Goal: Task Accomplishment & Management: Manage account settings

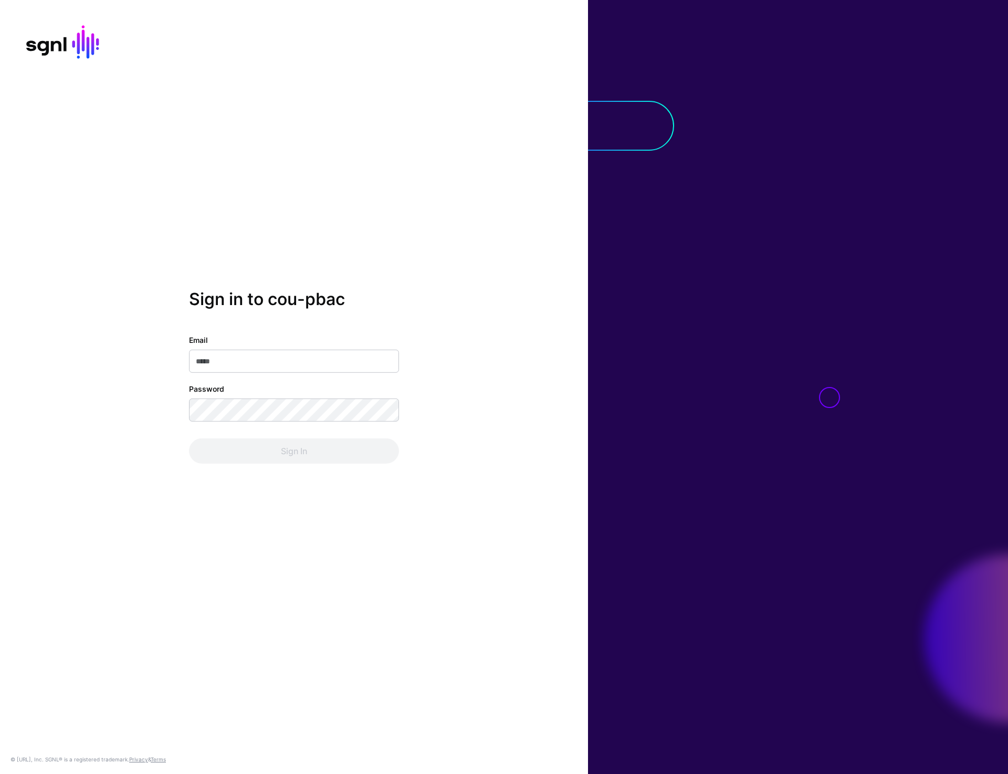
click at [372, 269] on div "Sign in to cou-pbac Email Password Sign In © SGNL.ai, Inc. SGNL® is a registere…" at bounding box center [294, 387] width 588 height 774
click at [268, 362] on input "Email" at bounding box center [294, 361] width 210 height 23
type input "**********"
click at [285, 451] on button "Sign In" at bounding box center [294, 451] width 210 height 25
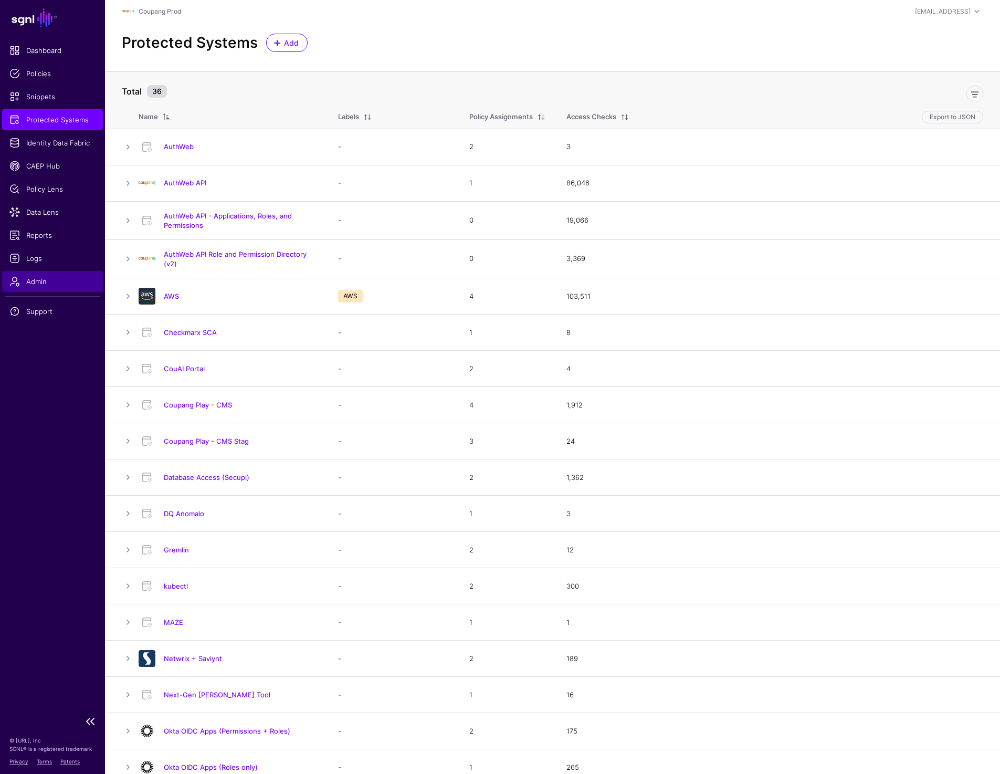
click at [43, 284] on span "Admin" at bounding box center [52, 281] width 86 height 11
click at [180, 142] on h4 "AuthWeb" at bounding box center [240, 146] width 153 height 9
click at [180, 144] on link "AuthWeb" at bounding box center [179, 146] width 30 height 8
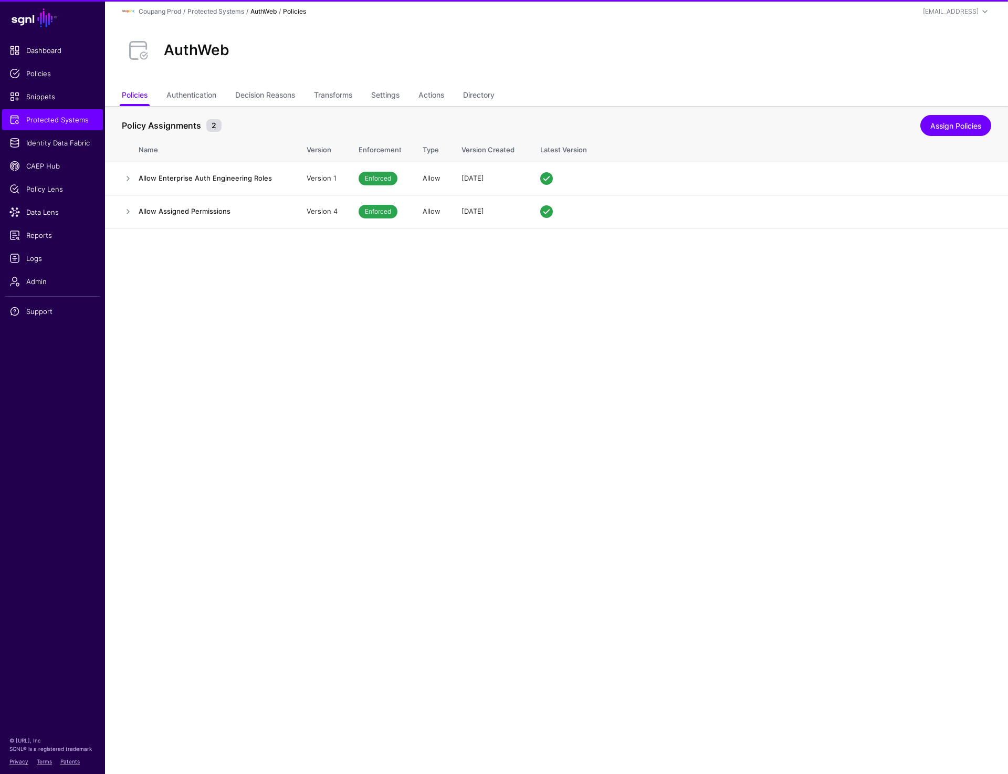
click at [182, 54] on h2 "AuthWeb" at bounding box center [197, 50] width 66 height 18
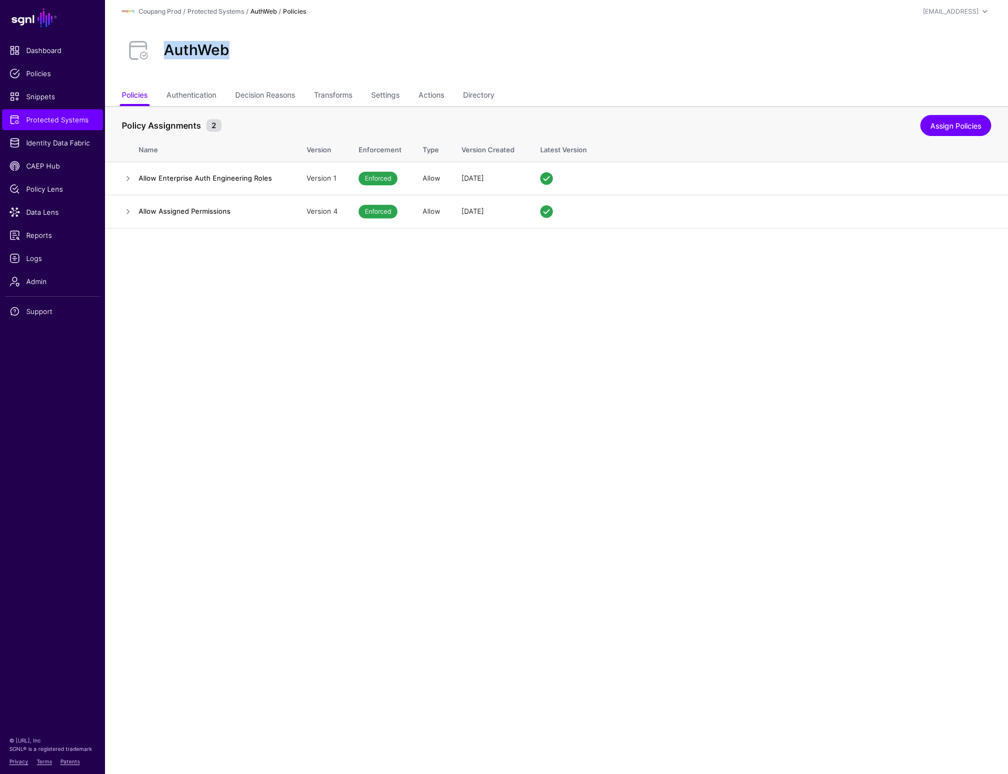
copy h2 "AuthWeb"
click at [183, 98] on link "Authentication" at bounding box center [191, 96] width 50 height 20
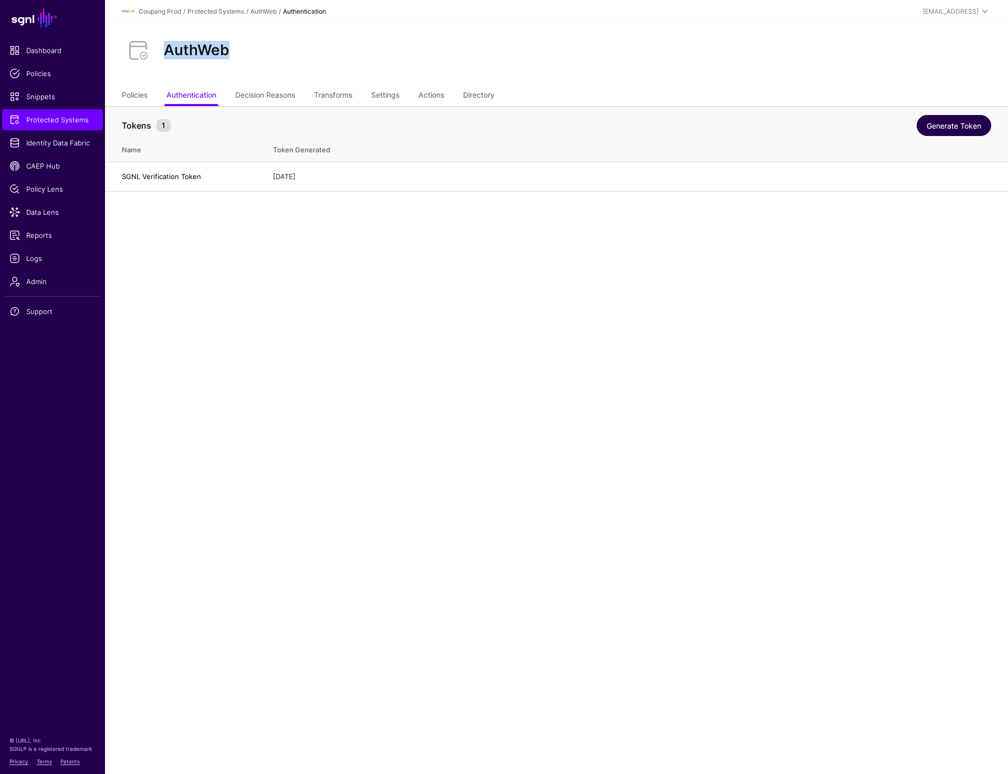
click at [956, 129] on link "Generate Token" at bounding box center [954, 125] width 75 height 21
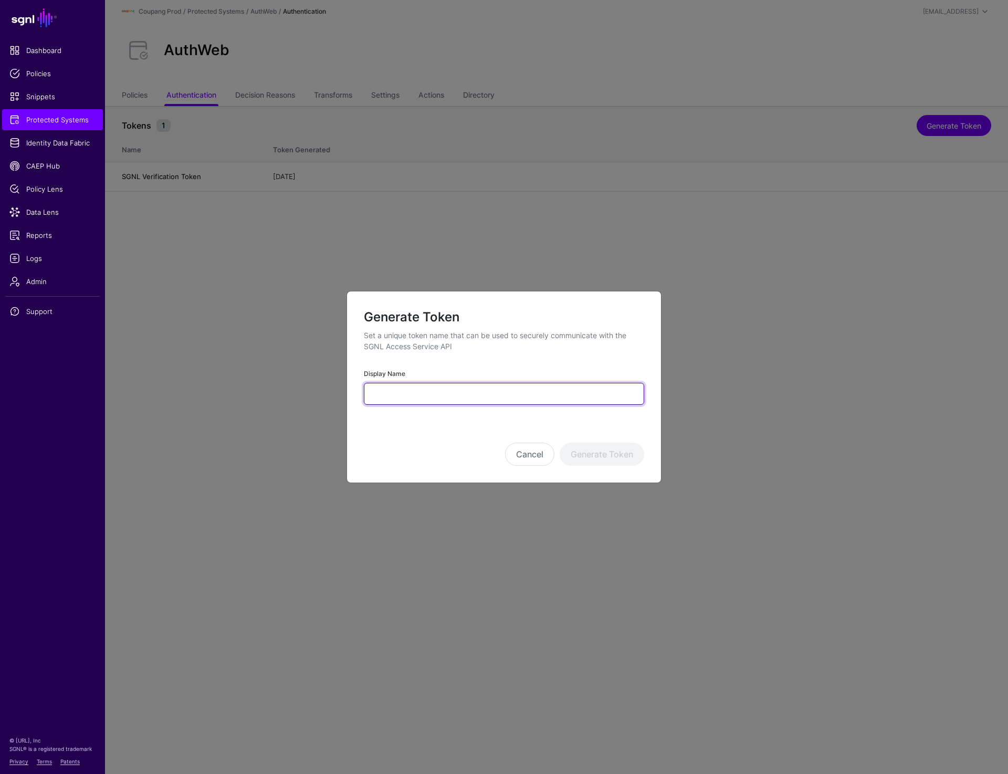
click at [461, 395] on input "Display Name" at bounding box center [504, 394] width 280 height 22
paste input "**********"
type input "**********"
click at [588, 450] on button "Generate Token" at bounding box center [602, 454] width 85 height 23
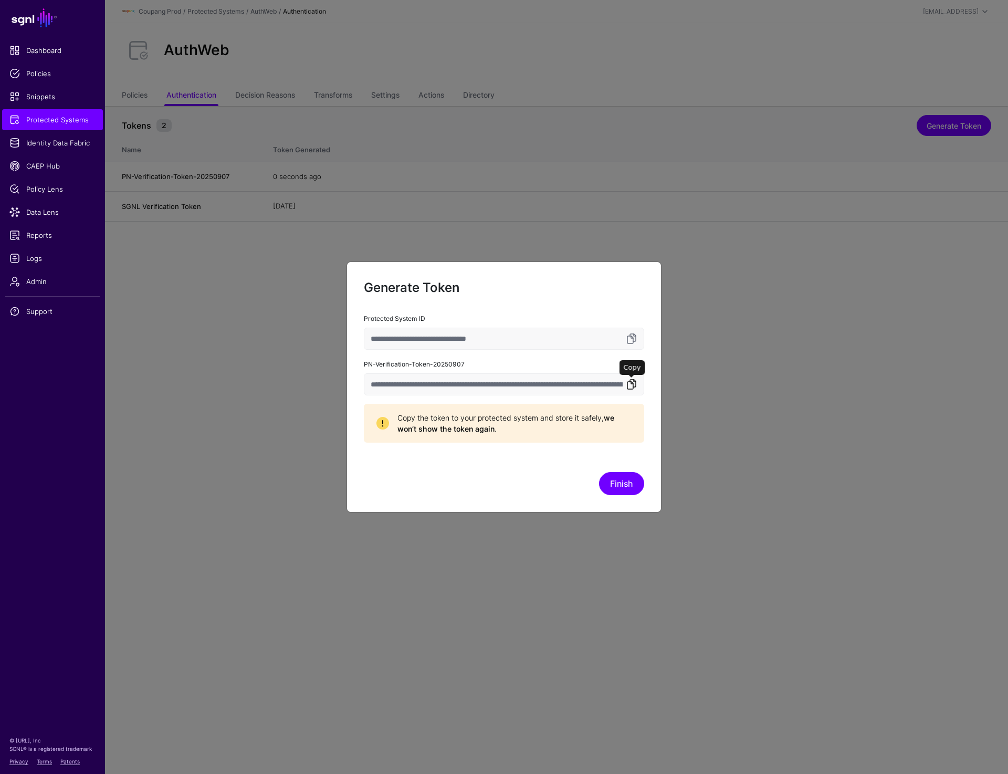
click at [632, 385] on link at bounding box center [632, 384] width 13 height 13
click at [631, 384] on link at bounding box center [632, 384] width 13 height 13
click at [714, 140] on ngb-modal-window "**********" at bounding box center [504, 387] width 1008 height 774
click at [630, 478] on button "Finish" at bounding box center [621, 483] width 45 height 23
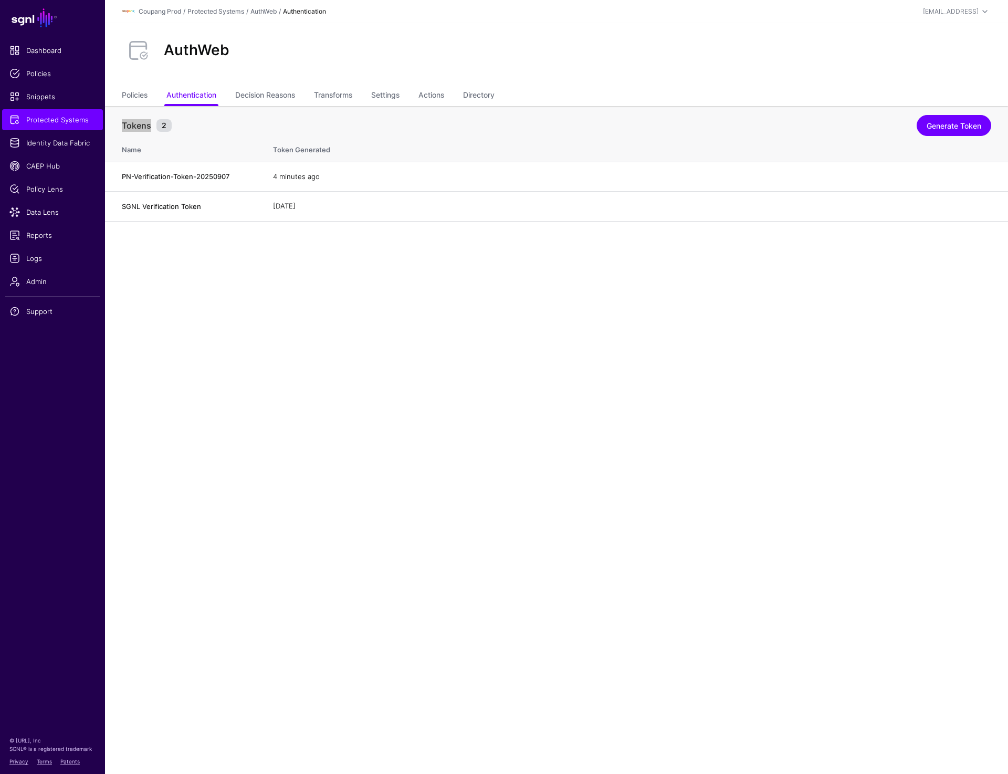
click at [261, 336] on main "SGNL Dashboard Policies Snippets Protected Systems Identity Data Fabric CAEP Hu…" at bounding box center [504, 387] width 1008 height 774
click at [378, 96] on link "Settings" at bounding box center [385, 96] width 28 height 20
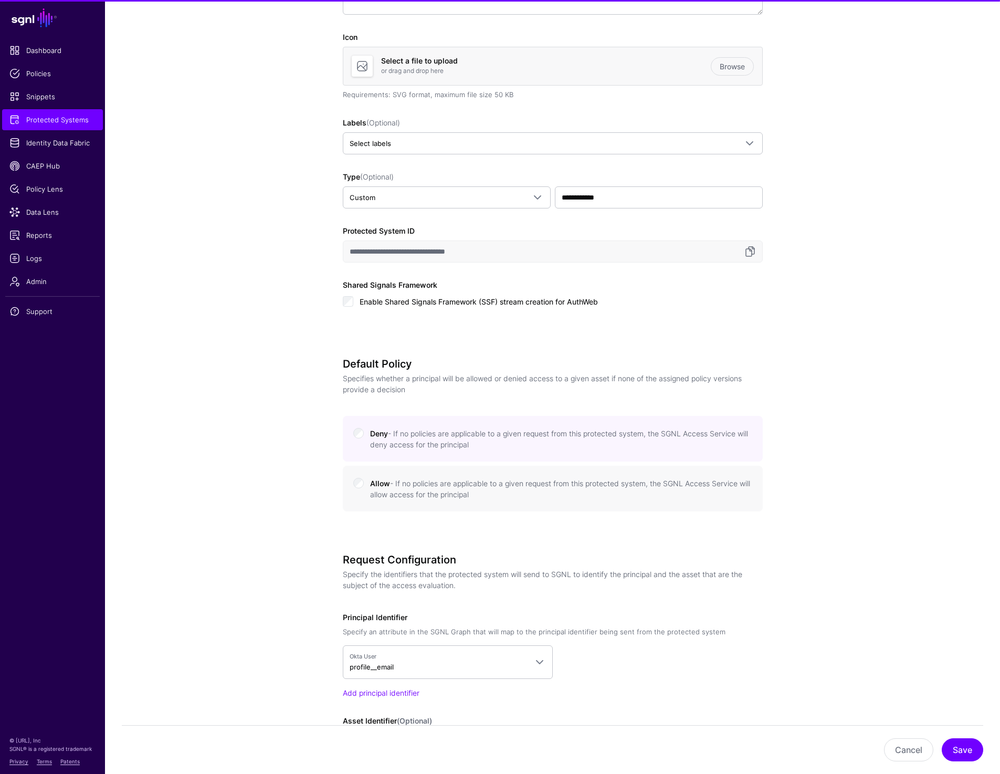
scroll to position [567, 0]
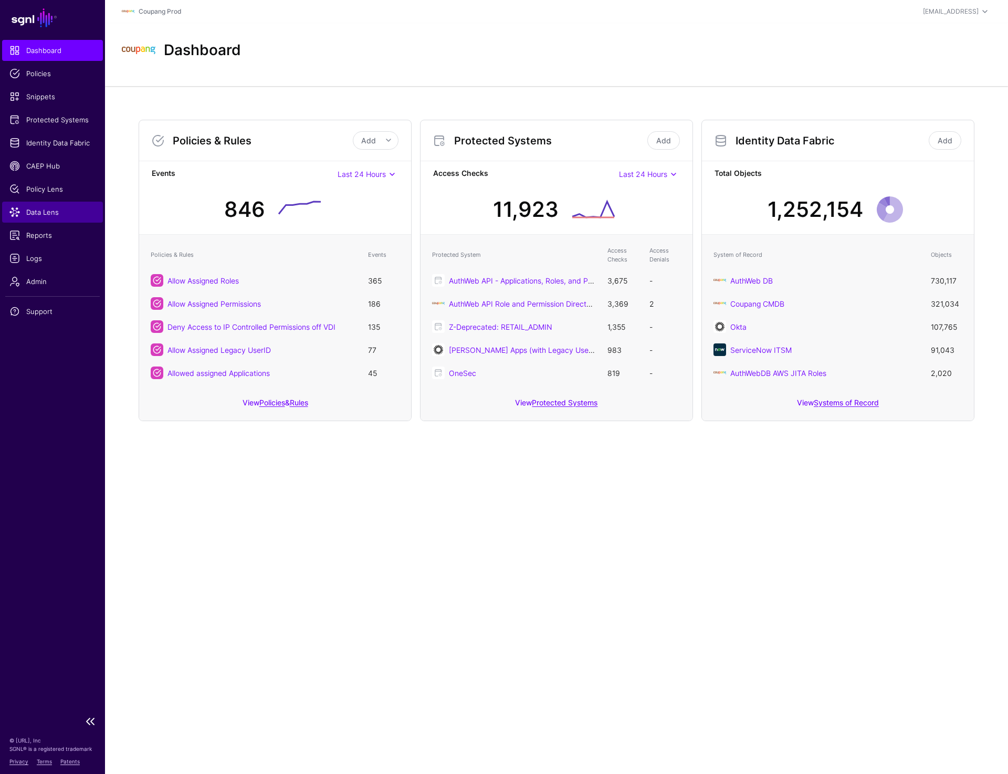
click at [54, 216] on span "Data Lens" at bounding box center [52, 212] width 86 height 11
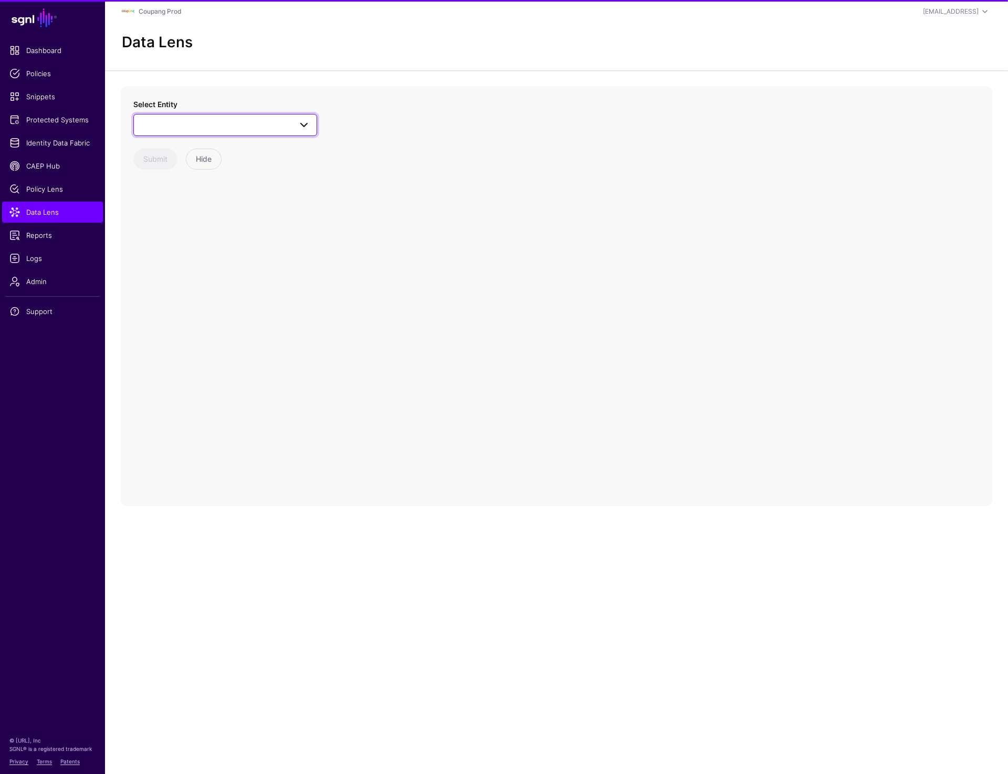
click at [209, 125] on span at bounding box center [225, 125] width 170 height 13
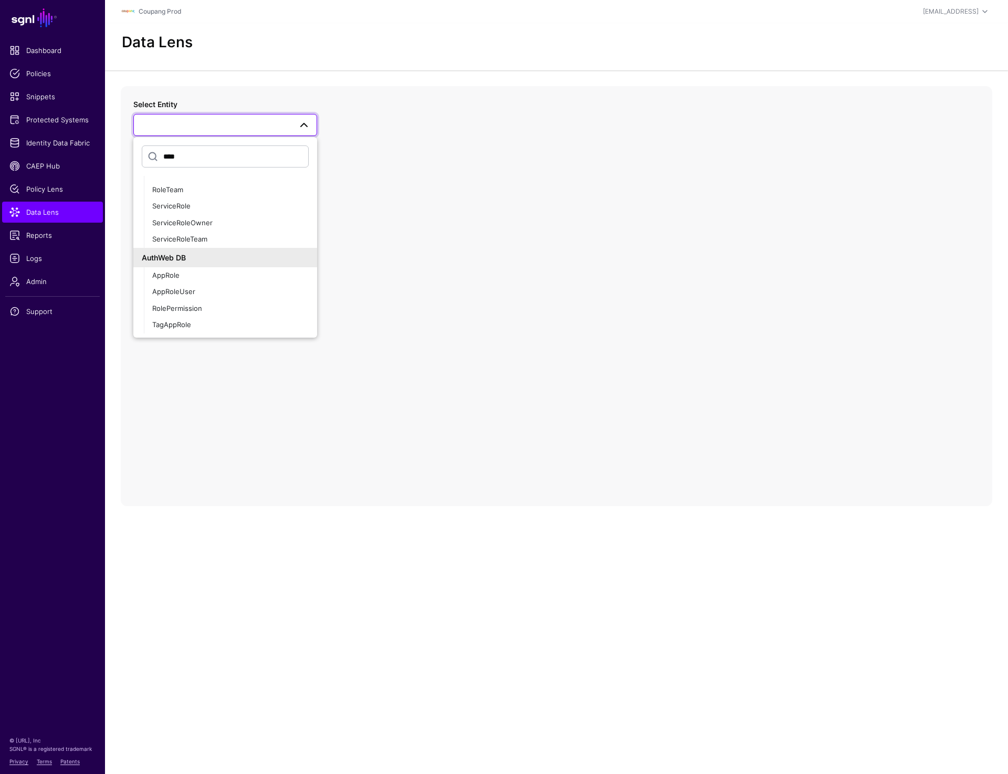
scroll to position [235, 0]
type input "****"
click at [190, 273] on div "AppRole" at bounding box center [230, 278] width 157 height 11
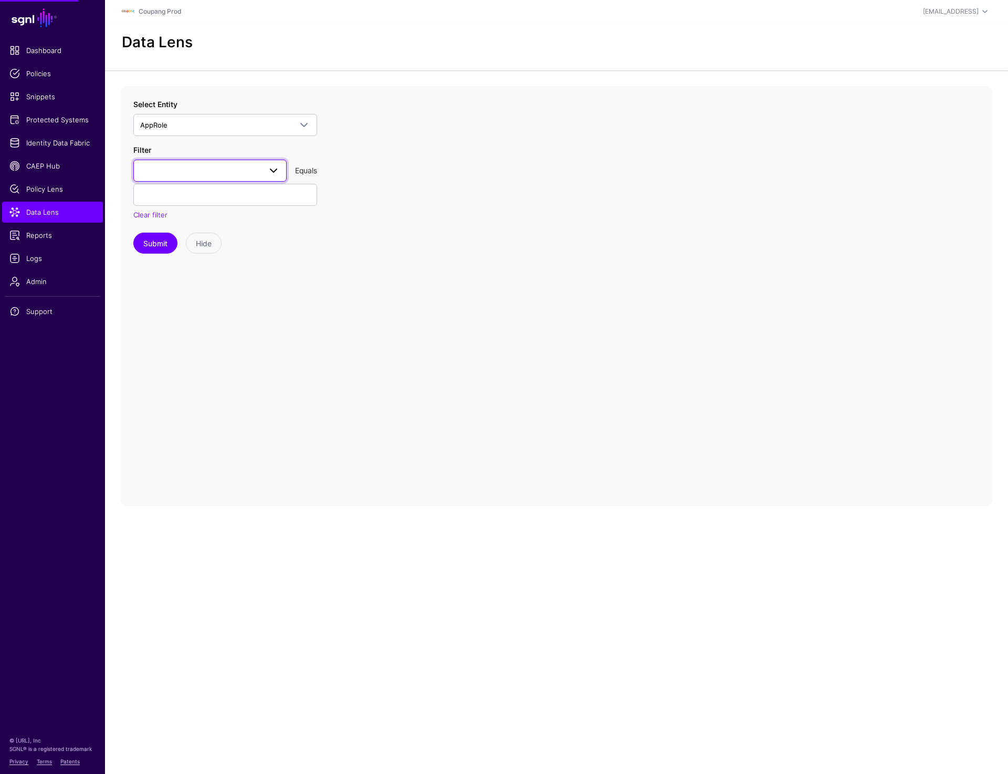
click at [215, 176] on span at bounding box center [210, 170] width 140 height 13
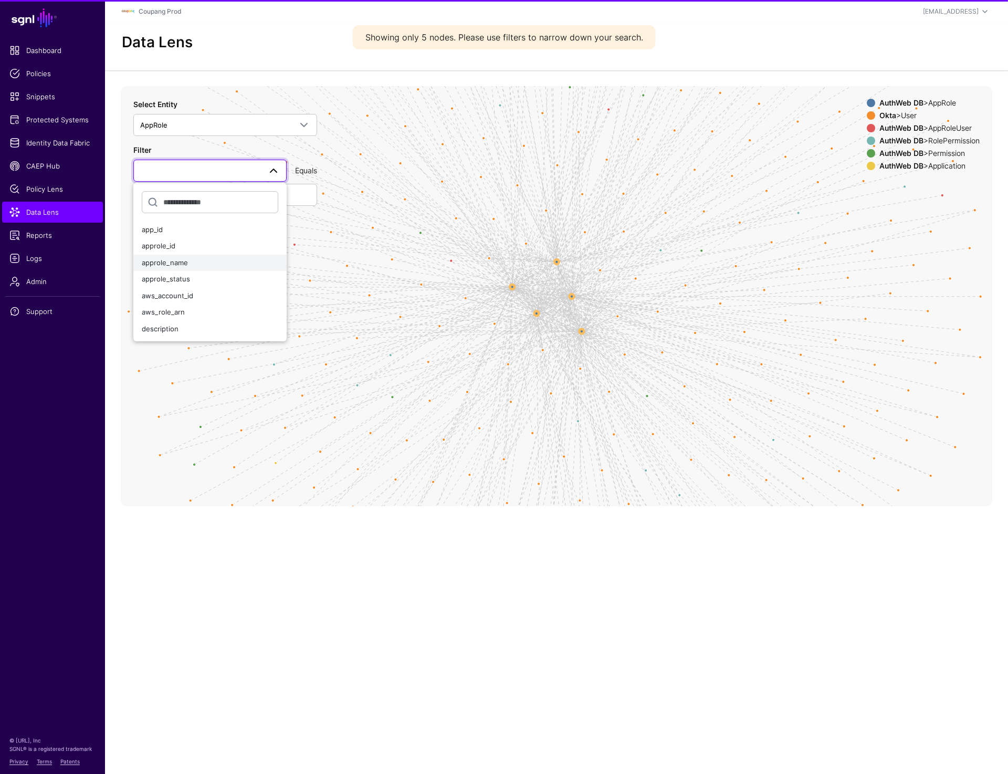
click at [182, 266] on span "approle_name" at bounding box center [165, 262] width 46 height 8
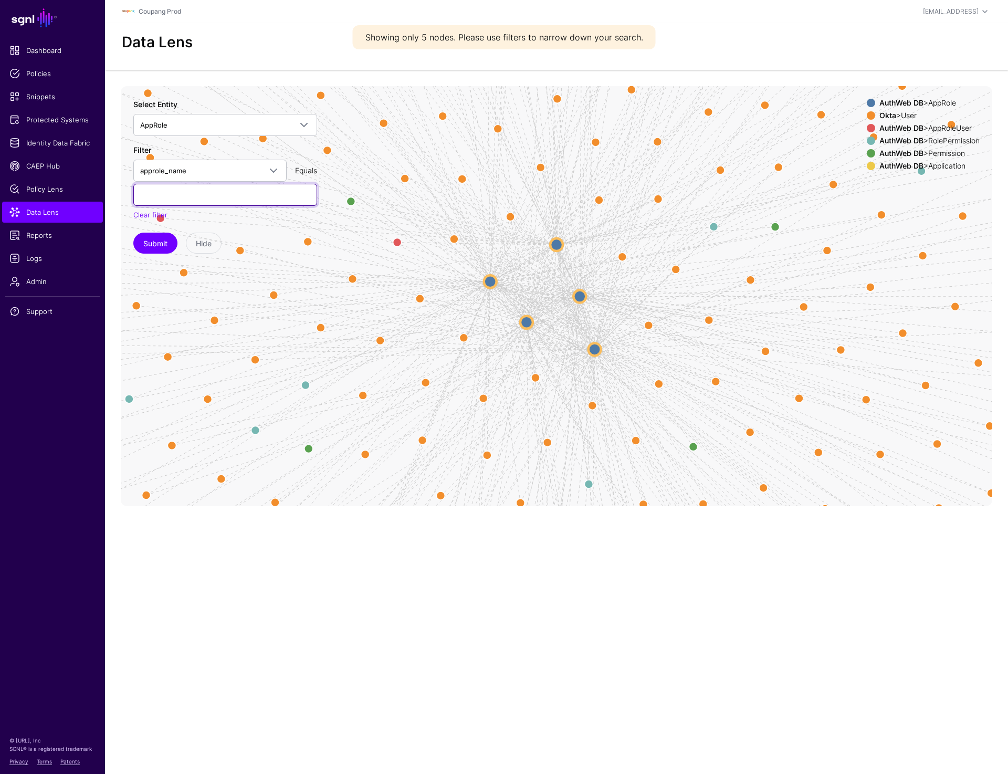
click at [206, 194] on input "text" at bounding box center [225, 195] width 184 height 22
paste input "**********"
click at [158, 246] on button "Submit" at bounding box center [155, 243] width 44 height 21
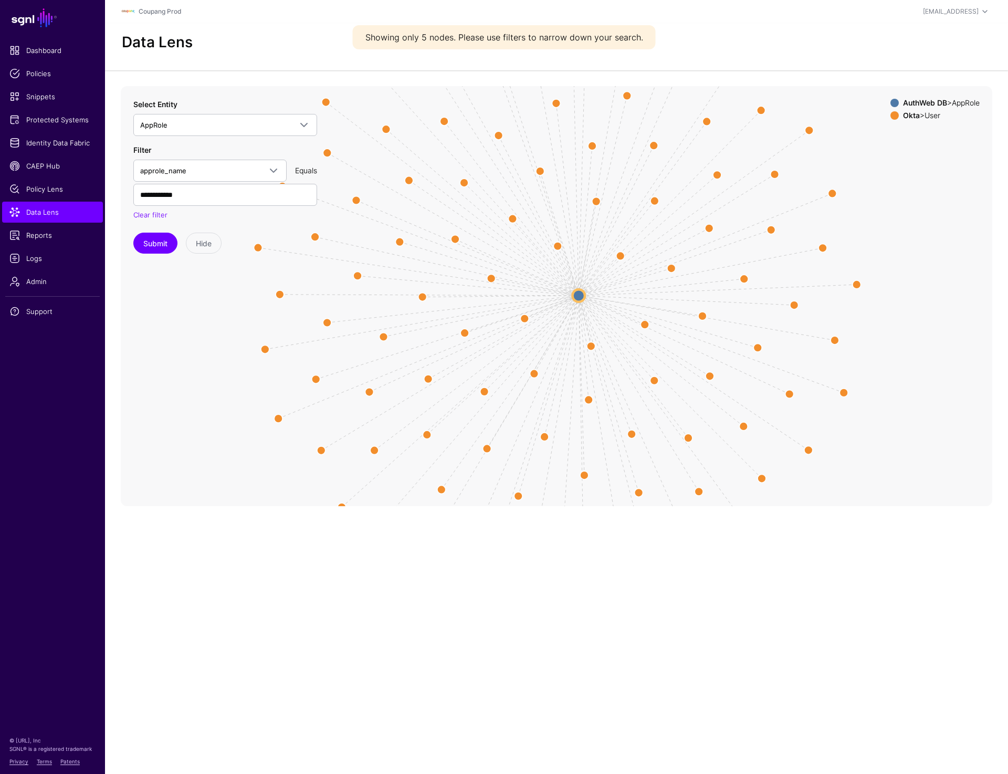
click at [579, 295] on circle at bounding box center [578, 295] width 13 height 13
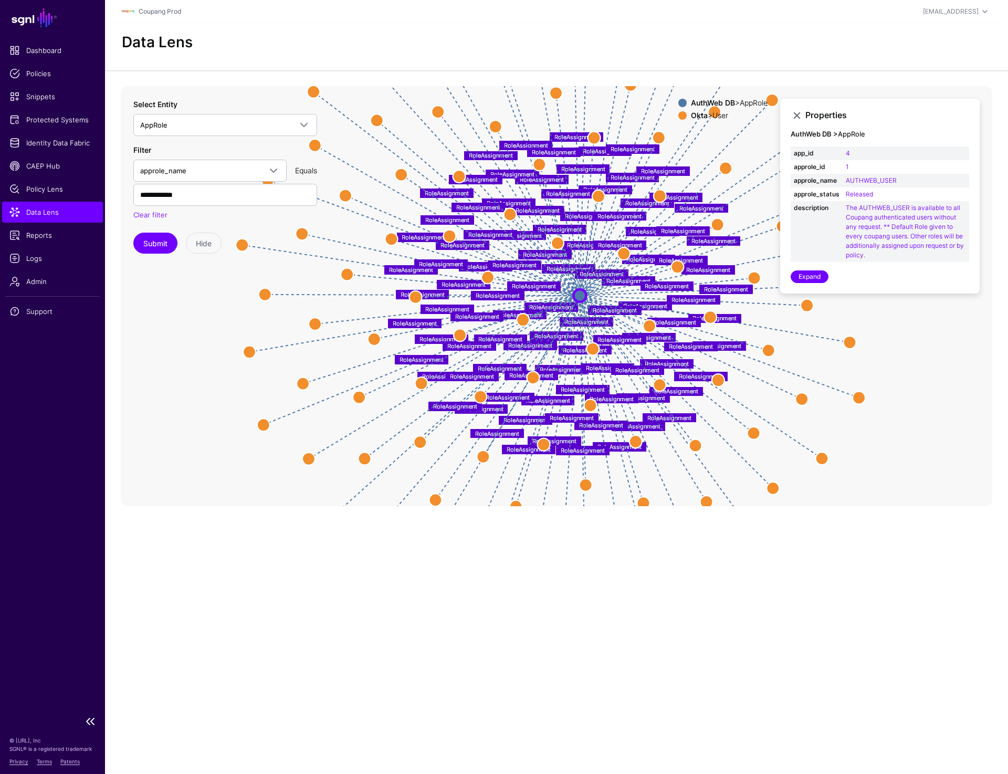
click at [60, 213] on span "Data Lens" at bounding box center [52, 212] width 86 height 11
click at [65, 122] on span "Protected Systems" at bounding box center [52, 119] width 86 height 11
click at [397, 171] on circle at bounding box center [401, 174] width 13 height 13
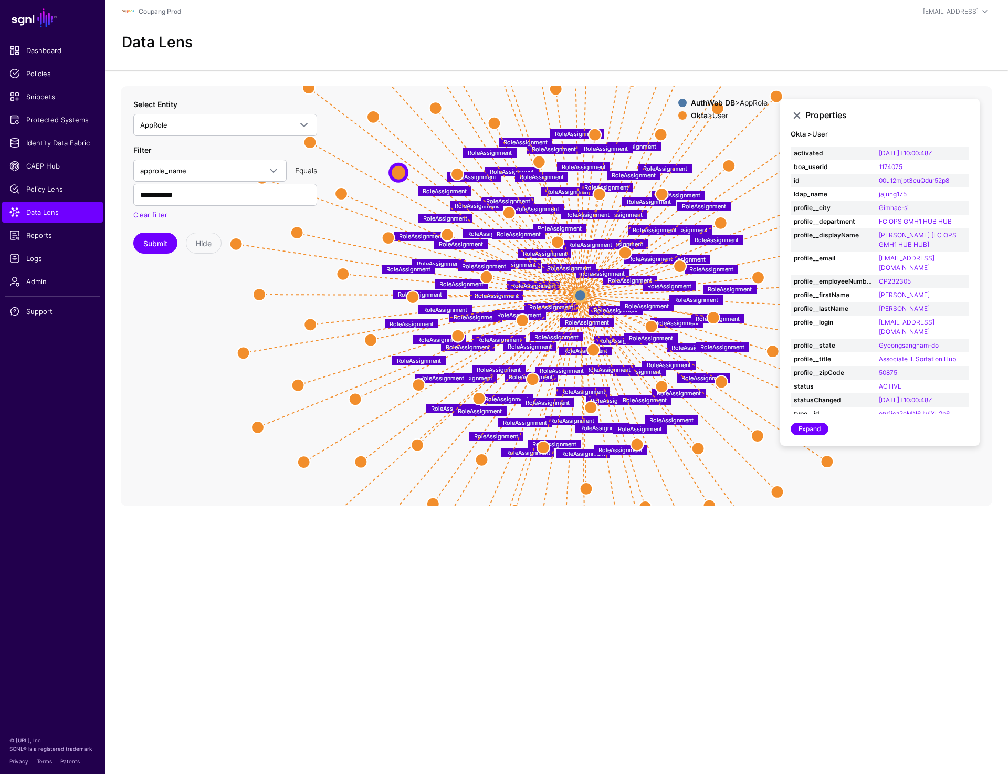
click at [743, 102] on div "AuthWeb DB > AppRole" at bounding box center [729, 103] width 81 height 8
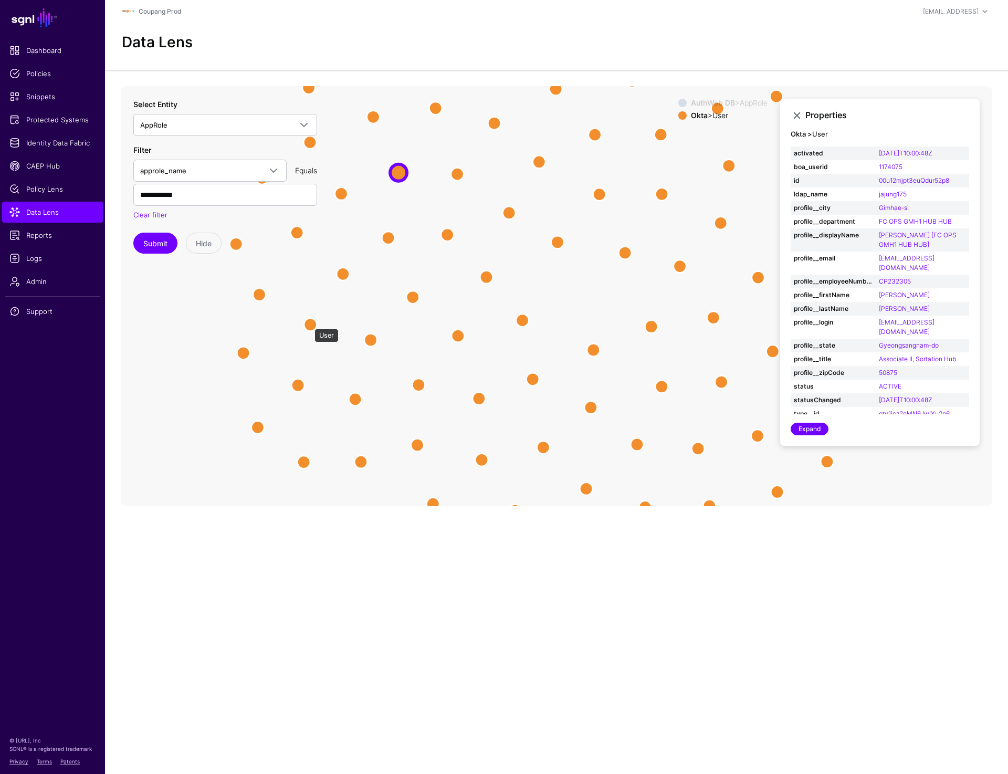
click at [310, 324] on circle at bounding box center [310, 324] width 13 height 13
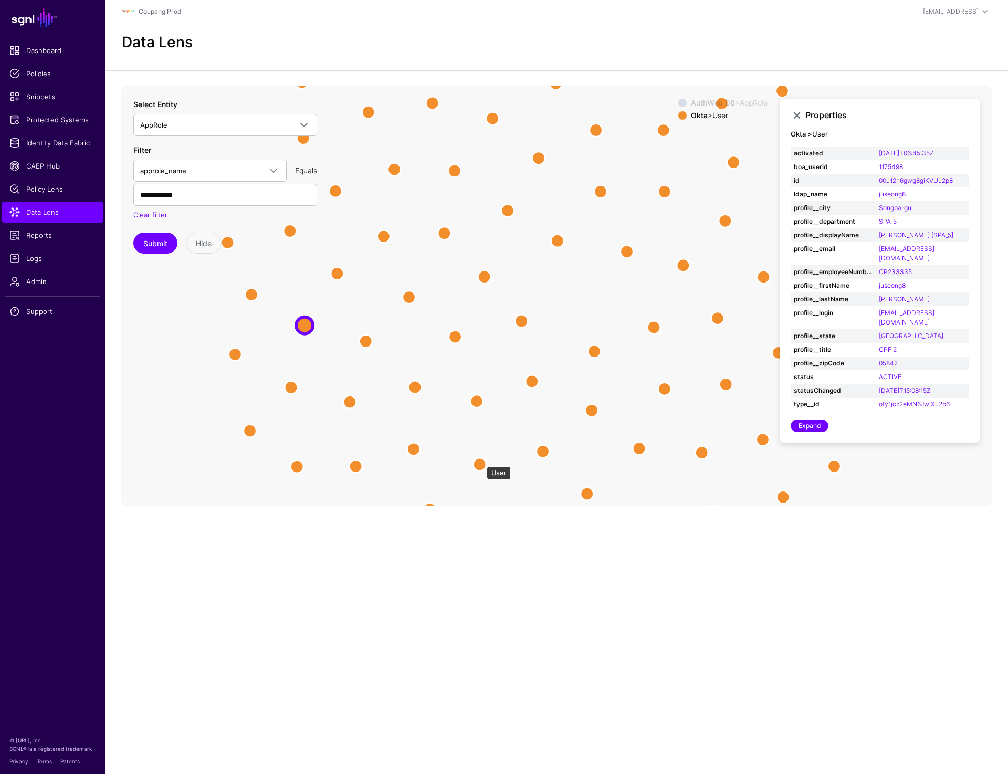
click at [482, 461] on circle at bounding box center [480, 464] width 13 height 13
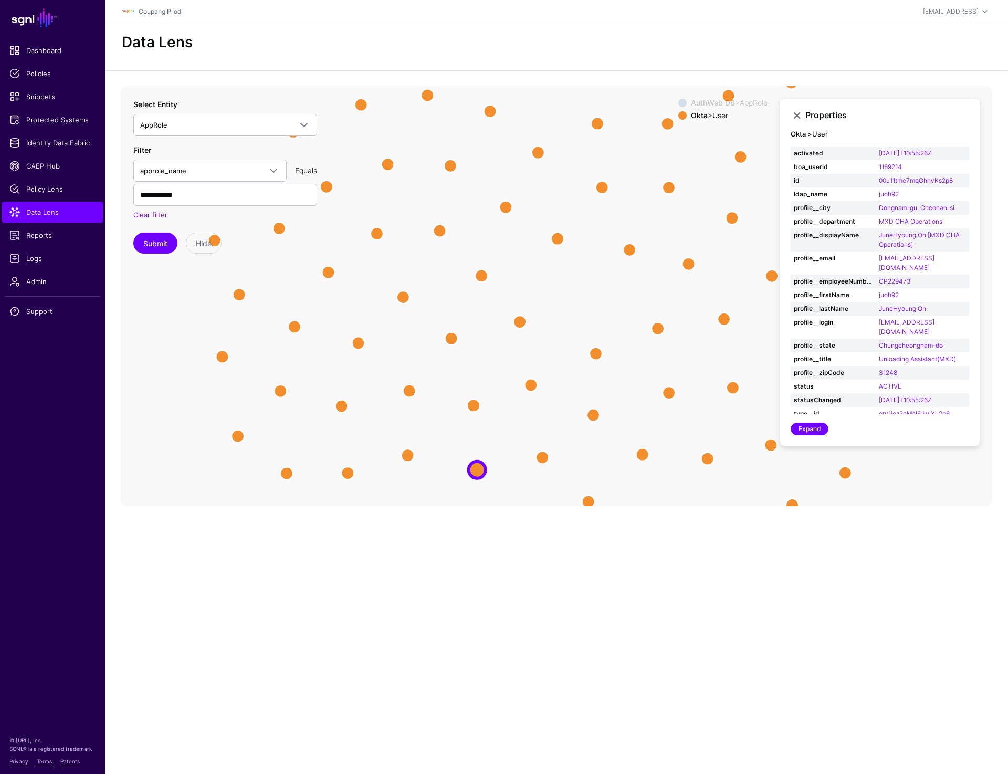
click at [714, 455] on icon "RoleAssignment RoleAssignment RoleAssignment RoleAssignment RoleAssignment Role…" at bounding box center [557, 296] width 872 height 420
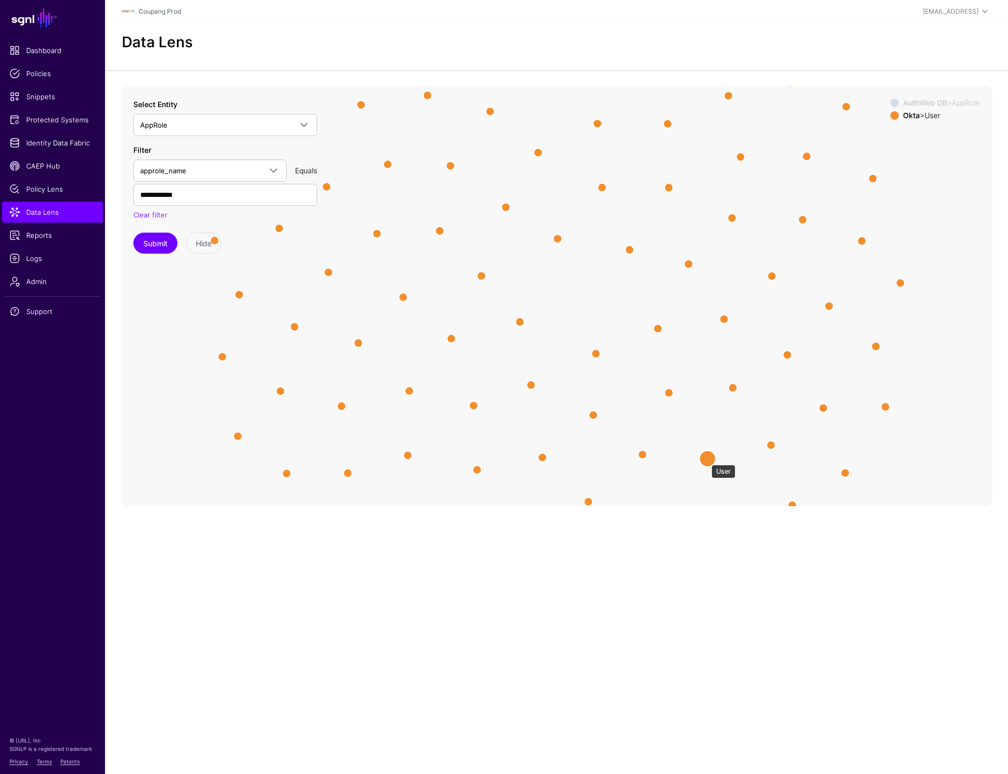
click at [706, 460] on circle at bounding box center [708, 458] width 17 height 17
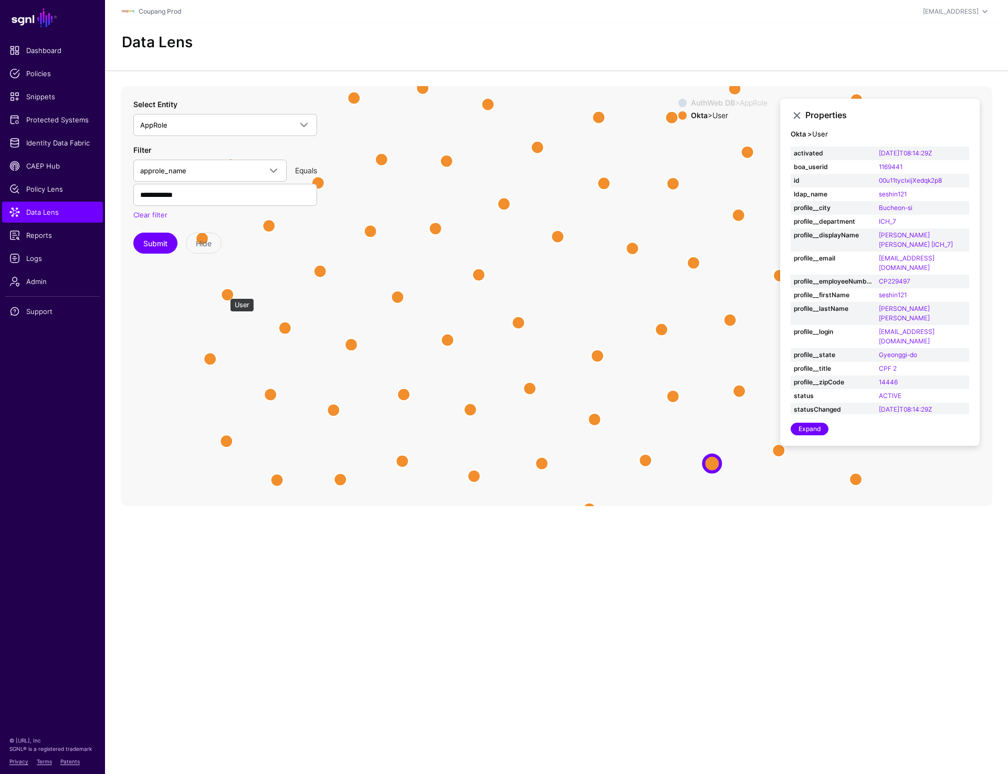
click at [225, 293] on circle at bounding box center [227, 294] width 13 height 13
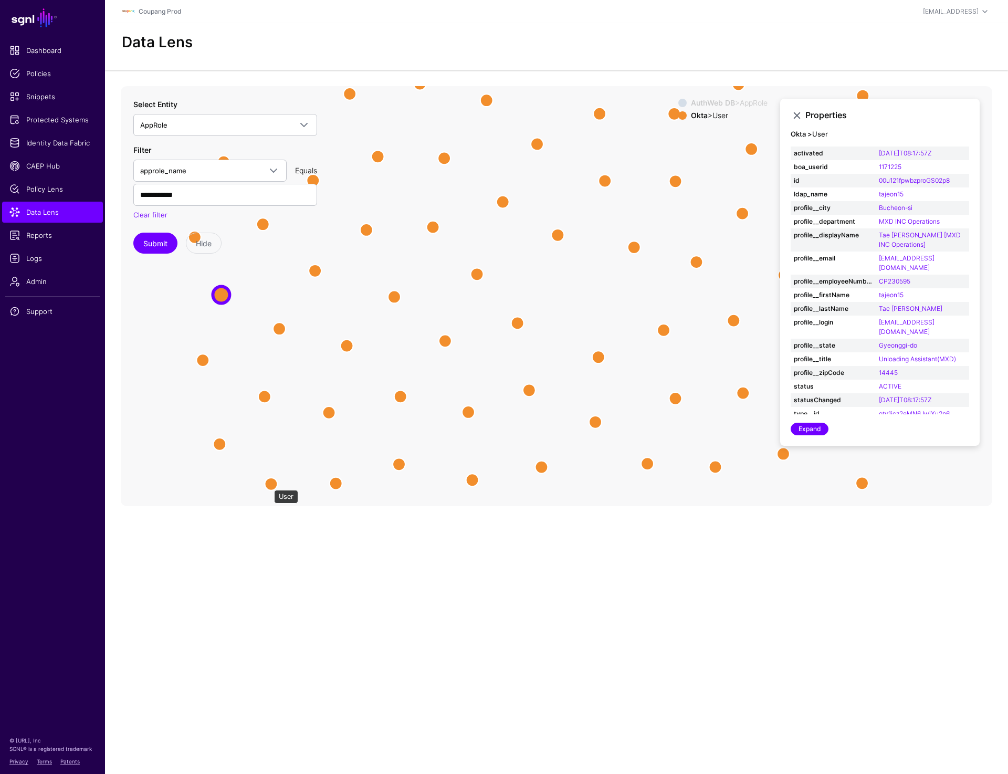
click at [269, 485] on circle at bounding box center [271, 483] width 13 height 13
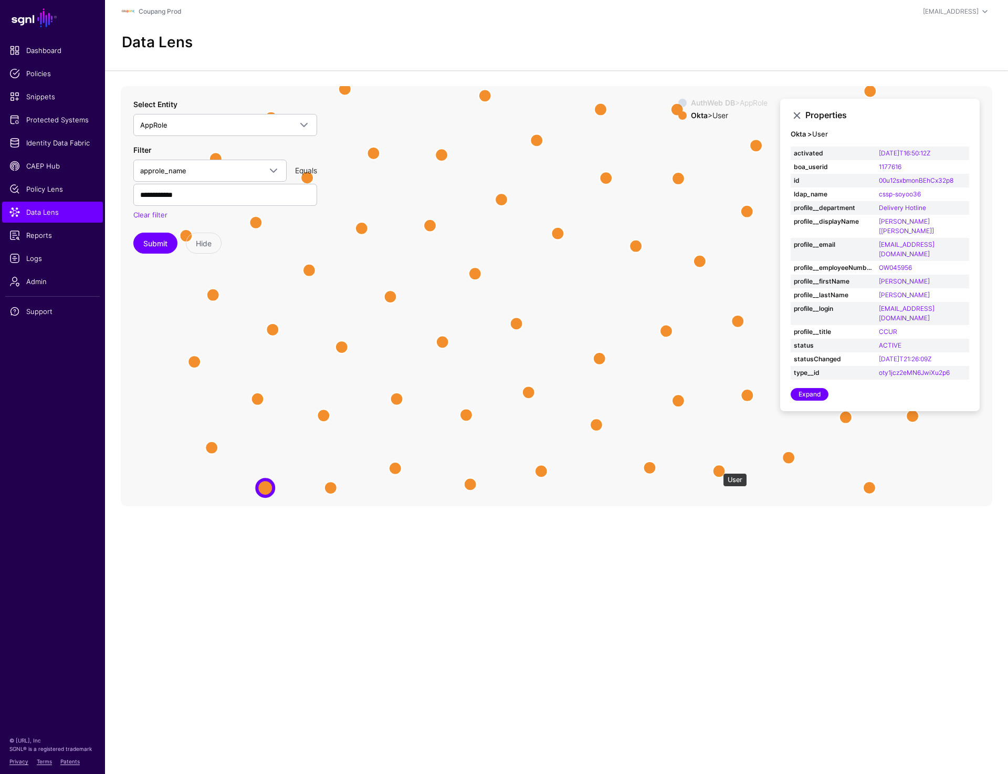
click at [719, 468] on circle at bounding box center [719, 471] width 13 height 13
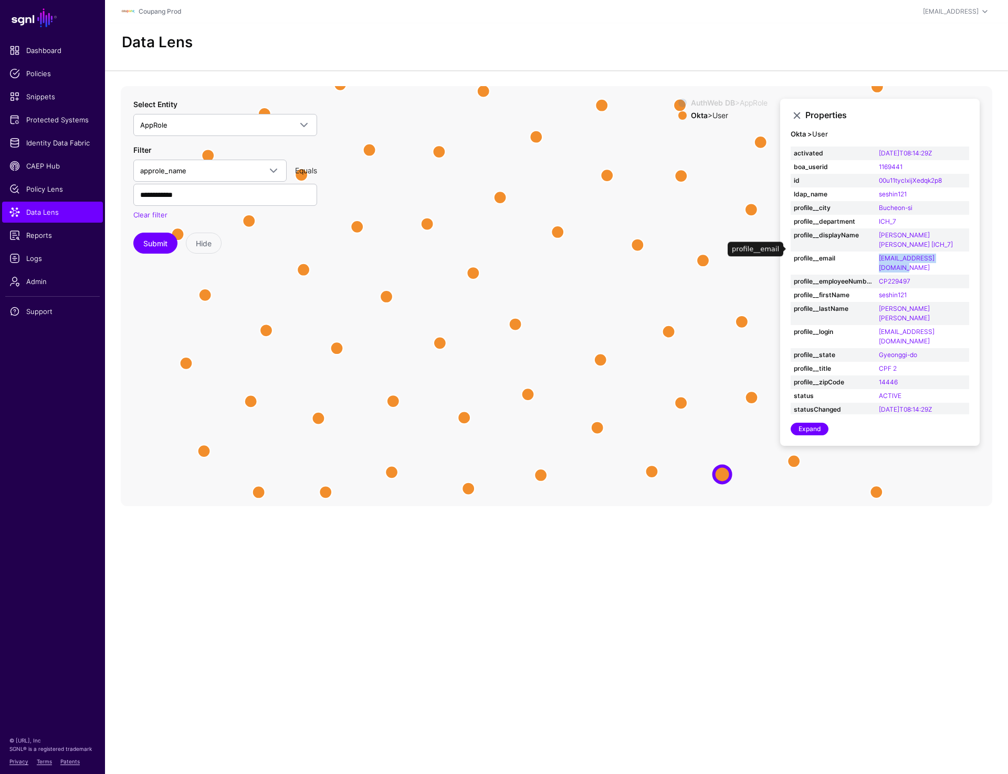
drag, startPoint x: 893, startPoint y: 247, endPoint x: 968, endPoint y: 247, distance: 75.1
click at [968, 252] on tr "profile__email seshin121@coupangls.com" at bounding box center [880, 263] width 179 height 23
copy tr "seshin121@coupangls.com"
click at [537, 139] on circle at bounding box center [536, 136] width 13 height 13
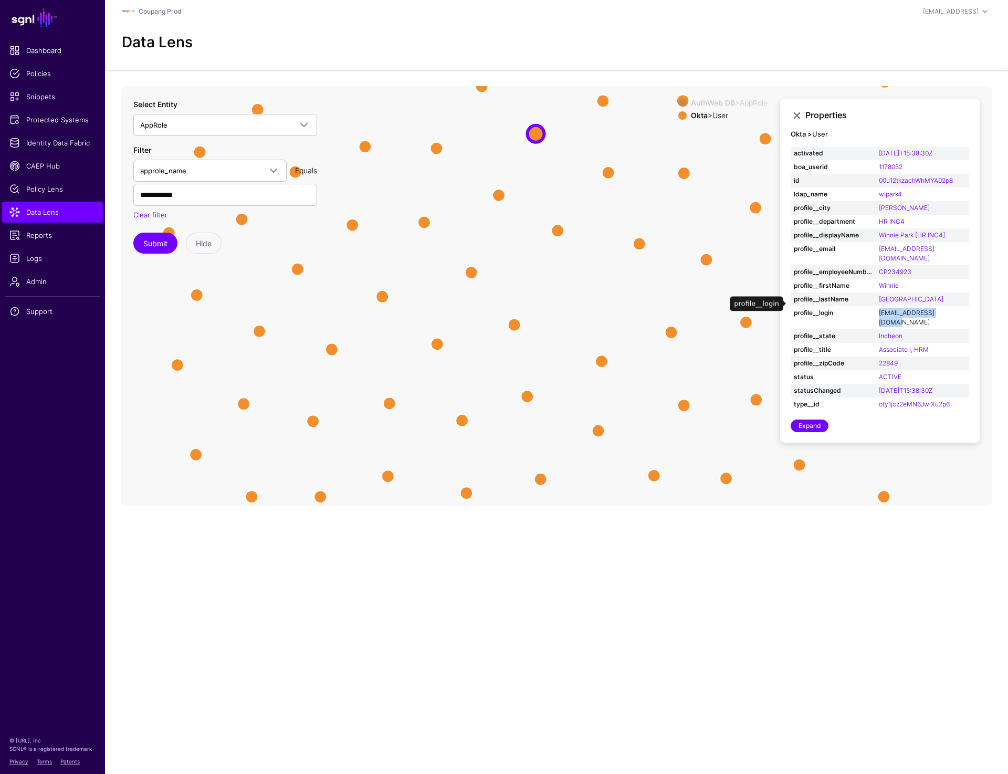
drag, startPoint x: 884, startPoint y: 303, endPoint x: 958, endPoint y: 300, distance: 74.6
click at [958, 306] on td "wipark4@coupangfs.com" at bounding box center [922, 317] width 93 height 23
copy link "wipark4@coupangfs.com"
click at [38, 209] on span "Data Lens" at bounding box center [52, 212] width 86 height 11
click at [154, 241] on button "Submit" at bounding box center [155, 243] width 44 height 21
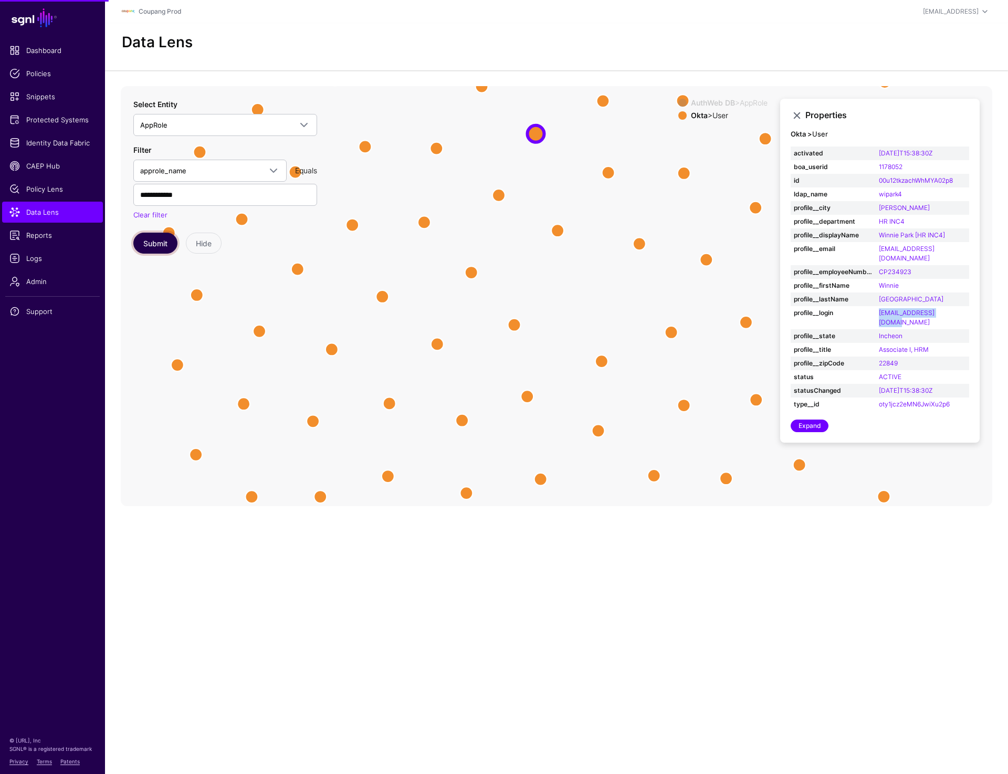
click at [157, 241] on button "Submit" at bounding box center [155, 243] width 44 height 21
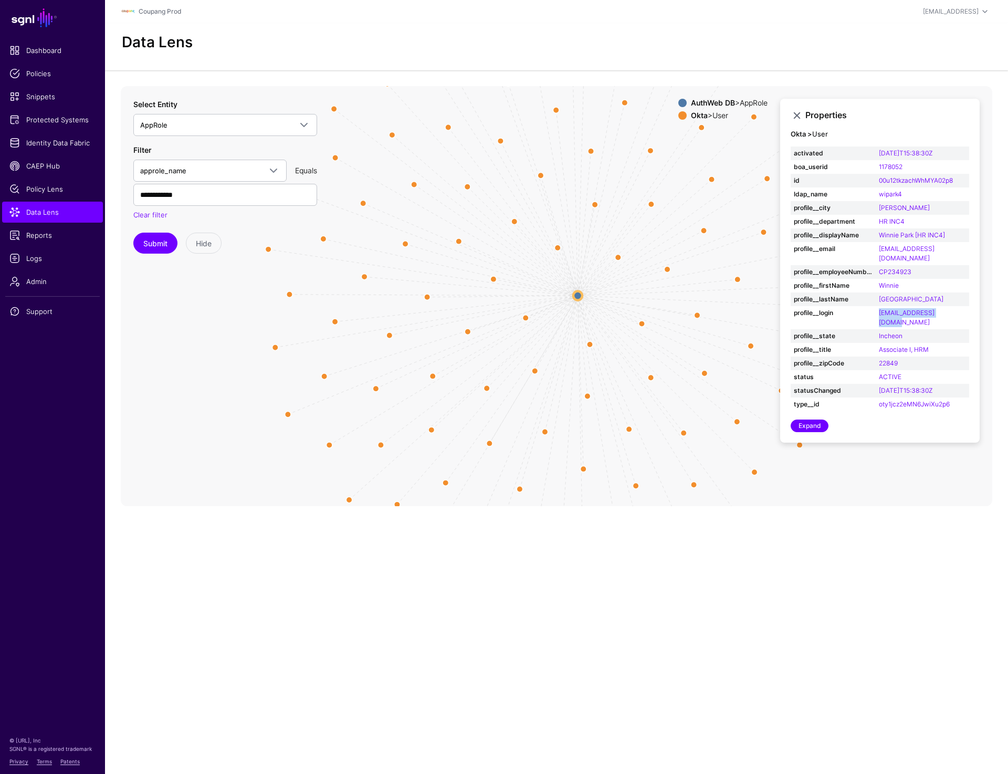
click at [578, 295] on circle at bounding box center [578, 295] width 9 height 9
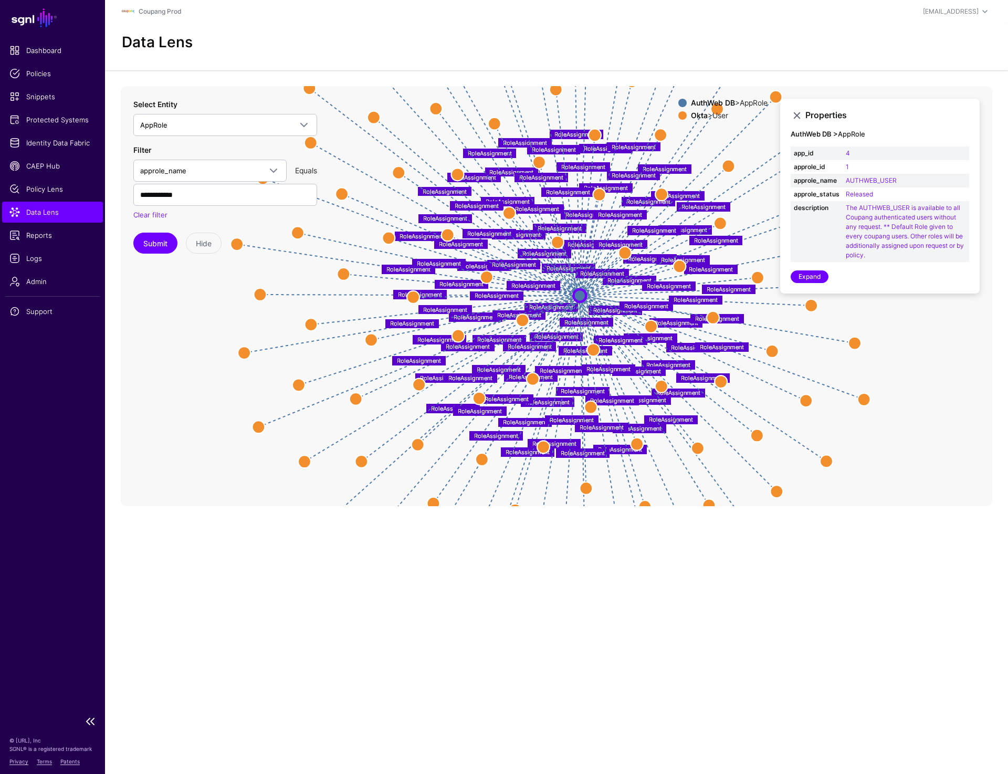
click at [46, 214] on span "Data Lens" at bounding box center [52, 212] width 86 height 11
click at [180, 197] on input "**********" at bounding box center [225, 195] width 184 height 22
paste input "text"
type input "********"
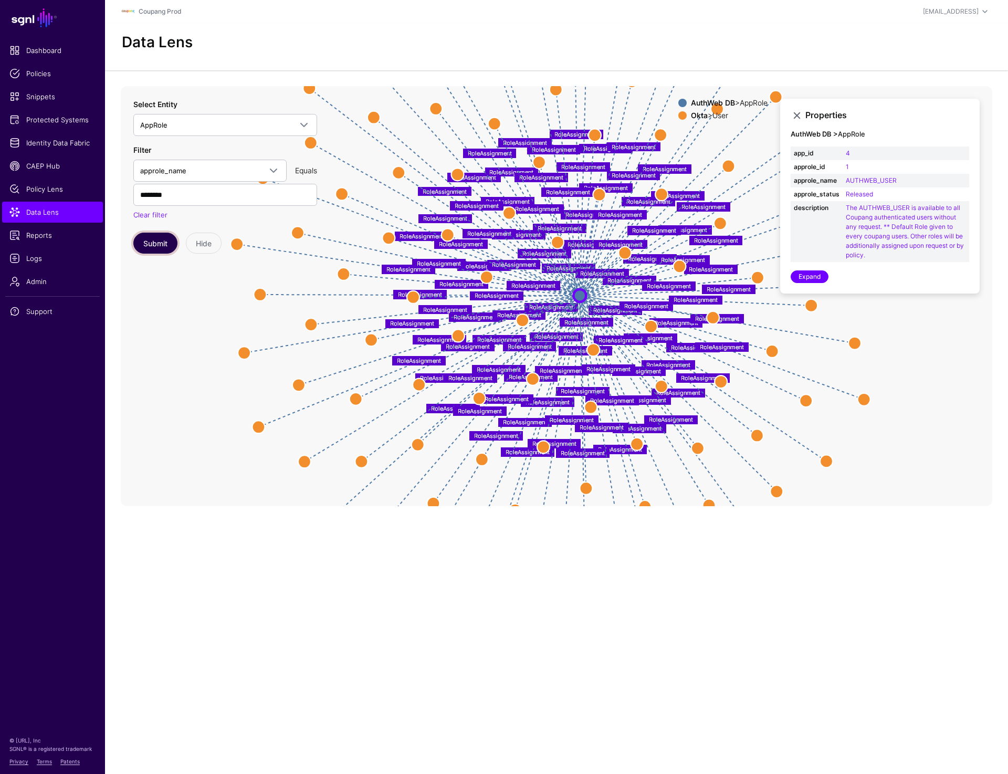
click at [145, 239] on button "Submit" at bounding box center [155, 243] width 44 height 21
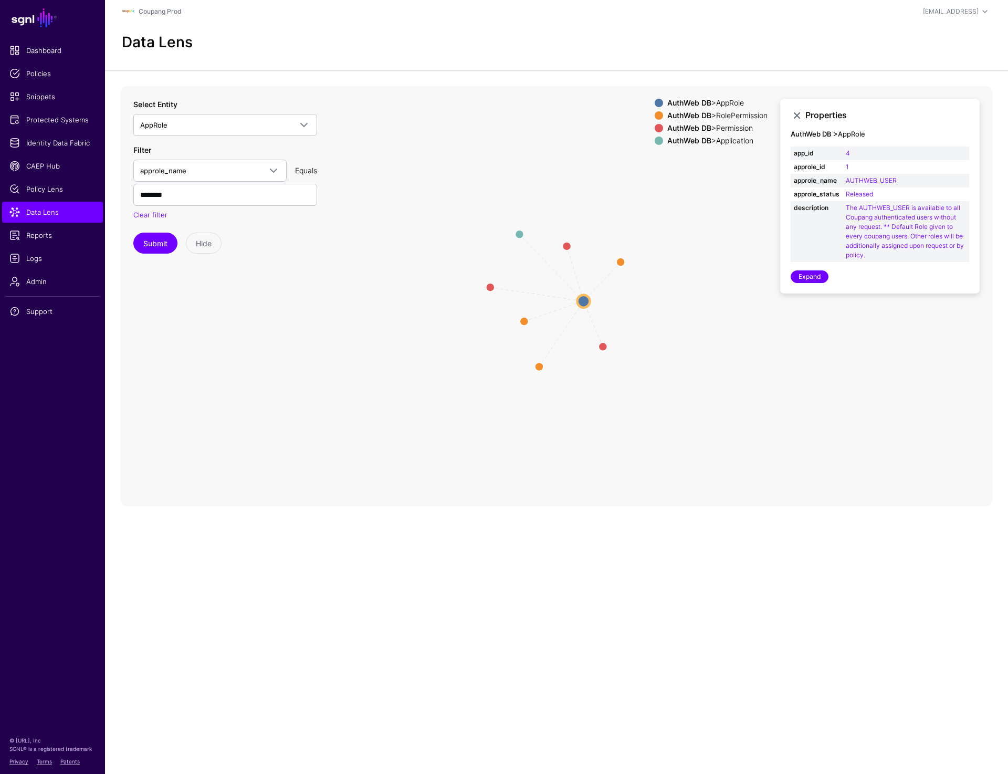
click at [583, 303] on circle at bounding box center [583, 301] width 13 height 13
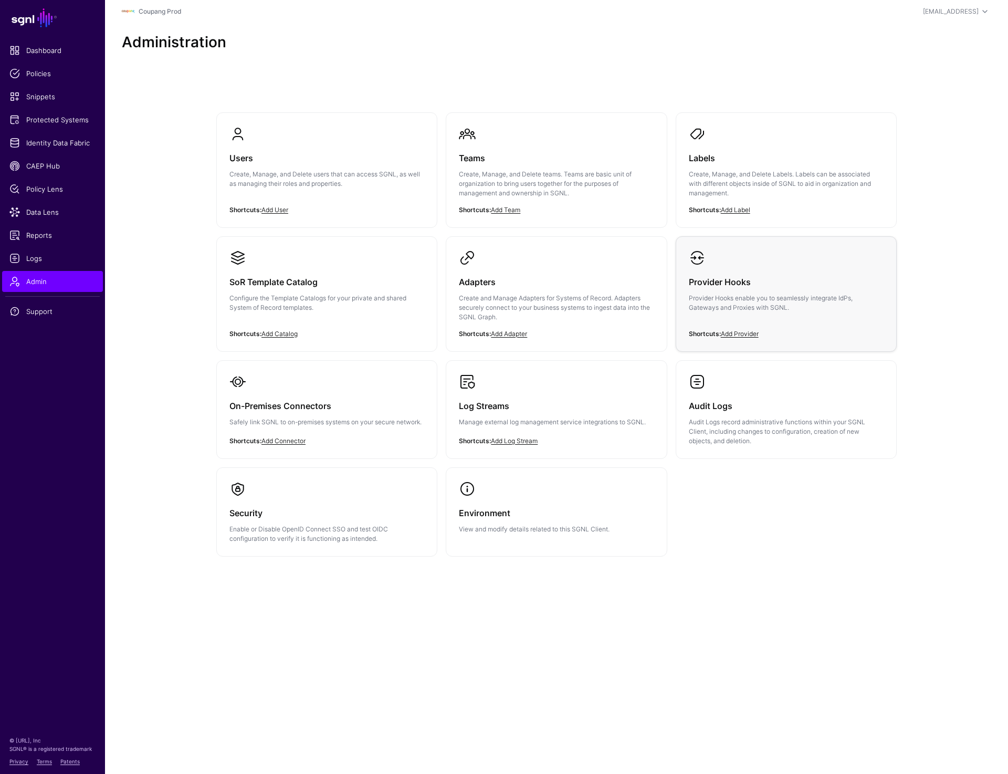
click at [772, 287] on h3 "Provider Hooks" at bounding box center [786, 282] width 195 height 15
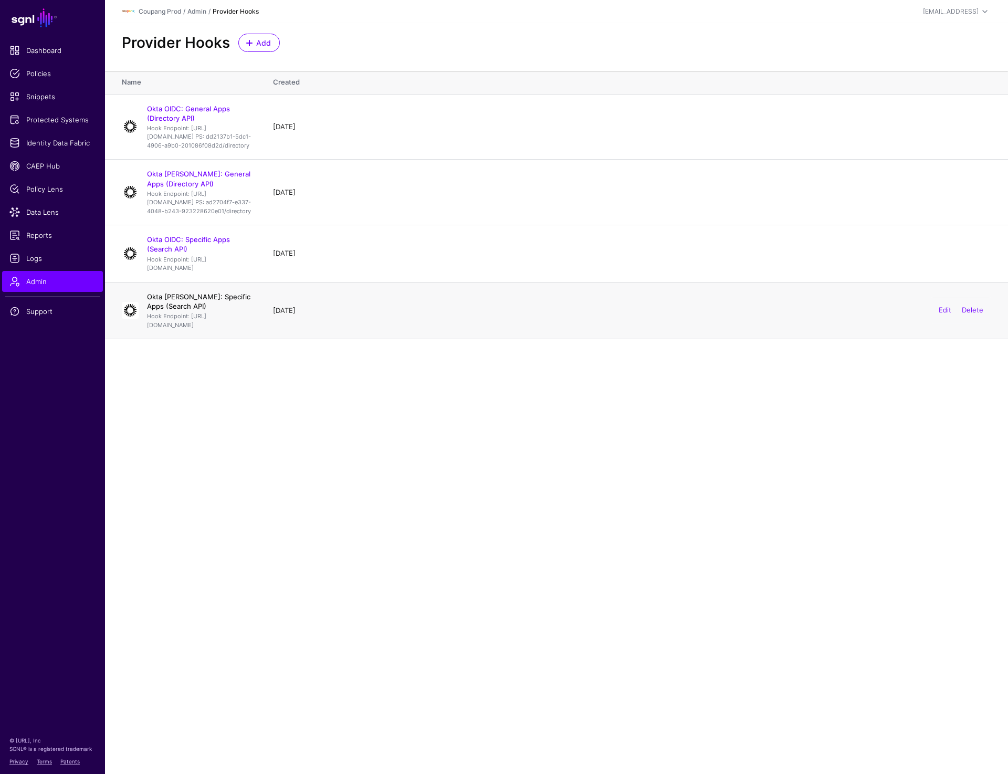
click at [233, 310] on link "Okta SAML: Specific Apps (Search API)" at bounding box center [198, 302] width 103 height 18
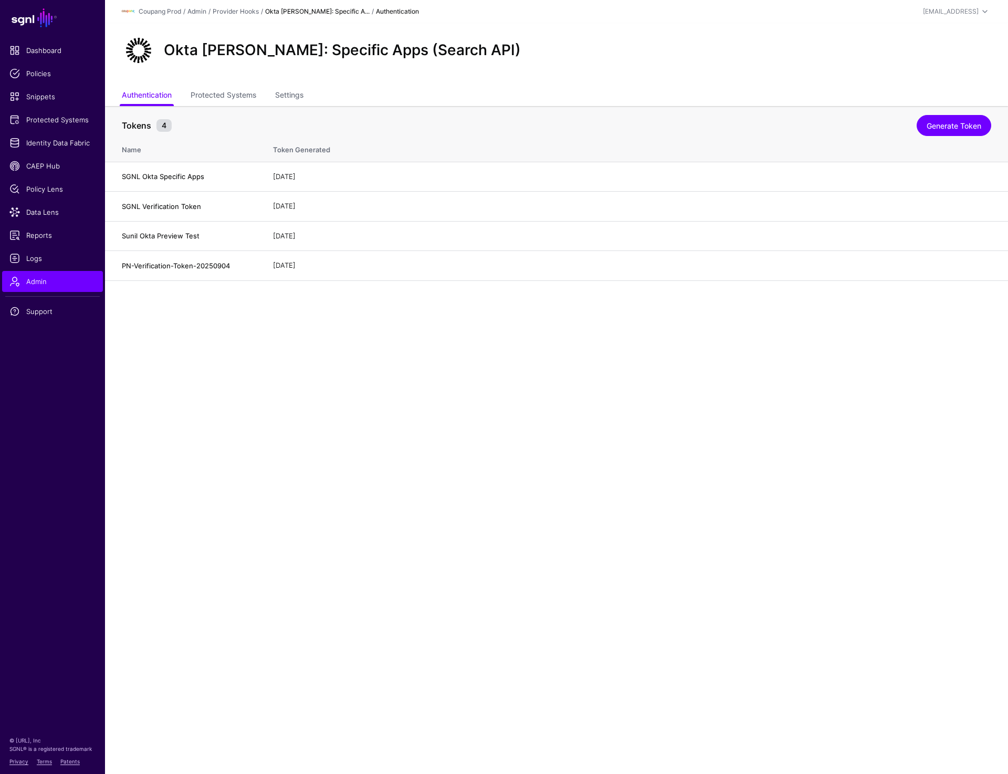
click at [230, 83] on div "Okta SAML: Specific Apps (Search API)" at bounding box center [556, 54] width 903 height 63
click at [230, 91] on link "Protected Systems" at bounding box center [224, 96] width 66 height 20
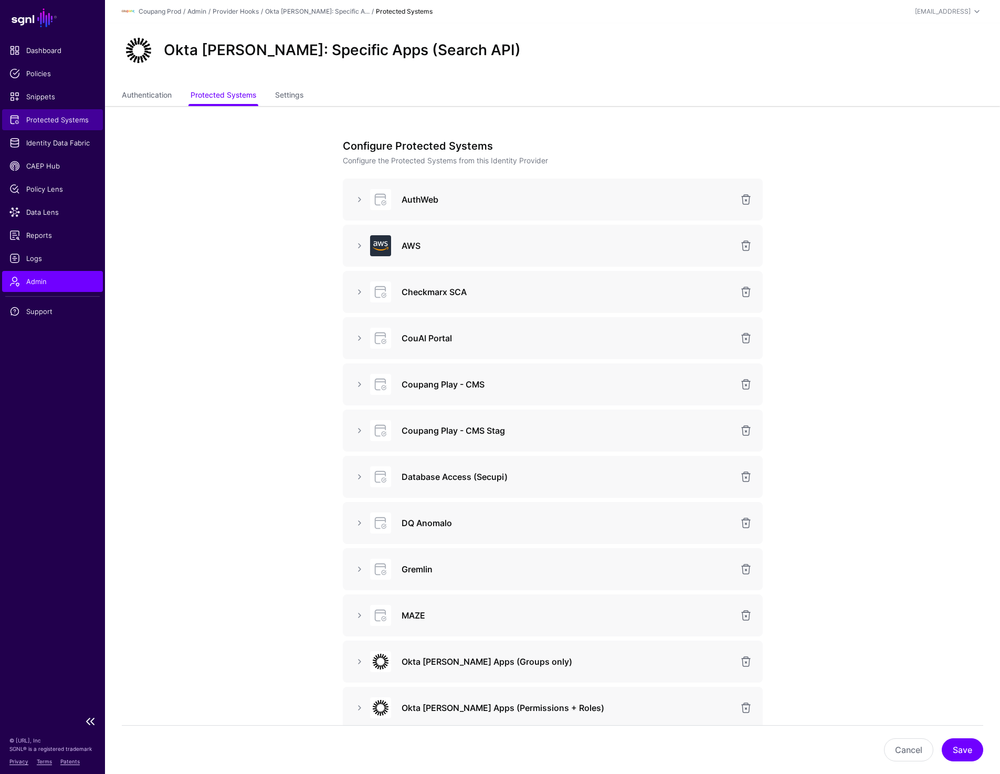
click at [41, 116] on span "Protected Systems" at bounding box center [52, 119] width 86 height 11
click at [67, 122] on span "Protected Systems" at bounding box center [52, 119] width 86 height 11
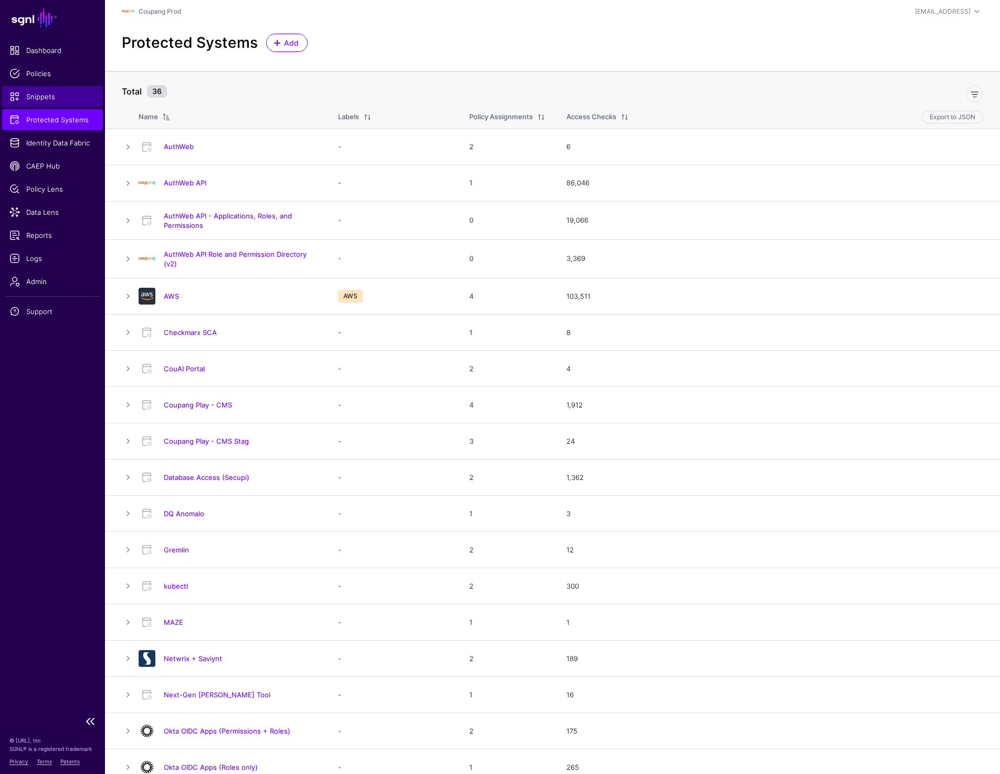
click at [60, 96] on span "Snippets" at bounding box center [52, 96] width 86 height 11
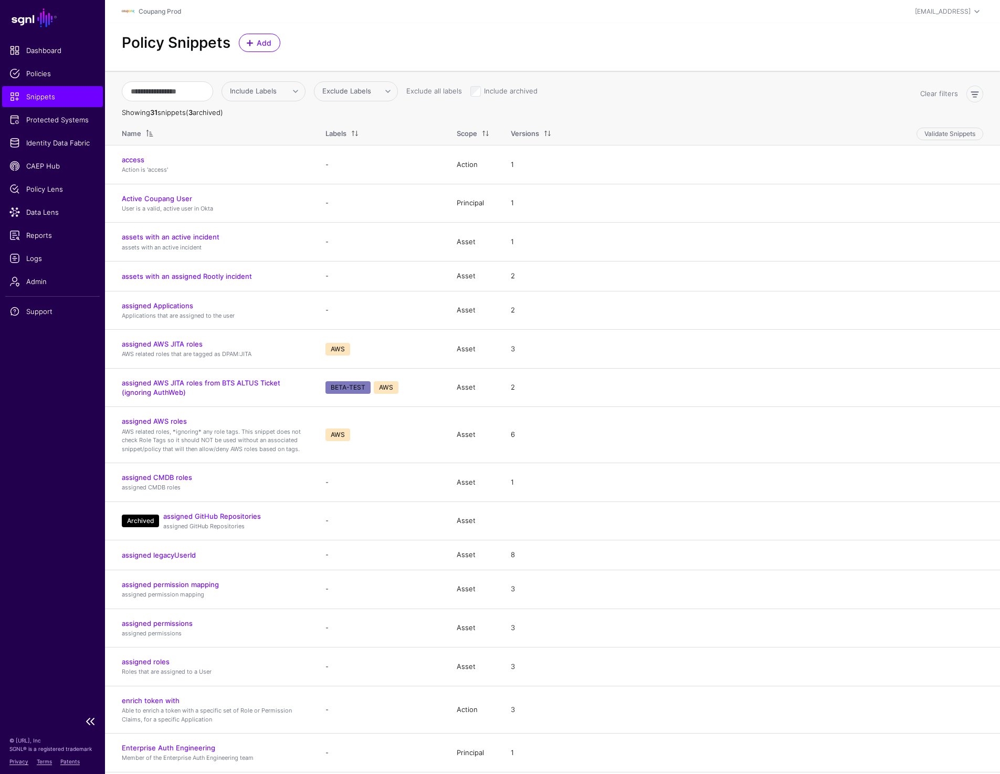
click at [73, 98] on span "Snippets" at bounding box center [52, 96] width 86 height 11
click at [44, 123] on span "Protected Systems" at bounding box center [52, 119] width 86 height 11
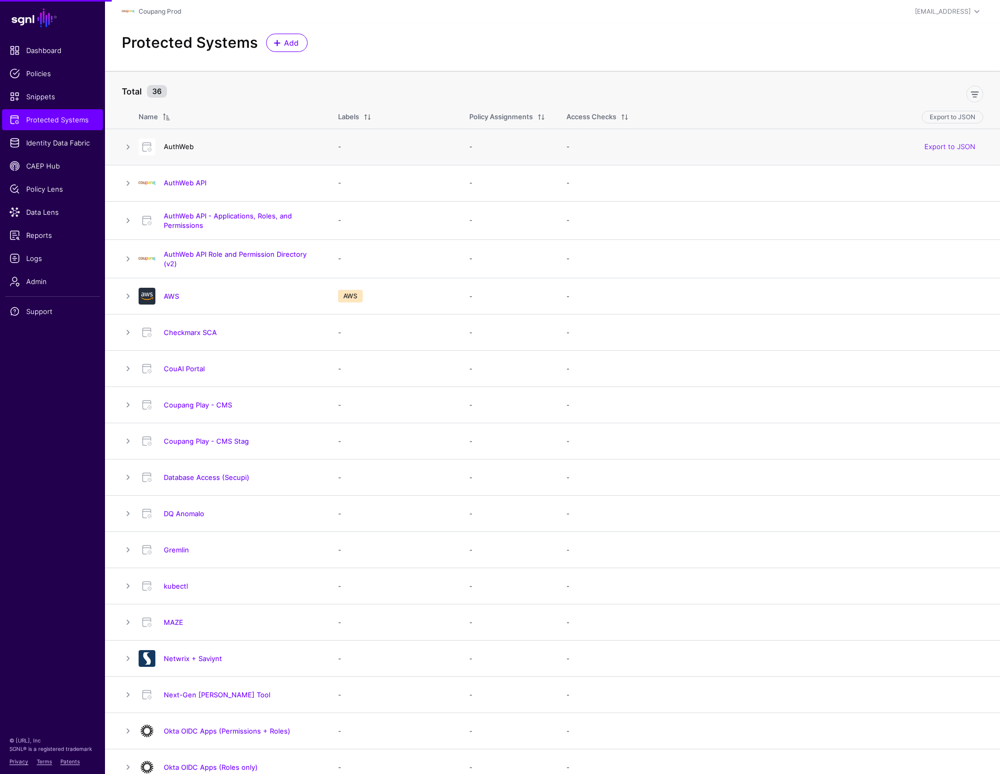
click at [174, 148] on link "AuthWeb" at bounding box center [179, 146] width 30 height 8
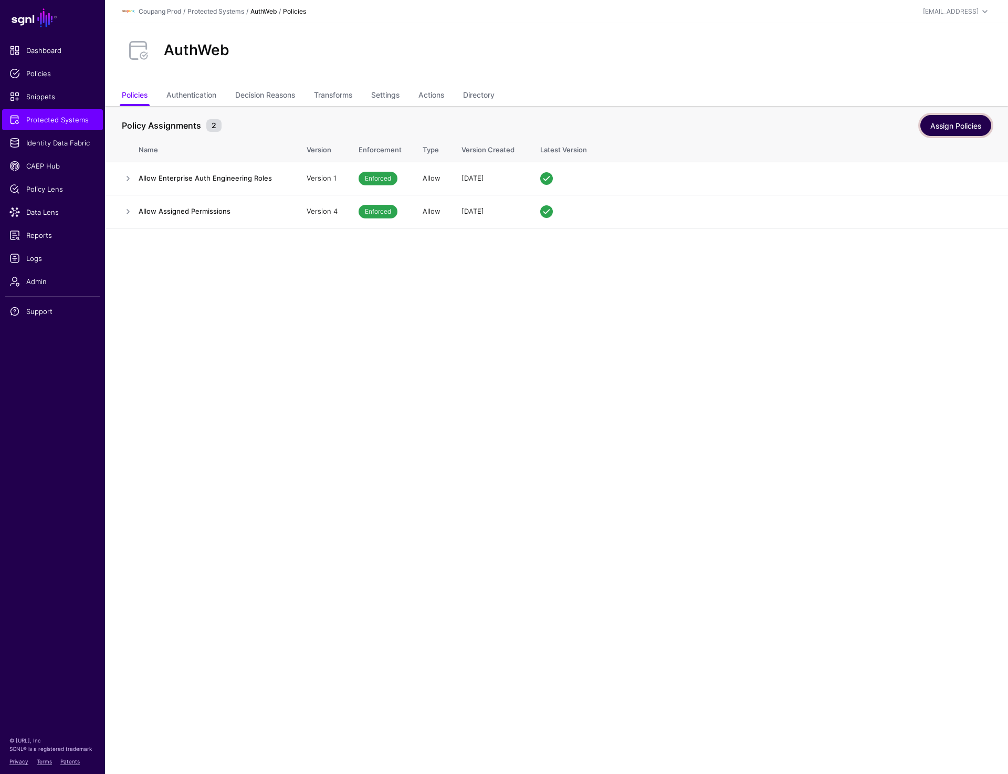
click at [979, 128] on link "Assign Policies" at bounding box center [956, 125] width 71 height 21
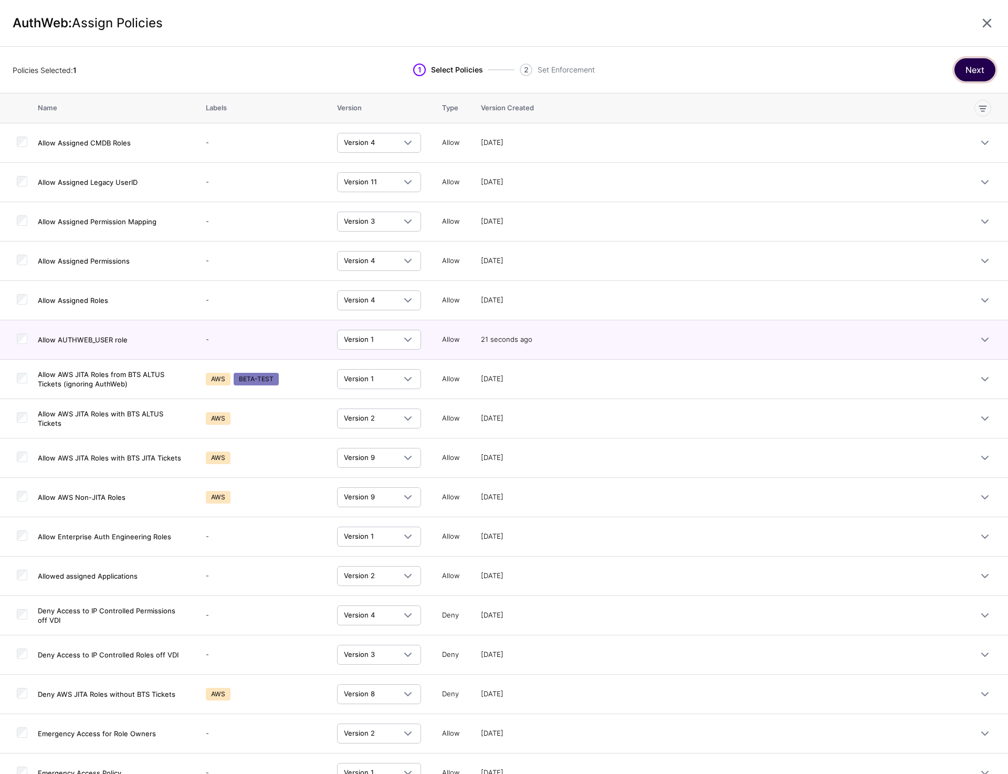
click at [979, 62] on button "Next" at bounding box center [975, 69] width 41 height 23
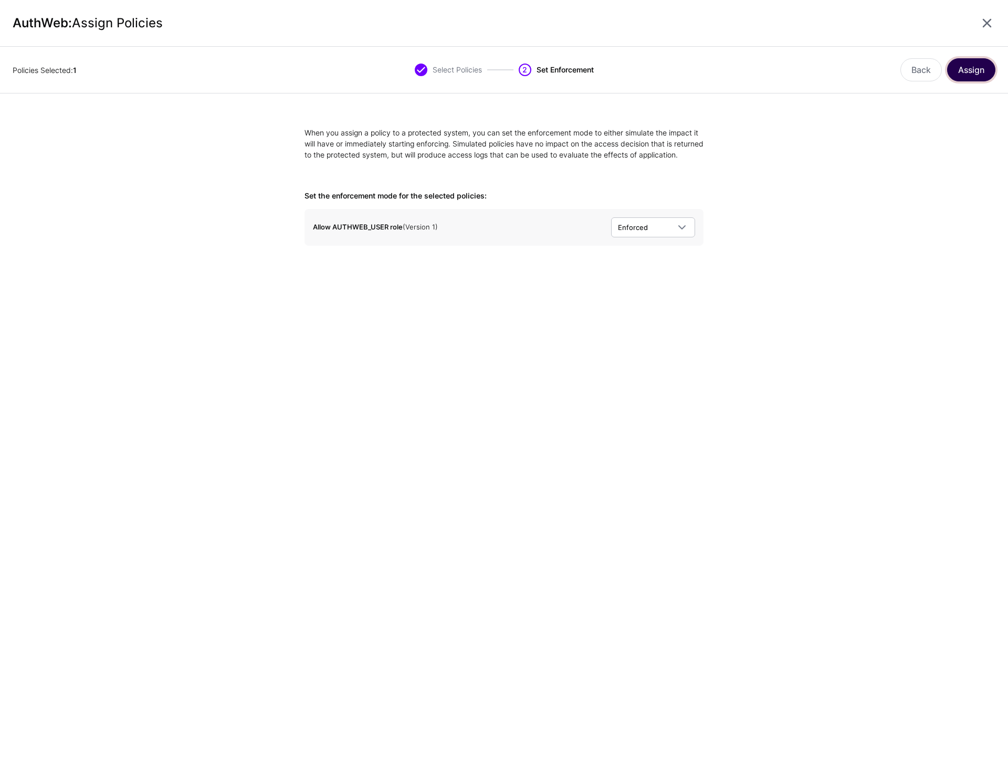
click at [974, 74] on button "Assign" at bounding box center [971, 69] width 48 height 23
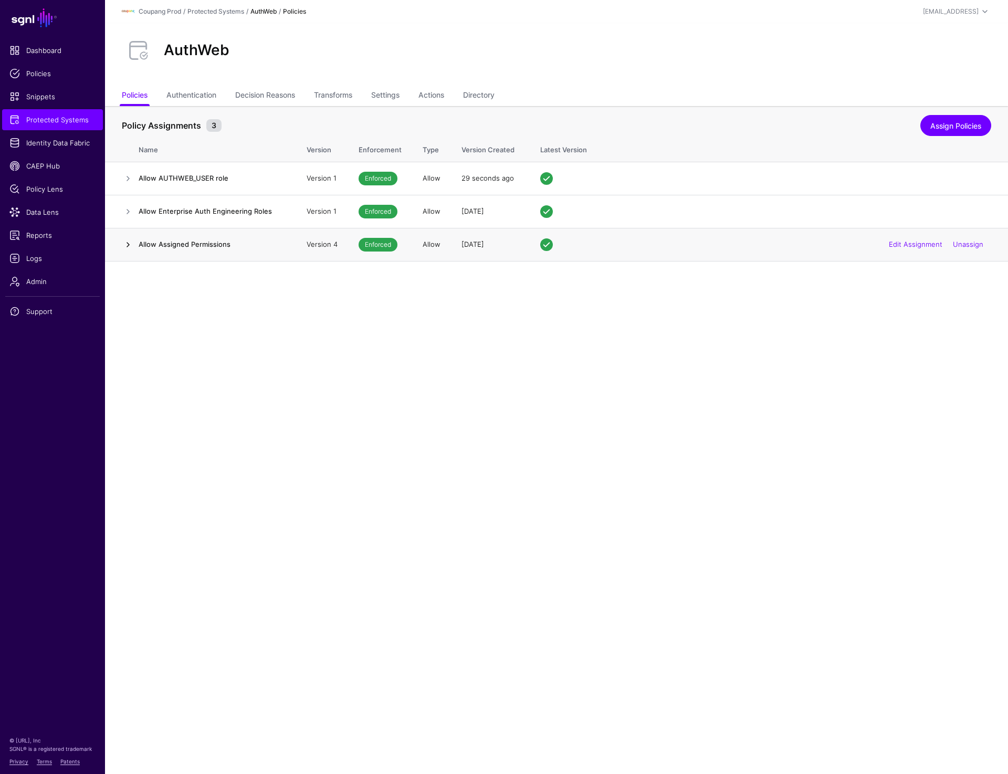
click at [129, 245] on link at bounding box center [128, 244] width 13 height 13
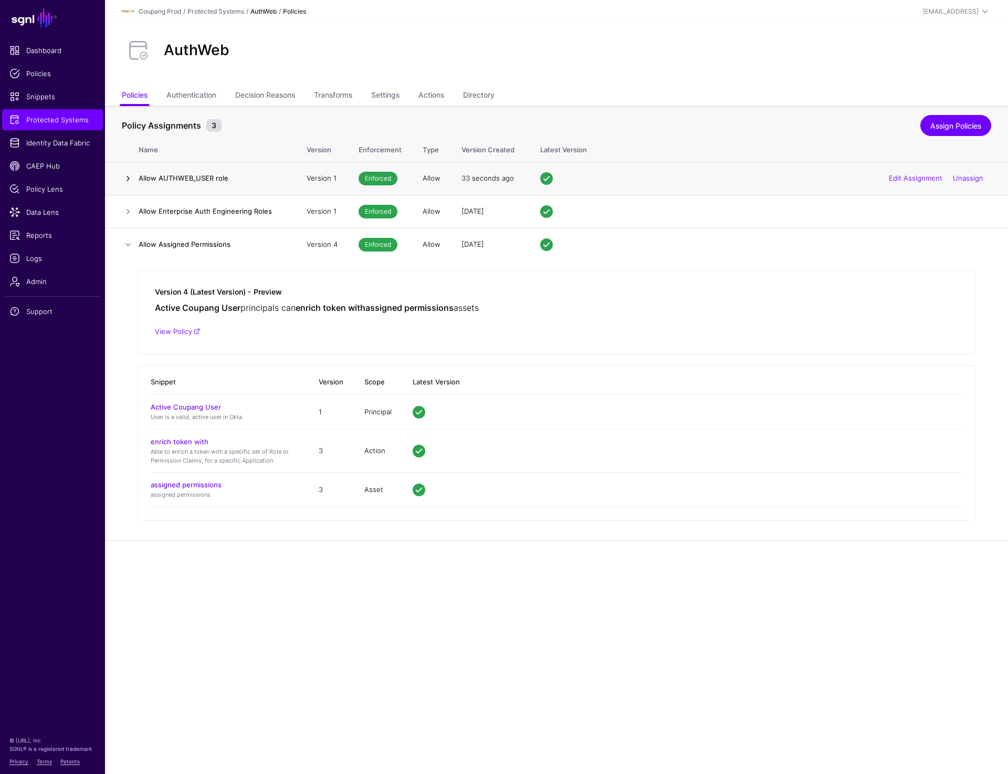
click at [126, 173] on link at bounding box center [128, 178] width 13 height 13
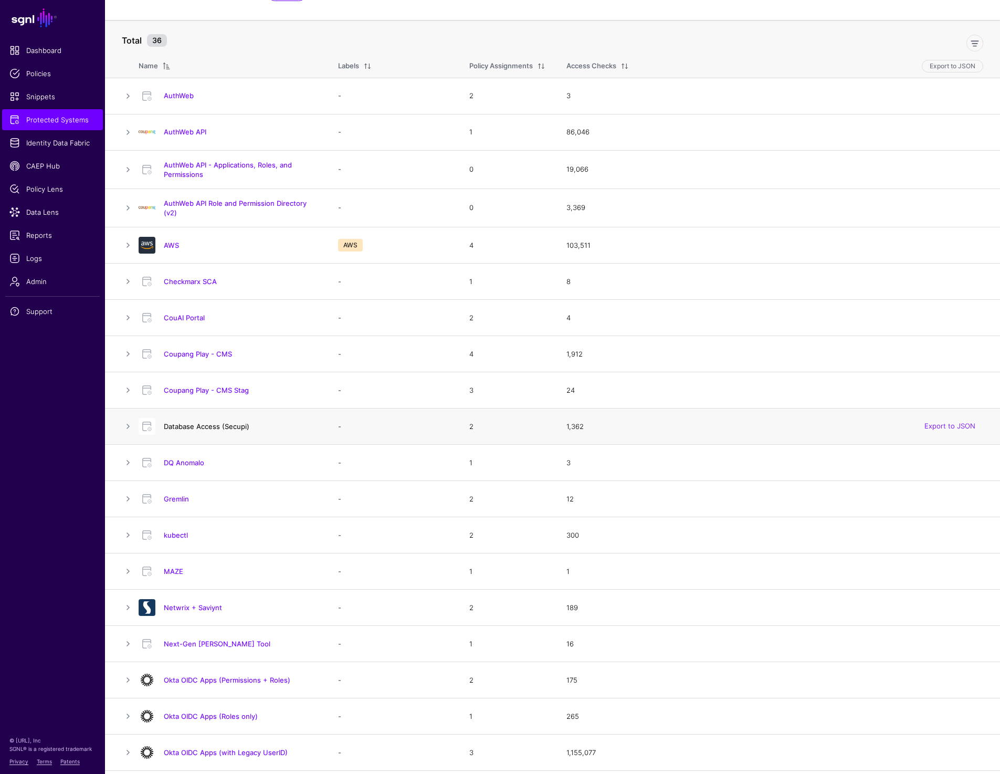
scroll to position [60, 0]
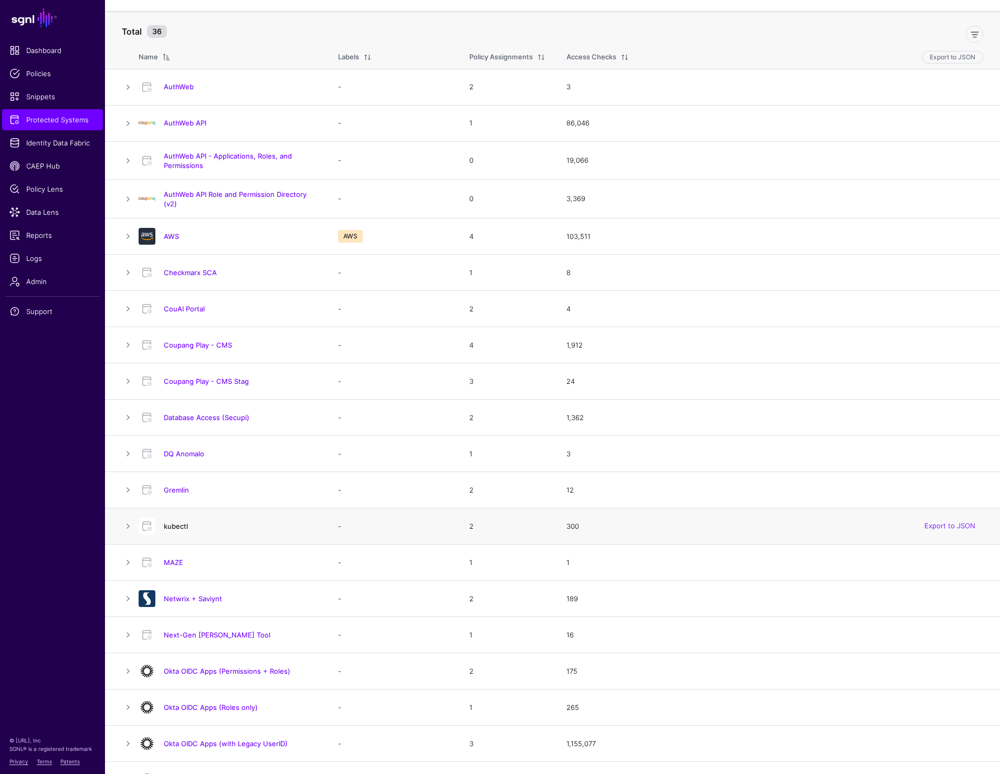
click at [180, 529] on link "kubectl" at bounding box center [176, 526] width 24 height 8
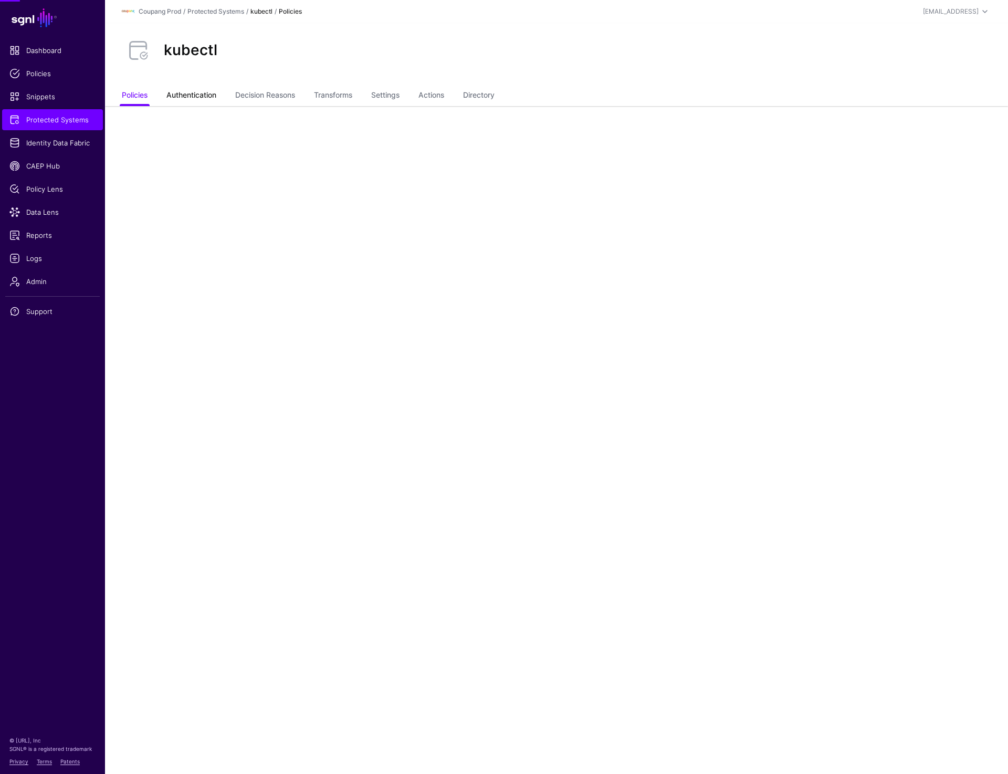
click at [195, 90] on link "Authentication" at bounding box center [191, 96] width 50 height 20
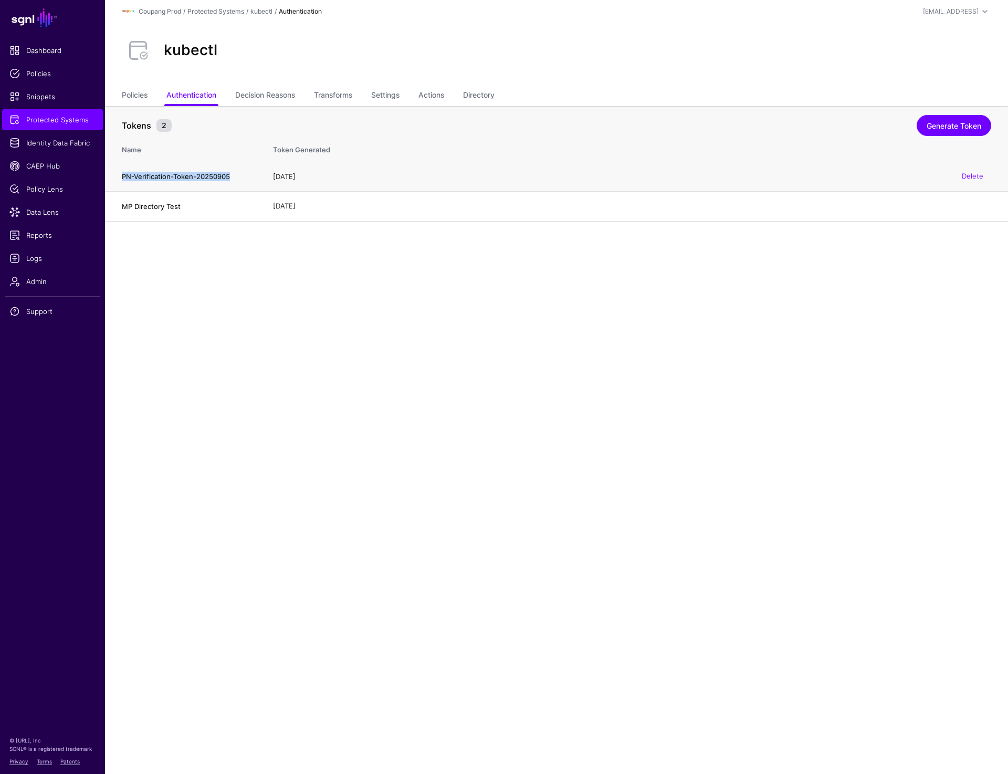
drag, startPoint x: 122, startPoint y: 179, endPoint x: 233, endPoint y: 178, distance: 111.3
click at [233, 178] on h4 "PN-Verification-Token-20250905" at bounding box center [187, 176] width 130 height 9
copy h4 "PN-Verification-Token-20250905"
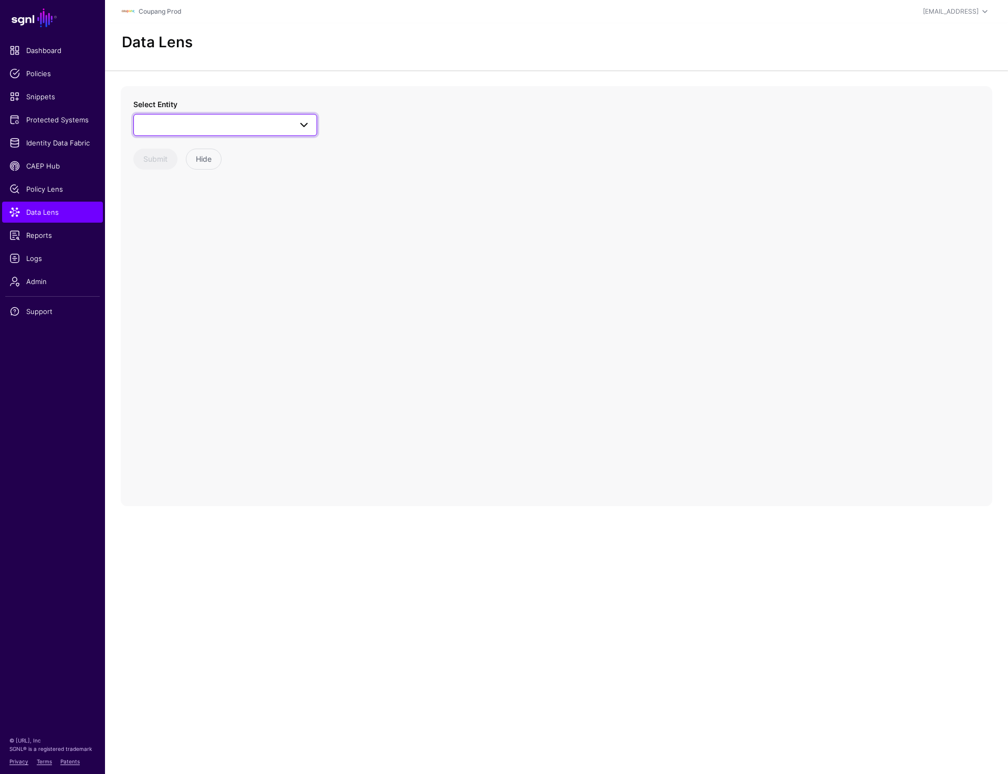
click at [214, 119] on span at bounding box center [225, 125] width 170 height 13
type input "*****"
click at [165, 206] on span "Application" at bounding box center [170, 203] width 36 height 8
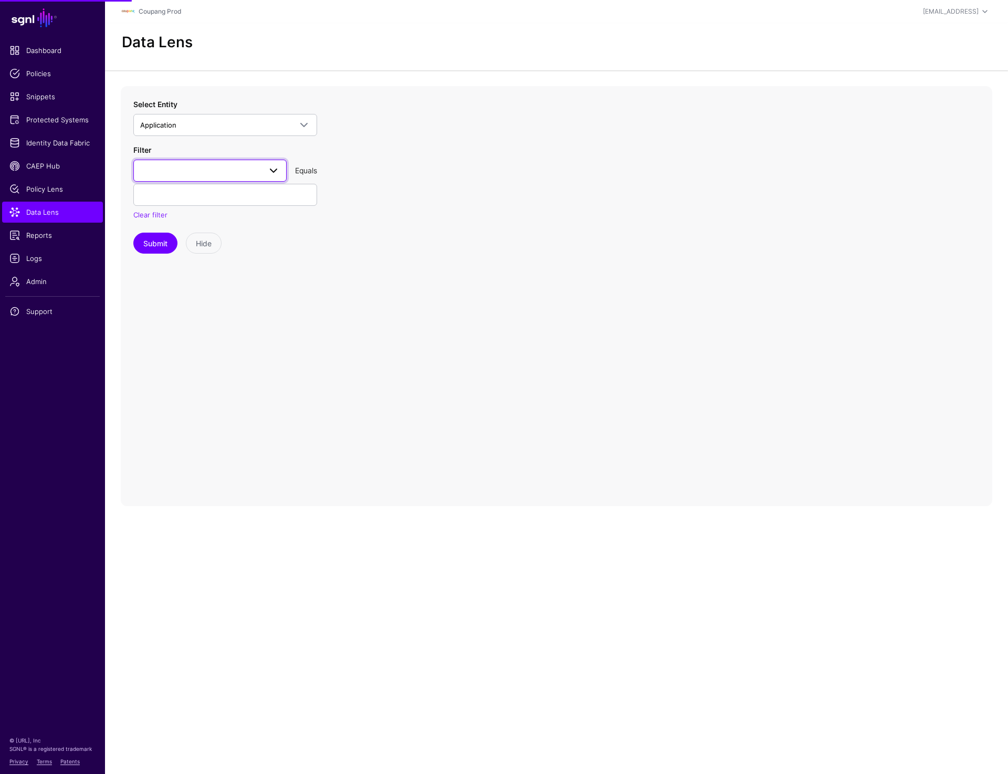
click at [202, 163] on link at bounding box center [209, 171] width 153 height 22
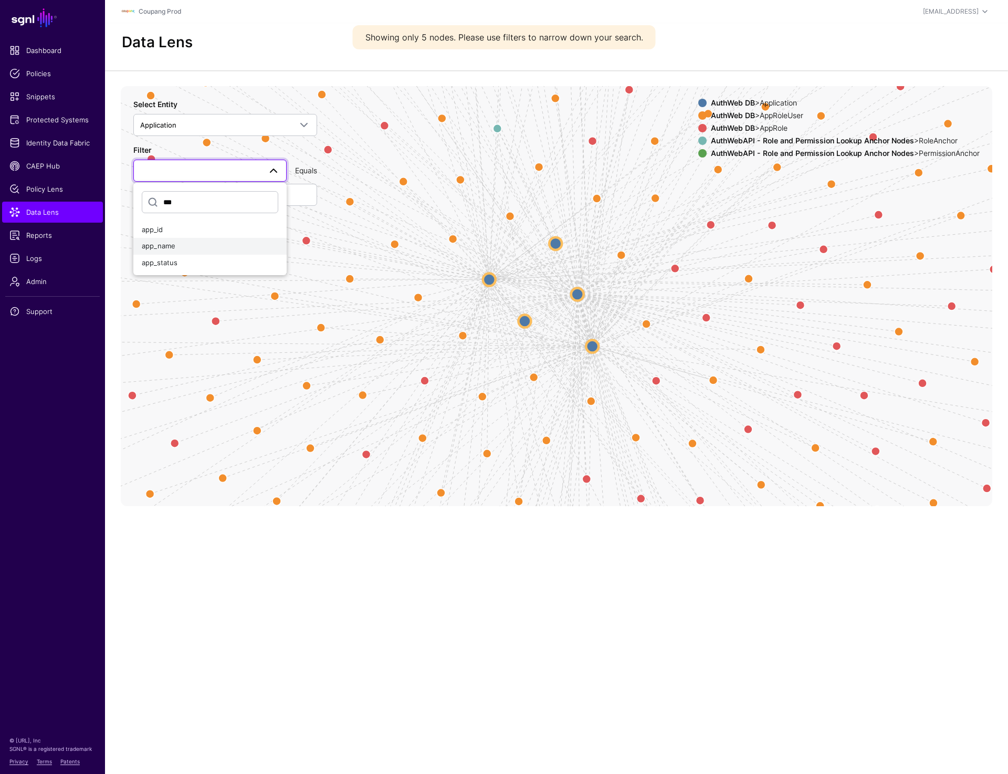
type input "***"
click at [147, 244] on span "app_name" at bounding box center [159, 246] width 34 height 8
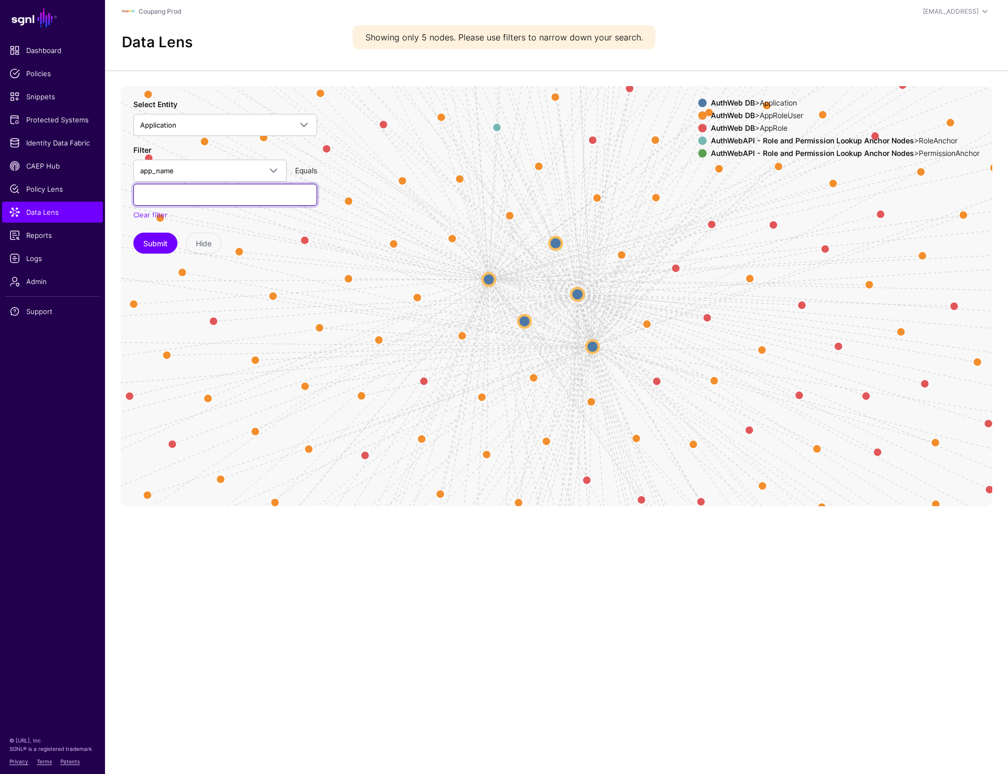
click at [157, 197] on input "text" at bounding box center [225, 195] width 184 height 22
type input "*******"
click at [156, 239] on button "Submit" at bounding box center [155, 243] width 44 height 21
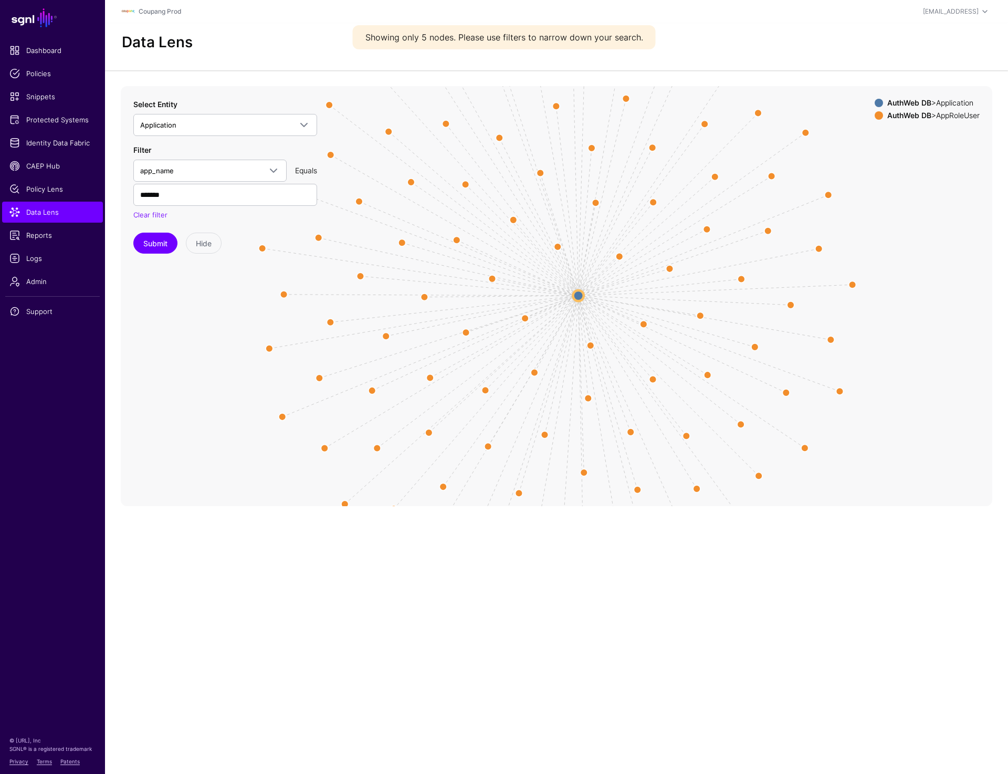
click at [577, 295] on circle at bounding box center [578, 295] width 11 height 11
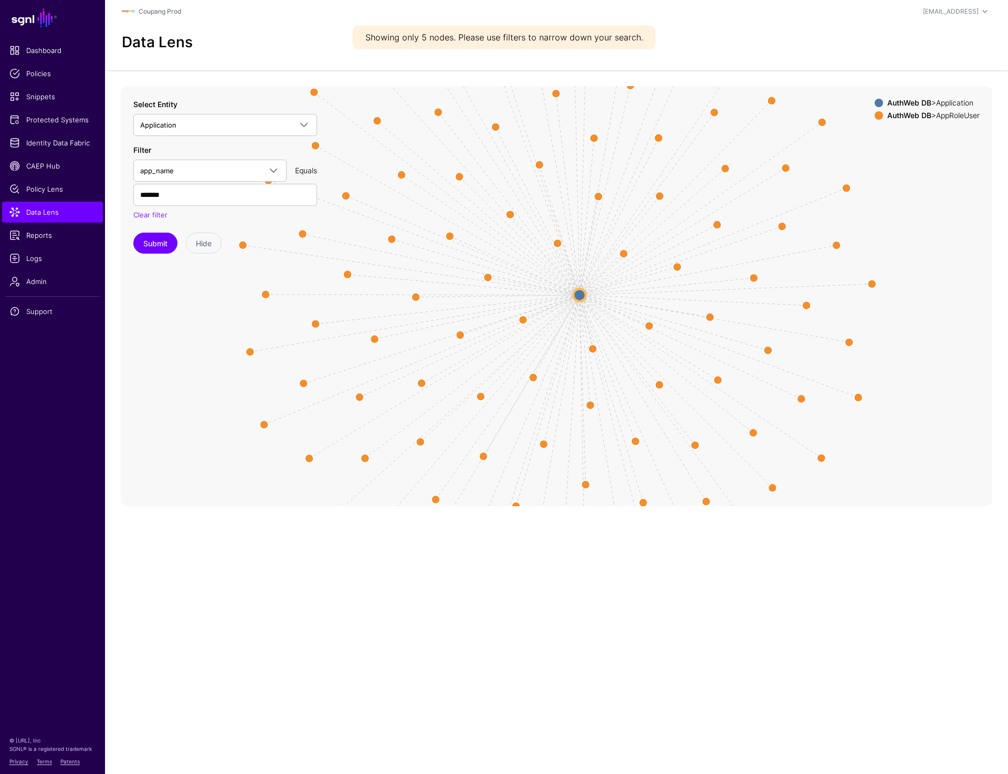
click at [577, 295] on circle at bounding box center [580, 295] width 13 height 13
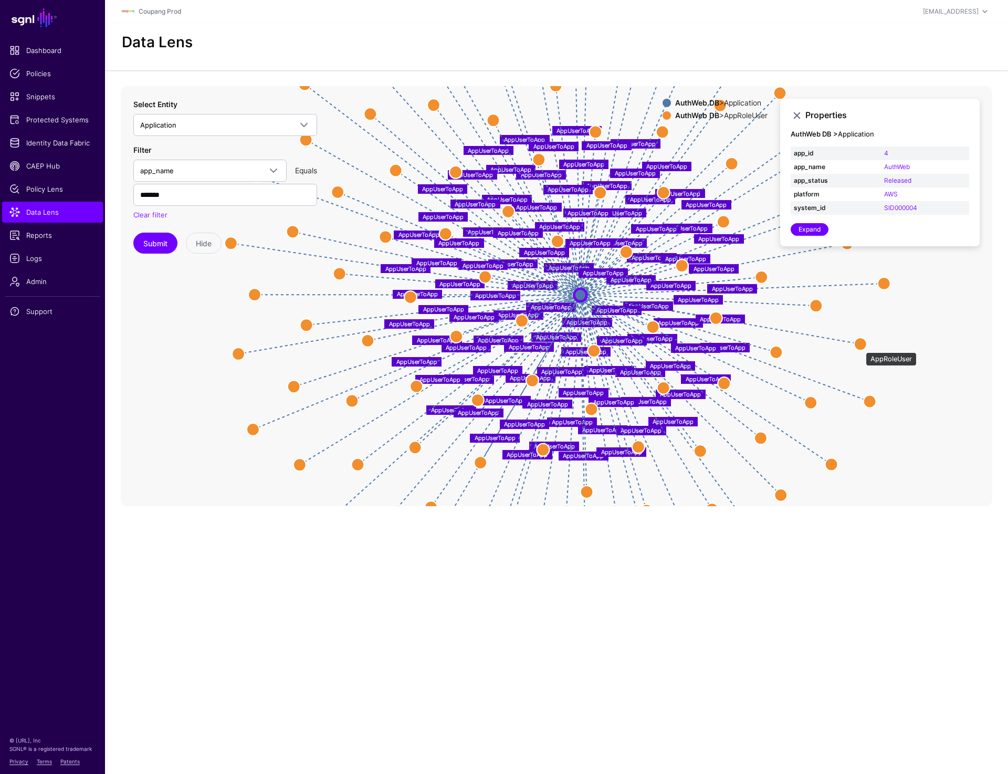
click at [861, 347] on circle at bounding box center [860, 344] width 13 height 13
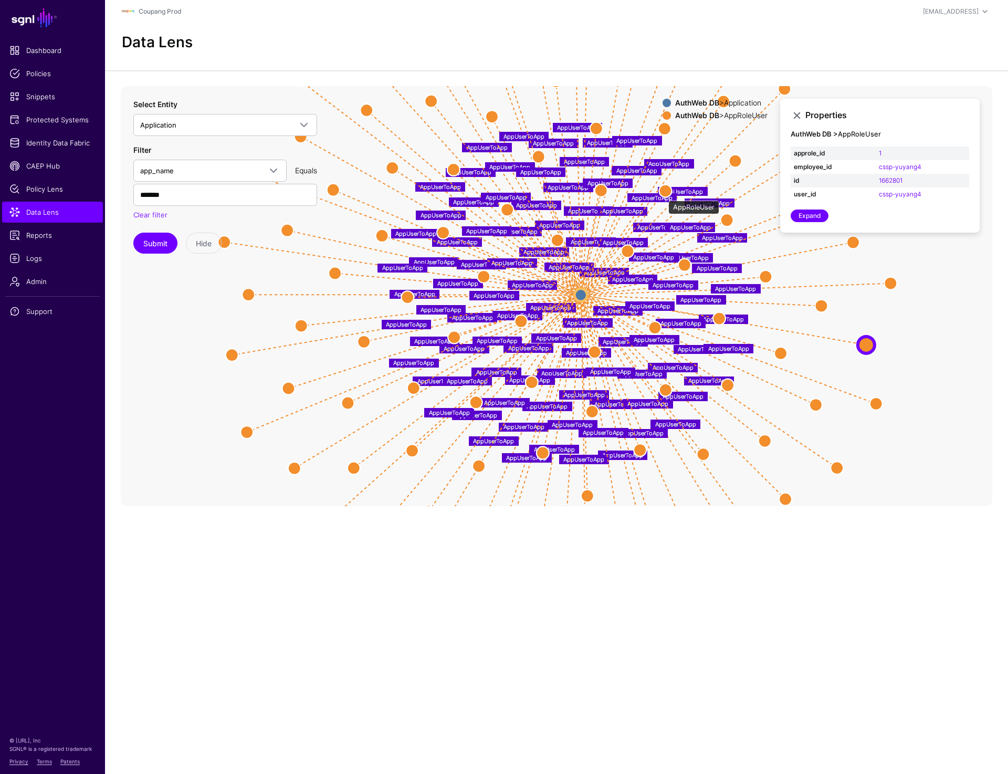
click at [663, 195] on circle at bounding box center [665, 190] width 13 height 13
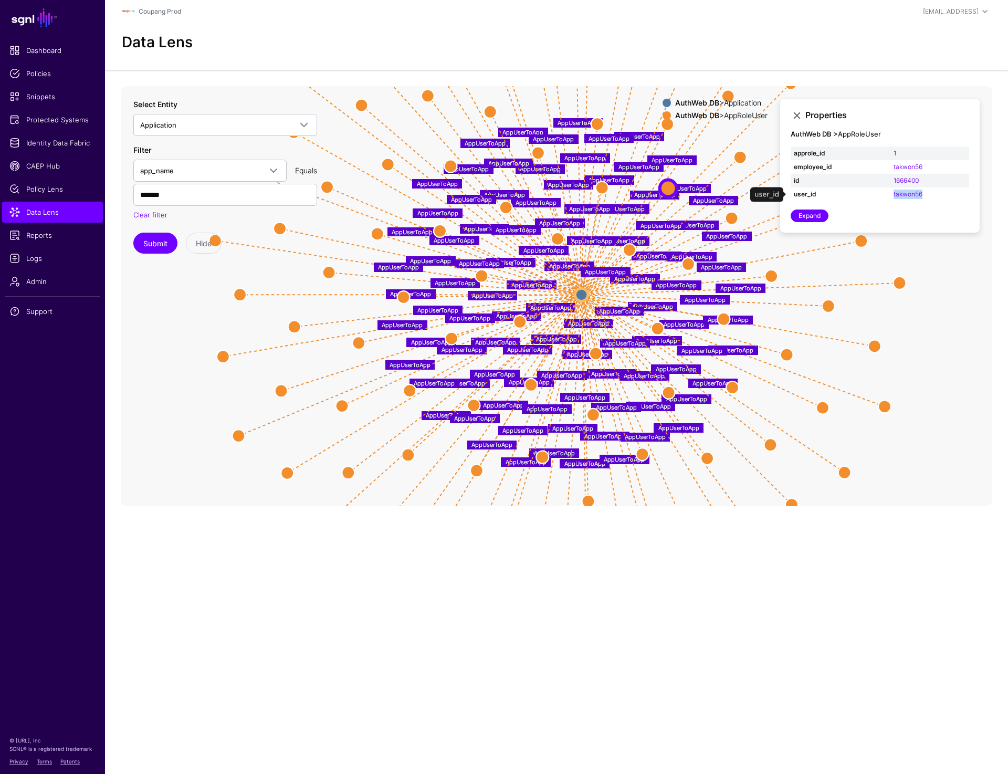
drag, startPoint x: 891, startPoint y: 194, endPoint x: 945, endPoint y: 194, distance: 54.1
click at [945, 194] on td "takwon56" at bounding box center [930, 194] width 79 height 14
copy link "takwon56"
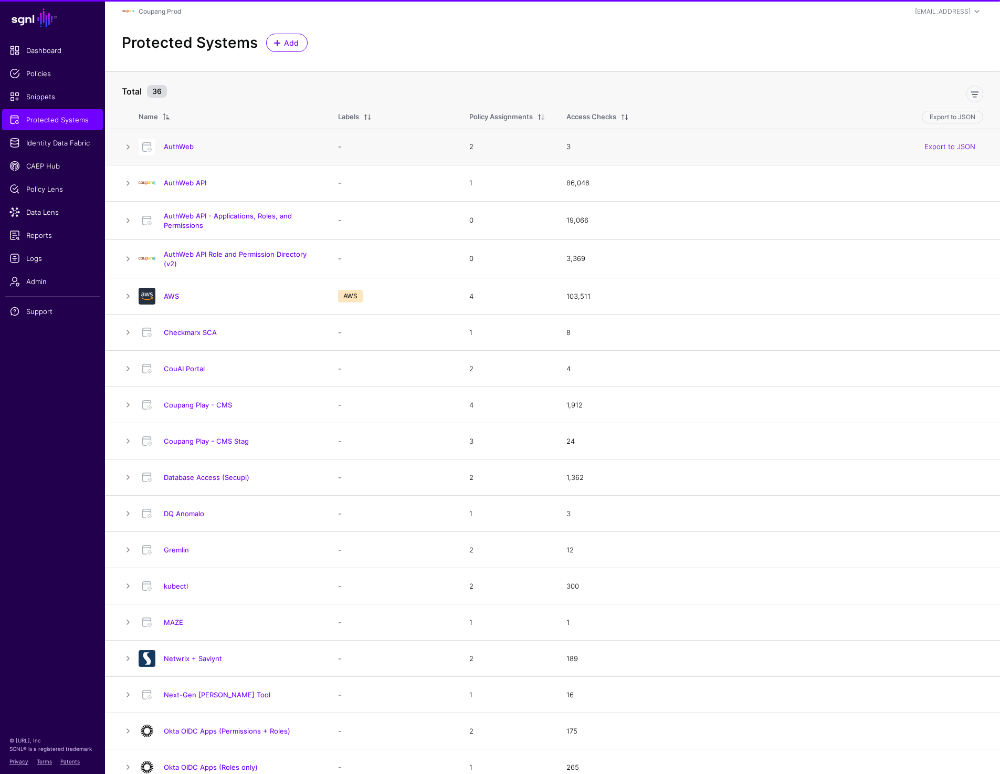
click at [184, 142] on div "AuthWeb" at bounding box center [227, 147] width 187 height 17
click at [181, 145] on link "AuthWeb" at bounding box center [179, 146] width 30 height 8
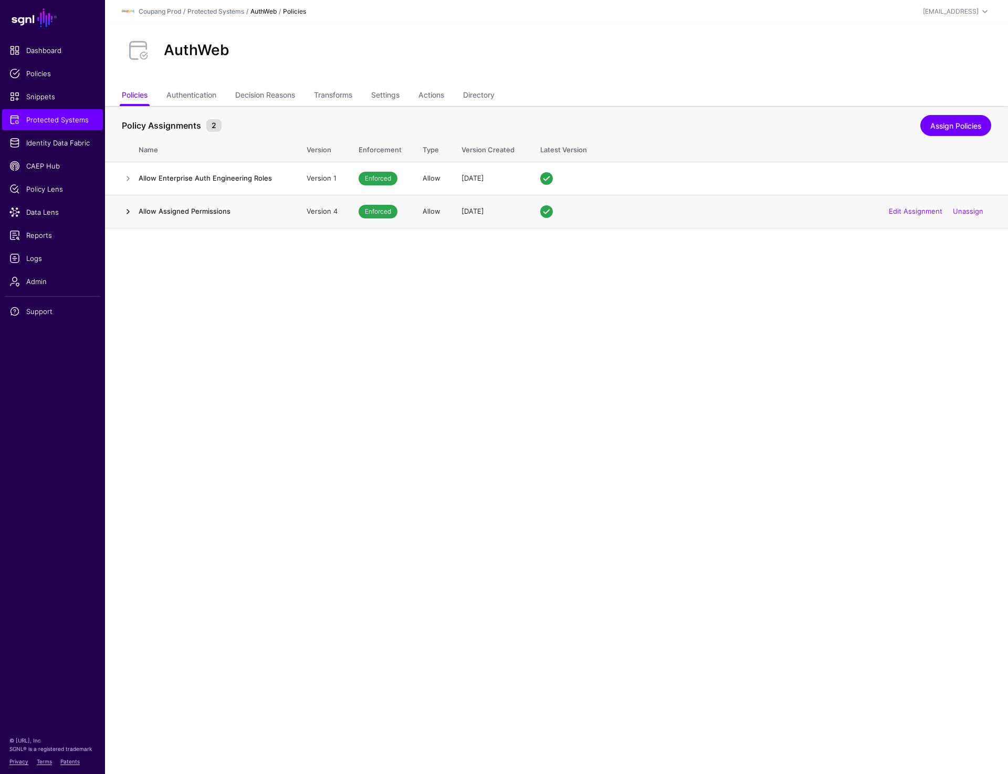
click at [124, 210] on link at bounding box center [128, 211] width 13 height 13
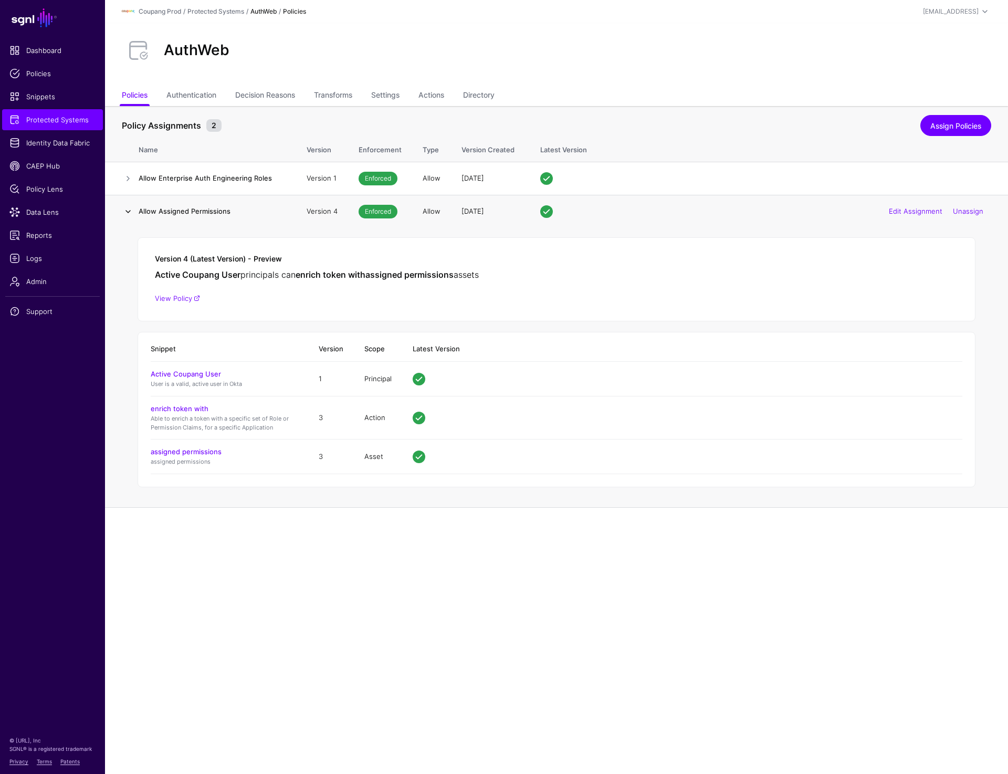
click at [124, 209] on link at bounding box center [128, 211] width 13 height 13
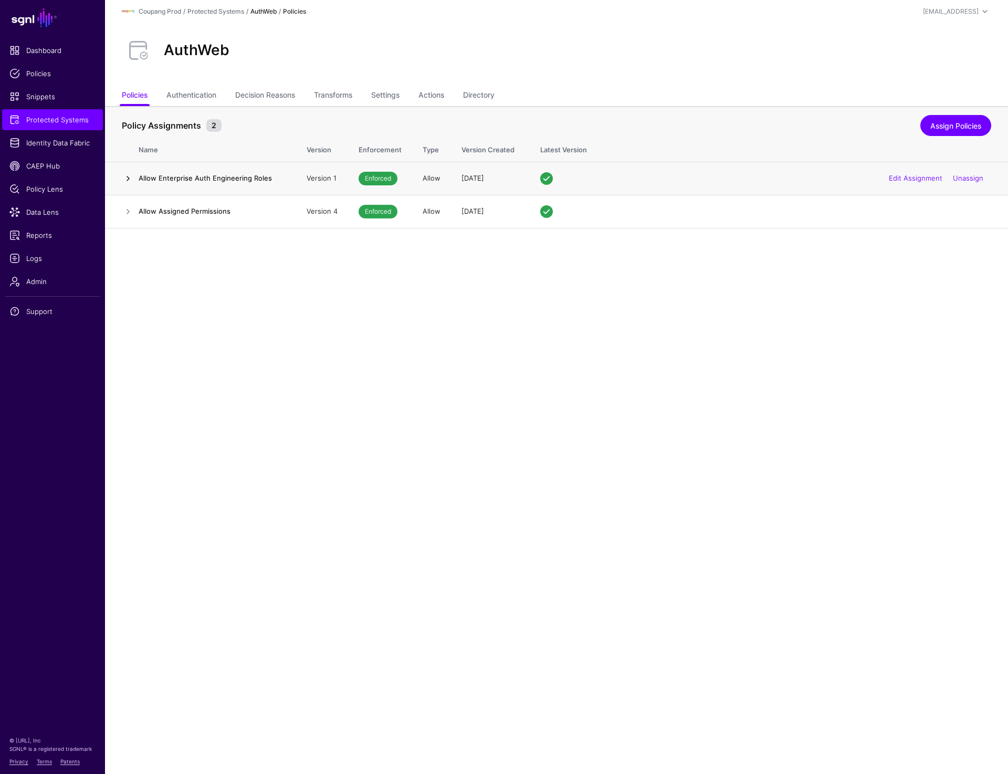
click at [127, 183] on link at bounding box center [128, 178] width 13 height 13
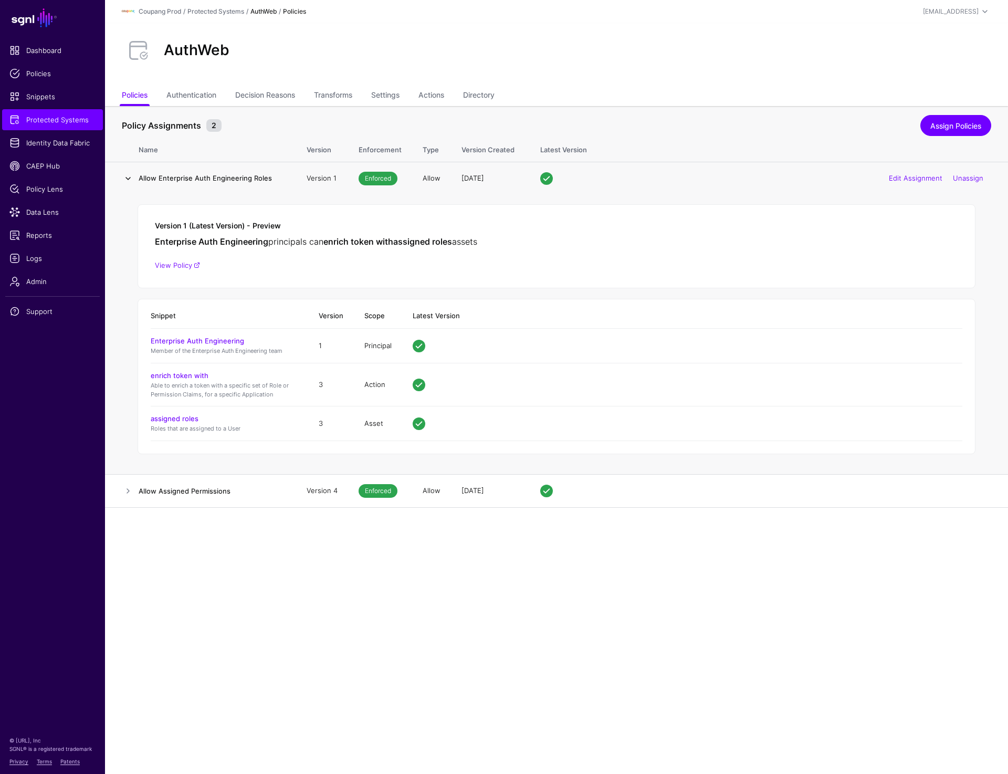
click at [127, 183] on link at bounding box center [128, 178] width 13 height 13
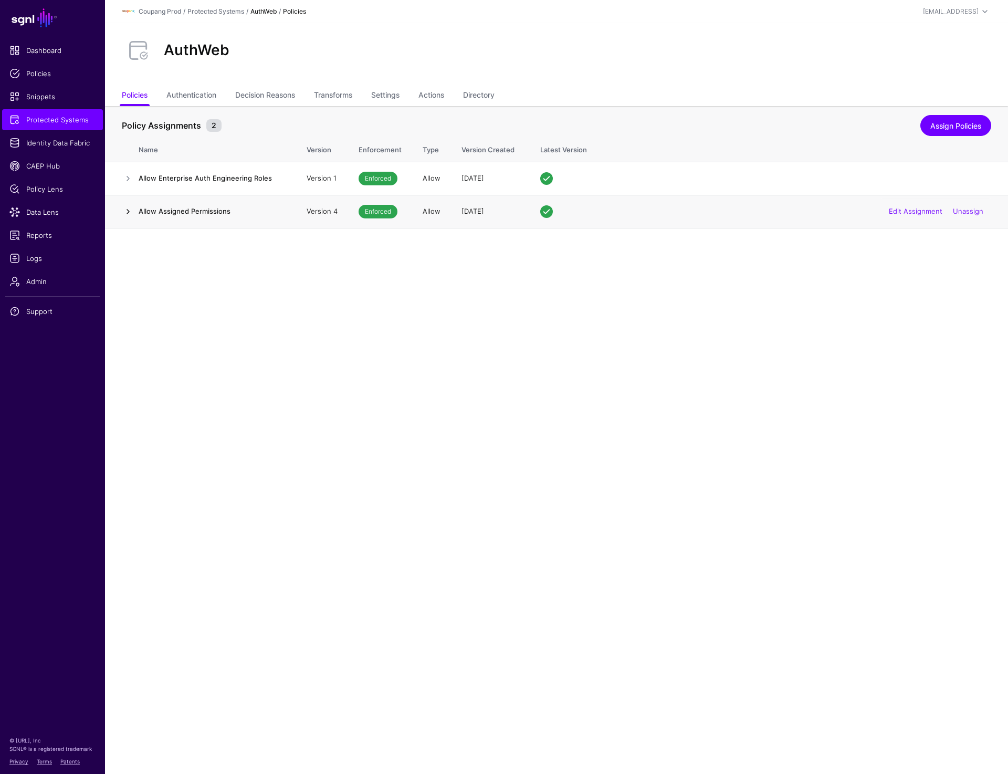
click at [126, 211] on link at bounding box center [128, 211] width 13 height 13
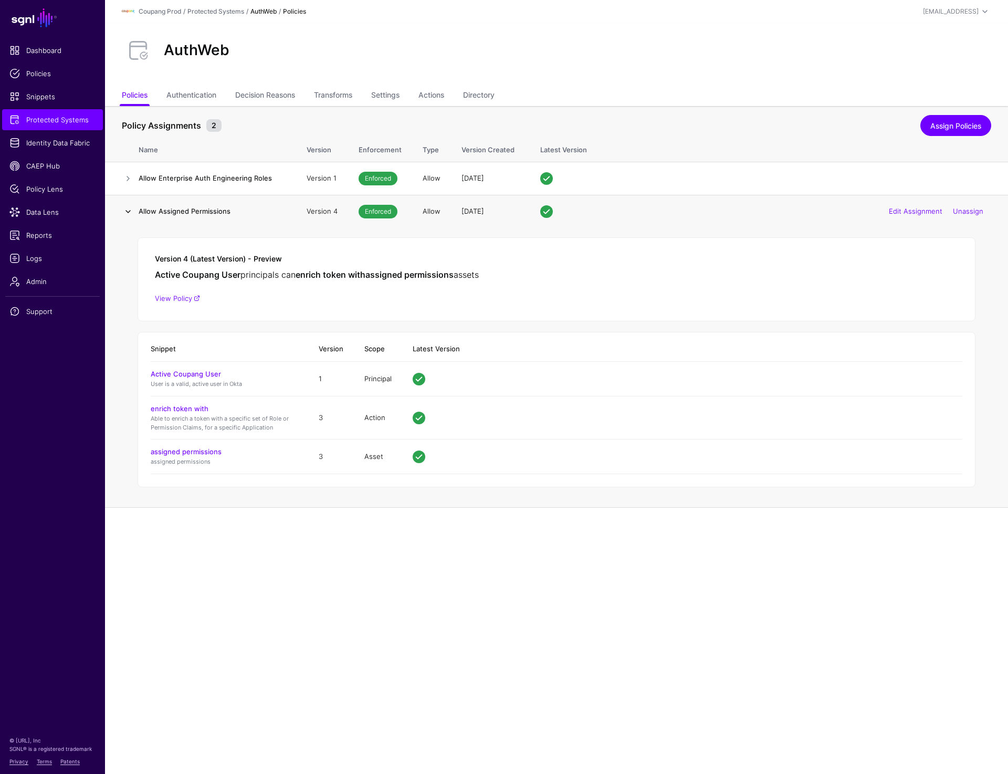
click at [126, 211] on link at bounding box center [128, 211] width 13 height 13
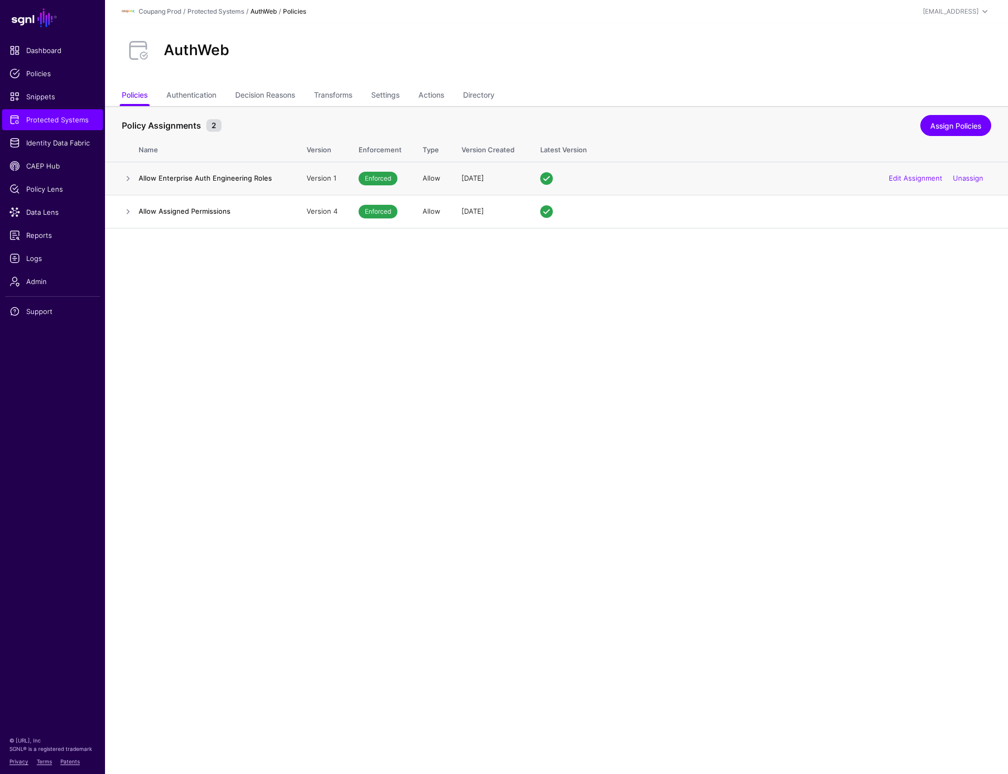
click at [131, 184] on td at bounding box center [122, 178] width 34 height 33
click at [131, 175] on link at bounding box center [128, 178] width 13 height 13
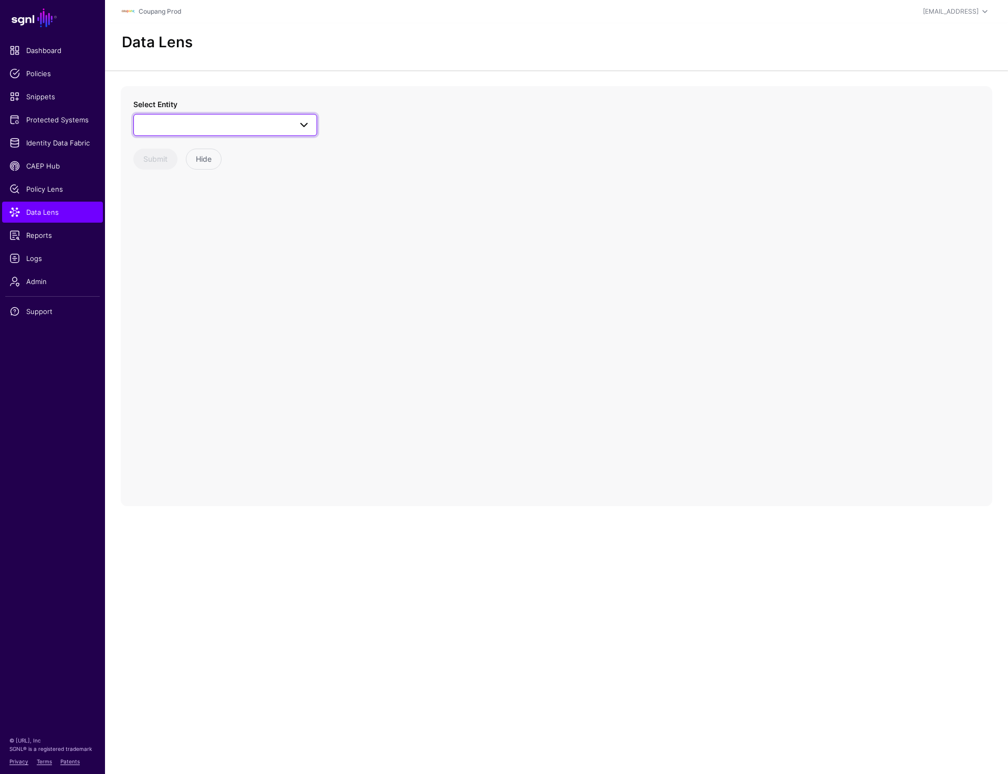
click at [194, 132] on link at bounding box center [225, 125] width 184 height 22
type input "*******"
click at [163, 238] on span "AppRole" at bounding box center [165, 239] width 27 height 8
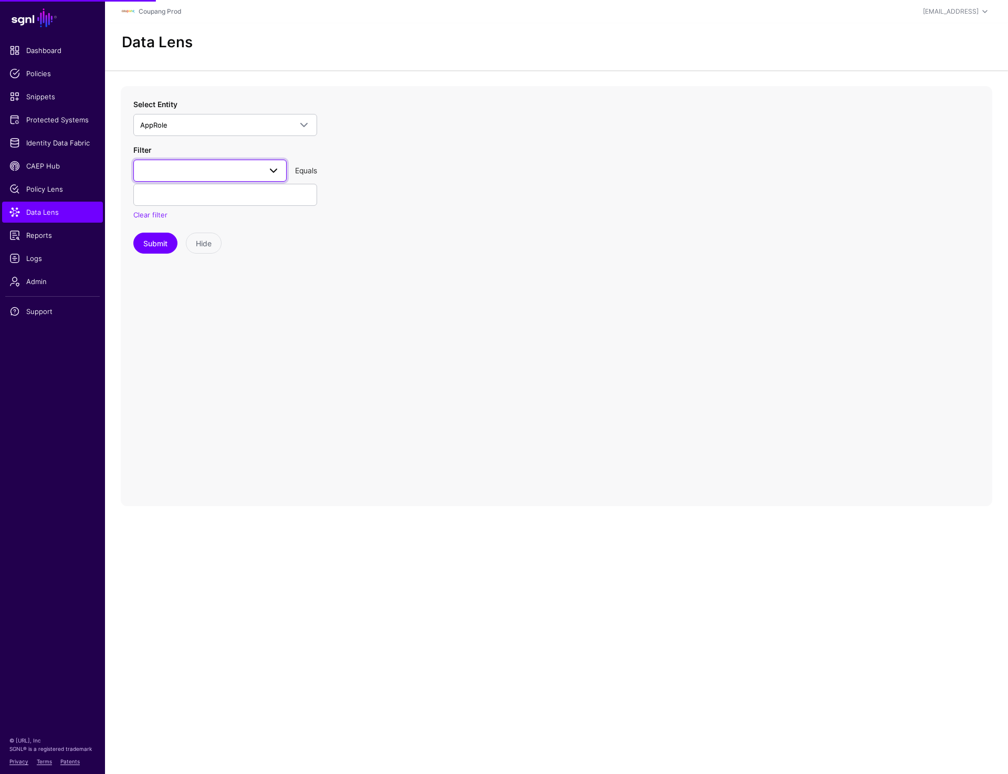
click at [176, 168] on span at bounding box center [210, 170] width 140 height 13
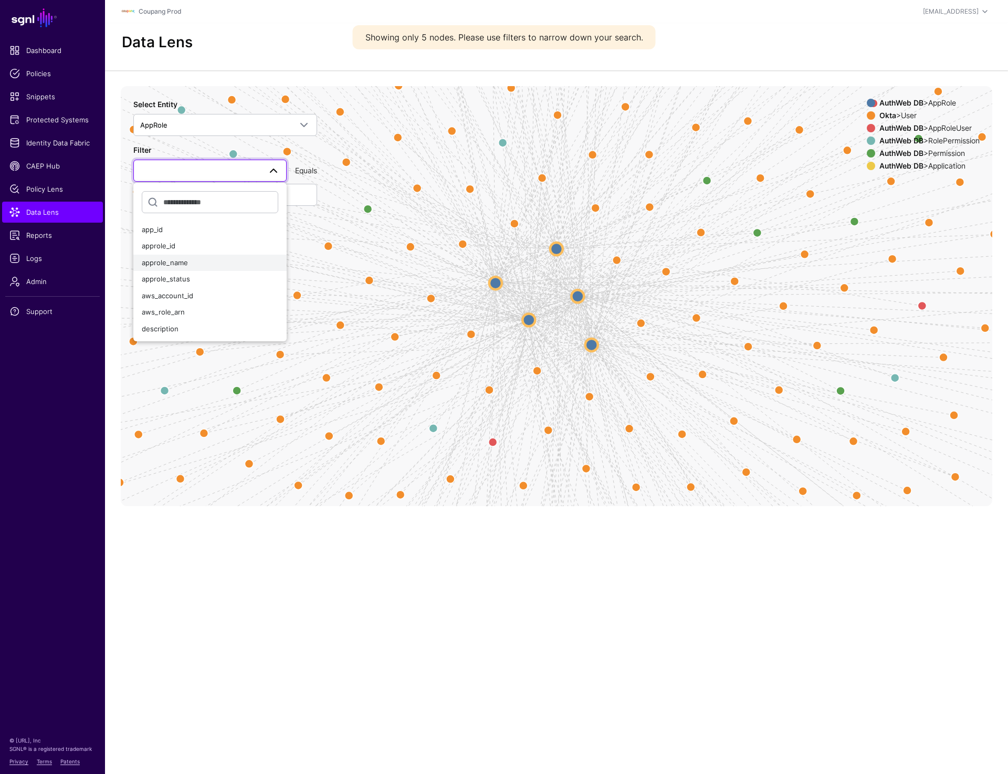
click at [168, 262] on span "approle_name" at bounding box center [165, 262] width 46 height 8
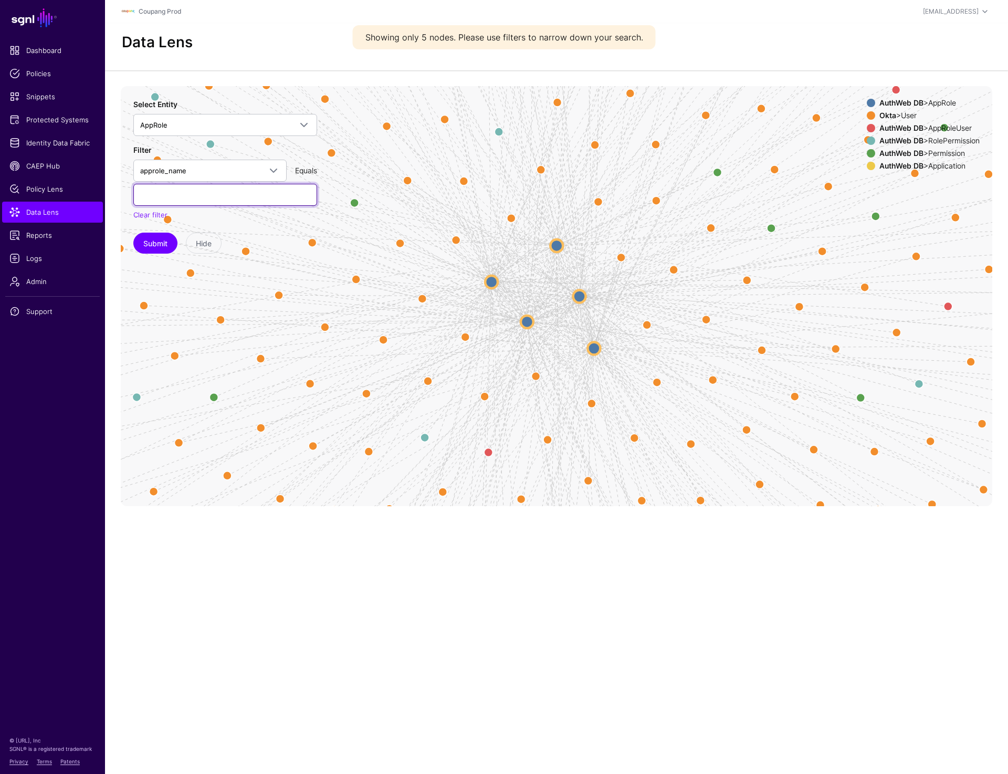
click at [176, 184] on input "text" at bounding box center [225, 195] width 184 height 22
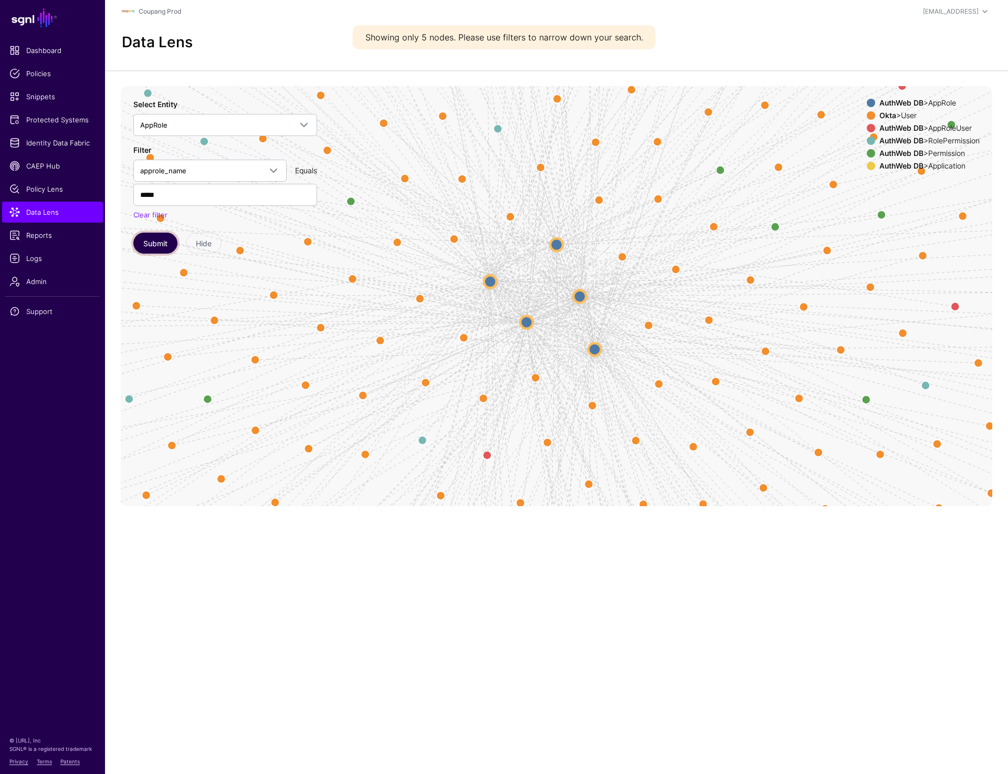
click at [143, 244] on button "Submit" at bounding box center [155, 243] width 44 height 21
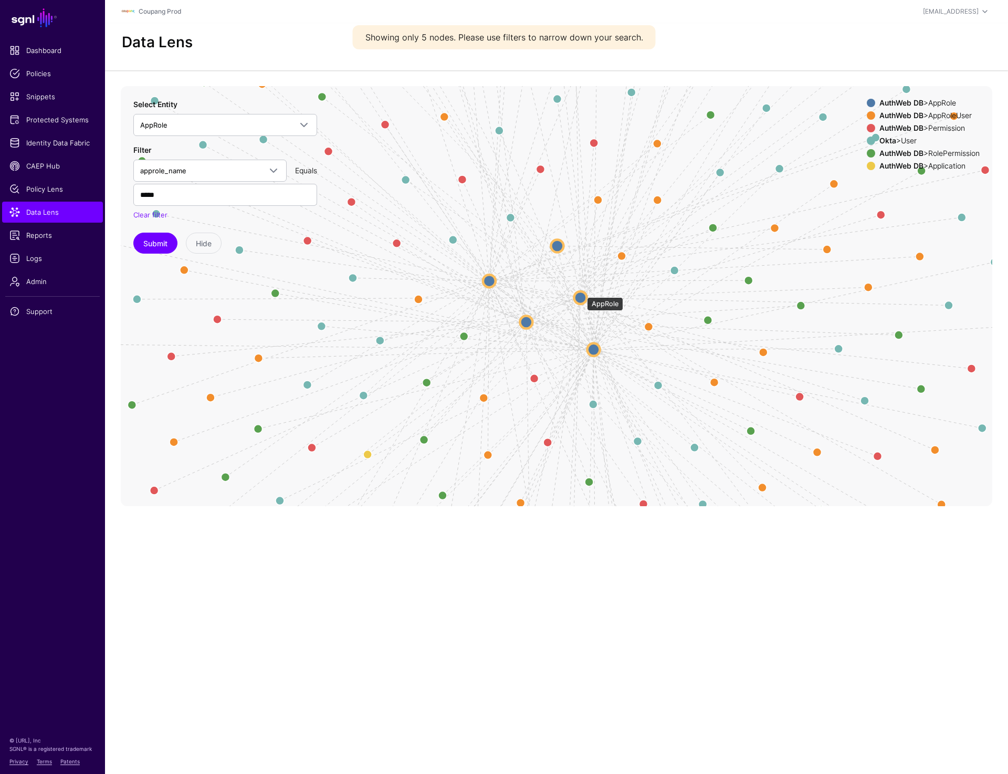
click at [582, 292] on circle at bounding box center [581, 297] width 13 height 13
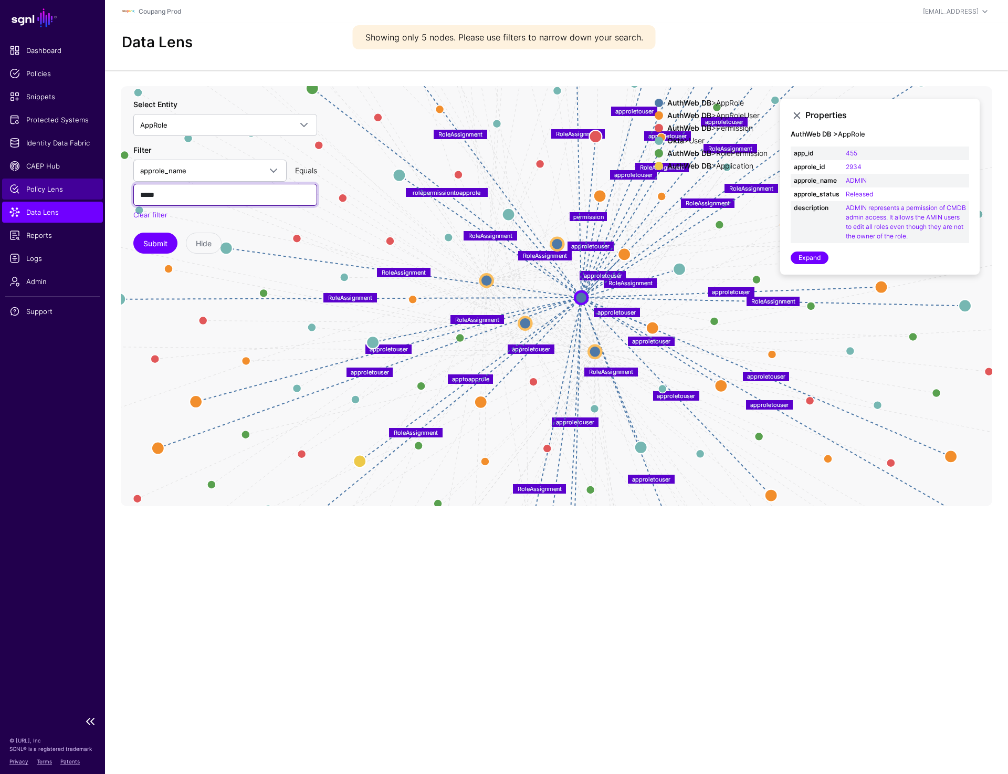
drag, startPoint x: 171, startPoint y: 197, endPoint x: 101, endPoint y: 196, distance: 69.3
click at [101, 196] on main "SGNL Dashboard Policies Snippets Protected Systems Identity Data Fabric CAEP Hu…" at bounding box center [504, 387] width 1008 height 774
click at [171, 166] on span "approle_name" at bounding box center [200, 171] width 121 height 12
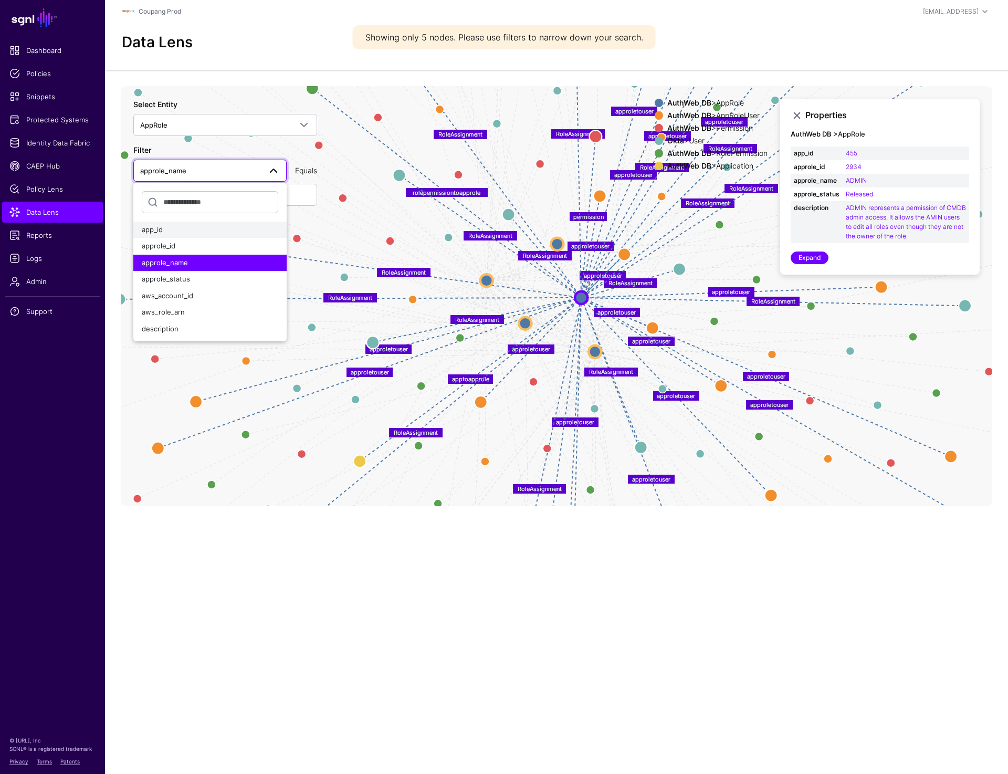
click at [170, 224] on button "app_id" at bounding box center [209, 230] width 153 height 17
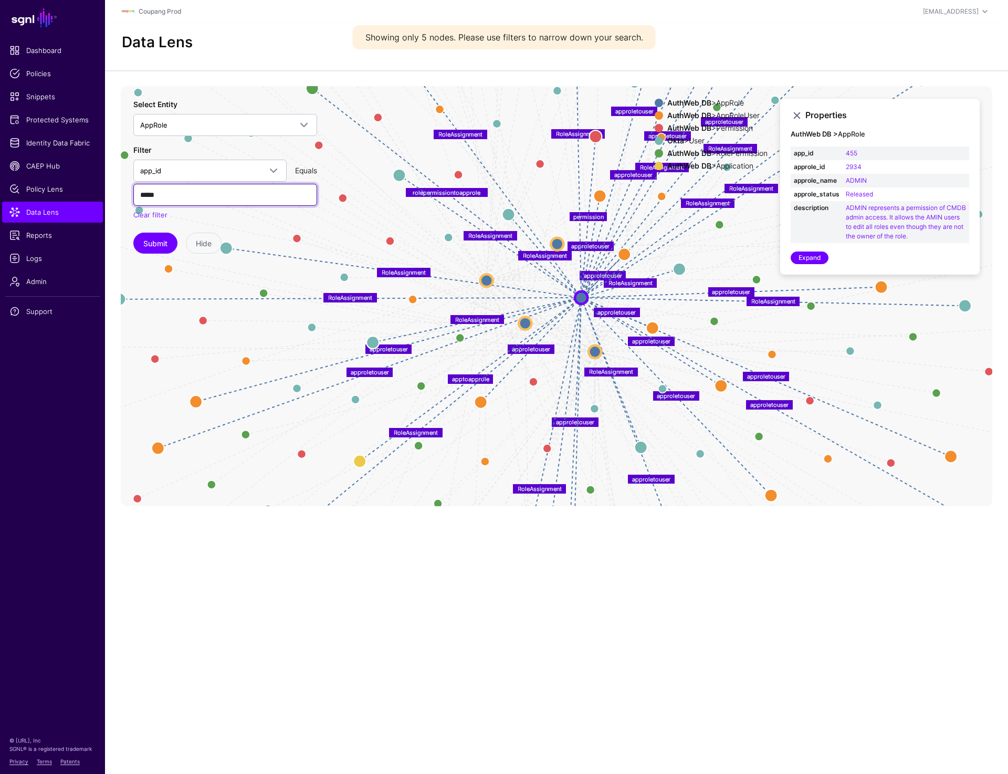
drag, startPoint x: 170, startPoint y: 191, endPoint x: 108, endPoint y: 191, distance: 61.4
click at [108, 191] on div "approletouser approletouser approletouser approletouser approletouser approleto…" at bounding box center [556, 296] width 903 height 420
type input "*"
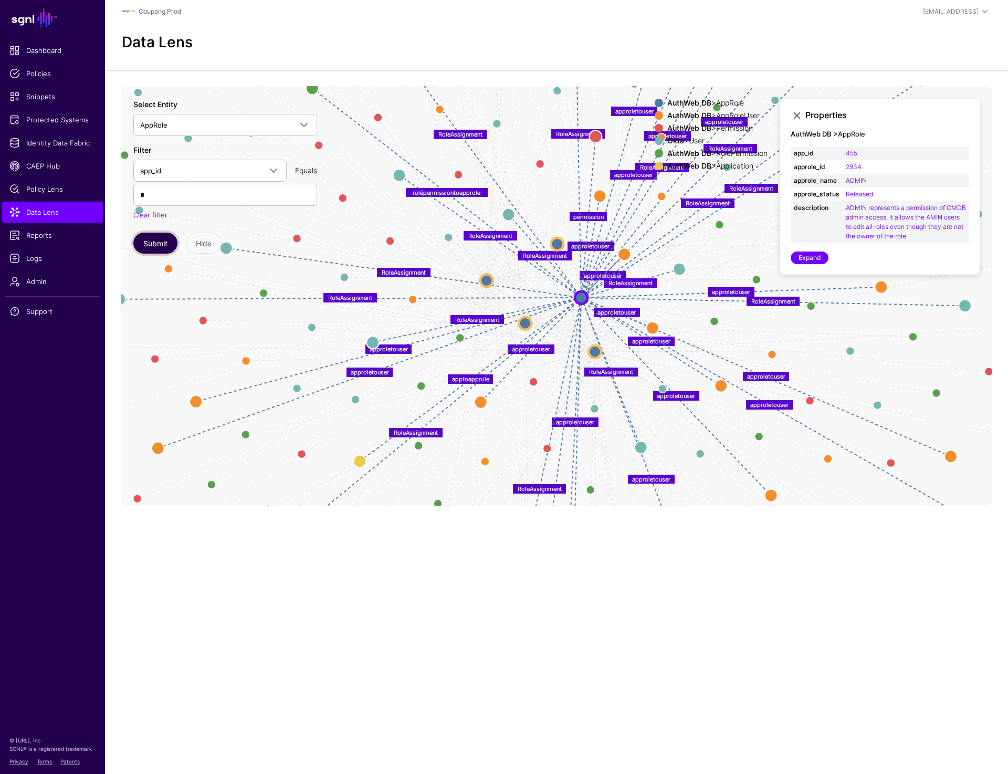
click at [145, 235] on button "Submit" at bounding box center [155, 243] width 44 height 21
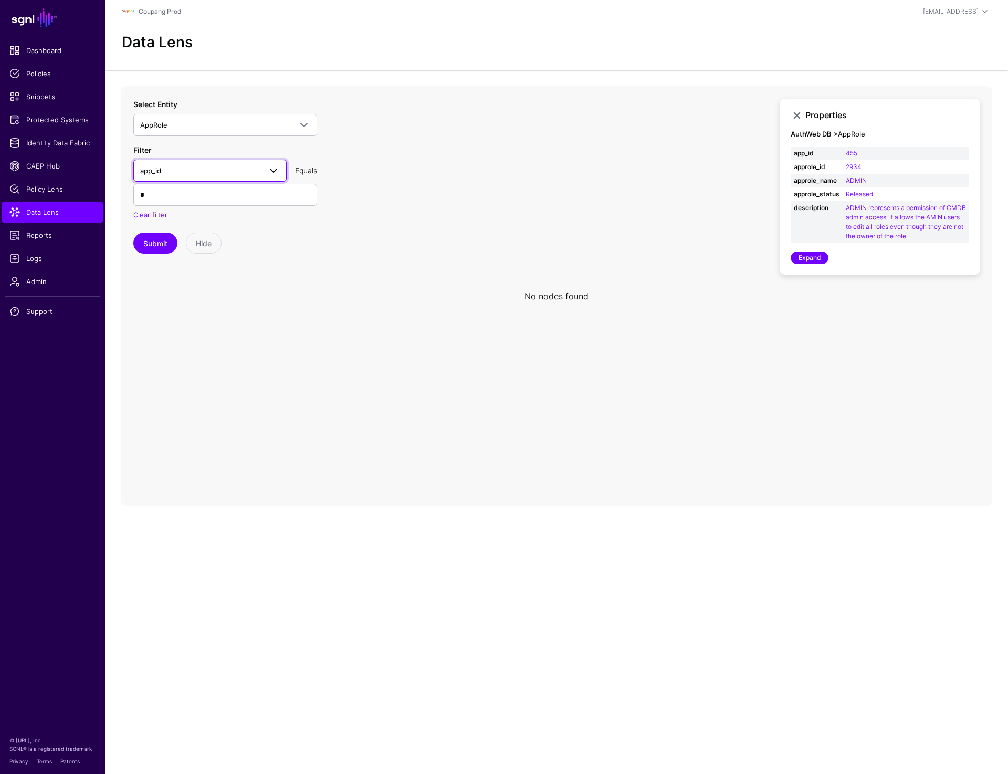
click at [186, 174] on span "app_id" at bounding box center [200, 171] width 121 height 12
click at [186, 249] on div "approle_id" at bounding box center [210, 246] width 137 height 11
click at [153, 251] on button "Submit" at bounding box center [155, 243] width 44 height 21
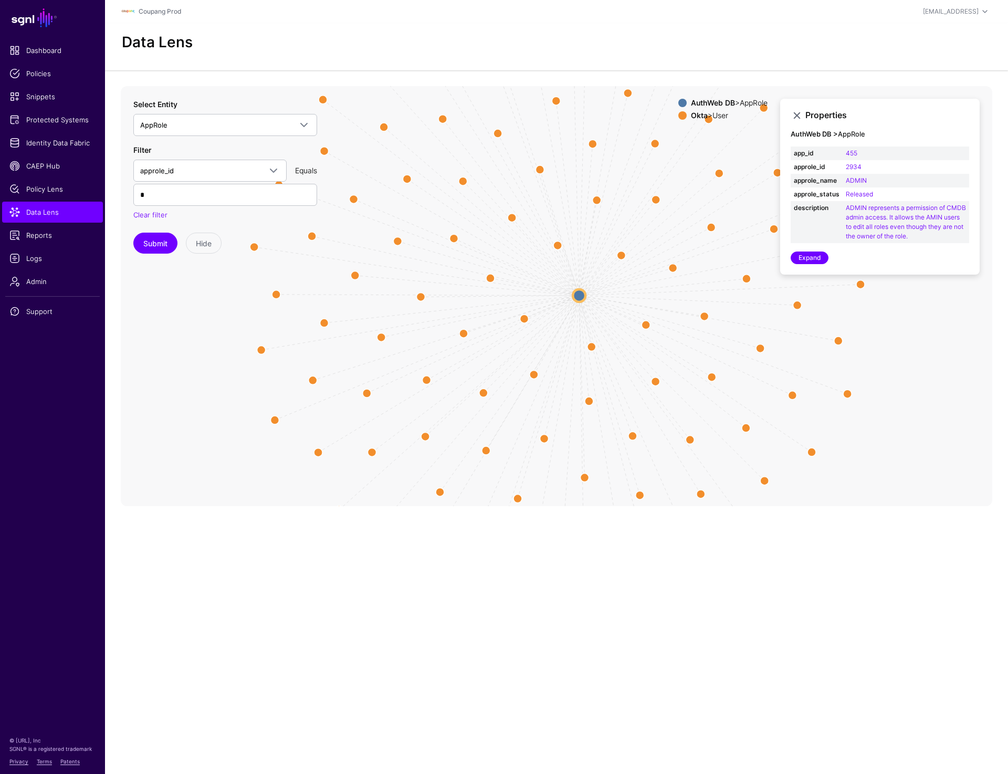
click at [577, 297] on circle at bounding box center [579, 295] width 13 height 13
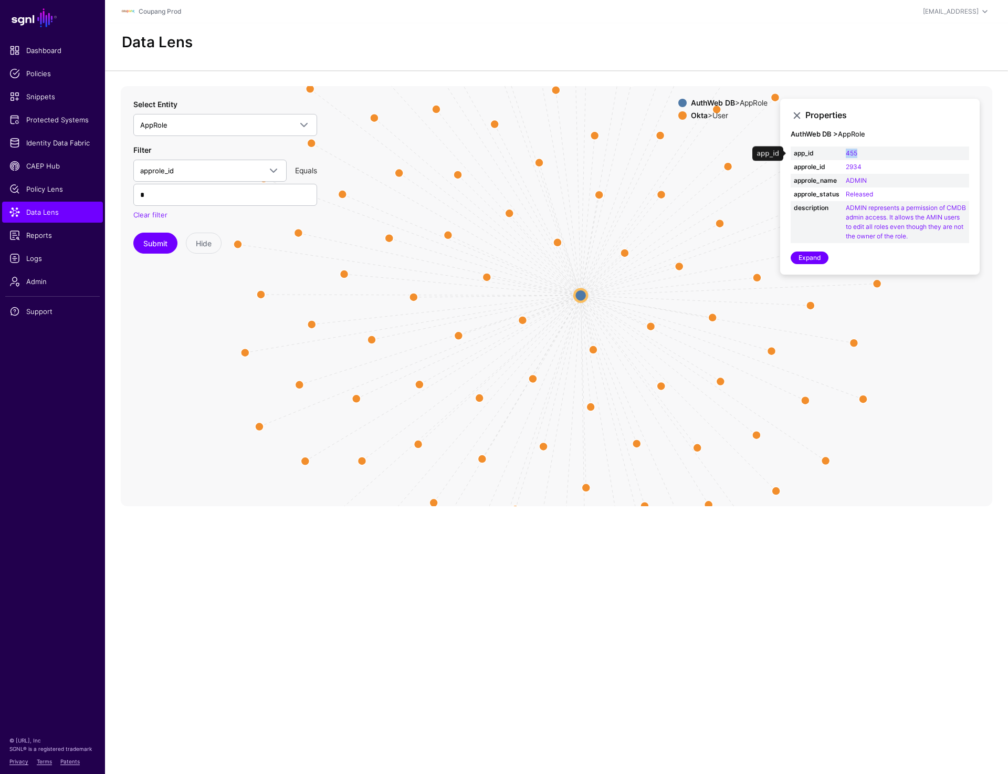
drag, startPoint x: 863, startPoint y: 153, endPoint x: 839, endPoint y: 153, distance: 24.2
click at [839, 153] on tr "app_id 455" at bounding box center [880, 154] width 179 height 14
copy tr "455"
click at [37, 92] on span "Snippets" at bounding box center [52, 96] width 86 height 11
click at [37, 67] on link "Policies" at bounding box center [52, 73] width 101 height 21
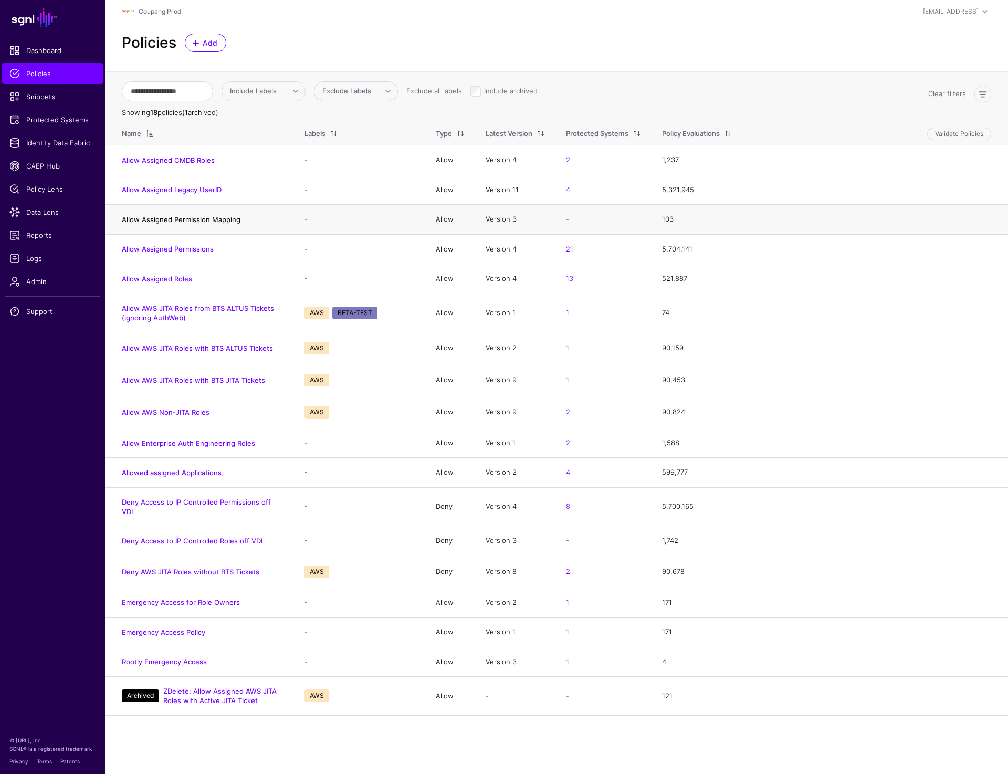
click at [209, 223] on link "Allow Assigned Permission Mapping" at bounding box center [181, 219] width 119 height 8
click at [190, 251] on link "Allow Assigned Permissions" at bounding box center [168, 249] width 92 height 8
click at [197, 444] on link "Allow Enterprise Auth Engineering Roles" at bounding box center [188, 443] width 133 height 8
click at [203, 161] on link "Allow Assigned CMDB Roles" at bounding box center [168, 160] width 93 height 8
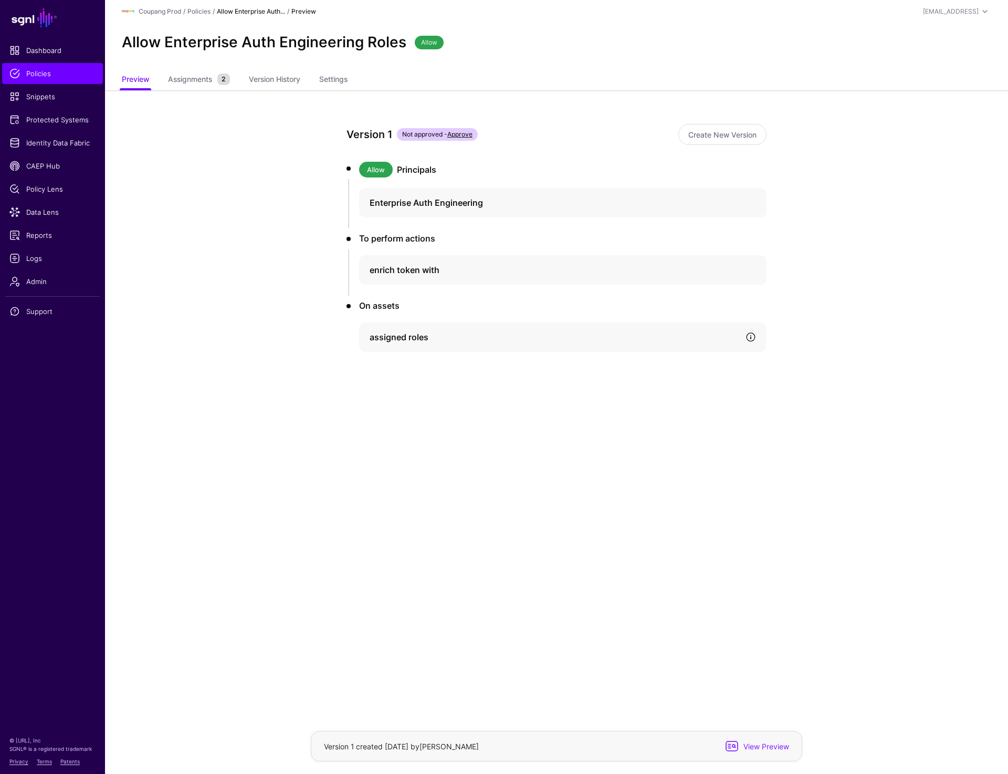
click at [749, 335] on link at bounding box center [751, 337] width 11 height 11
click at [415, 443] on link "Version 3" at bounding box center [405, 444] width 27 height 8
click at [745, 746] on span "View Preview" at bounding box center [764, 746] width 51 height 11
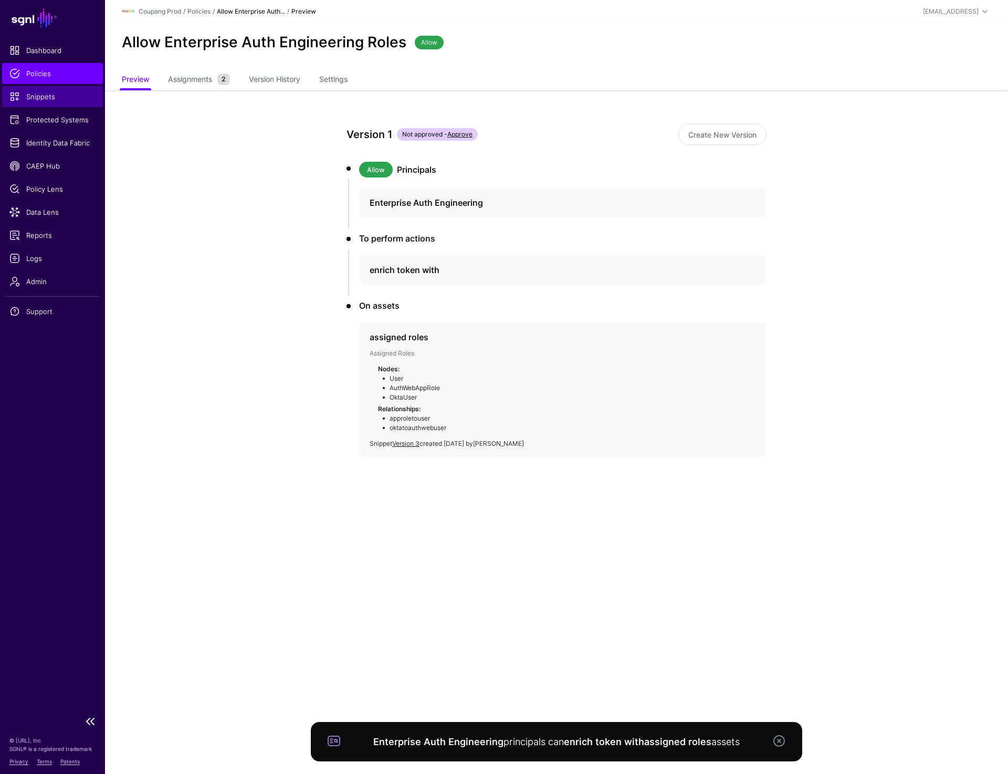
click at [37, 98] on span "Snippets" at bounding box center [52, 96] width 86 height 11
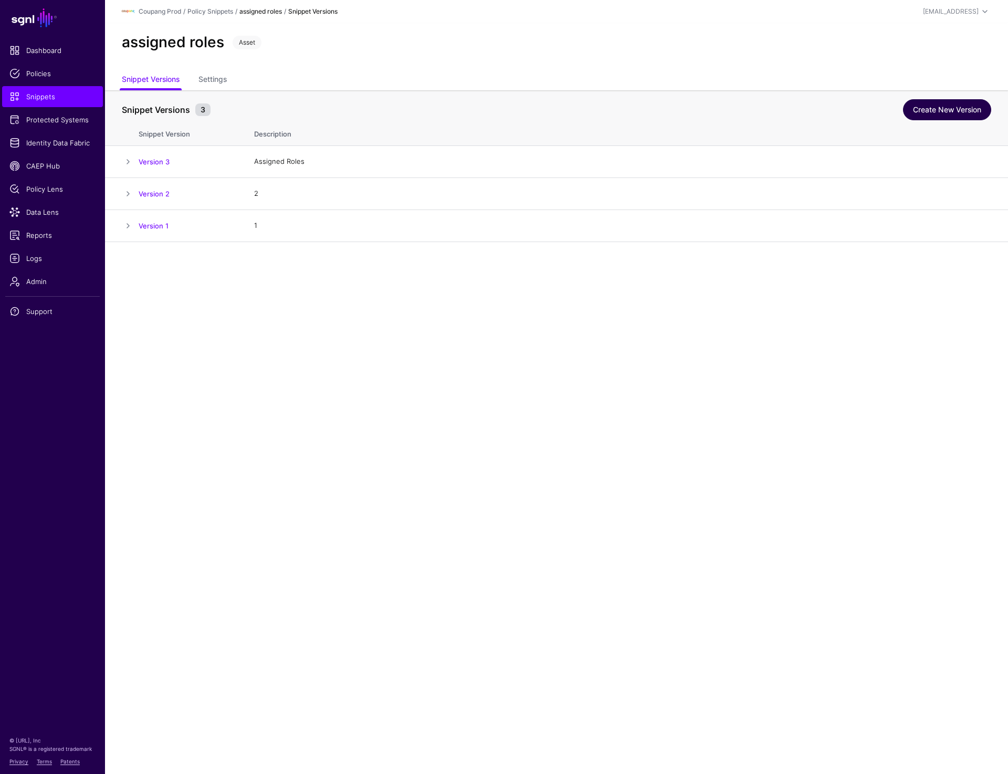
click at [960, 117] on link "Create New Version" at bounding box center [947, 109] width 88 height 21
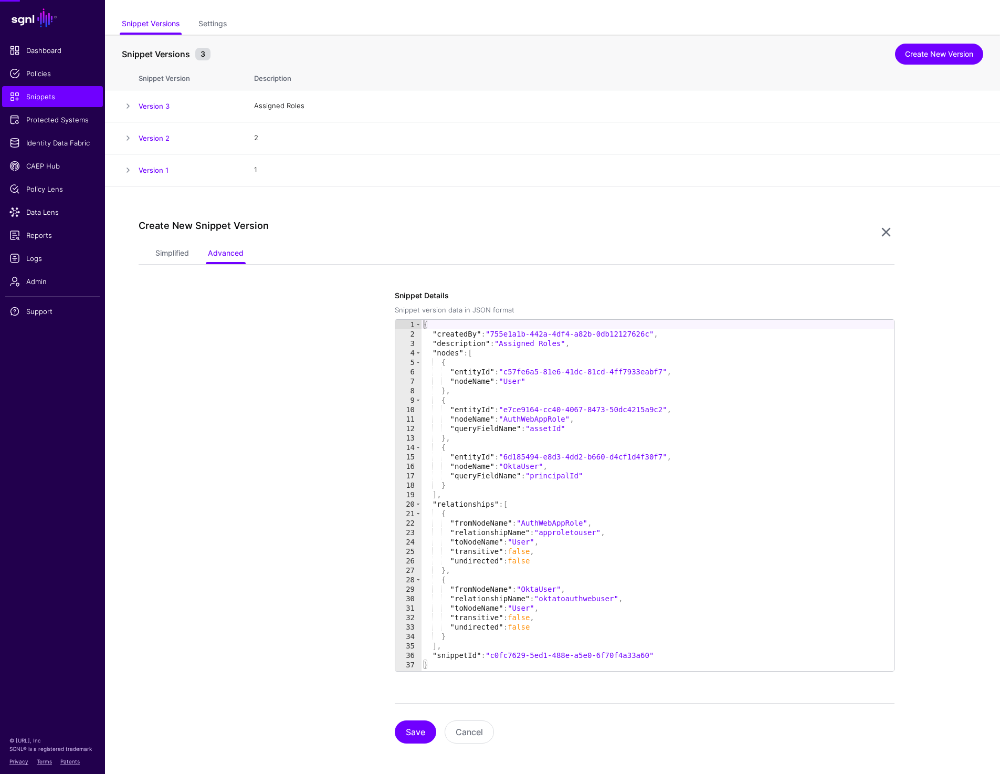
scroll to position [59, 0]
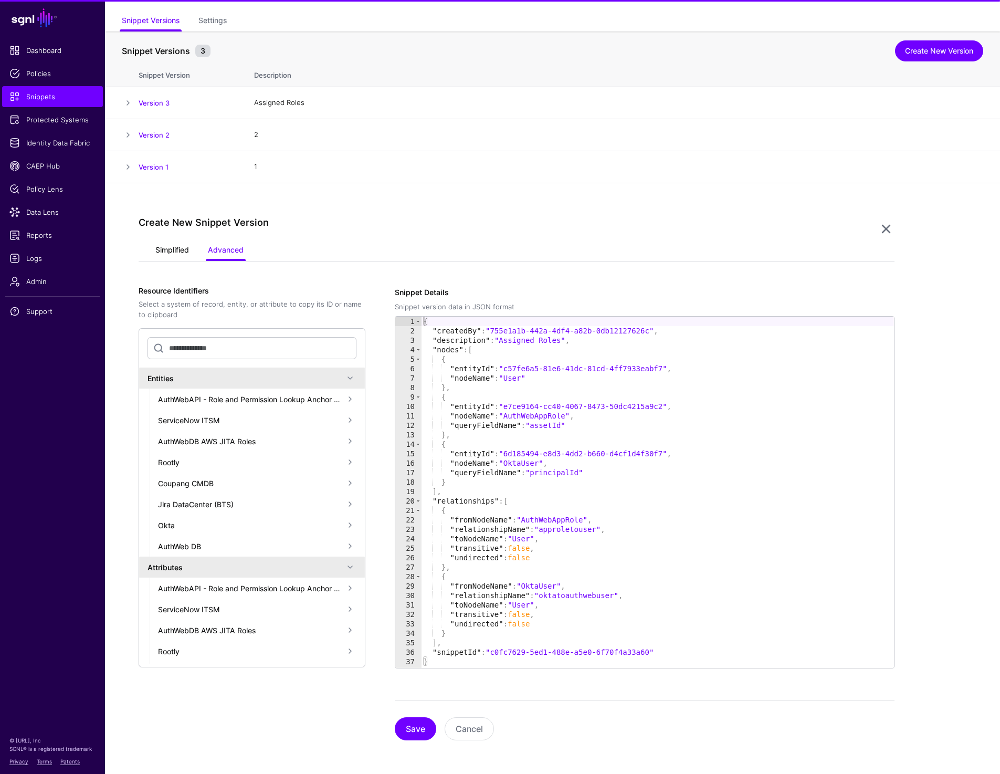
click at [170, 256] on link "Simplified" at bounding box center [172, 251] width 34 height 20
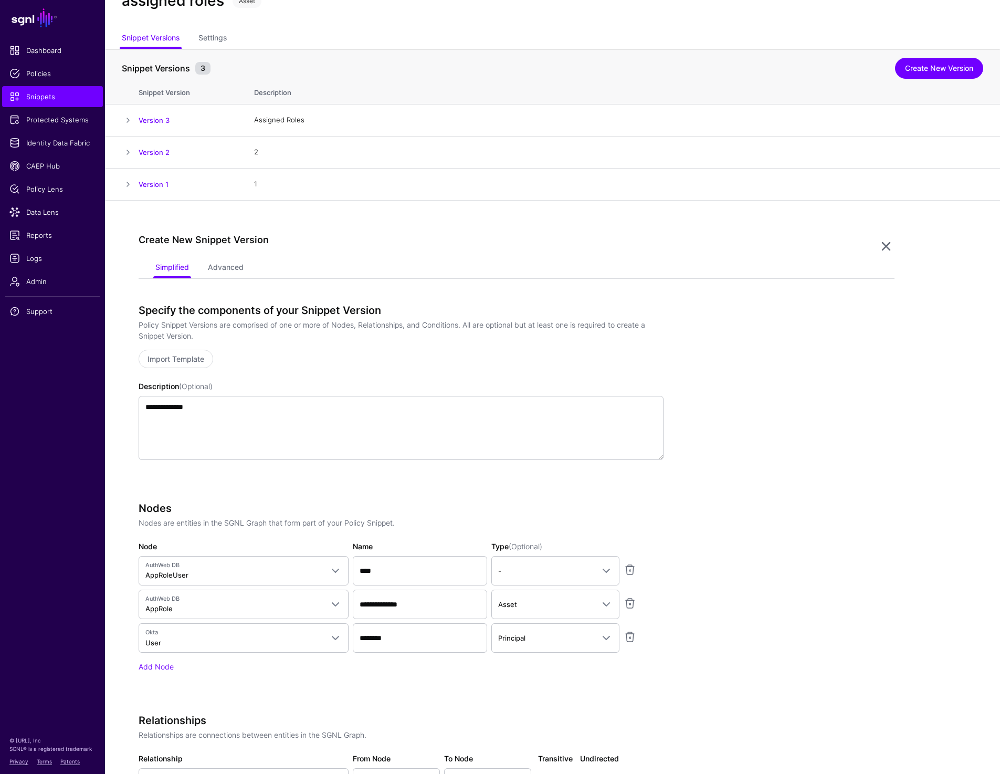
scroll to position [0, 0]
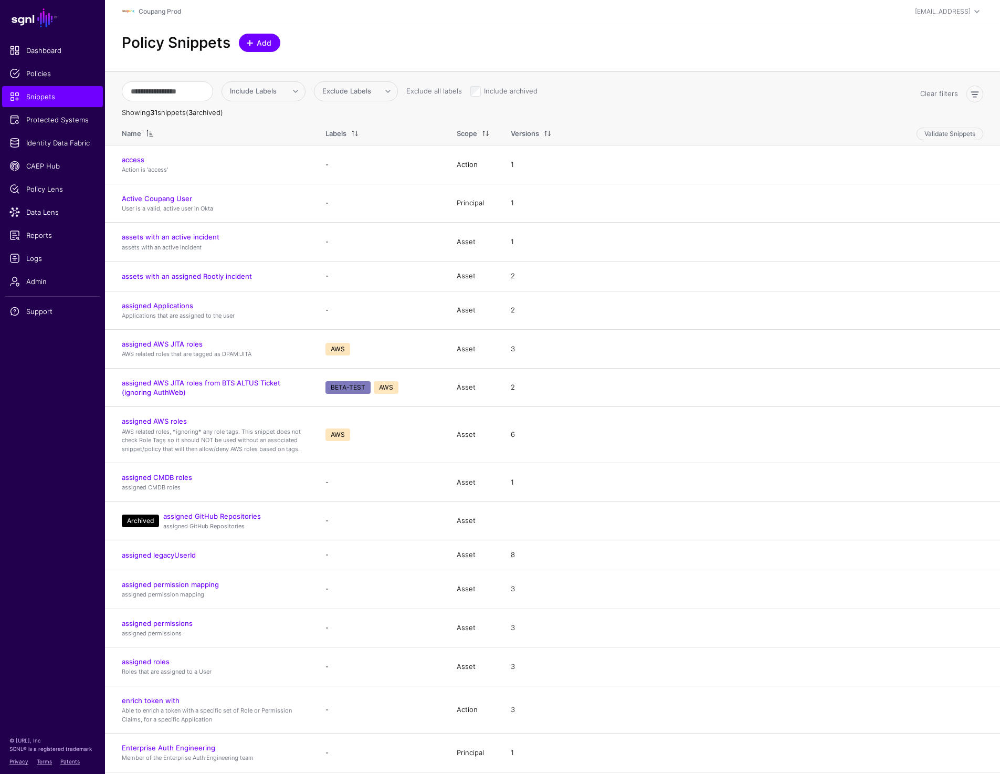
click at [251, 45] on span at bounding box center [250, 43] width 8 height 8
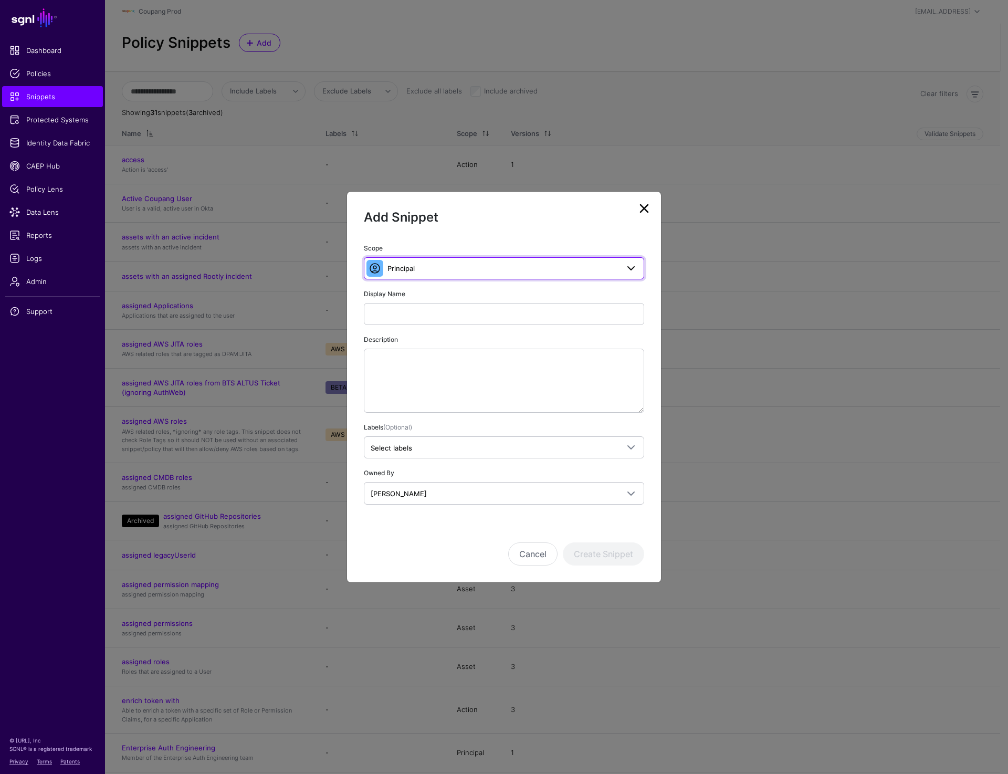
click at [432, 274] on span "Principal" at bounding box center [503, 269] width 231 height 12
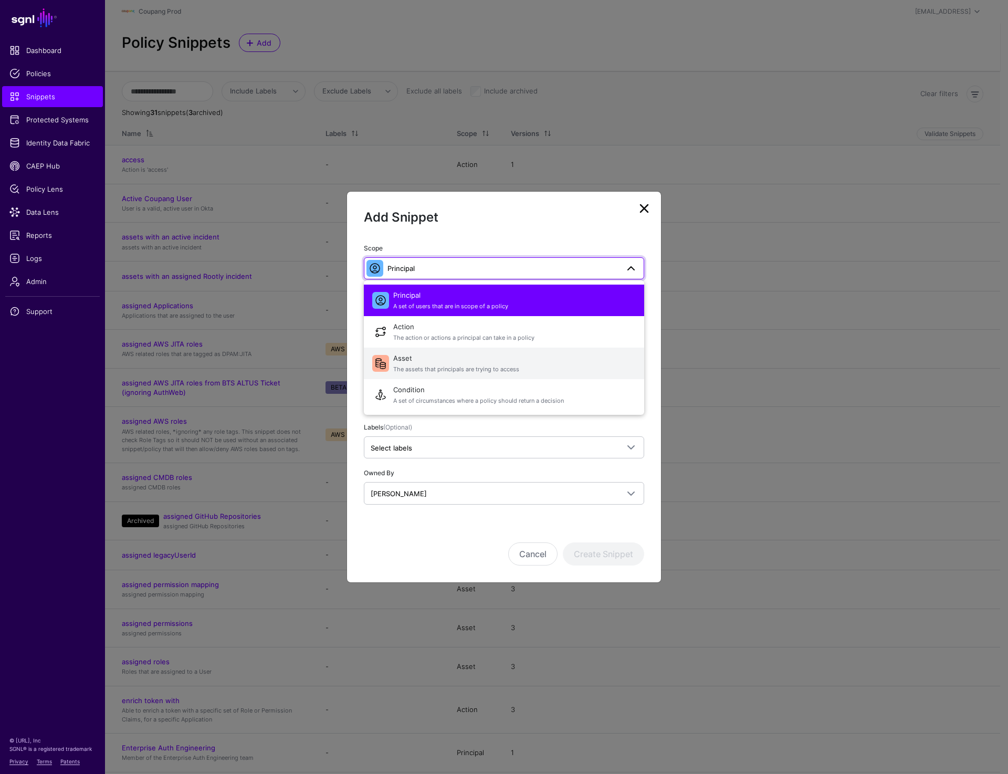
click at [419, 363] on span "Asset The assets that principals are trying to access" at bounding box center [514, 363] width 243 height 25
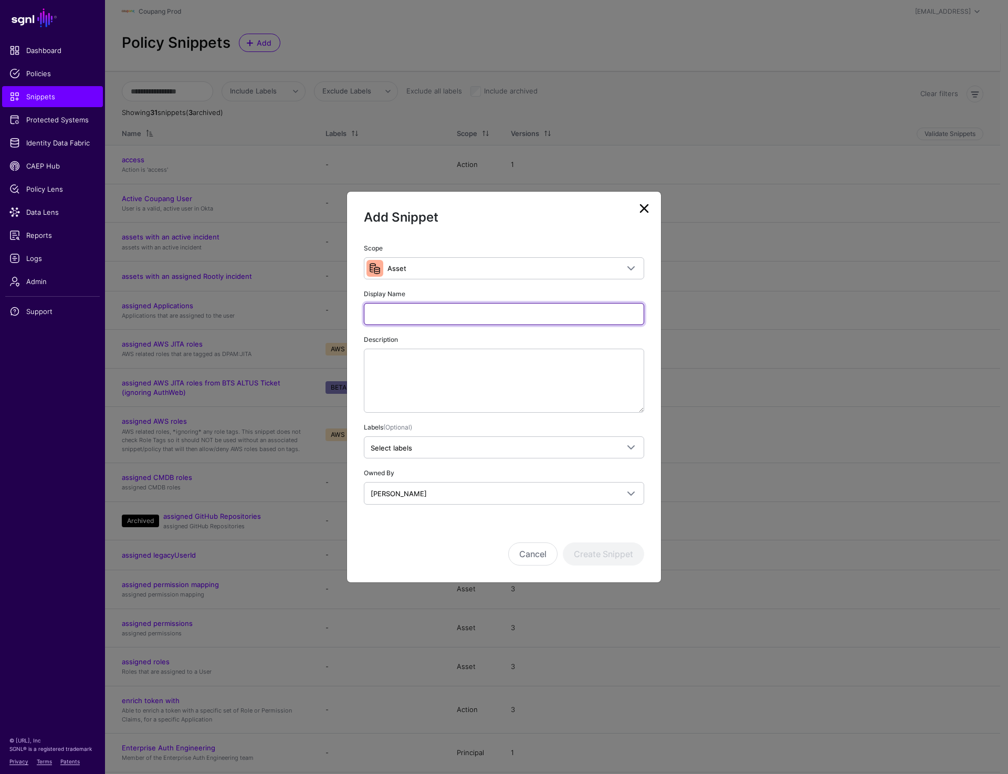
click at [414, 312] on input "Display Name" at bounding box center [504, 314] width 280 height 22
type input "*"
type input "**********"
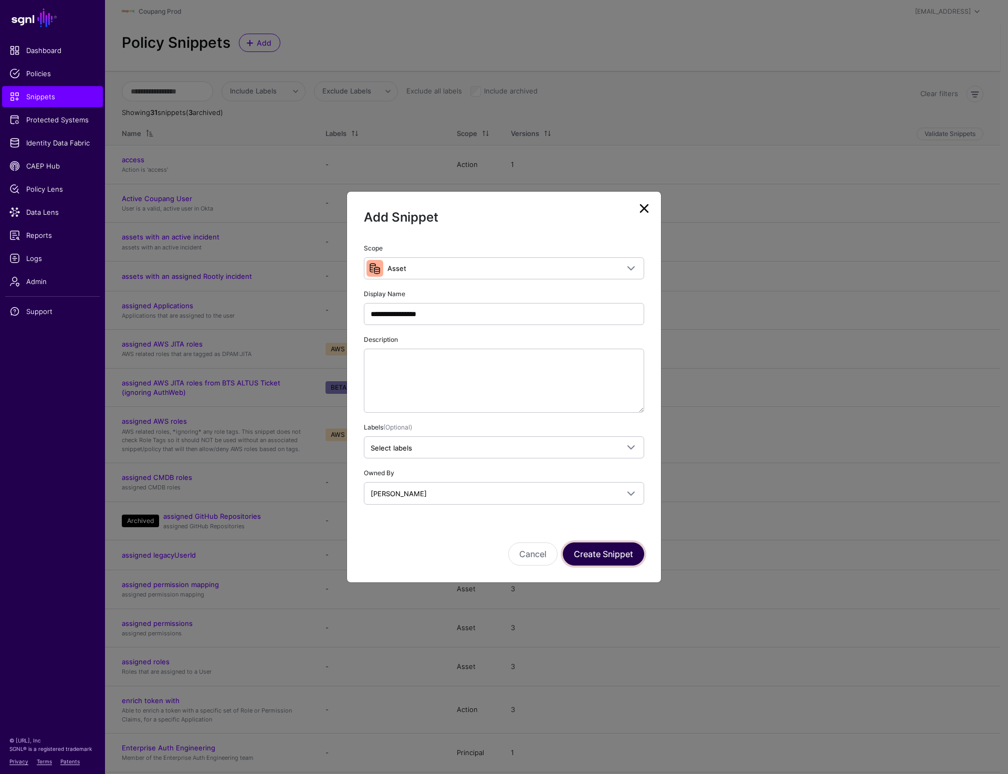
click at [612, 550] on button "Create Snippet" at bounding box center [603, 554] width 81 height 23
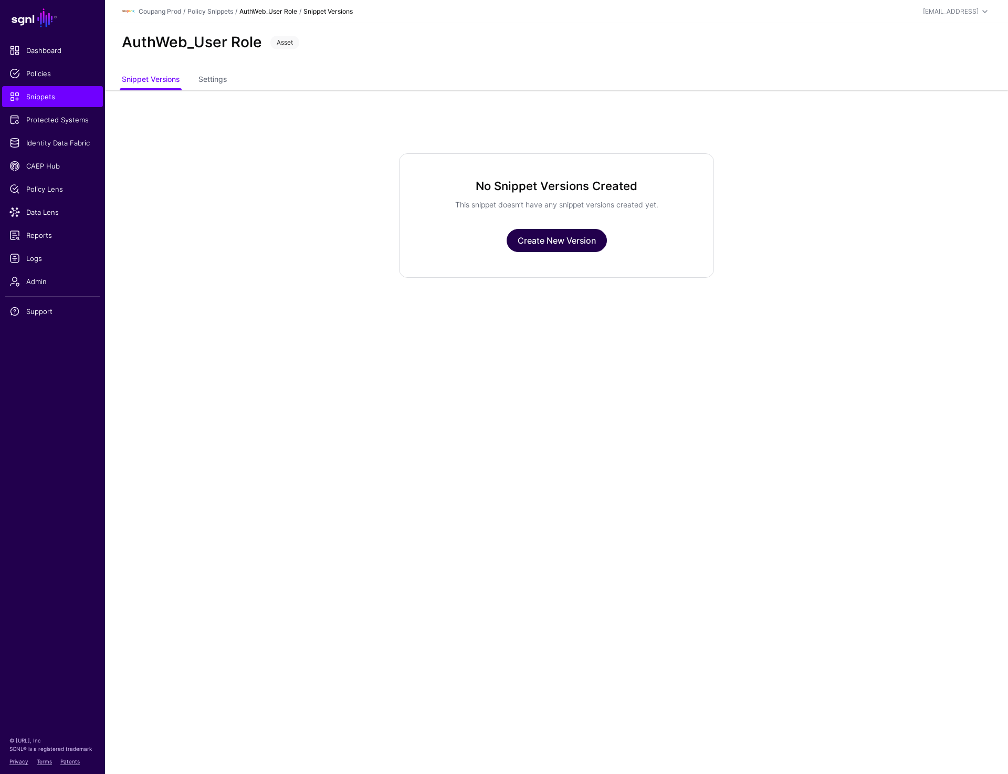
click at [561, 245] on link "Create New Version" at bounding box center [557, 240] width 100 height 23
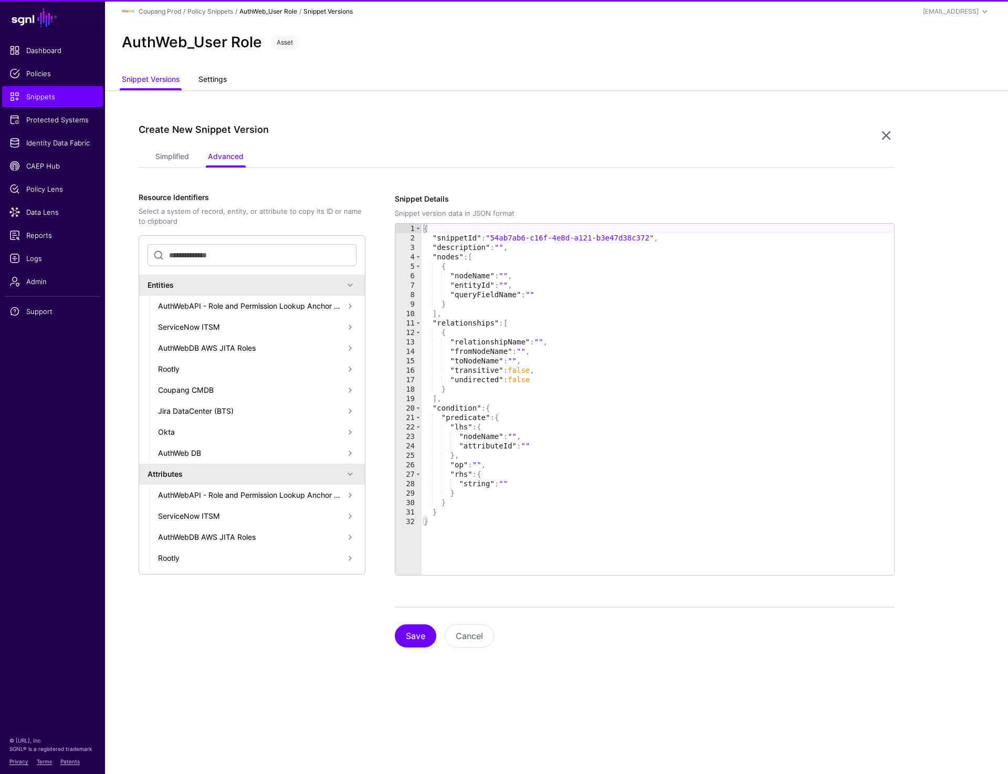
click at [211, 86] on link "Settings" at bounding box center [213, 80] width 28 height 20
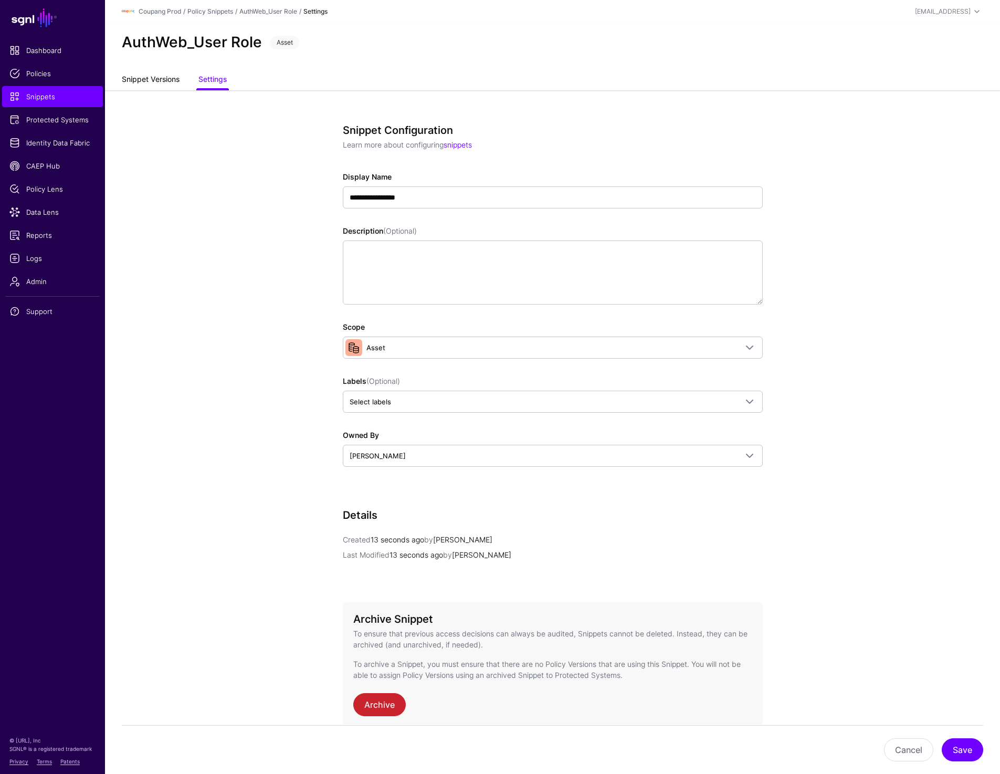
click at [154, 86] on link "Snippet Versions" at bounding box center [151, 80] width 58 height 20
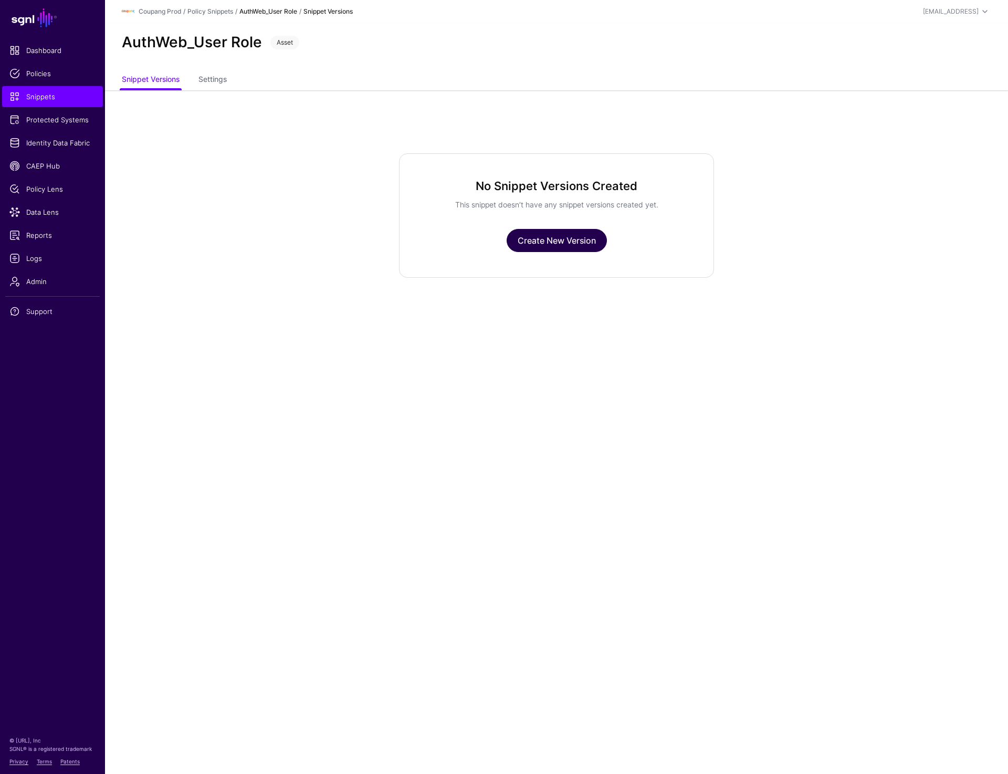
click at [536, 242] on link "Create New Version" at bounding box center [557, 240] width 100 height 23
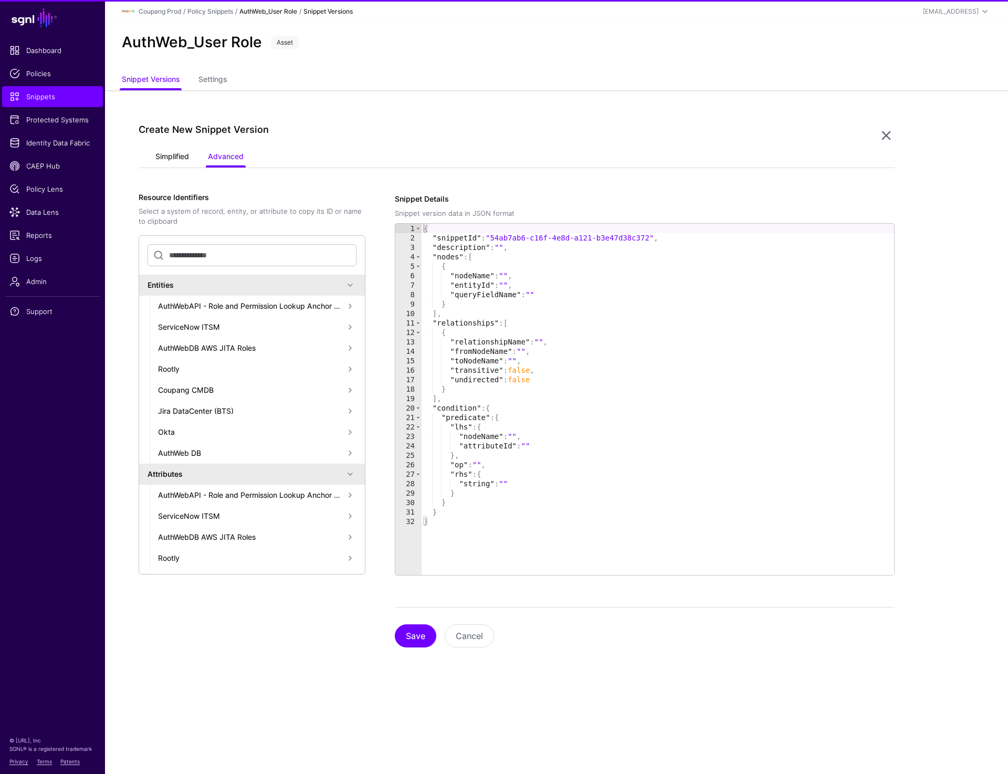
click at [169, 151] on link "Simplified" at bounding box center [172, 158] width 34 height 20
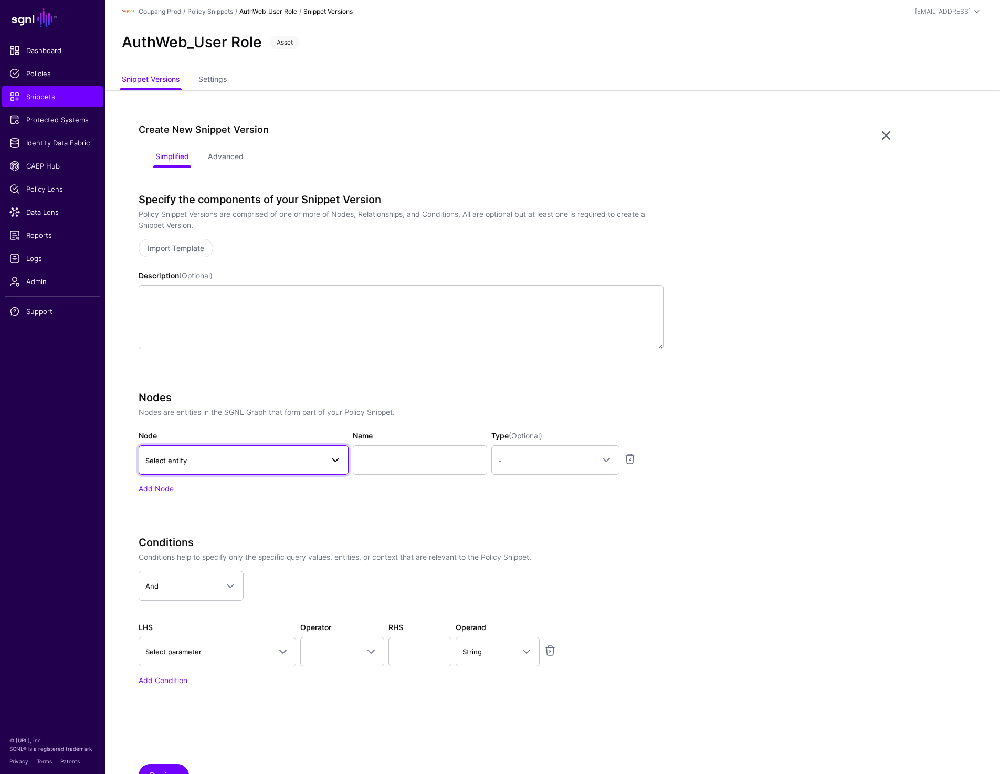
click at [235, 452] on link "Select entity" at bounding box center [244, 459] width 210 height 29
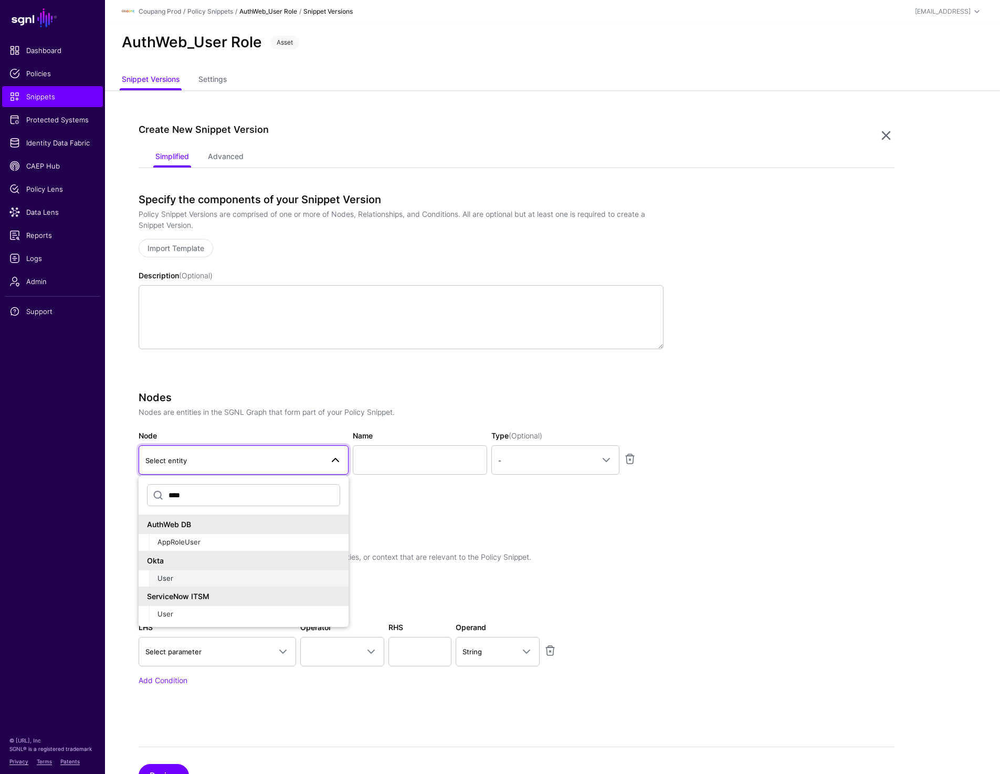
type input "****"
click at [170, 575] on span "User" at bounding box center [166, 578] width 16 height 8
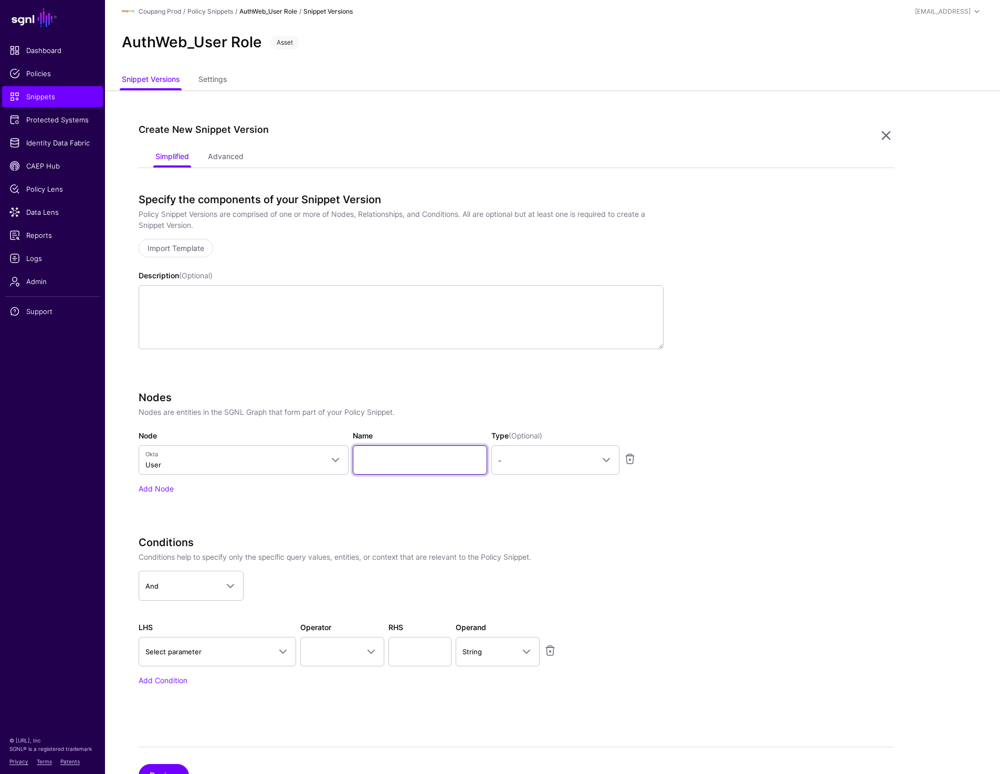
click at [425, 460] on input "Name" at bounding box center [420, 459] width 134 height 29
type input "********"
click at [541, 470] on link "-" at bounding box center [556, 459] width 128 height 29
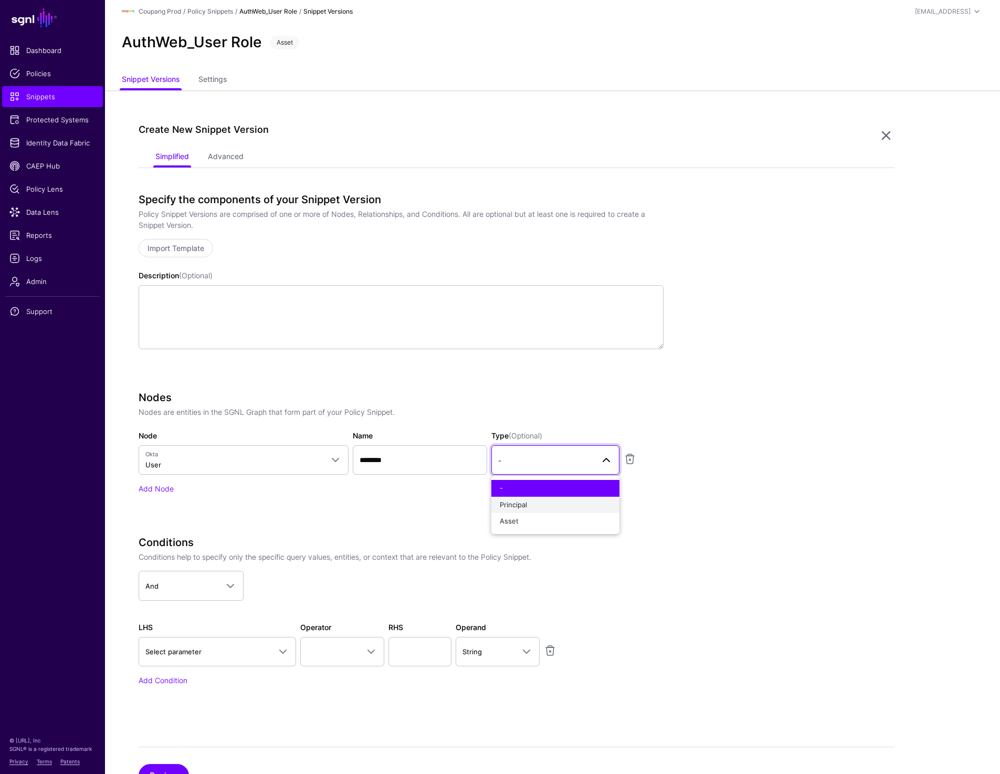
click at [528, 507] on div "Principal" at bounding box center [555, 505] width 111 height 11
click at [164, 483] on div "Nodes Nodes are entities in the SGNL Graph that form part of your Policy Snippe…" at bounding box center [401, 442] width 525 height 103
click at [164, 487] on link "Add Node" at bounding box center [156, 488] width 35 height 9
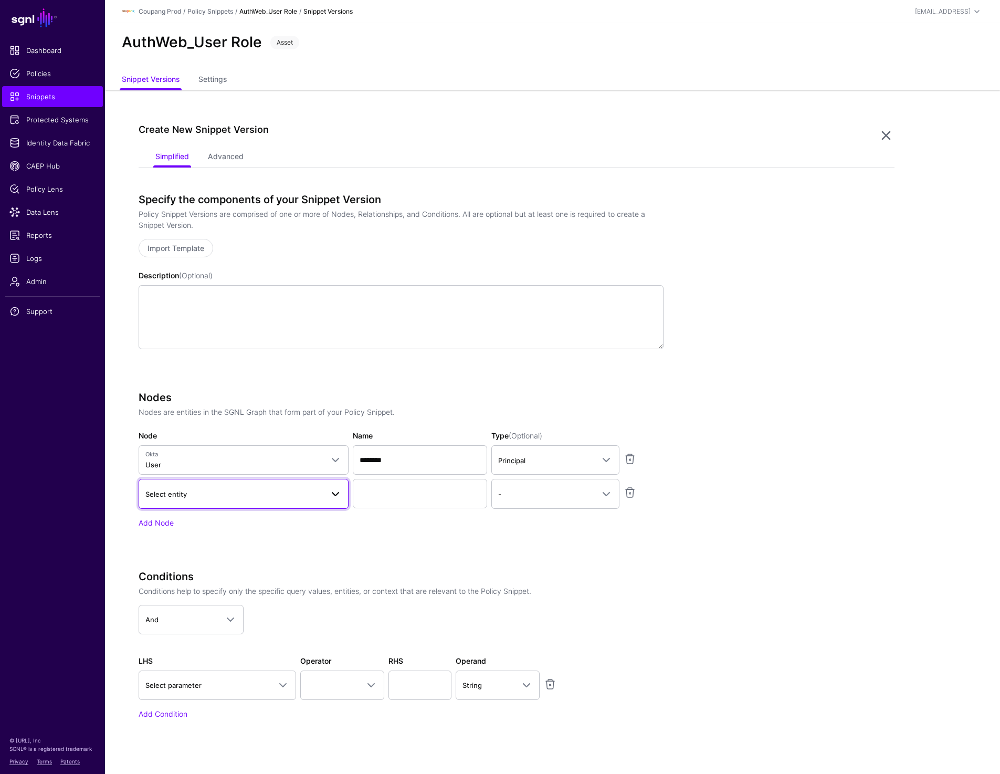
click at [205, 499] on span "Select entity" at bounding box center [234, 494] width 178 height 12
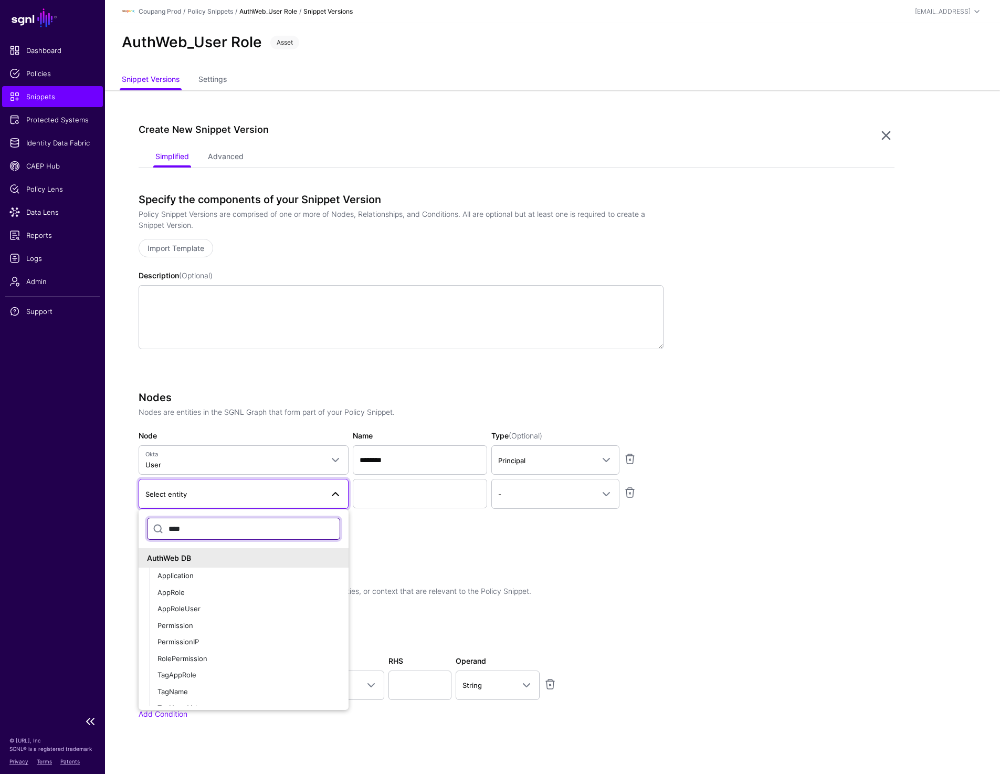
type input "****"
click at [193, 557] on div "AppRole" at bounding box center [249, 561] width 183 height 11
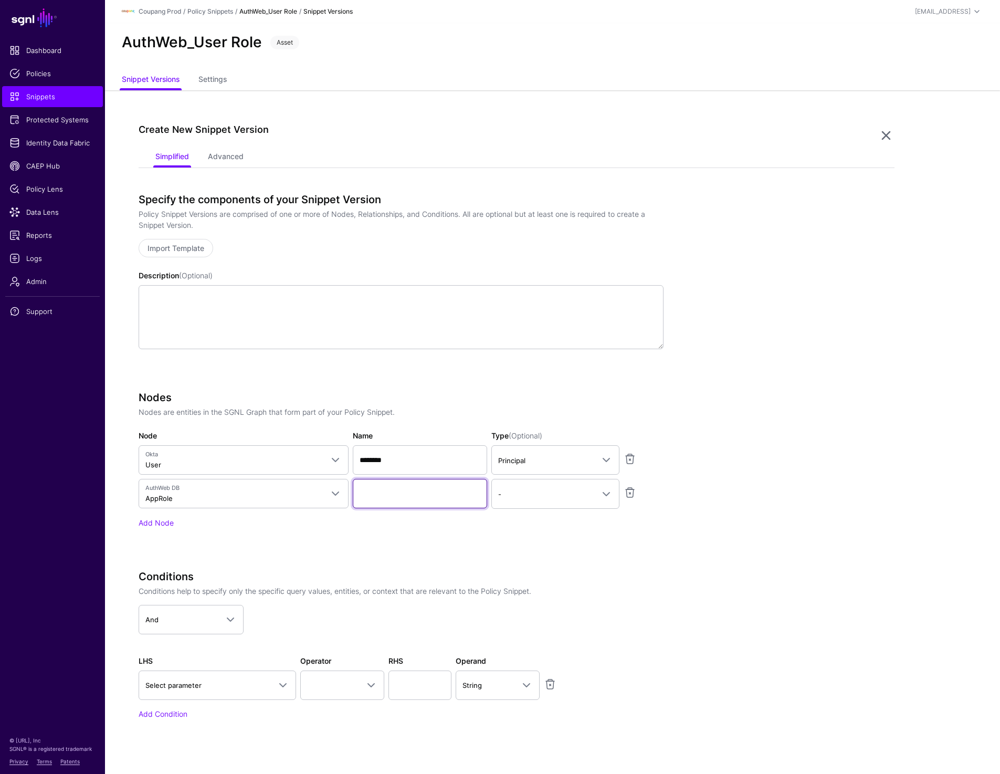
click at [413, 499] on input "Name" at bounding box center [420, 493] width 134 height 29
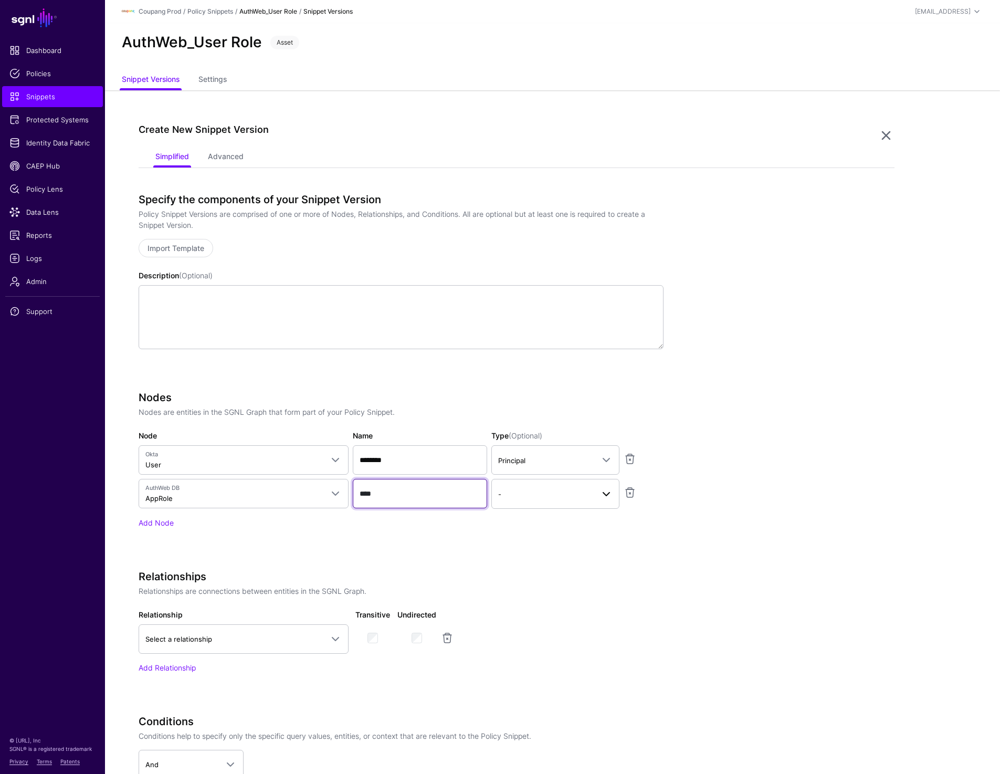
type input "****"
click at [515, 494] on span "-" at bounding box center [546, 494] width 96 height 12
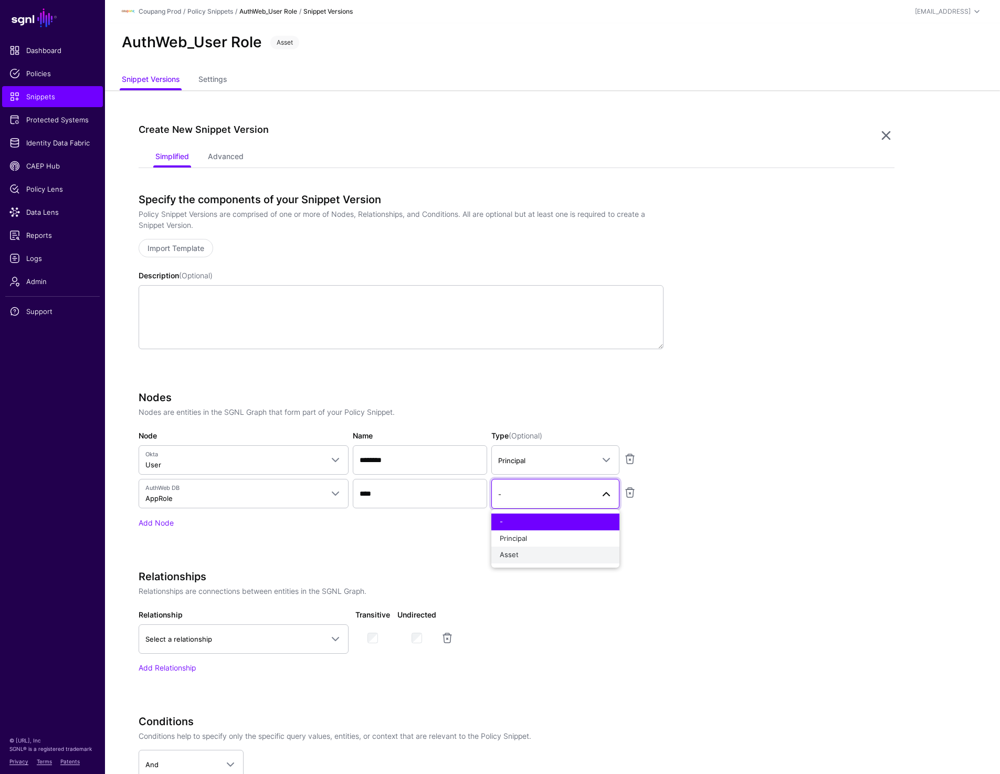
click at [507, 559] on div "Asset" at bounding box center [555, 555] width 111 height 11
click at [821, 524] on app-snippets-creator "Specify the components of your Snippet Version Policy Snippet Versions are comp…" at bounding box center [517, 543] width 756 height 701
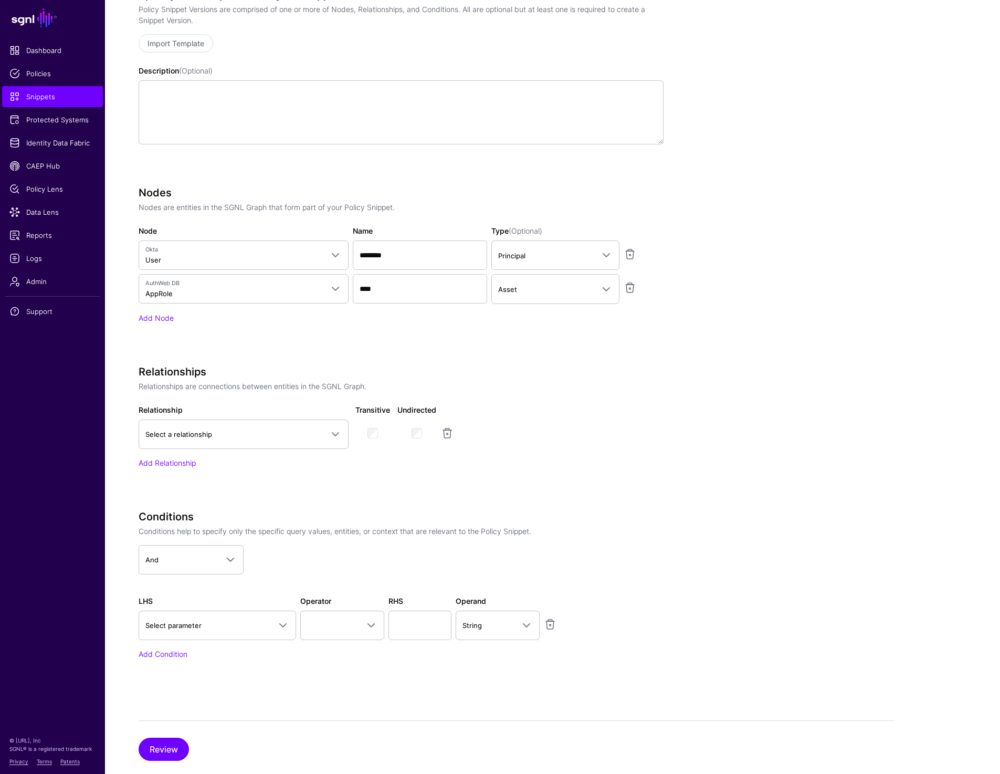
scroll to position [225, 0]
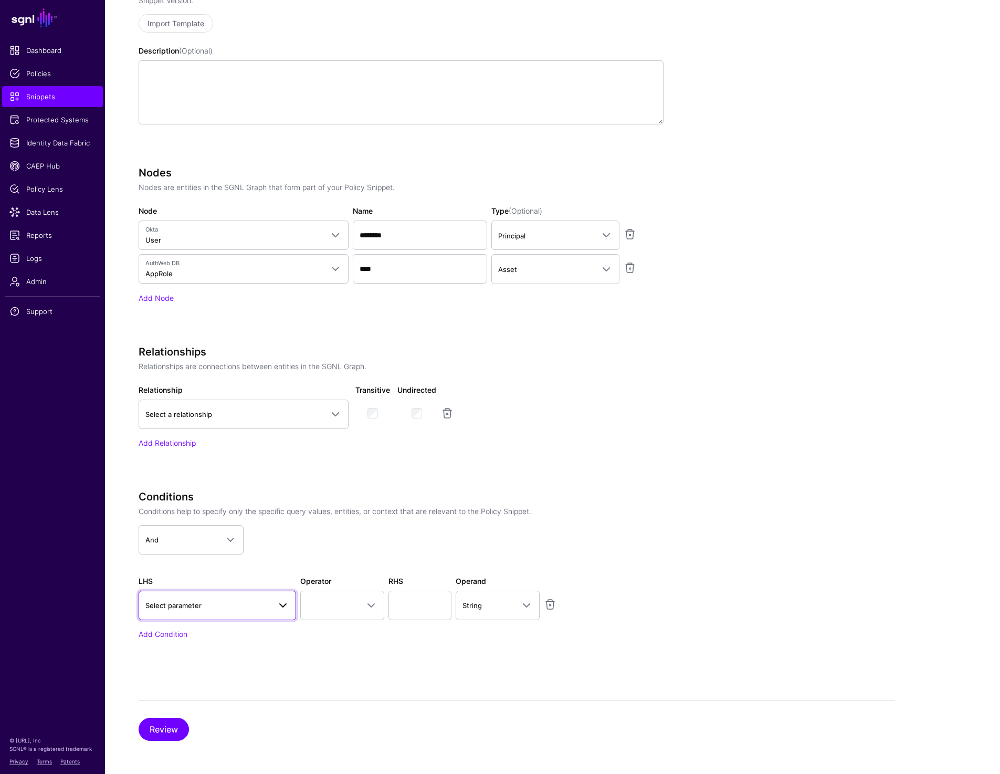
click at [238, 607] on span "Select parameter" at bounding box center [207, 606] width 125 height 12
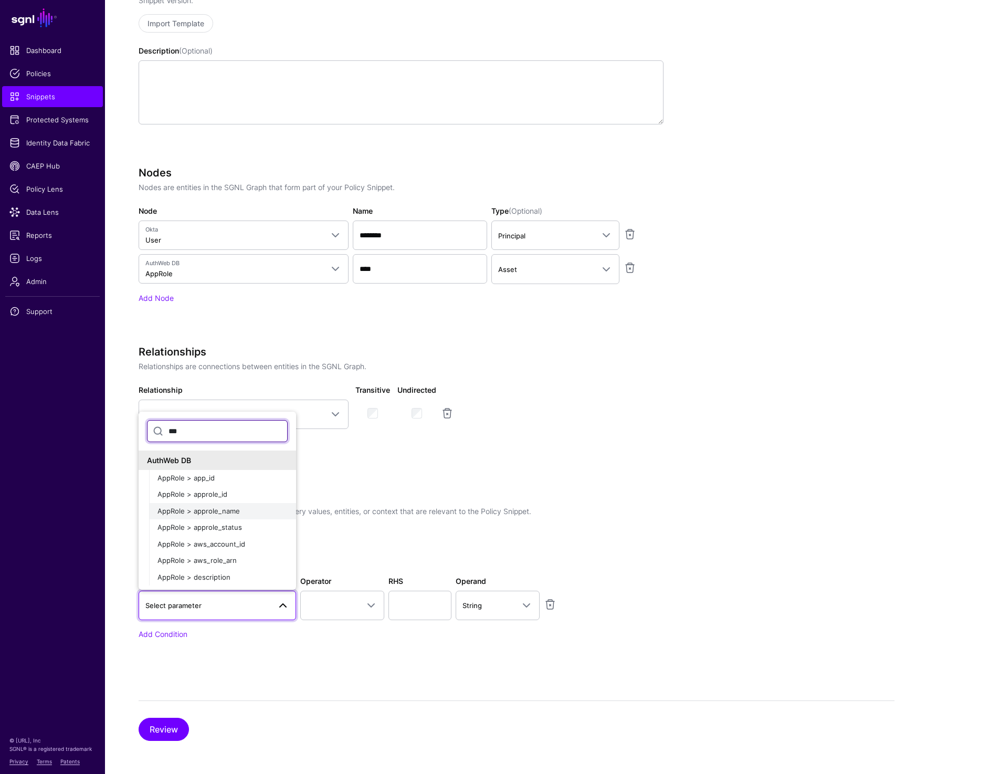
type input "***"
click at [228, 510] on span "AppRole > approle_name" at bounding box center [199, 511] width 82 height 8
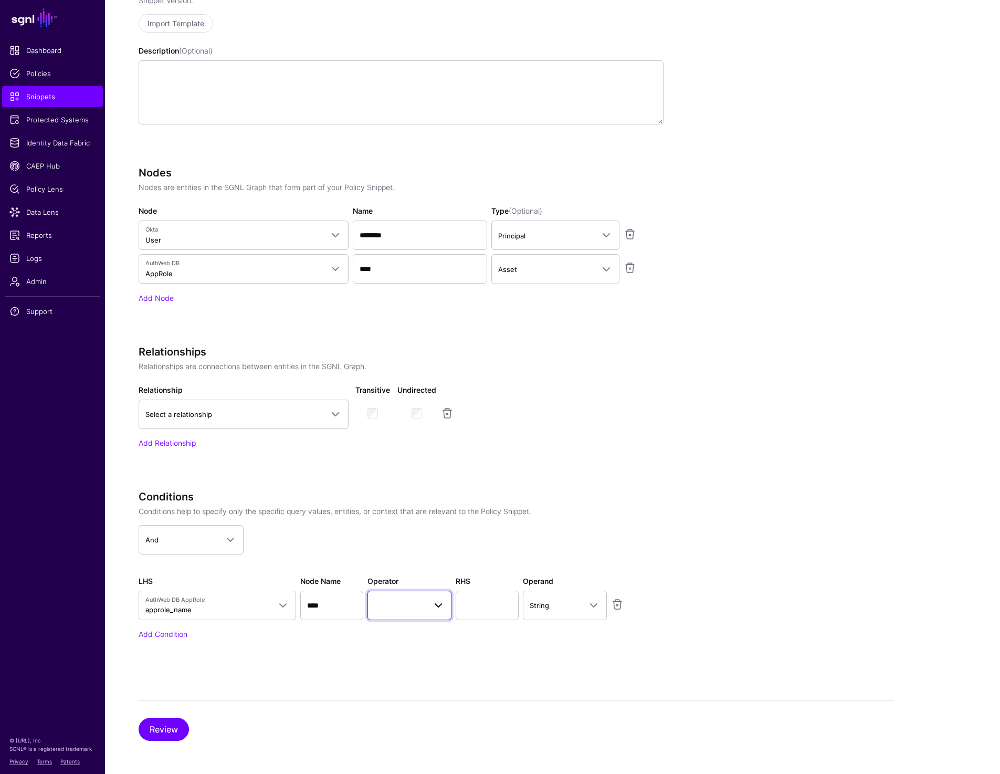
click at [403, 607] on span at bounding box center [409, 605] width 70 height 13
click at [418, 465] on div "Equal To" at bounding box center [433, 469] width 114 height 11
click at [493, 603] on input "text" at bounding box center [487, 605] width 63 height 29
type input "*******"
click at [173, 632] on link "Add Condition" at bounding box center [163, 634] width 49 height 9
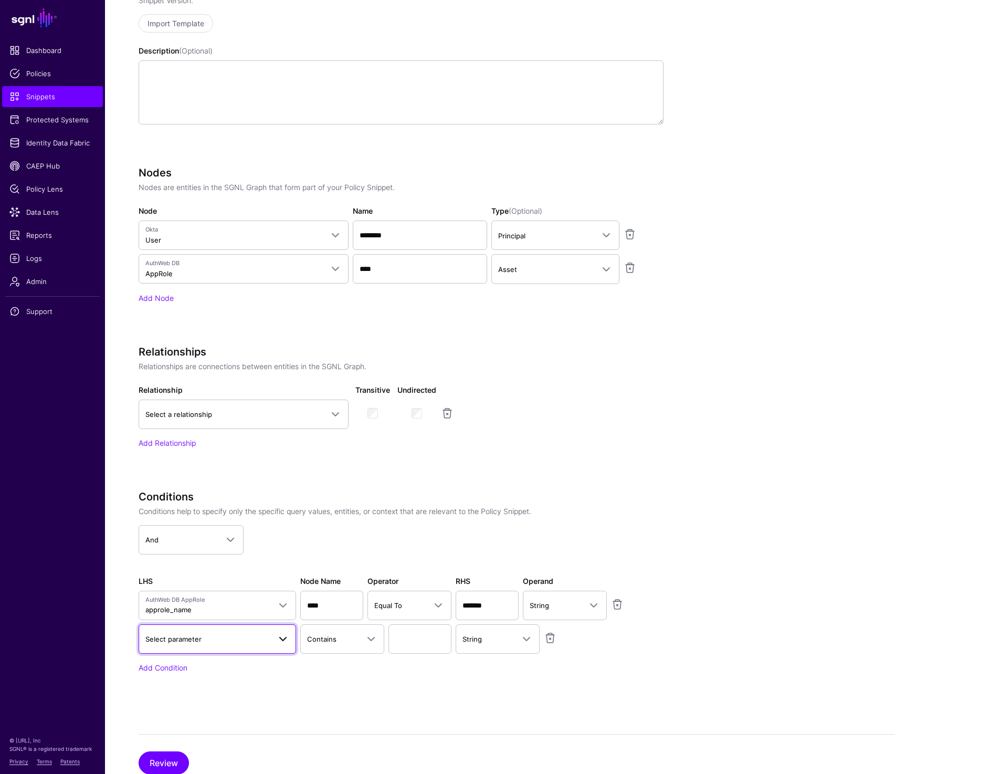
click at [200, 639] on span "Select parameter" at bounding box center [173, 639] width 56 height 8
click at [701, 450] on app-snippets-creator "Specify the components of your Snippet Version Policy Snippet Versions are comp…" at bounding box center [517, 335] width 756 height 734
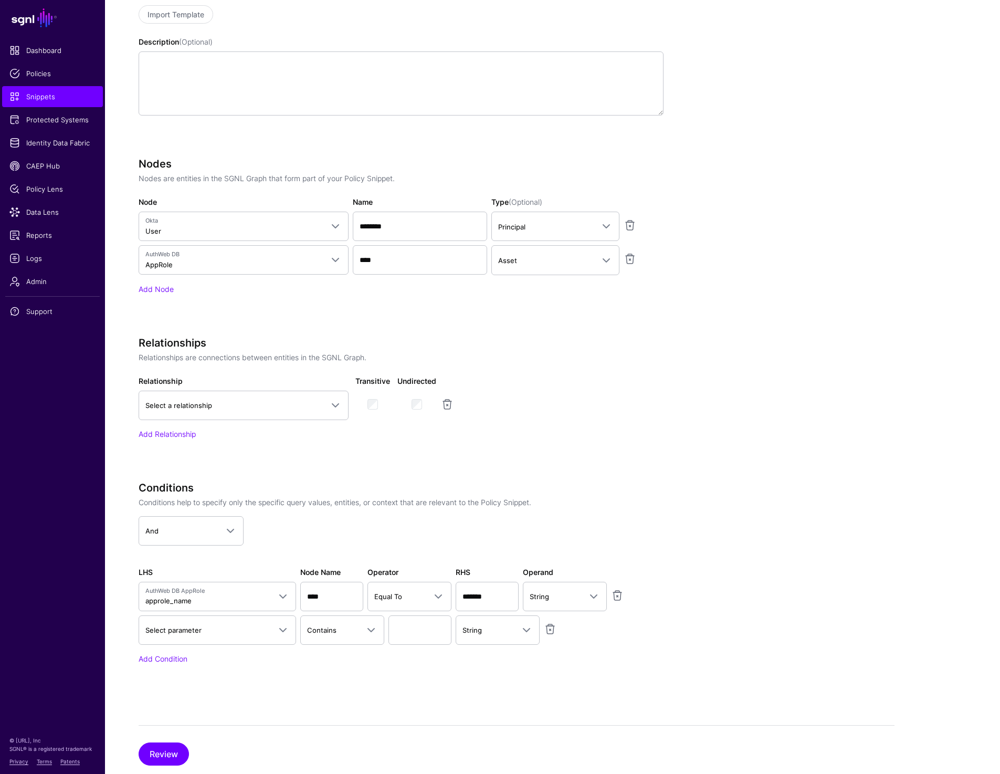
scroll to position [258, 0]
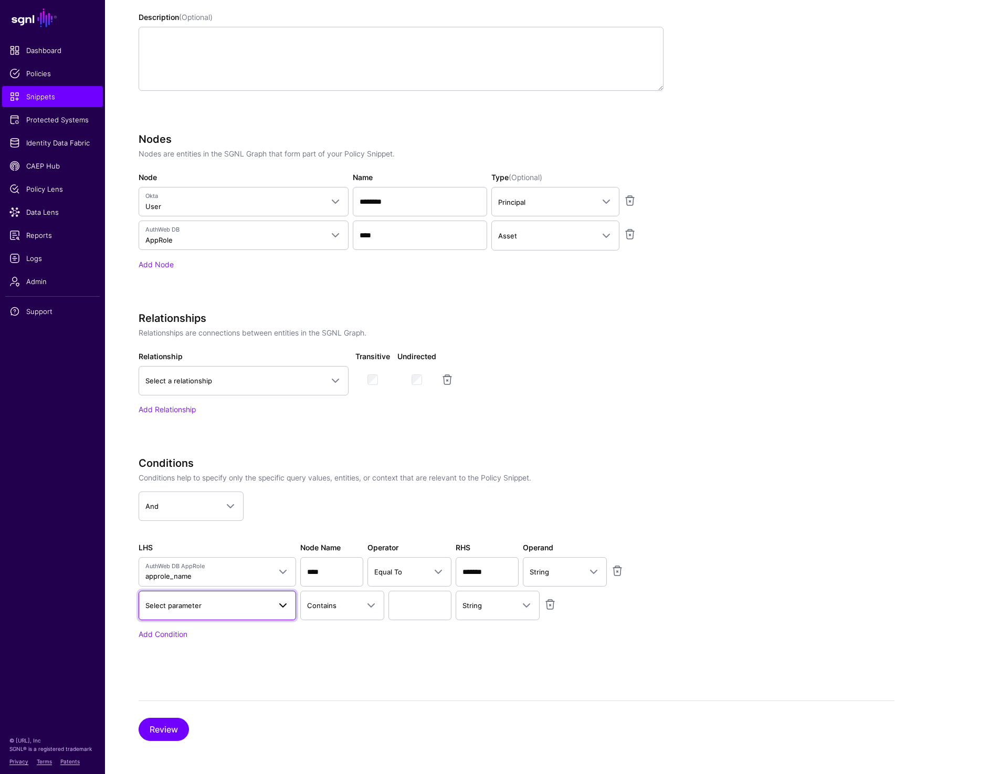
click at [241, 605] on span "Select parameter" at bounding box center [207, 606] width 125 height 12
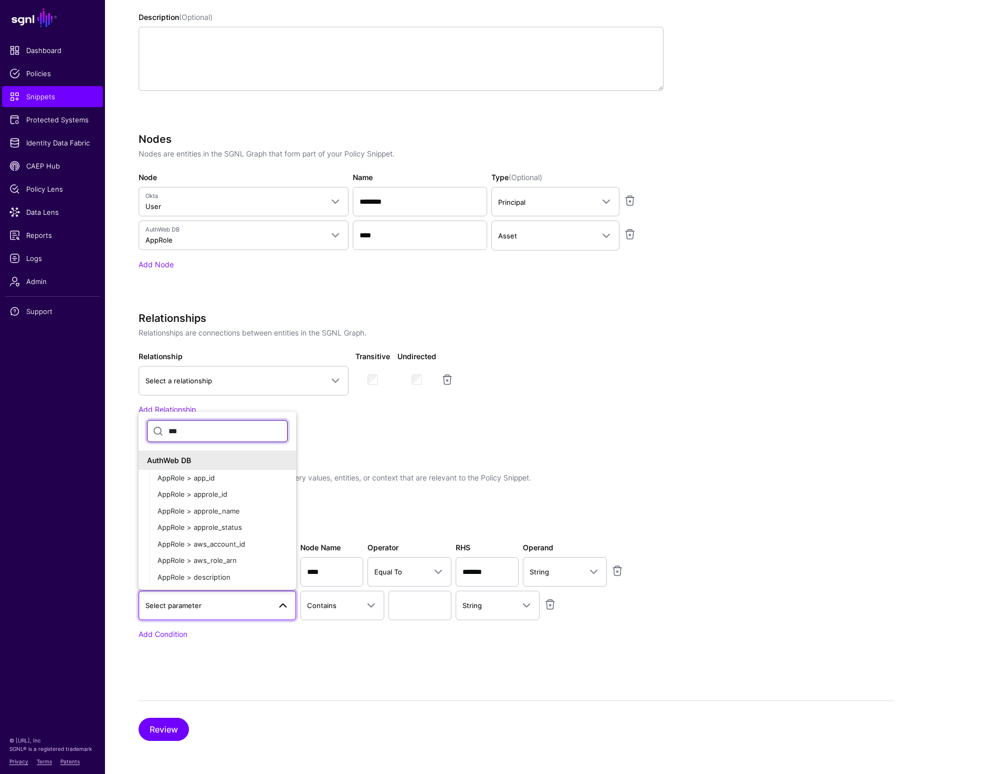
type input "***"
click at [661, 350] on div "Relationships Relationships are connections between entities in the SGNL Graph.…" at bounding box center [401, 363] width 525 height 103
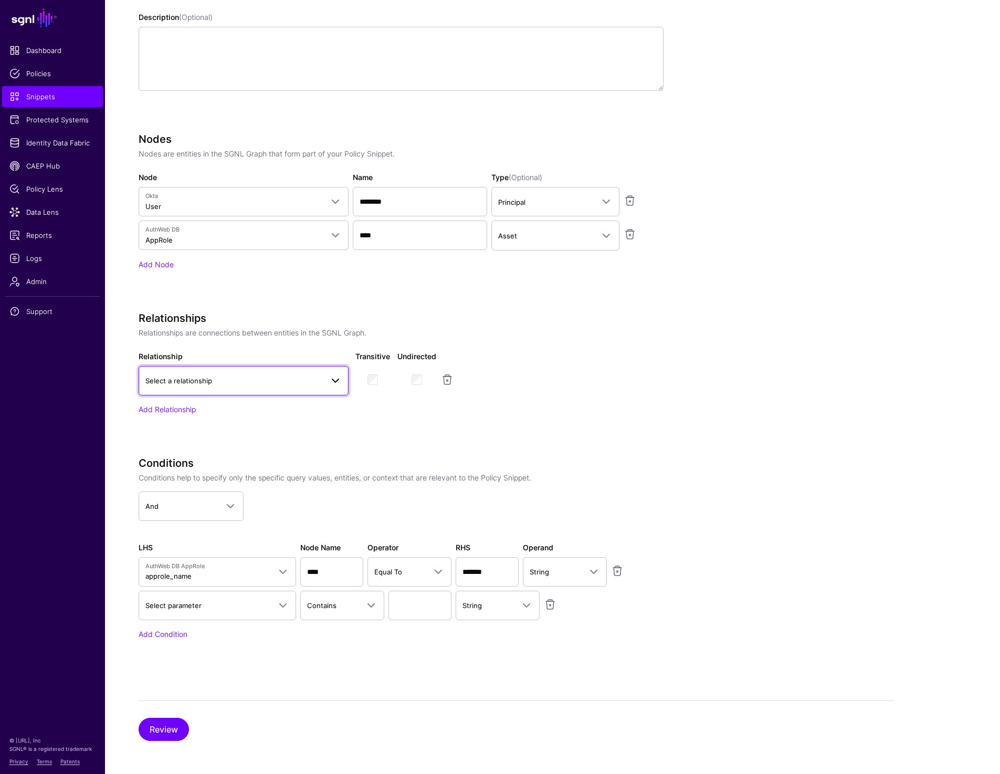
click at [319, 371] on link "Select a relationship" at bounding box center [244, 380] width 210 height 29
click at [748, 326] on app-snippets-creator "Specify the components of your Snippet Version Policy Snippet Versions are comp…" at bounding box center [517, 302] width 756 height 734
click at [173, 607] on span "Select parameter" at bounding box center [173, 605] width 56 height 8
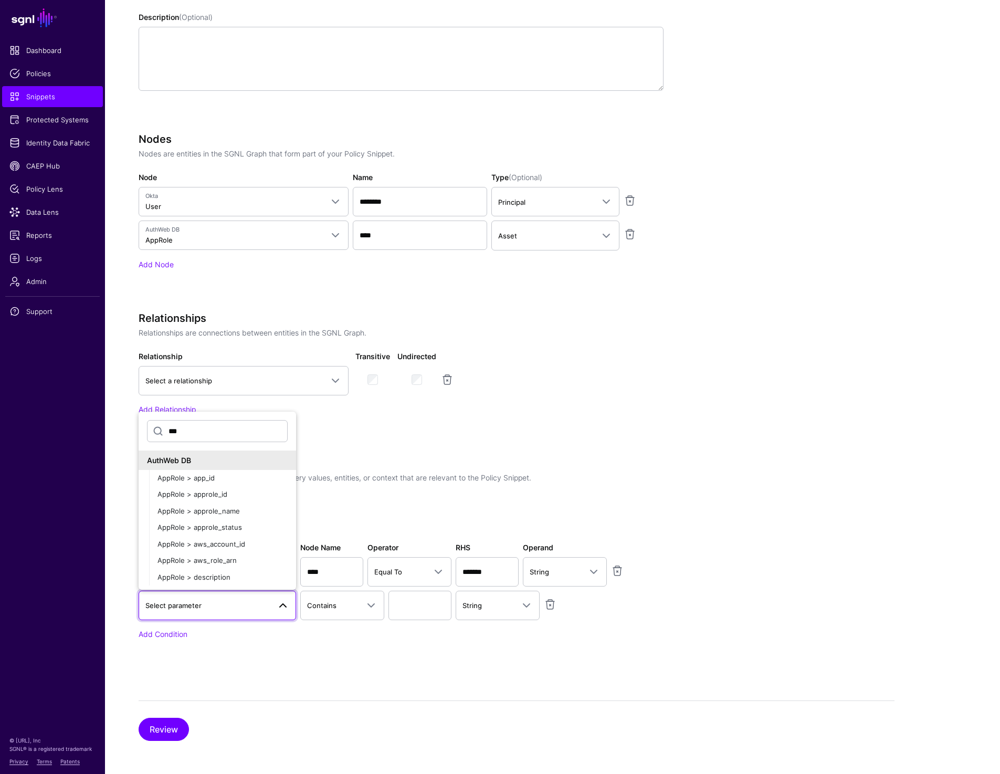
click at [735, 426] on app-snippets-creator "Specify the components of your Snippet Version Policy Snippet Versions are comp…" at bounding box center [517, 302] width 756 height 734
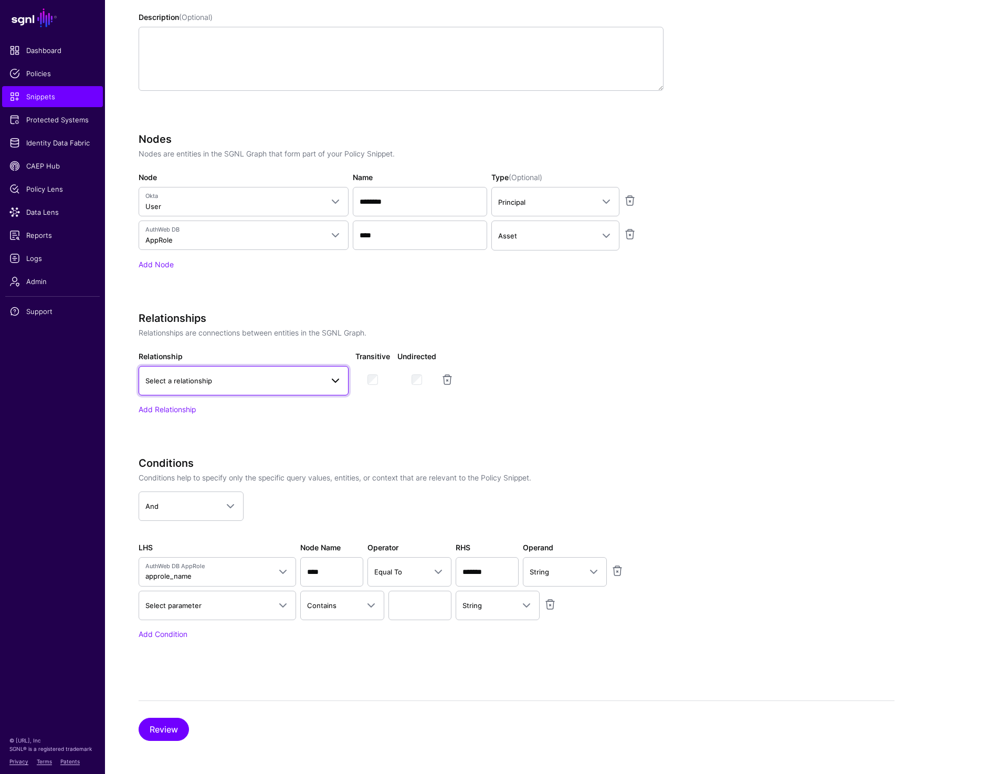
click at [325, 377] on span at bounding box center [332, 380] width 19 height 13
click at [712, 371] on app-snippets-creator "Specify the components of your Snippet Version Policy Snippet Versions are comp…" at bounding box center [517, 302] width 756 height 734
click at [551, 599] on link at bounding box center [550, 604] width 13 height 13
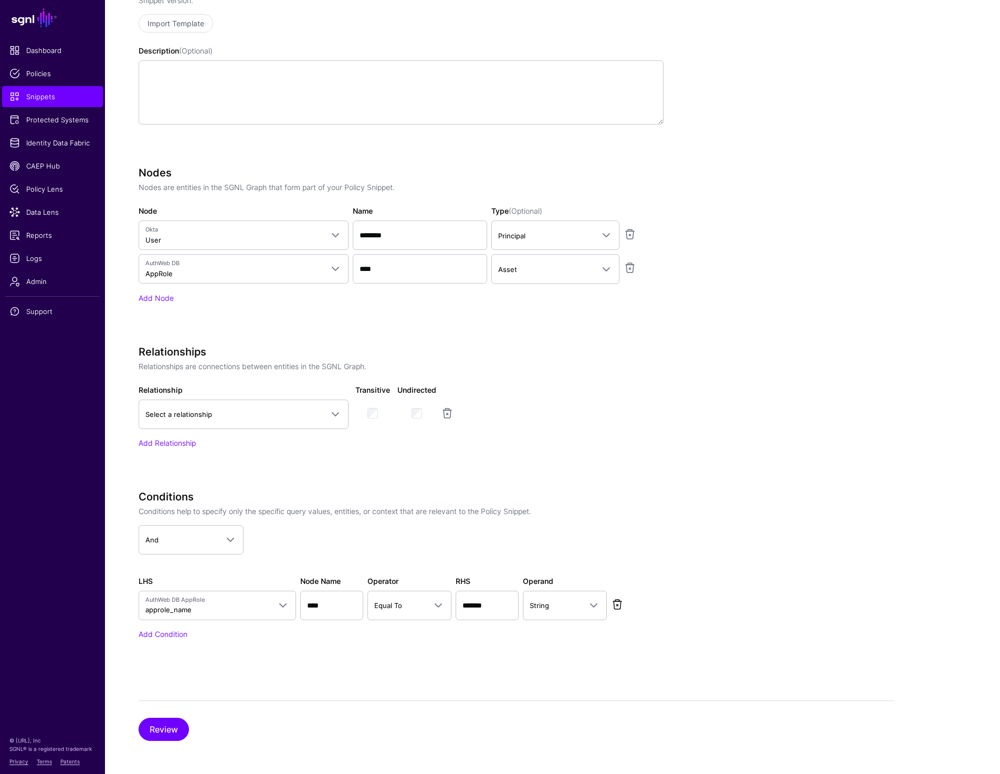
click at [619, 605] on link at bounding box center [617, 604] width 13 height 13
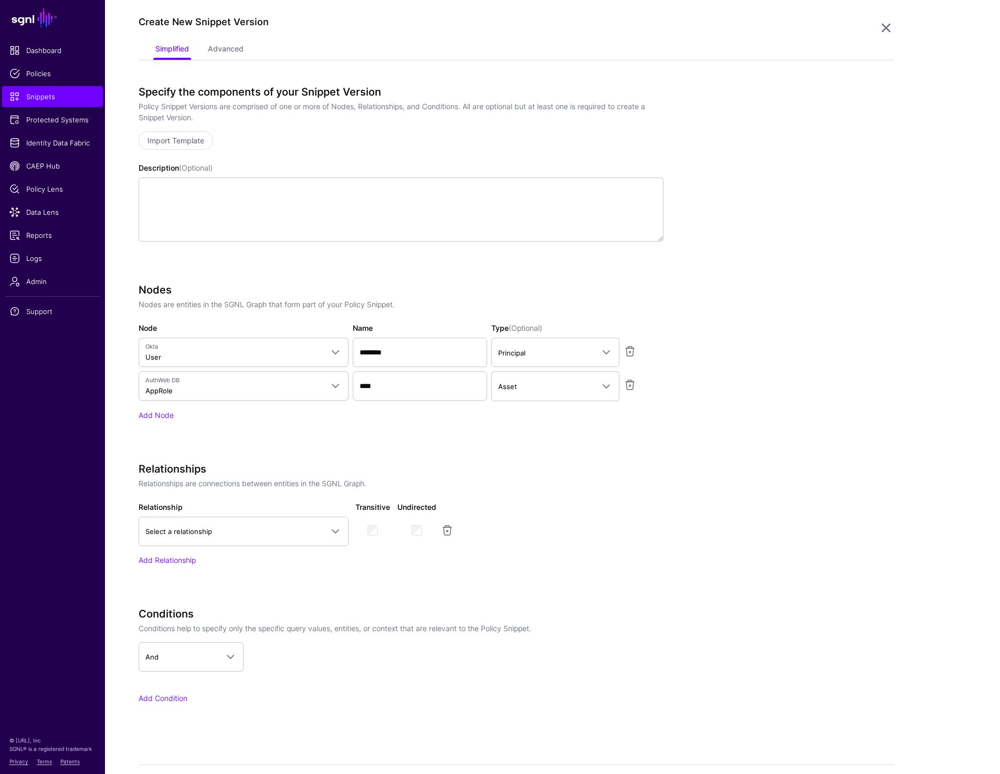
scroll to position [172, 0]
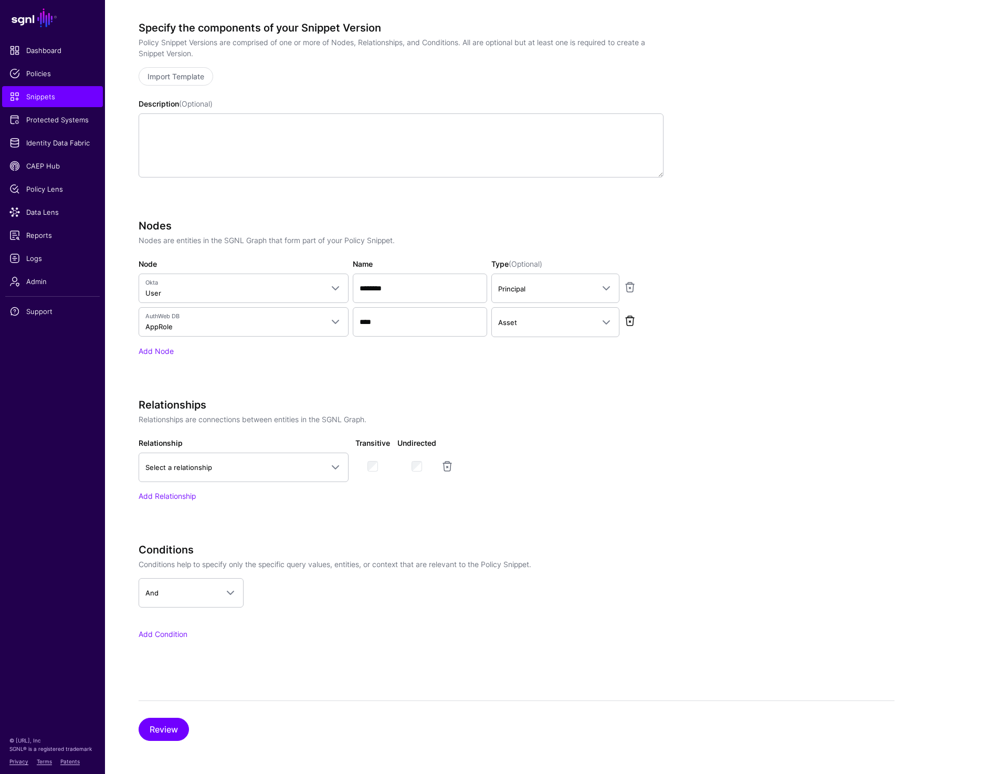
click at [630, 318] on link at bounding box center [630, 321] width 13 height 13
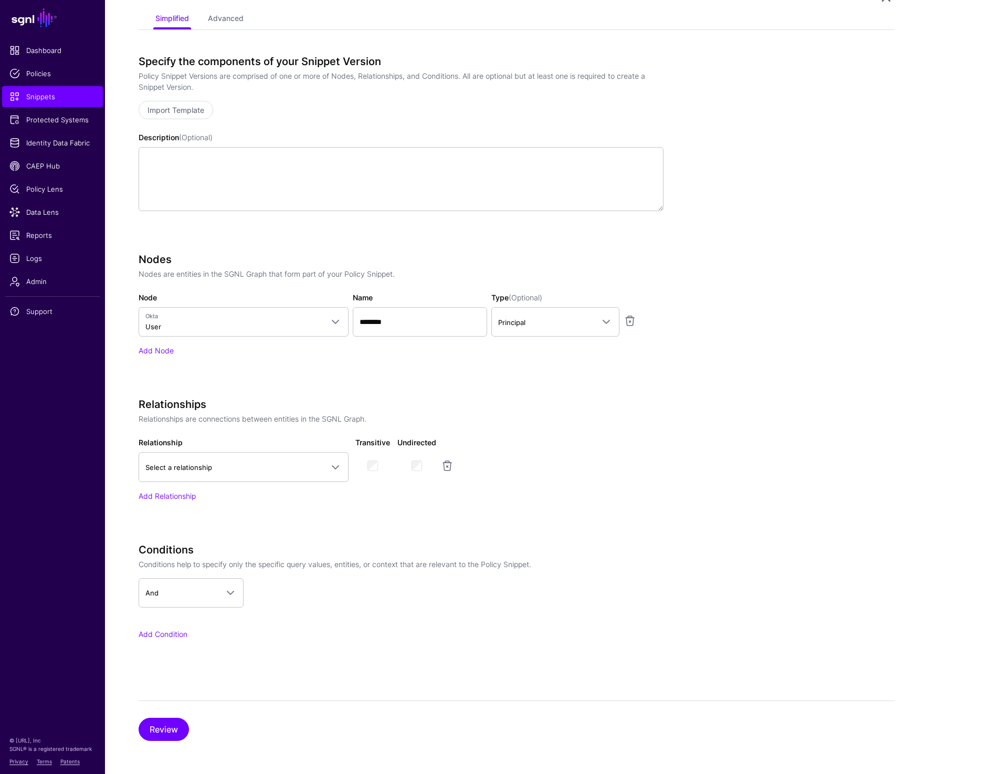
scroll to position [0, 0]
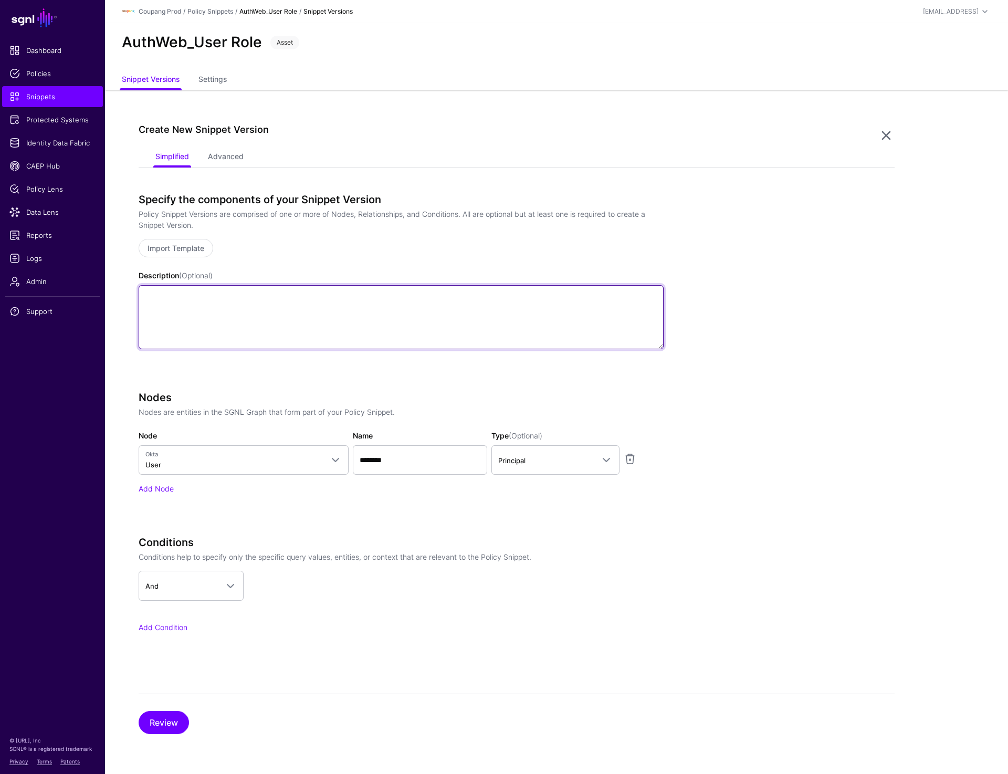
click at [624, 324] on textarea "Description (Optional)" at bounding box center [401, 317] width 525 height 64
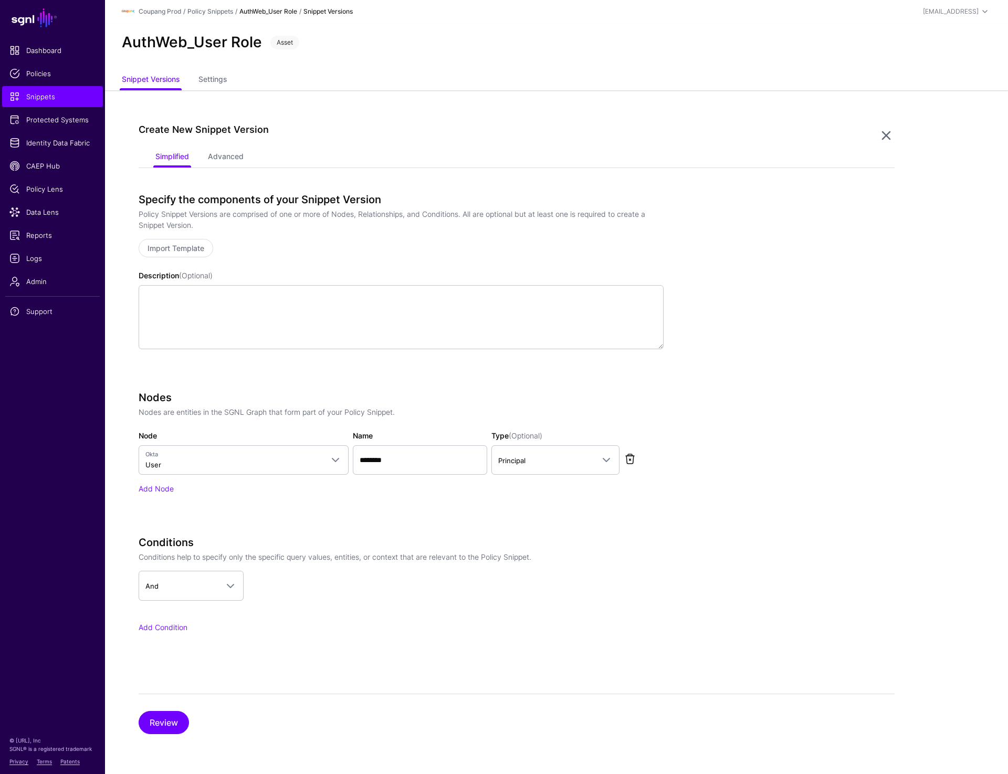
click at [627, 458] on link at bounding box center [630, 459] width 13 height 13
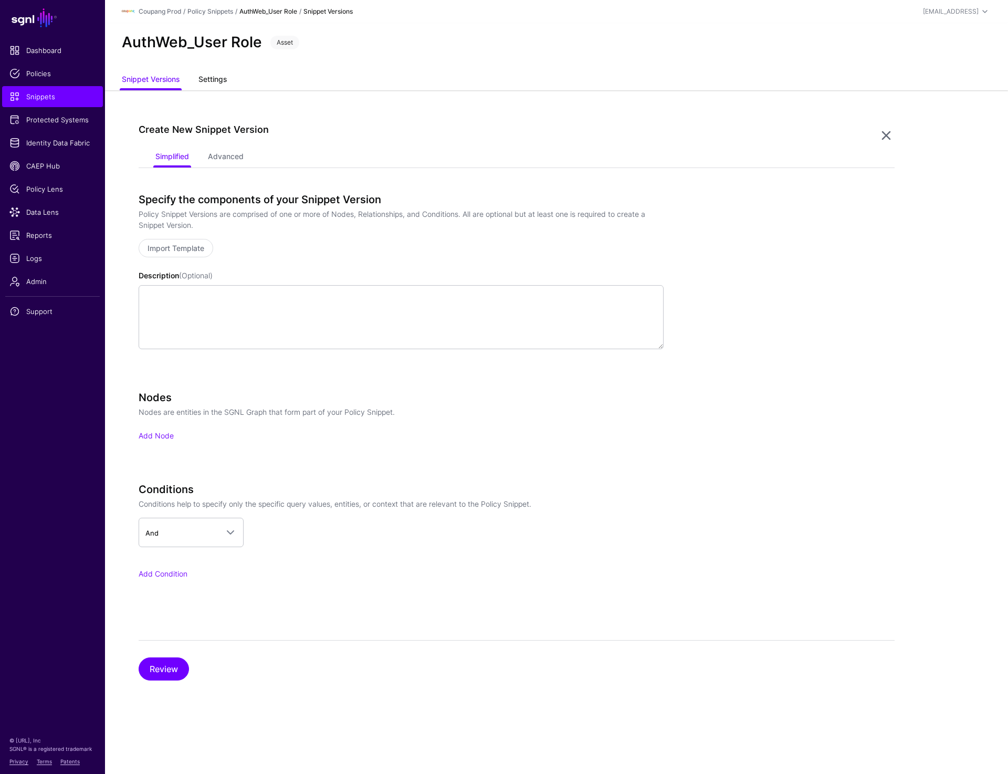
click at [217, 77] on link "Settings" at bounding box center [213, 80] width 28 height 20
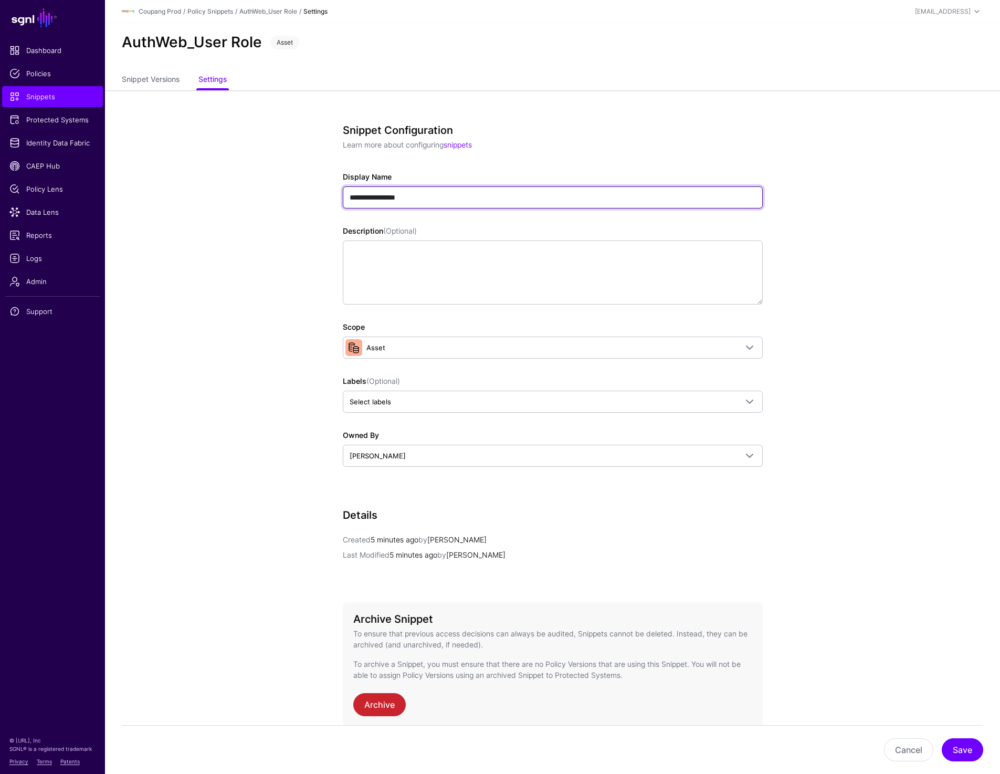
click at [423, 193] on input "**********" at bounding box center [553, 197] width 420 height 22
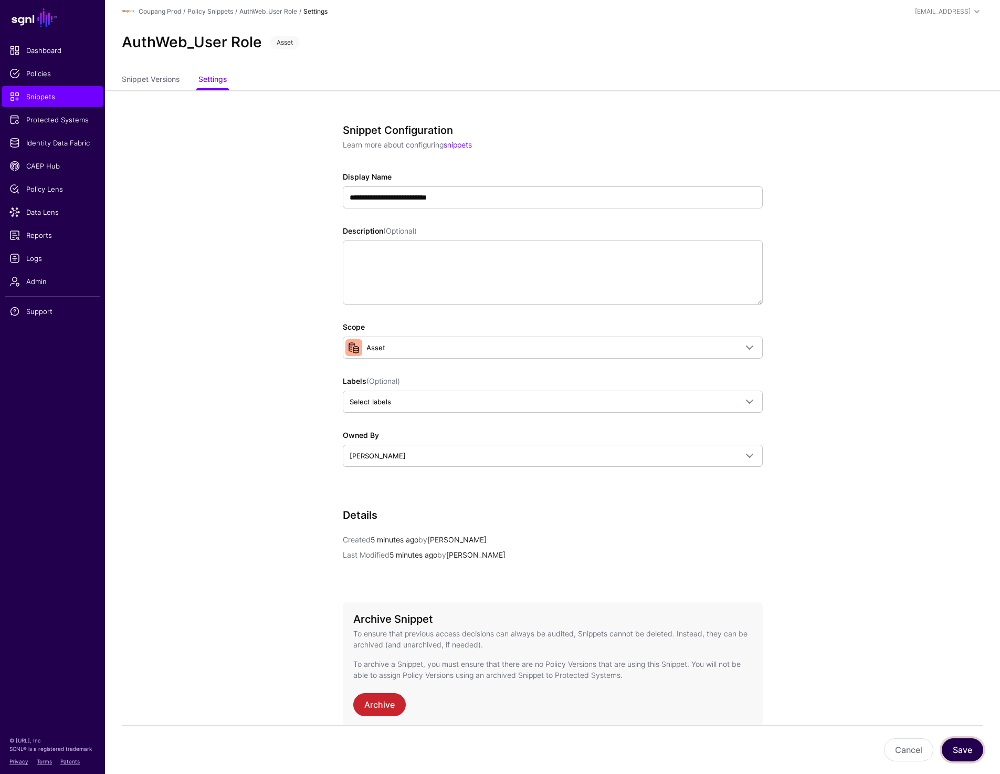
click at [963, 743] on button "Save" at bounding box center [962, 749] width 41 height 23
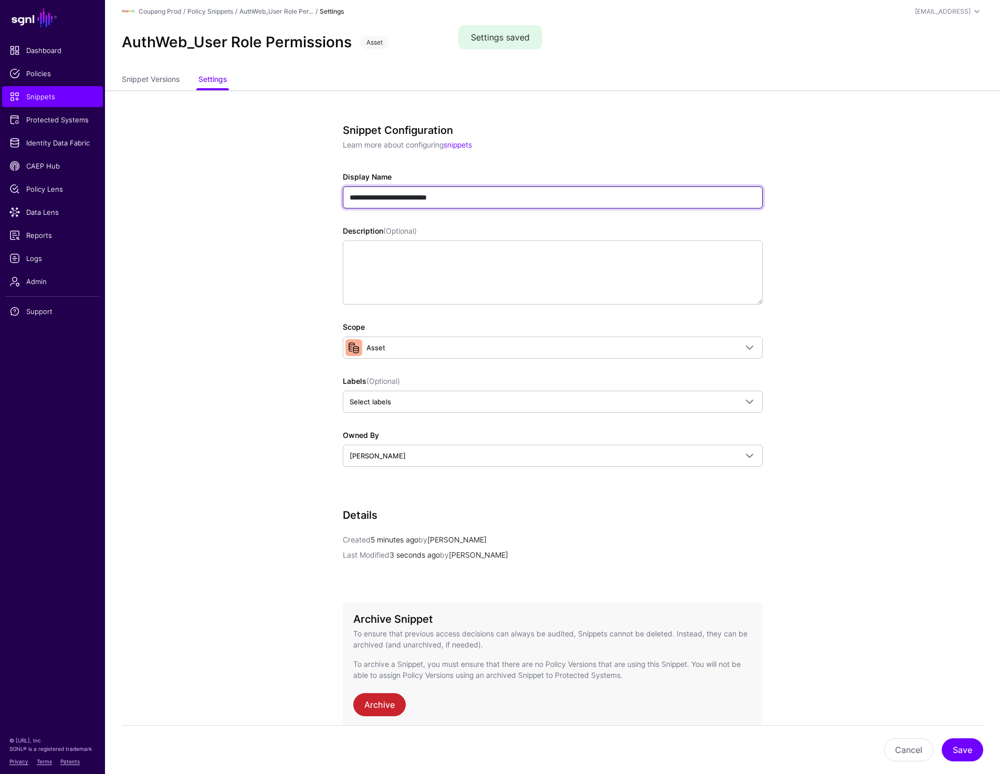
click at [349, 201] on input "**********" at bounding box center [553, 197] width 420 height 22
type input "**********"
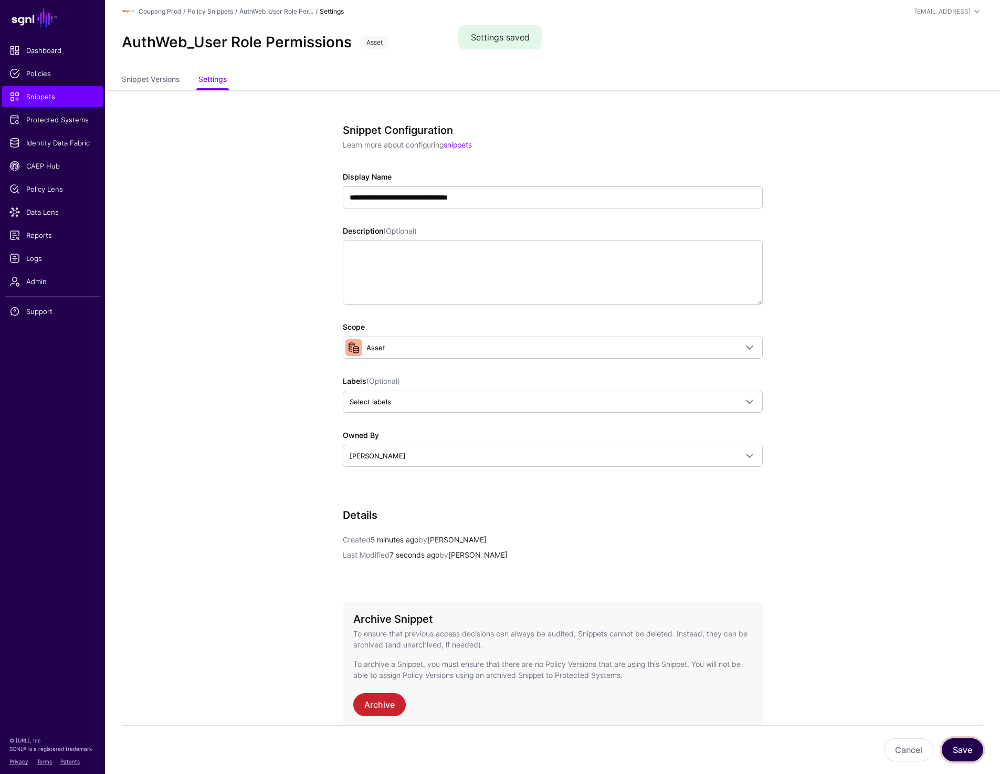
click at [961, 751] on button "Save" at bounding box center [962, 749] width 41 height 23
click at [157, 79] on link "Snippet Versions" at bounding box center [151, 80] width 58 height 20
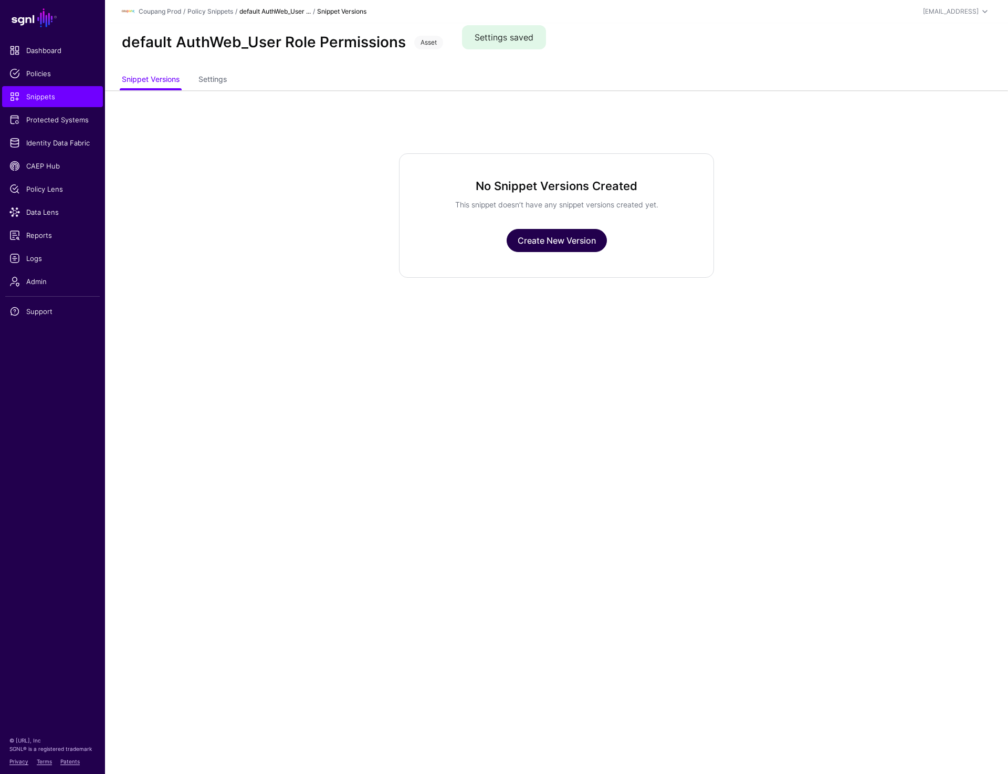
click at [530, 237] on link "Create New Version" at bounding box center [557, 240] width 100 height 23
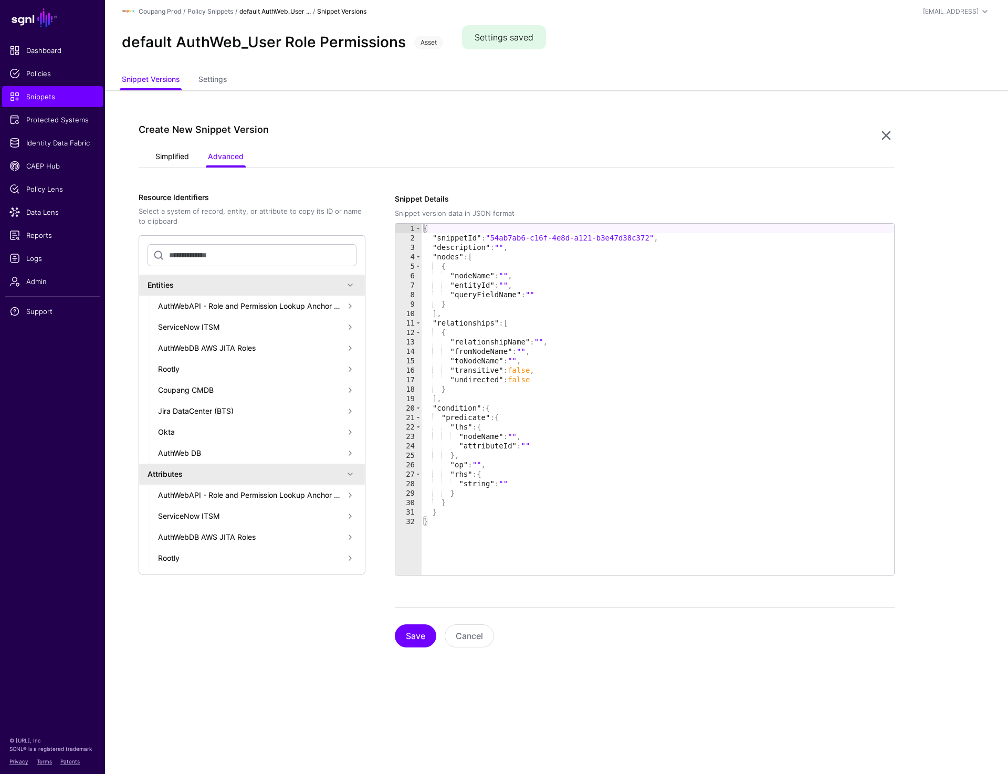
click at [164, 153] on link "Simplified" at bounding box center [172, 158] width 34 height 20
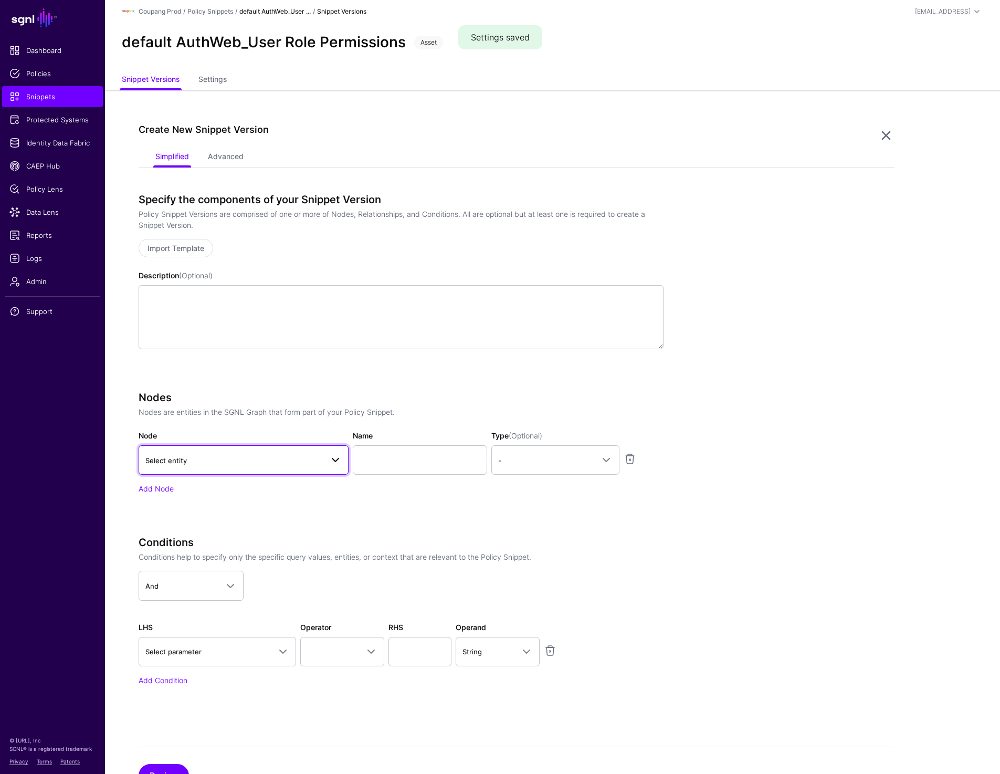
click at [227, 455] on span "Select entity" at bounding box center [234, 461] width 178 height 12
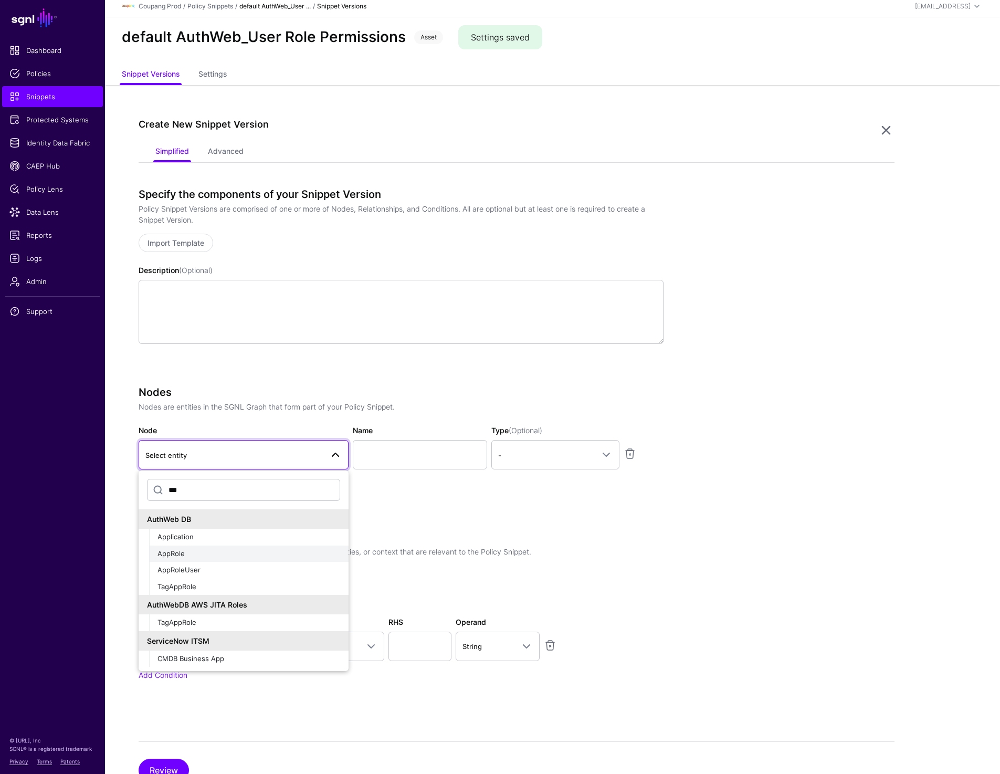
scroll to position [8, 0]
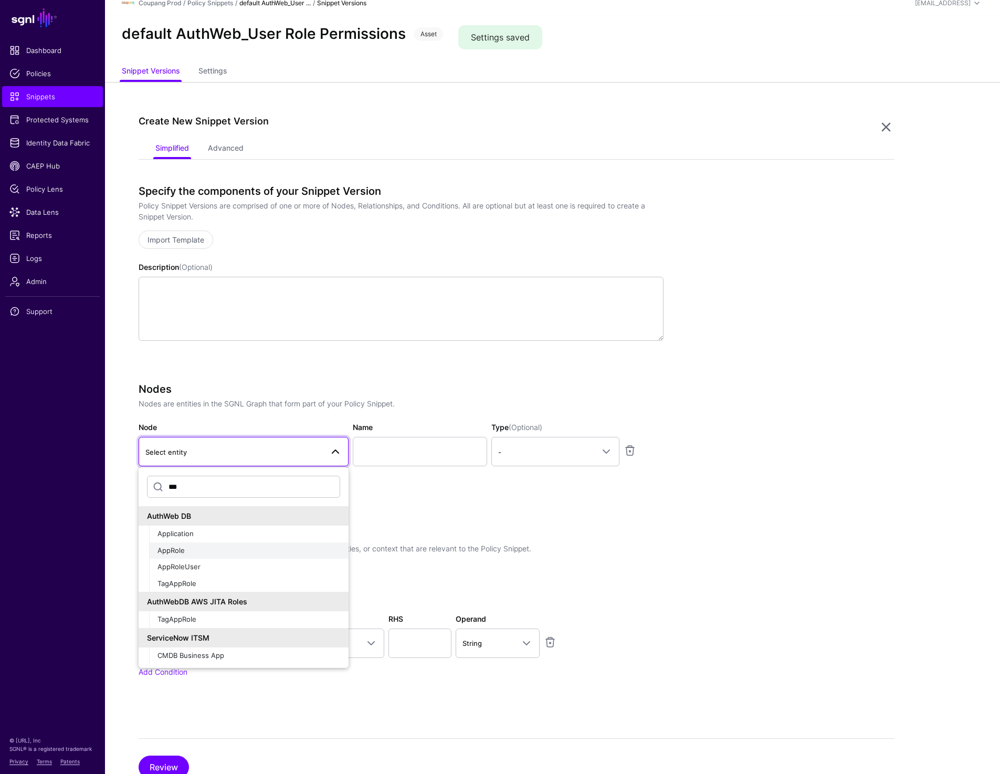
type input "***"
click at [226, 550] on div "AppRole" at bounding box center [249, 551] width 183 height 11
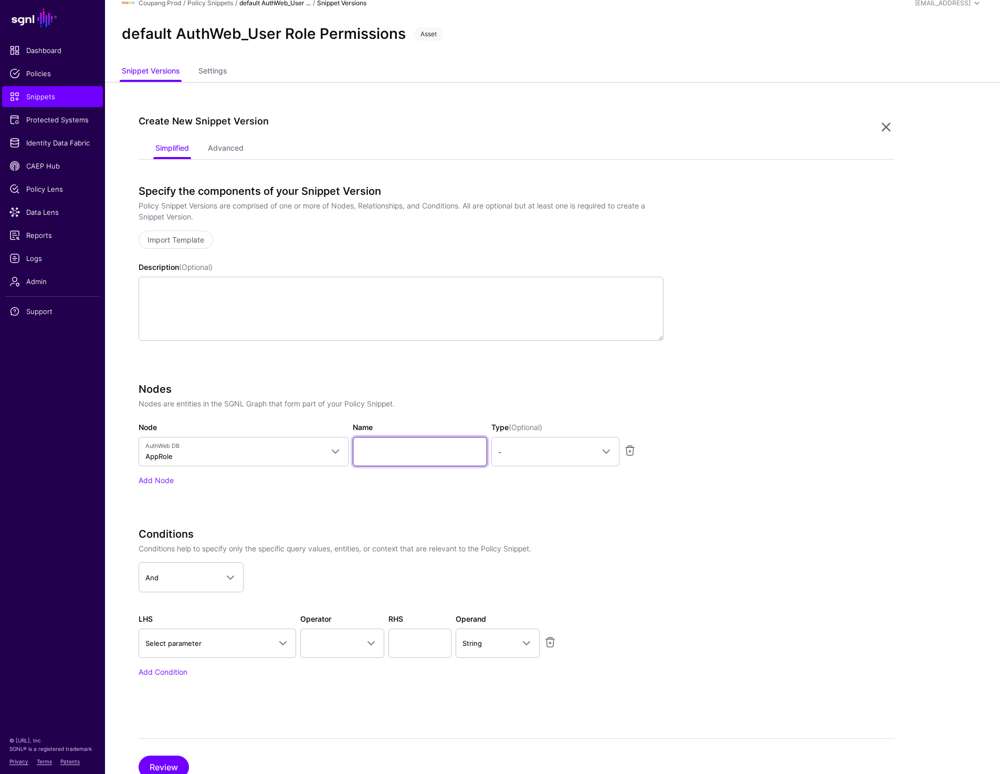
click at [390, 457] on input "Name" at bounding box center [420, 451] width 134 height 29
type input "****"
click at [169, 484] on link "Add Node" at bounding box center [156, 480] width 35 height 9
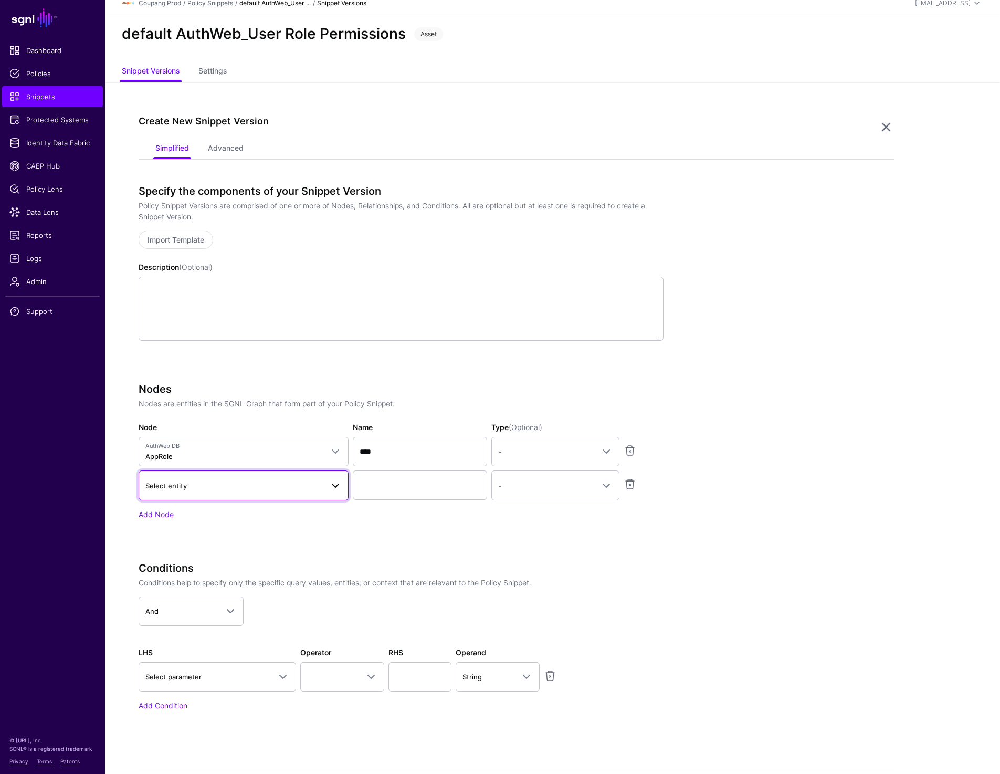
click at [207, 491] on span "Select entity" at bounding box center [243, 485] width 196 height 13
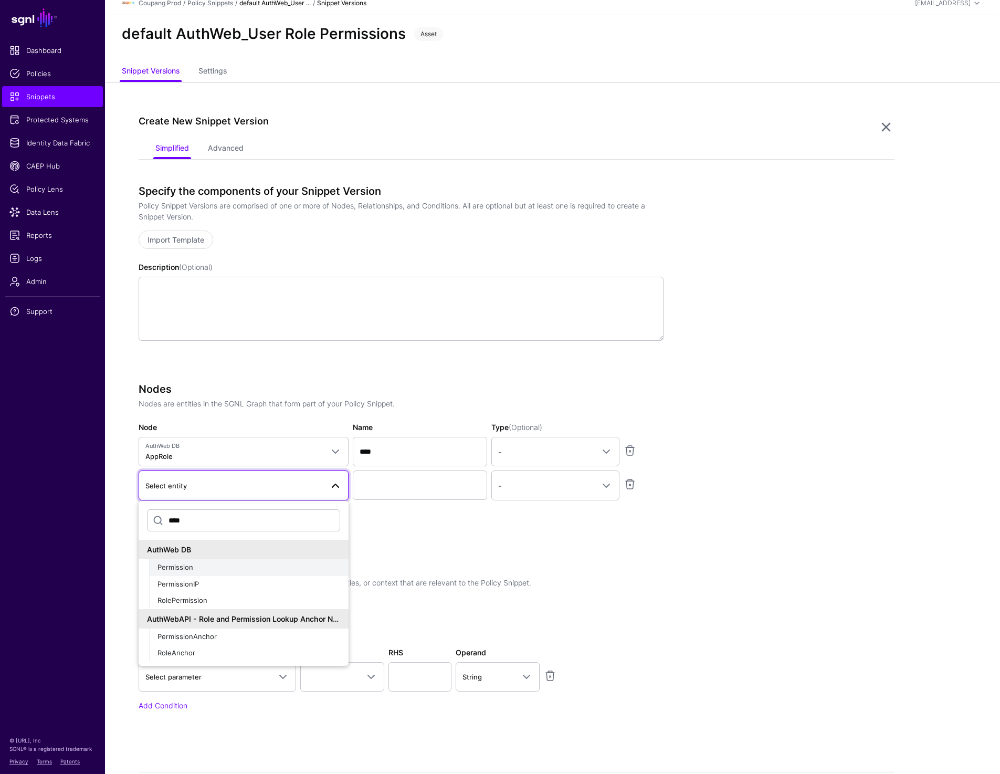
type input "****"
click at [180, 565] on span "Permission" at bounding box center [176, 567] width 36 height 8
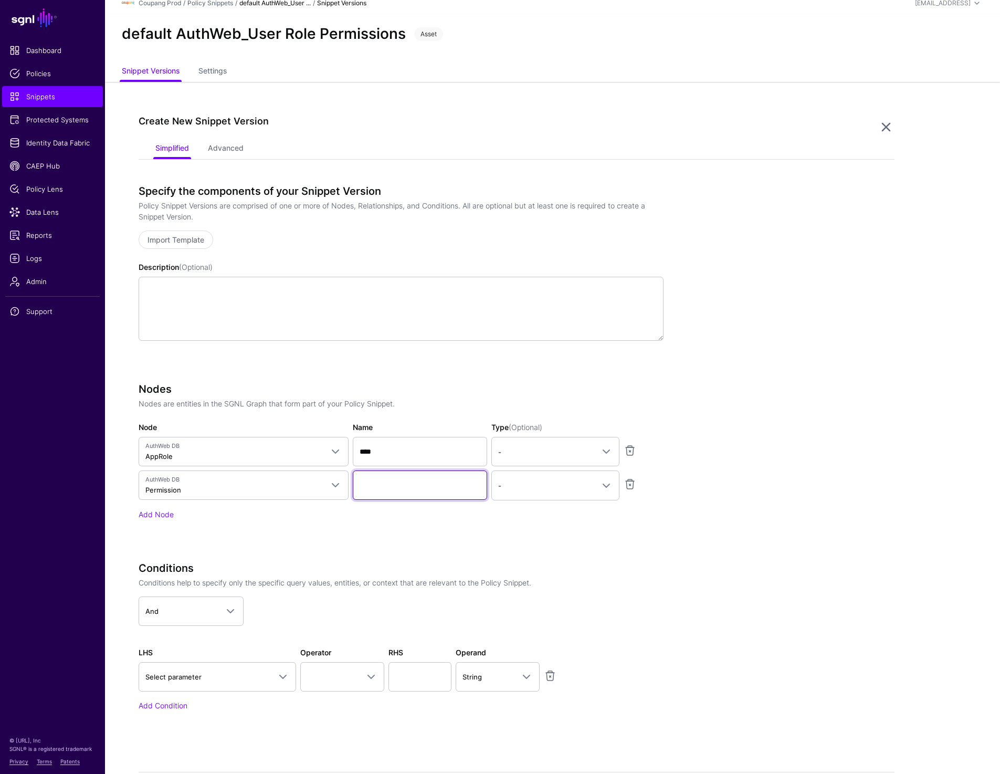
click at [382, 487] on input "Name" at bounding box center [420, 485] width 134 height 29
paste input "**********"
type input "**********"
click at [544, 496] on link "-" at bounding box center [556, 485] width 128 height 29
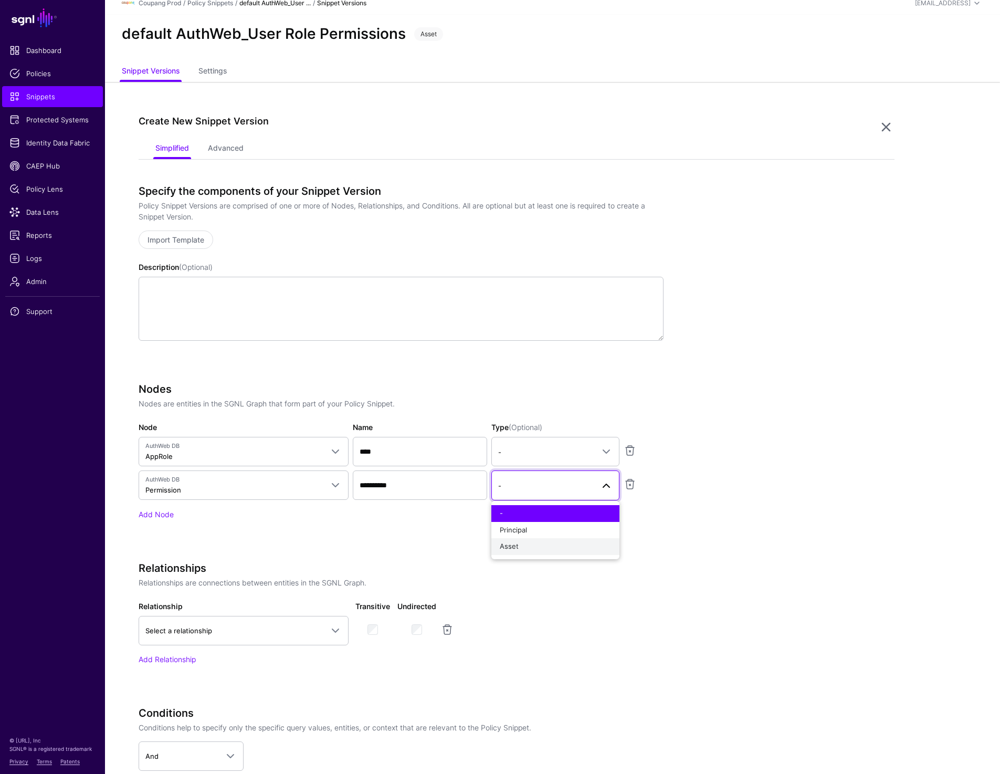
click at [527, 544] on div "Asset" at bounding box center [555, 546] width 111 height 11
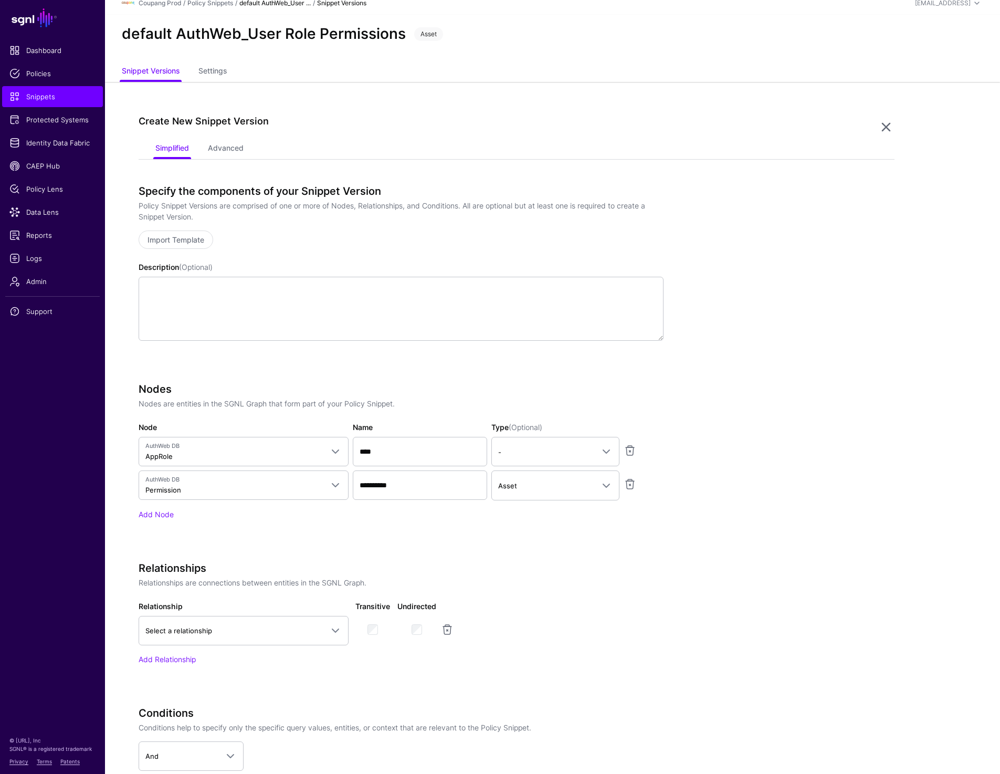
click at [742, 492] on app-snippets-creator "**********" at bounding box center [517, 535] width 756 height 701
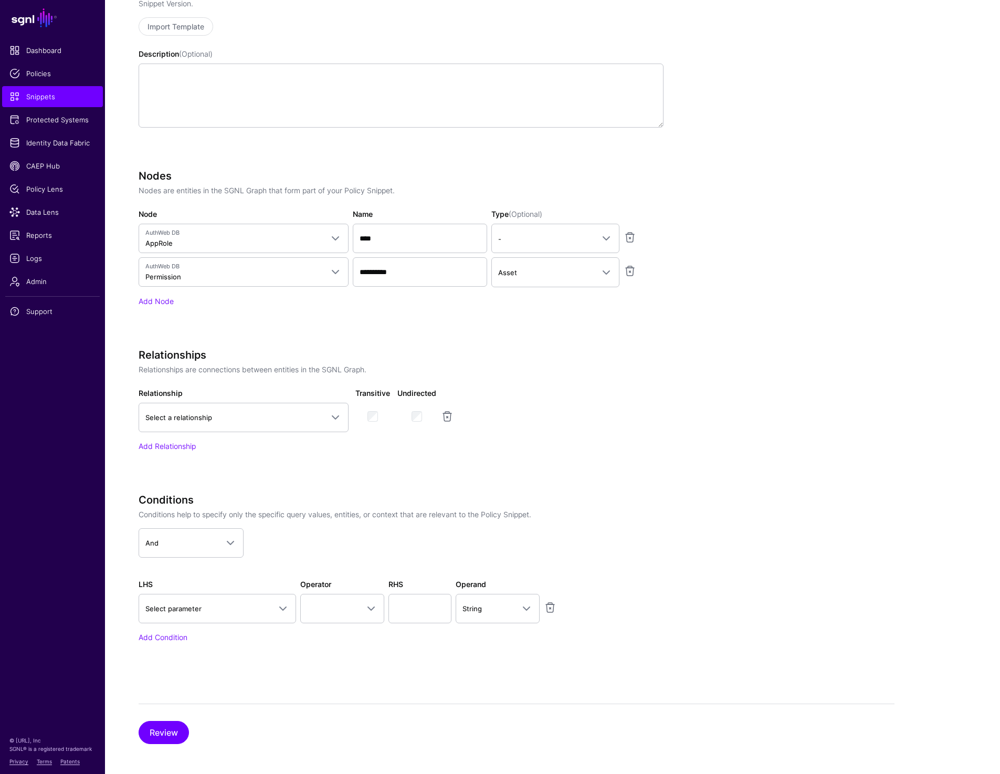
scroll to position [225, 0]
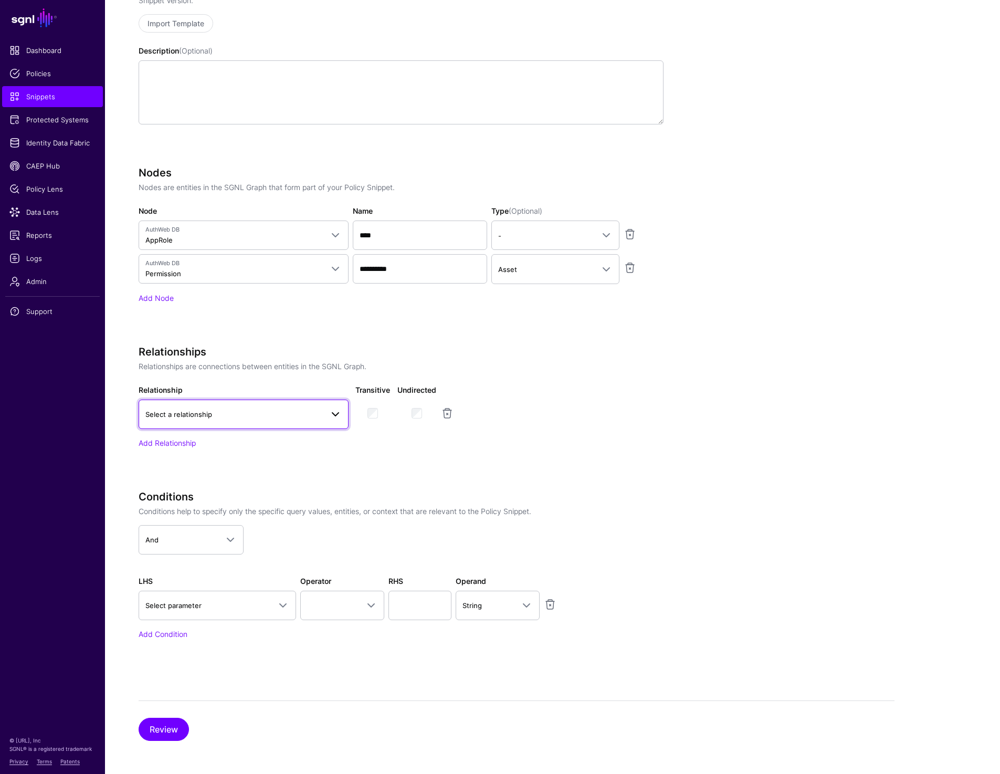
click at [321, 412] on span "Select a relationship" at bounding box center [234, 415] width 178 height 12
click at [270, 480] on div "Permission" at bounding box center [243, 477] width 193 height 11
click at [758, 439] on app-snippets-creator "**********" at bounding box center [517, 318] width 756 height 701
click at [154, 297] on link "Add Node" at bounding box center [156, 298] width 35 height 9
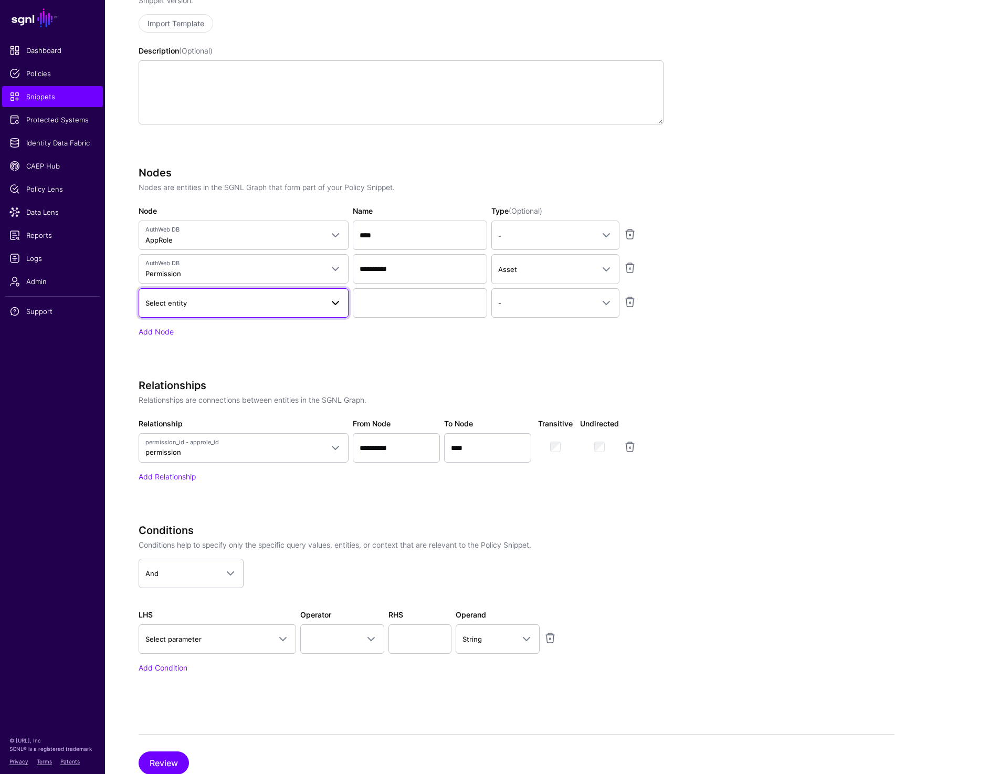
click at [224, 309] on link "Select entity" at bounding box center [244, 302] width 210 height 29
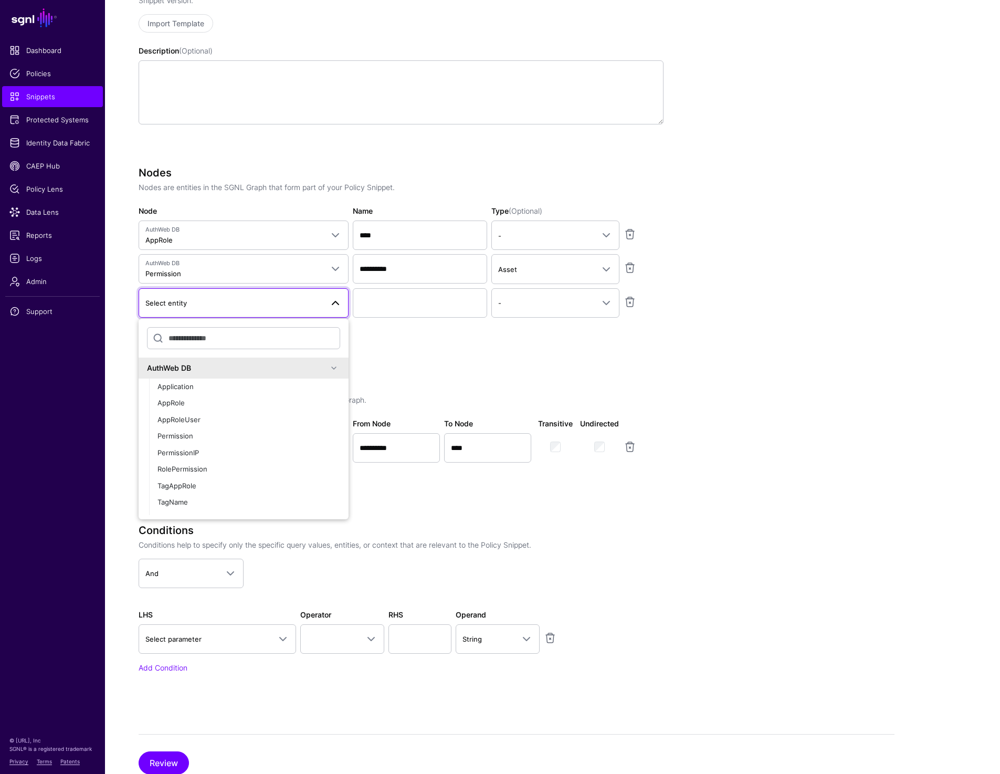
click at [544, 347] on div "**********" at bounding box center [401, 266] width 525 height 200
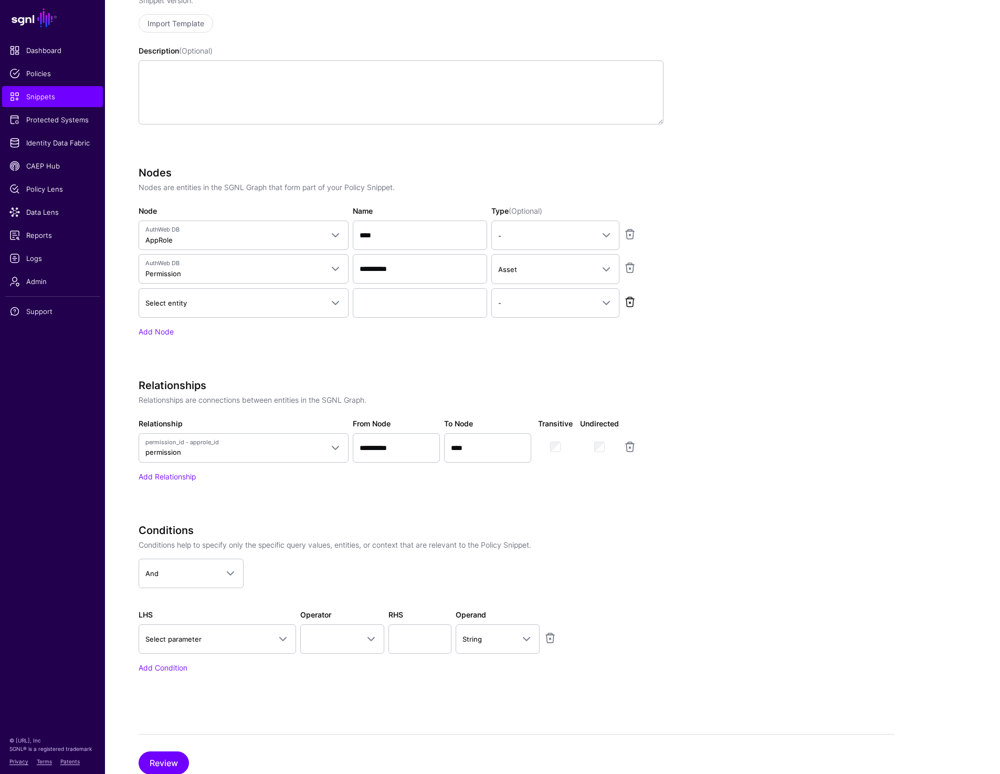
click at [627, 303] on link at bounding box center [630, 302] width 13 height 13
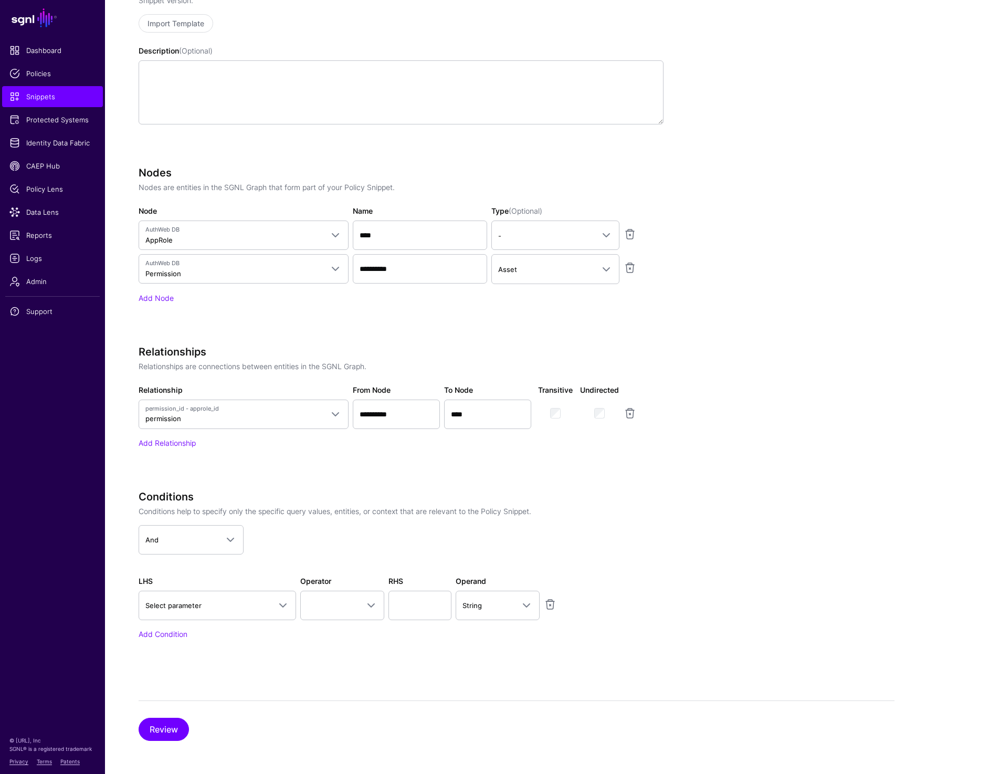
click at [783, 376] on app-snippets-creator "**********" at bounding box center [517, 318] width 756 height 701
click at [191, 612] on link "Select parameter" at bounding box center [218, 605] width 158 height 29
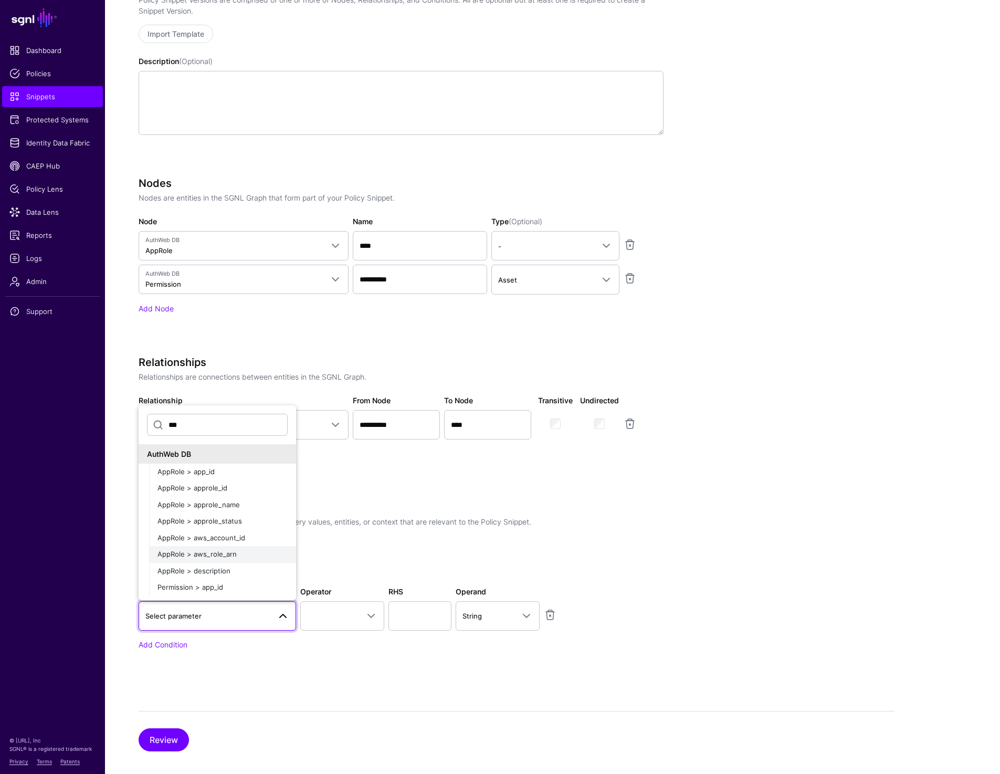
scroll to position [213, 0]
type input "***"
click at [244, 476] on div "AppRole > app_id" at bounding box center [223, 473] width 130 height 11
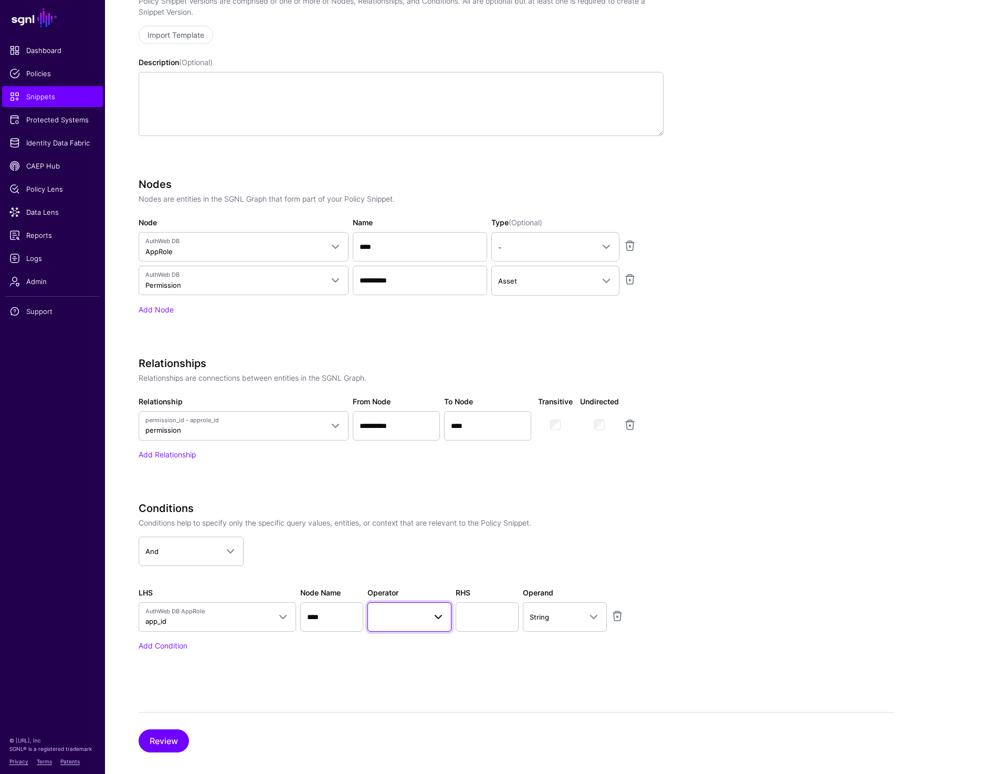
click at [398, 620] on span at bounding box center [409, 617] width 70 height 13
click at [412, 476] on div "Equal To" at bounding box center [433, 481] width 114 height 11
click at [504, 619] on input "text" at bounding box center [487, 616] width 63 height 29
click at [549, 621] on span "String" at bounding box center [555, 617] width 51 height 12
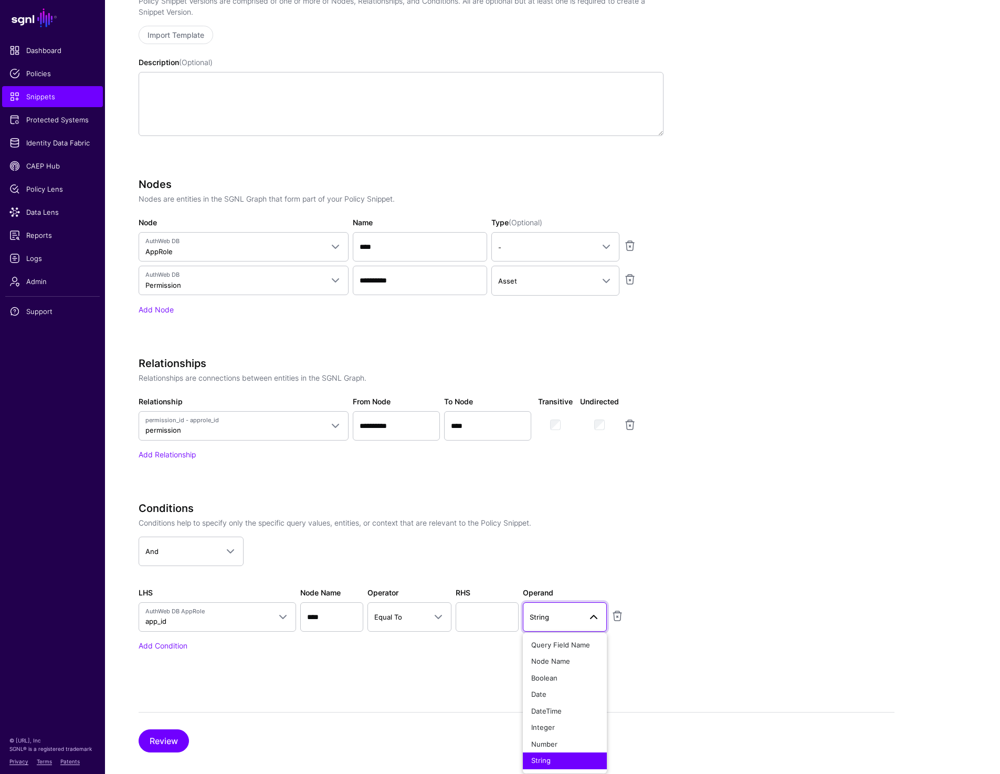
click at [785, 541] on app-snippets-creator "**********" at bounding box center [517, 330] width 756 height 701
click at [469, 609] on input "text" at bounding box center [487, 616] width 63 height 29
type input "*"
click at [749, 552] on app-snippets-creator "**********" at bounding box center [517, 330] width 756 height 701
click at [146, 643] on link "Add Condition" at bounding box center [163, 645] width 49 height 9
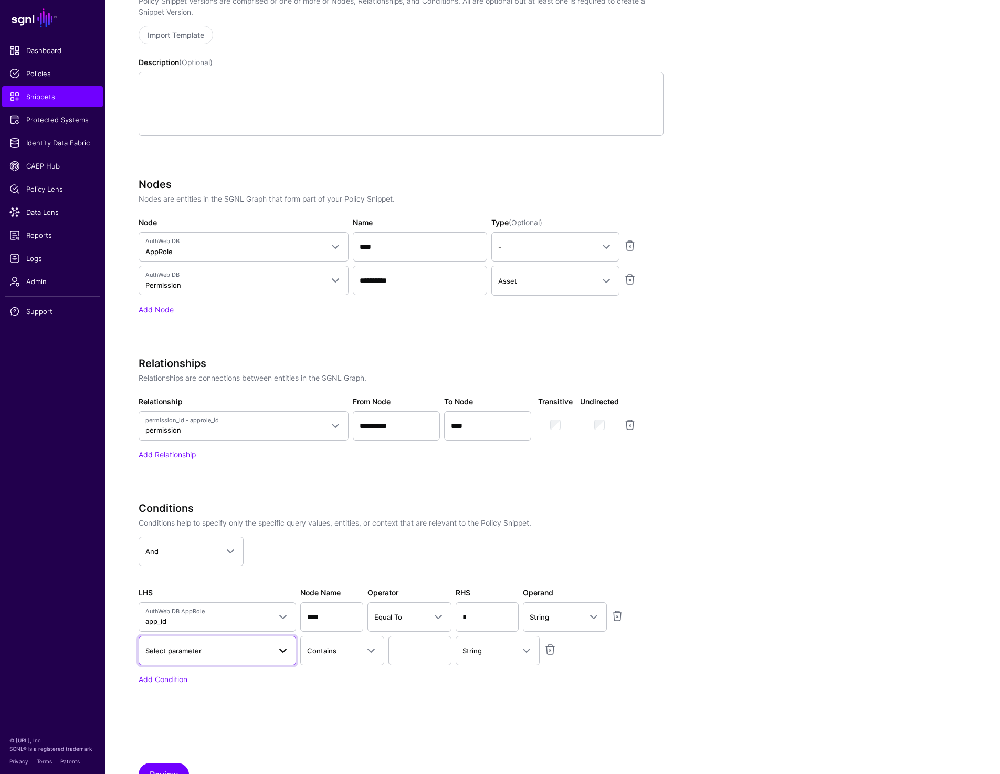
click at [216, 655] on span "Select parameter" at bounding box center [207, 651] width 125 height 12
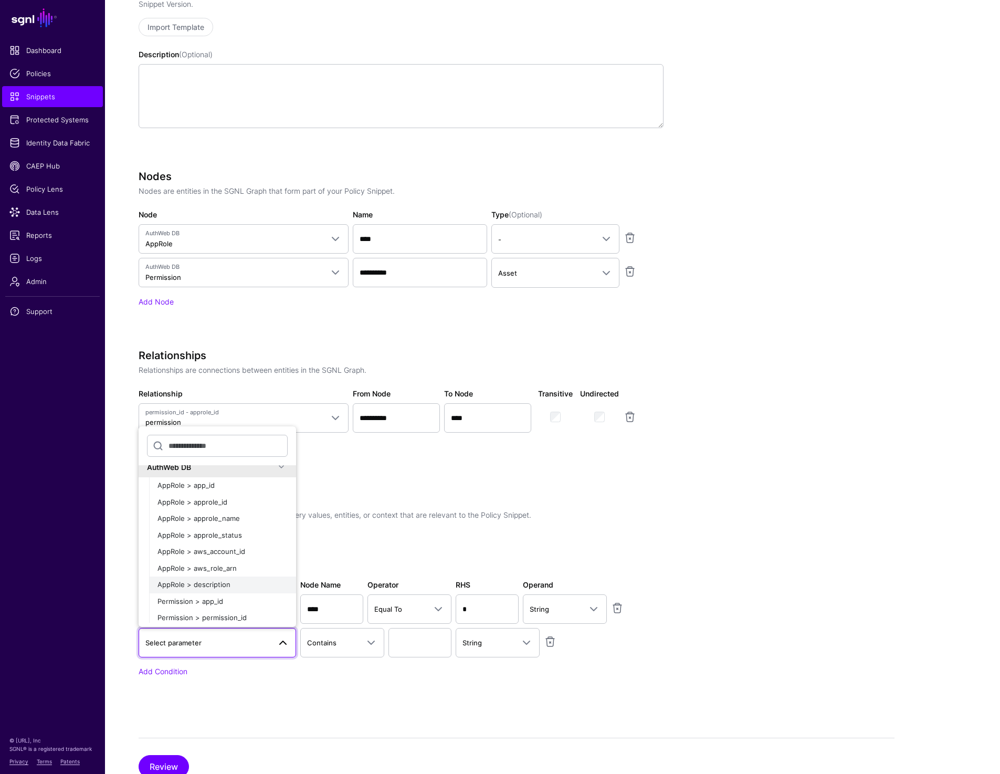
scroll to position [233, 0]
click at [237, 524] on span "AppRole > approle_name" at bounding box center [199, 523] width 82 height 8
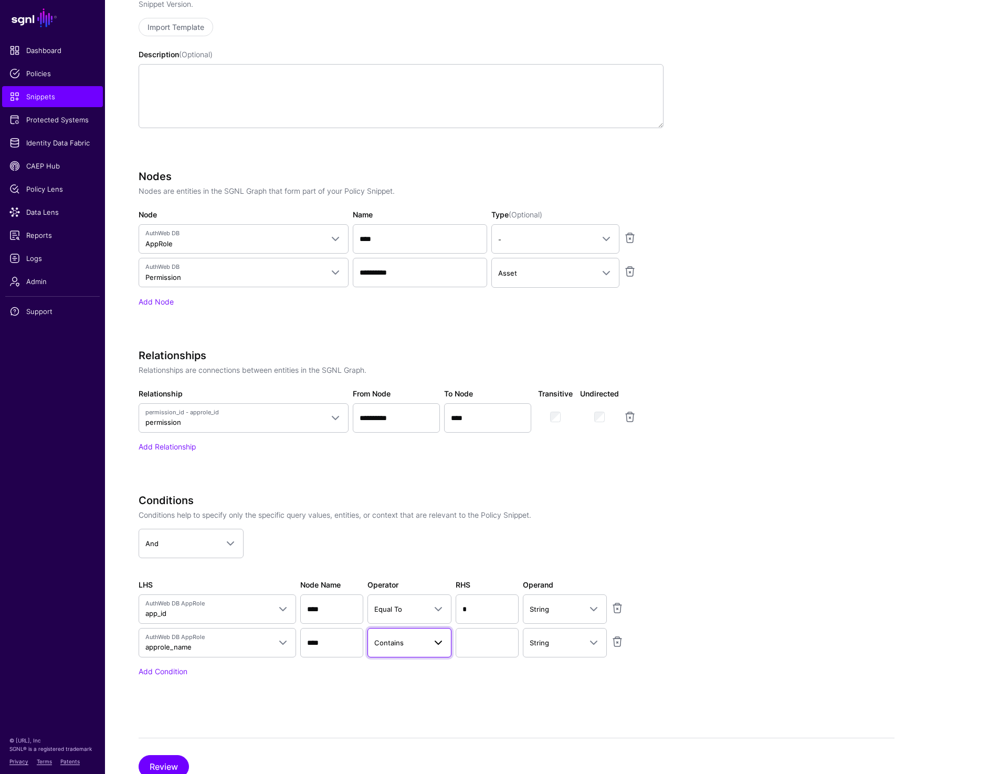
click at [424, 646] on span "Contains" at bounding box center [399, 643] width 51 height 12
click at [418, 511] on div "Equal To" at bounding box center [433, 507] width 114 height 11
click at [467, 653] on input "text" at bounding box center [487, 642] width 63 height 29
type input "*****"
click at [639, 494] on h3 "Conditions" at bounding box center [401, 500] width 525 height 13
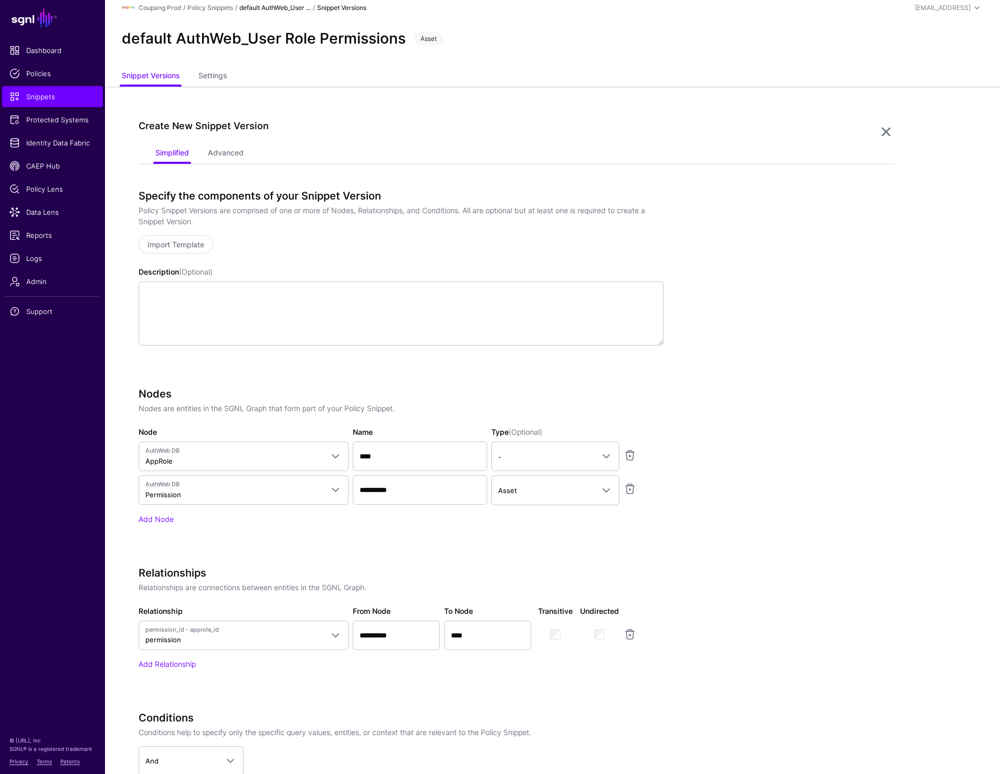
scroll to position [0, 0]
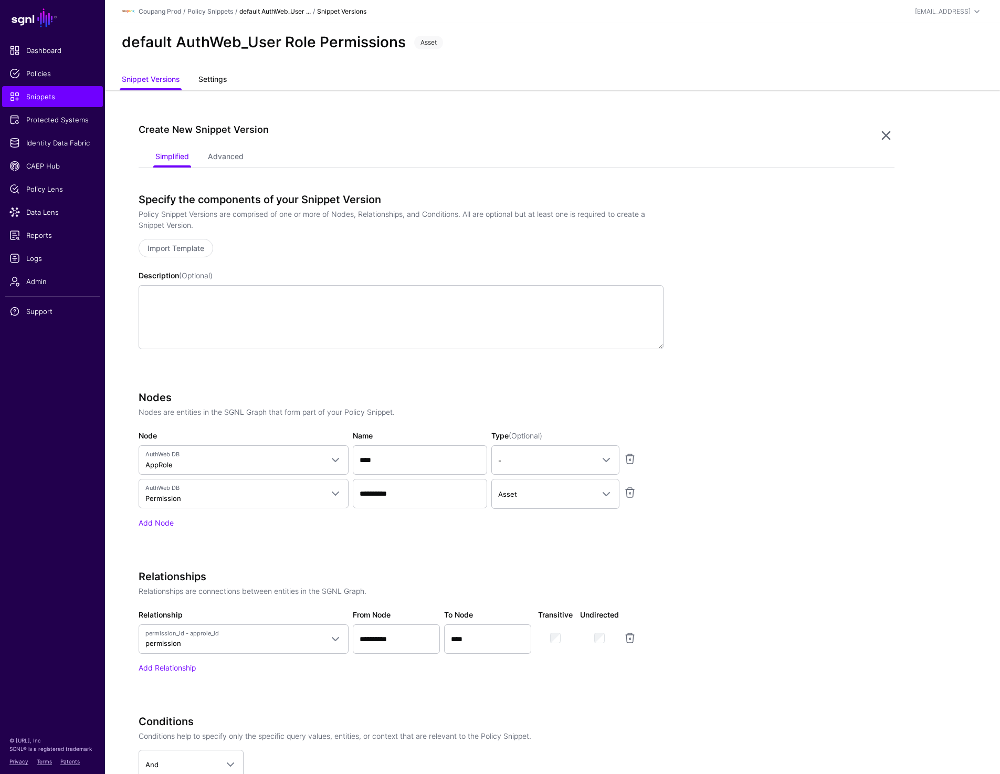
click at [211, 84] on link "Settings" at bounding box center [213, 80] width 28 height 20
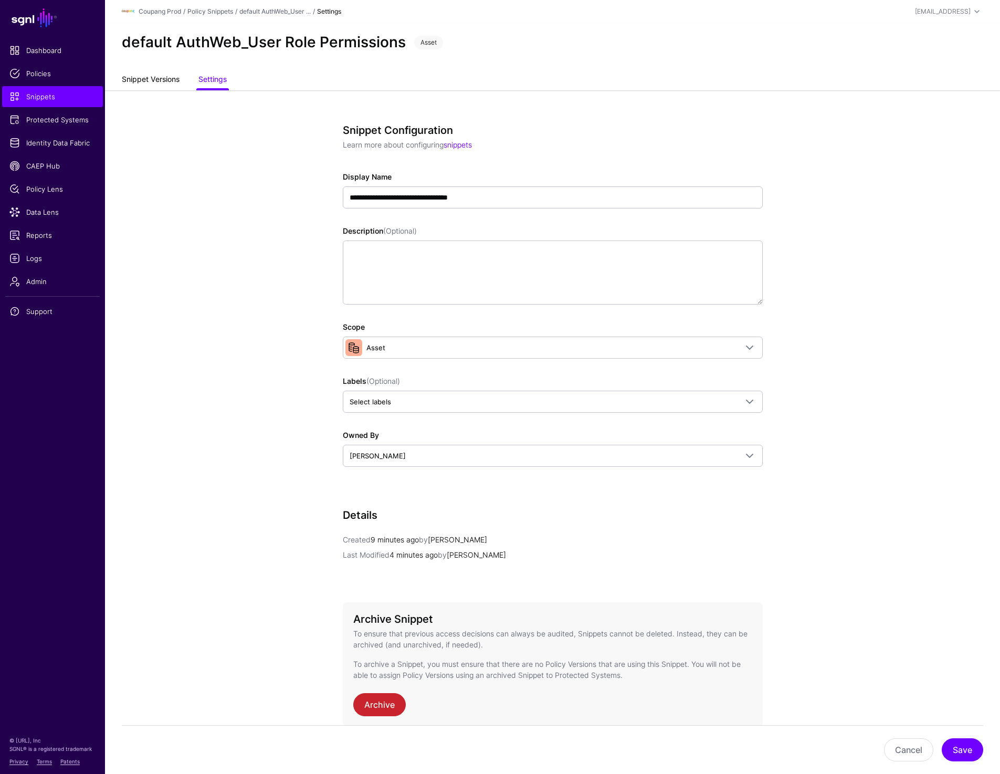
click at [145, 83] on link "Snippet Versions" at bounding box center [151, 80] width 58 height 20
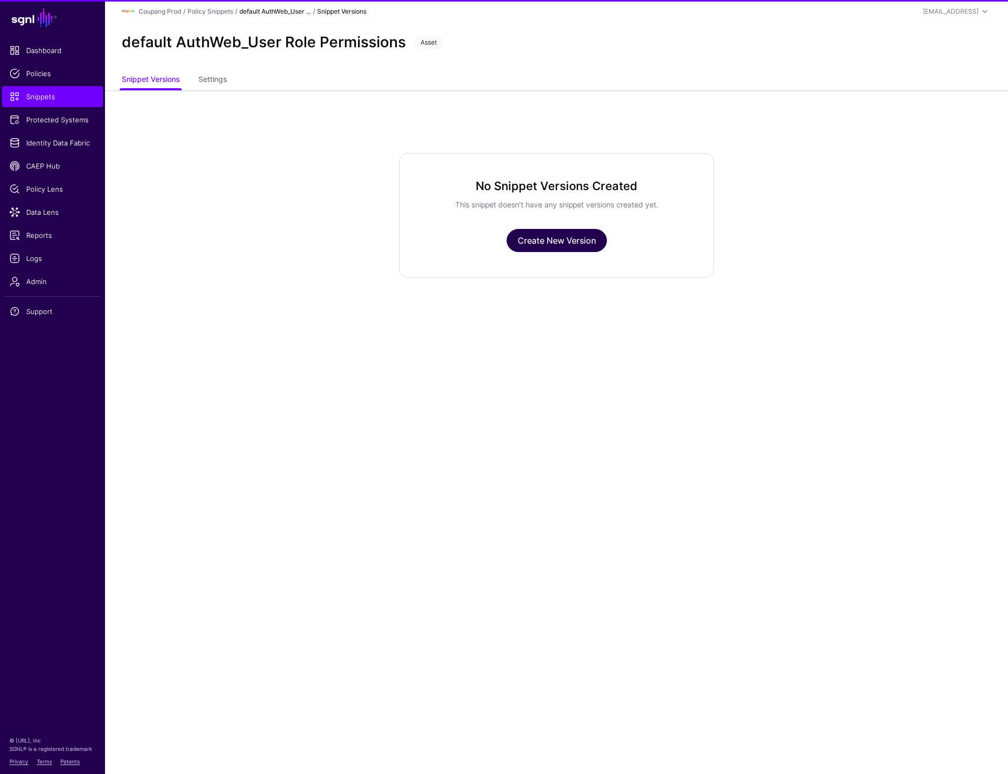
click at [571, 239] on link "Create New Version" at bounding box center [557, 240] width 100 height 23
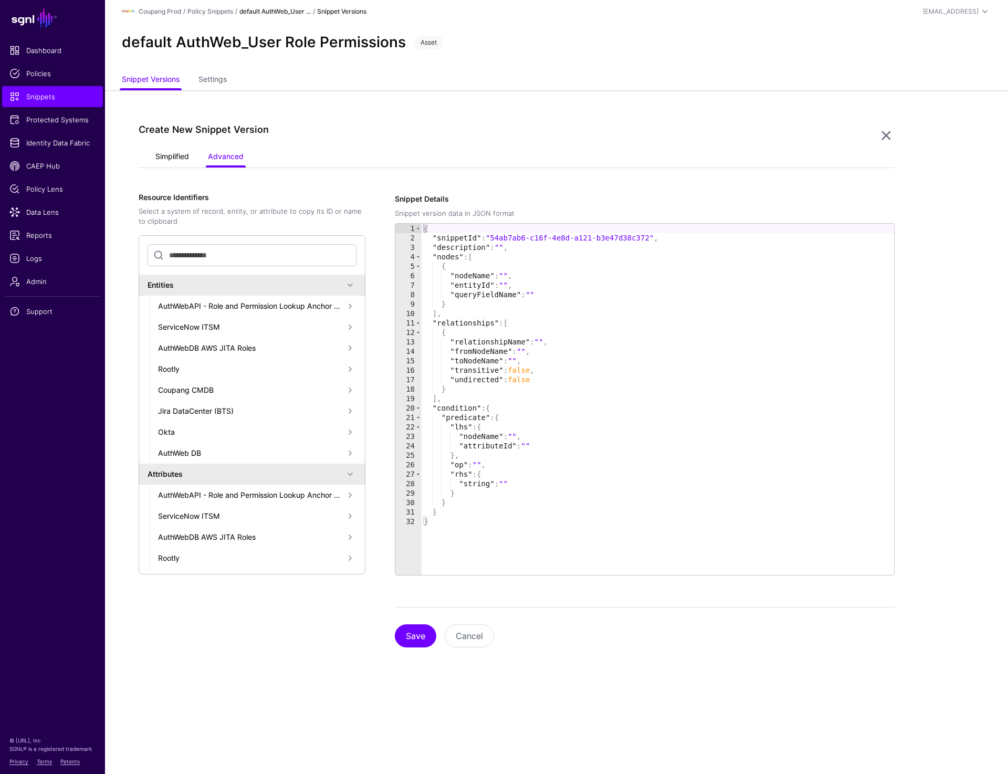
click at [161, 159] on link "Simplified" at bounding box center [172, 158] width 34 height 20
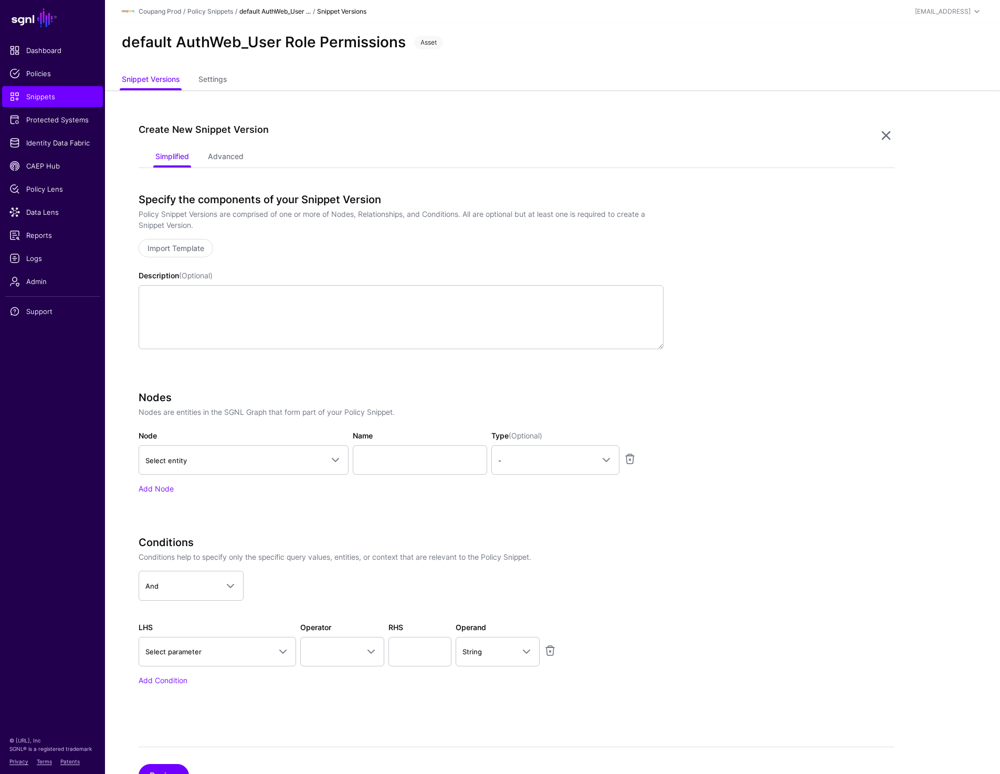
scroll to position [46, 0]
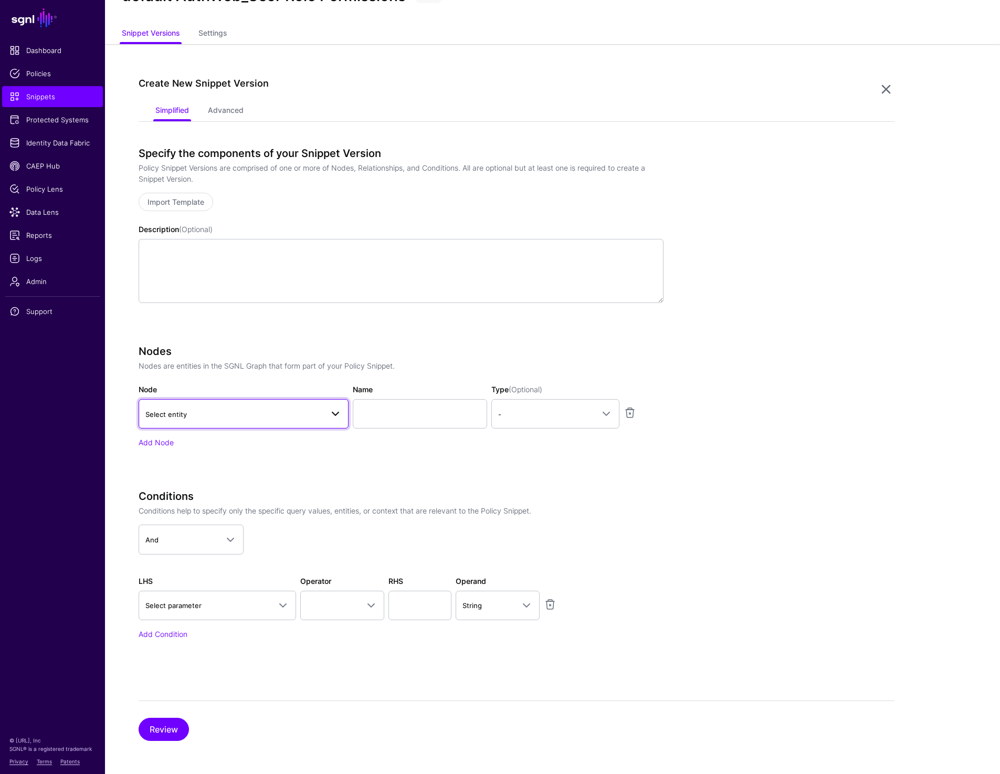
click at [212, 418] on span "Select entity" at bounding box center [234, 415] width 178 height 12
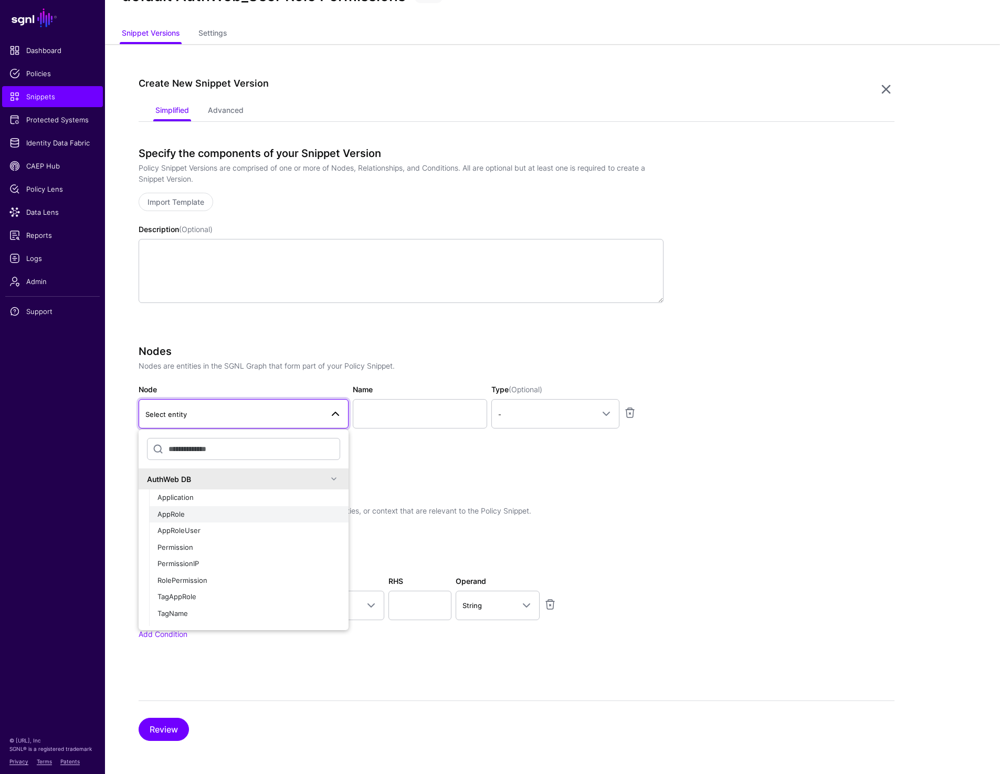
click at [202, 515] on div "AppRole" at bounding box center [249, 514] width 183 height 11
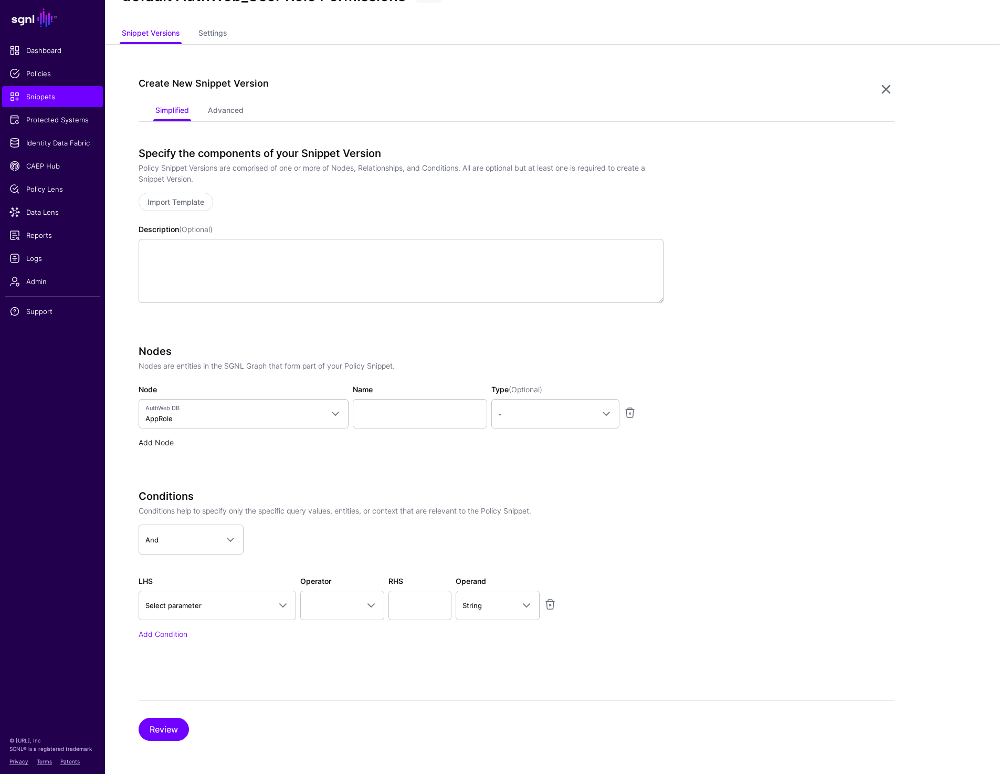
click at [162, 440] on link "Add Node" at bounding box center [156, 442] width 35 height 9
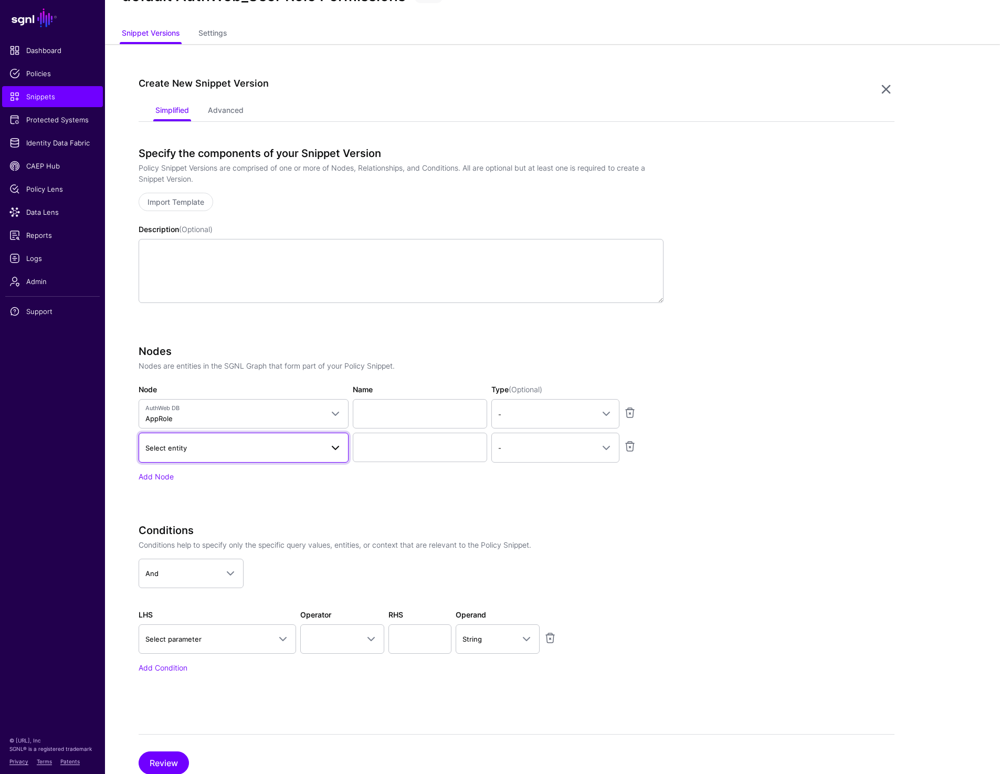
click at [207, 444] on span "Select entity" at bounding box center [234, 448] width 178 height 12
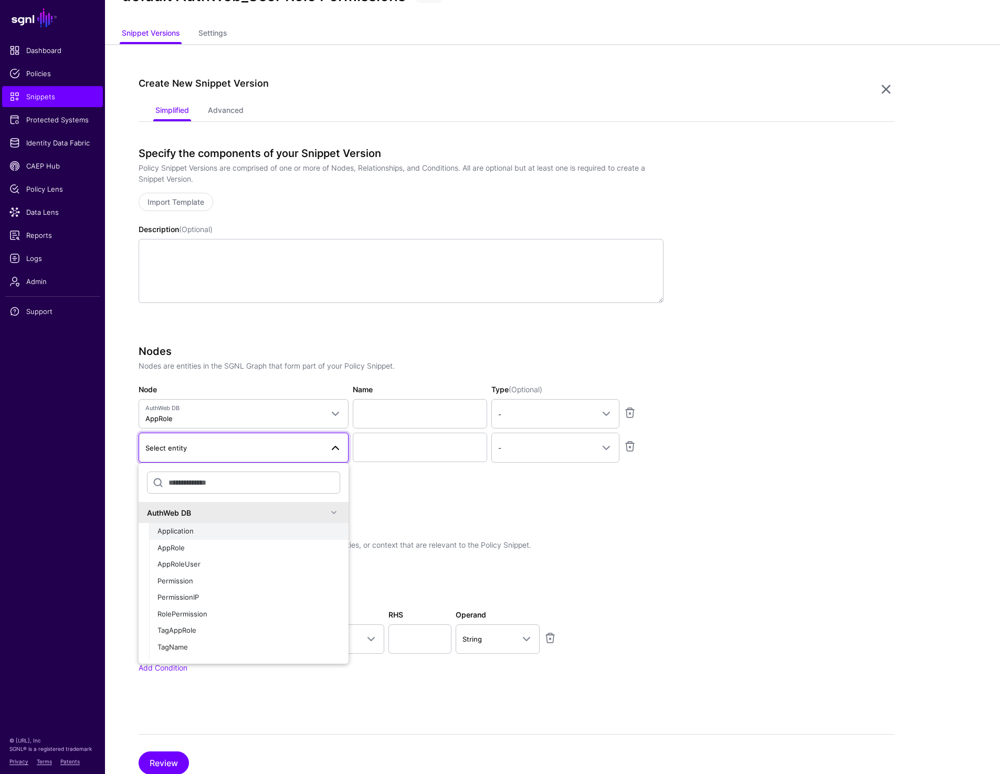
click at [200, 527] on div "Application" at bounding box center [249, 531] width 183 height 11
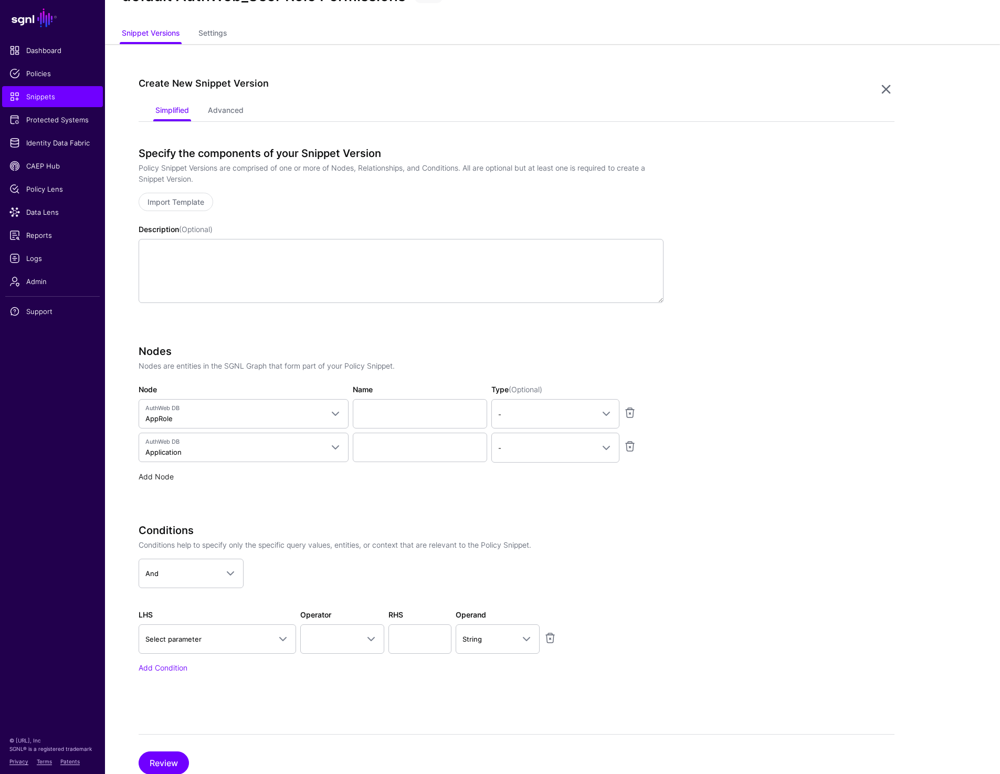
click at [162, 475] on link "Add Node" at bounding box center [156, 476] width 35 height 9
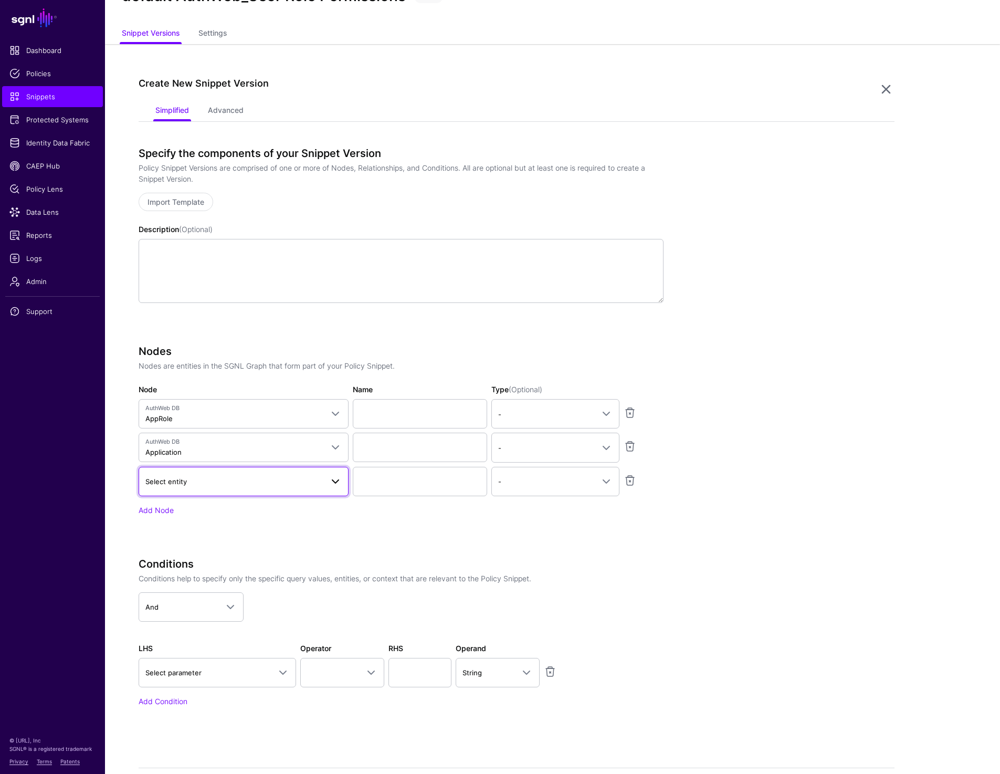
click at [222, 482] on span "Select entity" at bounding box center [234, 482] width 178 height 12
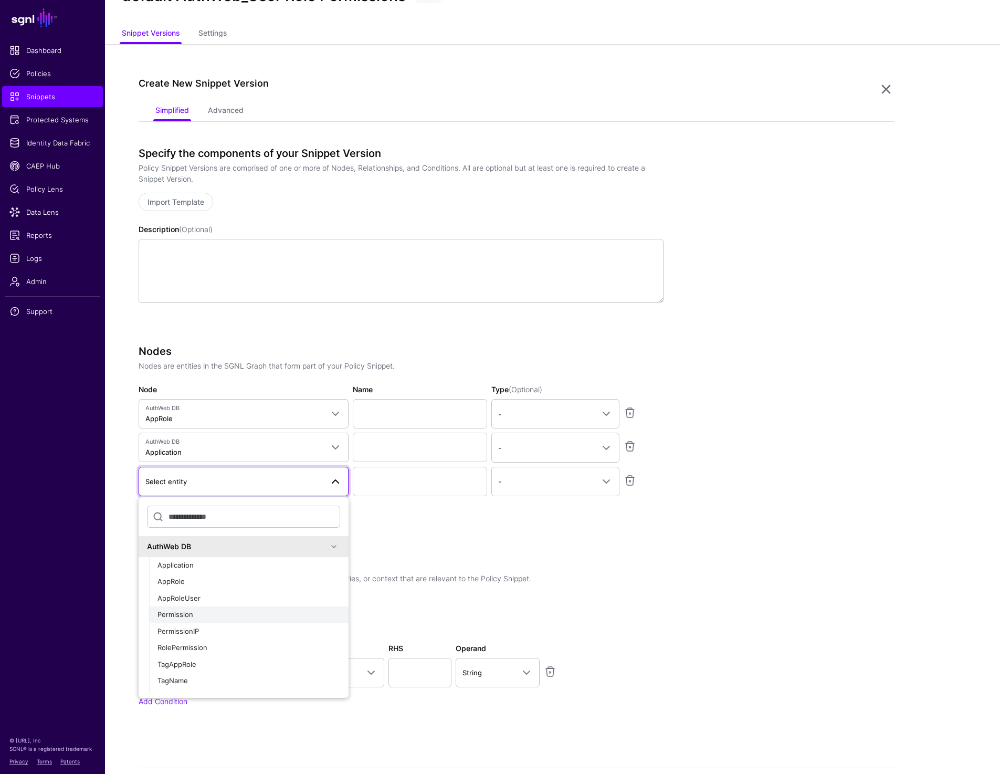
click at [210, 612] on div "Permission" at bounding box center [249, 615] width 183 height 11
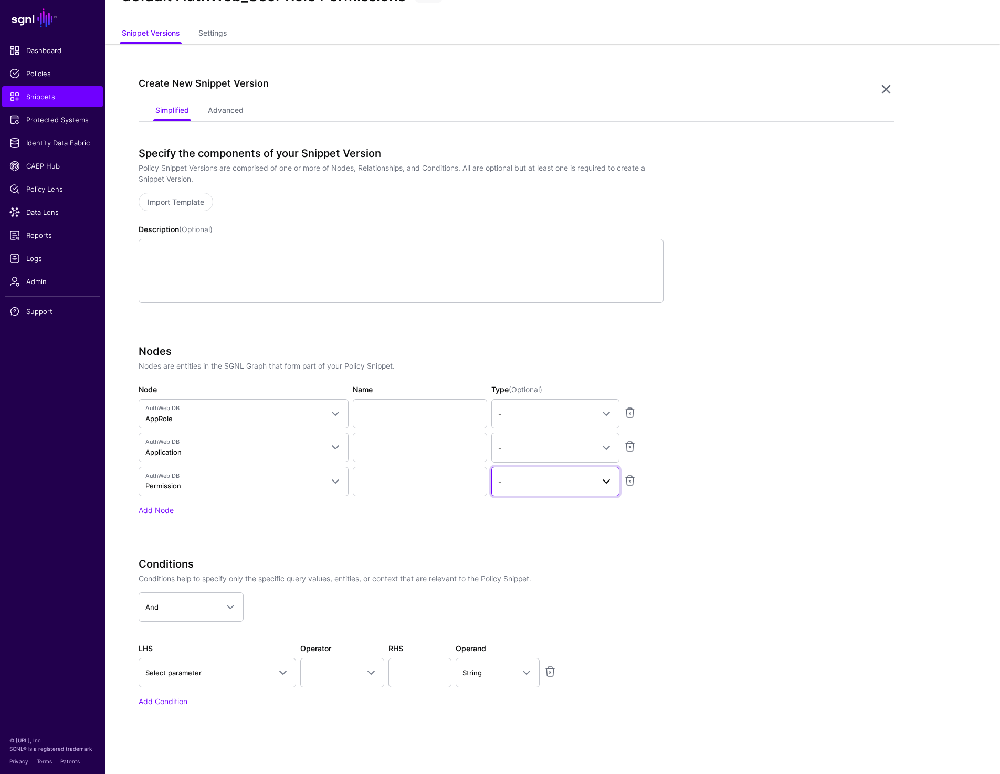
click at [581, 486] on span "-" at bounding box center [546, 482] width 96 height 12
click at [519, 535] on button "Asset" at bounding box center [556, 543] width 128 height 17
click at [362, 445] on input "Name" at bounding box center [420, 447] width 134 height 29
paste input "**********"
type input "**********"
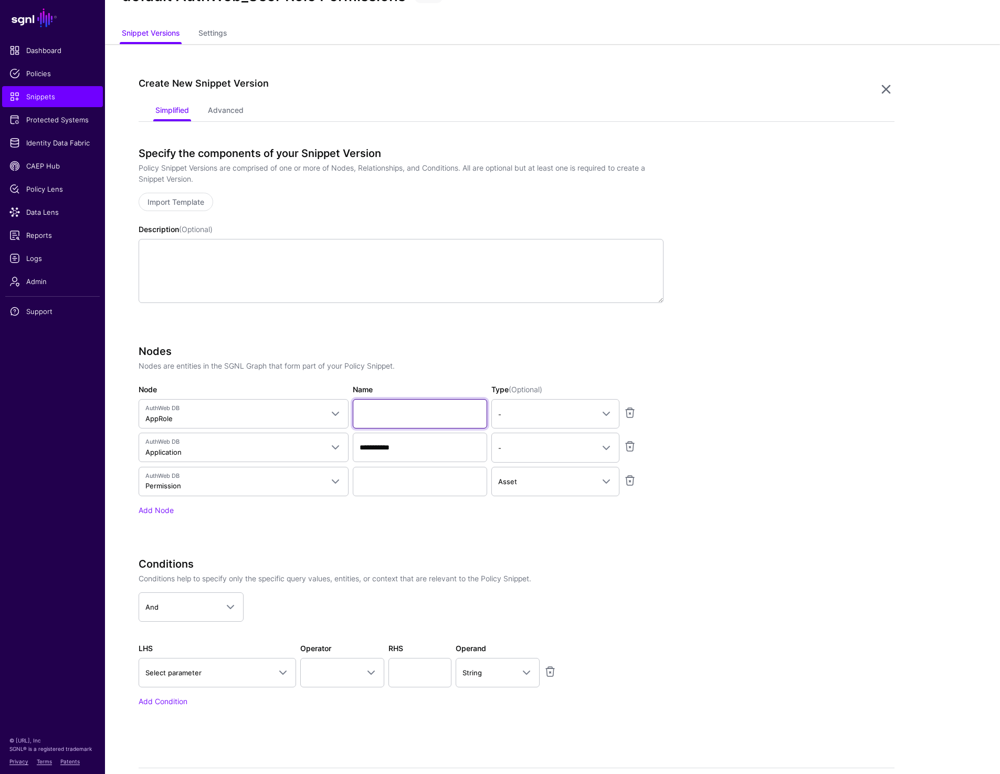
click at [419, 413] on input "Name" at bounding box center [420, 413] width 134 height 29
paste input "*******"
type input "*******"
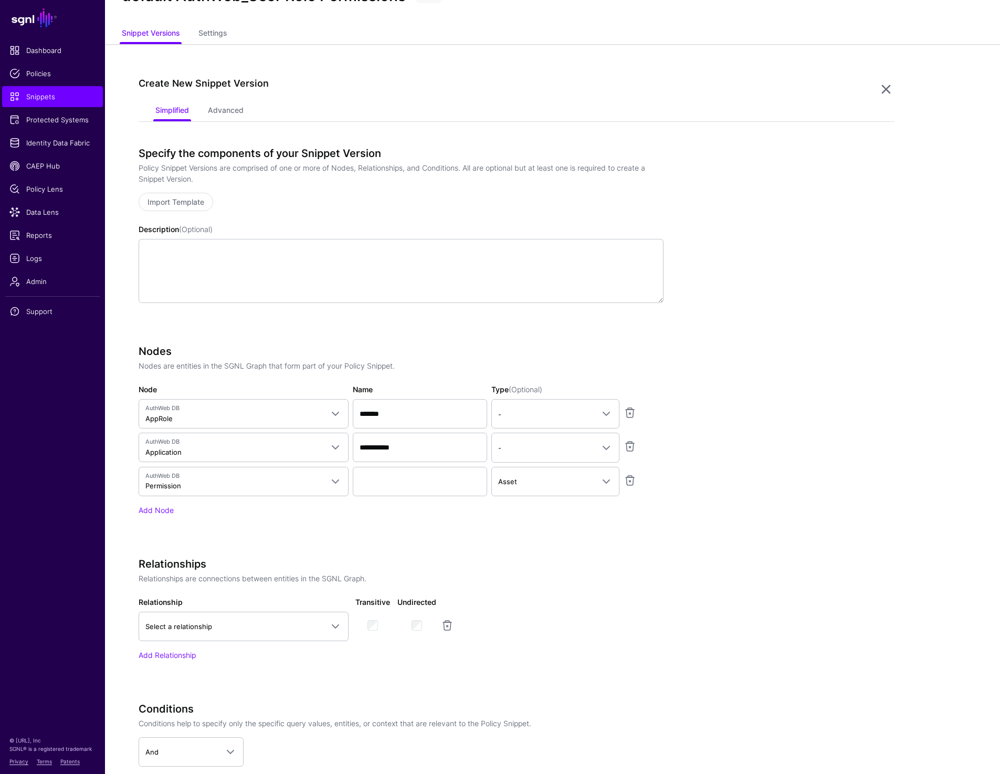
click at [869, 380] on app-snippets-creator "Specify the components of your Snippet Version Policy Snippet Versions are comp…" at bounding box center [517, 514] width 756 height 734
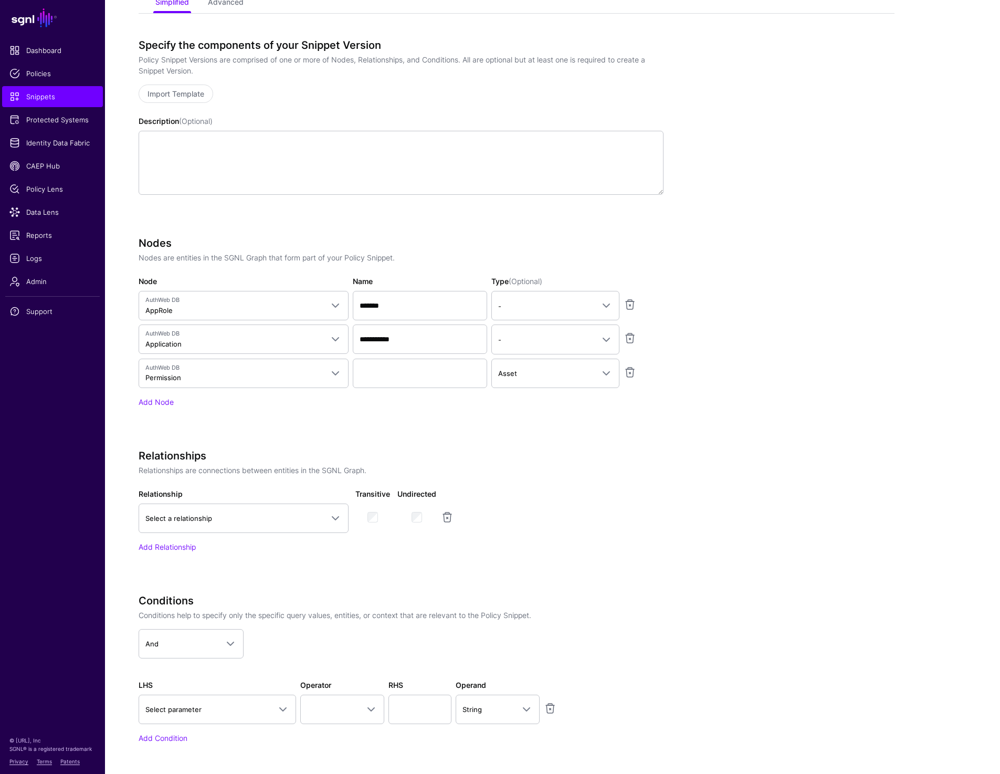
scroll to position [245, 0]
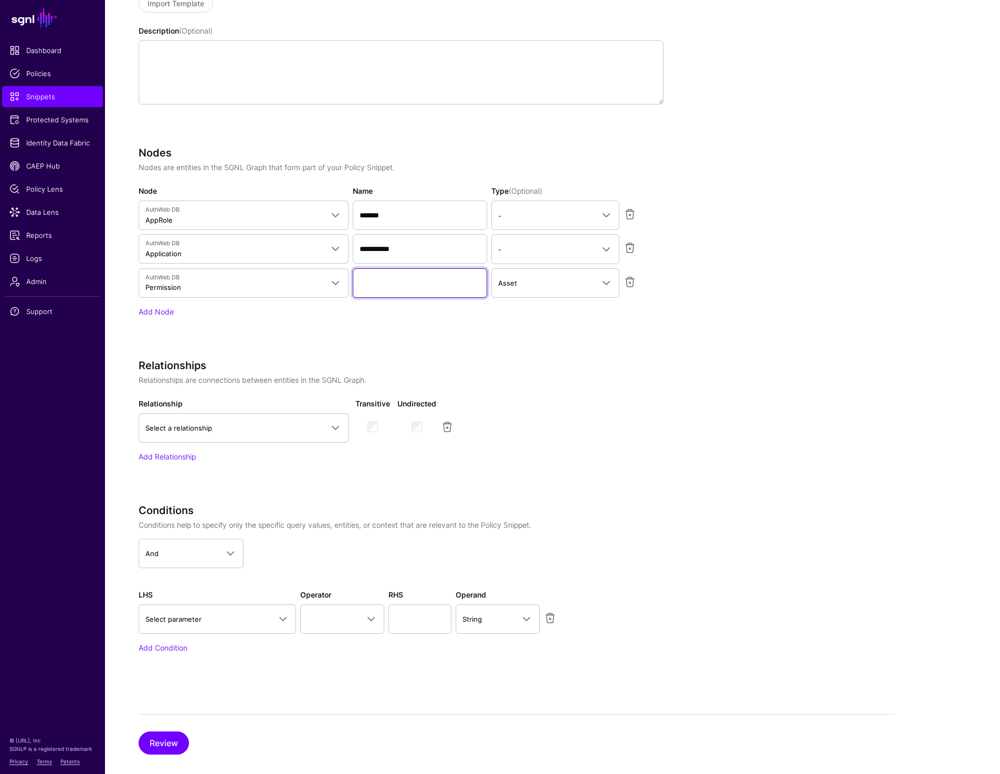
click at [392, 284] on input "Name" at bounding box center [420, 282] width 134 height 29
paste input "**********"
type input "**********"
click at [524, 405] on div "Relationship Select a relationship Permission to Application Permission App to …" at bounding box center [401, 420] width 529 height 45
click at [285, 436] on link "Select a relationship" at bounding box center [244, 427] width 210 height 29
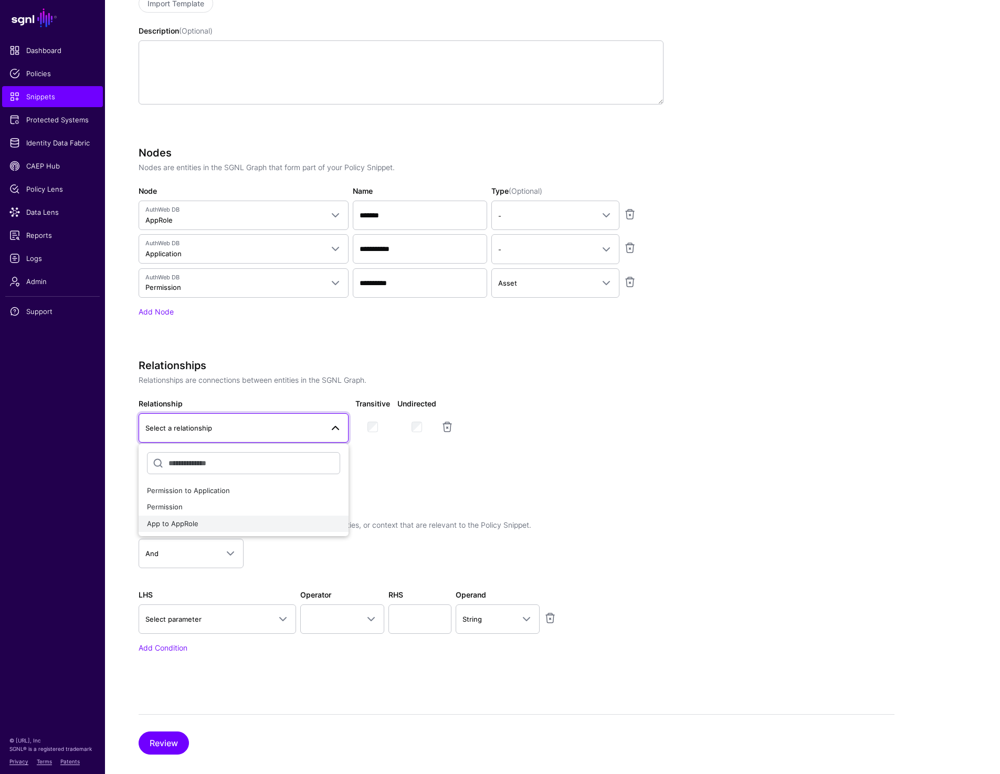
click at [242, 524] on div "App to AppRole" at bounding box center [243, 524] width 193 height 11
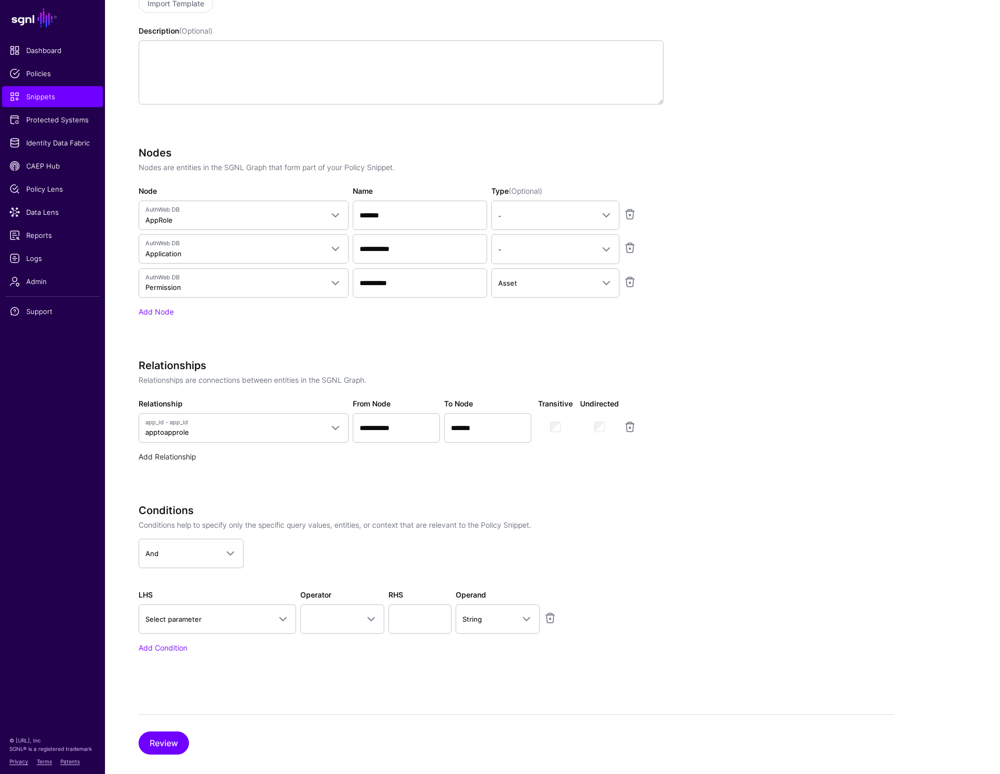
click at [174, 459] on link "Add Relationship" at bounding box center [167, 456] width 57 height 9
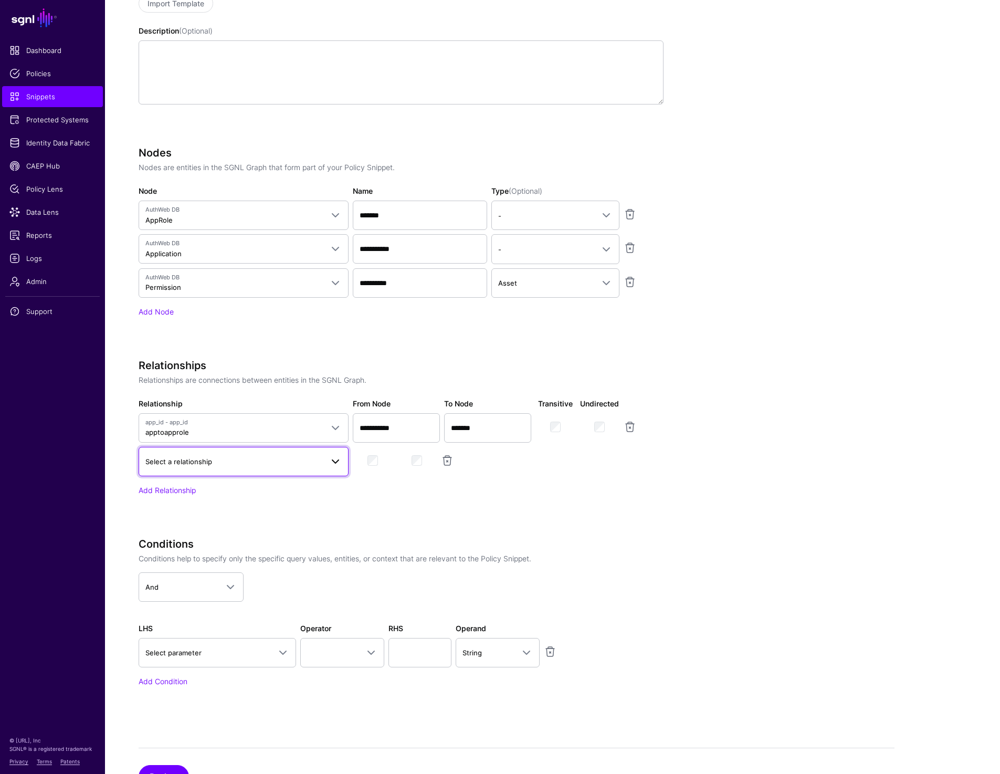
click at [196, 466] on span "Select a relationship" at bounding box center [234, 462] width 178 height 12
click at [199, 537] on div "Permission" at bounding box center [243, 541] width 193 height 11
click at [164, 490] on link "Add Relationship" at bounding box center [167, 490] width 57 height 9
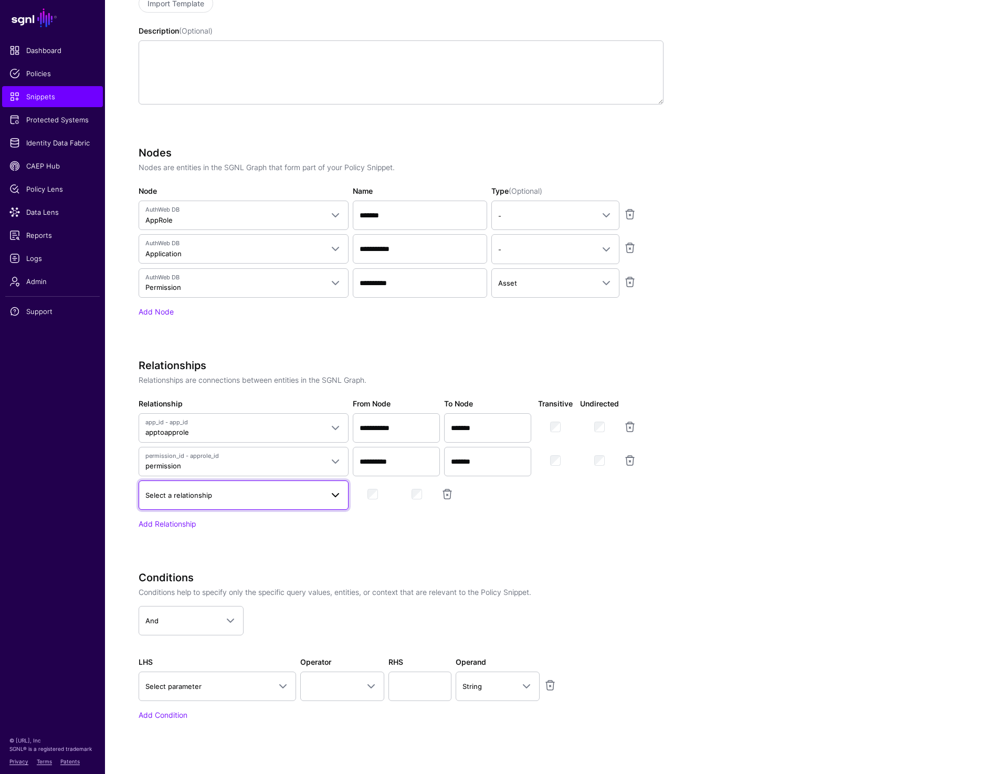
click at [179, 493] on span "Select a relationship" at bounding box center [178, 495] width 67 height 8
click at [449, 494] on link at bounding box center [447, 494] width 13 height 13
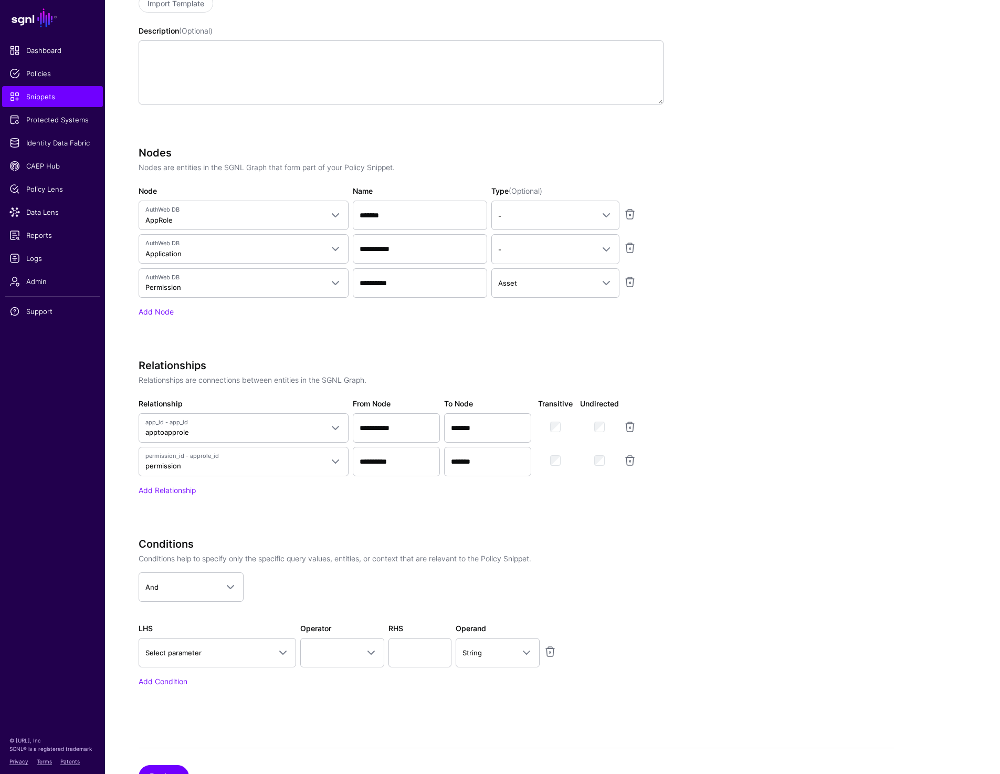
scroll to position [292, 0]
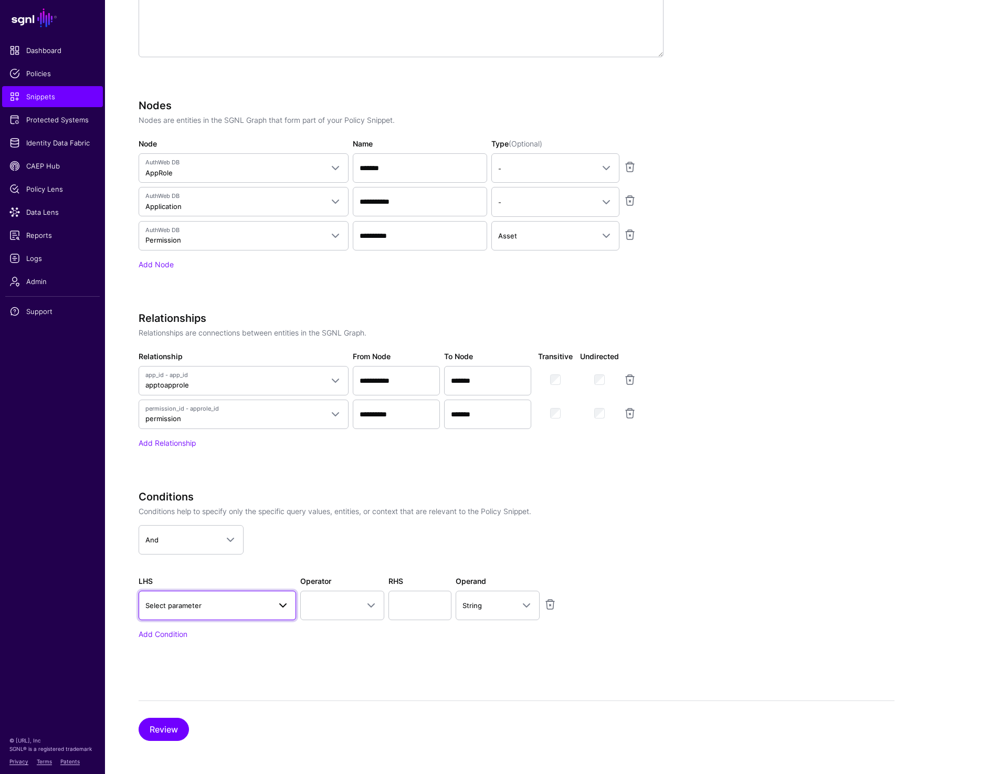
click at [219, 602] on span "Select parameter" at bounding box center [207, 606] width 125 height 12
click at [209, 404] on input "text" at bounding box center [217, 409] width 141 height 22
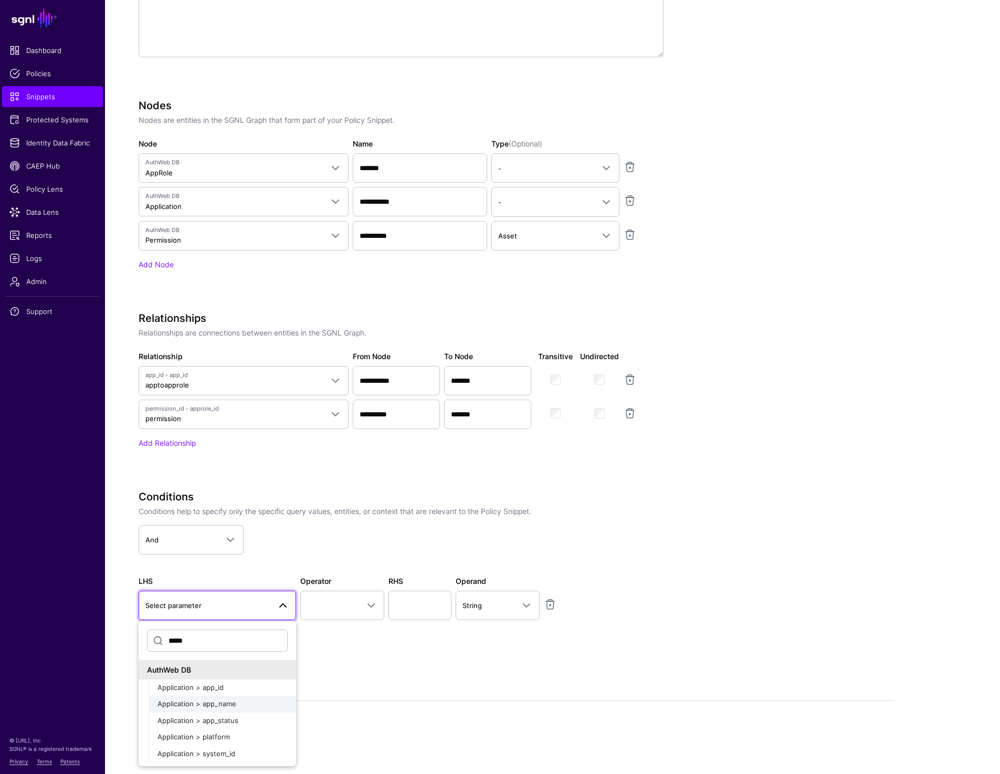
type input "*****"
click at [213, 698] on button "Application > app_name" at bounding box center [222, 704] width 147 height 17
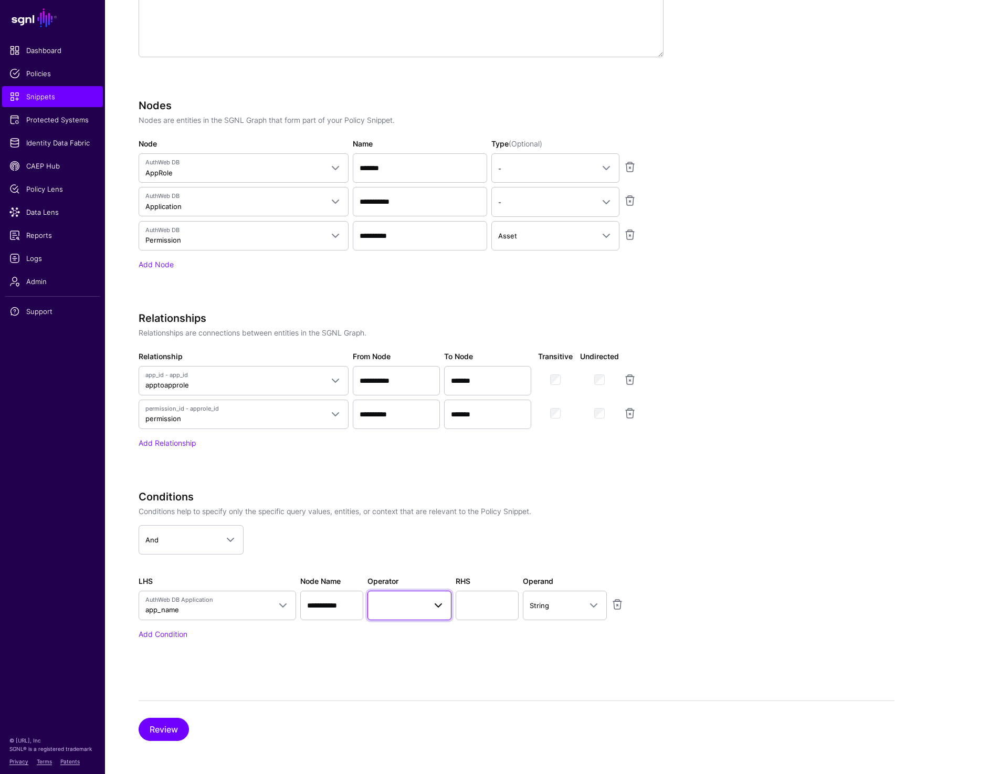
click at [399, 604] on span at bounding box center [409, 605] width 70 height 13
click at [409, 473] on div "Equal To" at bounding box center [433, 469] width 114 height 11
click at [472, 606] on input "text" at bounding box center [487, 605] width 63 height 29
type input "*******"
click at [177, 636] on link "Add Condition" at bounding box center [163, 634] width 49 height 9
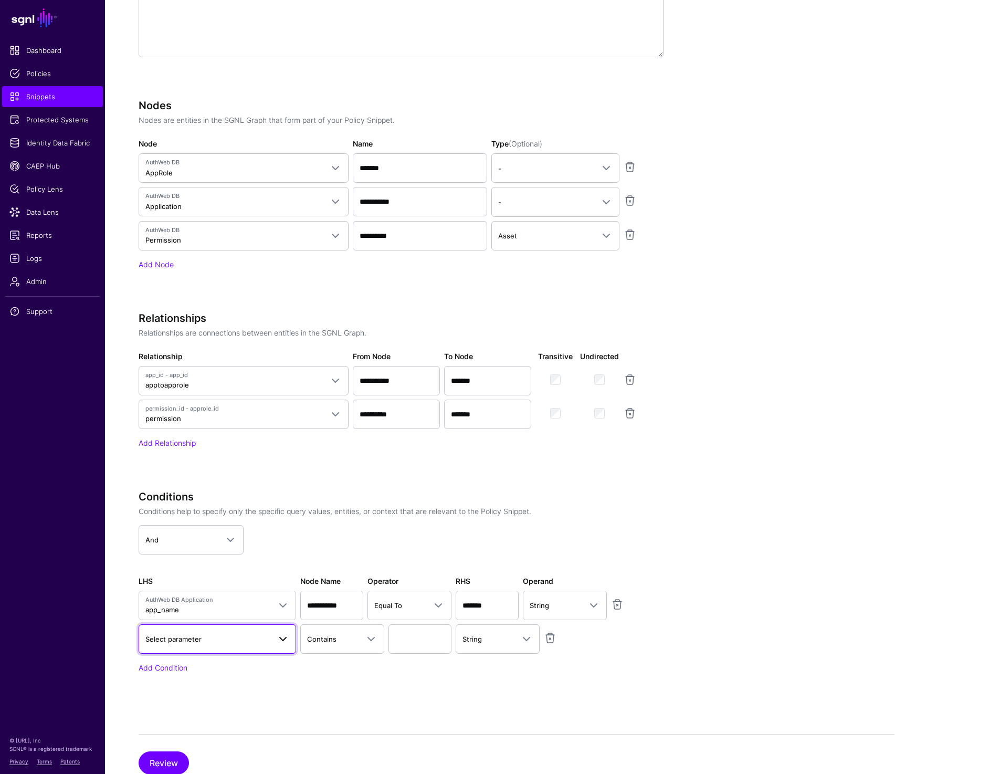
click at [207, 639] on span "Select parameter" at bounding box center [207, 639] width 125 height 12
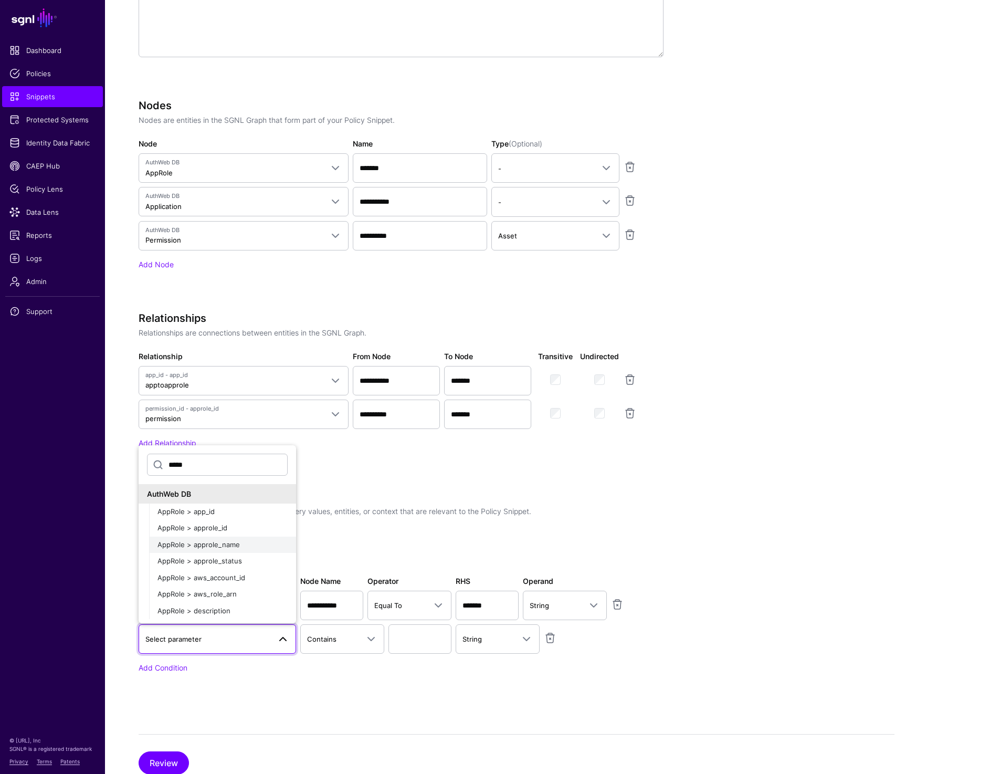
type input "*****"
click at [248, 545] on div "AppRole > approle_name" at bounding box center [223, 545] width 130 height 11
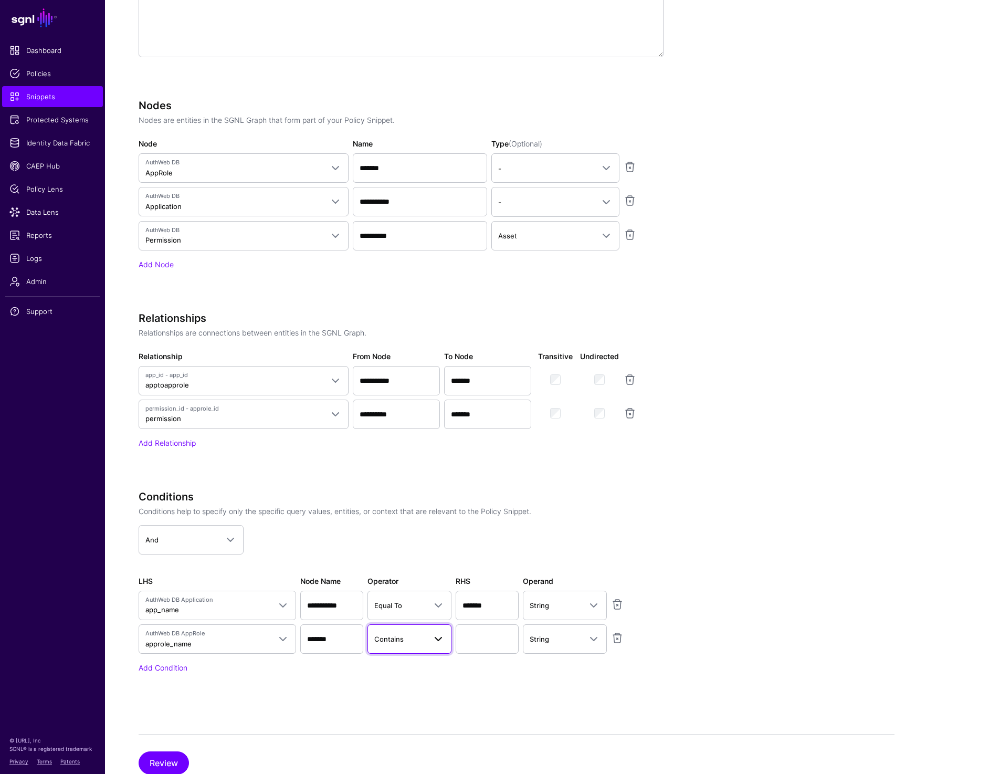
click at [430, 643] on span at bounding box center [435, 639] width 19 height 13
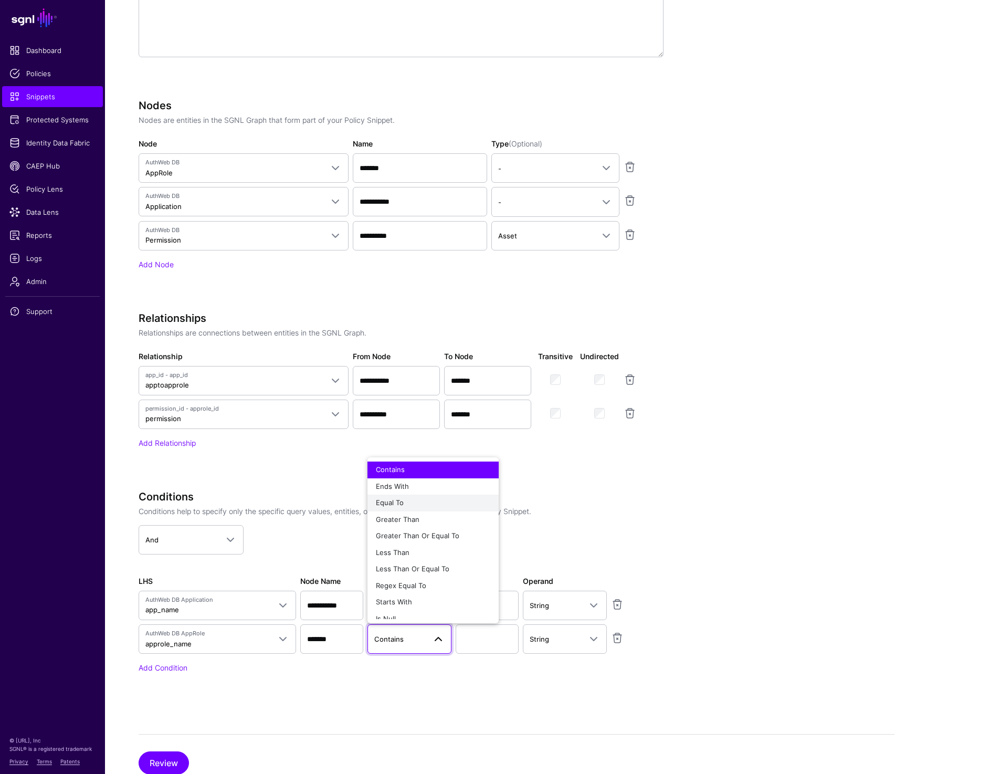
click at [426, 497] on button "Equal To" at bounding box center [433, 503] width 131 height 17
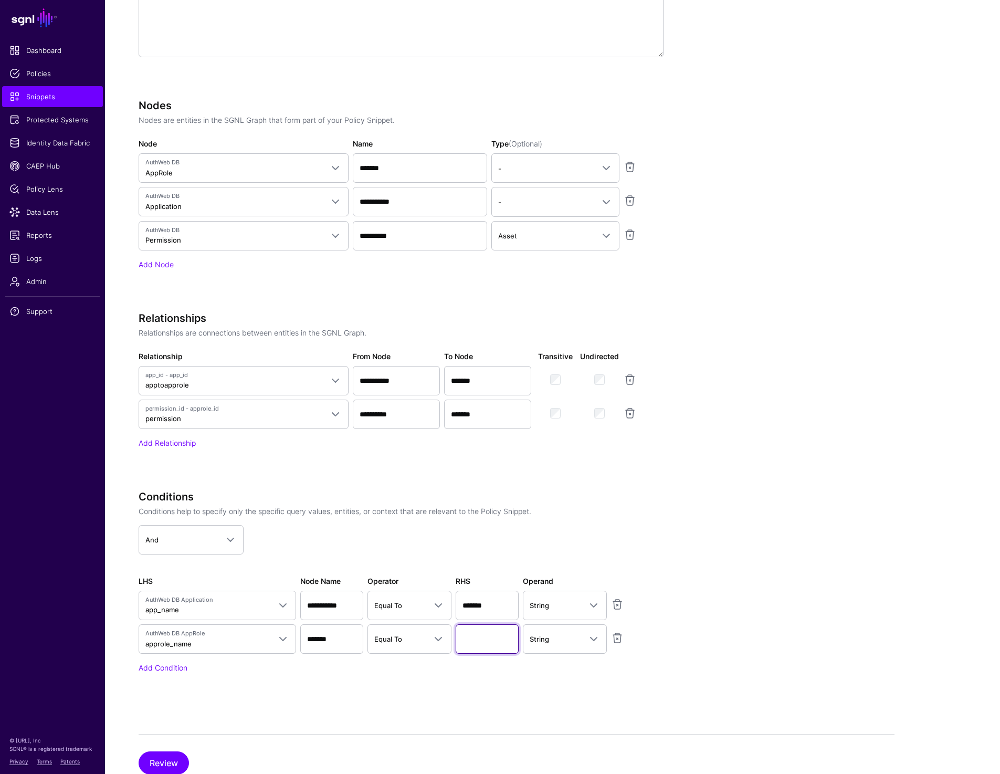
click at [481, 644] on input "text" at bounding box center [487, 638] width 63 height 29
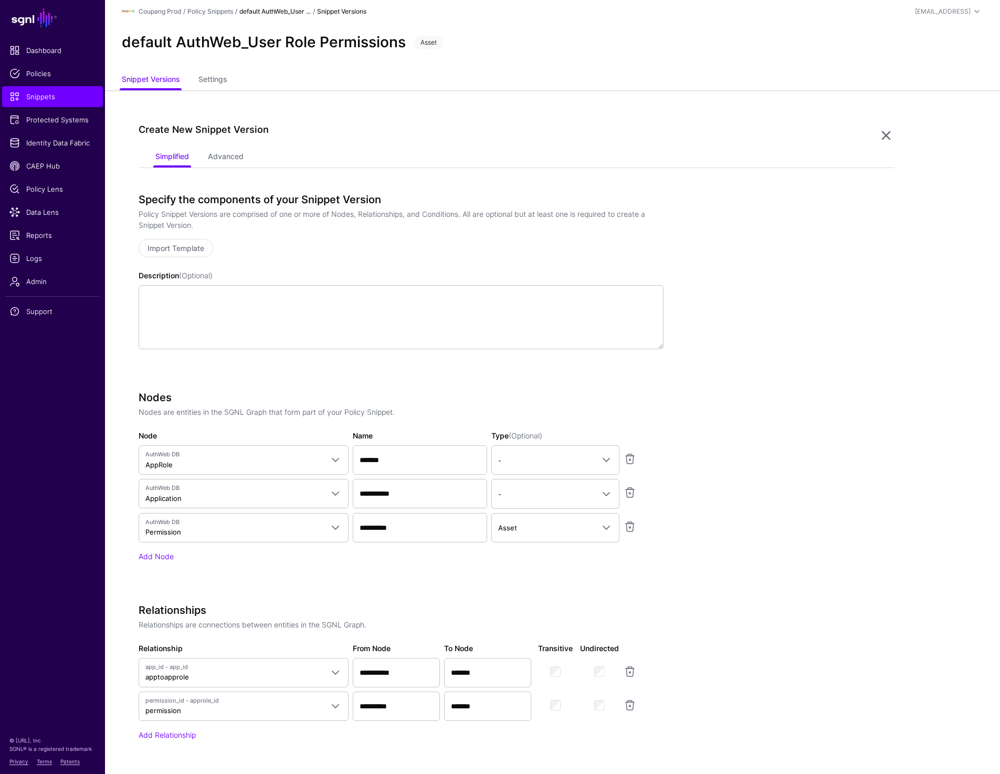
click at [228, 46] on h2 "default AuthWeb_User Role Permissions" at bounding box center [264, 43] width 284 height 18
copy h2 "AuthWeb_User"
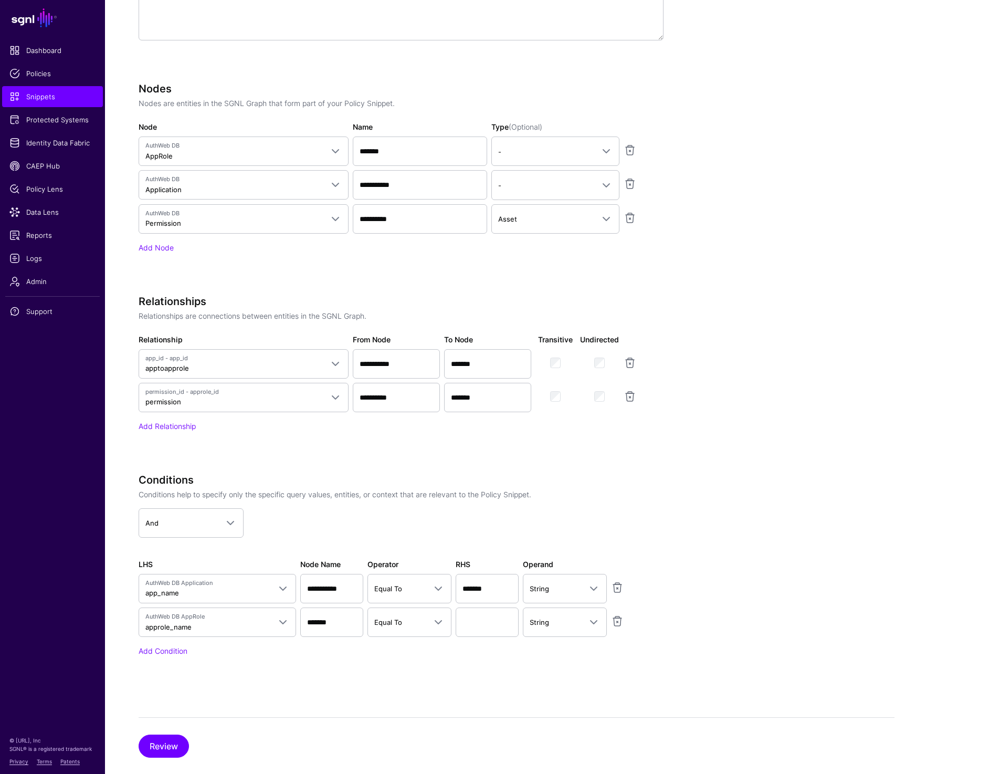
scroll to position [326, 0]
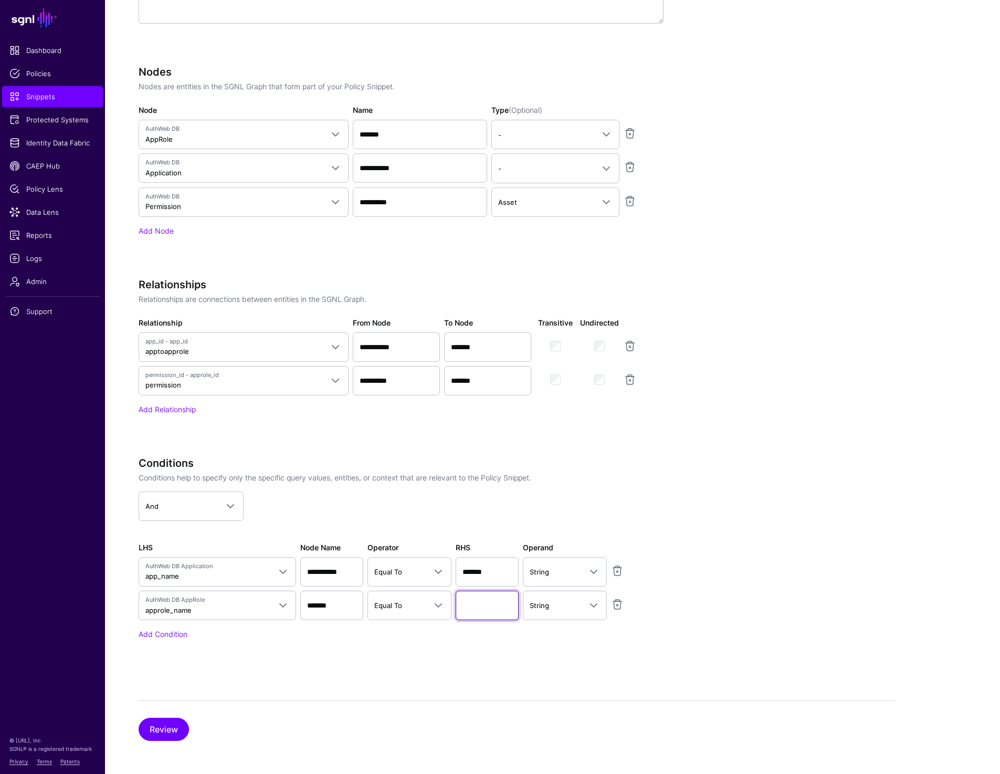
click at [471, 596] on input "text" at bounding box center [487, 605] width 63 height 29
paste input "**********"
type input "**********"
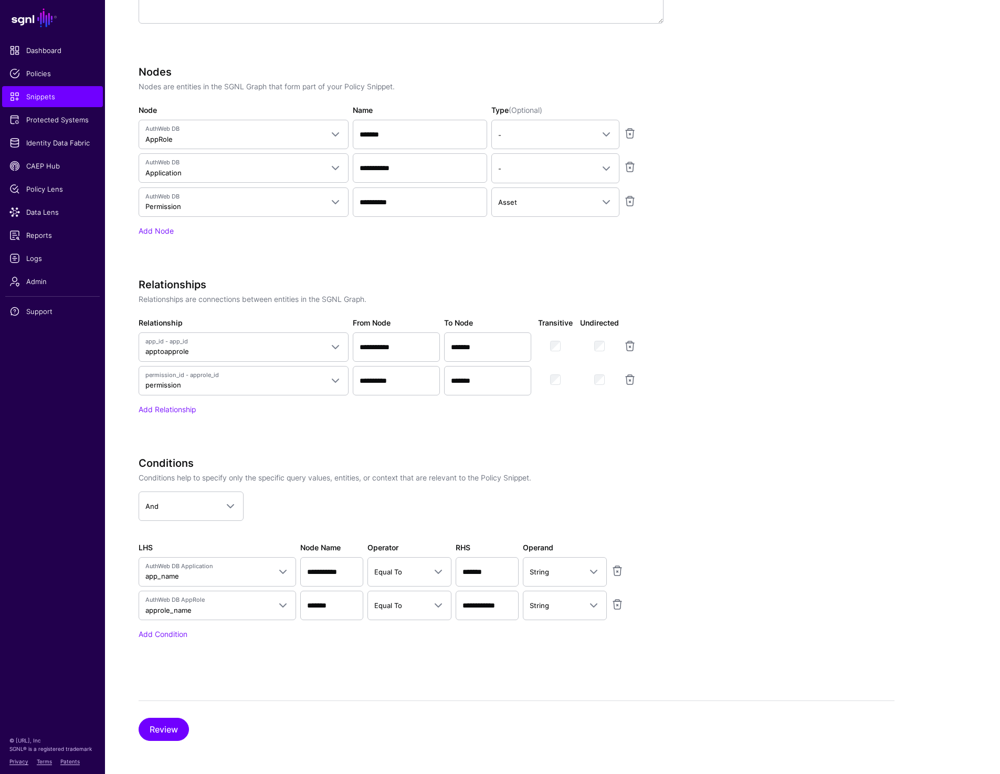
click at [794, 540] on app-snippets-creator "Specify the components of your Snippet Version Policy Snippet Versions are comp…" at bounding box center [517, 268] width 756 height 801
click at [154, 733] on button "Review" at bounding box center [164, 729] width 50 height 23
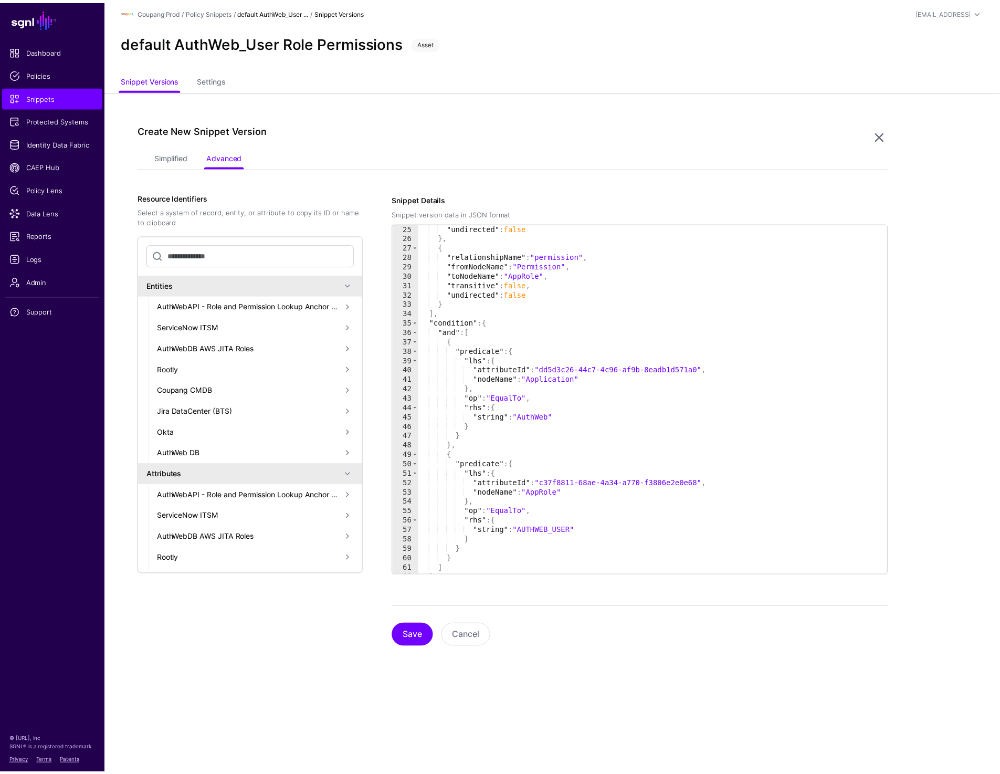
scroll to position [244, 0]
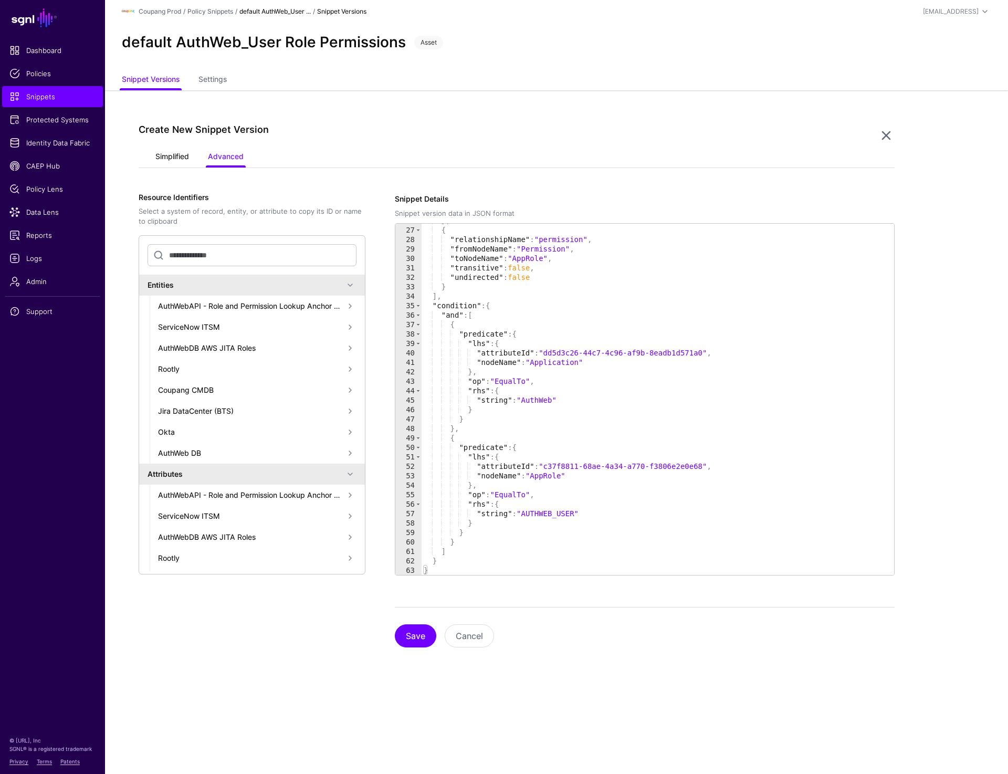
click at [178, 157] on link "Simplified" at bounding box center [172, 158] width 34 height 20
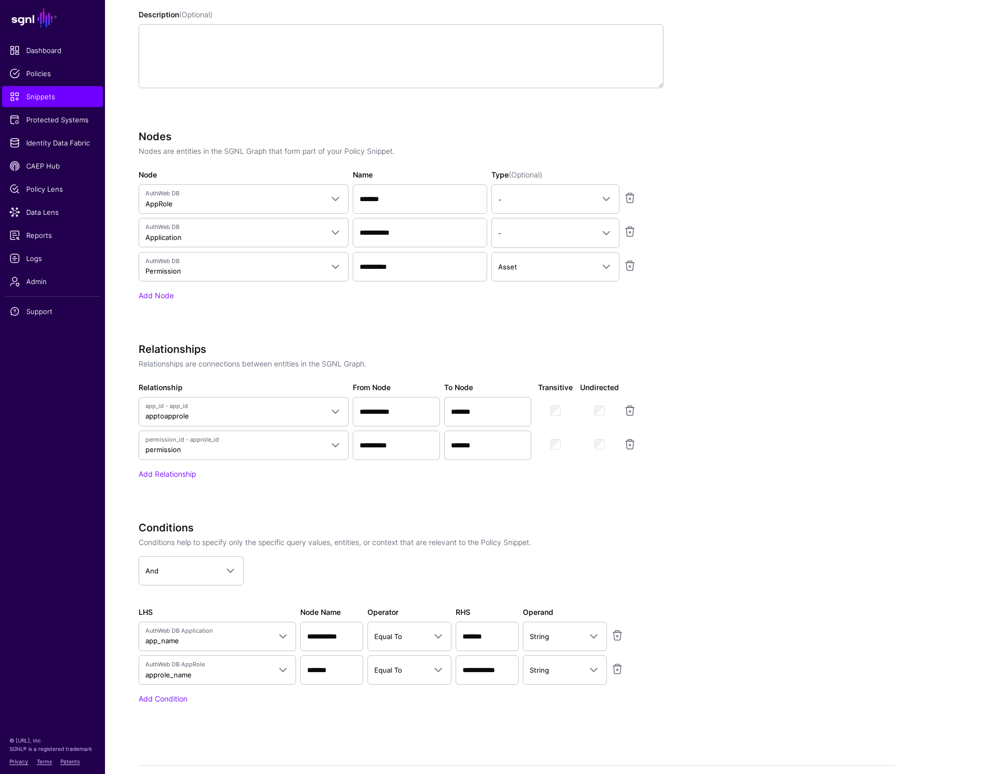
scroll to position [326, 0]
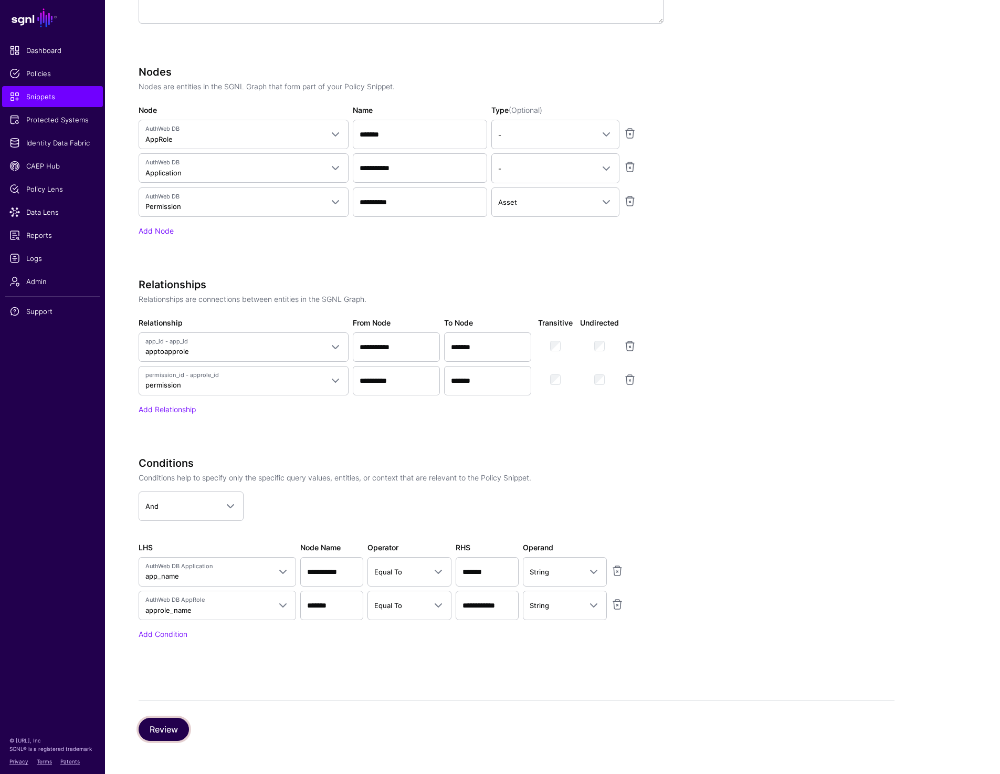
click at [171, 726] on button "Review" at bounding box center [164, 729] width 50 height 23
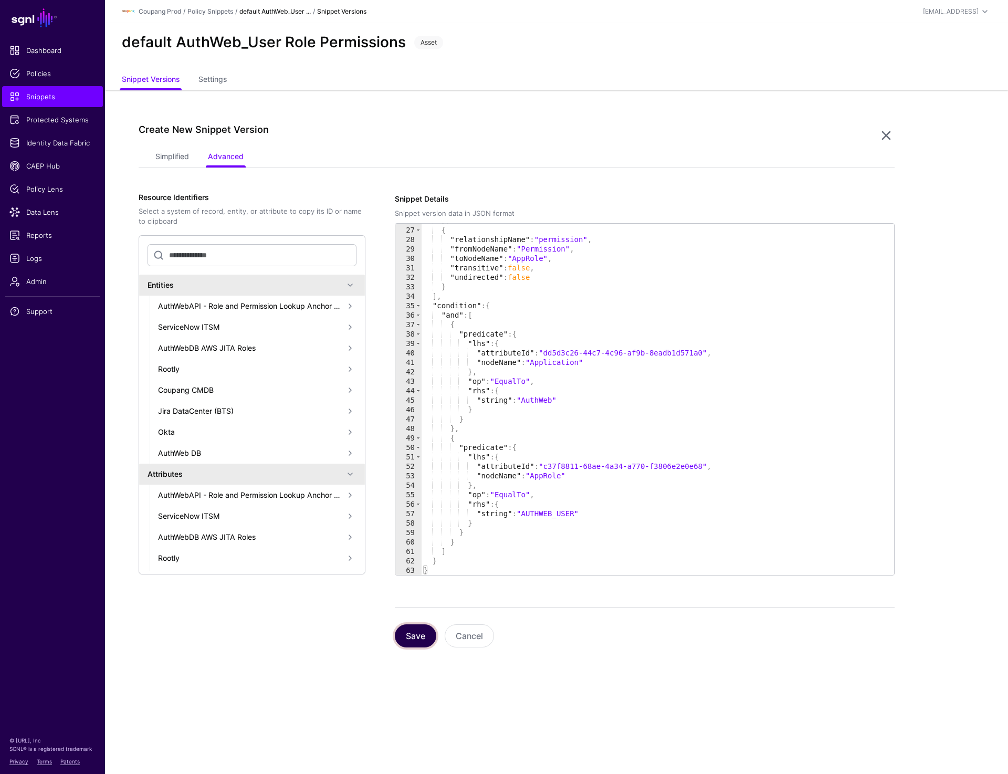
click at [420, 635] on button "Save" at bounding box center [415, 635] width 41 height 23
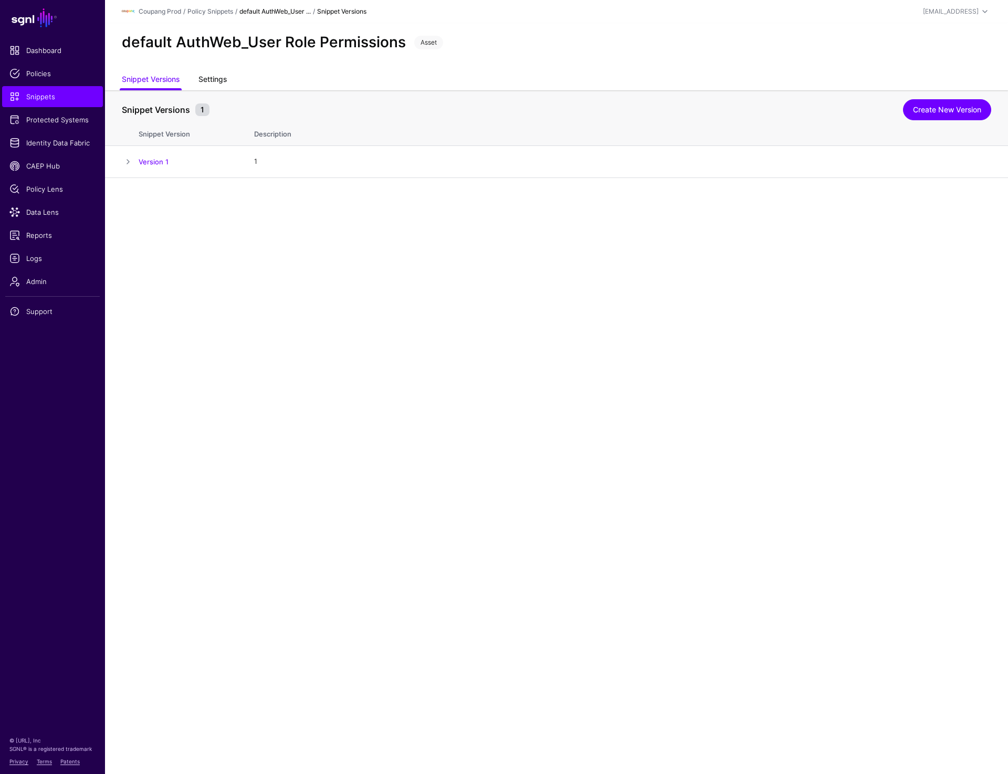
click at [218, 80] on link "Settings" at bounding box center [213, 80] width 28 height 20
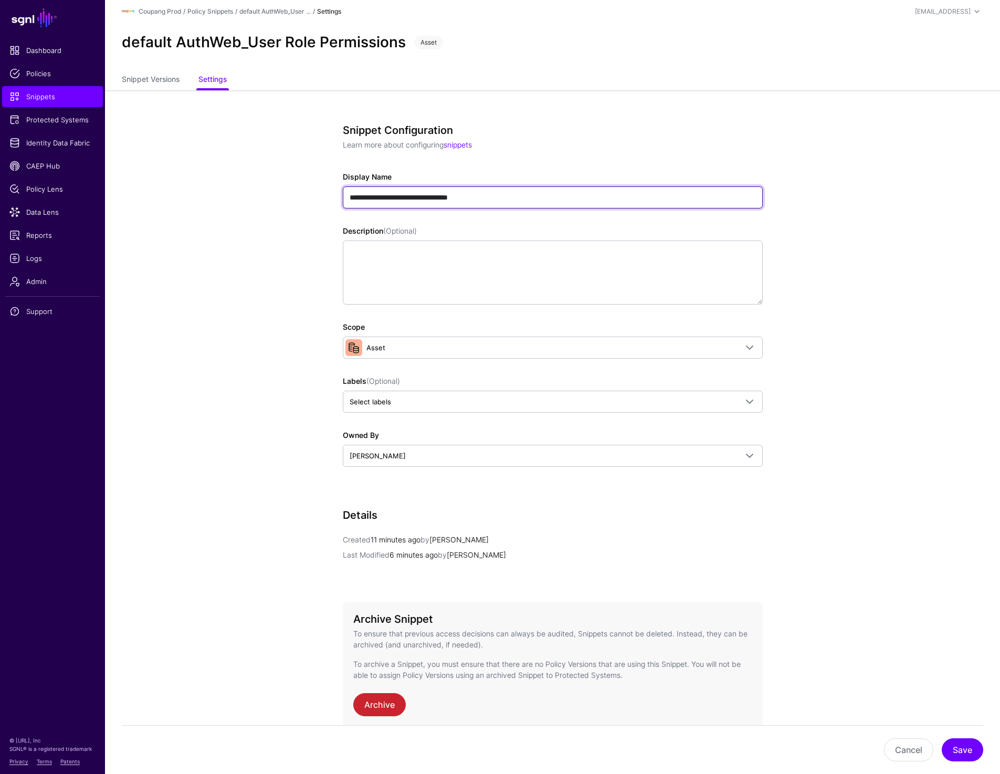
click at [394, 197] on input "**********" at bounding box center [553, 197] width 420 height 22
paste input "text"
type input "**********"
click at [969, 744] on button "Save" at bounding box center [962, 749] width 41 height 23
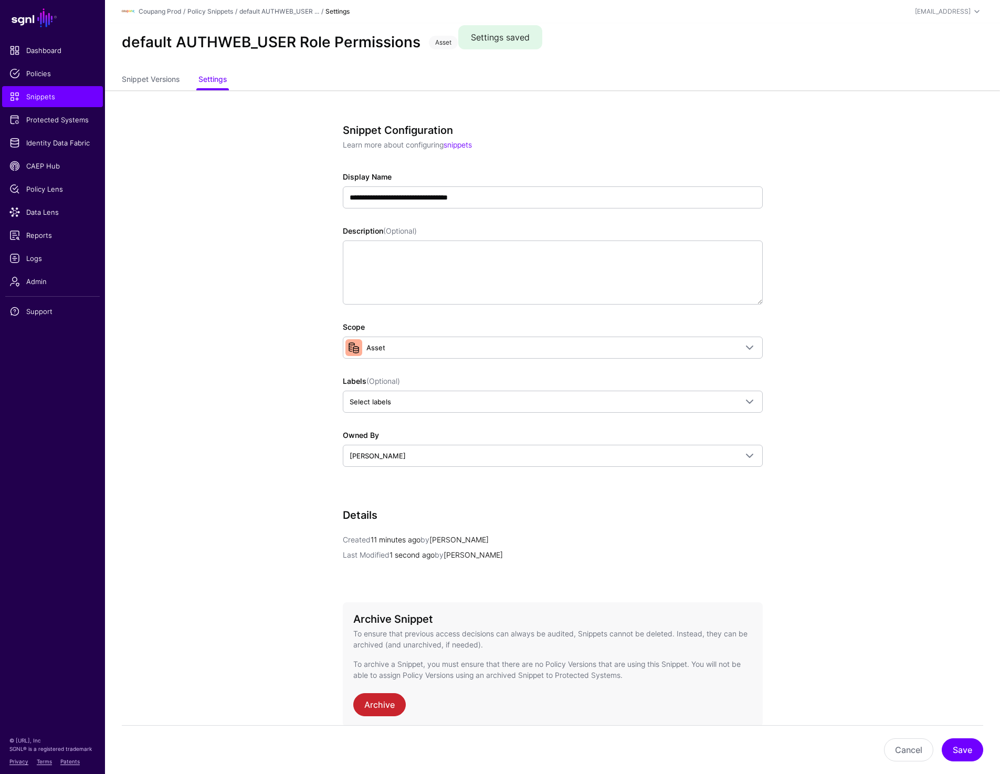
click at [192, 157] on app-snippets-details-form "**********" at bounding box center [552, 457] width 895 height 734
click at [45, 69] on span "Policies" at bounding box center [52, 73] width 86 height 11
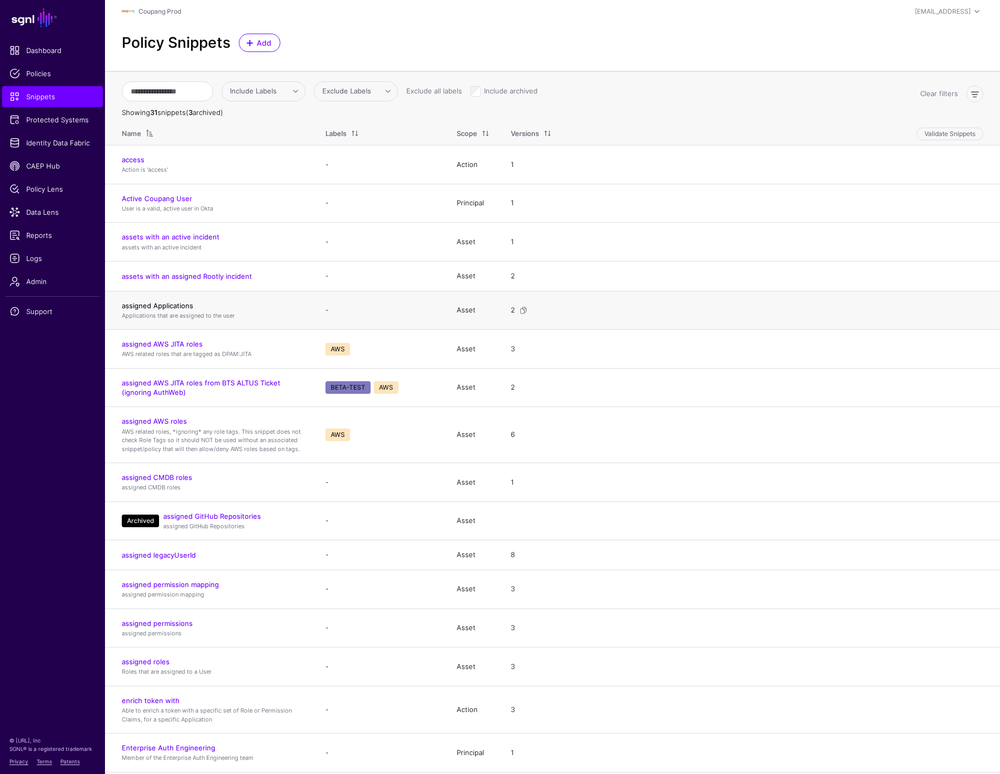
click at [172, 302] on link "assigned Applications" at bounding box center [157, 305] width 71 height 8
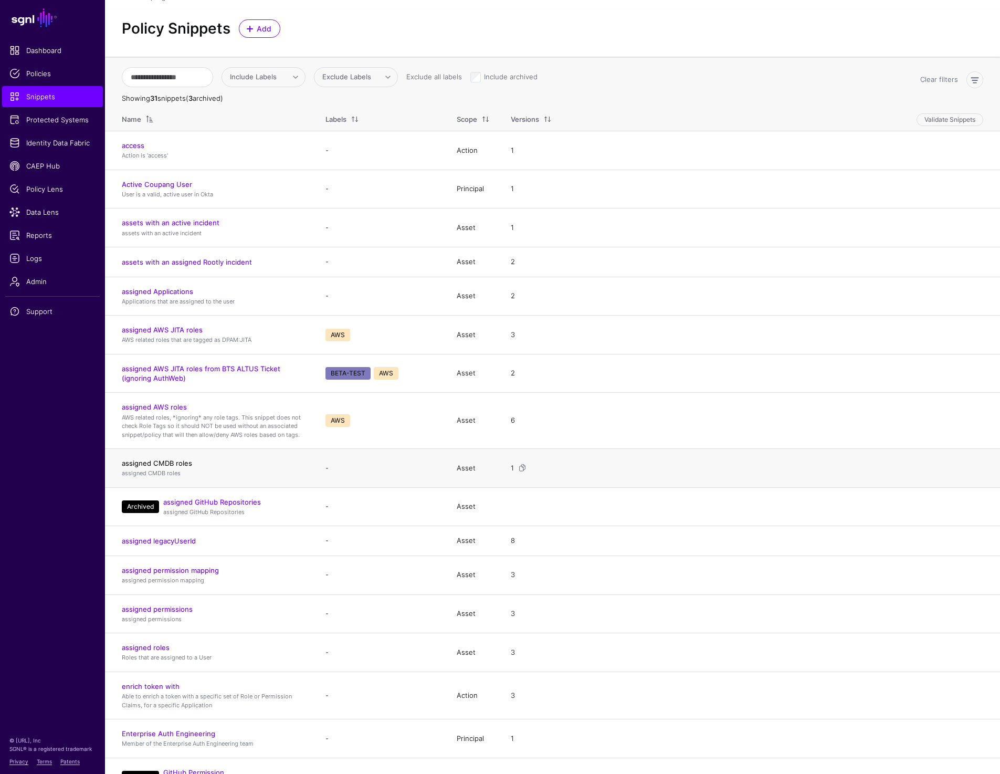
click at [171, 460] on link "assigned CMDB roles" at bounding box center [157, 463] width 70 height 8
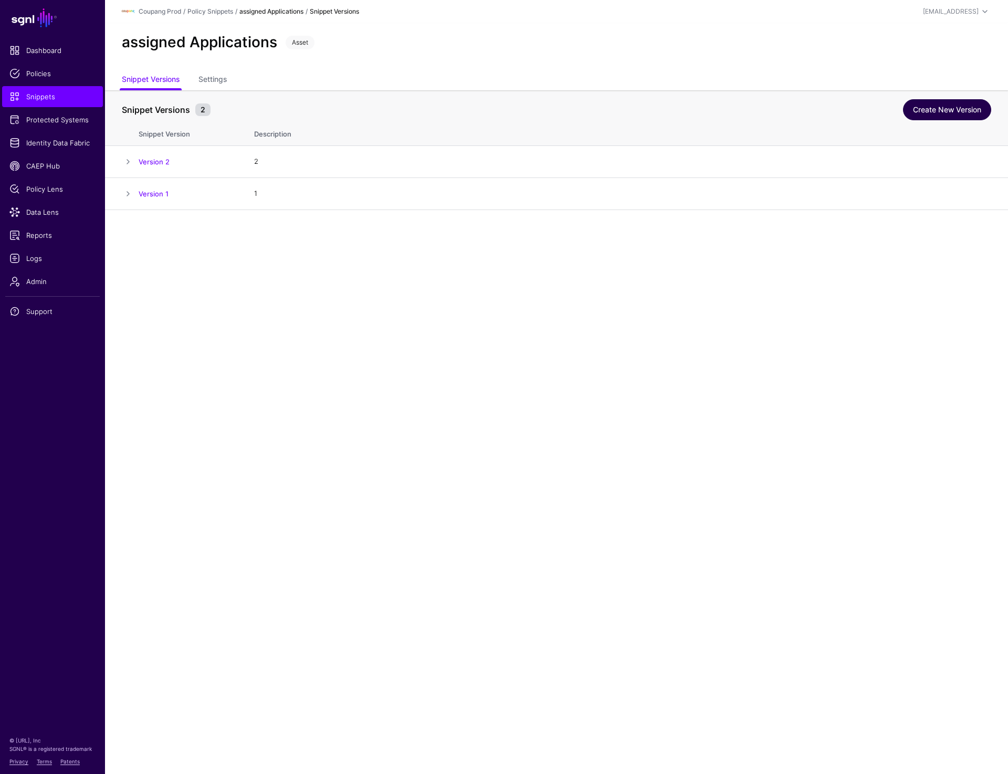
click at [913, 107] on link "Create New Version" at bounding box center [947, 109] width 88 height 21
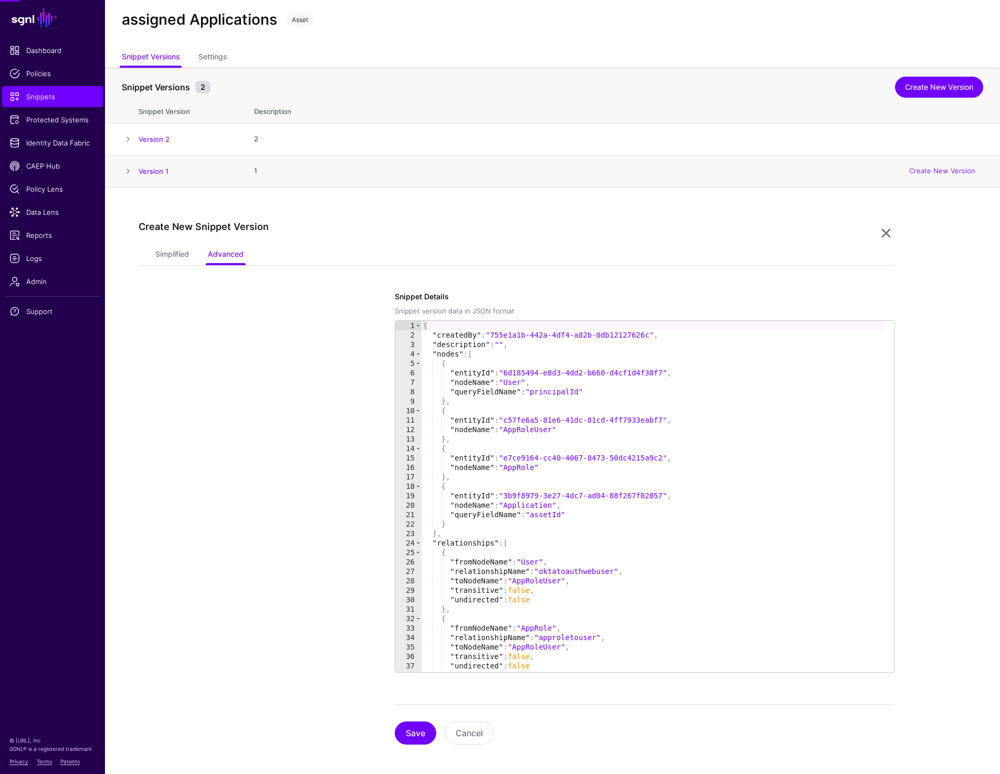
scroll to position [27, 0]
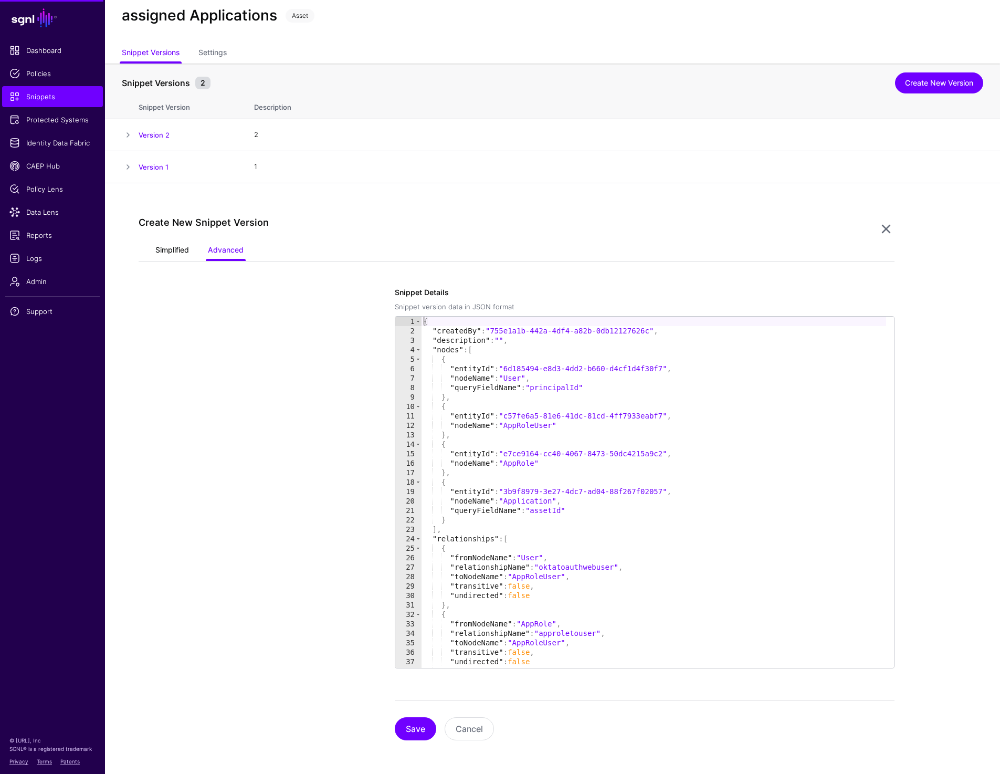
click at [163, 244] on link "Simplified" at bounding box center [172, 251] width 34 height 20
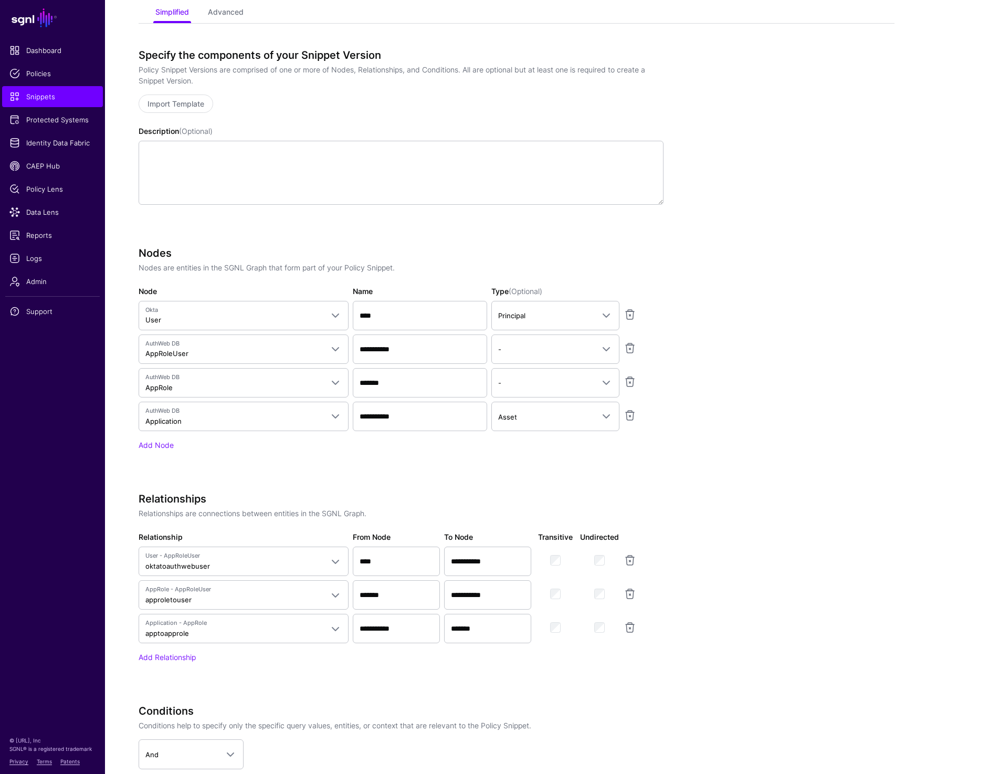
scroll to position [298, 0]
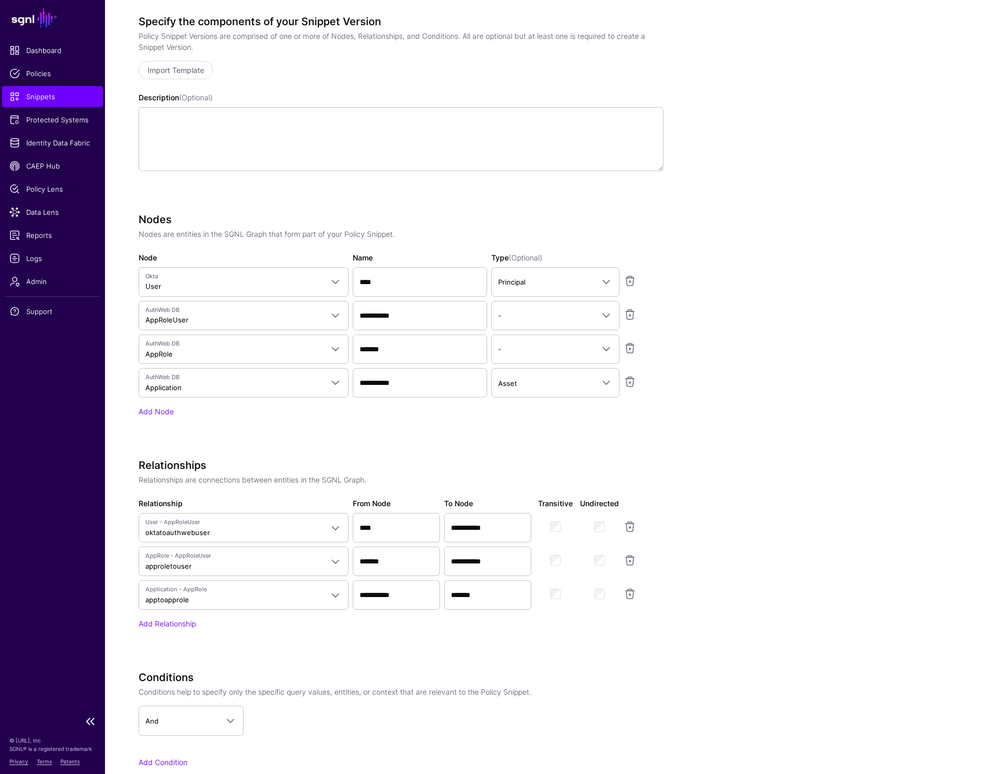
click at [61, 97] on span "Snippets" at bounding box center [52, 96] width 86 height 11
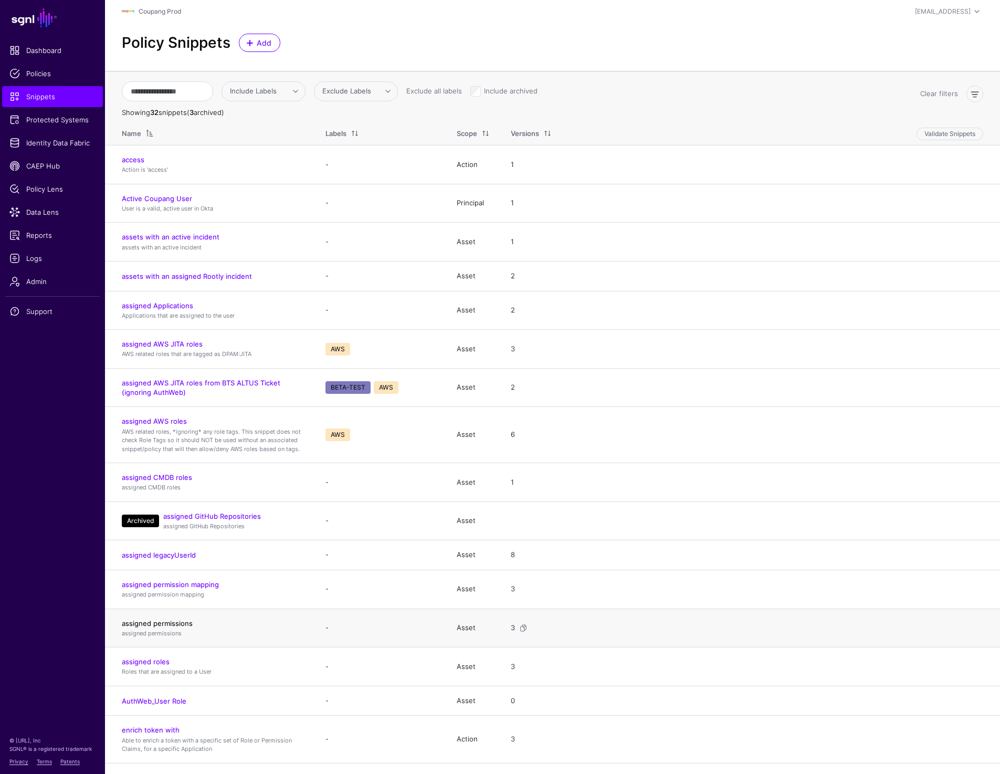
click at [163, 623] on link "assigned permissions" at bounding box center [157, 623] width 71 height 8
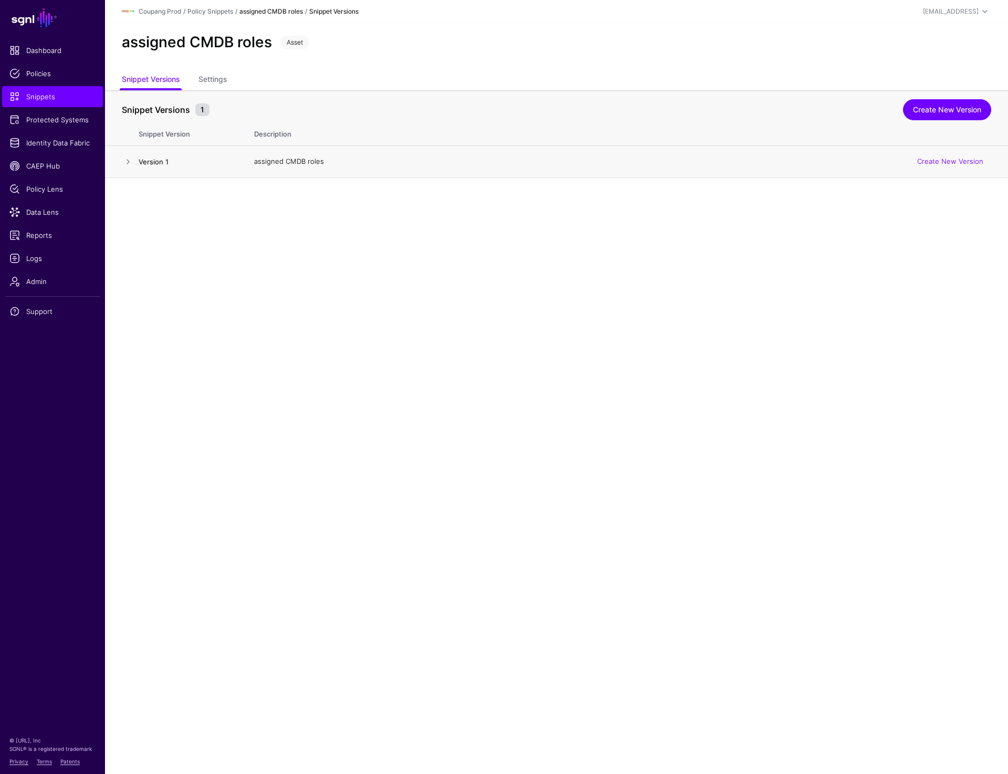
click at [159, 162] on link "Version 1" at bounding box center [154, 162] width 30 height 8
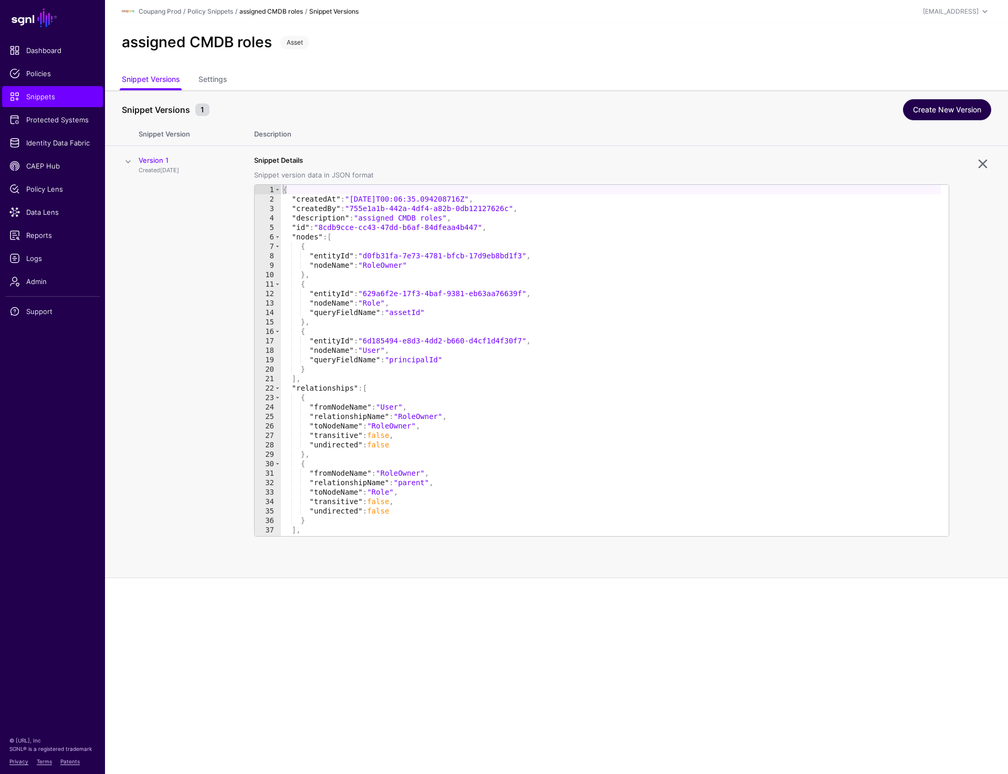
click at [926, 113] on link "Create New Version" at bounding box center [947, 109] width 88 height 21
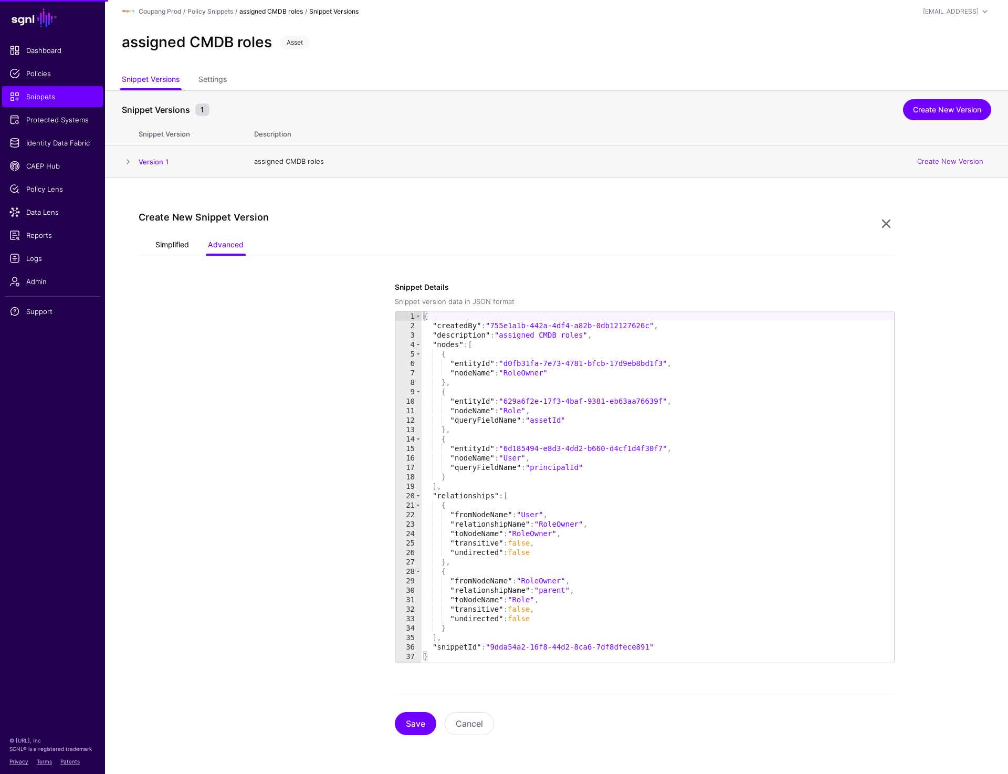
click at [168, 251] on link "Simplified" at bounding box center [172, 246] width 34 height 20
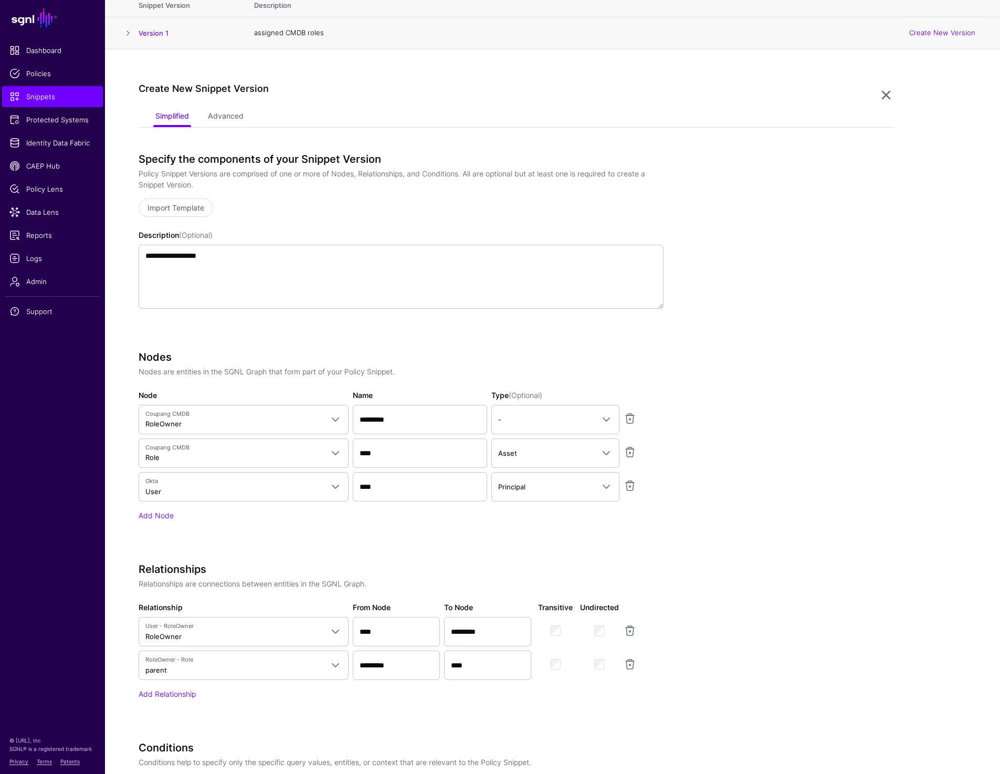
scroll to position [46, 0]
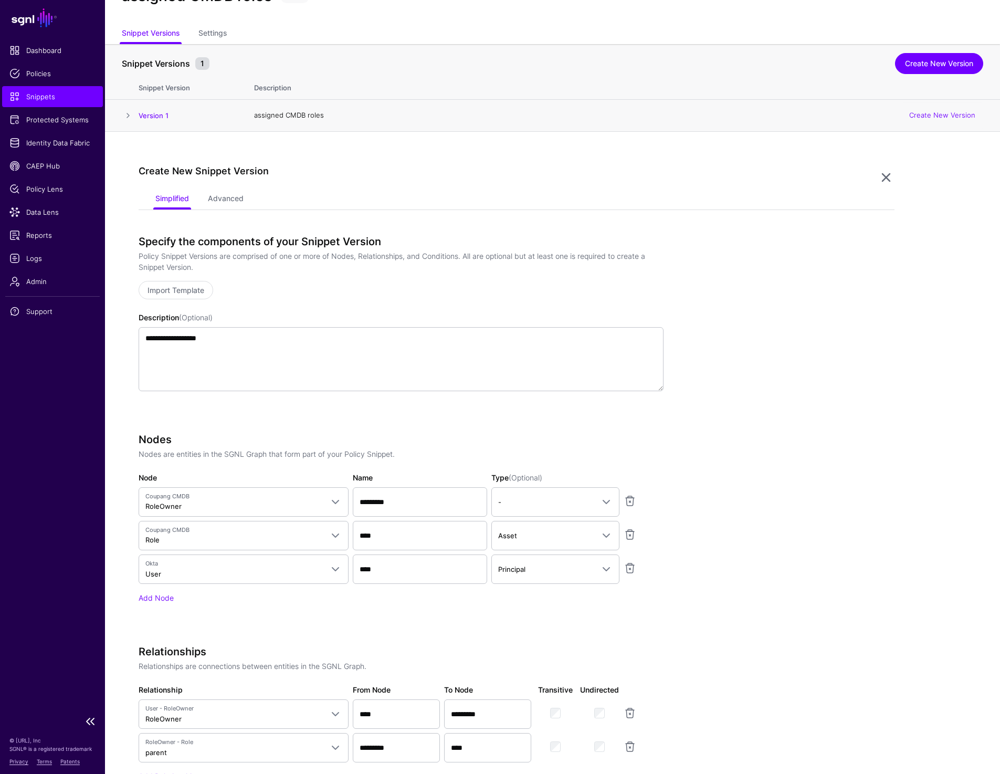
click at [45, 100] on span "Snippets" at bounding box center [52, 96] width 86 height 11
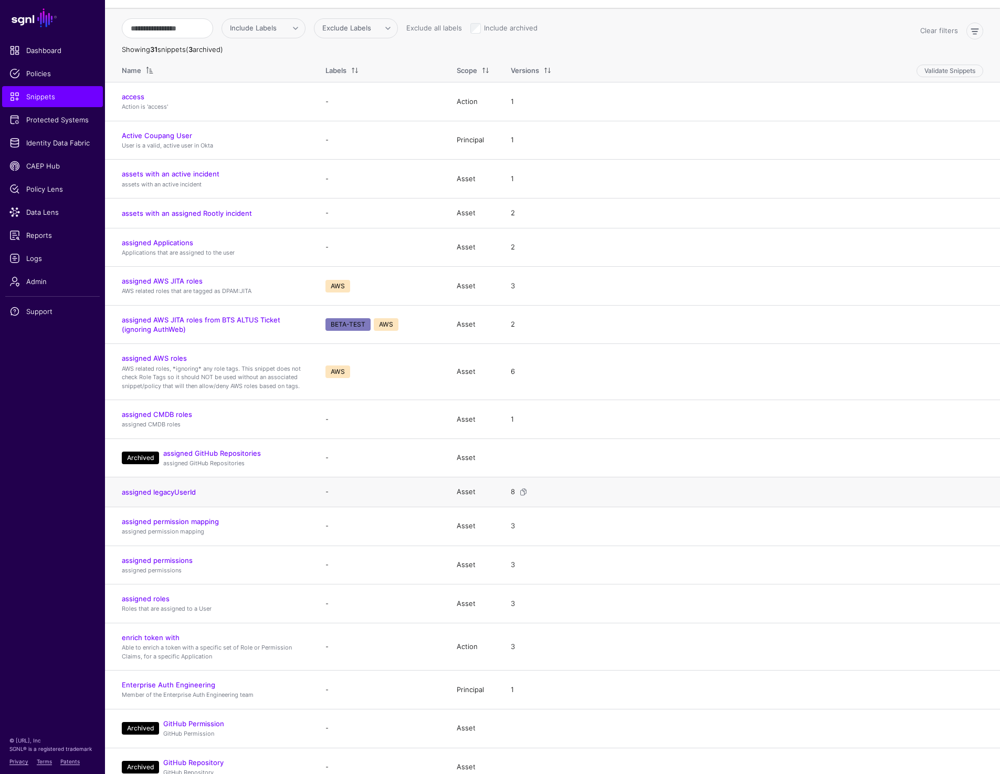
scroll to position [26, 0]
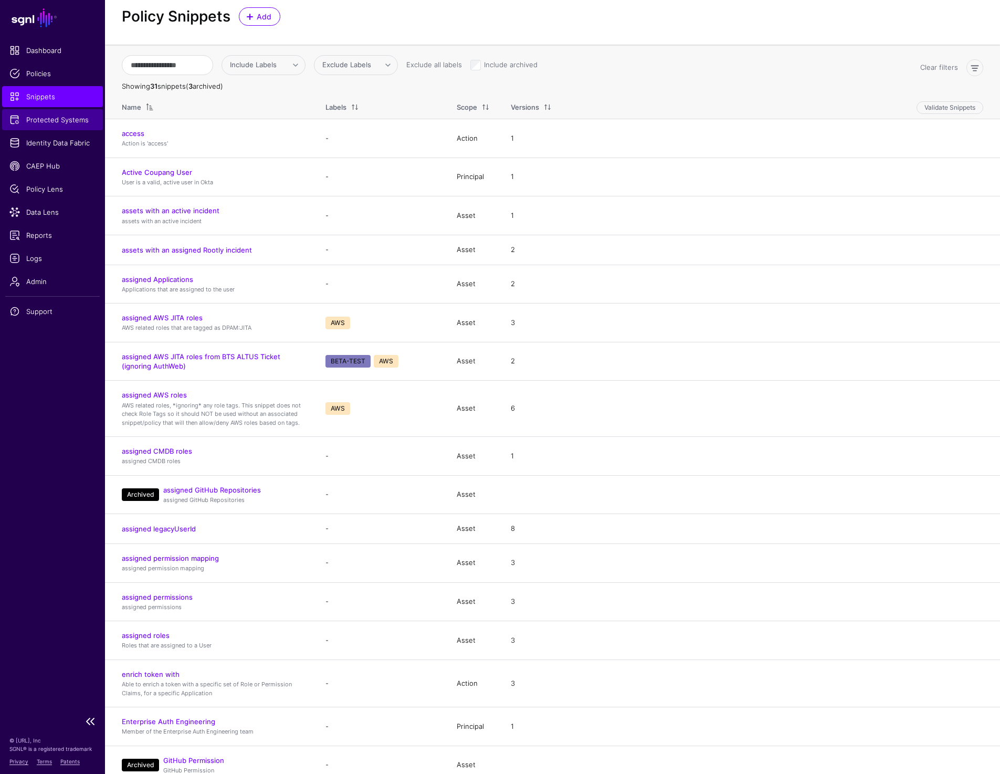
click at [54, 122] on span "Protected Systems" at bounding box center [52, 119] width 86 height 11
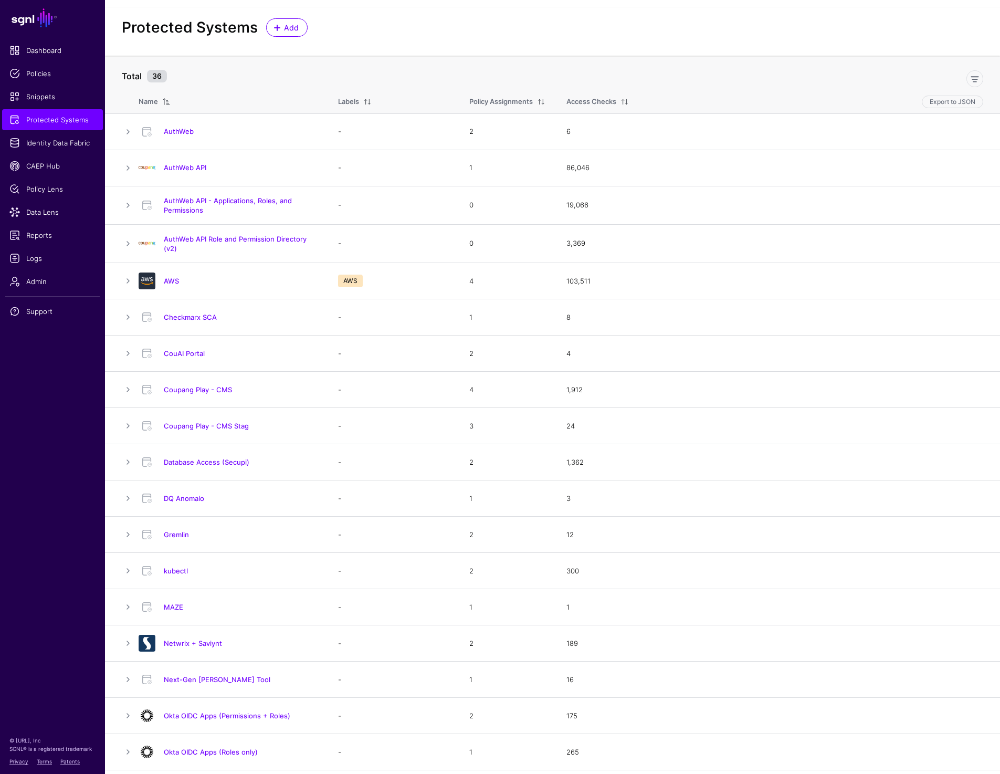
scroll to position [14, 0]
click at [51, 92] on span "Snippets" at bounding box center [52, 96] width 86 height 11
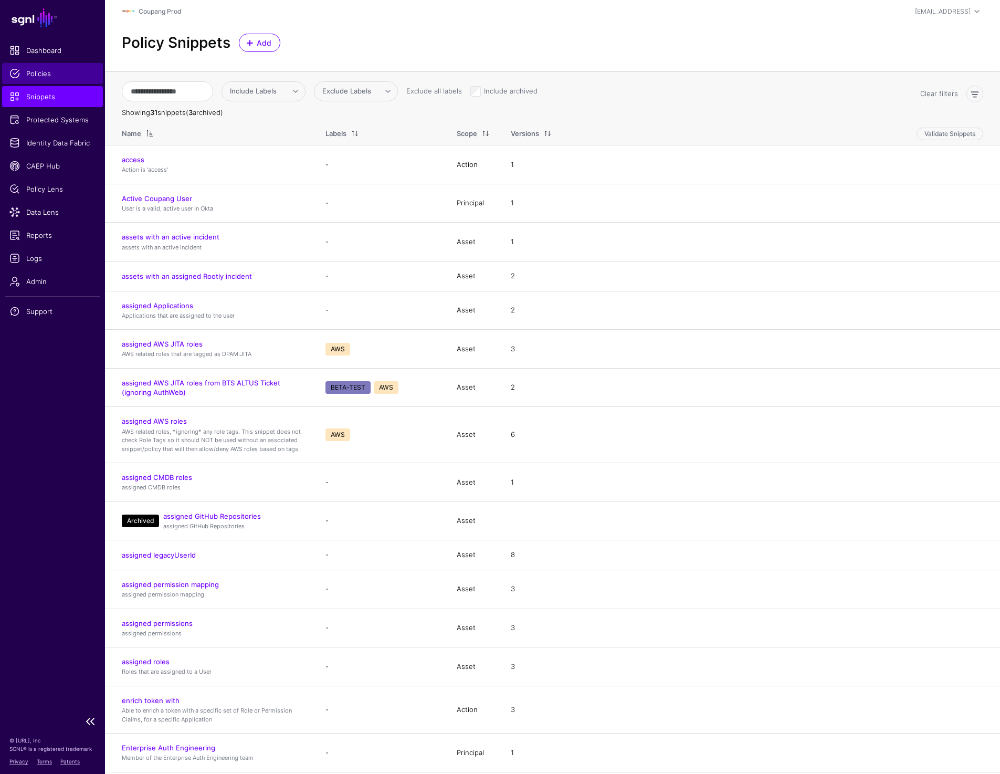
click at [52, 64] on link "Policies" at bounding box center [52, 73] width 101 height 21
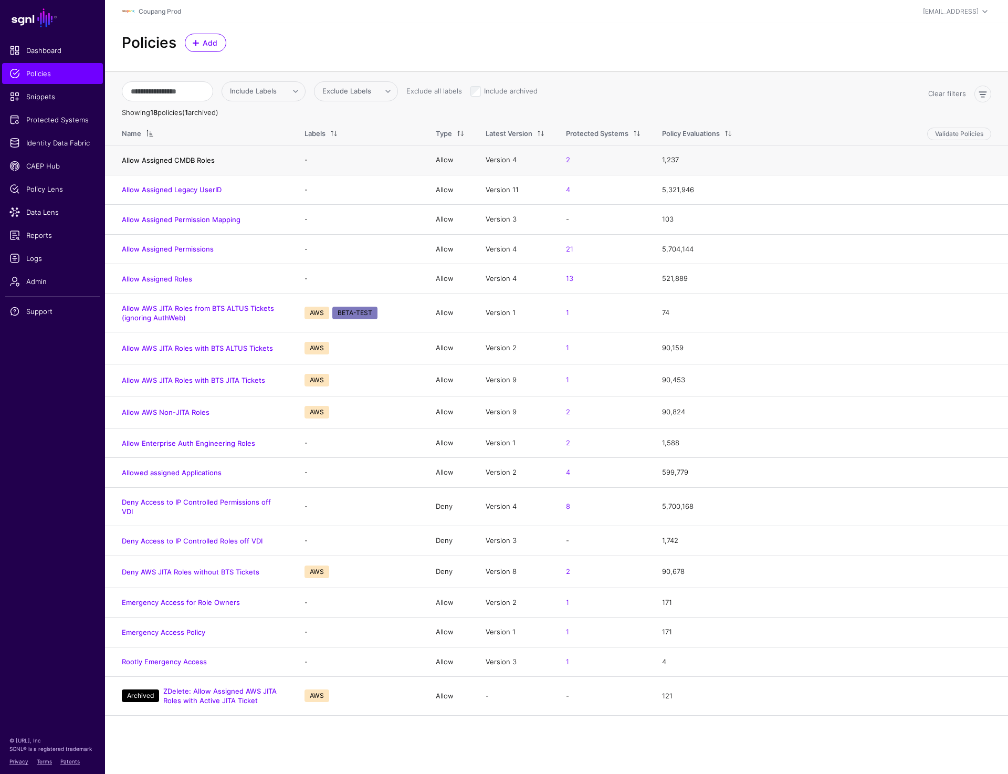
click at [170, 161] on link "Allow Assigned CMDB Roles" at bounding box center [168, 160] width 93 height 8
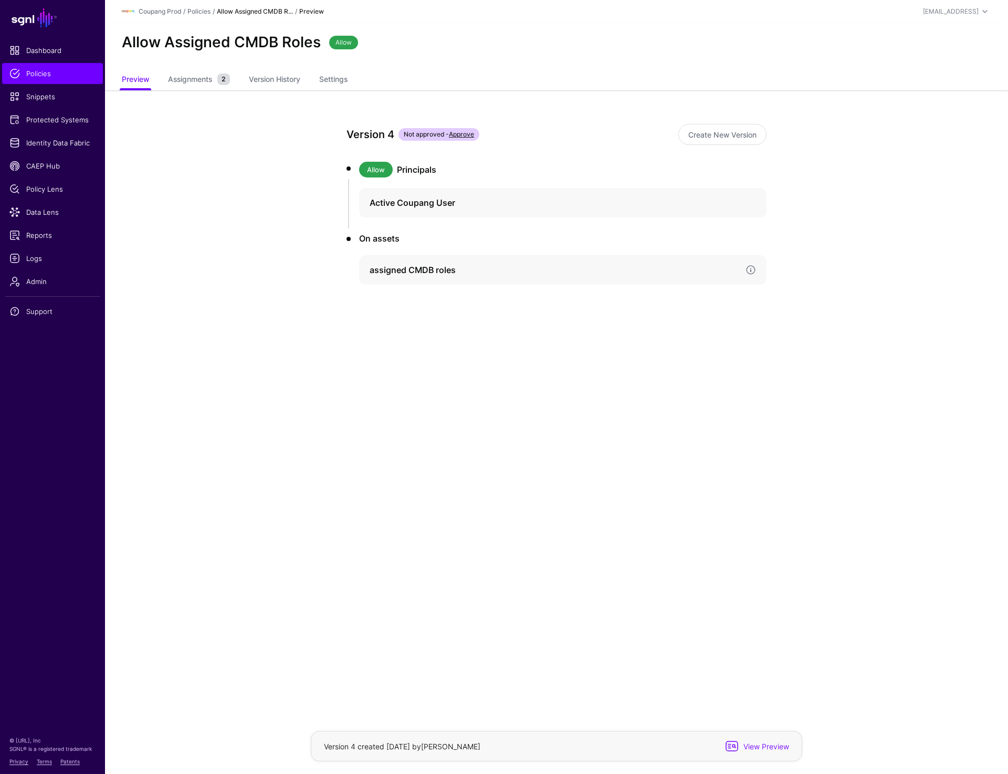
click at [442, 276] on div "assigned CMDB roles" at bounding box center [563, 269] width 408 height 29
click at [410, 374] on link "Version 1" at bounding box center [405, 376] width 26 height 8
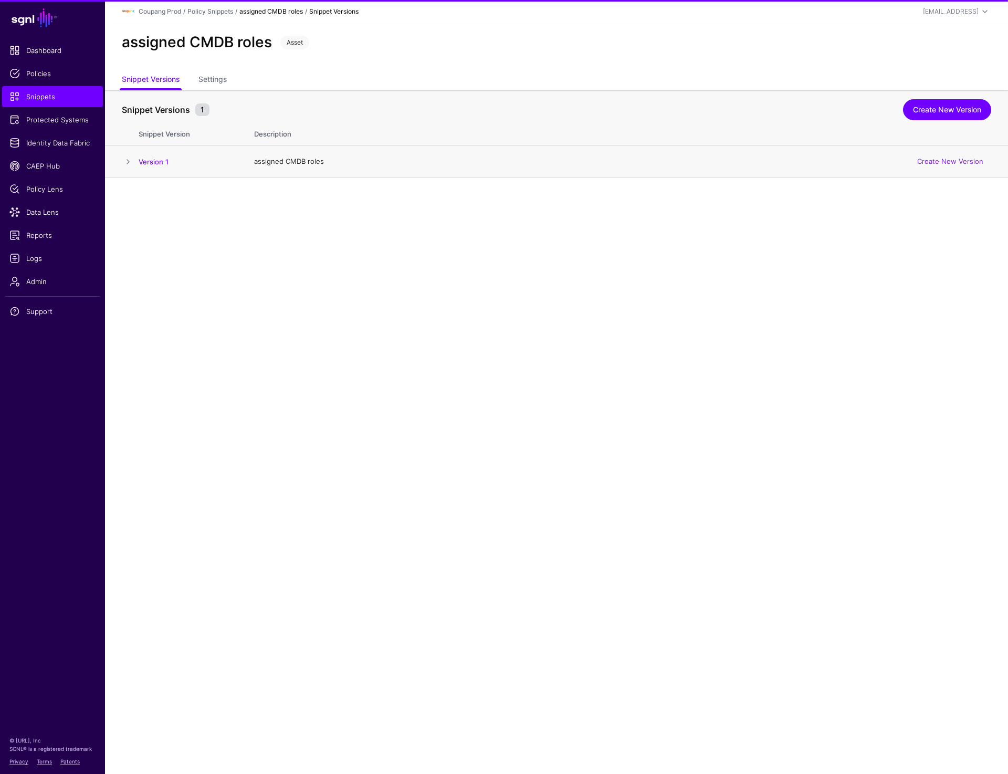
click at [133, 158] on span at bounding box center [128, 161] width 13 height 13
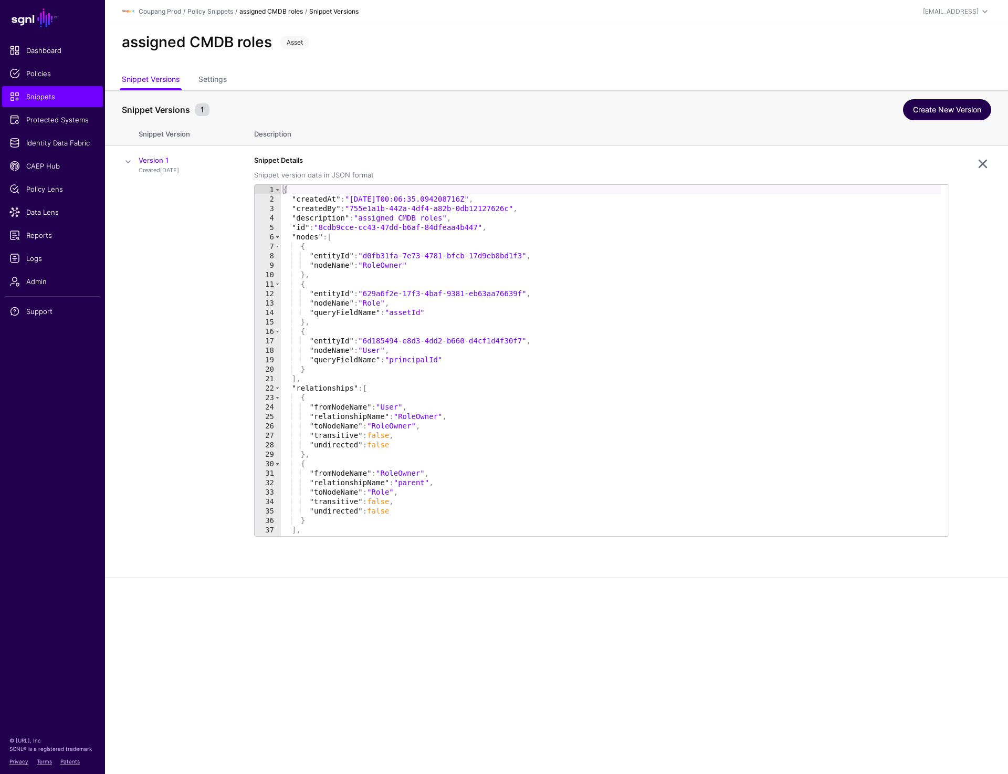
click at [914, 103] on link "Create New Version" at bounding box center [947, 109] width 88 height 21
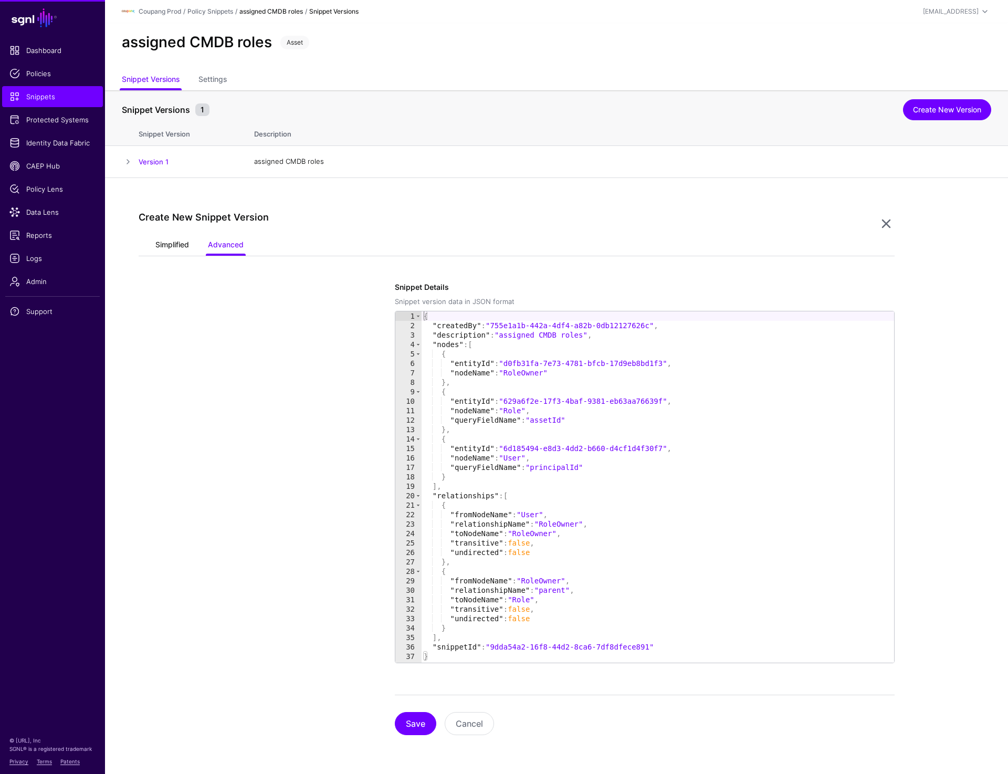
click at [157, 241] on link "Simplified" at bounding box center [172, 246] width 34 height 20
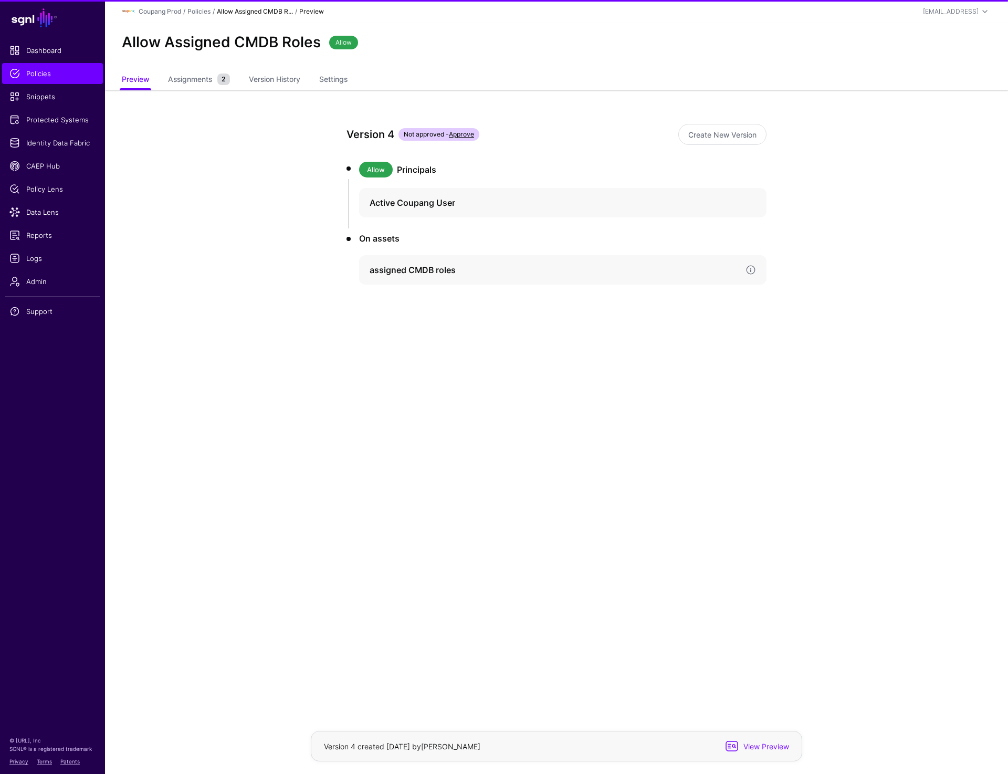
click at [407, 268] on h4 "assigned CMDB roles" at bounding box center [554, 270] width 368 height 13
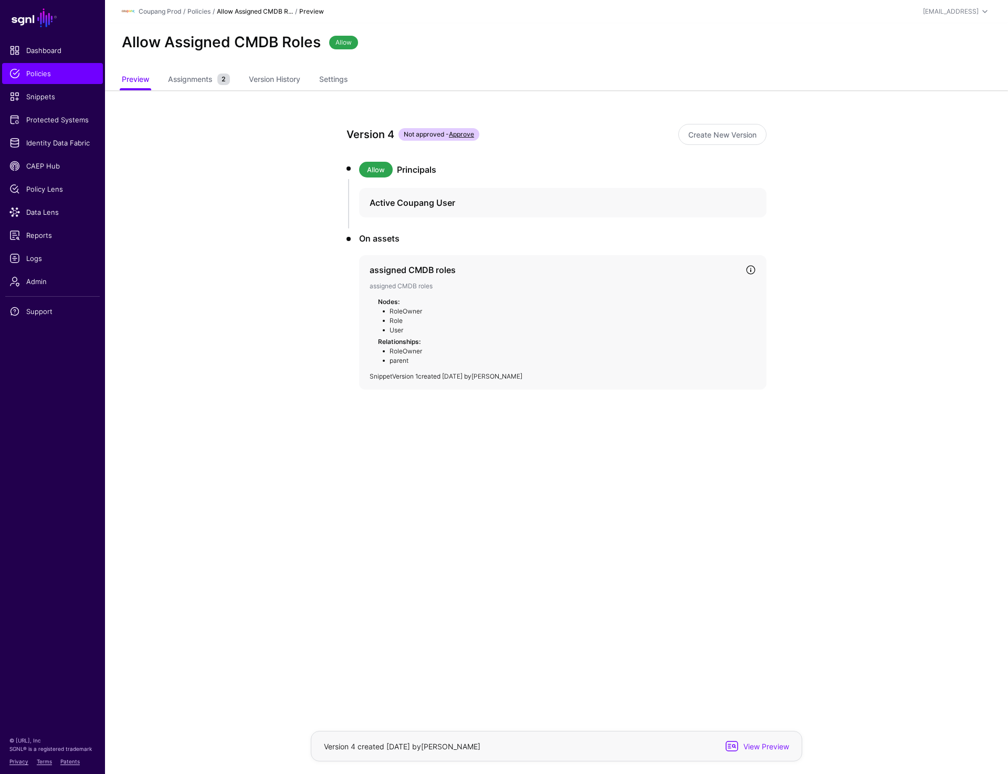
click at [416, 373] on link "Version 1" at bounding box center [405, 376] width 26 height 8
click at [37, 97] on span "Snippets" at bounding box center [52, 96] width 86 height 11
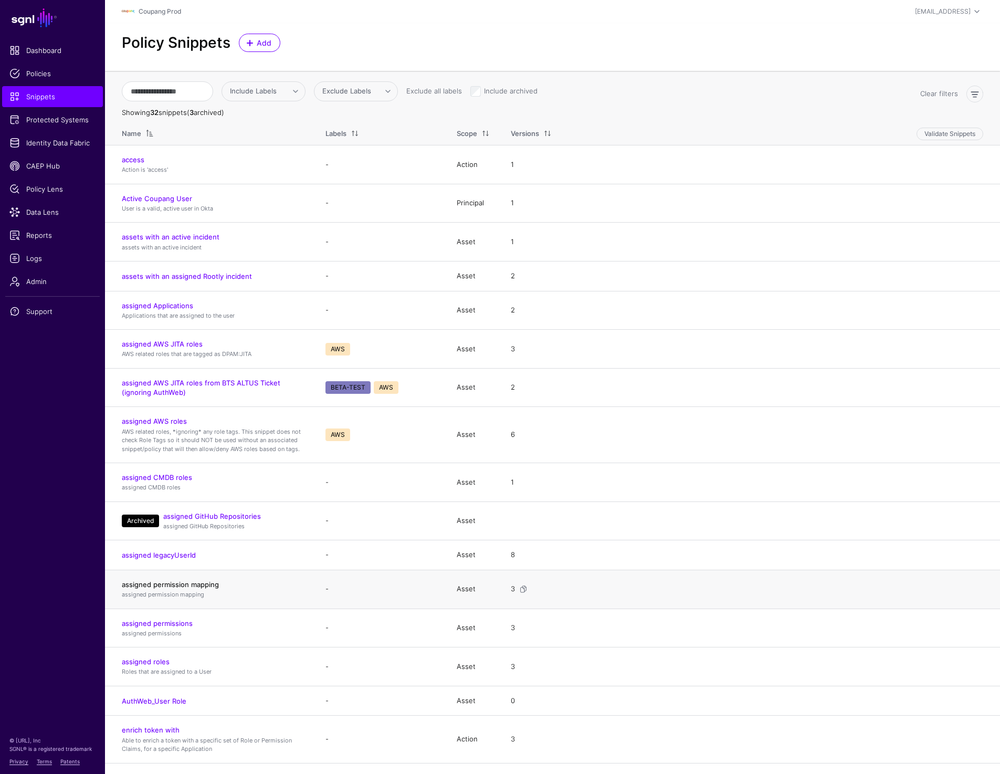
click at [191, 585] on link "assigned permission mapping" at bounding box center [170, 584] width 97 height 8
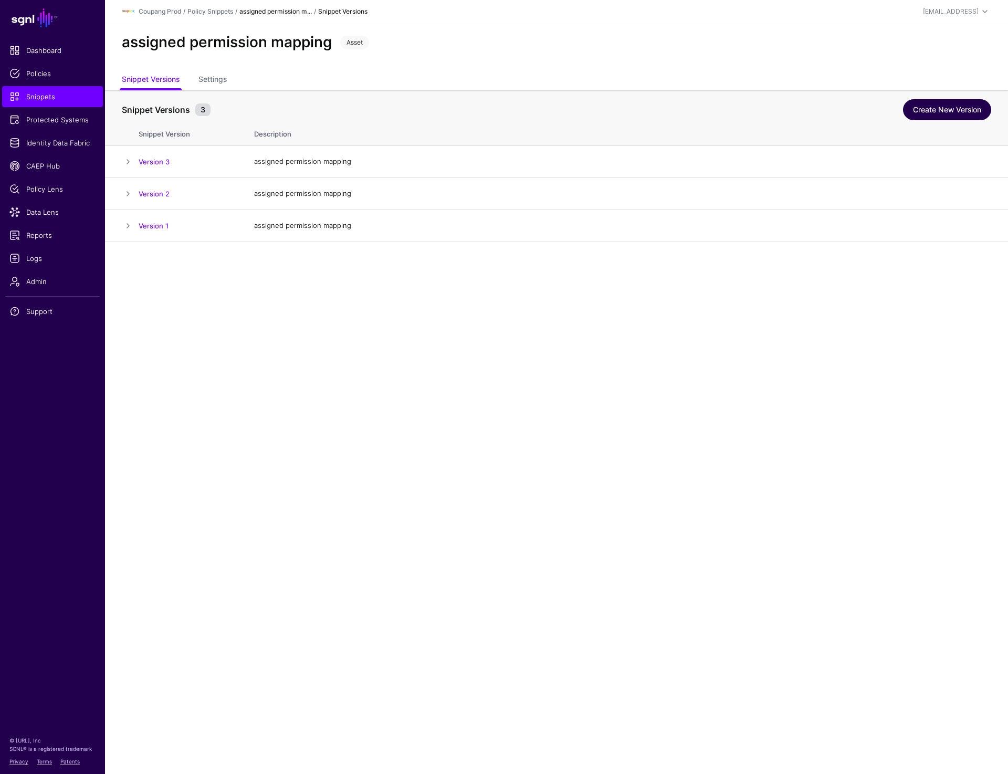
click at [966, 115] on link "Create New Version" at bounding box center [947, 109] width 88 height 21
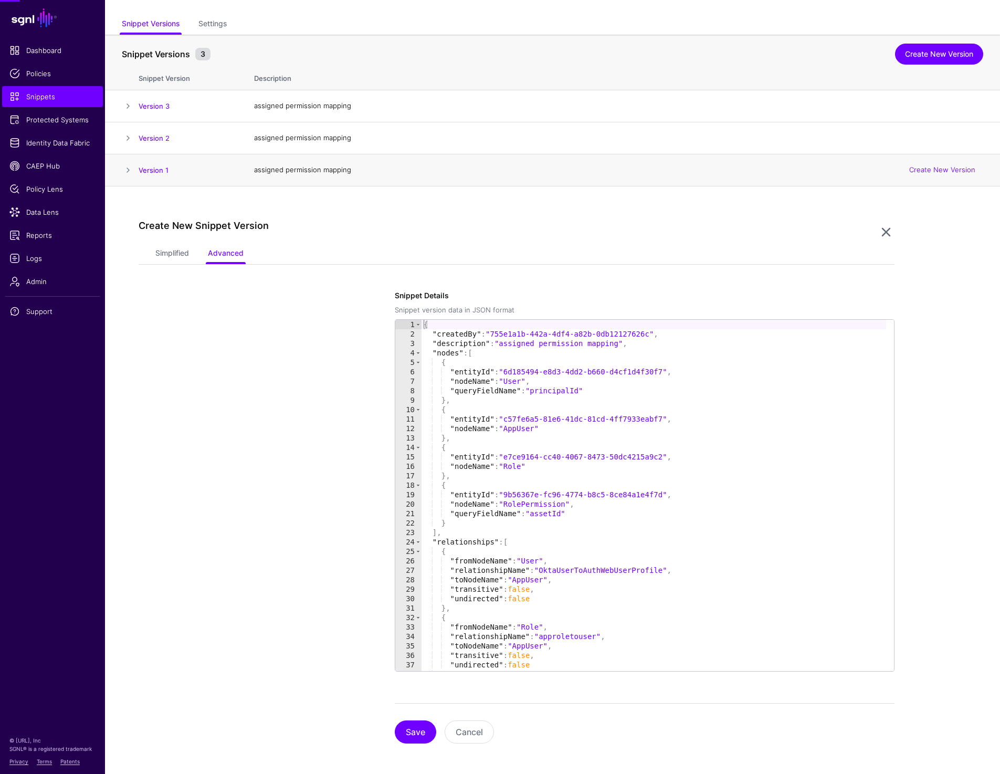
scroll to position [59, 0]
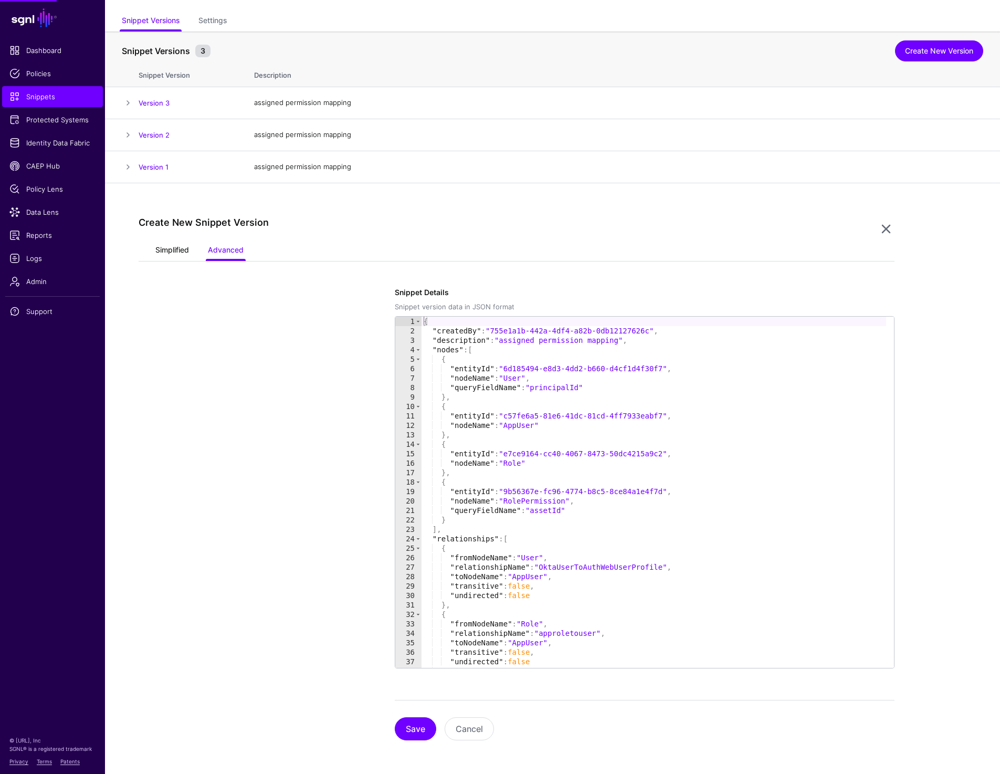
click at [169, 251] on link "Simplified" at bounding box center [172, 251] width 34 height 20
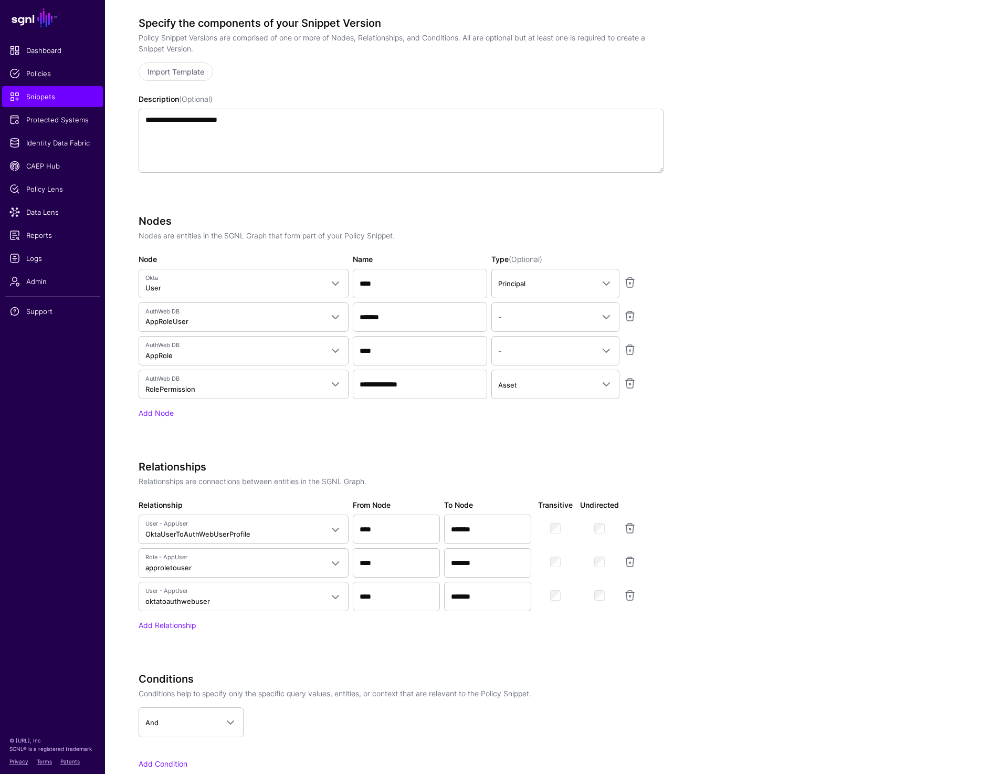
scroll to position [317, 0]
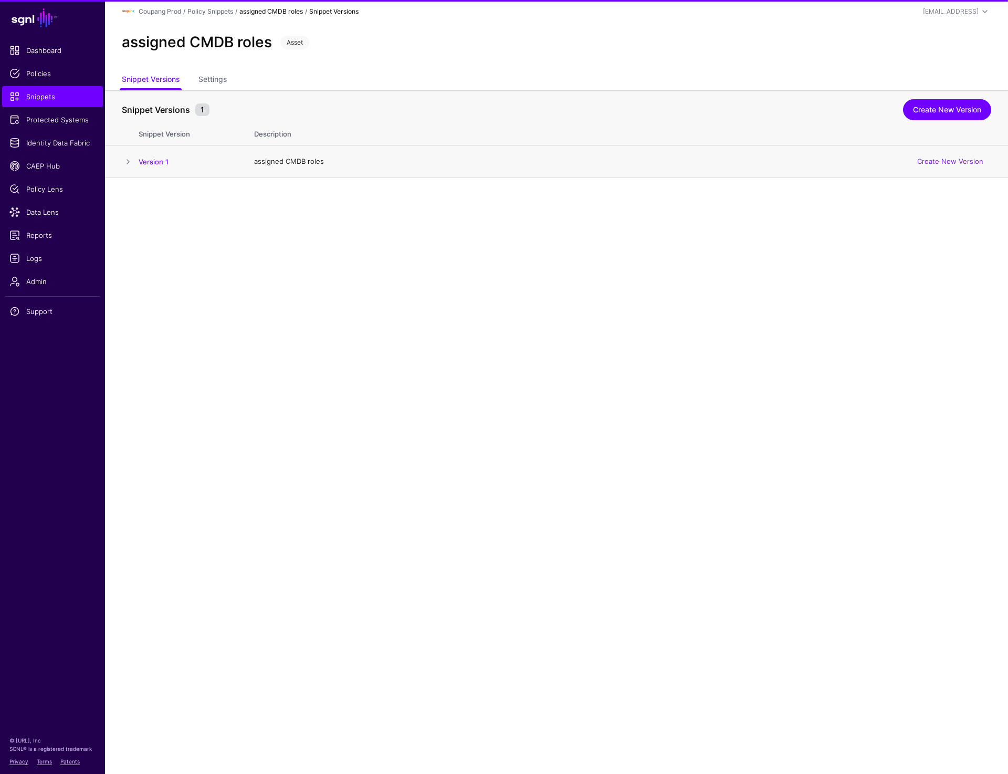
click at [129, 166] on span at bounding box center [128, 161] width 13 height 13
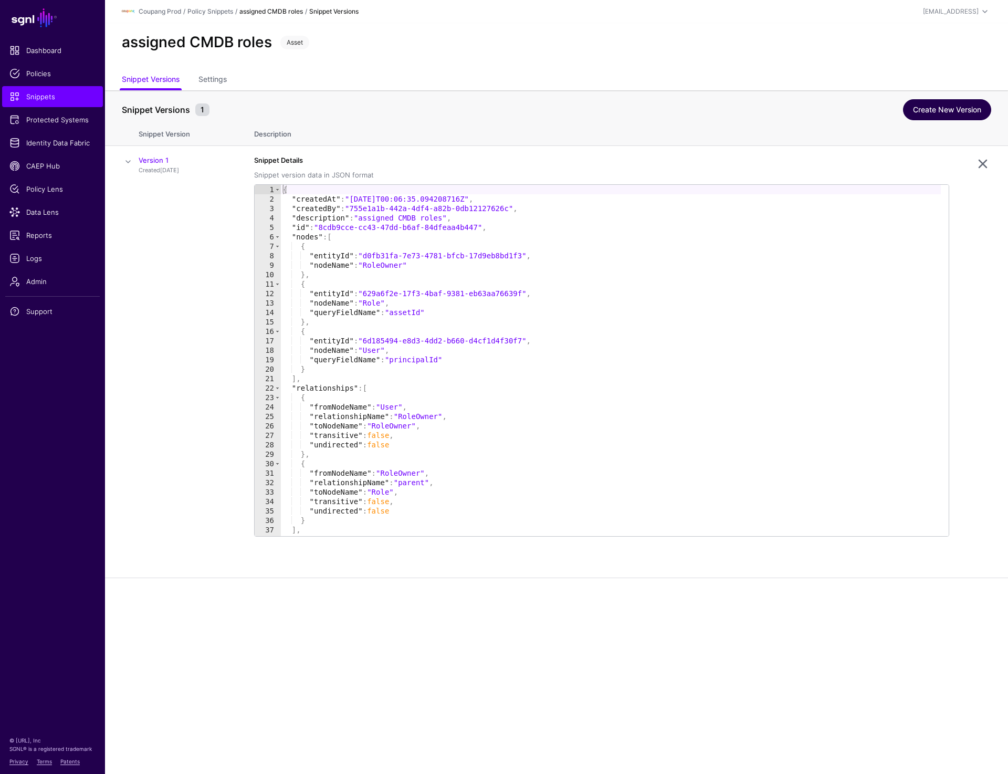
click at [940, 105] on link "Create New Version" at bounding box center [947, 109] width 88 height 21
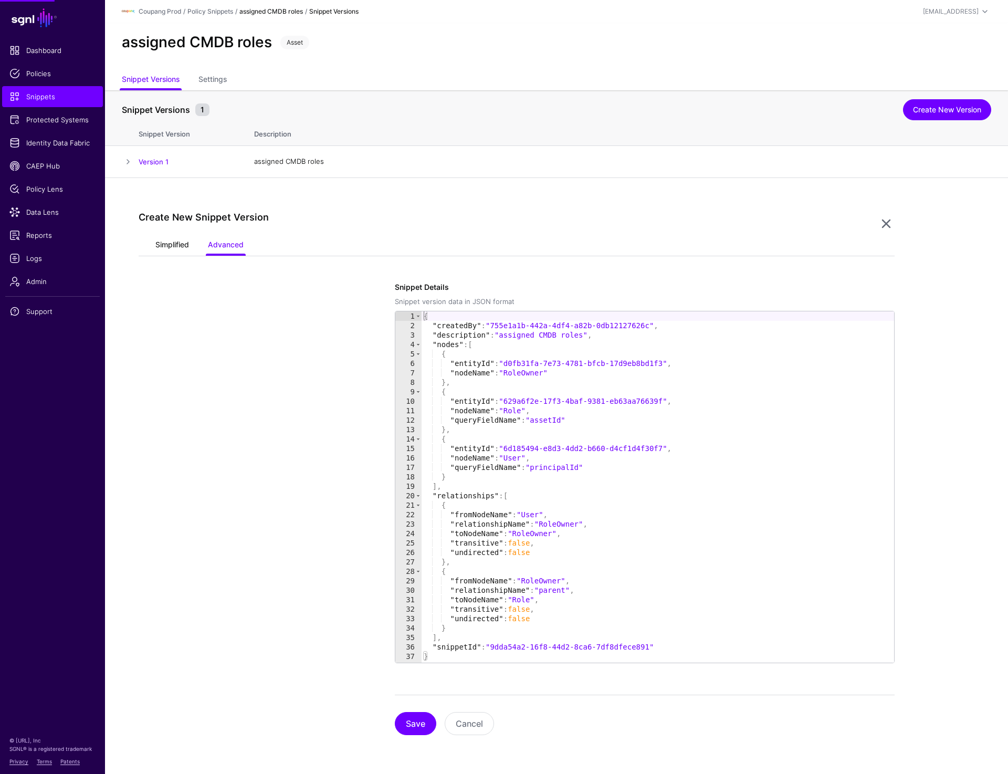
click at [180, 248] on link "Simplified" at bounding box center [172, 246] width 34 height 20
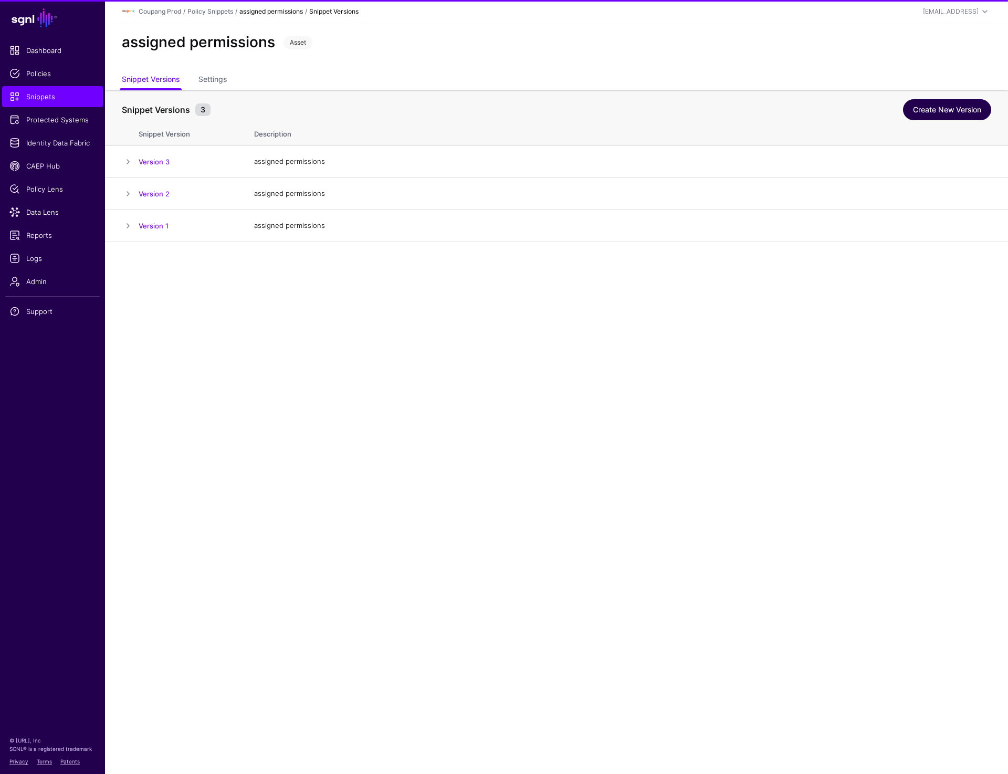
click at [926, 118] on link "Create New Version" at bounding box center [947, 109] width 88 height 21
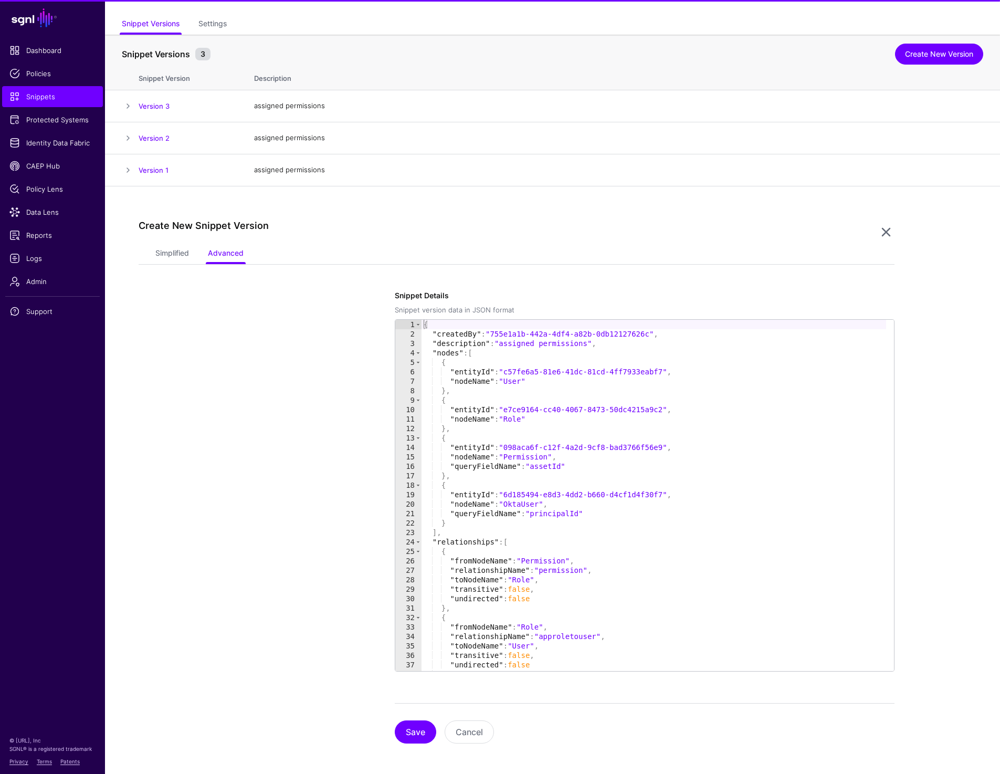
scroll to position [59, 0]
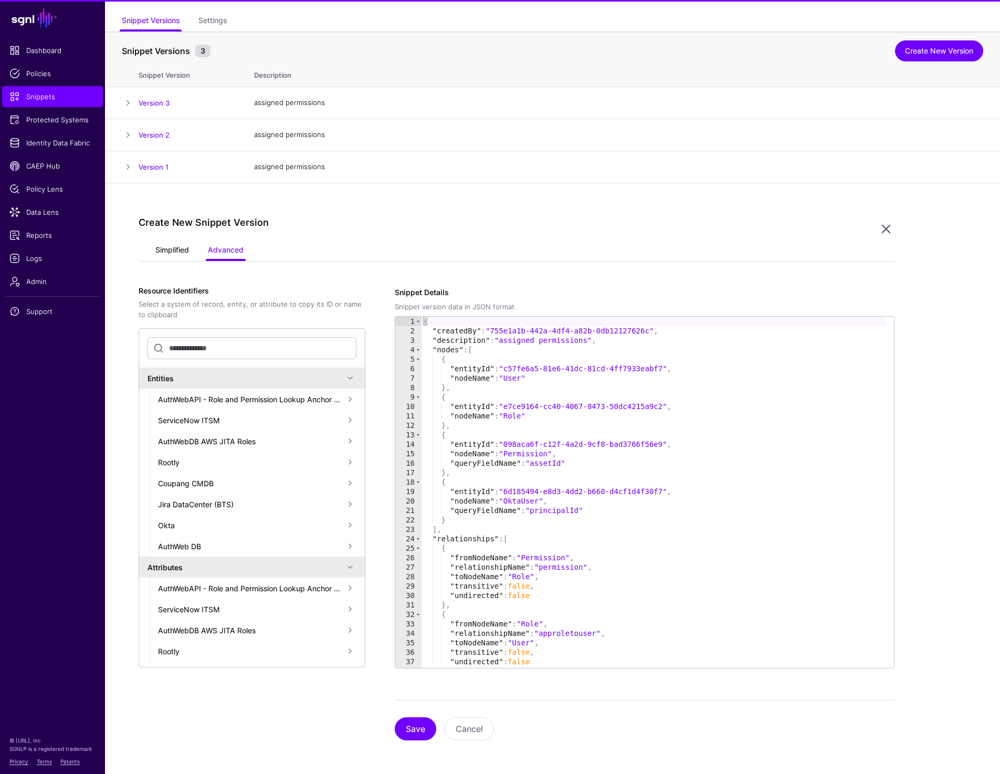
click at [173, 251] on link "Simplified" at bounding box center [172, 251] width 34 height 20
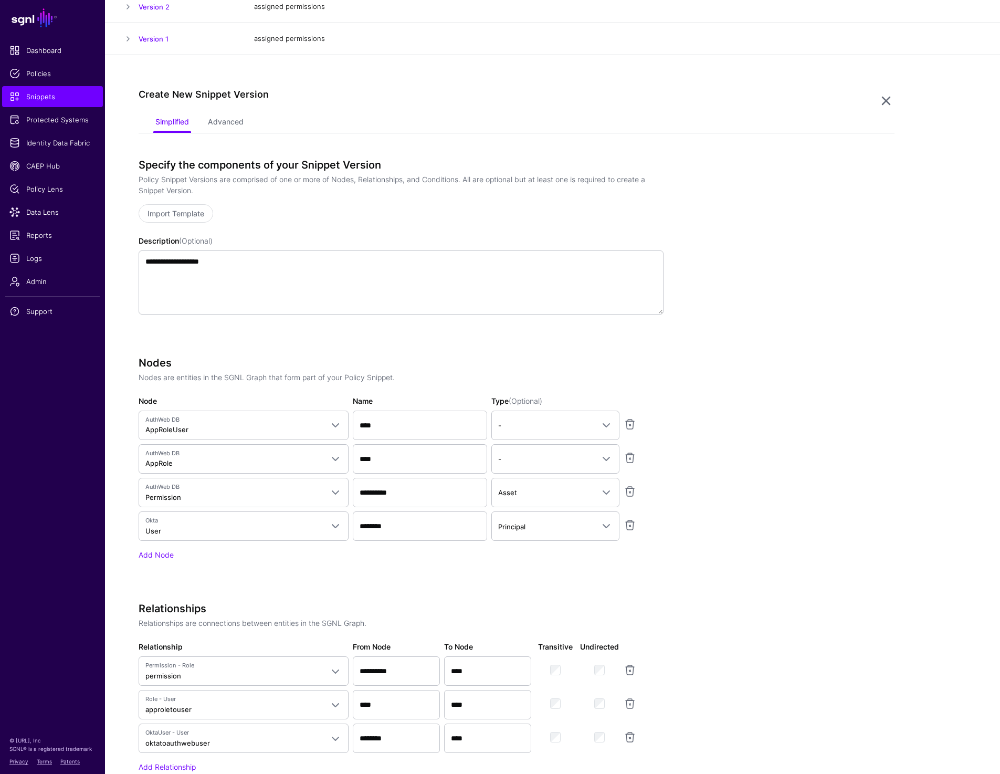
scroll to position [192, 0]
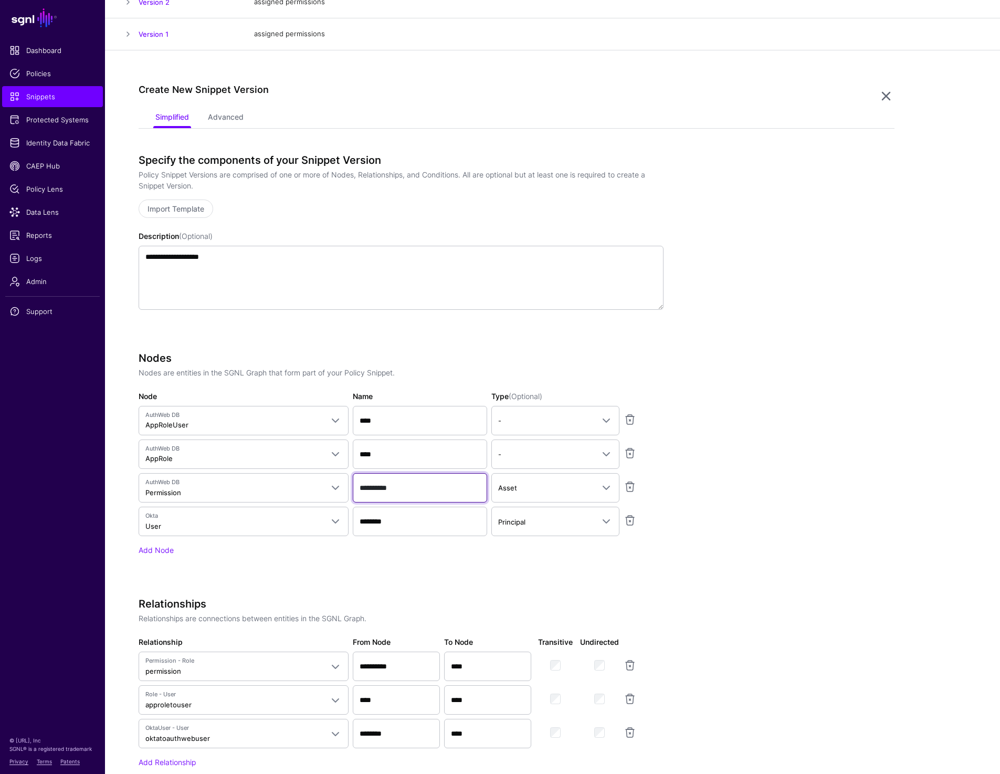
click at [409, 486] on input "**********" at bounding box center [420, 487] width 134 height 29
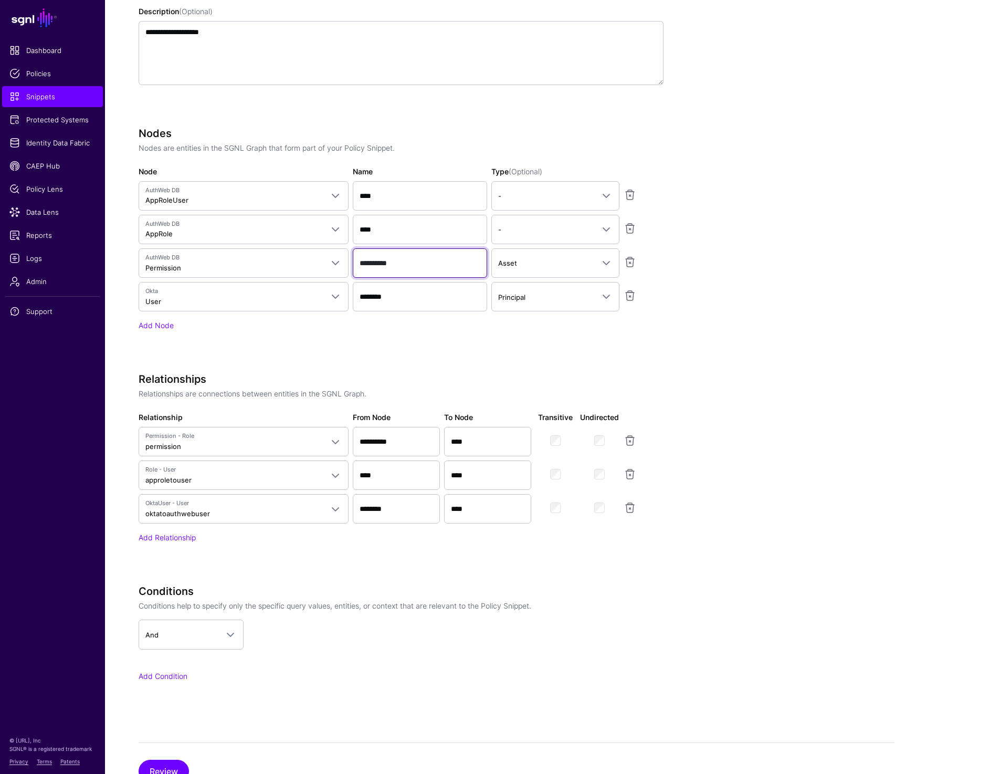
scroll to position [443, 0]
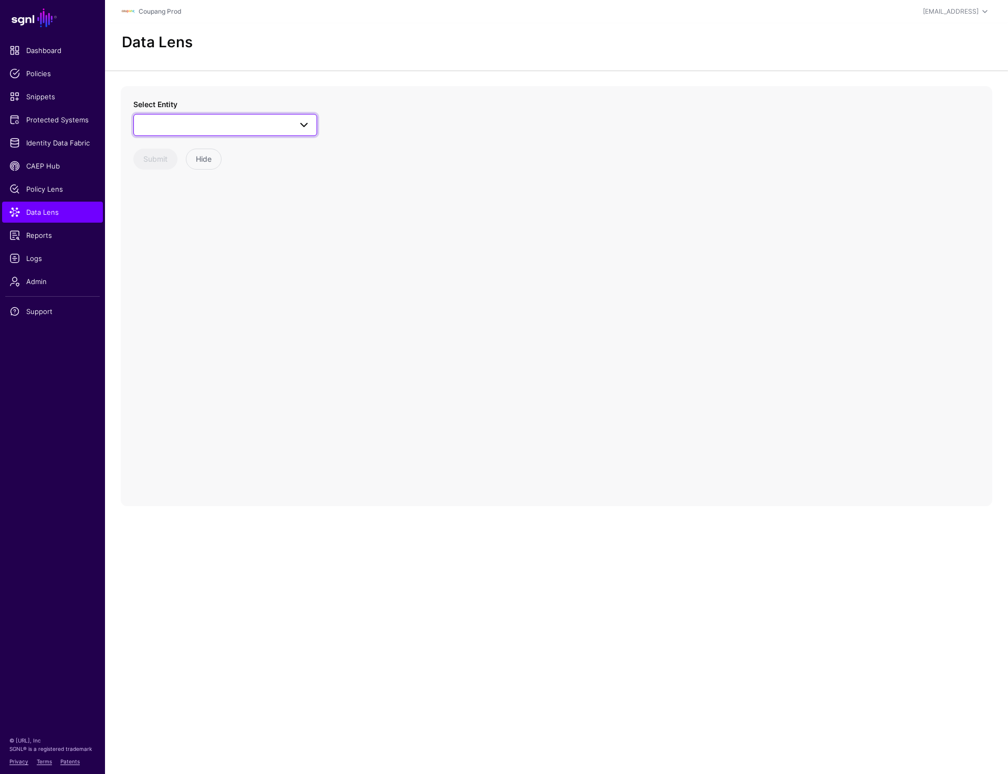
click at [203, 130] on span at bounding box center [225, 125] width 170 height 13
type input "*******"
click at [168, 211] on button "Application" at bounding box center [230, 203] width 173 height 17
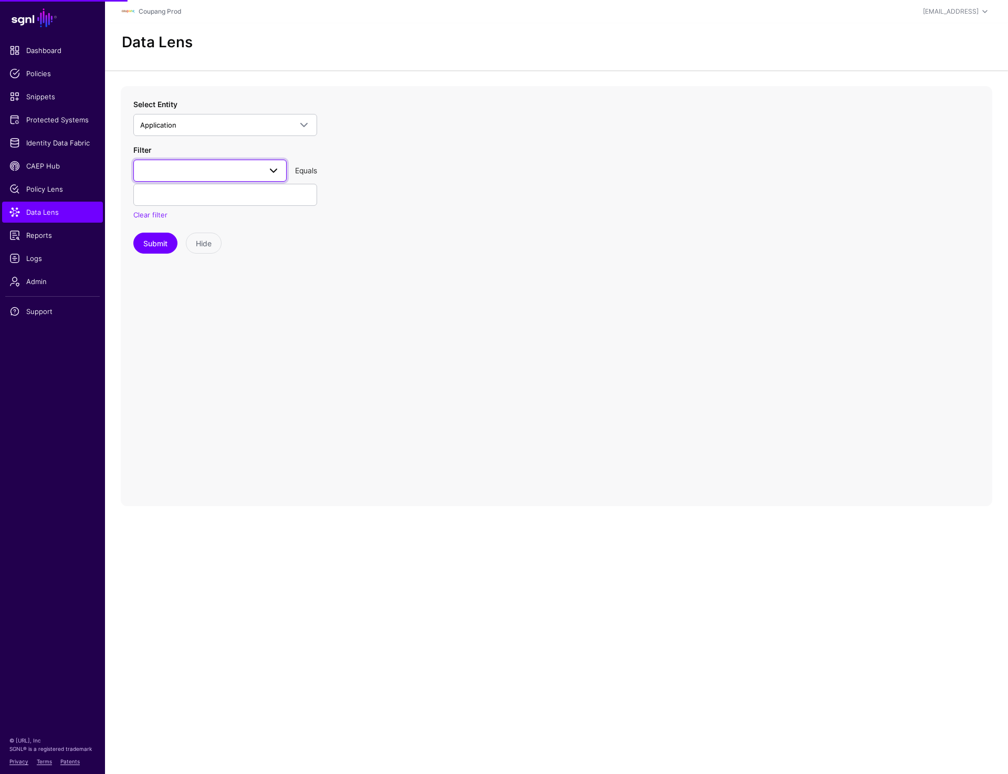
click at [173, 176] on span at bounding box center [210, 170] width 140 height 13
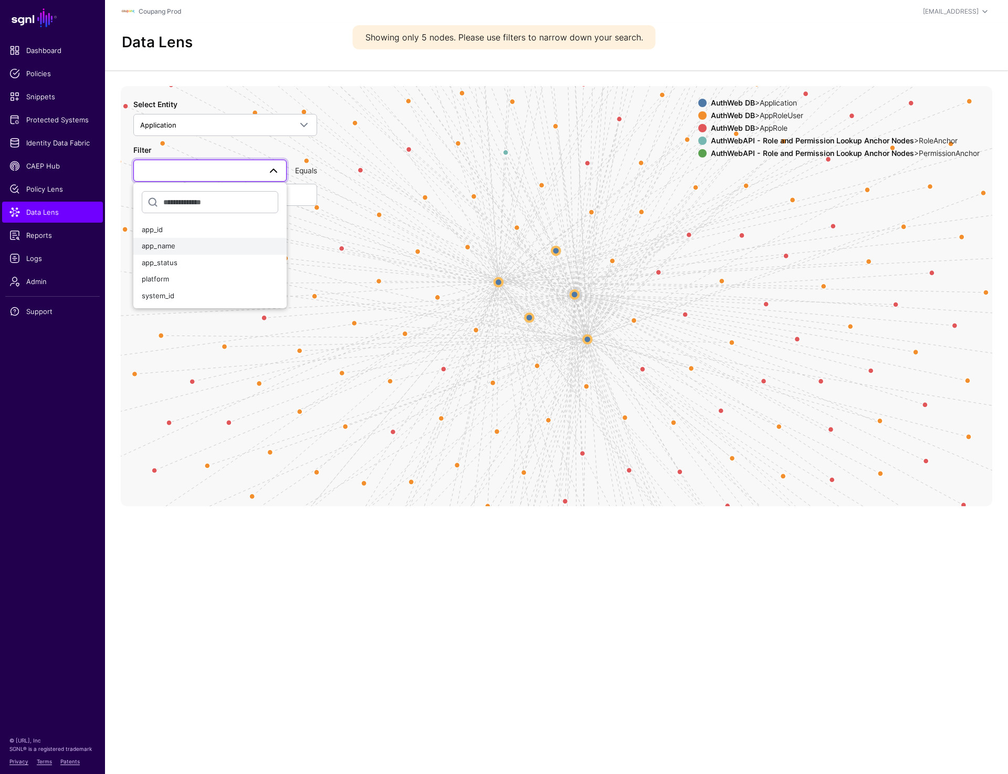
click at [176, 249] on div "app_name" at bounding box center [210, 246] width 137 height 11
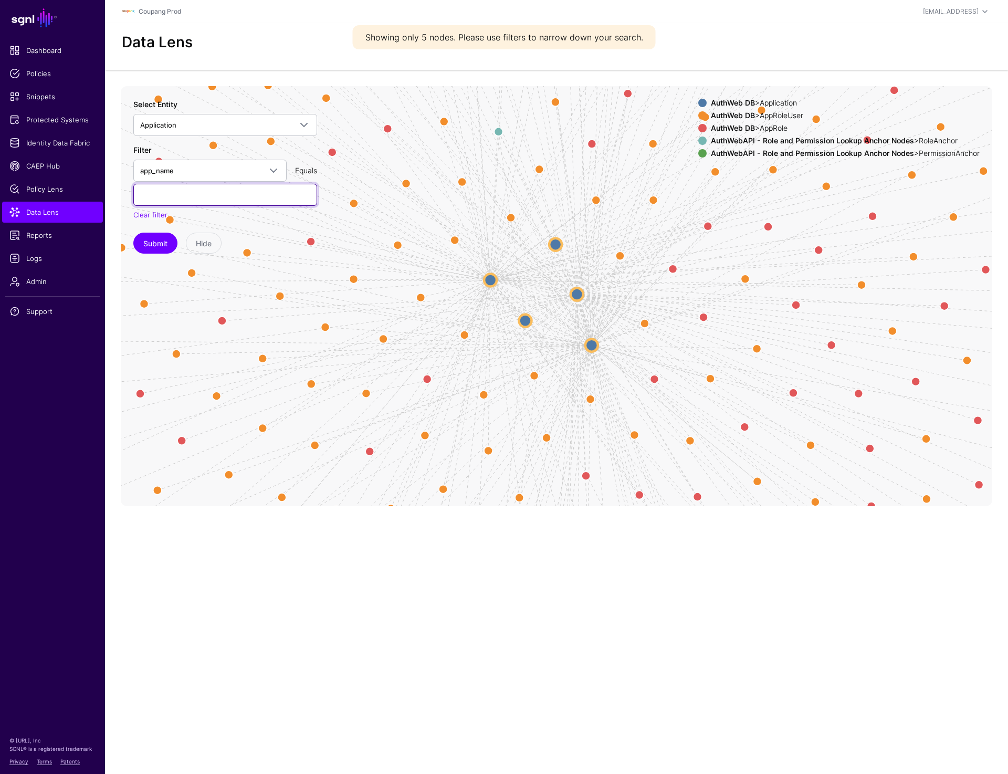
click at [172, 193] on input "text" at bounding box center [225, 195] width 184 height 22
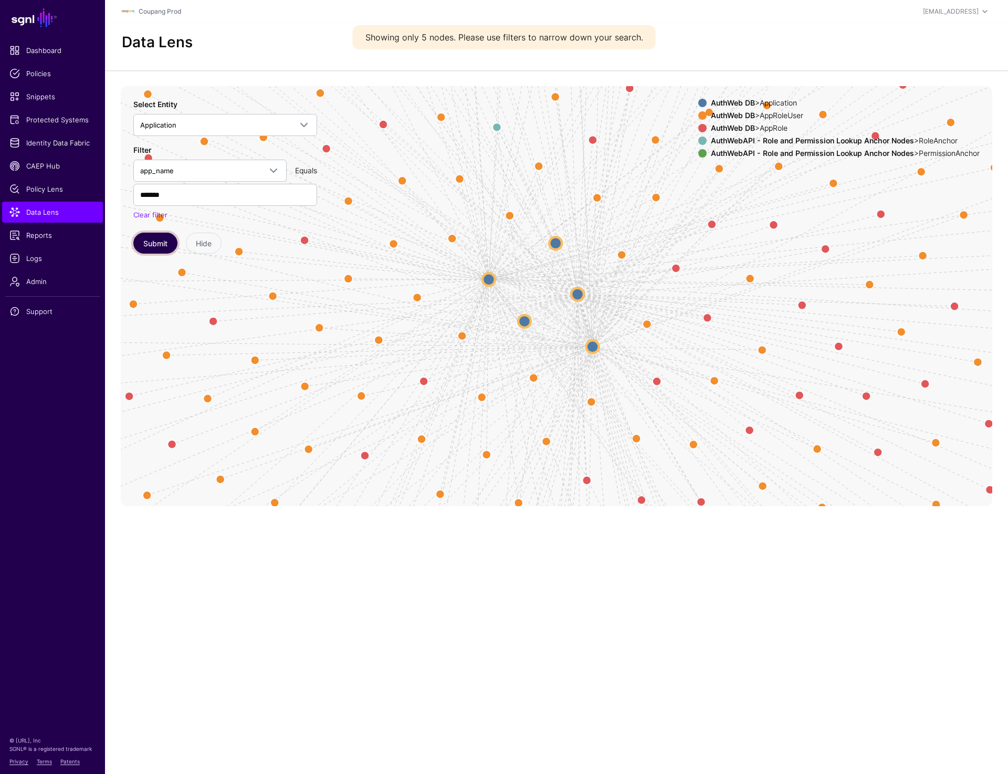
click at [143, 236] on button "Submit" at bounding box center [155, 243] width 44 height 21
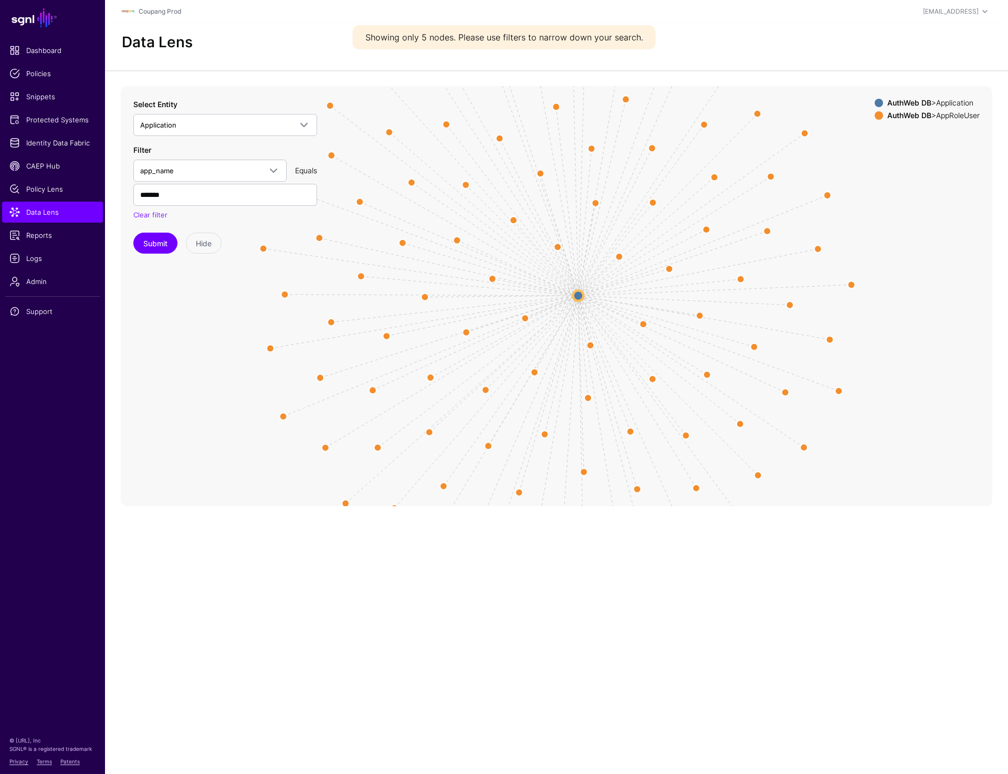
click at [577, 297] on circle at bounding box center [578, 295] width 11 height 11
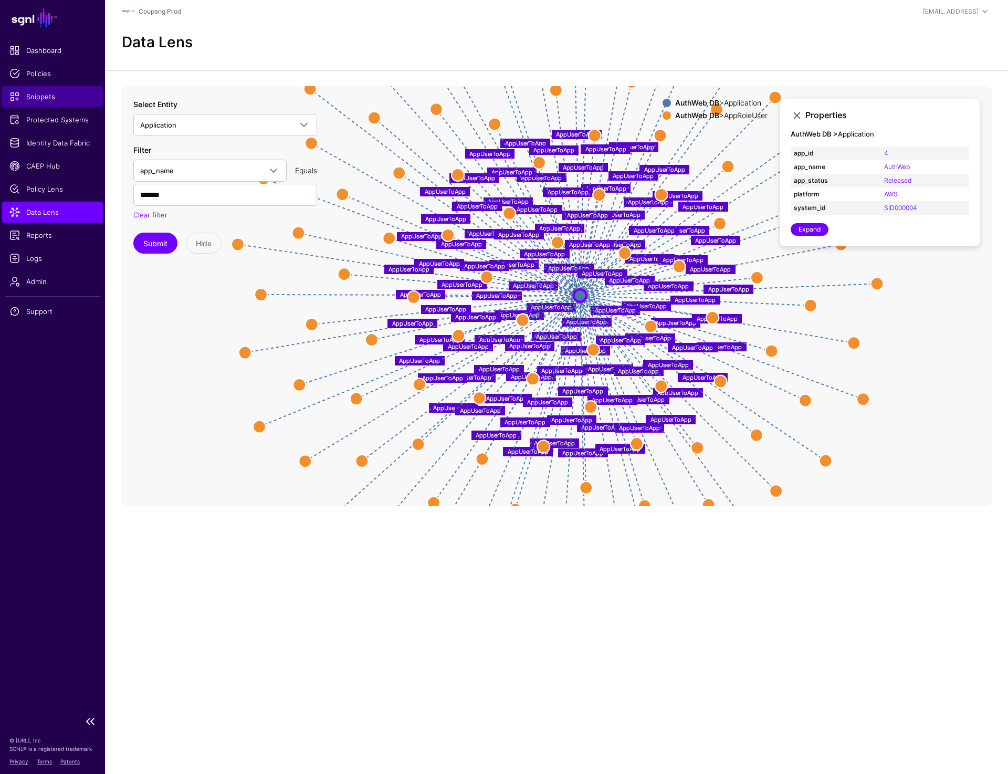
click at [50, 97] on span "Snippets" at bounding box center [52, 96] width 86 height 11
click at [148, 194] on input "*******" at bounding box center [225, 195] width 184 height 22
type input "******"
click at [142, 235] on button "Submit" at bounding box center [155, 243] width 44 height 21
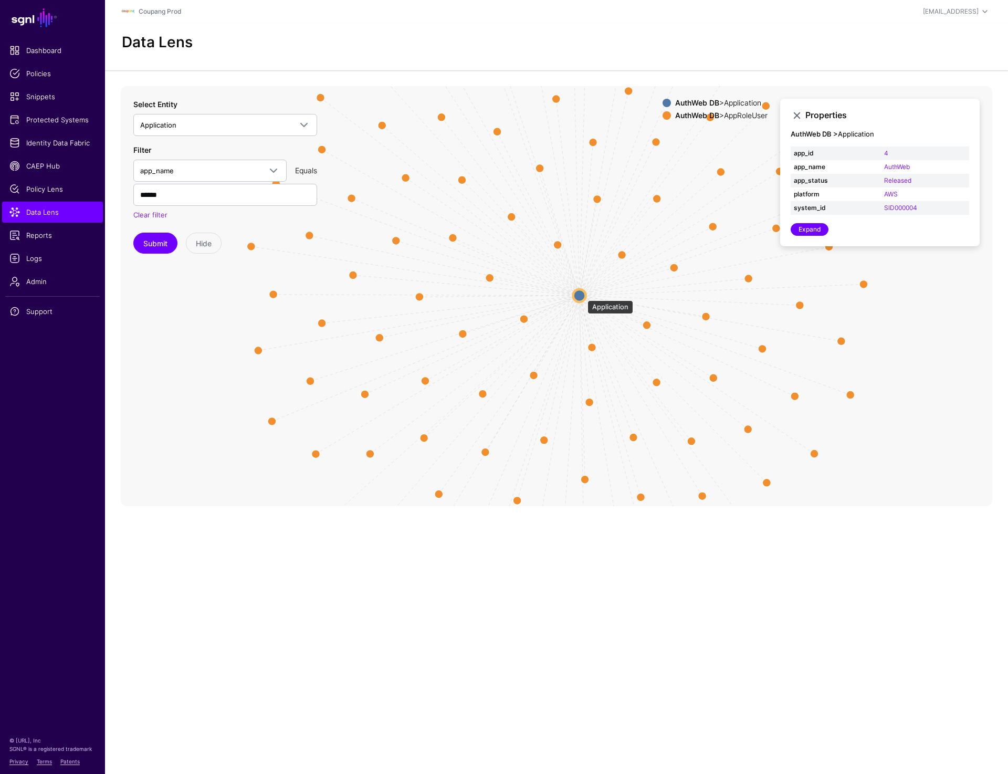
click at [580, 296] on circle at bounding box center [580, 295] width 13 height 13
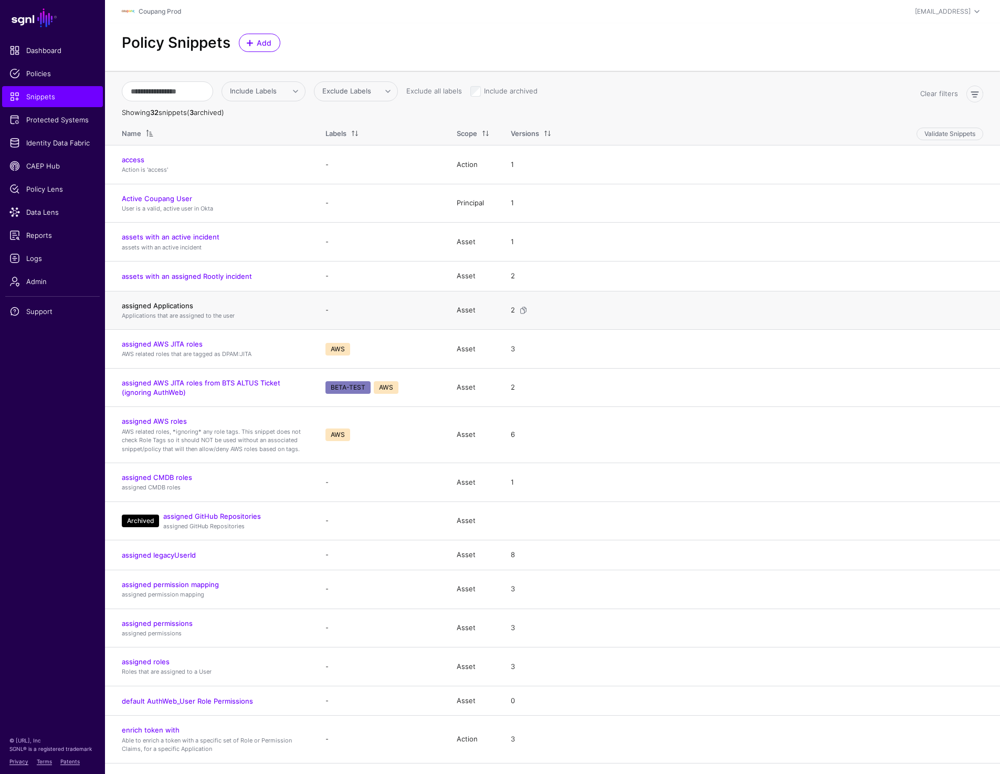
click at [170, 309] on link "assigned Applications" at bounding box center [157, 305] width 71 height 8
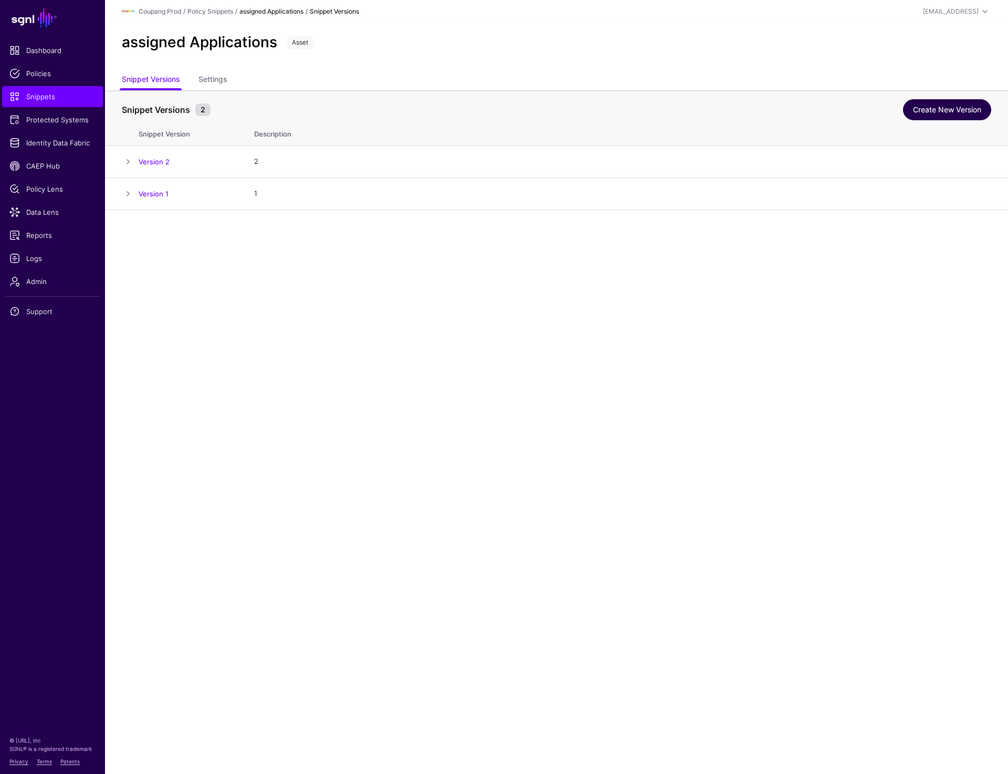
click at [926, 105] on link "Create New Version" at bounding box center [947, 109] width 88 height 21
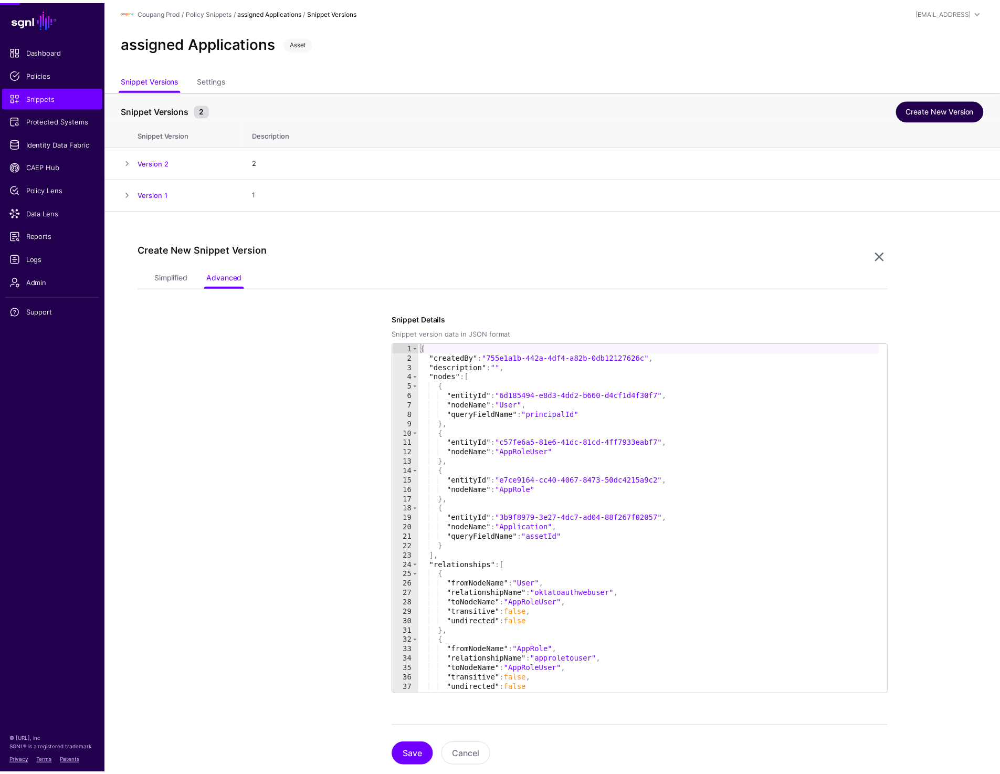
scroll to position [27, 0]
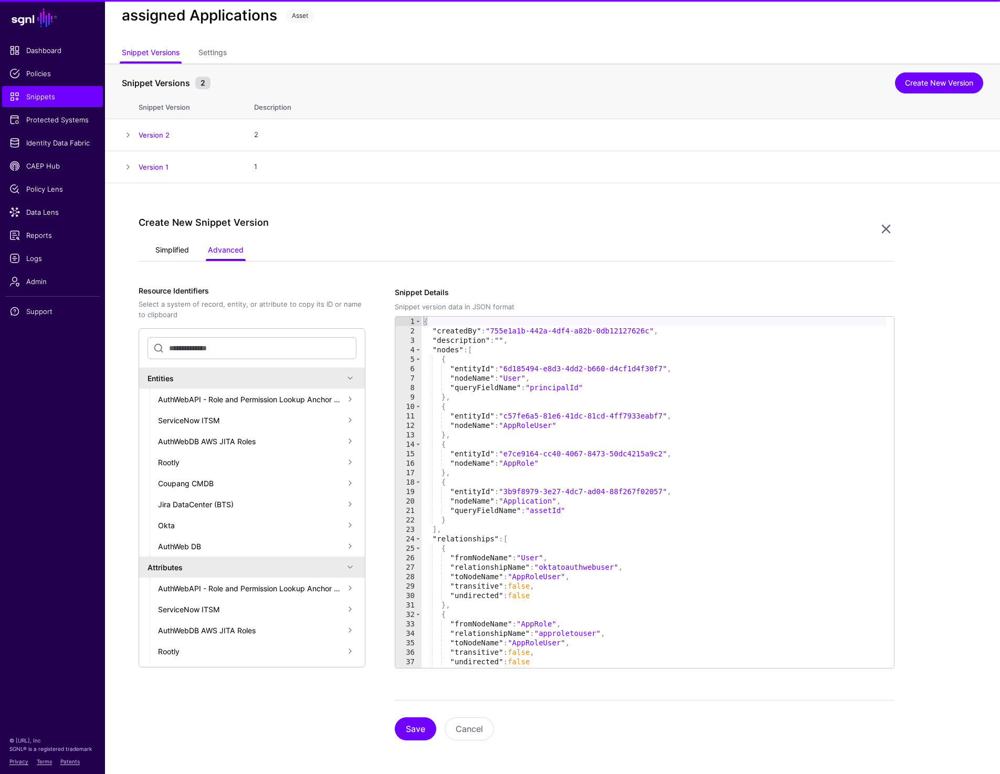
click at [164, 246] on link "Simplified" at bounding box center [172, 251] width 34 height 20
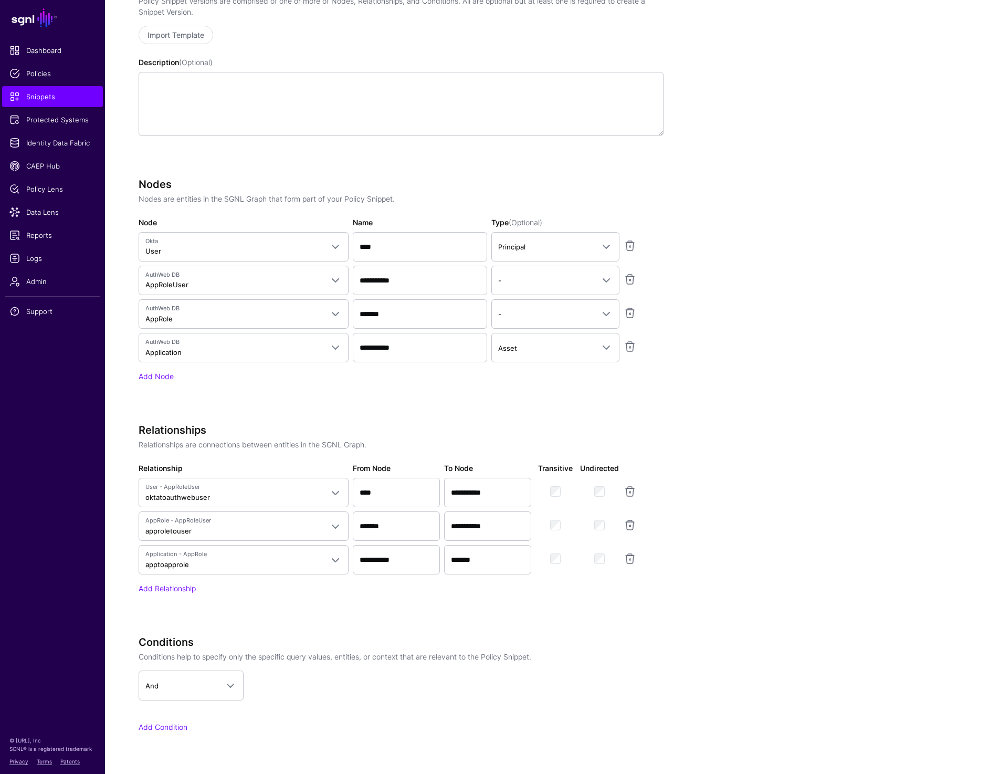
scroll to position [338, 0]
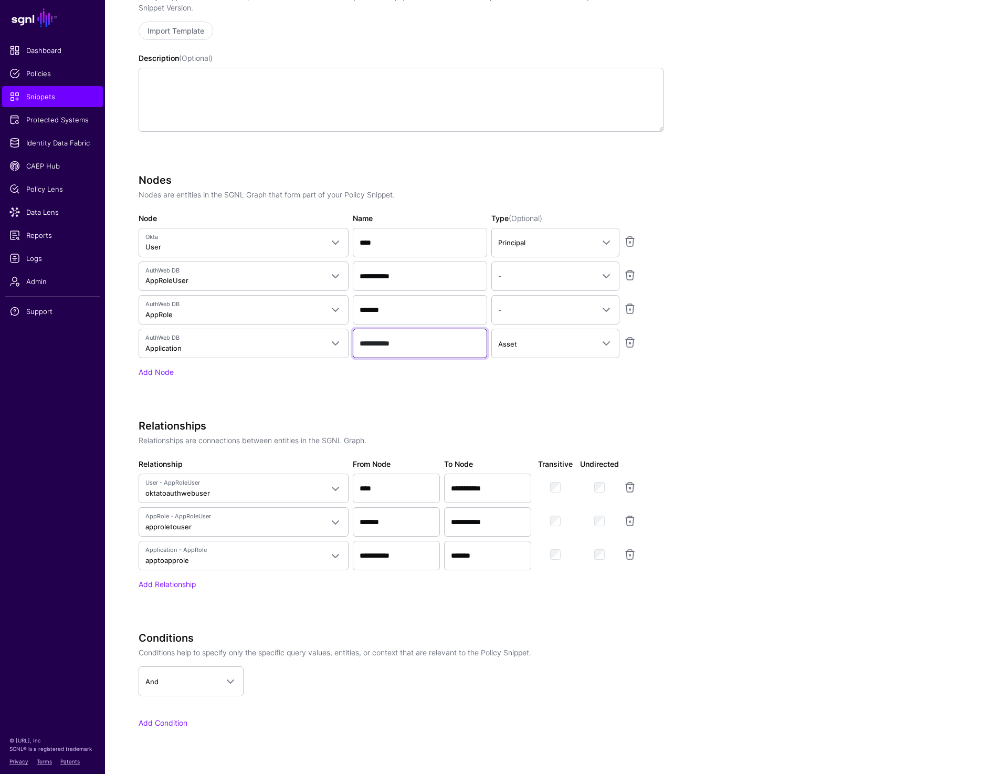
click at [397, 340] on input "**********" at bounding box center [420, 343] width 134 height 29
click at [371, 306] on input "*******" at bounding box center [420, 309] width 134 height 29
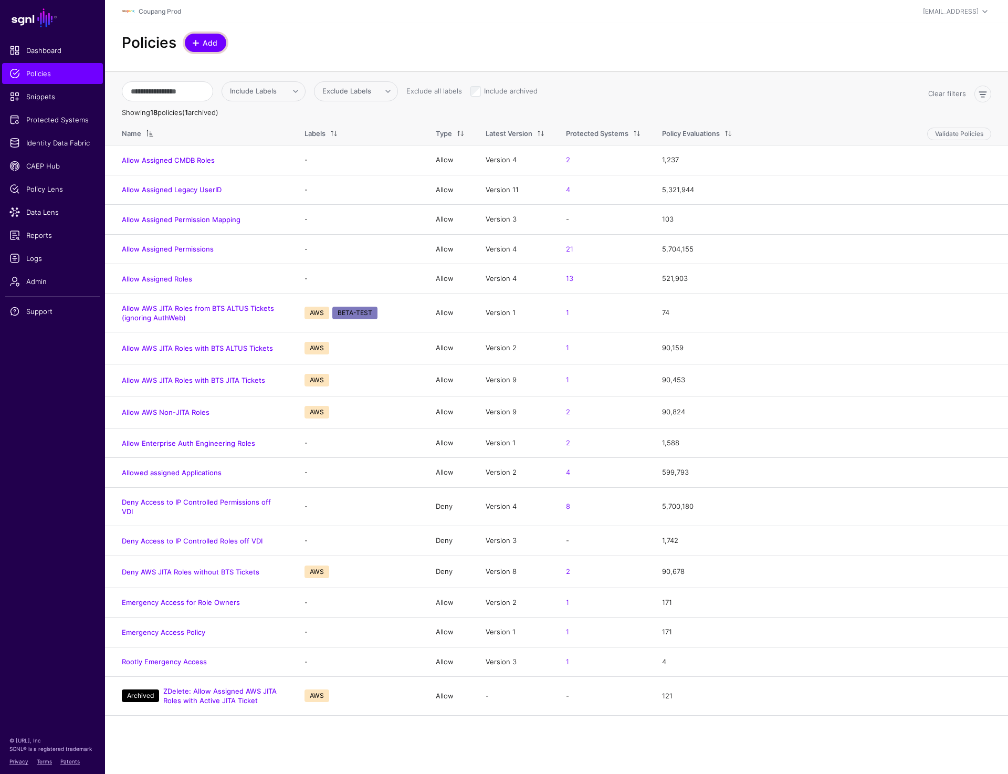
click at [199, 47] on span at bounding box center [196, 43] width 8 height 8
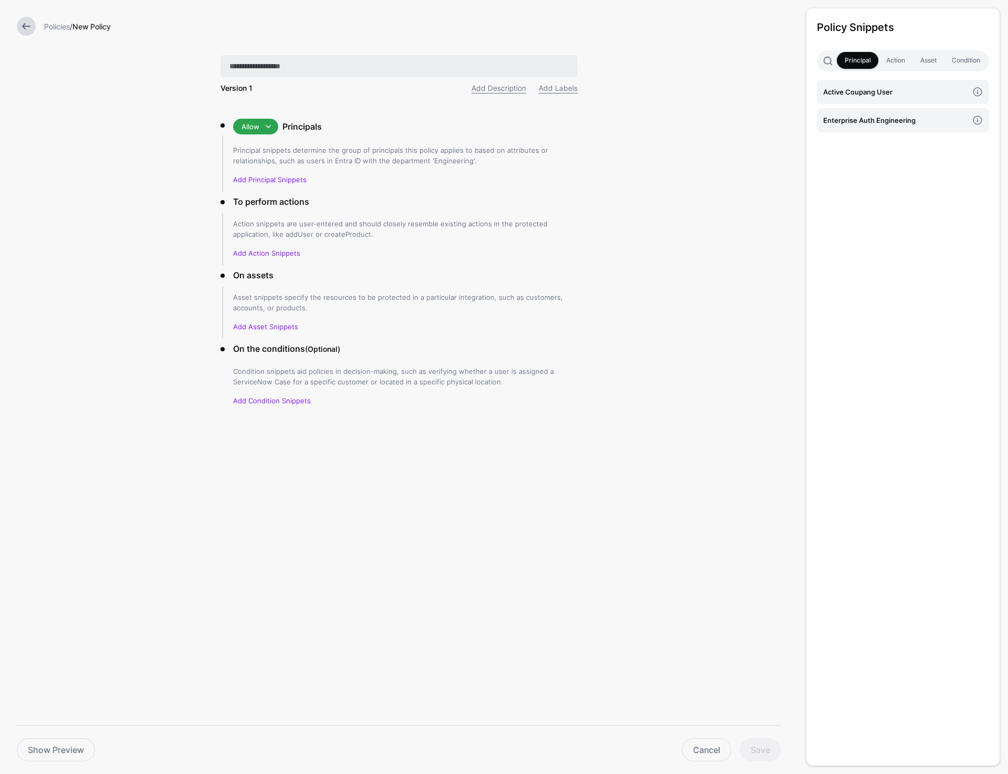
click at [295, 65] on input "text" at bounding box center [399, 66] width 357 height 22
type input "**********"
click at [890, 96] on h4 "Active Coupang User" at bounding box center [895, 92] width 145 height 12
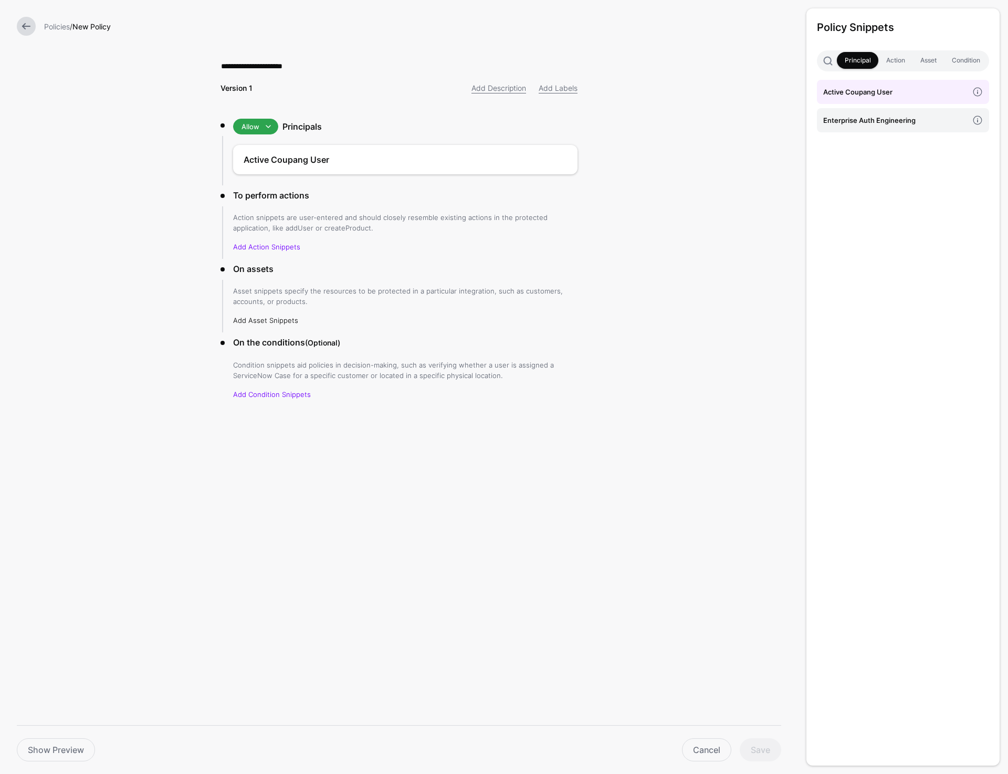
click at [262, 317] on link "Add Asset Snippets" at bounding box center [265, 320] width 65 height 8
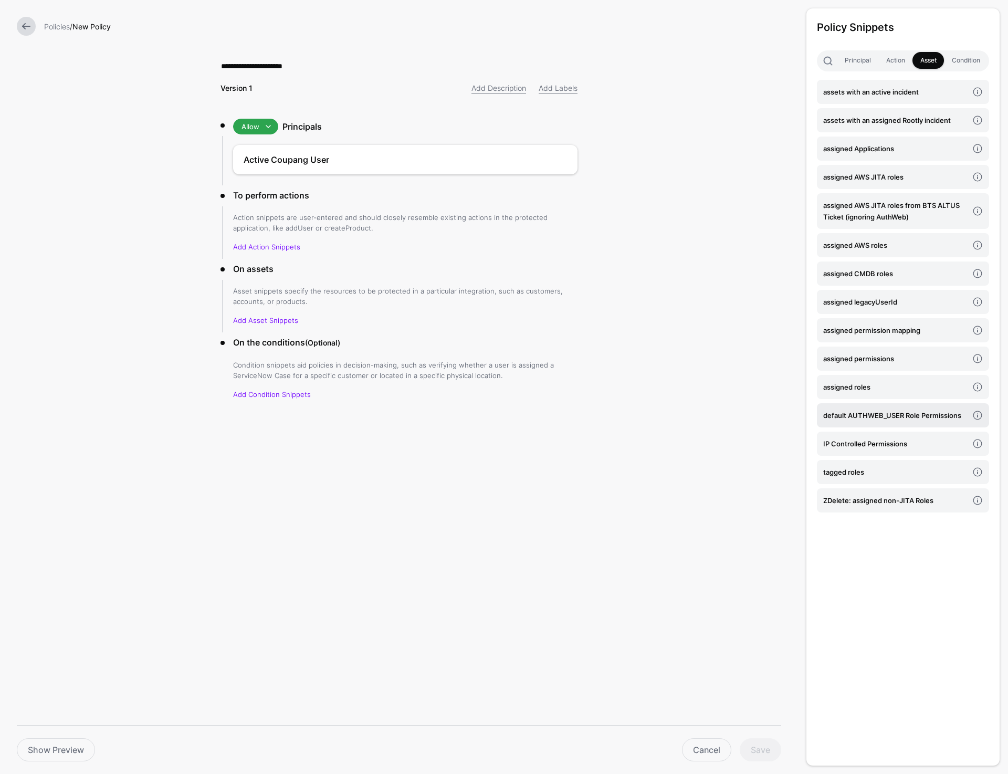
click at [885, 420] on h4 "default AUTHWEB_USER Role Permissions" at bounding box center [895, 416] width 145 height 12
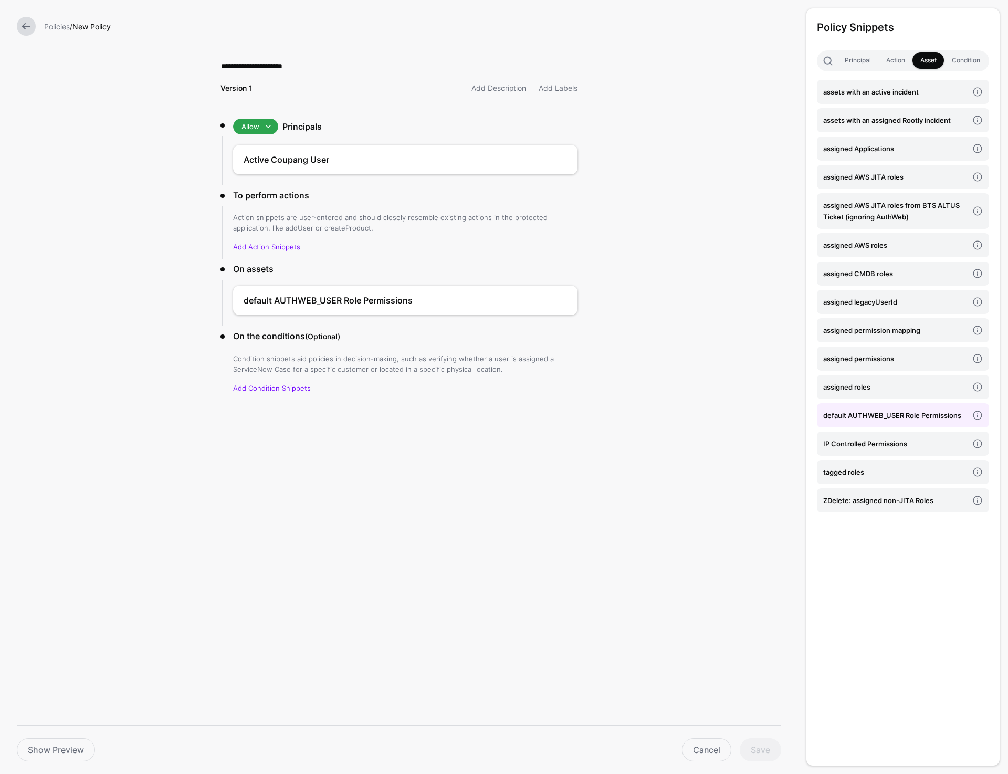
click at [410, 454] on div "**********" at bounding box center [399, 245] width 391 height 491
click at [755, 749] on button "Save" at bounding box center [760, 749] width 41 height 23
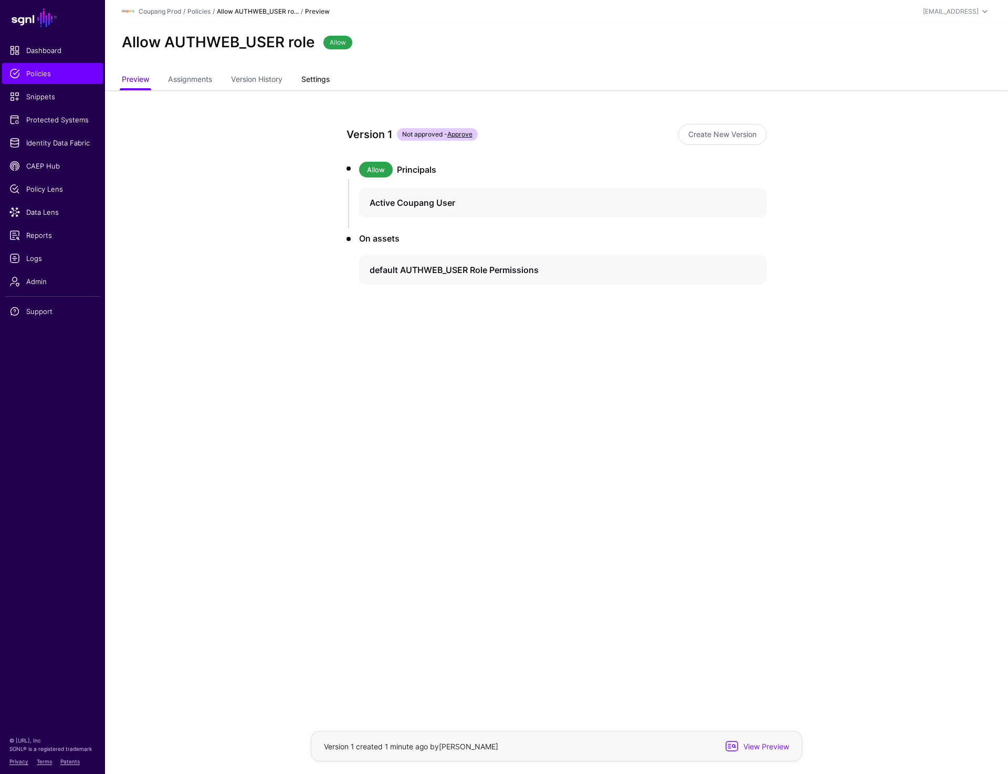
click at [330, 75] on link "Settings" at bounding box center [315, 80] width 28 height 20
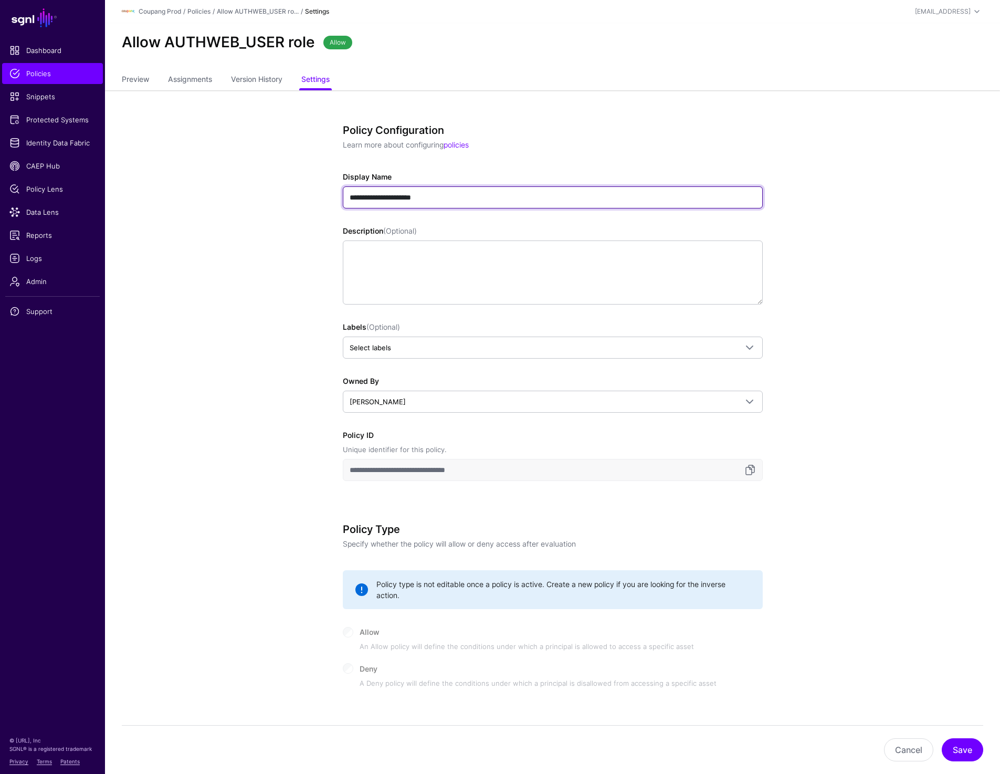
click at [352, 195] on input "**********" at bounding box center [553, 197] width 420 height 22
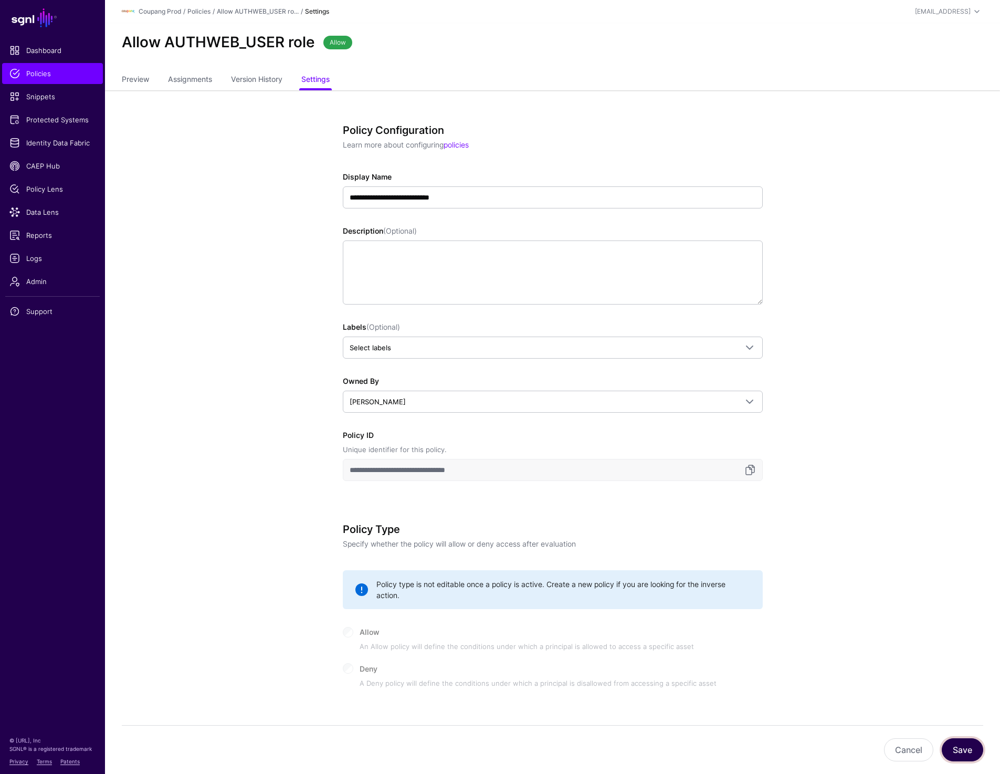
click at [961, 752] on button "Save" at bounding box center [962, 749] width 41 height 23
click at [770, 107] on div "**********" at bounding box center [552, 572] width 487 height 964
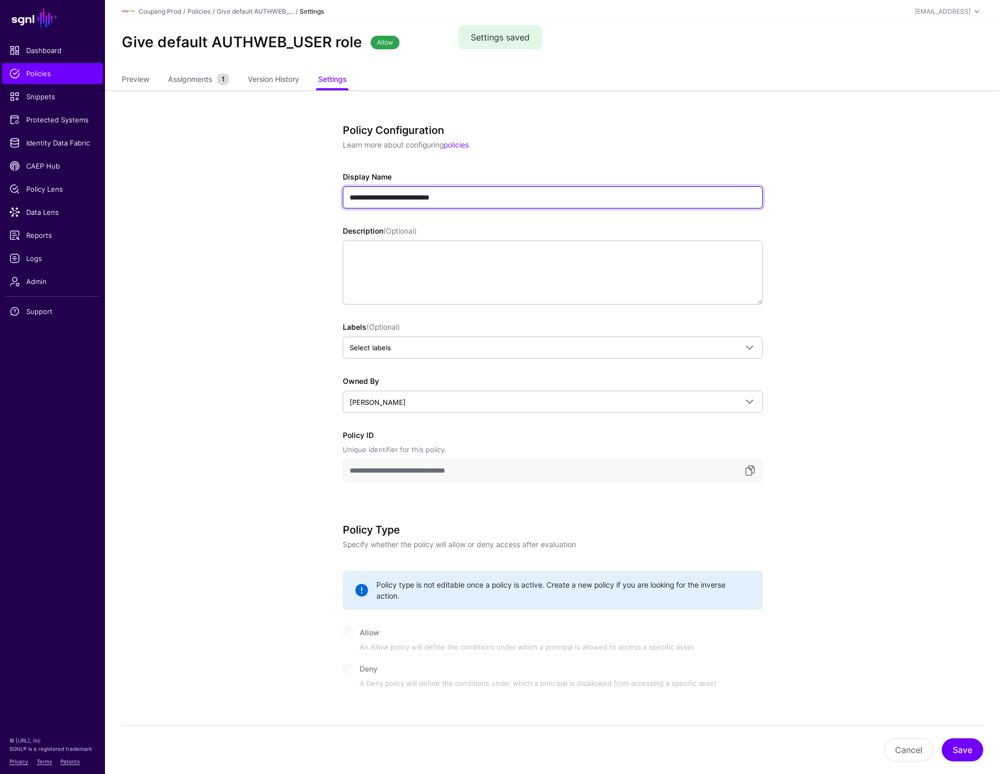
click at [355, 200] on input "**********" at bounding box center [553, 197] width 420 height 22
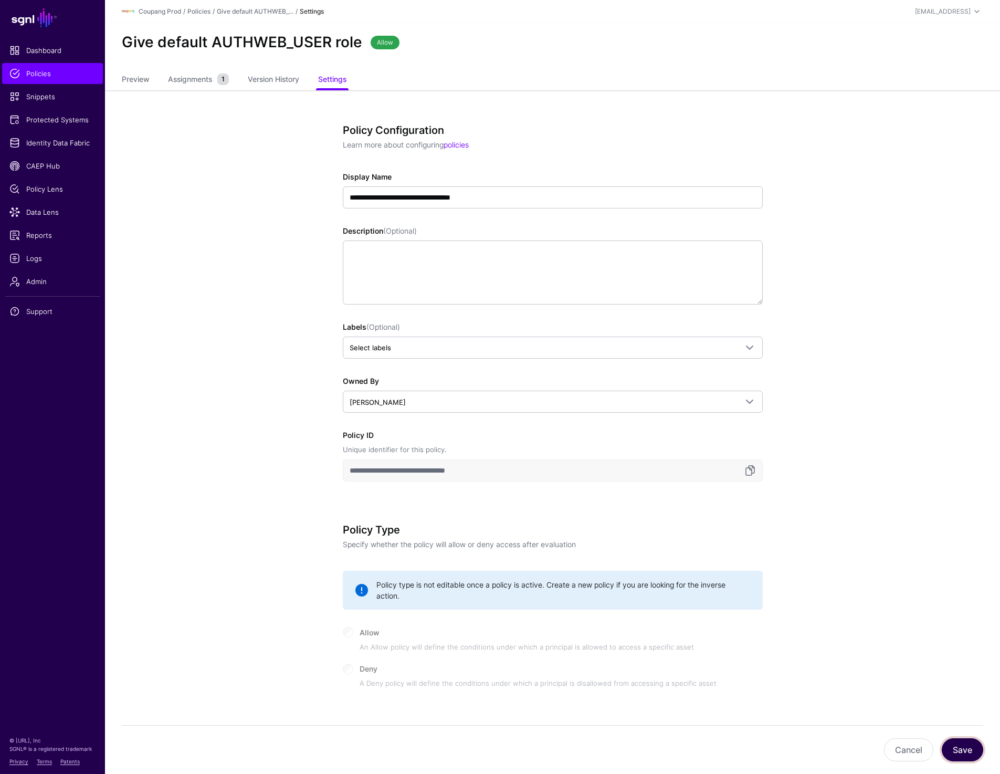
click at [948, 756] on button "Save" at bounding box center [962, 749] width 41 height 23
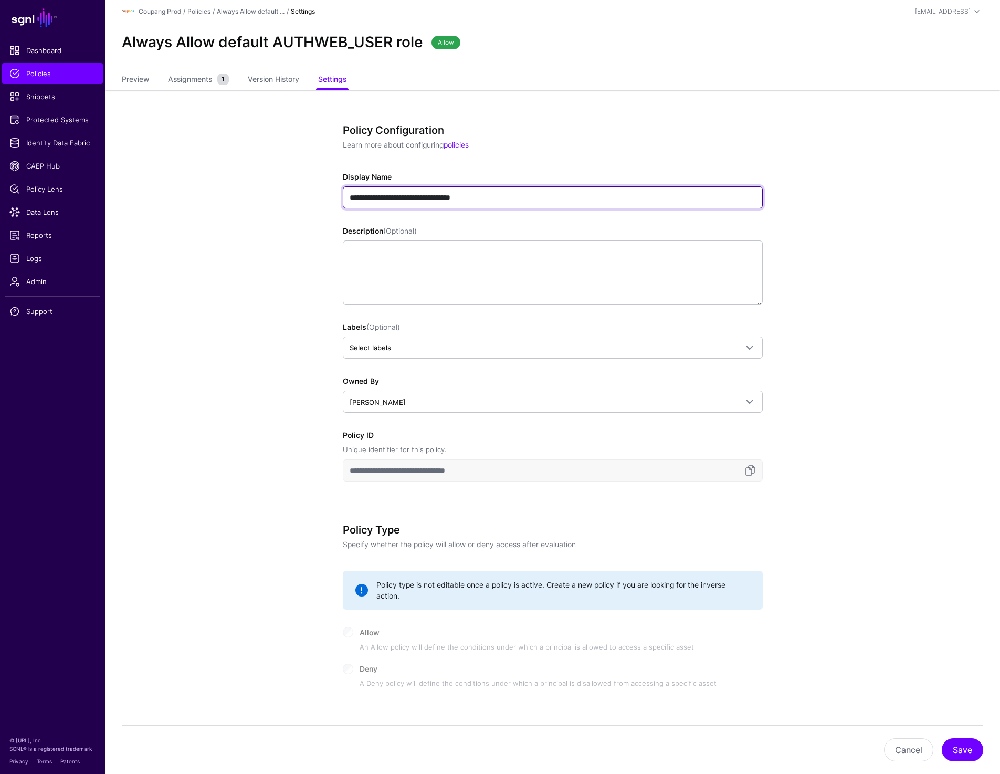
click at [362, 198] on input "**********" at bounding box center [553, 197] width 420 height 22
type input "**********"
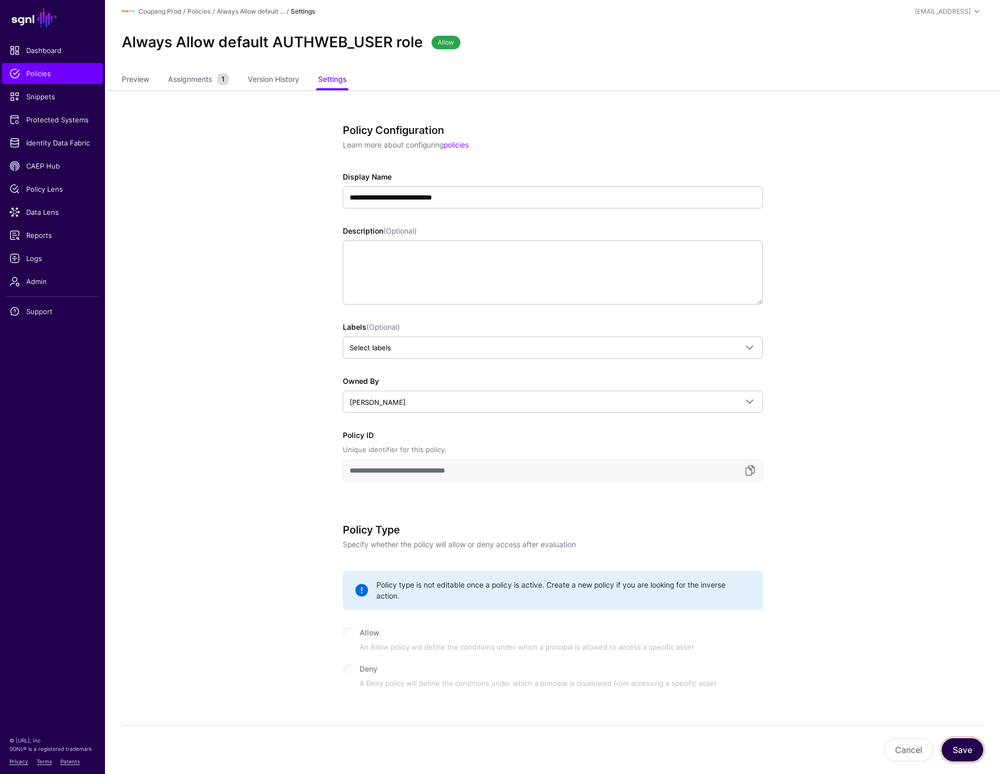
click at [975, 756] on button "Save" at bounding box center [962, 749] width 41 height 23
click at [195, 85] on link "Assignments 1" at bounding box center [198, 80] width 61 height 20
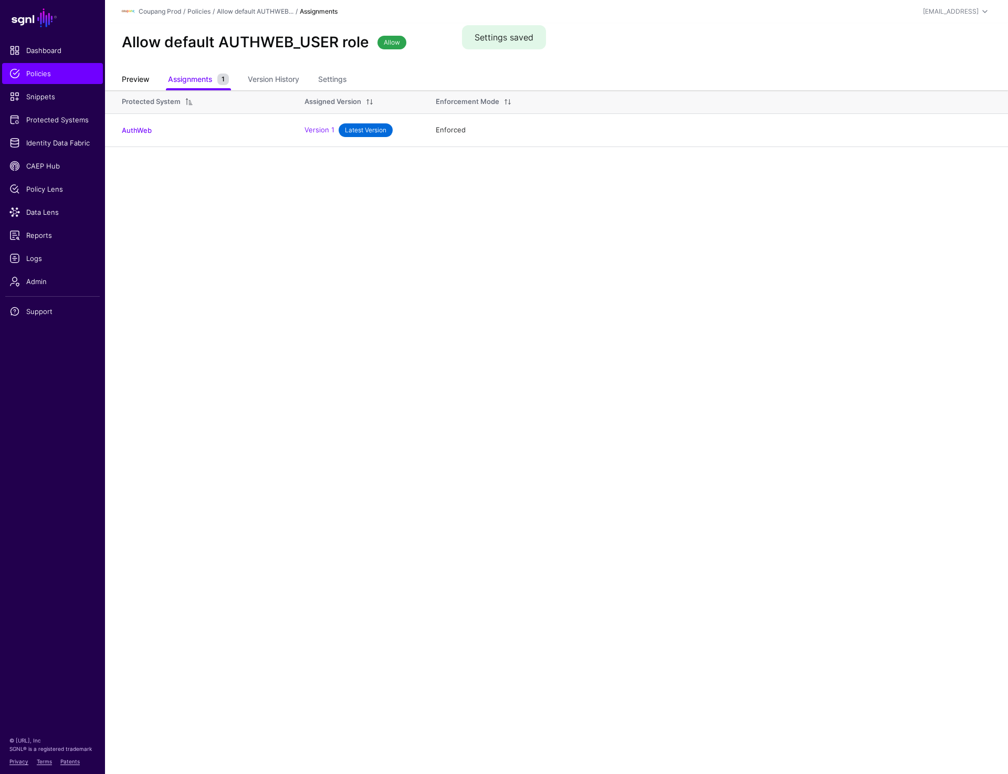
click at [139, 84] on link "Preview" at bounding box center [135, 80] width 27 height 20
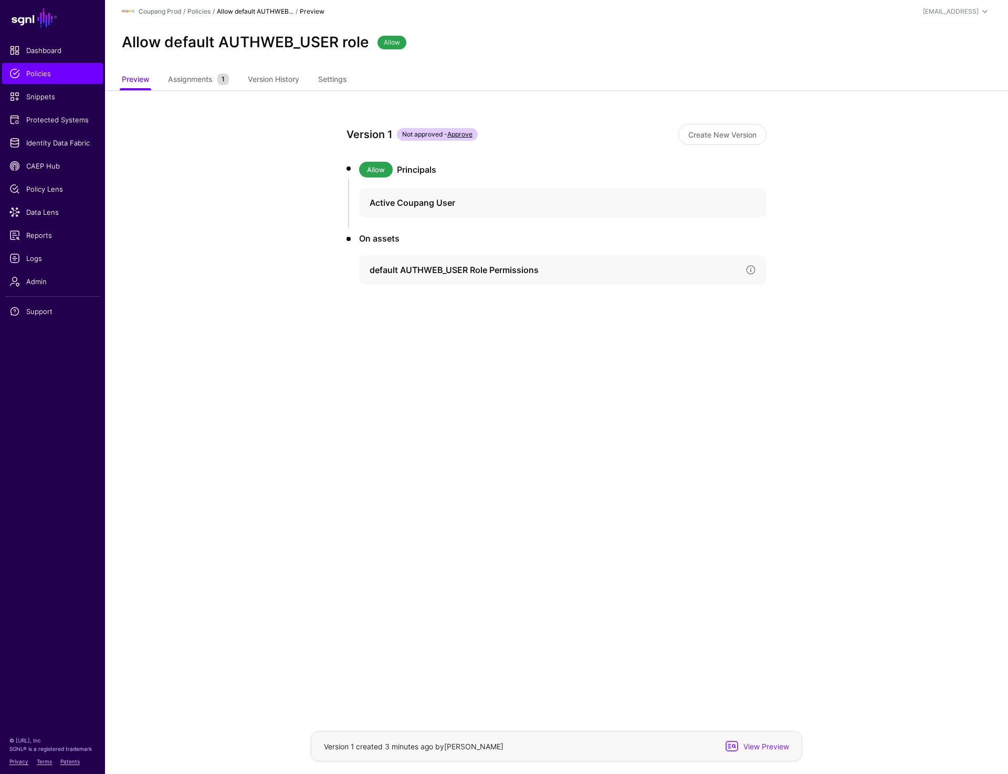
click at [446, 275] on h4 "default AUTHWEB_USER Role Permissions" at bounding box center [554, 270] width 368 height 13
click at [408, 394] on link "Version 1" at bounding box center [405, 391] width 26 height 8
click at [456, 273] on h4 "default AUTHWEB_USER Role Permissions" at bounding box center [554, 270] width 368 height 13
click at [454, 271] on h4 "default AUTHWEB_USER Role Permissions" at bounding box center [554, 270] width 368 height 13
click at [408, 392] on link "Version 1" at bounding box center [405, 391] width 26 height 8
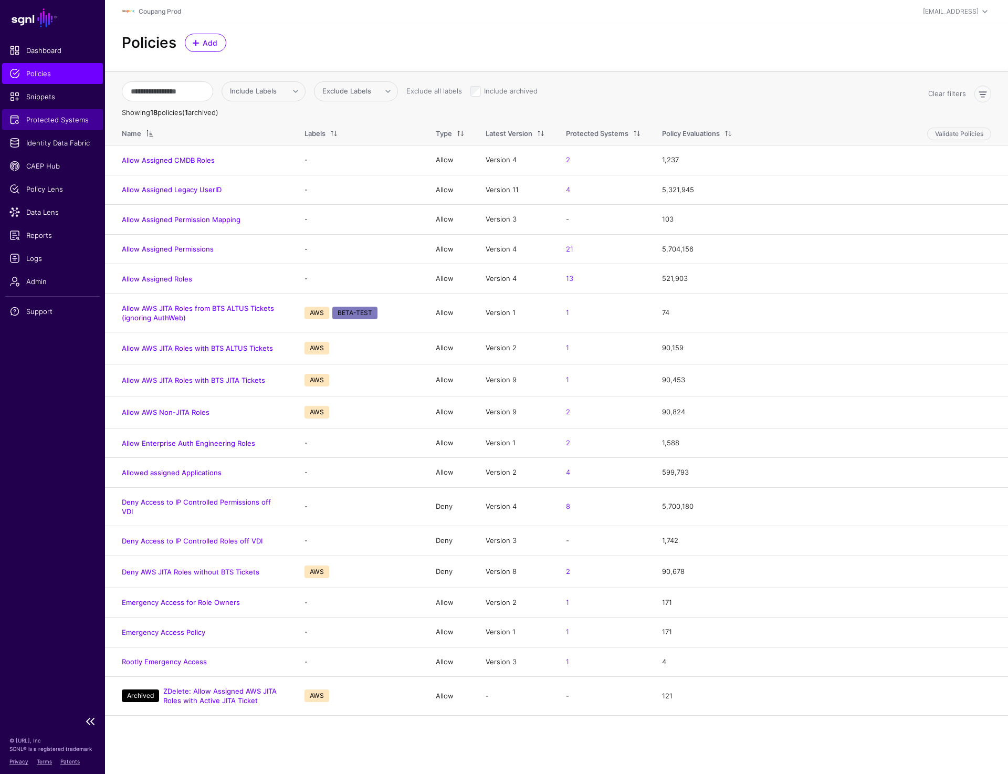
click at [44, 118] on span "Protected Systems" at bounding box center [52, 119] width 86 height 11
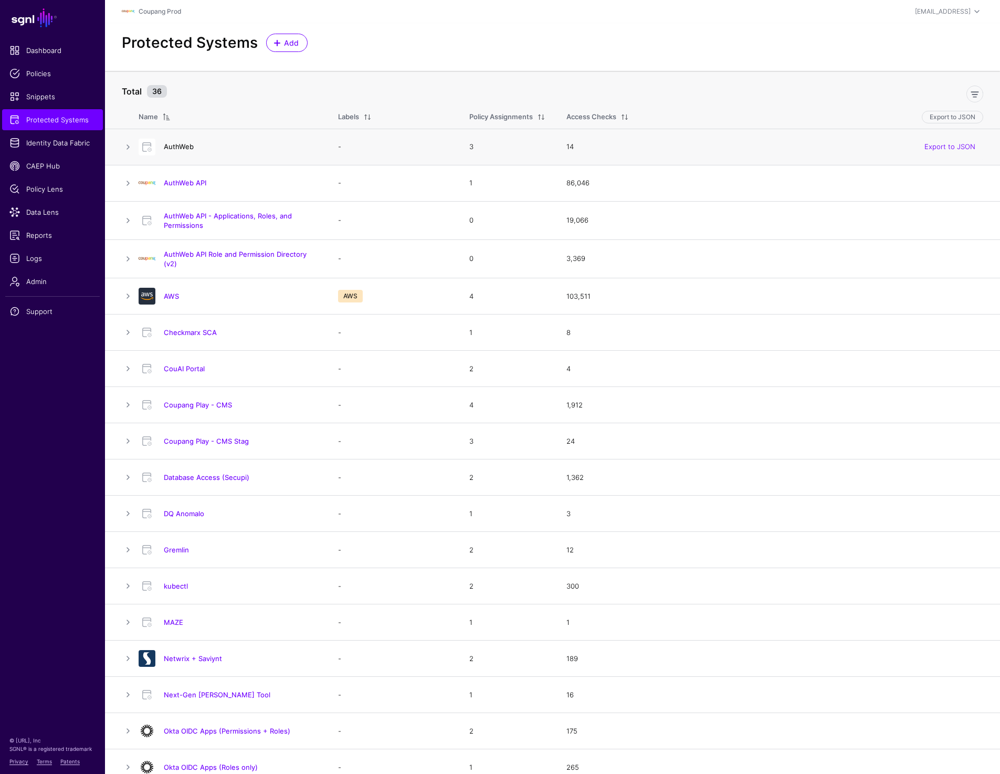
click at [183, 149] on link "AuthWeb" at bounding box center [179, 146] width 30 height 8
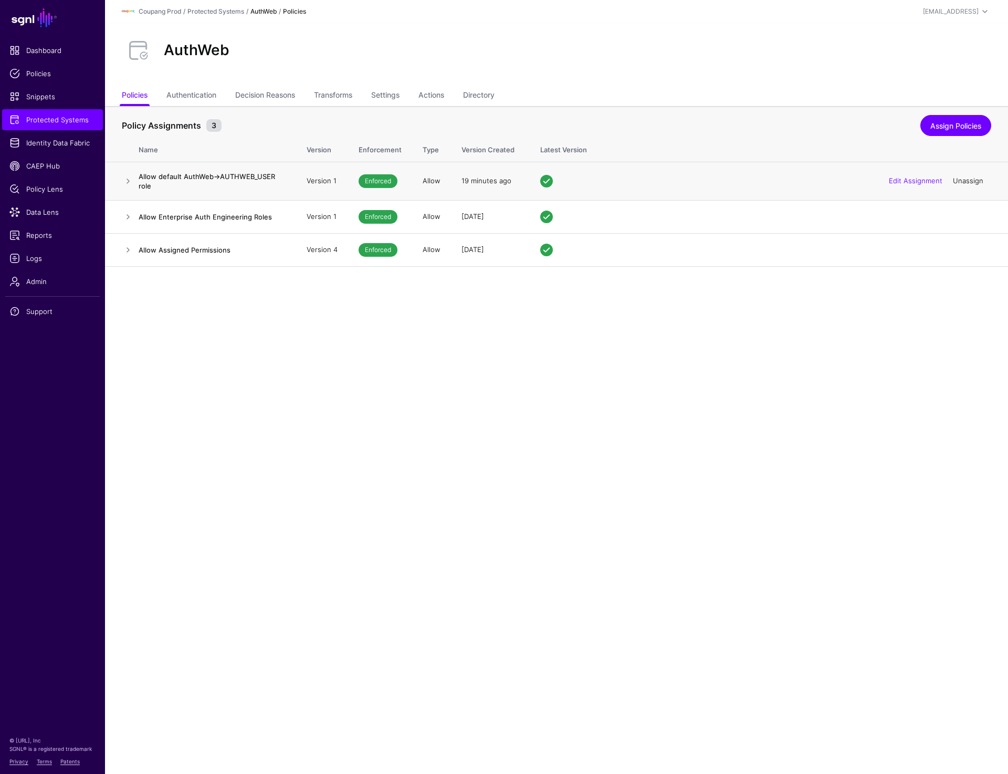
click at [971, 183] on link "Unassign" at bounding box center [968, 180] width 30 height 8
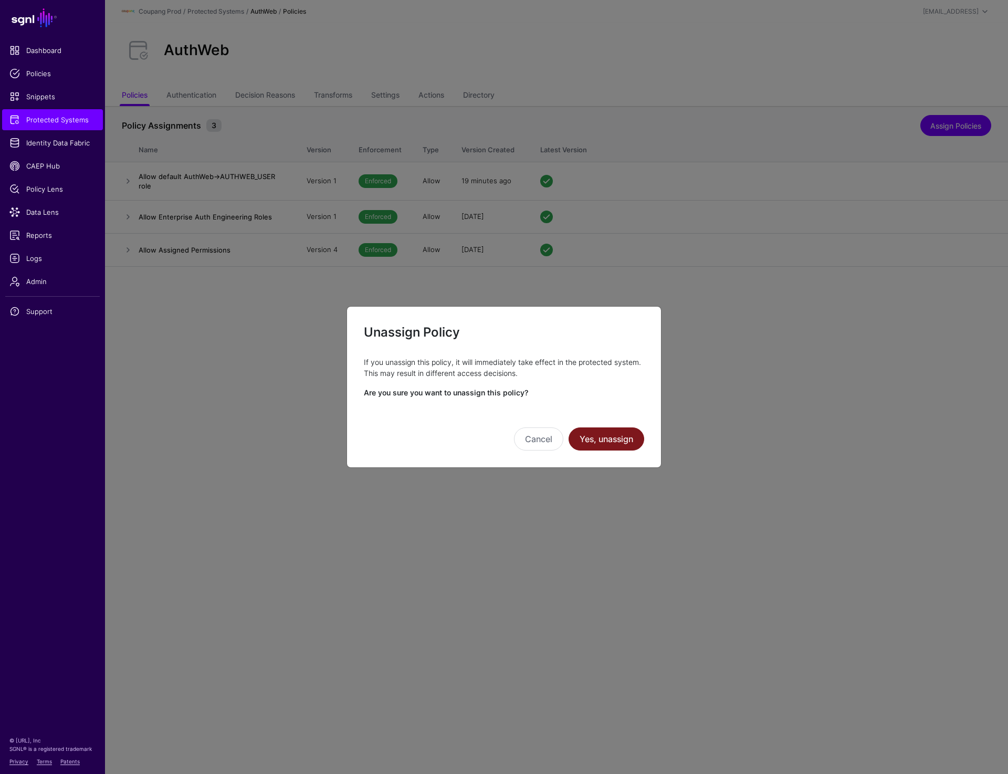
click at [602, 441] on button "Yes, unassign" at bounding box center [607, 439] width 76 height 23
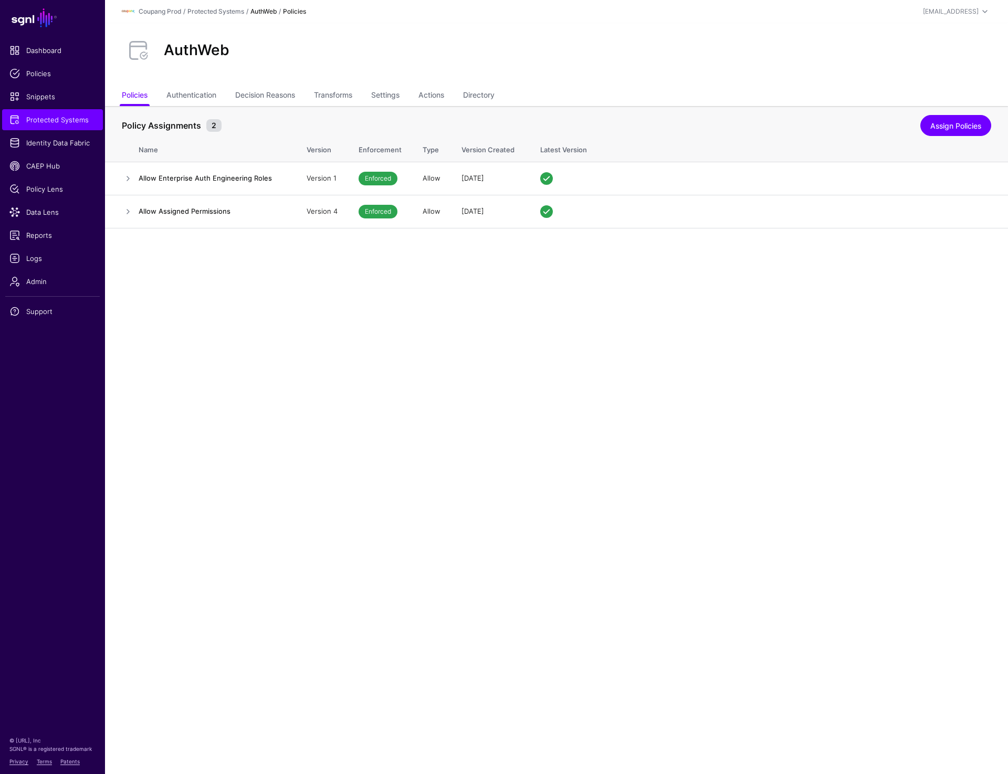
click at [628, 411] on main "SGNL Dashboard Policies Snippets Protected Systems Identity Data Fabric CAEP Hu…" at bounding box center [504, 387] width 1008 height 774
click at [953, 125] on link "Assign Policies" at bounding box center [956, 125] width 71 height 21
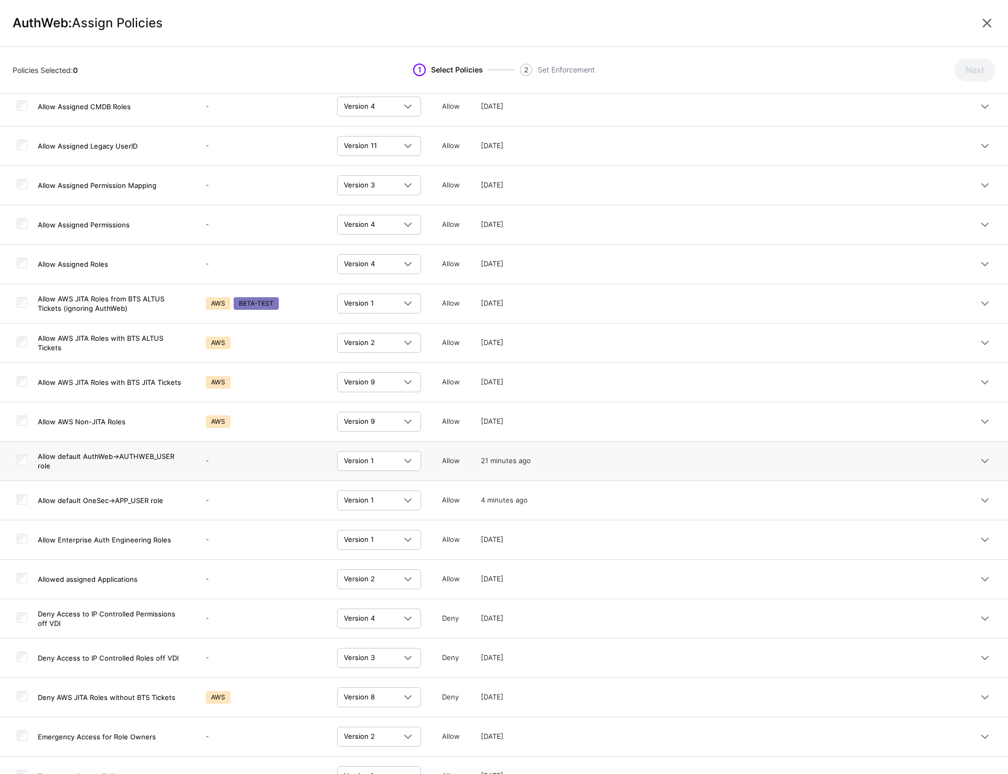
scroll to position [37, 0]
click at [970, 77] on button "Next" at bounding box center [975, 69] width 41 height 23
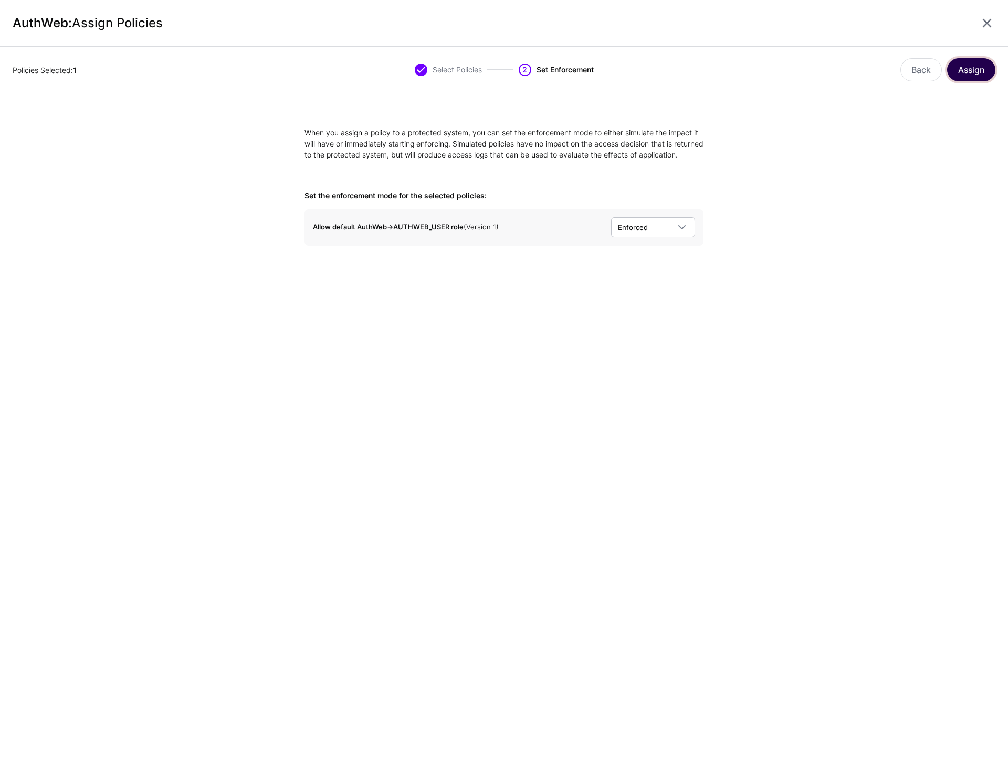
click at [961, 76] on button "Assign" at bounding box center [971, 69] width 48 height 23
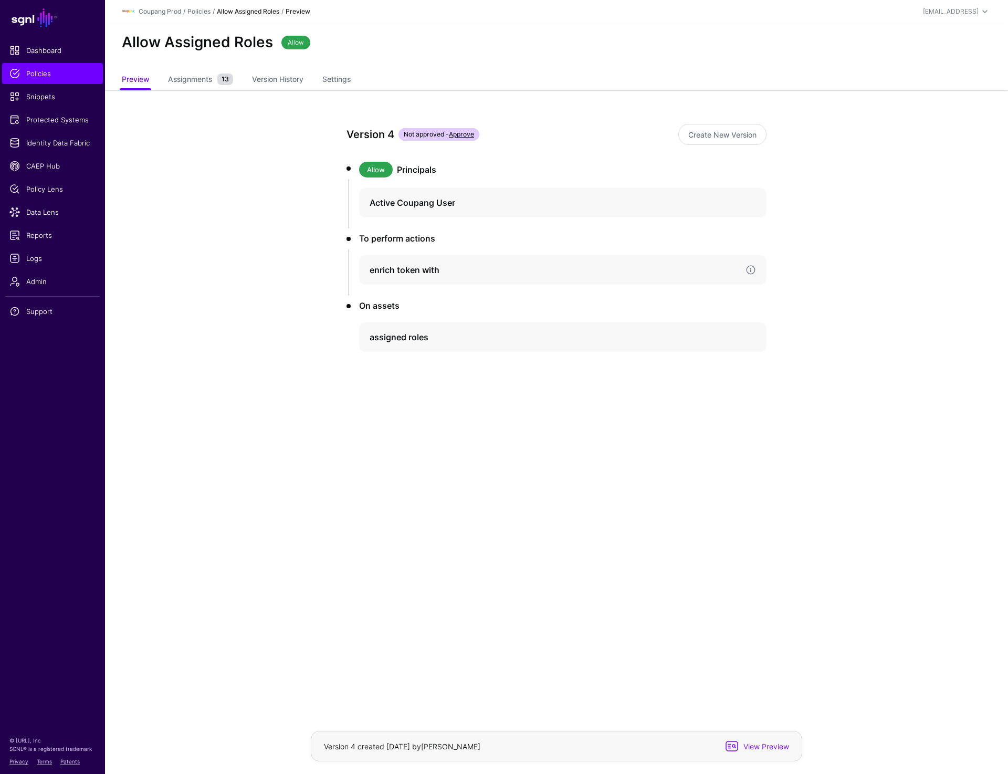
click at [421, 273] on h4 "enrich token with" at bounding box center [554, 270] width 368 height 13
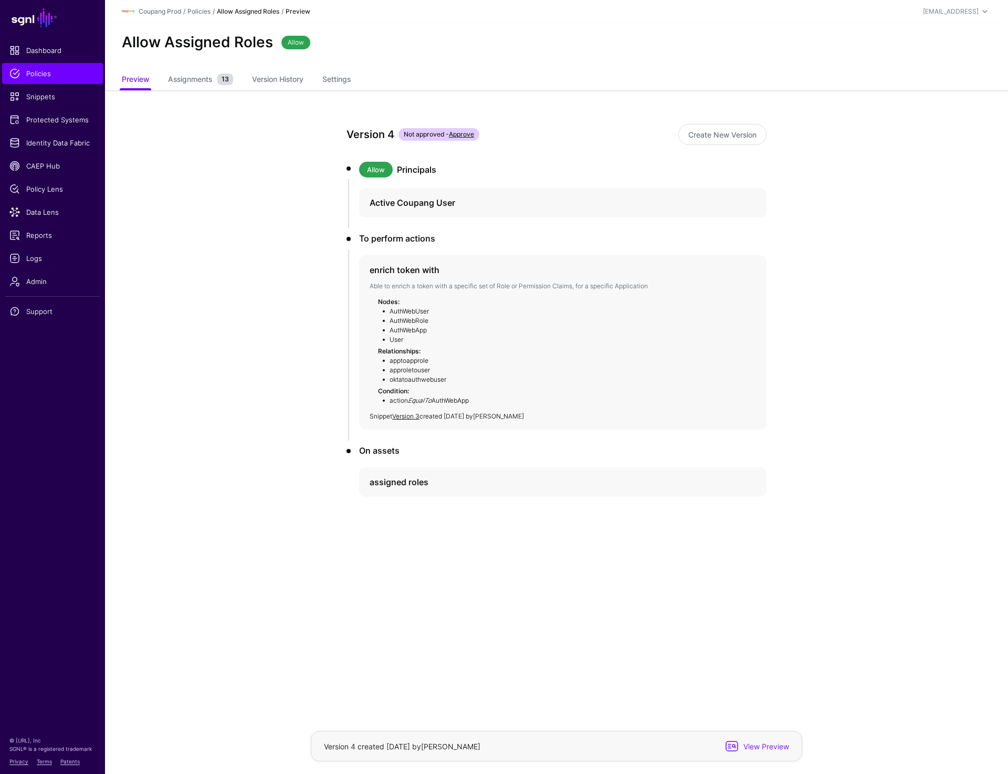
click at [809, 228] on app-policies-v2-item-preview "Version 4 Not approved - Approve Create New Version Allow Principals Active Cou…" at bounding box center [556, 347] width 903 height 514
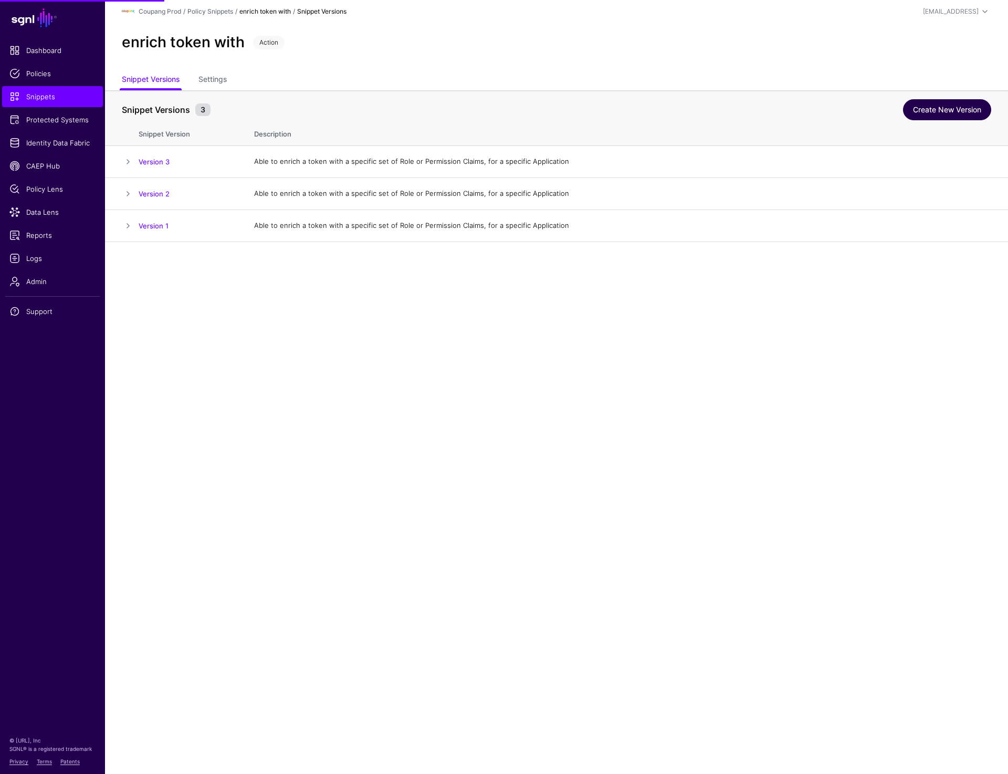
click at [932, 112] on link "Create New Version" at bounding box center [947, 109] width 88 height 21
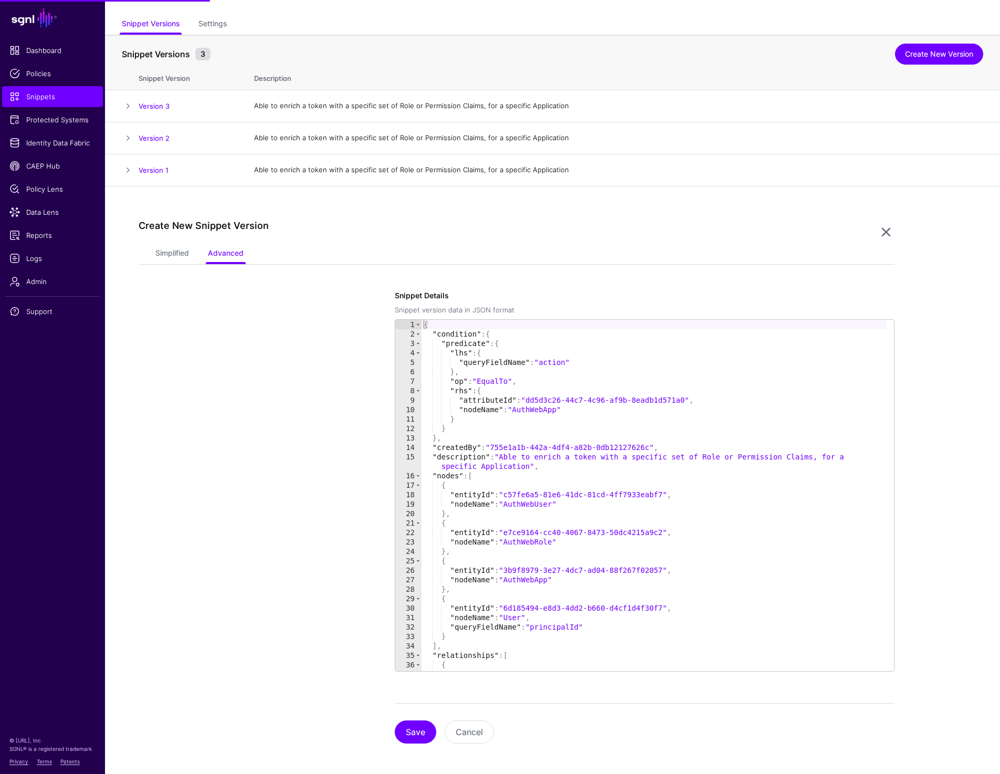
scroll to position [59, 0]
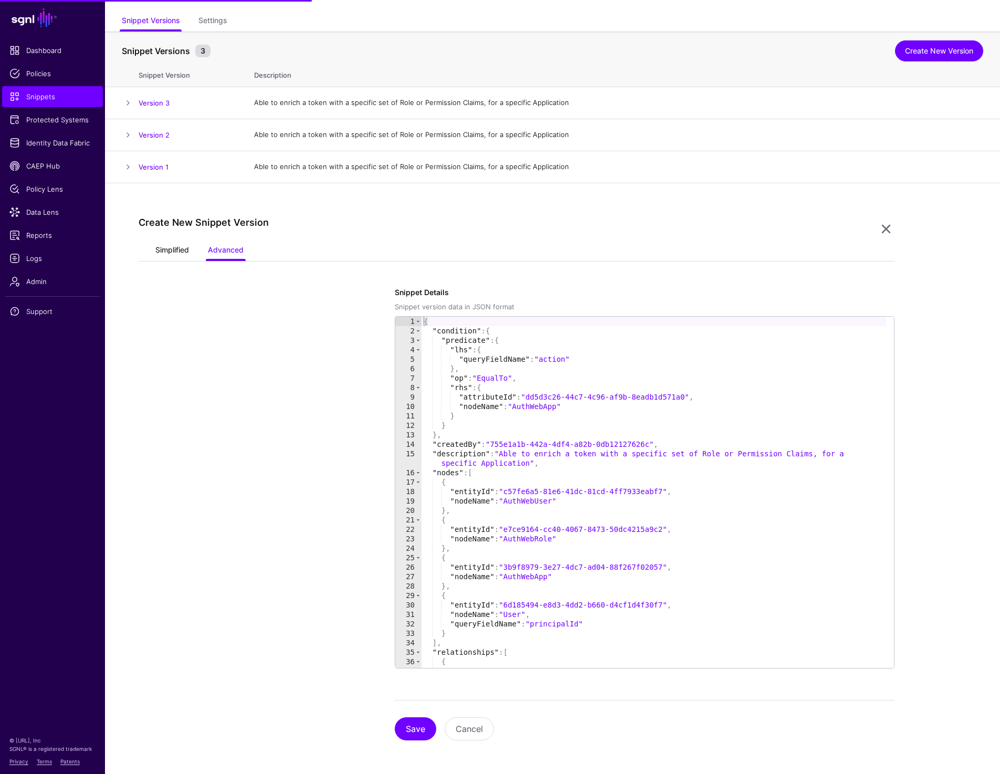
click at [161, 248] on link "Simplified" at bounding box center [172, 251] width 34 height 20
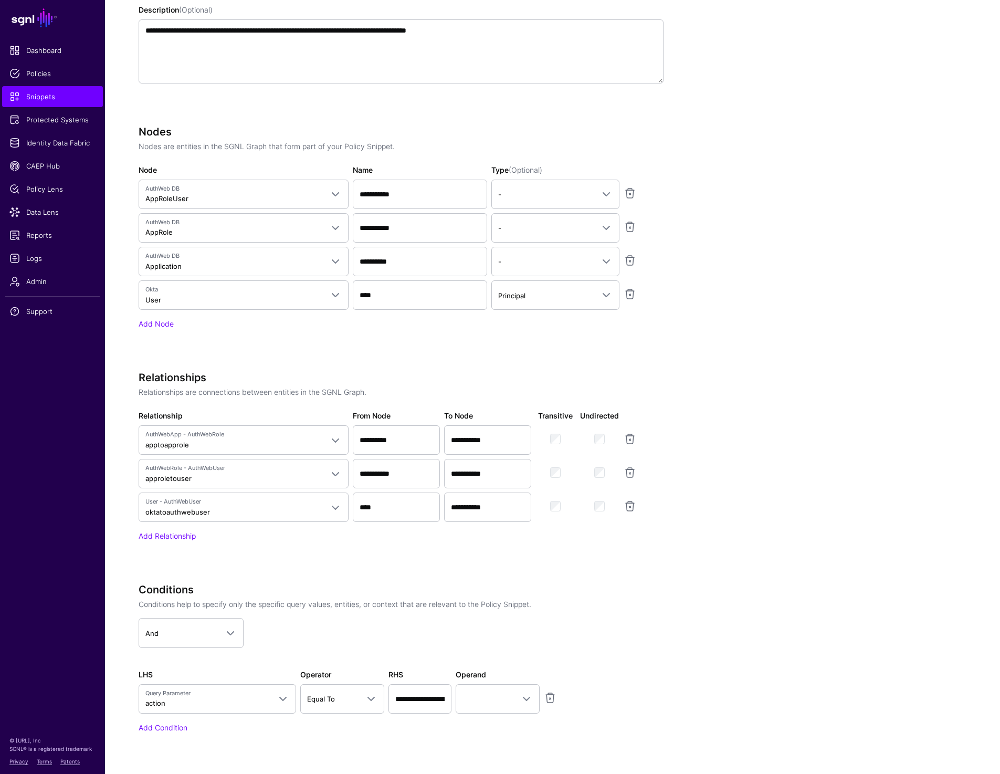
scroll to position [400, 0]
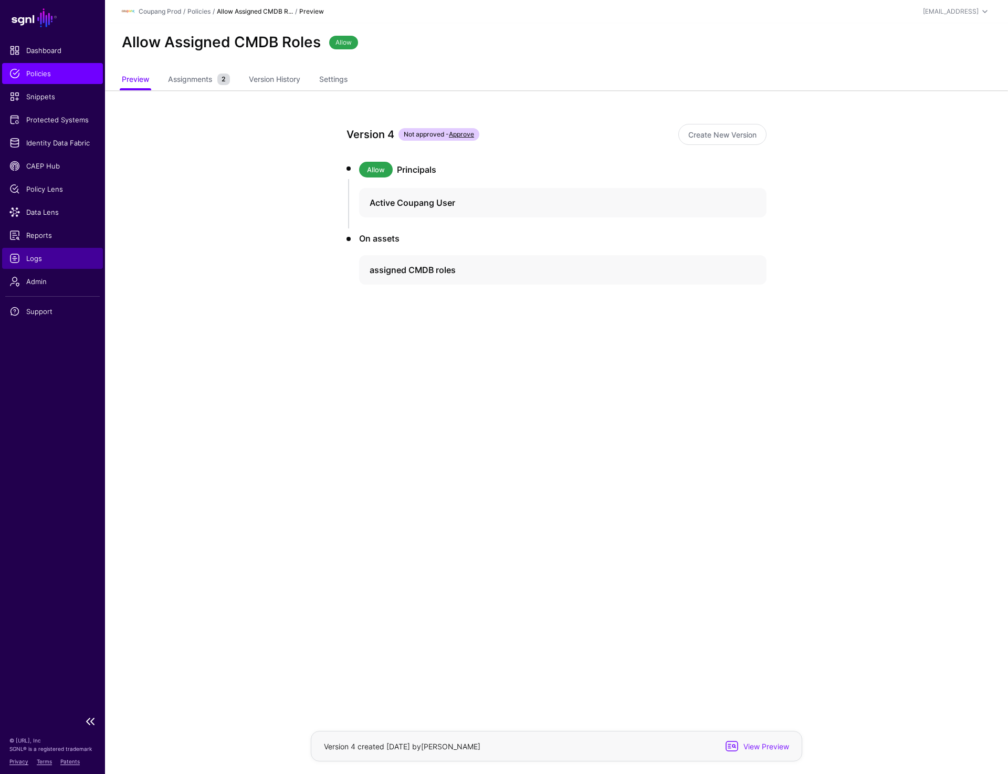
click at [57, 261] on span "Logs" at bounding box center [52, 258] width 86 height 11
click at [60, 72] on span "Policies" at bounding box center [52, 73] width 86 height 11
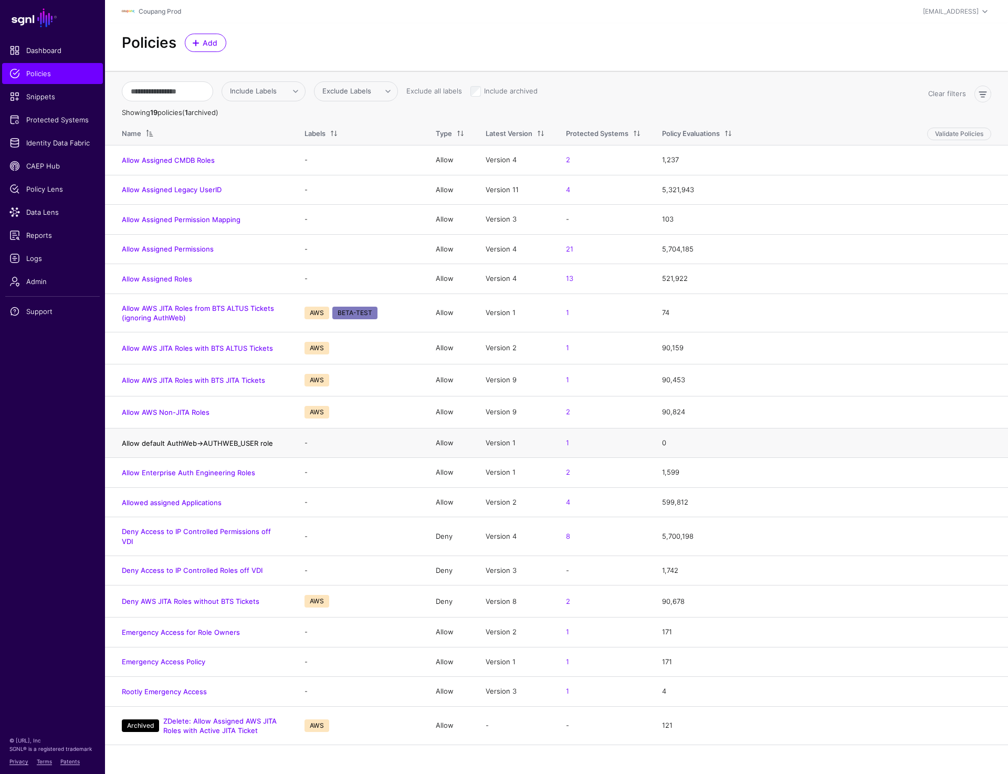
click at [163, 445] on link "Allow default AuthWeb->AUTHWEB_USER role" at bounding box center [197, 443] width 151 height 8
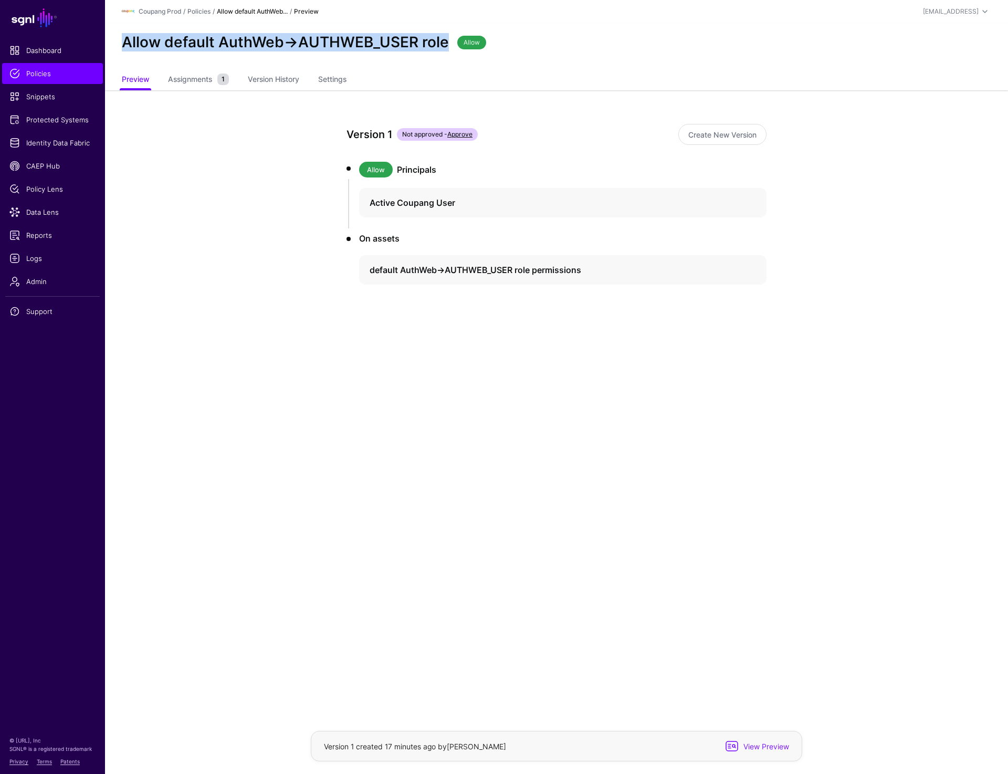
drag, startPoint x: 122, startPoint y: 46, endPoint x: 447, endPoint y: 46, distance: 325.1
click at [447, 46] on div "Allow default AuthWeb->AUTHWEB_USER role" at bounding box center [286, 43] width 336 height 18
copy h2 "Allow default AuthWeb->AUTHWEB_USER role"
click at [39, 71] on span "Policies" at bounding box center [52, 73] width 86 height 11
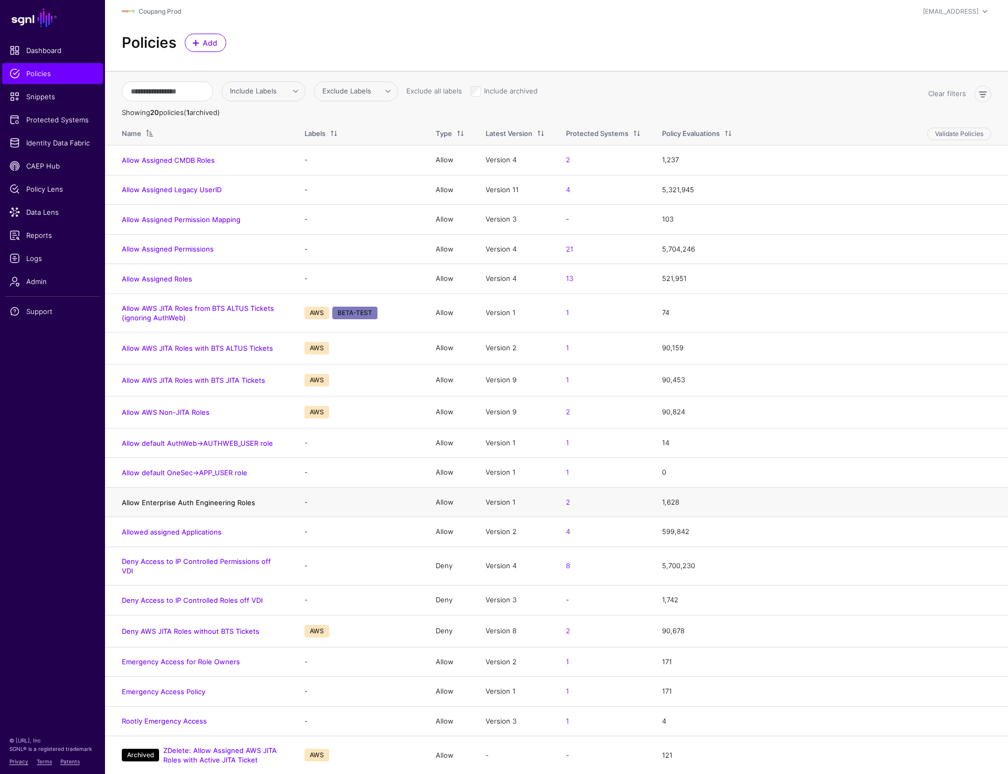
click at [184, 500] on link "Allow Enterprise Auth Engineering Roles" at bounding box center [188, 502] width 133 height 8
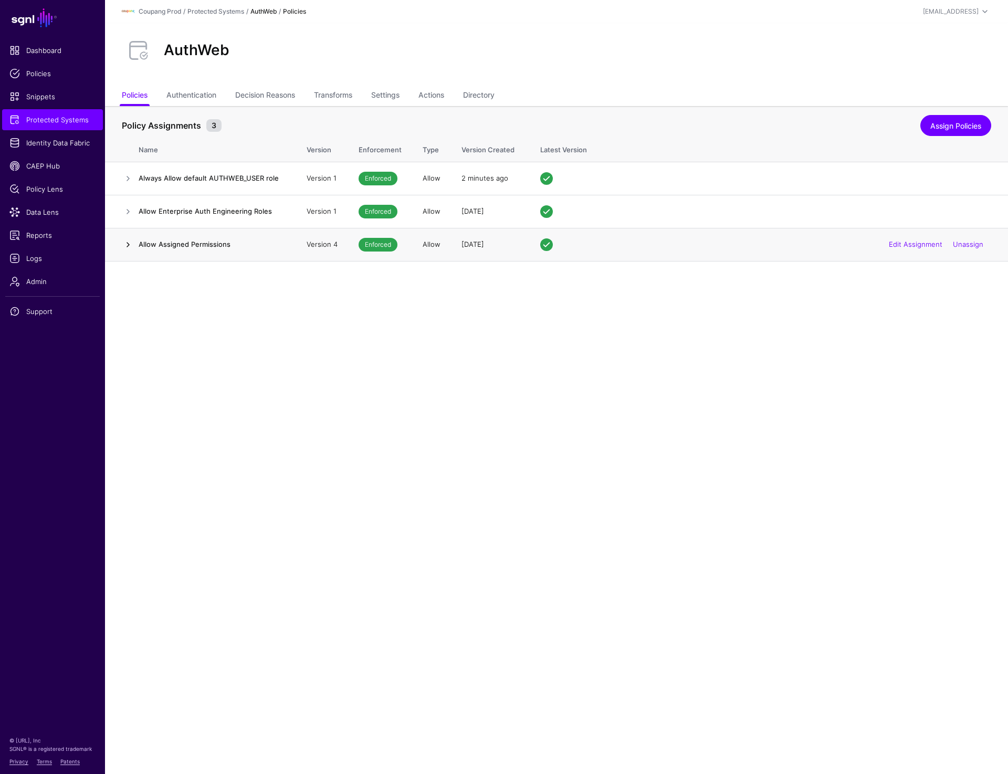
click at [124, 247] on link at bounding box center [128, 244] width 13 height 13
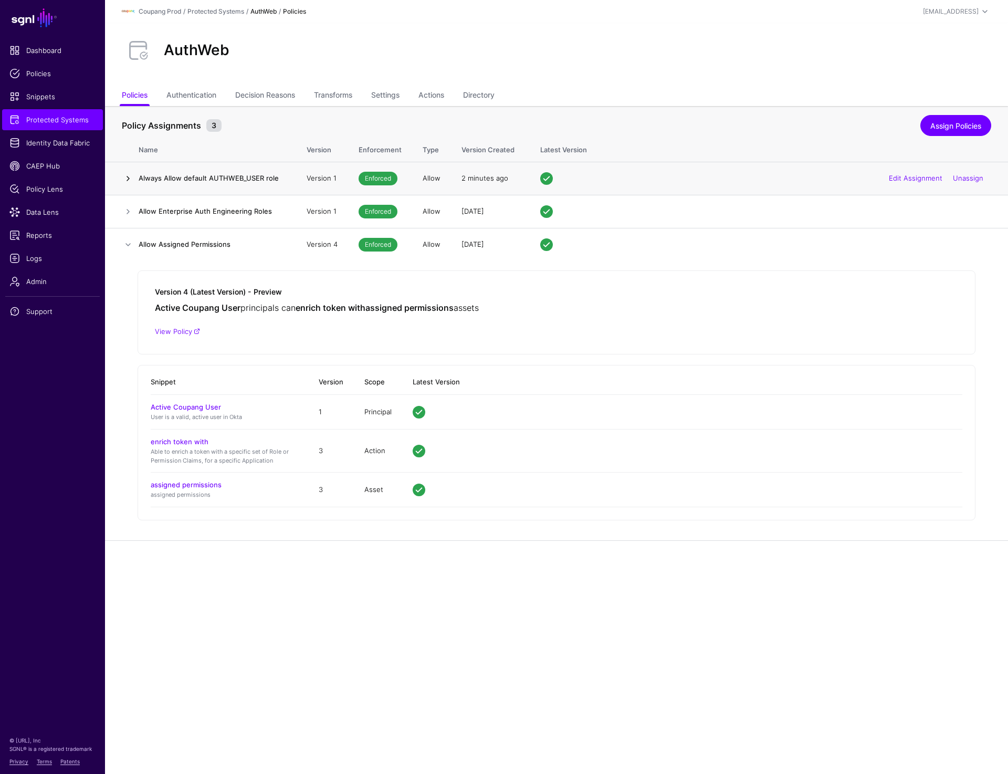
click at [130, 181] on link at bounding box center [128, 178] width 13 height 13
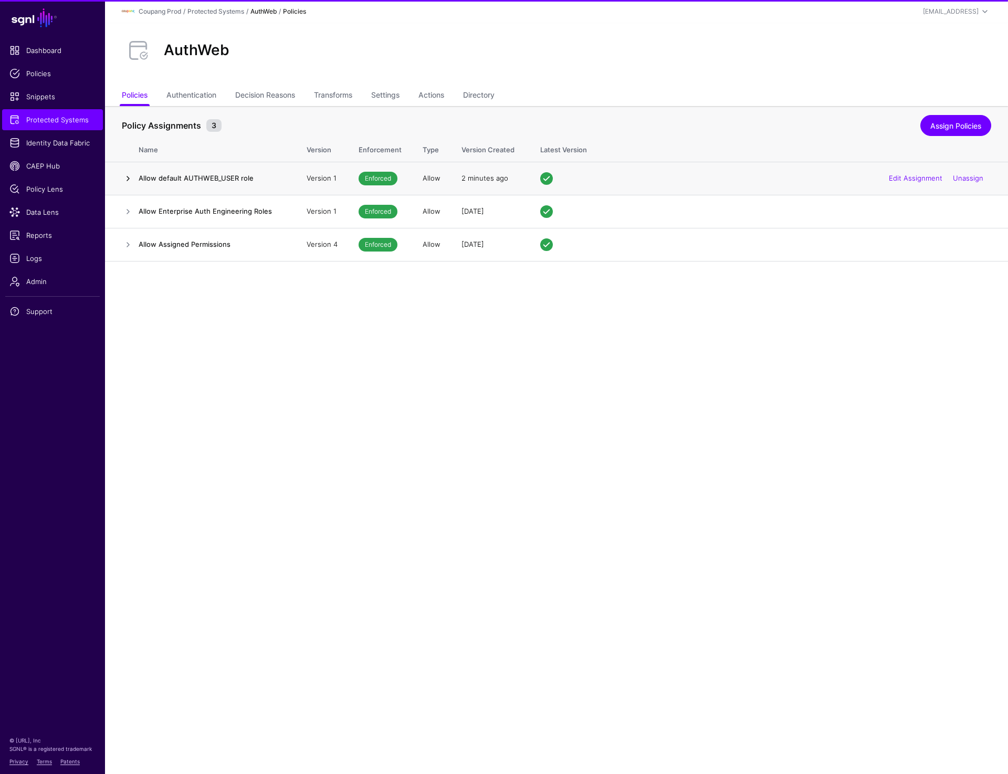
click at [127, 181] on link at bounding box center [128, 178] width 13 height 13
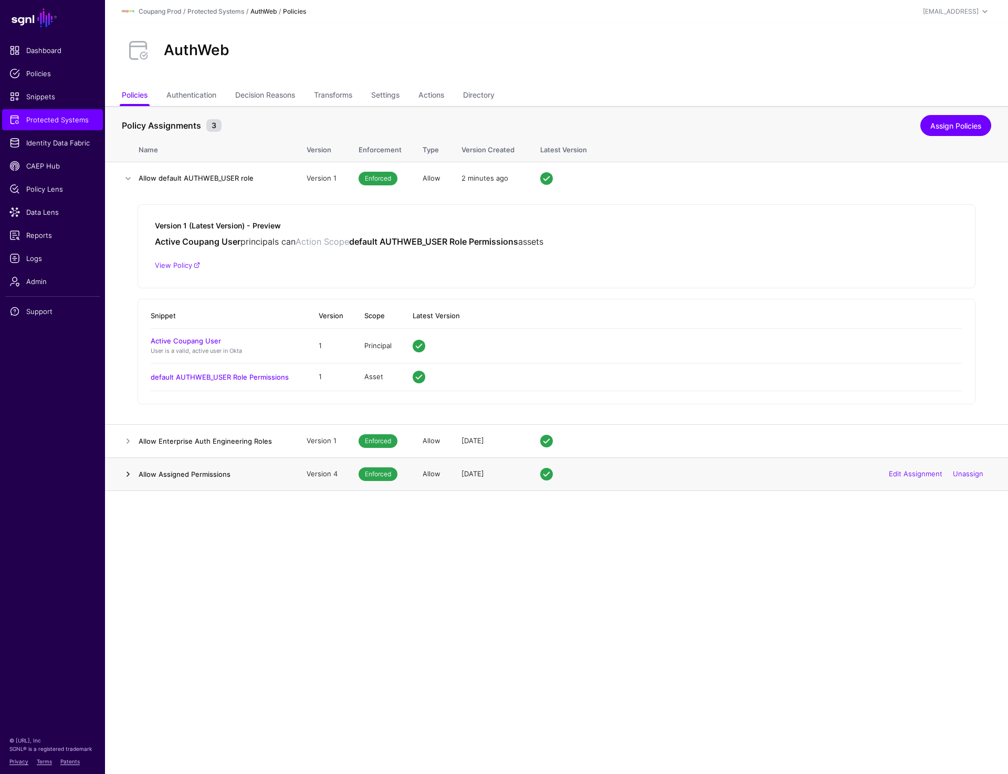
click at [129, 470] on link at bounding box center [128, 474] width 13 height 13
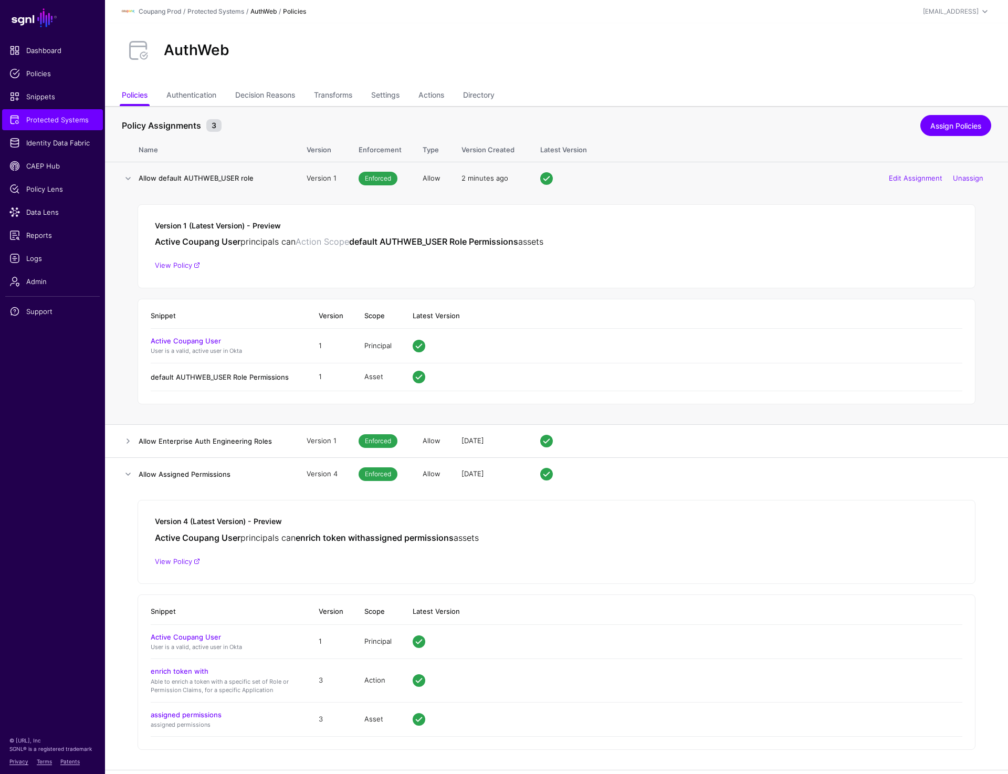
click at [261, 380] on link "default AUTHWEB_USER Role Permissions" at bounding box center [220, 377] width 138 height 8
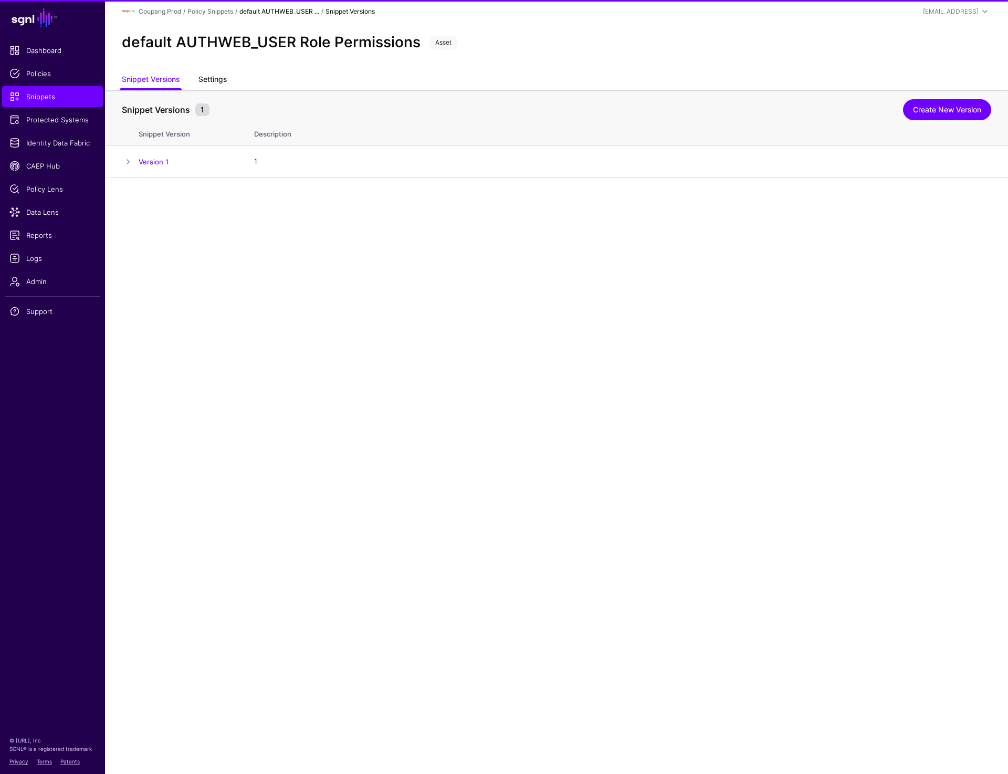
click at [223, 77] on link "Settings" at bounding box center [213, 80] width 28 height 20
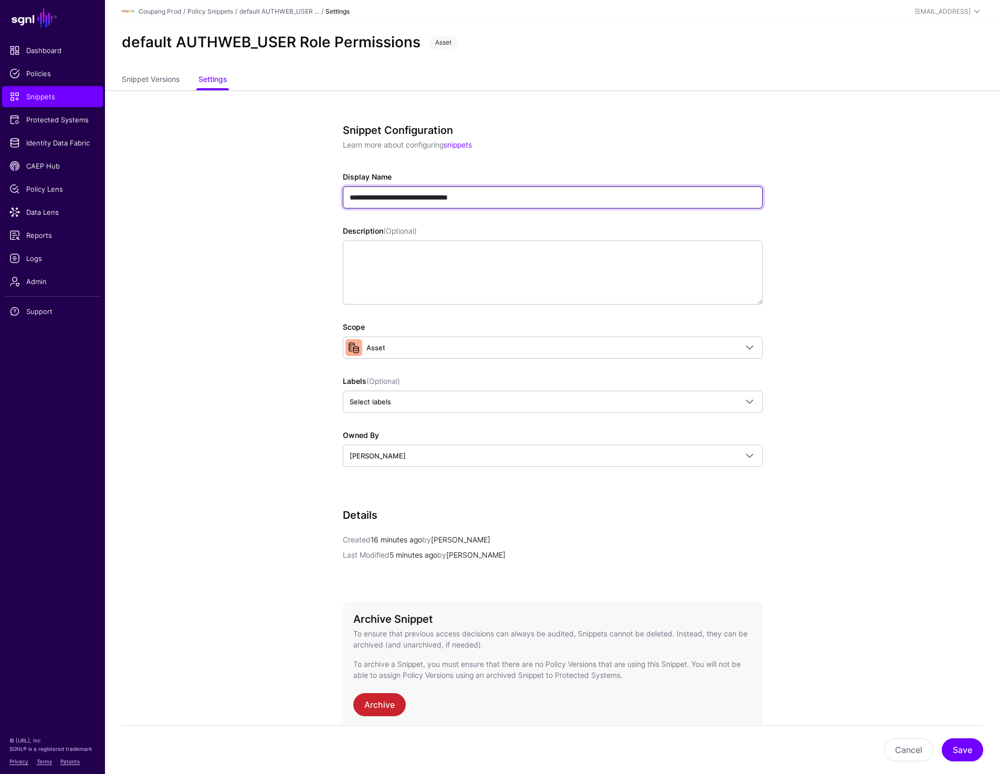
click at [449, 196] on input "**********" at bounding box center [553, 197] width 420 height 22
click at [441, 197] on input "**********" at bounding box center [553, 197] width 420 height 22
type input "**********"
click at [964, 754] on button "Save" at bounding box center [962, 749] width 41 height 23
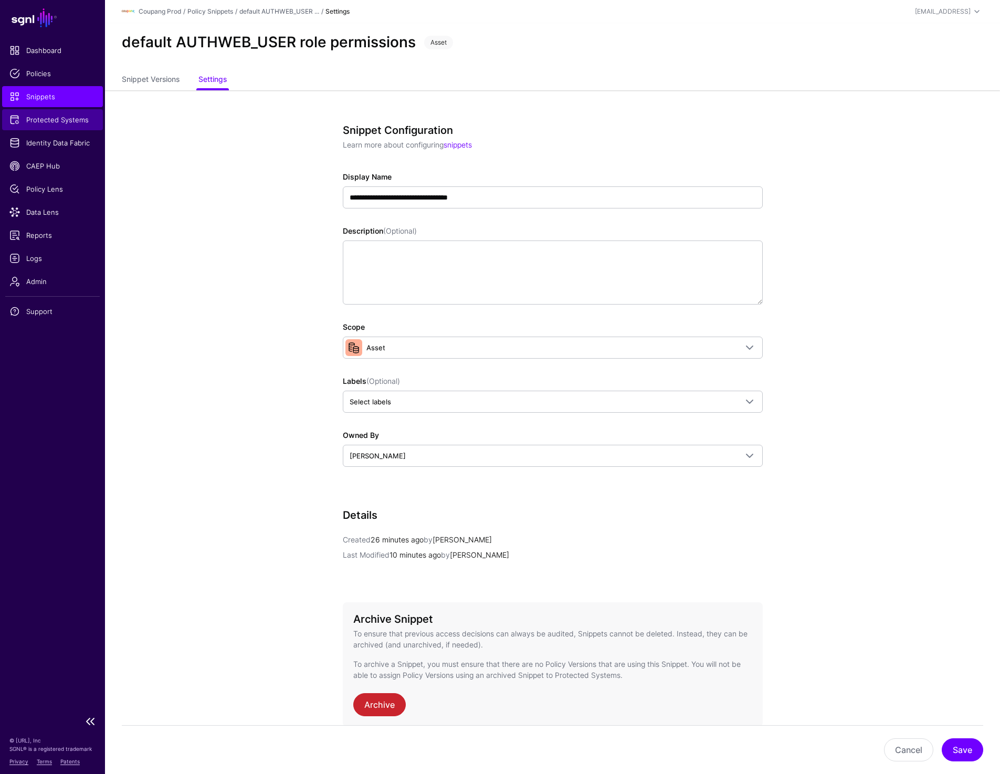
click at [44, 122] on span "Protected Systems" at bounding box center [52, 119] width 86 height 11
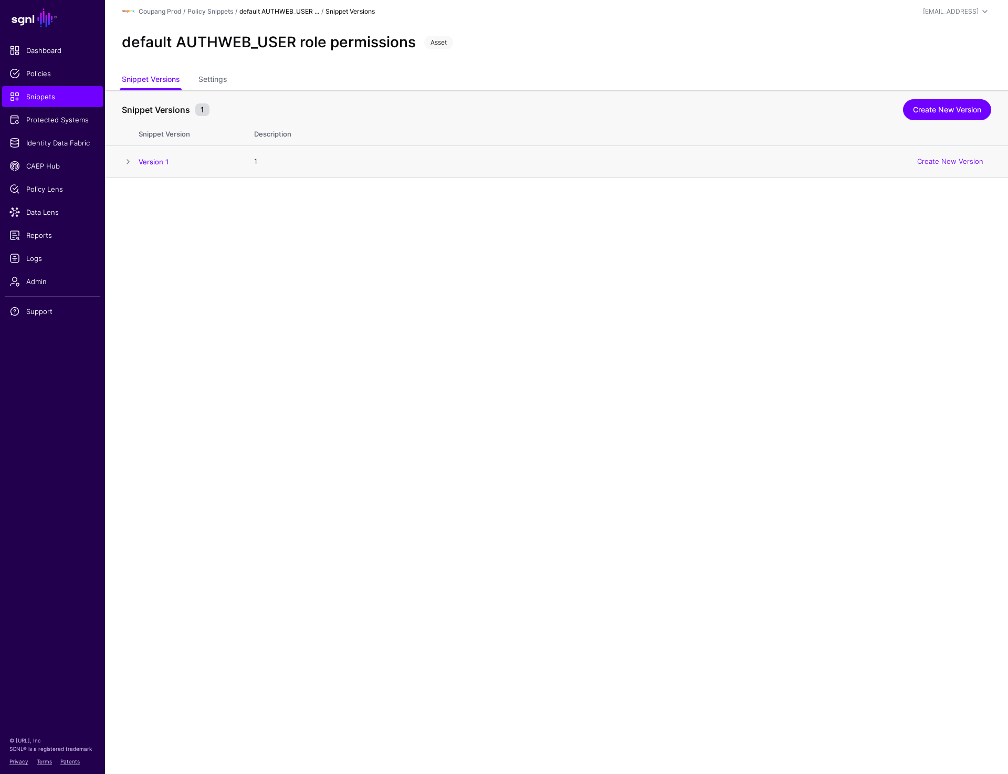
click at [124, 157] on span at bounding box center [128, 161] width 13 height 13
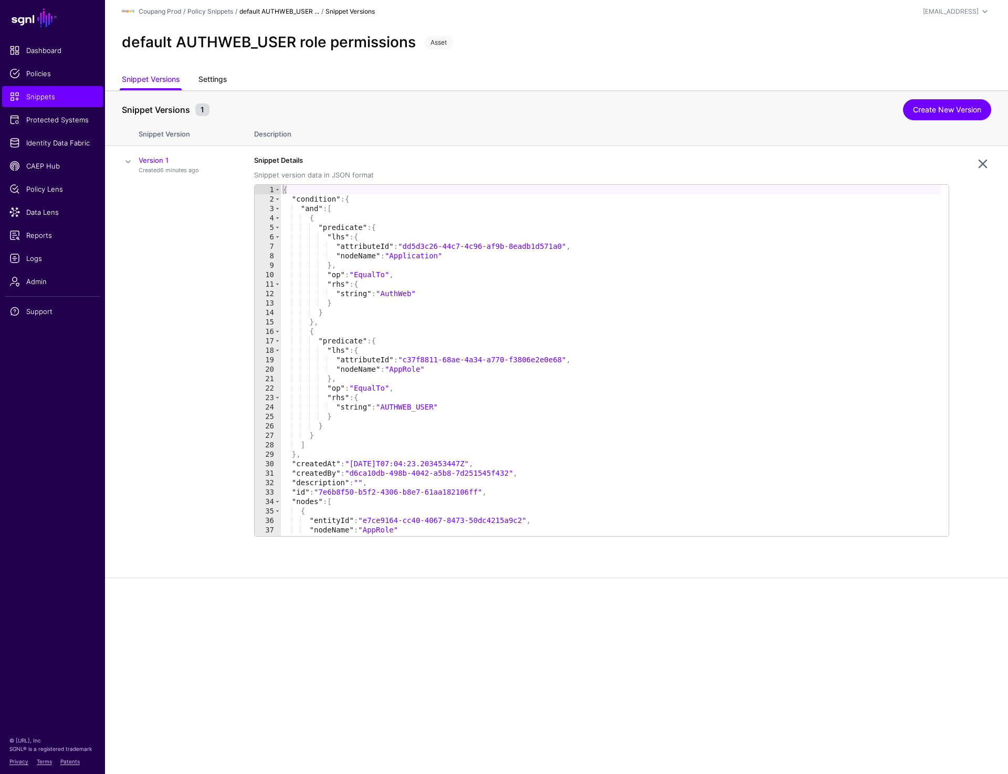
click at [206, 82] on link "Settings" at bounding box center [213, 80] width 28 height 20
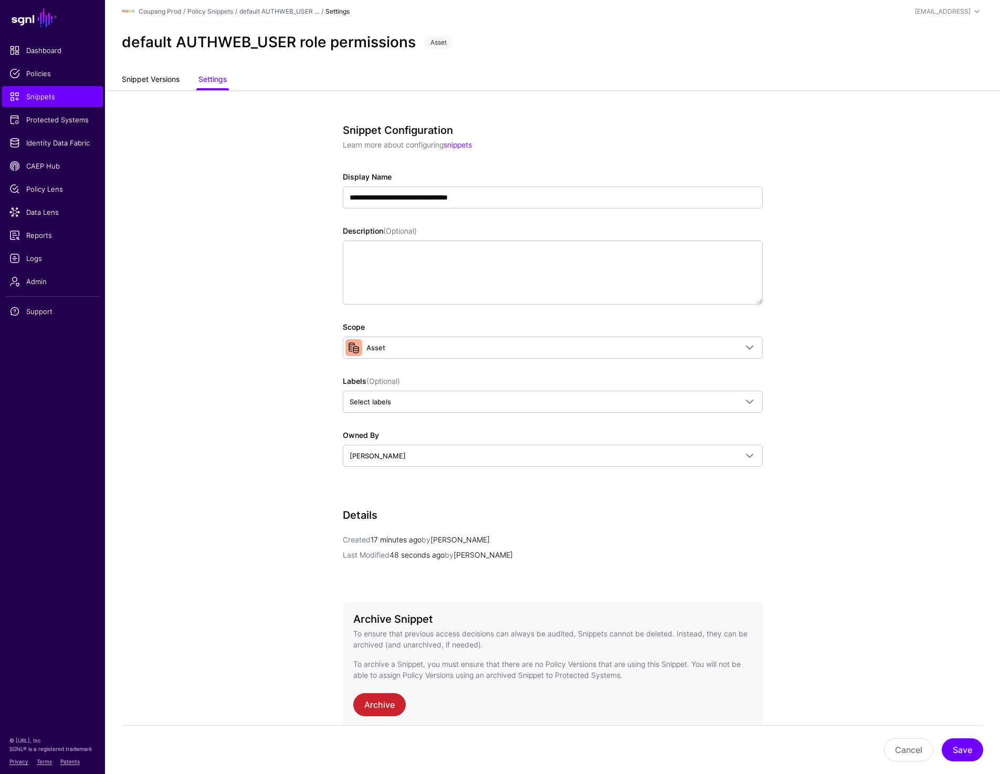
click at [148, 86] on link "Snippet Versions" at bounding box center [151, 80] width 58 height 20
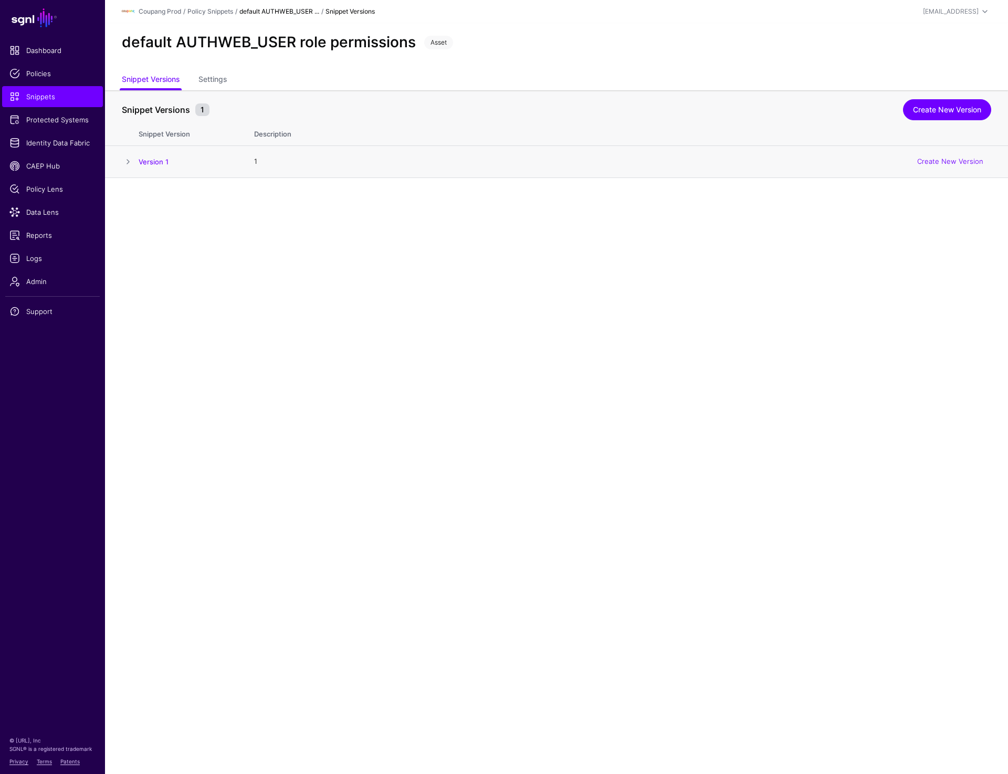
click at [124, 162] on span at bounding box center [128, 161] width 13 height 13
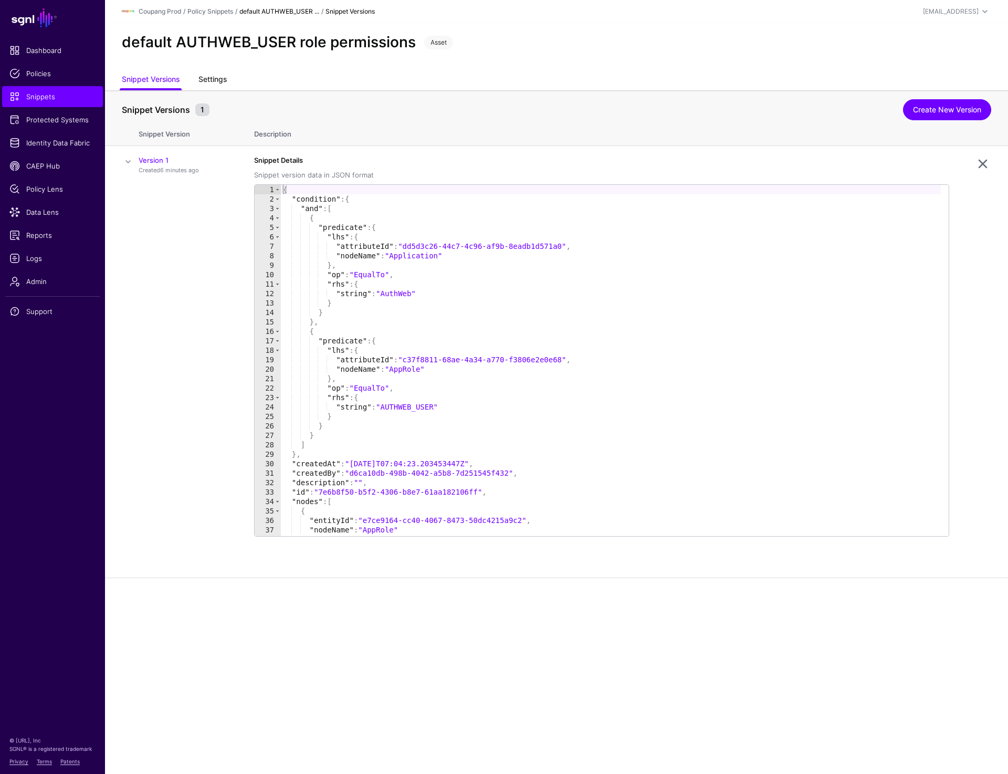
click at [211, 83] on link "Settings" at bounding box center [213, 80] width 28 height 20
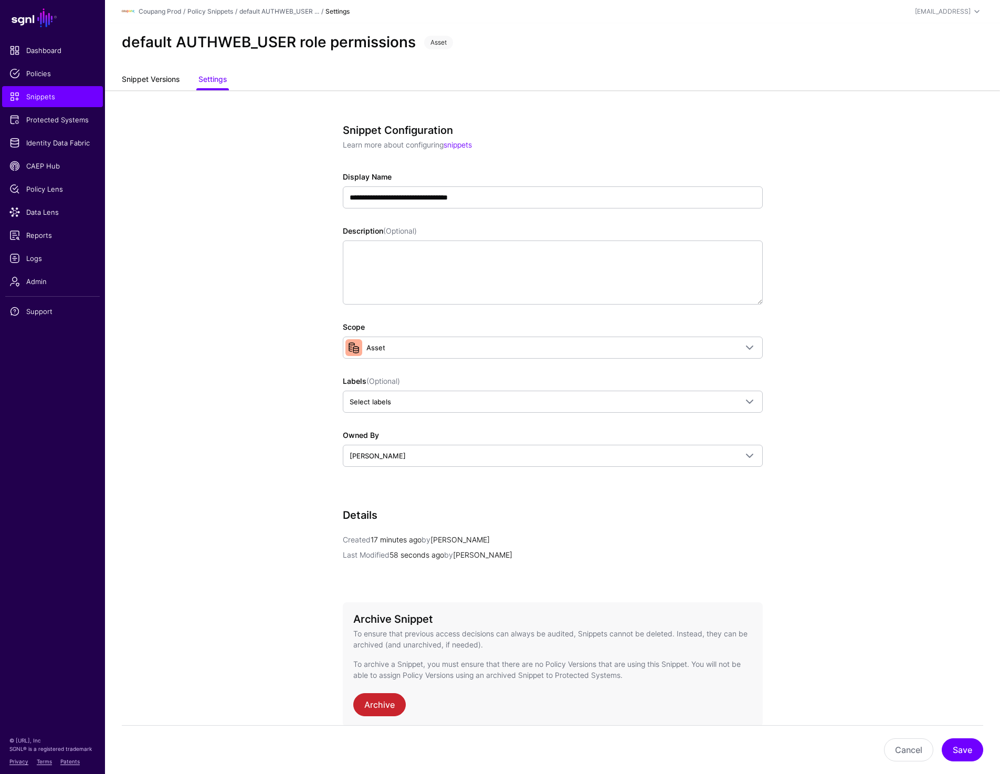
click at [153, 72] on link "Snippet Versions" at bounding box center [151, 80] width 58 height 20
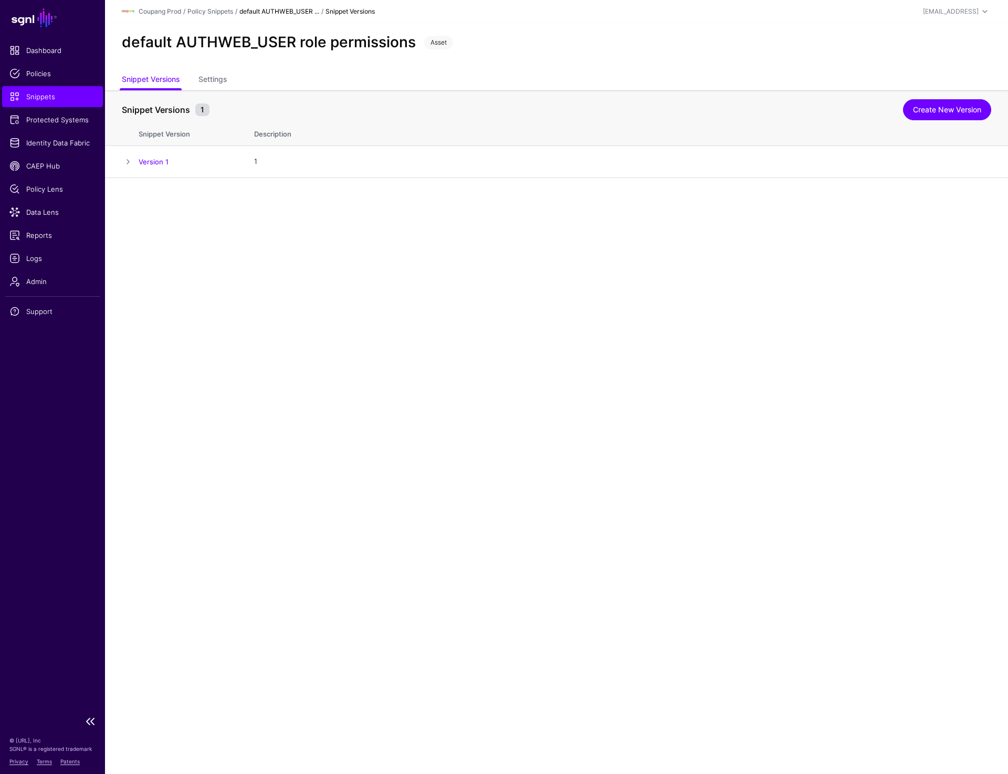
click at [46, 97] on span "Snippets" at bounding box center [52, 96] width 86 height 11
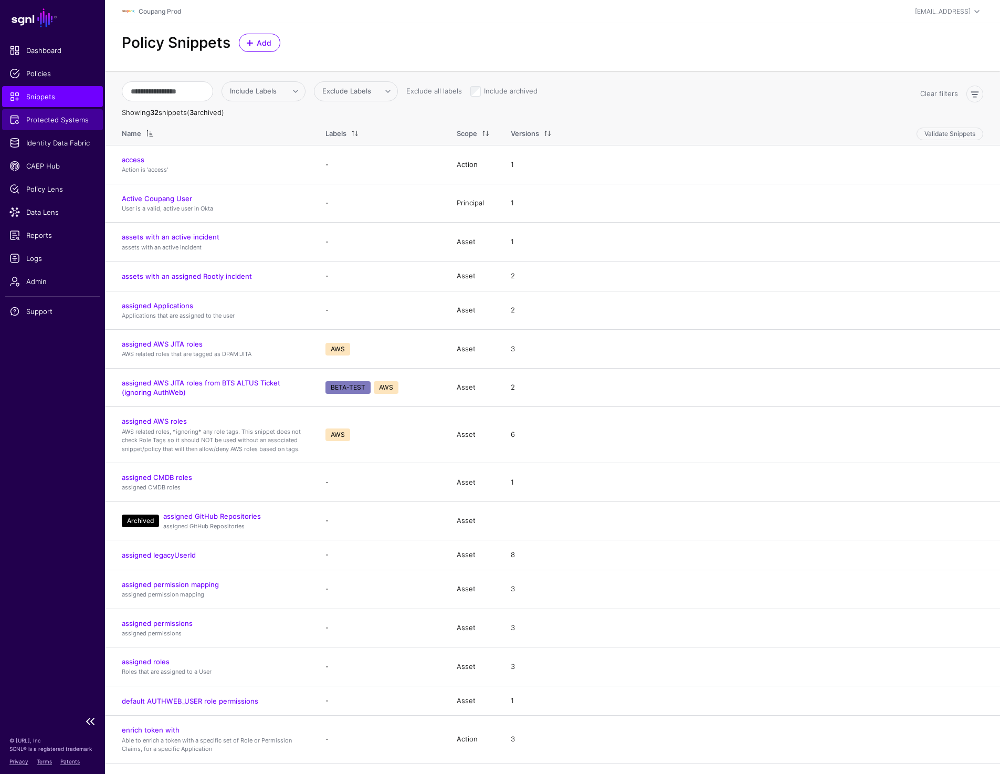
click at [48, 123] on span "Protected Systems" at bounding box center [52, 119] width 86 height 11
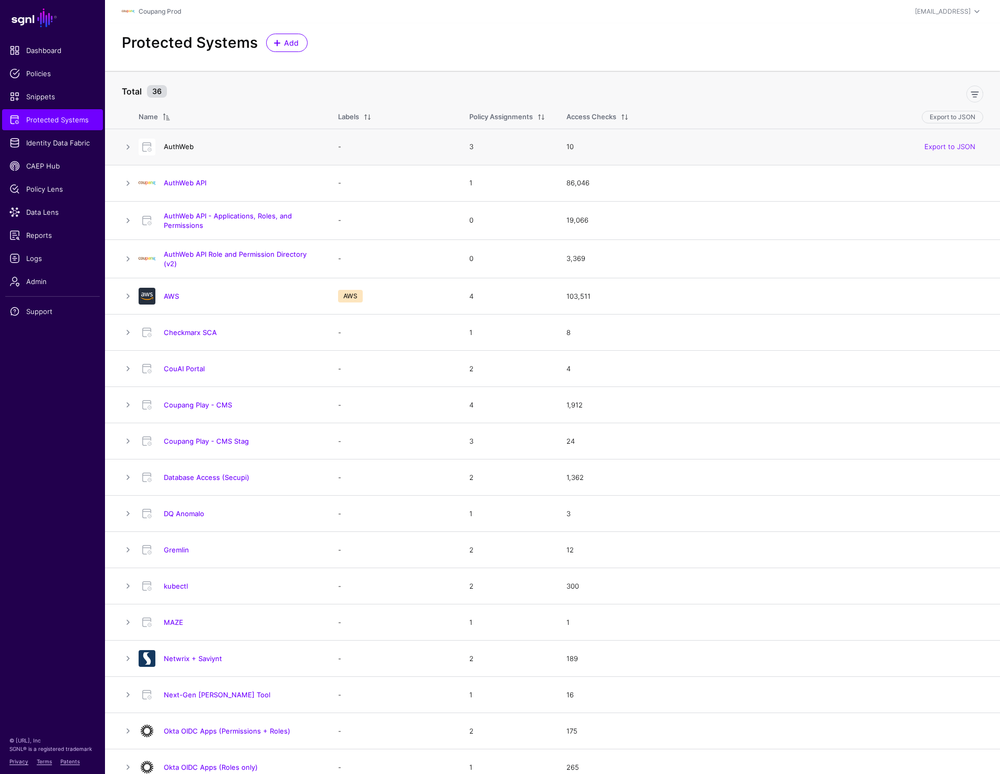
click at [169, 148] on link "AuthWeb" at bounding box center [179, 146] width 30 height 8
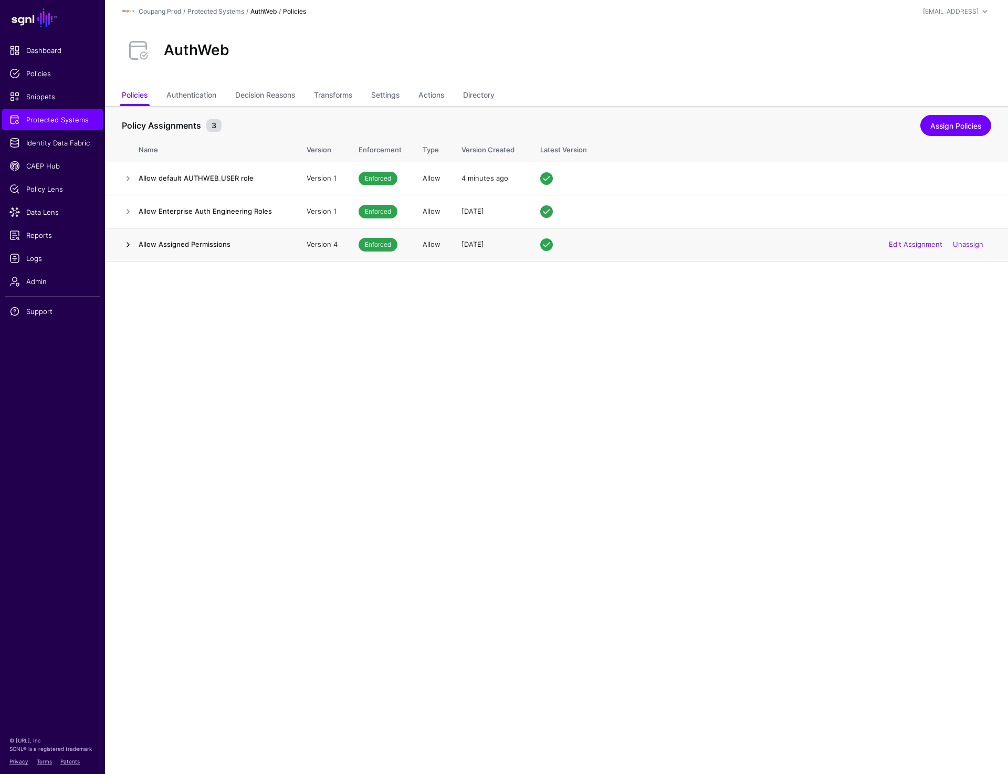
click at [134, 242] on link at bounding box center [128, 244] width 13 height 13
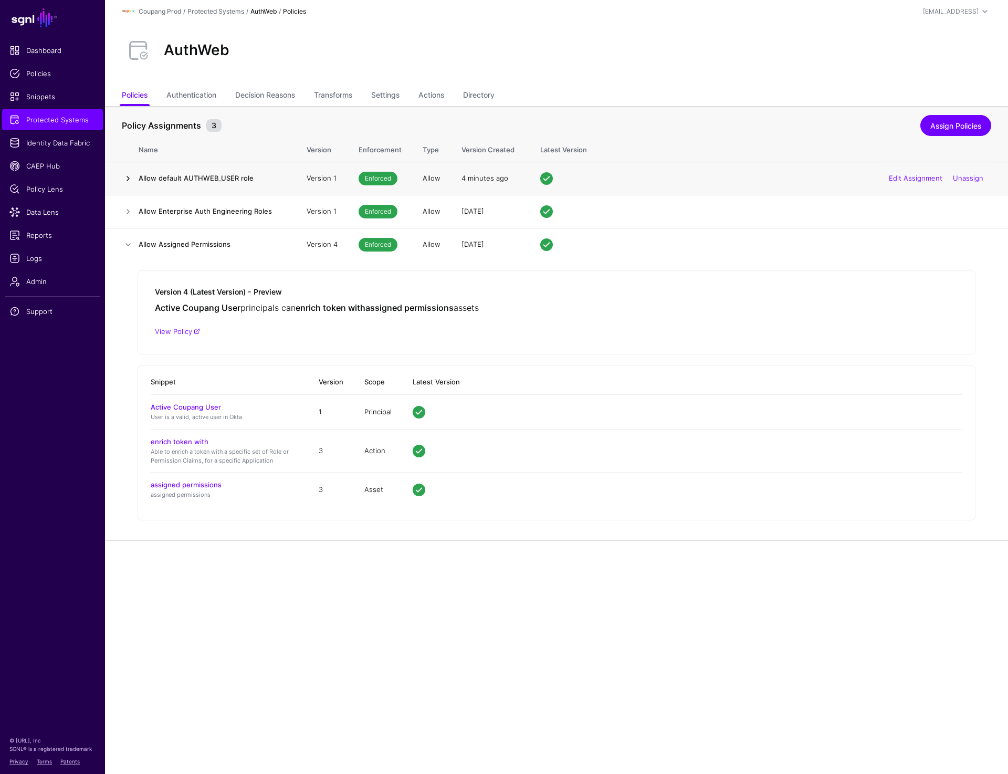
click at [127, 176] on link at bounding box center [128, 178] width 13 height 13
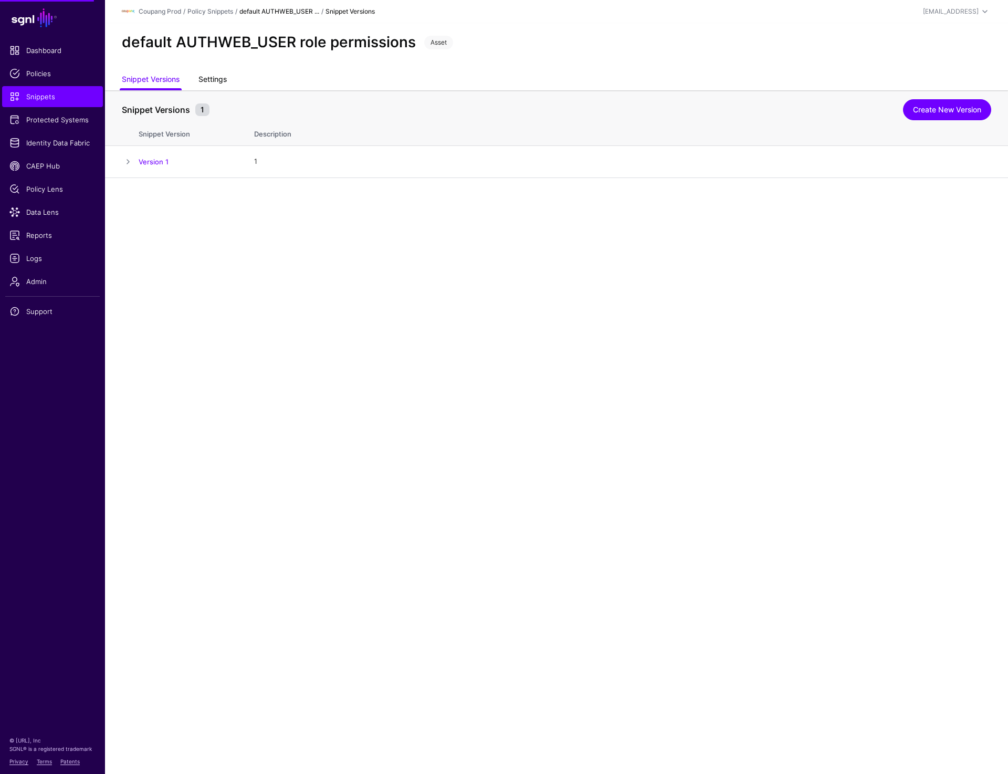
click at [210, 78] on link "Settings" at bounding box center [213, 80] width 28 height 20
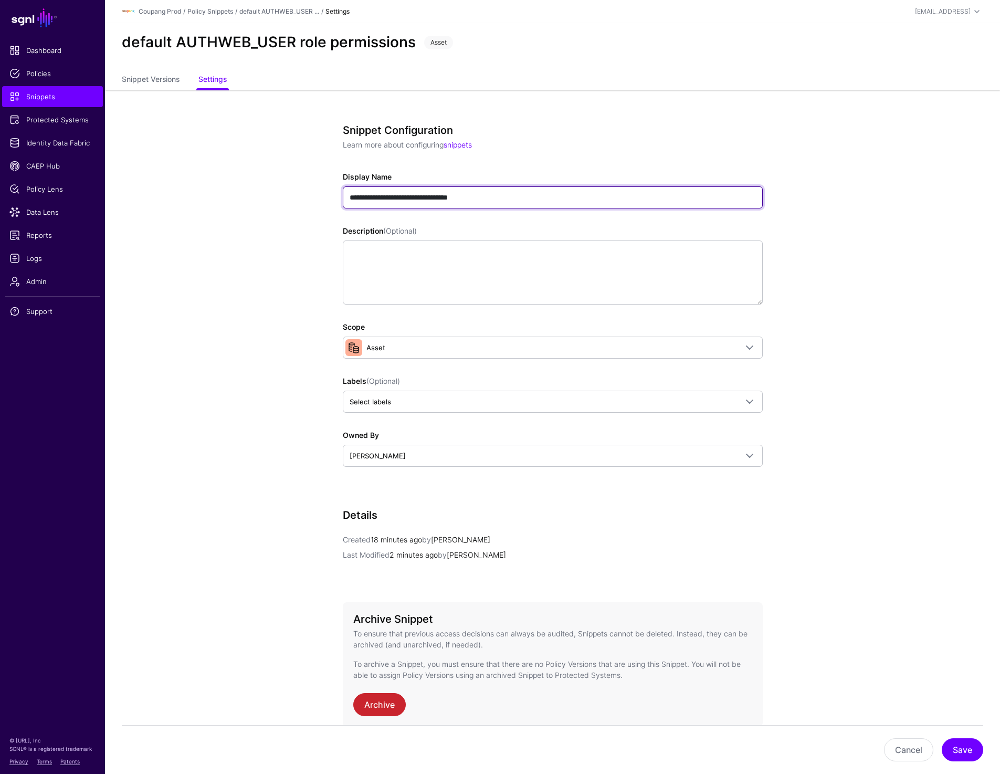
click at [375, 198] on input "**********" at bounding box center [553, 197] width 420 height 22
type input "**********"
click at [958, 762] on div "Cancel Save" at bounding box center [553, 749] width 862 height 49
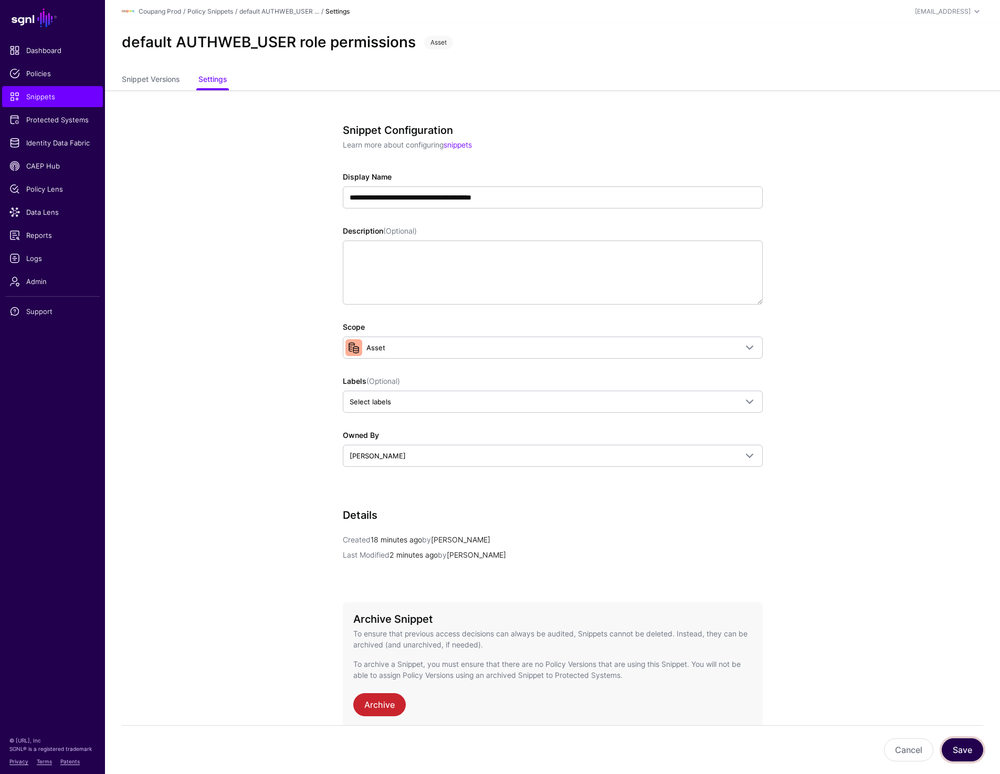
click at [959, 756] on button "Save" at bounding box center [962, 749] width 41 height 23
click at [27, 98] on span "Snippets" at bounding box center [52, 96] width 86 height 11
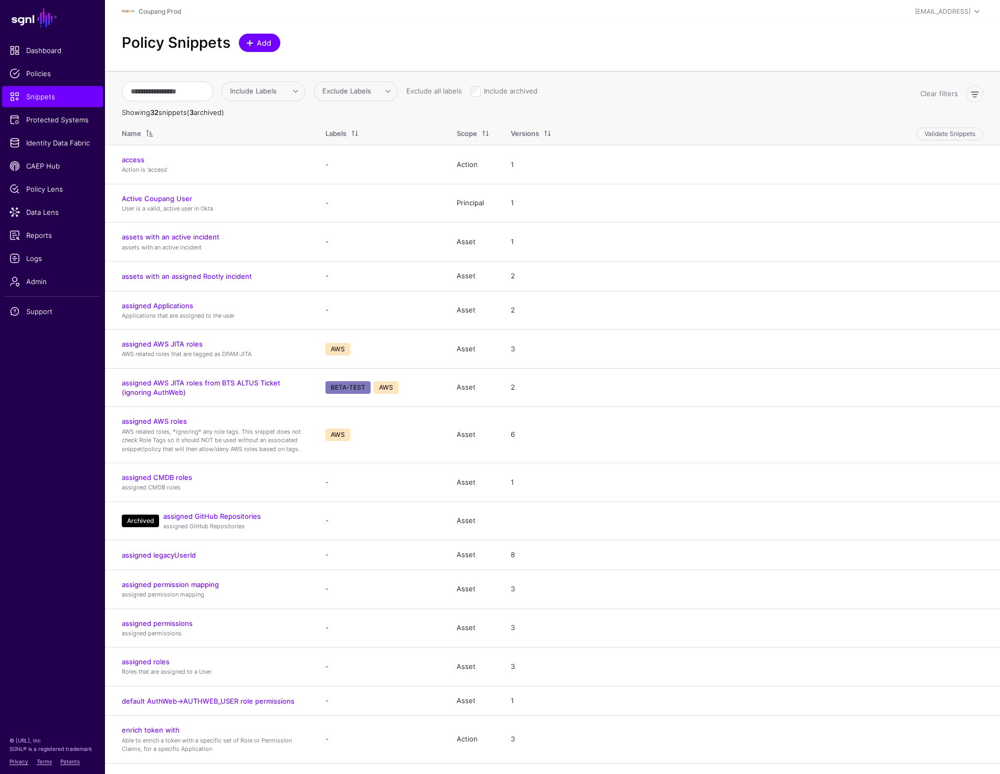
click at [257, 37] on span "Add" at bounding box center [264, 42] width 17 height 11
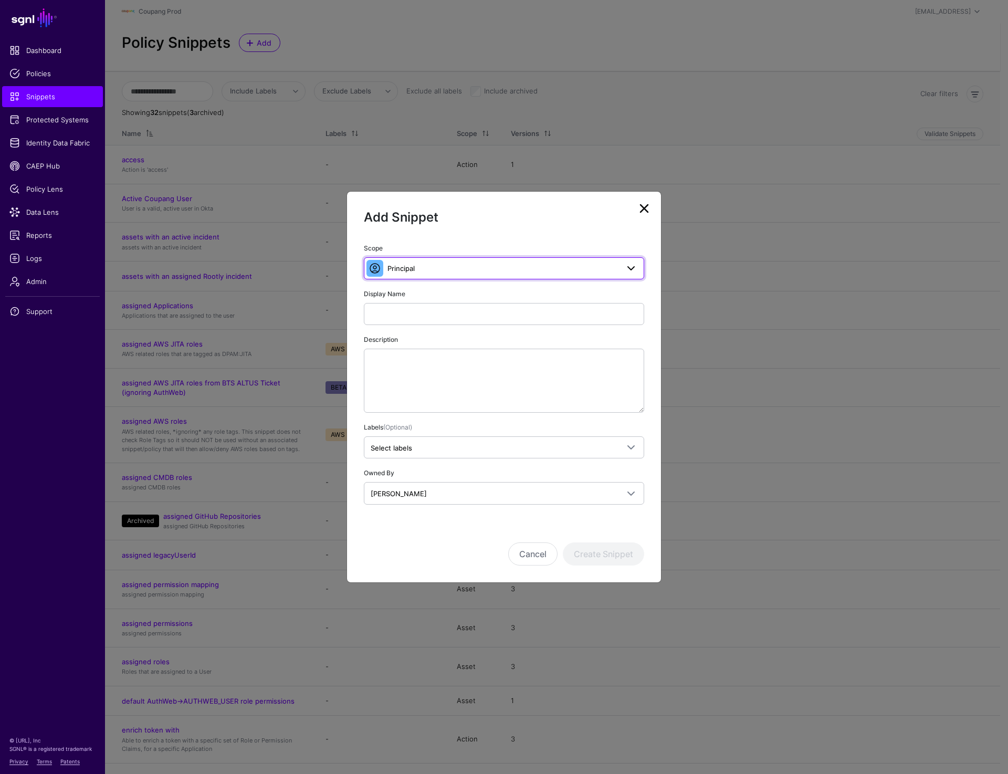
click at [429, 266] on span "Principal" at bounding box center [503, 269] width 231 height 12
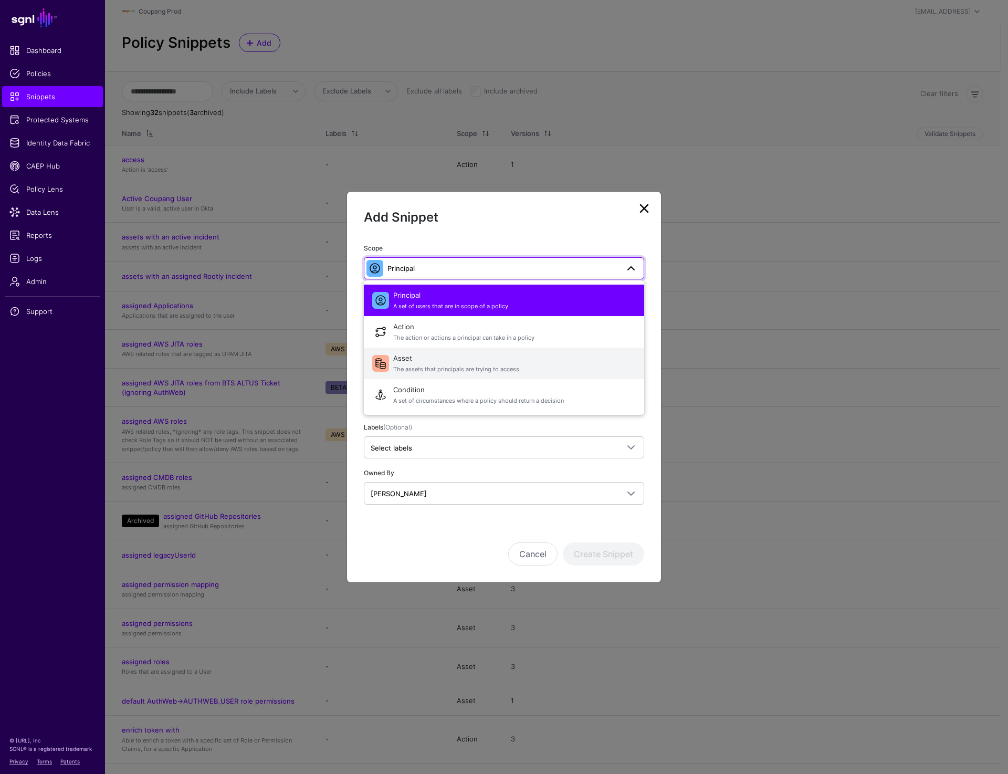
click at [409, 361] on span "Asset The assets that principals are trying to access" at bounding box center [514, 363] width 243 height 25
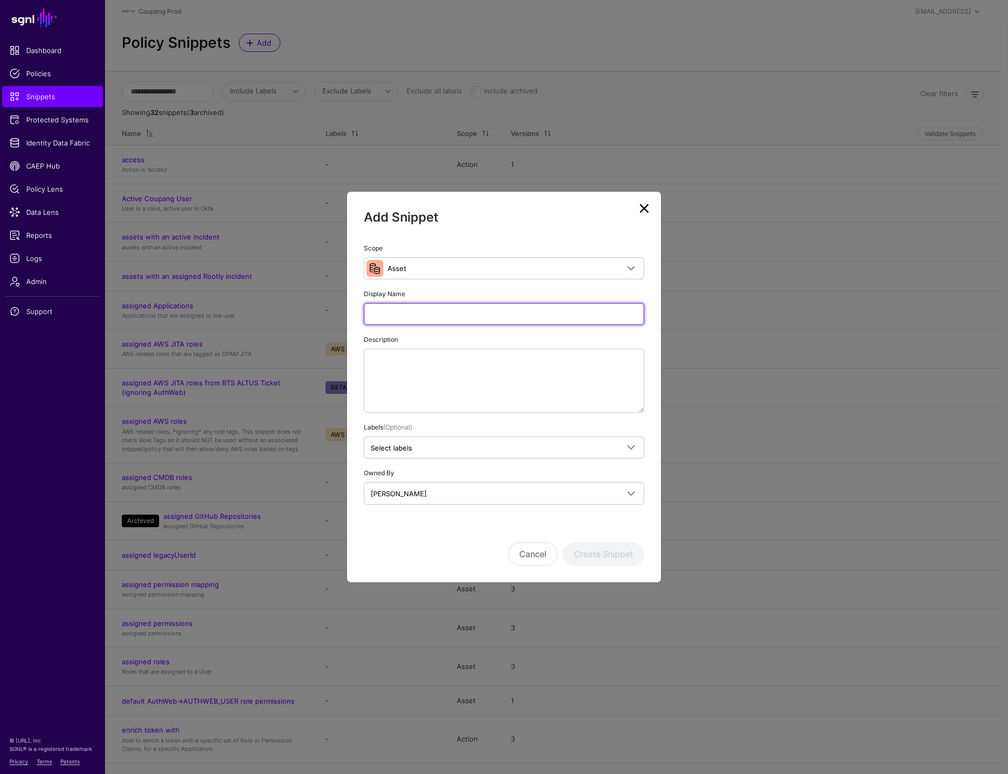
click at [449, 317] on input "Display Name" at bounding box center [504, 314] width 280 height 22
paste input "**********"
click at [408, 316] on input "**********" at bounding box center [504, 314] width 280 height 22
paste input "text"
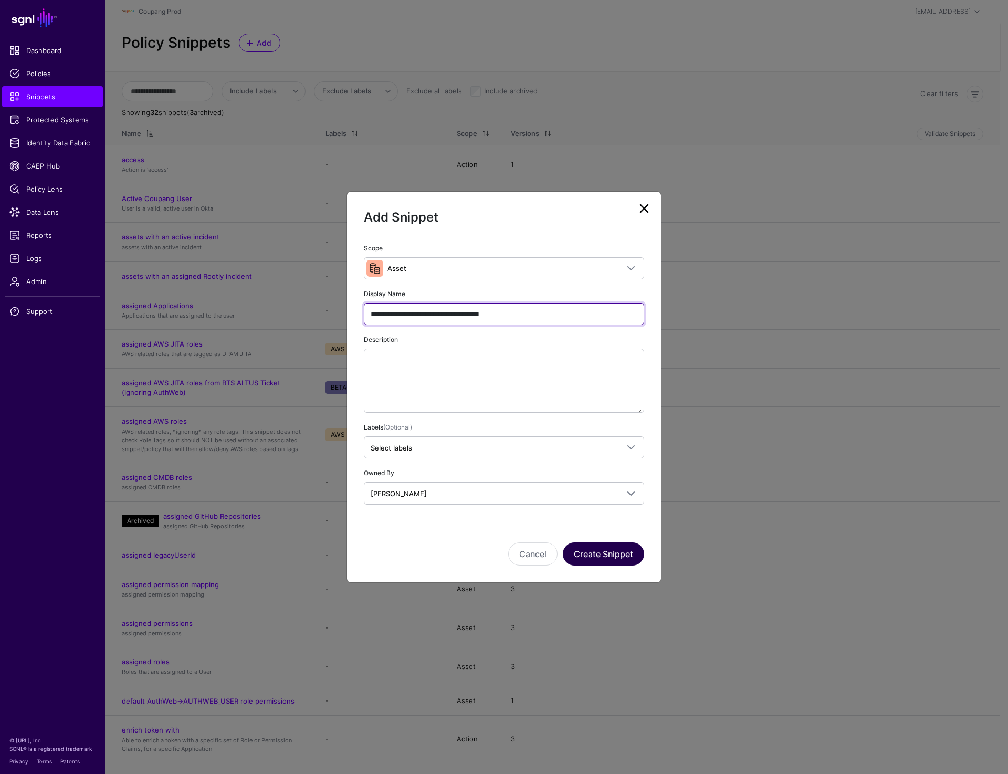
type input "**********"
click at [609, 557] on button "Create Snippet" at bounding box center [603, 554] width 81 height 23
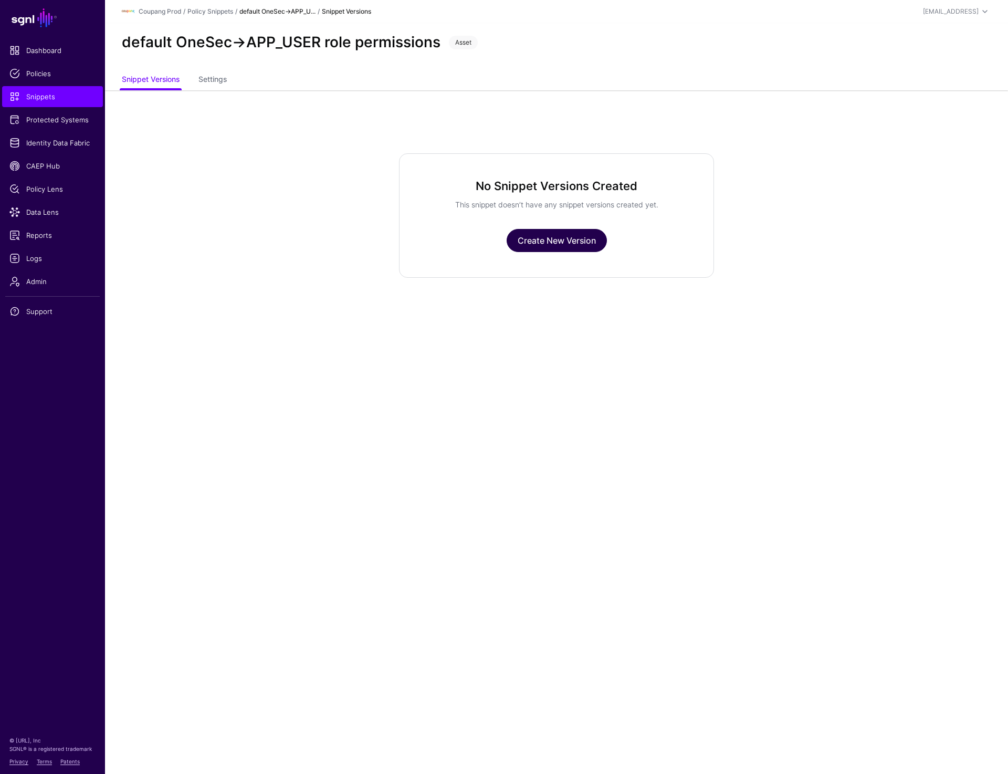
click at [558, 251] on link "Create New Version" at bounding box center [557, 240] width 100 height 23
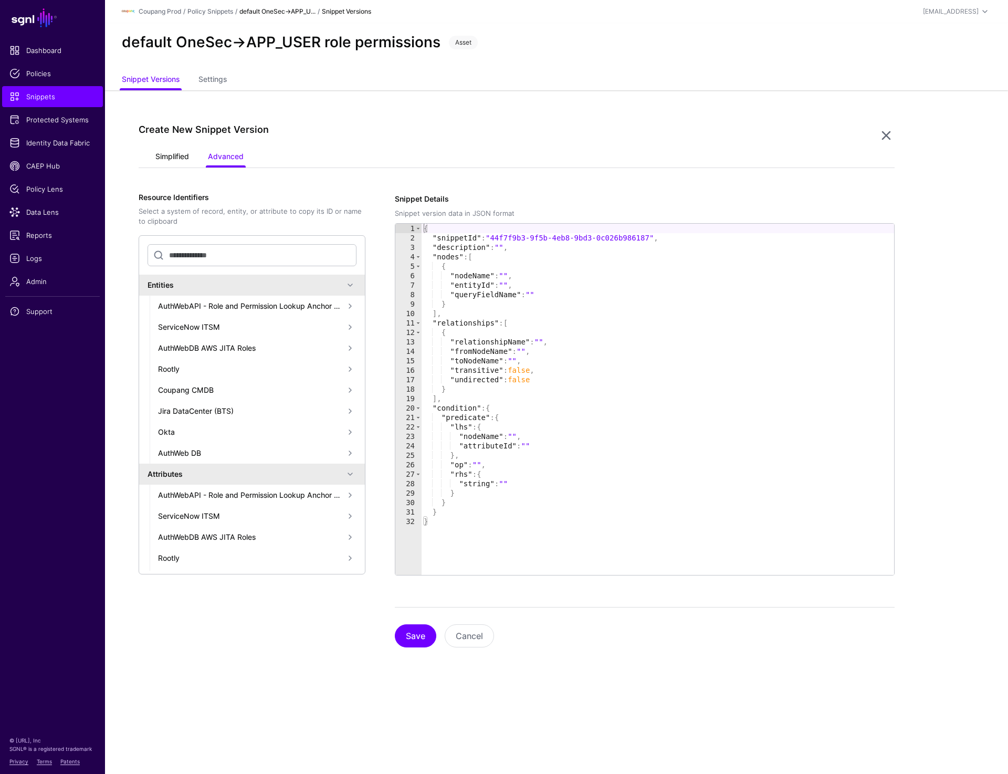
click at [187, 153] on link "Simplified" at bounding box center [172, 158] width 34 height 20
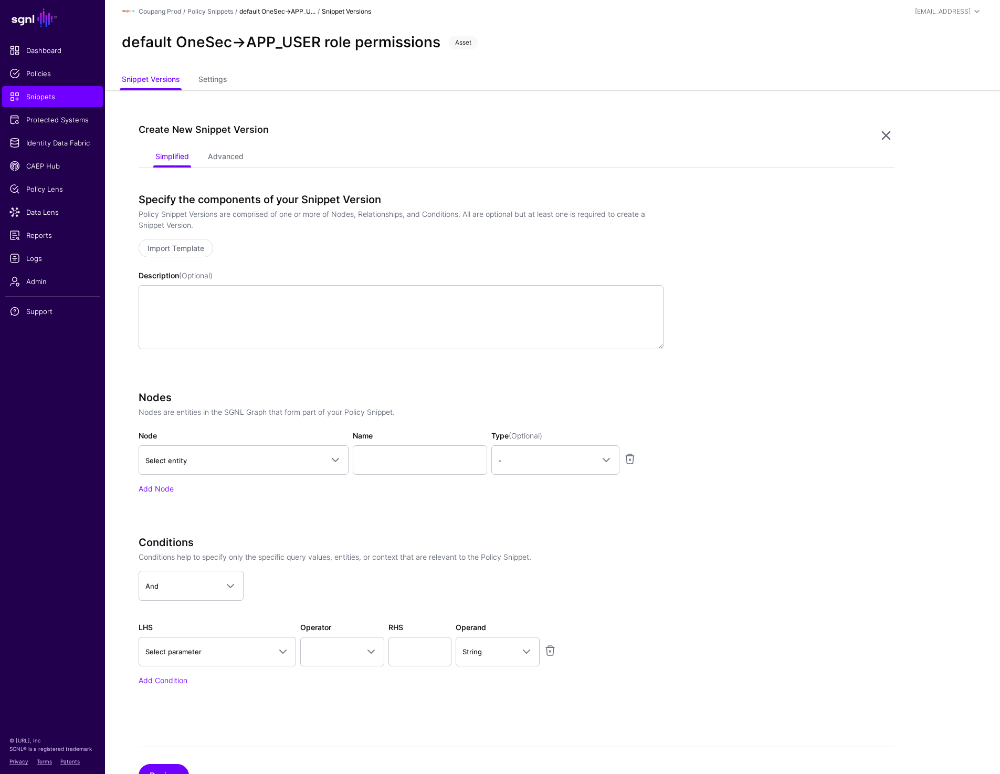
scroll to position [46, 0]
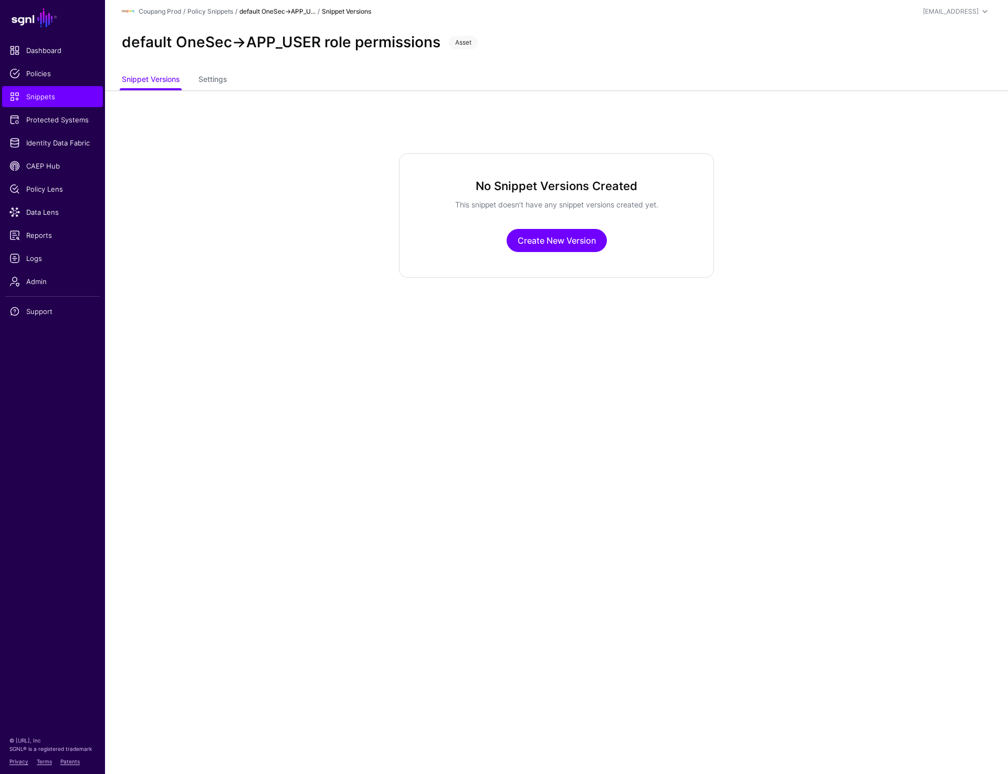
click at [564, 225] on div "No Snippet Versions Created This snippet doesn’t have any snippet versions crea…" at bounding box center [556, 215] width 315 height 124
click at [557, 238] on link "Create New Version" at bounding box center [557, 240] width 100 height 23
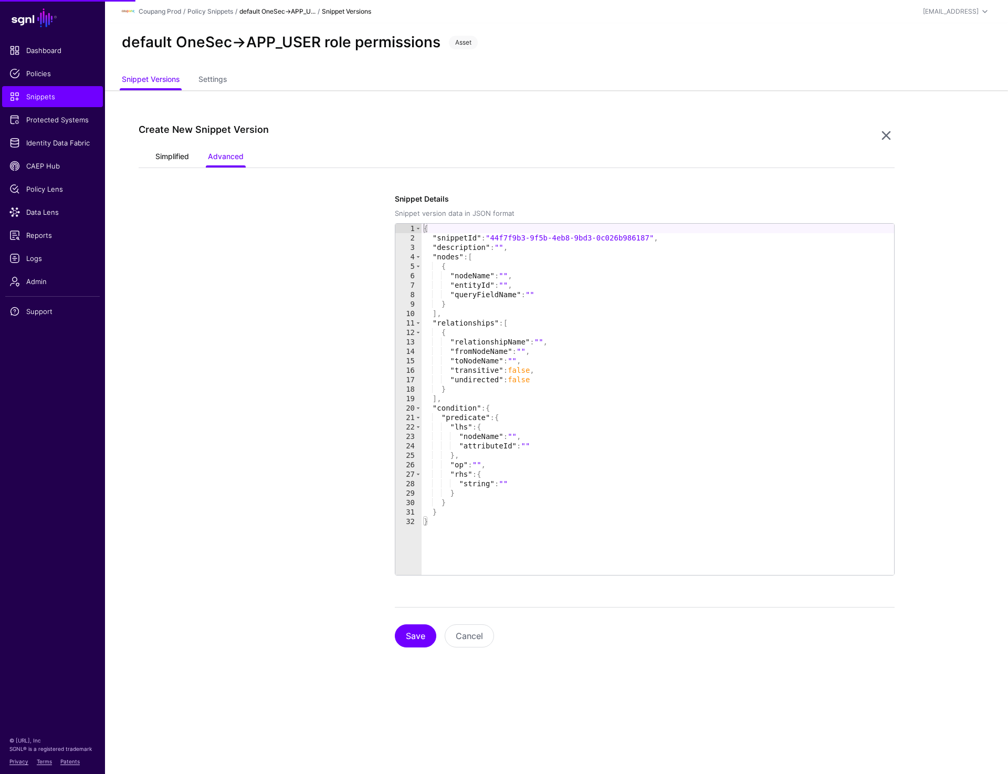
click at [175, 160] on link "Simplified" at bounding box center [172, 158] width 34 height 20
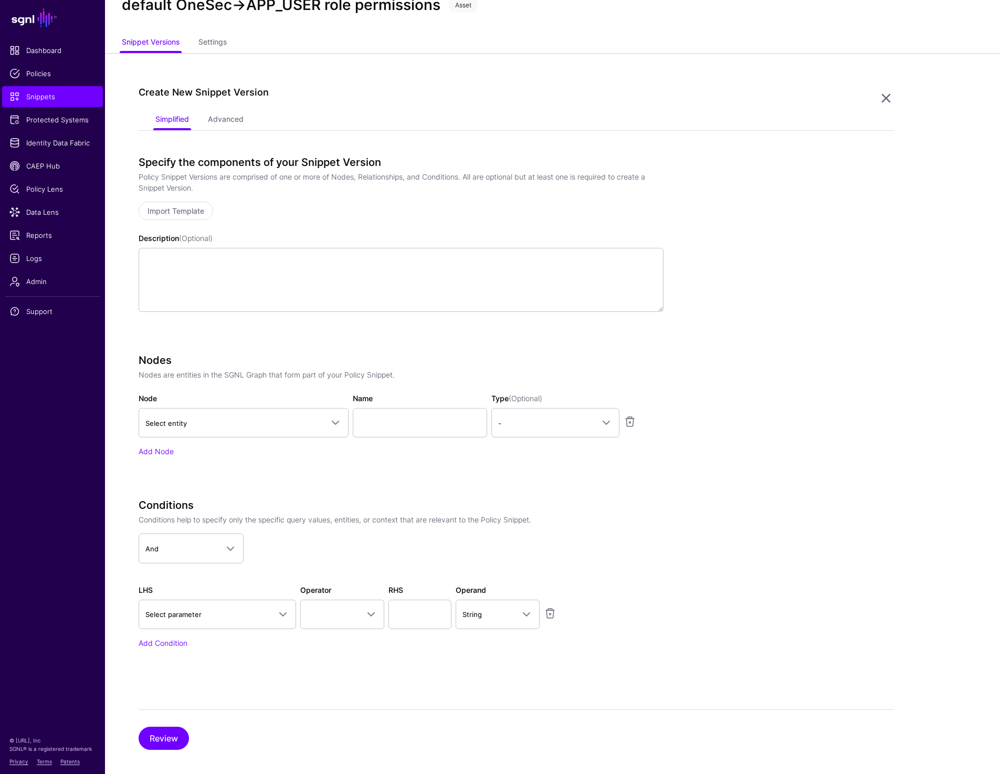
scroll to position [46, 0]
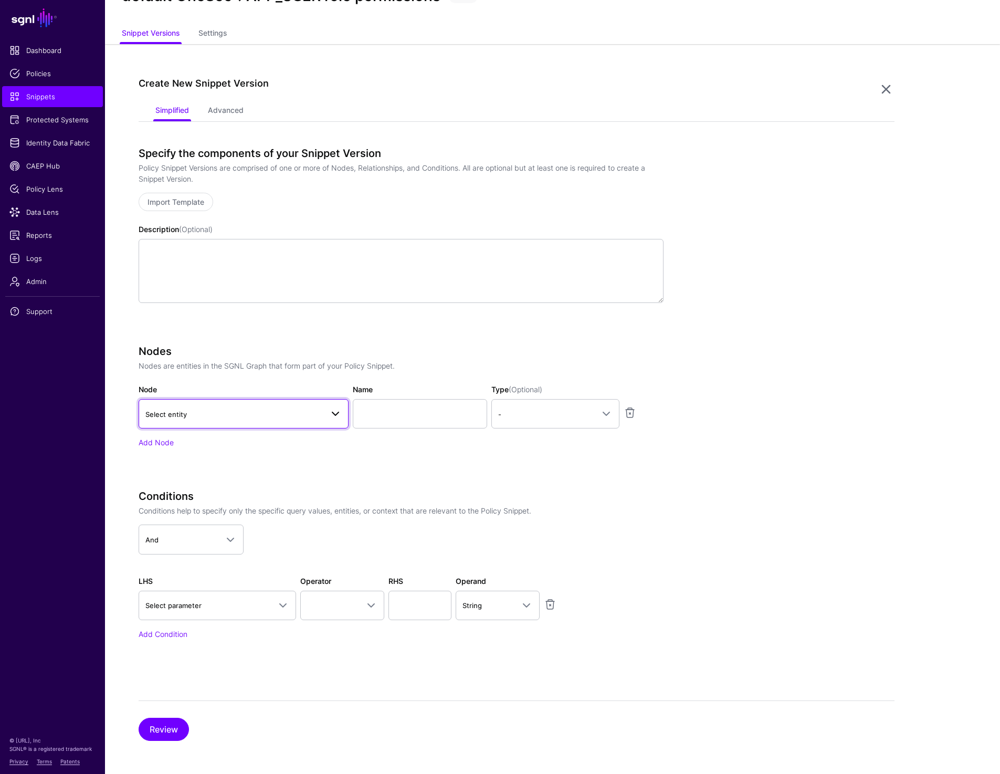
click at [209, 414] on span "Select entity" at bounding box center [234, 415] width 178 height 12
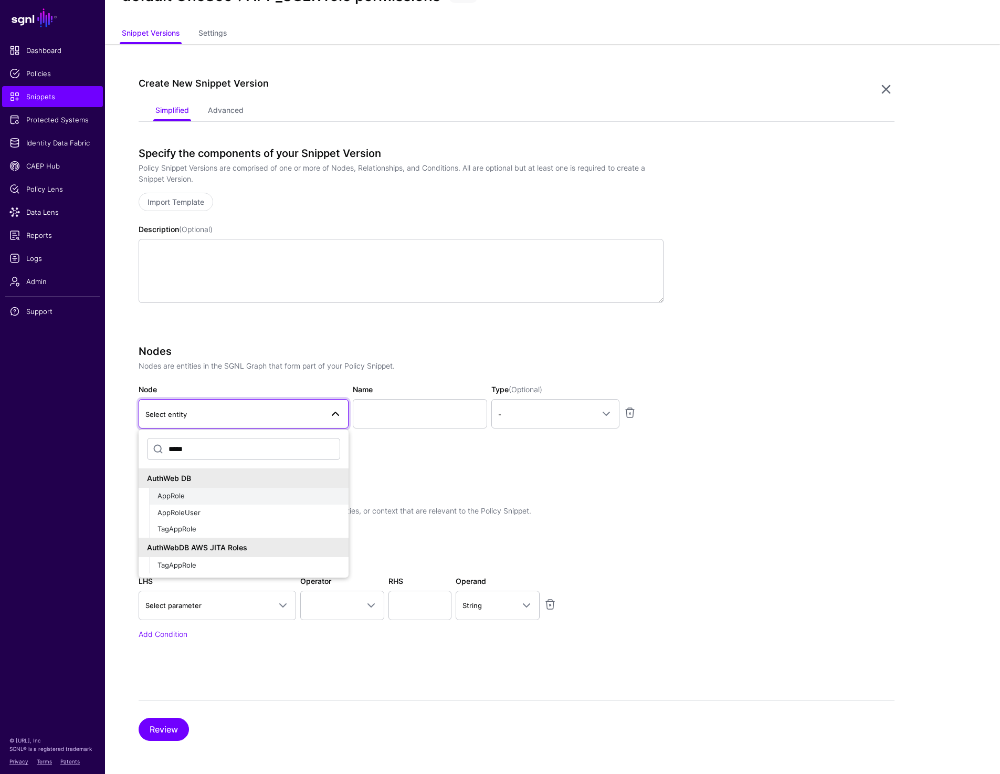
type input "*****"
click at [163, 495] on span "AppRole" at bounding box center [171, 496] width 27 height 8
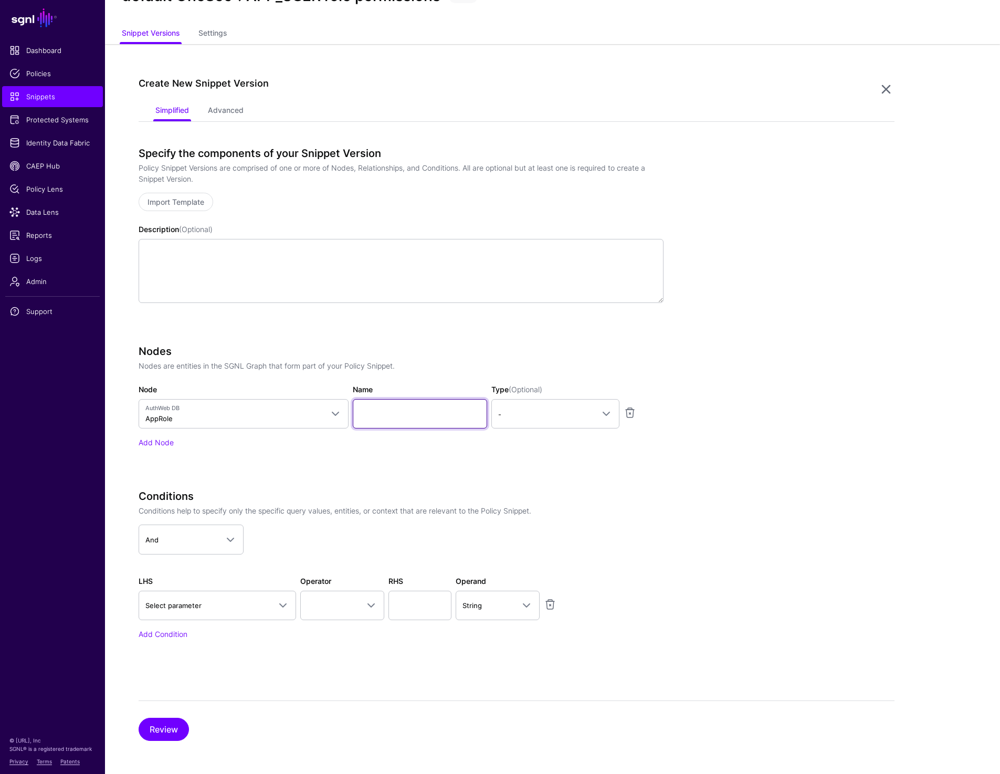
click at [376, 411] on input "Name" at bounding box center [420, 413] width 134 height 29
paste input "*******"
type input "*******"
click at [157, 438] on link "Add Node" at bounding box center [156, 442] width 35 height 9
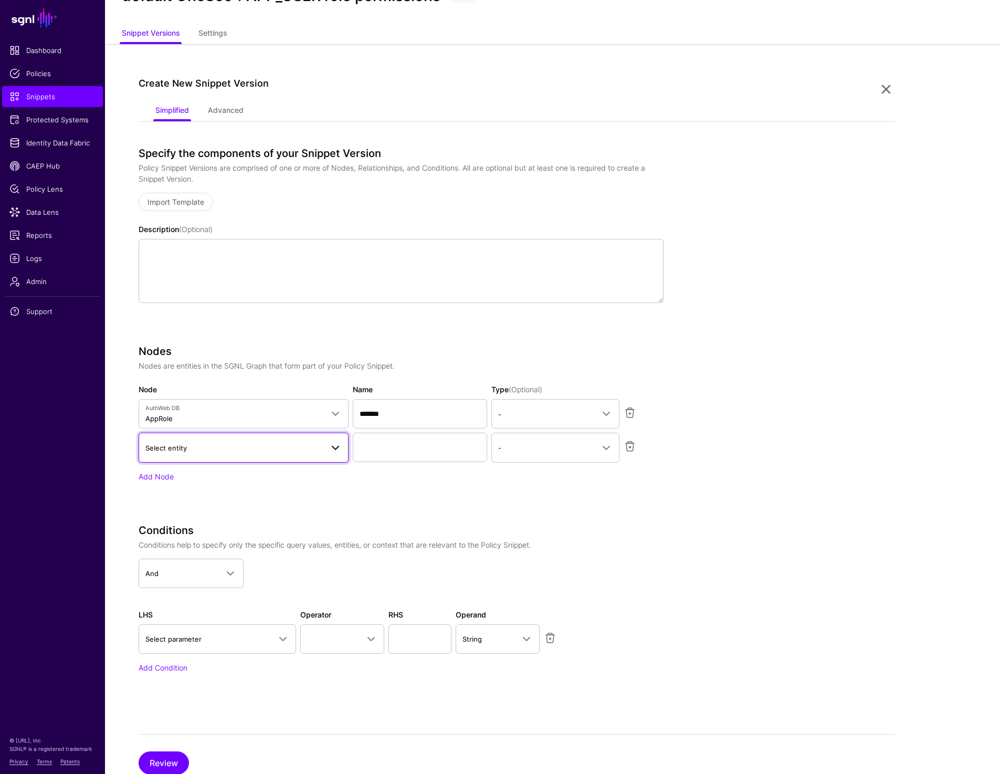
click at [206, 455] on link "Select entity" at bounding box center [244, 447] width 210 height 29
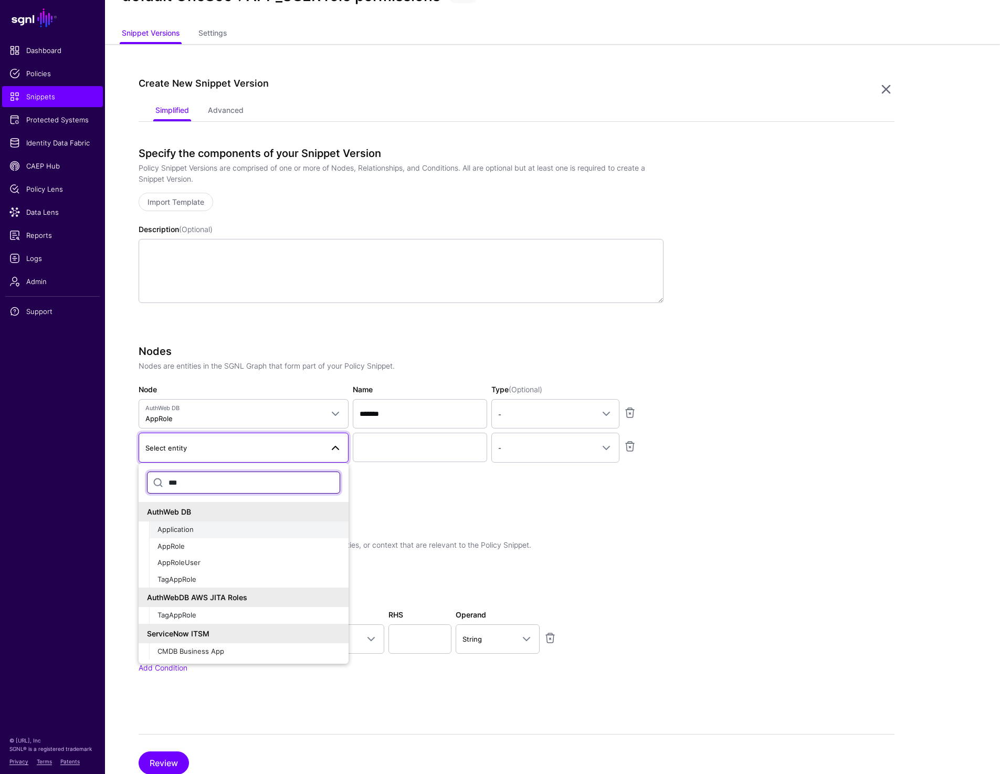
type input "***"
click at [180, 524] on button "Application" at bounding box center [249, 530] width 200 height 17
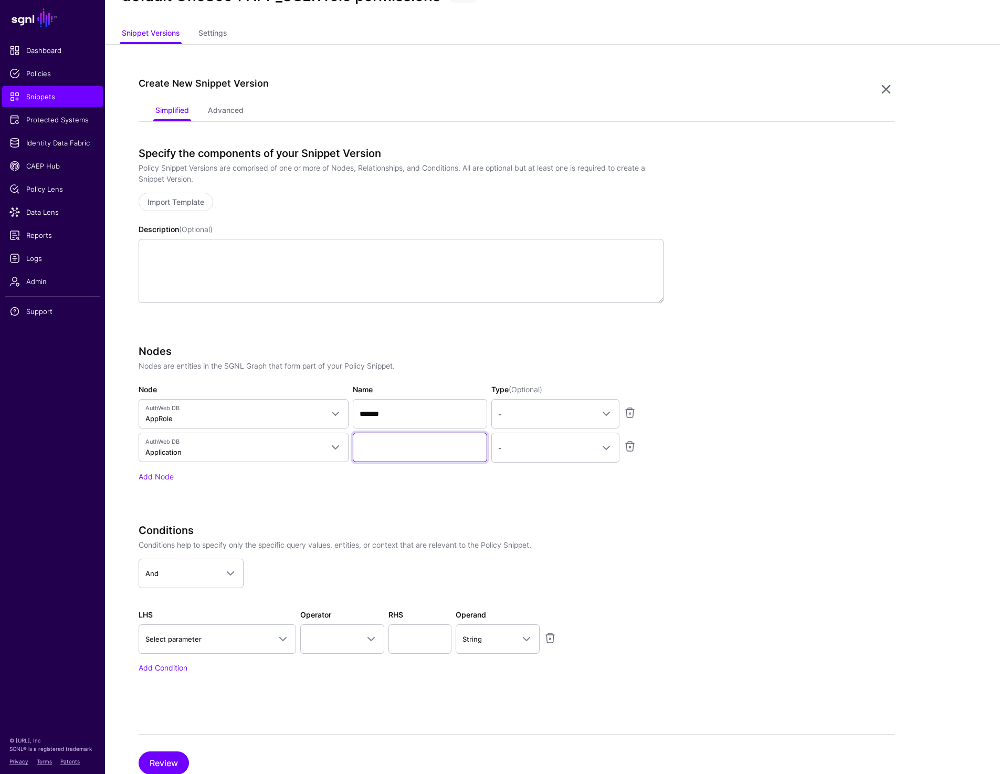
click at [398, 454] on input "Name" at bounding box center [420, 447] width 134 height 29
paste input "**********"
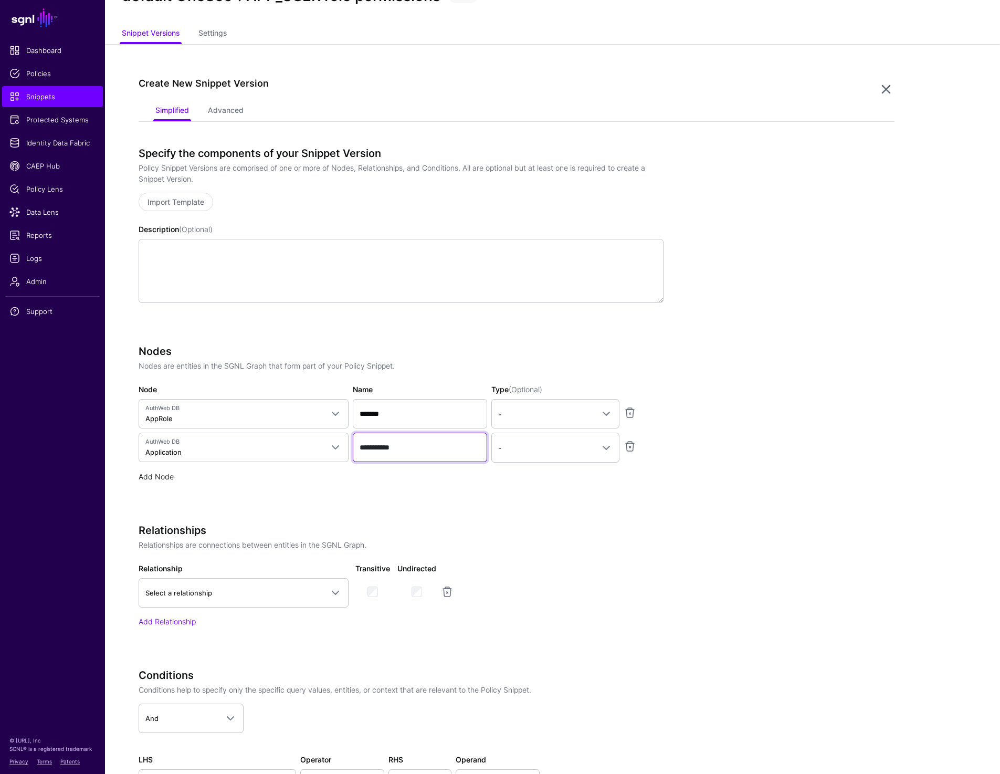
type input "**********"
click at [154, 474] on link "Add Node" at bounding box center [156, 476] width 35 height 9
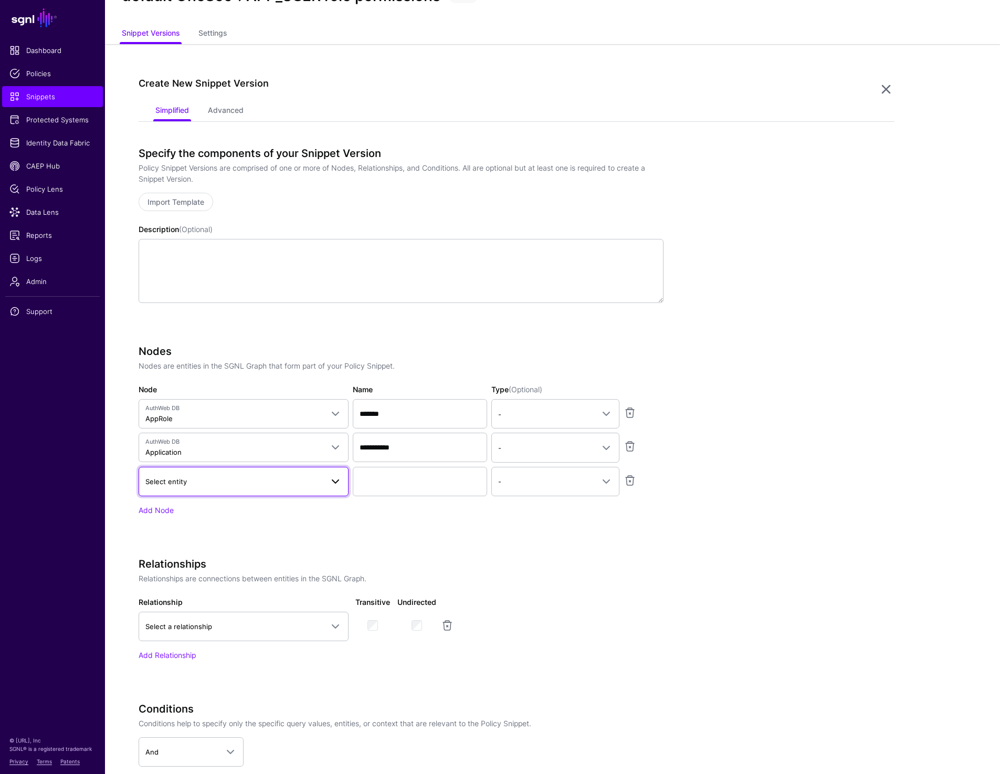
click at [193, 484] on span "Select entity" at bounding box center [234, 482] width 178 height 12
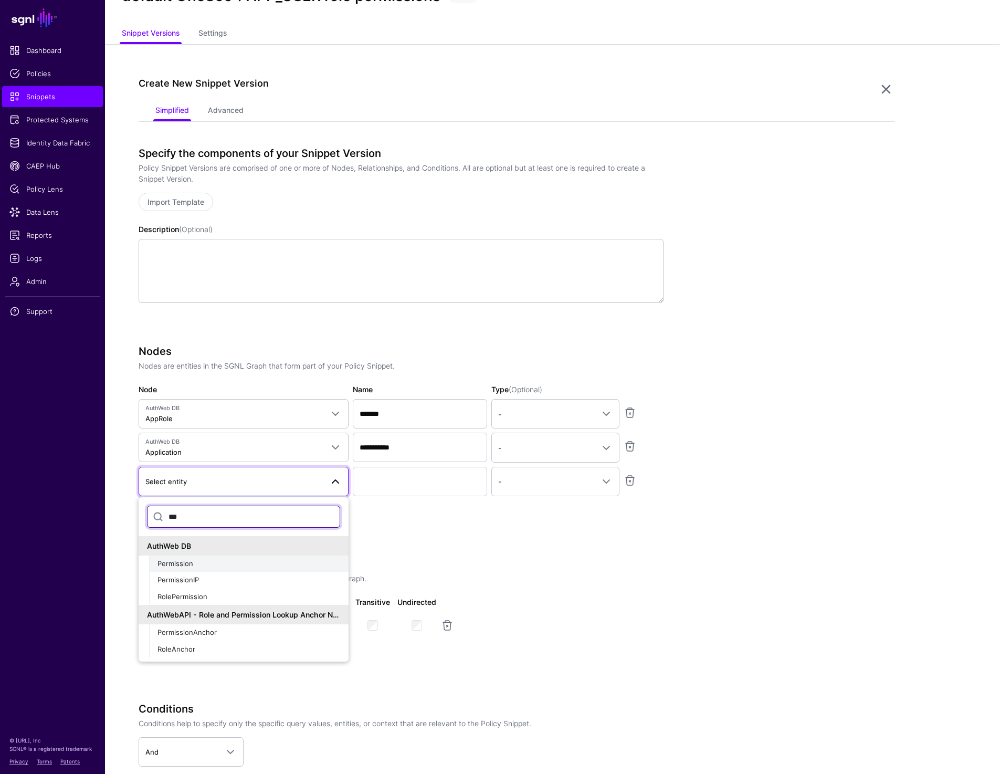
type input "***"
click at [179, 566] on span "Permission" at bounding box center [176, 563] width 36 height 8
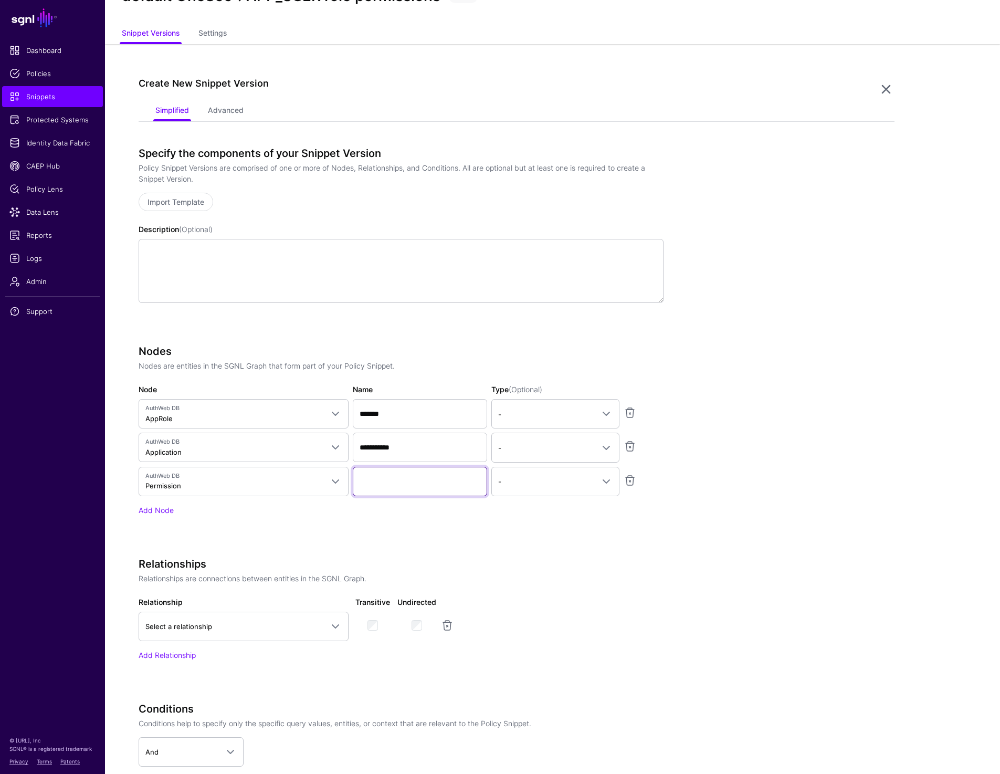
click at [412, 482] on input "Name" at bounding box center [420, 481] width 134 height 29
paste input "**********"
type input "**********"
click at [522, 482] on span "-" at bounding box center [546, 482] width 96 height 12
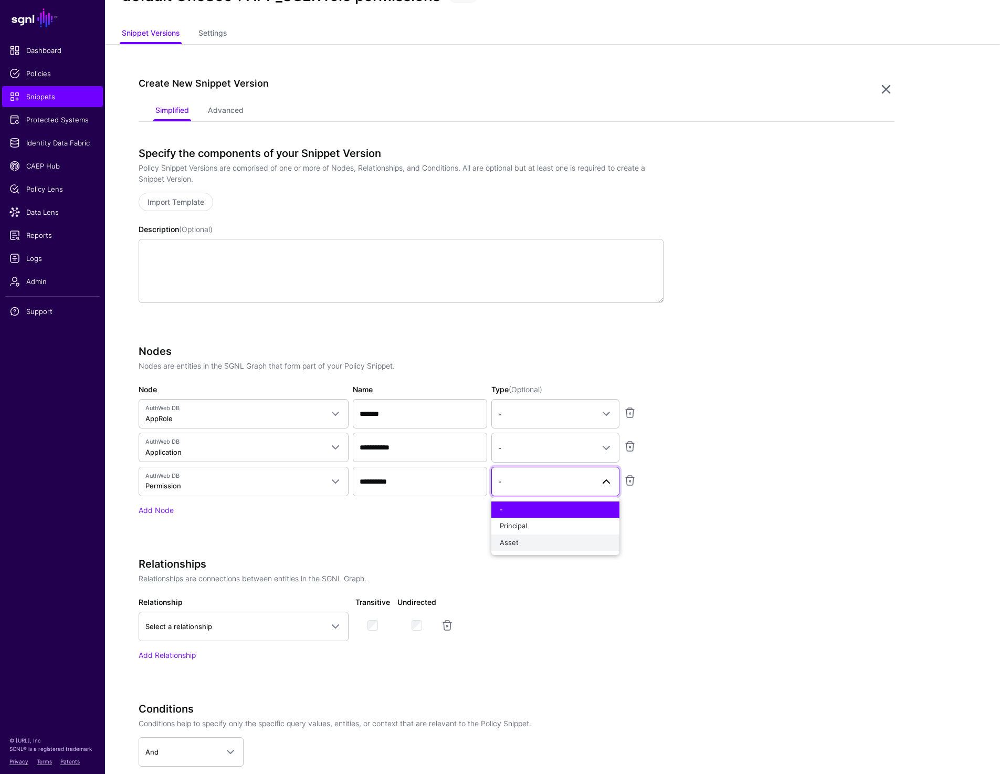
click at [513, 543] on span "Asset" at bounding box center [509, 542] width 19 height 8
click at [668, 525] on app-snippets-creator "**********" at bounding box center [517, 514] width 756 height 734
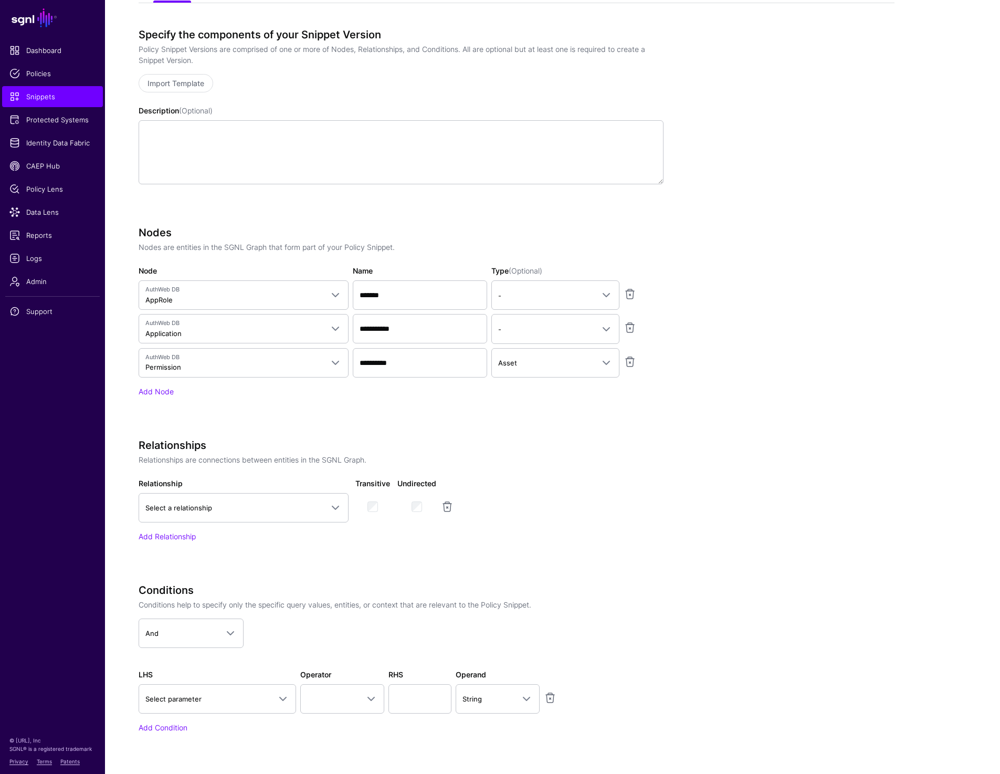
scroll to position [258, 0]
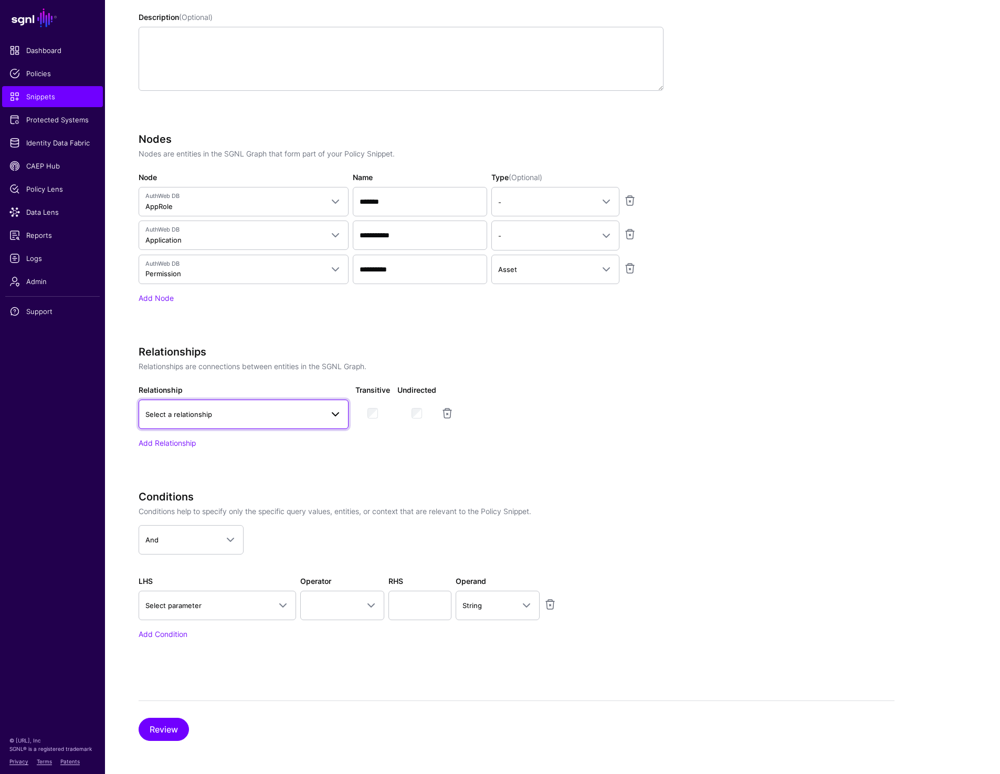
click at [262, 418] on span "Select a relationship" at bounding box center [234, 415] width 178 height 12
click at [225, 508] on div "App to AppRole" at bounding box center [243, 510] width 193 height 11
click at [808, 484] on app-snippets-creator "**********" at bounding box center [517, 302] width 756 height 734
click at [860, 306] on app-snippets-creator "**********" at bounding box center [517, 302] width 756 height 734
click at [255, 456] on div "**********" at bounding box center [401, 412] width 525 height 132
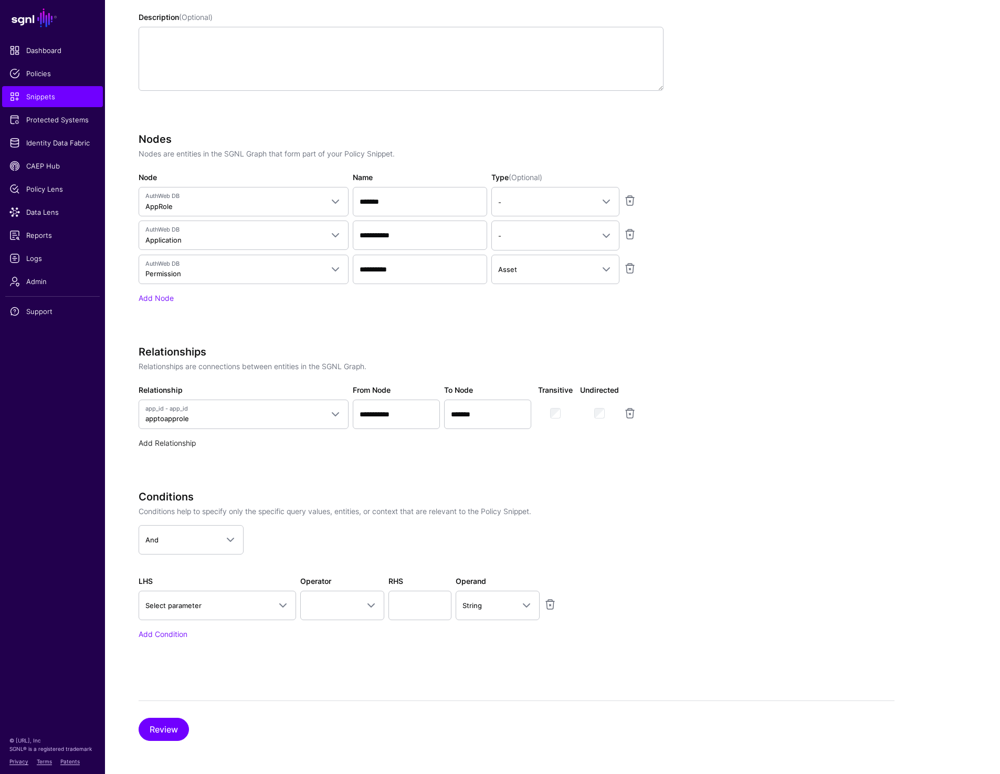
click at [196, 444] on link "Add Relationship" at bounding box center [167, 443] width 57 height 9
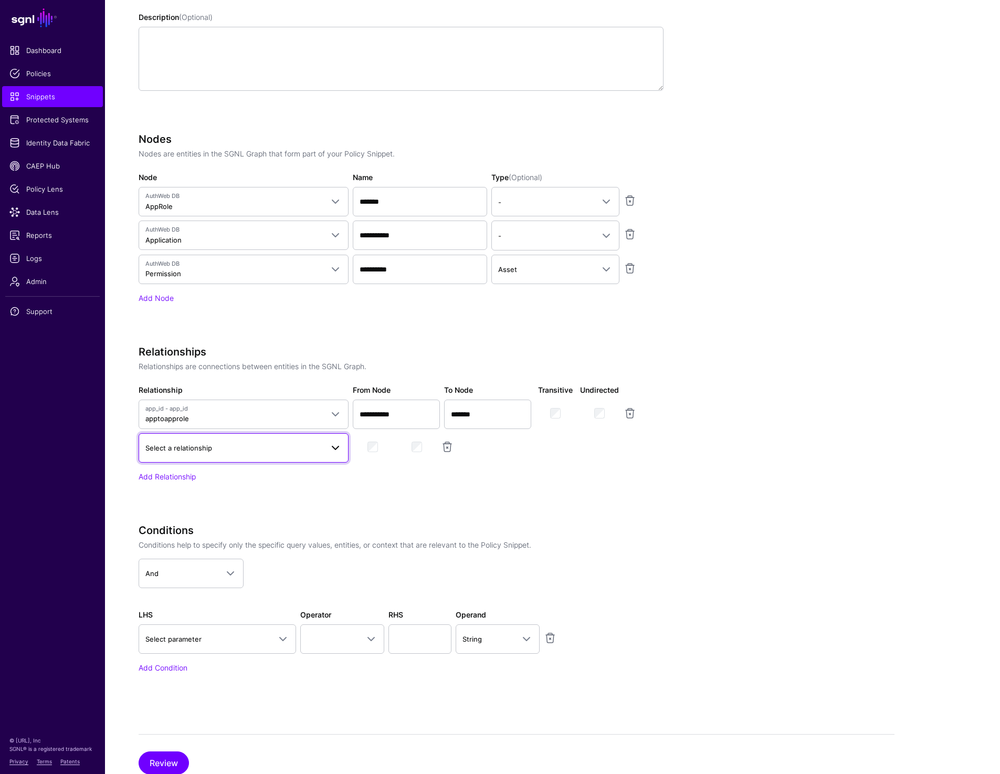
click at [222, 446] on span "Select a relationship" at bounding box center [234, 448] width 178 height 12
click at [412, 486] on div "**********" at bounding box center [401, 429] width 525 height 166
click at [445, 451] on link at bounding box center [447, 447] width 13 height 13
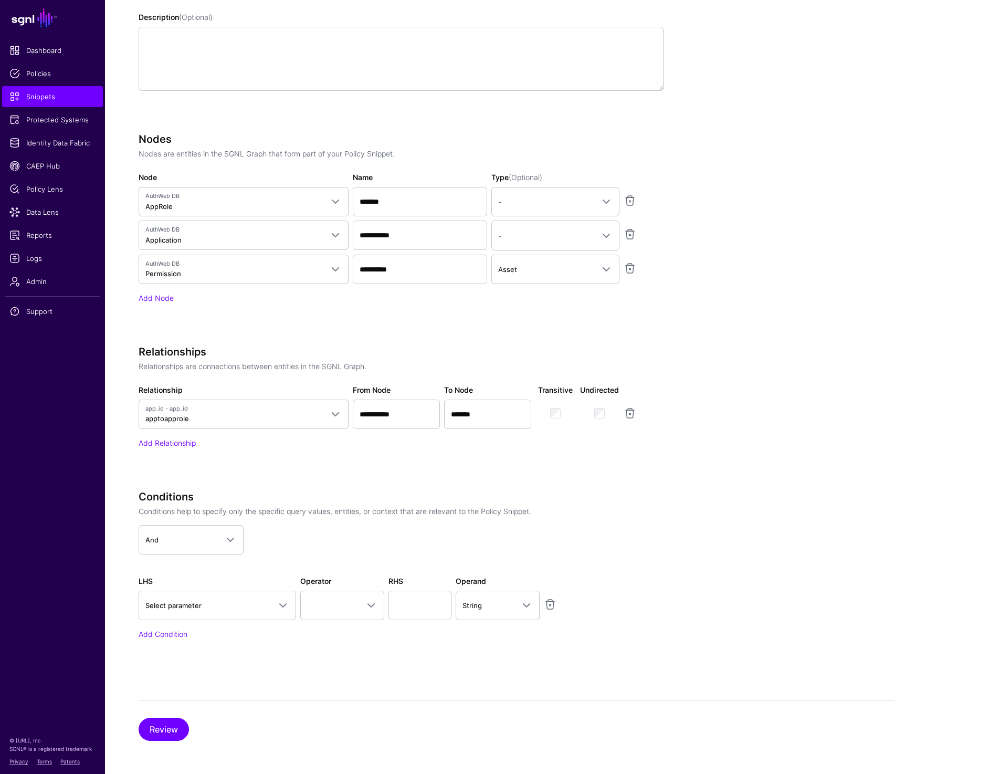
click at [768, 464] on app-snippets-creator "**********" at bounding box center [517, 302] width 756 height 734
click at [631, 418] on link at bounding box center [630, 413] width 13 height 13
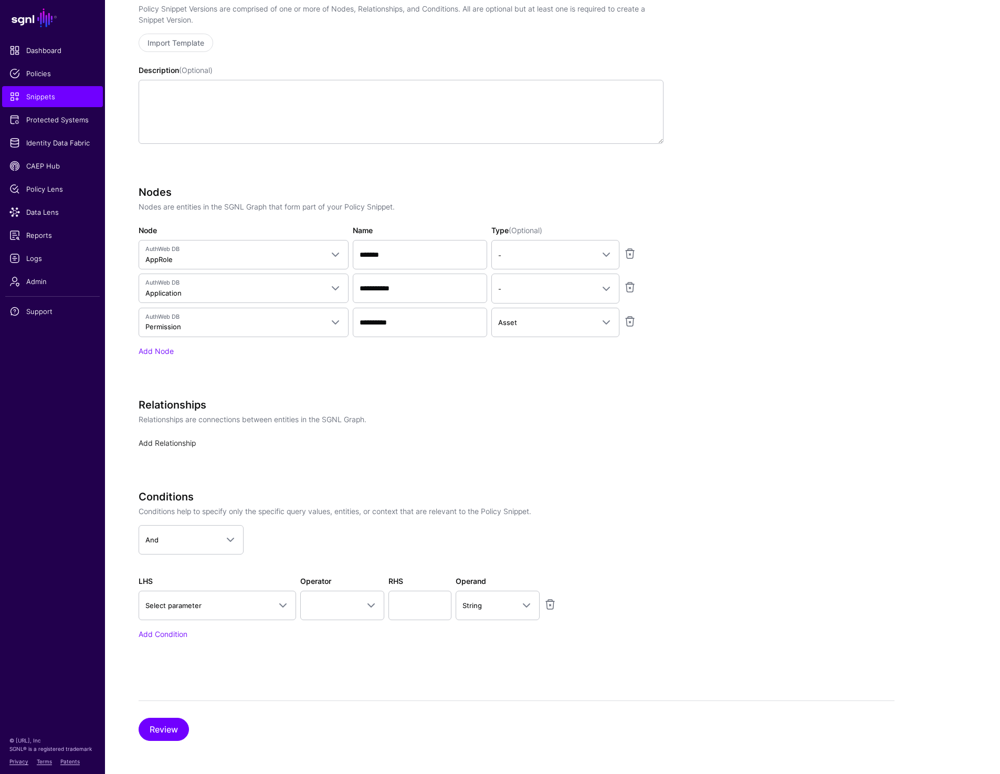
click at [152, 442] on link "Add Relationship" at bounding box center [167, 443] width 57 height 9
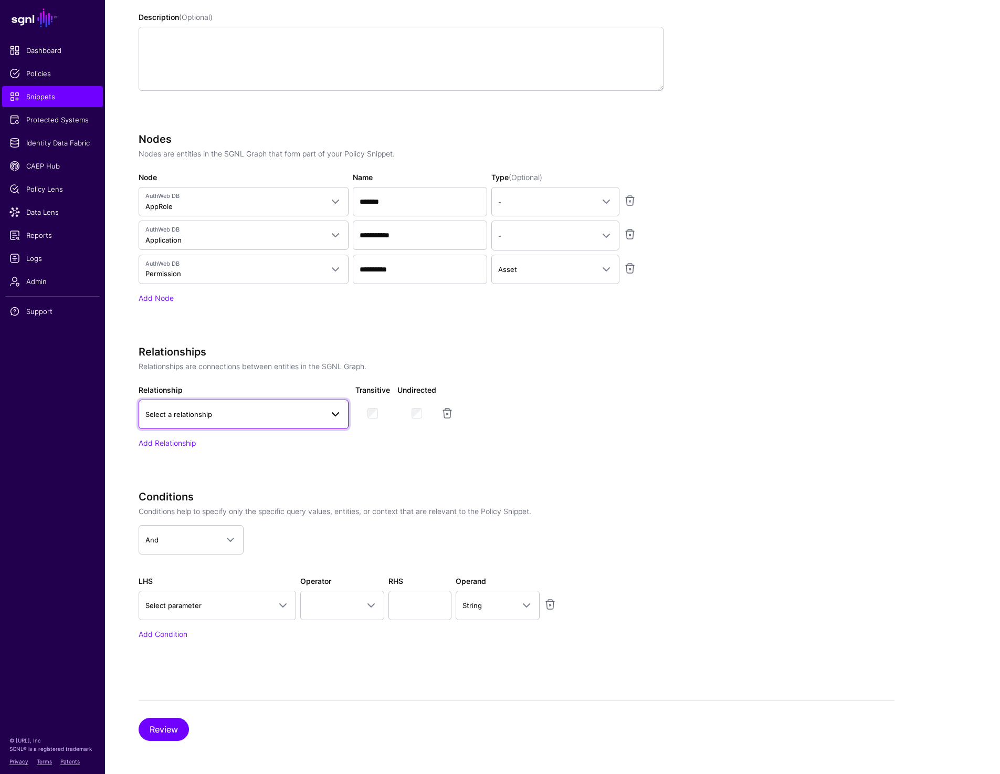
click at [216, 415] on span "Select a relationship" at bounding box center [234, 415] width 178 height 12
click at [206, 512] on div "App to AppRole" at bounding box center [243, 510] width 193 height 11
click at [156, 440] on link "Add Relationship" at bounding box center [167, 443] width 57 height 9
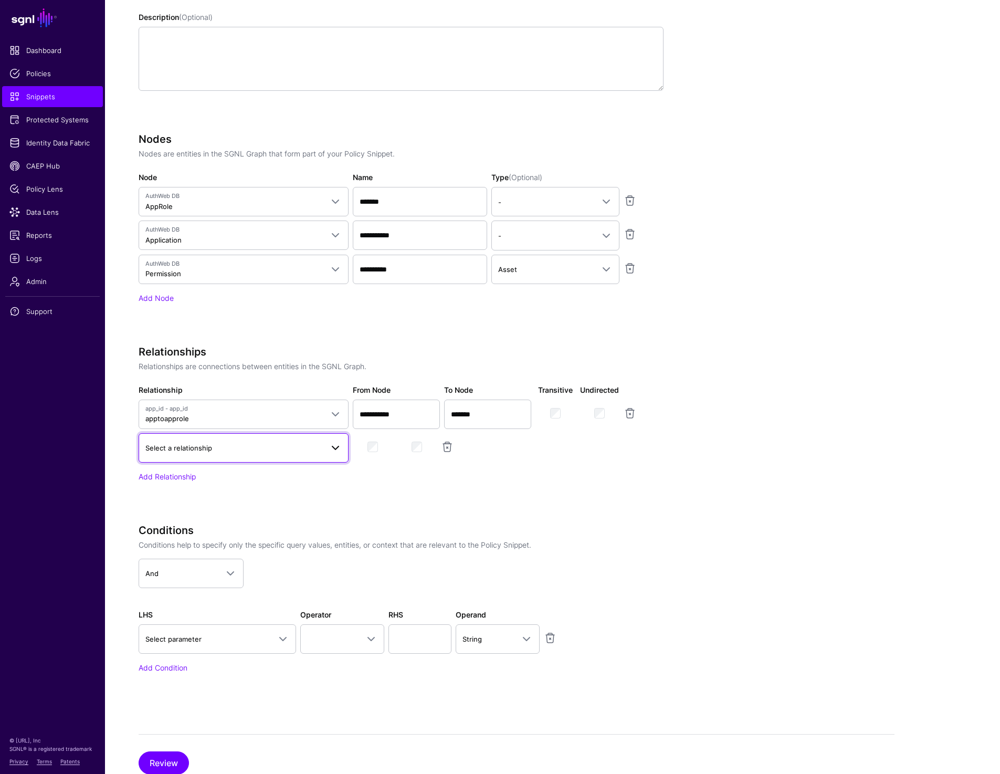
click at [201, 452] on span "Select a relationship" at bounding box center [234, 448] width 178 height 12
click at [186, 523] on div "Permission" at bounding box center [243, 527] width 193 height 11
click at [742, 505] on app-snippets-creator "**********" at bounding box center [517, 319] width 756 height 768
click at [179, 471] on div "Add Relationship" at bounding box center [401, 476] width 525 height 11
click at [179, 478] on link "Add Relationship" at bounding box center [167, 476] width 57 height 9
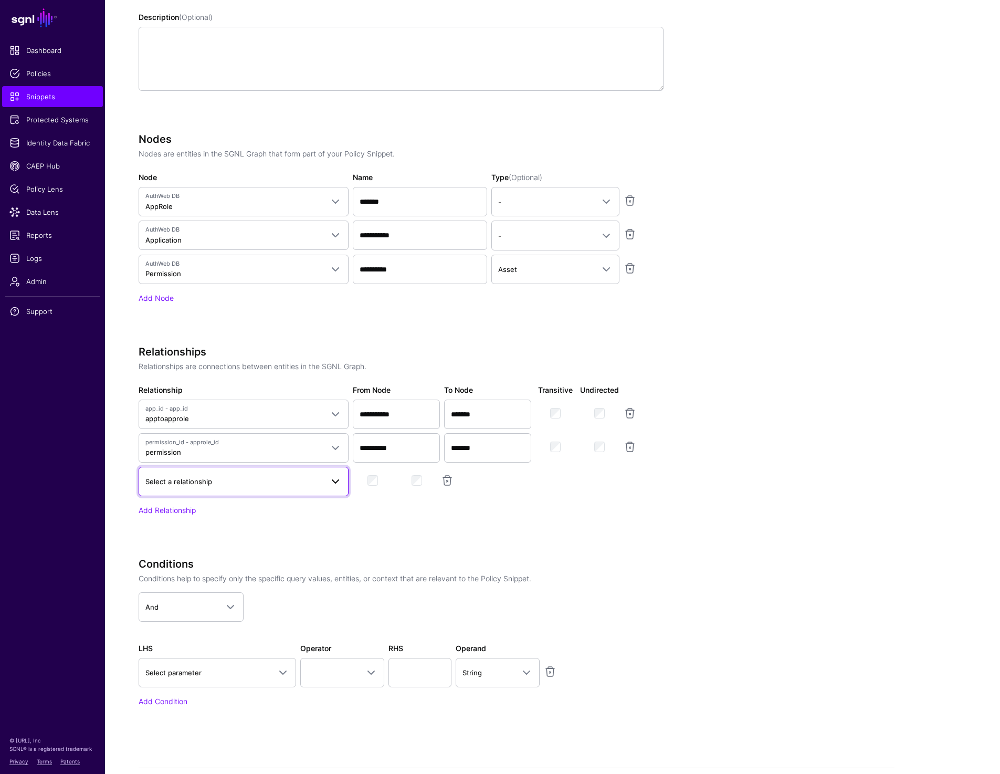
click at [198, 478] on span "Select a relationship" at bounding box center [178, 481] width 67 height 8
click at [578, 476] on div "Select a relationship Permission to Application Permission App to AppRole" at bounding box center [401, 481] width 529 height 29
click at [444, 480] on link at bounding box center [447, 480] width 13 height 13
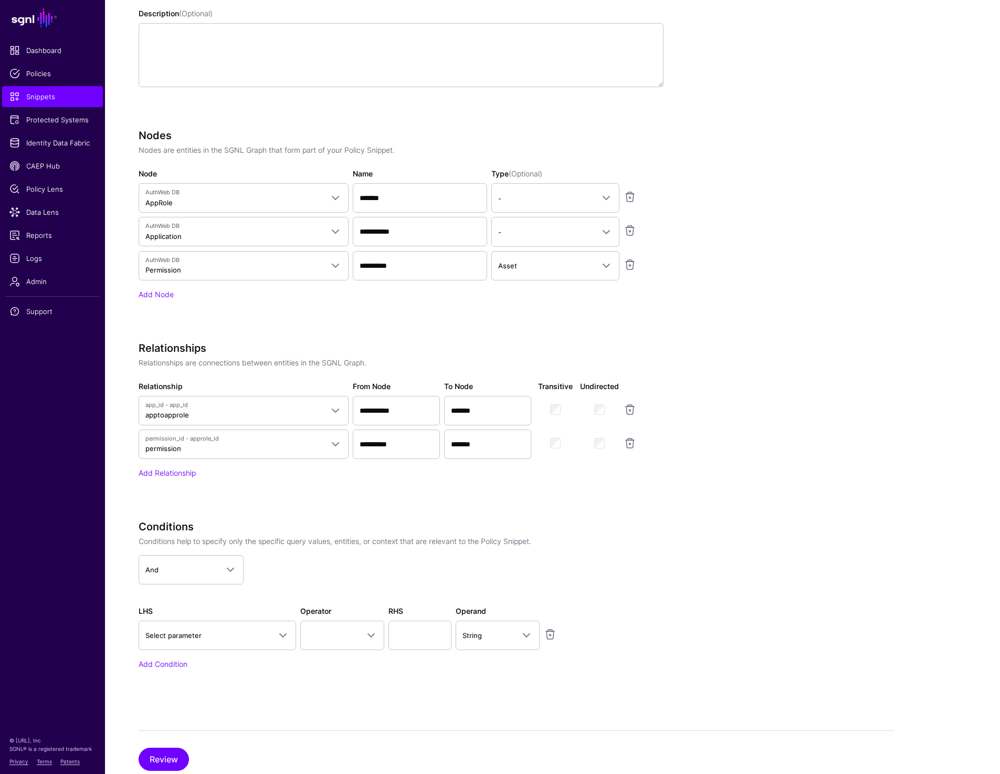
scroll to position [292, 0]
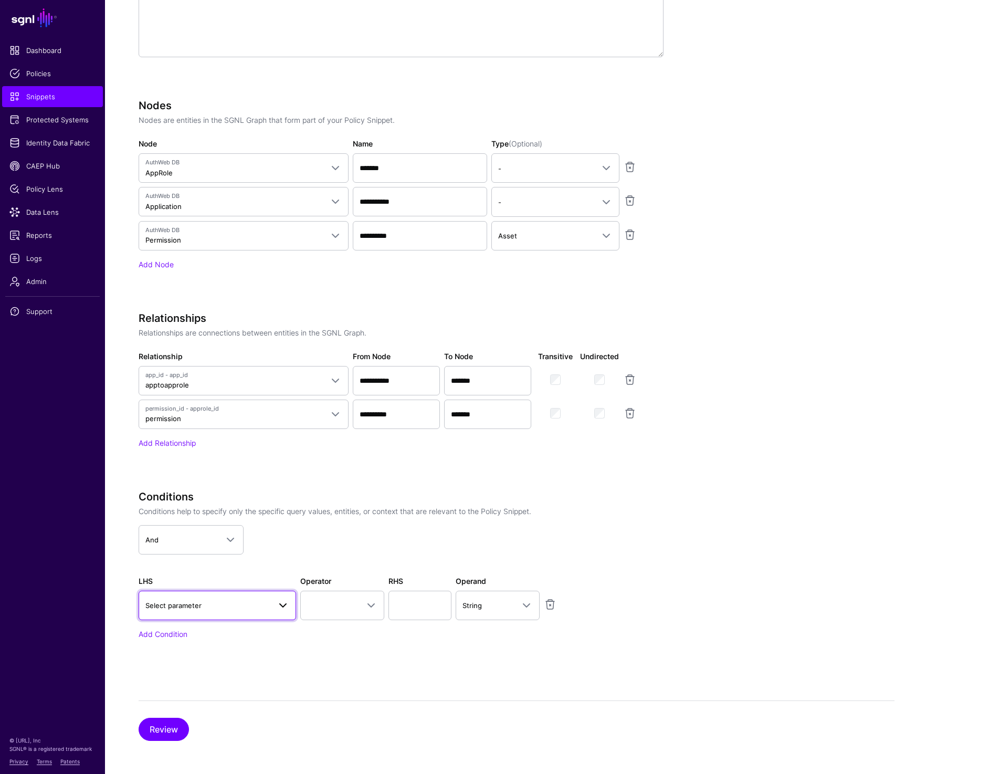
click at [214, 609] on span "Select parameter" at bounding box center [207, 606] width 125 height 12
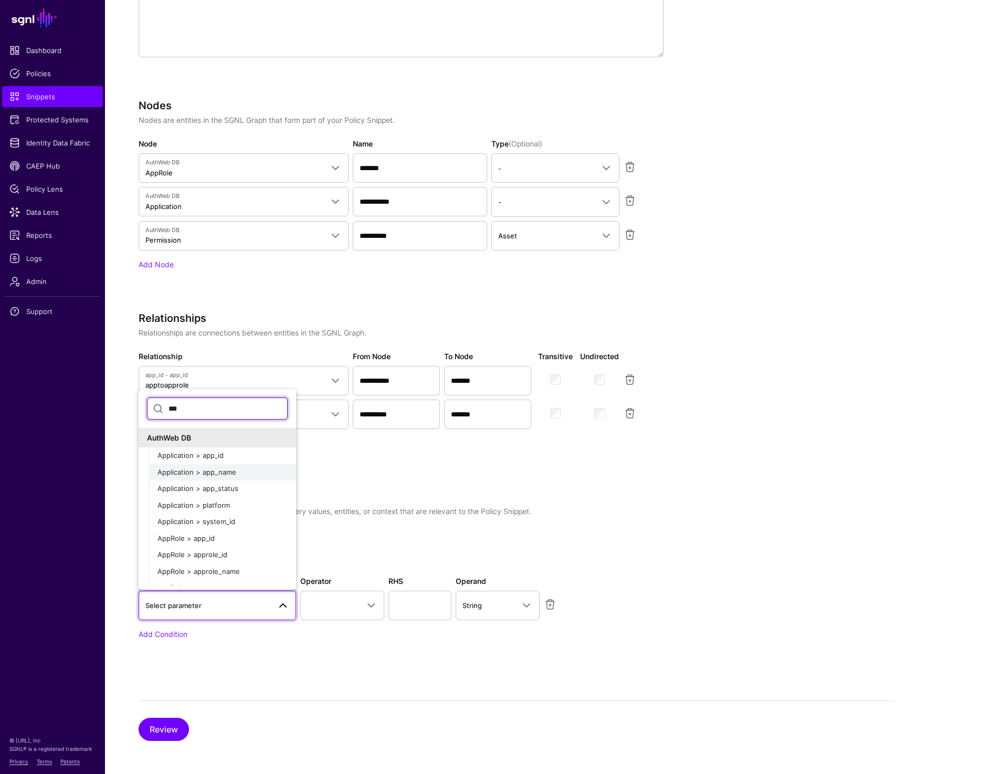
type input "***"
click at [208, 479] on button "Application > app_name" at bounding box center [222, 472] width 147 height 17
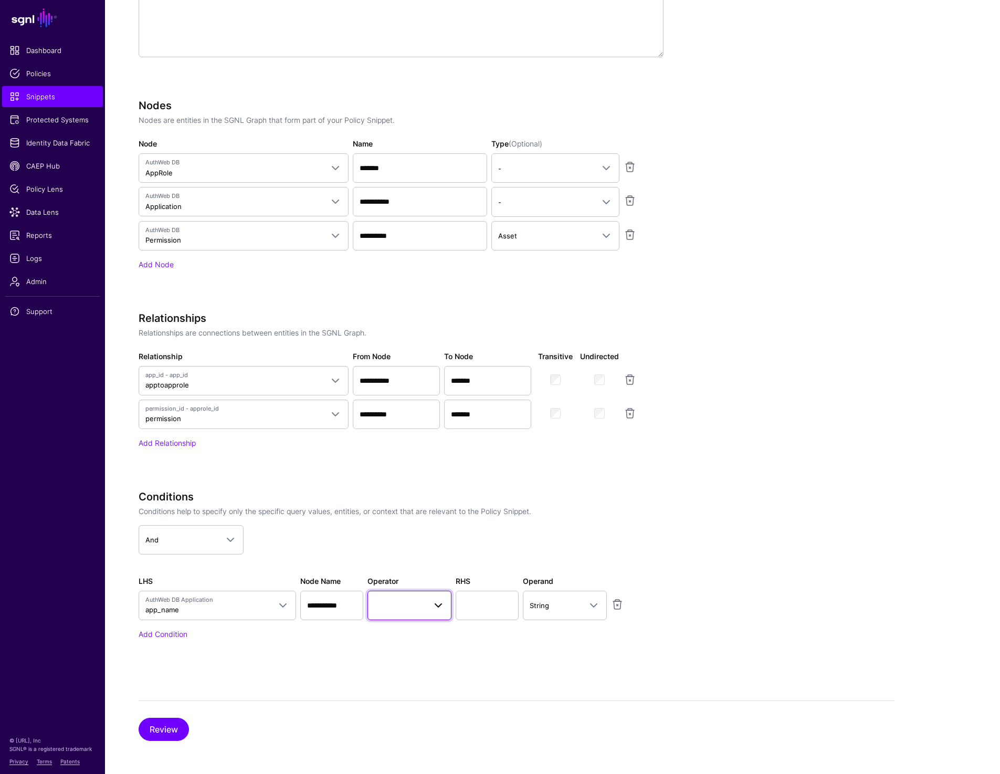
click at [396, 613] on link at bounding box center [410, 605] width 84 height 29
click at [413, 468] on div "Equal To" at bounding box center [433, 469] width 114 height 11
click at [472, 608] on input "text" at bounding box center [487, 605] width 63 height 29
type input "******"
click at [162, 635] on link "Add Condition" at bounding box center [163, 634] width 49 height 9
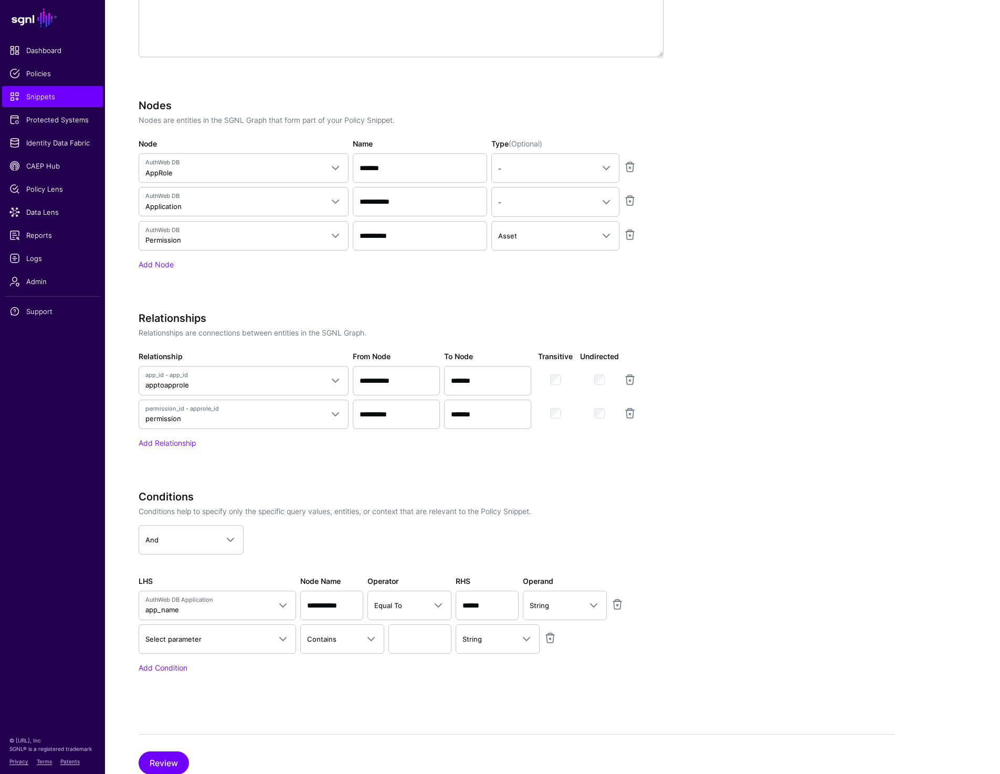
scroll to position [326, 0]
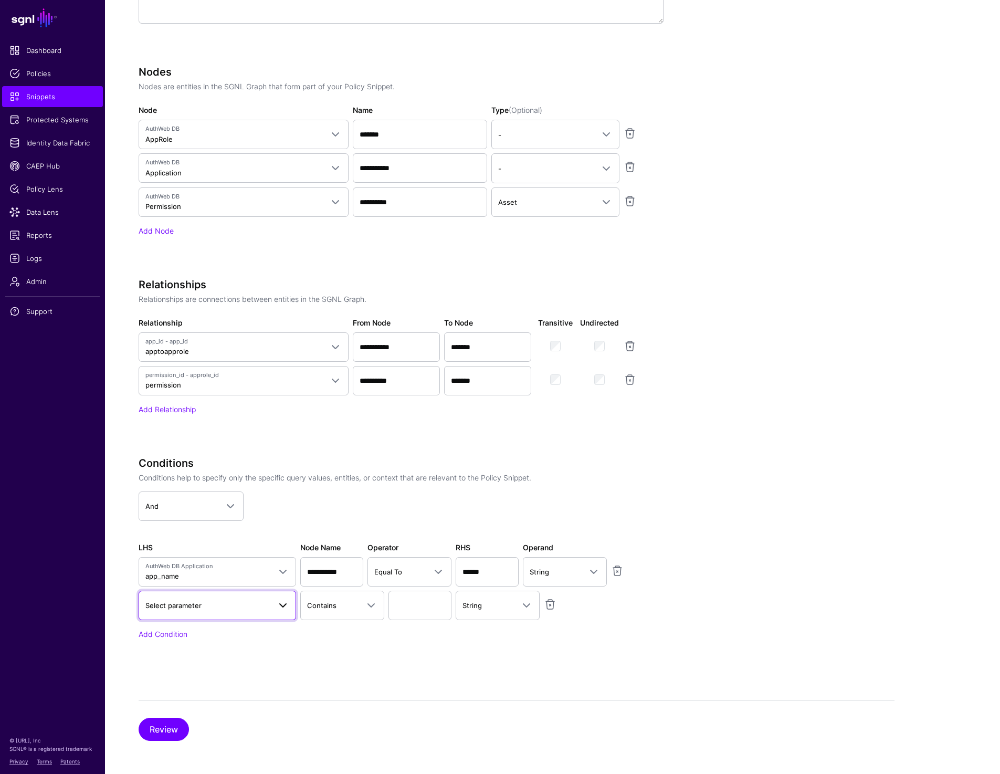
click at [213, 606] on span "Select parameter" at bounding box center [207, 606] width 125 height 12
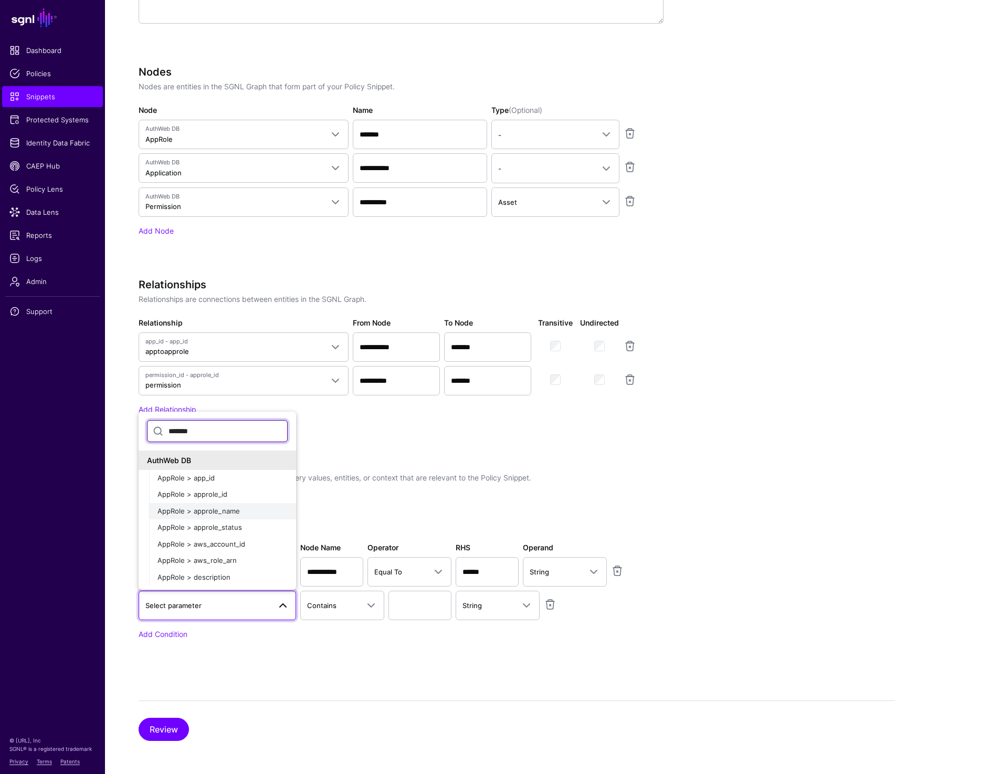
type input "*******"
click at [213, 512] on span "AppRole > approle_name" at bounding box center [199, 511] width 82 height 8
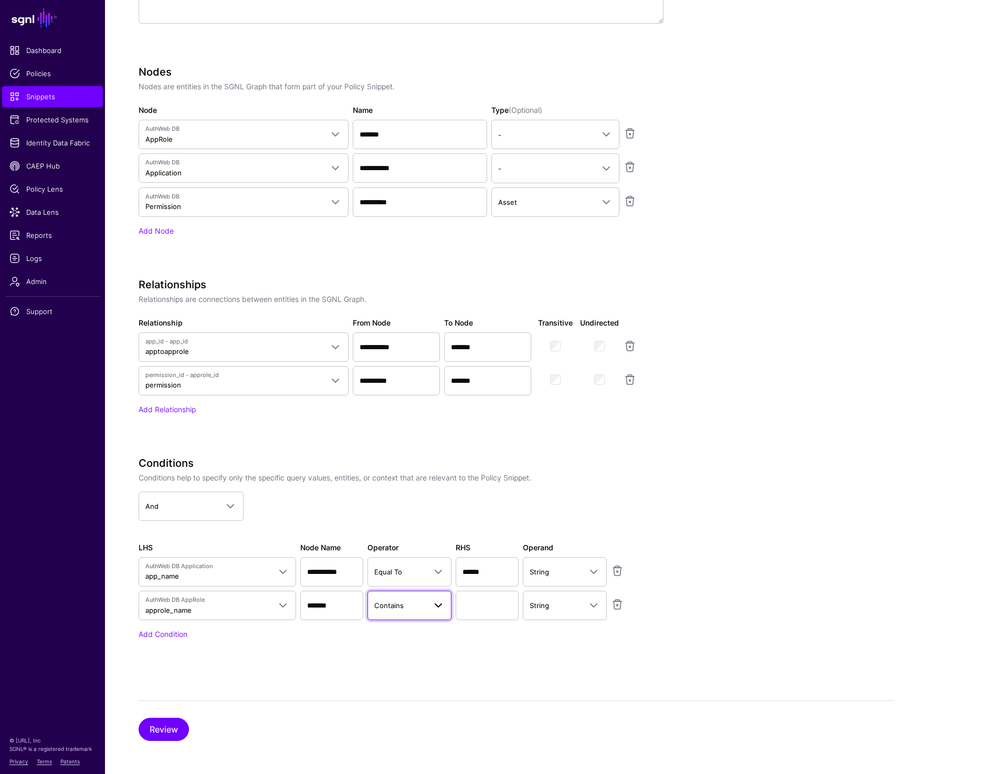
click at [406, 609] on span "Contains" at bounding box center [399, 606] width 51 height 12
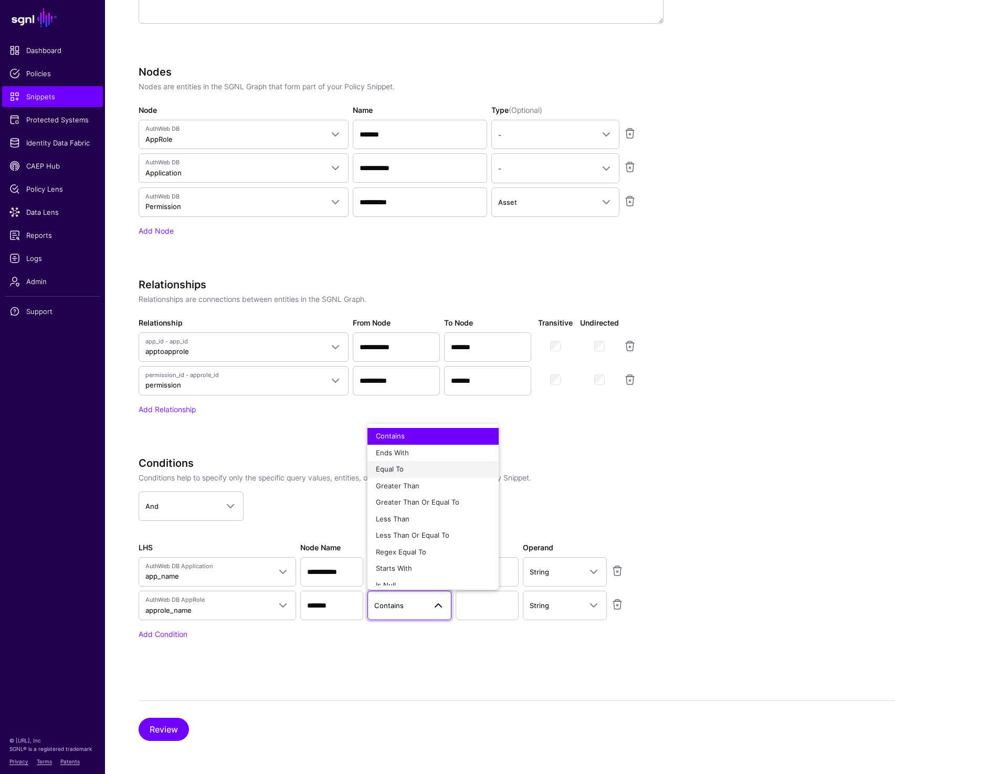
click at [409, 465] on div "Equal To" at bounding box center [433, 469] width 114 height 11
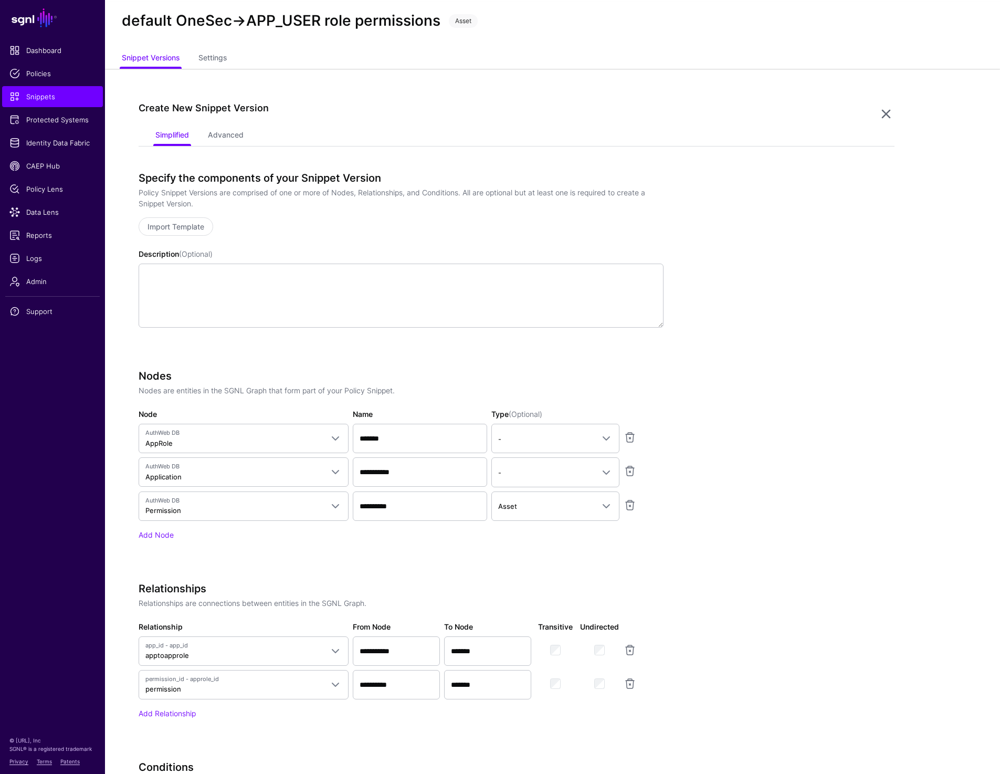
scroll to position [0, 0]
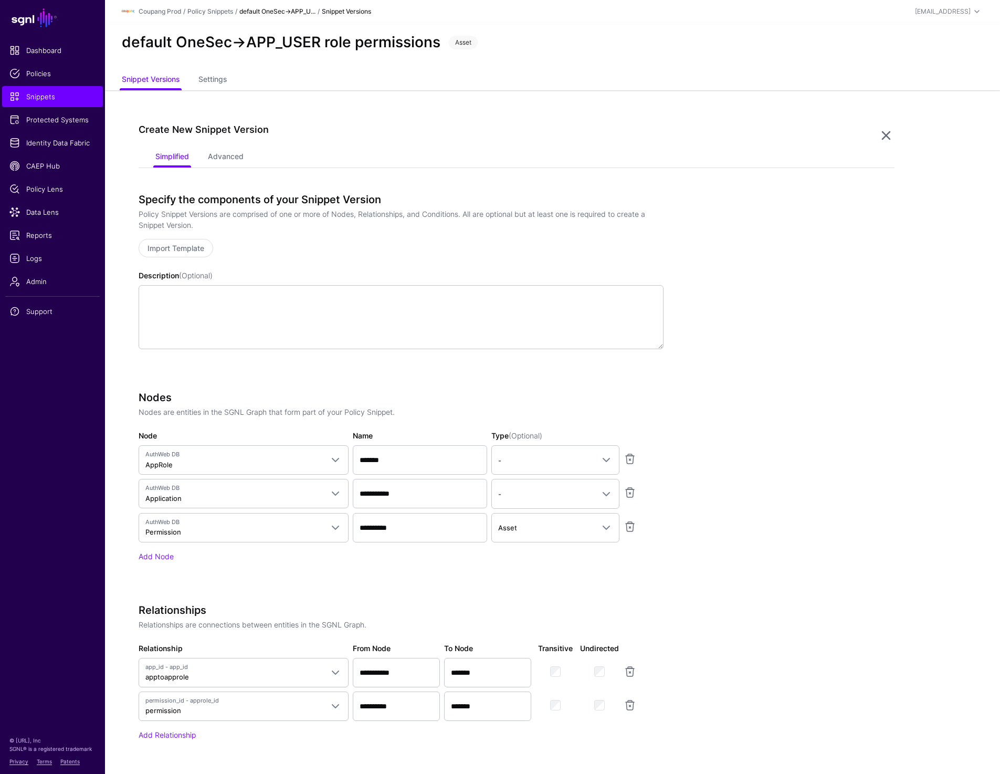
click at [282, 41] on h2 "default OneSec->APP_USER role permissions" at bounding box center [281, 43] width 319 height 18
copy h2 "APP_USER"
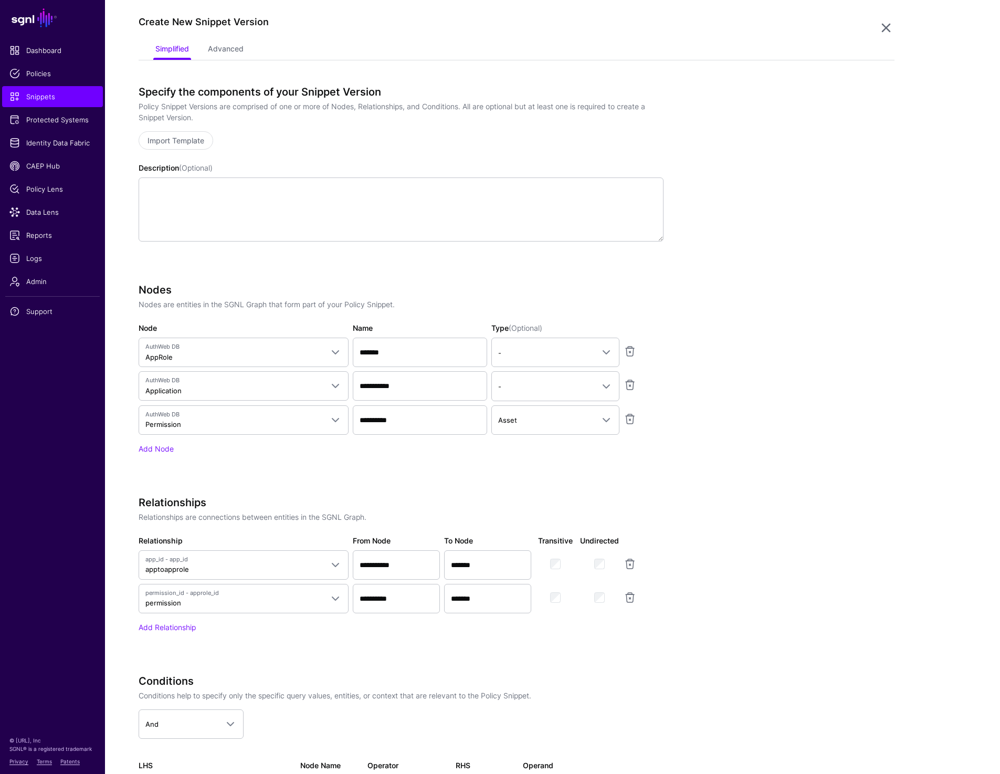
scroll to position [326, 0]
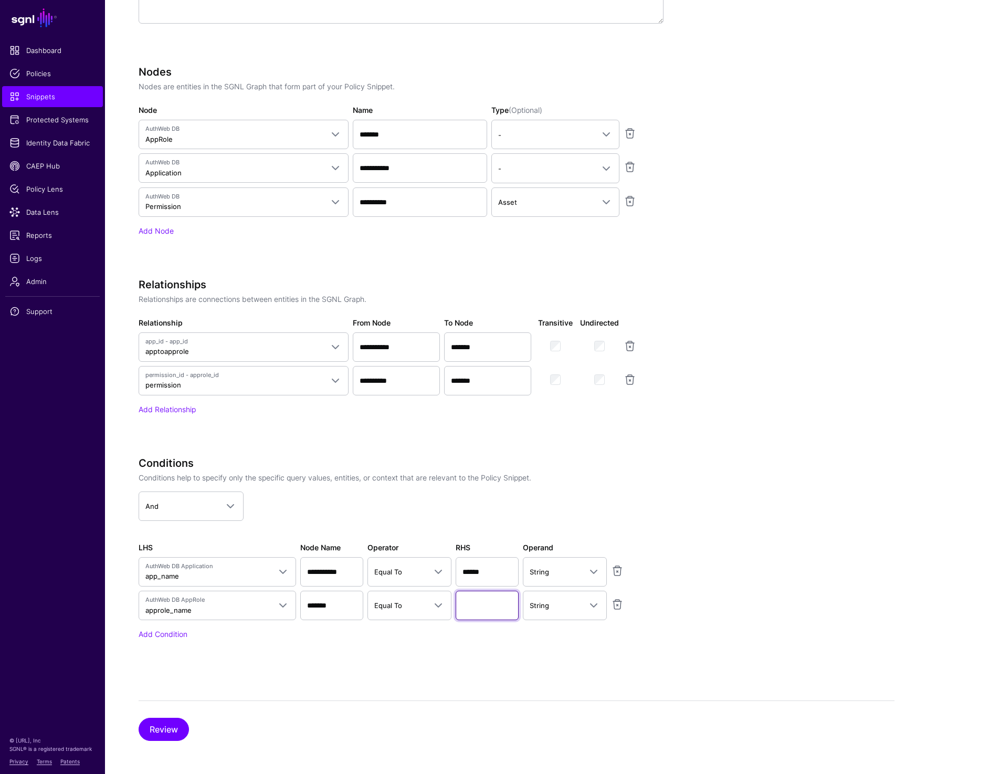
click at [471, 601] on input "text" at bounding box center [487, 605] width 63 height 29
paste input "********"
type input "********"
click at [801, 505] on app-snippets-creator "**********" at bounding box center [517, 268] width 756 height 801
click at [173, 729] on button "Review" at bounding box center [164, 729] width 50 height 23
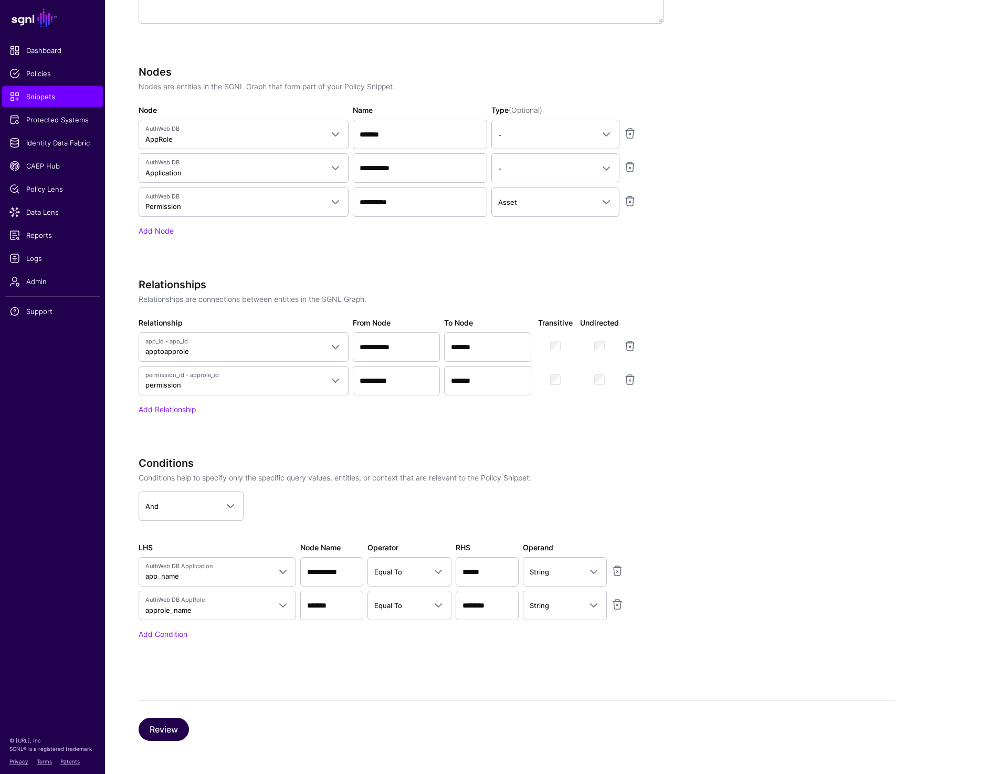
scroll to position [0, 0]
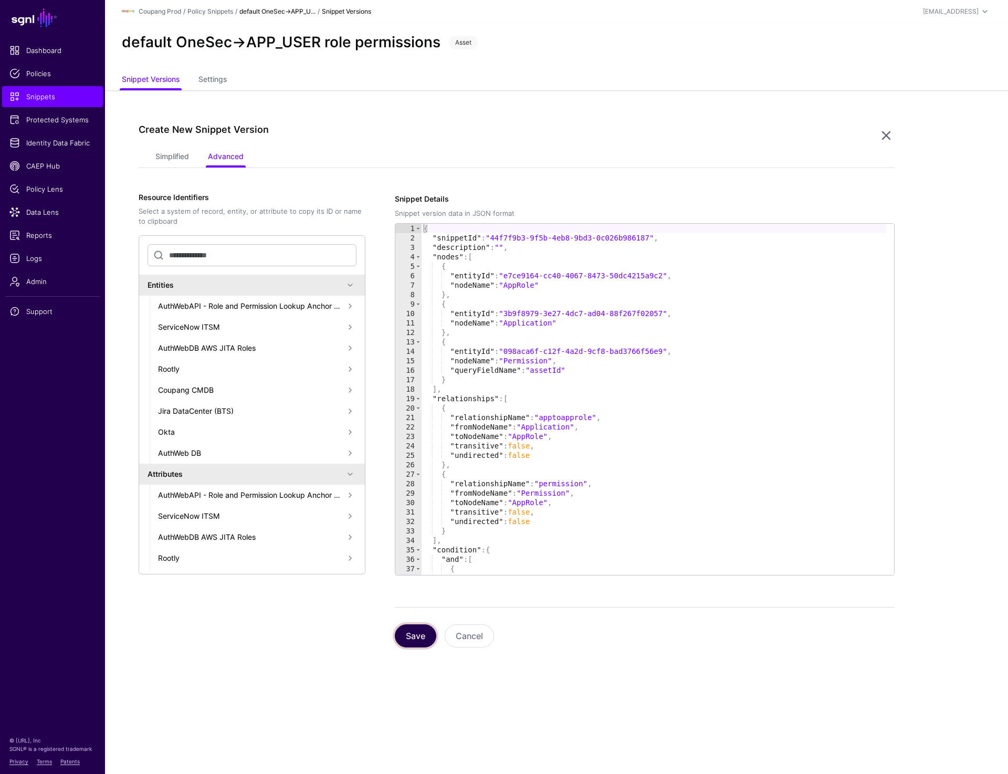
click at [411, 637] on button "Save" at bounding box center [415, 635] width 41 height 23
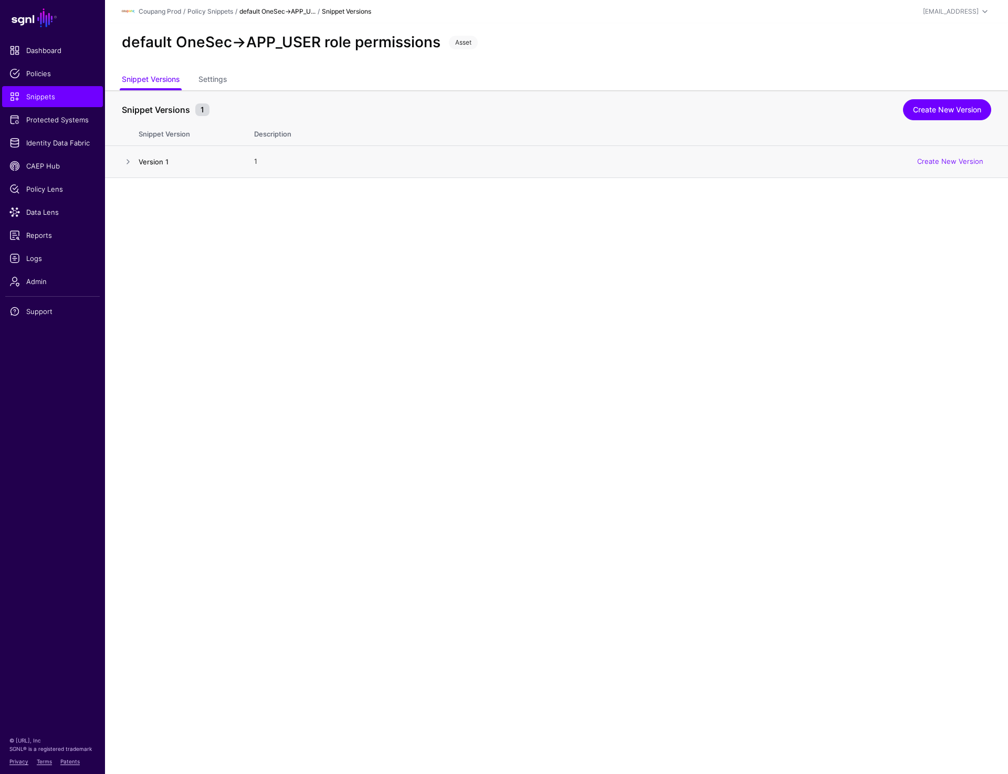
click at [151, 164] on link "Version 1" at bounding box center [154, 162] width 30 height 8
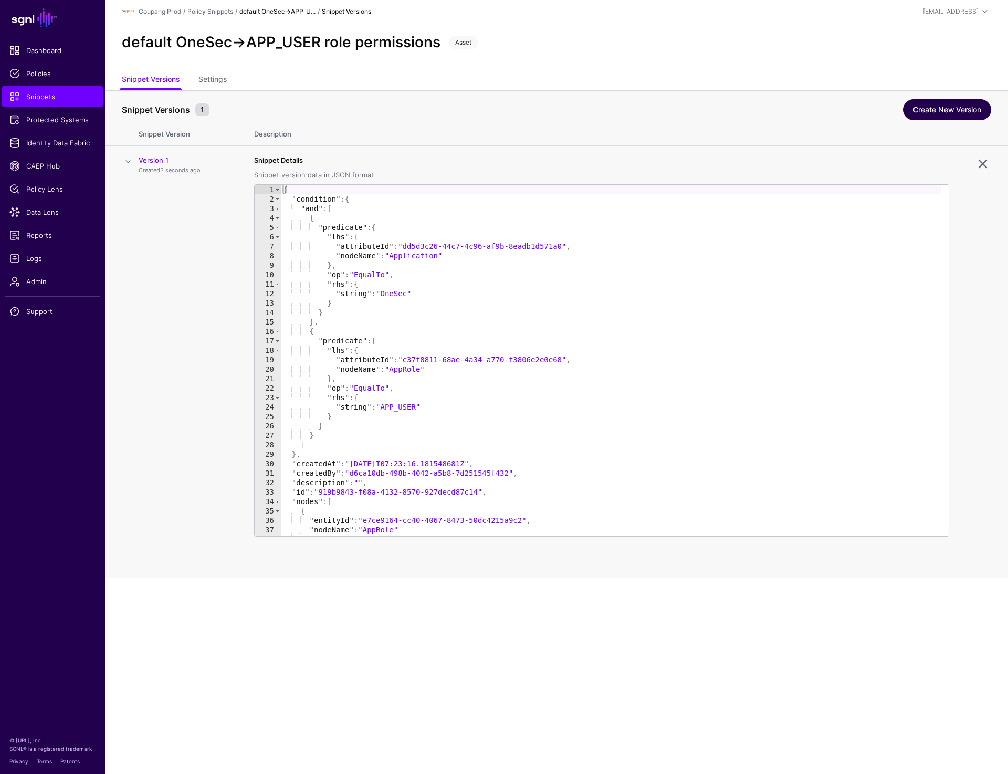
click at [927, 107] on link "Create New Version" at bounding box center [947, 109] width 88 height 21
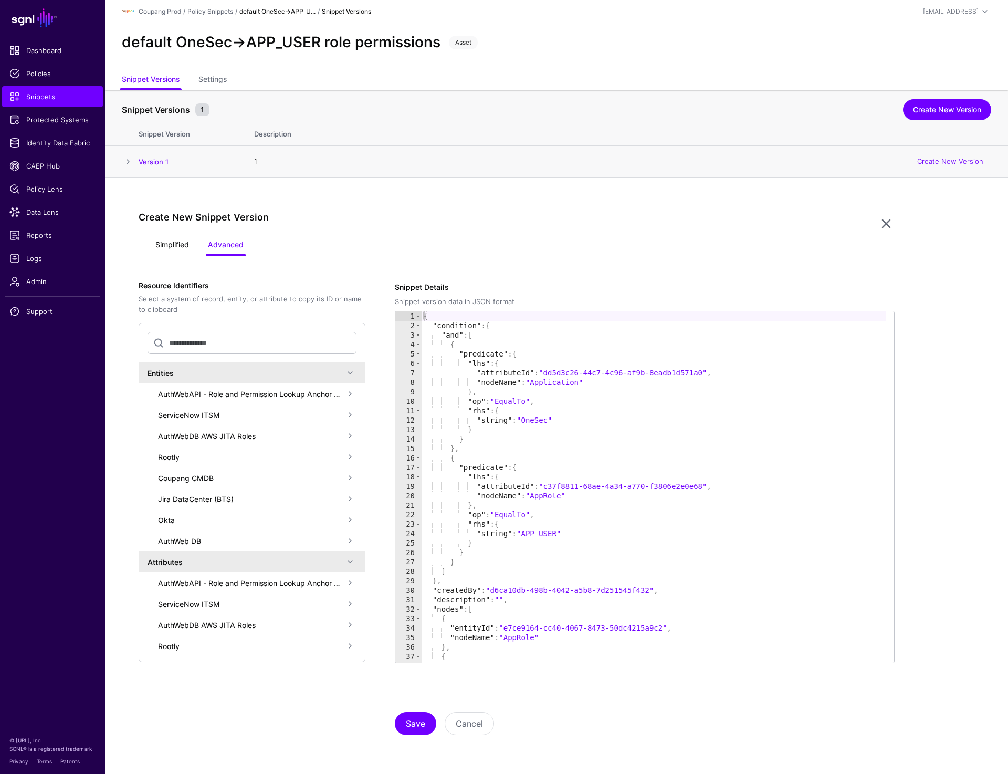
click at [165, 245] on link "Simplified" at bounding box center [172, 246] width 34 height 20
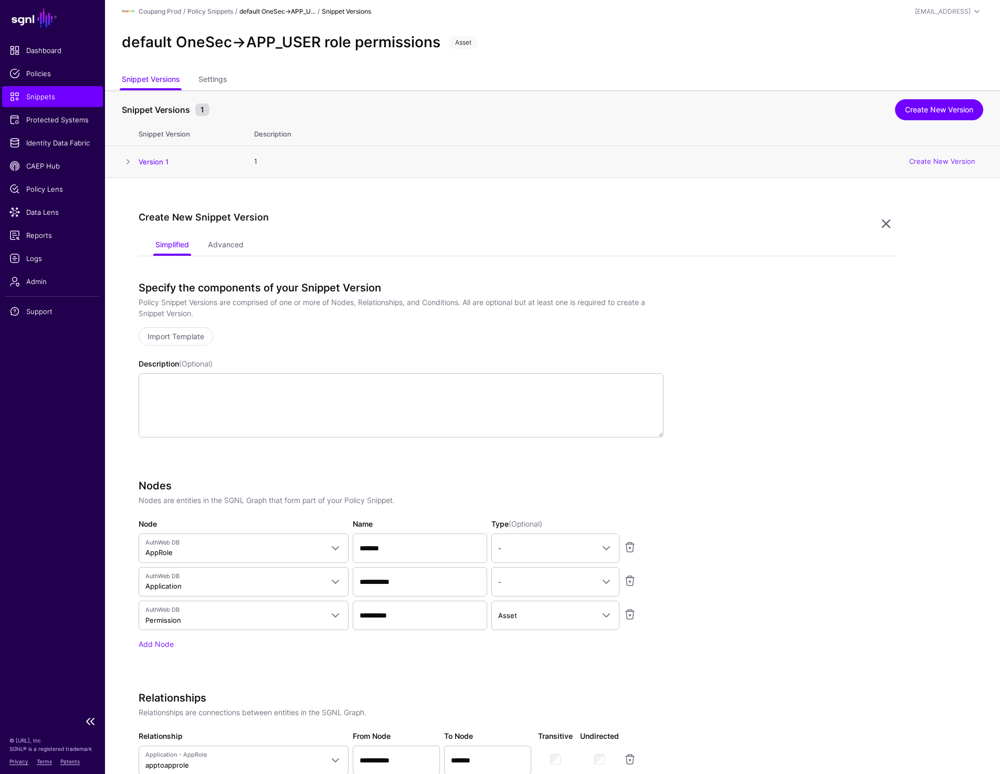
click at [35, 97] on span "Snippets" at bounding box center [52, 96] width 86 height 11
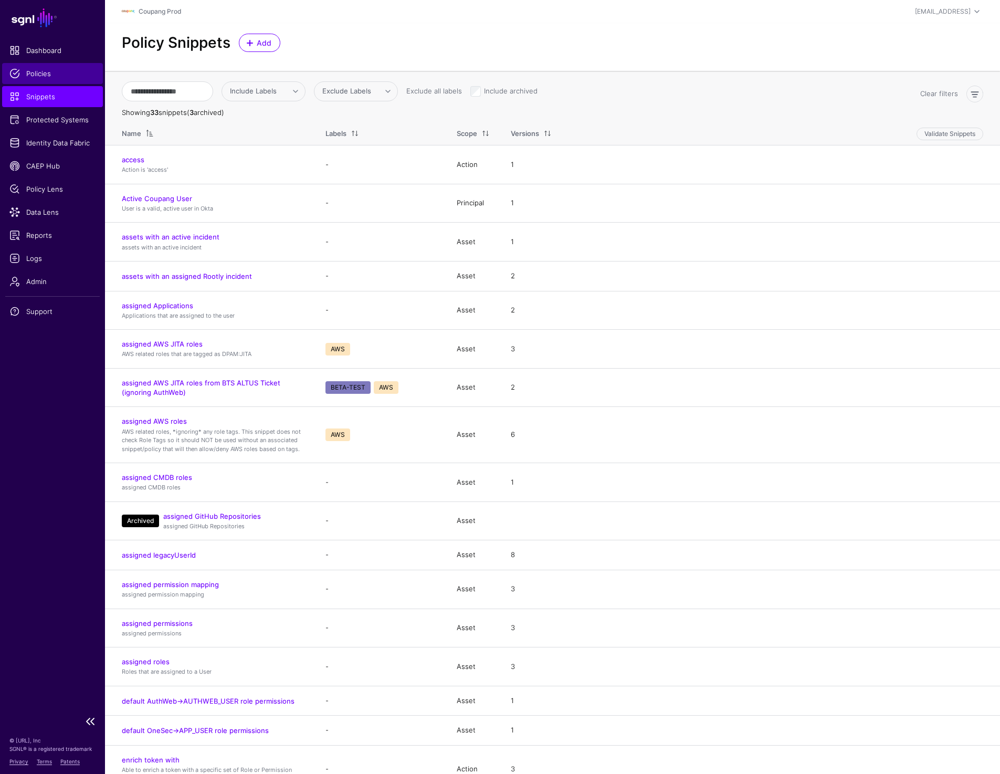
click at [42, 76] on span "Policies" at bounding box center [52, 73] width 86 height 11
click at [270, 44] on span "Add" at bounding box center [264, 42] width 17 height 11
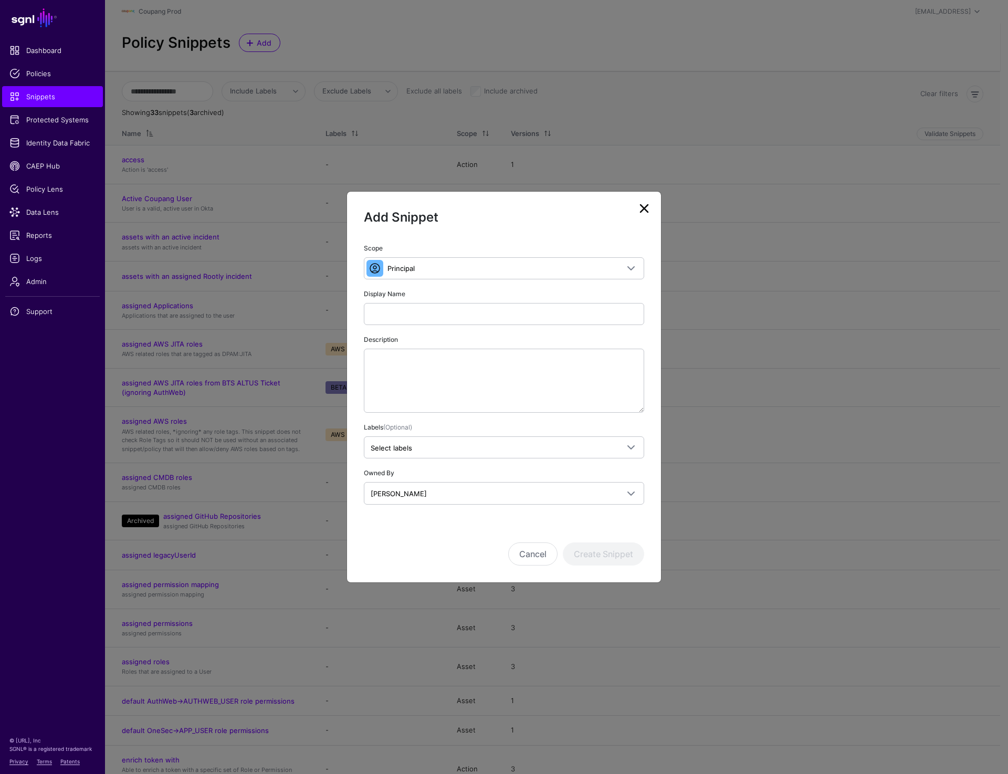
click at [642, 213] on link at bounding box center [644, 208] width 17 height 17
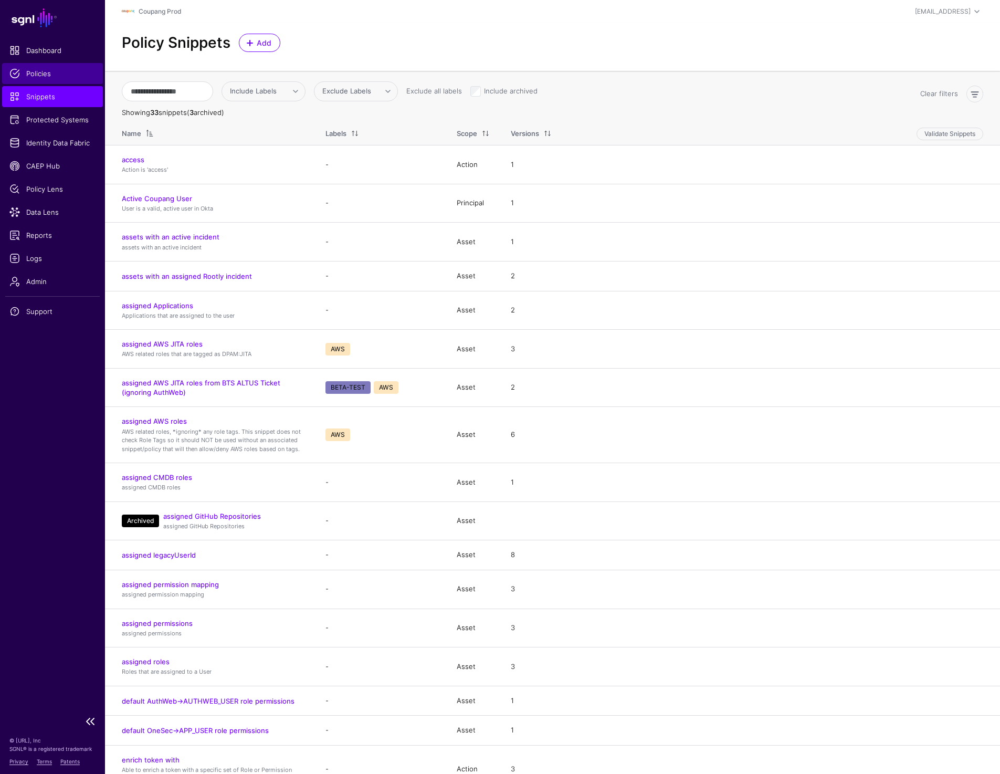
click at [46, 70] on span "Policies" at bounding box center [52, 73] width 86 height 11
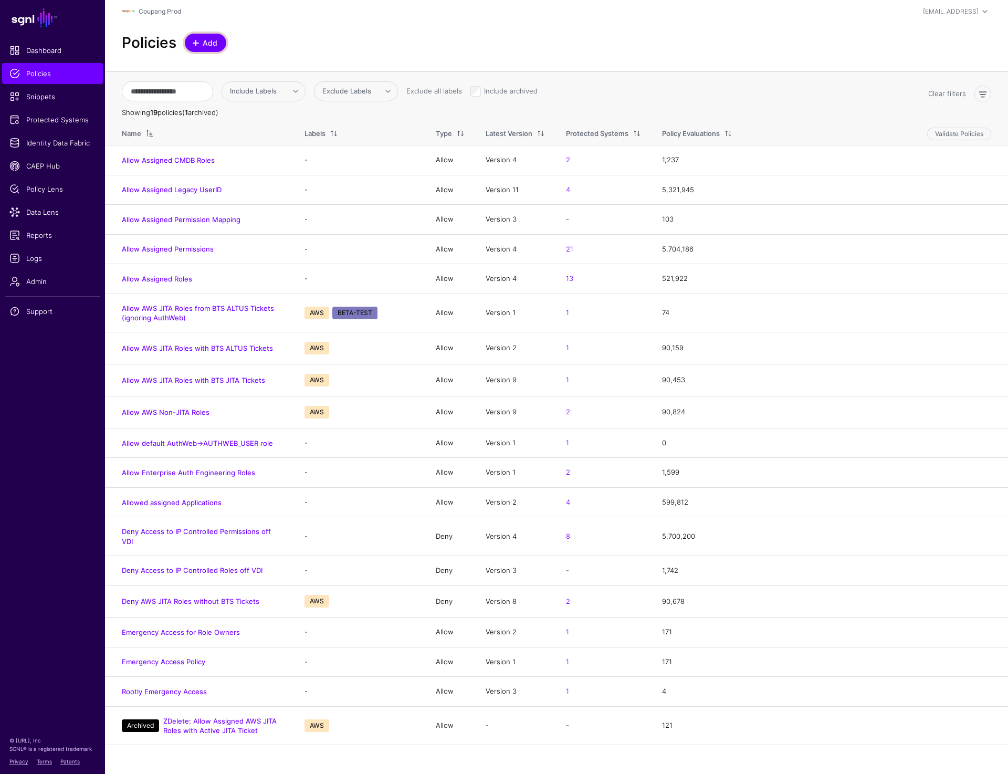
click at [193, 48] on link "Add" at bounding box center [205, 43] width 41 height 18
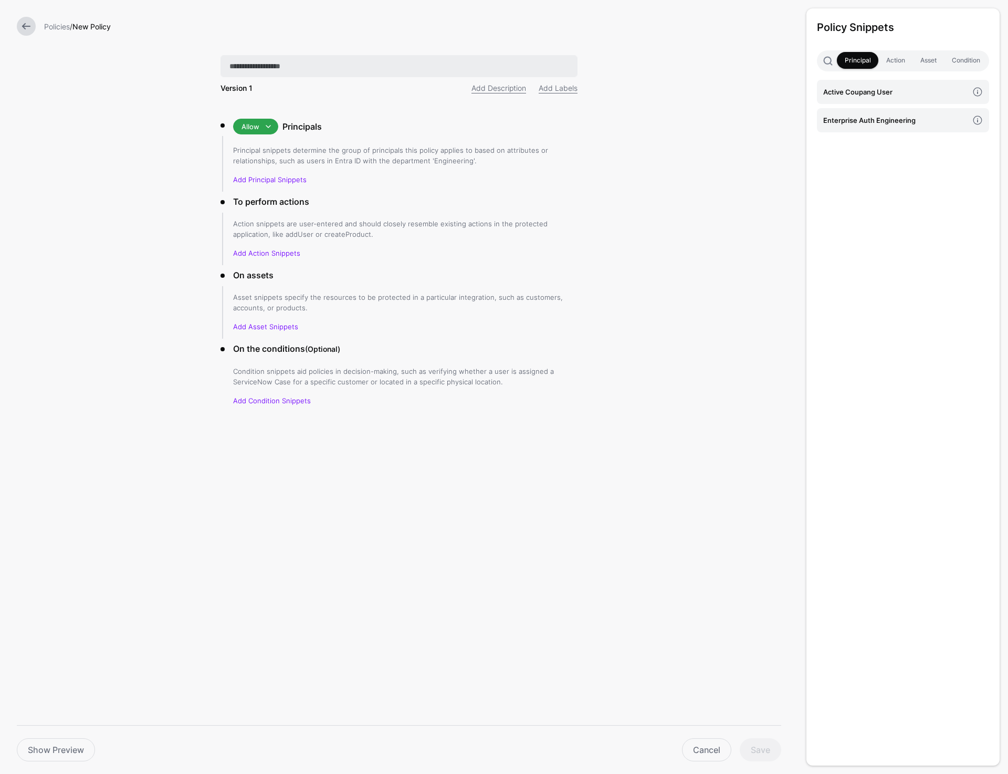
click at [335, 58] on input "text" at bounding box center [399, 66] width 357 height 22
click at [289, 64] on input "**********" at bounding box center [399, 66] width 357 height 22
click at [334, 65] on input "**********" at bounding box center [399, 66] width 357 height 22
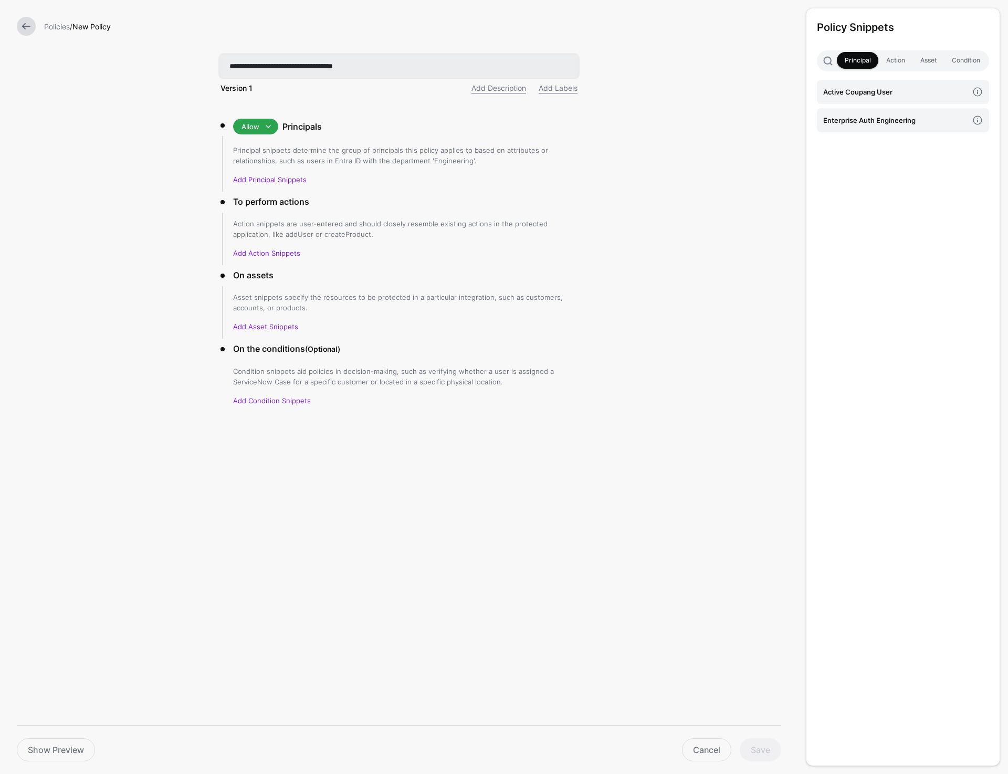
paste input "text"
type input "**********"
click at [860, 93] on h4 "Active Coupang User" at bounding box center [895, 92] width 145 height 12
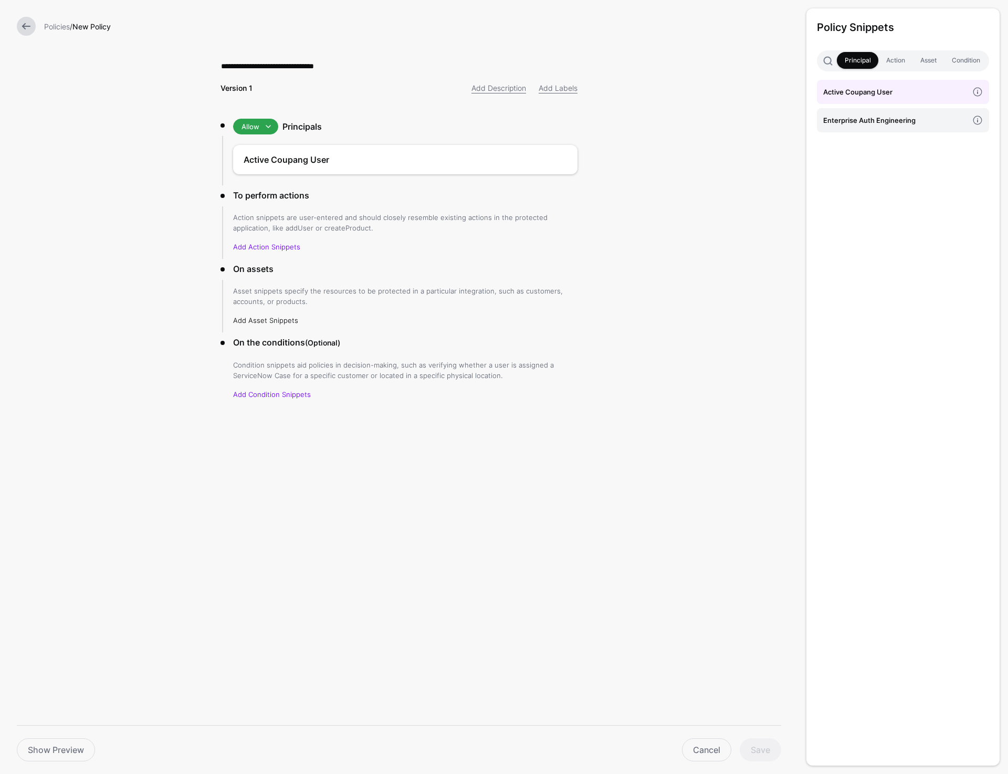
click at [274, 322] on link "Add Asset Snippets" at bounding box center [265, 320] width 65 height 8
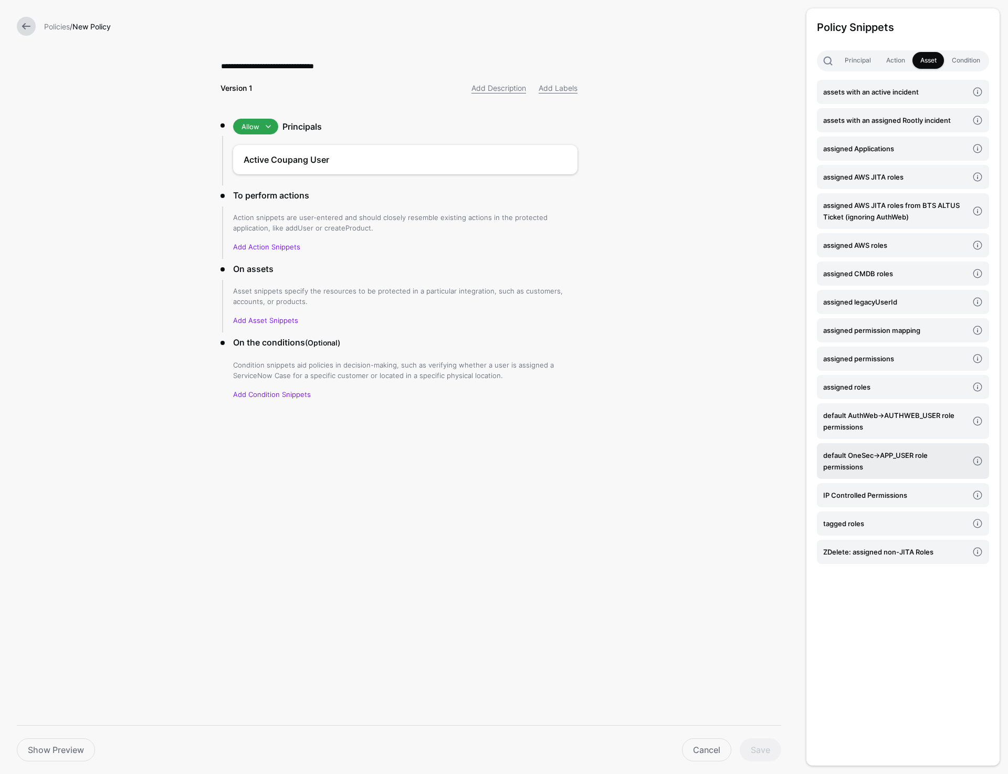
click at [903, 462] on h4 "default OneSec->APP_USER role permissions" at bounding box center [895, 461] width 145 height 23
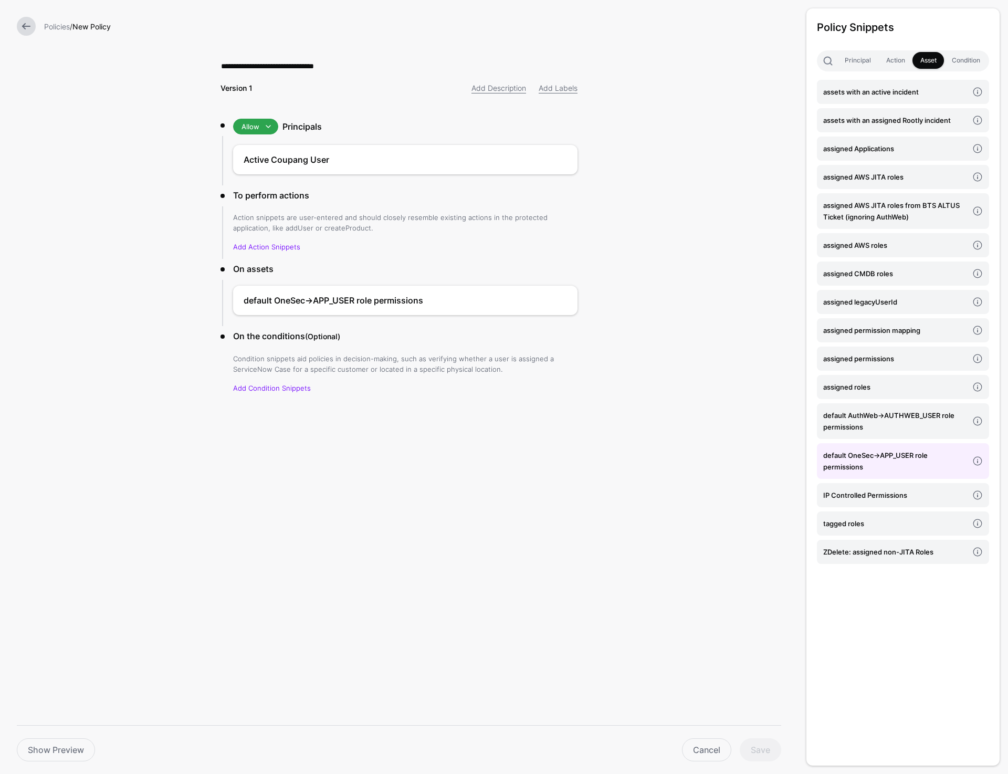
click at [352, 548] on div "**********" at bounding box center [504, 387] width 1008 height 774
click at [759, 745] on button "Save" at bounding box center [760, 749] width 41 height 23
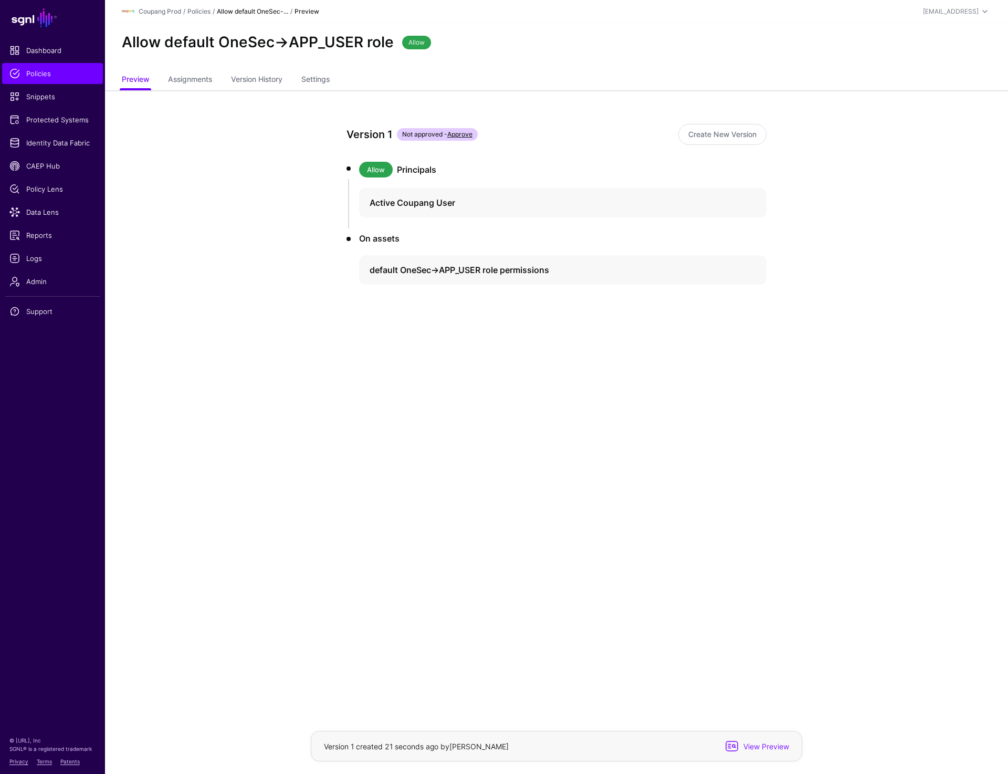
click at [906, 166] on app-policies-v2-item-preview "Version 1 Not approved - Approve Create New Version Allow Principals Active Cou…" at bounding box center [556, 241] width 903 height 302
click at [40, 126] on link "Protected Systems" at bounding box center [52, 119] width 101 height 21
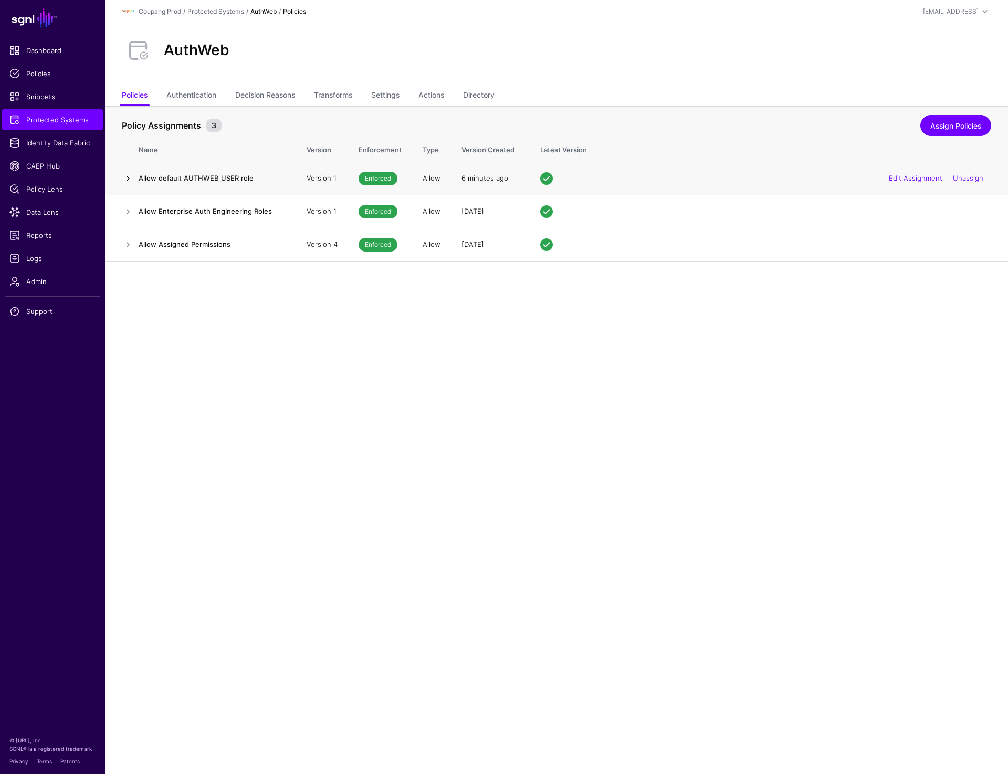
click at [125, 181] on link at bounding box center [128, 178] width 13 height 13
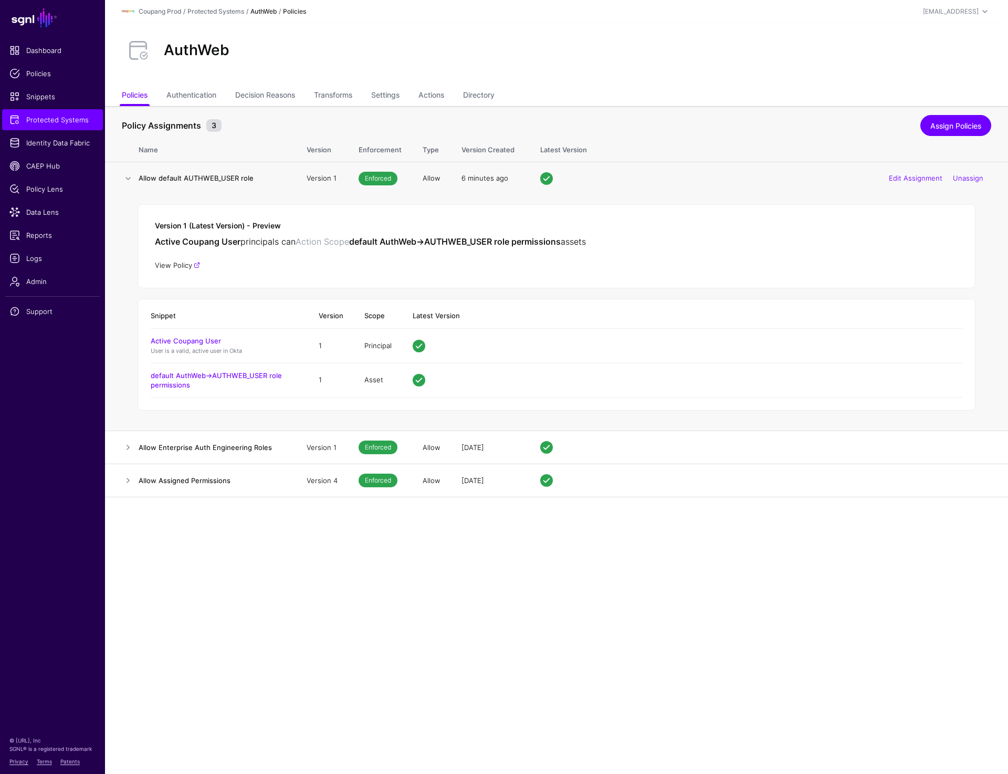
click at [180, 268] on link "View Policy" at bounding box center [177, 265] width 45 height 8
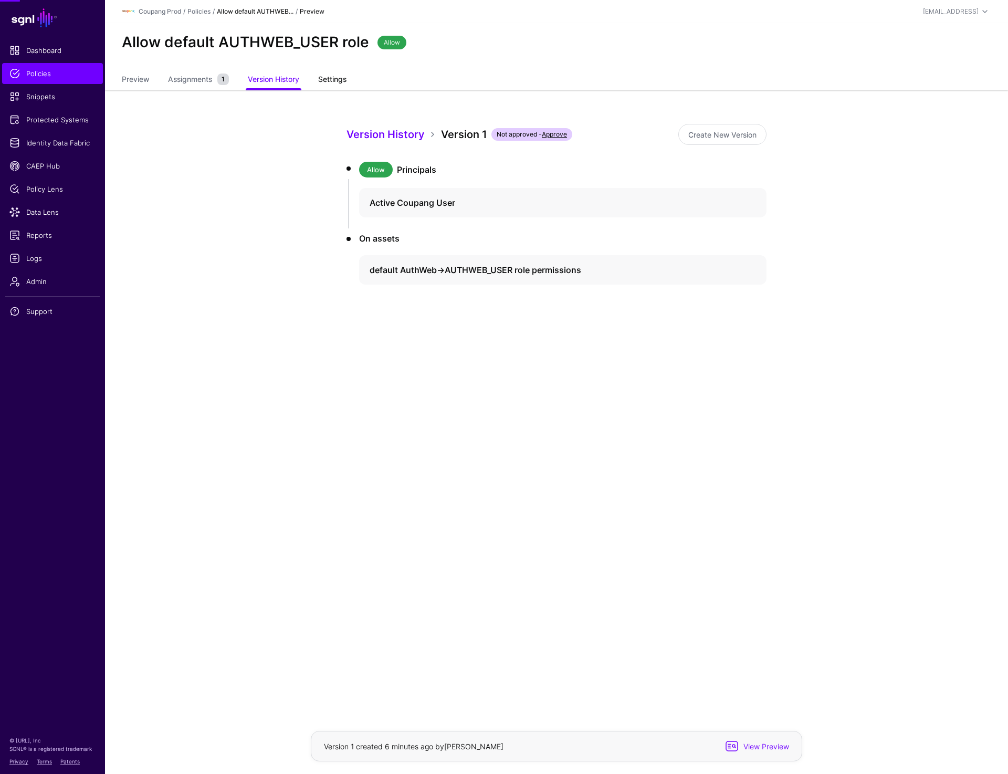
click at [329, 83] on link "Settings" at bounding box center [332, 80] width 28 height 20
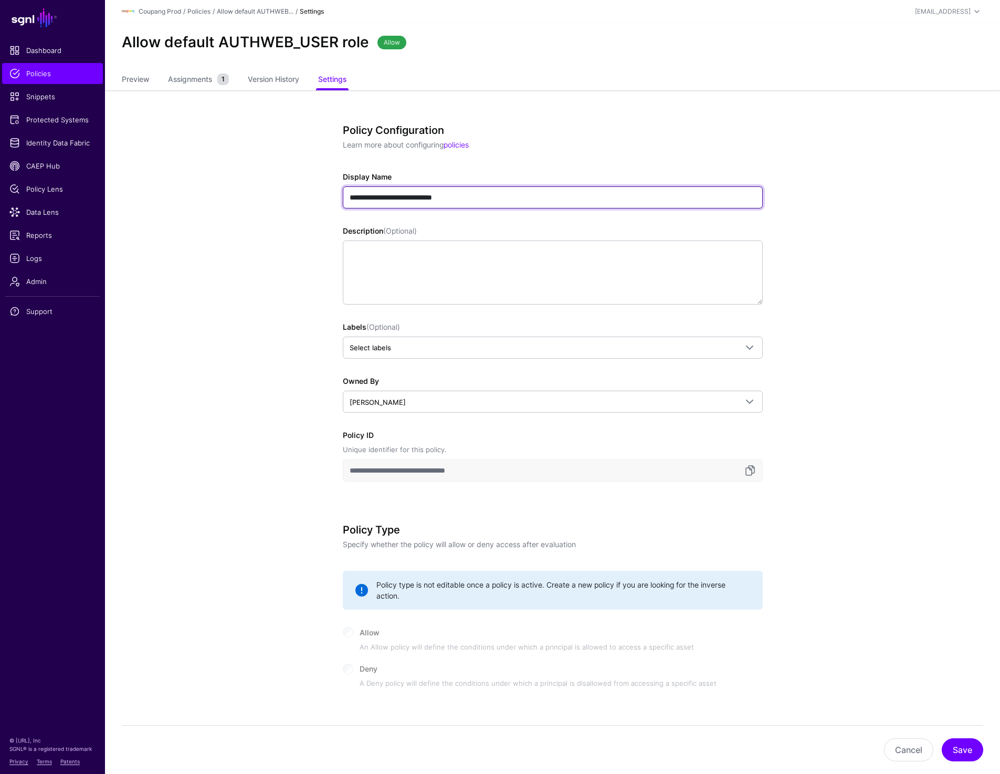
click at [398, 197] on input "**********" at bounding box center [553, 197] width 420 height 22
type input "**********"
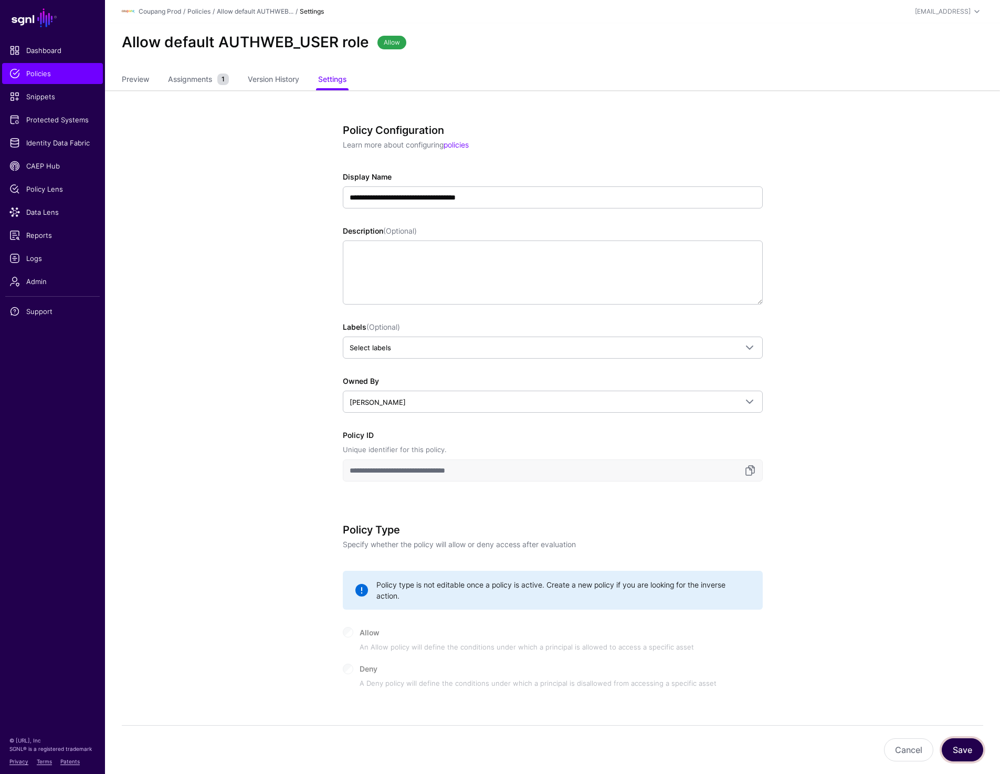
click at [967, 752] on button "Save" at bounding box center [962, 749] width 41 height 23
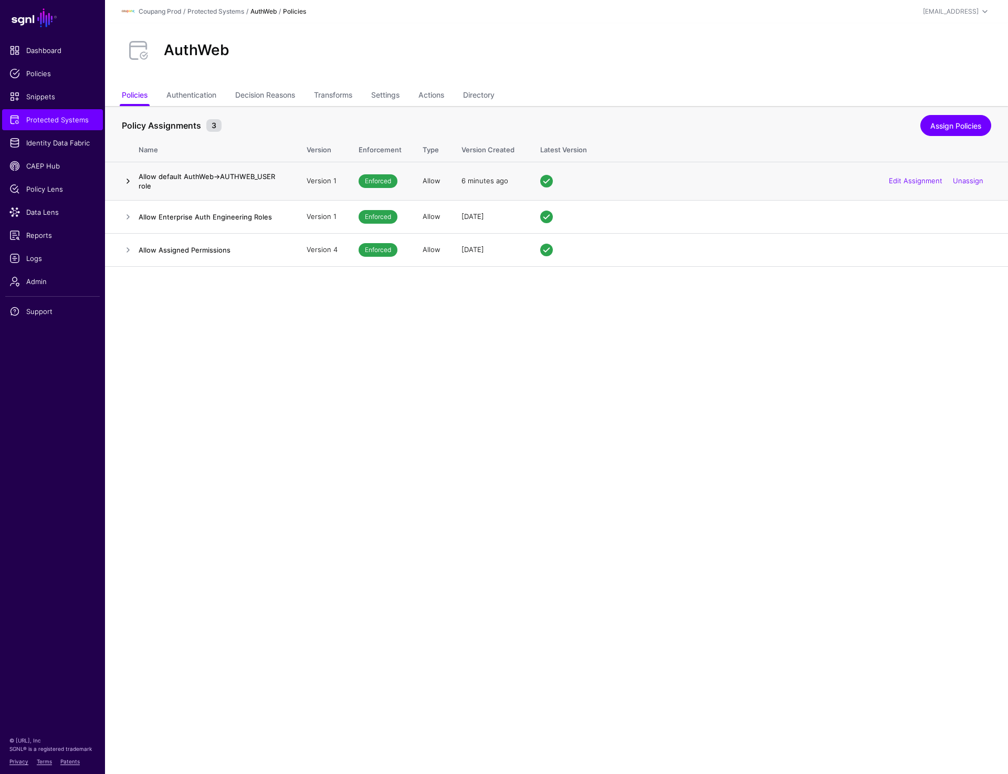
click at [127, 186] on link at bounding box center [128, 181] width 13 height 13
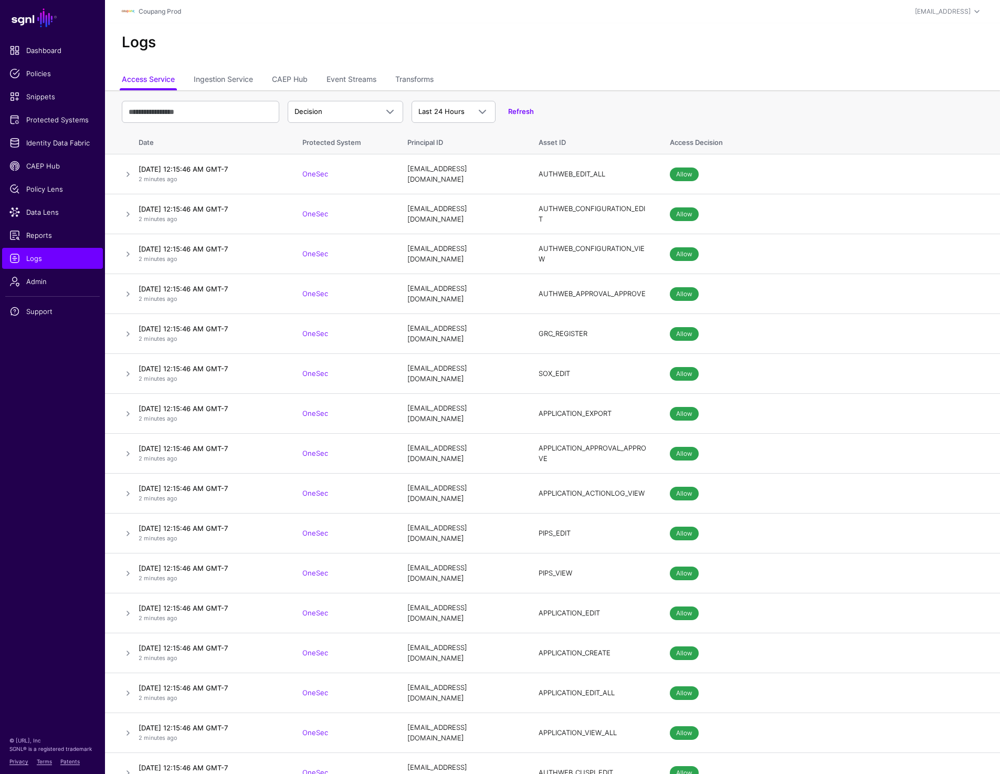
click at [773, 32] on div "Logs" at bounding box center [552, 46] width 895 height 47
click at [44, 92] on span "Snippets" at bounding box center [52, 96] width 86 height 11
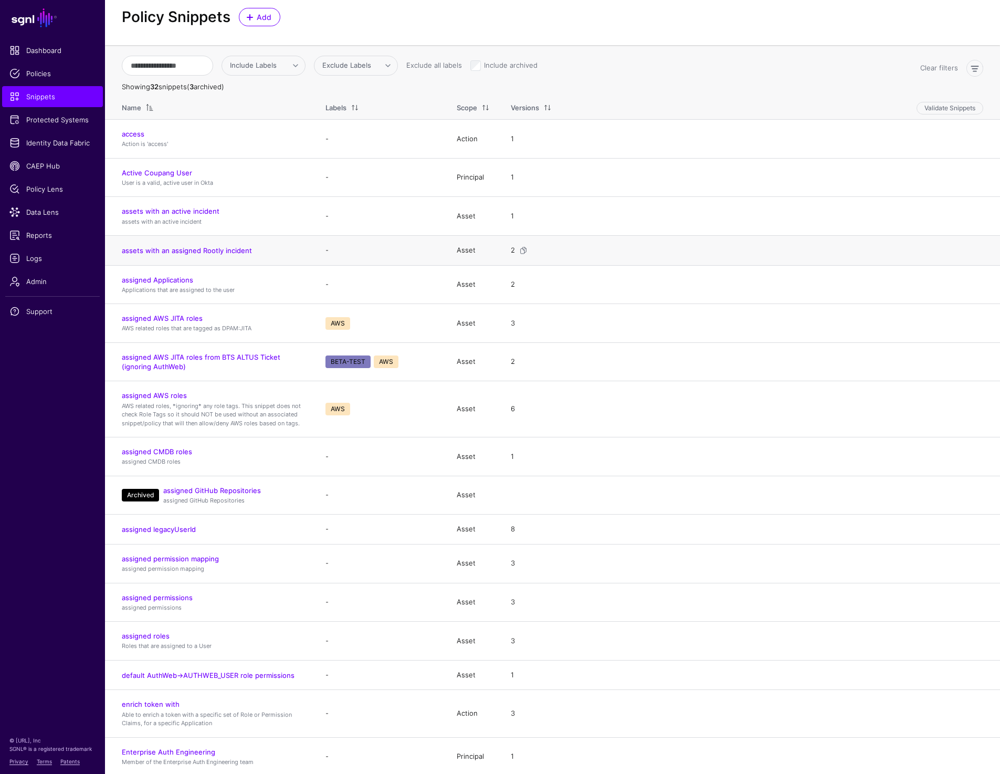
scroll to position [30, 0]
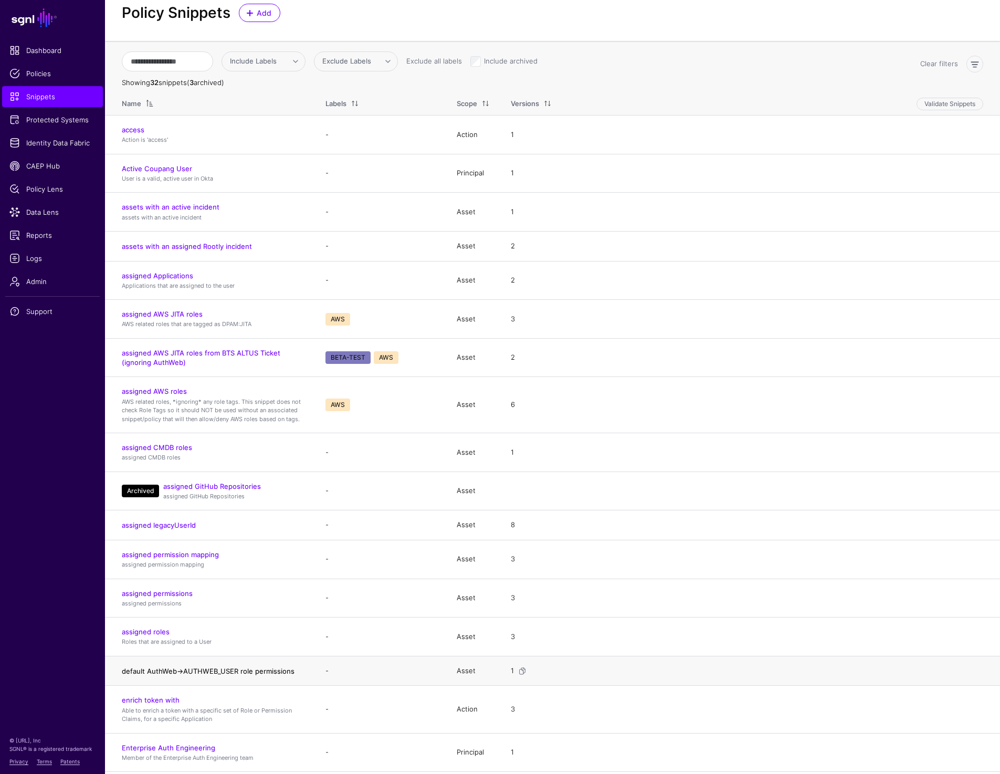
click at [165, 671] on link "default AuthWeb->AUTHWEB_USER role permissions" at bounding box center [208, 671] width 173 height 8
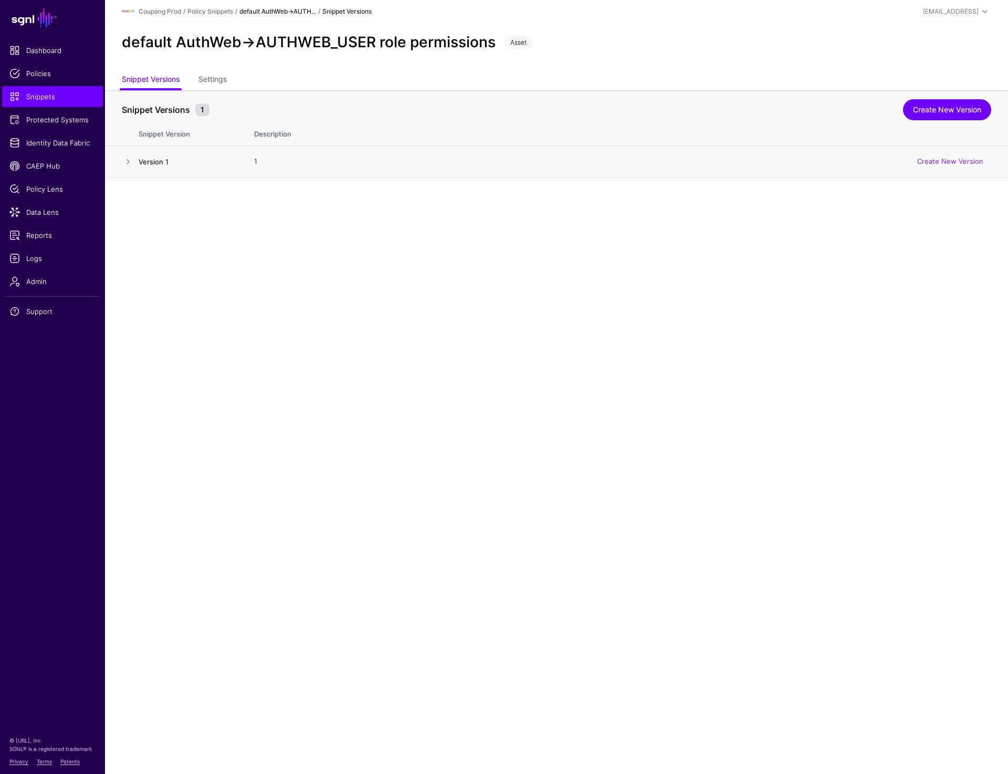
click at [143, 161] on link "Version 1" at bounding box center [154, 162] width 30 height 8
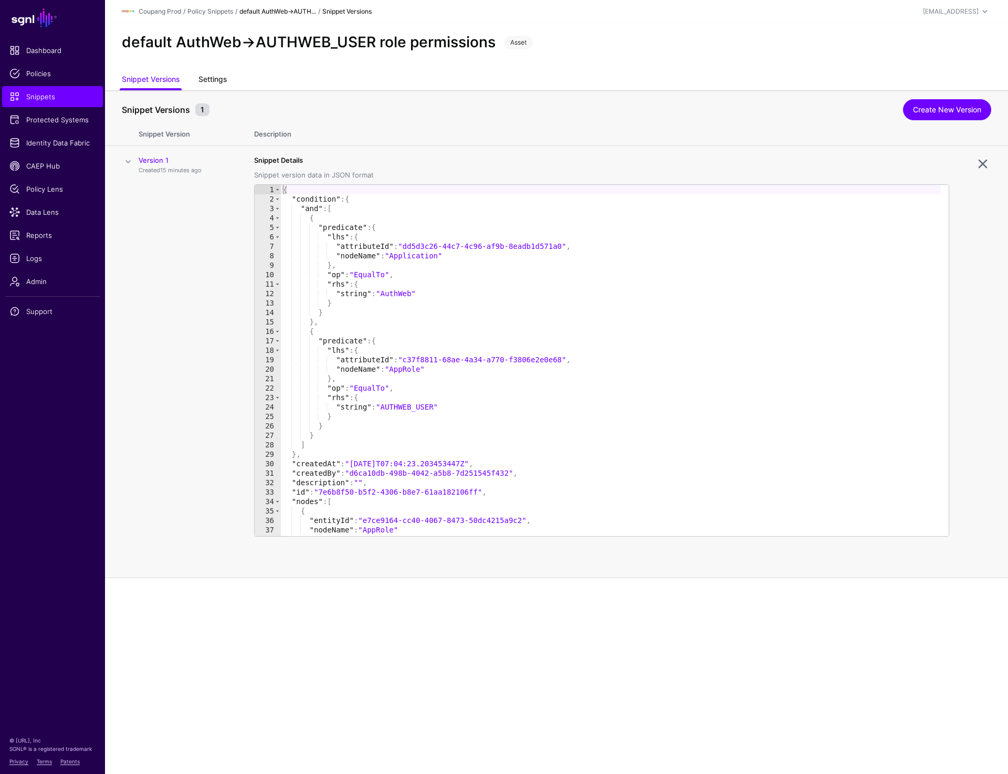
click at [214, 78] on link "Settings" at bounding box center [213, 80] width 28 height 20
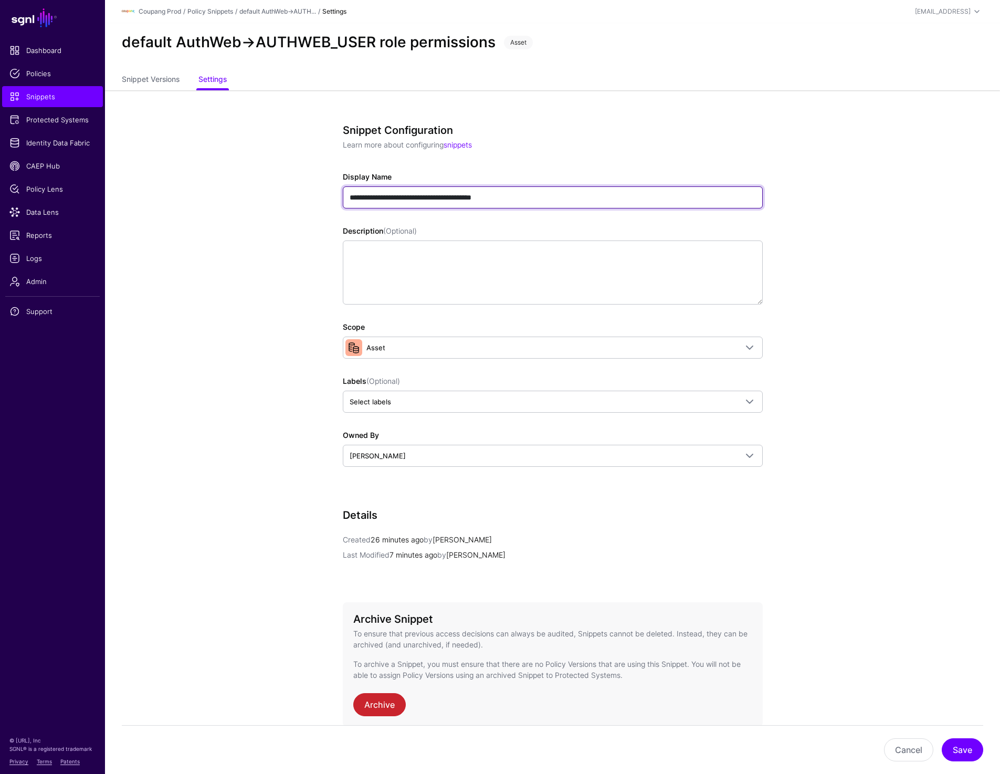
click at [376, 190] on input "**********" at bounding box center [553, 197] width 420 height 22
click at [164, 76] on link "Snippet Versions" at bounding box center [151, 80] width 58 height 20
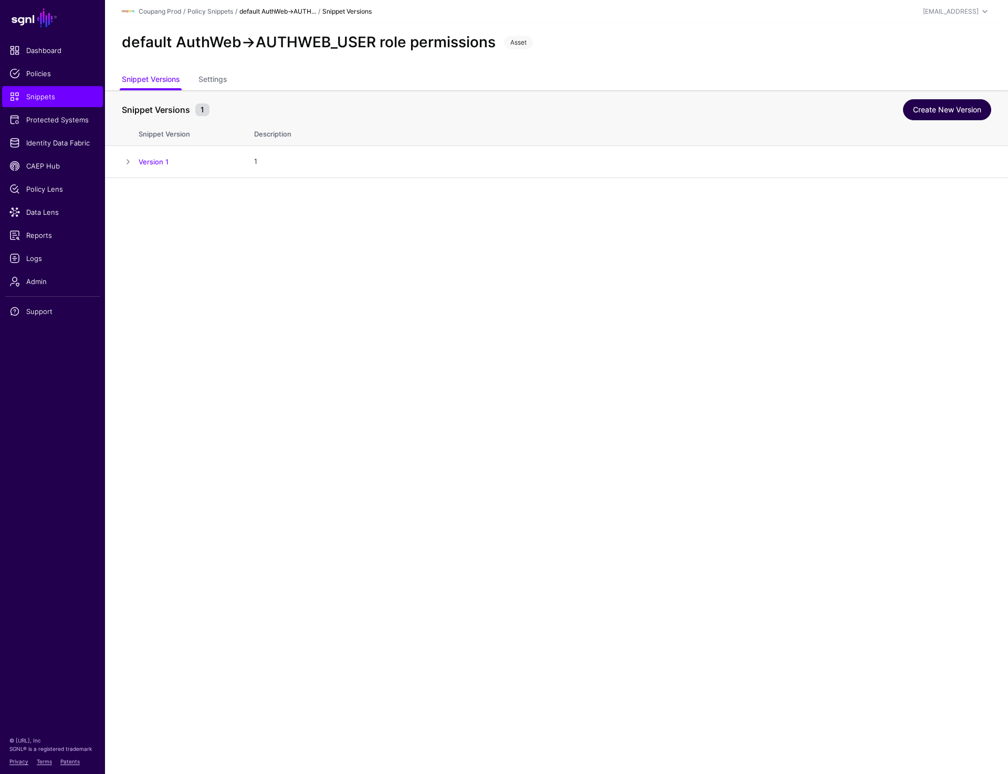
click at [949, 101] on link "Create New Version" at bounding box center [947, 109] width 88 height 21
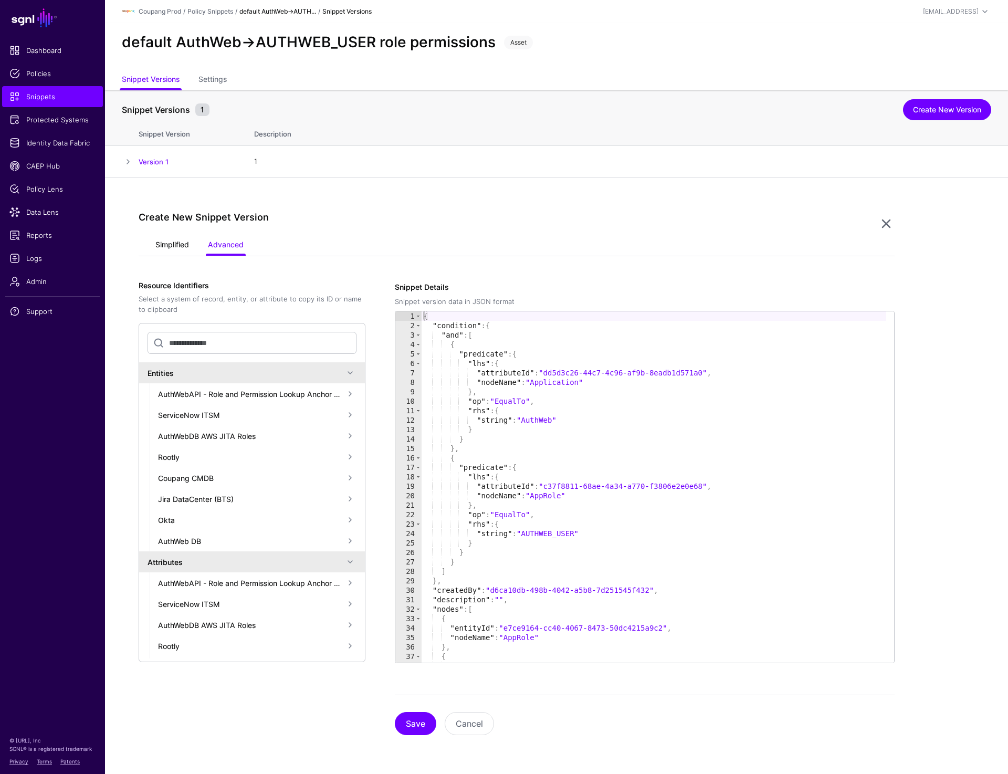
click at [179, 242] on link "Simplified" at bounding box center [172, 246] width 34 height 20
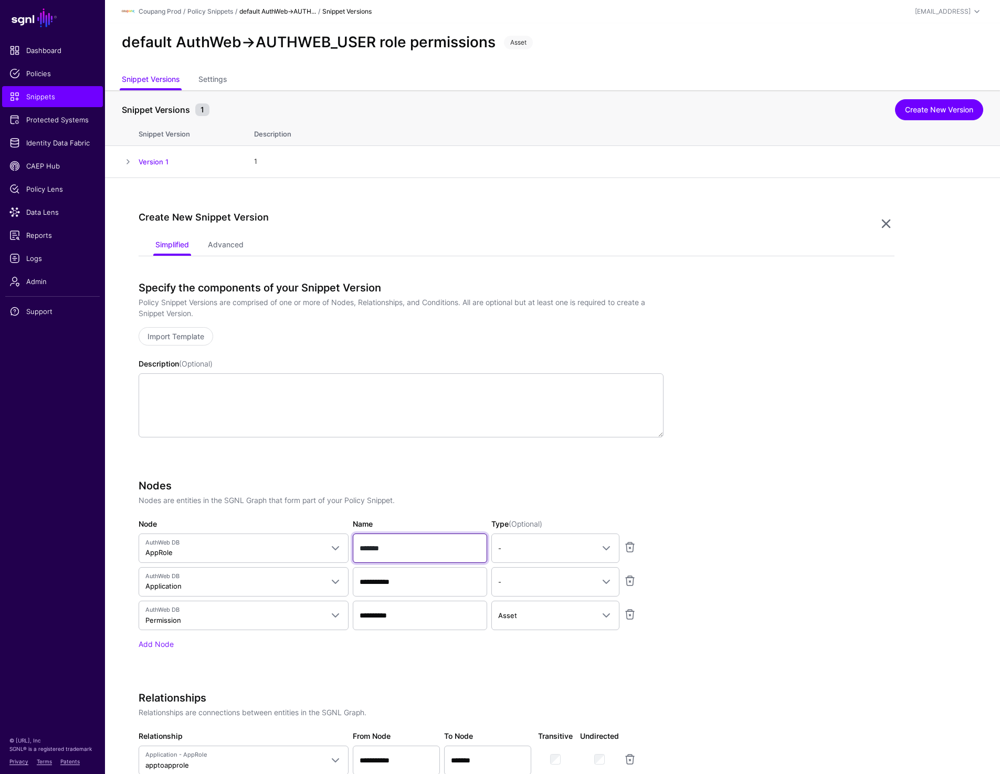
click at [400, 543] on input "*******" at bounding box center [420, 548] width 134 height 29
click at [388, 580] on input "**********" at bounding box center [420, 581] width 134 height 29
click at [382, 621] on input "**********" at bounding box center [420, 615] width 134 height 29
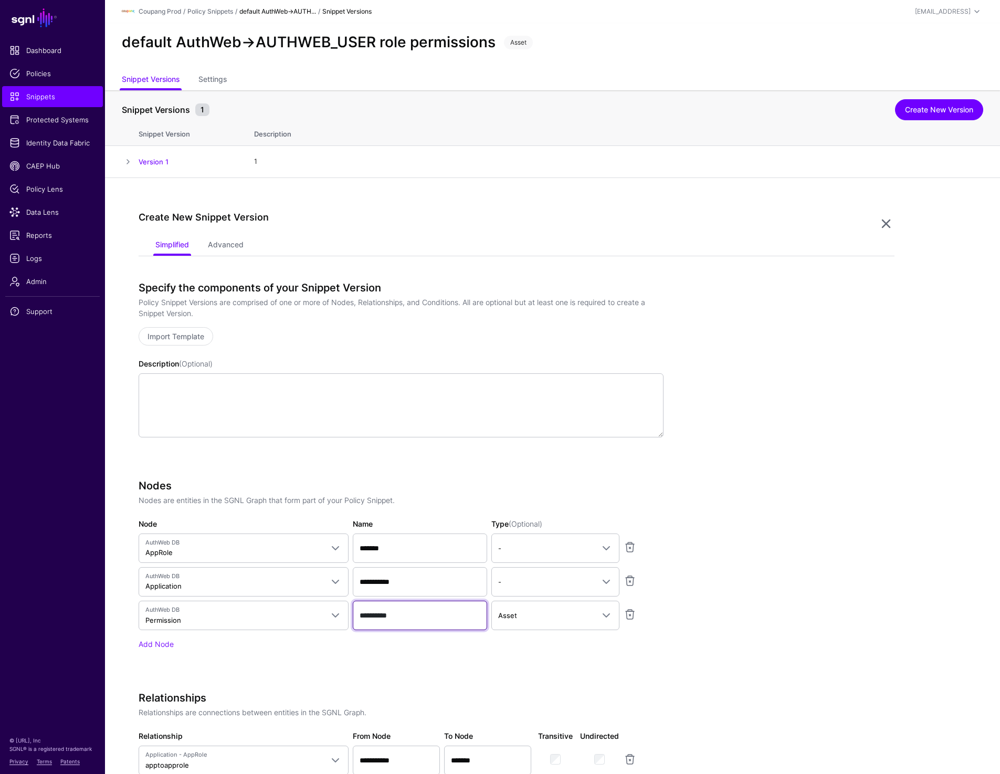
click at [382, 621] on input "**********" at bounding box center [420, 615] width 134 height 29
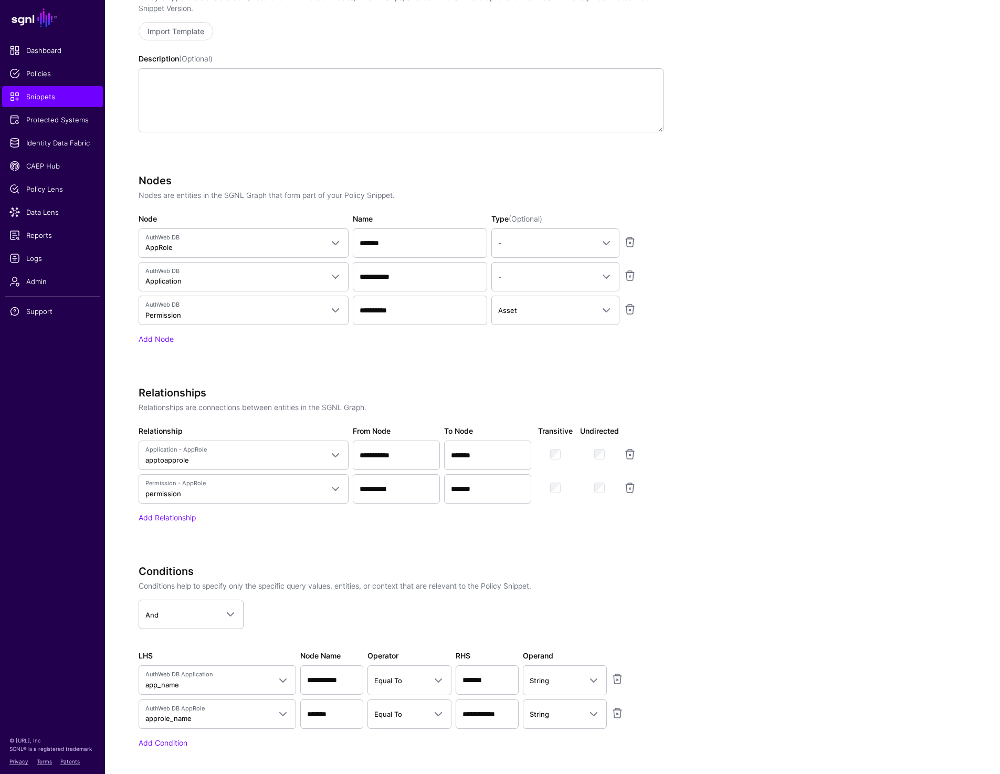
scroll to position [347, 0]
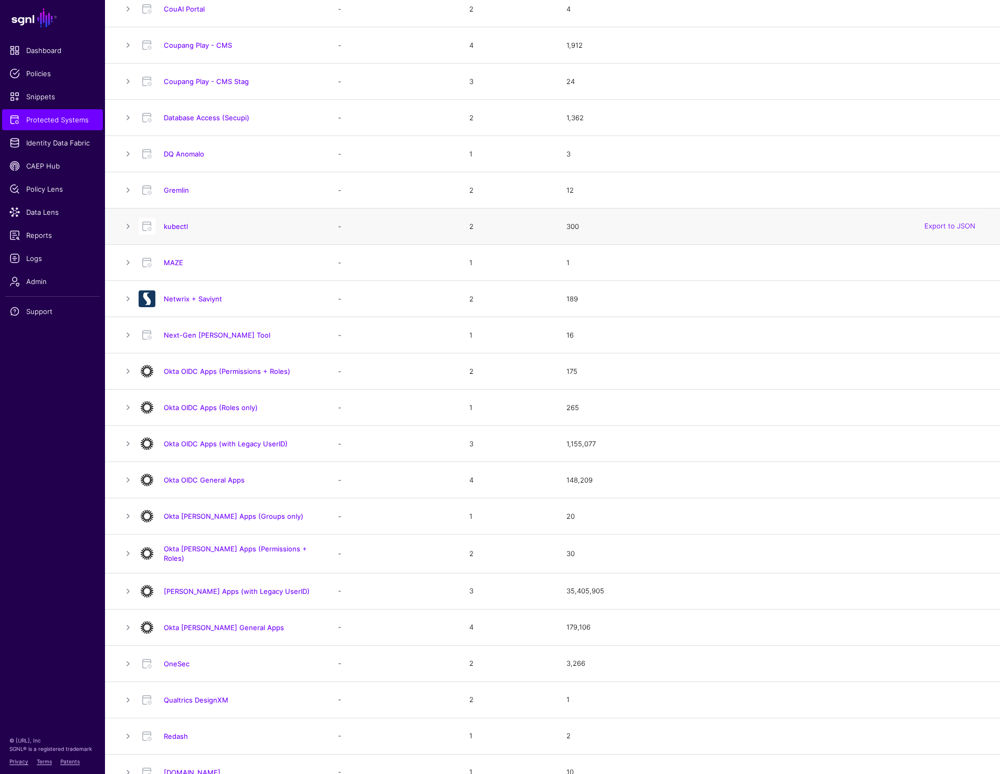
scroll to position [457, 0]
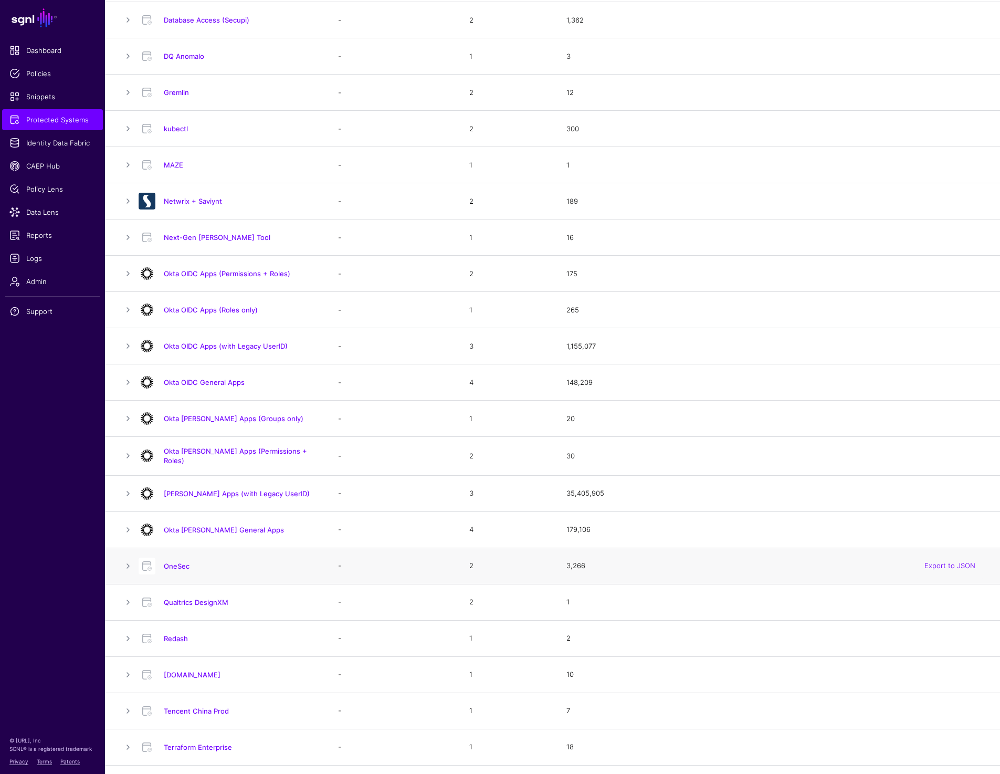
click at [178, 570] on div "OneSec" at bounding box center [227, 566] width 187 height 17
click at [178, 567] on link "OneSec" at bounding box center [177, 566] width 26 height 8
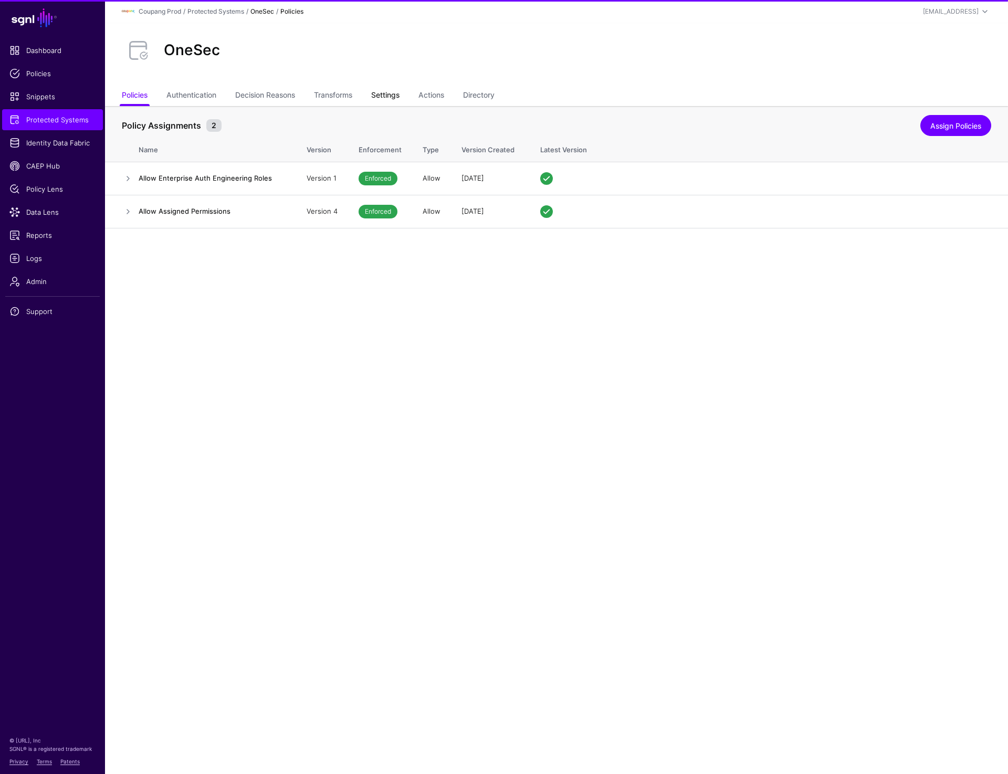
click at [396, 96] on link "Settings" at bounding box center [385, 96] width 28 height 20
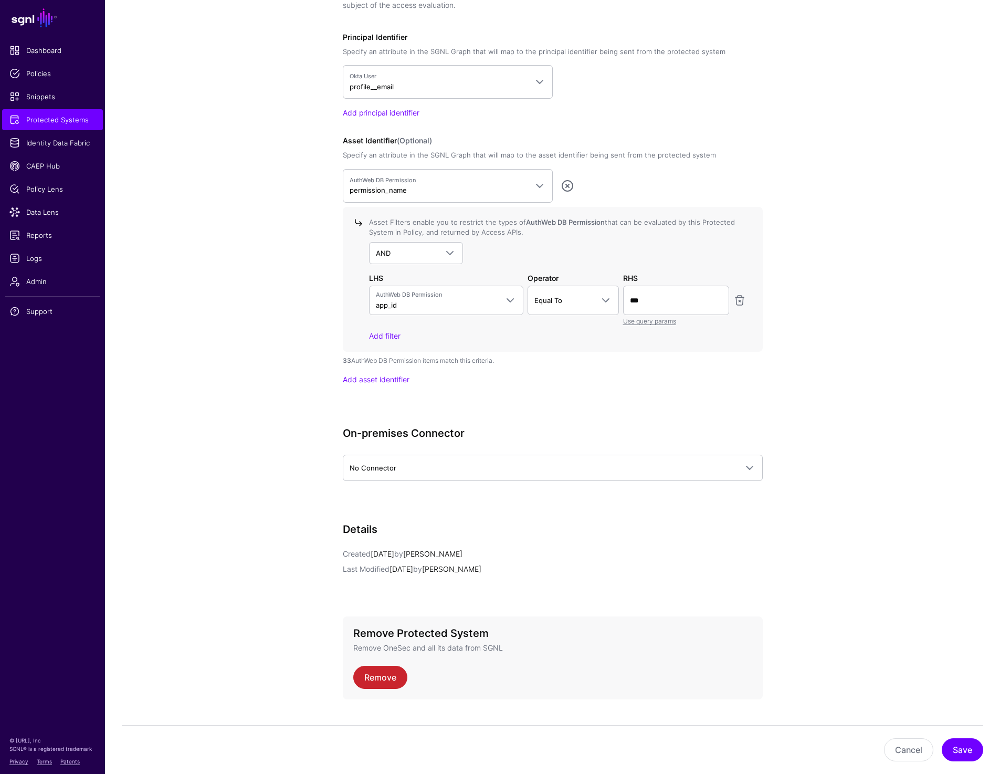
scroll to position [893, 0]
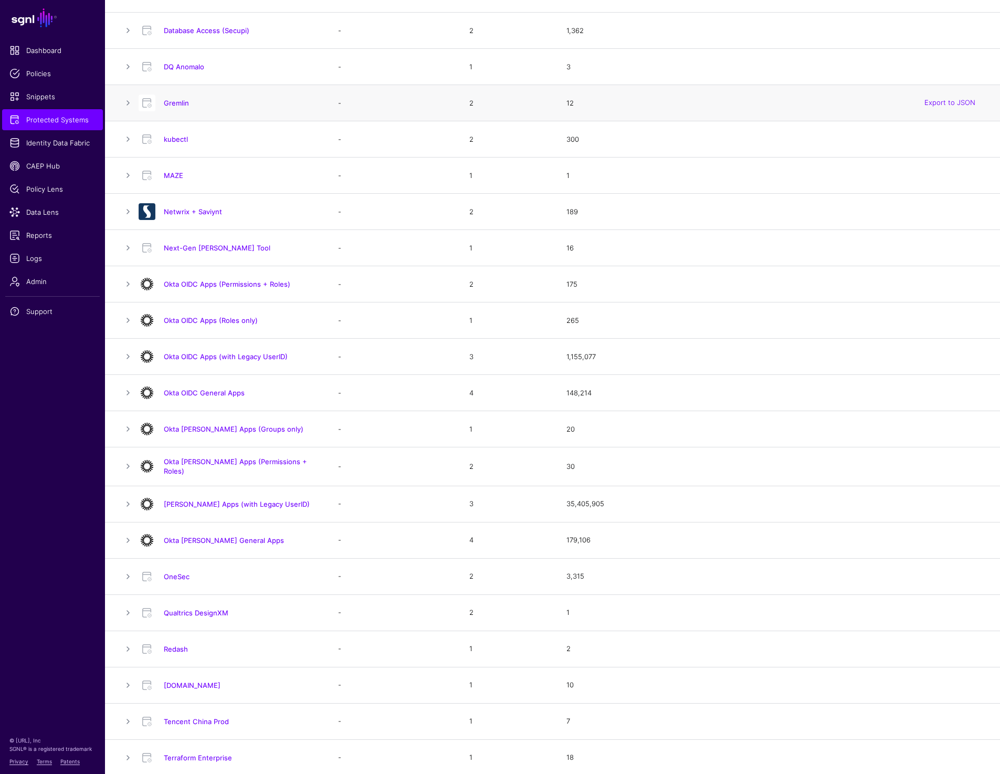
scroll to position [515, 0]
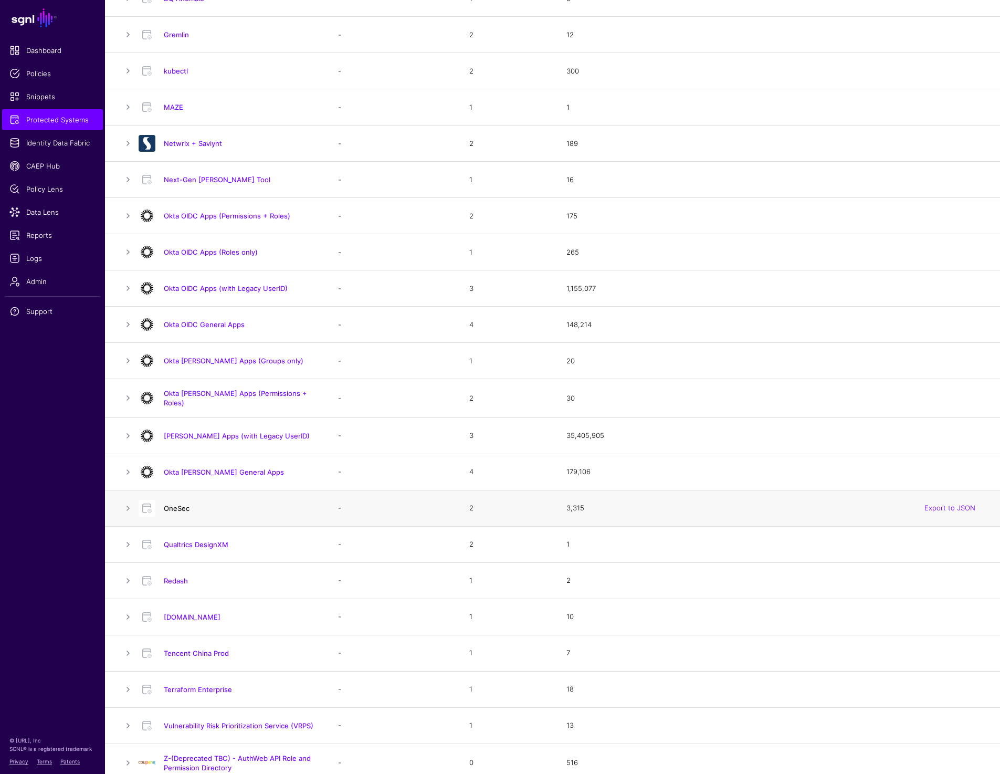
click at [182, 504] on link "OneSec" at bounding box center [177, 508] width 26 height 8
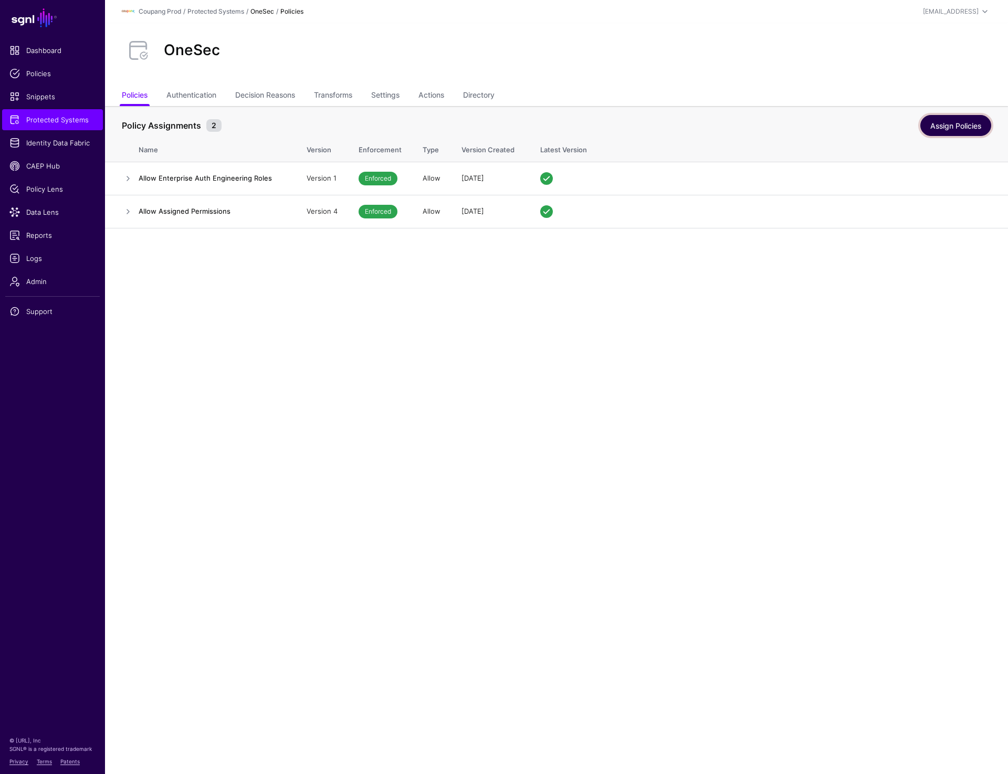
click at [956, 120] on link "Assign Policies" at bounding box center [956, 125] width 71 height 21
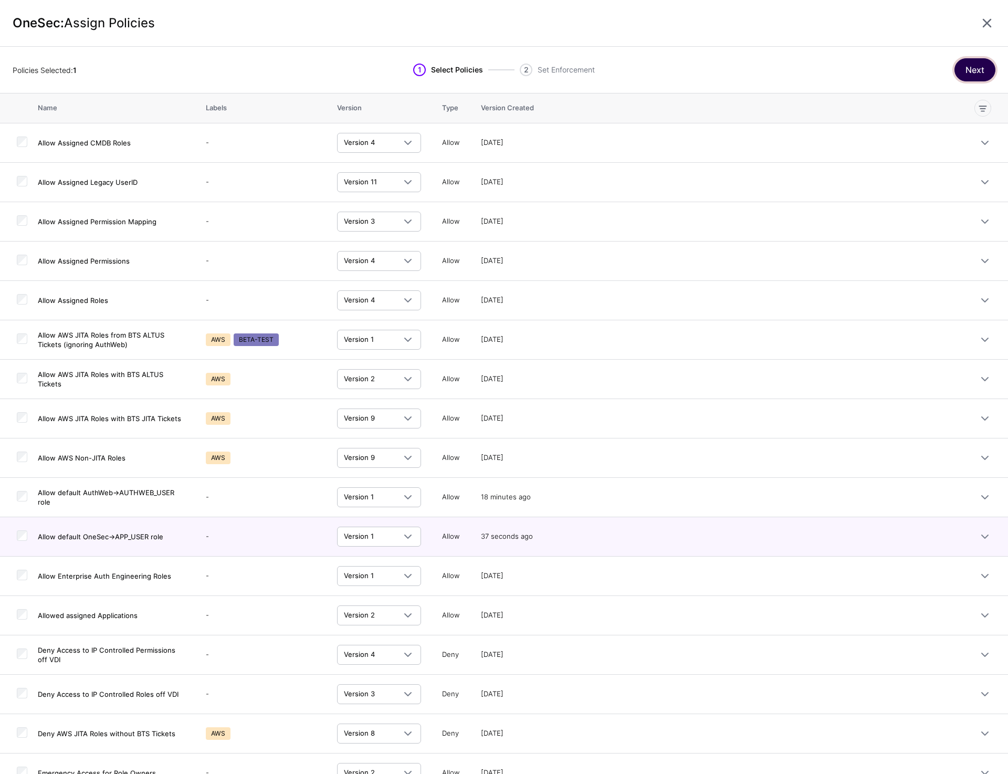
click at [958, 70] on button "Next" at bounding box center [975, 69] width 41 height 23
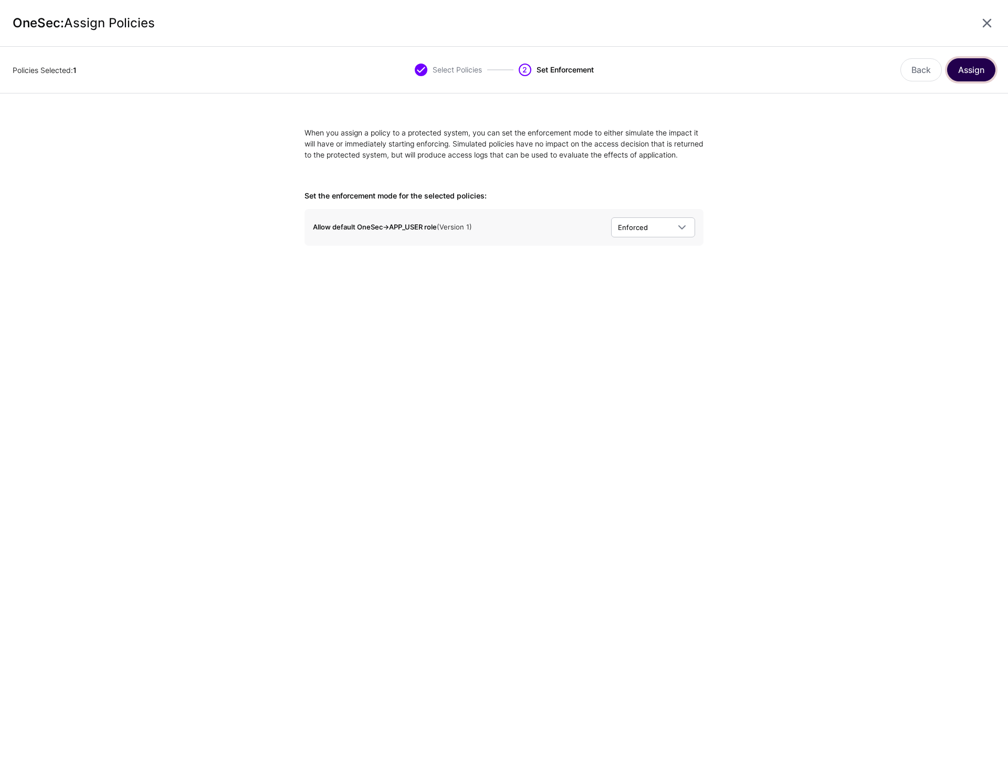
click at [964, 75] on button "Assign" at bounding box center [971, 69] width 48 height 23
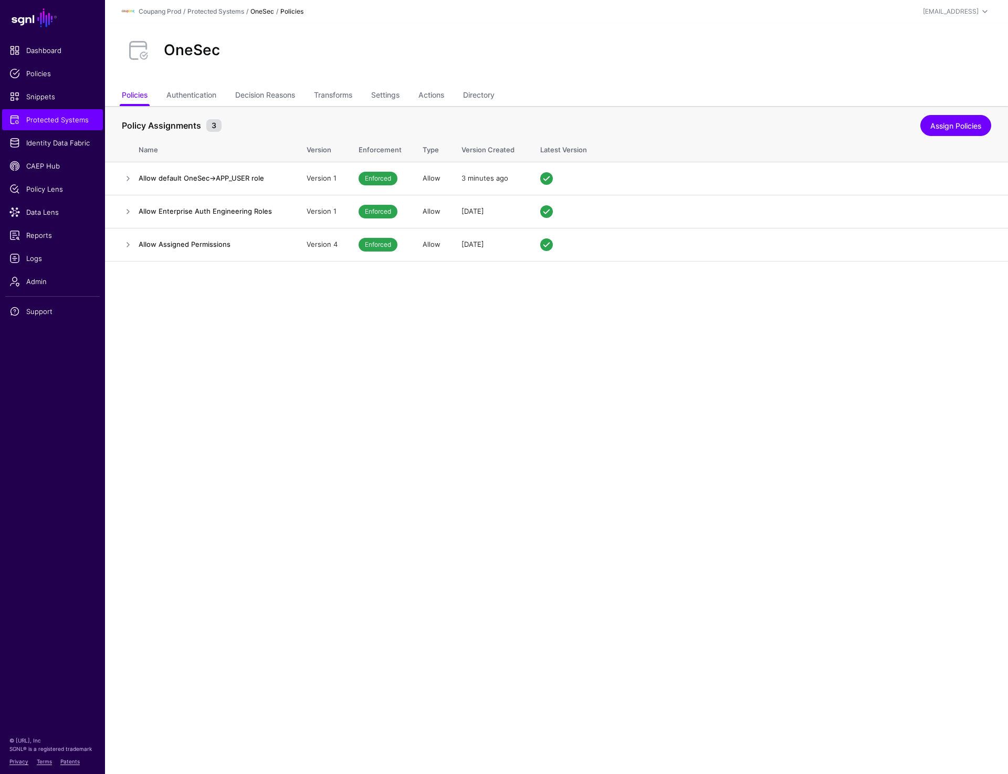
click at [445, 321] on main "SGNL Dashboard Policies Snippets Protected Systems Identity Data Fabric CAEP Hu…" at bounding box center [504, 387] width 1008 height 774
click at [458, 89] on ul "Policies Authentication Decision Reasons Transforms Settings Actions Directory" at bounding box center [557, 96] width 870 height 20
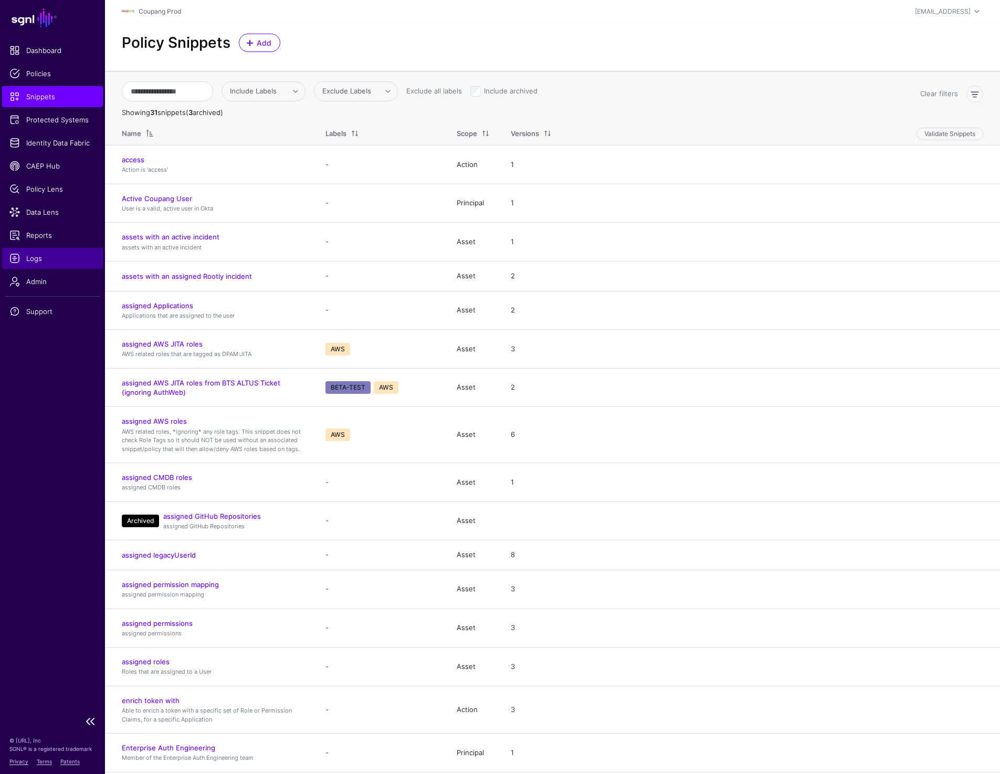
click at [23, 261] on span "Logs" at bounding box center [52, 258] width 86 height 11
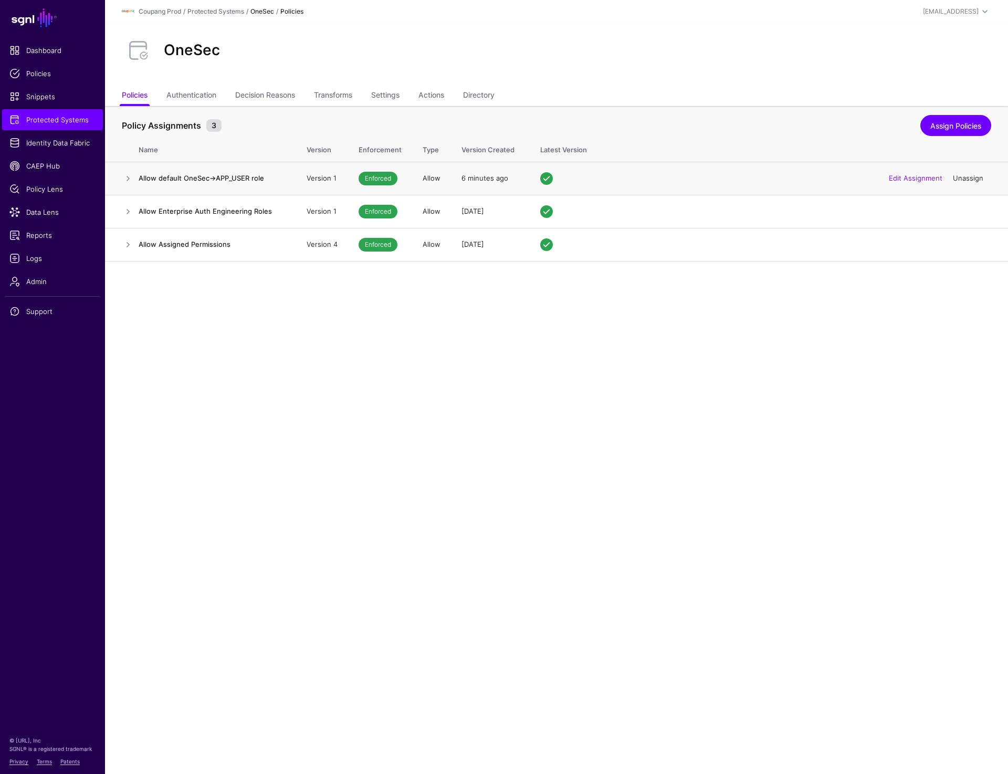
click at [977, 175] on link "Unassign" at bounding box center [968, 178] width 30 height 8
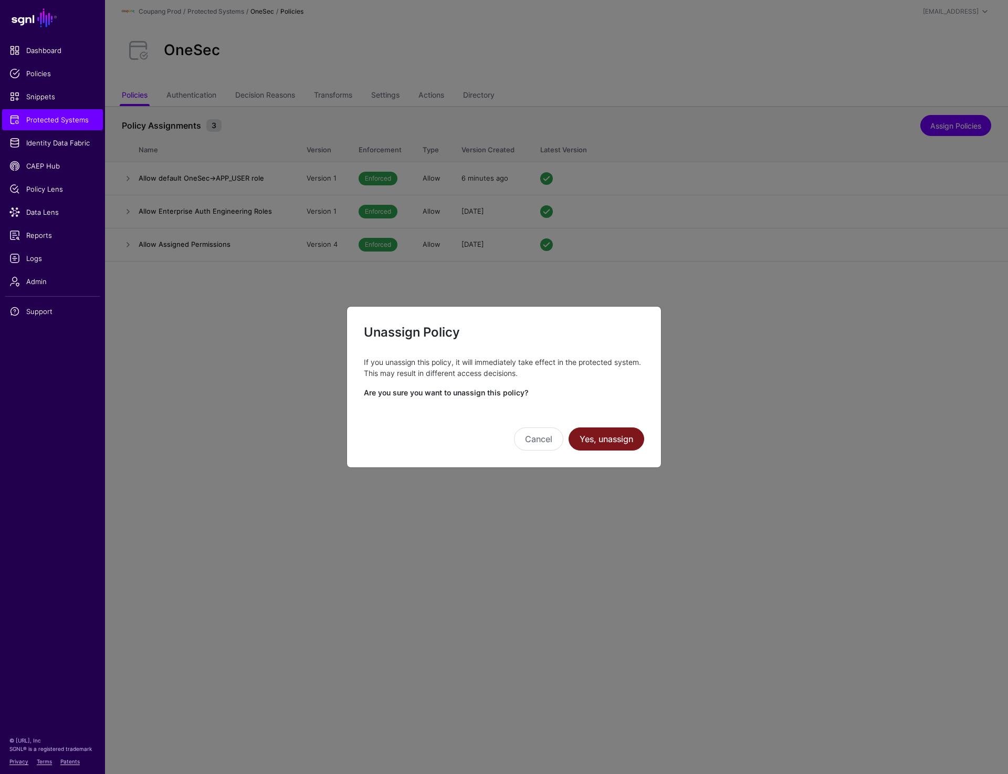
click at [604, 435] on button "Yes, unassign" at bounding box center [607, 439] width 76 height 23
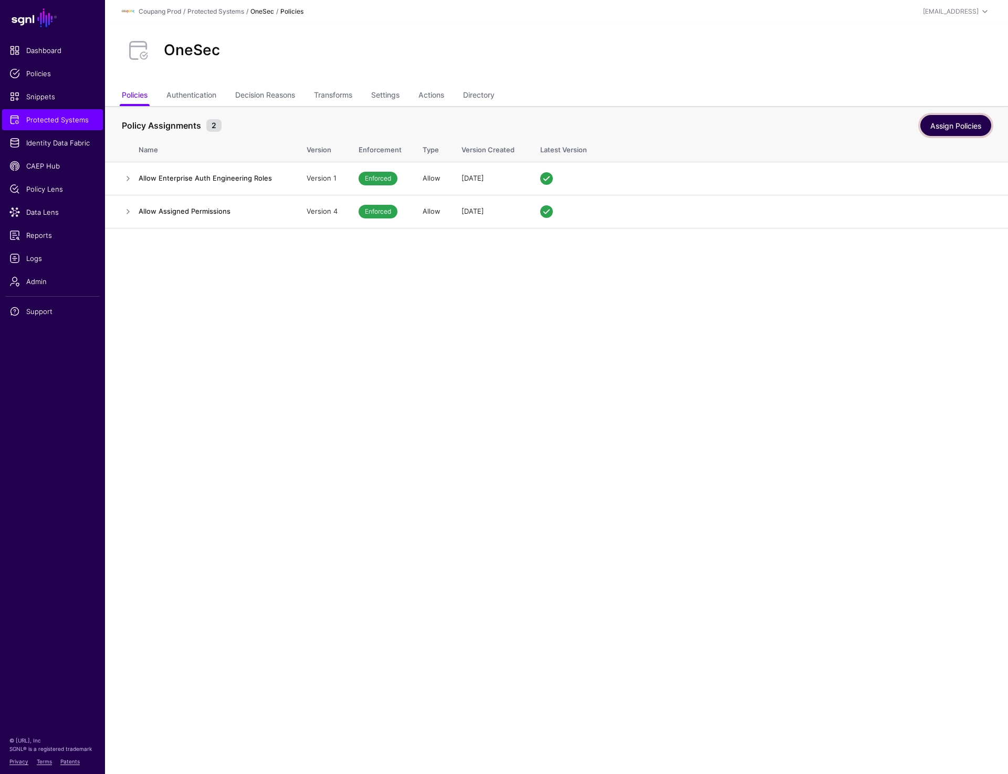
click at [954, 118] on link "Assign Policies" at bounding box center [956, 125] width 71 height 21
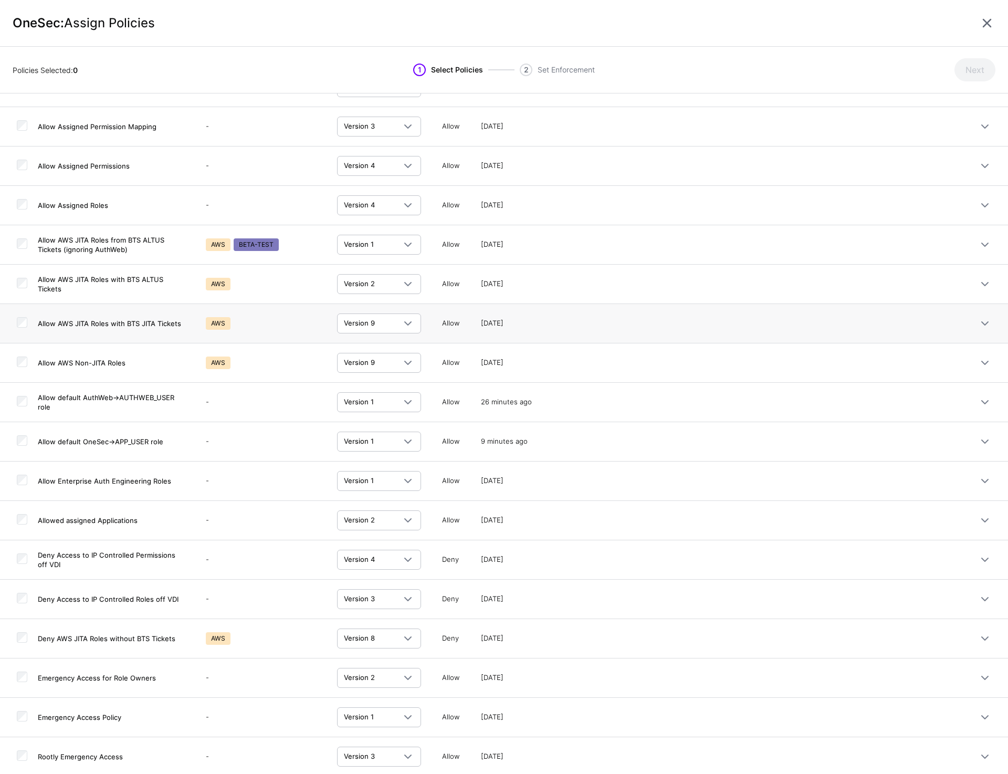
scroll to position [98, 0]
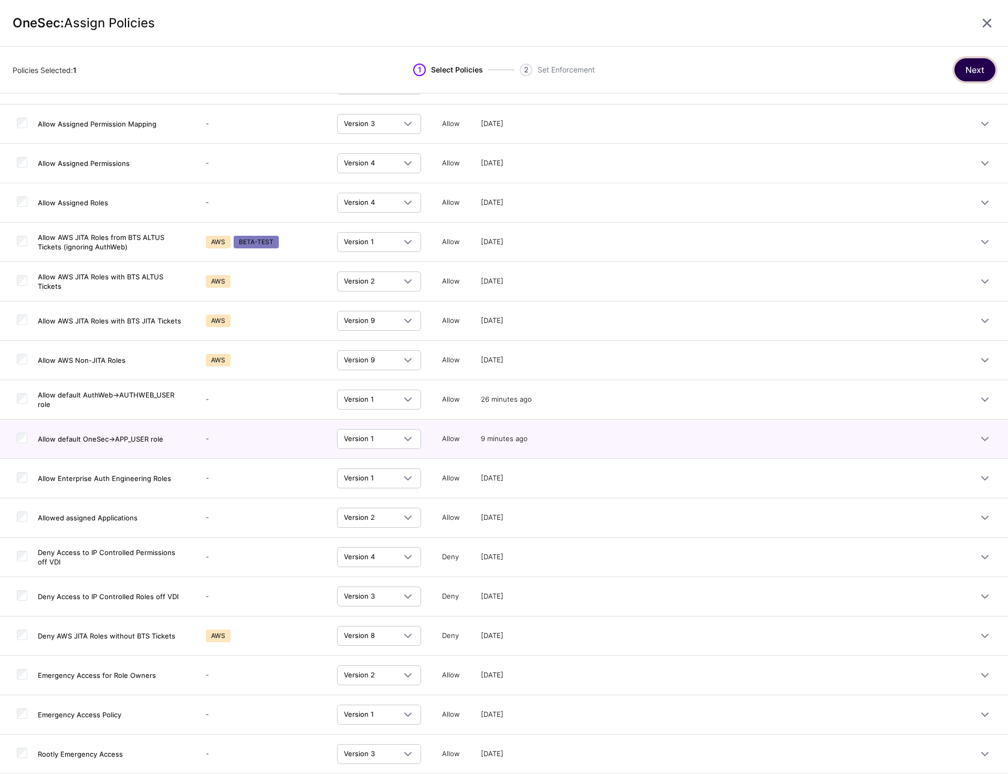
click at [978, 69] on button "Next" at bounding box center [975, 69] width 41 height 23
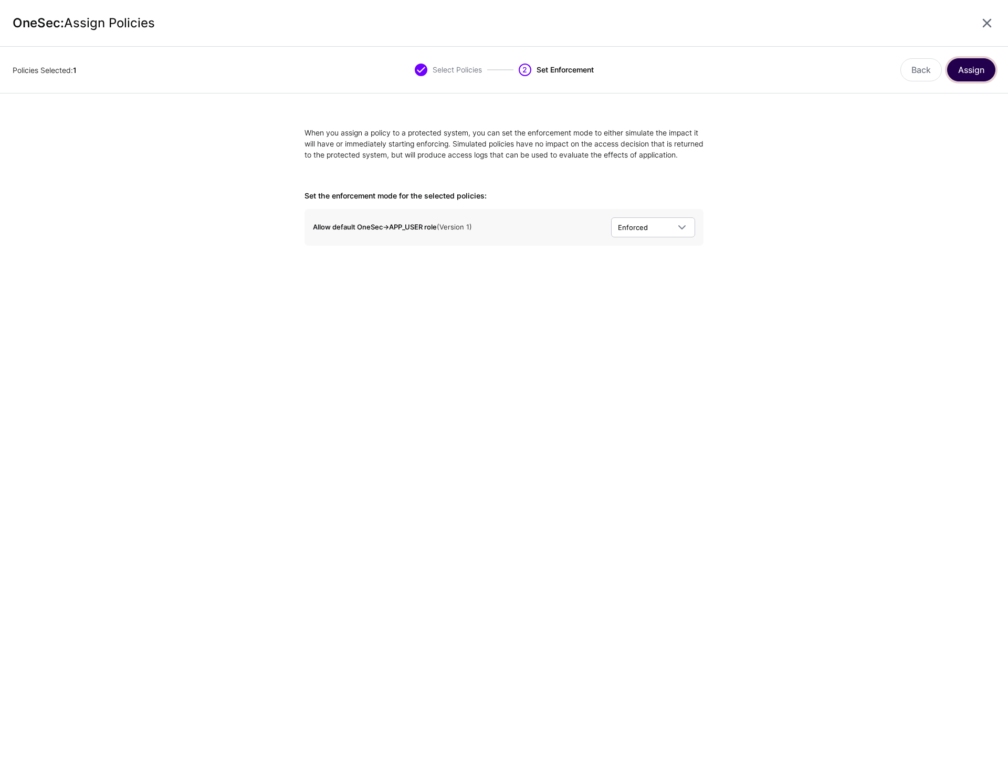
click at [966, 71] on button "Assign" at bounding box center [971, 69] width 48 height 23
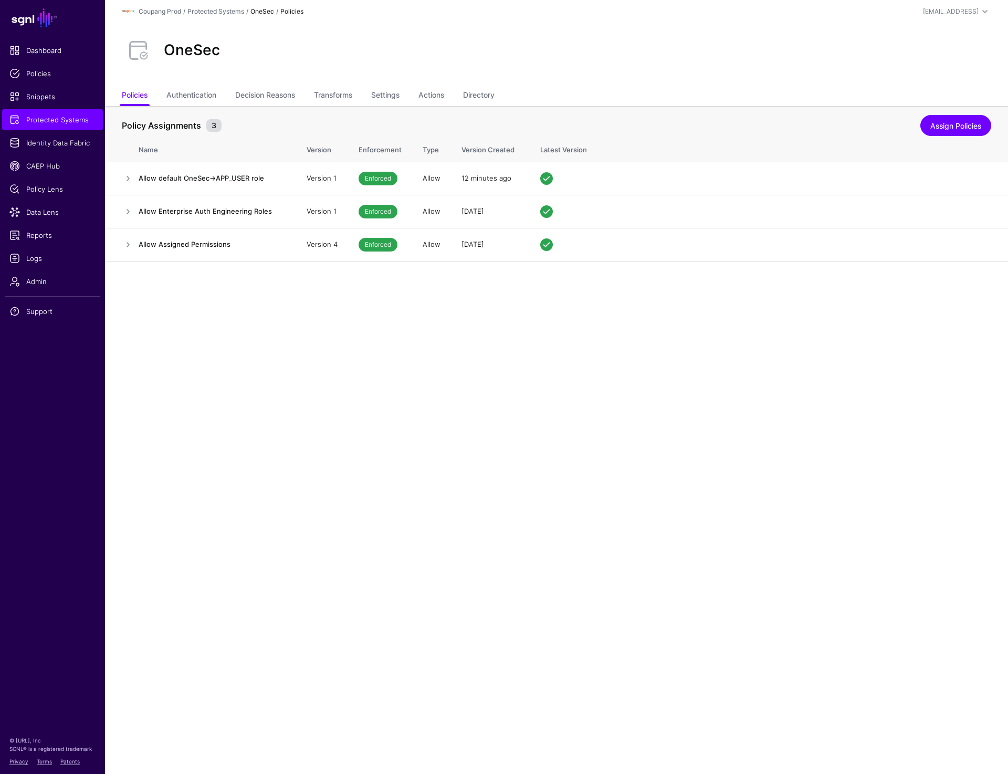
click at [614, 44] on div "OneSec" at bounding box center [557, 51] width 878 height 34
click at [60, 122] on span "Protected Systems" at bounding box center [52, 119] width 86 height 11
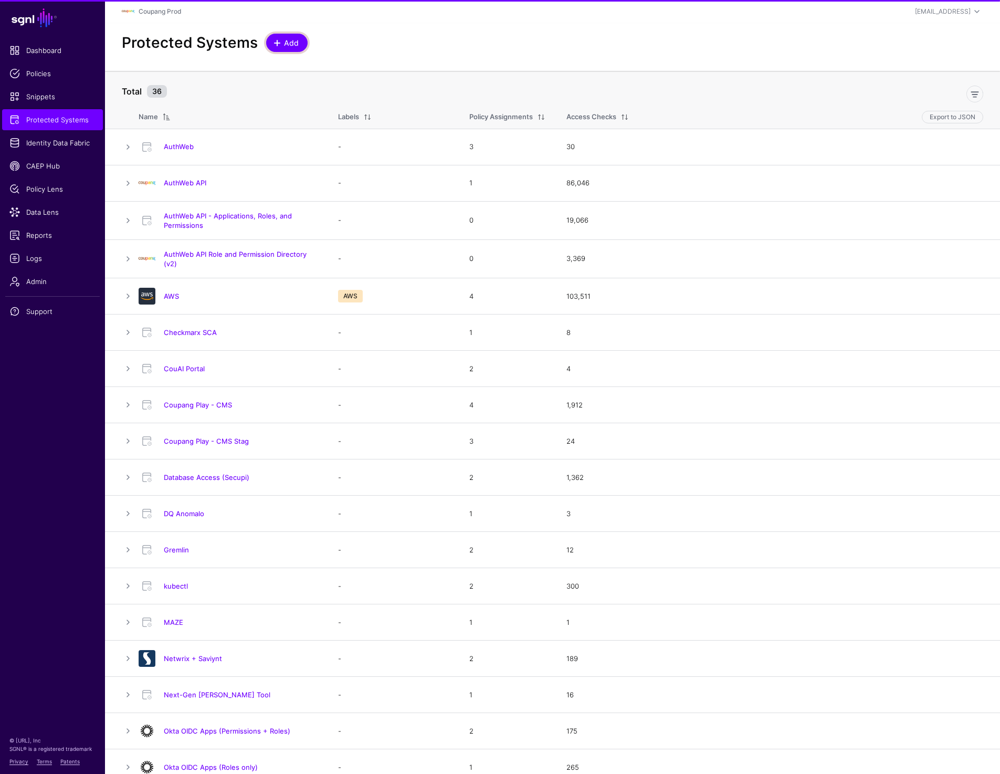
click at [286, 43] on span "Add" at bounding box center [291, 42] width 17 height 11
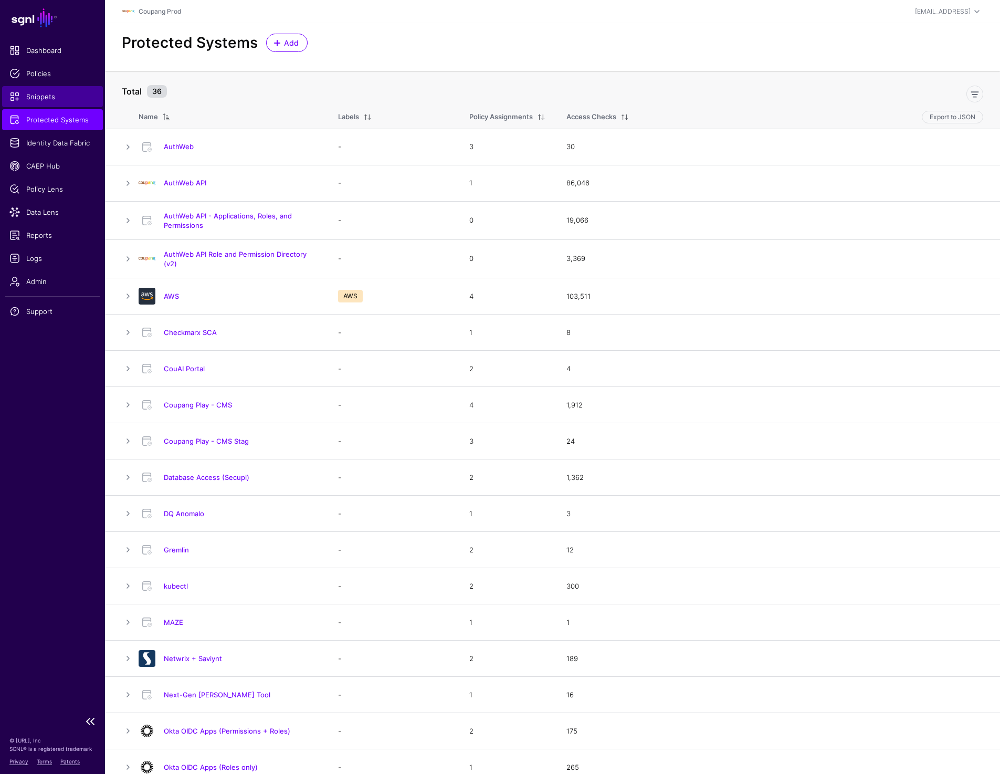
click at [38, 92] on span "Snippets" at bounding box center [52, 96] width 86 height 11
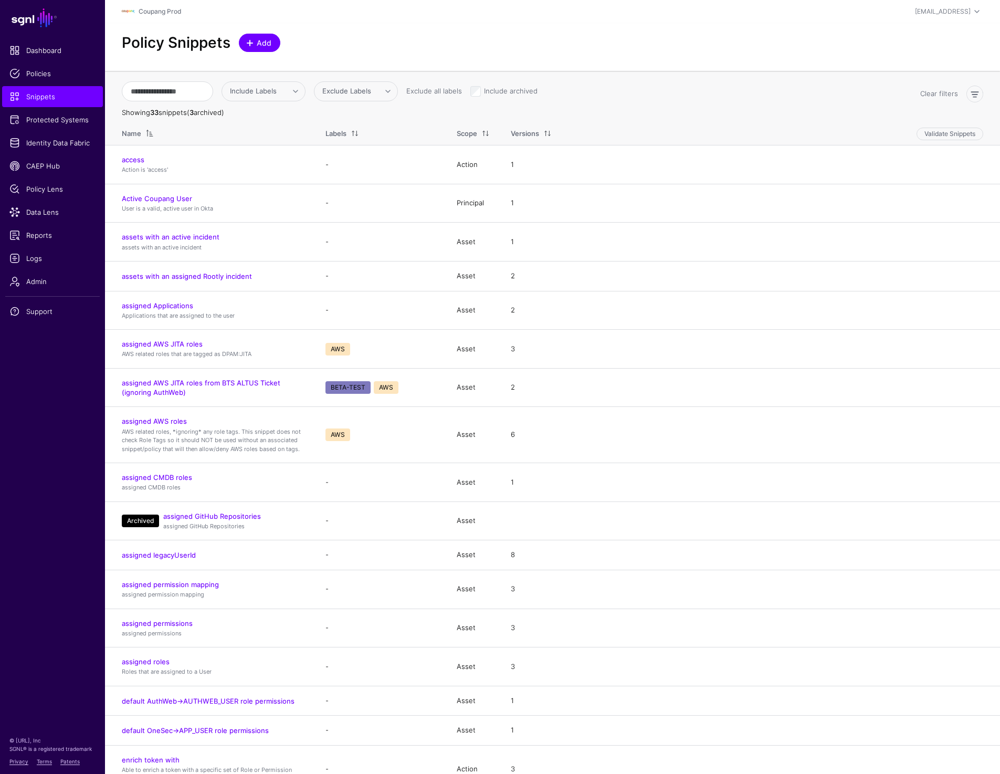
click at [272, 41] on span "Add" at bounding box center [264, 42] width 17 height 11
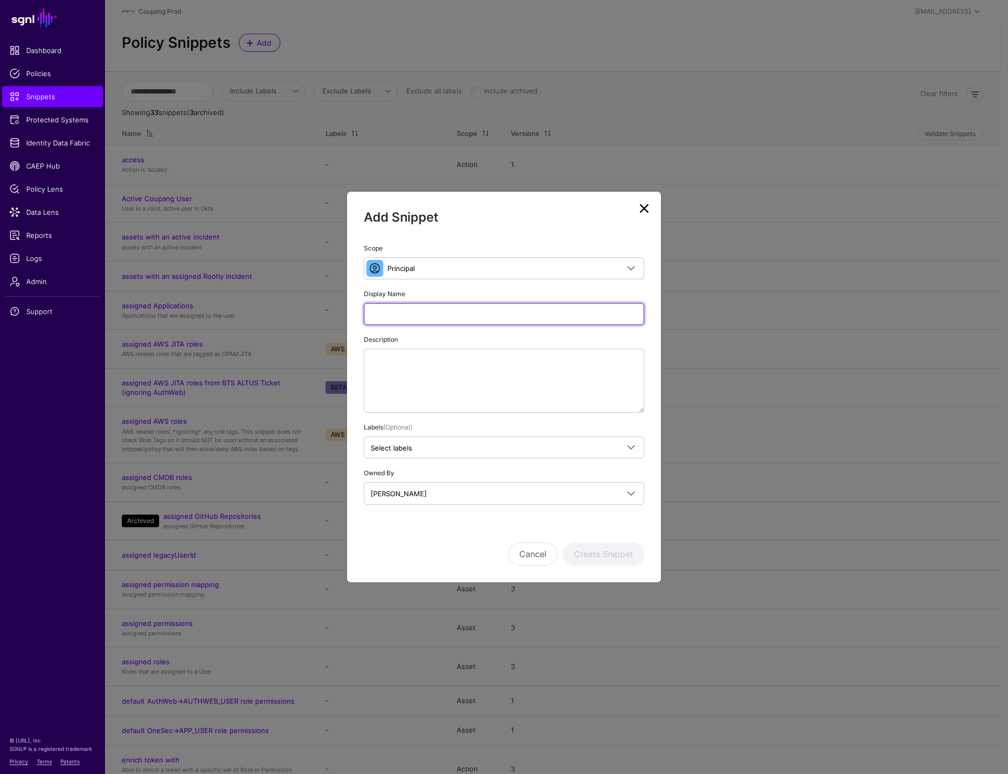
click at [410, 316] on input "Display Name" at bounding box center [504, 314] width 280 height 22
type input "**********"
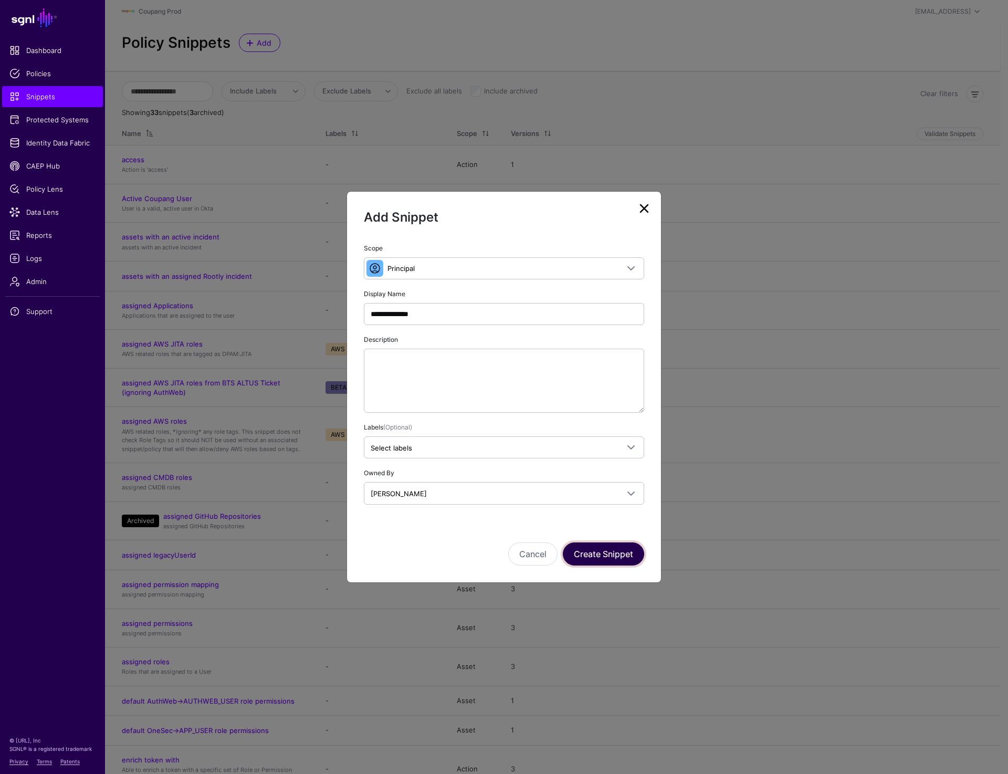
click at [599, 557] on button "Create Snippet" at bounding box center [603, 554] width 81 height 23
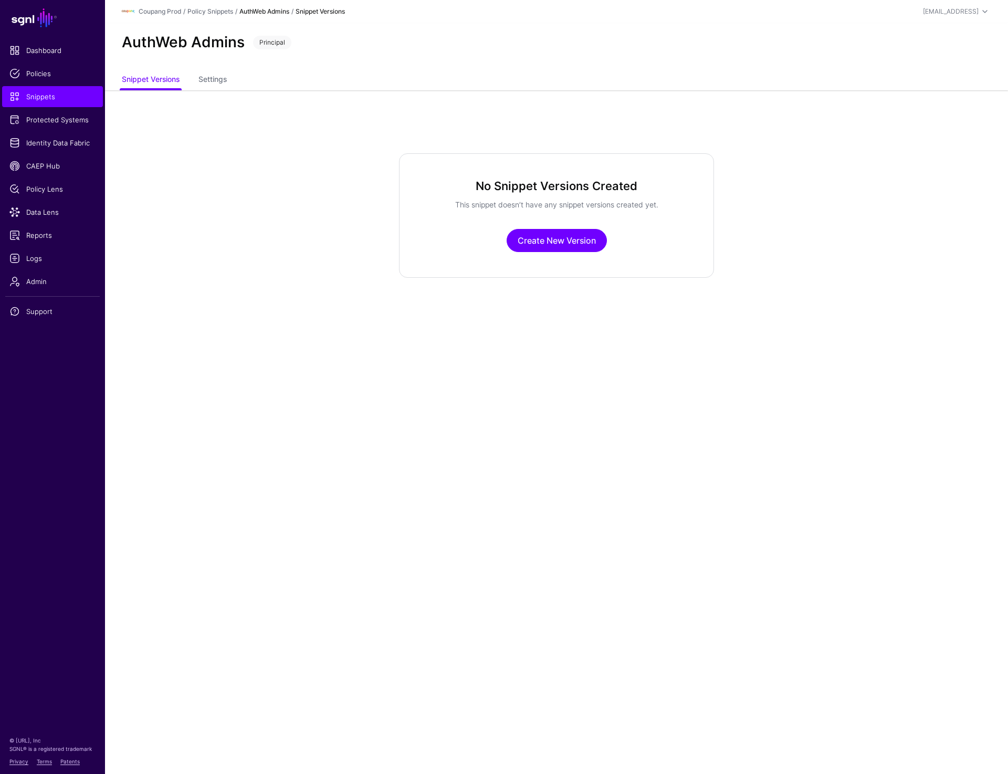
click at [376, 268] on app-snippets-item-versions "No Snippet Versions Created This snippet doesn’t have any snippet versions crea…" at bounding box center [556, 215] width 903 height 124
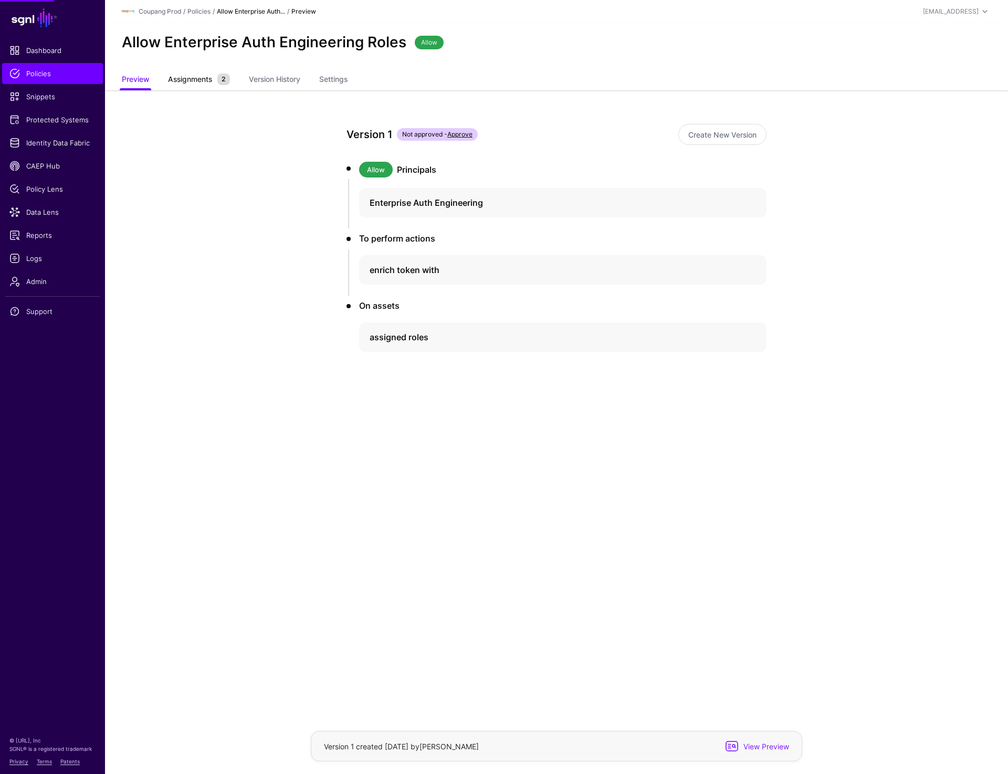
click at [193, 85] on link "Assignments 2" at bounding box center [199, 80] width 62 height 20
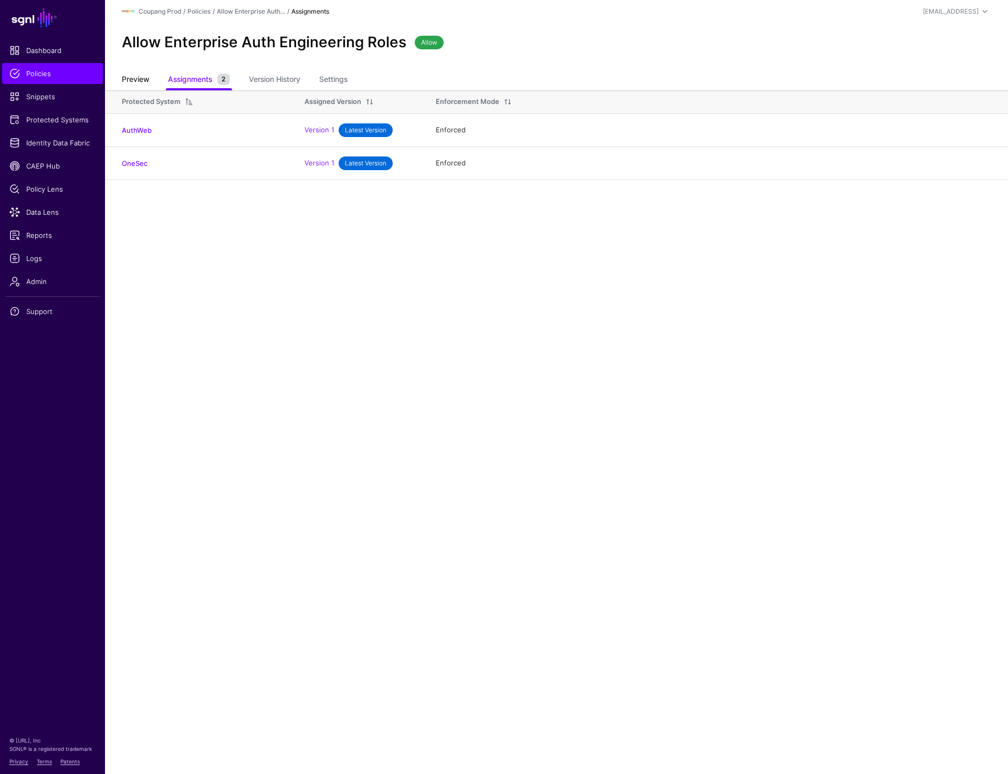
click at [123, 75] on link "Preview" at bounding box center [135, 80] width 27 height 20
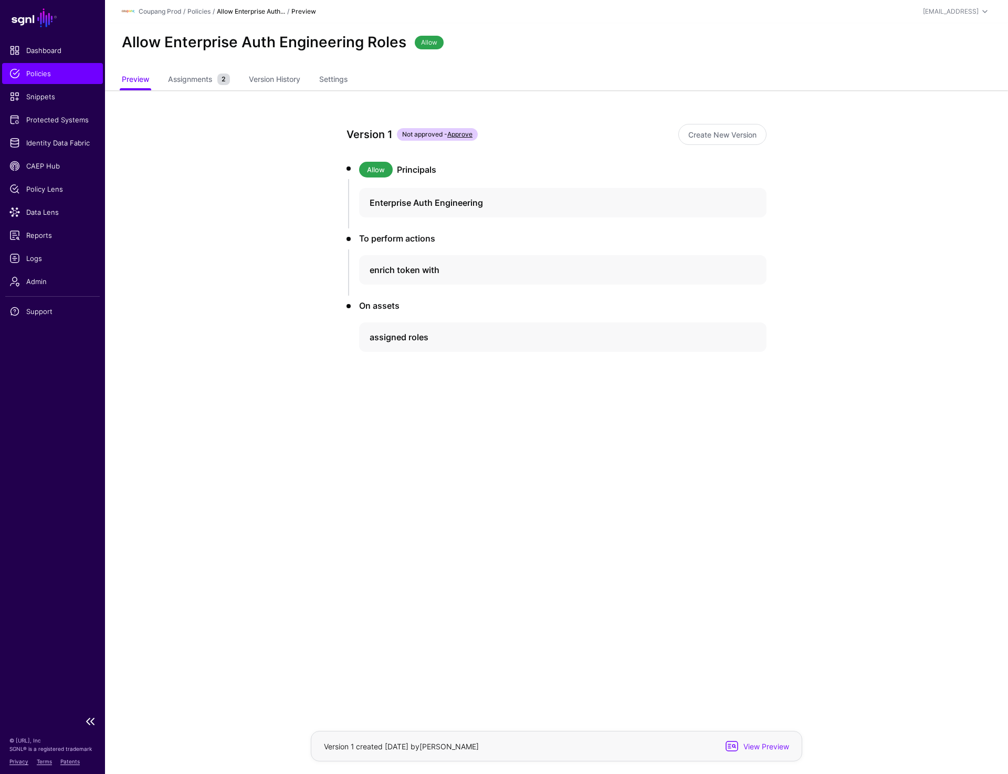
click at [44, 74] on span "Policies" at bounding box center [52, 73] width 86 height 11
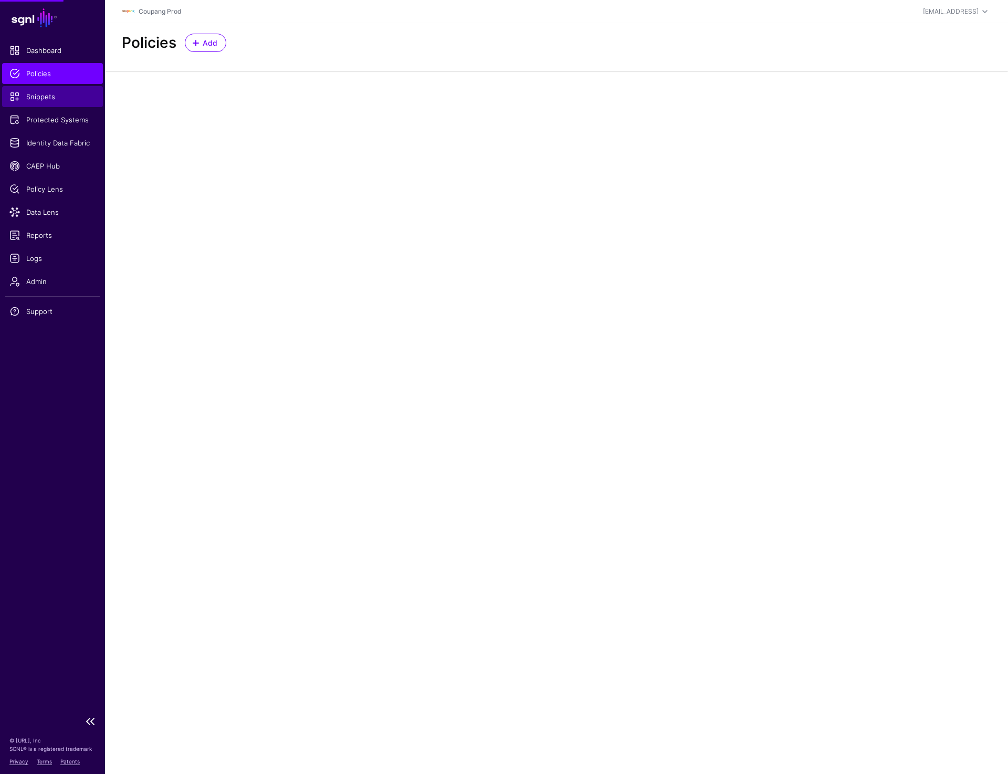
click at [43, 102] on link "Snippets" at bounding box center [52, 96] width 101 height 21
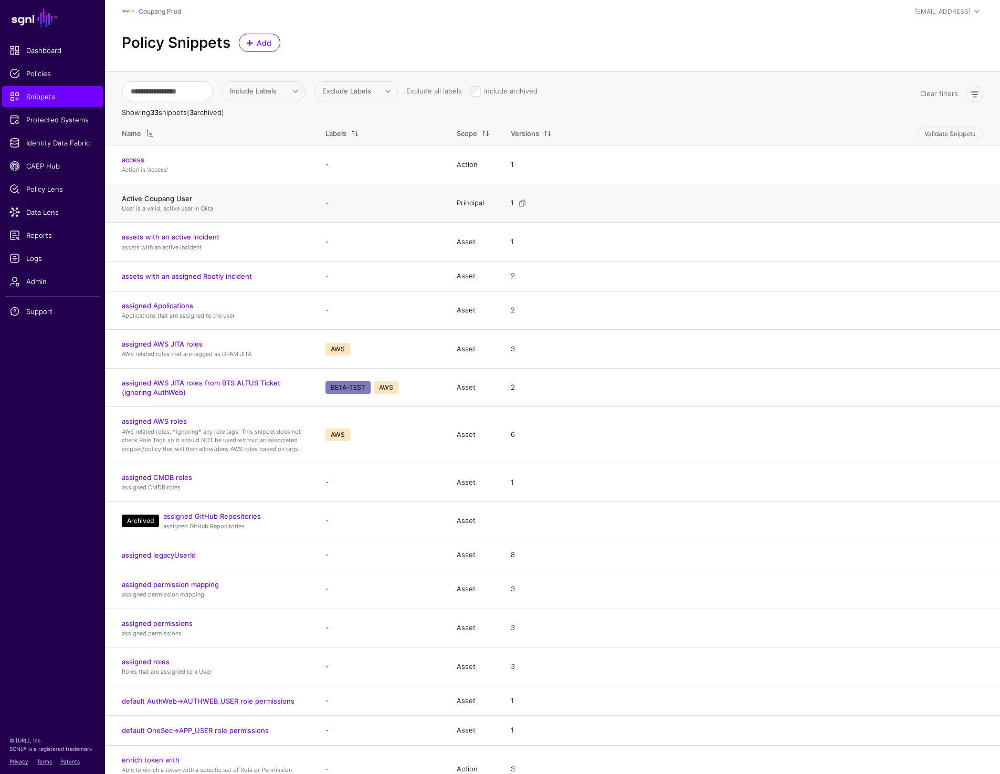
click at [148, 196] on link "Active Coupang User" at bounding box center [157, 198] width 70 height 8
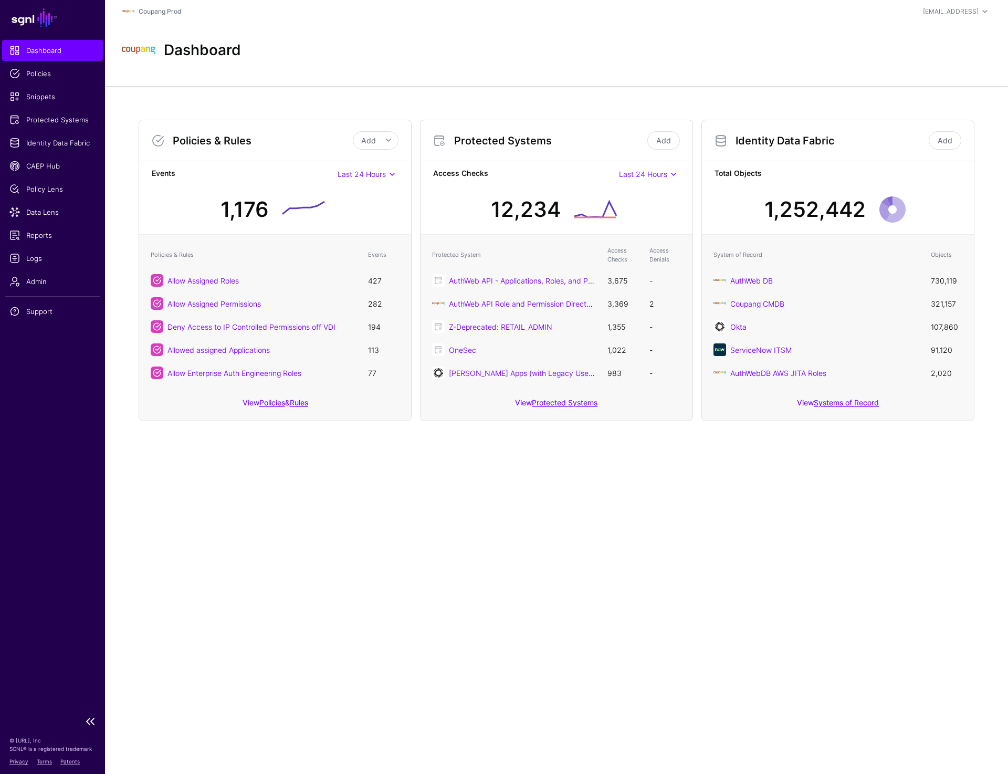
click at [41, 224] on ul "Dashboard Policies Snippets Protected Systems Identity Data Fabric CAEP Hub Pol…" at bounding box center [52, 375] width 105 height 670
click at [41, 205] on link "Data Lens" at bounding box center [52, 212] width 101 height 21
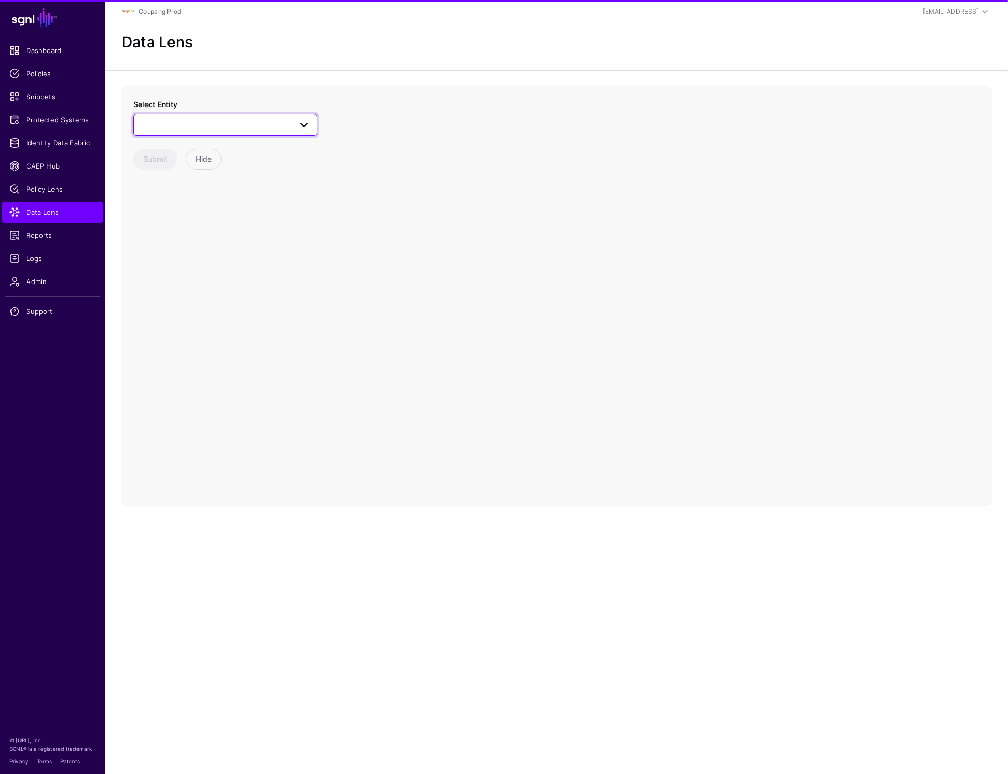
click at [233, 122] on span at bounding box center [225, 125] width 170 height 13
type input "*"
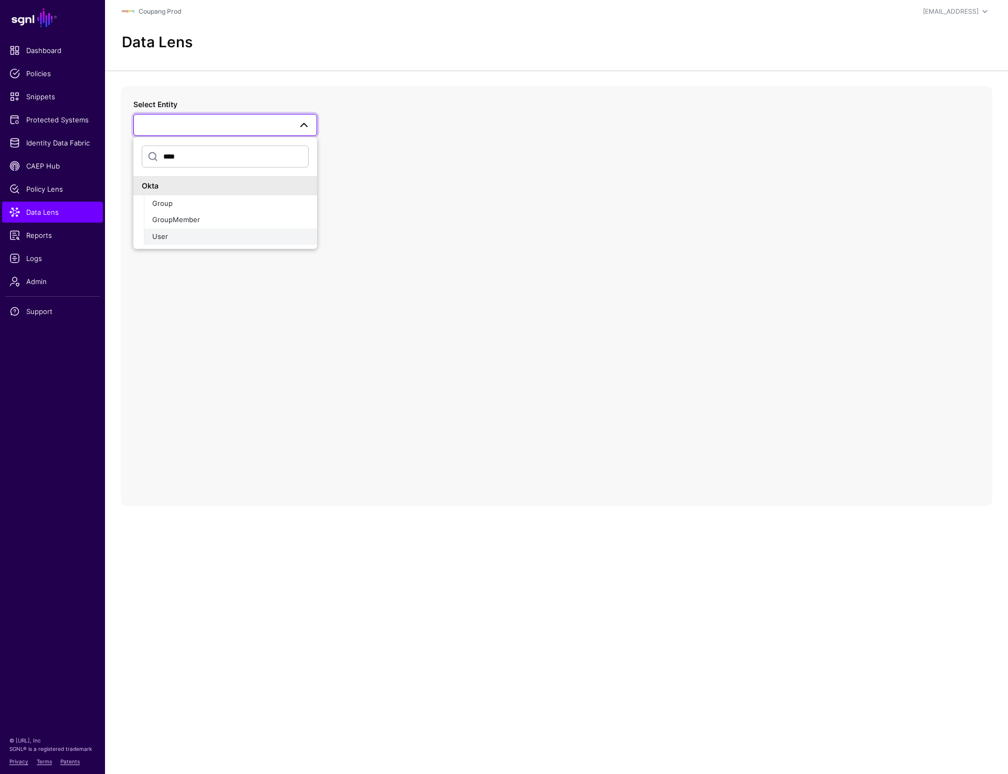
type input "****"
click at [161, 232] on div "User" at bounding box center [230, 237] width 157 height 11
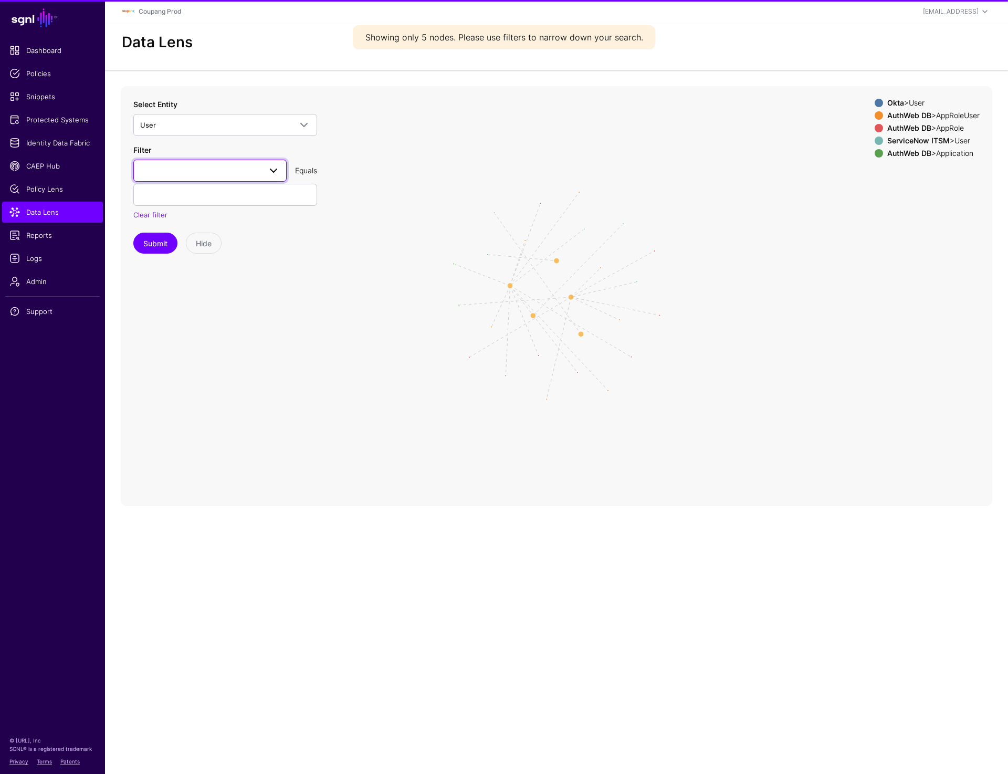
click at [192, 164] on span at bounding box center [210, 170] width 140 height 13
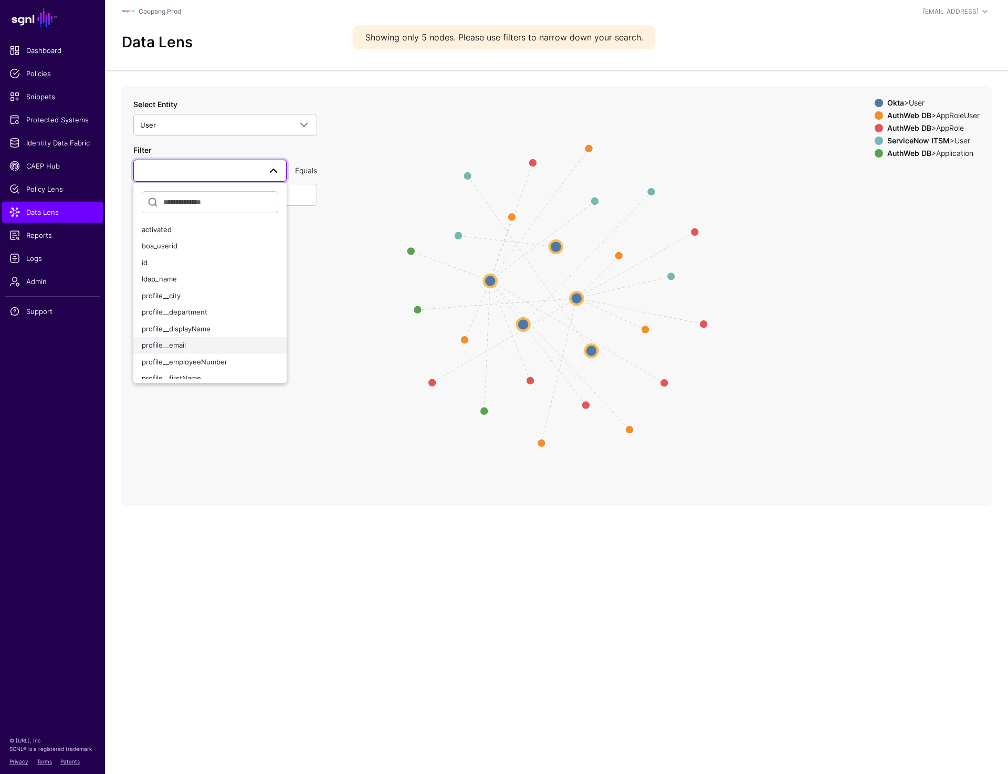
click at [177, 349] on div "profile__email" at bounding box center [210, 345] width 137 height 11
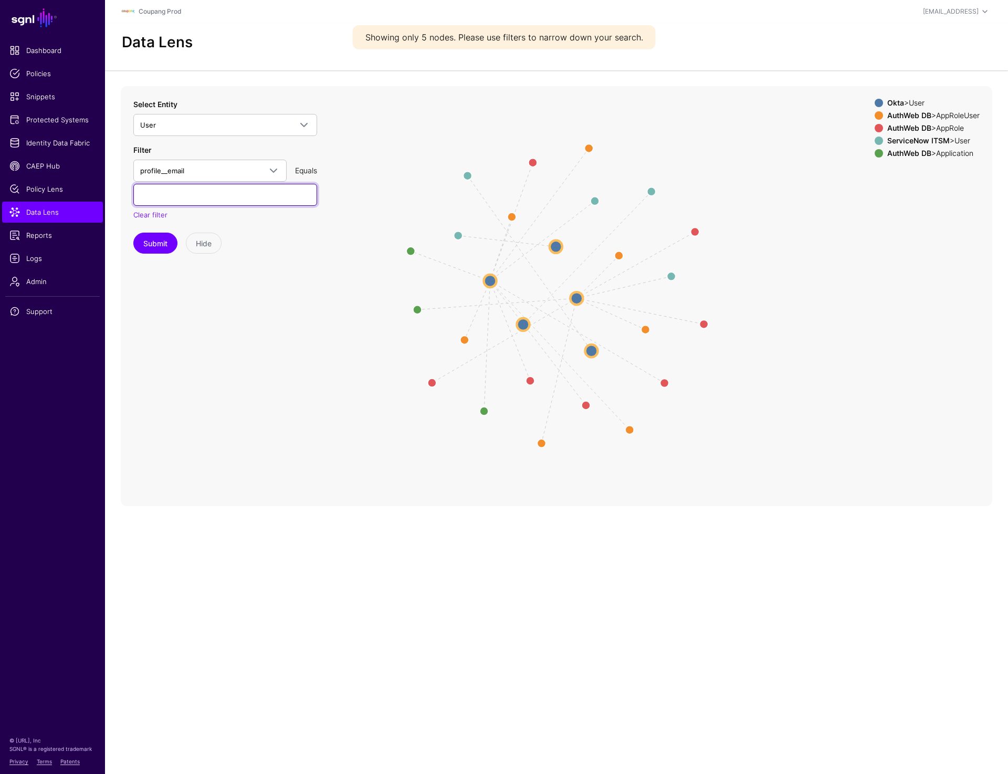
click at [187, 192] on input "text" at bounding box center [225, 195] width 184 height 22
paste input "********"
click at [164, 237] on button "Submit" at bounding box center [155, 243] width 44 height 21
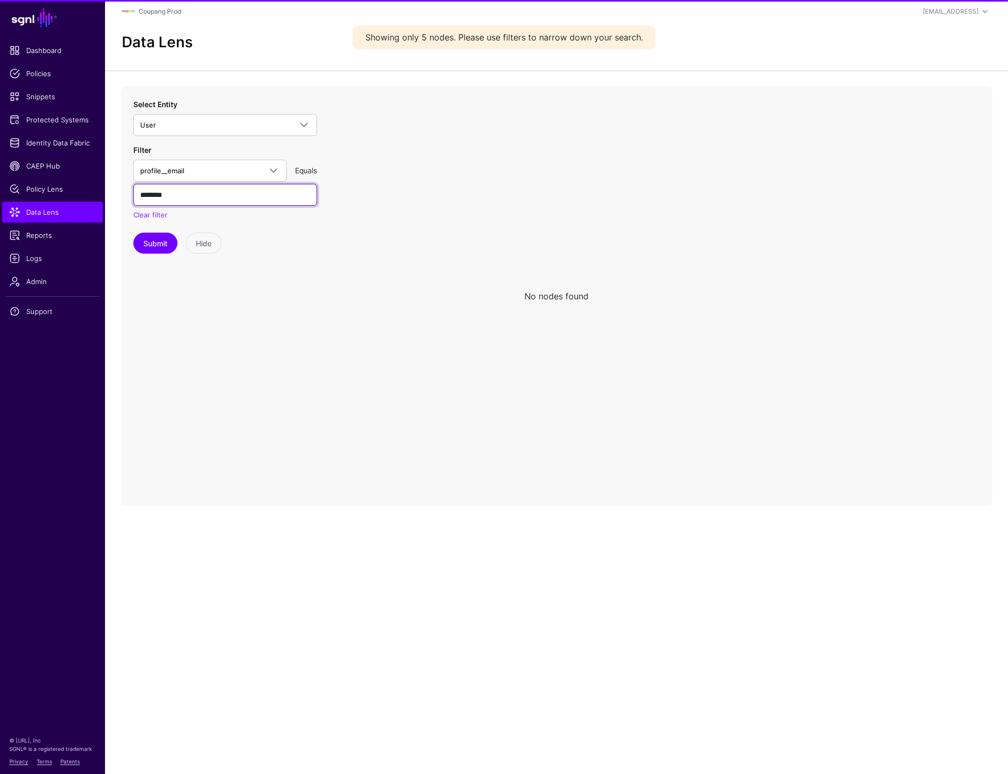
click at [194, 195] on input "********" at bounding box center [225, 195] width 184 height 22
click at [133, 233] on button "Submit" at bounding box center [155, 243] width 44 height 21
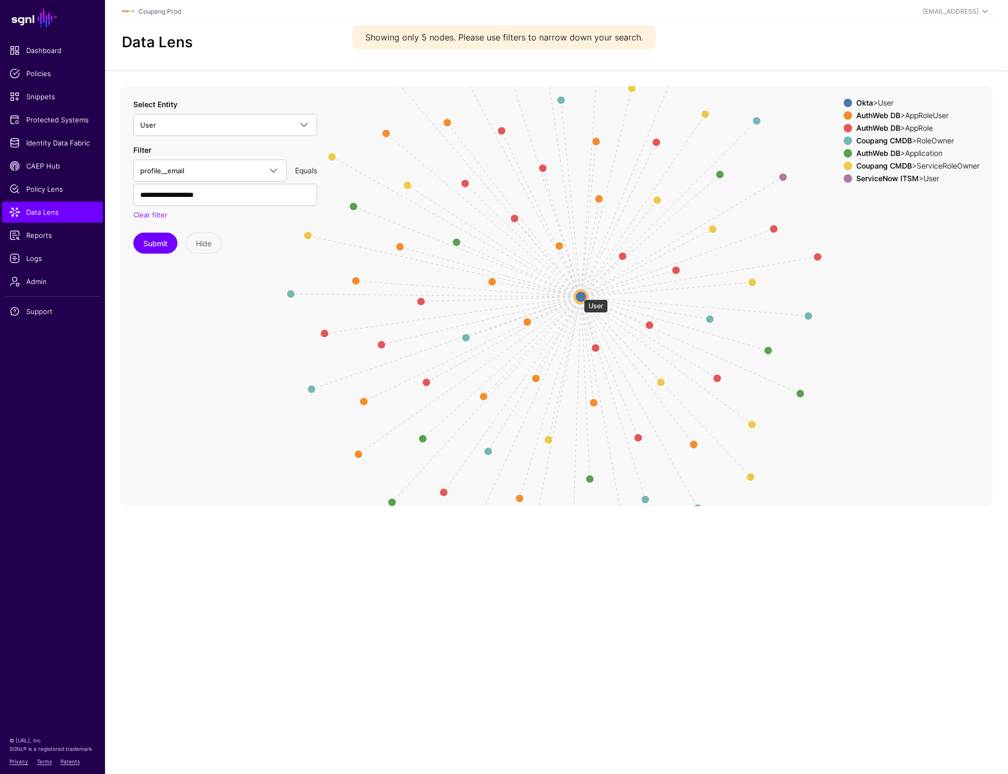
click at [579, 295] on circle at bounding box center [581, 296] width 13 height 13
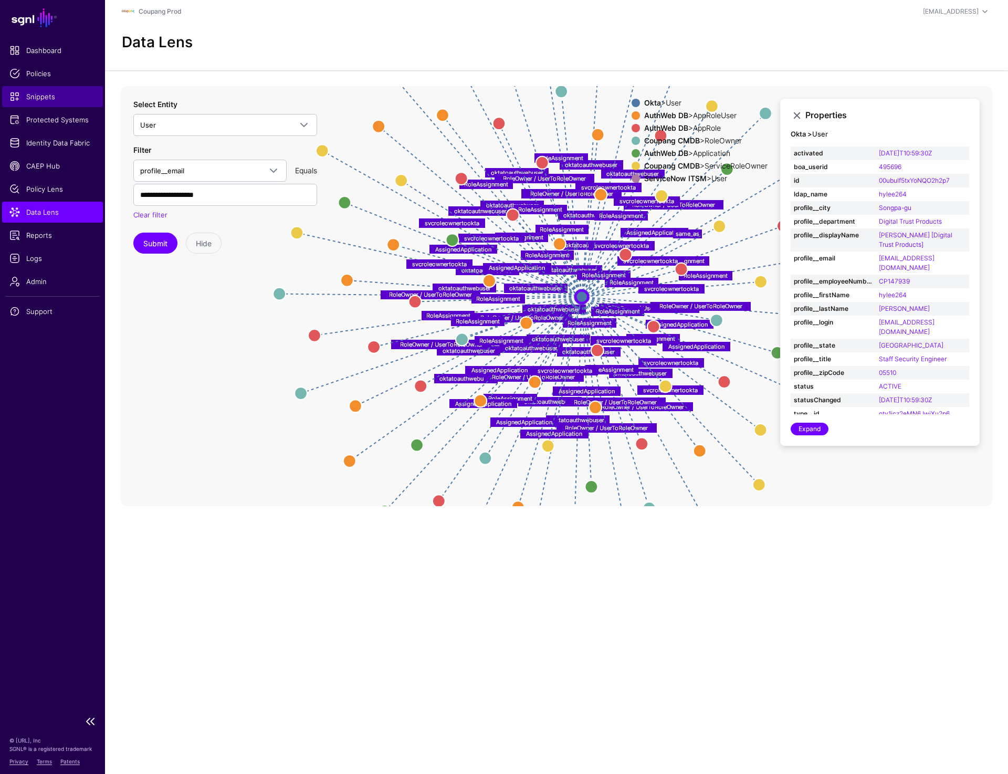
click at [45, 94] on span "Snippets" at bounding box center [52, 96] width 86 height 11
click at [66, 214] on span "Data Lens" at bounding box center [52, 212] width 86 height 11
click at [154, 198] on input "**********" at bounding box center [225, 195] width 184 height 22
paste input "text"
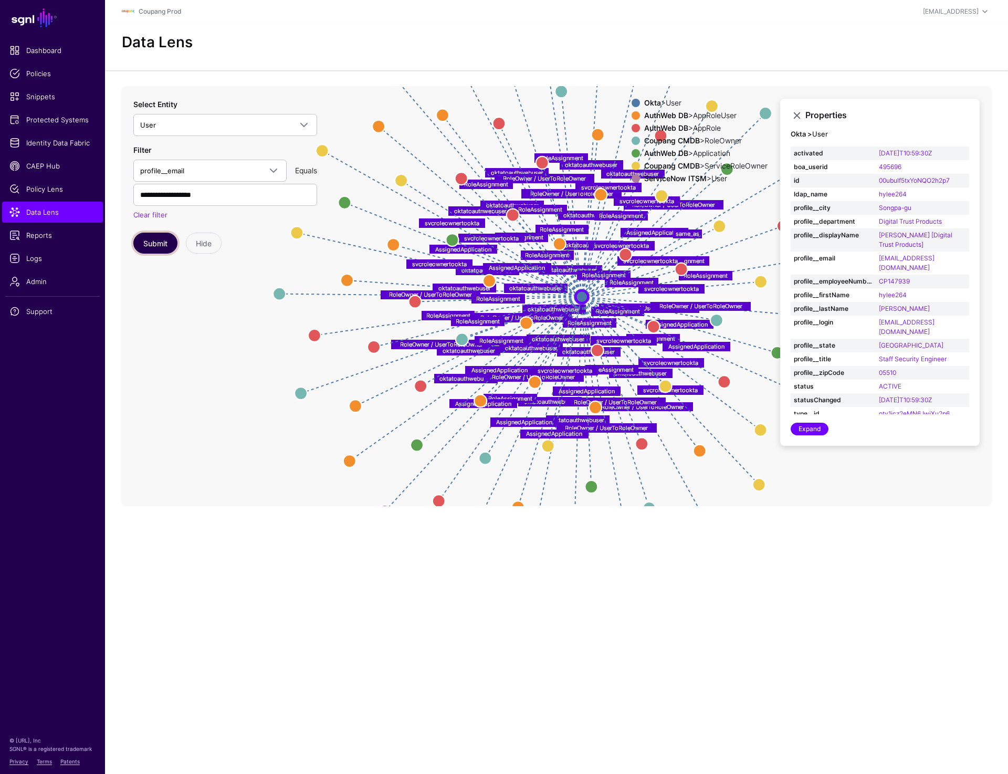
click at [157, 245] on button "Submit" at bounding box center [155, 243] width 44 height 21
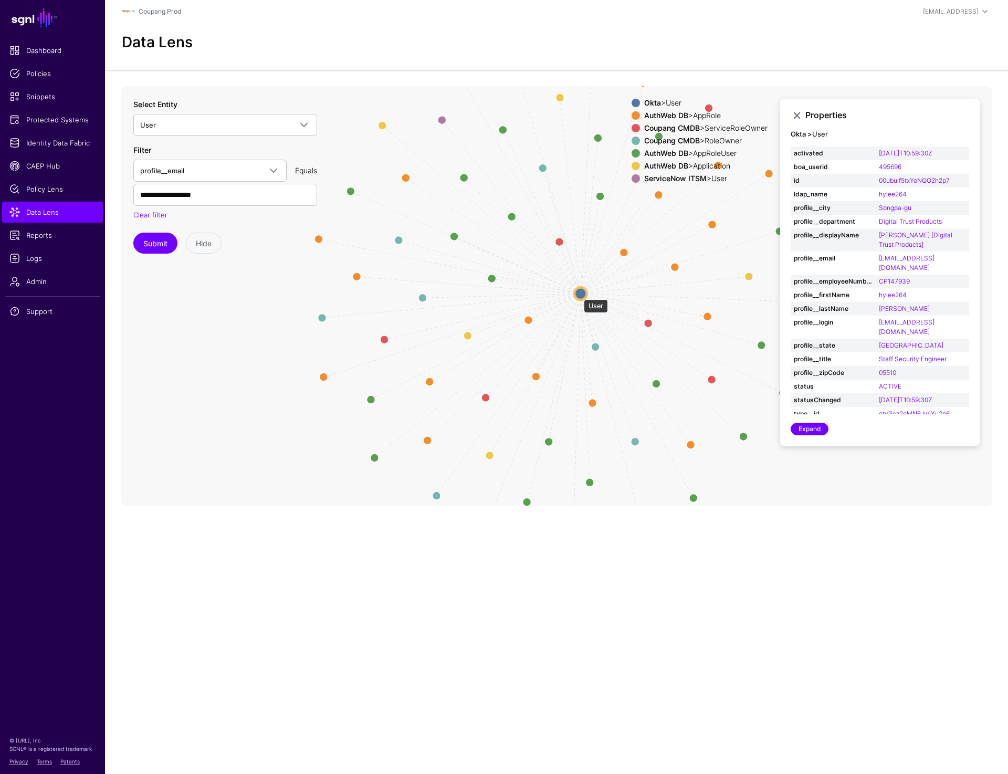
click at [579, 294] on circle at bounding box center [581, 293] width 13 height 13
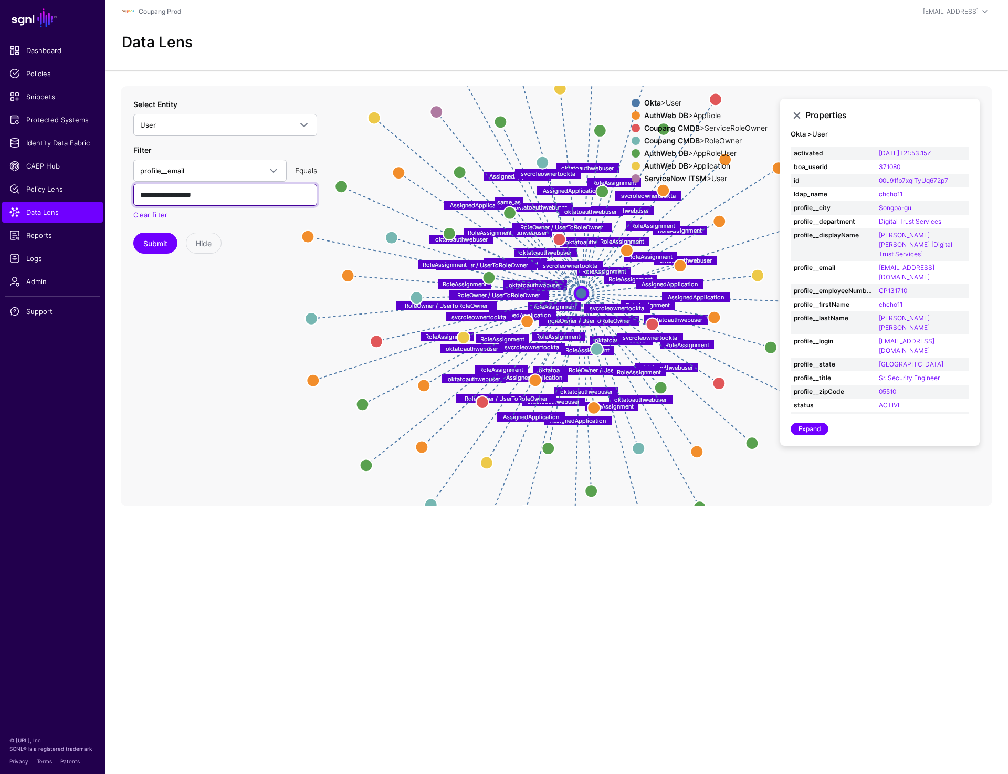
click at [154, 191] on input "**********" at bounding box center [225, 195] width 184 height 22
type input "**********"
click at [160, 247] on button "Submit" at bounding box center [155, 243] width 44 height 21
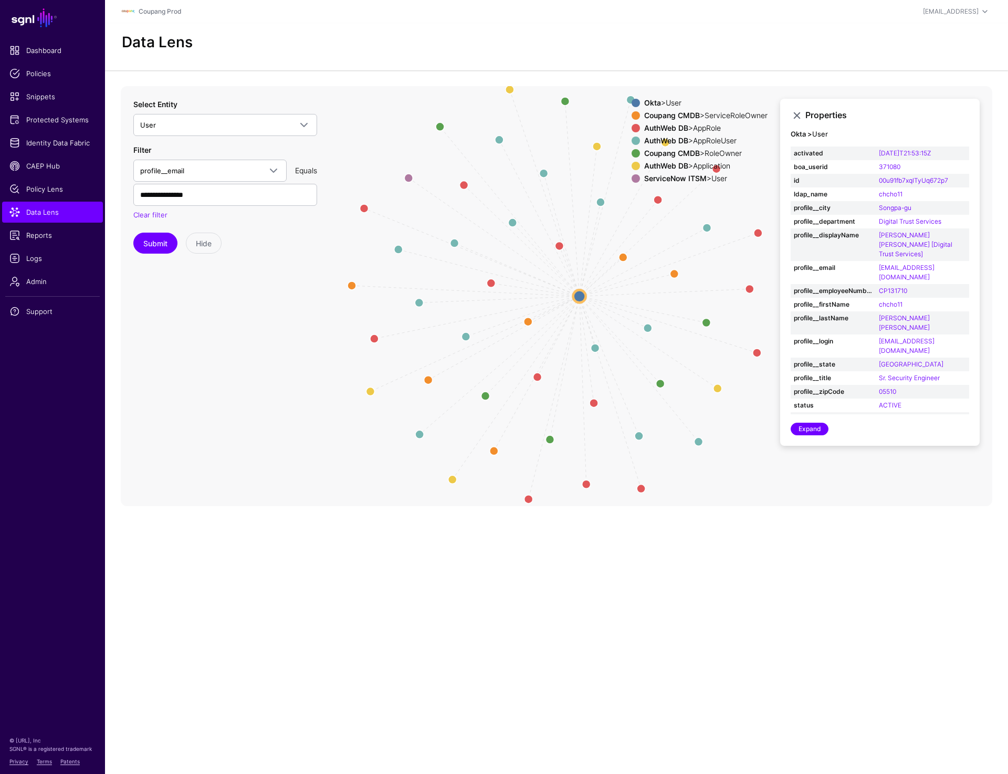
click at [582, 295] on circle at bounding box center [580, 296] width 13 height 13
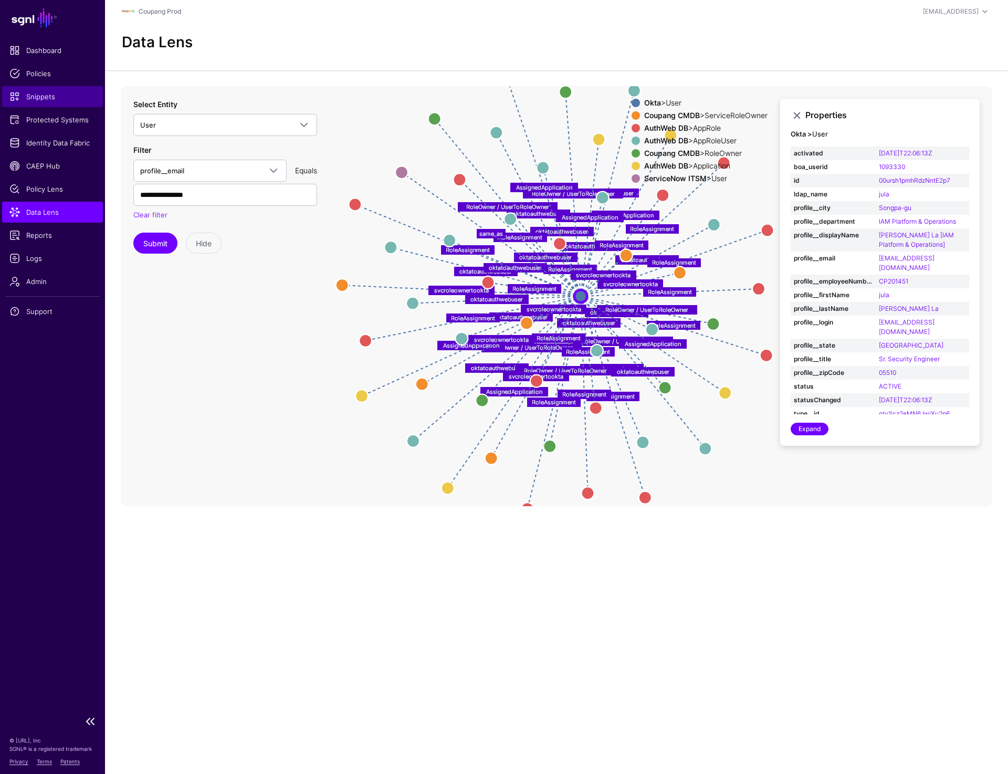
click at [43, 92] on span "Snippets" at bounding box center [52, 96] width 86 height 11
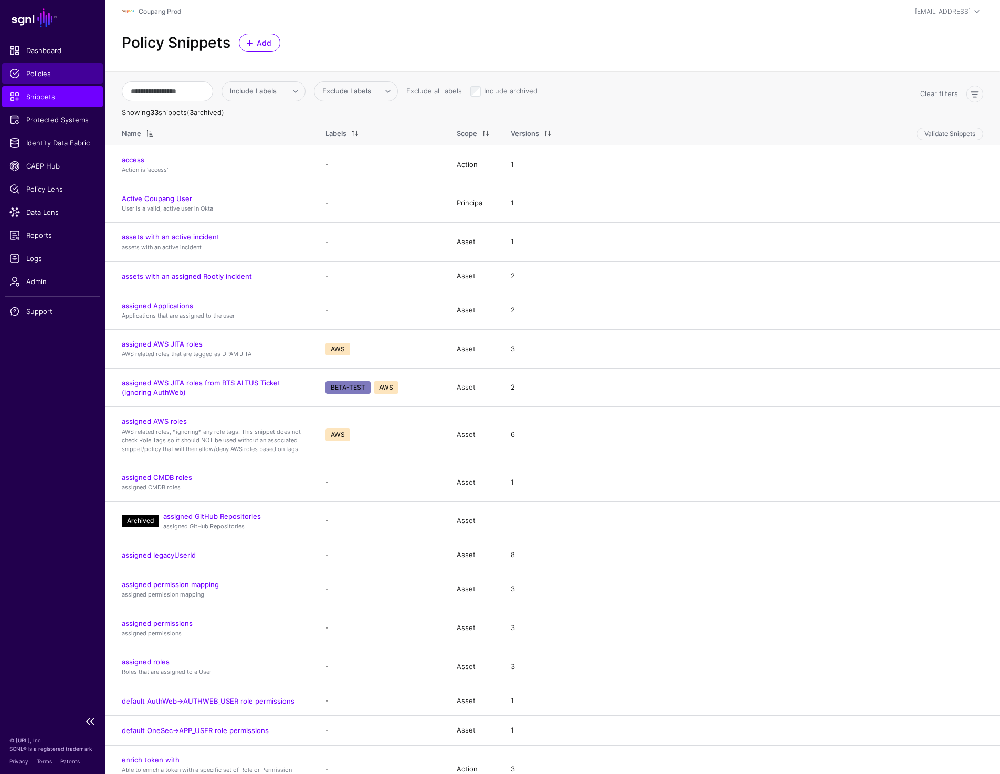
click at [52, 82] on link "Policies" at bounding box center [52, 73] width 101 height 21
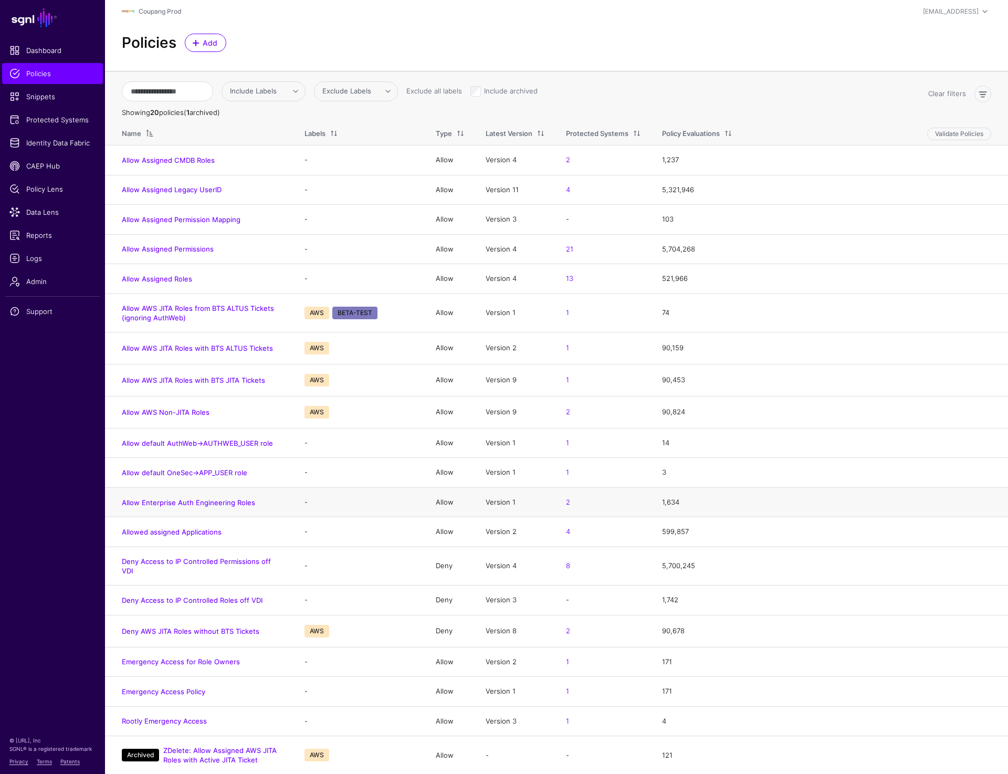
click at [197, 498] on h4 "Allow Enterprise Auth Engineering Roles" at bounding box center [203, 502] width 162 height 9
click at [192, 498] on link "Allow Enterprise Auth Engineering Roles" at bounding box center [188, 502] width 133 height 8
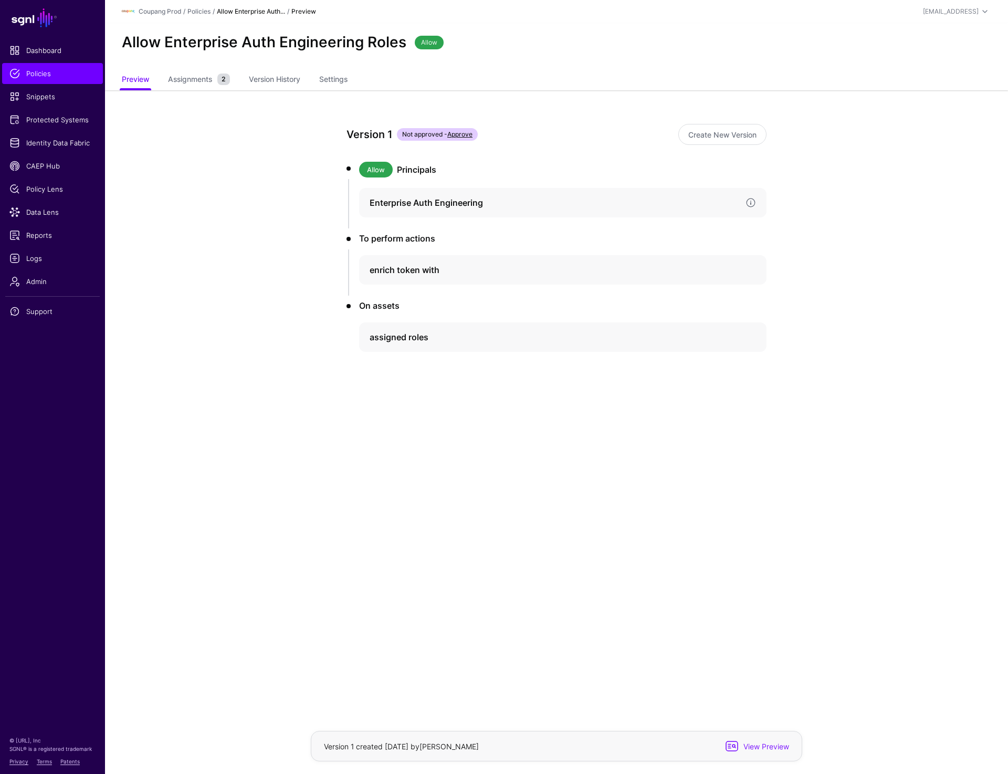
click at [434, 197] on h4 "Enterprise Auth Engineering" at bounding box center [554, 202] width 368 height 13
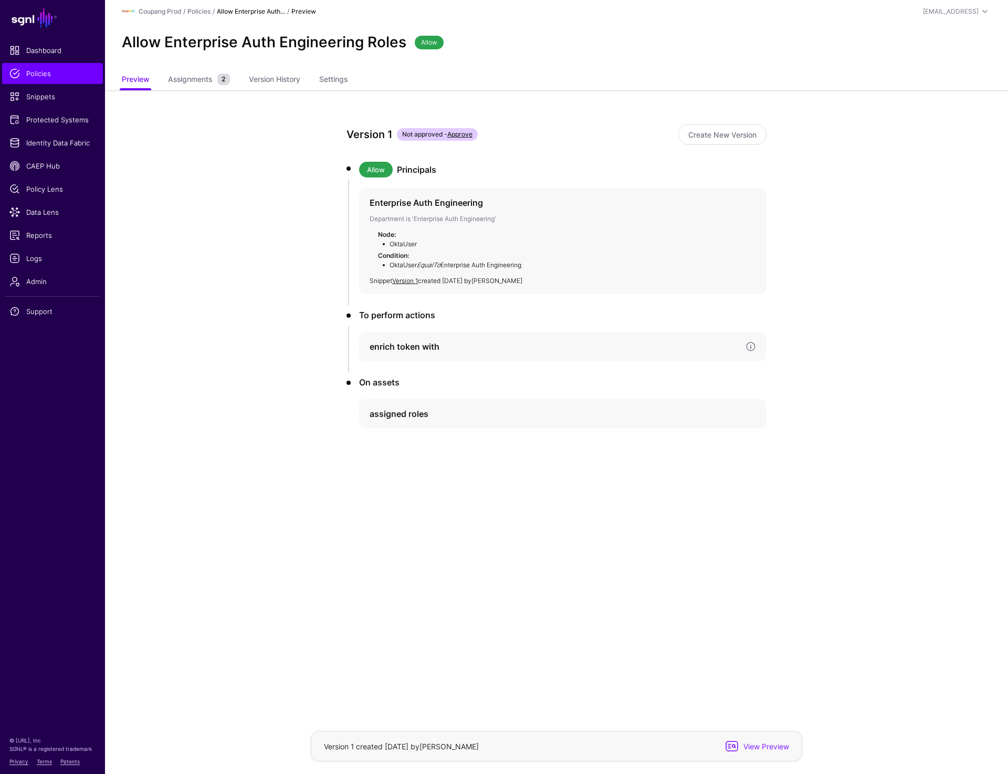
click at [421, 351] on h4 "enrich token with" at bounding box center [554, 346] width 368 height 13
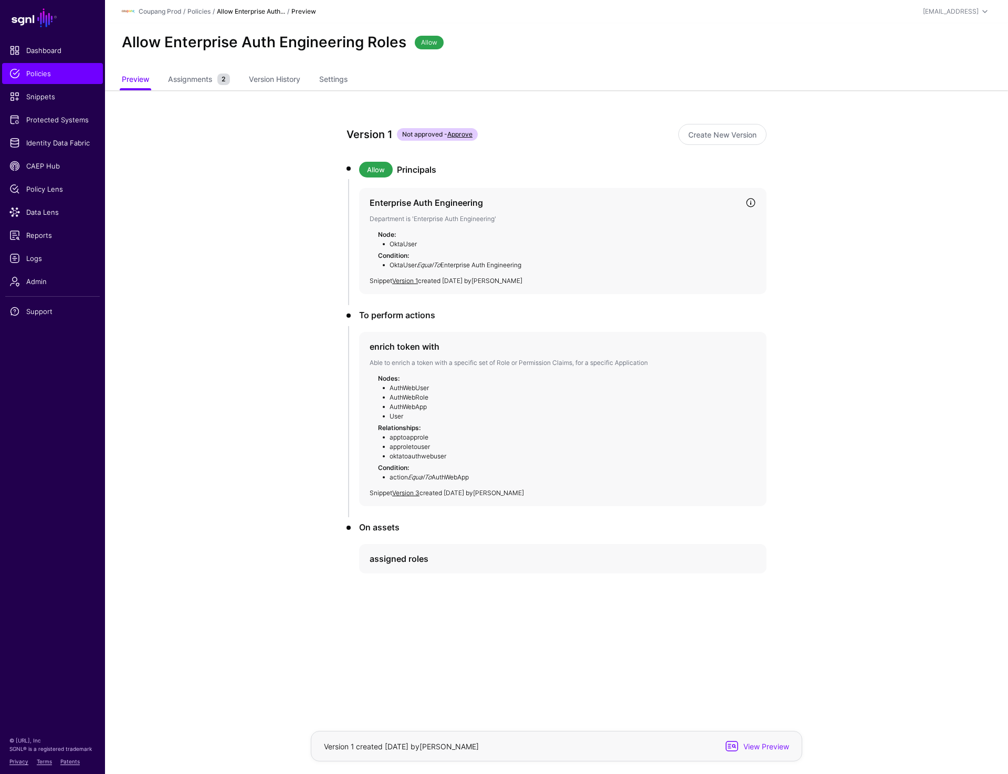
click at [426, 200] on h4 "Enterprise Auth Engineering" at bounding box center [554, 202] width 368 height 13
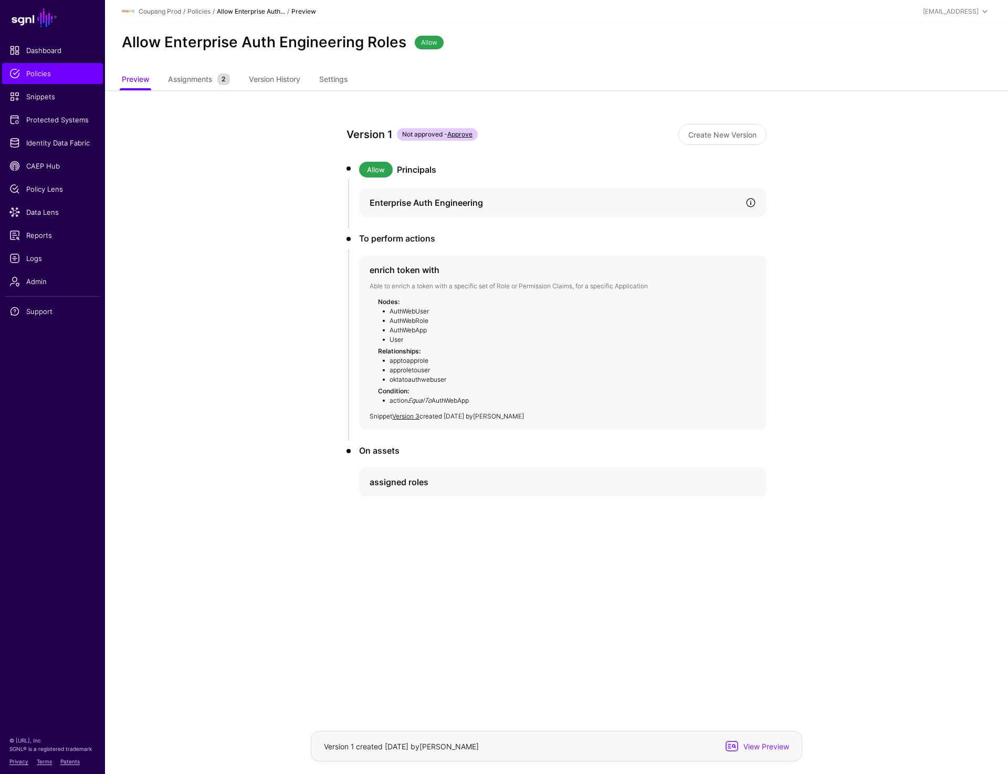
click at [750, 199] on link at bounding box center [751, 202] width 11 height 11
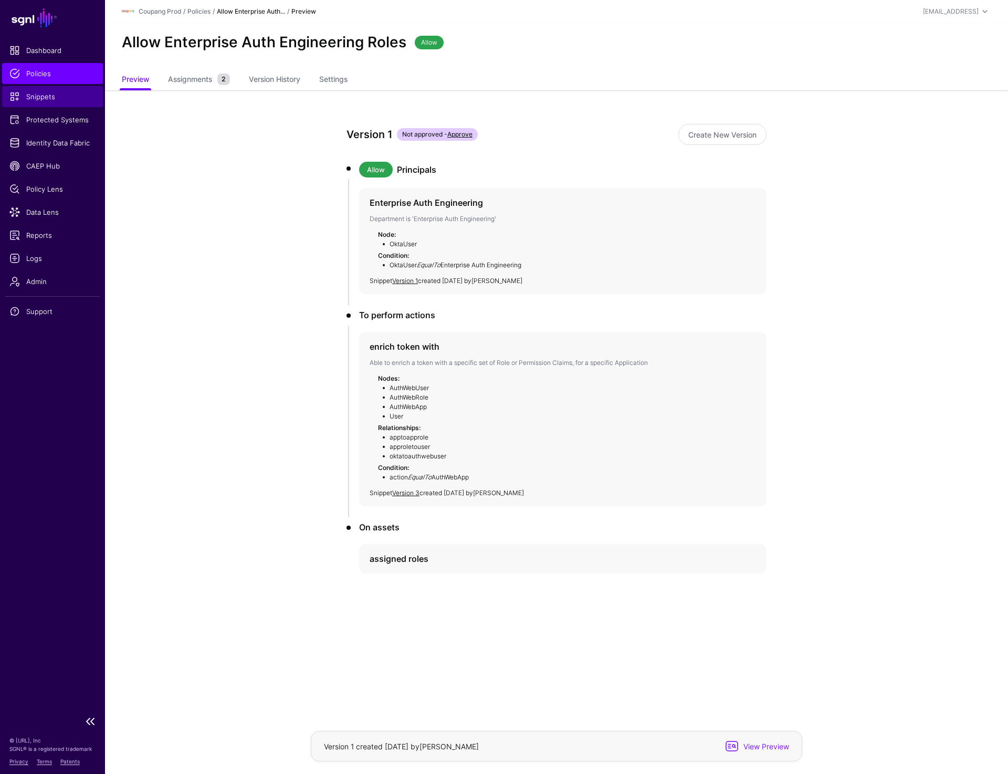
click at [41, 93] on span "Snippets" at bounding box center [52, 96] width 86 height 11
click at [411, 197] on h4 "Enterprise Auth Engineering" at bounding box center [554, 202] width 368 height 13
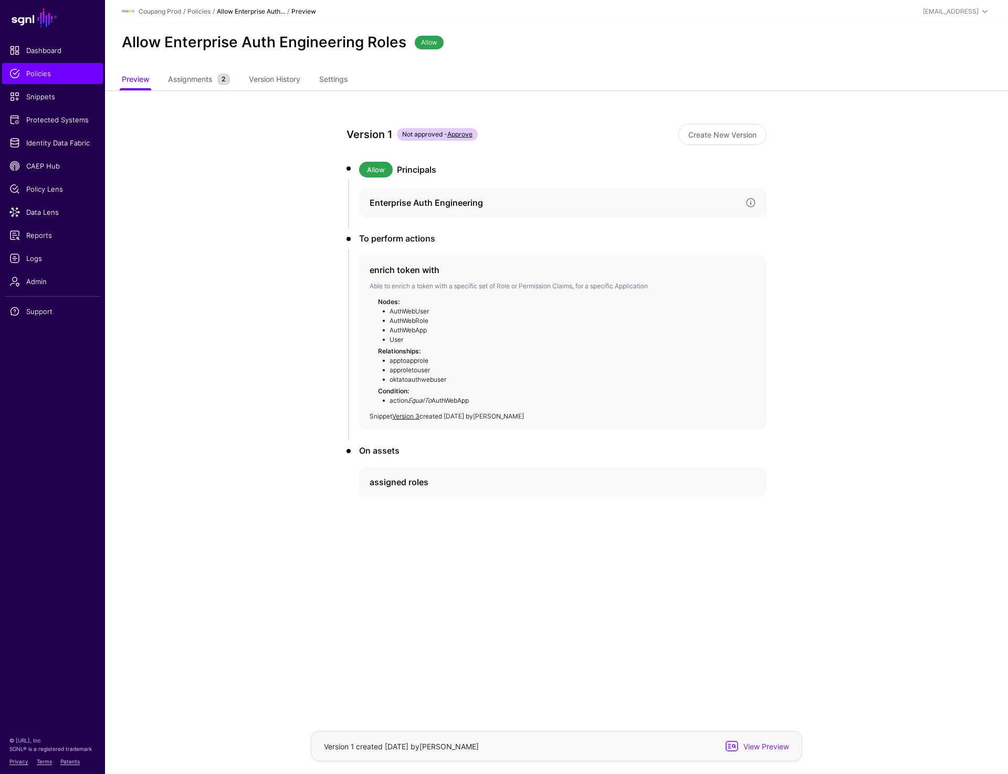
click at [690, 209] on h4 "Enterprise Auth Engineering" at bounding box center [554, 202] width 368 height 13
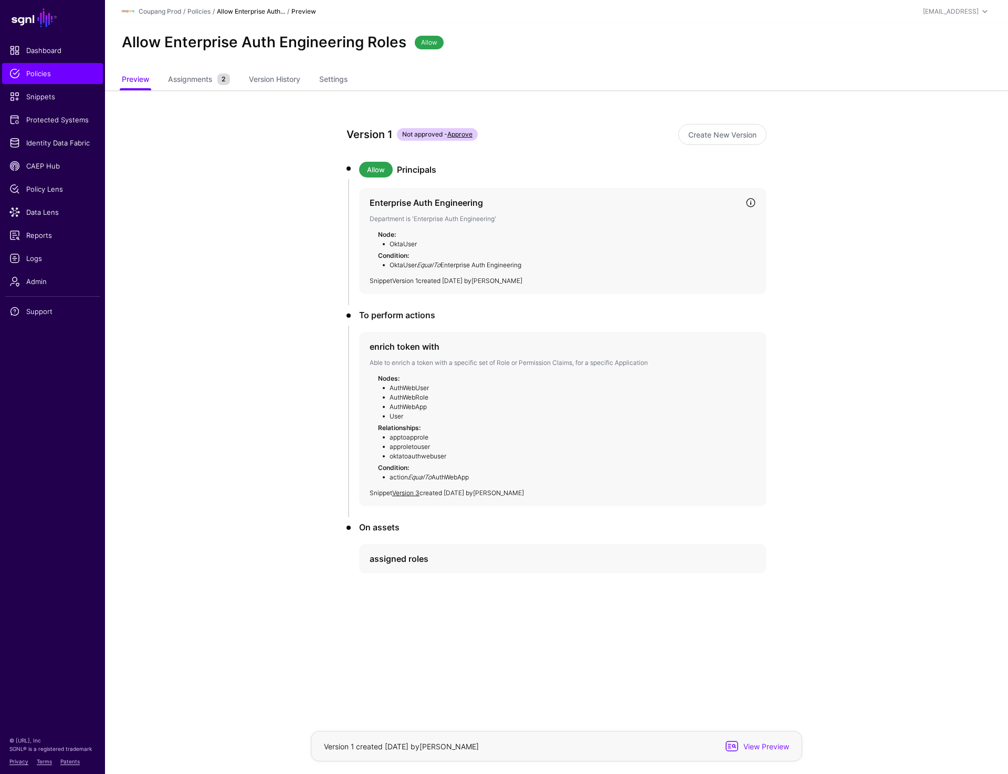
click at [398, 278] on link "Version 1" at bounding box center [405, 281] width 26 height 8
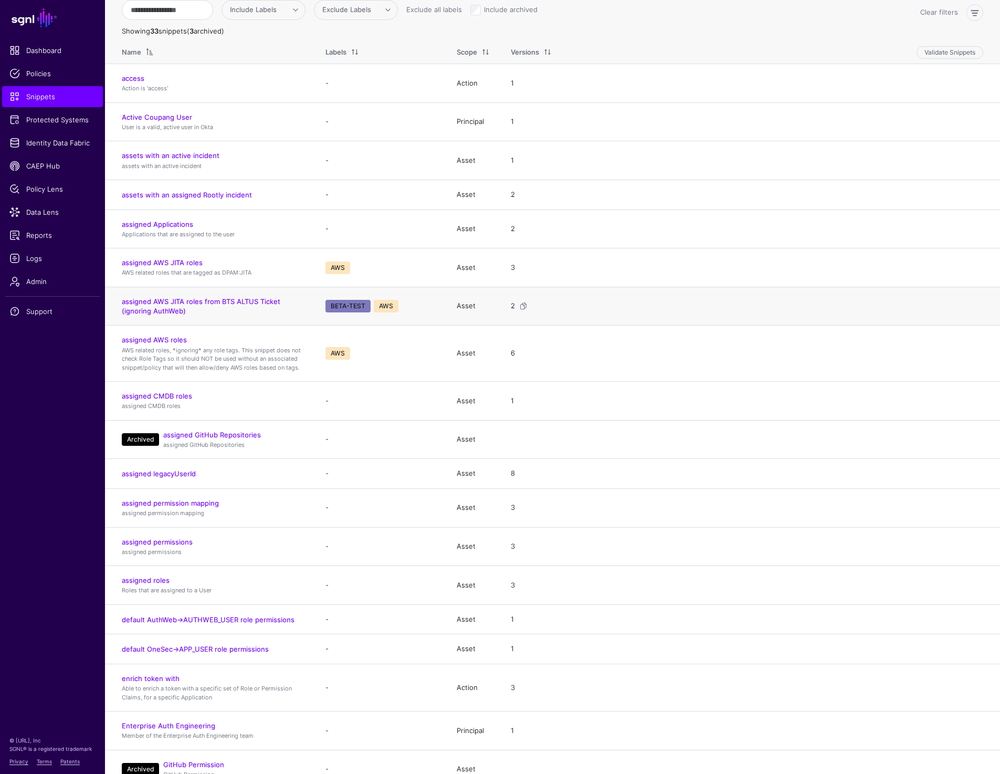
scroll to position [82, 0]
click at [157, 729] on link "Enterprise Auth Engineering" at bounding box center [168, 725] width 93 height 8
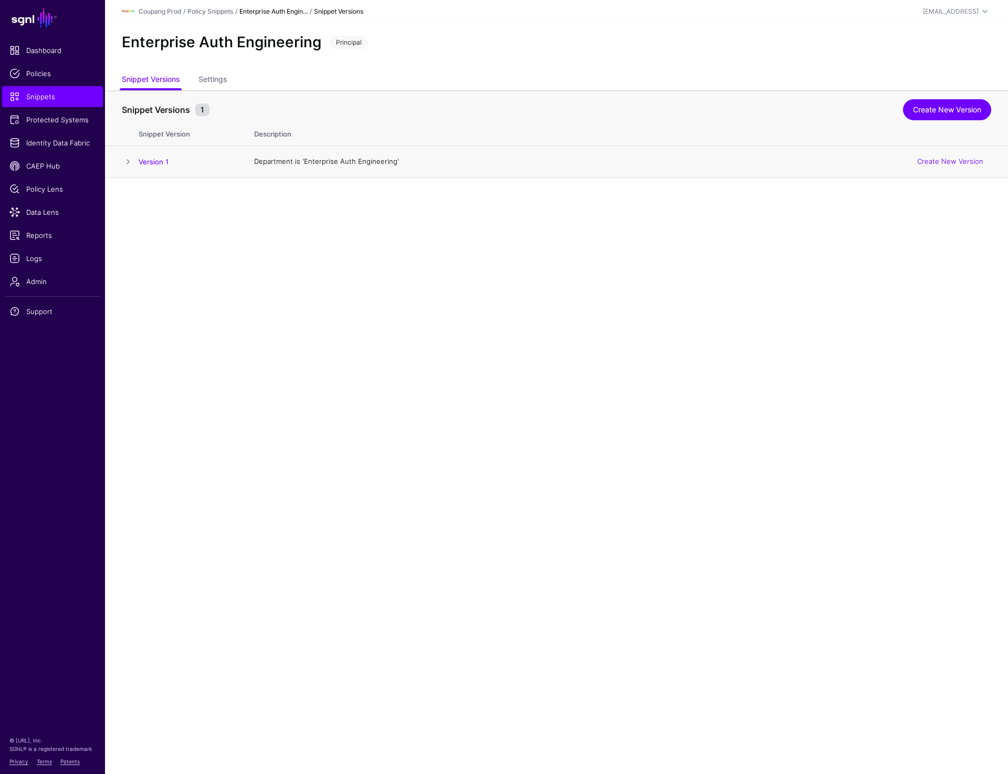
click at [133, 160] on span at bounding box center [128, 161] width 13 height 13
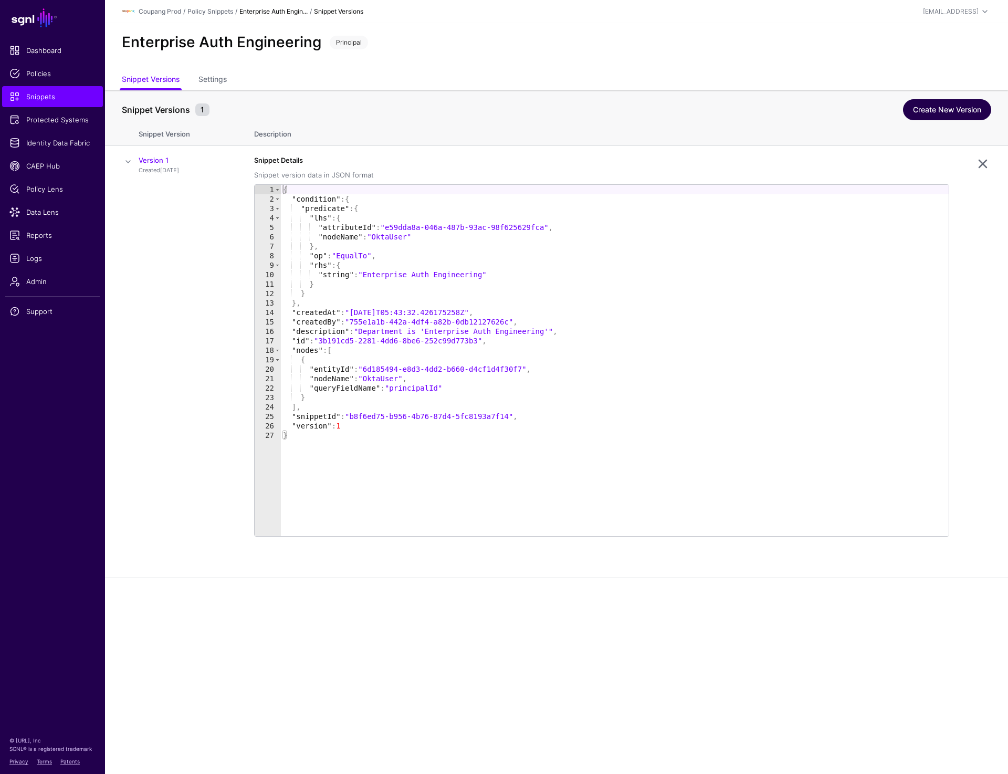
click at [918, 104] on link "Create New Version" at bounding box center [947, 109] width 88 height 21
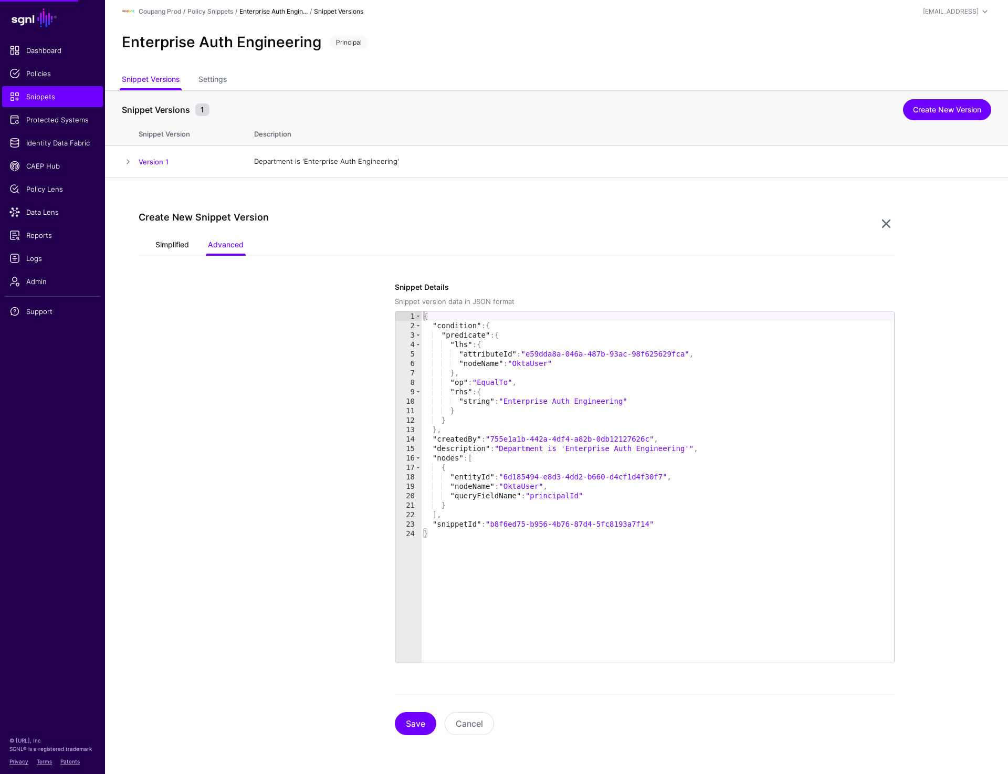
click at [185, 251] on link "Simplified" at bounding box center [172, 246] width 34 height 20
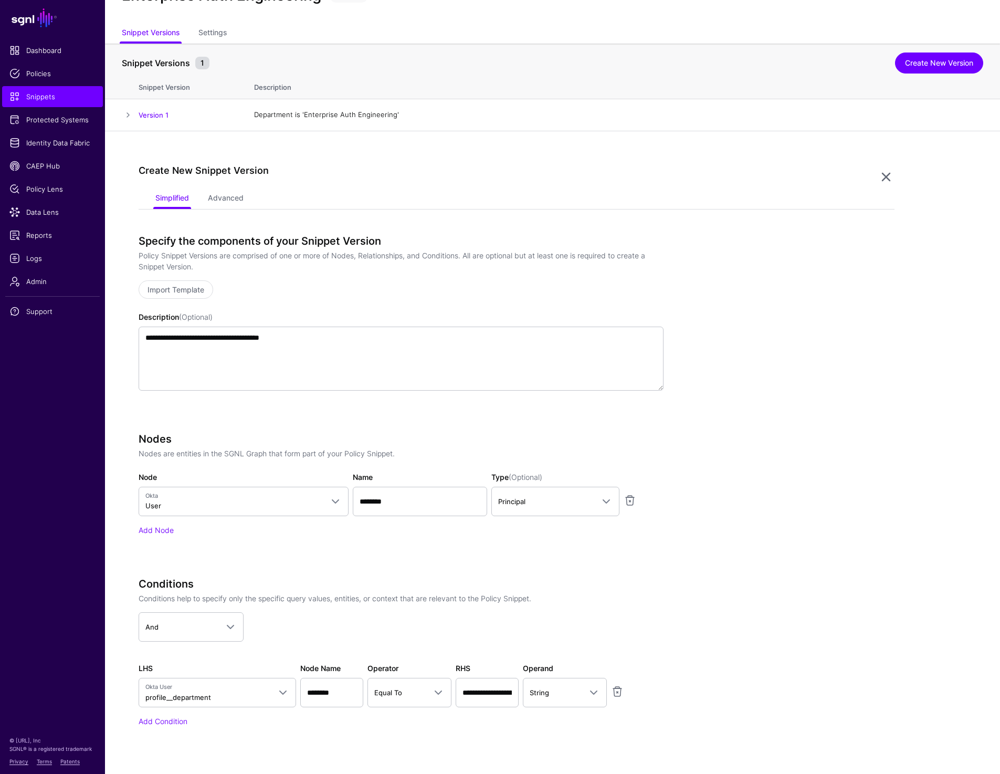
scroll to position [134, 0]
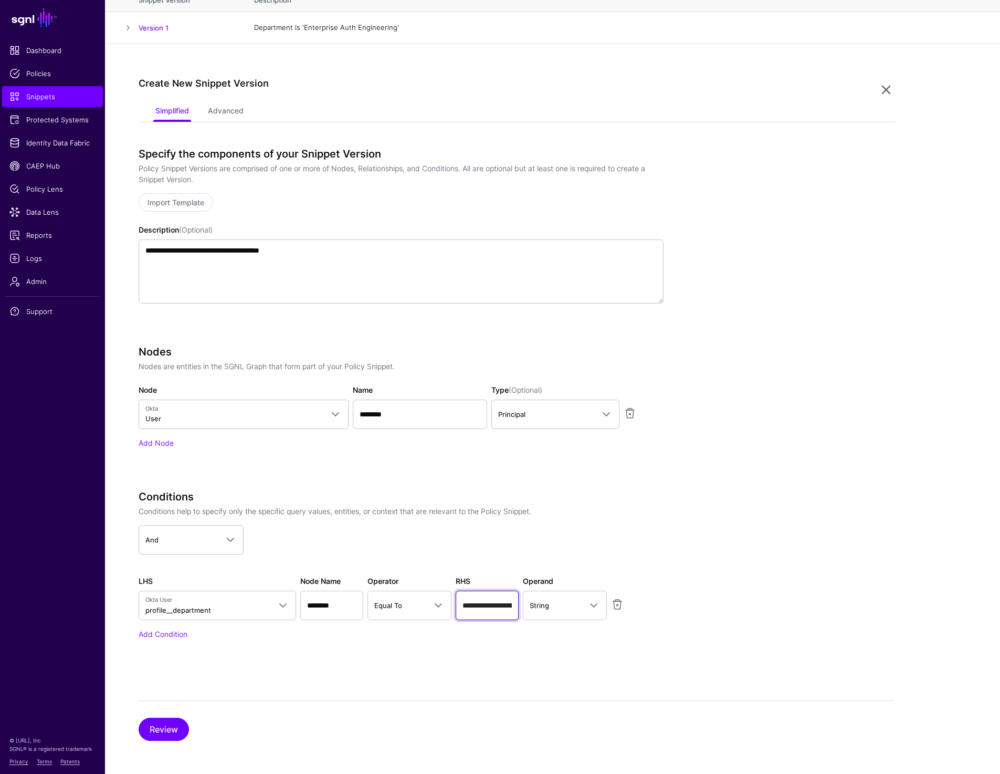
click at [483, 606] on input "**********" at bounding box center [487, 605] width 63 height 29
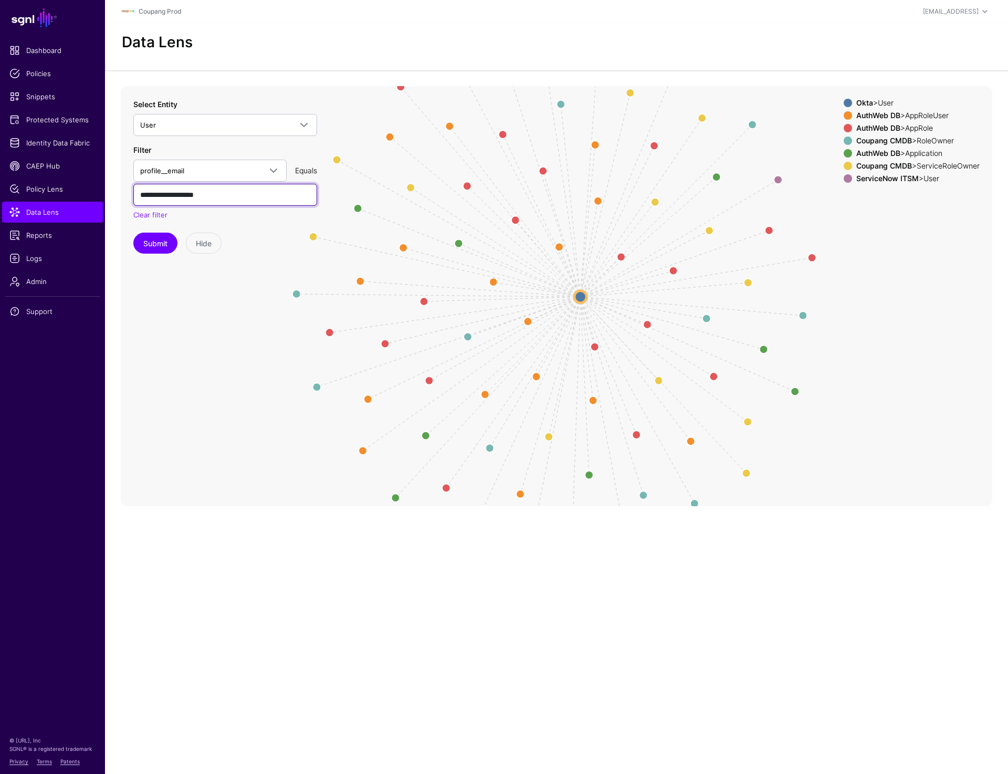
click at [149, 200] on input "**********" at bounding box center [225, 195] width 184 height 22
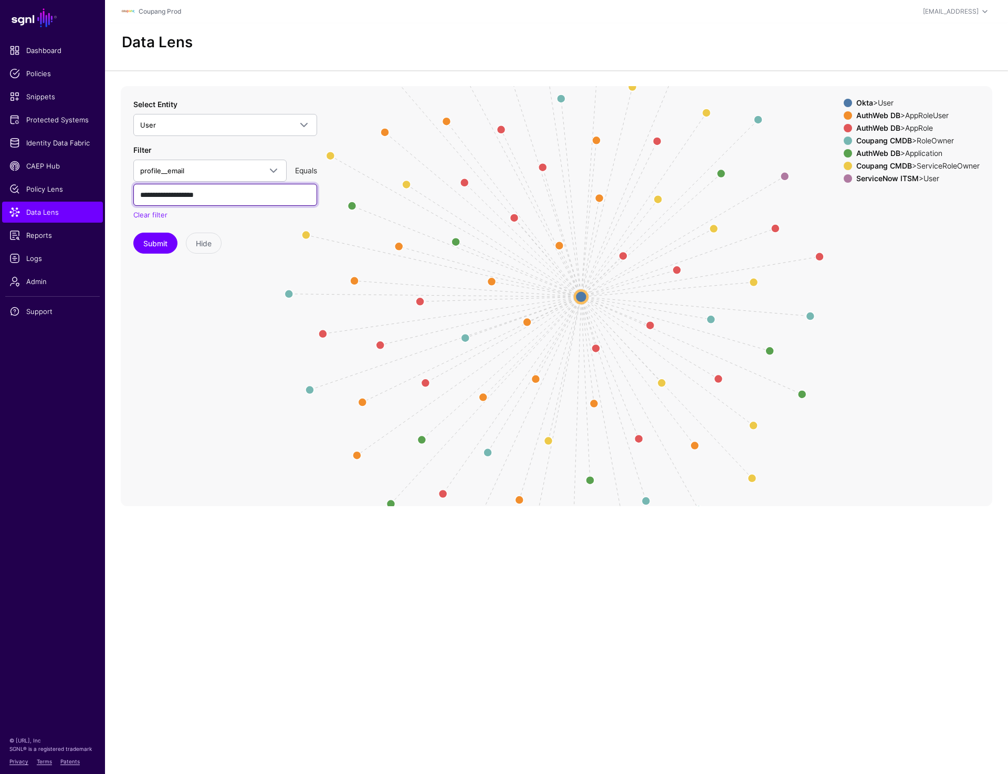
click at [149, 194] on input "**********" at bounding box center [225, 195] width 184 height 22
paste input "text"
type input "**********"
click at [157, 240] on button "Submit" at bounding box center [155, 243] width 44 height 21
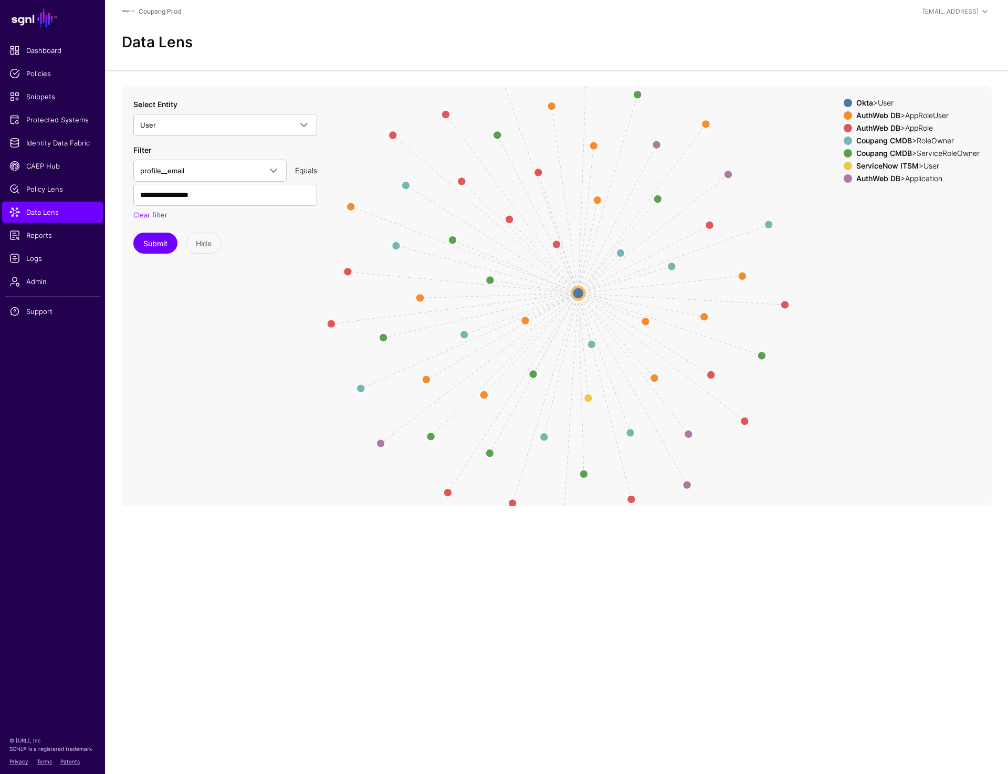
click at [578, 295] on circle at bounding box center [578, 293] width 13 height 13
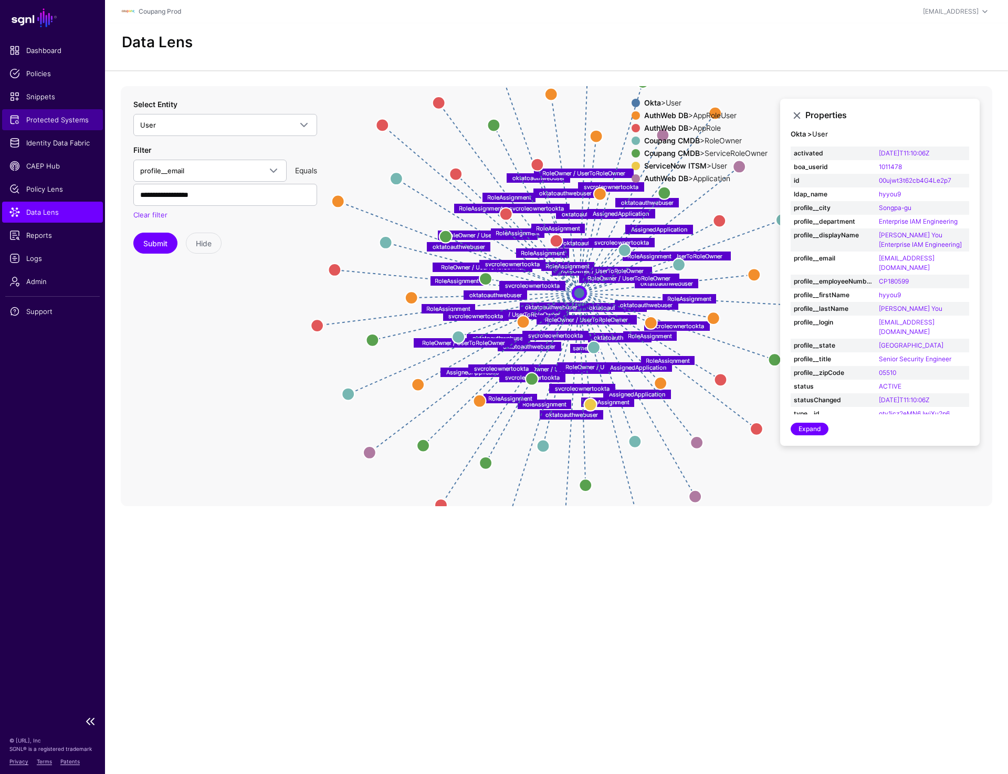
click at [60, 123] on span "Protected Systems" at bounding box center [52, 119] width 86 height 11
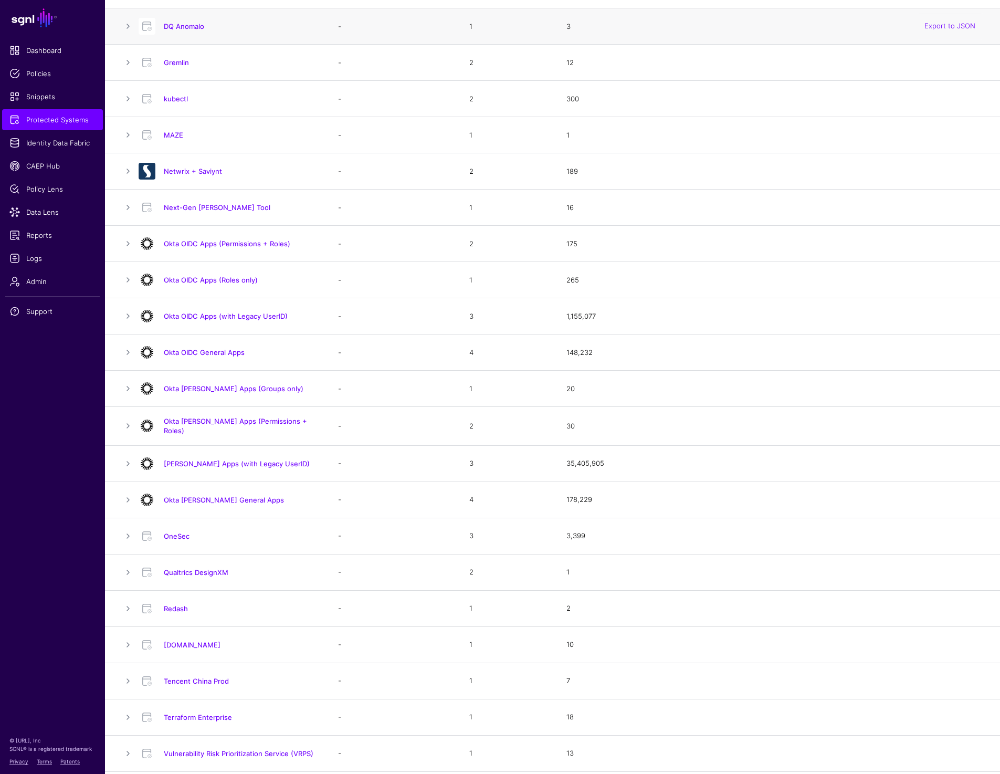
scroll to position [504, 0]
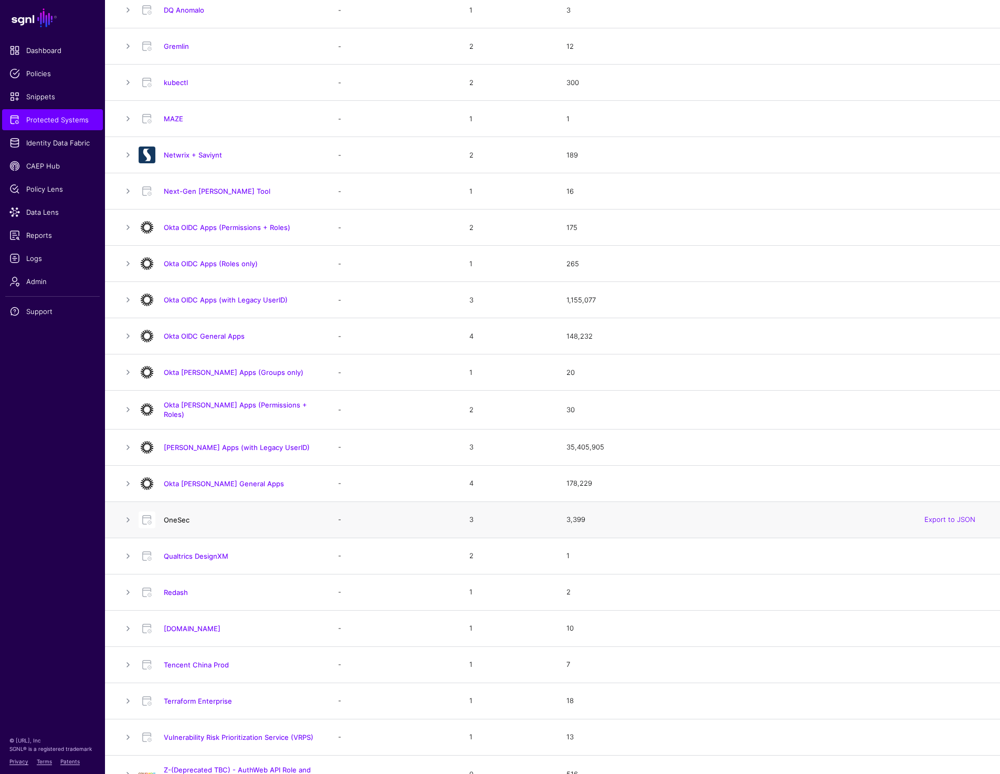
click at [170, 517] on link "OneSec" at bounding box center [177, 520] width 26 height 8
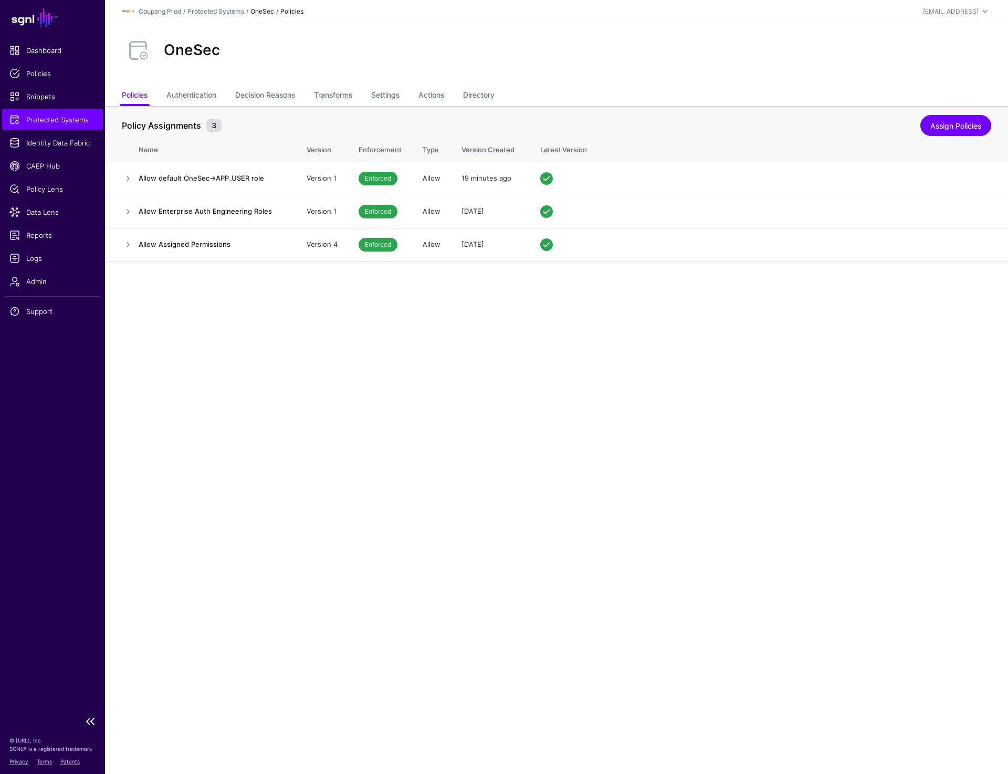
click at [44, 117] on span "Protected Systems" at bounding box center [52, 119] width 86 height 11
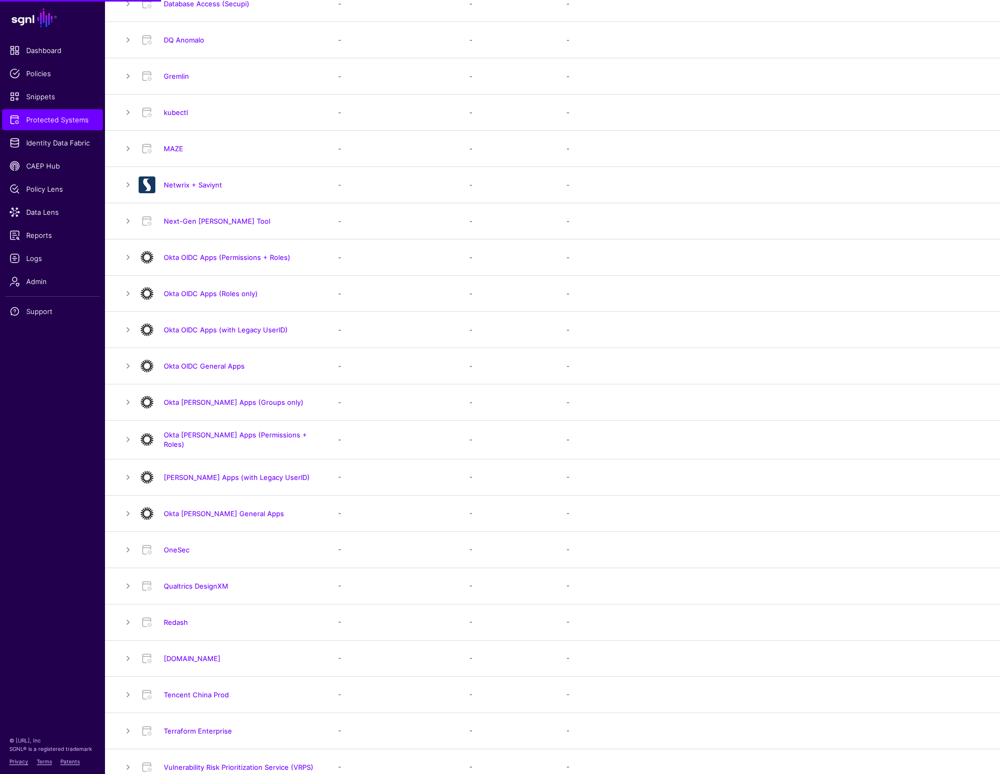
scroll to position [493, 0]
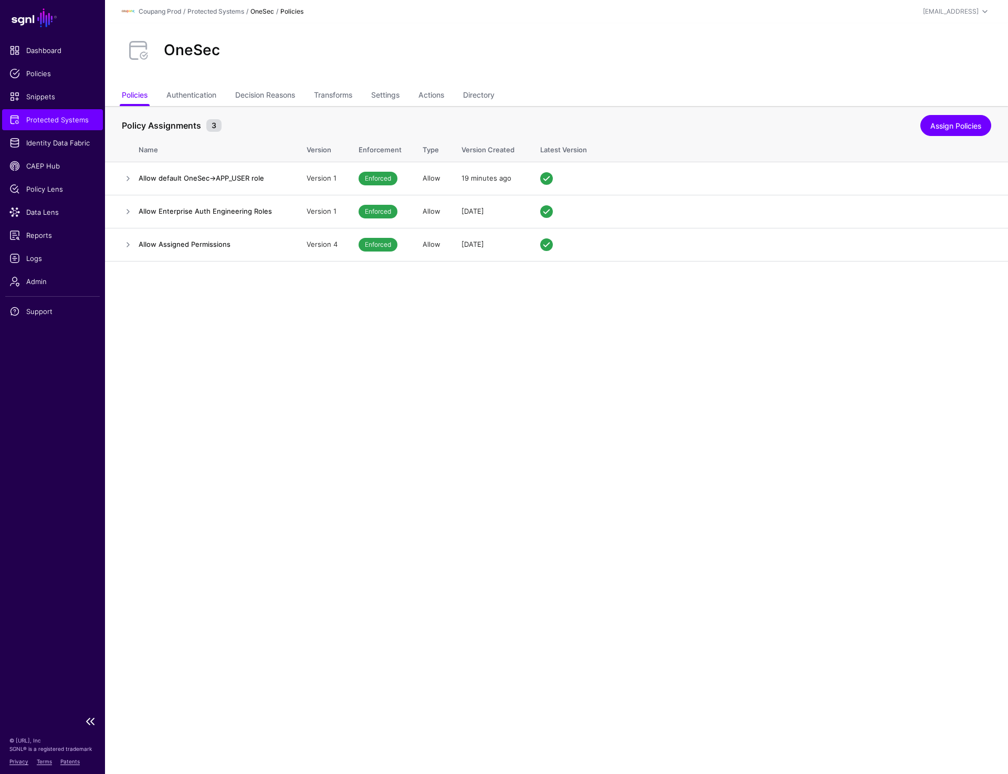
click at [40, 117] on span "Protected Systems" at bounding box center [52, 119] width 86 height 11
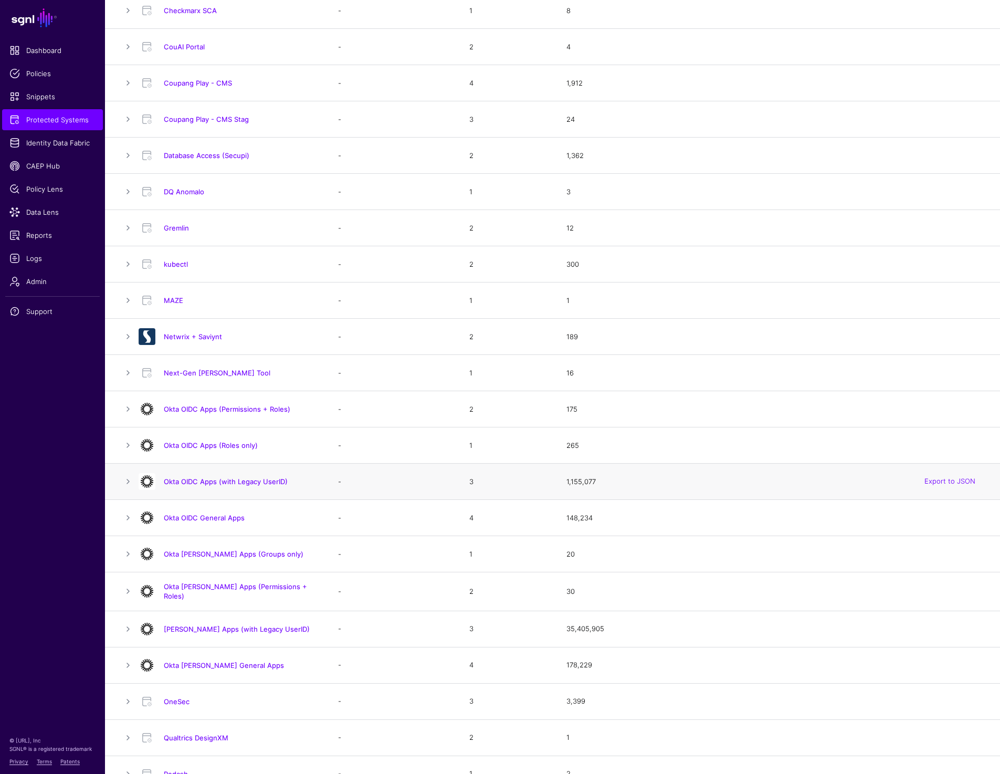
scroll to position [374, 0]
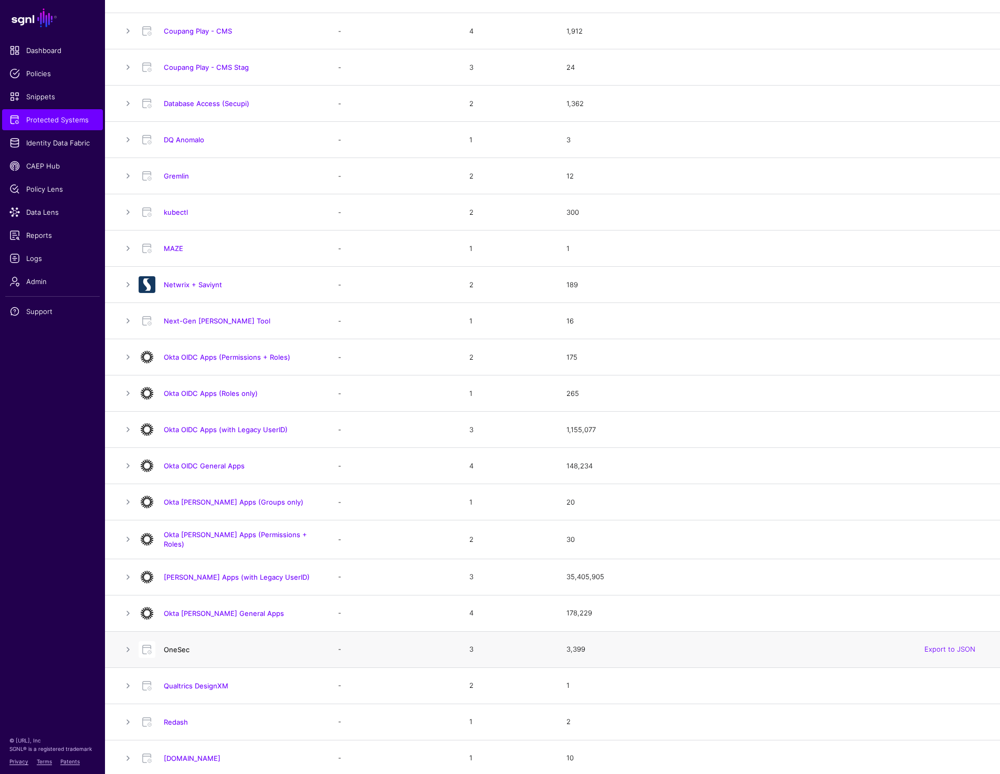
click at [178, 645] on link "OneSec" at bounding box center [177, 649] width 26 height 8
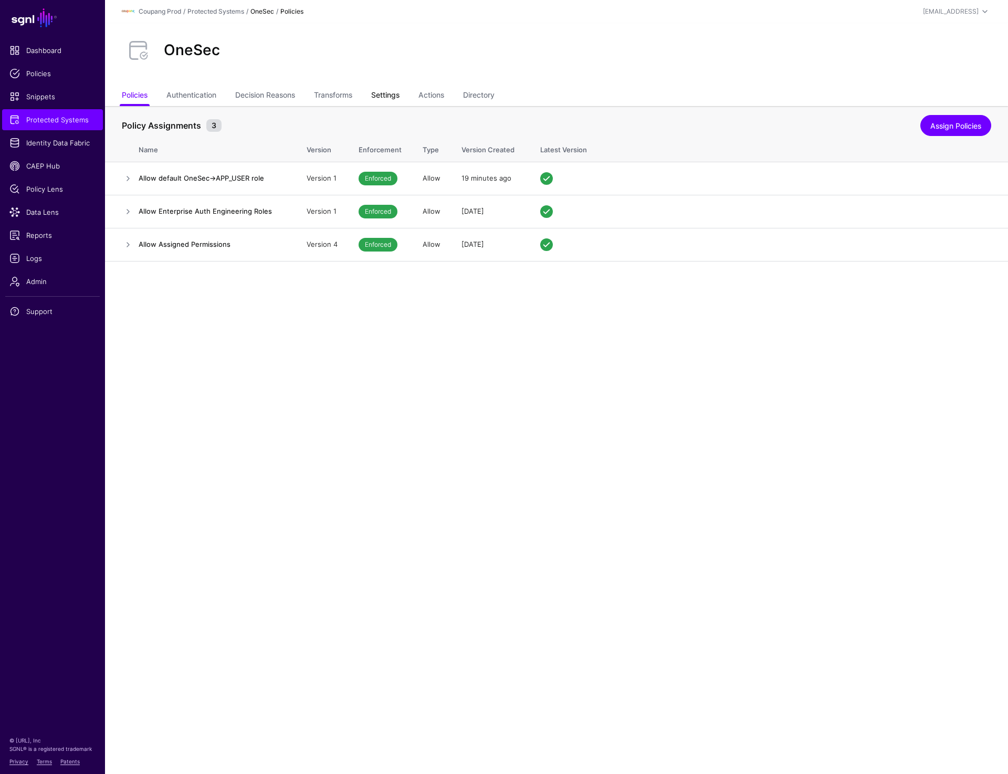
click at [388, 91] on link "Settings" at bounding box center [385, 96] width 28 height 20
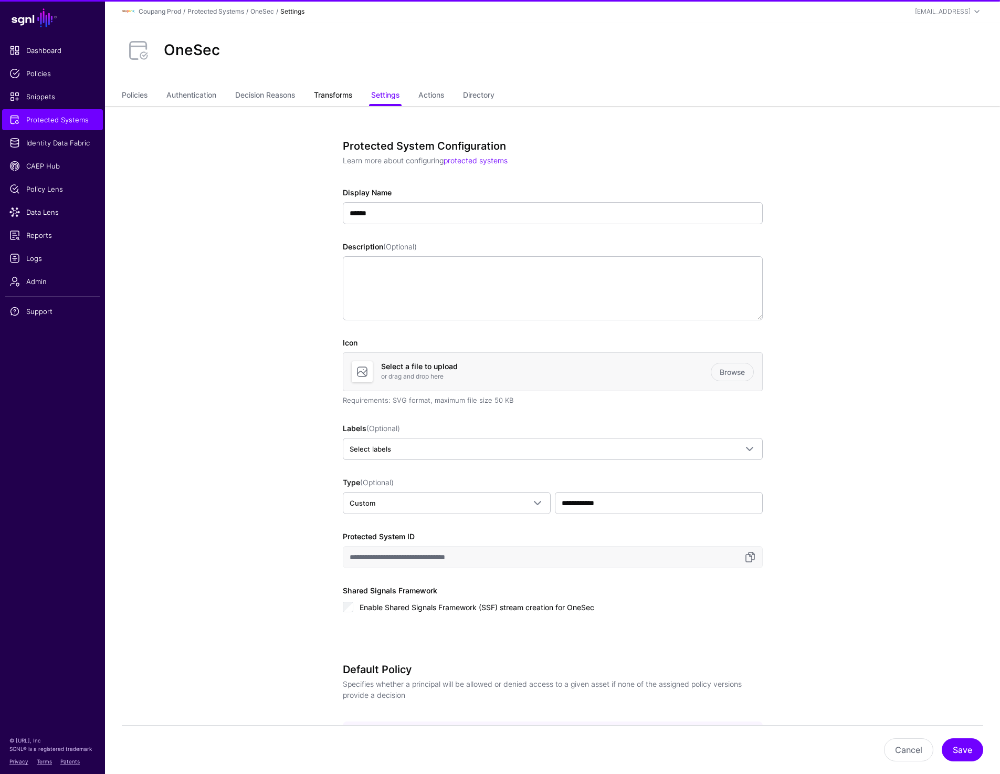
click at [337, 91] on link "Transforms" at bounding box center [333, 96] width 38 height 20
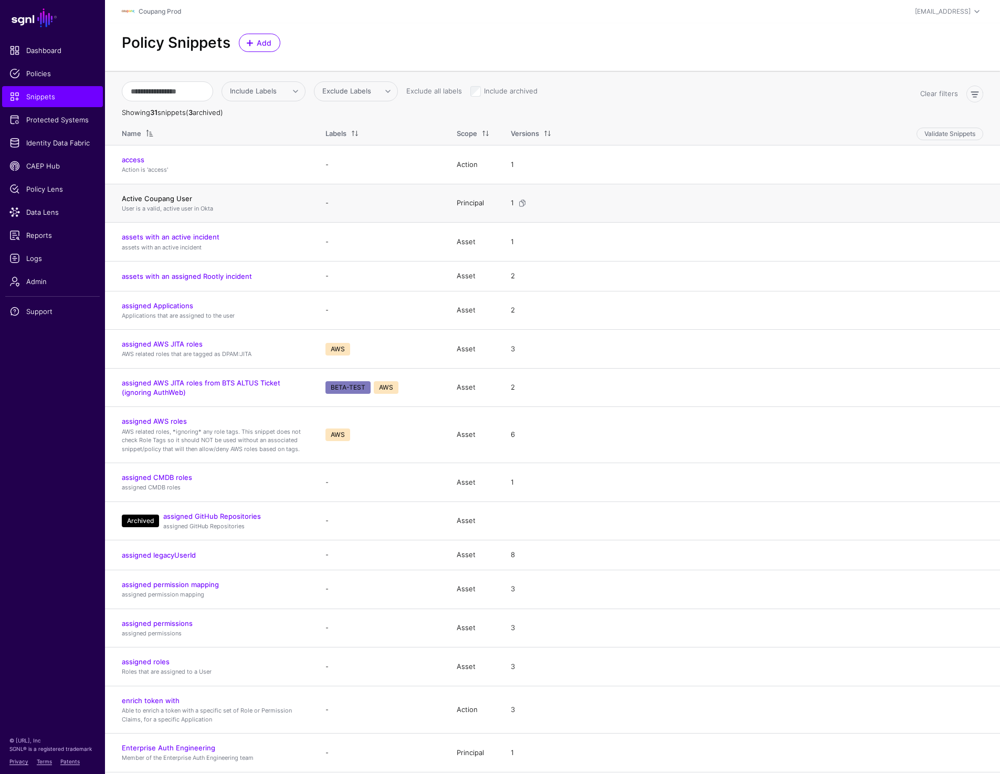
click at [149, 197] on link "Active Coupang User" at bounding box center [157, 198] width 70 height 8
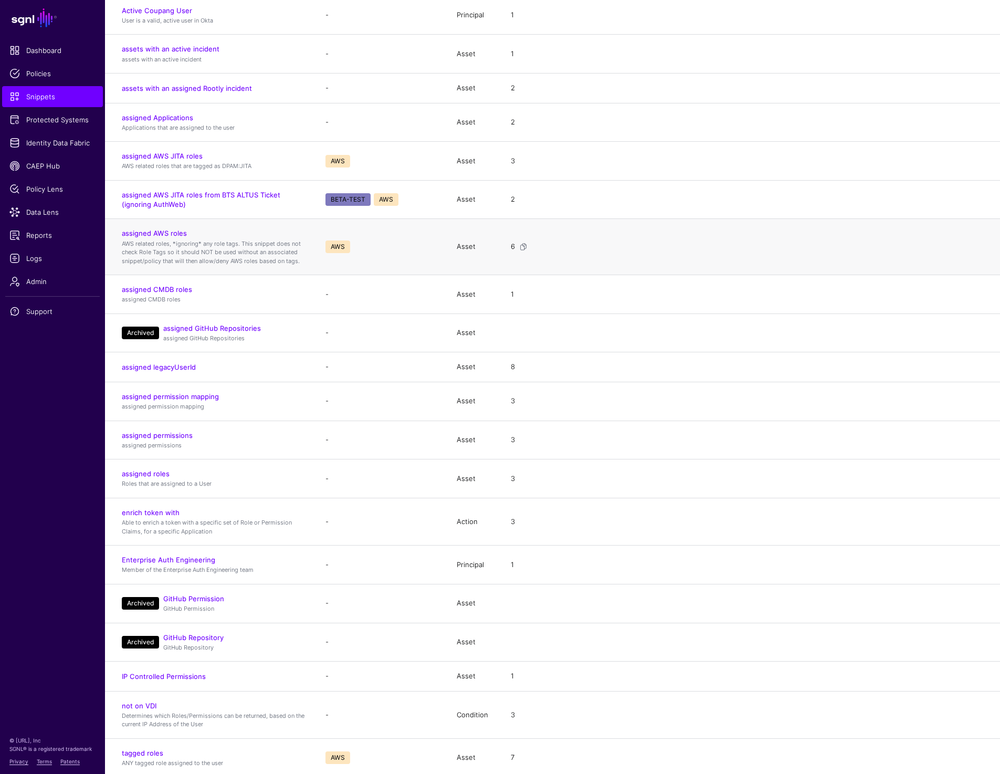
scroll to position [198, 0]
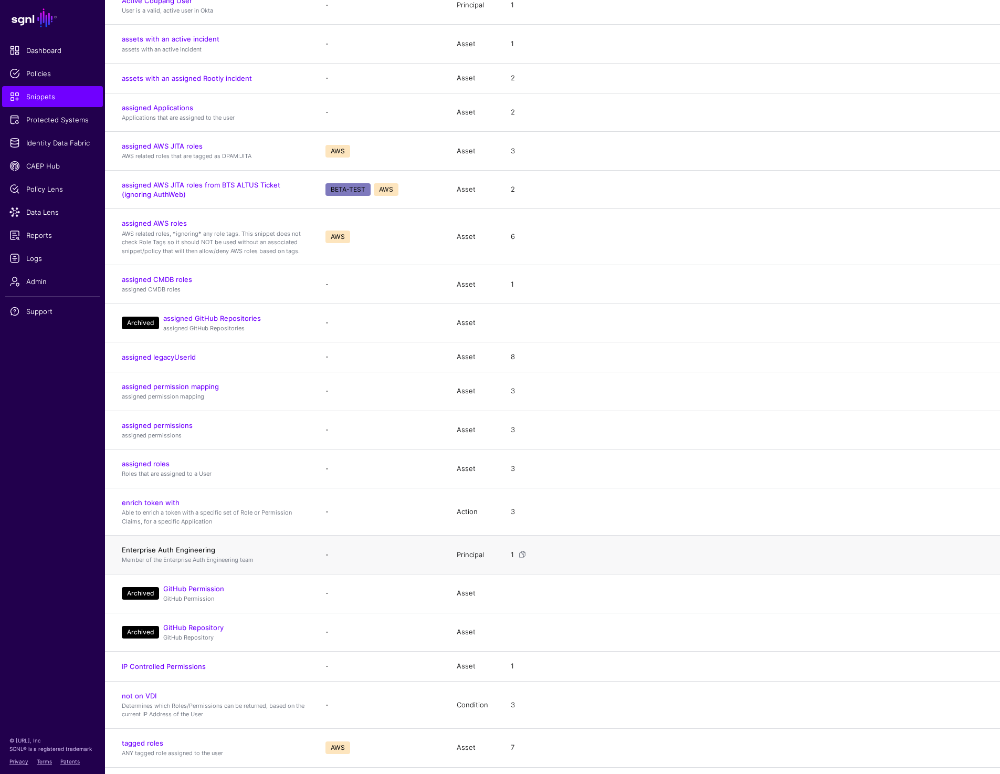
click at [161, 550] on link "Enterprise Auth Engineering" at bounding box center [168, 550] width 93 height 8
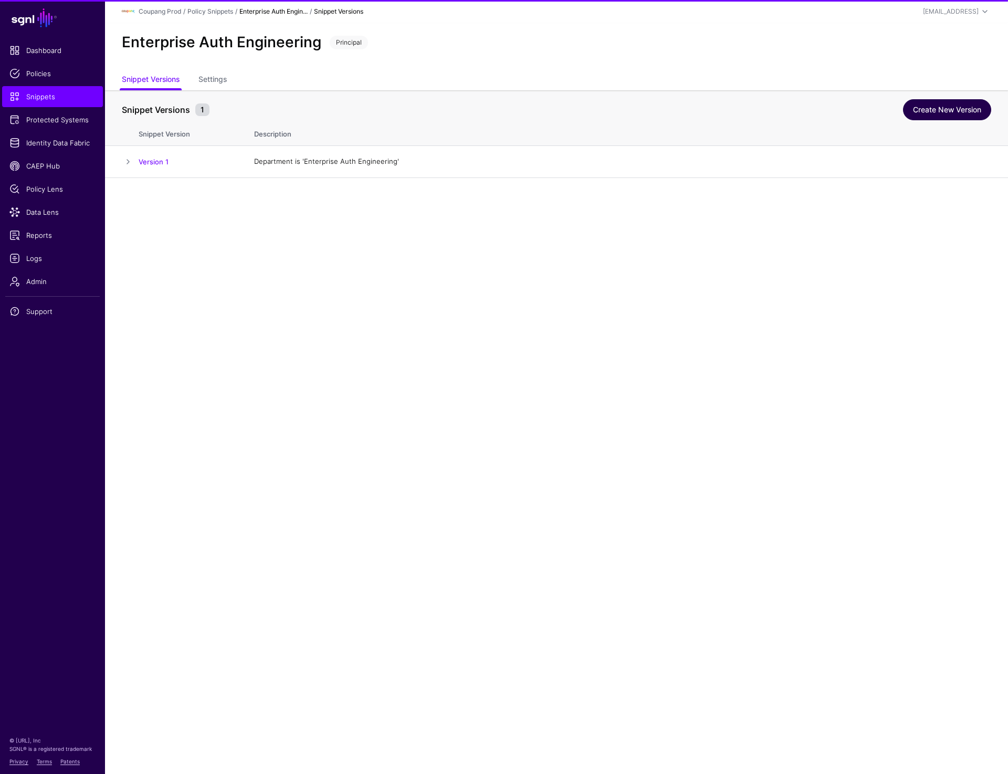
click at [928, 106] on link "Create New Version" at bounding box center [947, 109] width 88 height 21
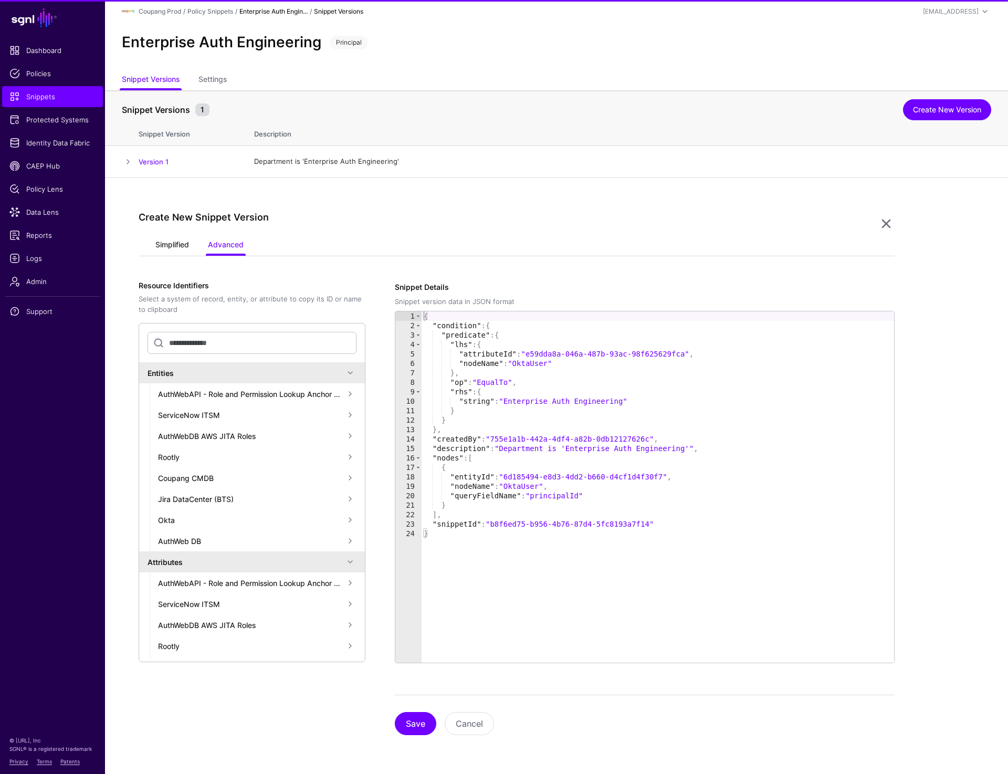
click at [184, 249] on link "Simplified" at bounding box center [172, 246] width 34 height 20
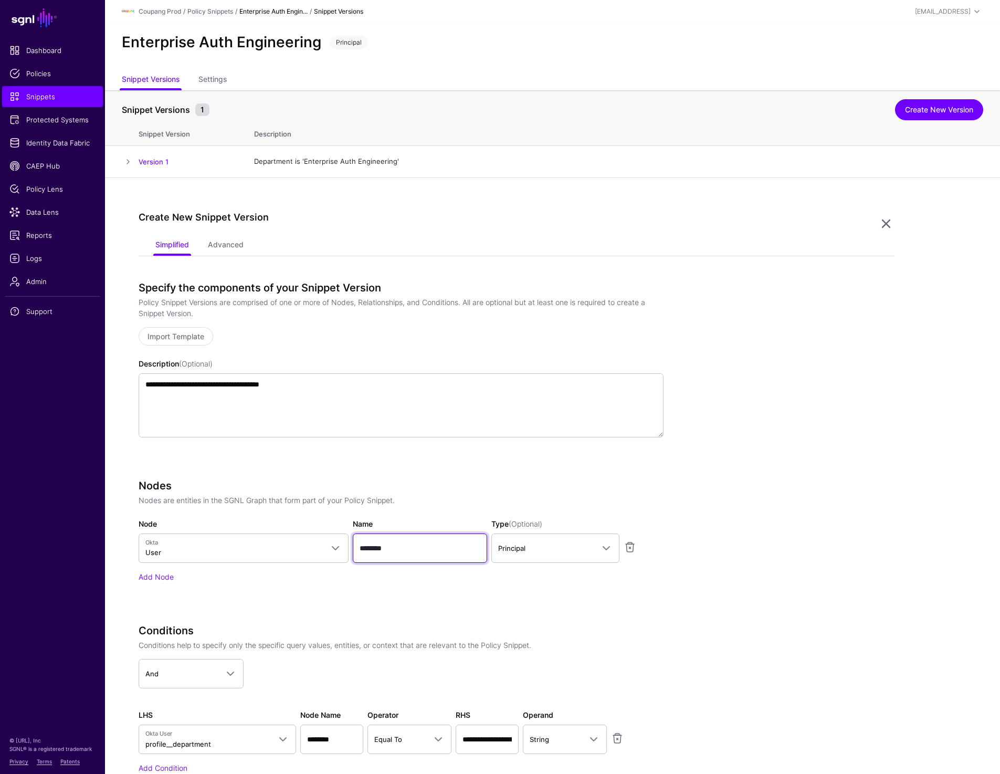
click at [411, 546] on input "********" at bounding box center [420, 548] width 134 height 29
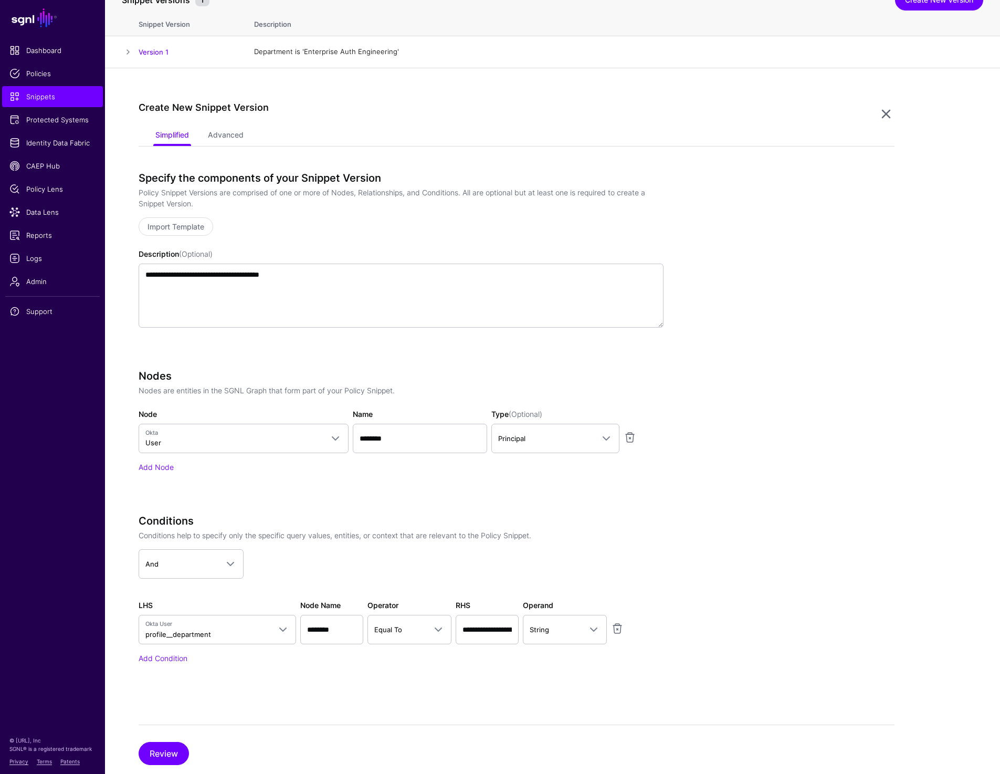
scroll to position [134, 0]
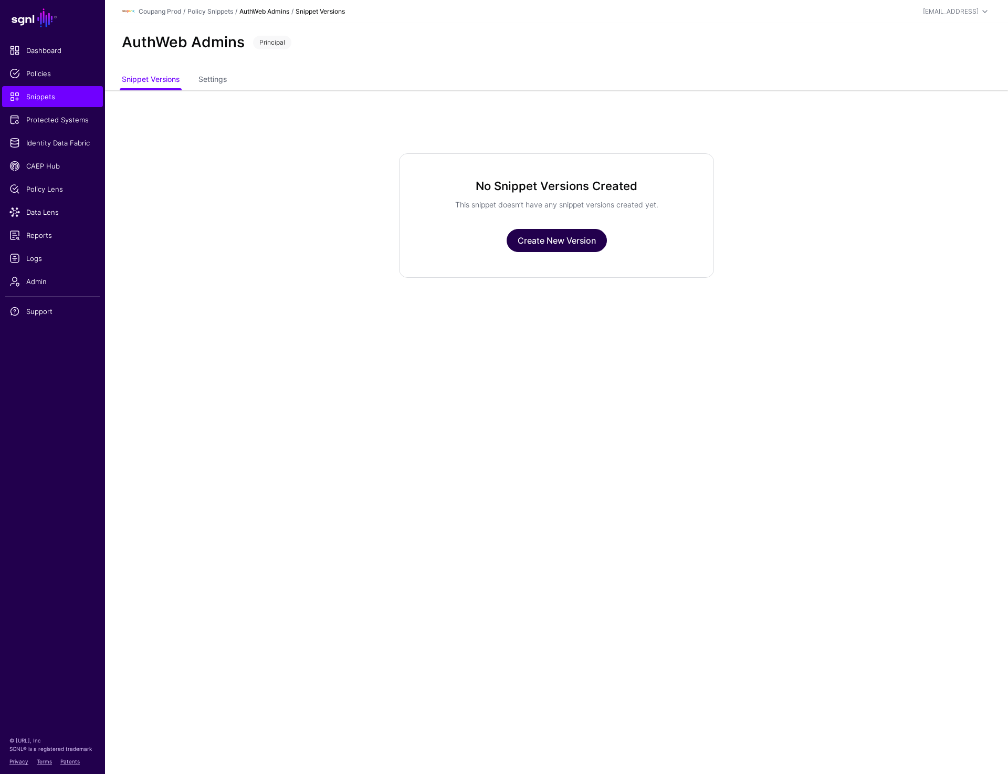
click at [570, 241] on link "Create New Version" at bounding box center [557, 240] width 100 height 23
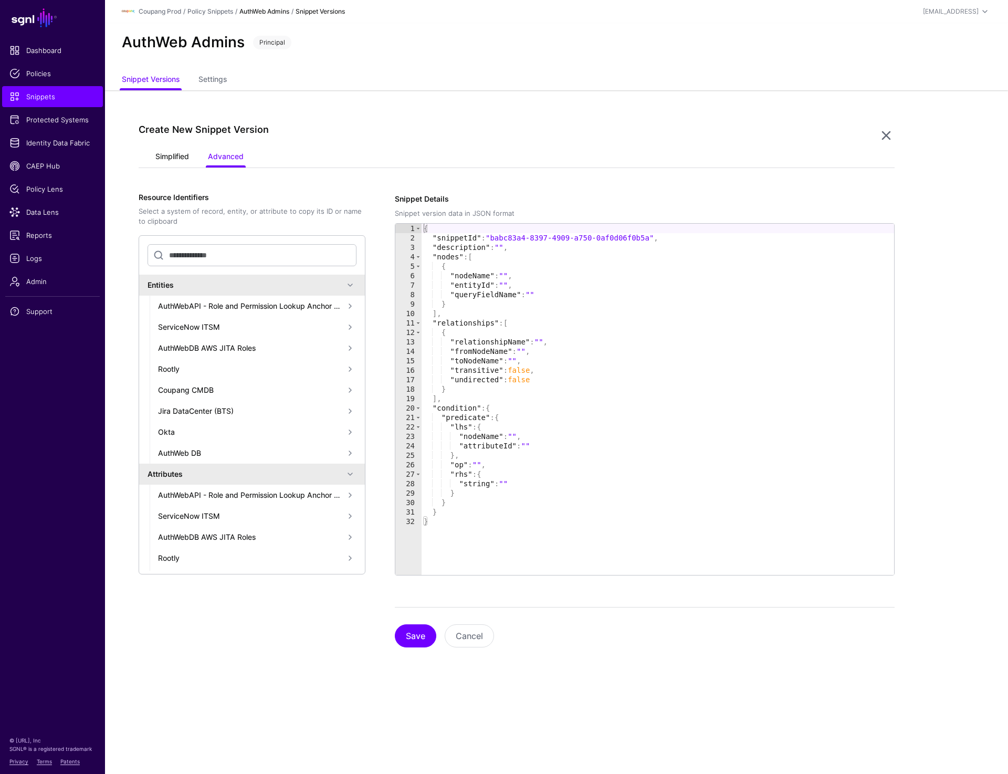
click at [170, 155] on link "Simplified" at bounding box center [172, 158] width 34 height 20
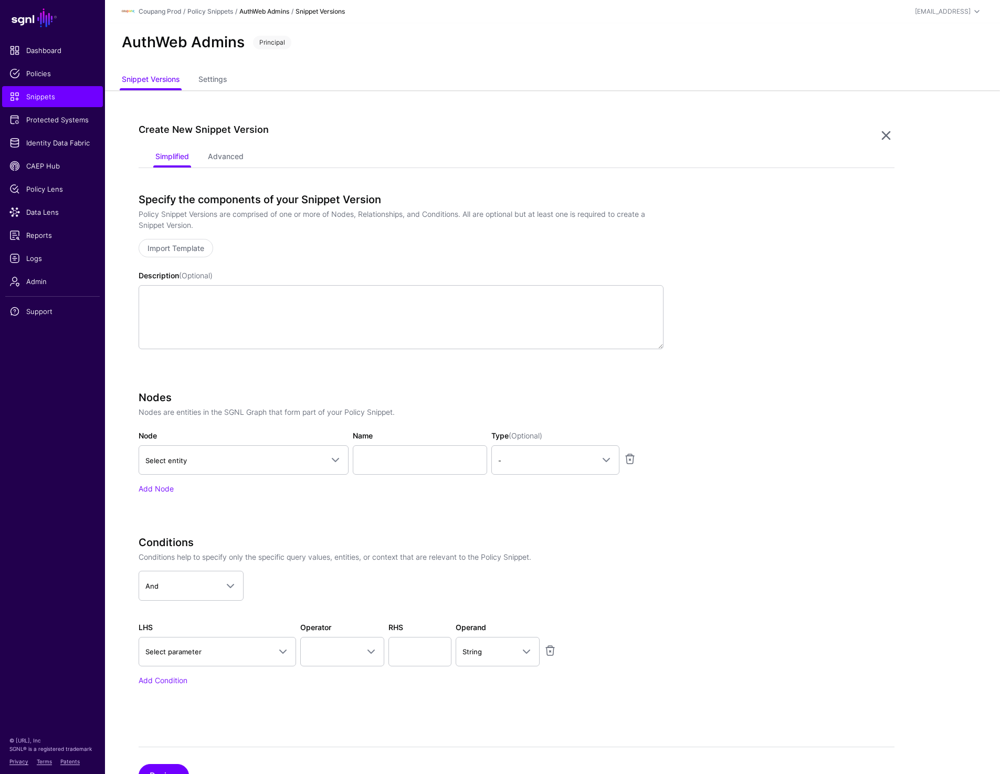
scroll to position [46, 0]
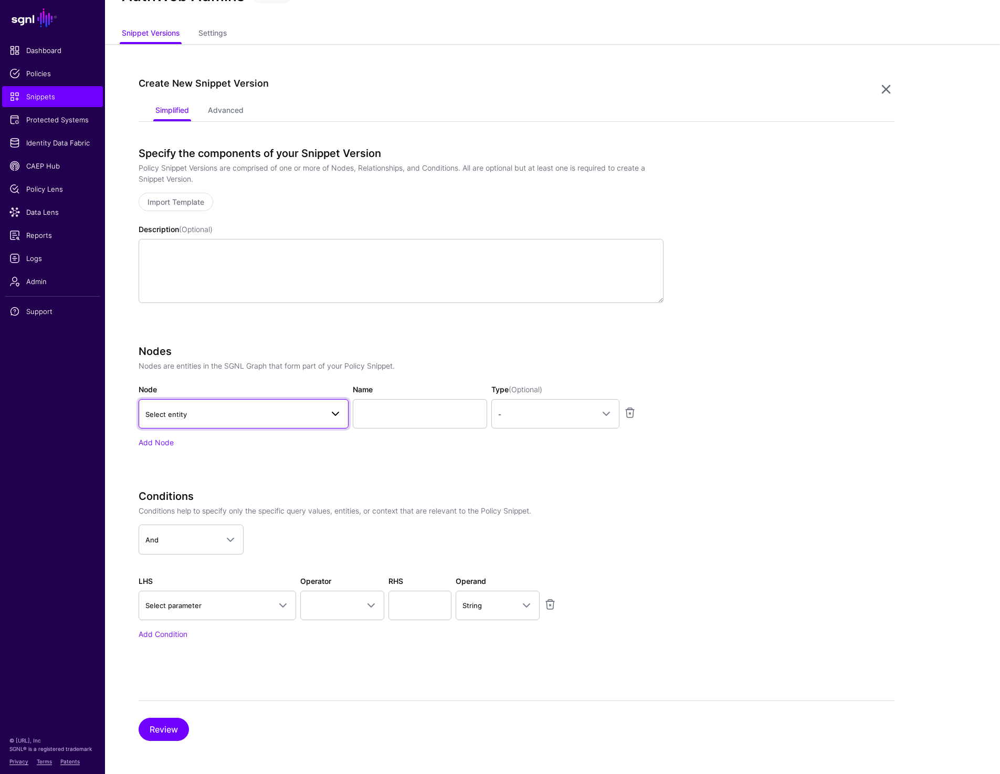
click at [218, 421] on link "Select entity" at bounding box center [244, 413] width 210 height 29
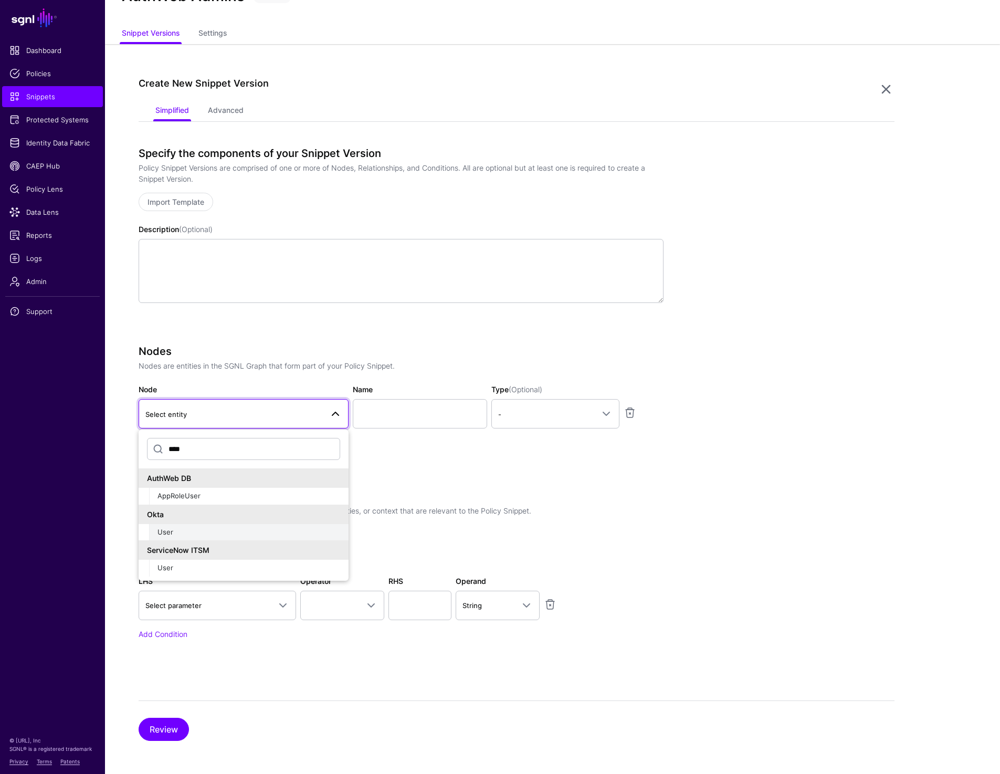
type input "****"
click at [182, 526] on button "User" at bounding box center [249, 532] width 200 height 17
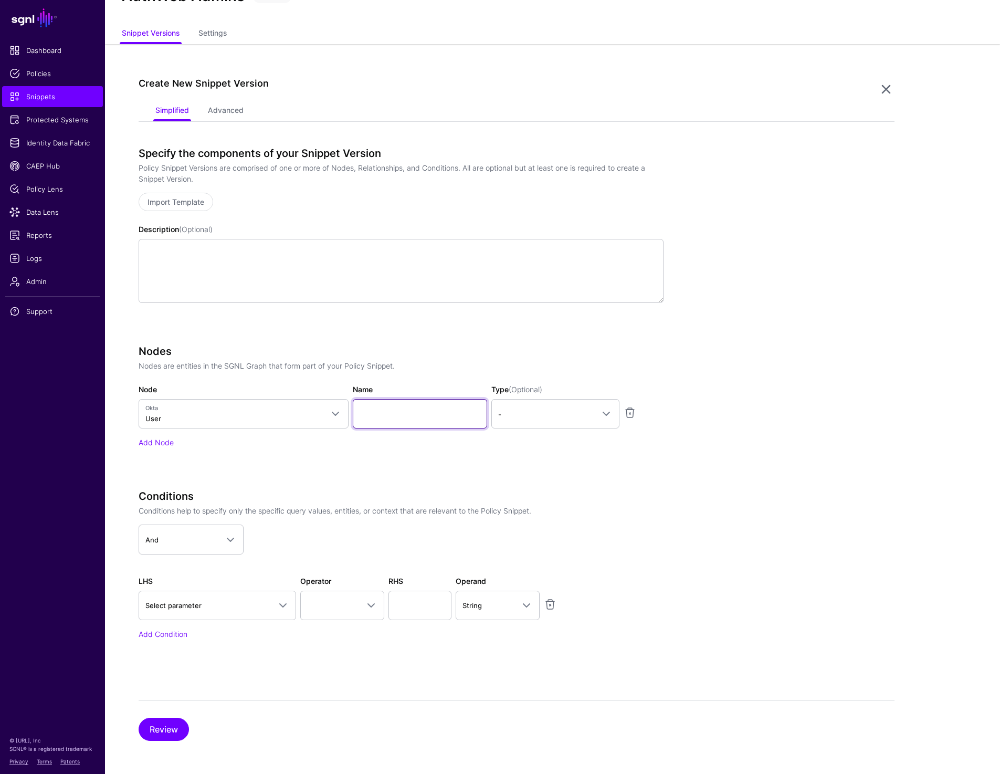
click at [417, 413] on input "Name" at bounding box center [420, 413] width 134 height 29
paste input "********"
type input "********"
click at [527, 410] on span "-" at bounding box center [546, 415] width 96 height 12
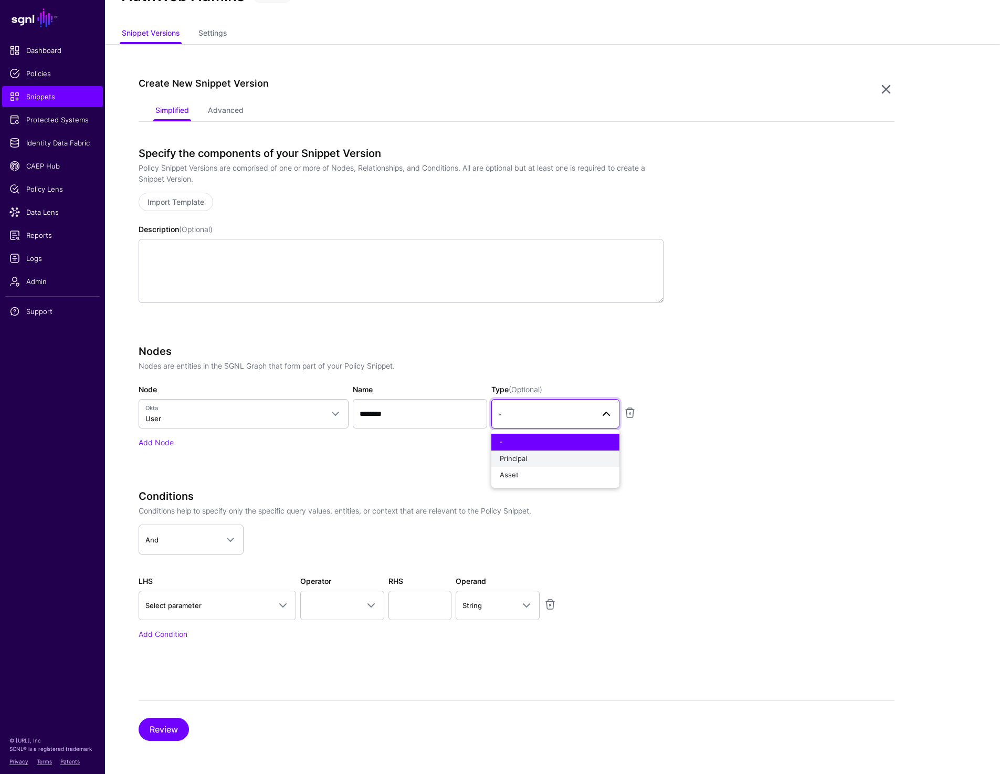
click at [527, 453] on button "Principal" at bounding box center [556, 459] width 128 height 17
click at [755, 460] on app-snippets-creator "Specify the components of your Snippet Version Policy Snippet Versions are comp…" at bounding box center [517, 408] width 756 height 522
click at [768, 379] on app-snippets-creator "Specify the components of your Snippet Version Policy Snippet Versions are comp…" at bounding box center [517, 408] width 756 height 522
click at [189, 537] on span "And" at bounding box center [181, 540] width 72 height 12
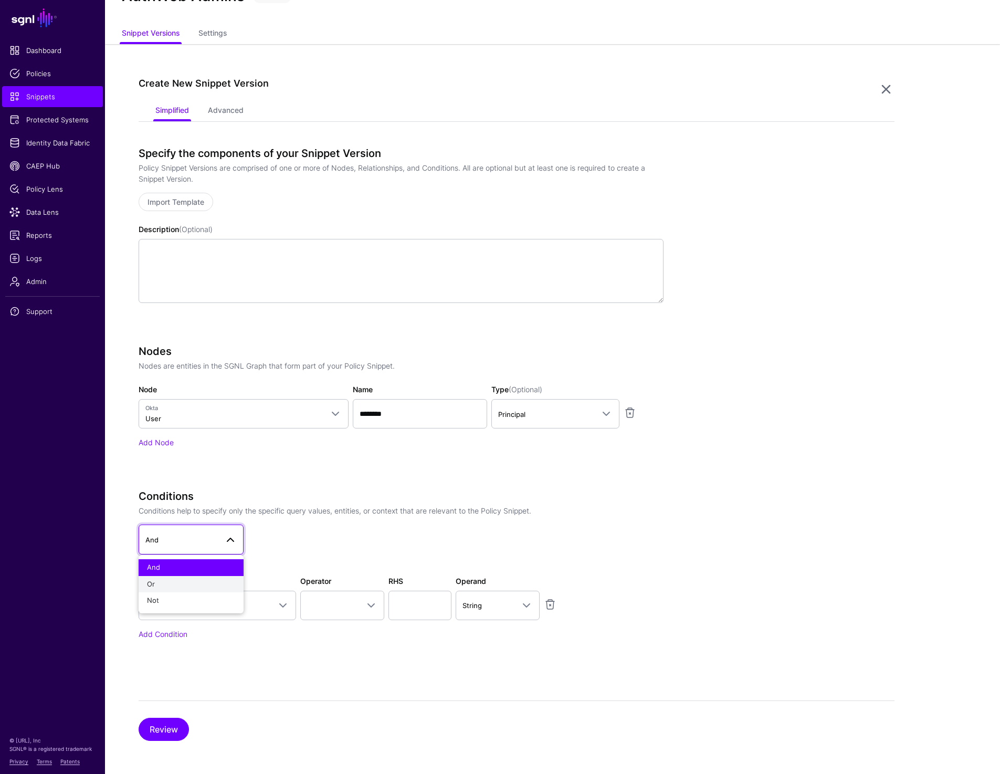
click at [178, 582] on div "Or" at bounding box center [191, 584] width 88 height 11
click at [184, 609] on span "Select parameter" at bounding box center [207, 606] width 125 height 12
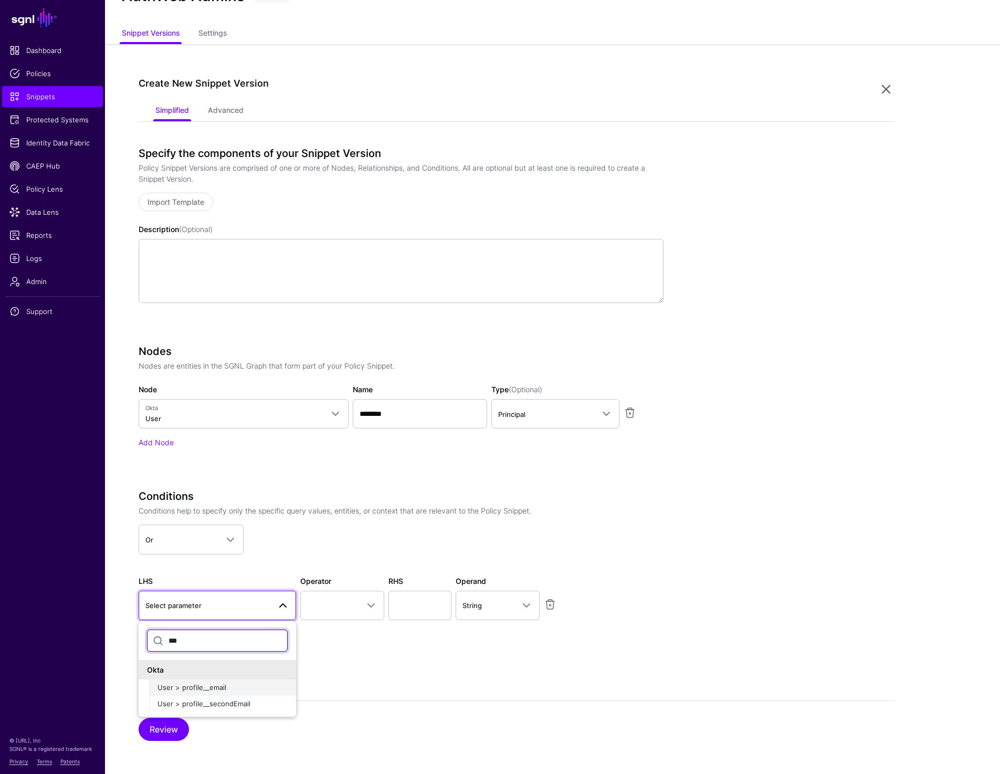
type input "***"
click at [210, 690] on span "User > profile__email" at bounding box center [192, 687] width 69 height 8
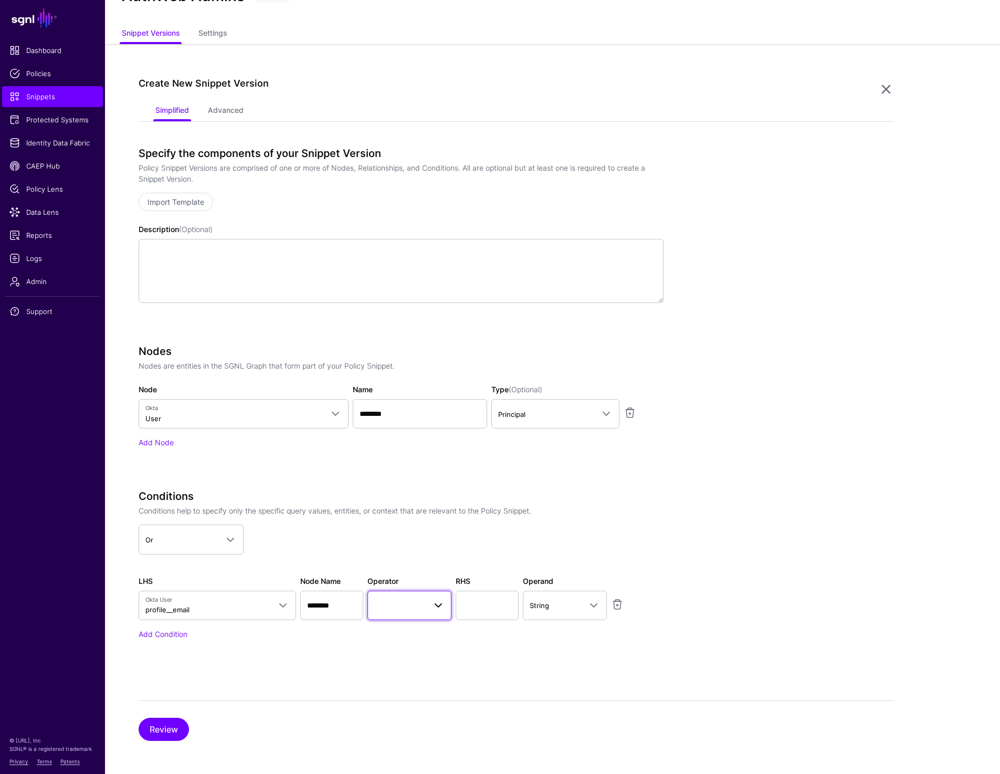
click at [390, 610] on span at bounding box center [409, 605] width 70 height 13
click at [421, 466] on div "Equal To" at bounding box center [433, 469] width 114 height 11
click at [481, 608] on input "text" at bounding box center [487, 605] width 63 height 29
click at [205, 607] on span "Okta User profile__email" at bounding box center [207, 606] width 125 height 20
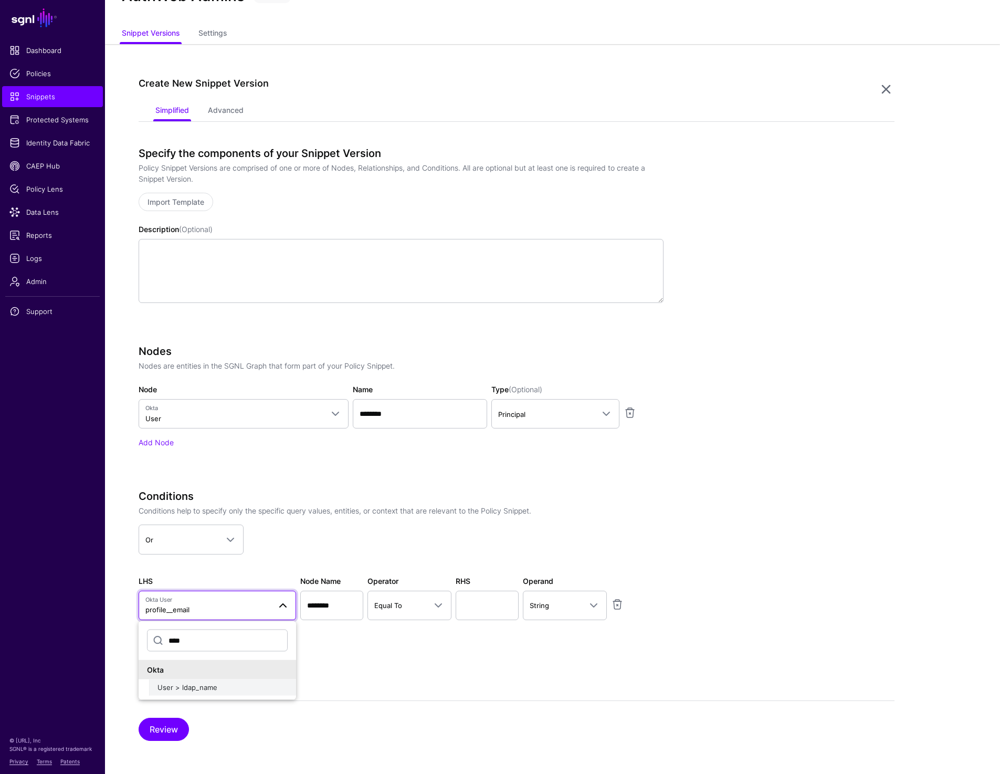
type input "****"
click at [205, 682] on div "User > ldap_name" at bounding box center [223, 687] width 130 height 11
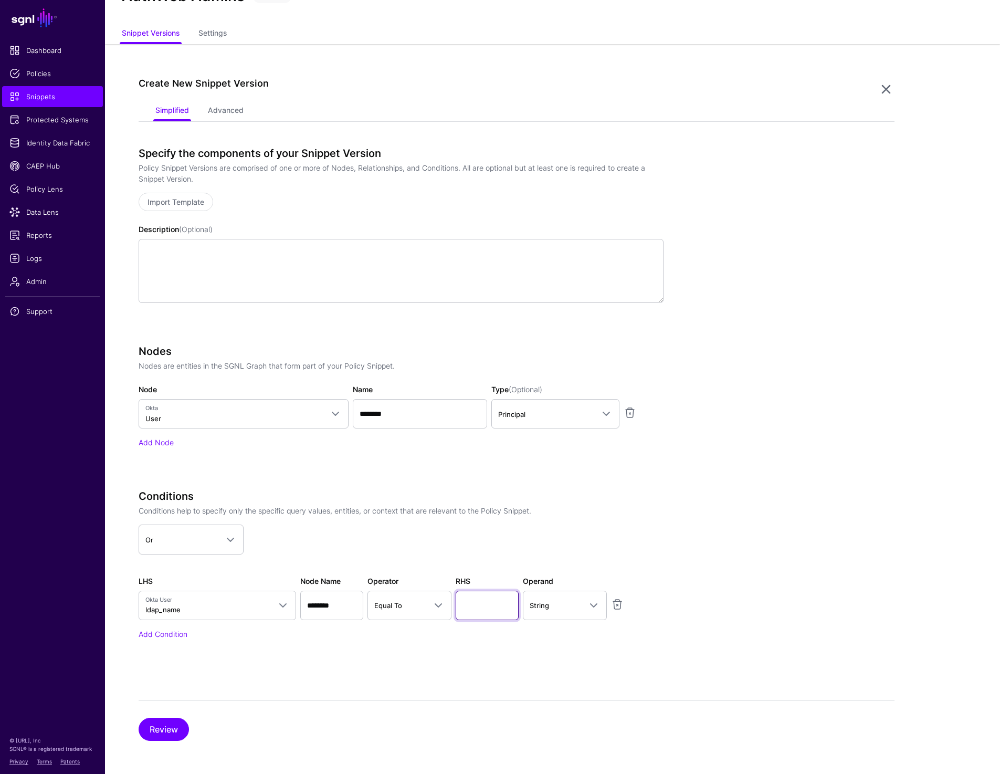
click at [494, 601] on input "text" at bounding box center [487, 605] width 63 height 29
paste input "*******"
type input "*******"
click at [728, 491] on app-snippets-creator "Specify the components of your Snippet Version Policy Snippet Versions are comp…" at bounding box center [517, 408] width 756 height 522
click at [175, 630] on link "Add Condition" at bounding box center [163, 634] width 49 height 9
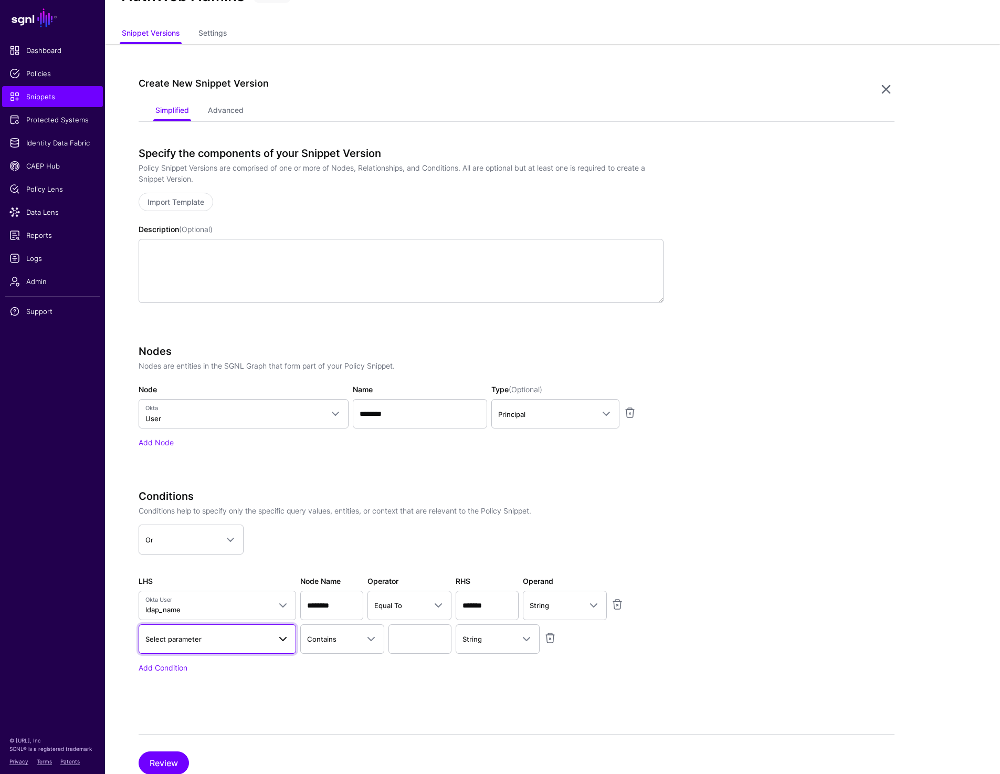
click at [223, 639] on span "Select parameter" at bounding box center [207, 639] width 125 height 12
type input "****"
click at [149, 713] on button "User > ldap_name" at bounding box center [222, 721] width 147 height 17
click at [419, 634] on span "Contains" at bounding box center [399, 639] width 51 height 12
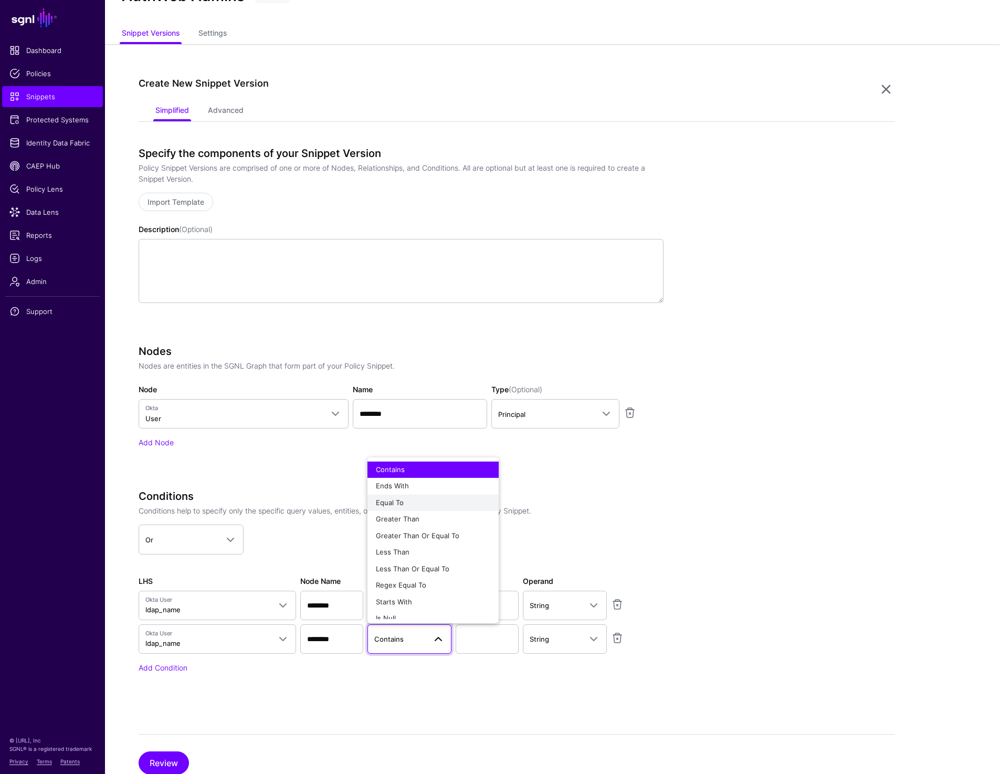
click at [400, 503] on span "Equal To" at bounding box center [390, 502] width 28 height 8
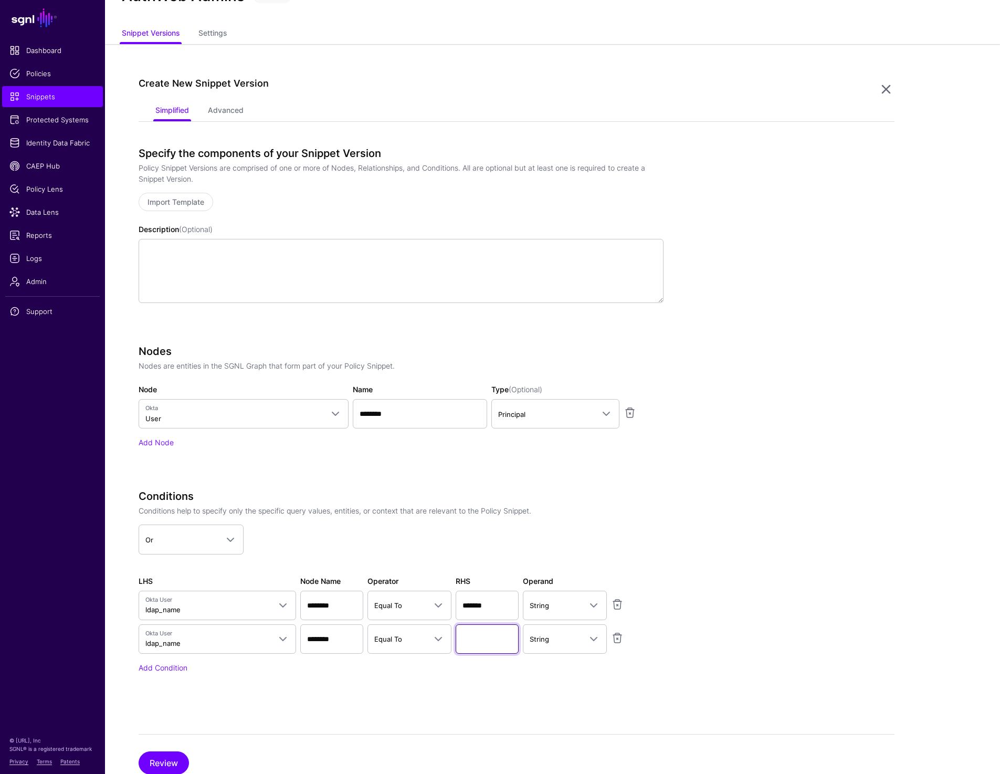
click at [479, 639] on input "text" at bounding box center [487, 638] width 63 height 29
paste input "****"
type input "****"
click at [156, 671] on link "Add Condition" at bounding box center [163, 667] width 49 height 9
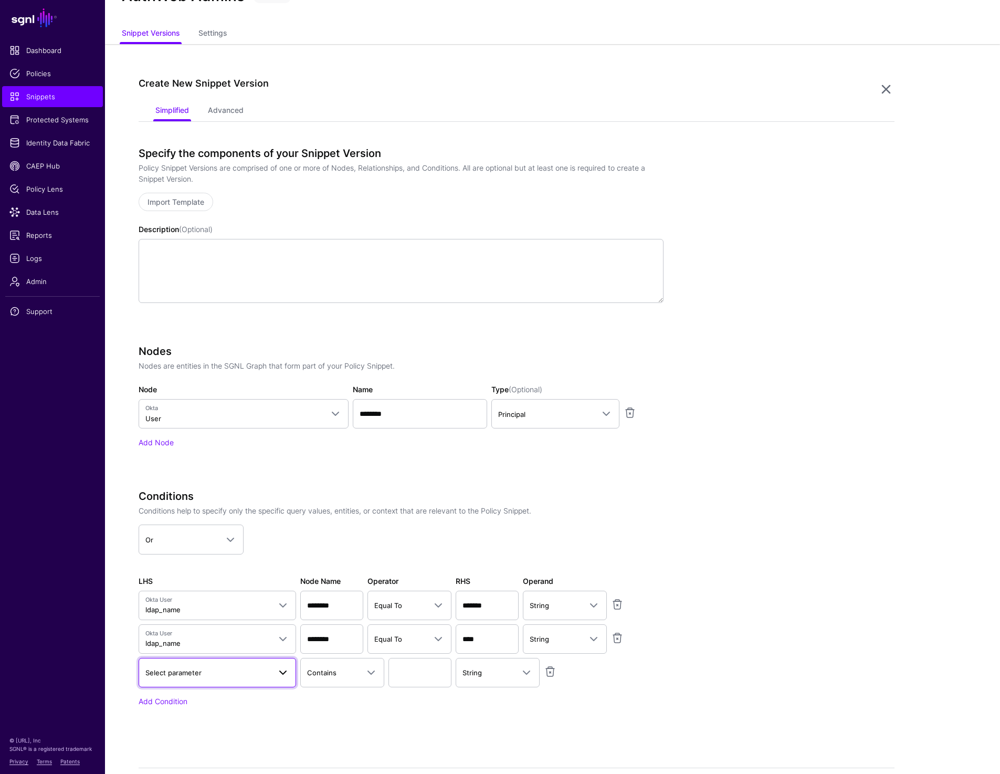
click at [197, 683] on link "Select parameter" at bounding box center [218, 672] width 158 height 29
type input "****"
click at [176, 754] on span "User > ldap_name" at bounding box center [188, 754] width 60 height 8
click at [423, 669] on span "Contains" at bounding box center [399, 673] width 51 height 12
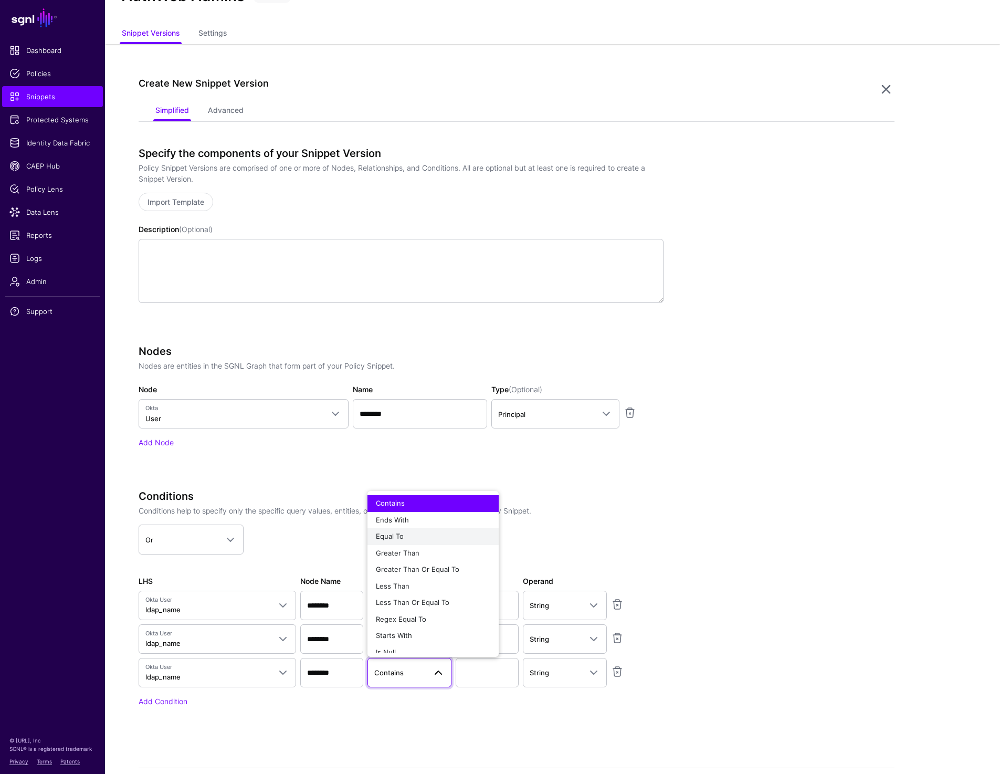
click at [427, 534] on div "Equal To" at bounding box center [433, 536] width 114 height 11
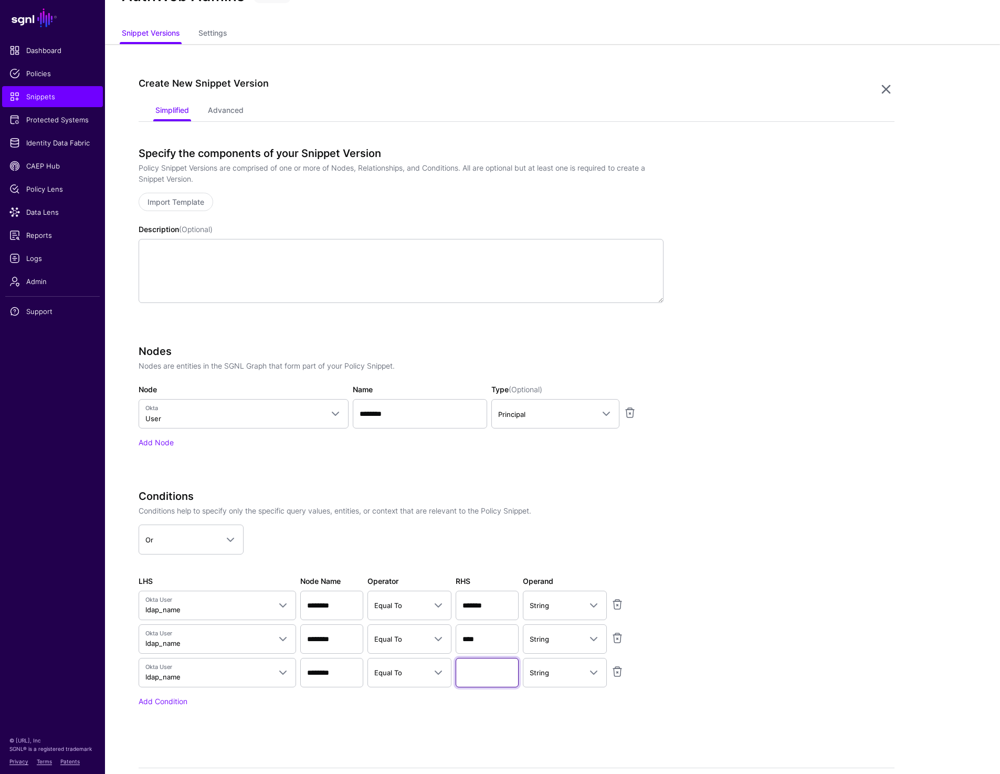
click at [485, 669] on input "text" at bounding box center [487, 672] width 63 height 29
paste input "********"
type input "********"
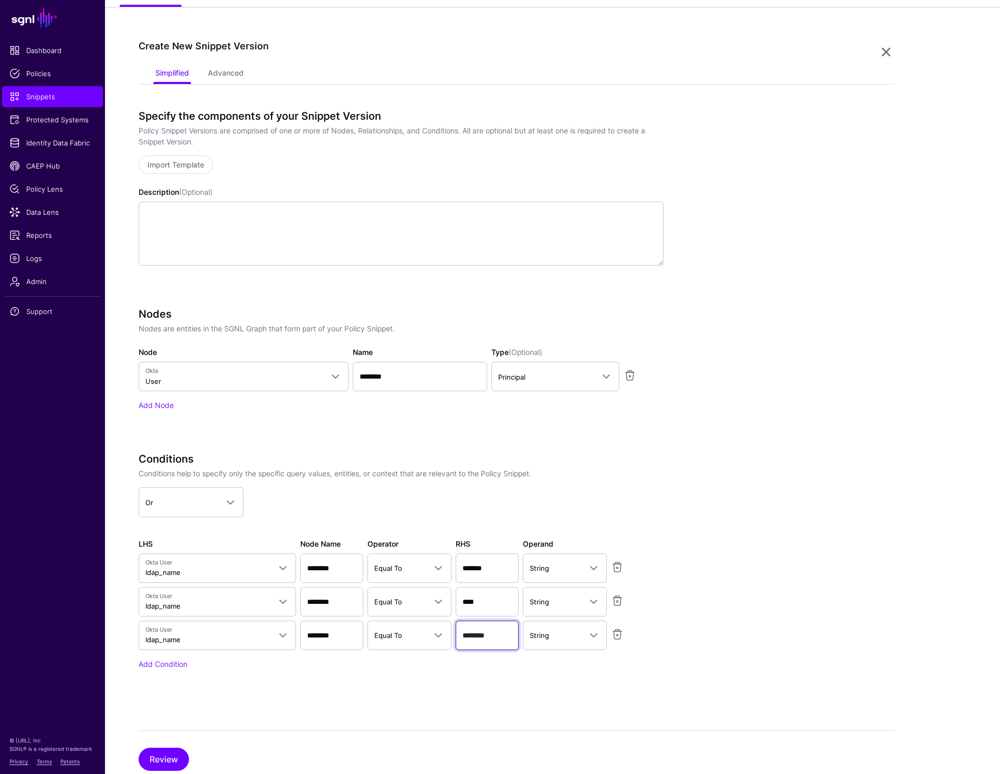
scroll to position [84, 0]
click at [857, 526] on app-snippets-creator "Specify the components of your Snippet Version Policy Snippet Versions are comp…" at bounding box center [517, 403] width 756 height 589
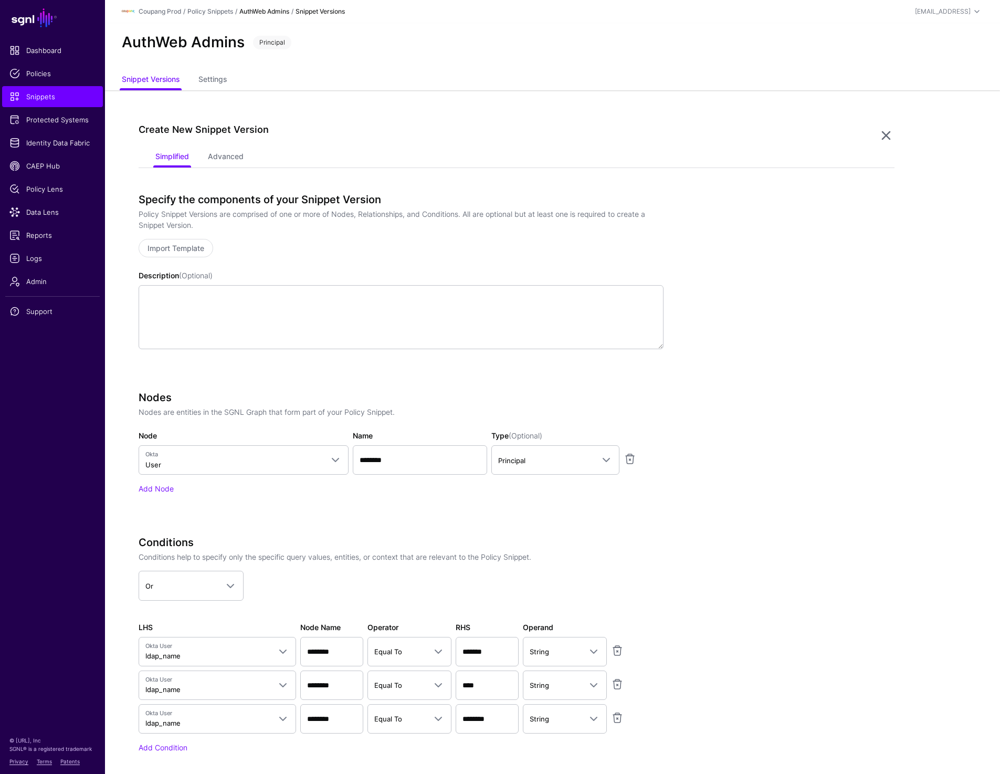
scroll to position [113, 0]
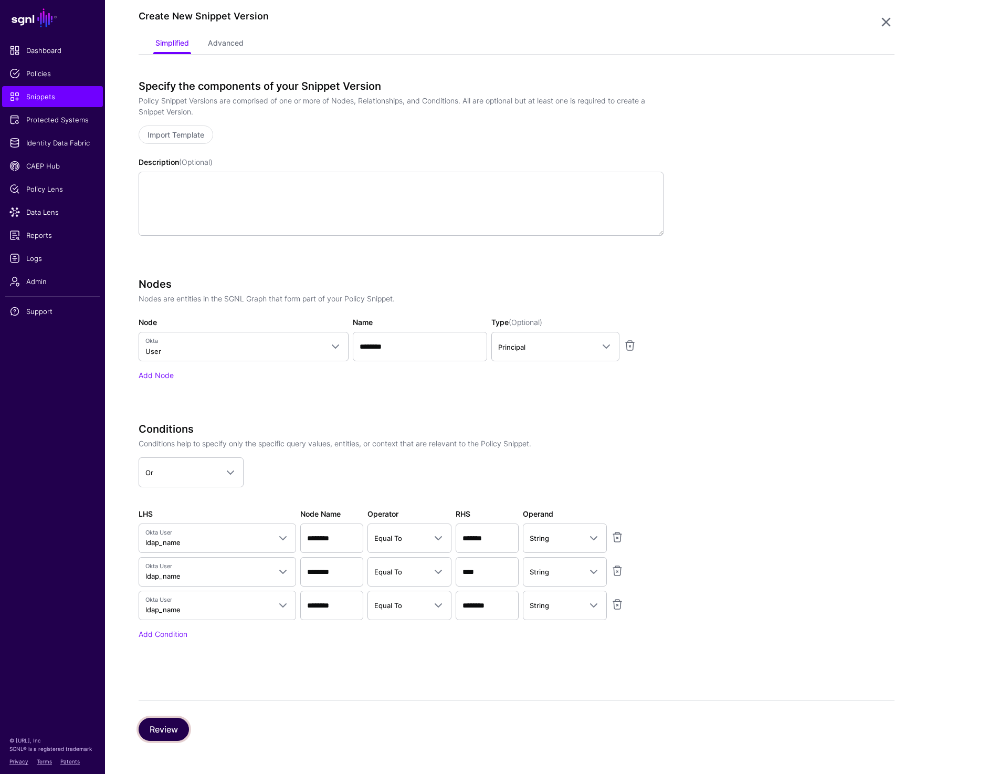
click at [151, 725] on button "Review" at bounding box center [164, 729] width 50 height 23
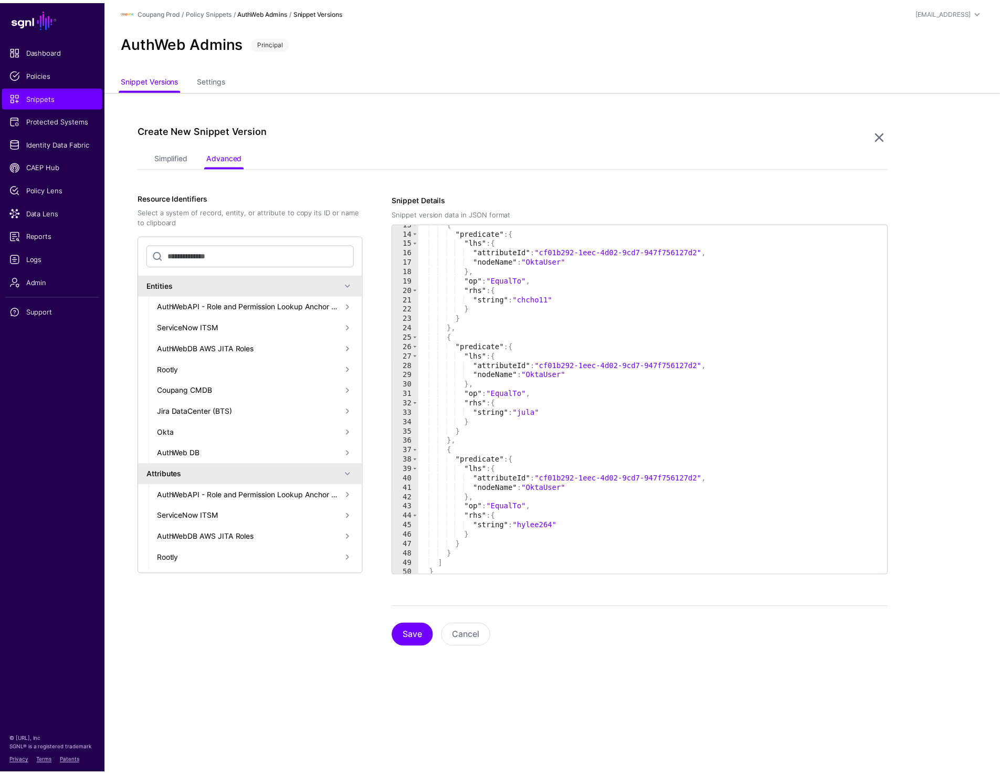
scroll to position [131, 0]
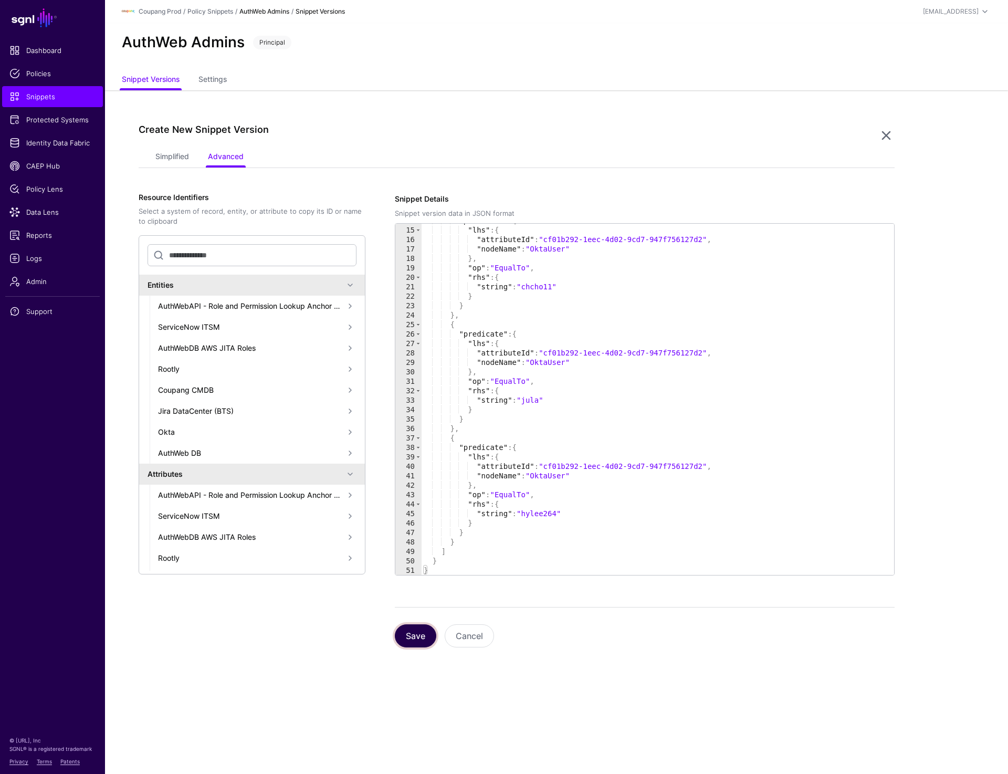
click at [418, 636] on button "Save" at bounding box center [415, 635] width 41 height 23
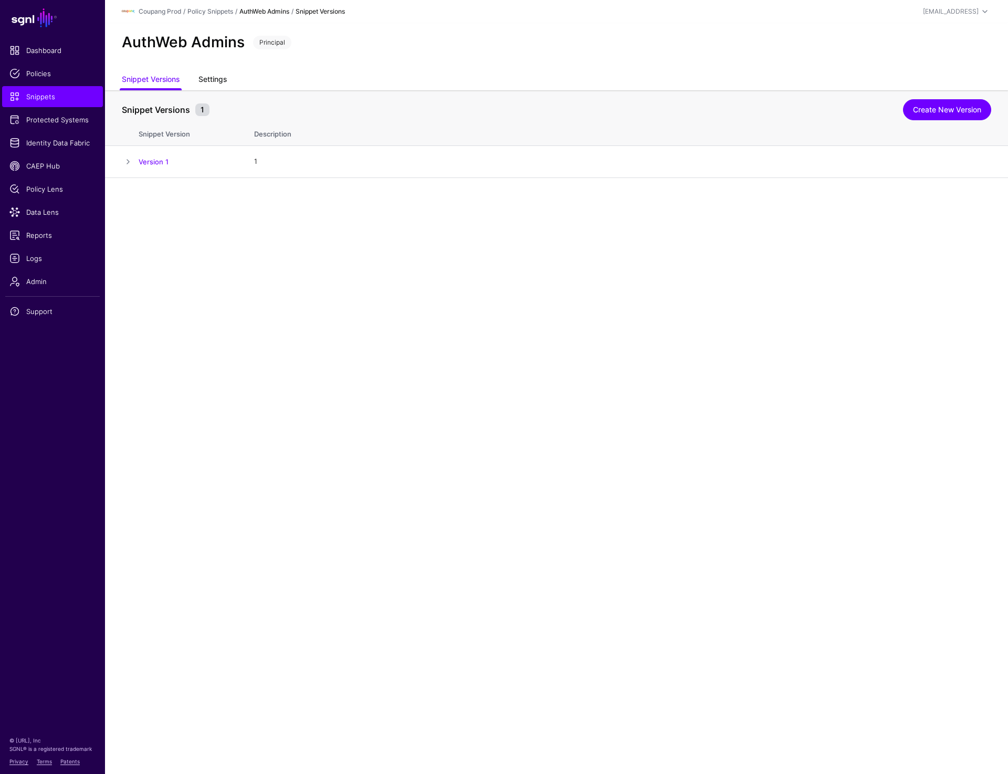
click at [205, 79] on link "Settings" at bounding box center [213, 80] width 28 height 20
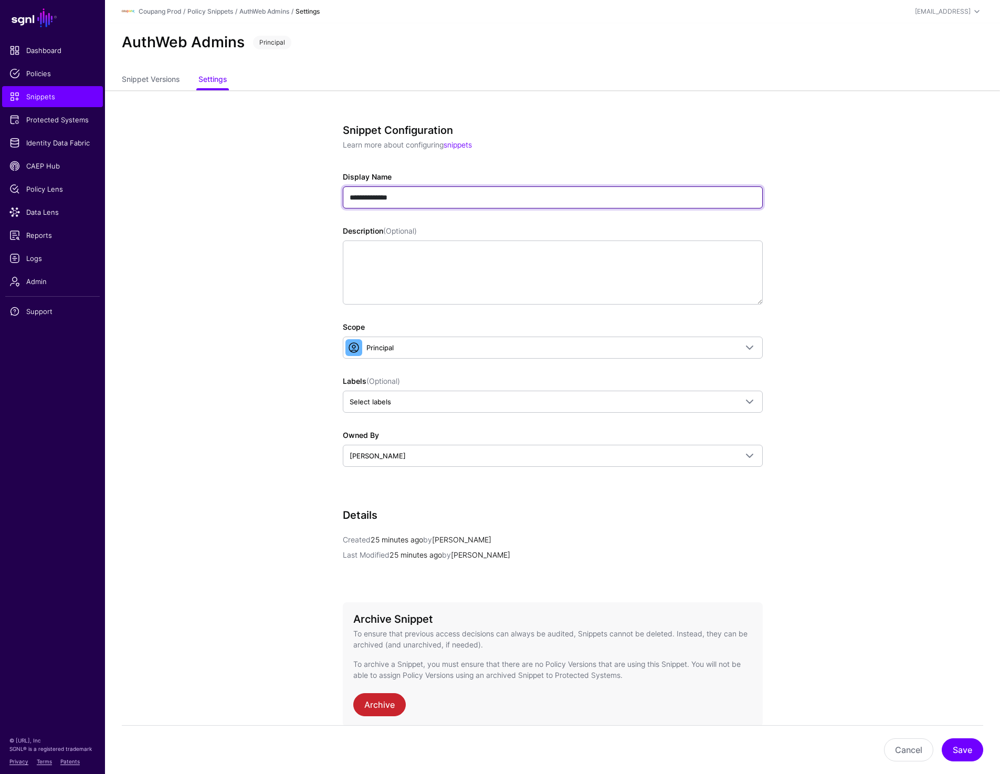
click at [384, 196] on input "**********" at bounding box center [553, 197] width 420 height 22
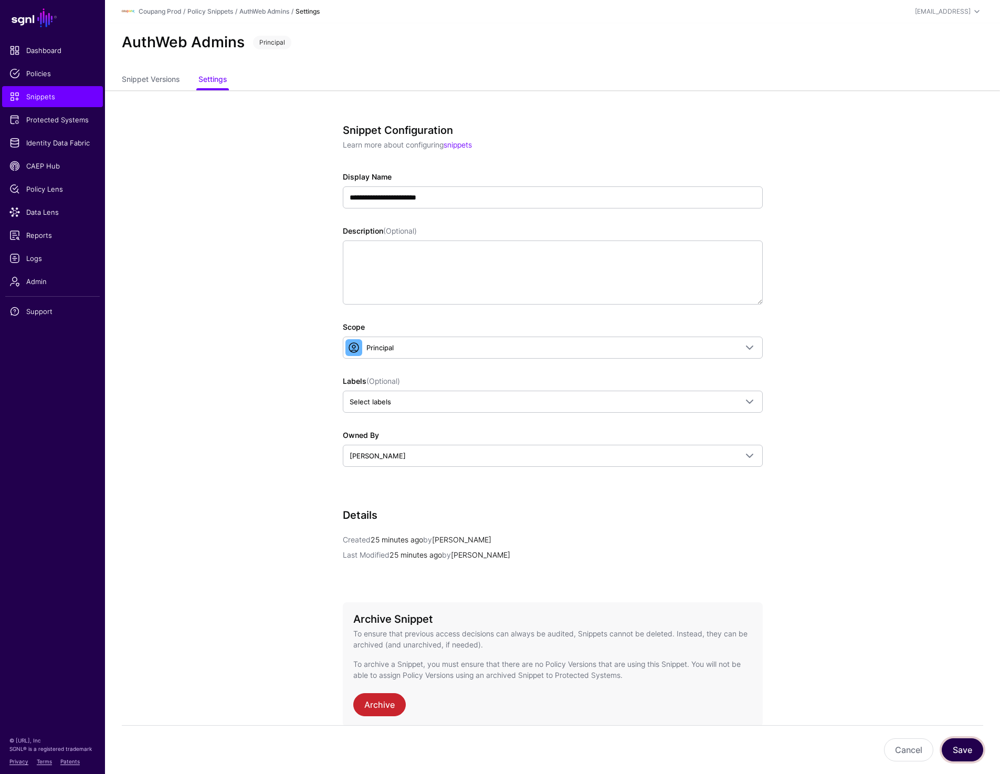
click at [963, 744] on button "Save" at bounding box center [962, 749] width 41 height 23
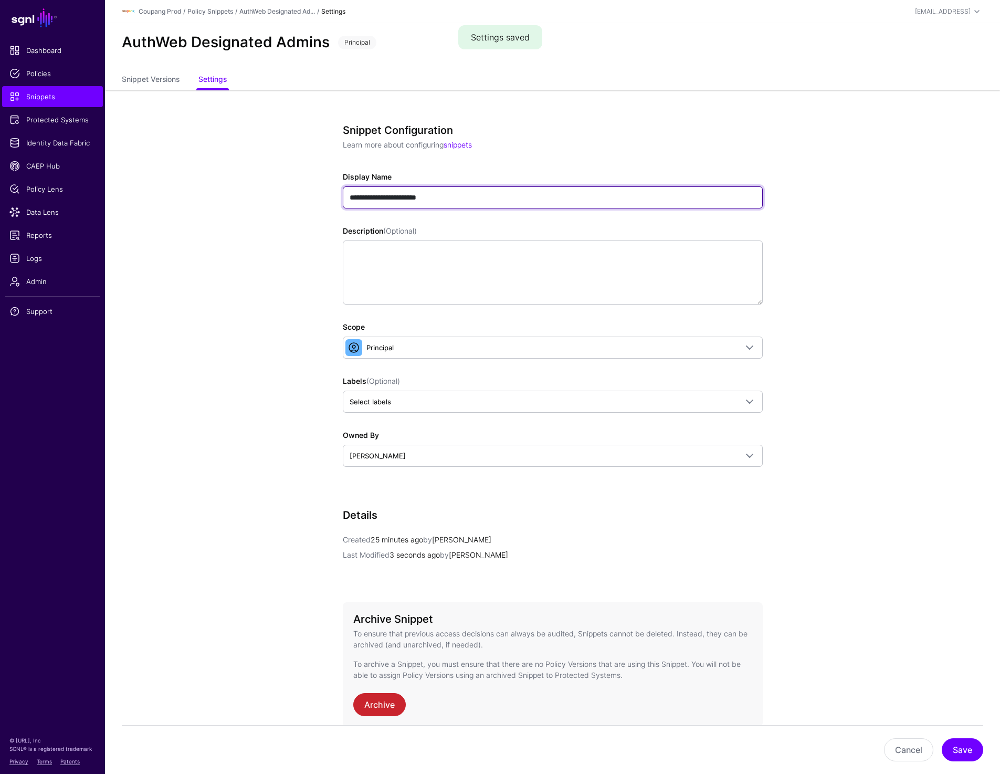
click at [400, 200] on input "**********" at bounding box center [553, 197] width 420 height 22
type input "**********"
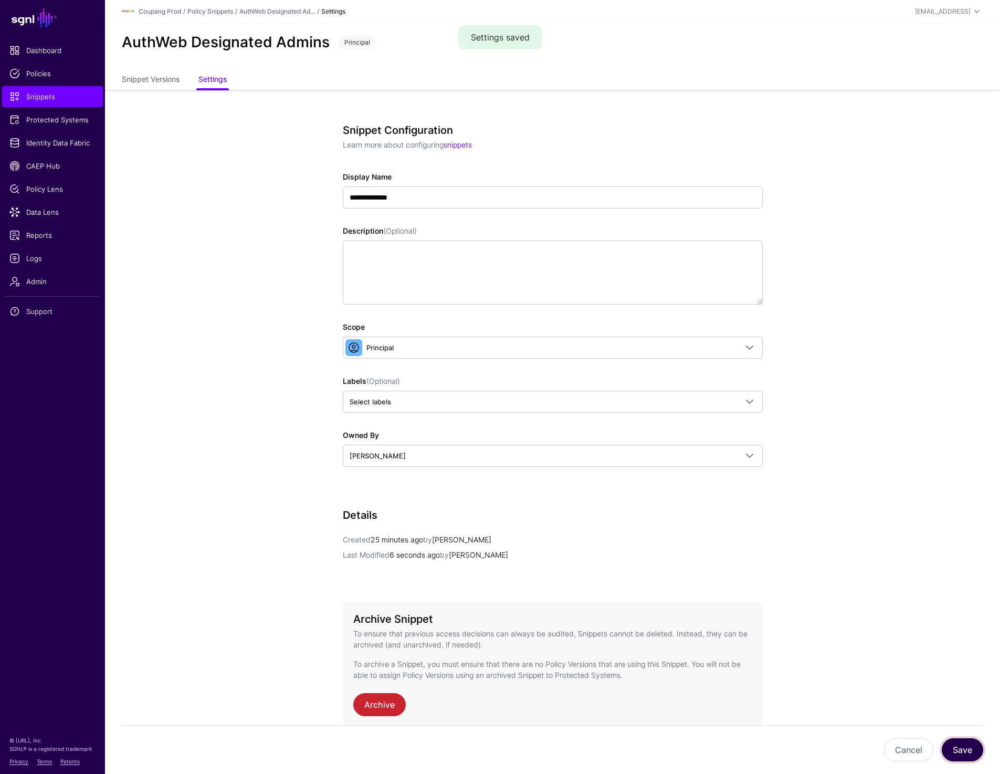
click at [969, 745] on button "Save" at bounding box center [962, 749] width 41 height 23
click at [43, 98] on span "Snippets" at bounding box center [52, 96] width 86 height 11
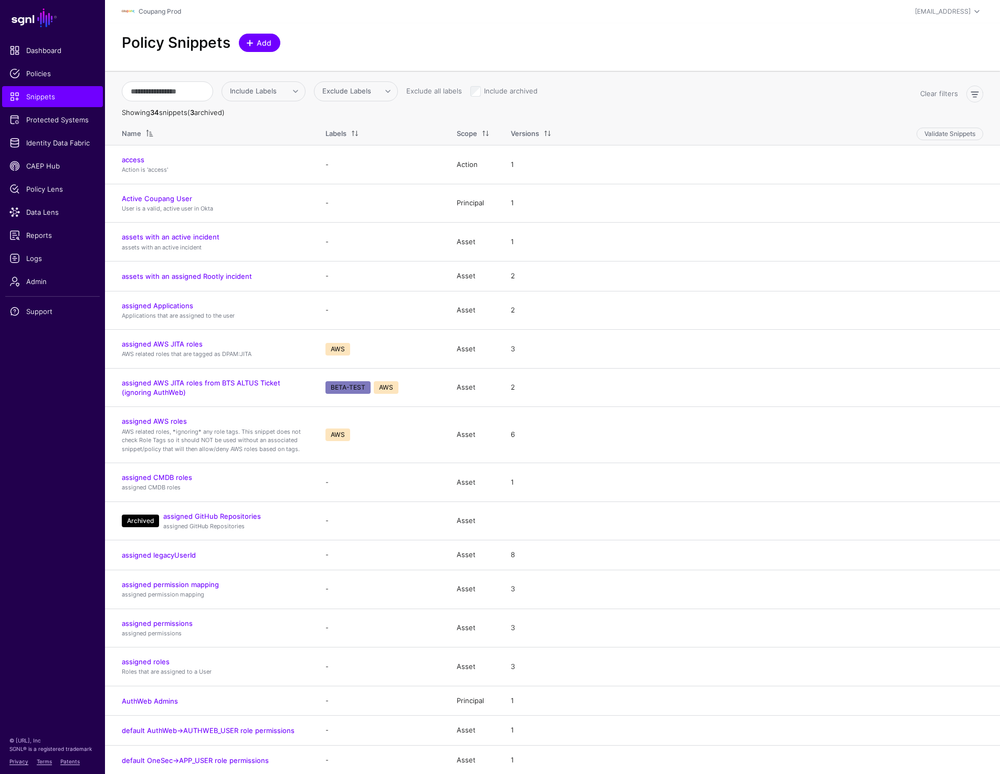
click at [261, 38] on span "Add" at bounding box center [264, 42] width 17 height 11
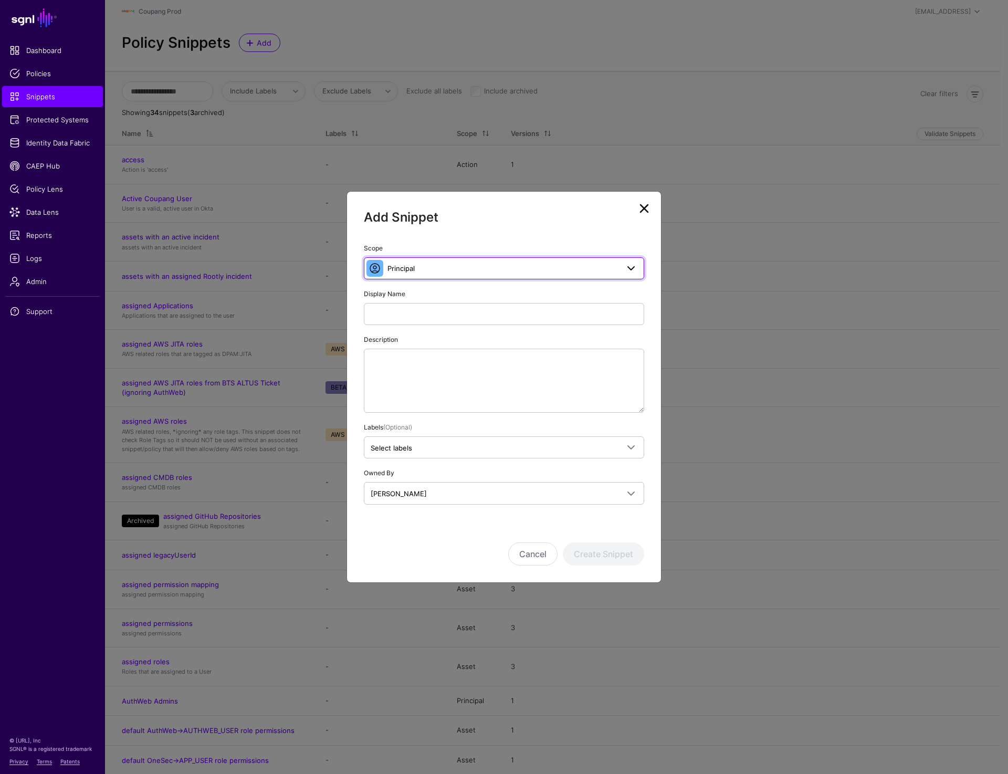
click at [497, 260] on link "Principal" at bounding box center [504, 268] width 280 height 22
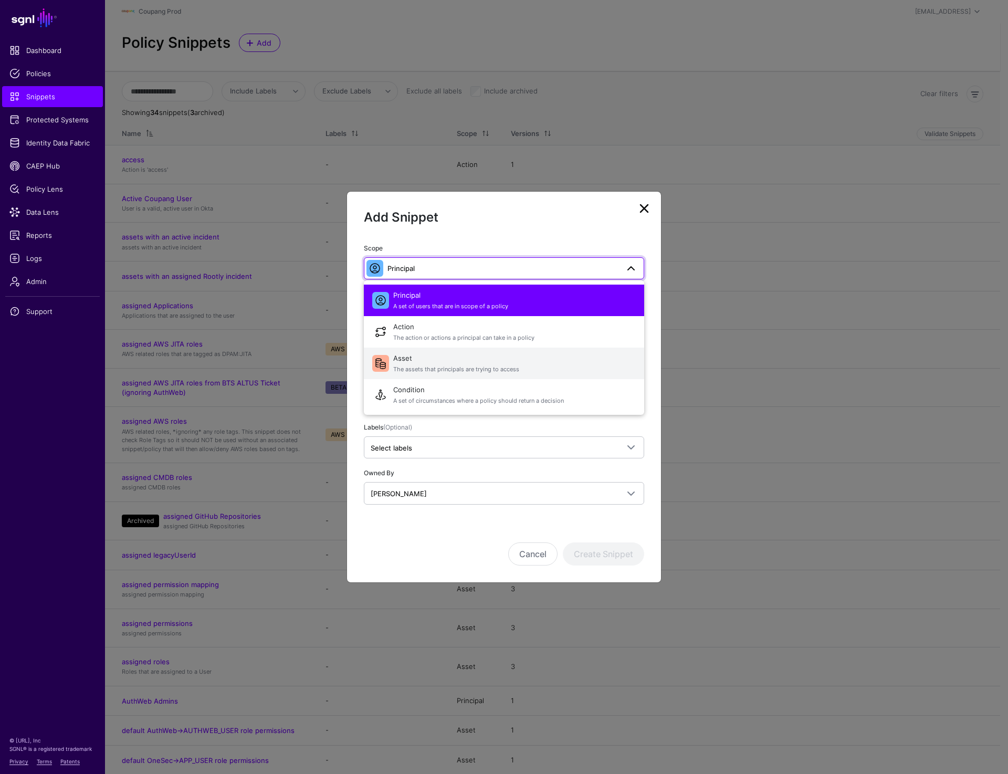
click at [428, 363] on span "Asset The assets that principals are trying to access" at bounding box center [514, 363] width 243 height 25
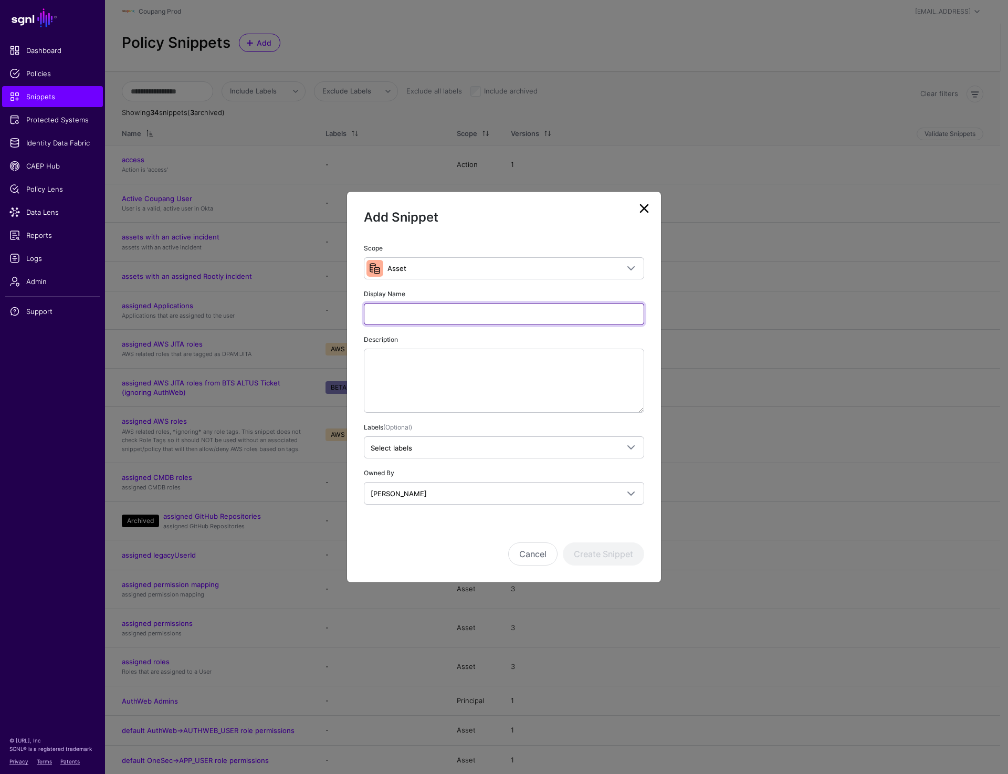
click at [403, 317] on input "Display Name" at bounding box center [504, 314] width 280 height 22
paste input "**********"
click at [463, 319] on input "**********" at bounding box center [504, 314] width 280 height 22
click at [463, 314] on input "**********" at bounding box center [504, 314] width 280 height 22
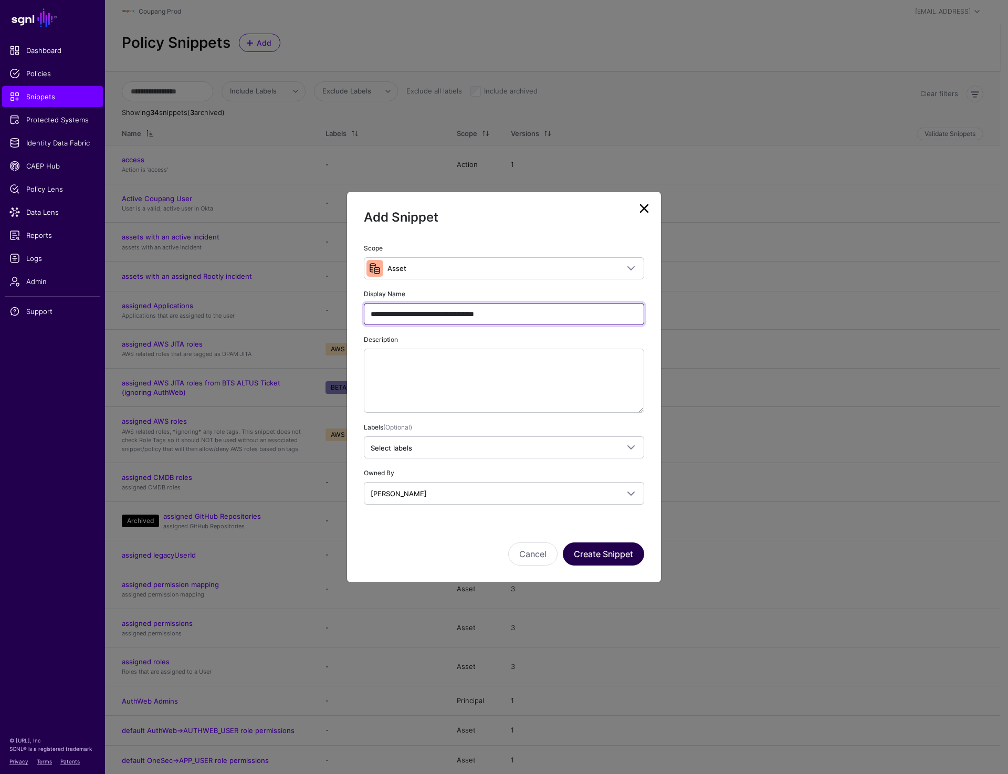
type input "**********"
click at [606, 549] on button "Create Snippet" at bounding box center [603, 554] width 81 height 23
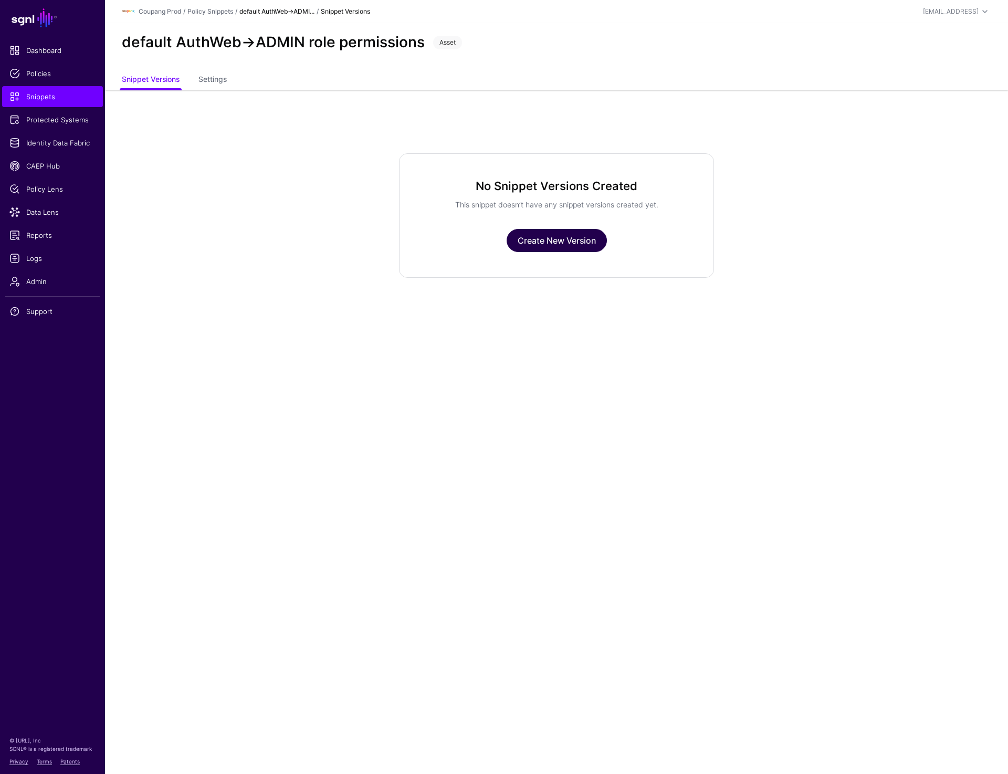
click at [554, 230] on link "Create New Version" at bounding box center [557, 240] width 100 height 23
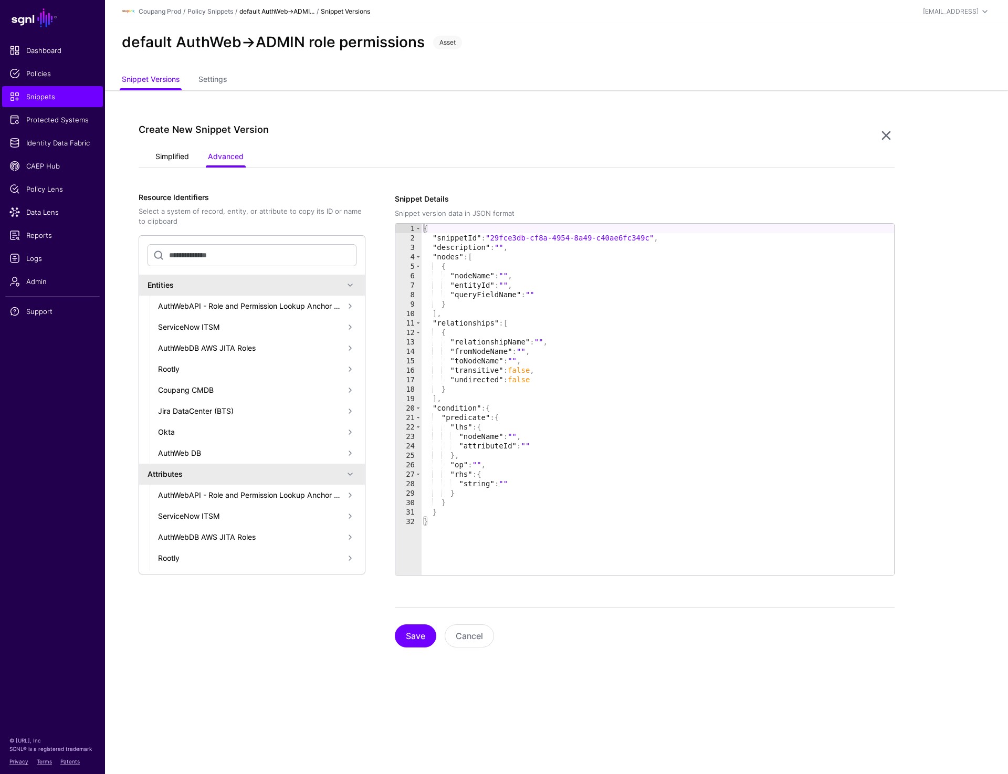
click at [163, 157] on link "Simplified" at bounding box center [172, 158] width 34 height 20
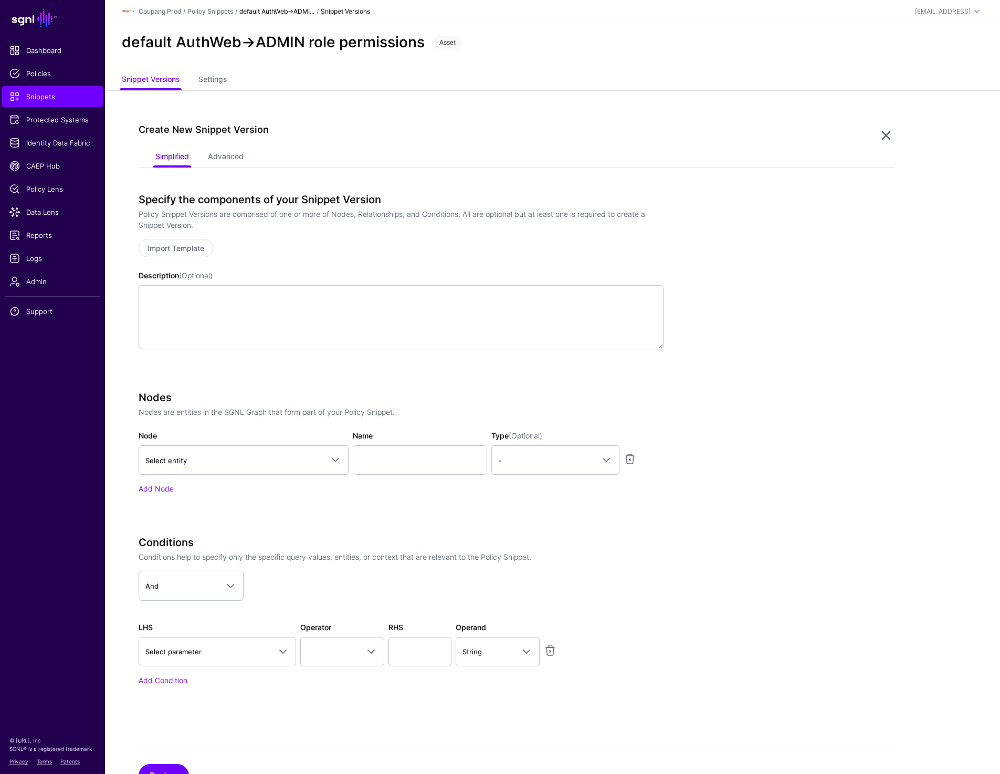
scroll to position [46, 0]
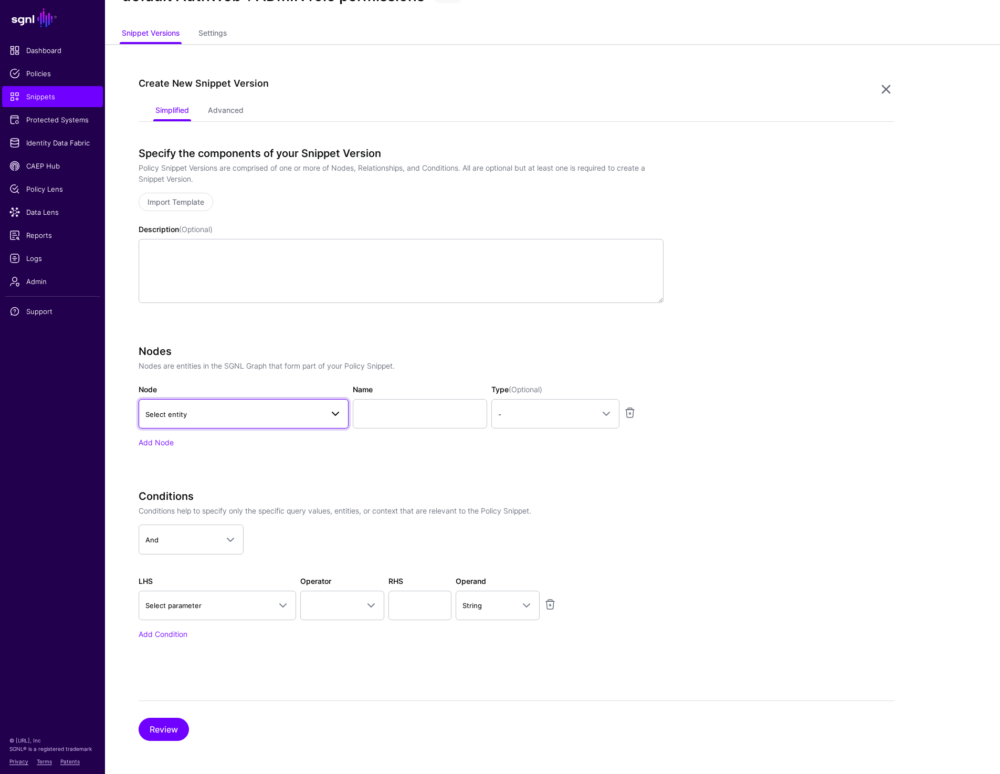
click at [254, 422] on link "Select entity" at bounding box center [244, 413] width 210 height 29
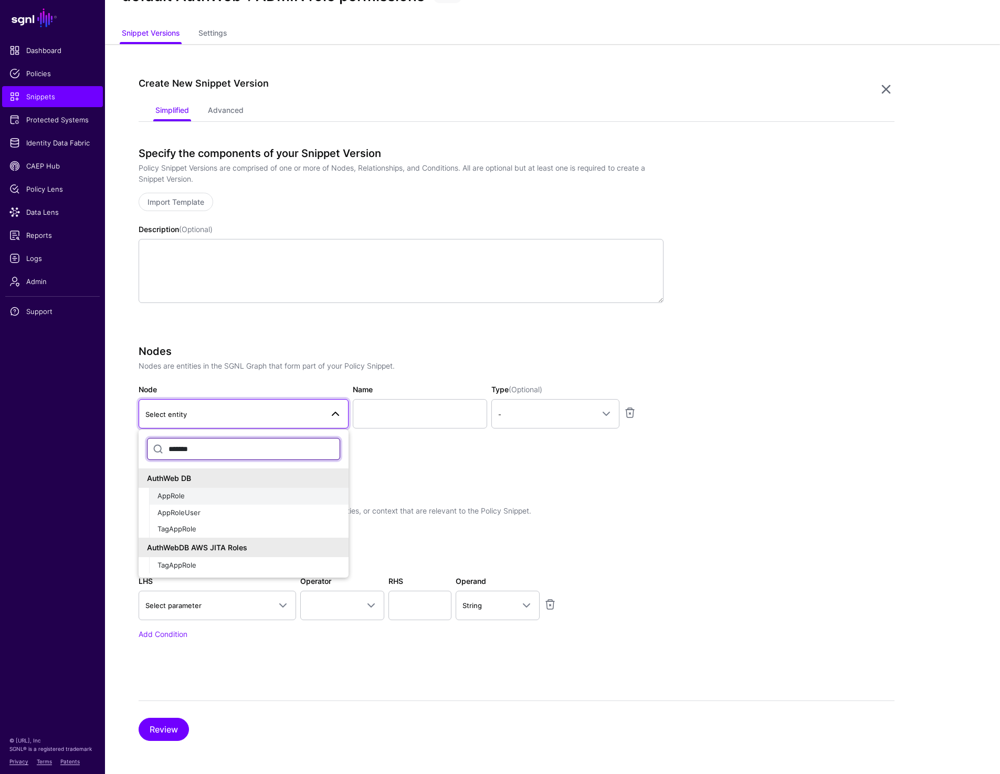
type input "*******"
click at [193, 496] on div "AppRole" at bounding box center [249, 496] width 183 height 11
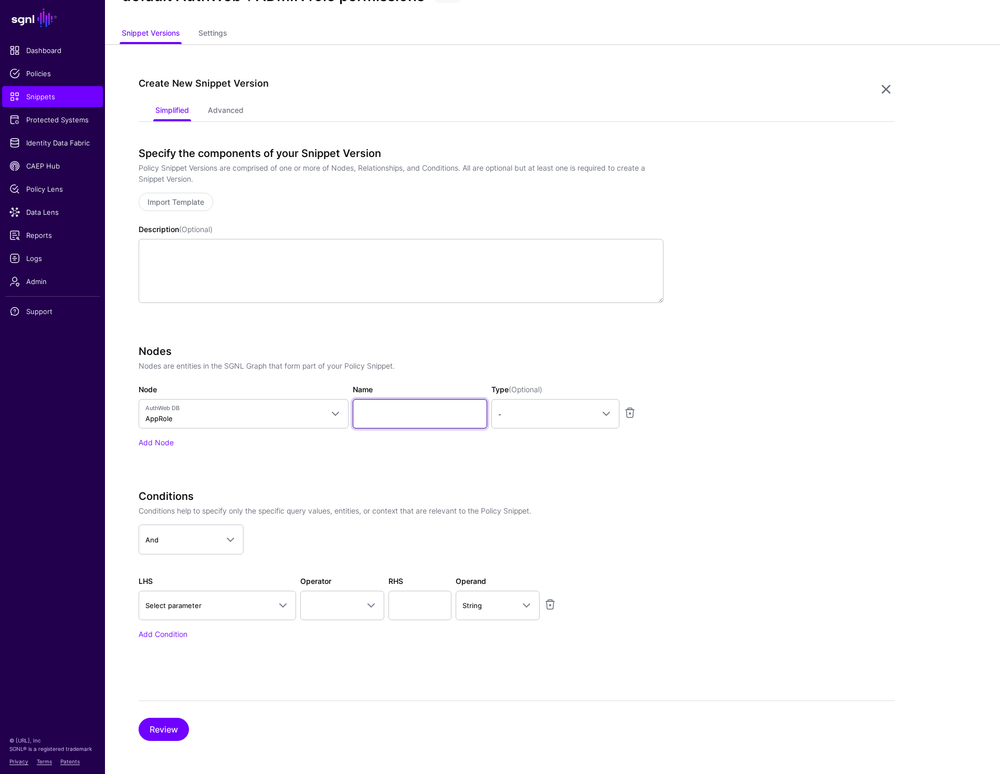
click at [385, 417] on input "Name" at bounding box center [420, 413] width 134 height 29
paste input "*******"
type input "*******"
click at [148, 445] on link "Add Node" at bounding box center [156, 442] width 35 height 9
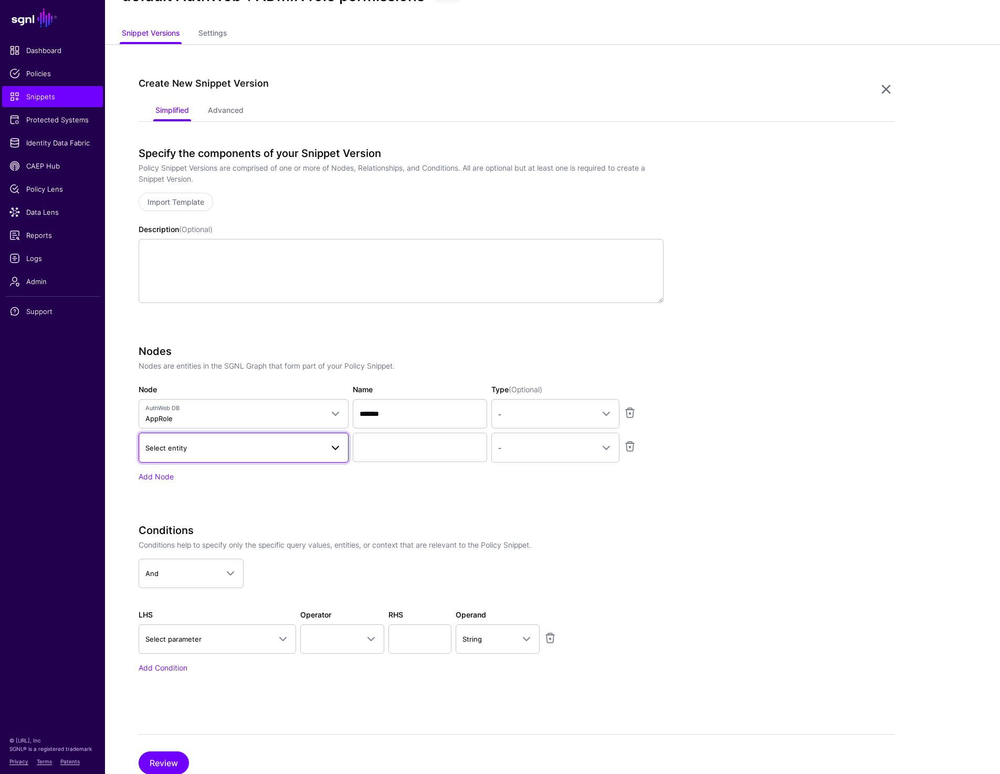
click at [176, 450] on span "Select entity" at bounding box center [165, 448] width 41 height 8
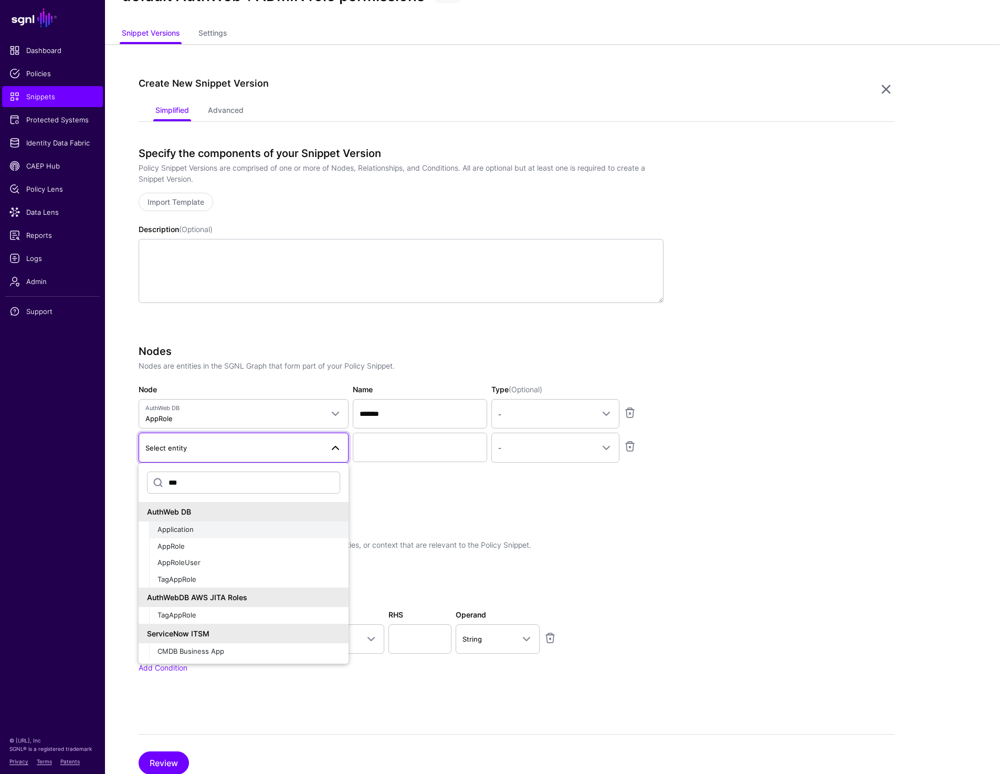
type input "***"
click at [181, 531] on span "Application" at bounding box center [176, 529] width 36 height 8
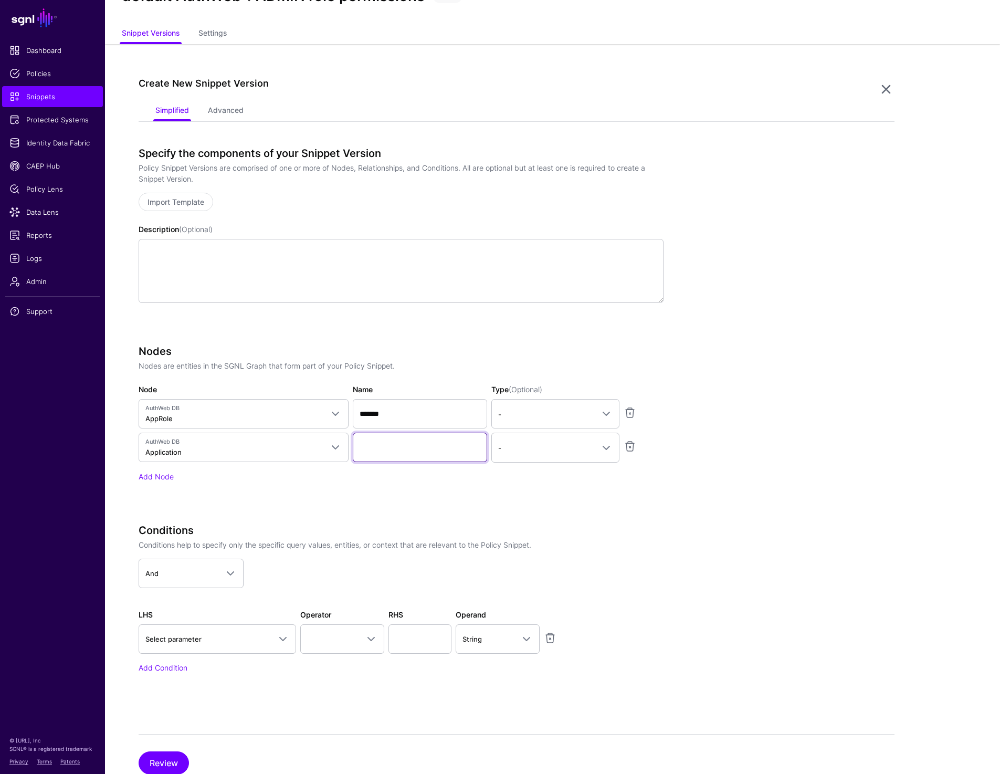
click at [362, 455] on input "Name" at bounding box center [420, 447] width 134 height 29
paste input "**********"
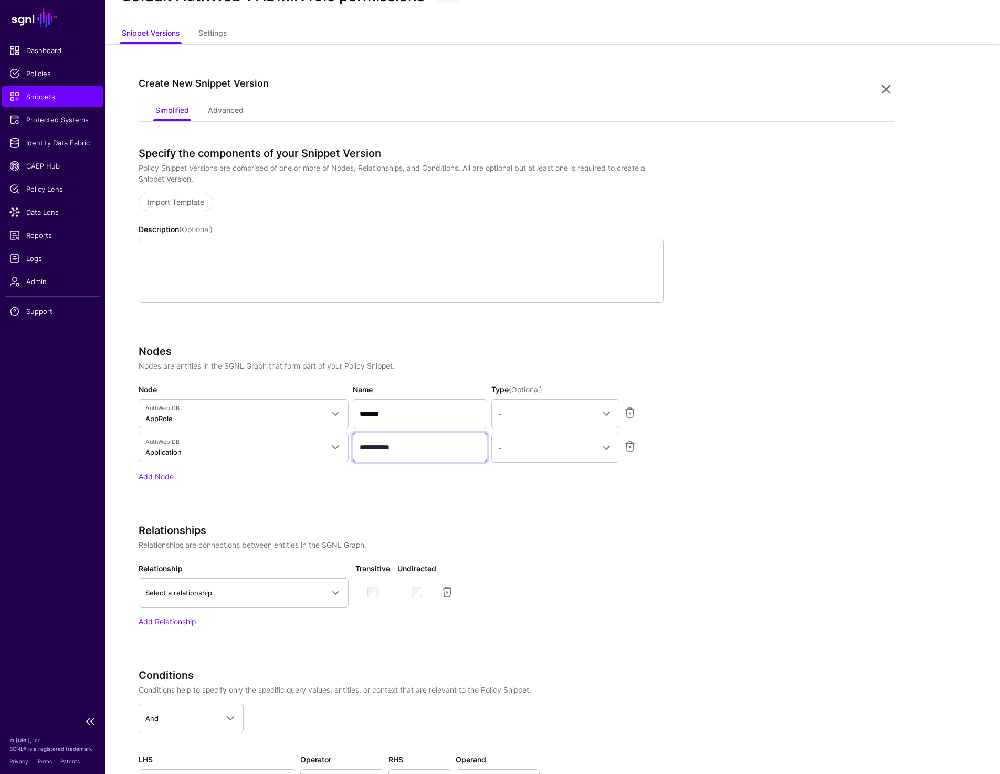
type input "**********"
click at [159, 475] on link "Add Node" at bounding box center [156, 476] width 35 height 9
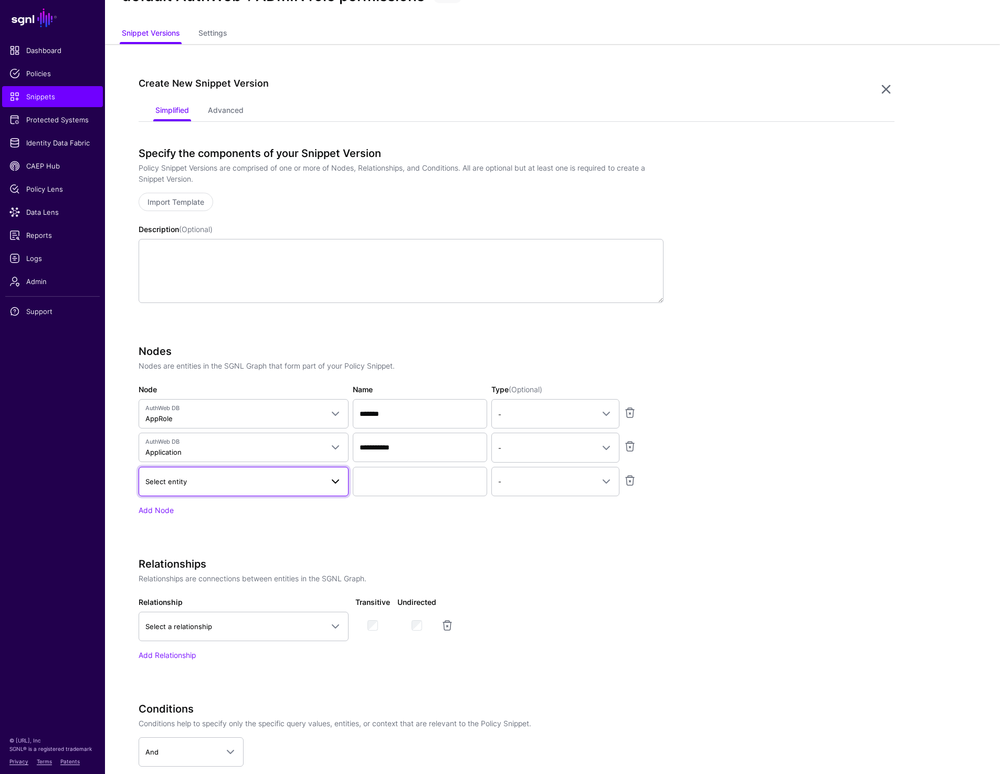
click at [176, 482] on span "Select entity" at bounding box center [165, 481] width 41 height 8
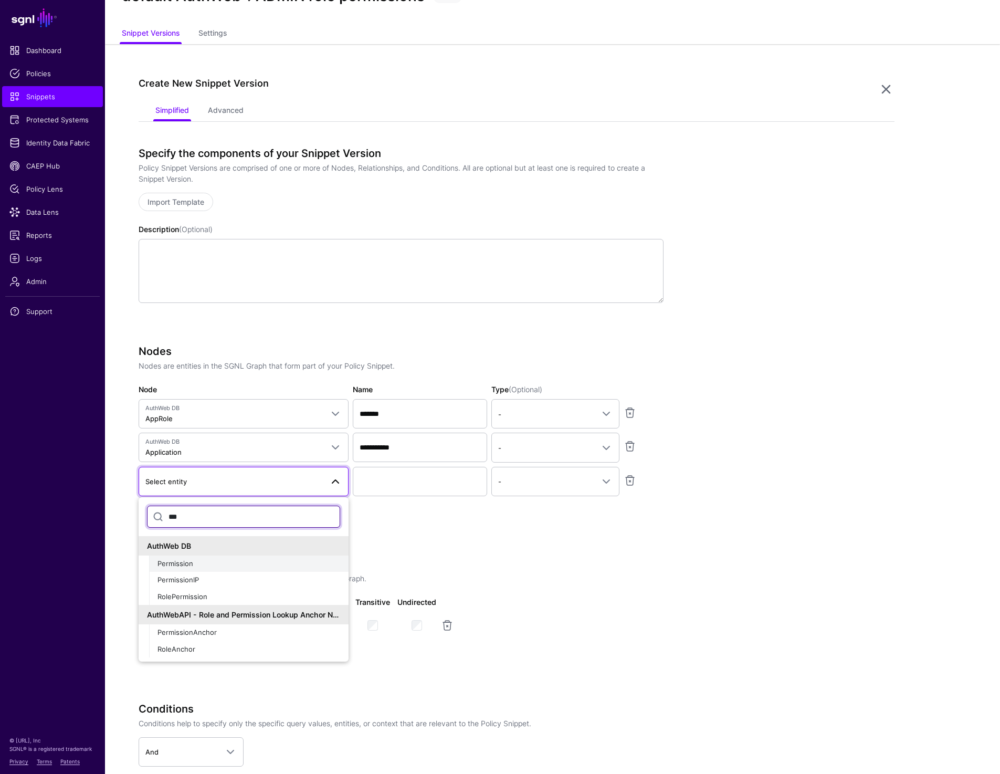
type input "***"
click at [182, 563] on span "Permission" at bounding box center [176, 563] width 36 height 8
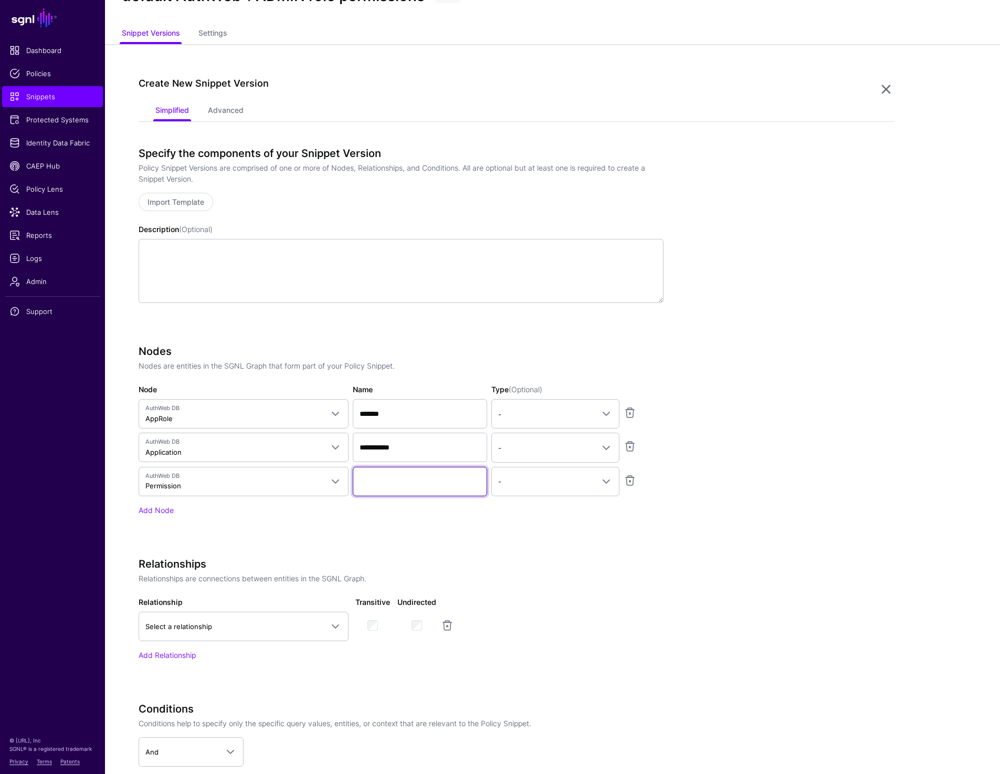
click at [416, 486] on input "Name" at bounding box center [420, 481] width 134 height 29
paste input "**********"
type input "**********"
click at [560, 484] on span "-" at bounding box center [546, 482] width 96 height 12
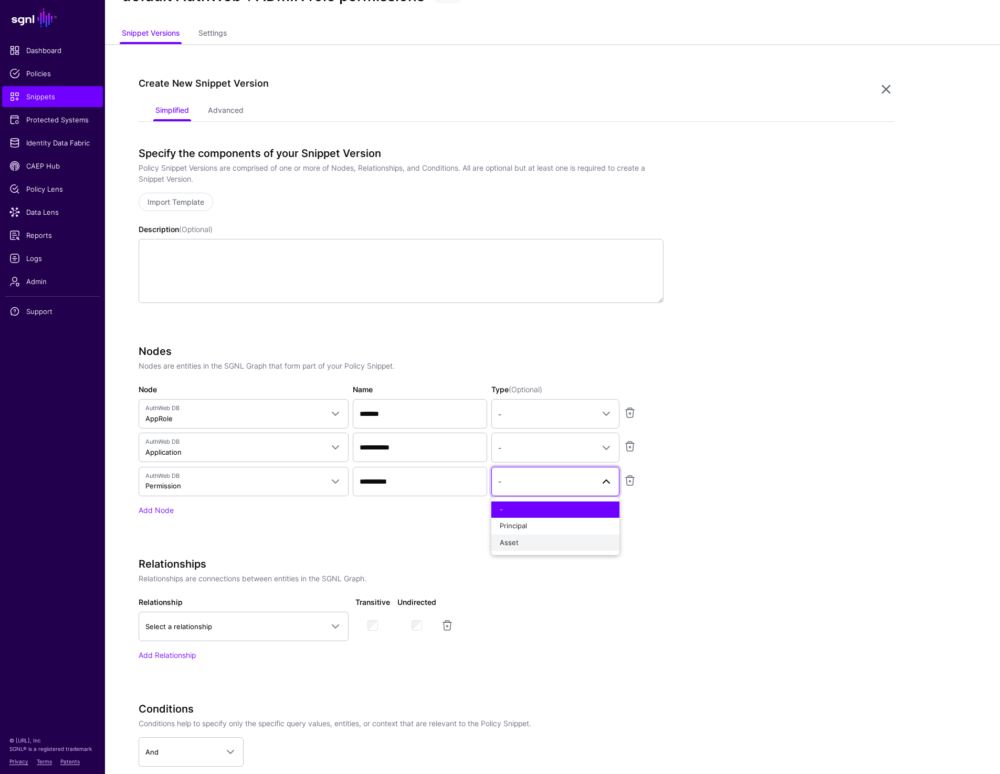
click at [535, 546] on div "Asset" at bounding box center [555, 543] width 111 height 11
click at [671, 545] on app-snippets-creator "**********" at bounding box center [517, 514] width 756 height 734
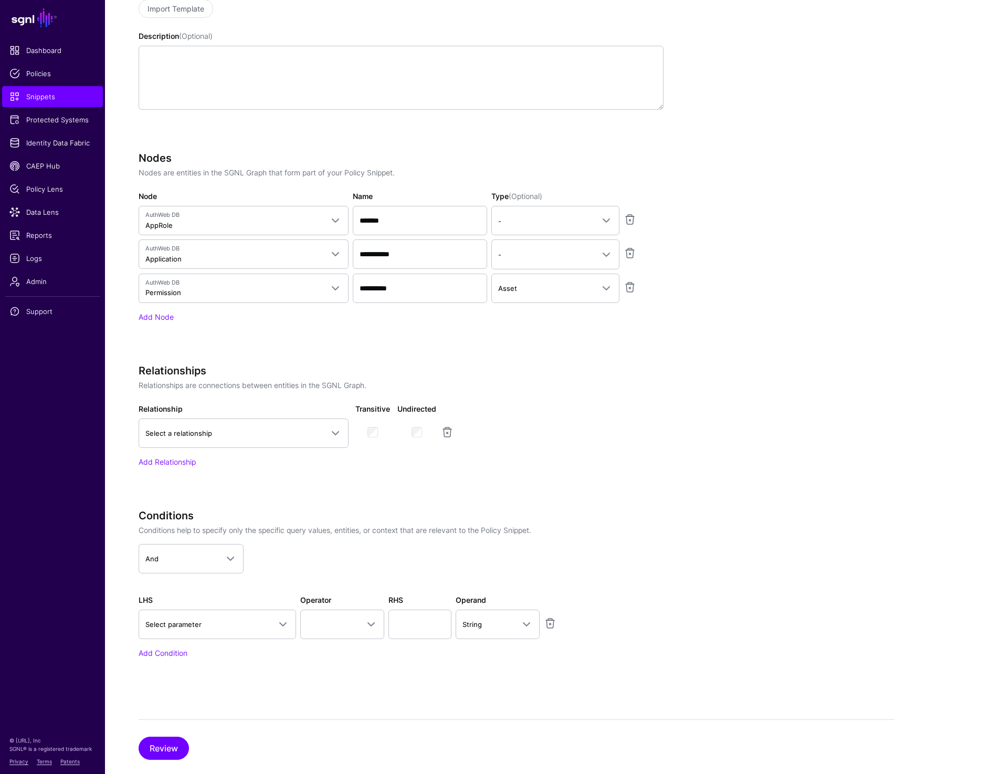
scroll to position [258, 0]
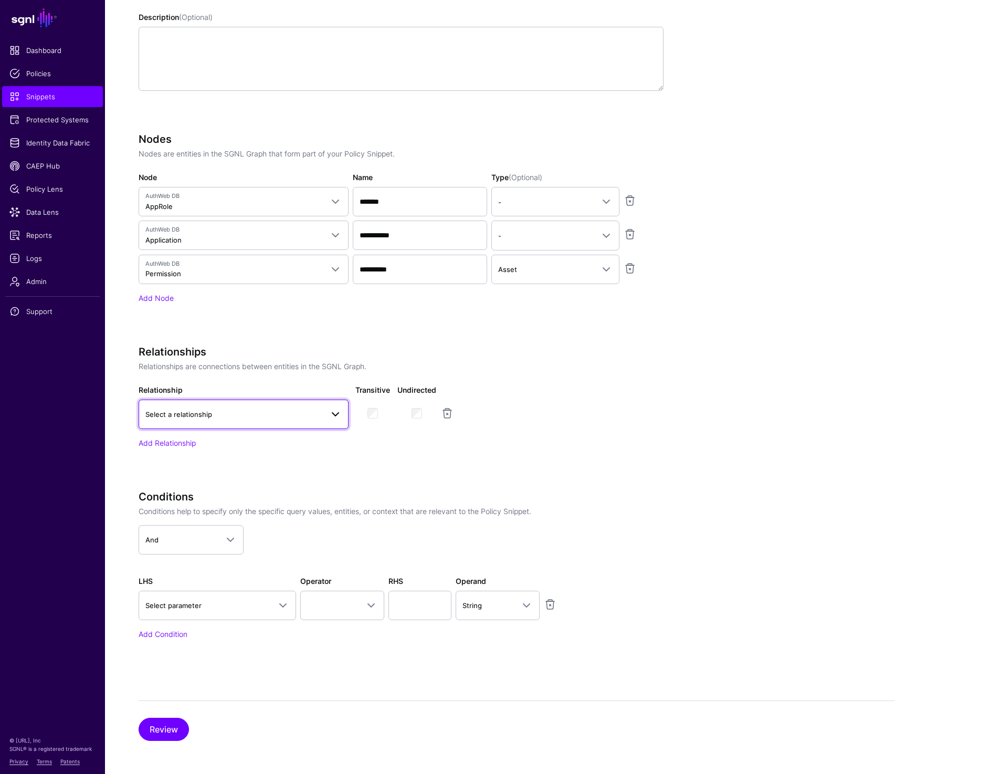
click at [284, 409] on span "Select a relationship" at bounding box center [234, 415] width 178 height 12
click at [234, 510] on div "App to AppRole" at bounding box center [243, 510] width 193 height 11
click at [180, 447] on div "Add Relationship" at bounding box center [401, 442] width 525 height 11
click at [173, 442] on link "Add Relationship" at bounding box center [167, 443] width 57 height 9
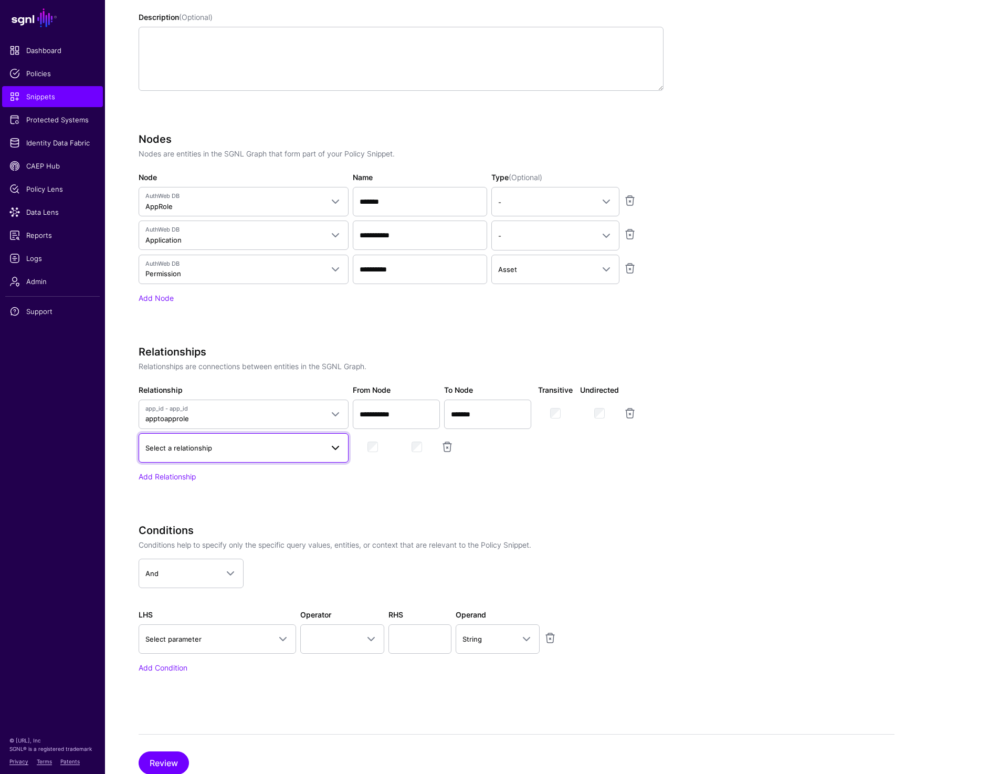
click at [191, 456] on link "Select a relationship" at bounding box center [244, 447] width 210 height 29
click at [176, 530] on span "Permission" at bounding box center [165, 527] width 36 height 8
click at [710, 512] on app-snippets-creator "**********" at bounding box center [517, 319] width 756 height 768
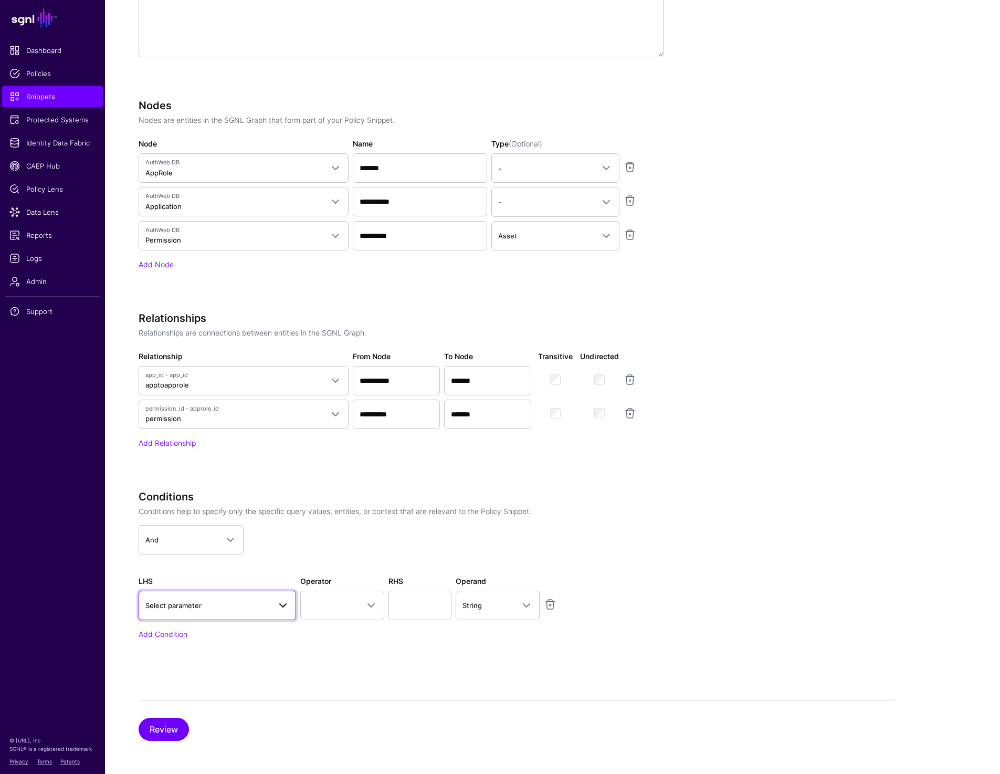
click at [193, 596] on link "Select parameter" at bounding box center [218, 605] width 158 height 29
type input "*******"
click at [198, 680] on button "Application > app_name" at bounding box center [222, 688] width 147 height 17
click at [387, 608] on span at bounding box center [409, 605] width 70 height 13
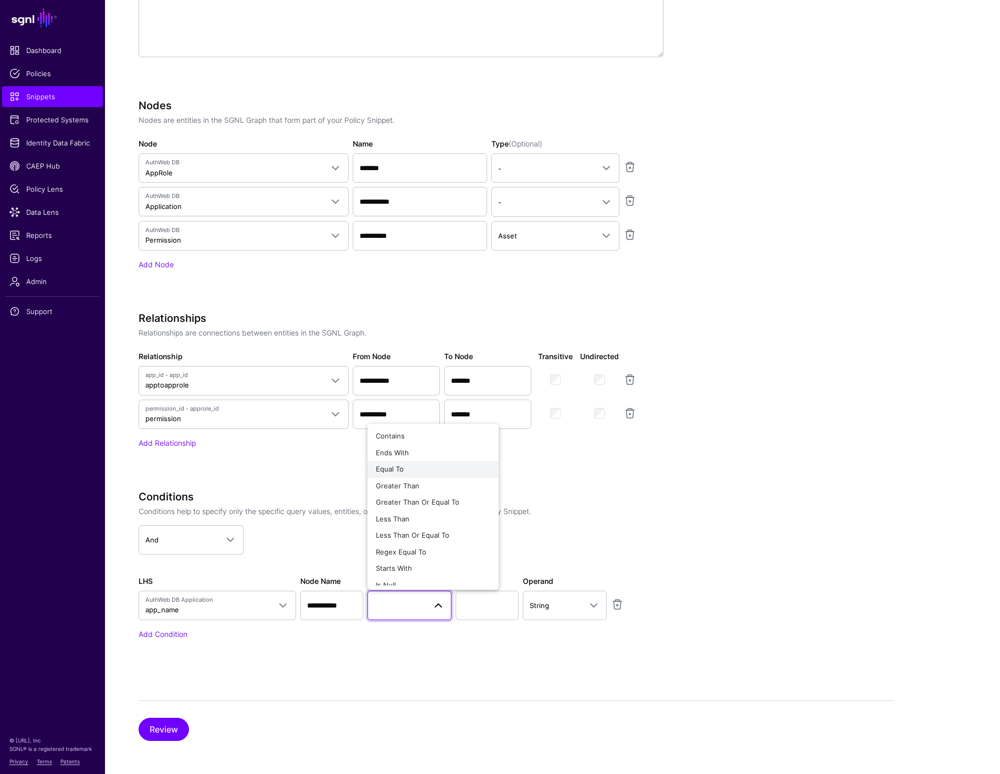
click at [416, 465] on div "Equal To" at bounding box center [433, 469] width 114 height 11
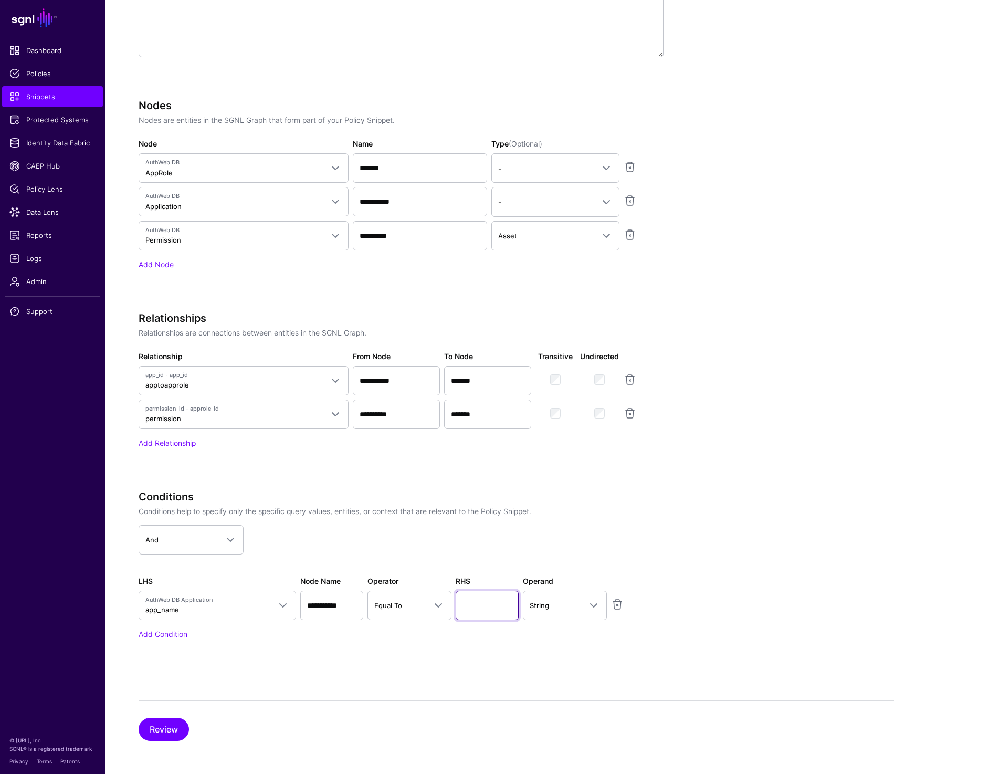
click at [486, 605] on input "text" at bounding box center [487, 605] width 63 height 29
paste input "*******"
type input "*******"
click at [155, 634] on link "Add Condition" at bounding box center [163, 634] width 49 height 9
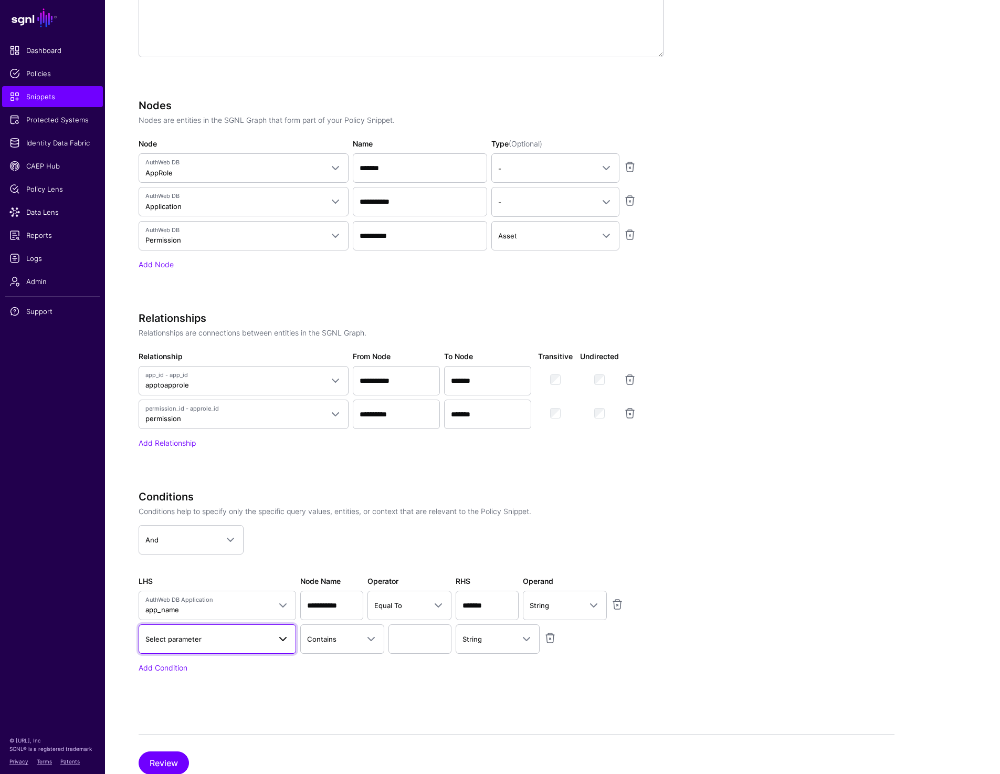
click at [181, 643] on span "Select parameter" at bounding box center [207, 639] width 125 height 12
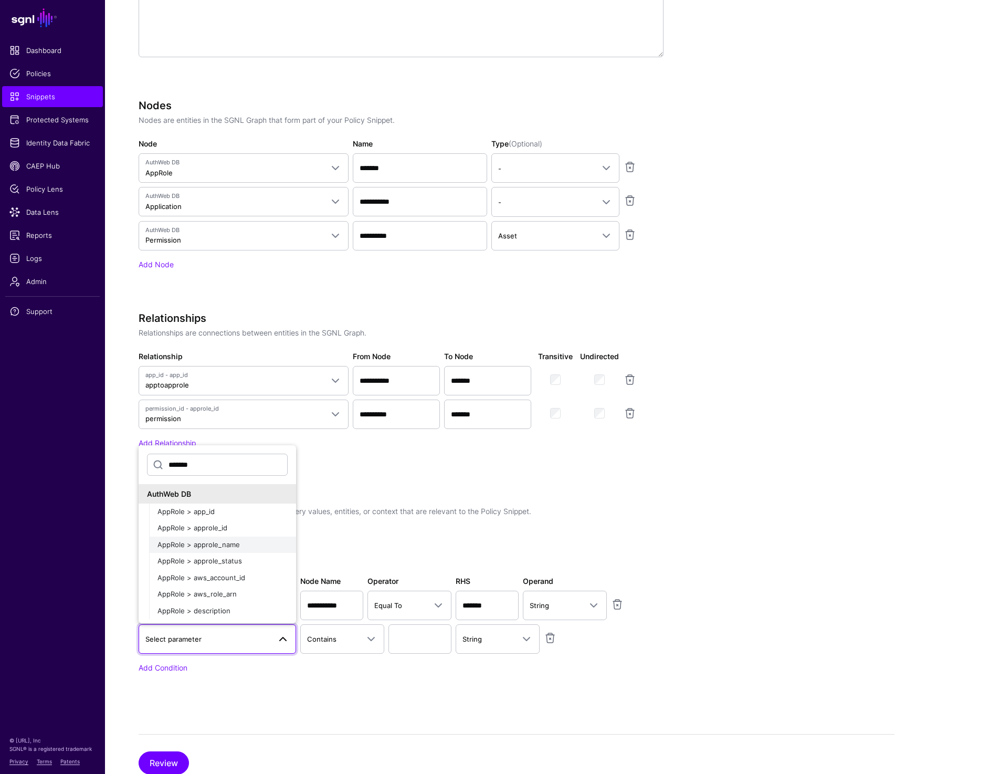
type input "*******"
click at [221, 547] on span "AppRole > approle_name" at bounding box center [199, 544] width 82 height 8
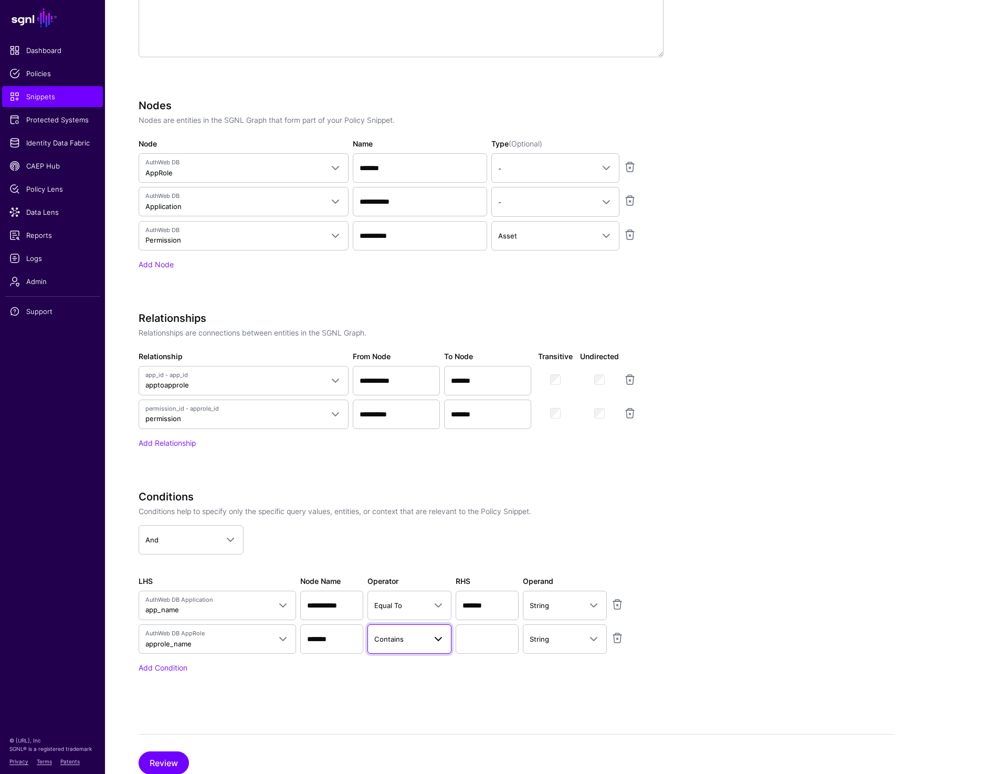
click at [424, 641] on span "Contains" at bounding box center [399, 639] width 51 height 12
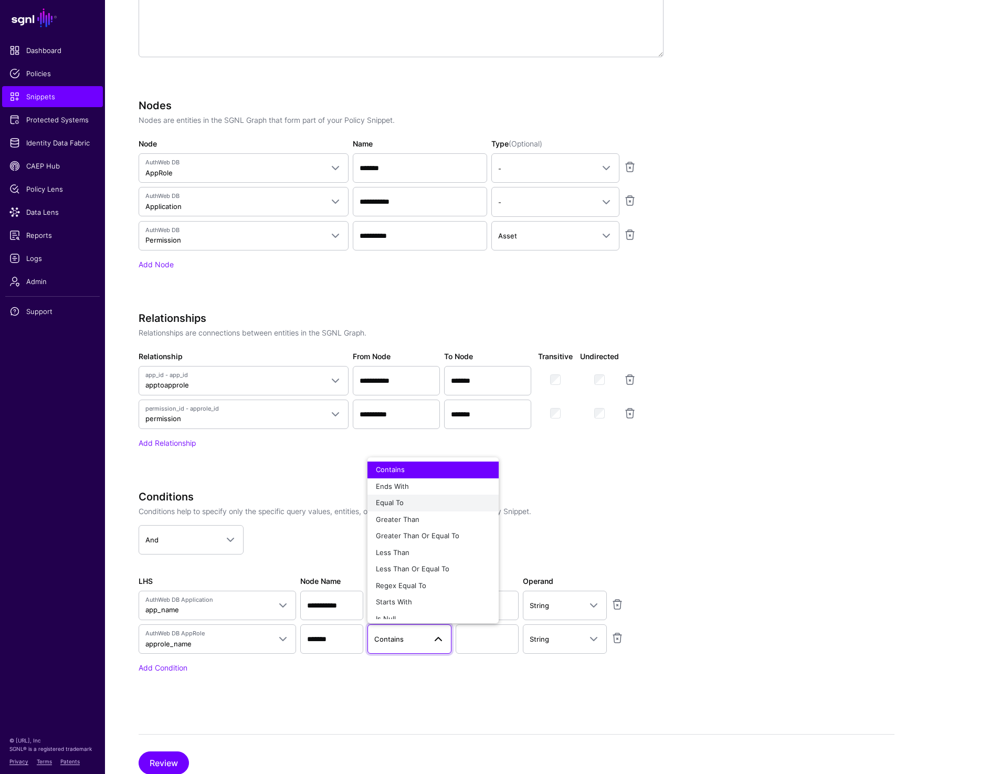
click at [430, 505] on div "Equal To" at bounding box center [433, 503] width 114 height 11
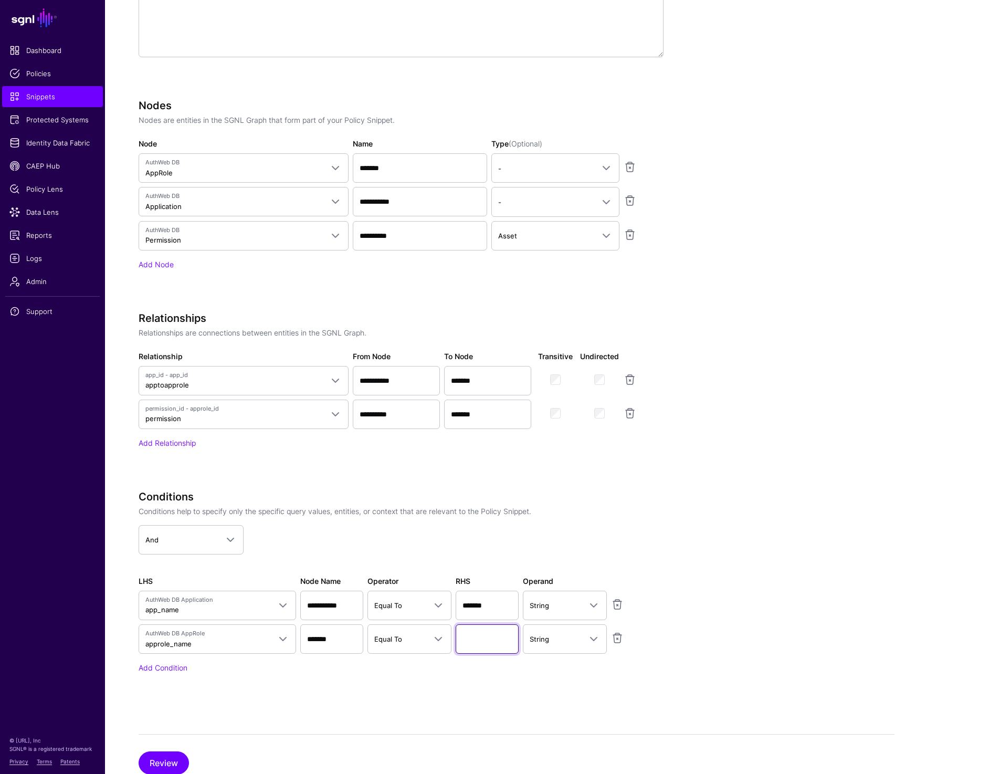
click at [501, 645] on input "text" at bounding box center [487, 638] width 63 height 29
type input "*****"
click at [152, 754] on button "Review" at bounding box center [164, 763] width 50 height 23
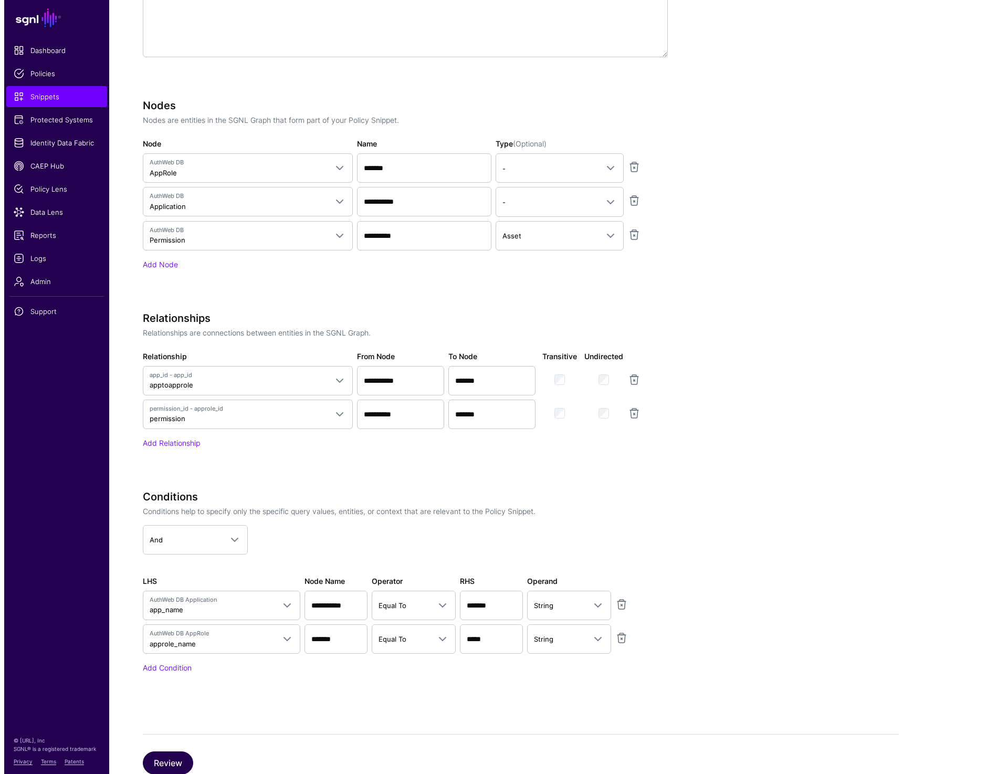
scroll to position [0, 0]
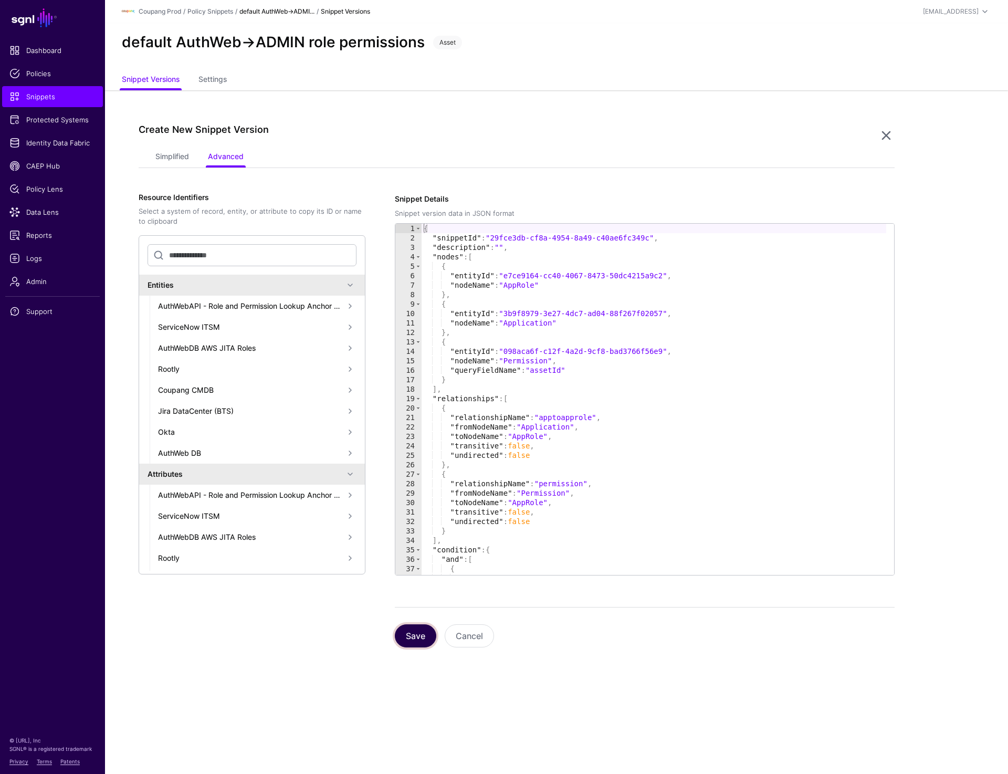
click at [423, 632] on button "Save" at bounding box center [415, 635] width 41 height 23
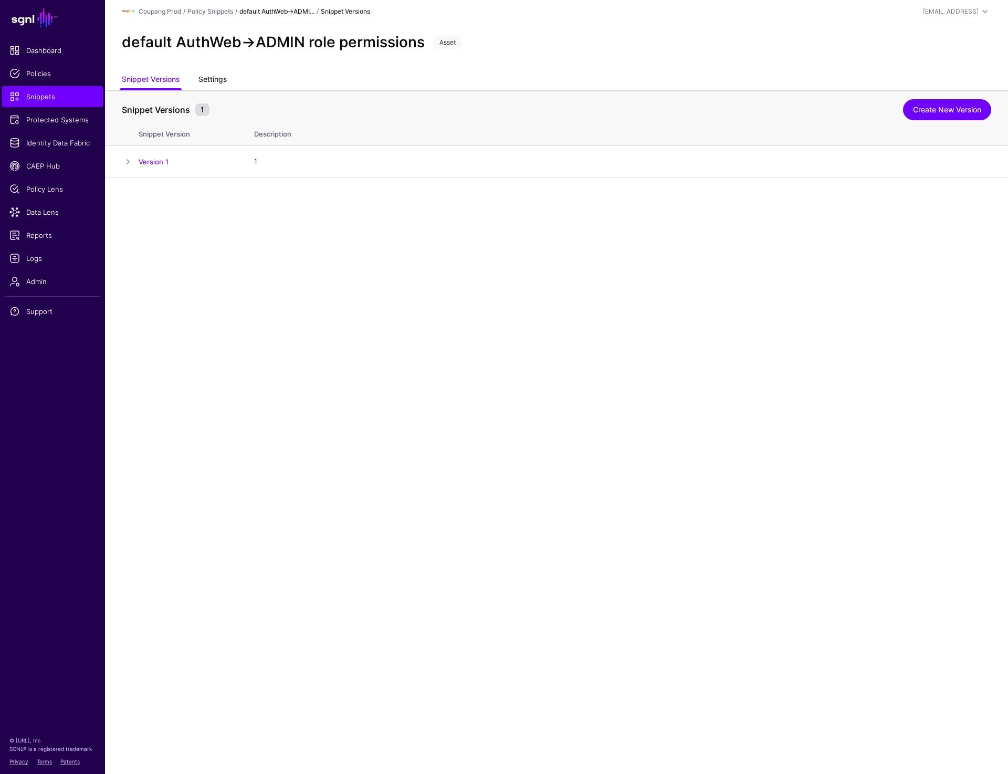
click at [214, 80] on link "Settings" at bounding box center [213, 80] width 28 height 20
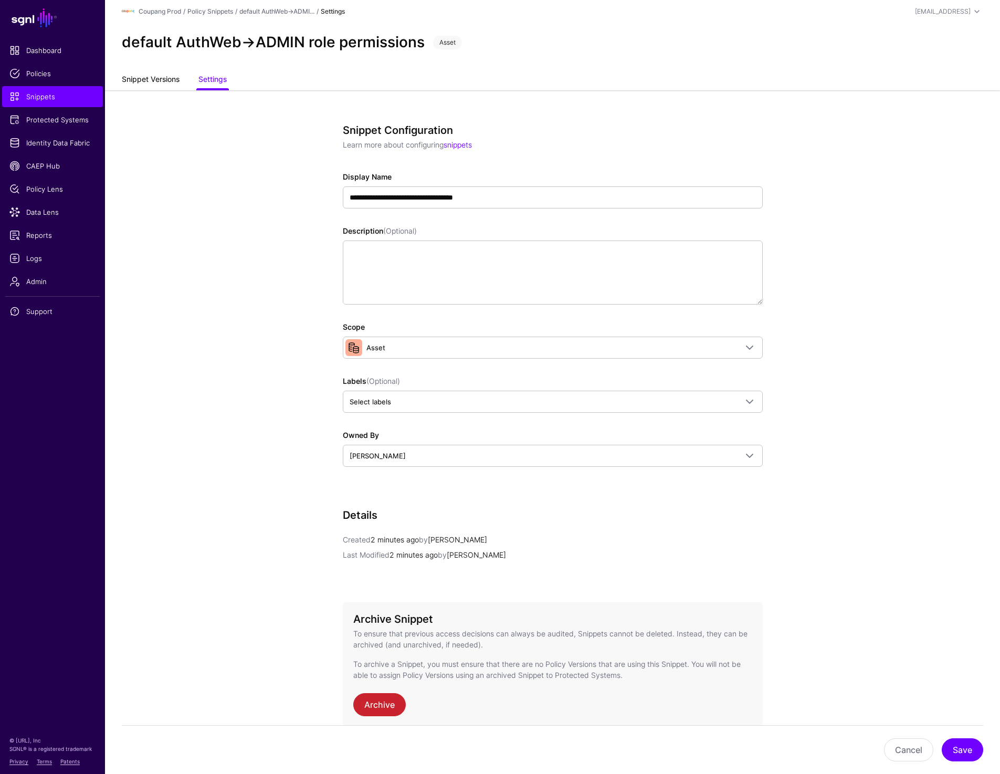
click at [133, 85] on link "Snippet Versions" at bounding box center [151, 80] width 58 height 20
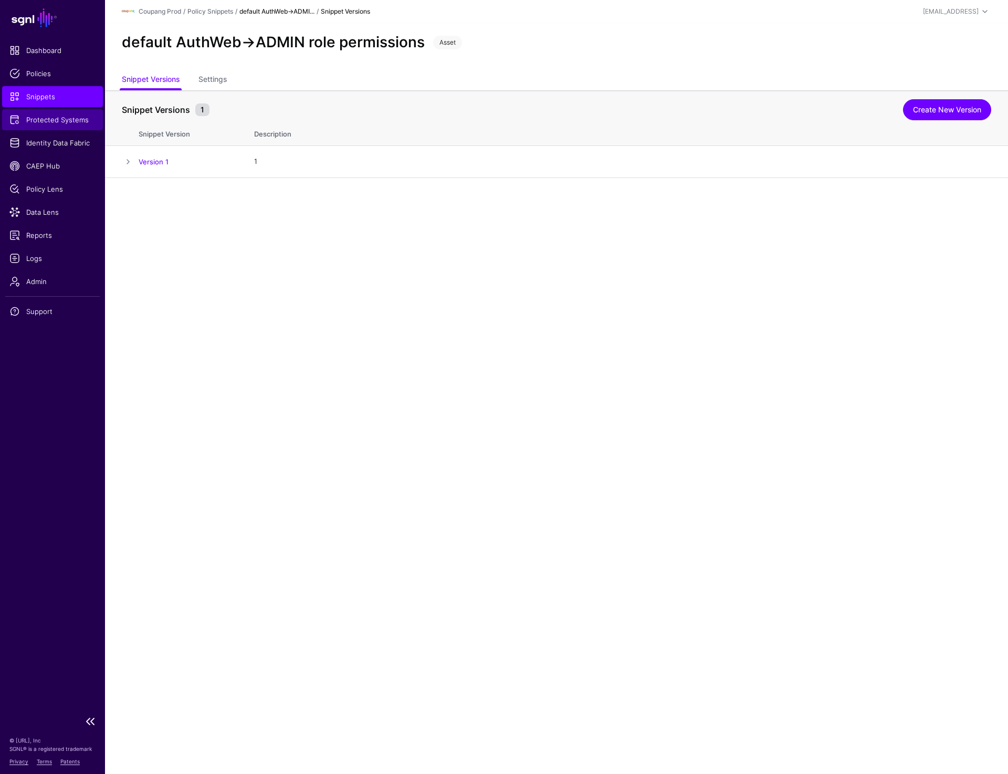
click at [50, 121] on span "Protected Systems" at bounding box center [52, 119] width 86 height 11
click at [633, 47] on div "default AuthWeb->ADMIN role permissions Asset" at bounding box center [557, 43] width 878 height 18
click at [46, 71] on span "Policies" at bounding box center [52, 73] width 86 height 11
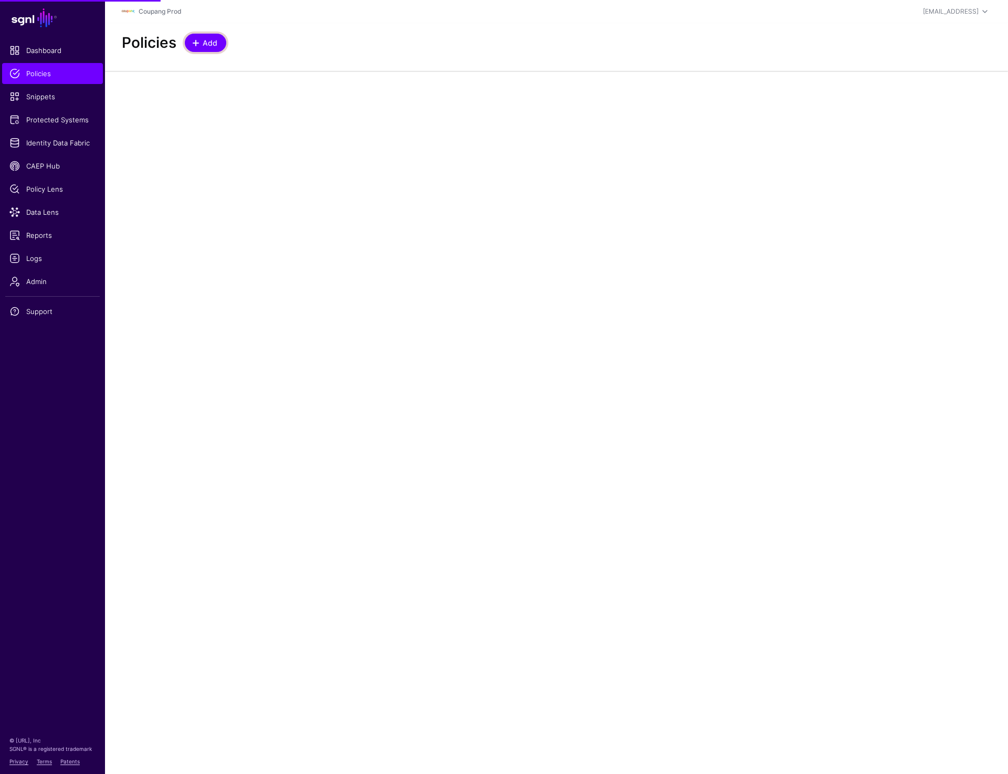
click at [210, 47] on span "Add" at bounding box center [210, 42] width 17 height 11
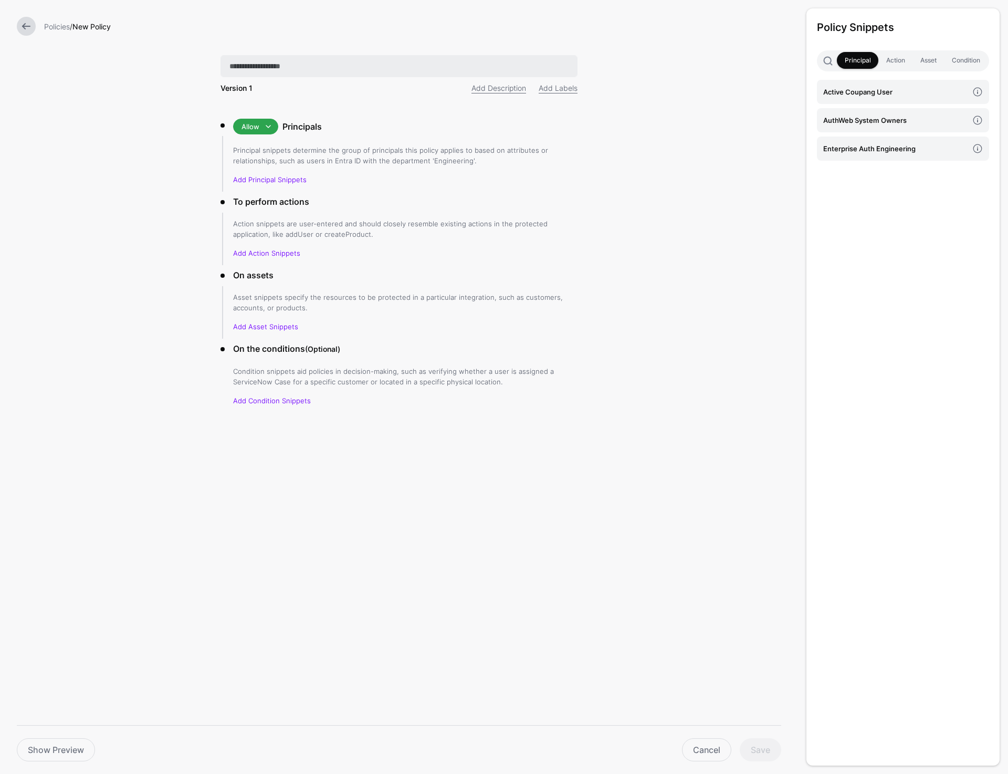
click at [314, 65] on input "text" at bounding box center [399, 66] width 357 height 22
paste input "**********"
click at [322, 63] on input "**********" at bounding box center [399, 66] width 357 height 22
type input "**********"
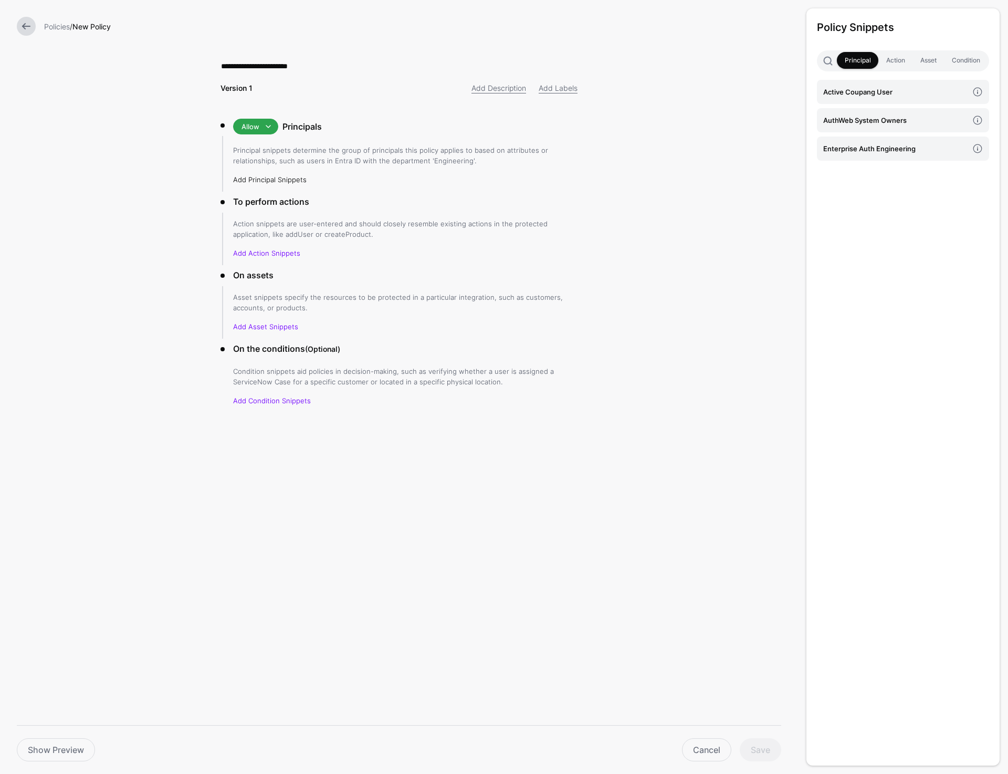
click at [272, 179] on link "Add Principal Snippets" at bounding box center [270, 179] width 74 height 8
click at [275, 179] on link "Add Principal Snippets" at bounding box center [270, 179] width 74 height 8
click at [856, 126] on h4 "AuthWeb System Owners" at bounding box center [895, 120] width 145 height 12
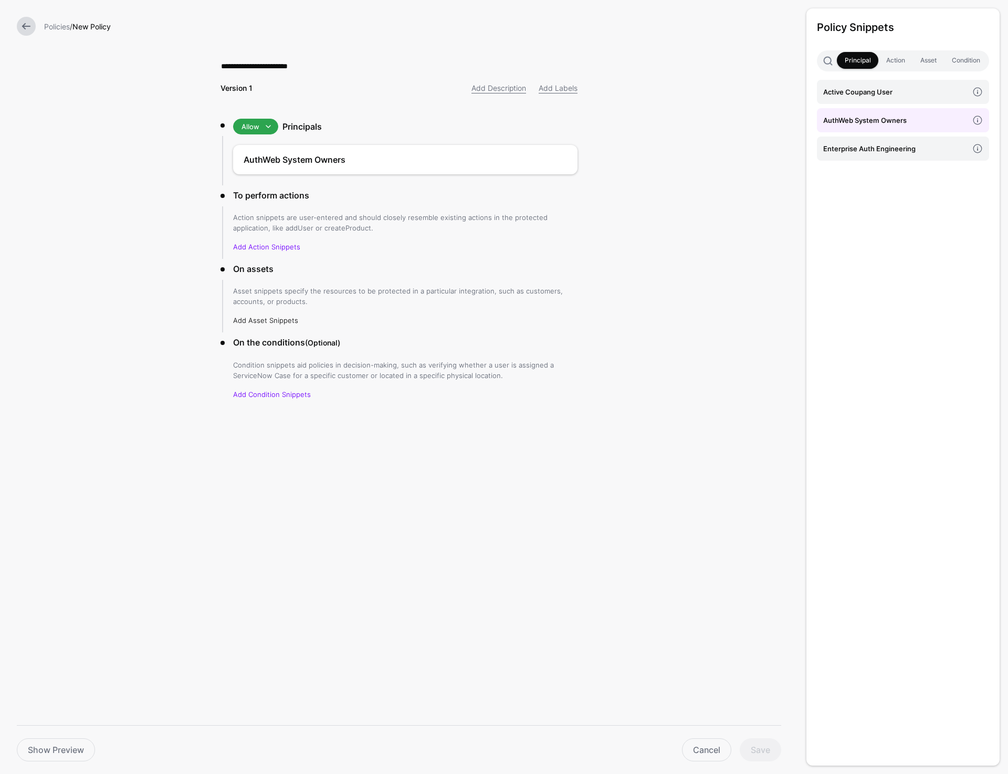
click at [263, 322] on link "Add Asset Snippets" at bounding box center [265, 320] width 65 height 8
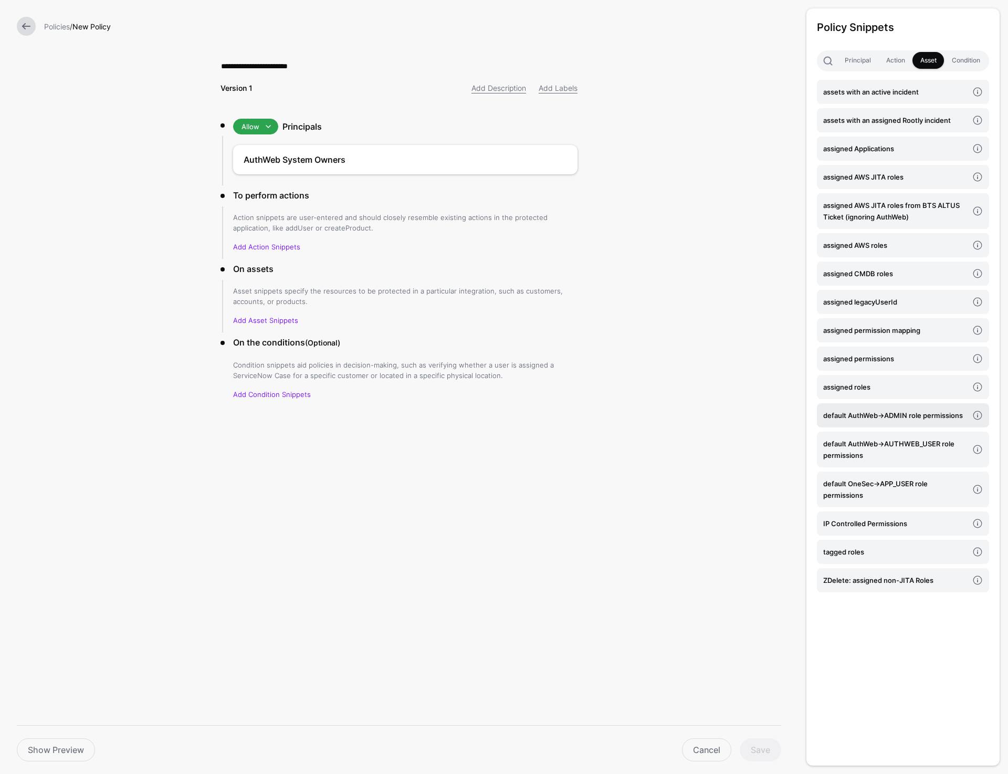
click at [901, 420] on h4 "default AuthWeb->ADMIN role permissions" at bounding box center [895, 416] width 145 height 12
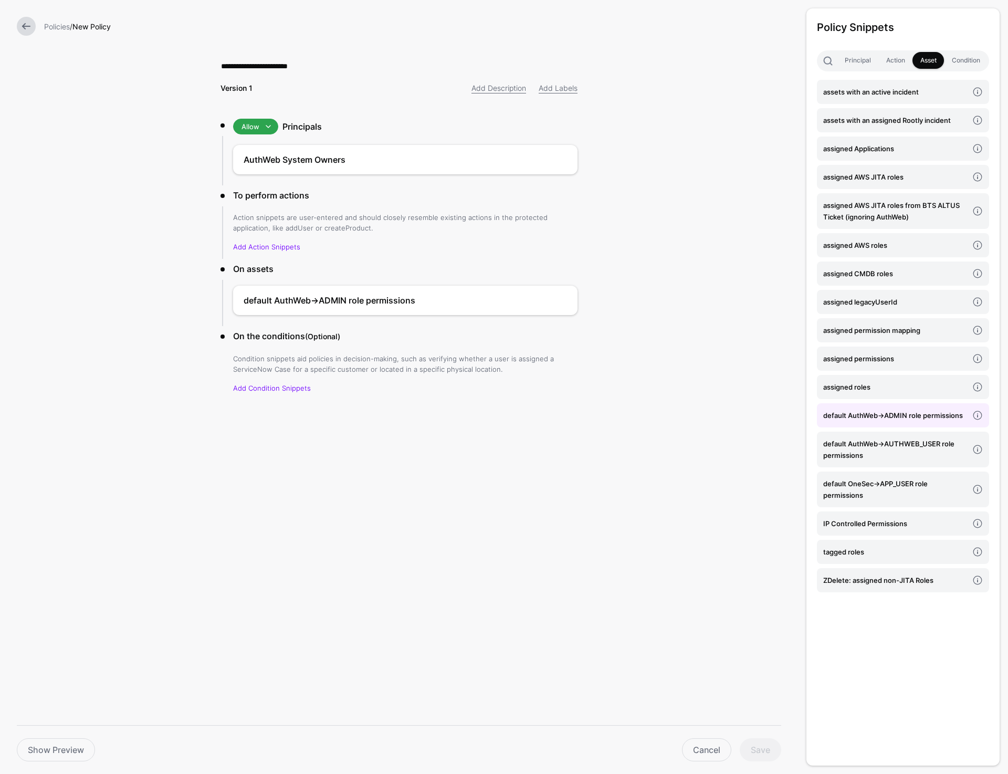
click at [400, 520] on div "**********" at bounding box center [504, 387] width 1008 height 774
click at [762, 743] on button "Save" at bounding box center [760, 749] width 41 height 23
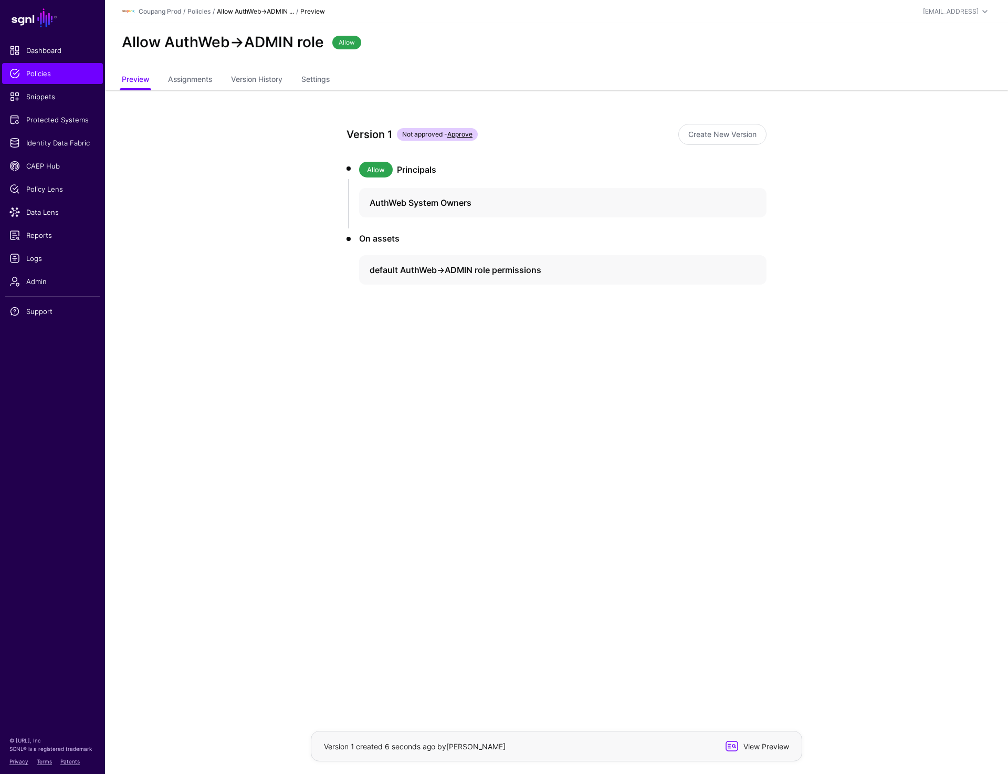
click at [748, 746] on span "View Preview" at bounding box center [764, 746] width 51 height 11
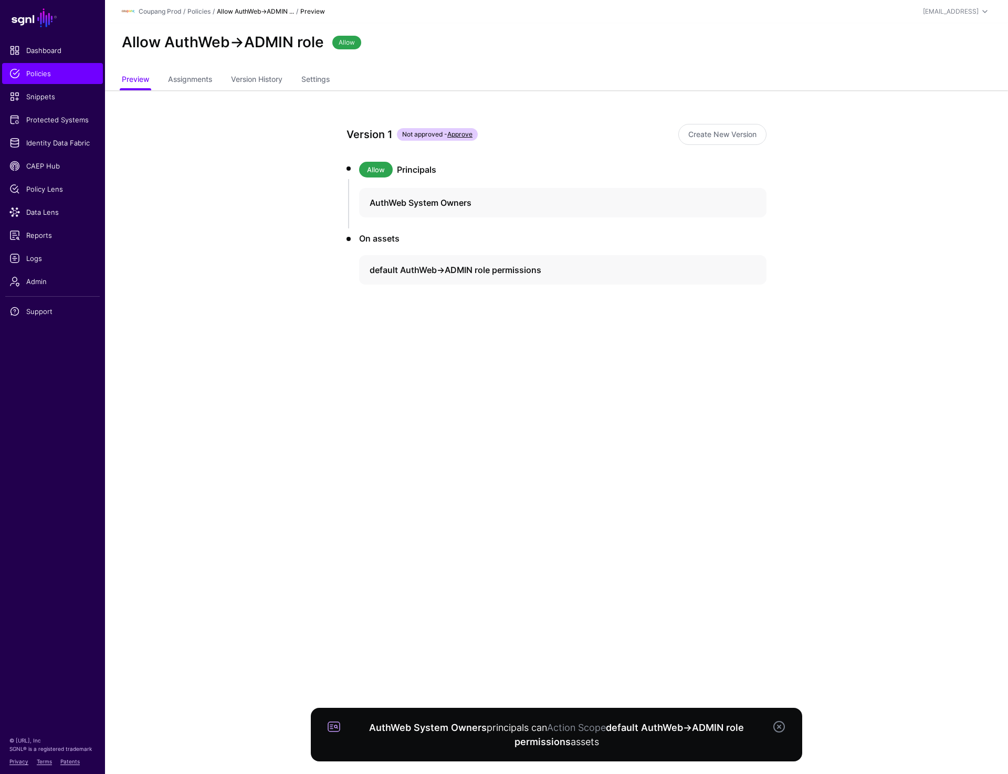
click at [811, 582] on main "SGNL Dashboard Policies Snippets Protected Systems Identity Data Fabric CAEP Hu…" at bounding box center [504, 387] width 1008 height 774
click at [783, 730] on link at bounding box center [779, 727] width 13 height 13
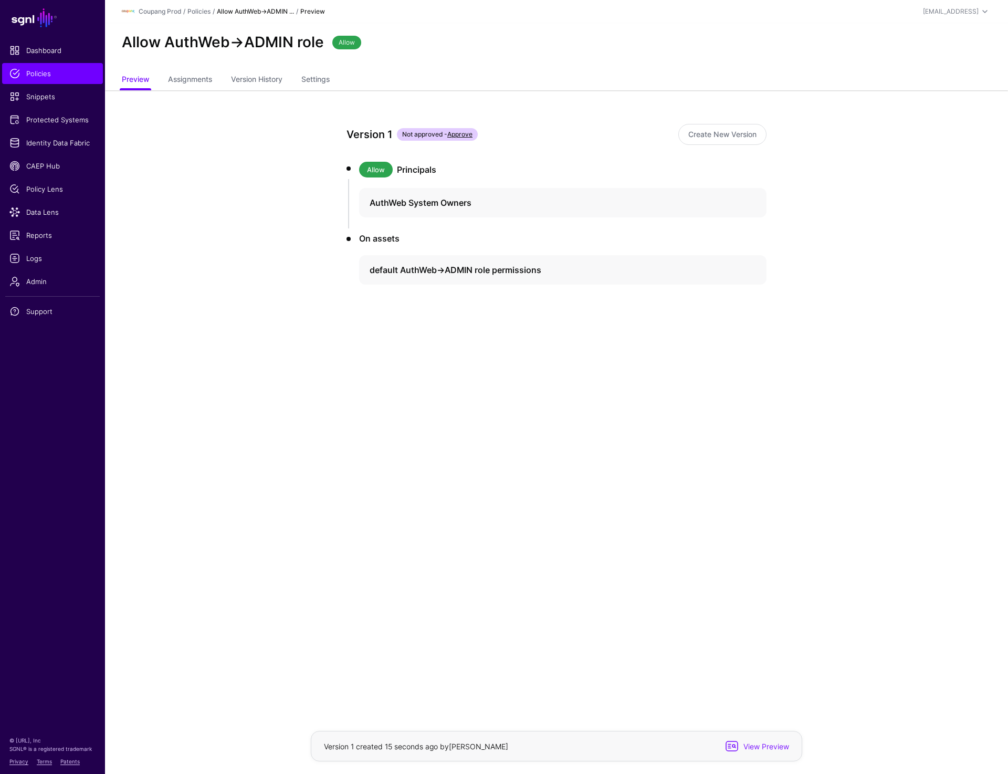
click at [805, 609] on main "SGNL Dashboard Policies Snippets Protected Systems Identity Data Fabric CAEP Hu…" at bounding box center [504, 387] width 1008 height 774
click at [55, 126] on link "Protected Systems" at bounding box center [52, 119] width 101 height 21
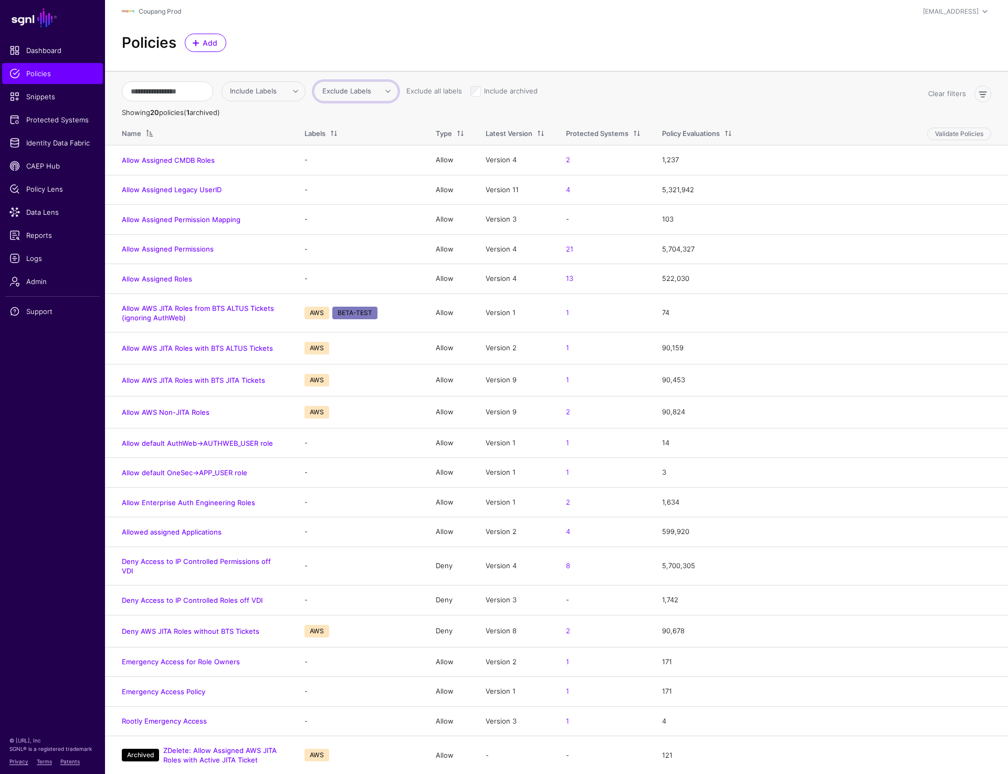
click at [371, 89] on span "Exclude Labels" at bounding box center [346, 91] width 49 height 8
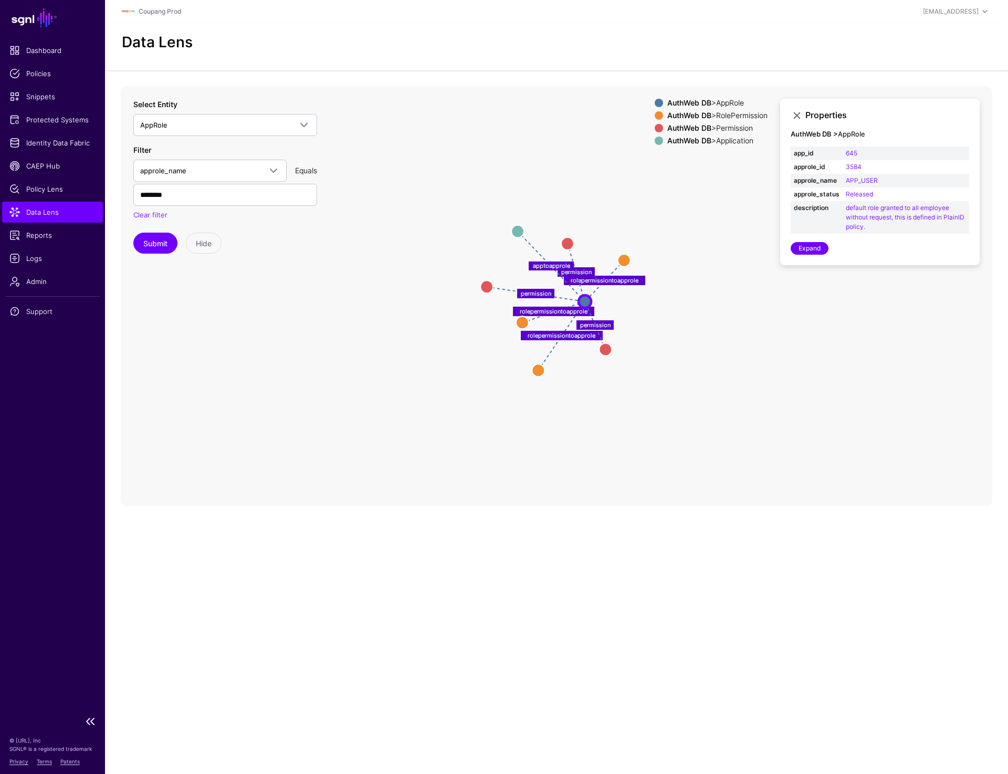
click at [38, 217] on link "Data Lens" at bounding box center [52, 212] width 101 height 21
click at [164, 192] on input "********" at bounding box center [225, 195] width 184 height 22
type input "*****"
click at [152, 235] on button "Submit" at bounding box center [155, 243] width 44 height 21
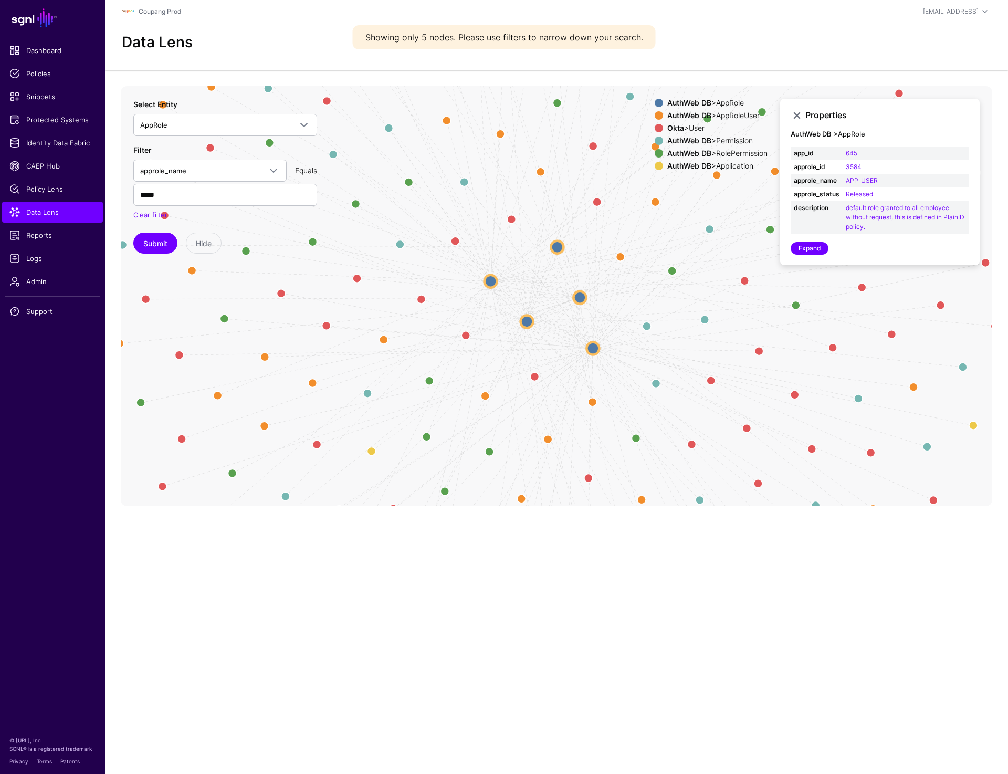
click at [579, 298] on circle at bounding box center [580, 297] width 13 height 13
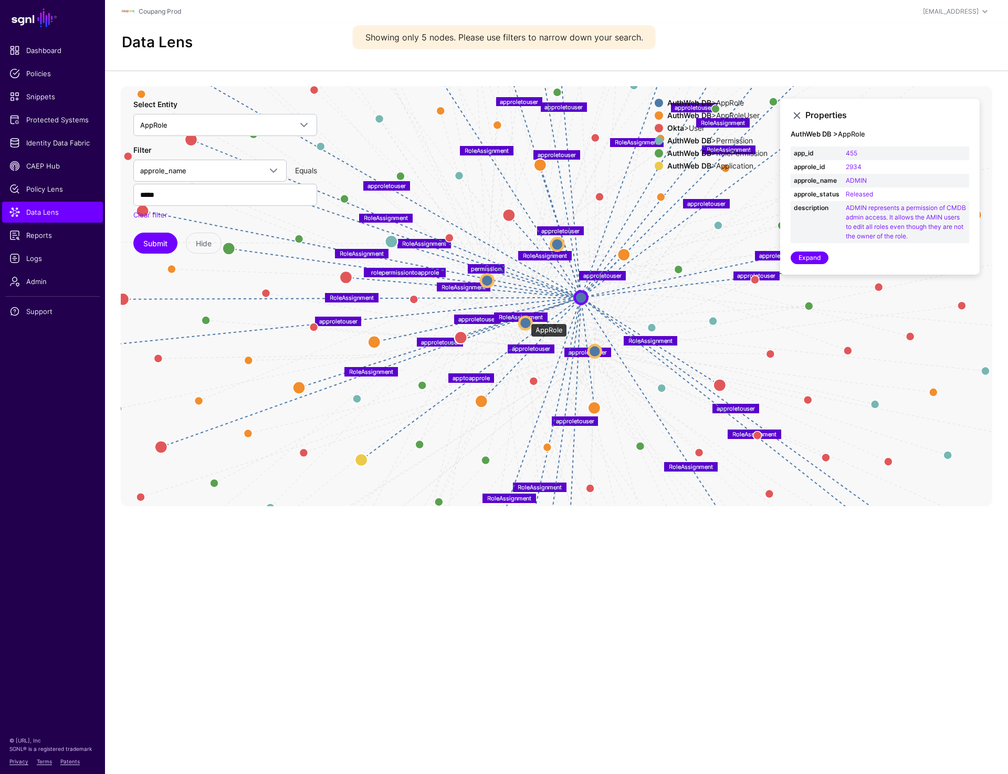
click at [526, 318] on circle at bounding box center [525, 323] width 13 height 13
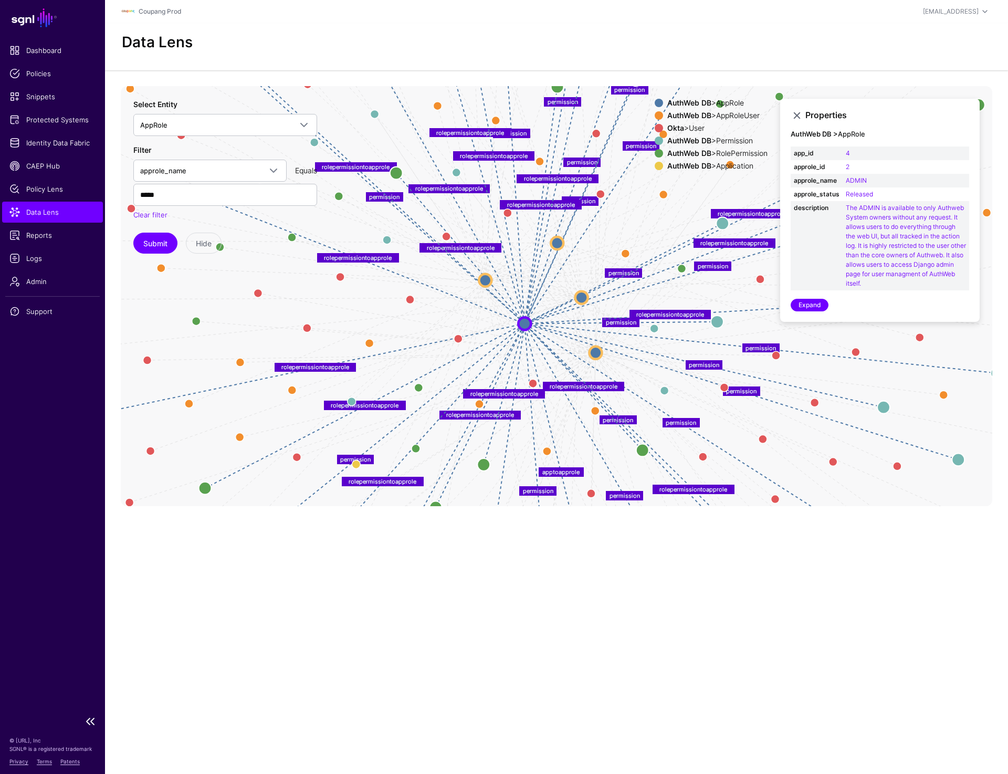
click at [47, 218] on link "Data Lens" at bounding box center [52, 212] width 101 height 21
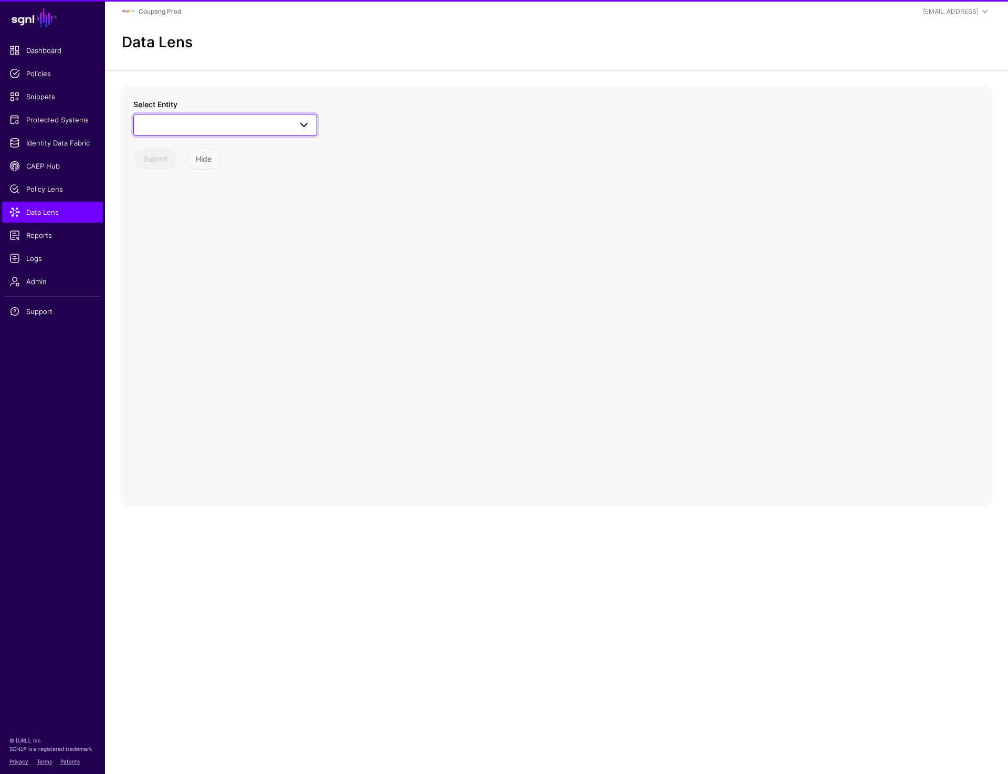
click at [217, 128] on span at bounding box center [225, 125] width 170 height 13
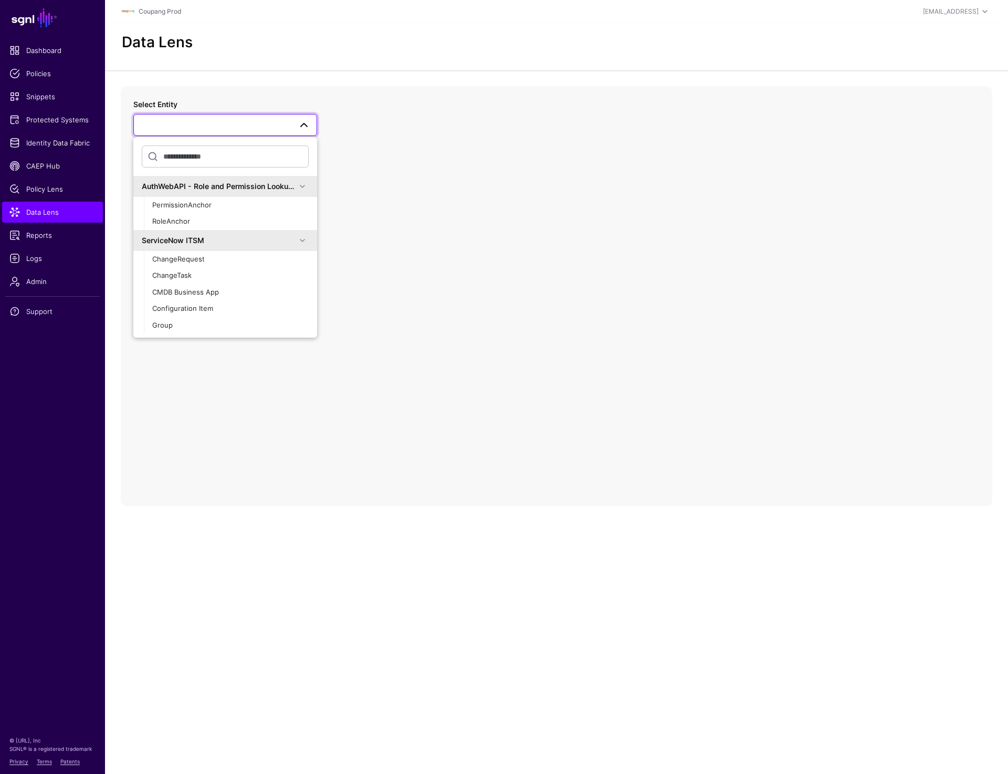
click at [217, 128] on span at bounding box center [225, 125] width 170 height 13
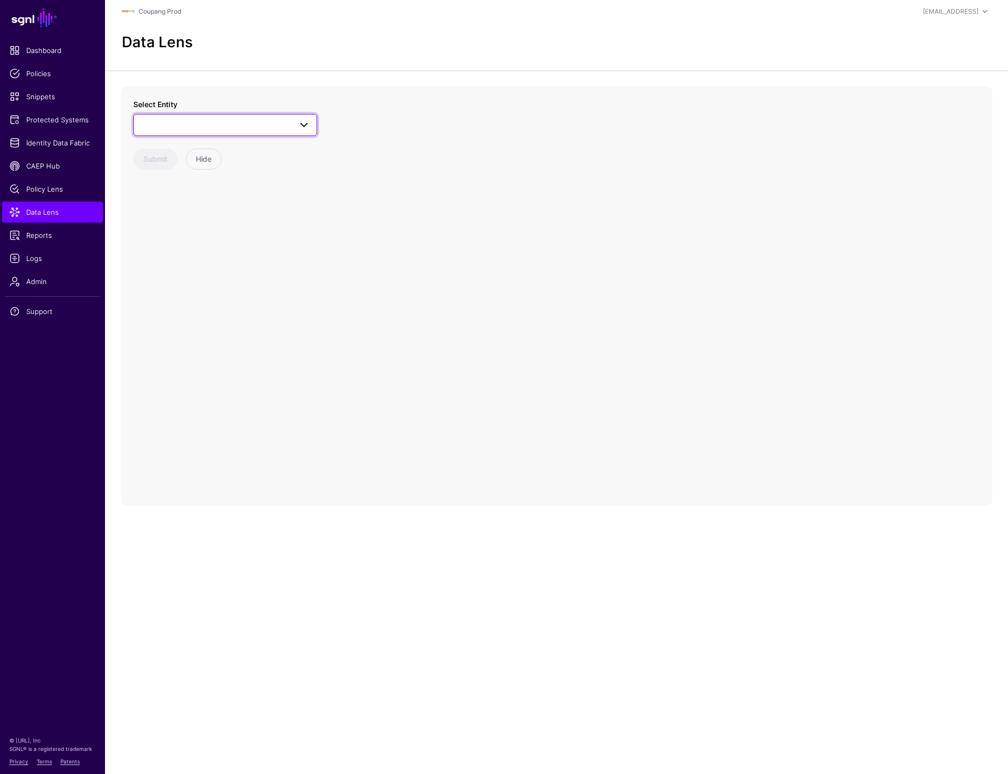
click at [217, 128] on span at bounding box center [225, 125] width 170 height 13
type input "****"
click at [162, 232] on div "User" at bounding box center [230, 237] width 157 height 11
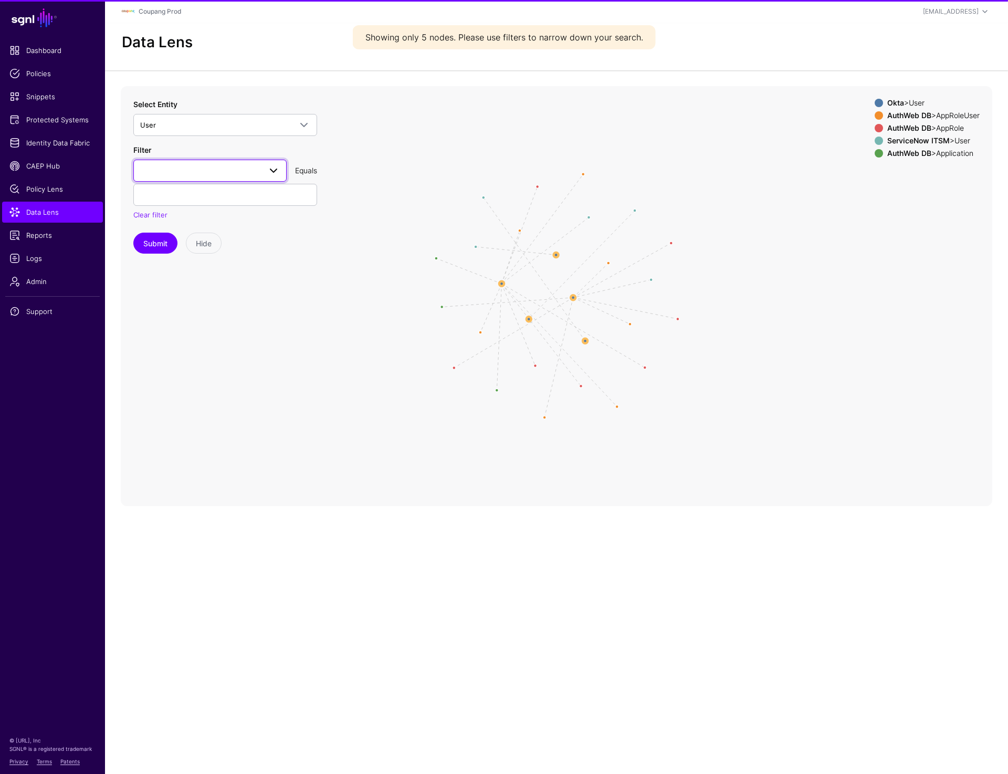
click at [189, 176] on link at bounding box center [209, 171] width 153 height 22
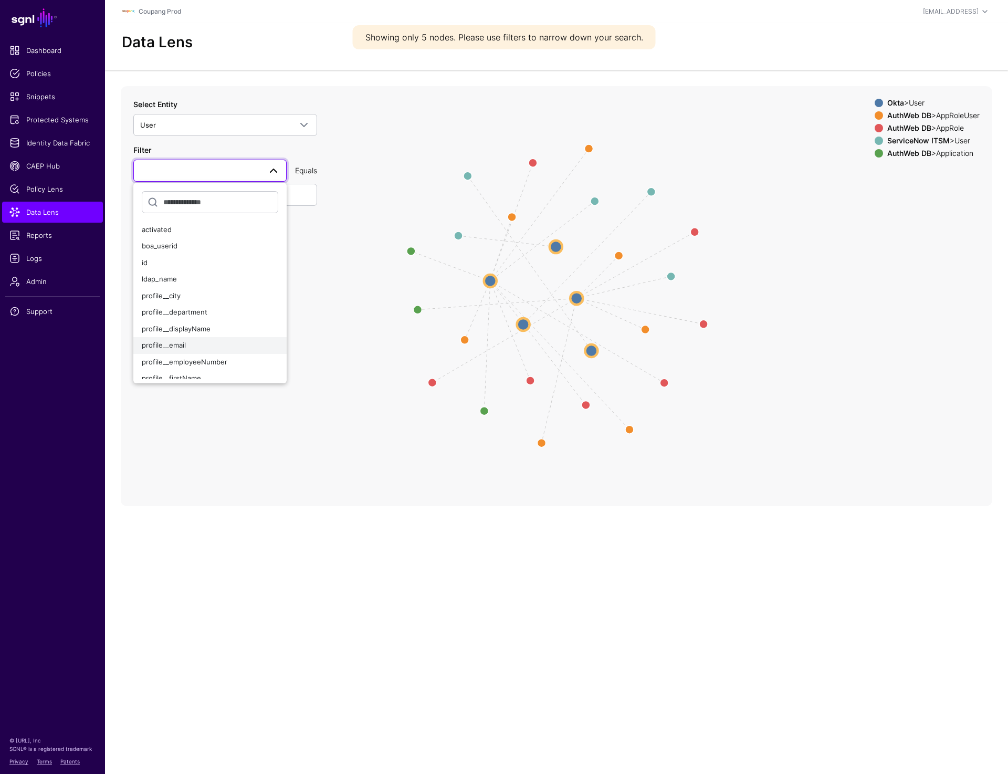
click at [185, 340] on button "profile__email" at bounding box center [209, 345] width 153 height 17
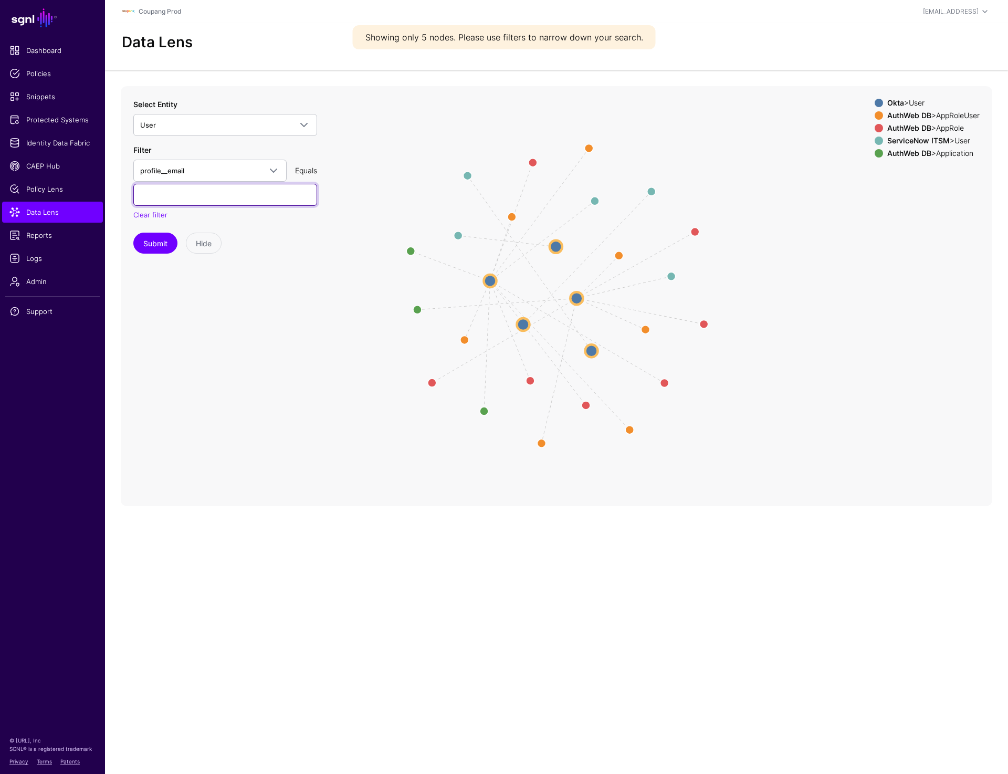
click at [214, 194] on input "text" at bounding box center [225, 195] width 184 height 22
click at [215, 200] on input "text" at bounding box center [225, 195] width 184 height 22
paste input "*******"
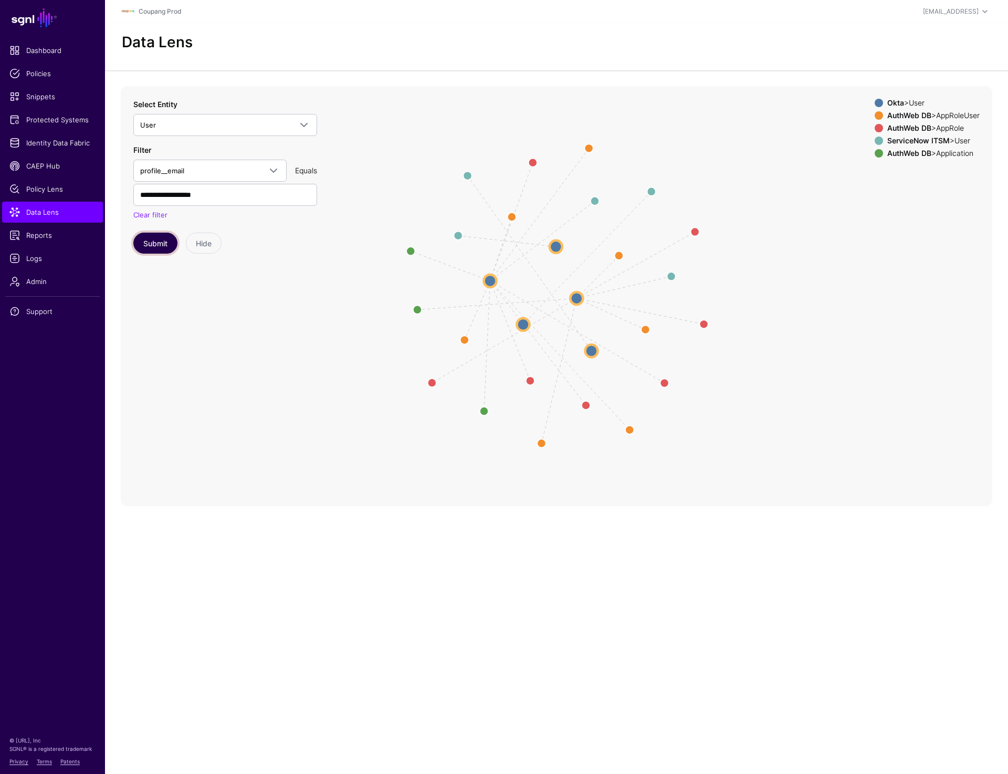
click at [170, 243] on button "Submit" at bounding box center [155, 243] width 44 height 21
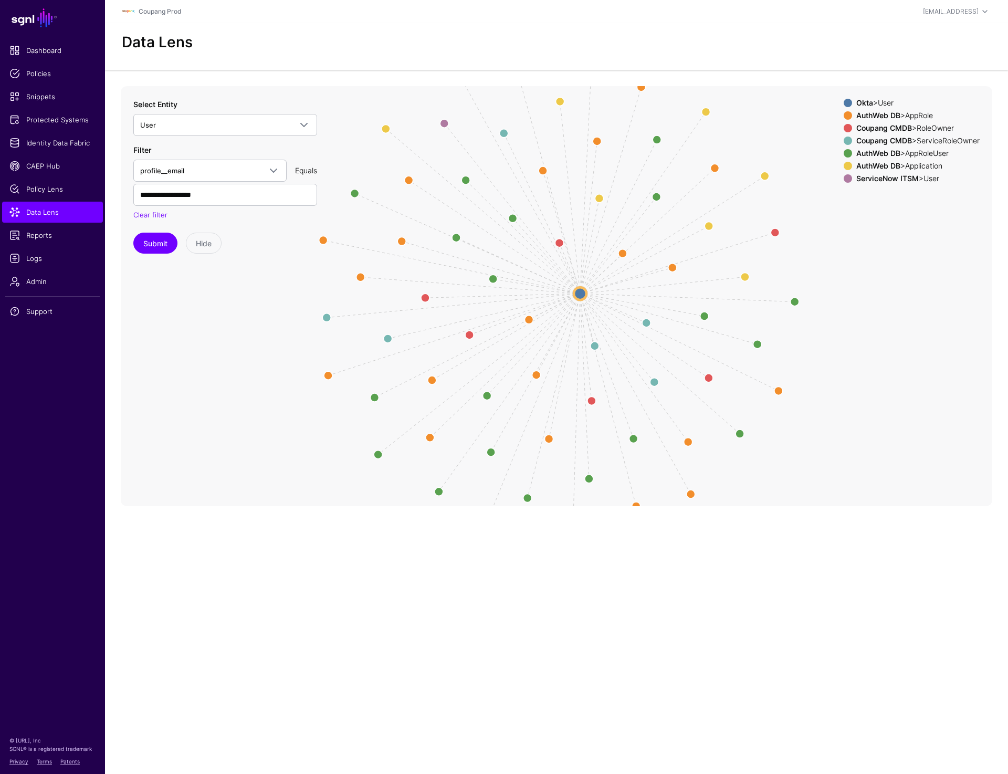
click at [580, 291] on circle at bounding box center [580, 293] width 13 height 13
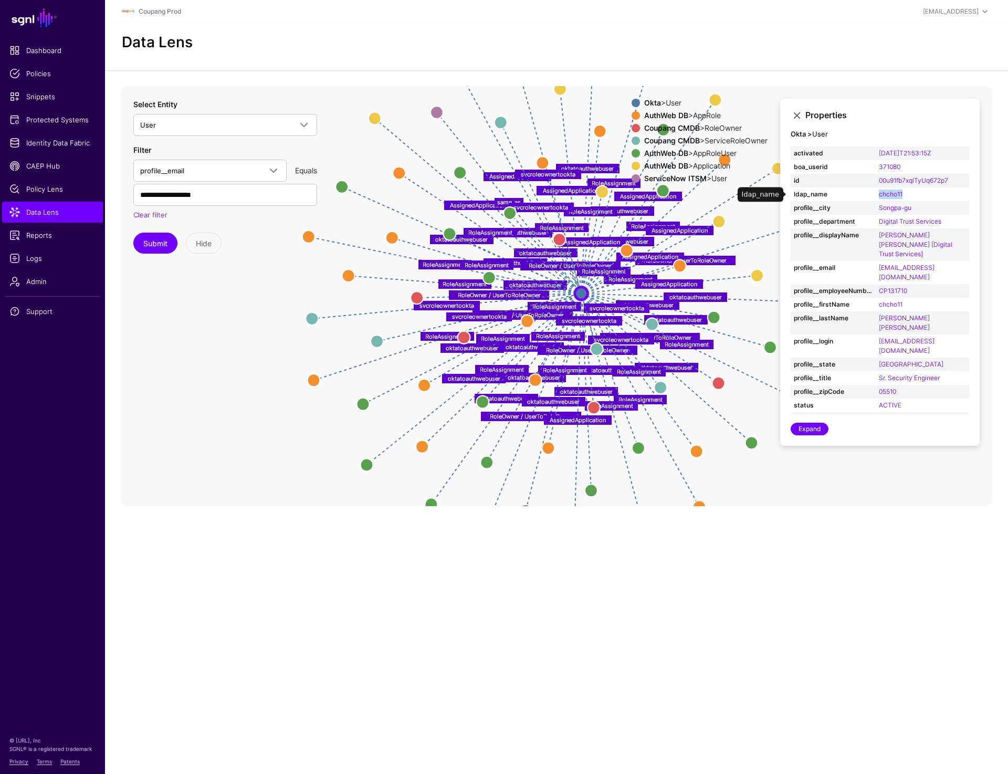
drag, startPoint x: 877, startPoint y: 193, endPoint x: 932, endPoint y: 193, distance: 55.1
click at [932, 193] on td "chcho11" at bounding box center [922, 194] width 93 height 14
copy link "chcho11"
click at [154, 195] on input "**********" at bounding box center [225, 195] width 184 height 22
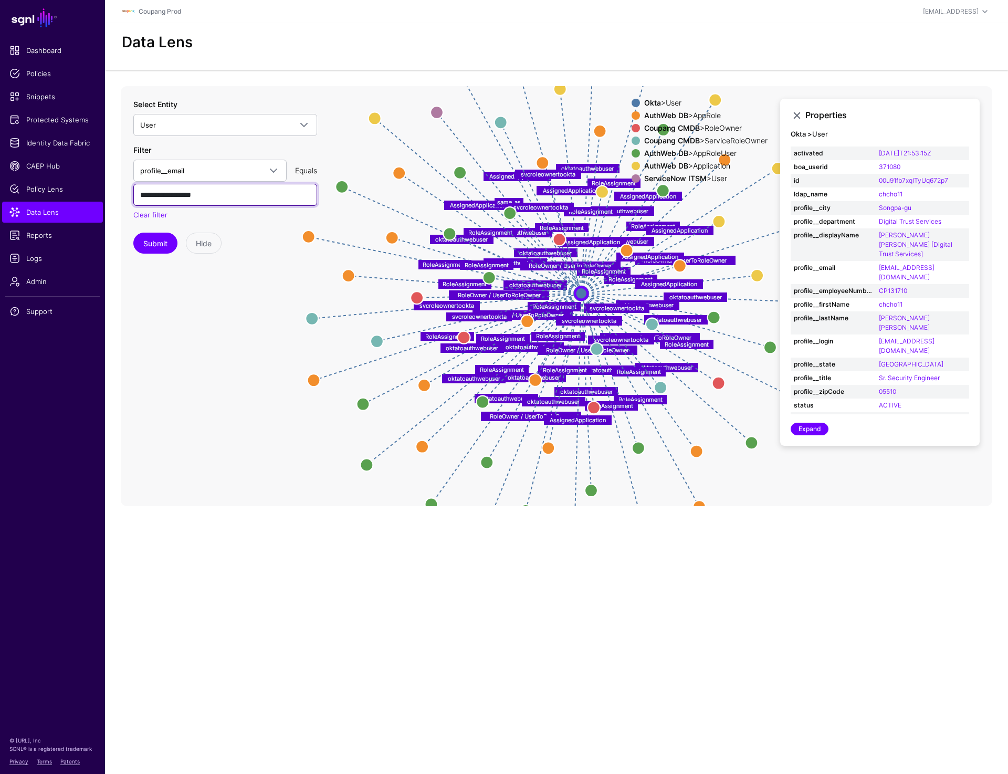
paste input "text"
click at [154, 235] on button "Submit" at bounding box center [155, 243] width 44 height 21
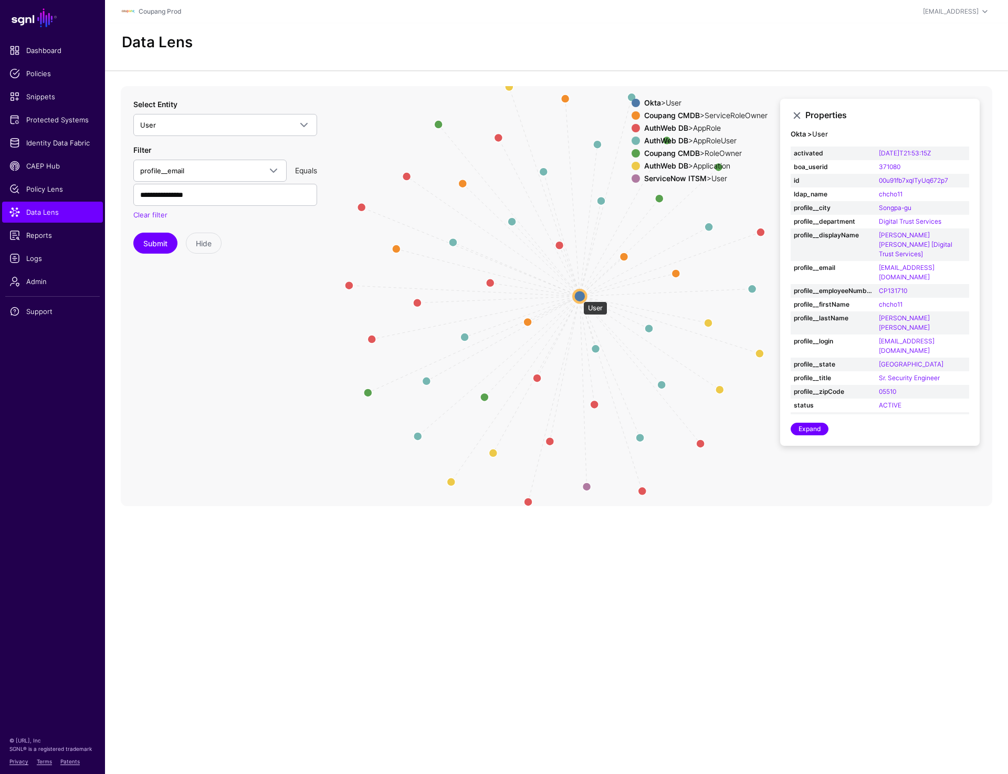
click at [578, 296] on circle at bounding box center [580, 296] width 13 height 13
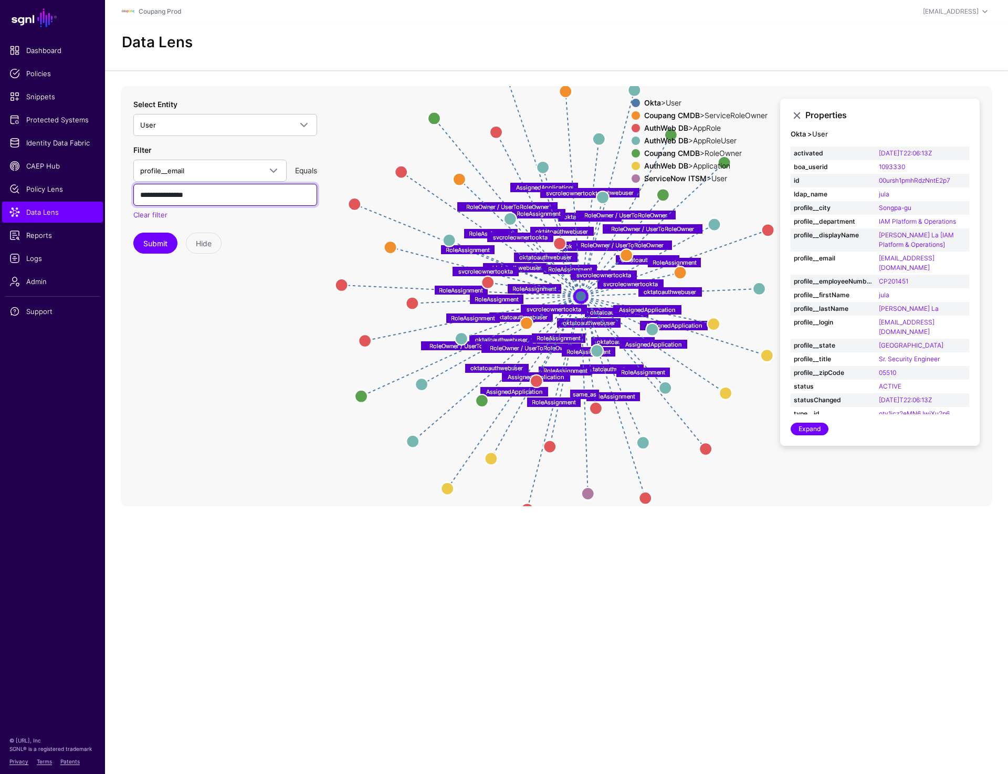
click at [144, 196] on input "**********" at bounding box center [225, 195] width 184 height 22
click at [41, 67] on link "Policies" at bounding box center [52, 73] width 101 height 21
click at [855, 44] on div "Data Lens" at bounding box center [557, 43] width 878 height 18
click at [147, 191] on input "**********" at bounding box center [225, 195] width 184 height 22
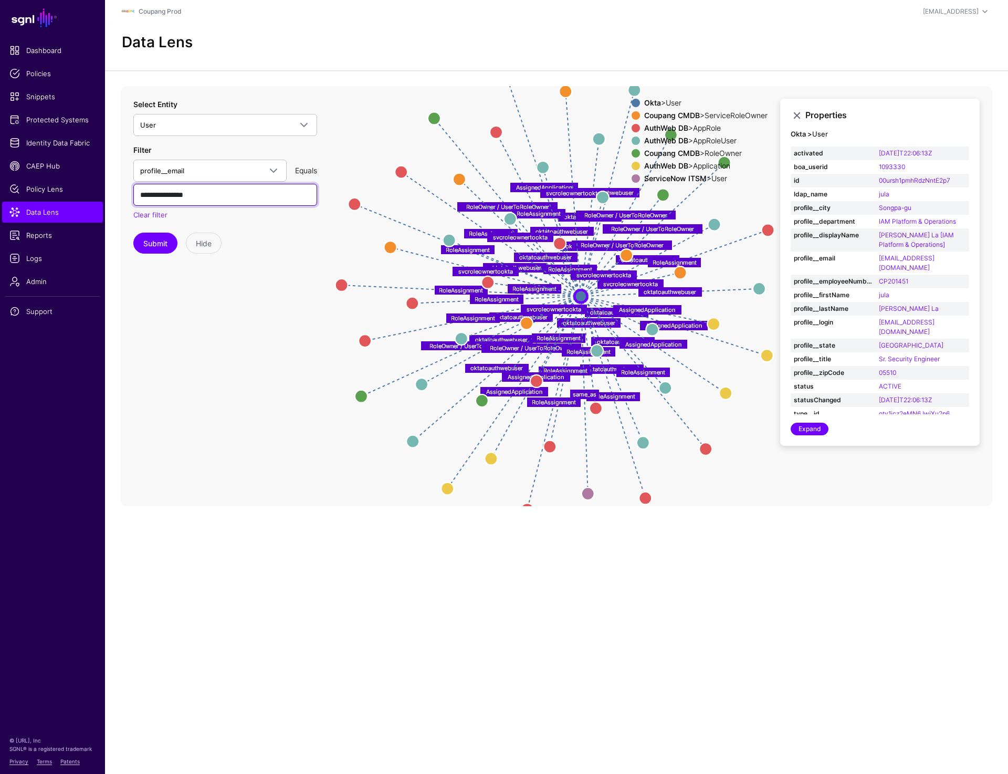
click at [147, 191] on input "**********" at bounding box center [225, 195] width 184 height 22
paste input "****"
type input "**********"
click at [152, 236] on button "Submit" at bounding box center [155, 243] width 44 height 21
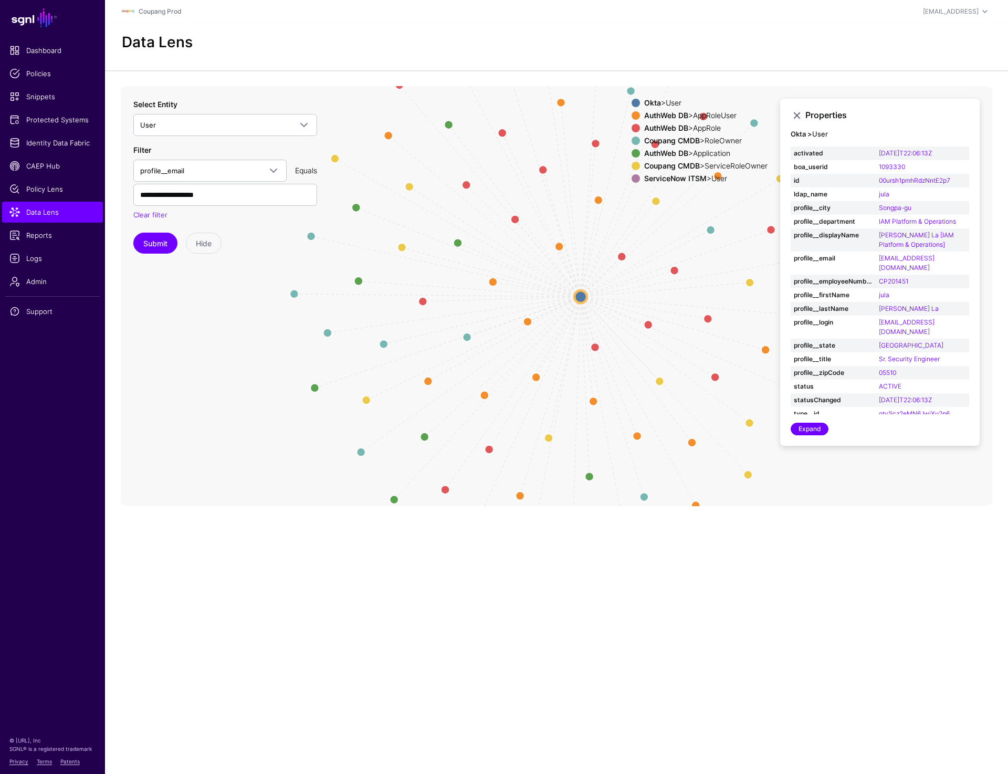
click at [576, 297] on circle at bounding box center [581, 296] width 13 height 13
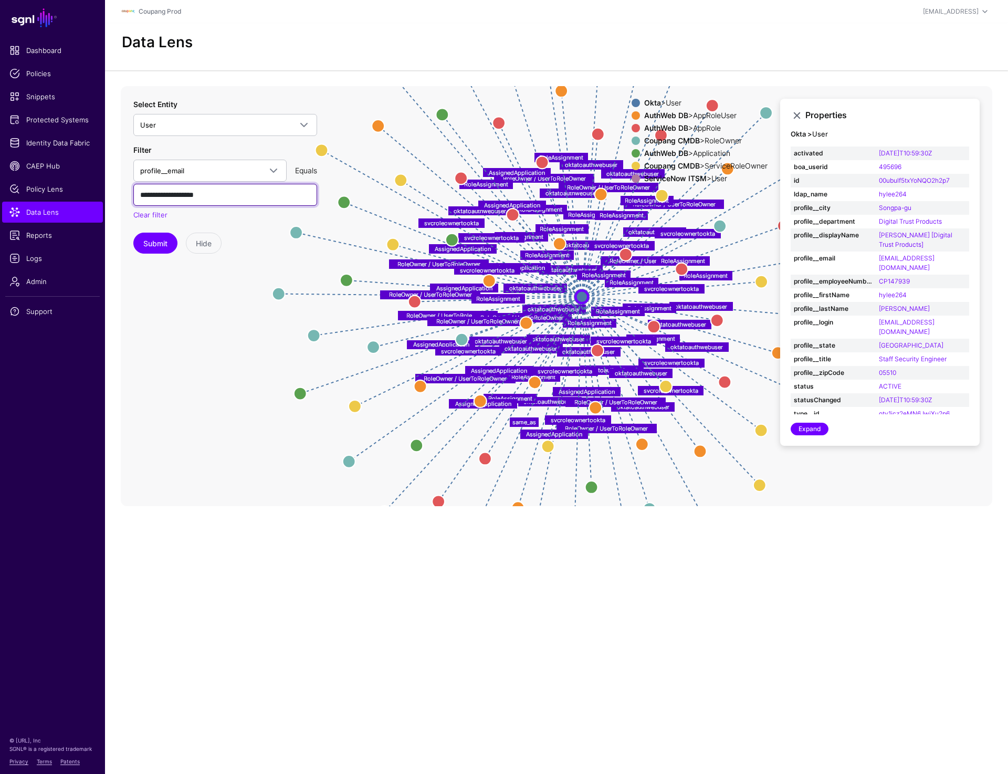
click at [153, 191] on input "**********" at bounding box center [225, 195] width 184 height 22
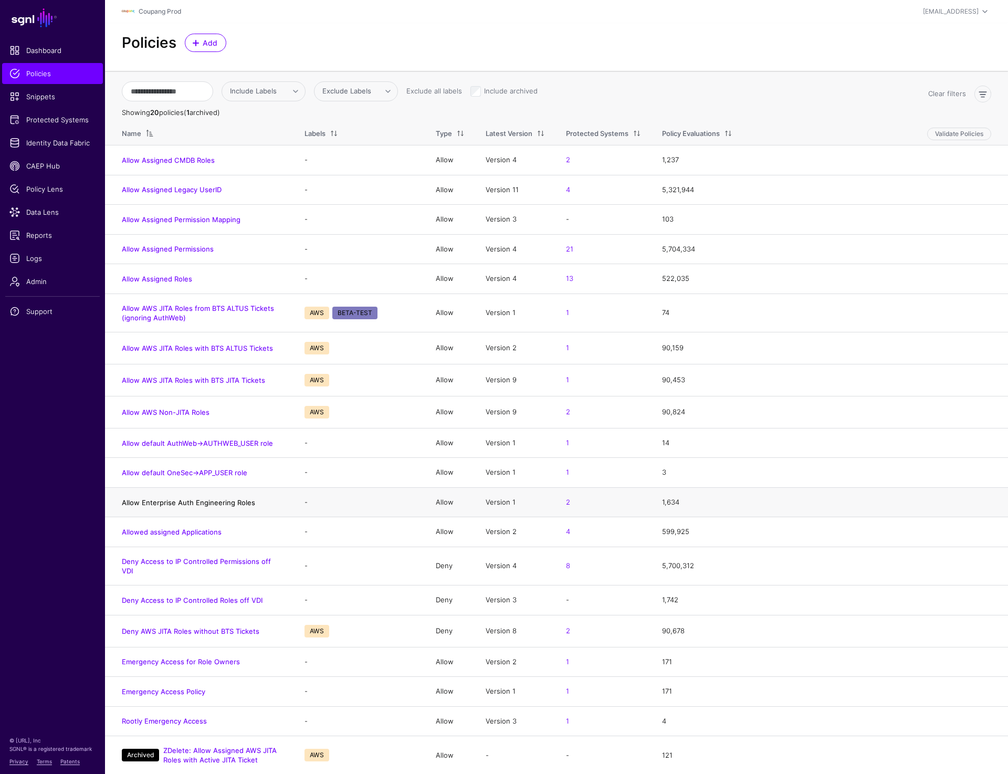
click at [169, 499] on link "Allow Enterprise Auth Engineering Roles" at bounding box center [188, 502] width 133 height 8
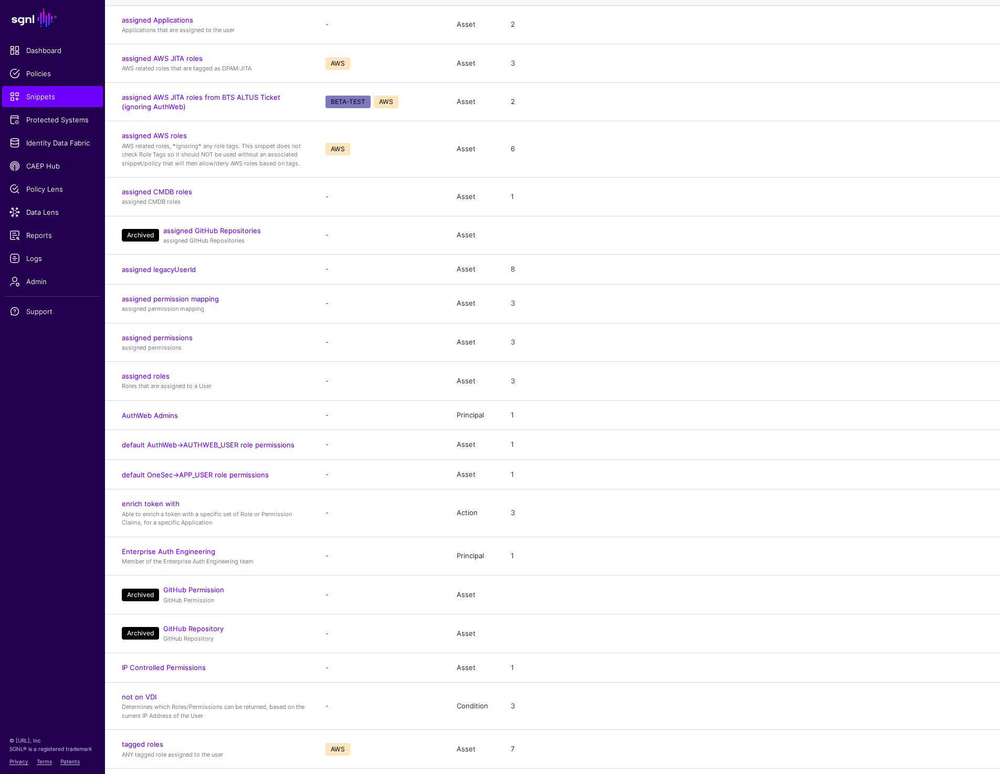
scroll to position [290, 0]
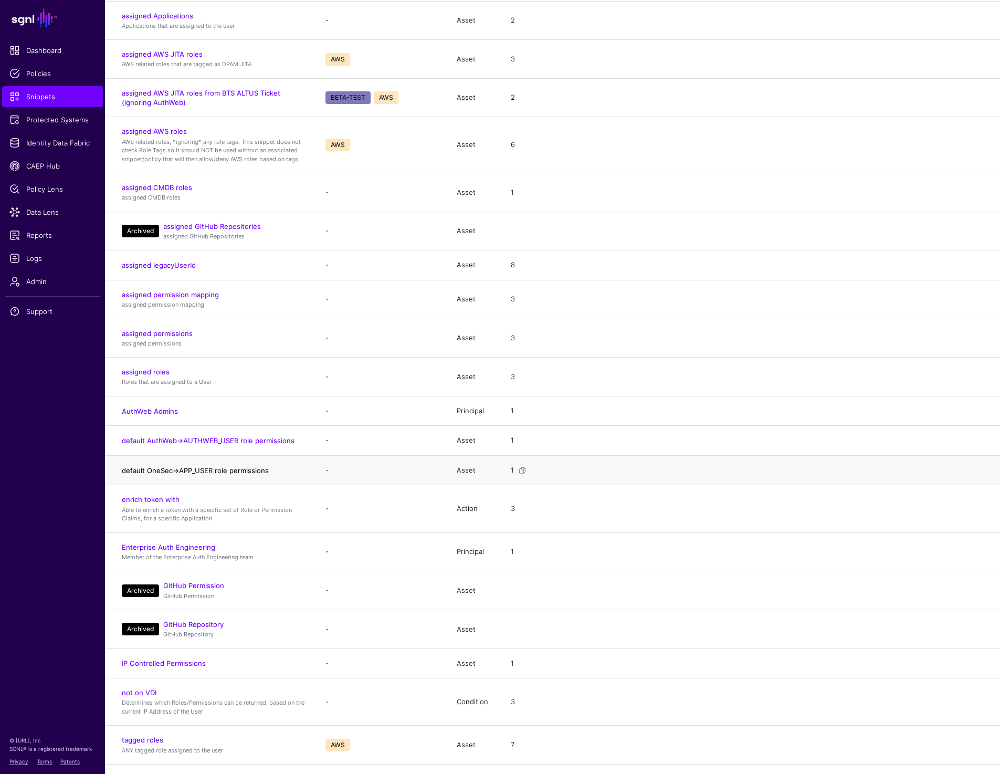
click at [179, 472] on link "default OneSec->APP_USER role permissions" at bounding box center [195, 470] width 147 height 8
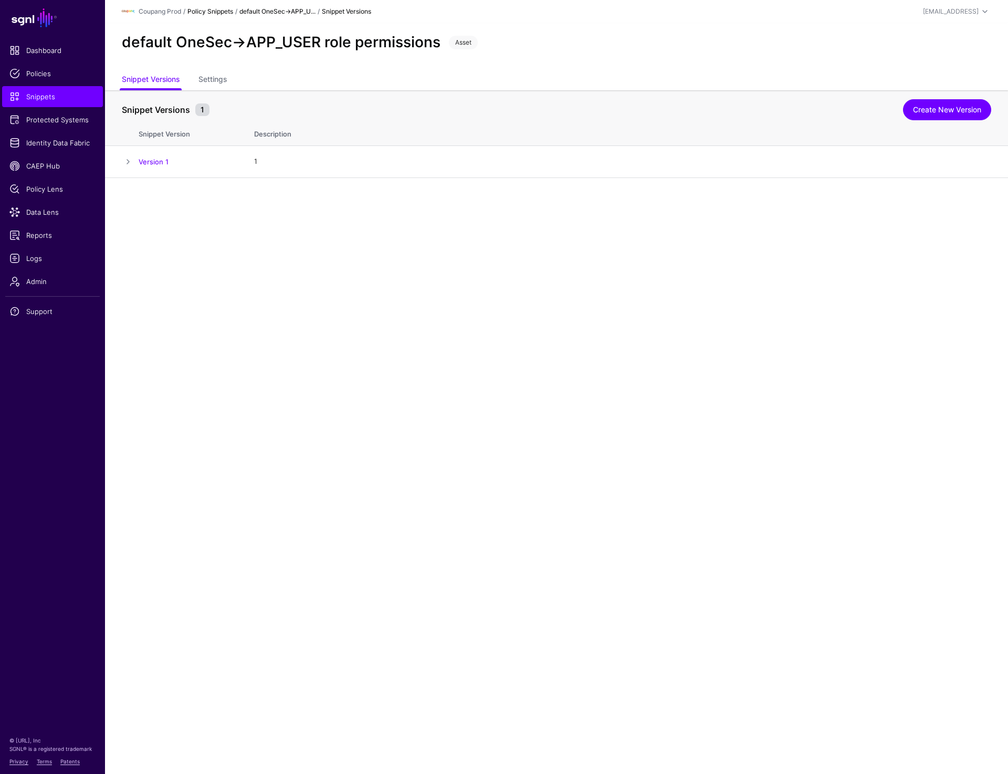
click at [205, 13] on link "Policy Snippets" at bounding box center [210, 11] width 46 height 8
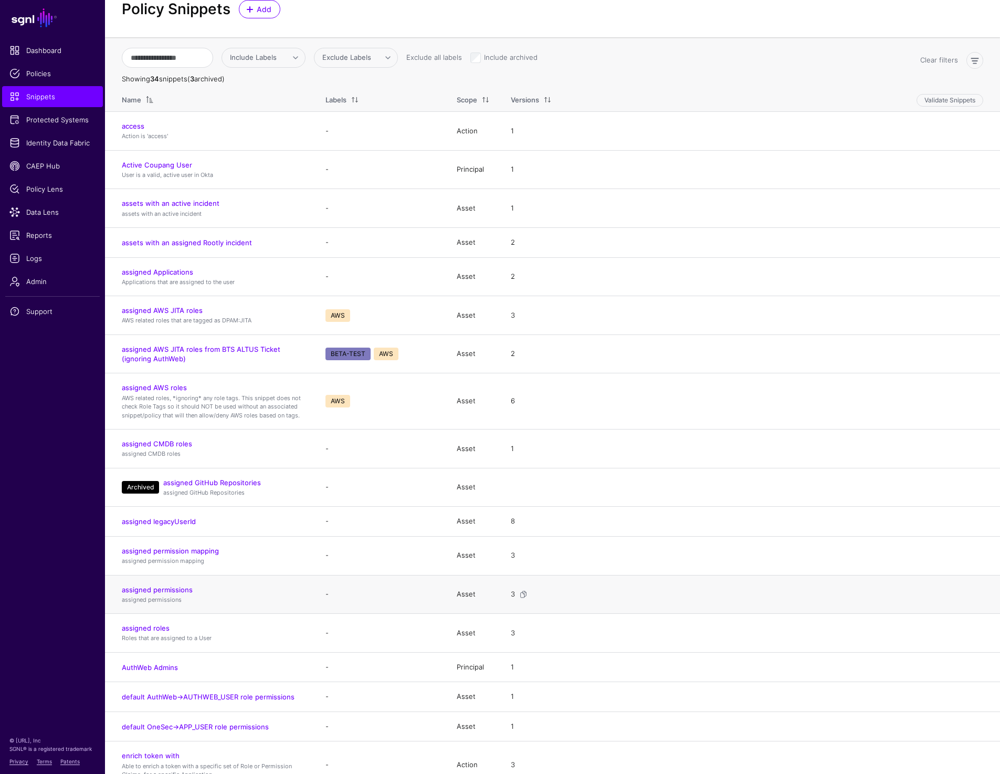
scroll to position [35, 0]
click at [176, 694] on link "default AuthWeb->AUTHWEB_USER role permissions" at bounding box center [208, 696] width 173 height 8
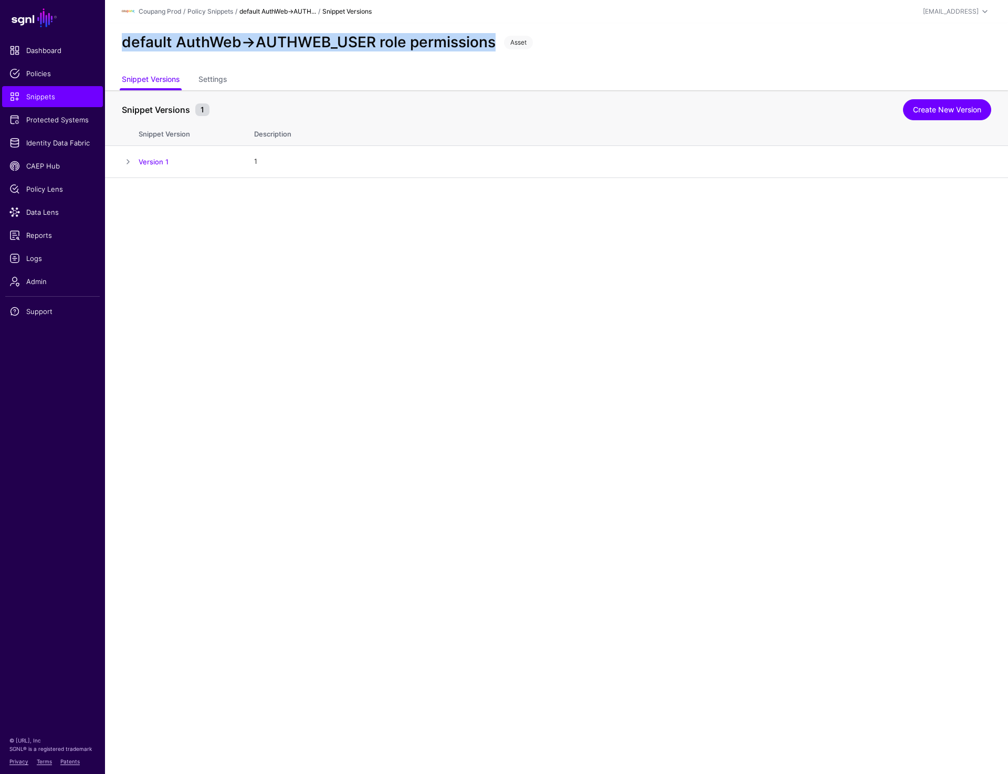
drag, startPoint x: 121, startPoint y: 44, endPoint x: 495, endPoint y: 39, distance: 374.0
click at [495, 39] on div "default AuthWeb->AUTHWEB_USER role permissions" at bounding box center [309, 43] width 382 height 18
copy h2 "default AuthWeb->AUTHWEB_USER role permissions"
click at [952, 102] on link "Create New Version" at bounding box center [947, 109] width 88 height 21
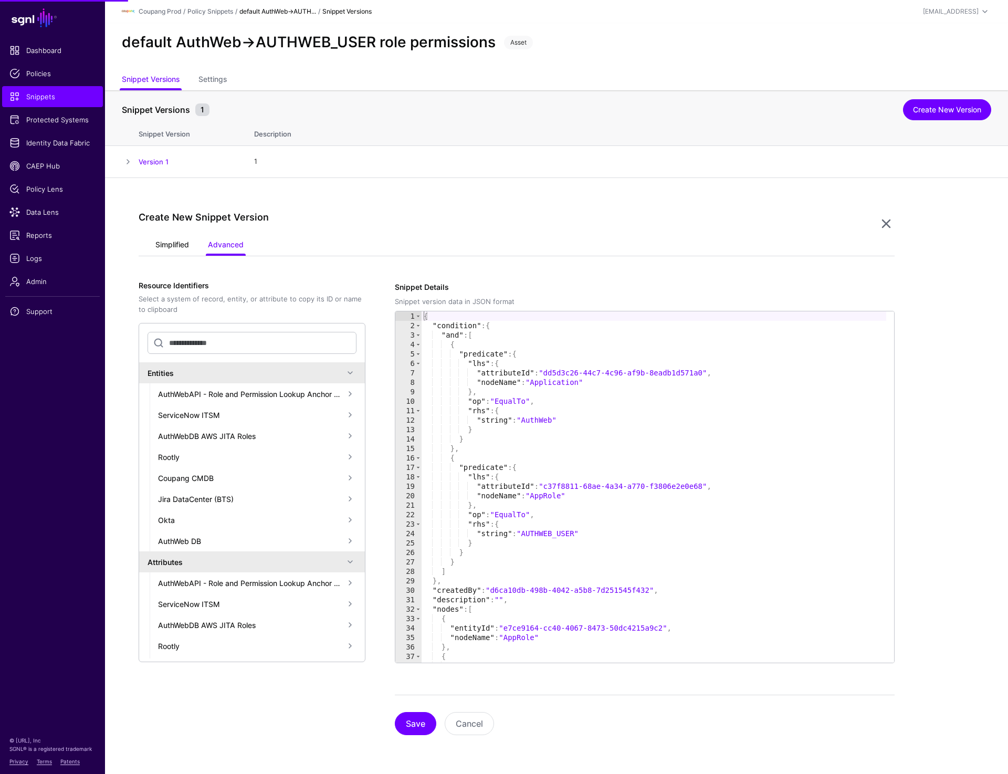
click at [172, 245] on link "Simplified" at bounding box center [172, 246] width 34 height 20
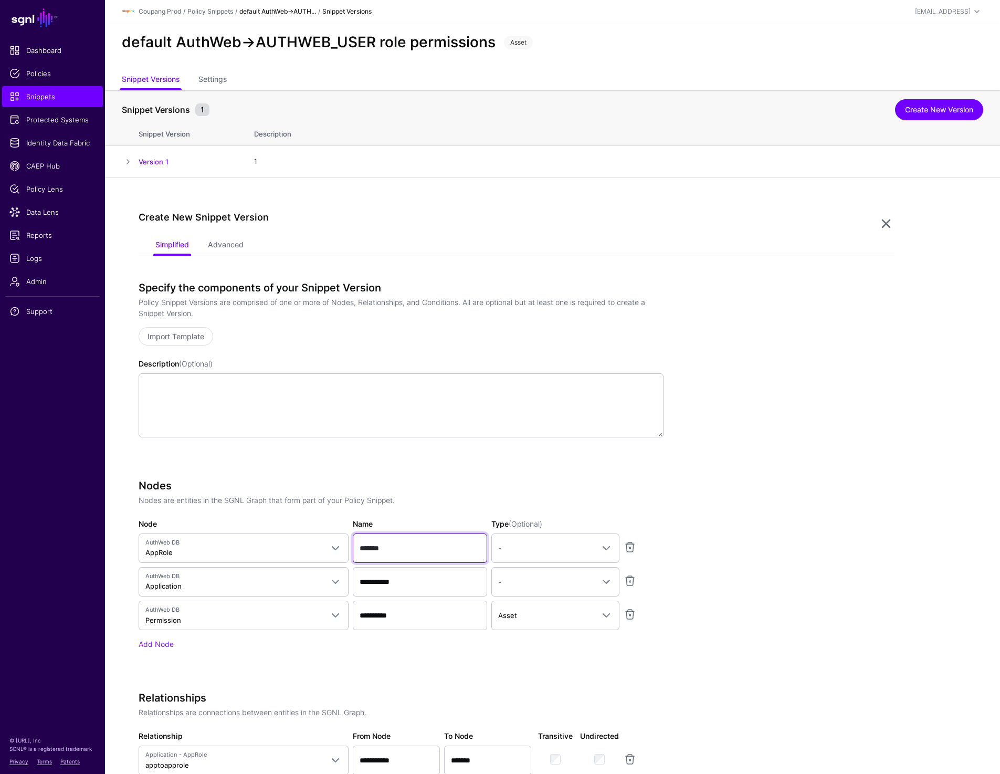
click at [389, 545] on input "*******" at bounding box center [420, 548] width 134 height 29
click at [406, 579] on input "**********" at bounding box center [420, 581] width 134 height 29
click at [395, 614] on input "**********" at bounding box center [420, 615] width 134 height 29
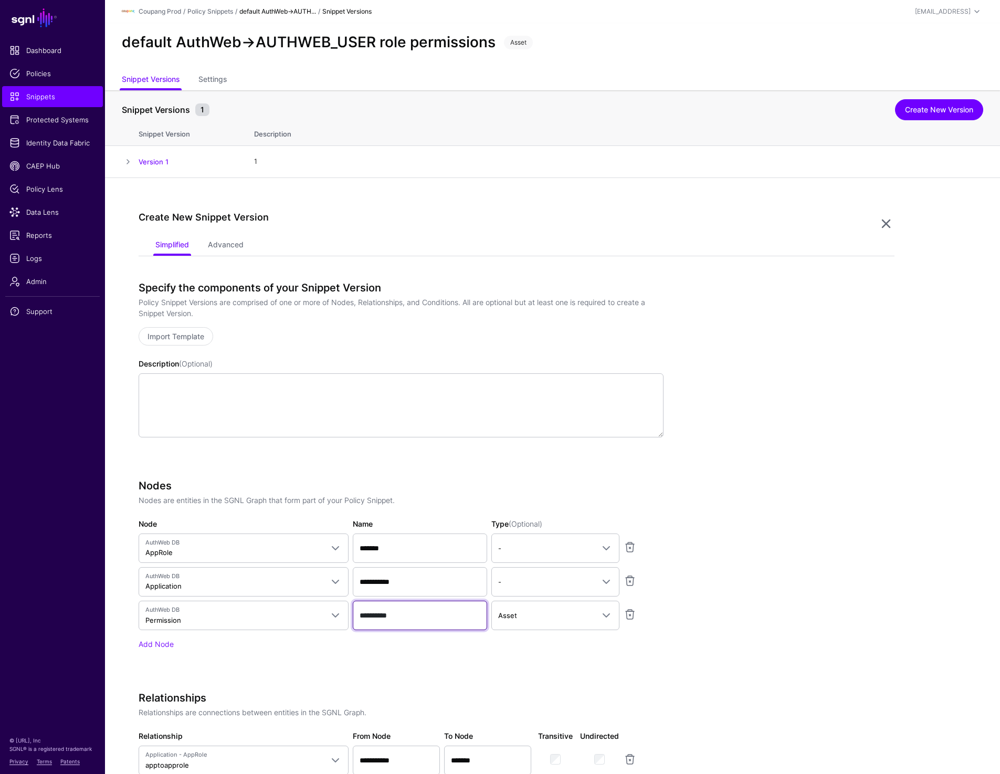
click at [395, 614] on input "**********" at bounding box center [420, 615] width 134 height 29
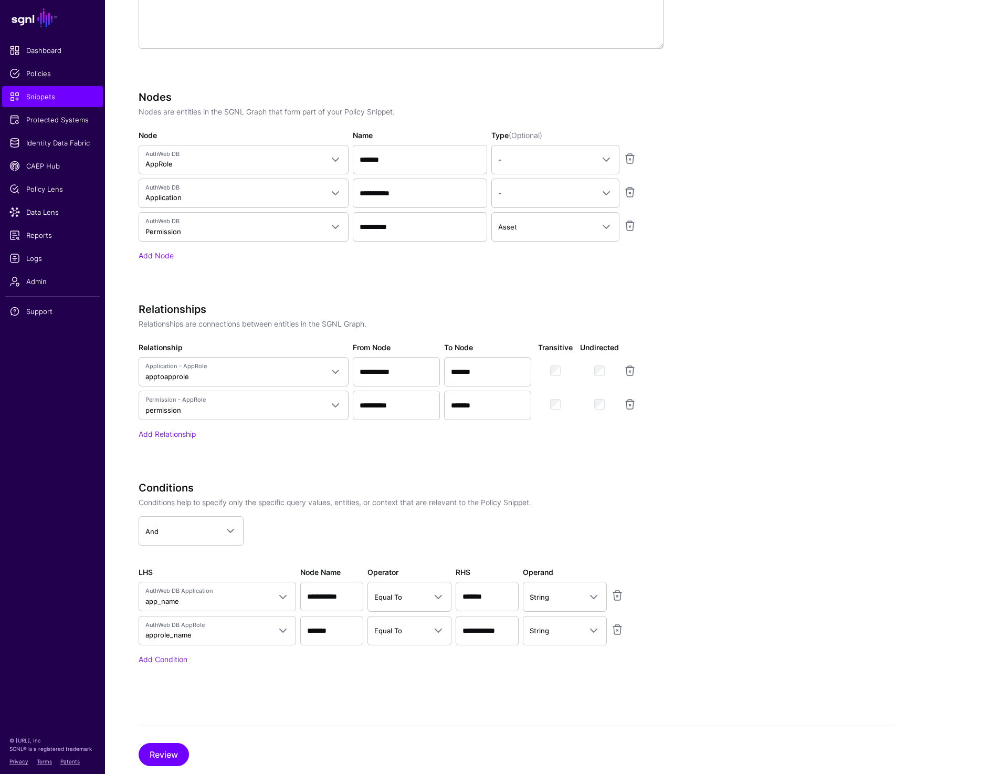
scroll to position [390, 0]
click at [478, 596] on input "*******" at bounding box center [487, 595] width 63 height 29
click at [52, 74] on span "Policies" at bounding box center [52, 73] width 86 height 11
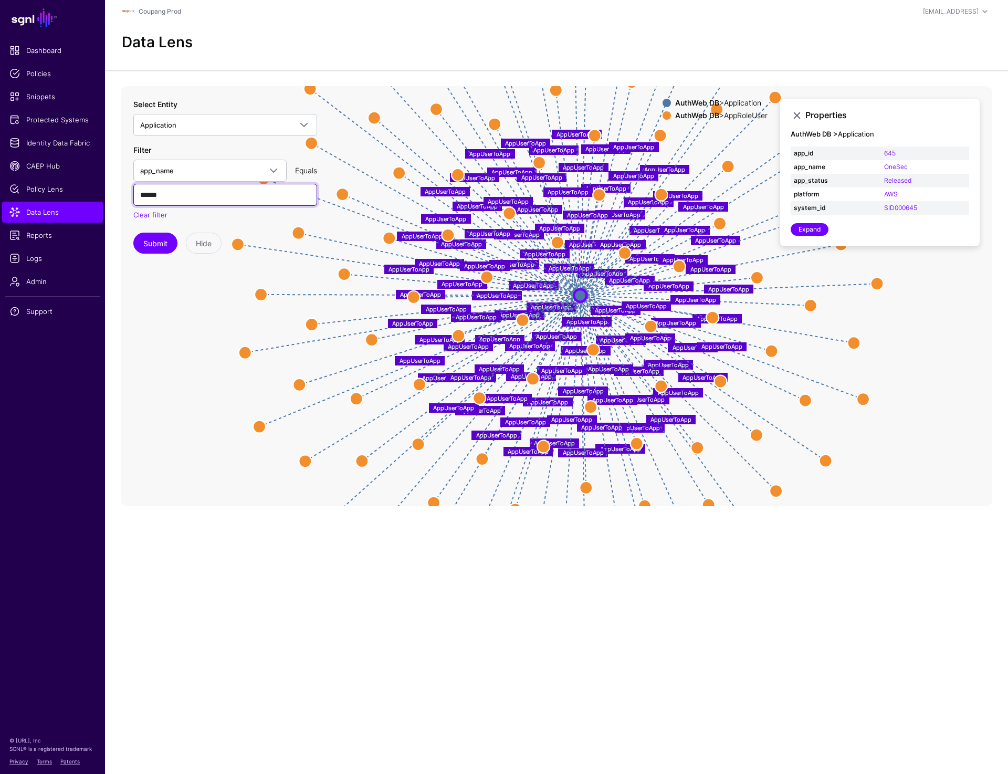
click at [161, 194] on input "******" at bounding box center [225, 195] width 184 height 22
type input "*******"
click at [160, 253] on button "Submit" at bounding box center [155, 243] width 44 height 21
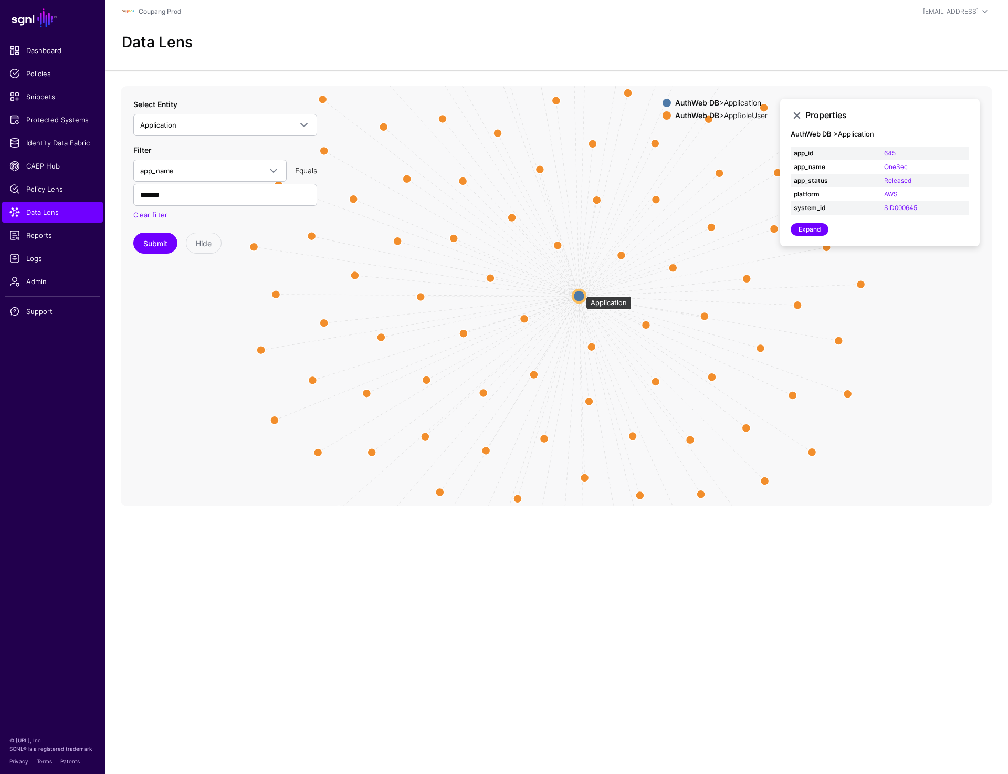
click at [581, 291] on circle at bounding box center [579, 295] width 13 height 13
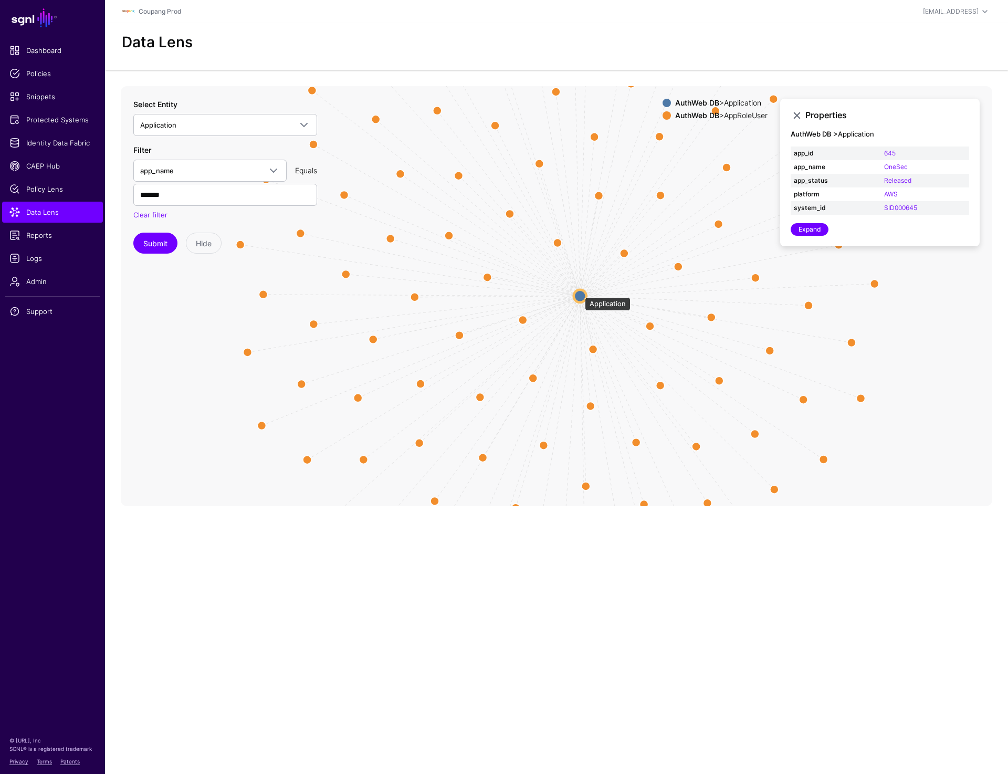
click at [580, 292] on circle at bounding box center [580, 295] width 13 height 13
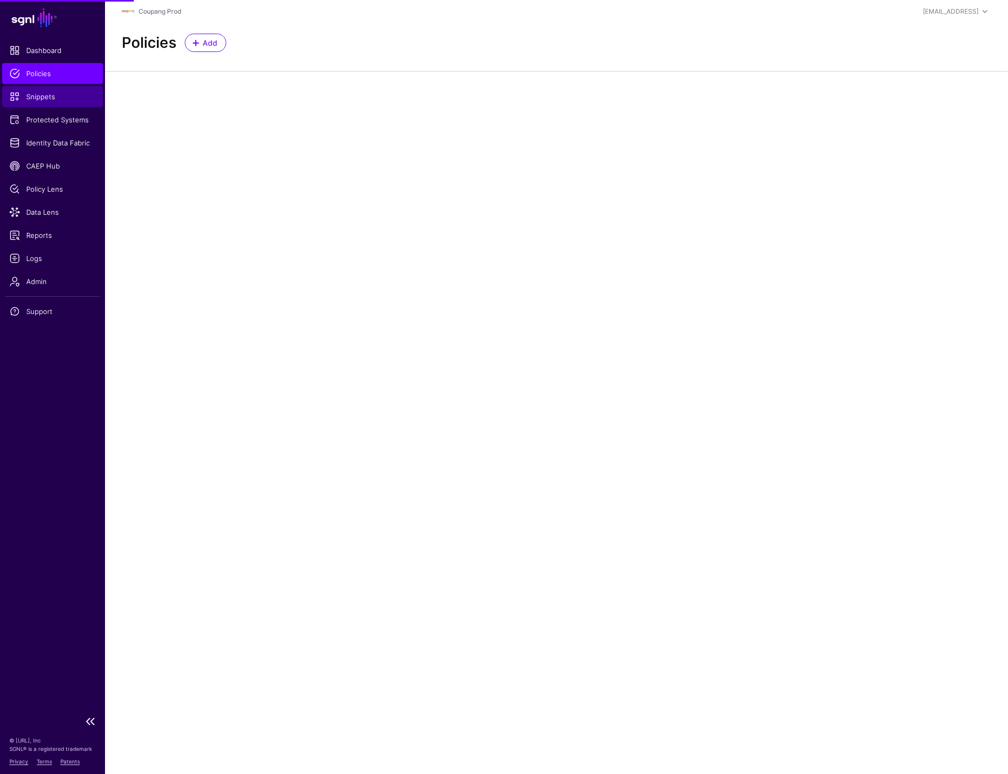
click at [49, 91] on span "Snippets" at bounding box center [52, 96] width 86 height 11
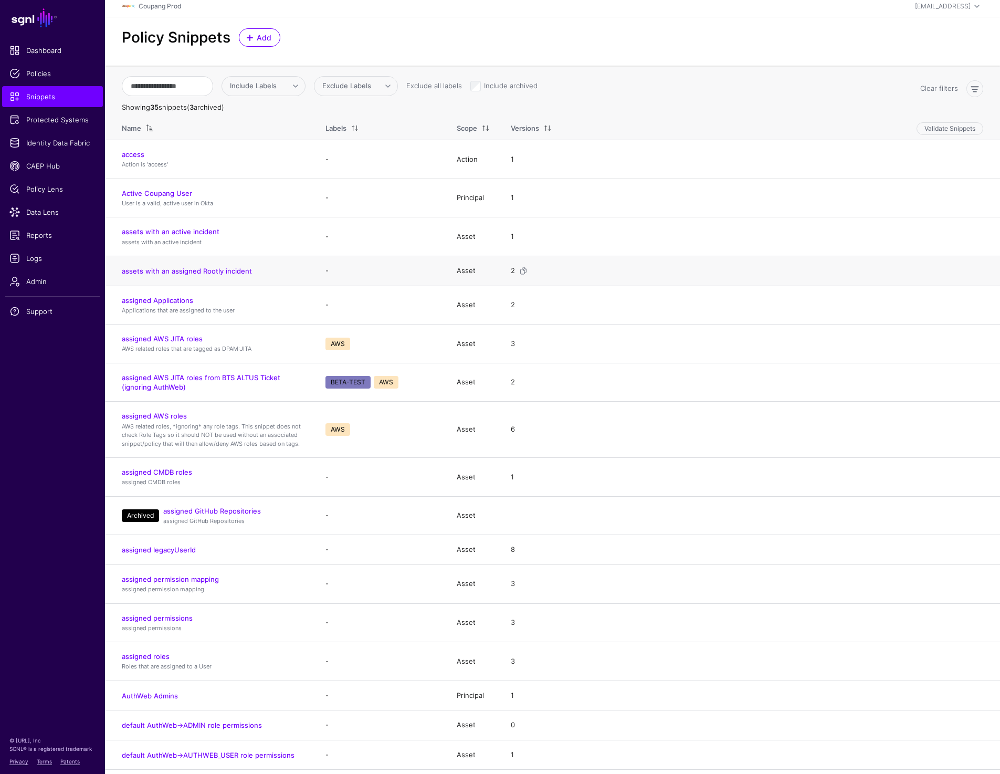
scroll to position [6, 0]
click at [149, 696] on link "AuthWeb Admins" at bounding box center [150, 695] width 56 height 8
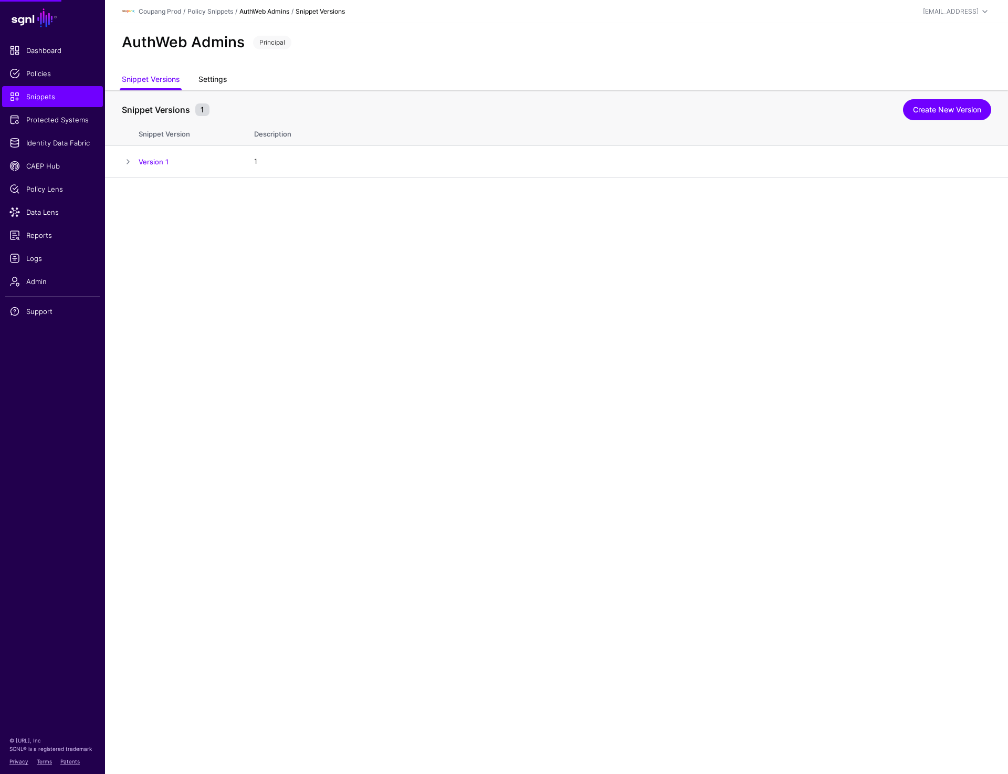
click at [210, 79] on link "Settings" at bounding box center [213, 80] width 28 height 20
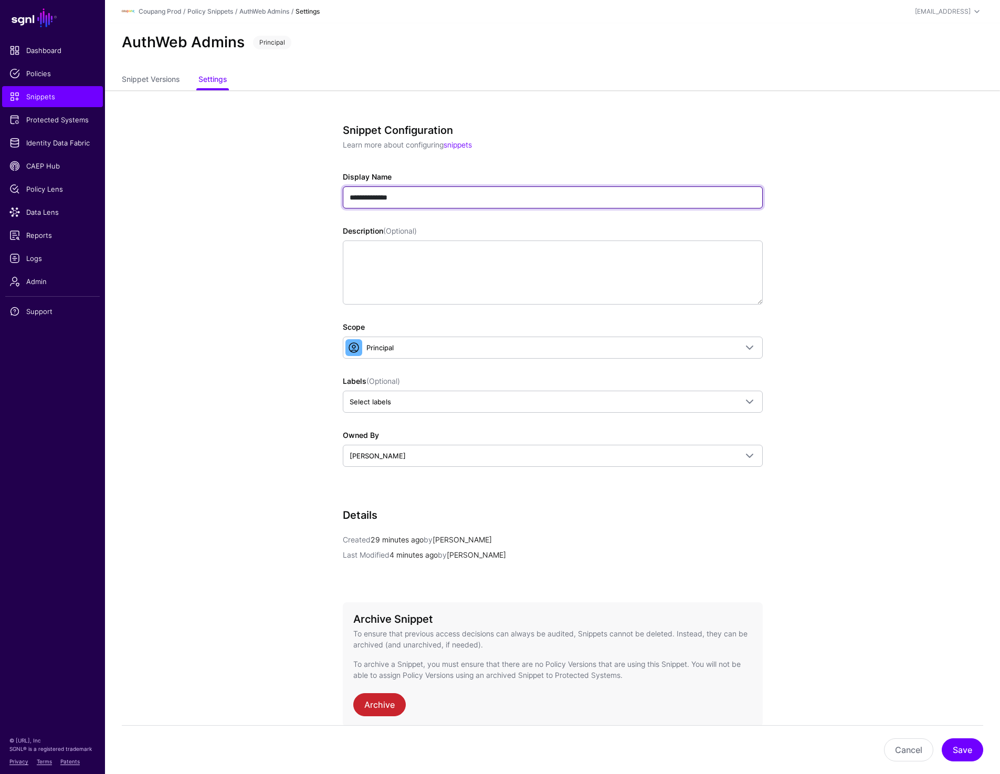
click at [395, 197] on input "**********" at bounding box center [553, 197] width 420 height 22
type input "**********"
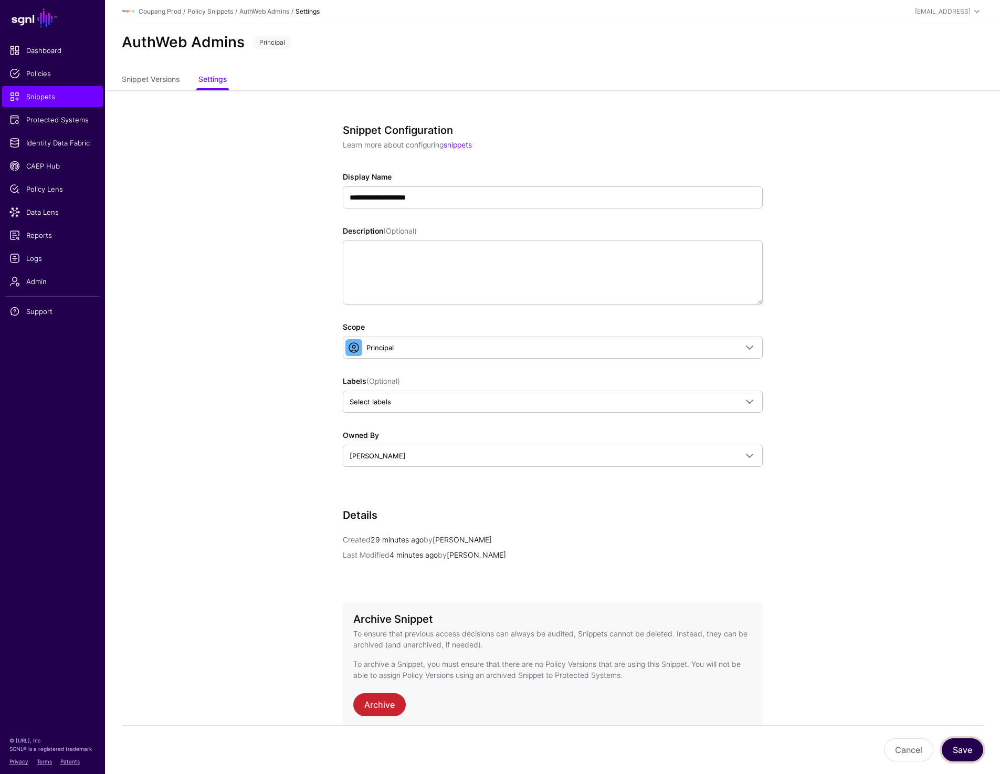
click at [962, 753] on button "Save" at bounding box center [962, 749] width 41 height 23
click at [130, 77] on link "Snippet Versions" at bounding box center [151, 80] width 58 height 20
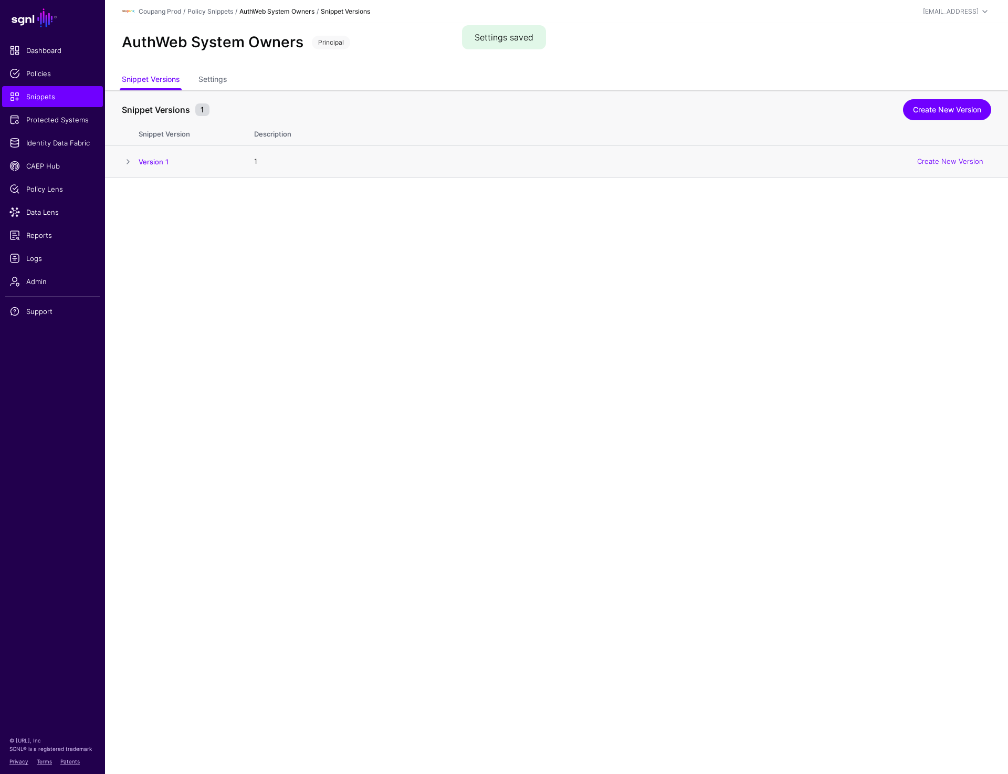
click at [129, 158] on span at bounding box center [128, 161] width 13 height 13
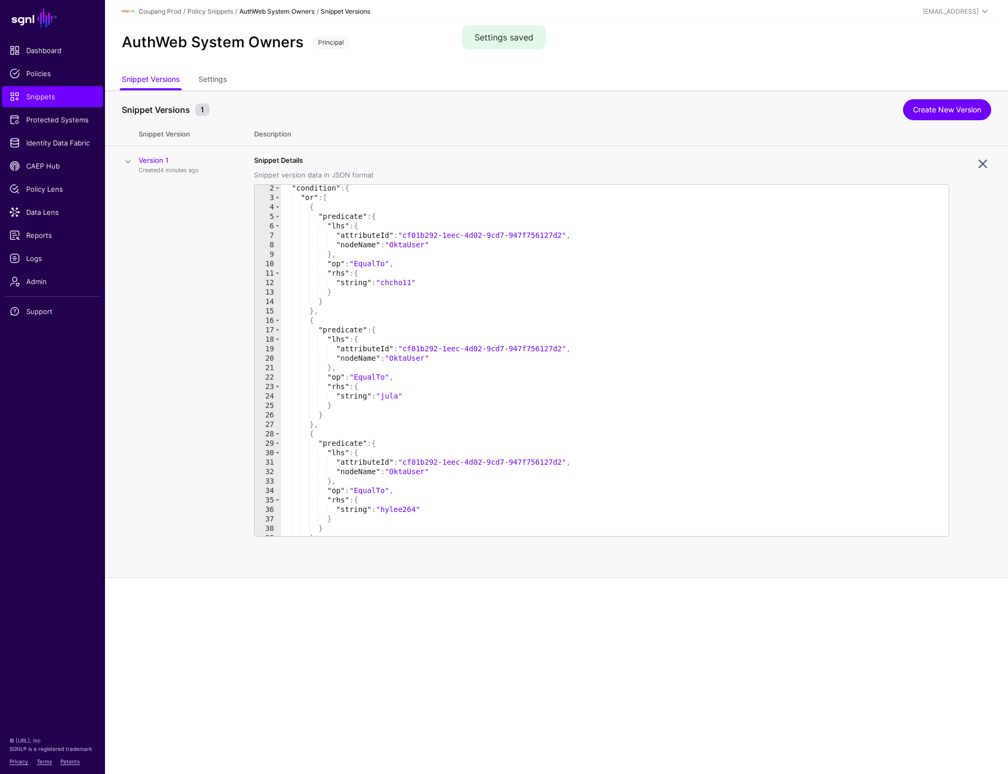
scroll to position [36, 0]
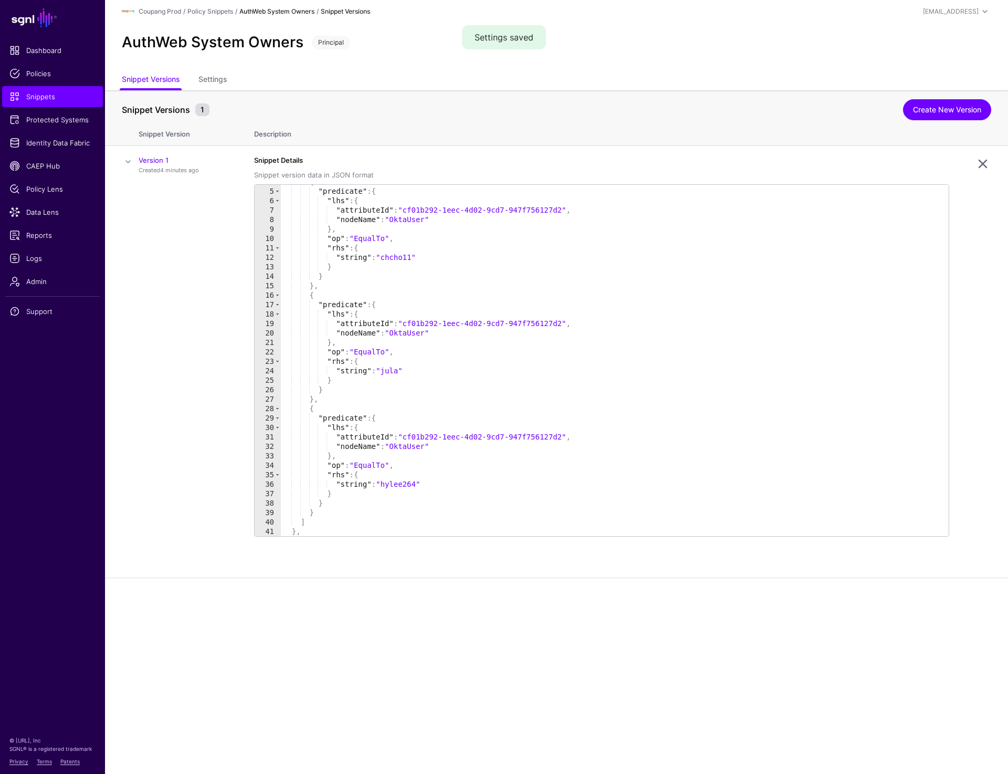
click at [707, 37] on div "AuthWeb System Owners Principal" at bounding box center [557, 43] width 878 height 18
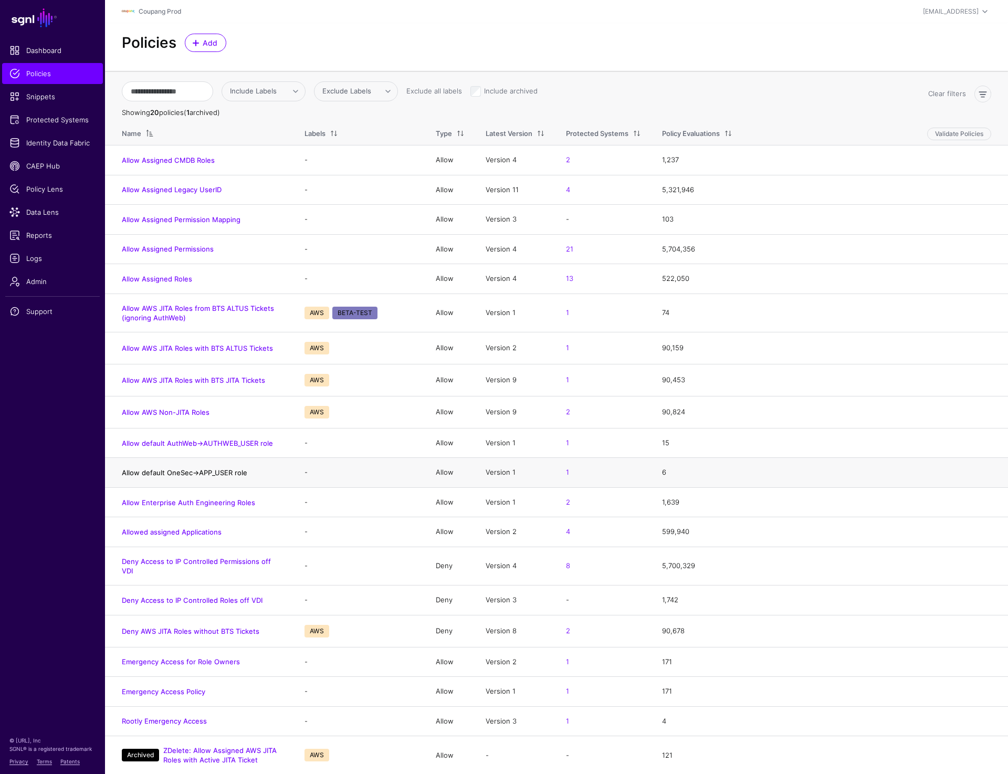
click at [185, 471] on link "Allow default OneSec->APP_USER role" at bounding box center [185, 472] width 126 height 8
click at [228, 443] on link "Allow default AuthWeb->AUTHWEB_USER role" at bounding box center [197, 443] width 151 height 8
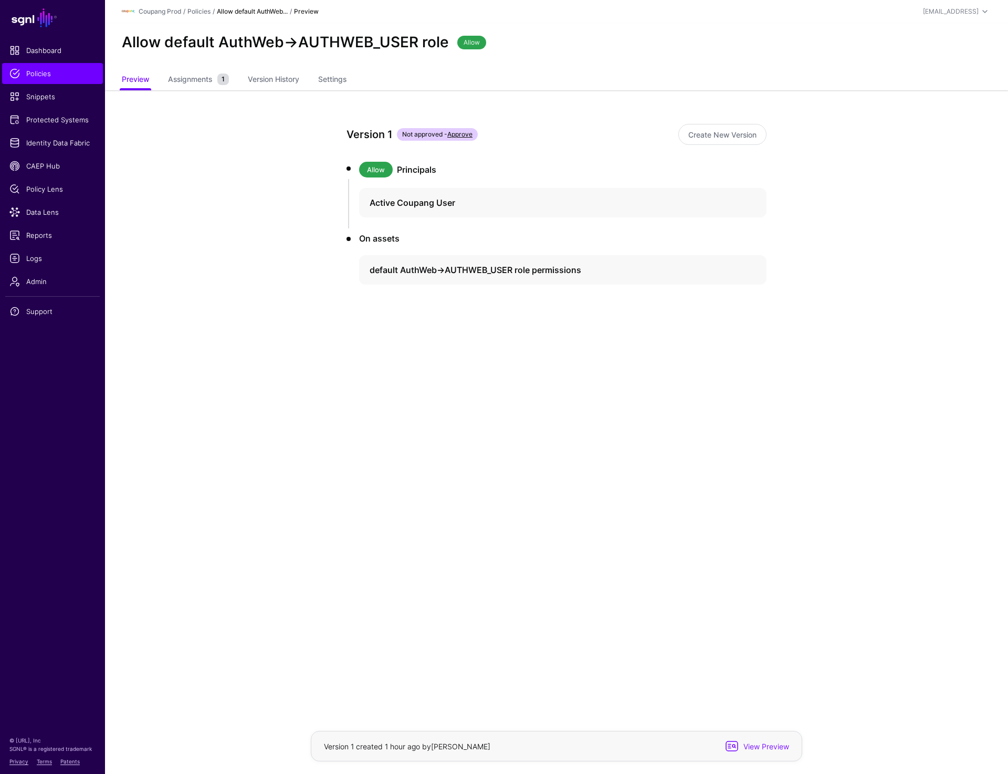
click at [145, 243] on app-policies-v2-item-preview "Version 1 Not approved - Approve Create New Version Allow Principals Active Cou…" at bounding box center [556, 241] width 903 height 302
click at [246, 42] on h2 "Allow default AuthWeb->AUTHWEB_USER role" at bounding box center [285, 43] width 327 height 18
click at [295, 41] on h2 "Allow default AuthWeb->AUTHWEB_USER role" at bounding box center [285, 43] width 327 height 18
click at [439, 41] on h2 "Allow default AuthWeb->AUTHWEB_USER role" at bounding box center [285, 43] width 327 height 18
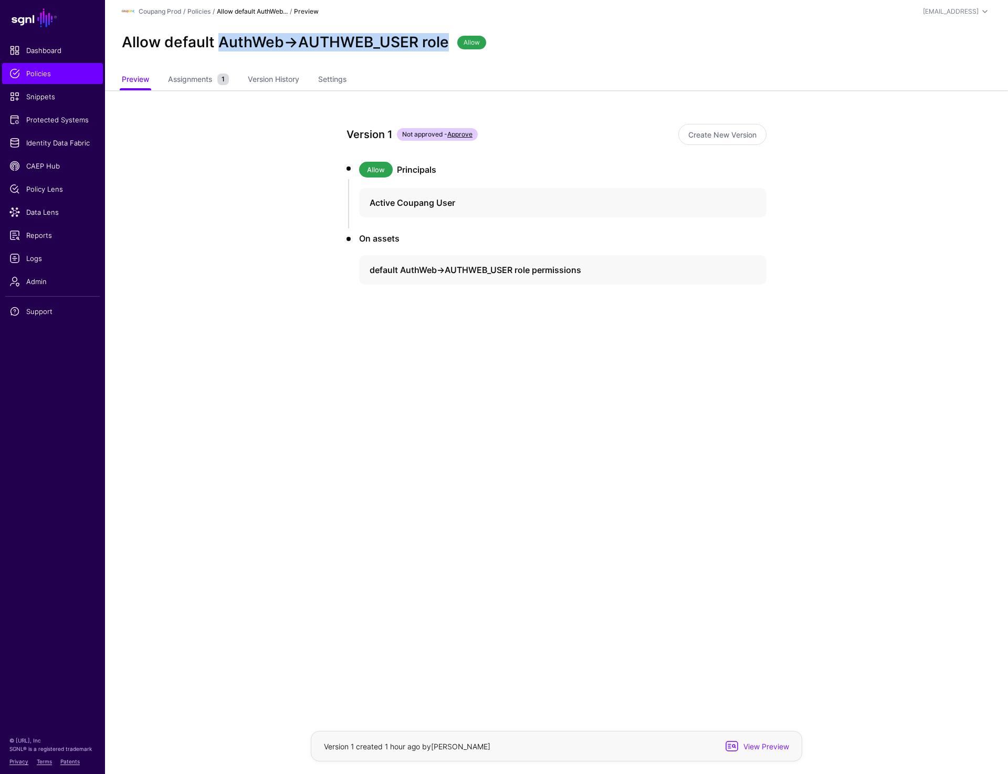
copy h2 "AuthWeb->AUTHWEB_USER role"
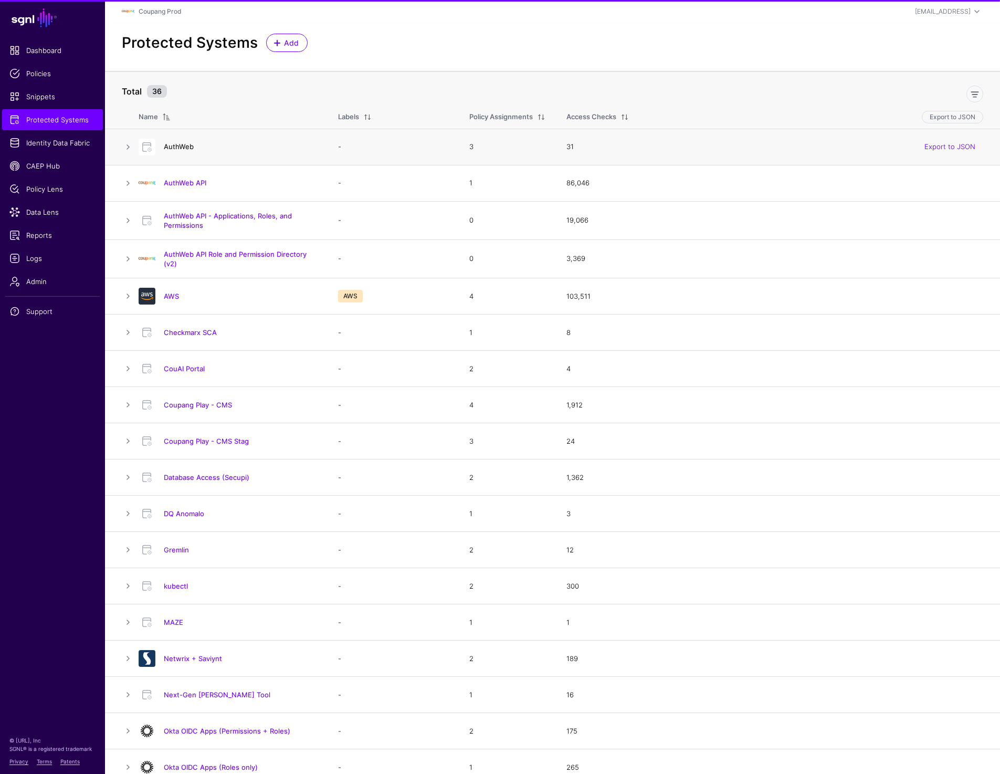
drag, startPoint x: 197, startPoint y: 143, endPoint x: 184, endPoint y: 144, distance: 12.6
click at [184, 144] on link "AuthWeb" at bounding box center [179, 146] width 30 height 8
click at [180, 146] on link "AuthWeb" at bounding box center [179, 146] width 30 height 8
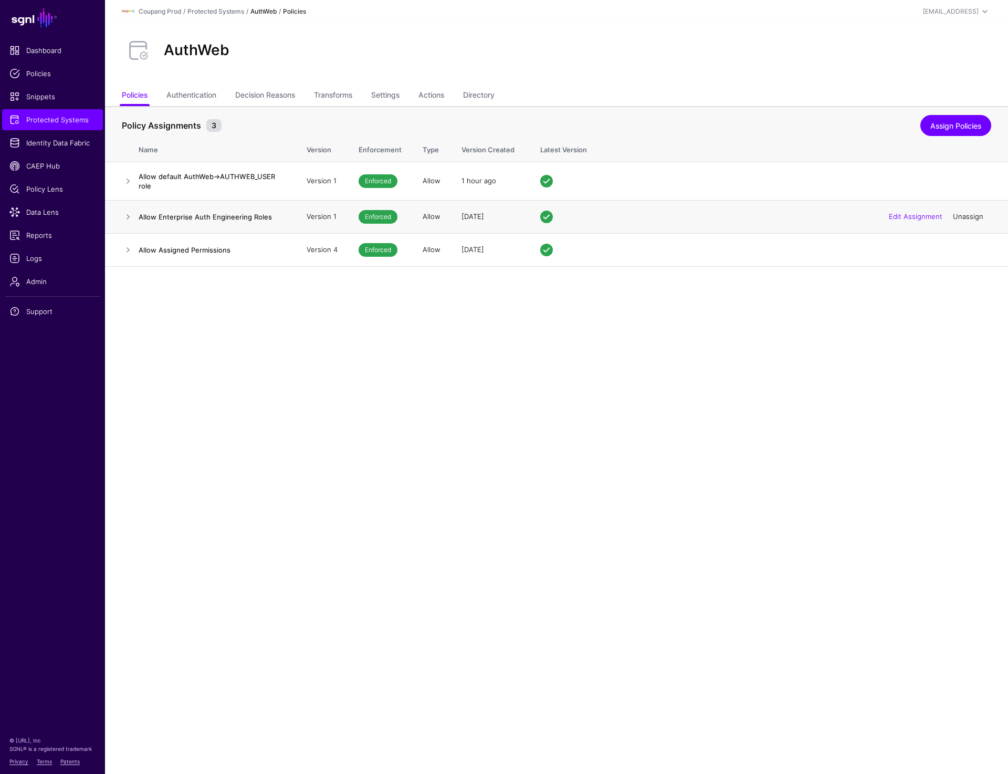
click at [966, 215] on link "Unassign" at bounding box center [968, 216] width 30 height 8
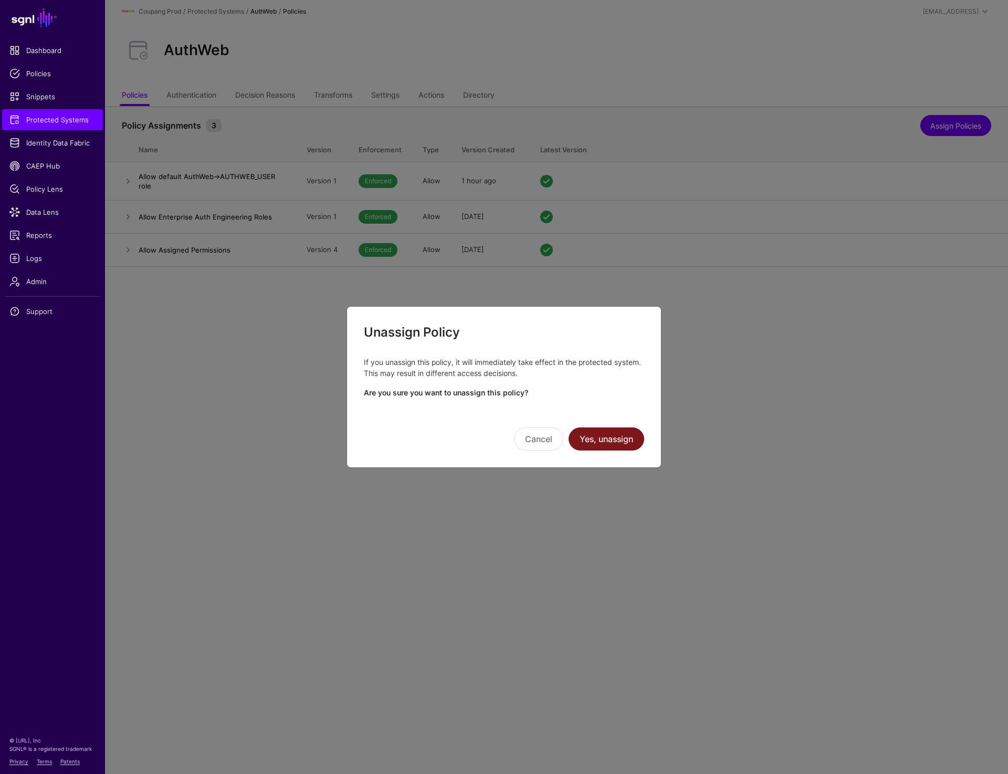
click at [604, 440] on button "Yes, unassign" at bounding box center [607, 439] width 76 height 23
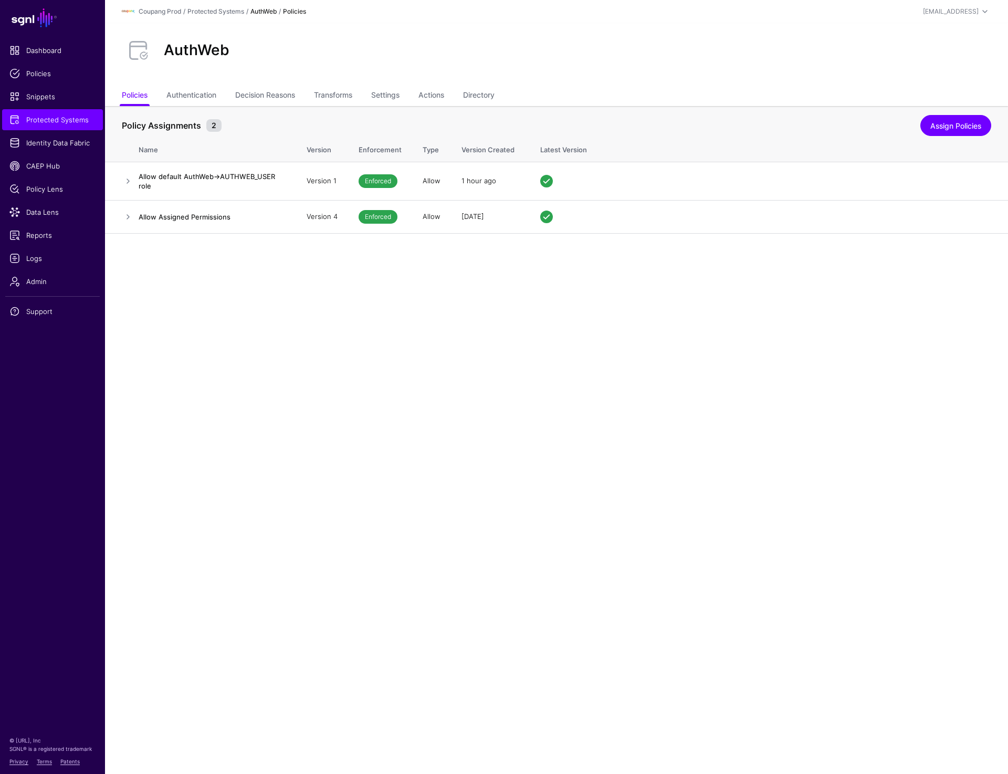
click at [749, 439] on main "SGNL Dashboard Policies Snippets Protected Systems Identity Data Fabric CAEP Hu…" at bounding box center [504, 387] width 1008 height 774
click at [949, 121] on link "Assign Policies" at bounding box center [956, 125] width 71 height 21
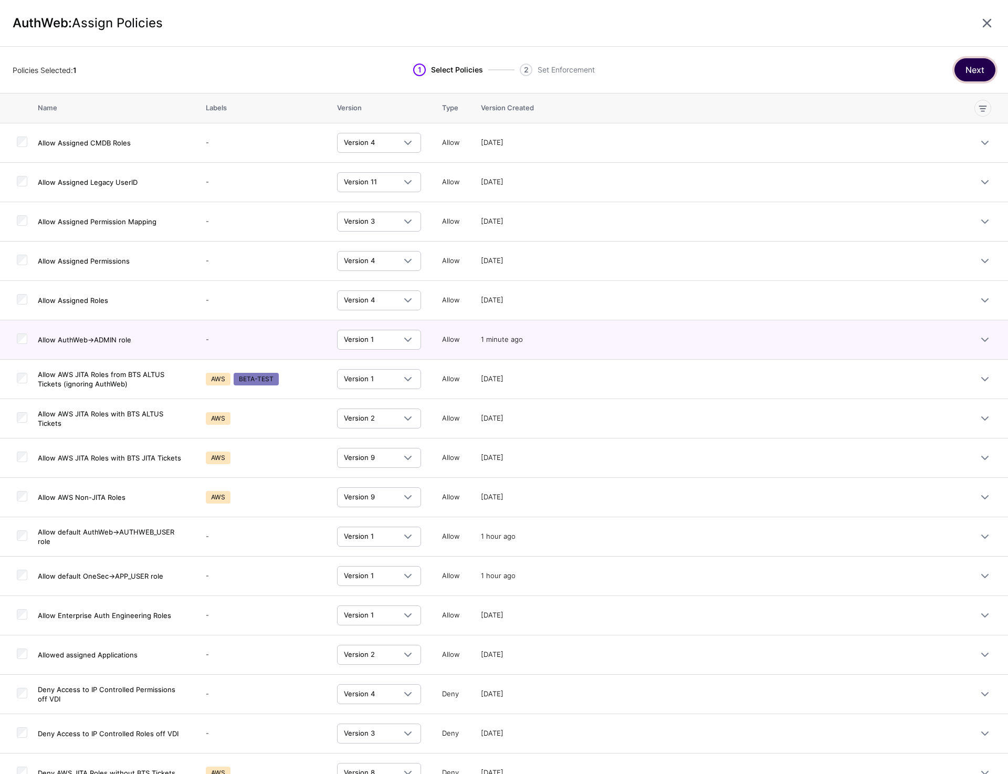
click at [982, 69] on button "Next" at bounding box center [975, 69] width 41 height 23
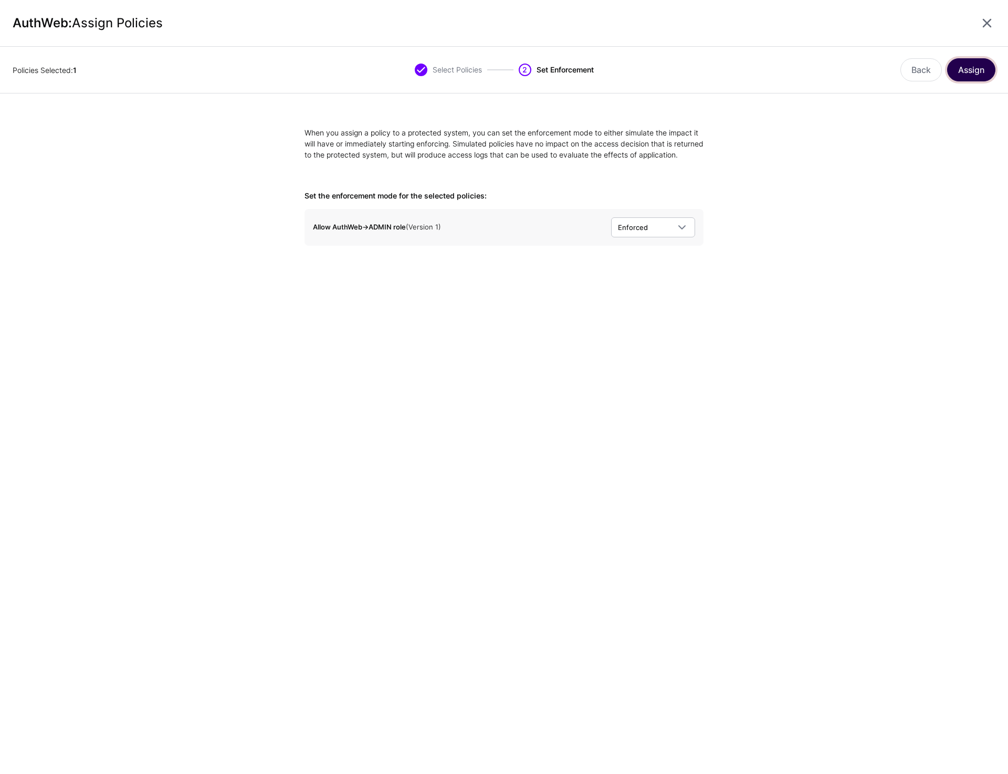
click at [982, 69] on button "Assign" at bounding box center [971, 69] width 48 height 23
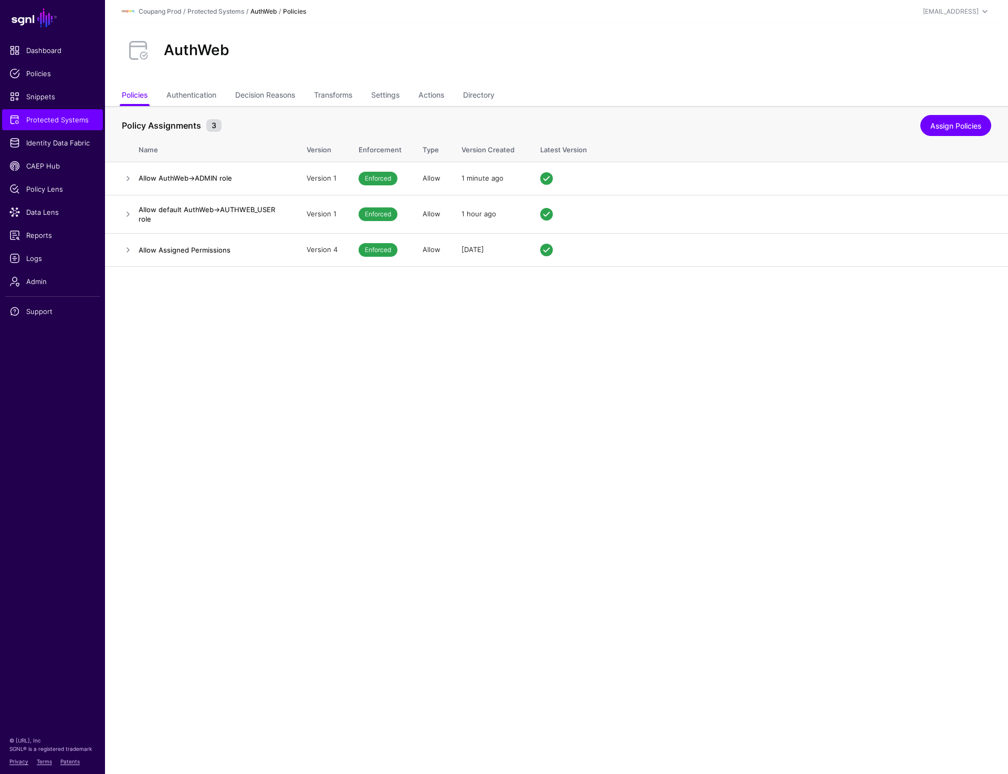
click at [586, 559] on main "SGNL Dashboard Policies Snippets Protected Systems Identity Data Fabric CAEP Hu…" at bounding box center [504, 387] width 1008 height 774
click at [64, 125] on link "Protected Systems" at bounding box center [52, 119] width 101 height 21
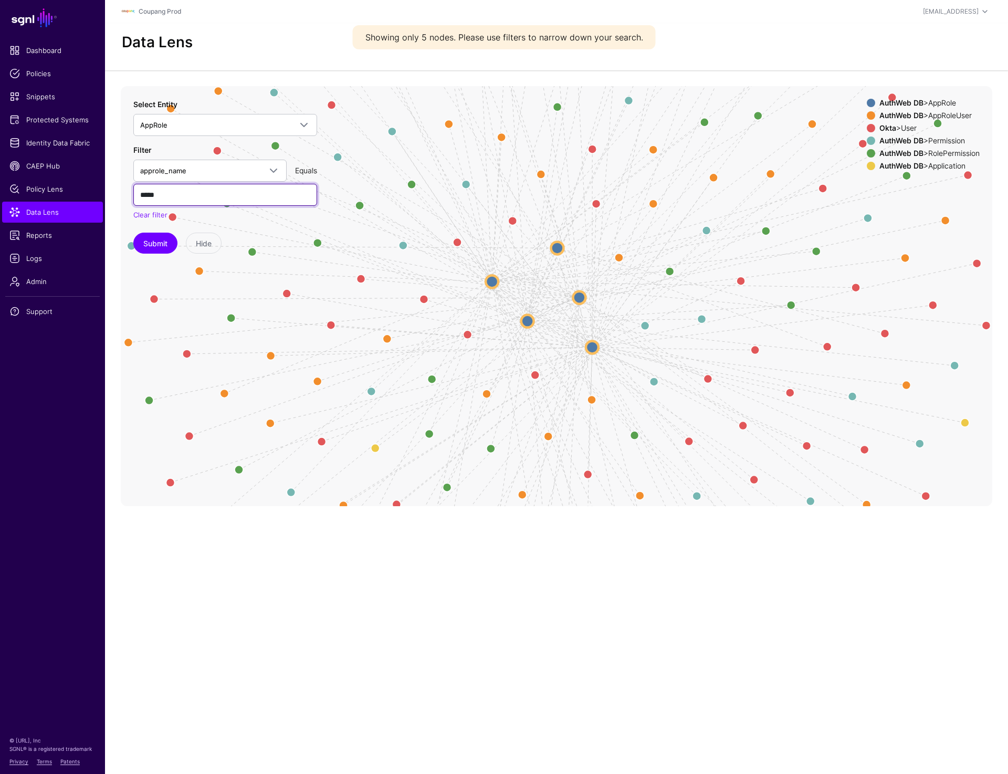
click at [150, 194] on input "*****" at bounding box center [225, 195] width 184 height 22
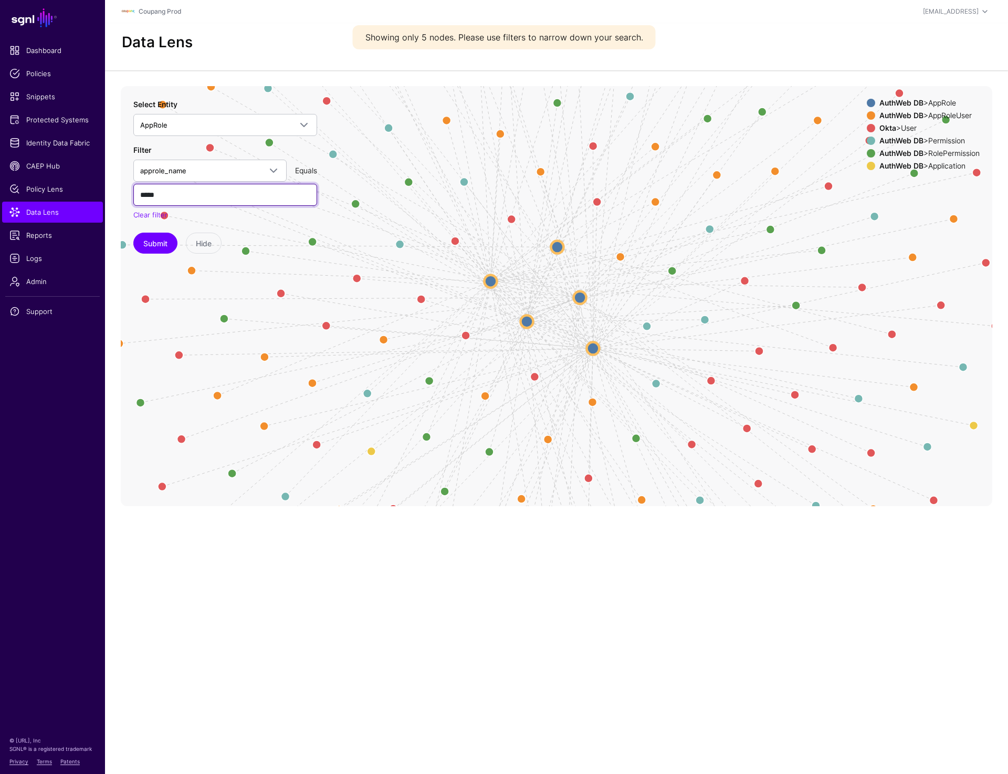
click at [150, 194] on input "*****" at bounding box center [225, 195] width 184 height 22
paste input "**********"
type input "**********"
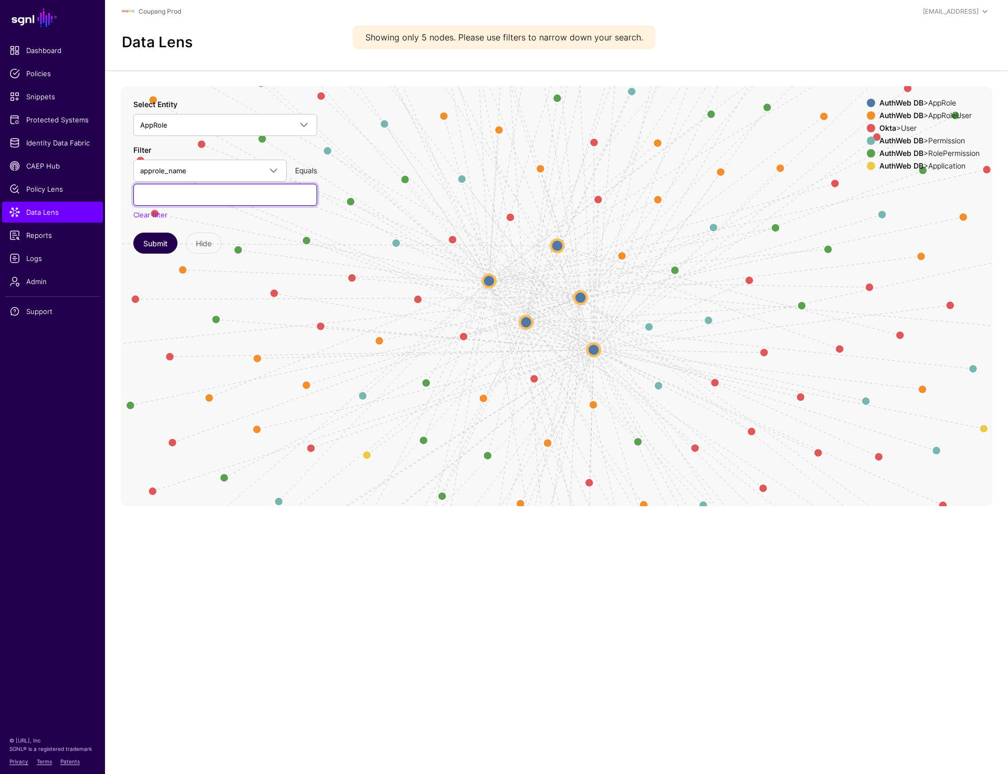
paste input "**********"
type input "**********"
click at [151, 247] on button "Submit" at bounding box center [155, 243] width 44 height 21
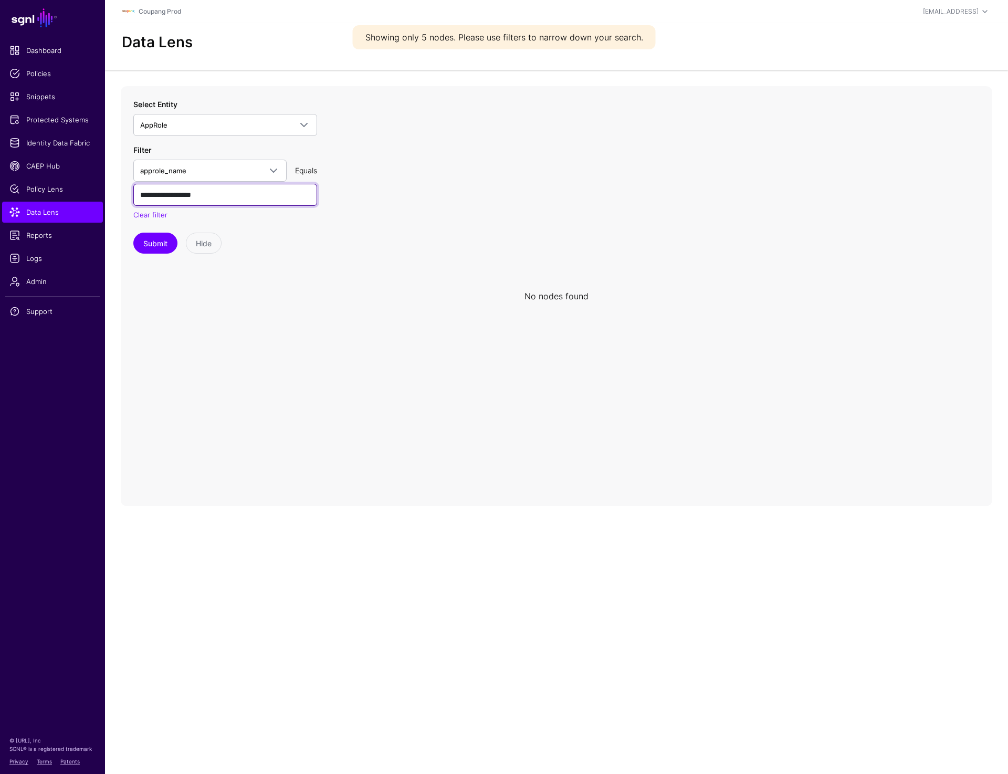
click at [234, 195] on input "**********" at bounding box center [225, 195] width 184 height 22
click at [207, 172] on span "approle_name" at bounding box center [200, 171] width 121 height 12
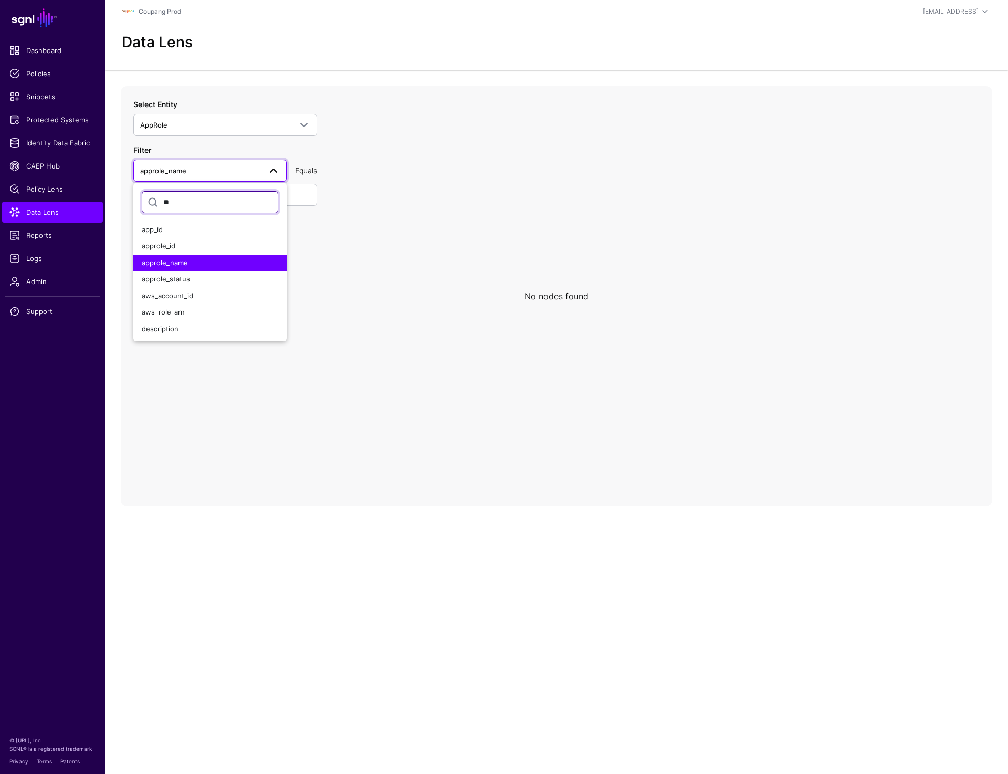
type input "***"
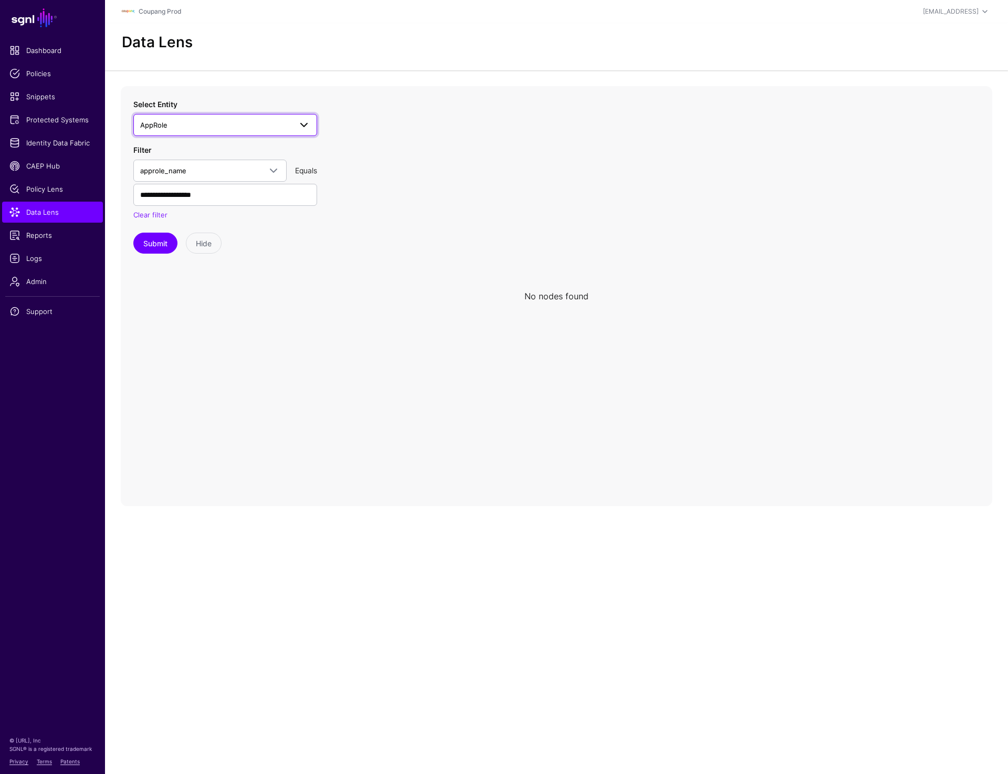
click at [234, 122] on span "AppRole" at bounding box center [215, 125] width 151 height 12
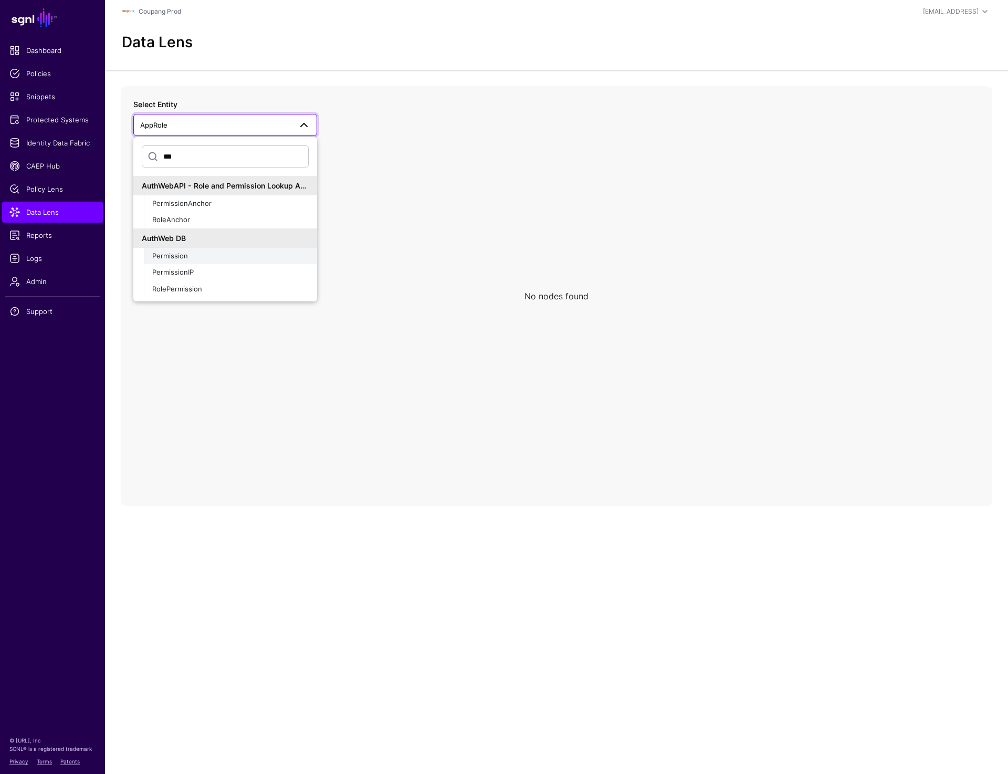
type input "***"
click at [173, 258] on span "Permission" at bounding box center [170, 256] width 36 height 8
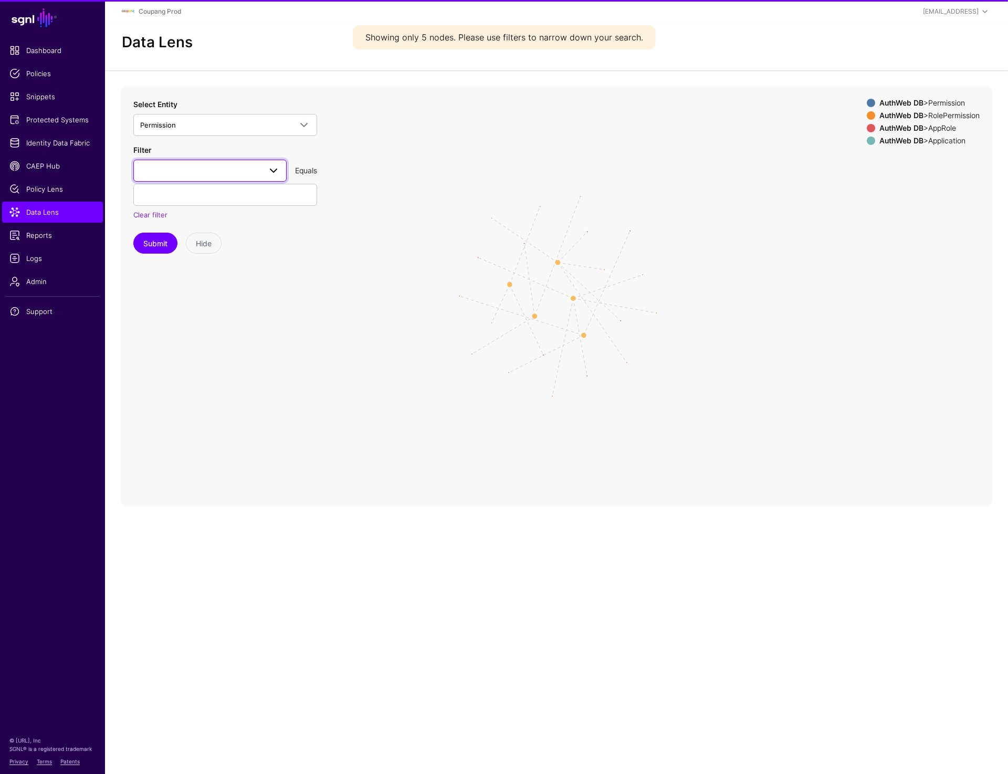
click at [176, 172] on span at bounding box center [210, 170] width 140 height 13
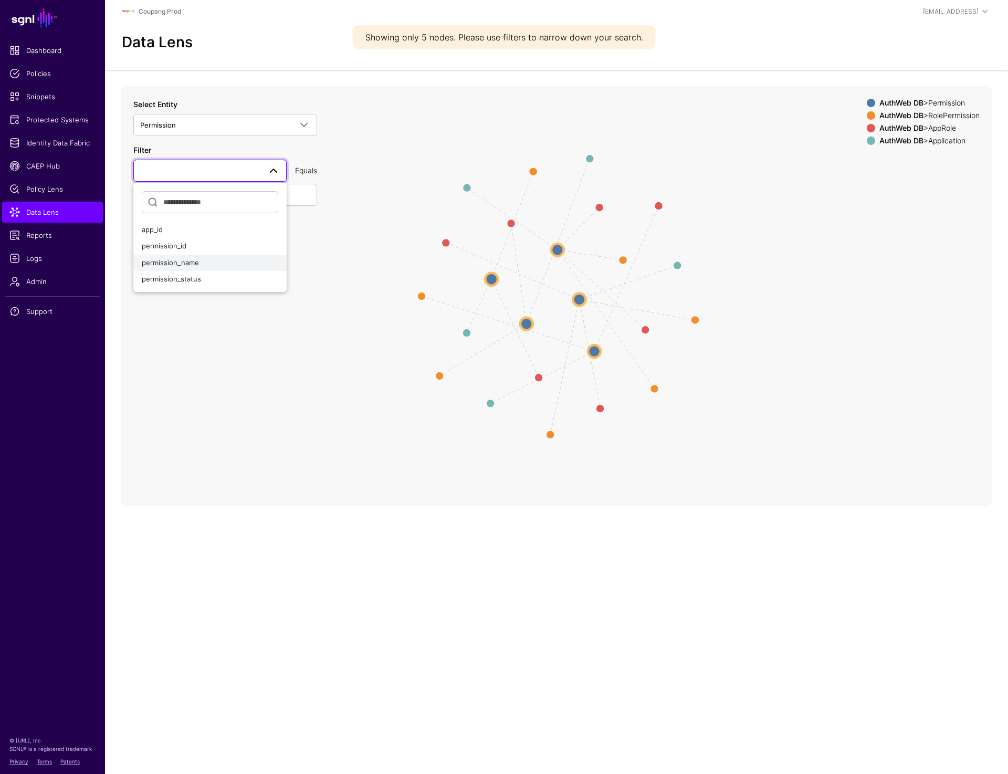
click at [171, 258] on div "permission_name" at bounding box center [210, 263] width 137 height 11
click at [178, 196] on input "text" at bounding box center [225, 195] width 184 height 22
paste input "**********"
type input "**********"
click at [149, 246] on button "Submit" at bounding box center [155, 243] width 44 height 21
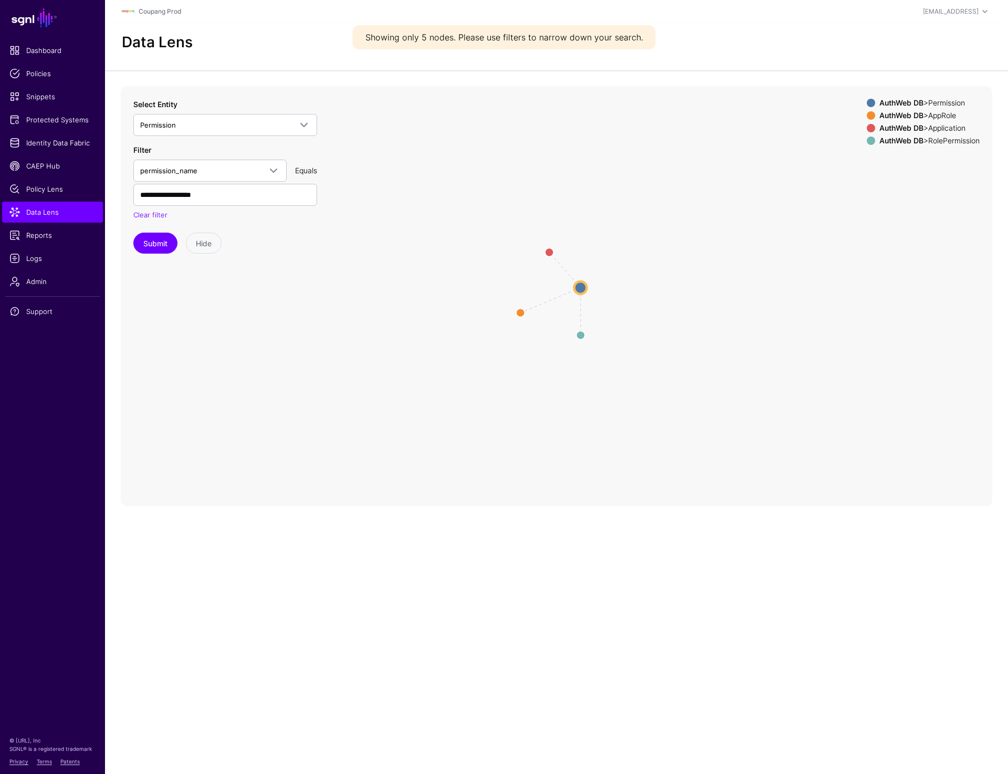
click at [575, 291] on circle at bounding box center [581, 287] width 13 height 13
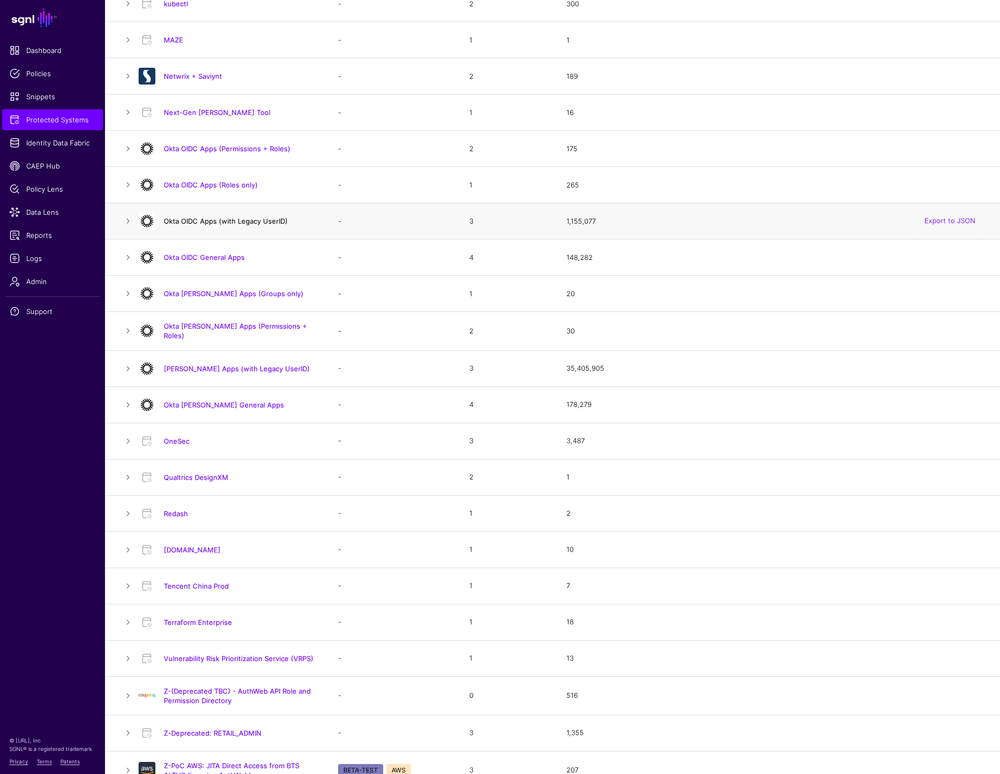
scroll to position [606, 0]
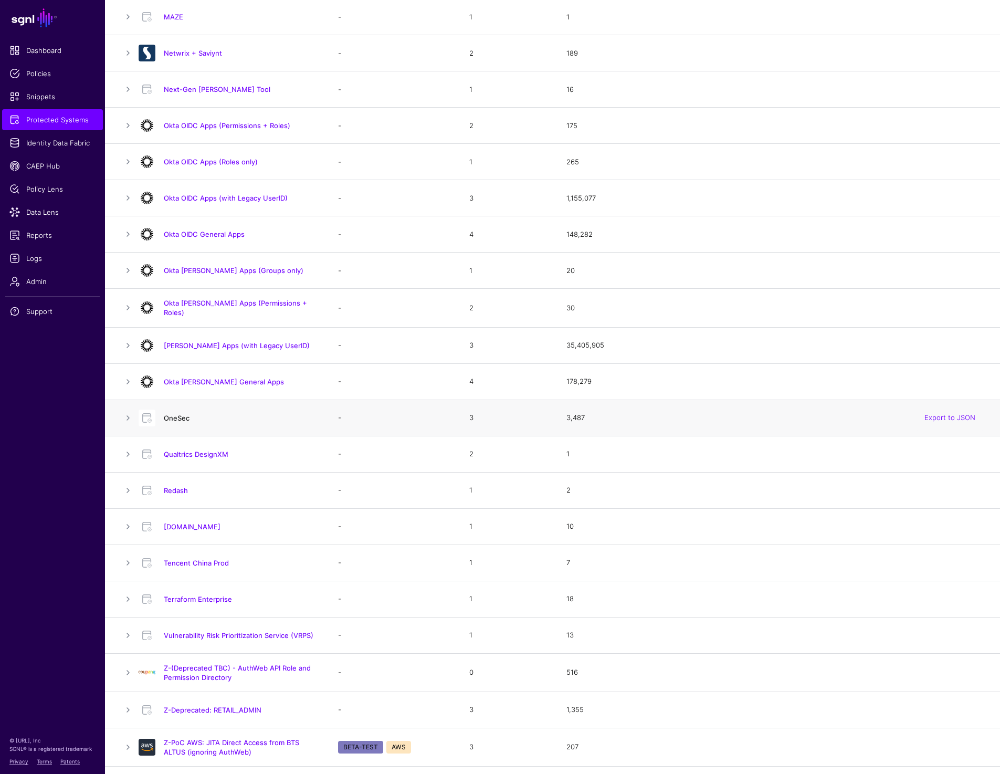
click at [184, 415] on link "OneSec" at bounding box center [177, 418] width 26 height 8
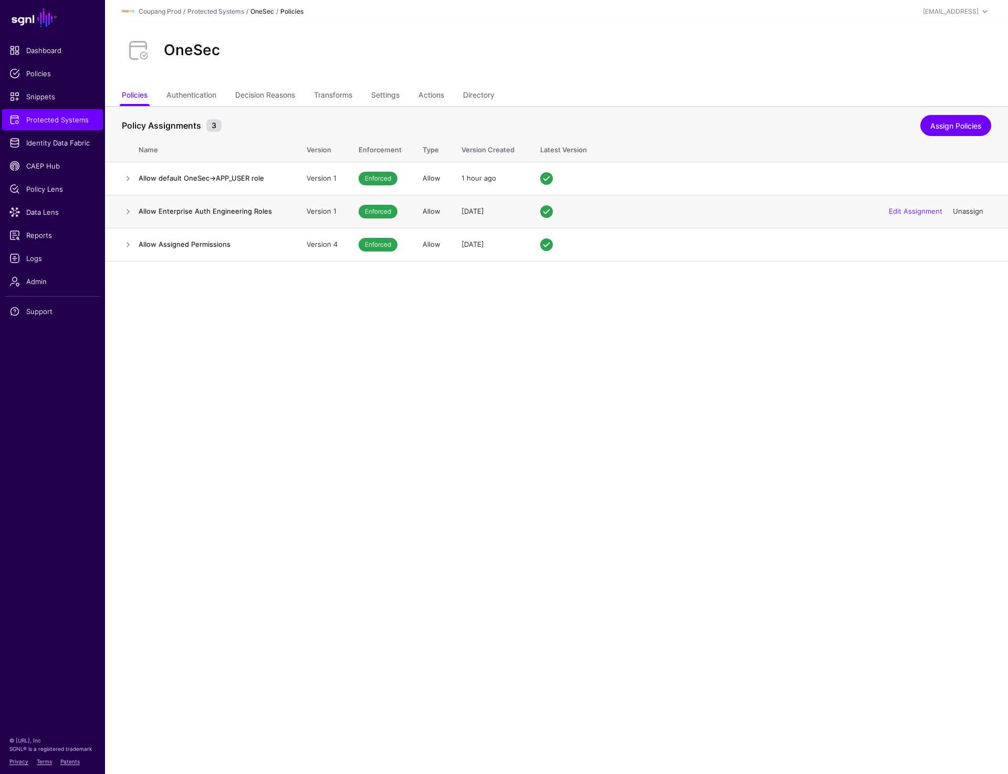
click at [966, 212] on link "Unassign" at bounding box center [968, 211] width 30 height 8
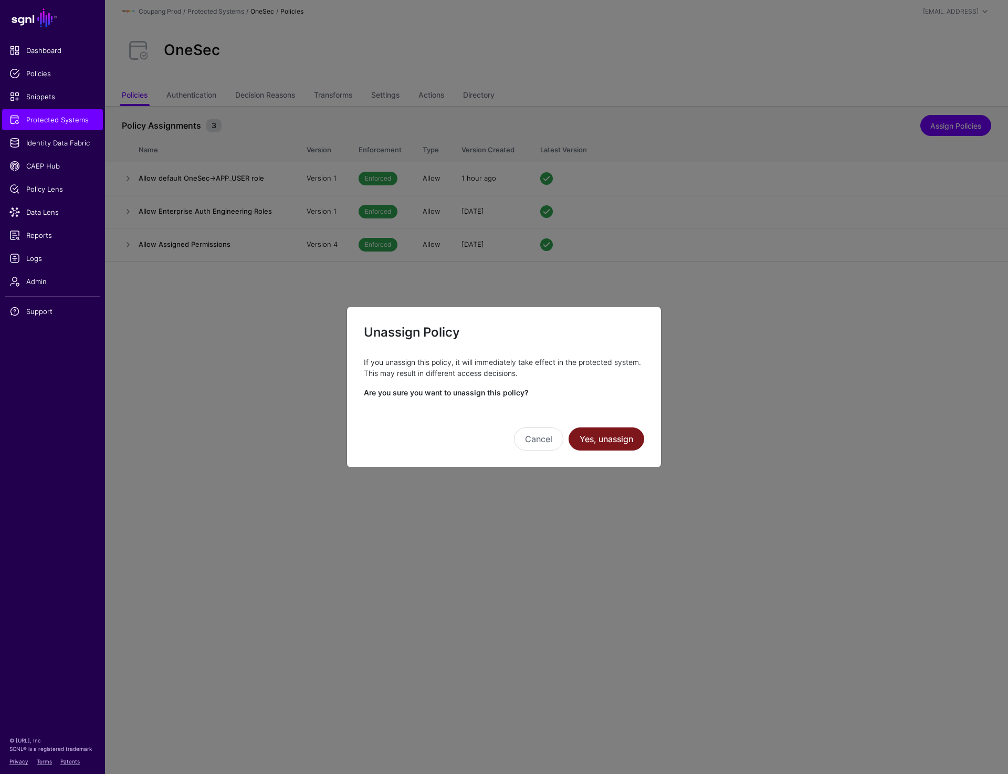
click at [609, 437] on button "Yes, unassign" at bounding box center [607, 439] width 76 height 23
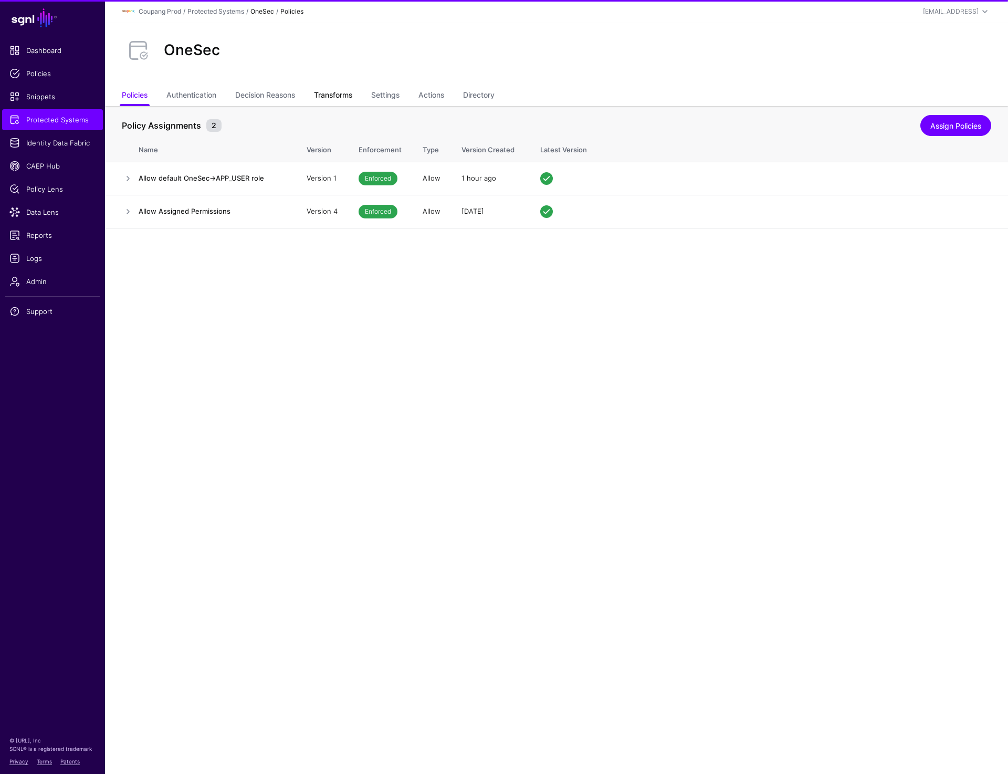
click at [336, 93] on link "Transforms" at bounding box center [333, 96] width 38 height 20
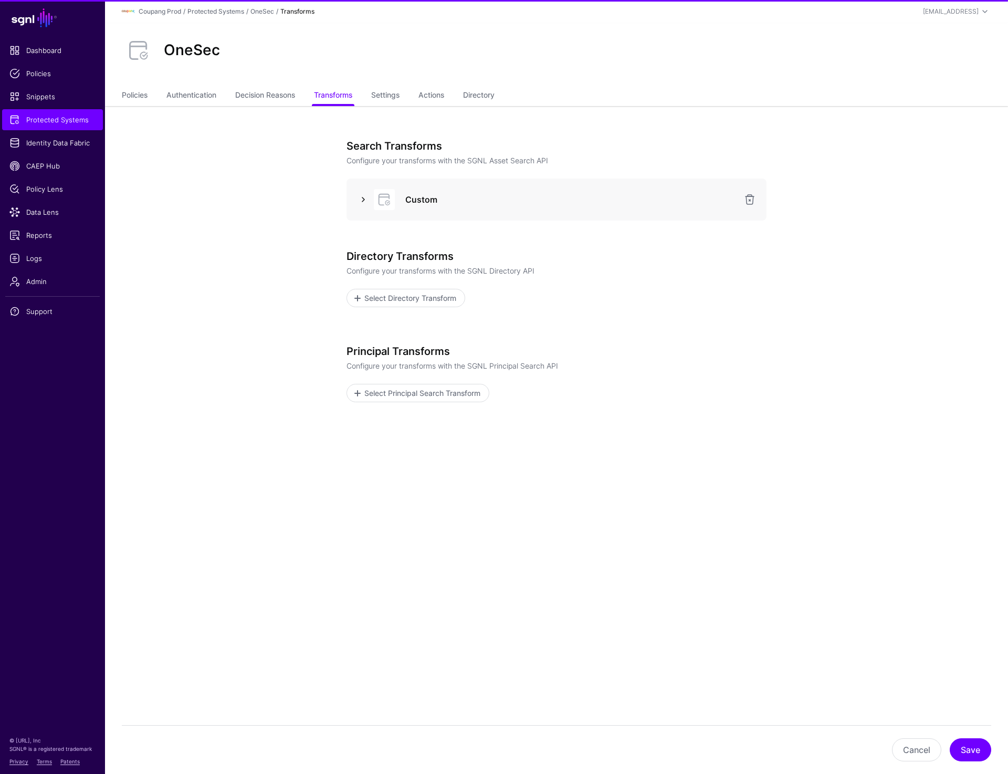
click at [359, 198] on link at bounding box center [363, 199] width 13 height 13
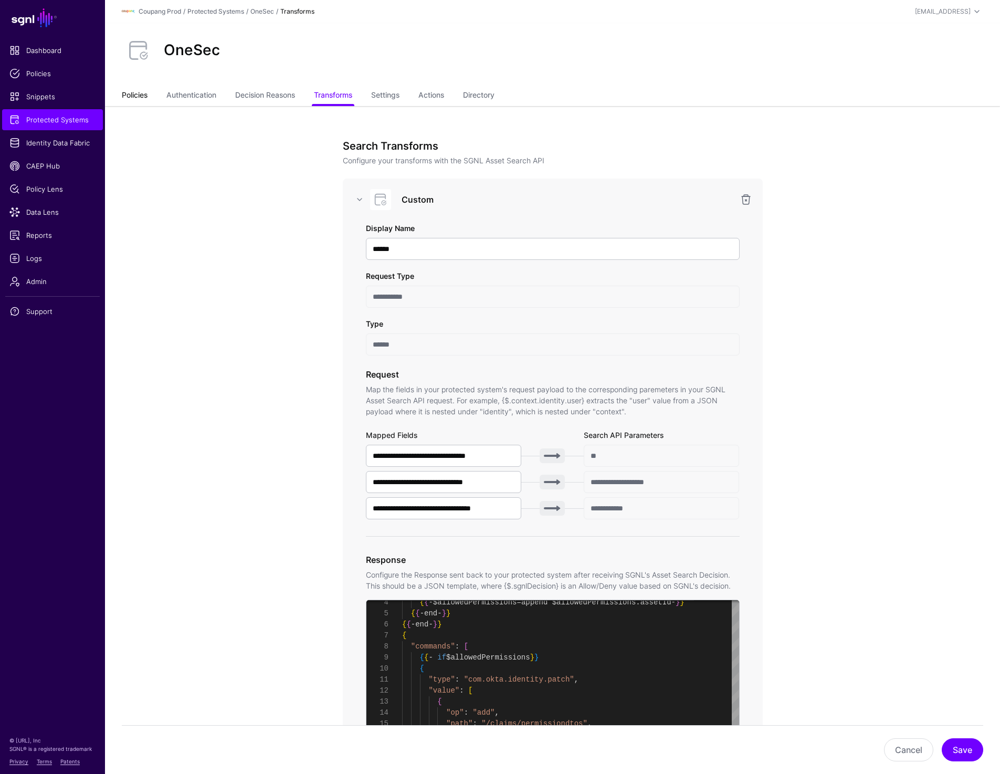
click at [129, 99] on link "Policies" at bounding box center [135, 96] width 26 height 20
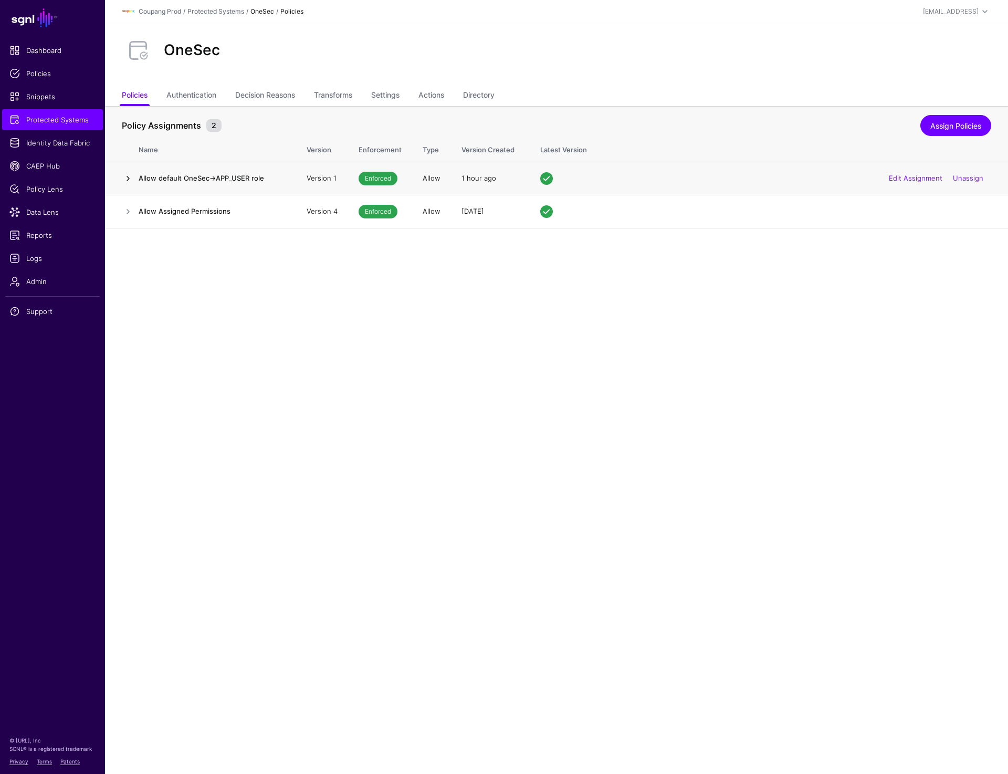
click at [129, 182] on link at bounding box center [128, 178] width 13 height 13
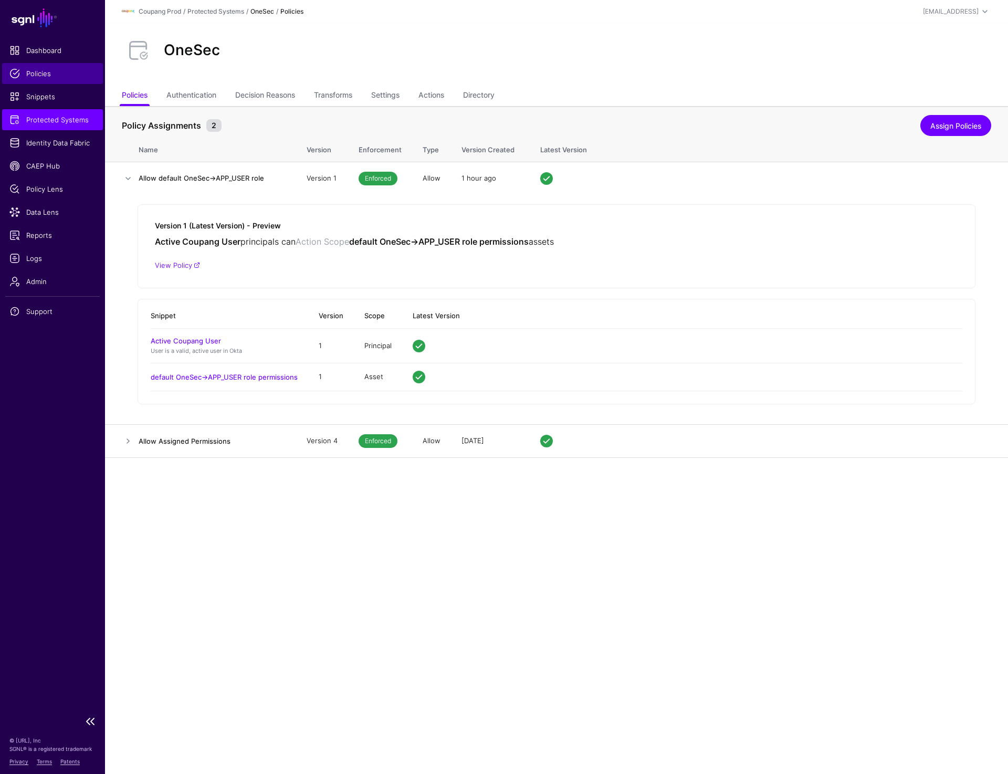
click at [39, 69] on span "Policies" at bounding box center [52, 73] width 86 height 11
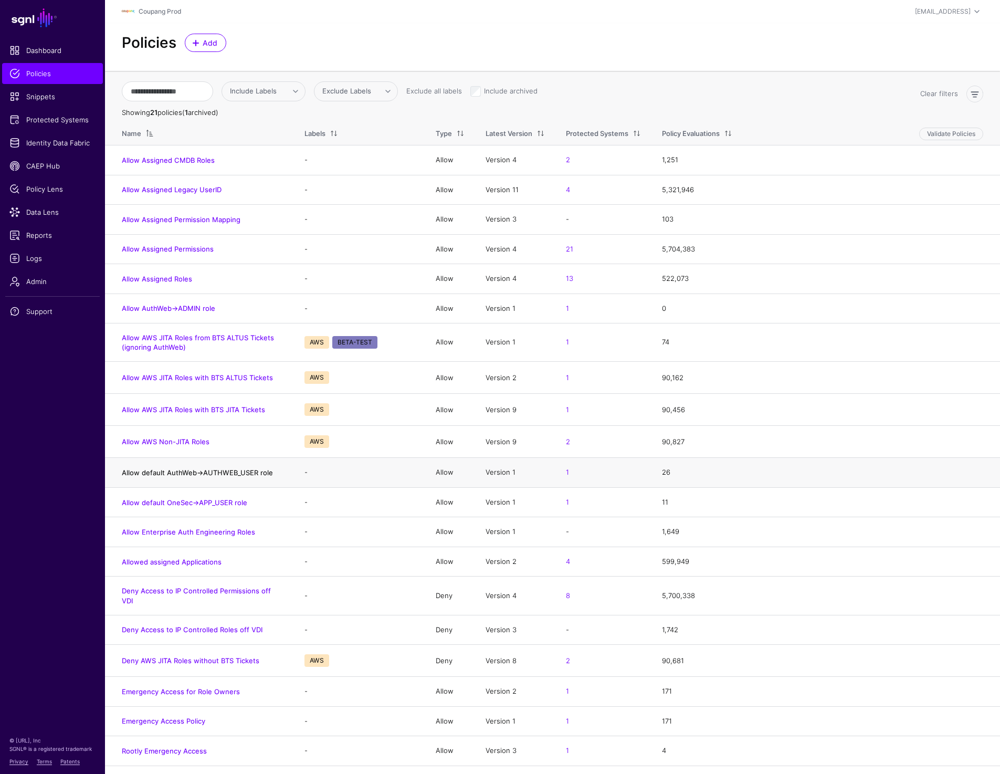
click at [191, 474] on link "Allow default AuthWeb->AUTHWEB_USER role" at bounding box center [197, 472] width 151 height 8
click at [182, 503] on link "Allow default OneSec->APP_USER role" at bounding box center [185, 502] width 126 height 8
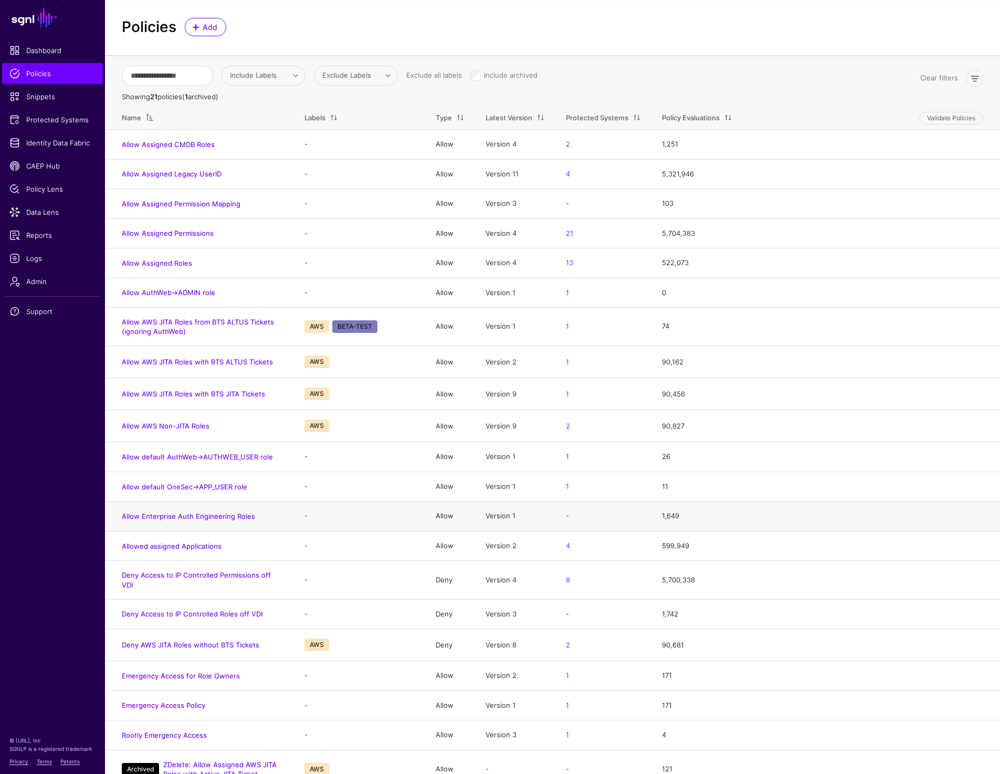
scroll to position [22, 0]
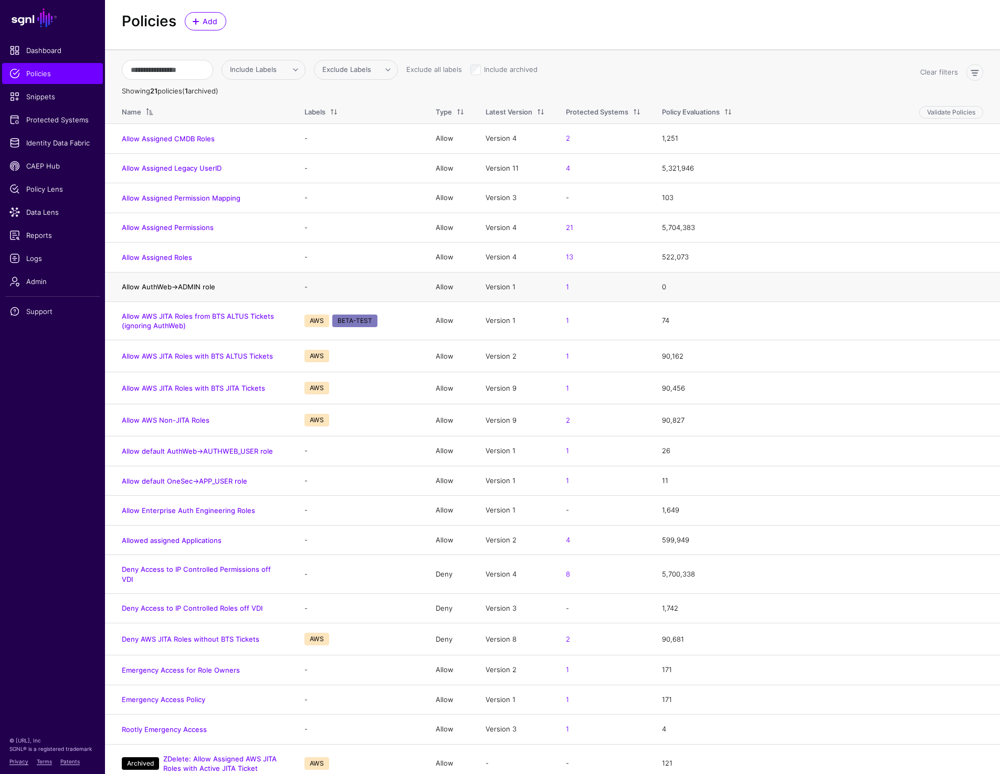
click at [155, 286] on link "Allow AuthWeb->ADMIN role" at bounding box center [168, 287] width 93 height 8
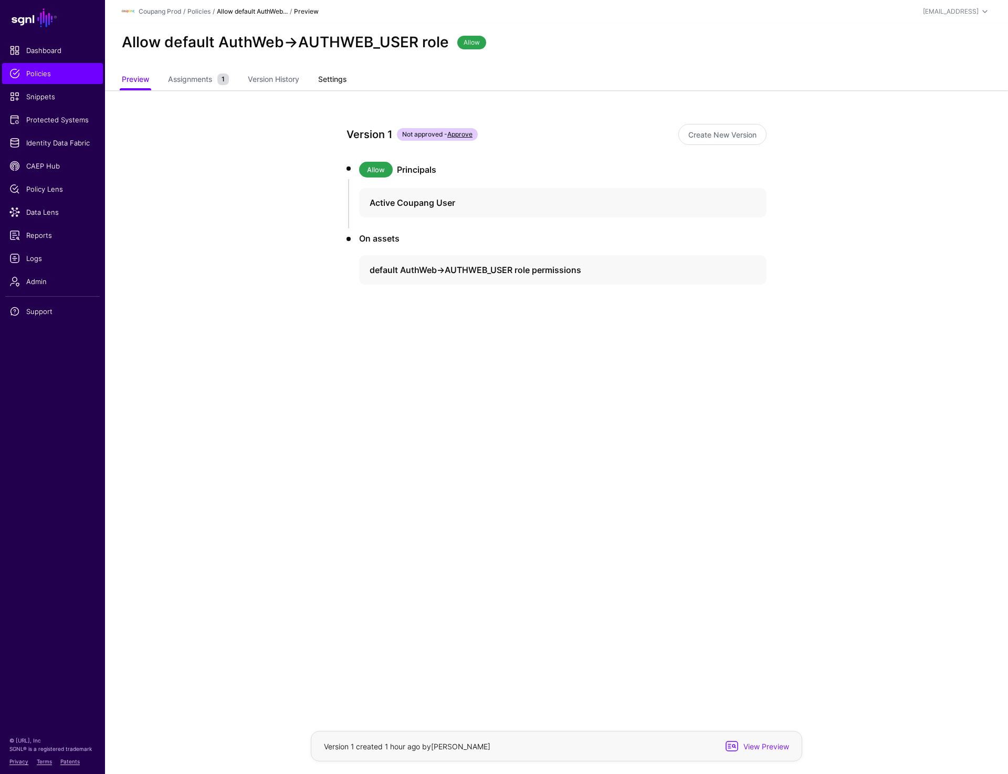
click at [325, 80] on link "Settings" at bounding box center [332, 80] width 28 height 20
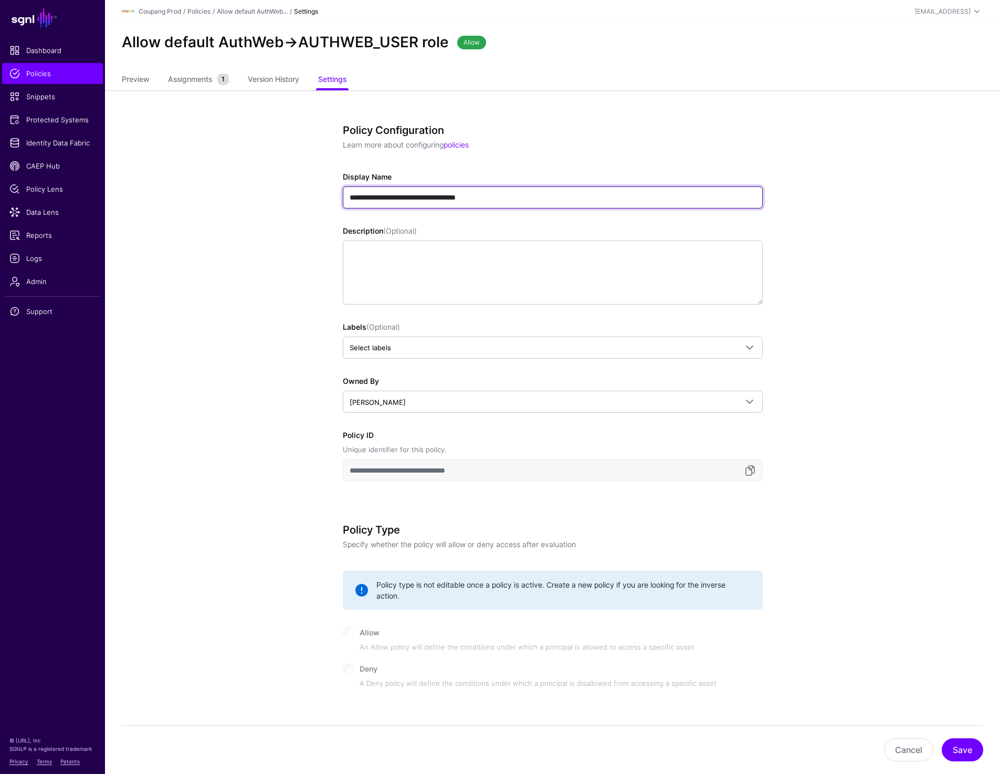
click at [533, 203] on input "**********" at bounding box center [553, 197] width 420 height 22
paste input "**********"
type input "**********"
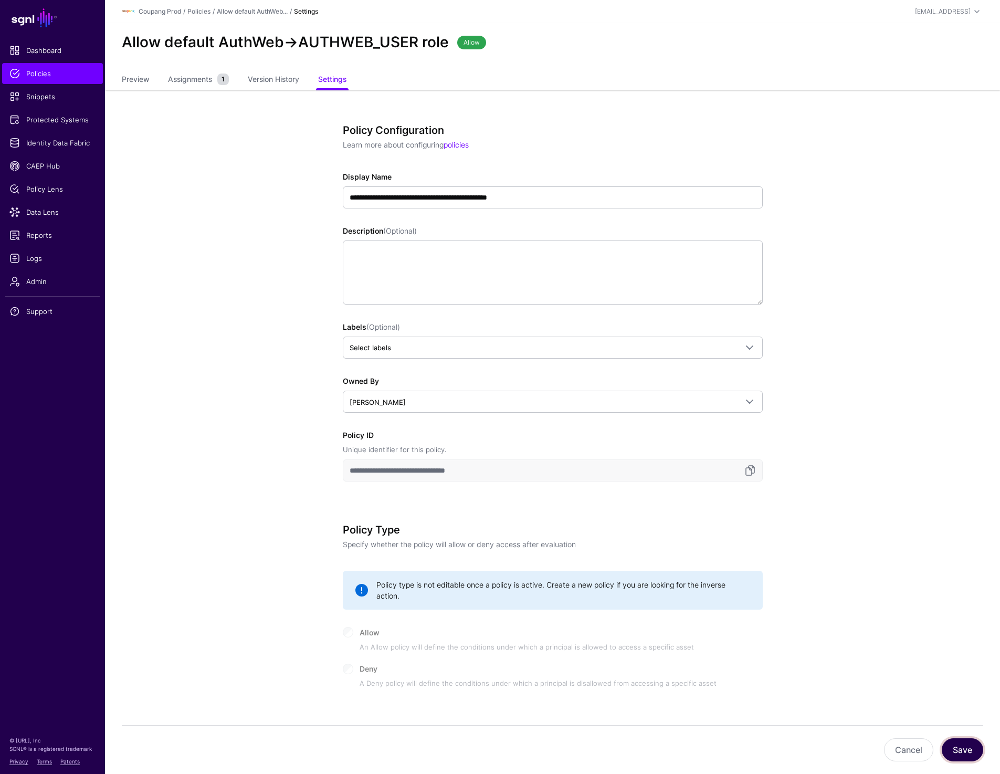
click at [972, 744] on button "Save" at bounding box center [962, 749] width 41 height 23
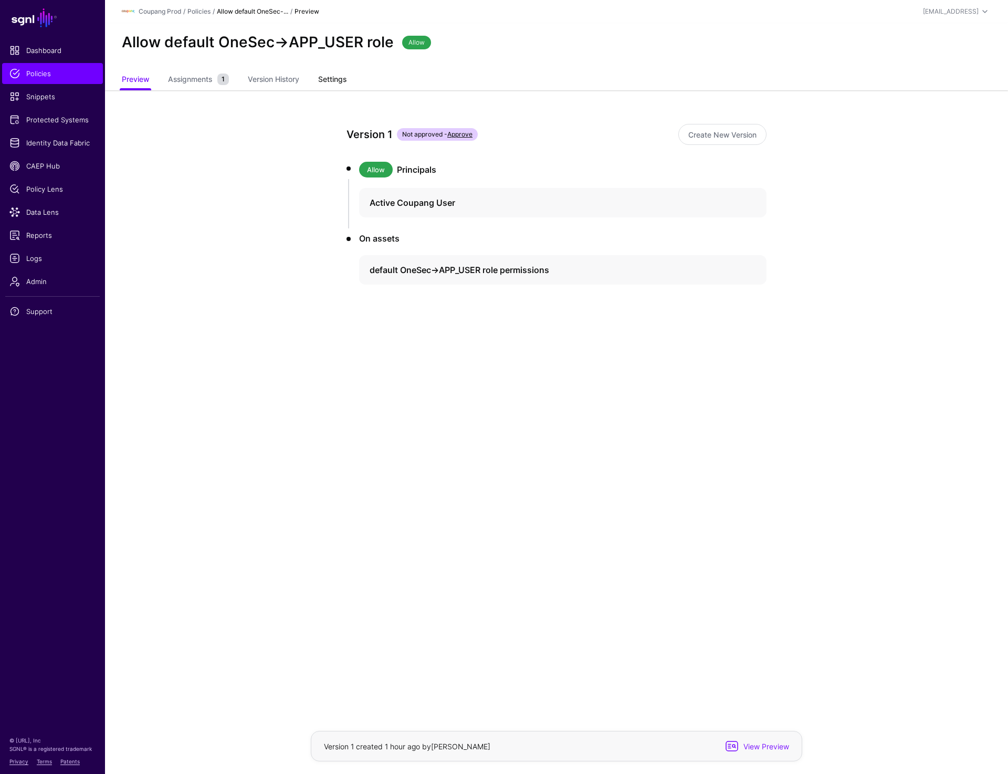
click at [338, 78] on link "Settings" at bounding box center [332, 80] width 28 height 20
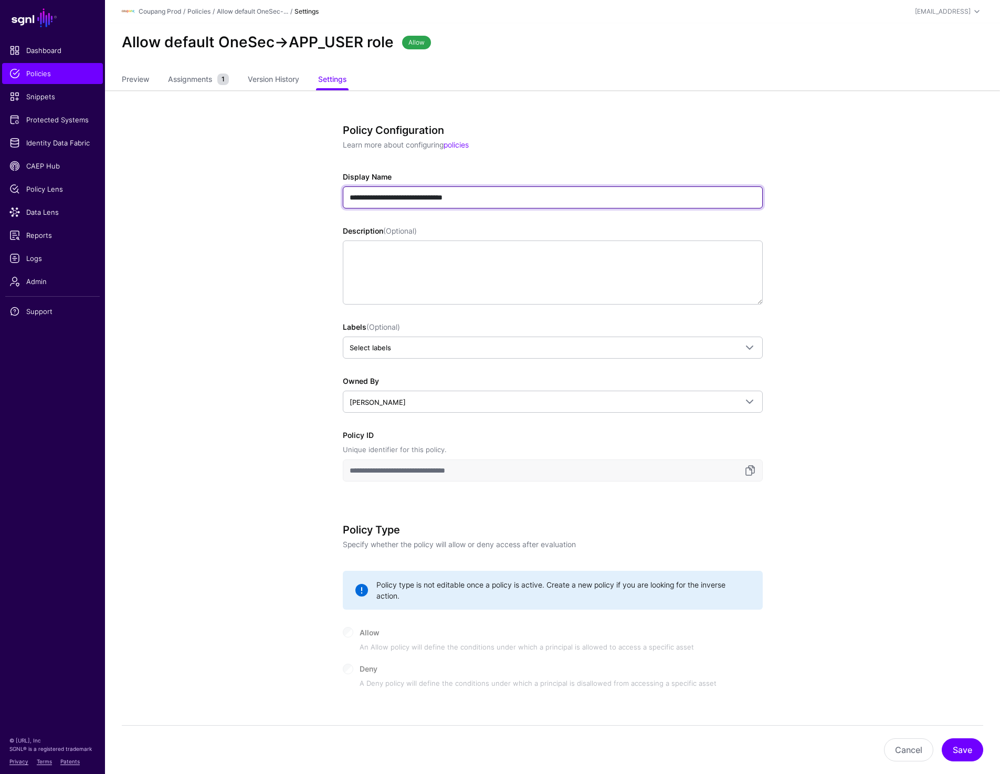
click at [492, 193] on input "**********" at bounding box center [553, 197] width 420 height 22
paste input "**********"
type input "**********"
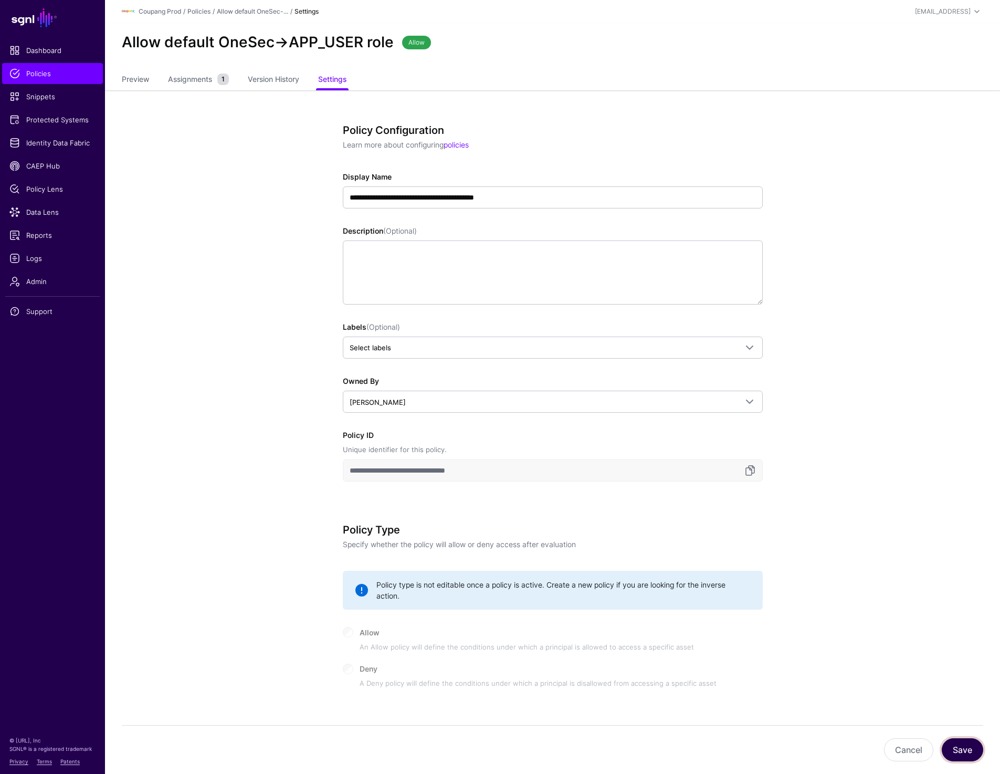
click at [968, 743] on button "Save" at bounding box center [962, 749] width 41 height 23
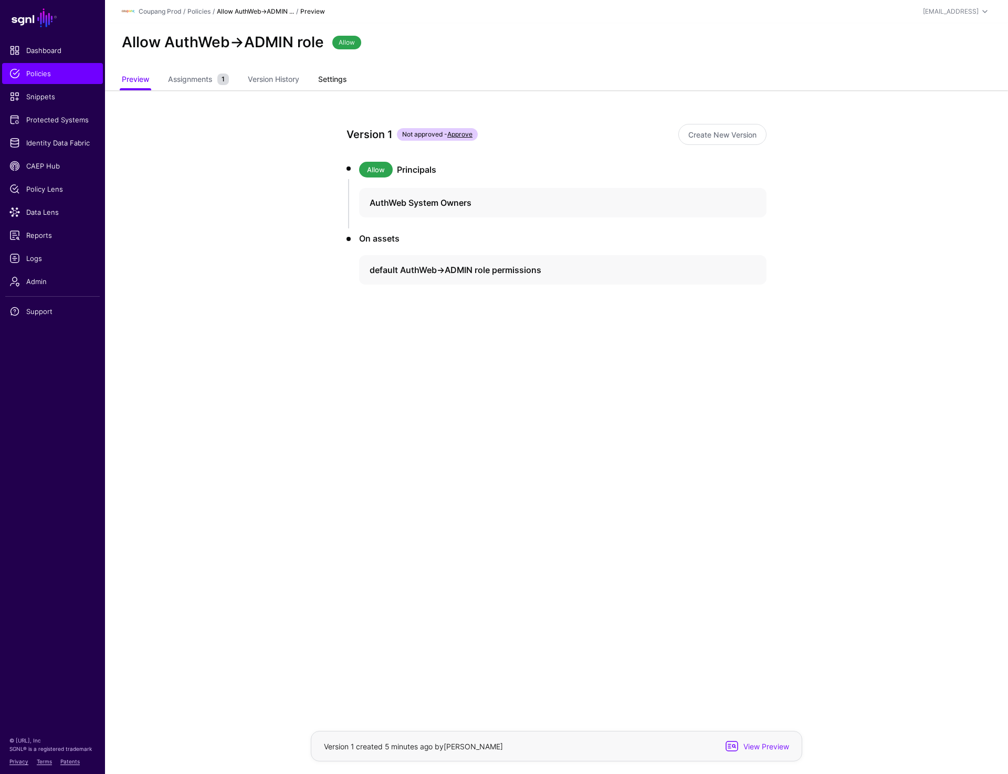
click at [342, 77] on link "Settings" at bounding box center [332, 80] width 28 height 20
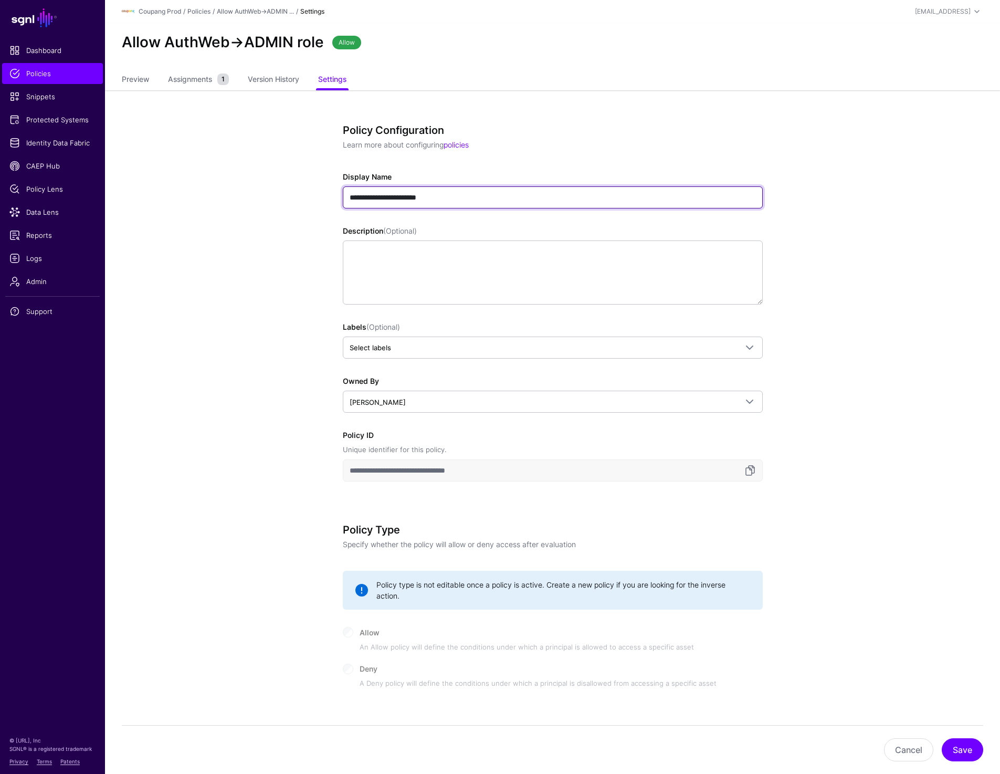
click at [488, 197] on input "**********" at bounding box center [553, 197] width 420 height 22
type input "**********"
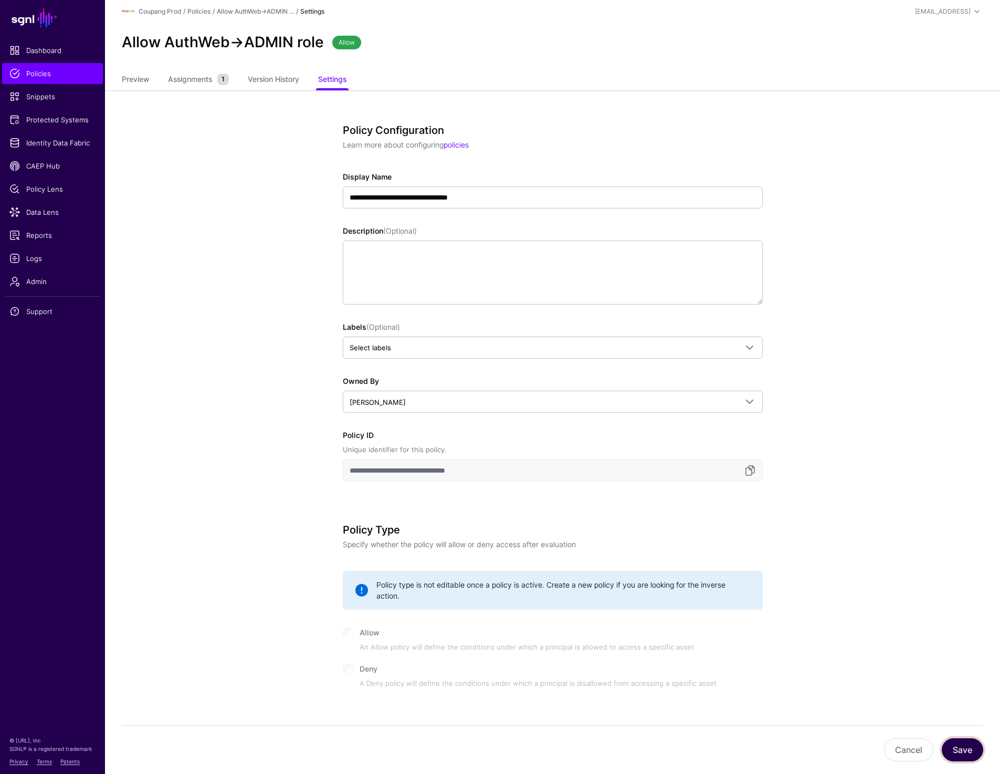
click at [964, 744] on button "Save" at bounding box center [962, 749] width 41 height 23
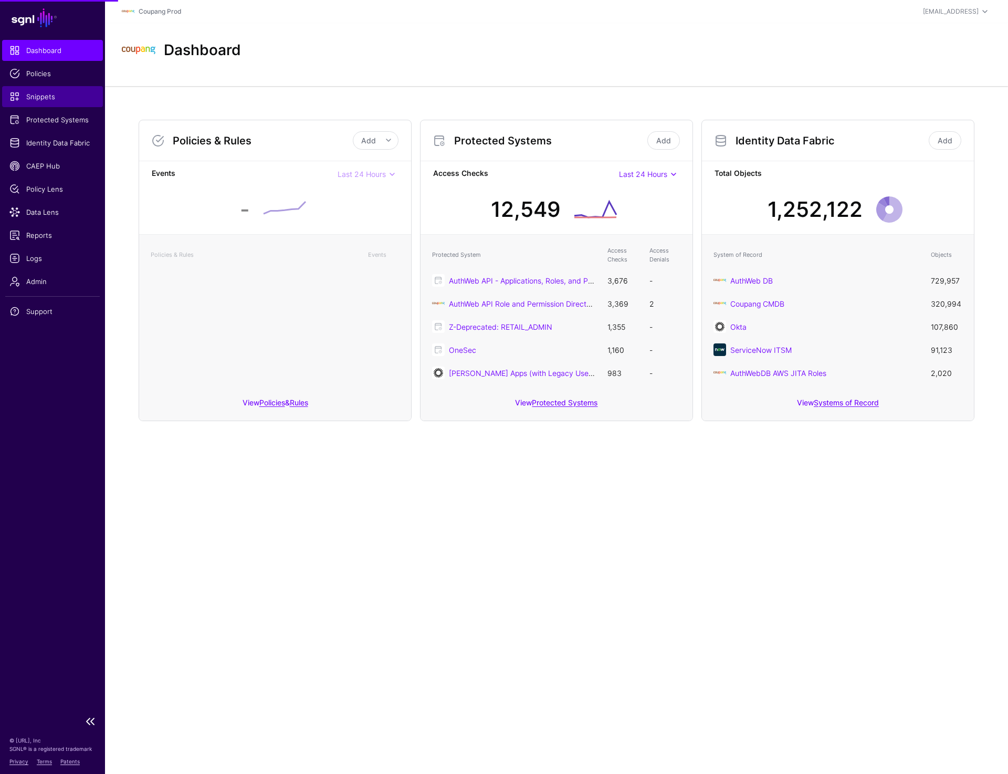
click at [53, 96] on span "Snippets" at bounding box center [52, 96] width 86 height 11
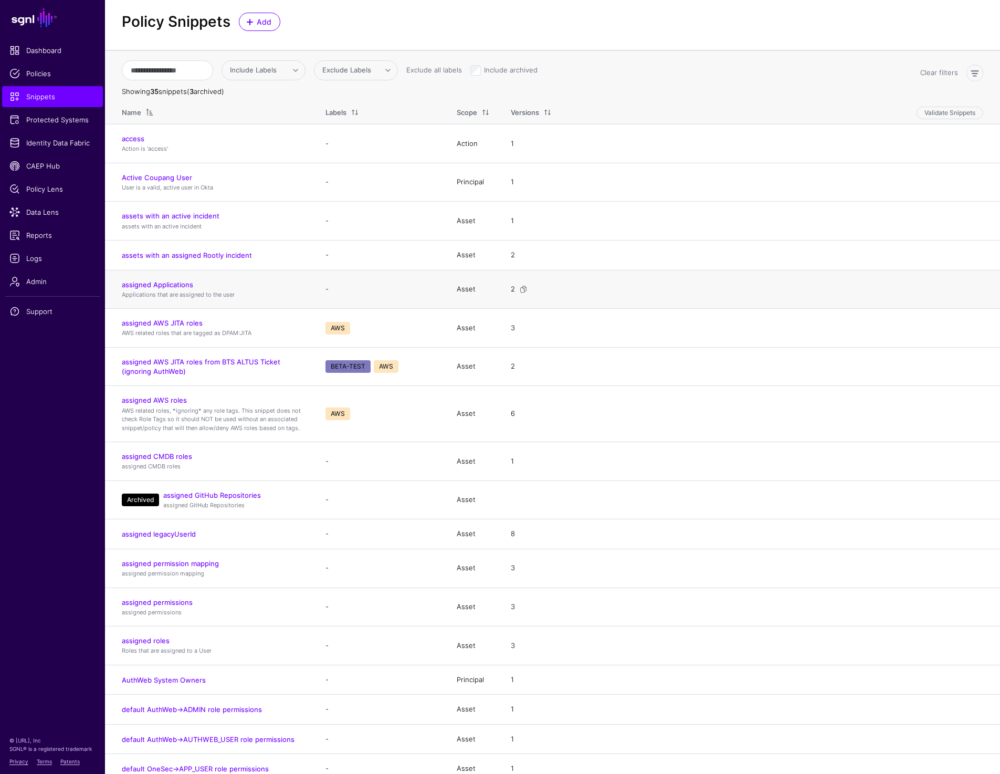
scroll to position [22, 0]
click at [166, 675] on link "AuthWeb System Owners" at bounding box center [164, 679] width 84 height 8
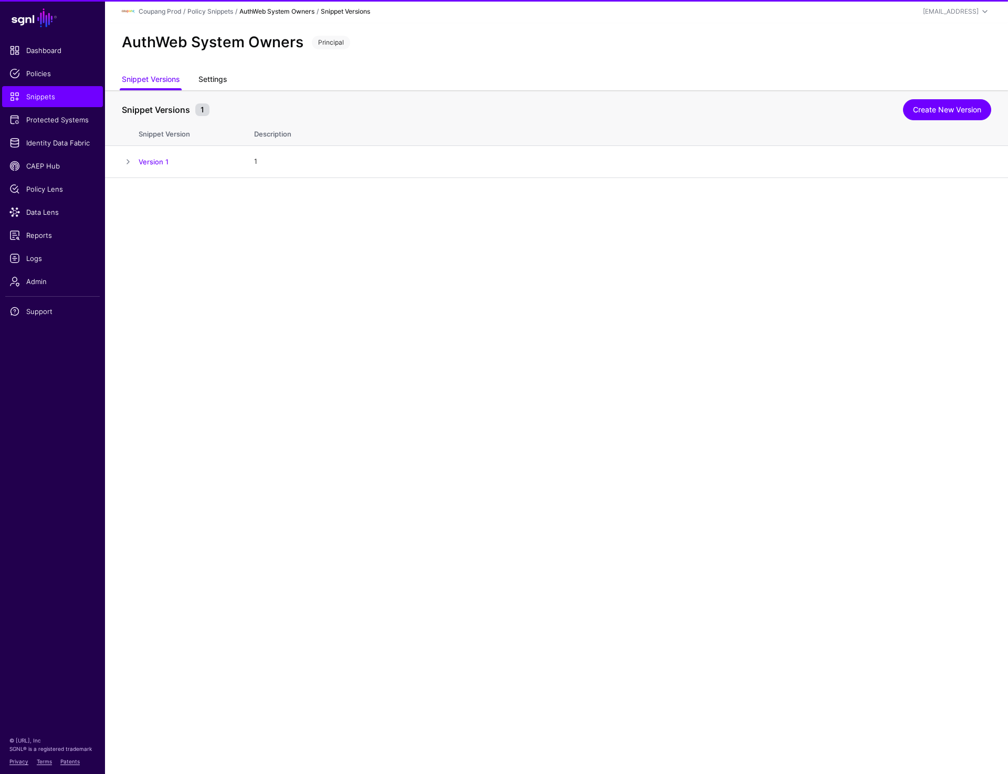
click at [205, 81] on link "Settings" at bounding box center [213, 80] width 28 height 20
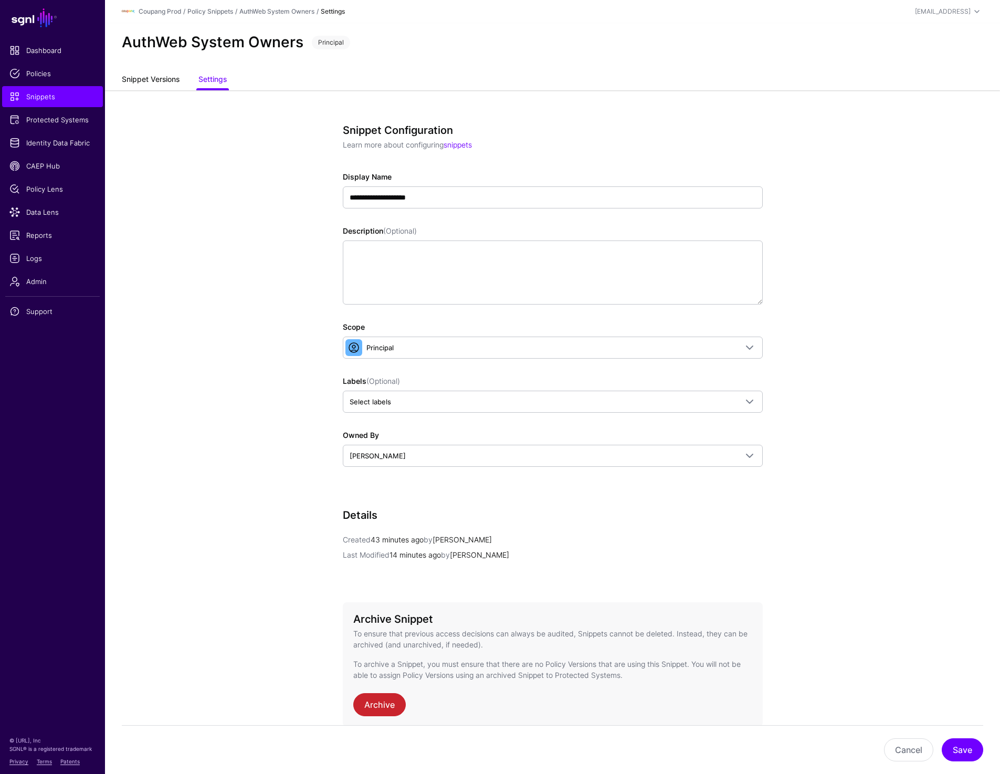
click at [144, 77] on link "Snippet Versions" at bounding box center [151, 80] width 58 height 20
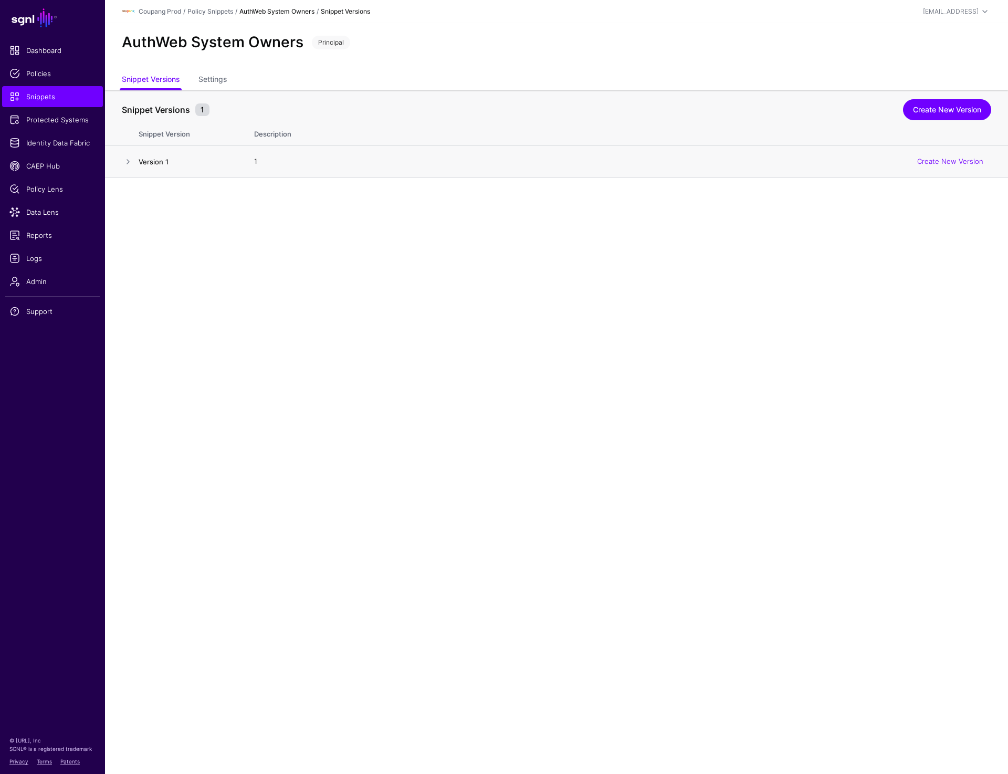
click at [140, 163] on link "Version 1" at bounding box center [154, 162] width 30 height 8
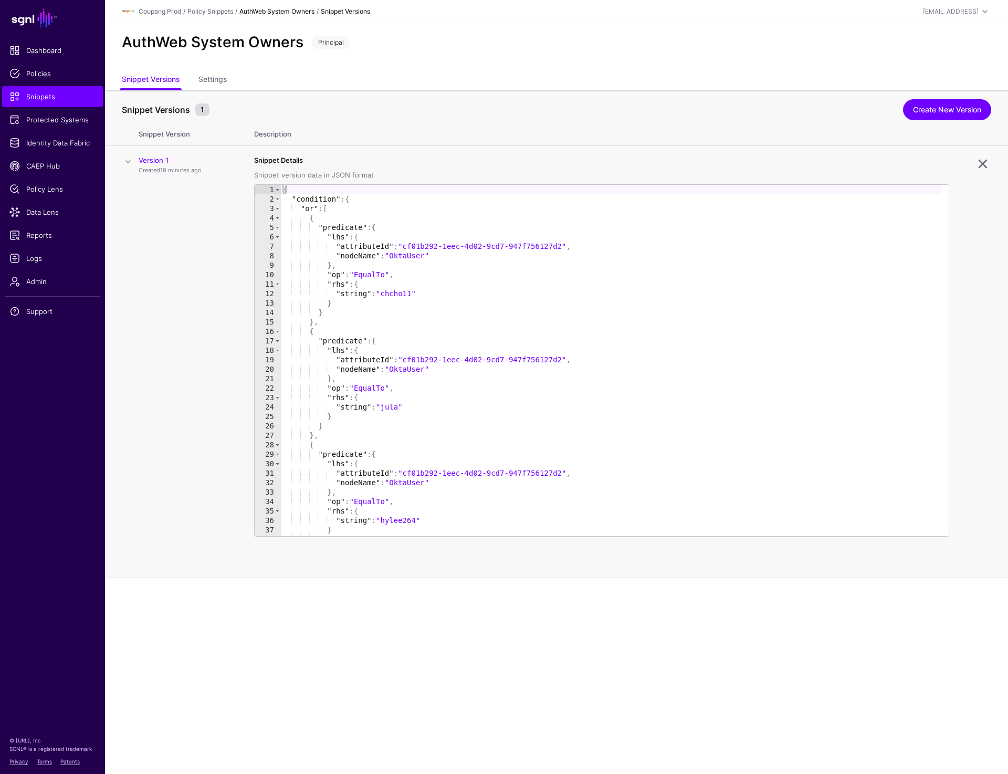
click at [938, 120] on th "Description" at bounding box center [626, 132] width 765 height 27
click at [937, 114] on link "Create New Version" at bounding box center [947, 109] width 88 height 21
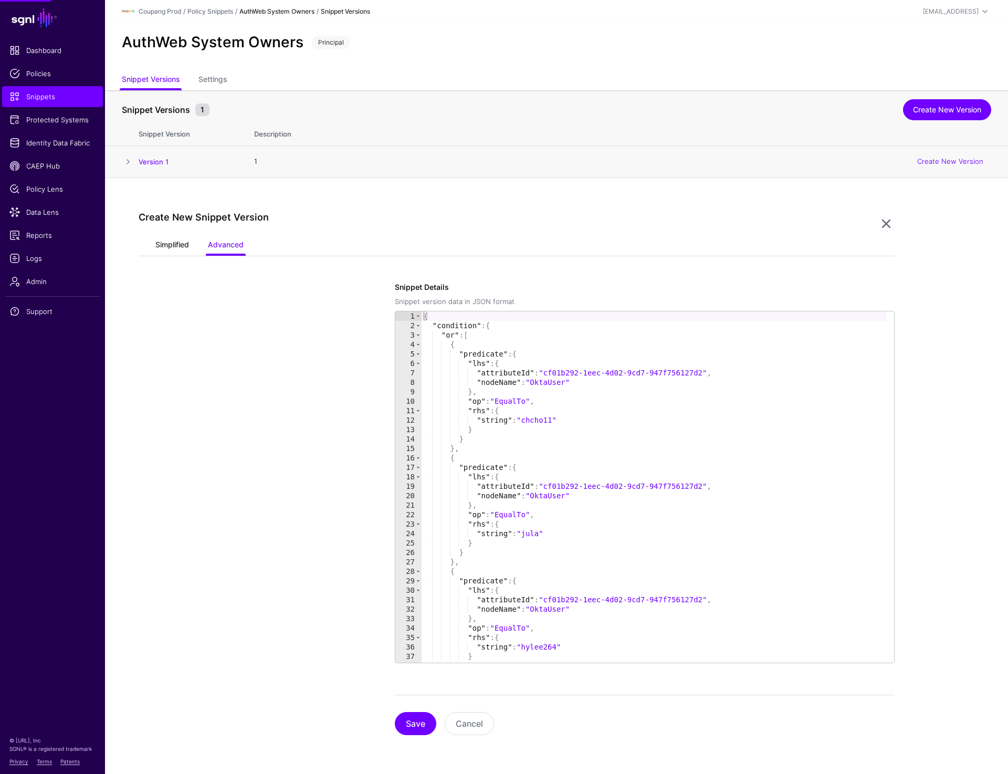
click at [160, 243] on link "Simplified" at bounding box center [172, 246] width 34 height 20
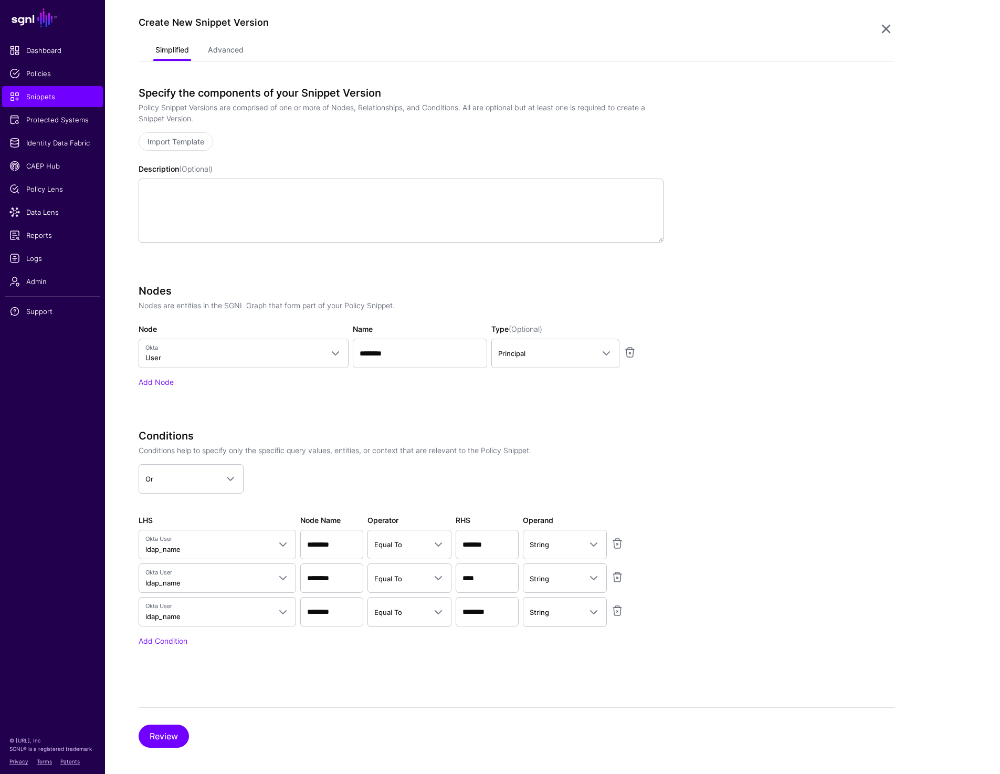
scroll to position [201, 0]
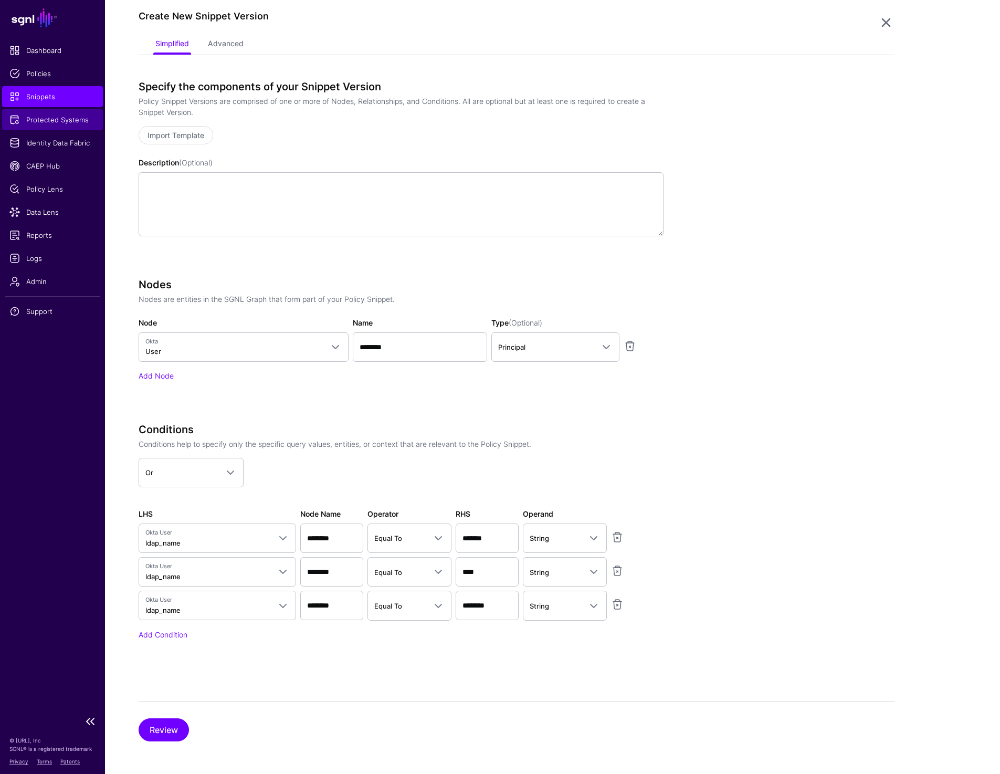
click at [76, 119] on span "Protected Systems" at bounding box center [52, 119] width 86 height 11
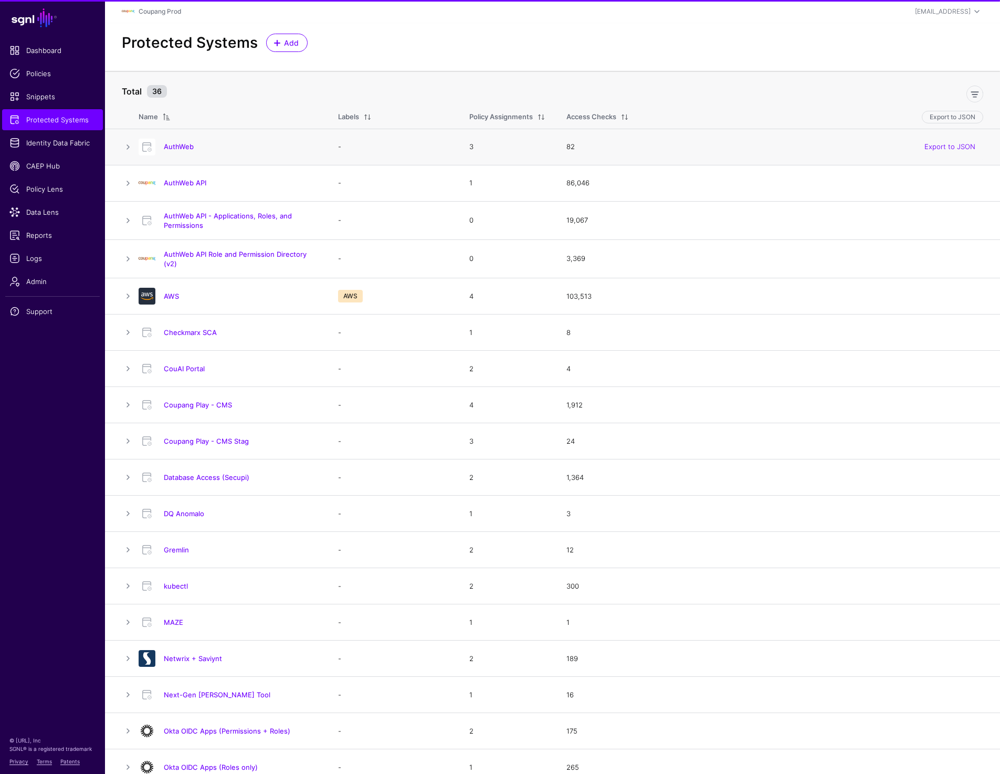
click at [176, 140] on div "AuthWeb" at bounding box center [227, 147] width 187 height 17
click at [176, 147] on link "AuthWeb" at bounding box center [179, 146] width 30 height 8
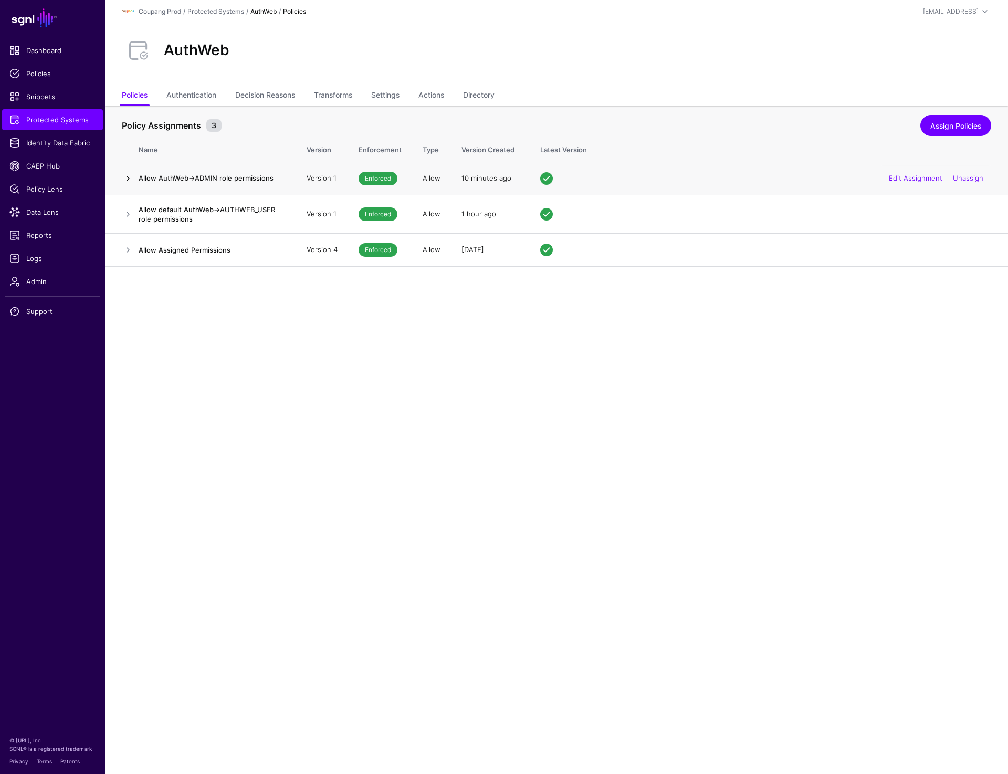
click at [131, 180] on link at bounding box center [128, 178] width 13 height 13
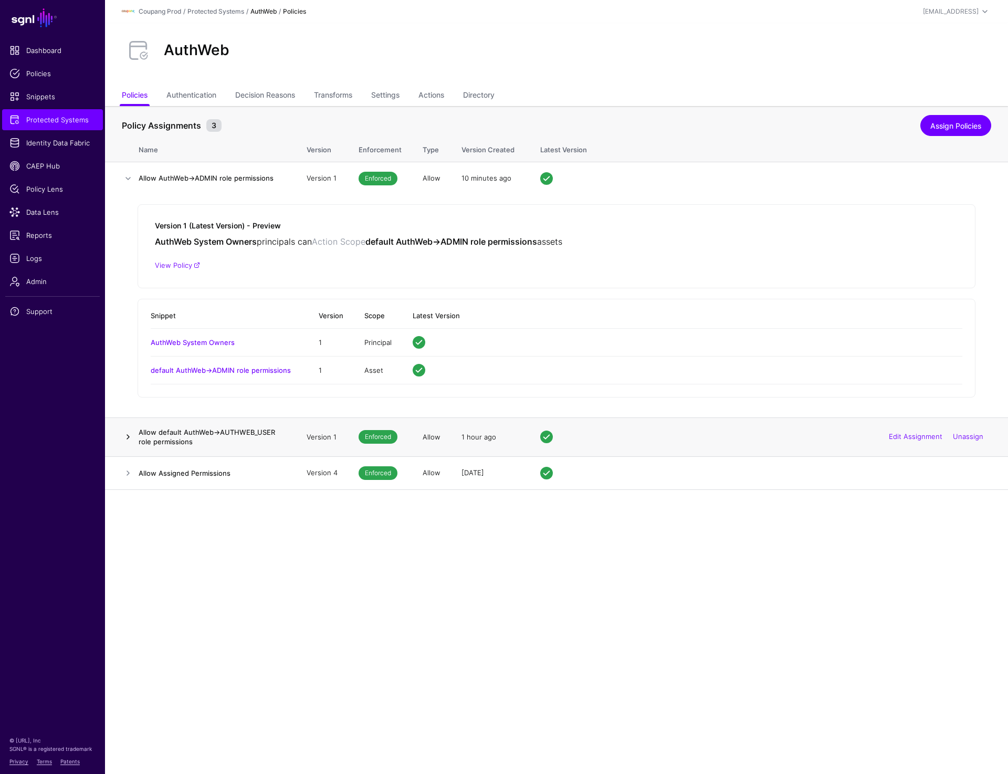
click at [128, 441] on link at bounding box center [128, 437] width 13 height 13
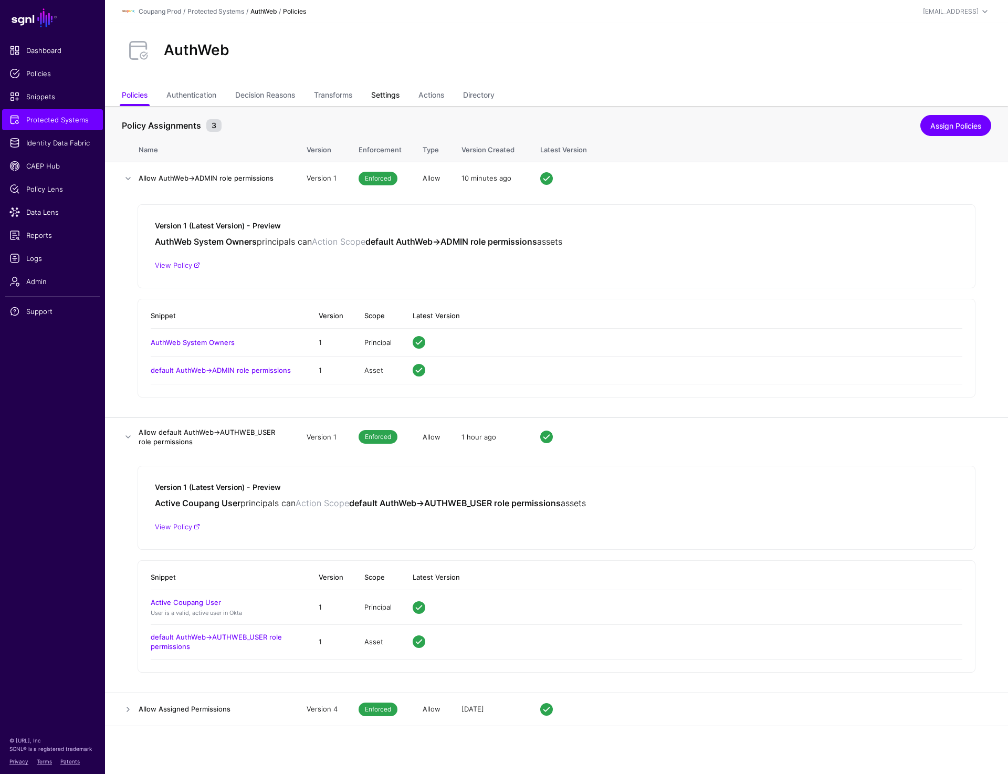
click at [385, 95] on link "Settings" at bounding box center [385, 96] width 28 height 20
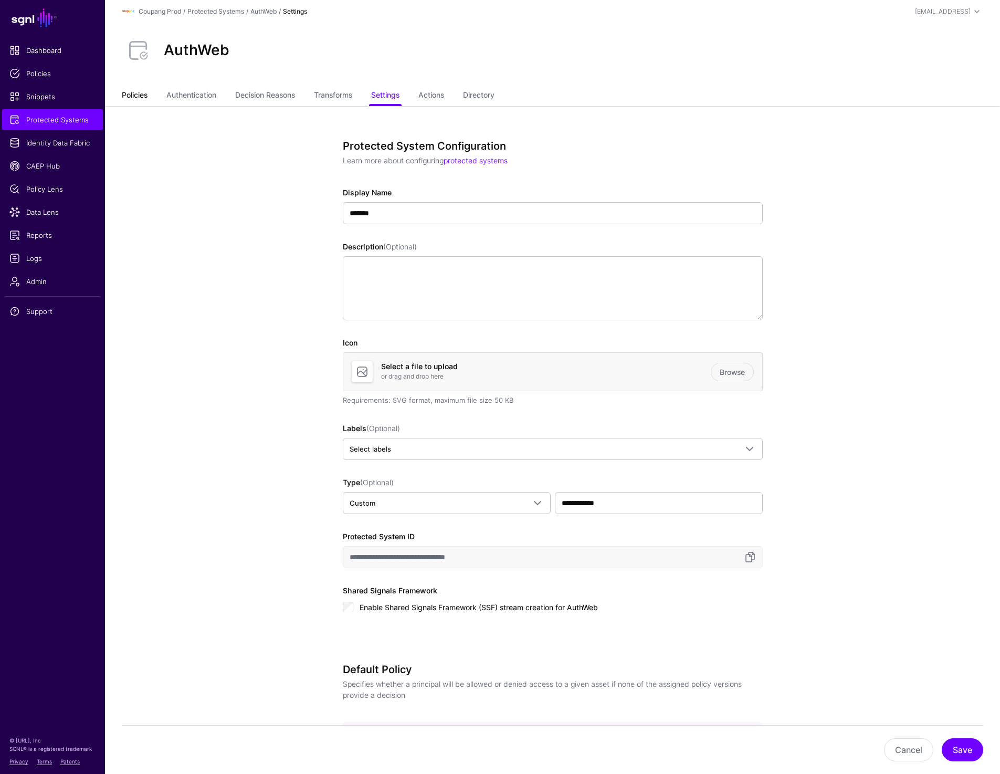
click at [138, 93] on link "Policies" at bounding box center [135, 96] width 26 height 20
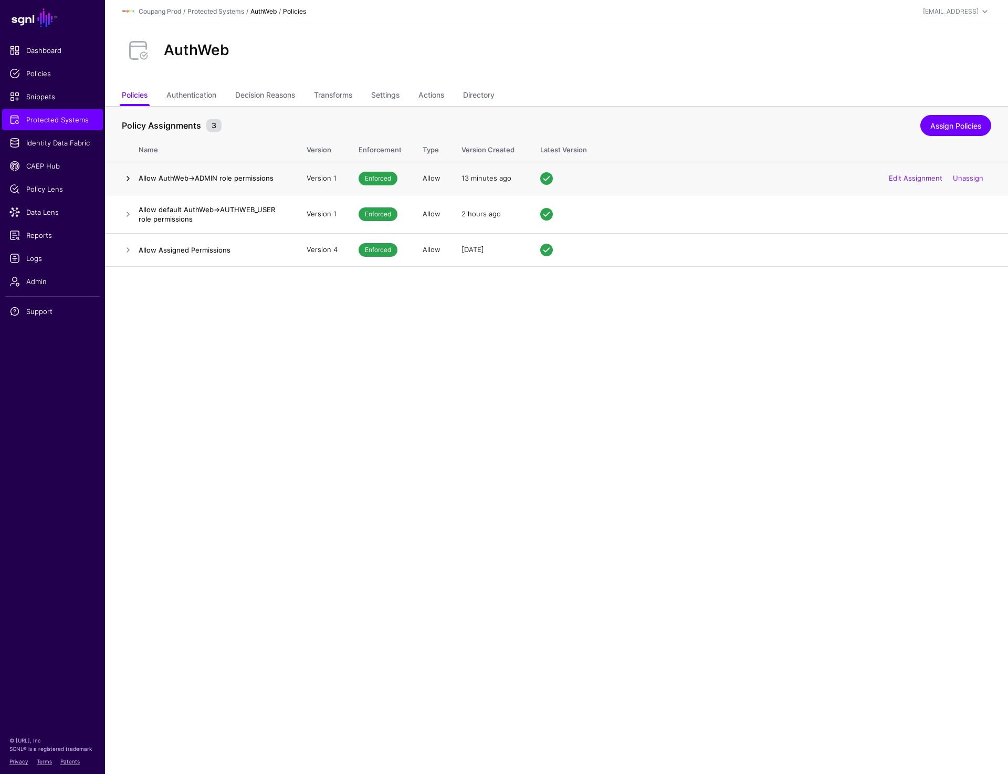
click at [128, 182] on link at bounding box center [128, 178] width 13 height 13
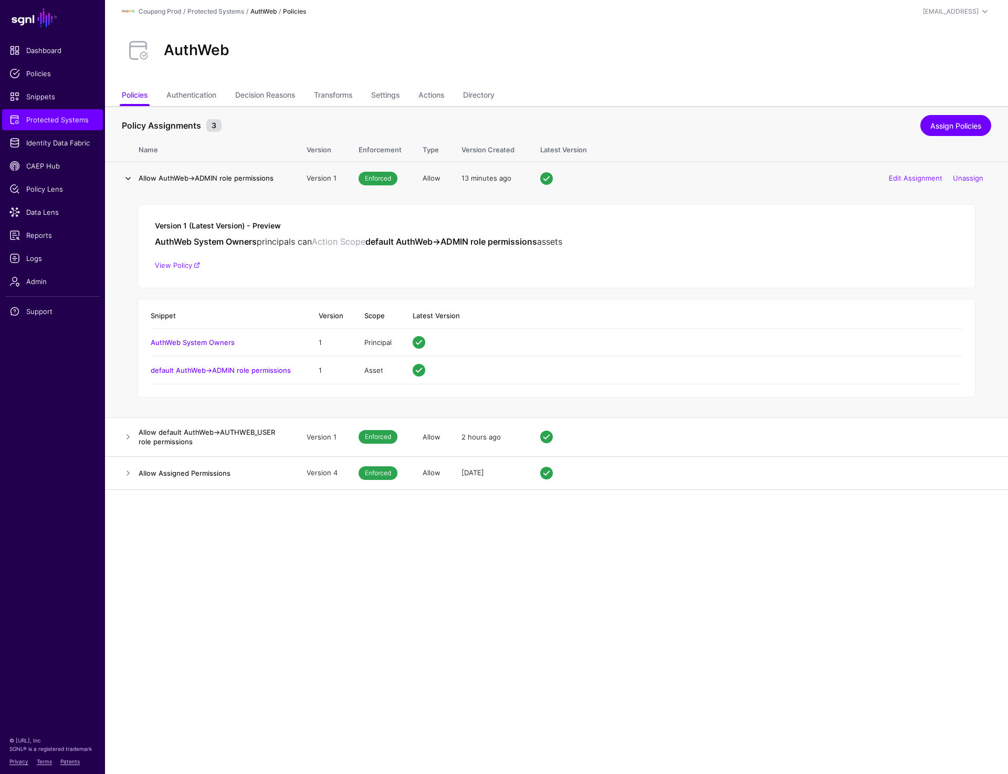
click at [128, 182] on link at bounding box center [128, 178] width 13 height 13
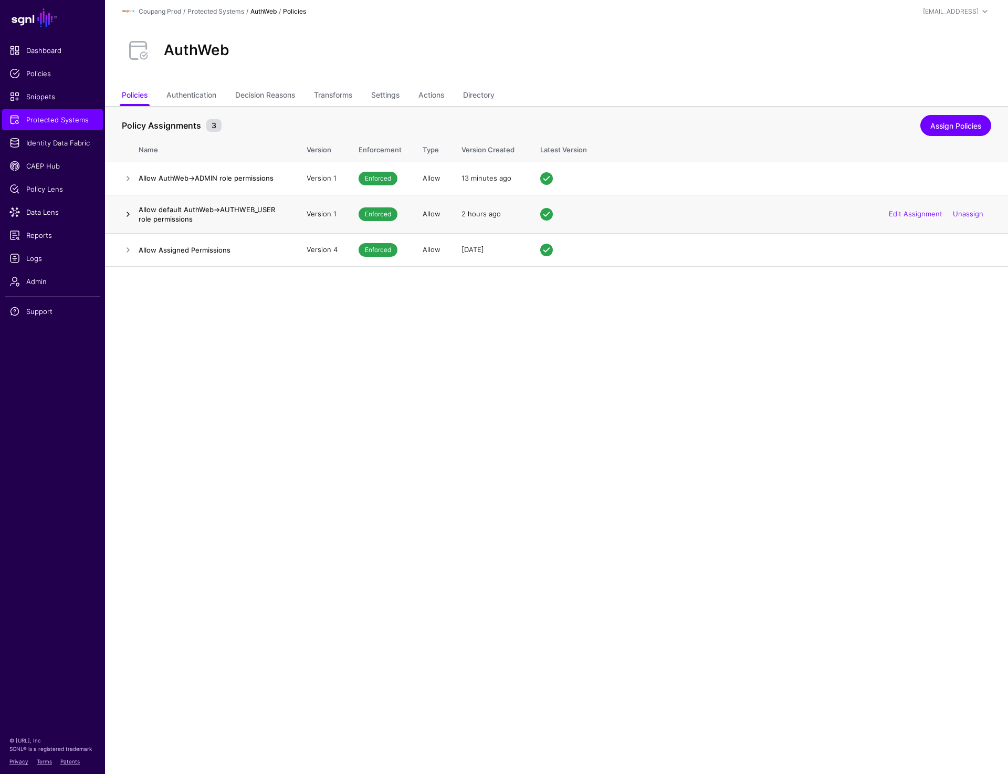
click at [128, 212] on link at bounding box center [128, 214] width 13 height 13
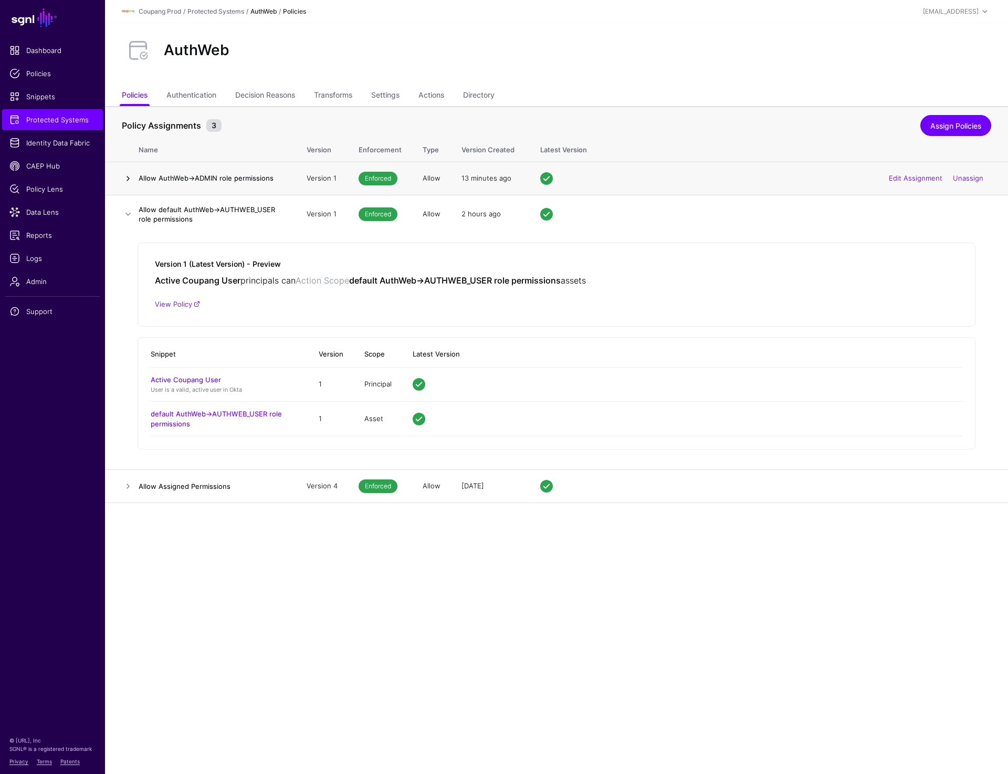
click at [130, 180] on link at bounding box center [128, 178] width 13 height 13
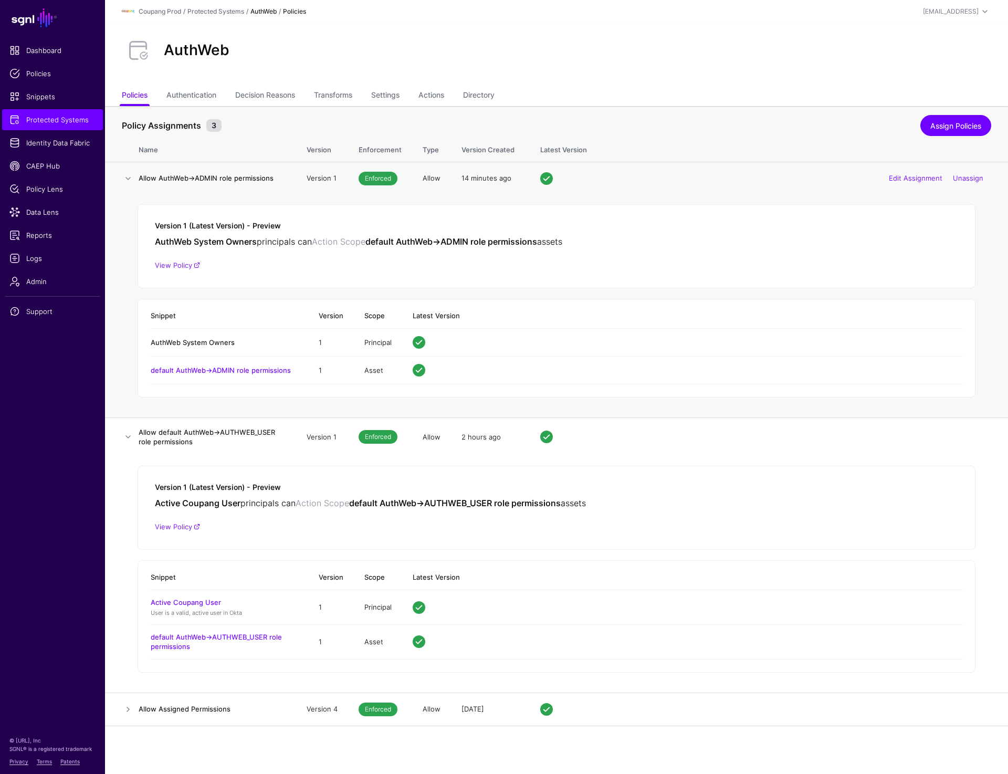
click at [205, 343] on link "AuthWeb System Owners" at bounding box center [193, 342] width 84 height 8
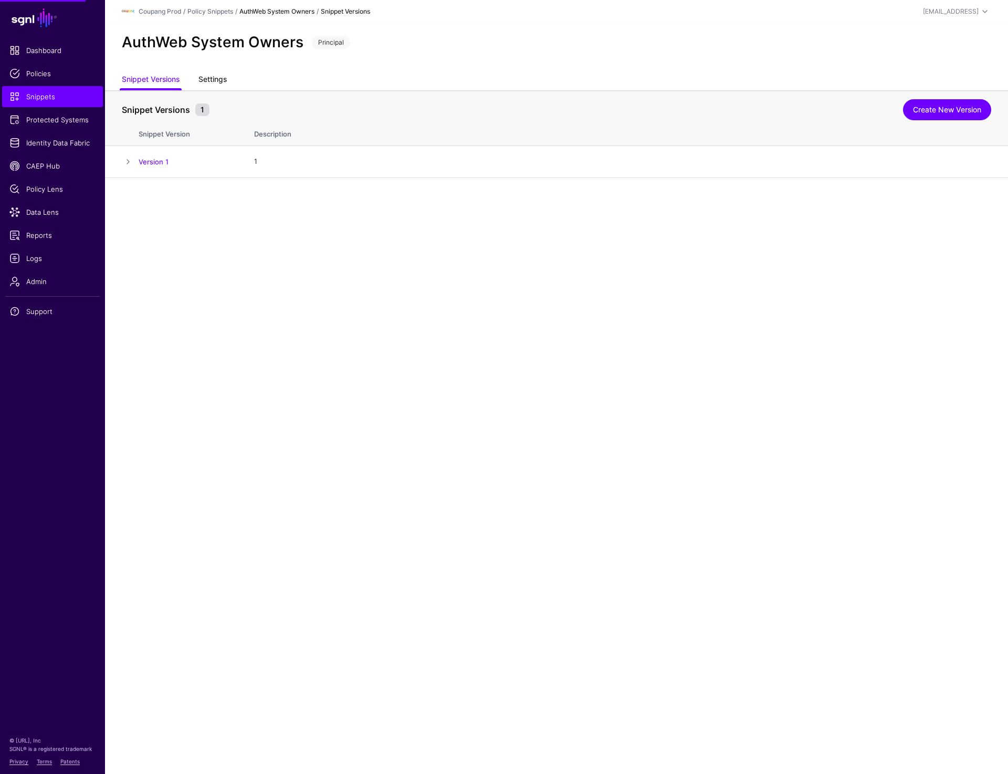
click at [219, 76] on link "Settings" at bounding box center [213, 80] width 28 height 20
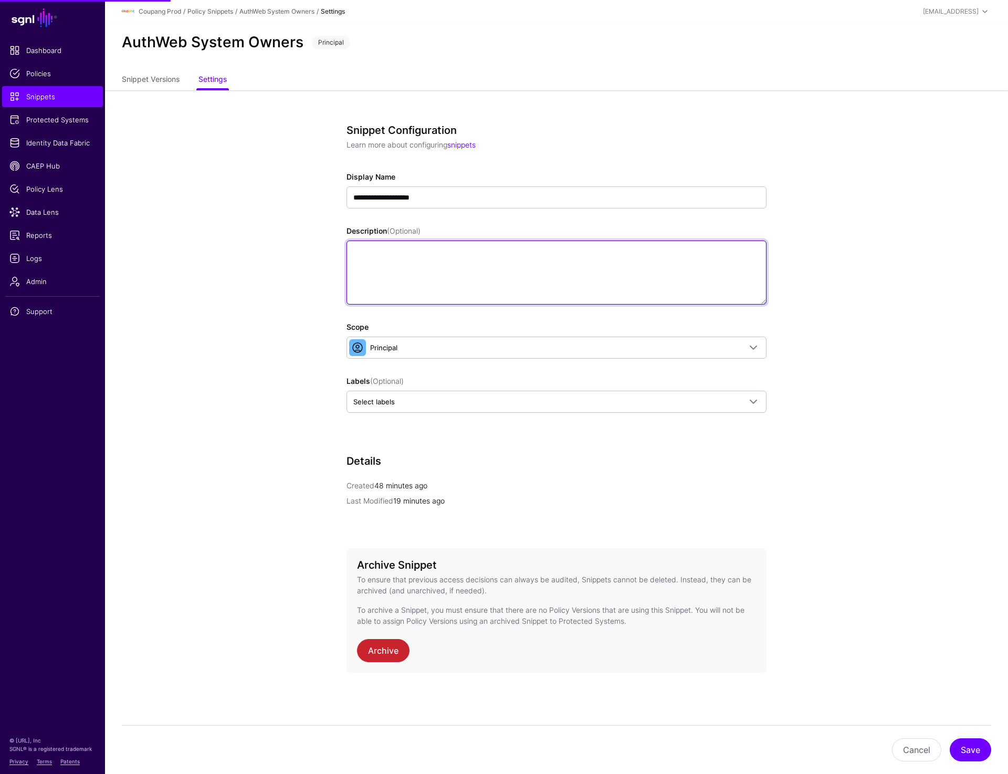
click at [389, 251] on textarea "Description (Optional)" at bounding box center [557, 273] width 420 height 64
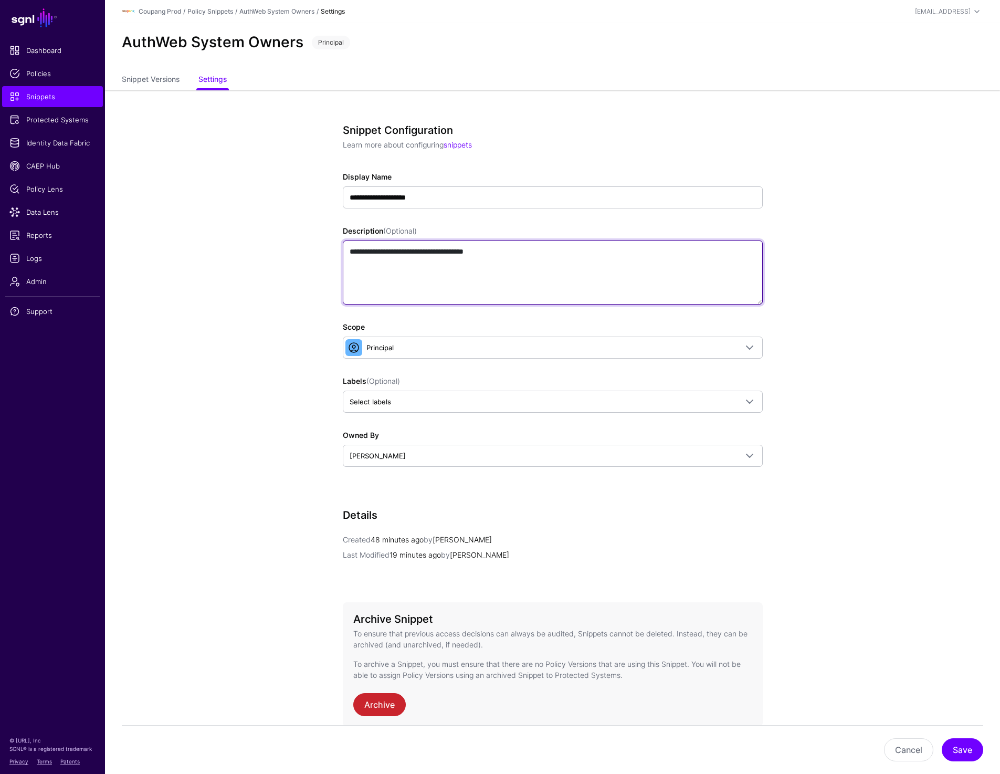
type textarea "**********"
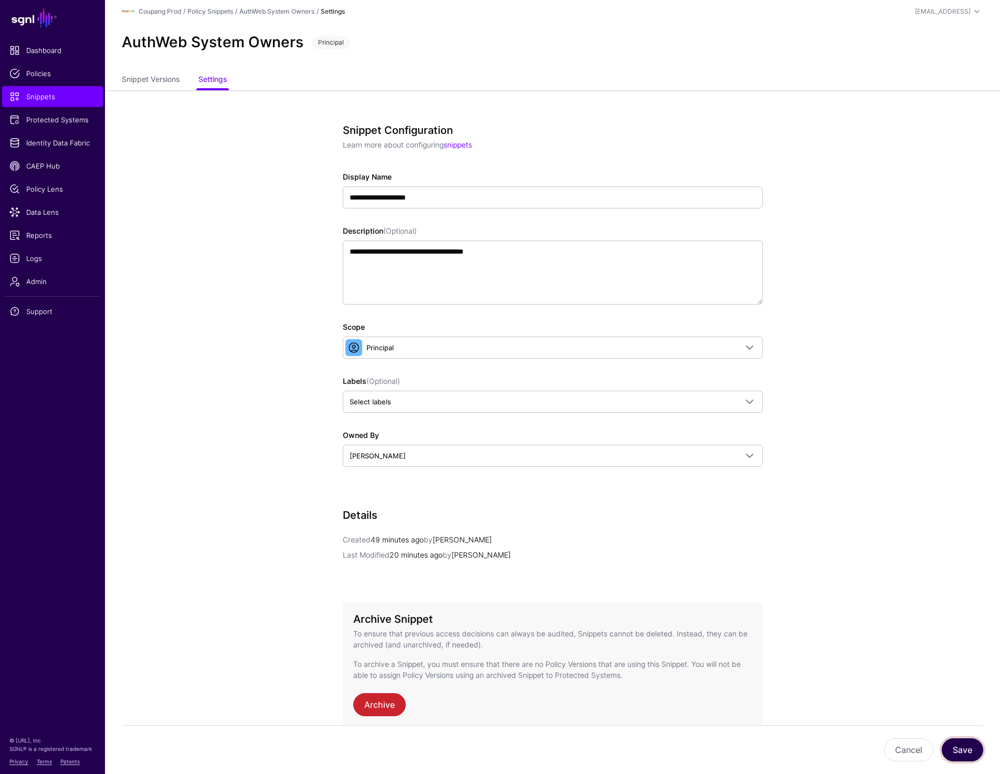
click at [973, 756] on button "Save" at bounding box center [962, 749] width 41 height 23
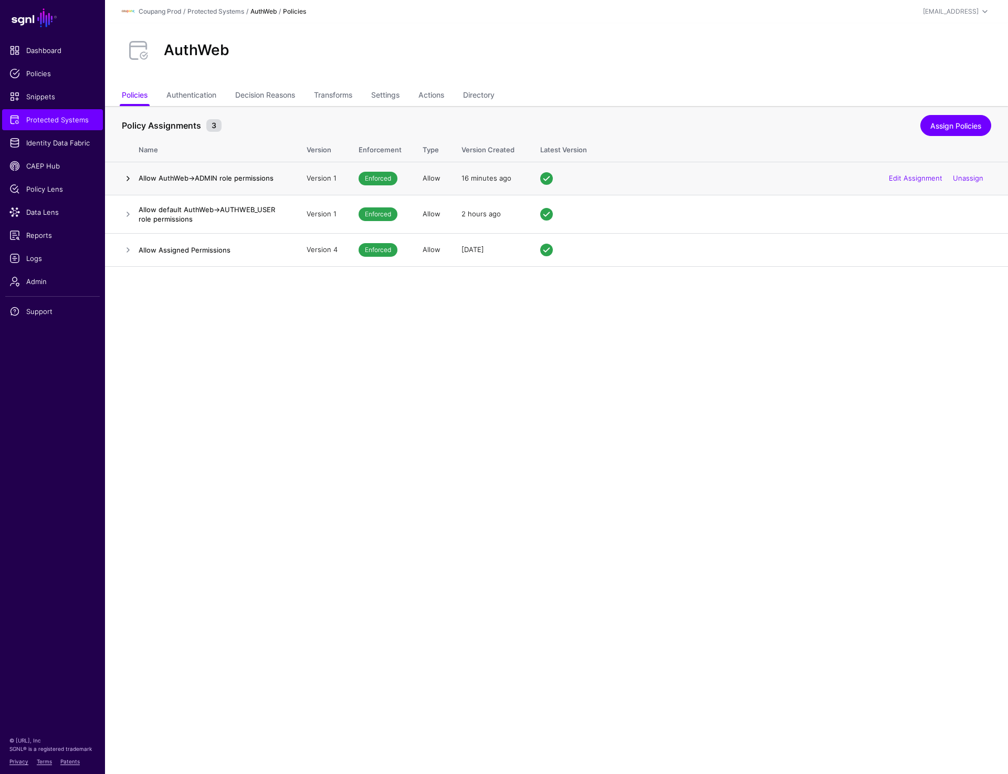
click at [128, 182] on link at bounding box center [128, 178] width 13 height 13
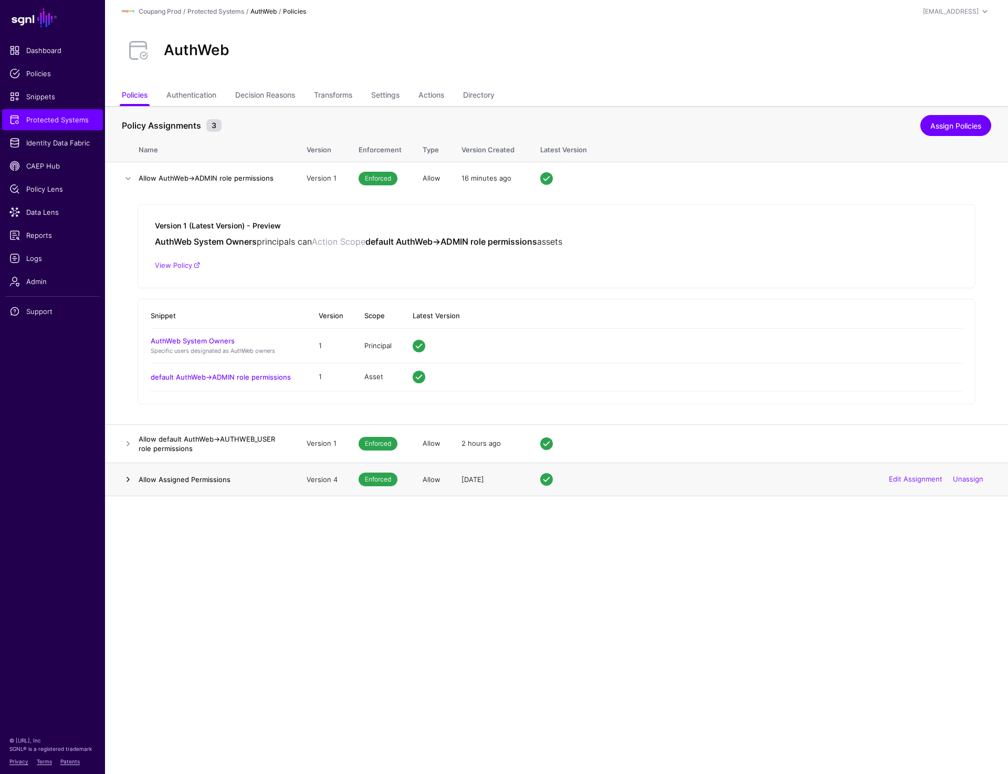
click at [126, 482] on link at bounding box center [128, 479] width 13 height 13
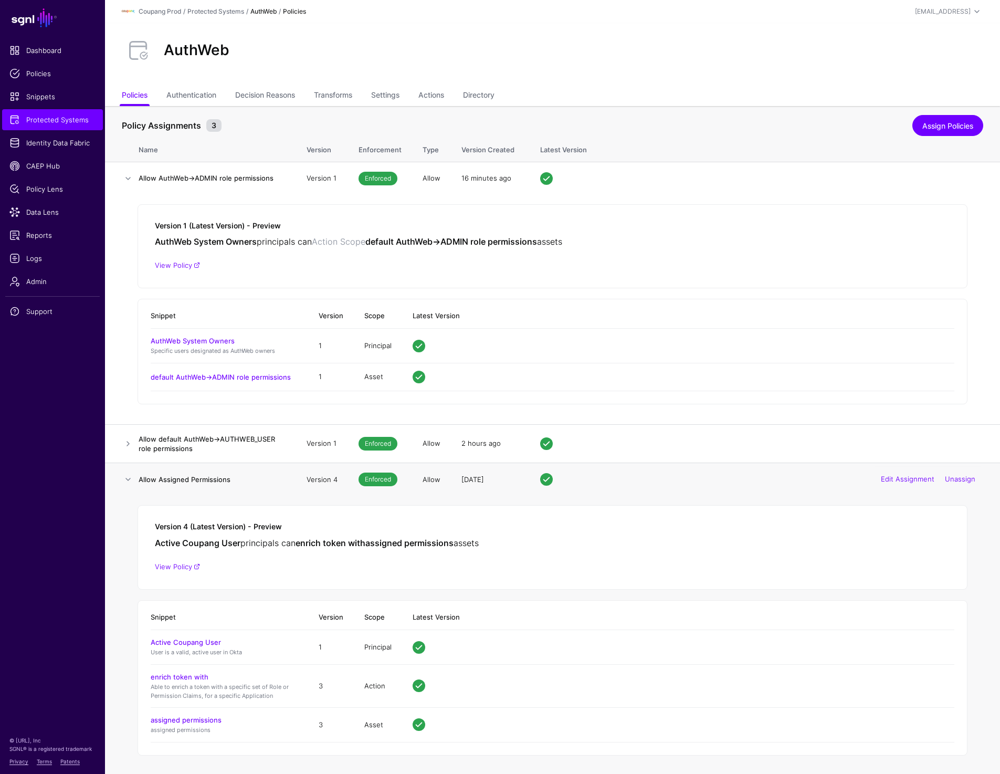
scroll to position [2, 0]
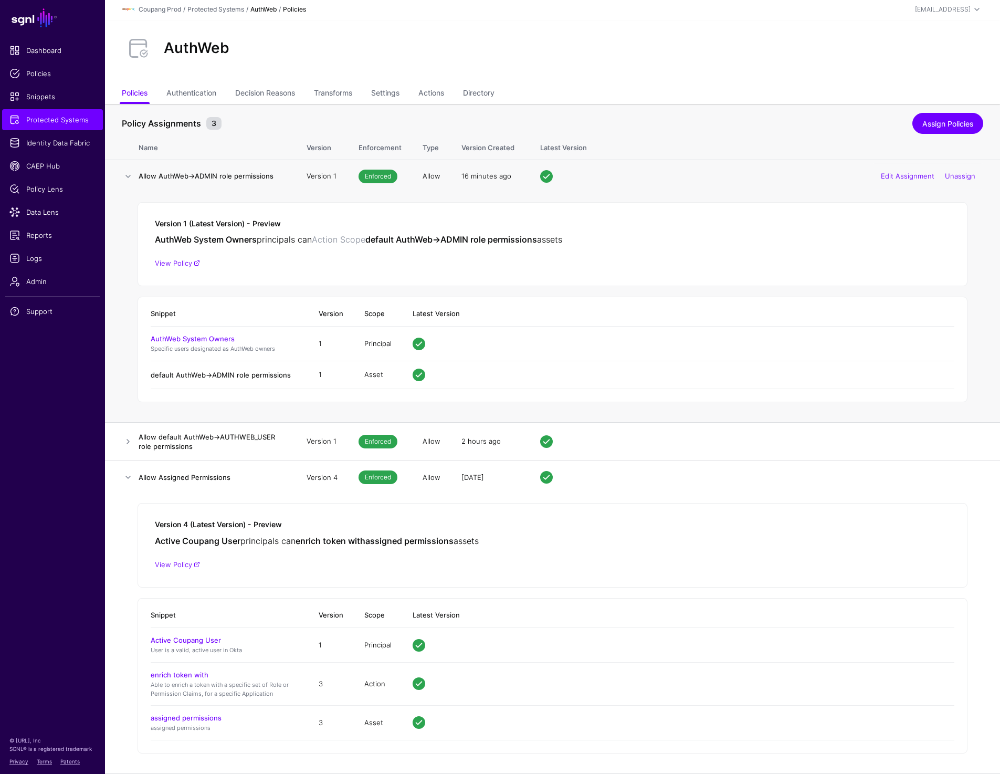
click at [195, 375] on link "default AuthWeb->ADMIN role permissions" at bounding box center [221, 375] width 140 height 8
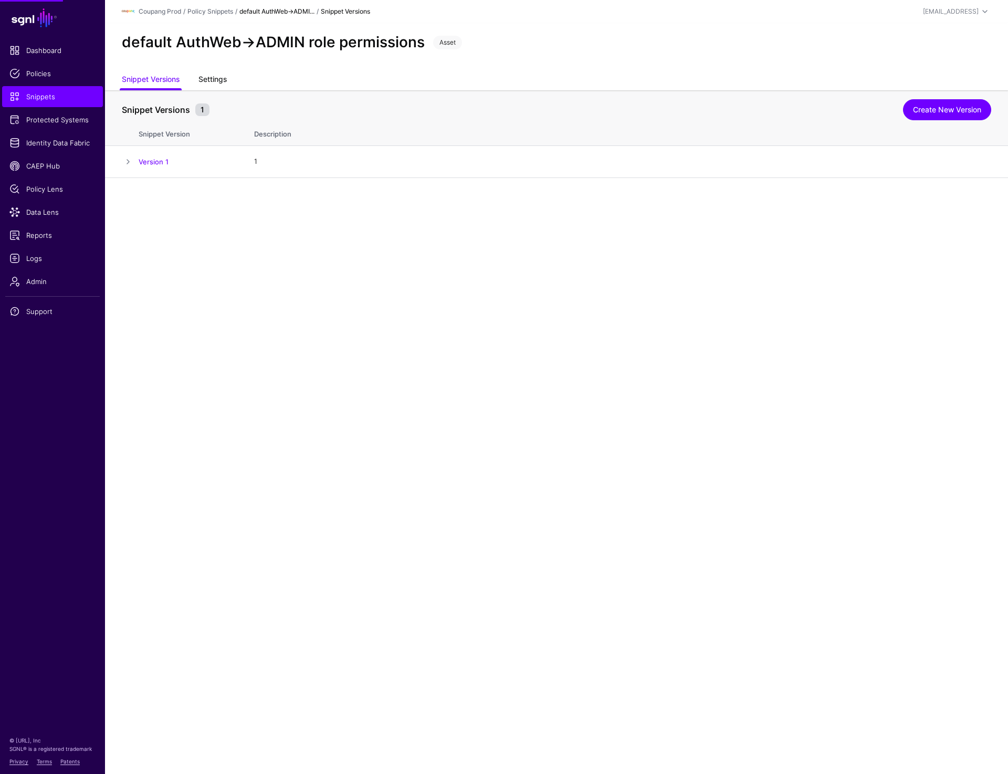
click at [210, 84] on link "Settings" at bounding box center [213, 80] width 28 height 20
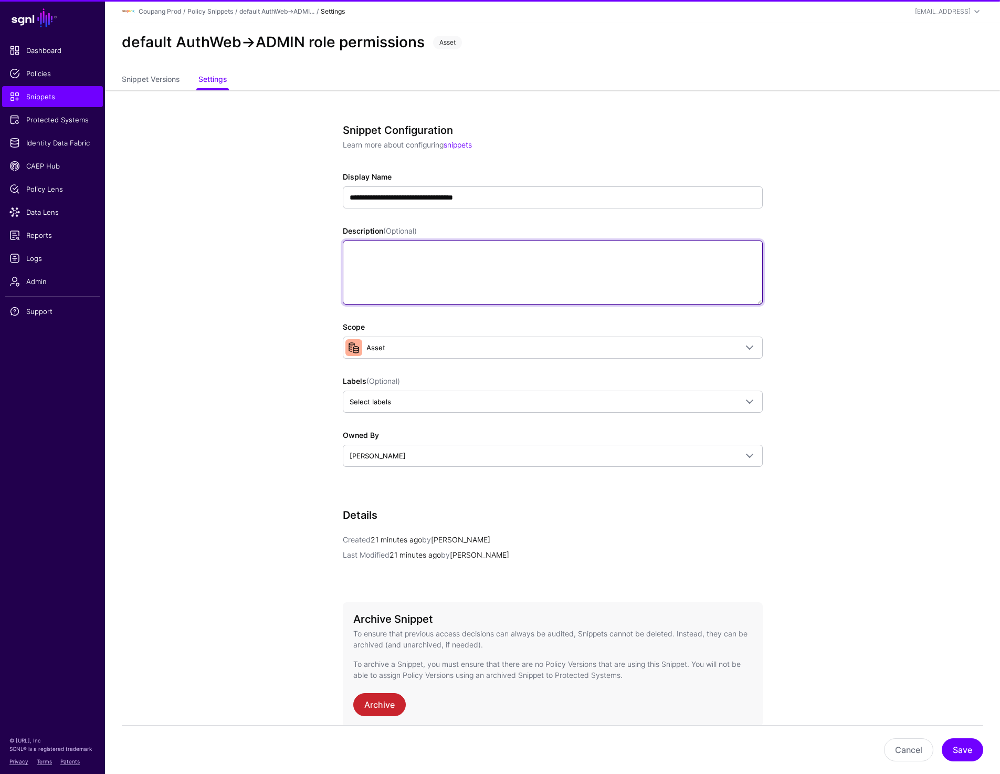
click at [415, 269] on textarea "Description (Optional)" at bounding box center [553, 273] width 420 height 64
type textarea "*"
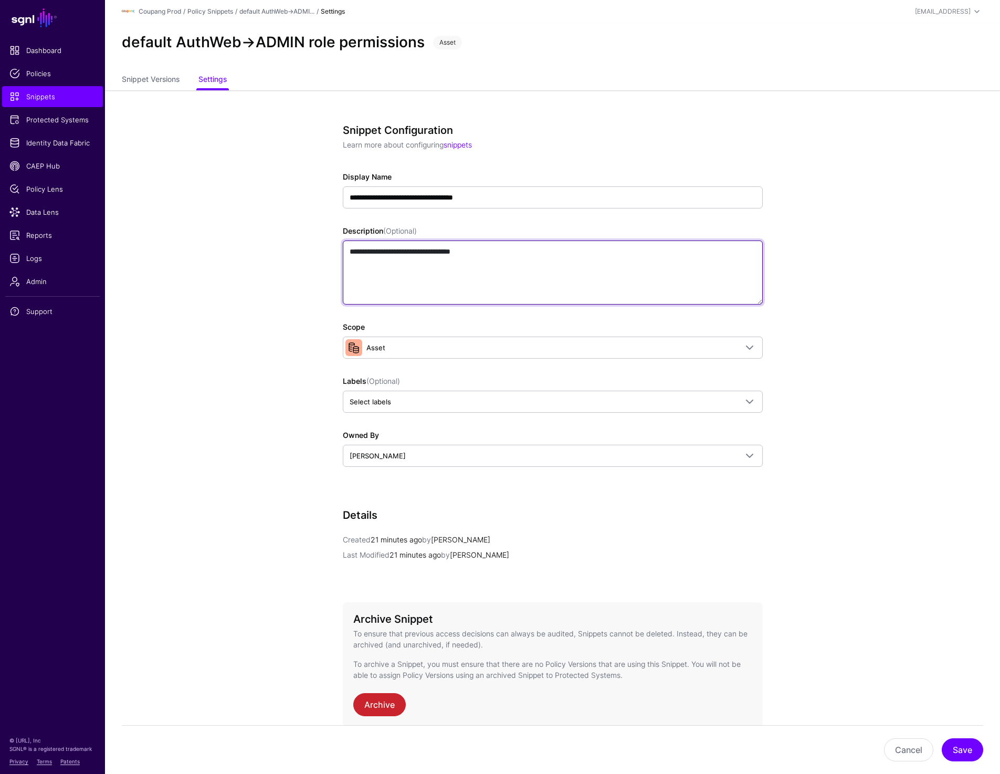
click at [370, 257] on textarea "**********" at bounding box center [553, 273] width 420 height 64
click at [369, 253] on textarea "**********" at bounding box center [553, 273] width 420 height 64
click at [577, 262] on textarea "**********" at bounding box center [553, 273] width 420 height 64
type textarea "**********"
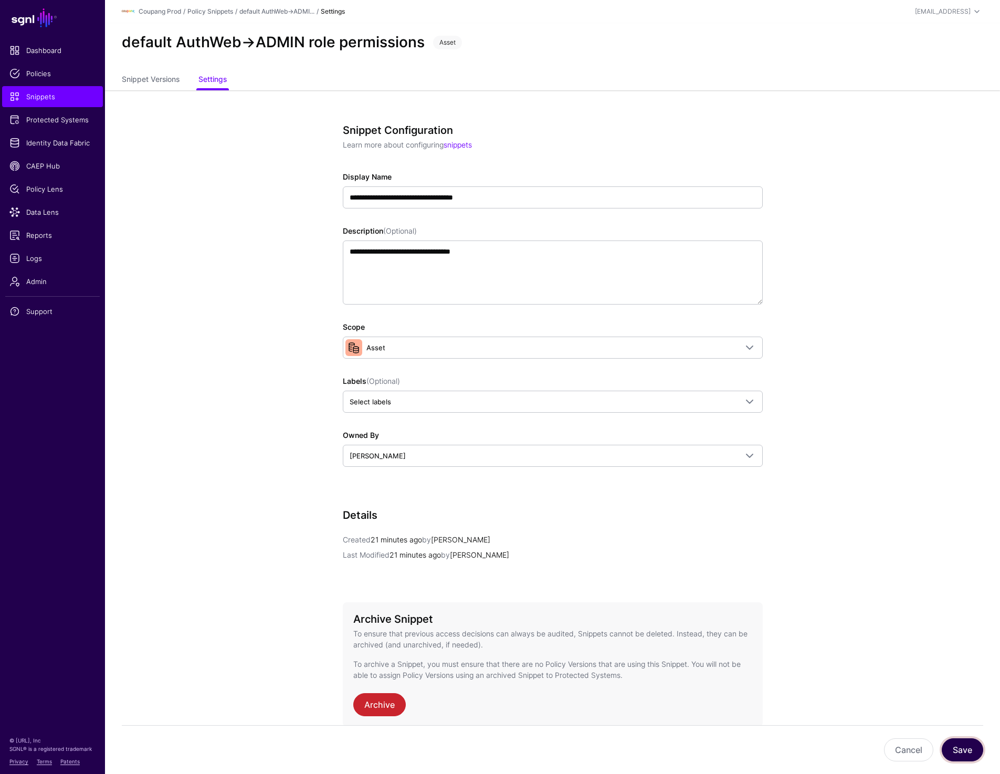
click at [969, 749] on button "Save" at bounding box center [962, 749] width 41 height 23
click at [889, 170] on app-snippets-details-form "**********" at bounding box center [552, 457] width 895 height 734
click at [42, 70] on span "Policies" at bounding box center [52, 73] width 86 height 11
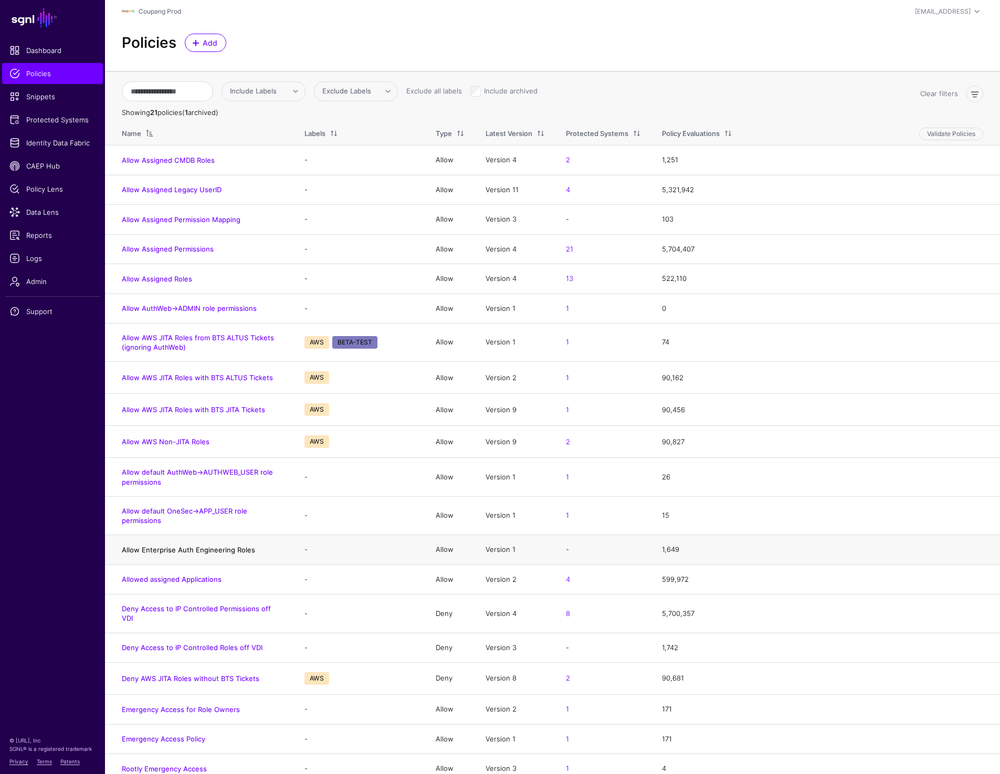
click at [161, 550] on link "Allow Enterprise Auth Engineering Roles" at bounding box center [188, 550] width 133 height 8
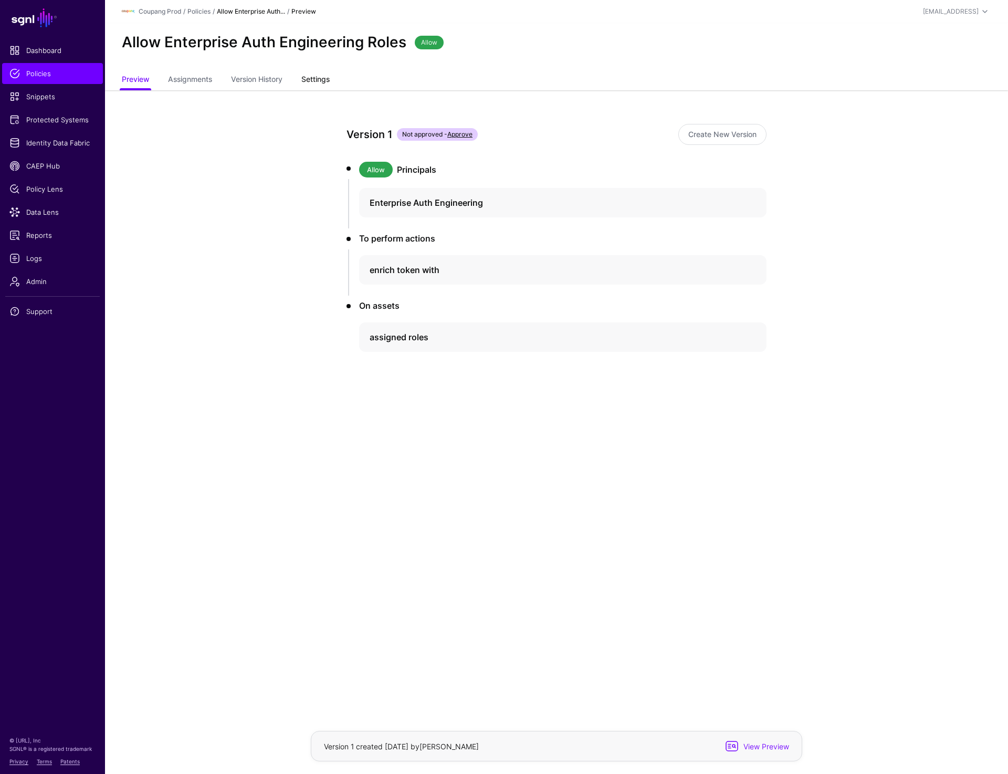
click at [310, 81] on link "Settings" at bounding box center [315, 80] width 28 height 20
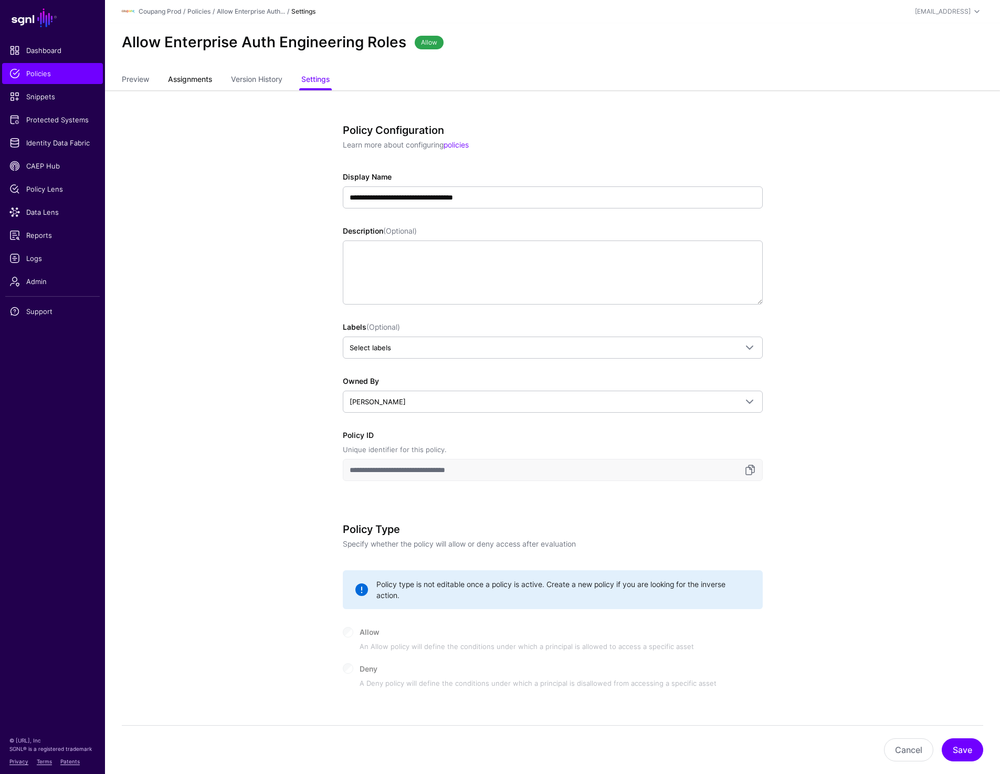
click at [172, 77] on span "Assignments" at bounding box center [189, 79] width 49 height 11
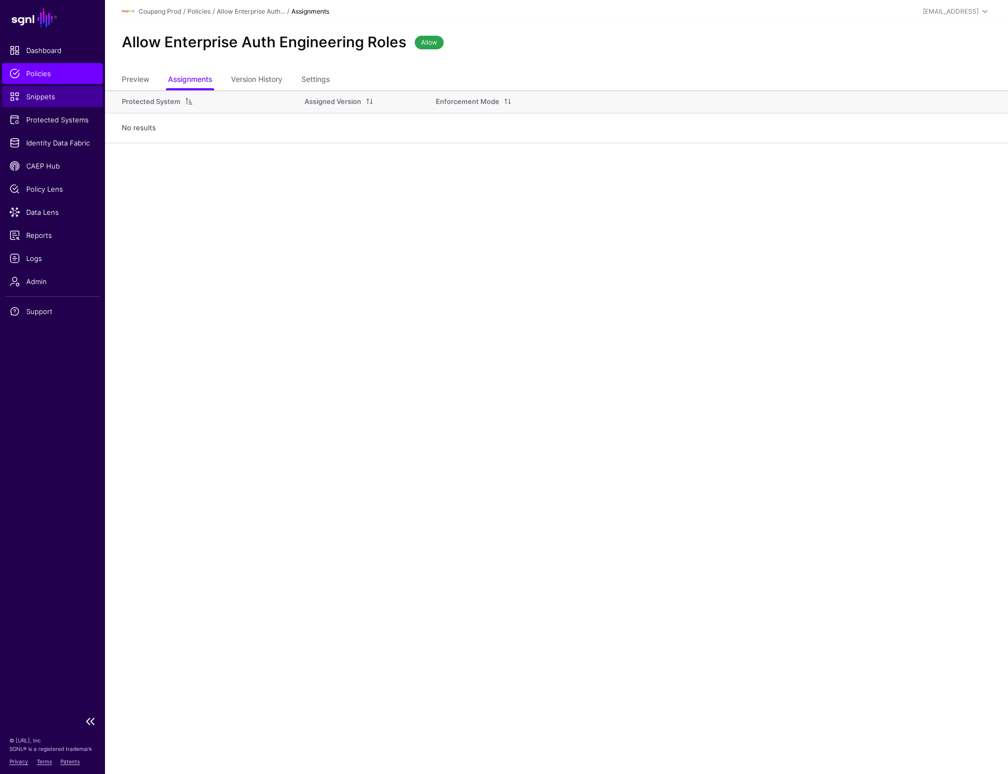
click at [36, 93] on span "Snippets" at bounding box center [52, 96] width 86 height 11
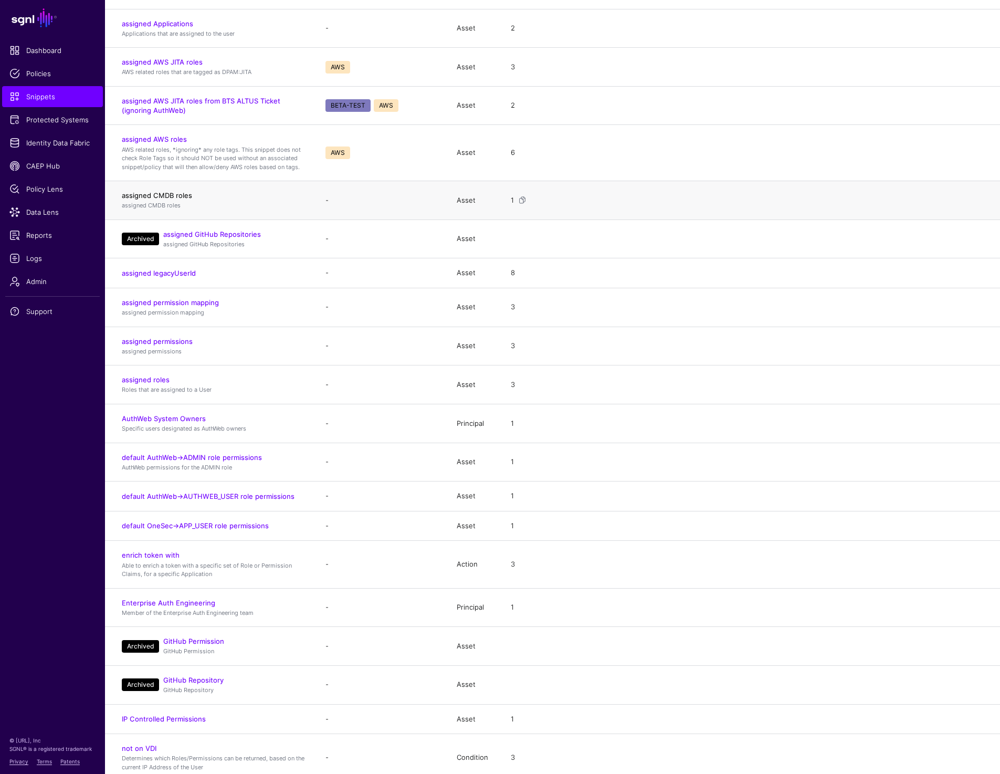
scroll to position [290, 0]
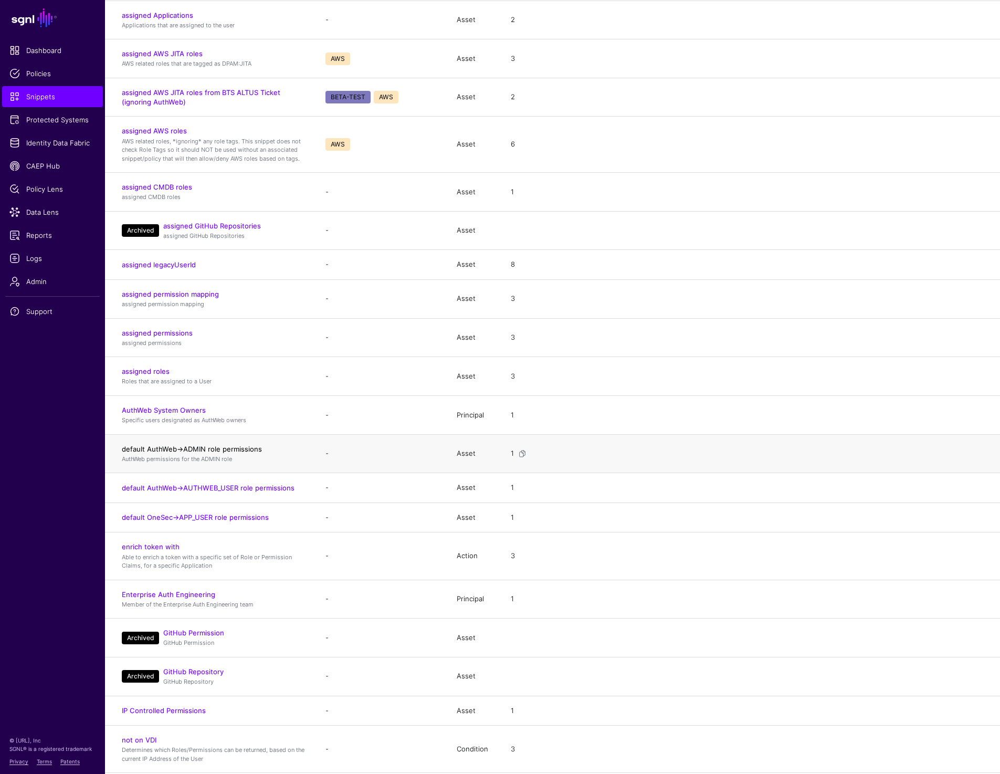
click at [177, 448] on link "default AuthWeb->ADMIN role permissions" at bounding box center [192, 449] width 140 height 8
click at [185, 489] on link "default AuthWeb->AUTHWEB_USER role permissions" at bounding box center [208, 488] width 173 height 8
click at [182, 516] on link "default OneSec->APP_USER role permissions" at bounding box center [195, 517] width 147 height 8
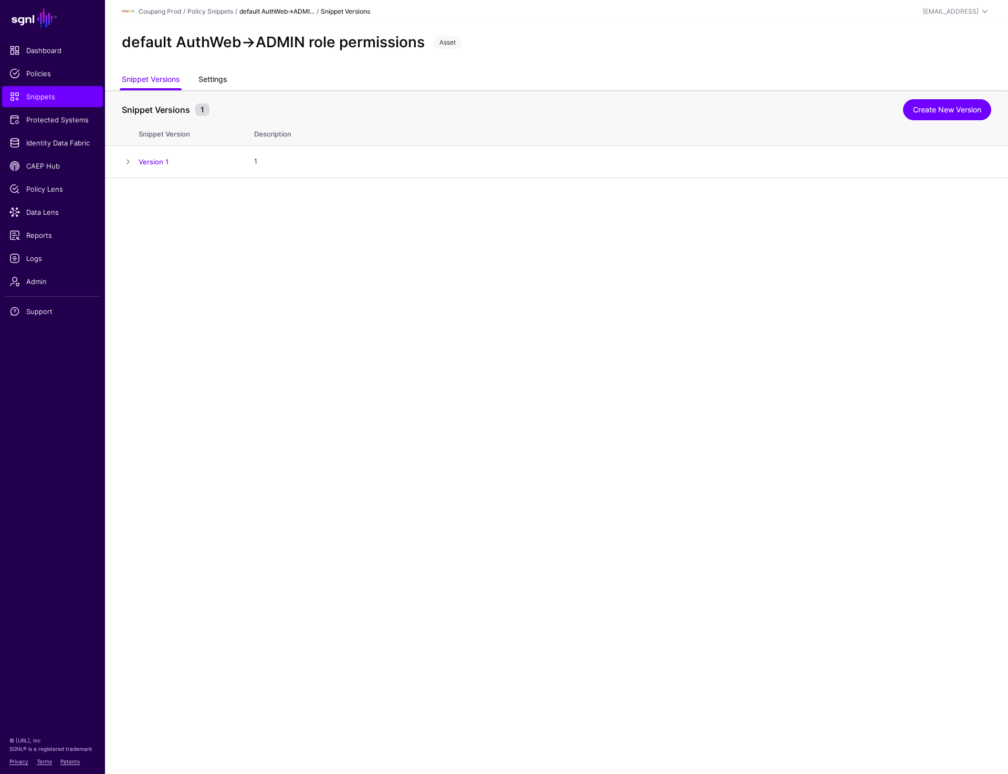
click at [220, 80] on link "Settings" at bounding box center [213, 80] width 28 height 20
click at [212, 78] on link "Settings" at bounding box center [213, 80] width 28 height 20
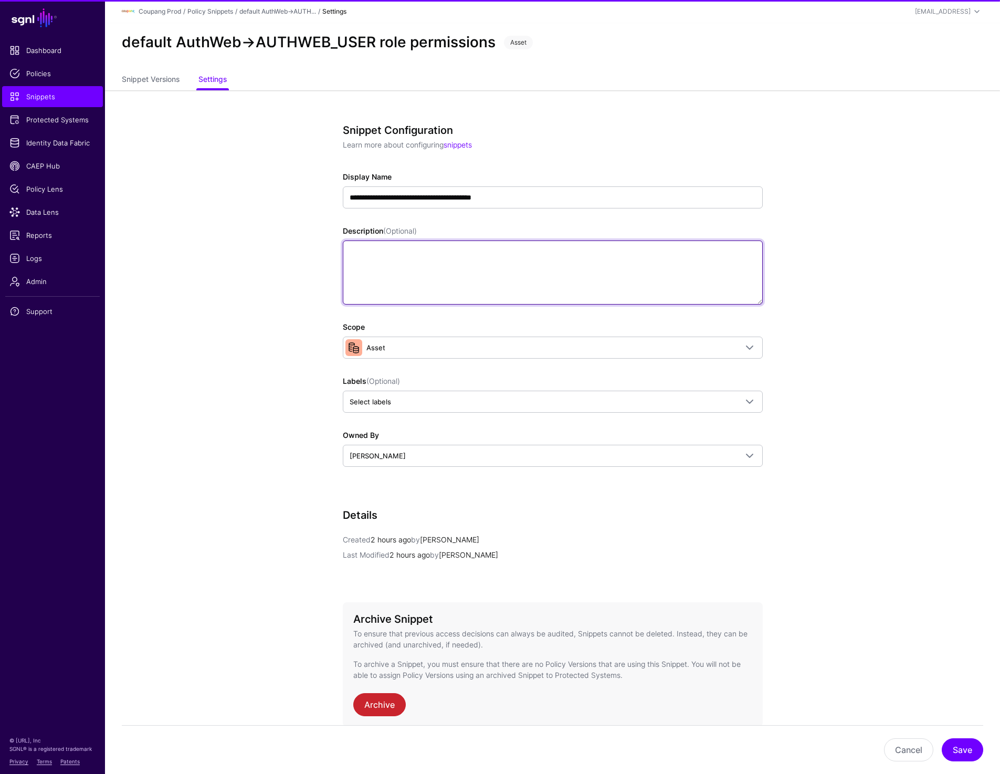
click at [400, 274] on textarea "Description (Optional)" at bounding box center [553, 273] width 420 height 64
paste textarea "**********"
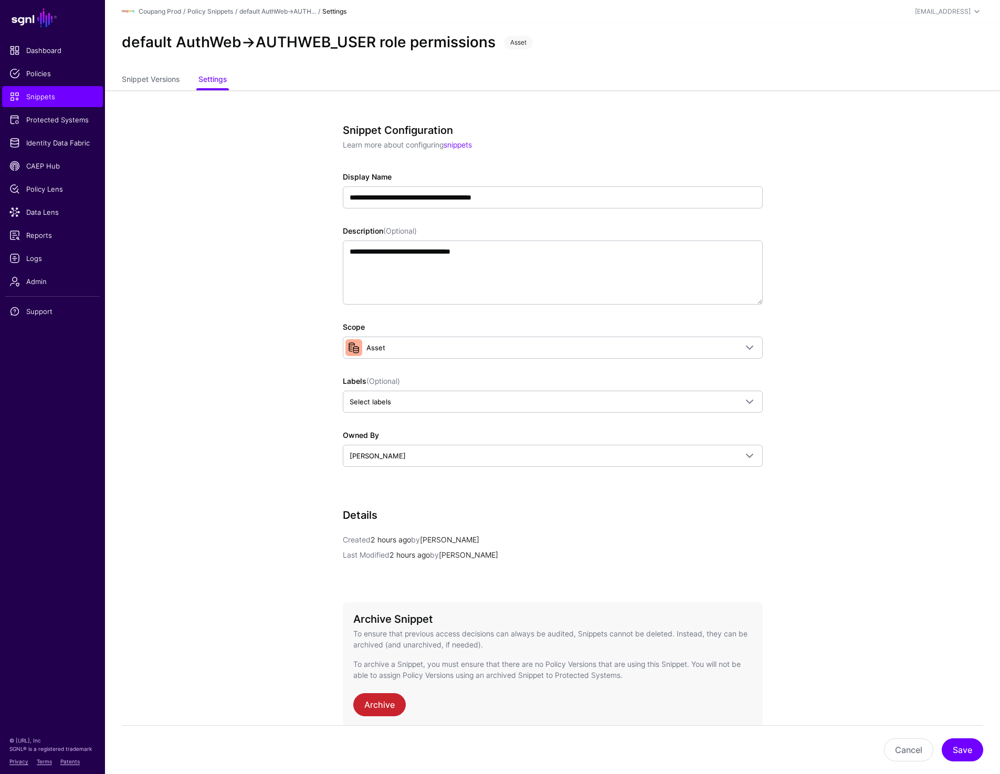
click at [327, 36] on h2 "default AuthWeb->AUTHWEB_USER role permissions" at bounding box center [309, 43] width 374 height 18
copy h2 "AUTHWEB_USER"
click at [462, 251] on textarea "**********" at bounding box center [553, 273] width 420 height 64
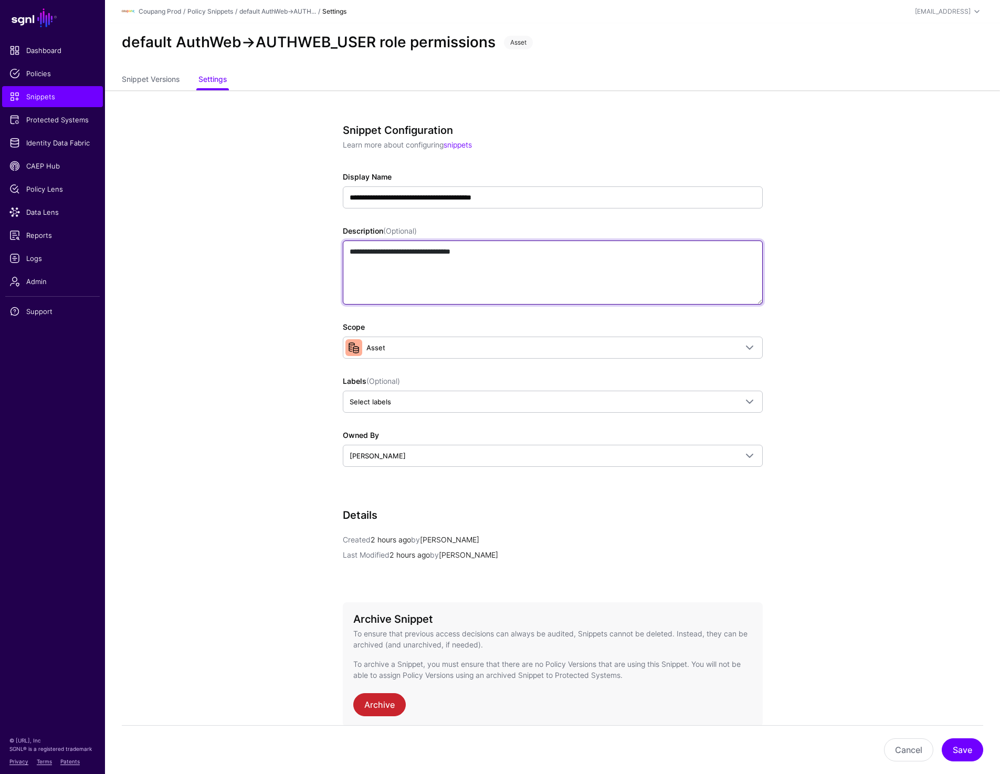
paste textarea "*******"
click at [546, 258] on textarea "**********" at bounding box center [553, 273] width 420 height 64
type textarea "**********"
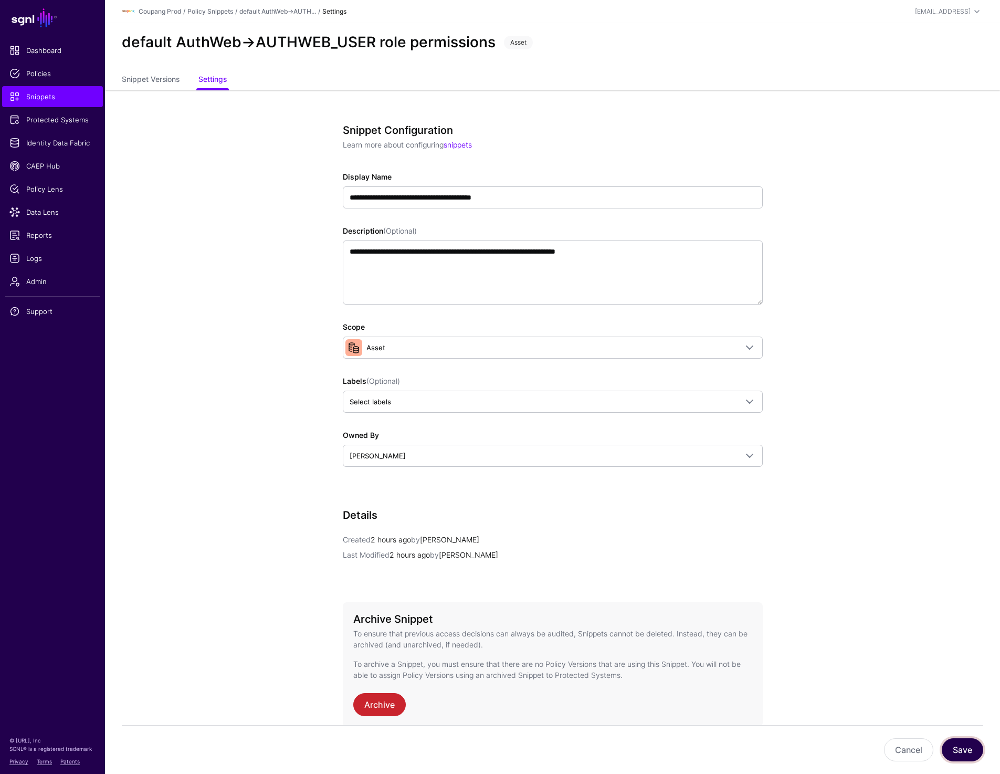
click at [958, 752] on button "Save" at bounding box center [962, 749] width 41 height 23
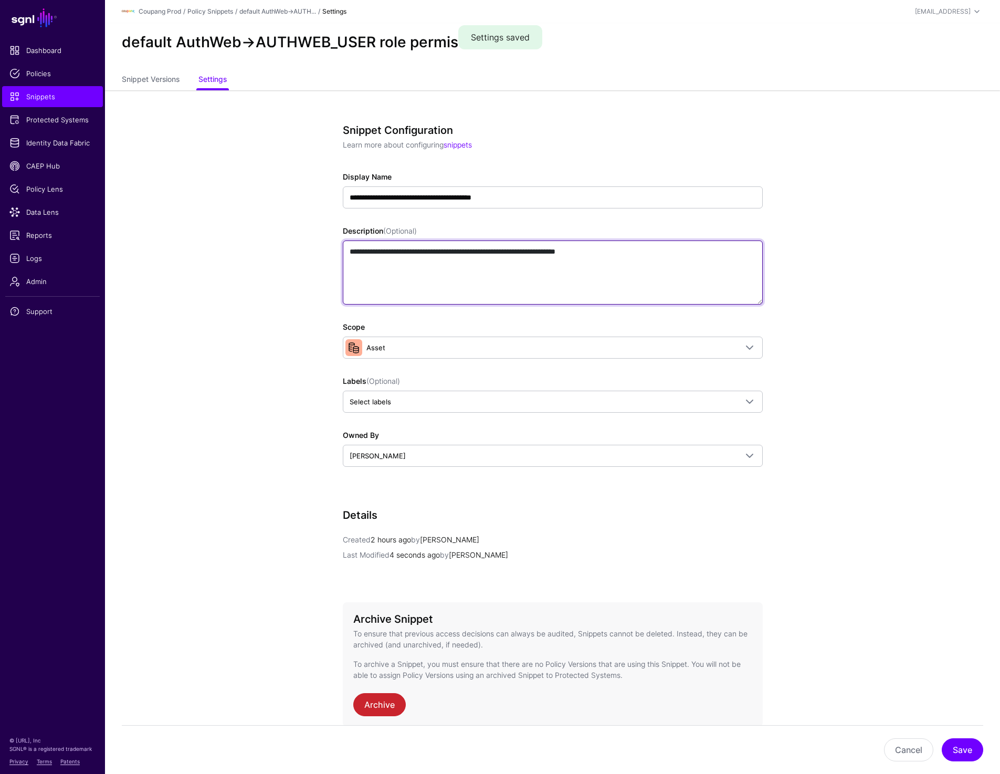
click at [557, 262] on textarea "**********" at bounding box center [553, 273] width 420 height 64
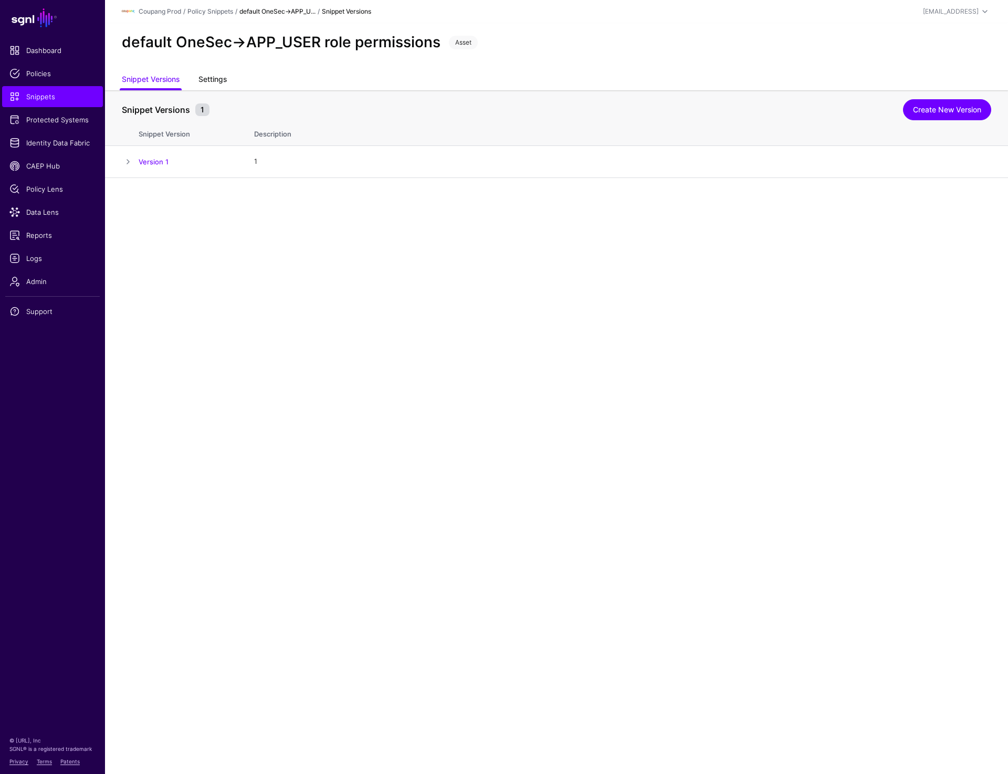
click at [215, 82] on link "Settings" at bounding box center [213, 80] width 28 height 20
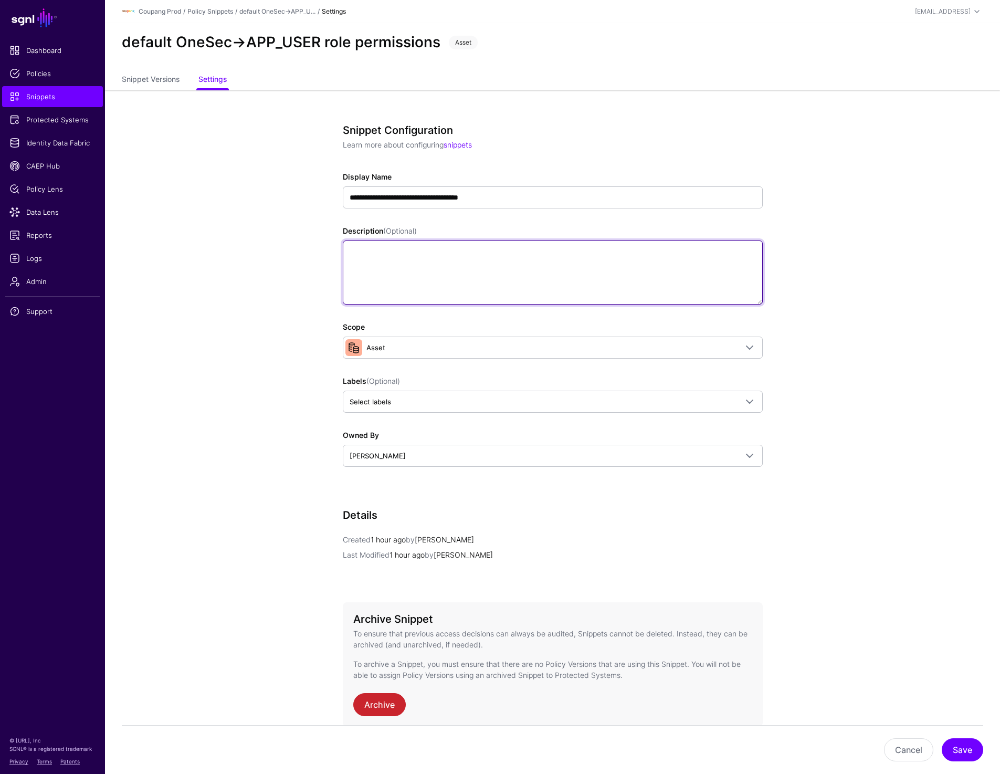
click at [466, 257] on textarea "Description (Optional)" at bounding box center [553, 273] width 420 height 64
paste textarea "**********"
click at [367, 250] on textarea "**********" at bounding box center [553, 273] width 420 height 64
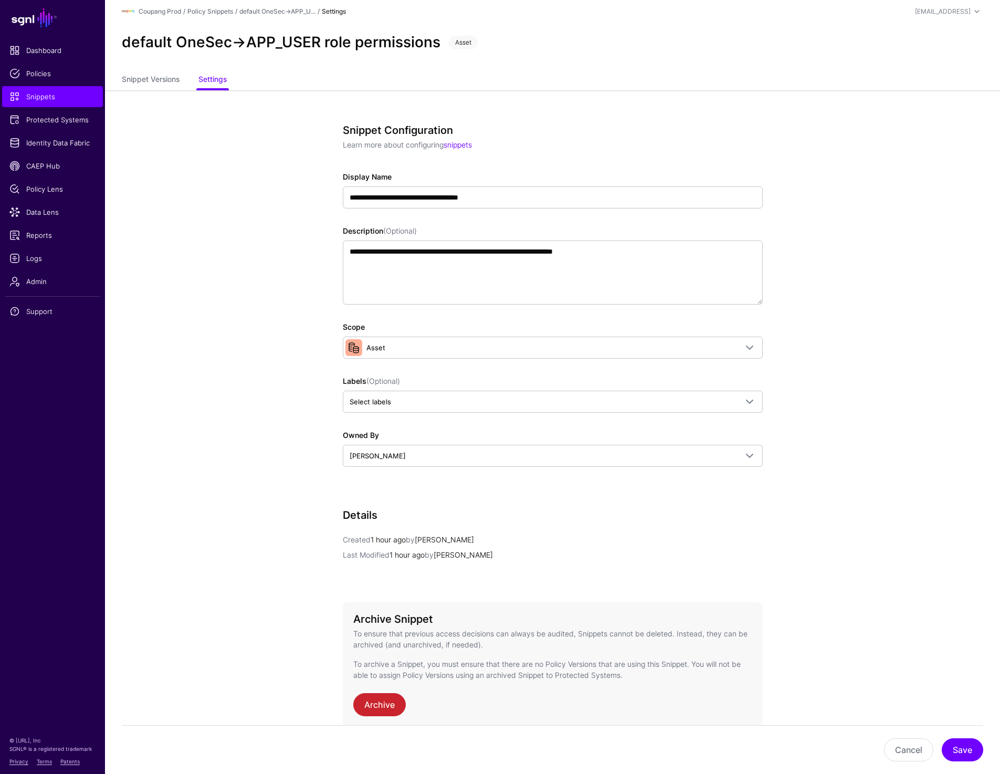
click at [264, 37] on h2 "default OneSec->APP_USER role permissions" at bounding box center [281, 43] width 319 height 18
copy h2 "APP_USER"
click at [466, 251] on textarea "**********" at bounding box center [553, 273] width 420 height 64
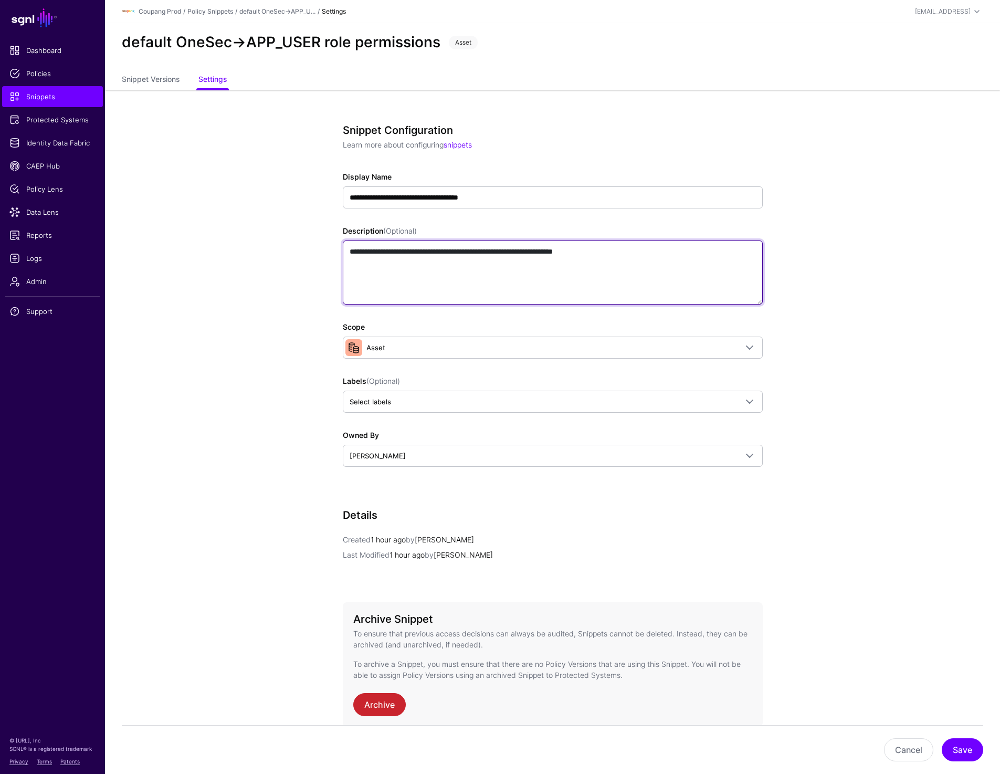
paste textarea
type textarea "**********"
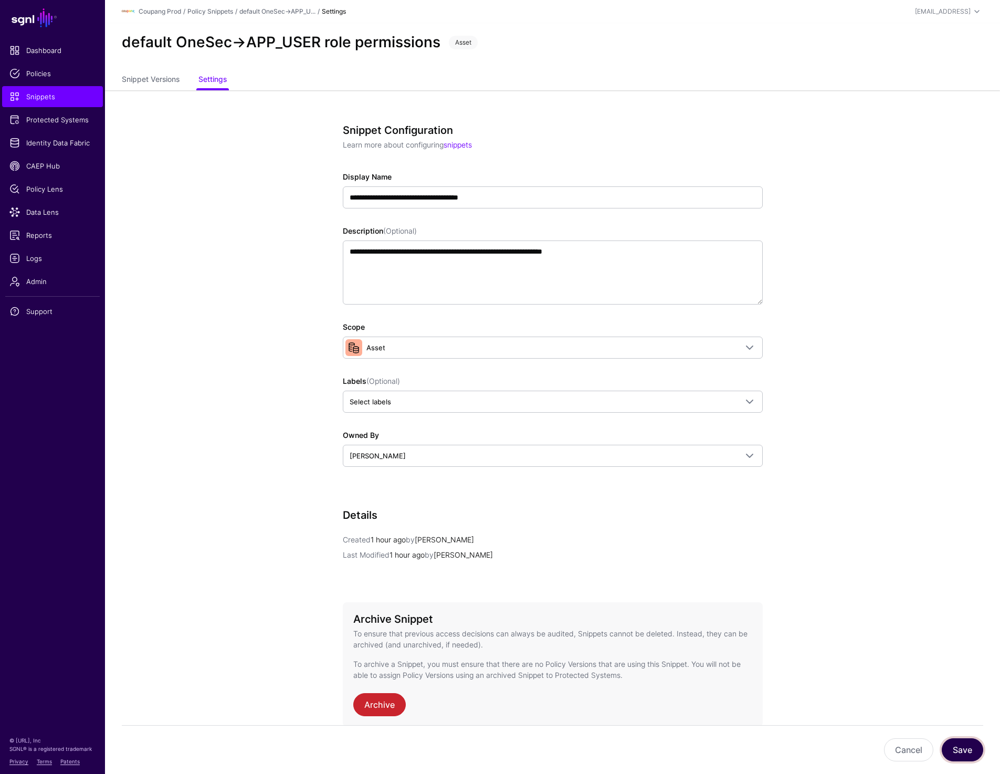
click at [964, 748] on button "Save" at bounding box center [962, 749] width 41 height 23
click at [46, 100] on span "Snippets" at bounding box center [52, 96] width 86 height 11
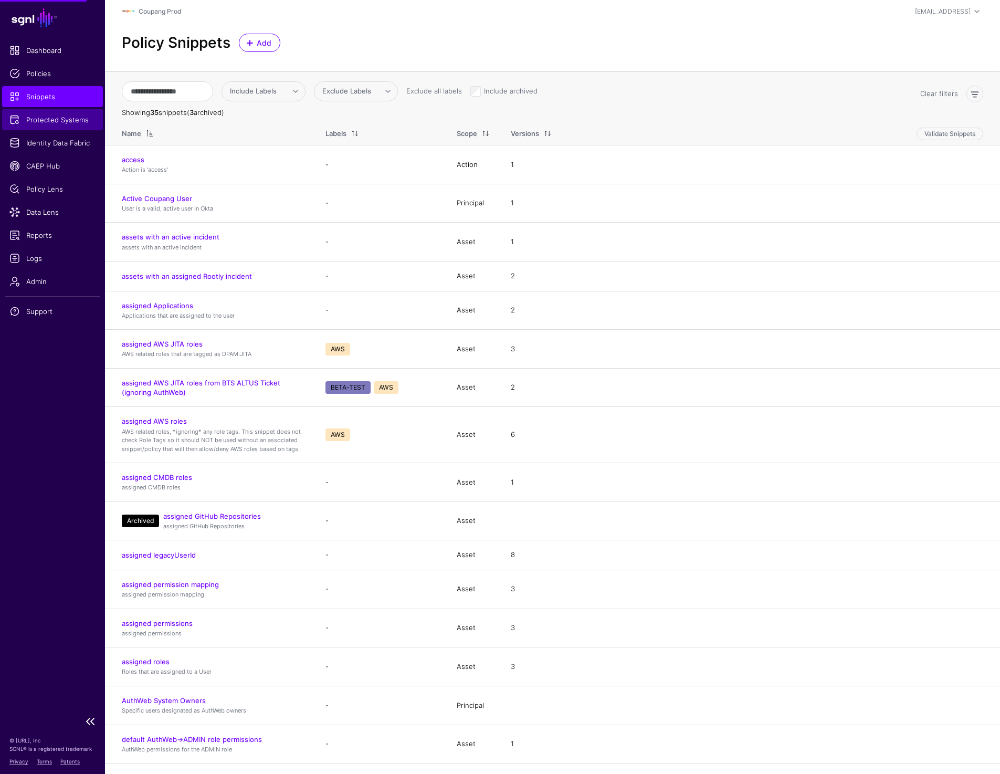
click at [46, 127] on link "Protected Systems" at bounding box center [52, 119] width 101 height 21
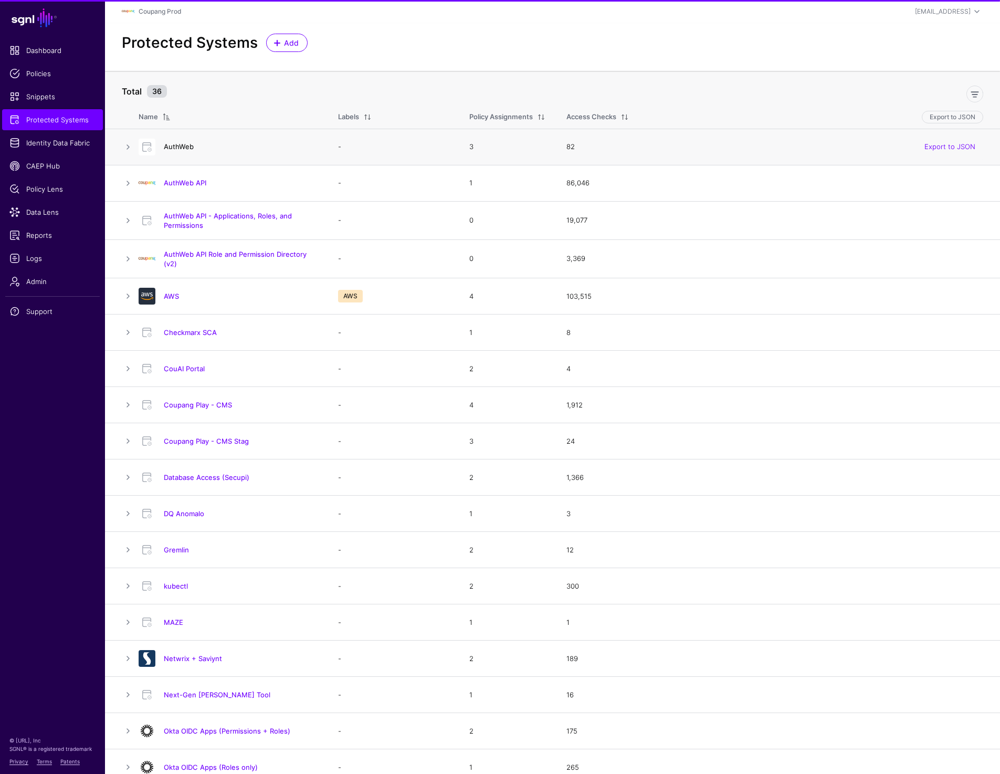
click at [186, 145] on link "AuthWeb" at bounding box center [179, 146] width 30 height 8
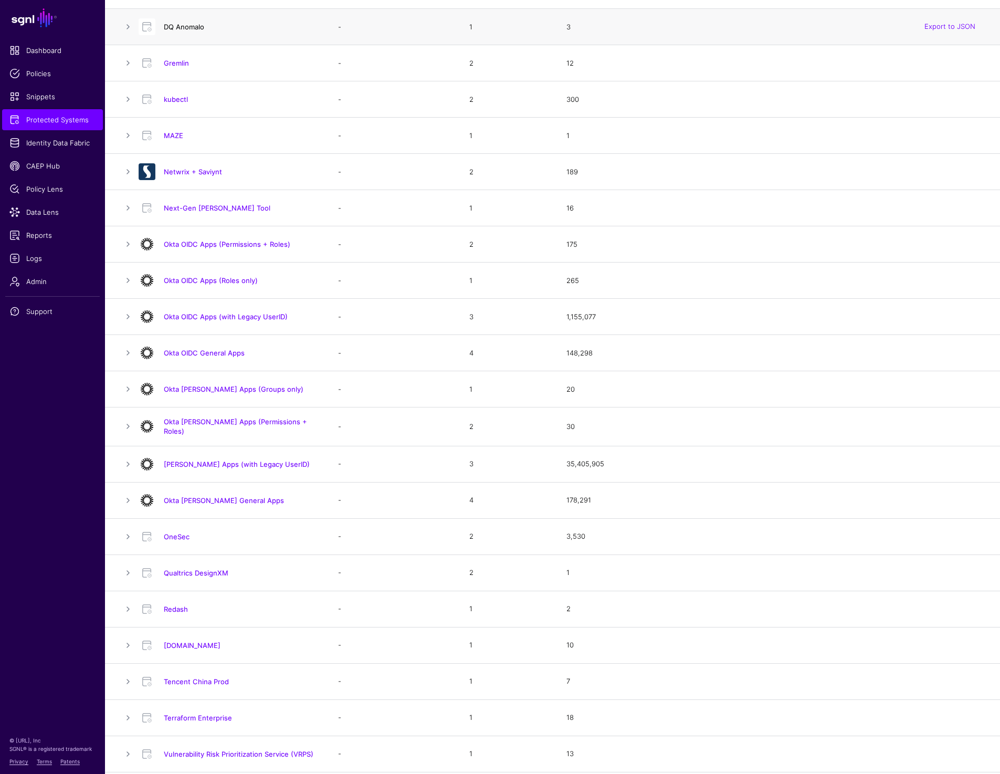
scroll to position [496, 0]
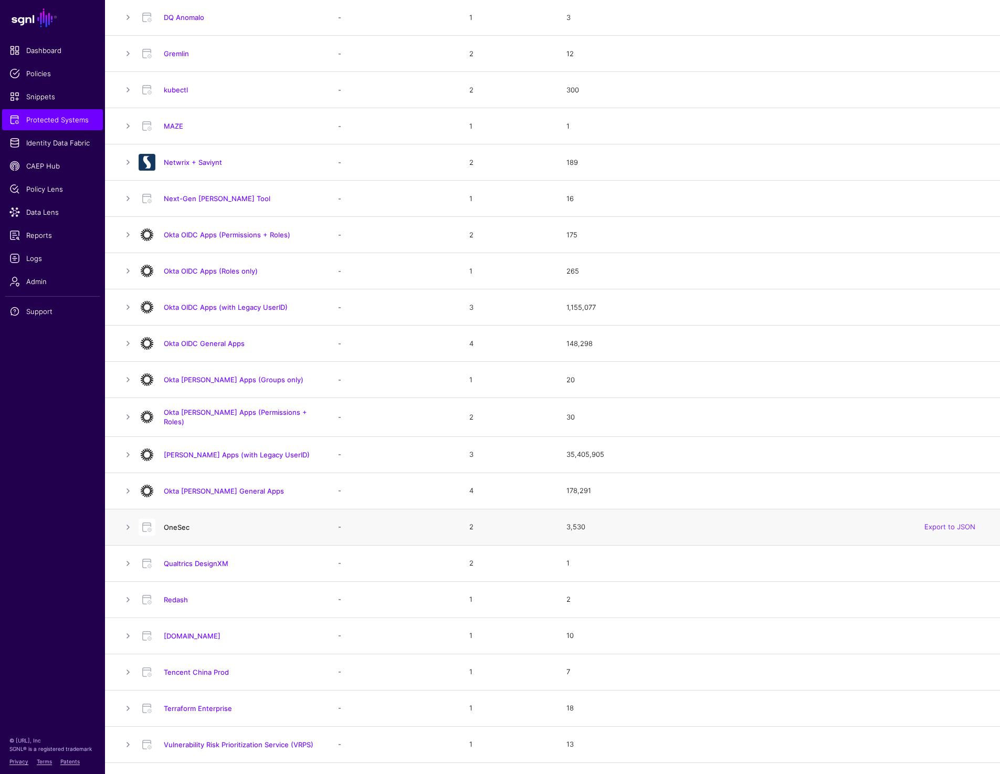
click at [181, 528] on link "OneSec" at bounding box center [177, 527] width 26 height 8
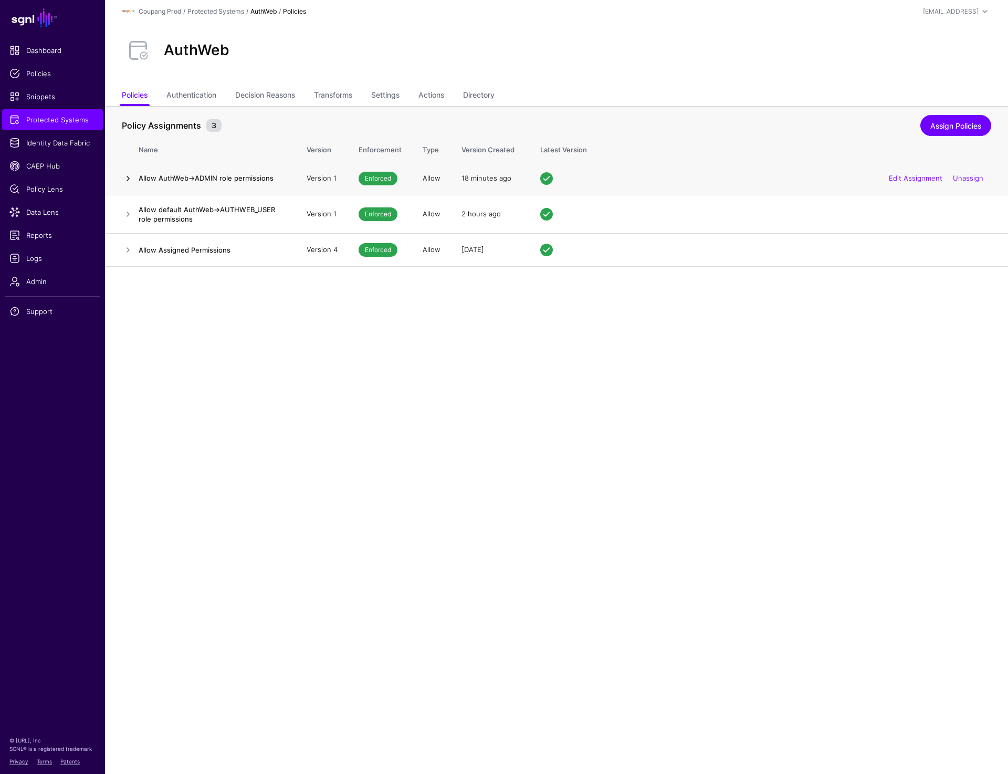
click at [125, 178] on link at bounding box center [128, 178] width 13 height 13
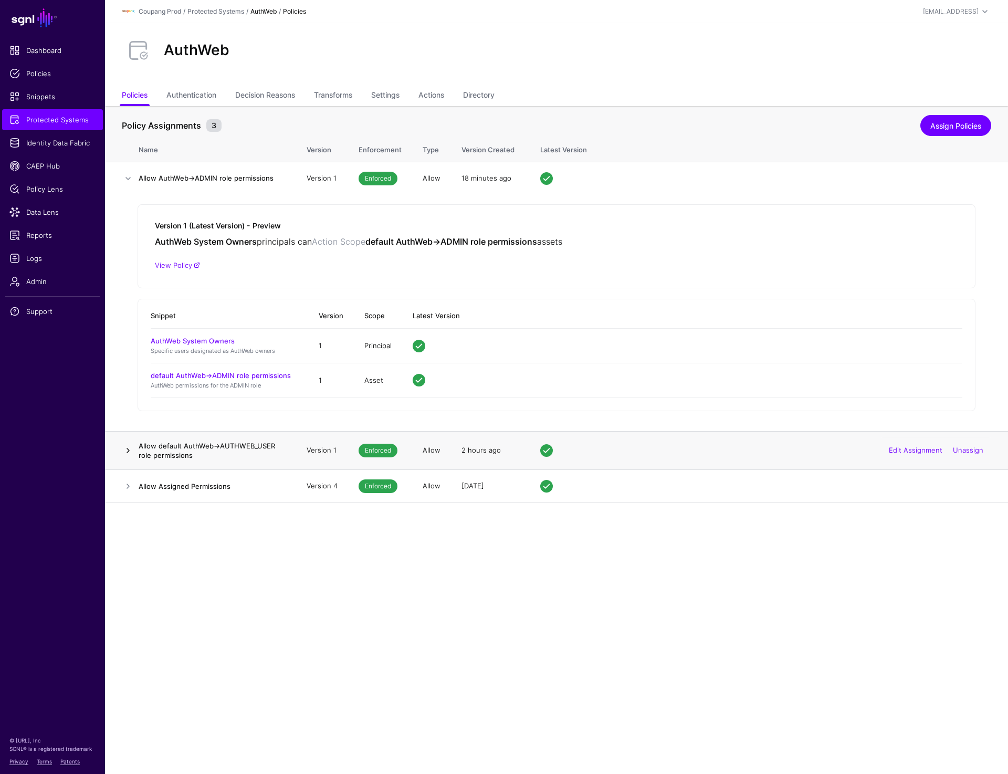
click at [128, 452] on link at bounding box center [128, 450] width 13 height 13
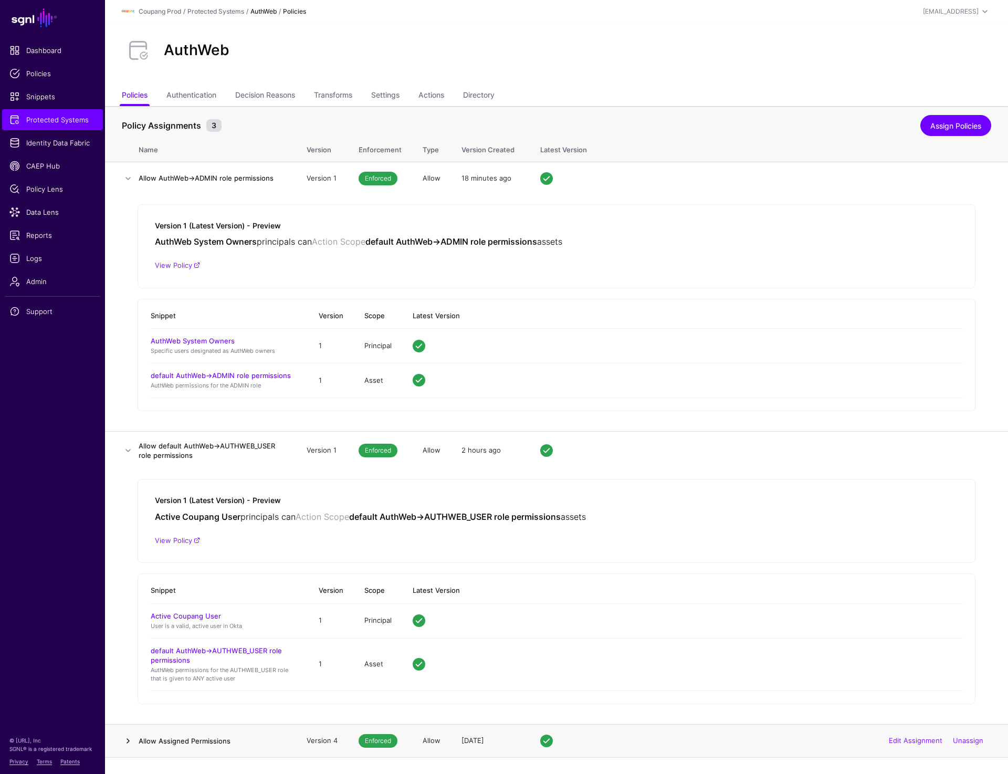
click at [128, 745] on link at bounding box center [128, 741] width 13 height 13
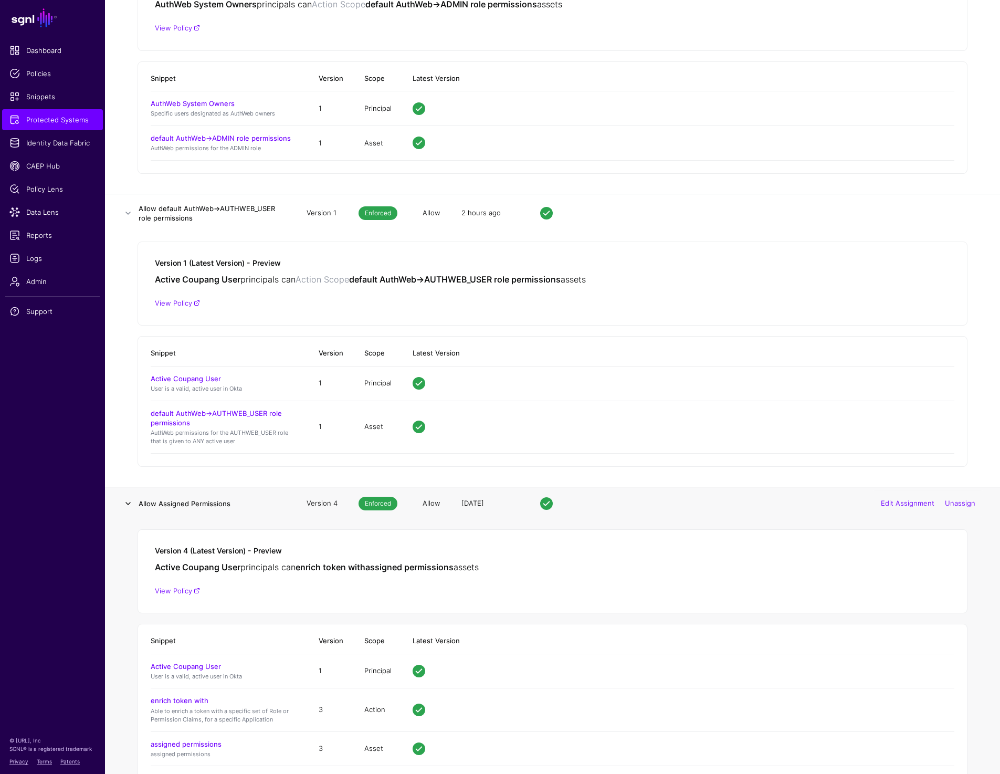
scroll to position [238, 0]
click at [37, 96] on span "Snippets" at bounding box center [52, 96] width 86 height 11
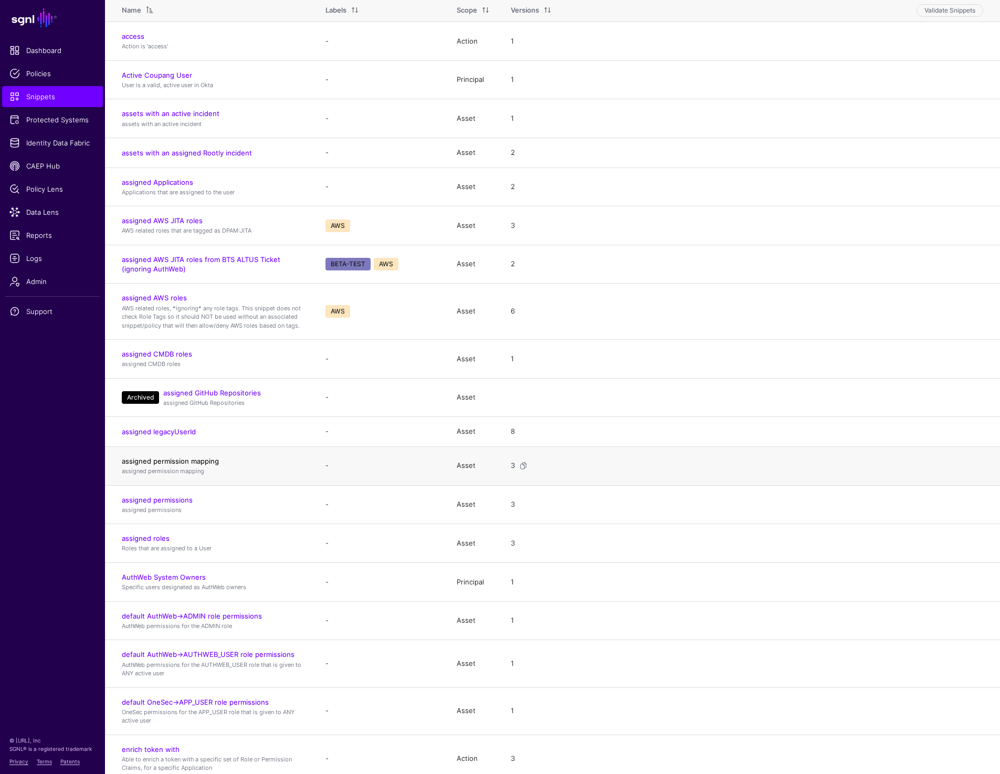
scroll to position [134, 0]
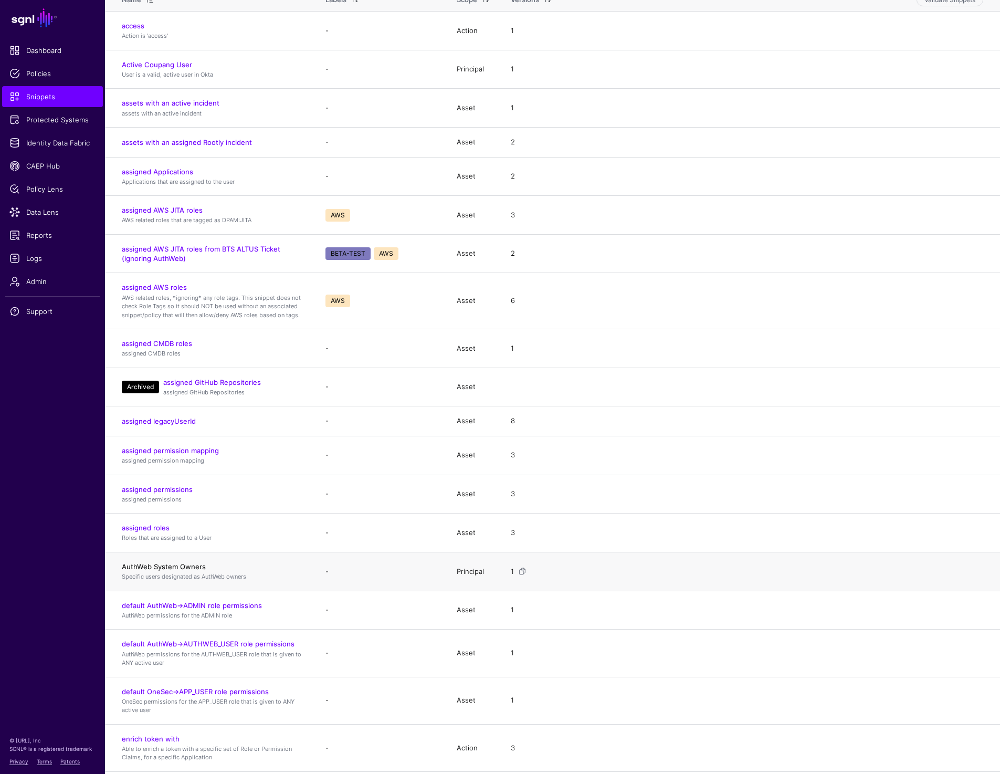
click at [144, 565] on link "AuthWeb System Owners" at bounding box center [164, 566] width 84 height 8
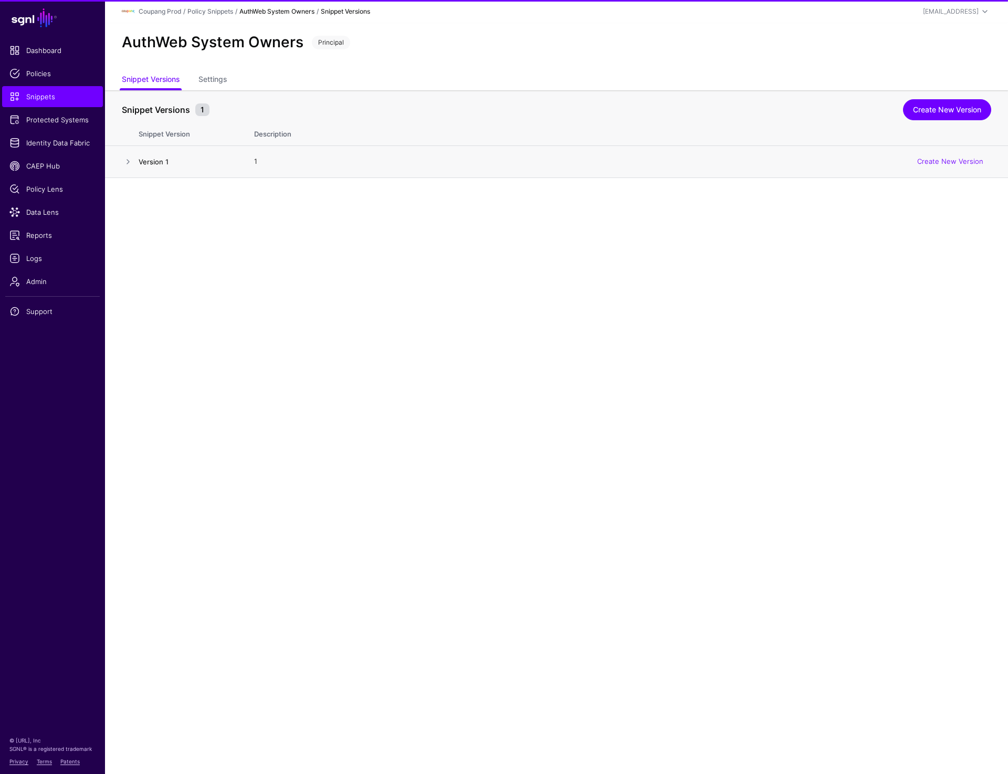
click at [158, 159] on link "Version 1" at bounding box center [154, 162] width 30 height 8
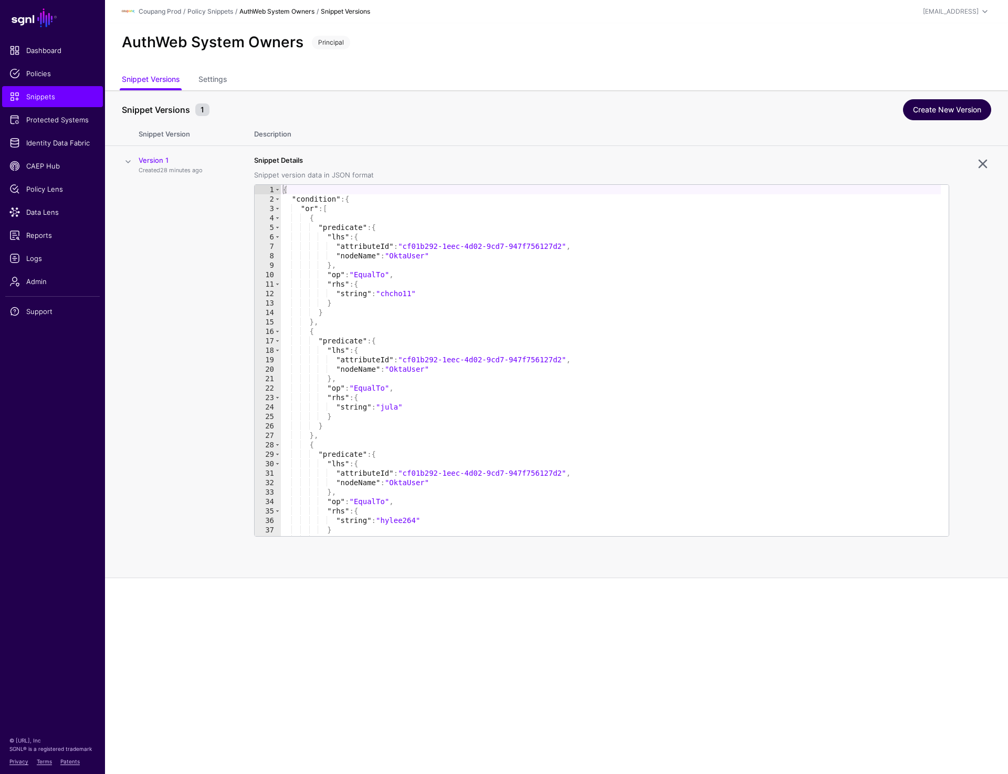
click at [951, 111] on link "Create New Version" at bounding box center [947, 109] width 88 height 21
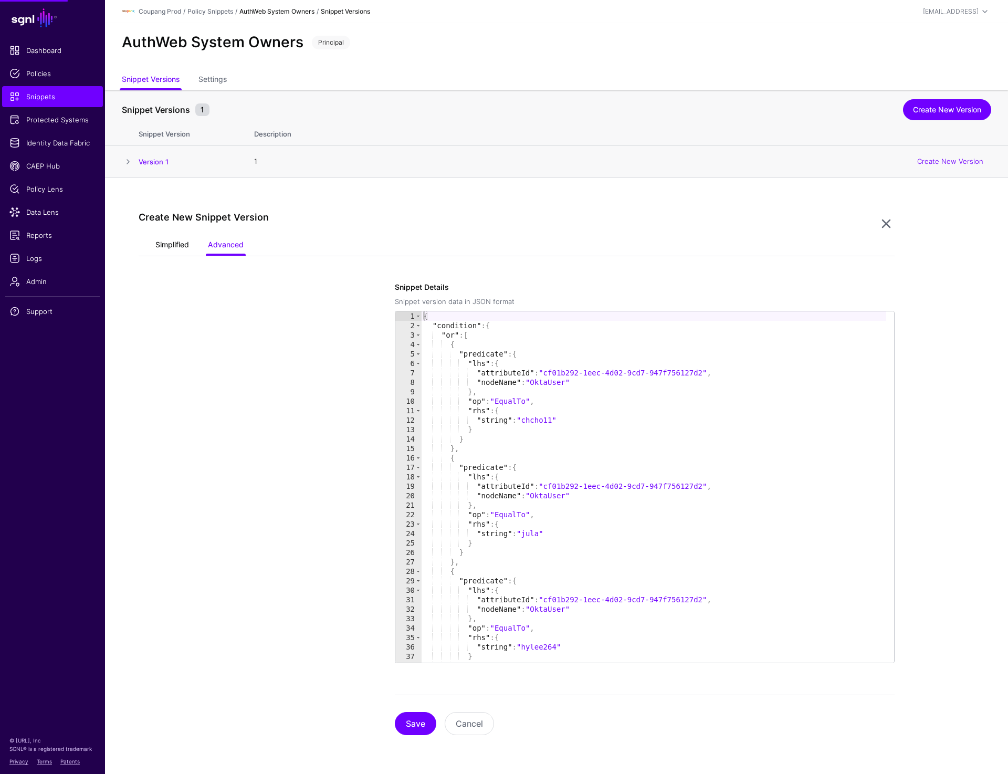
click at [169, 246] on link "Simplified" at bounding box center [172, 246] width 34 height 20
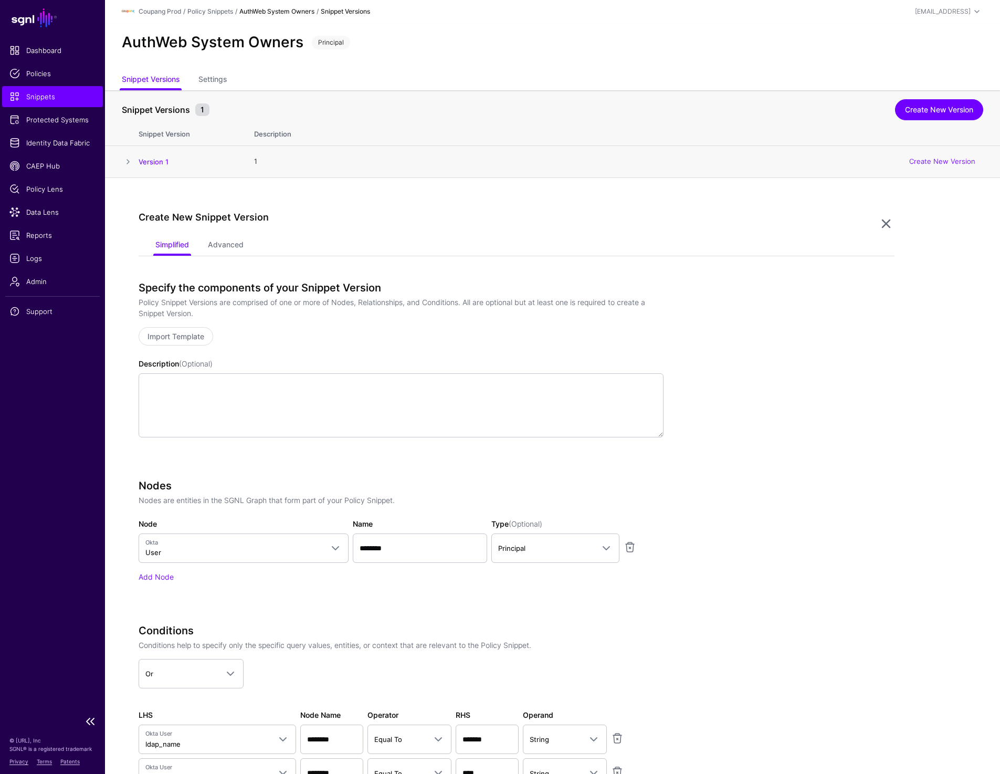
click at [33, 103] on link "Snippets" at bounding box center [52, 96] width 101 height 21
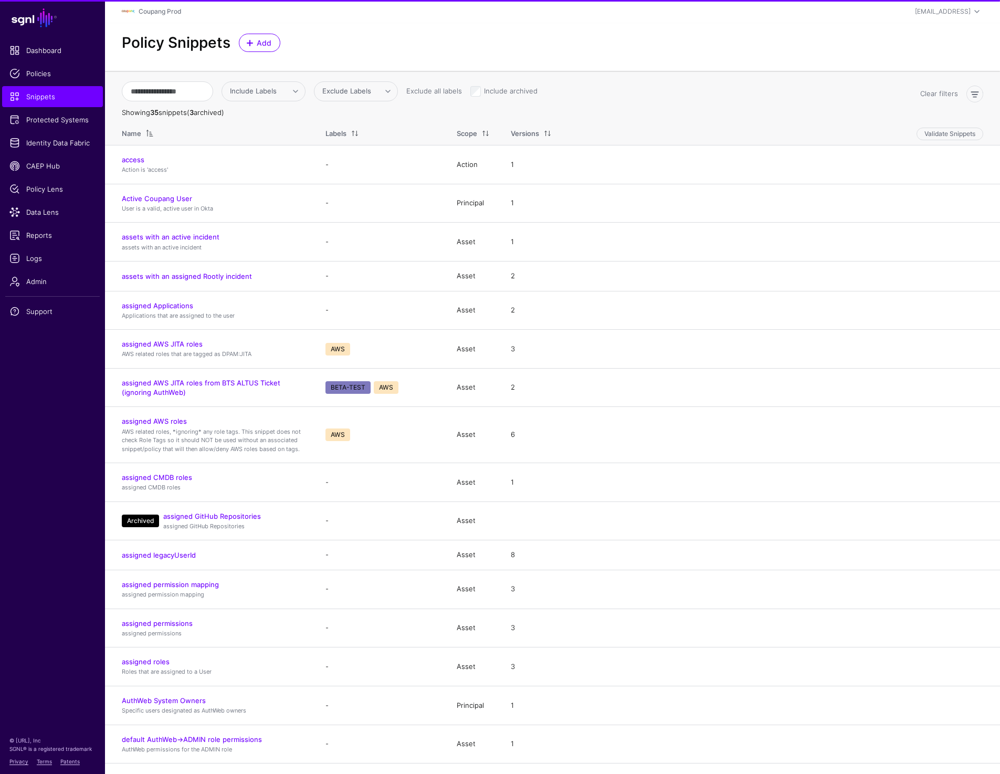
click at [589, 33] on div "Policy Snippets Add" at bounding box center [552, 47] width 895 height 48
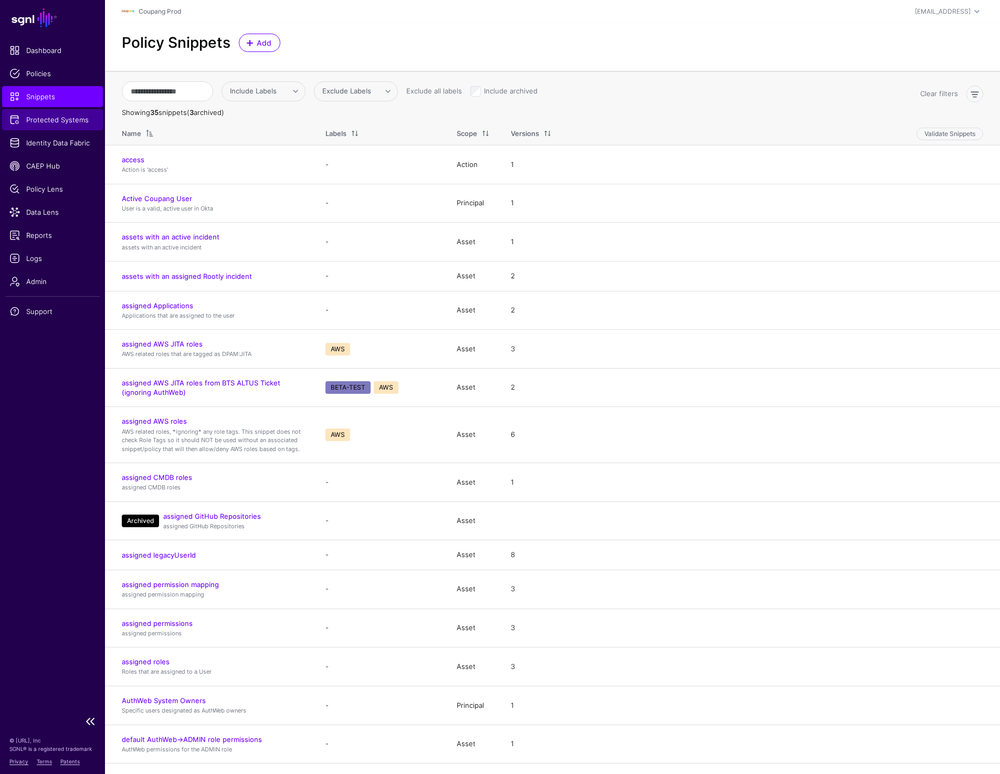
click at [20, 121] on span "Protected Systems" at bounding box center [52, 119] width 86 height 11
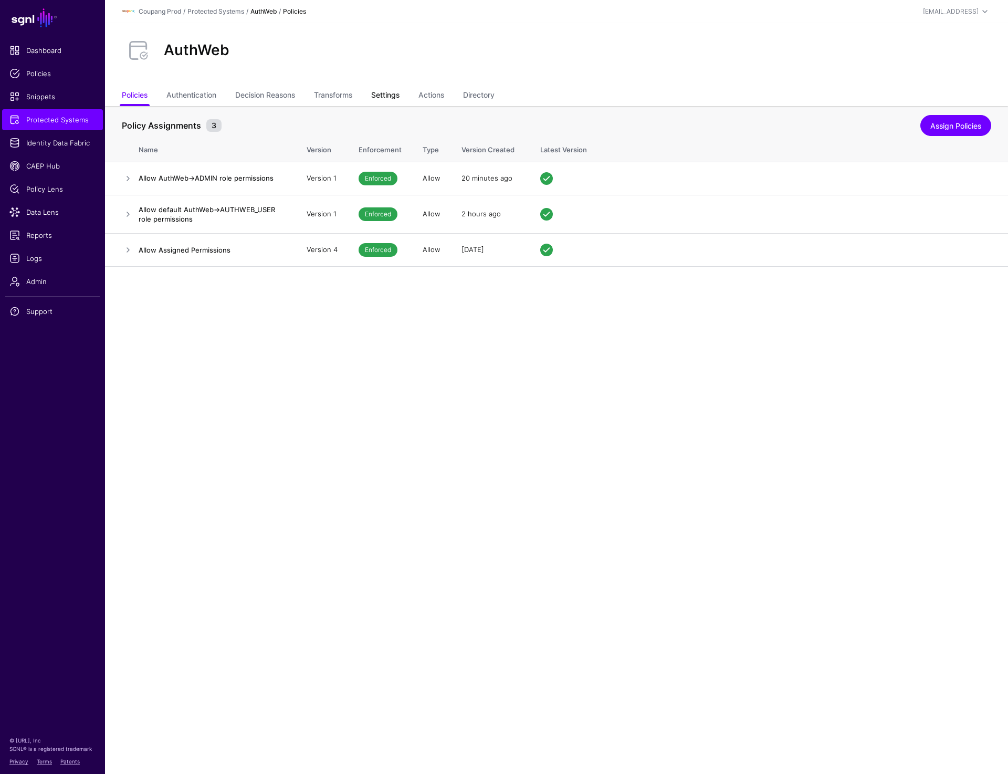
click at [399, 98] on link "Settings" at bounding box center [385, 96] width 28 height 20
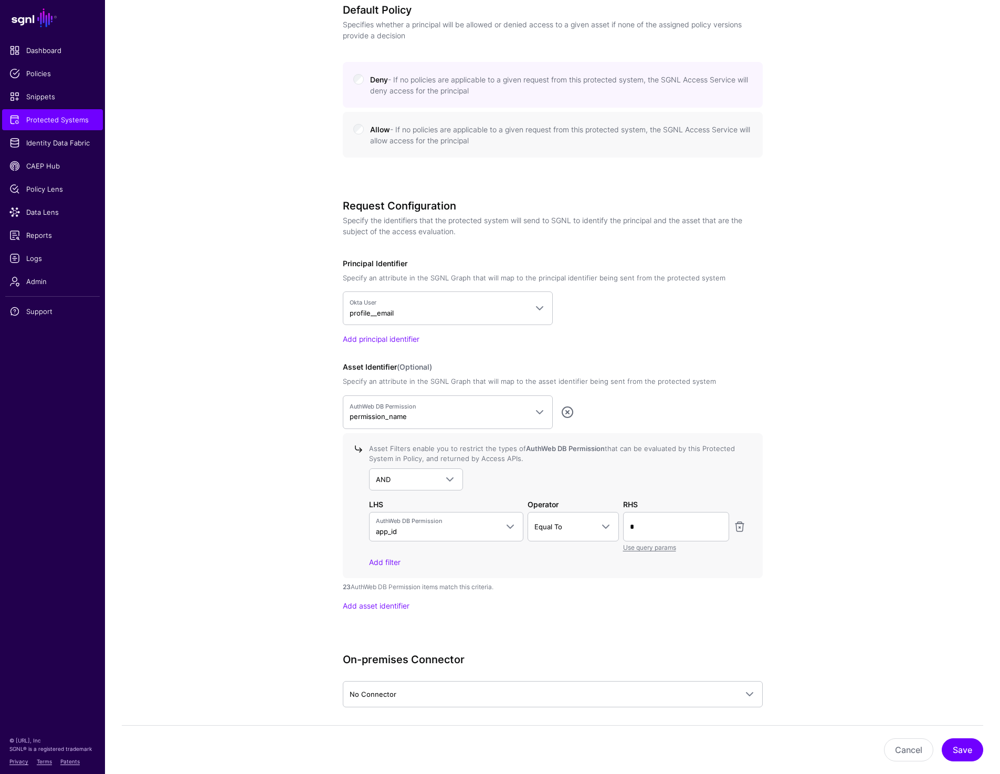
scroll to position [660, 0]
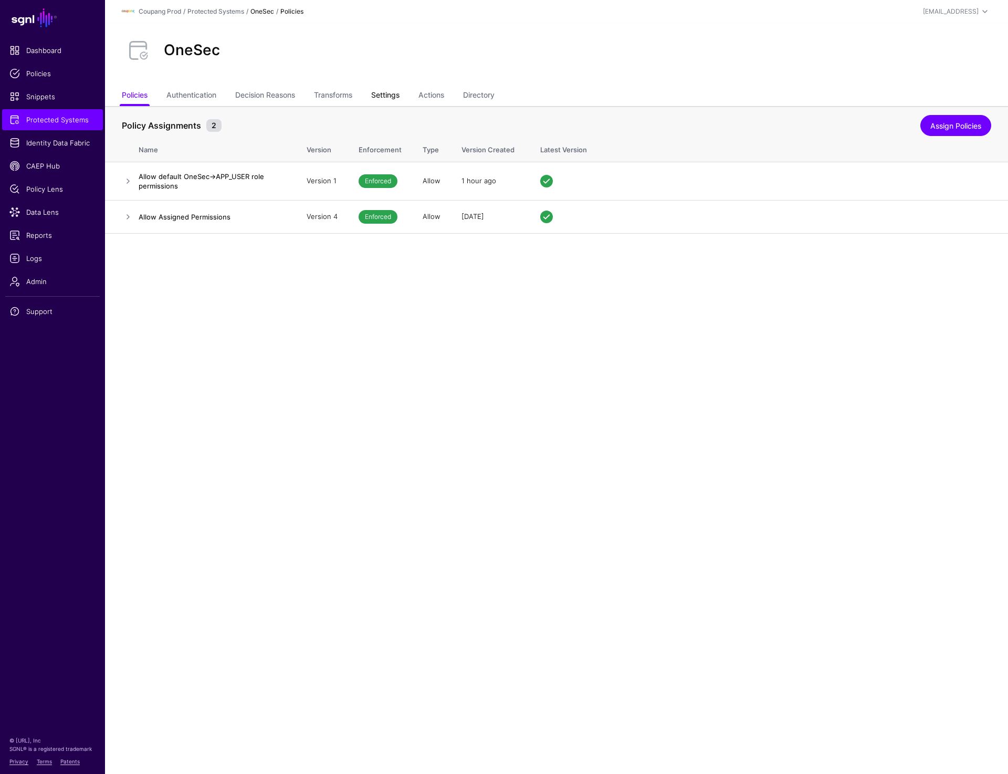
click at [395, 92] on link "Settings" at bounding box center [385, 96] width 28 height 20
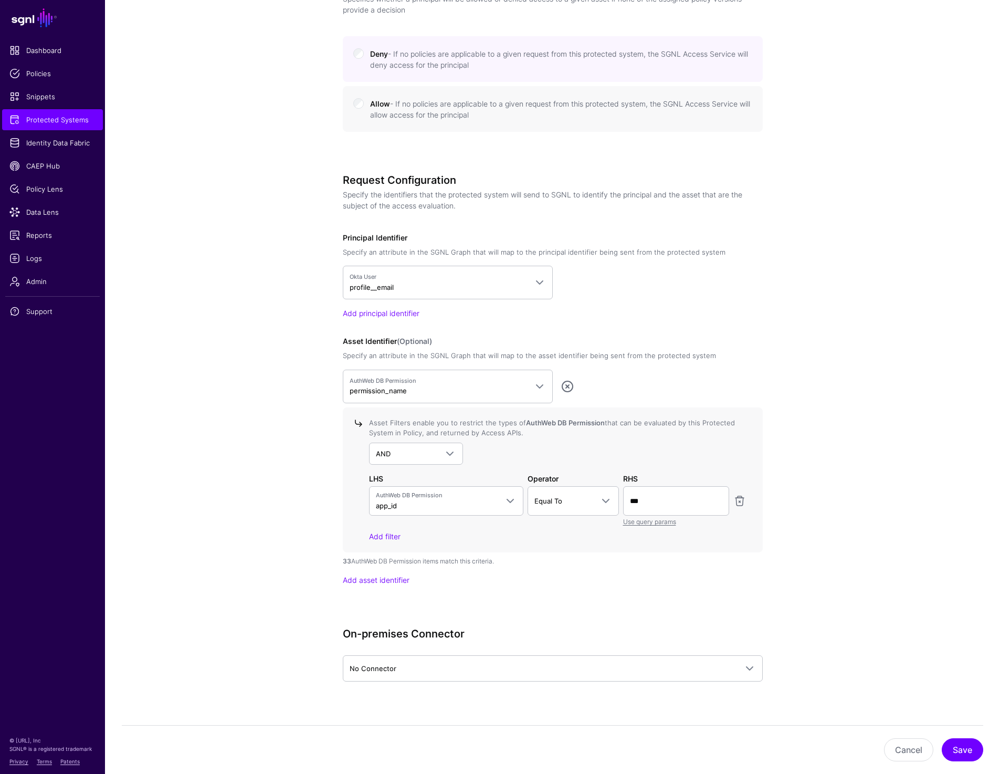
scroll to position [686, 0]
click at [196, 117] on app-integrations-details-form "**********" at bounding box center [552, 208] width 895 height 1576
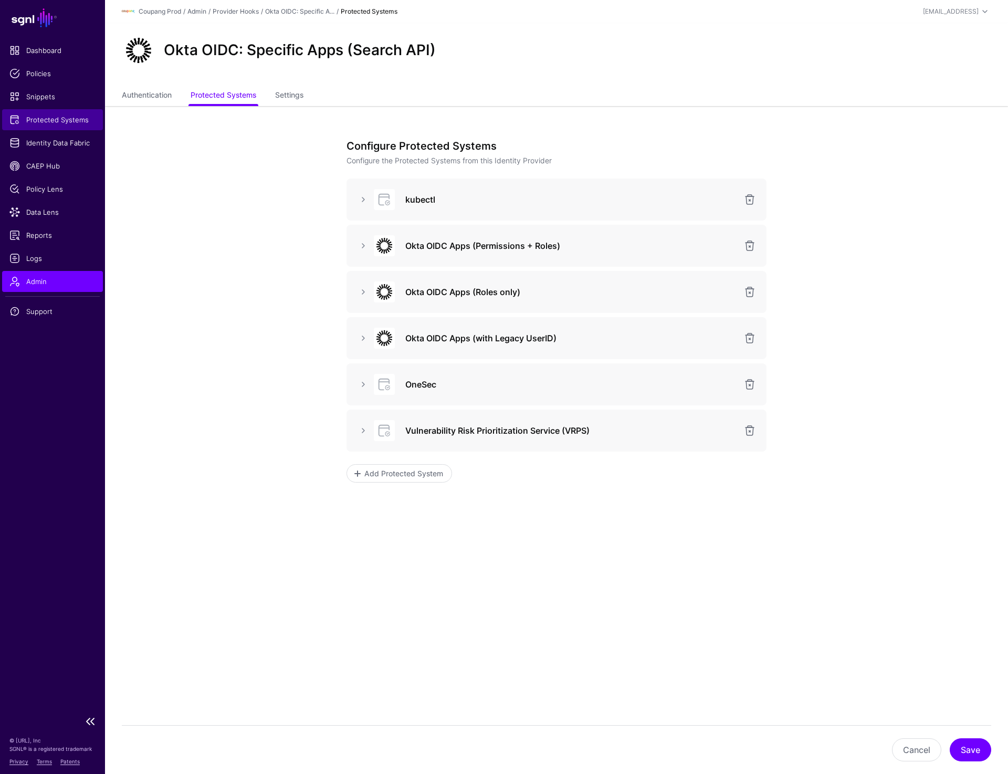
click at [53, 122] on span "Protected Systems" at bounding box center [52, 119] width 86 height 11
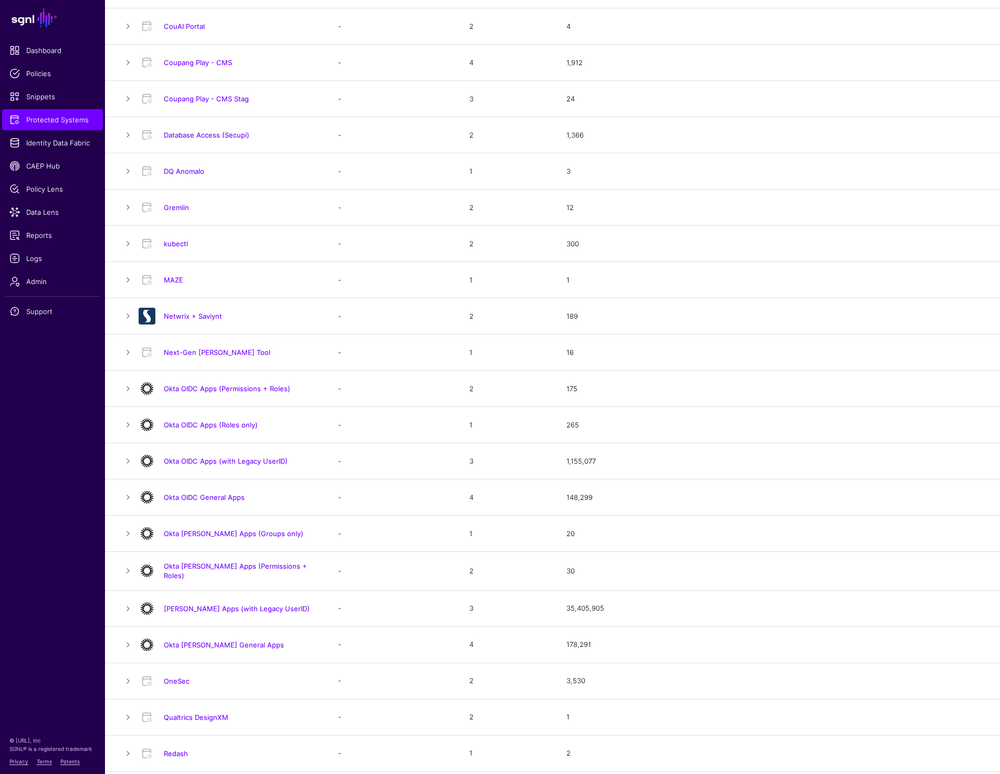
scroll to position [355, 0]
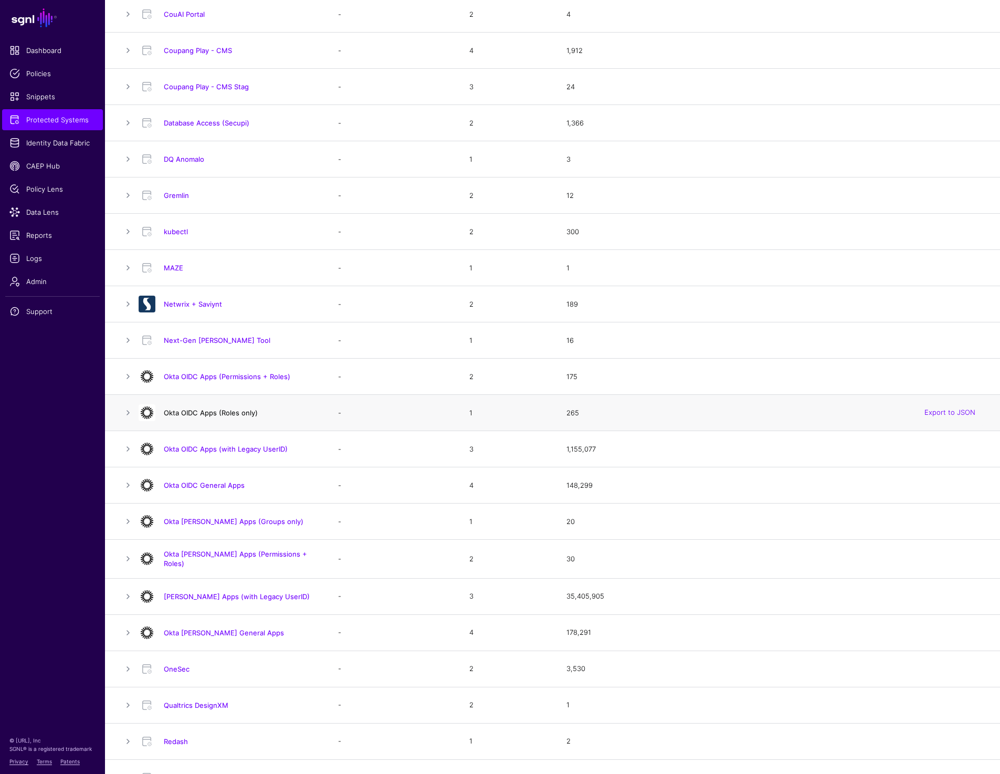
click at [233, 409] on link "Okta OIDC Apps (Roles only)" at bounding box center [211, 413] width 94 height 8
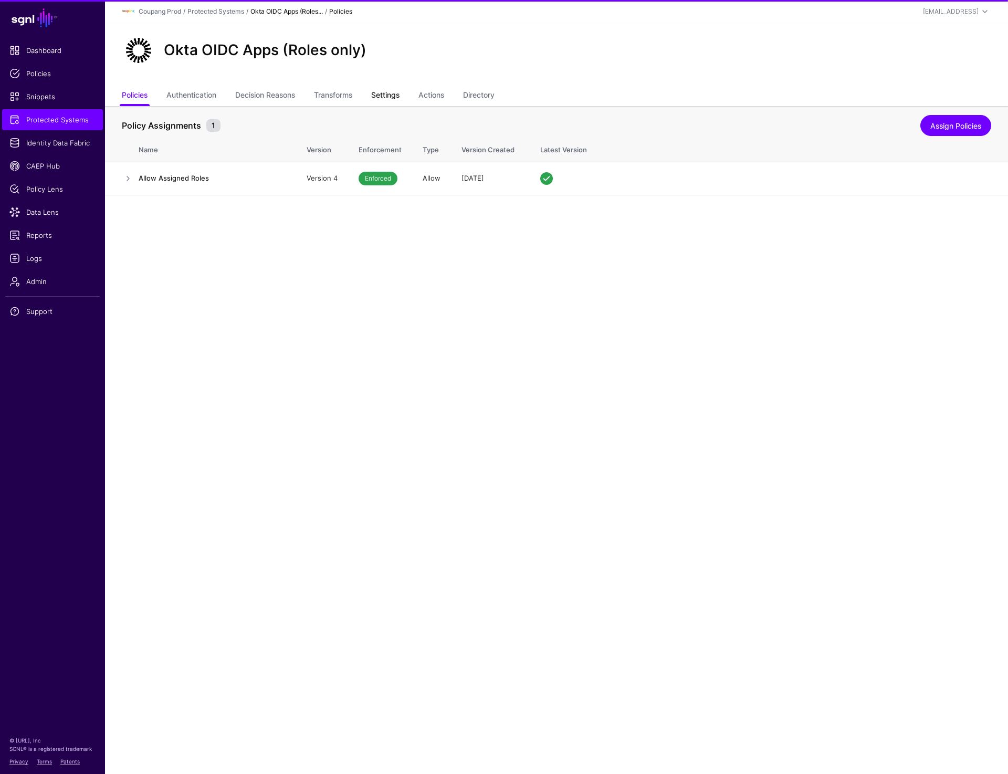
click at [387, 97] on link "Settings" at bounding box center [385, 96] width 28 height 20
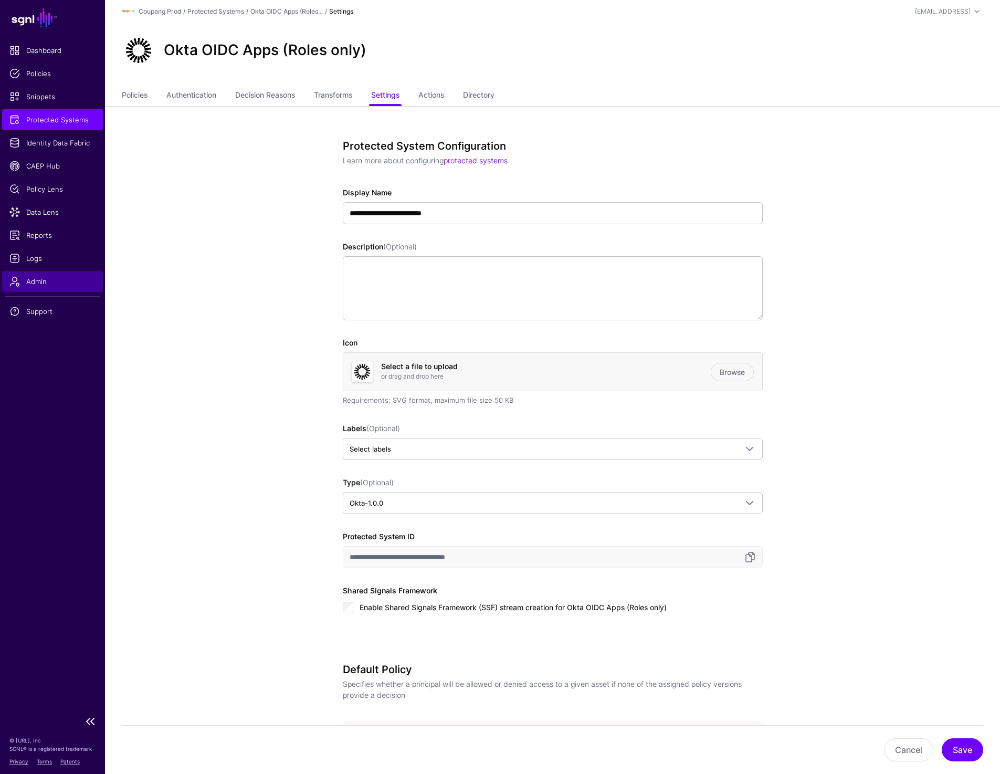
click at [33, 285] on span "Admin" at bounding box center [52, 281] width 86 height 11
drag, startPoint x: 169, startPoint y: 54, endPoint x: 400, endPoint y: 54, distance: 231.1
click at [400, 54] on div "Okta OIDC Apps (Roles only)" at bounding box center [553, 51] width 870 height 34
copy h2 "Okta OIDC Apps (Roles only)"
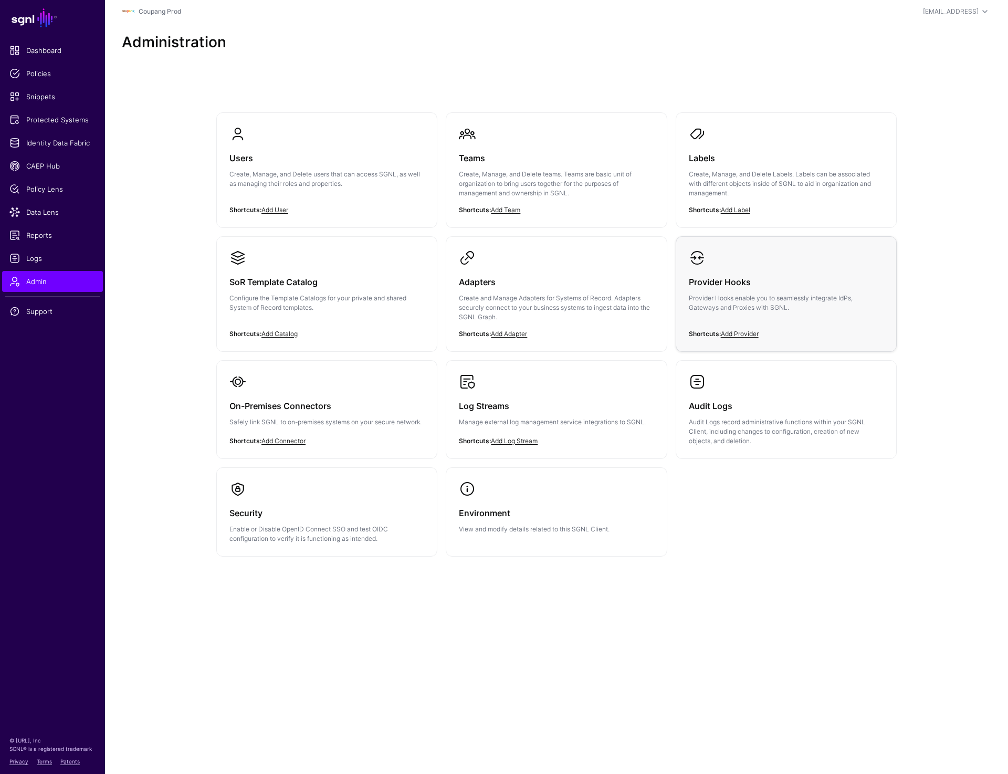
click at [737, 299] on p "Provider Hooks enable you to seamlessly integrate IdPs, Gateways and Proxies wi…" at bounding box center [786, 303] width 195 height 19
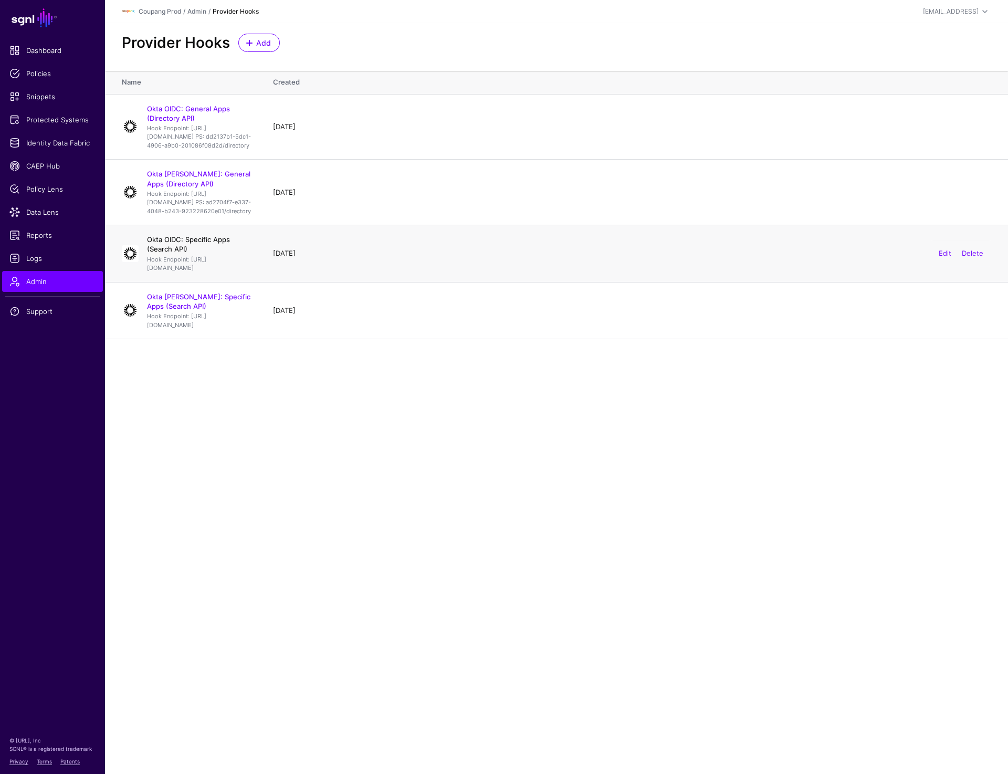
click at [198, 253] on link "Okta OIDC: Specific Apps (Search API)" at bounding box center [188, 244] width 83 height 18
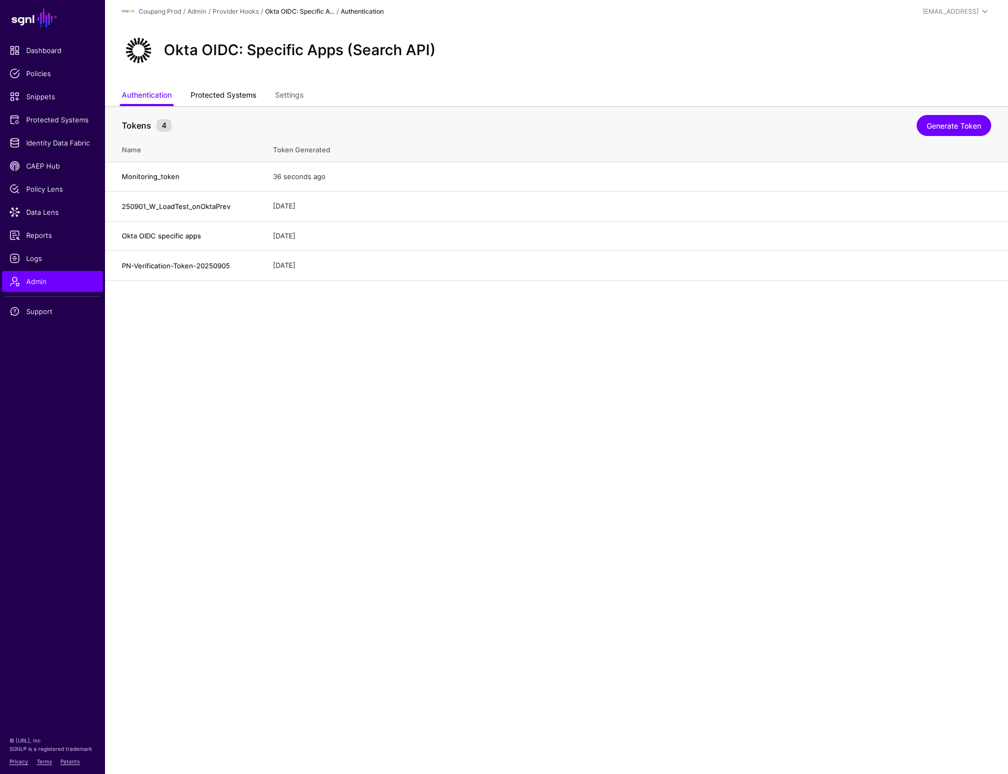
click at [217, 90] on link "Protected Systems" at bounding box center [224, 96] width 66 height 20
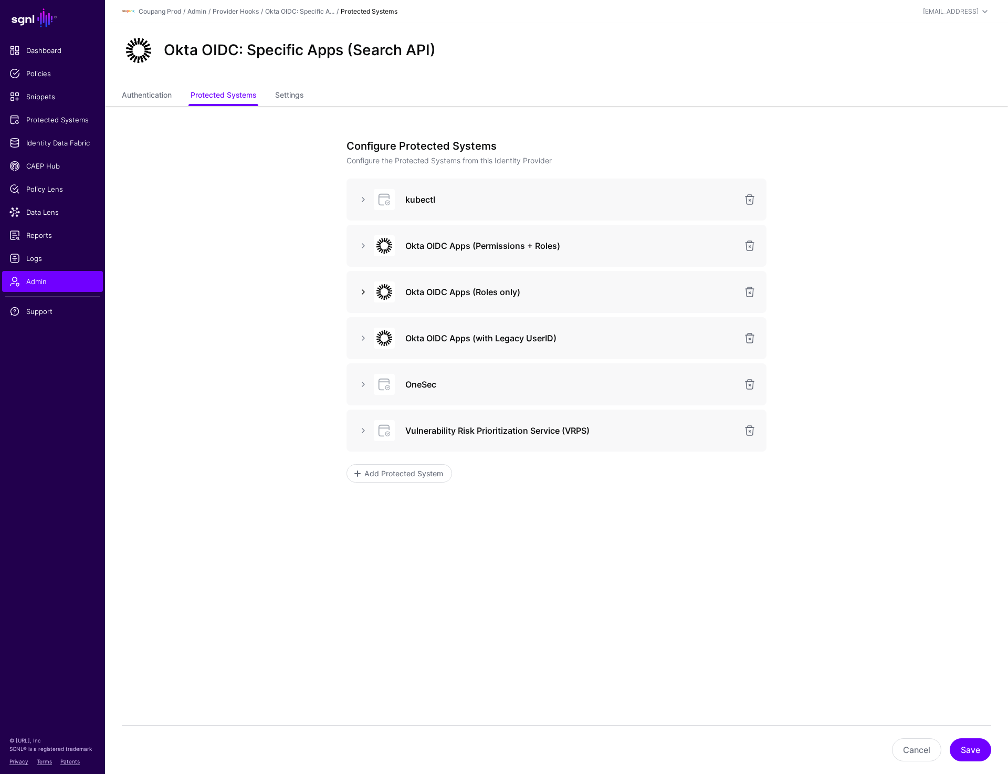
click at [365, 291] on link at bounding box center [363, 292] width 13 height 13
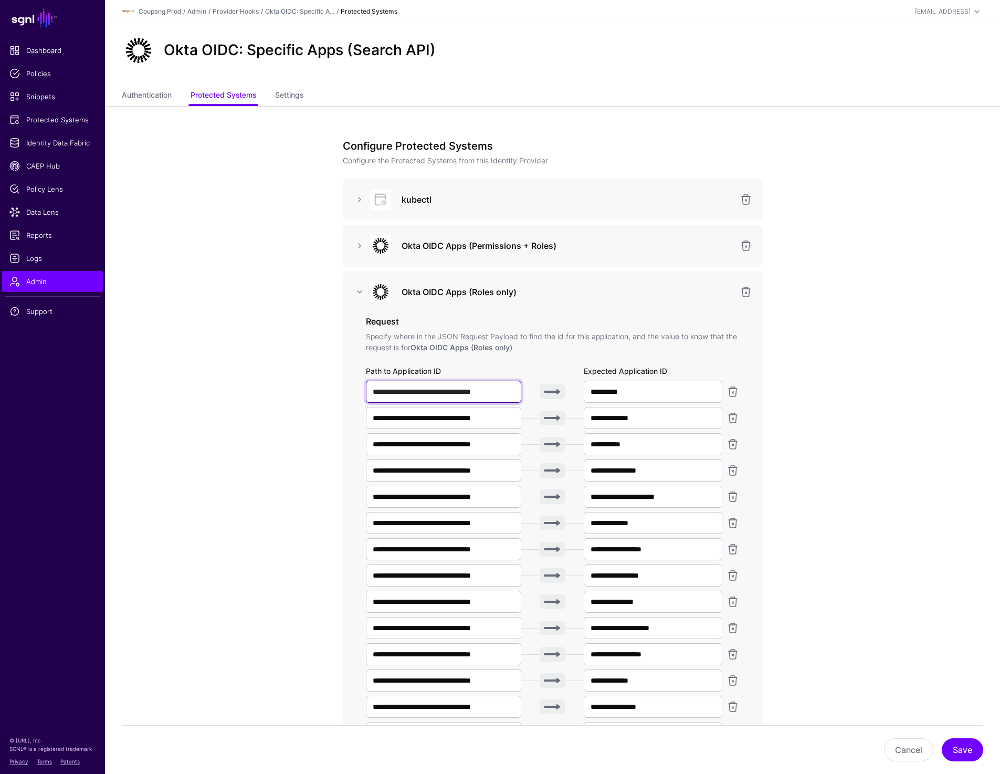
click at [458, 389] on input "**********" at bounding box center [444, 392] width 156 height 22
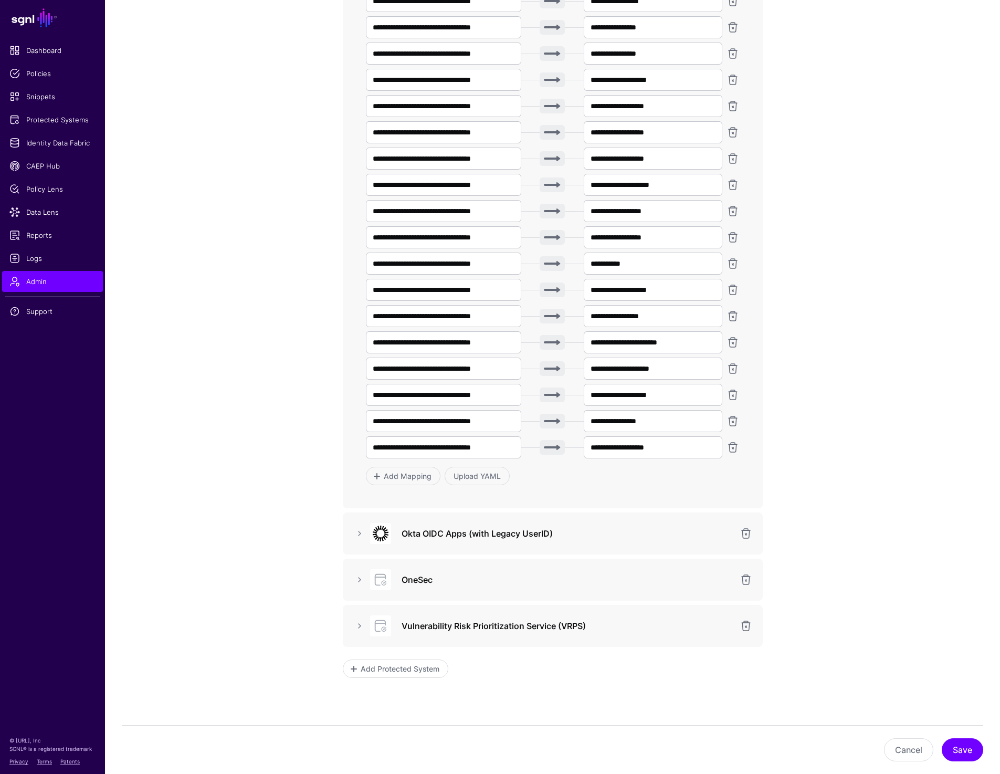
scroll to position [2118, 0]
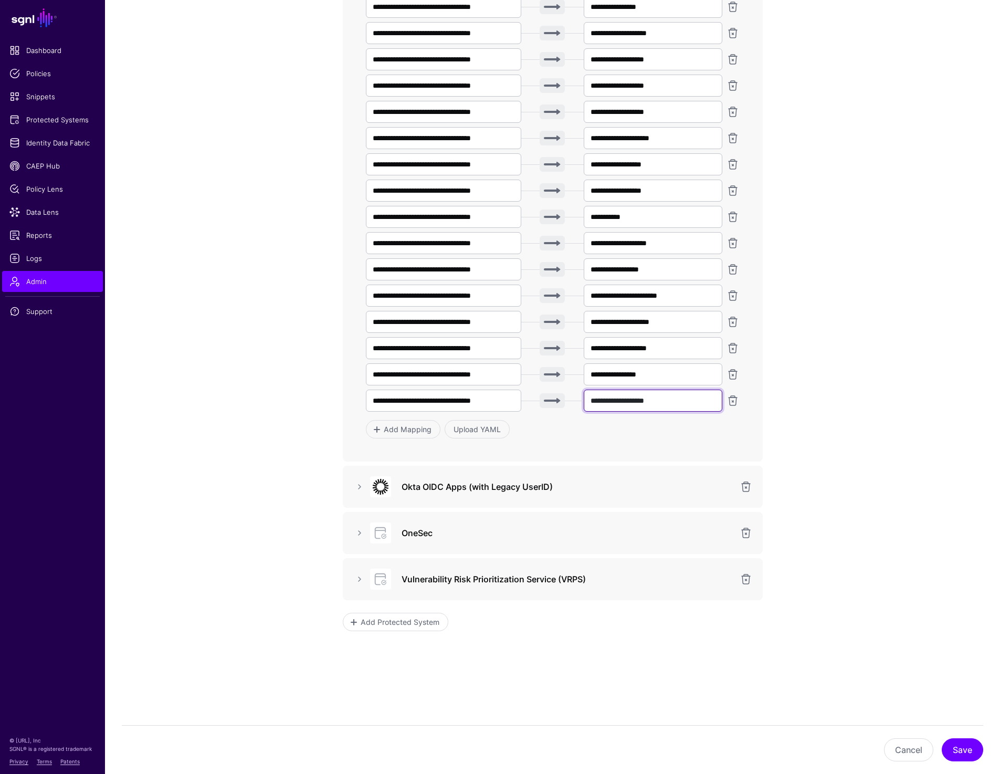
click at [672, 398] on input "**********" at bounding box center [653, 401] width 139 height 22
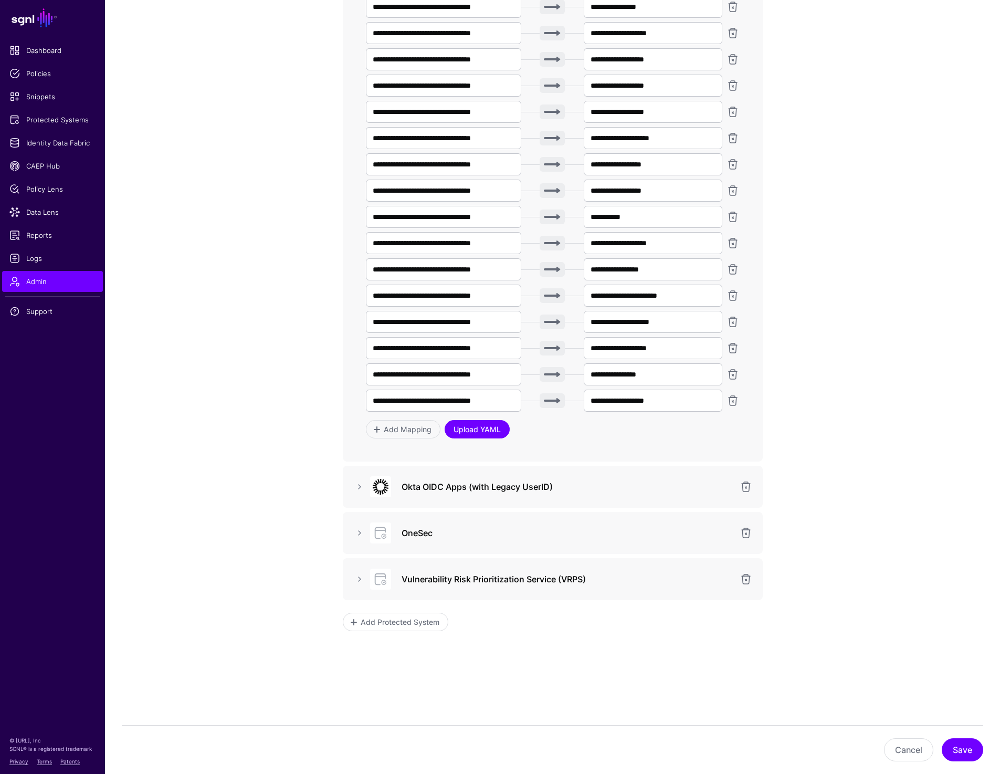
click at [468, 434] on link "Upload YAML" at bounding box center [477, 429] width 65 height 18
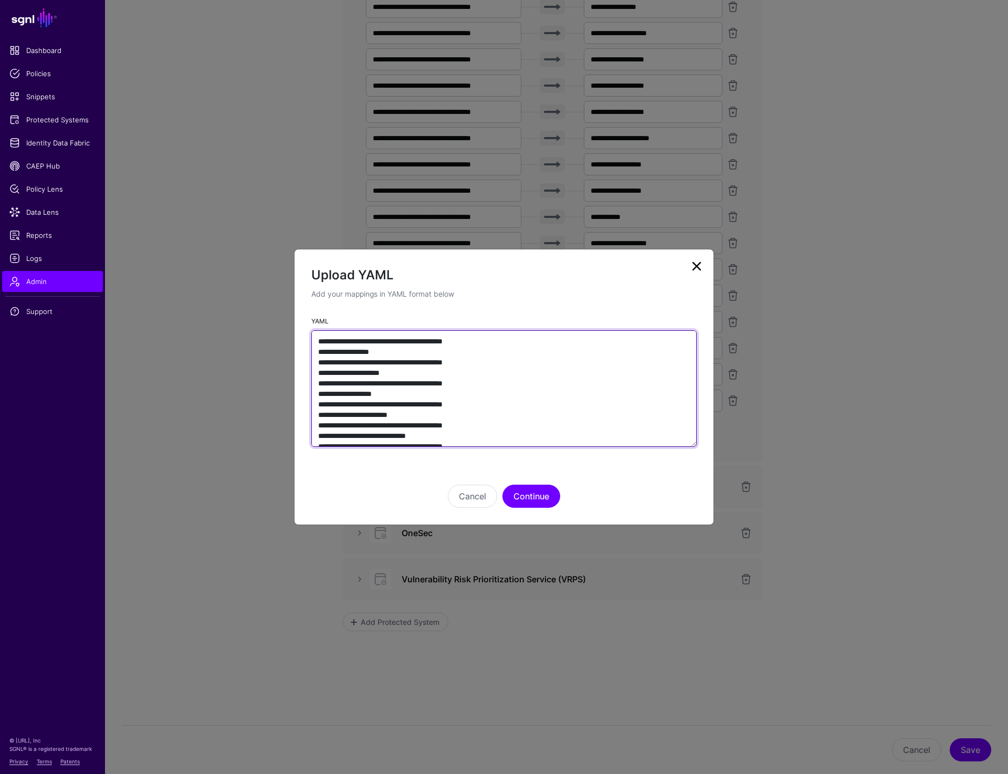
click at [482, 412] on textarea "YAML" at bounding box center [503, 388] width 385 height 117
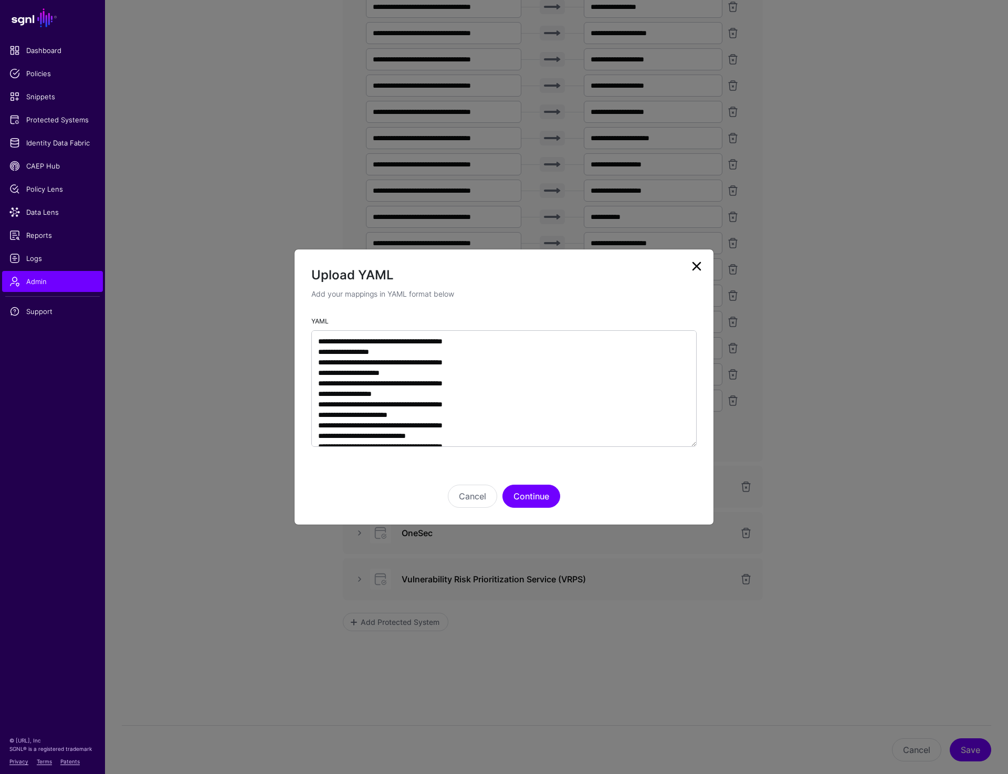
click at [700, 262] on link at bounding box center [697, 266] width 17 height 17
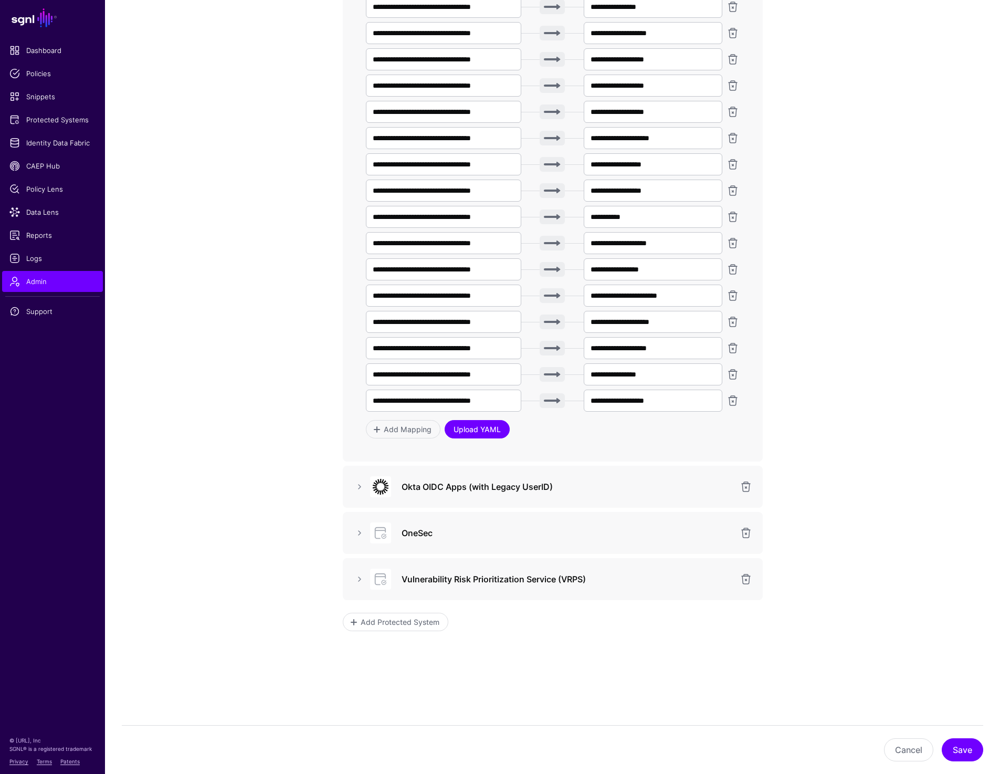
click at [465, 429] on link "Upload YAML" at bounding box center [477, 429] width 65 height 18
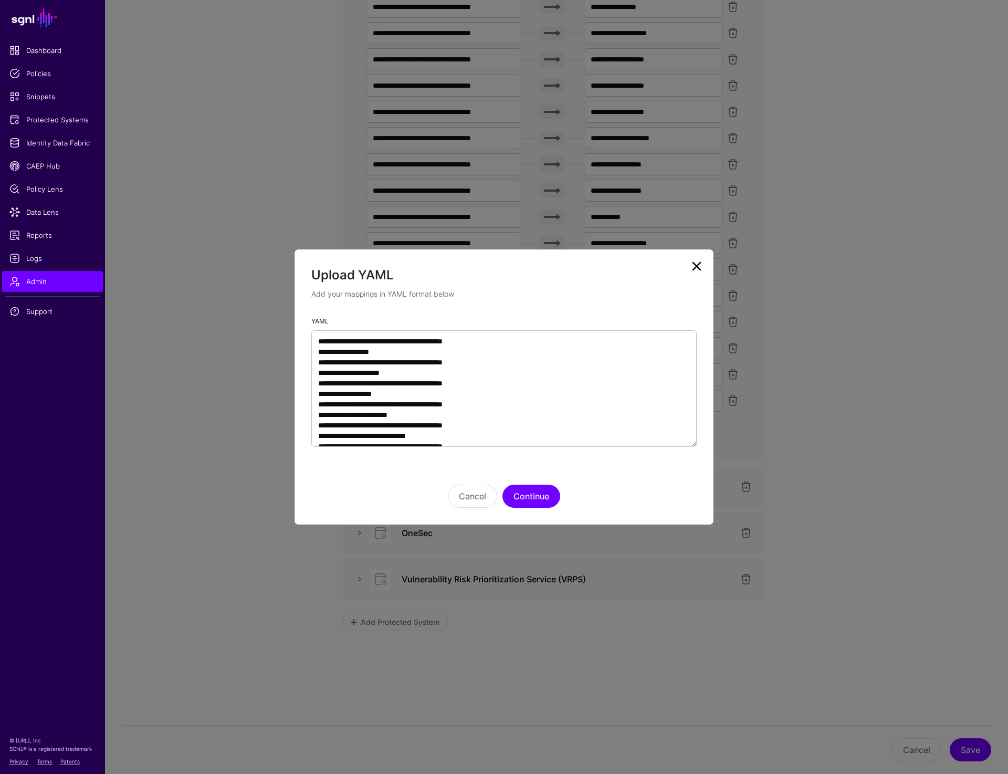
click at [691, 267] on link at bounding box center [697, 266] width 17 height 17
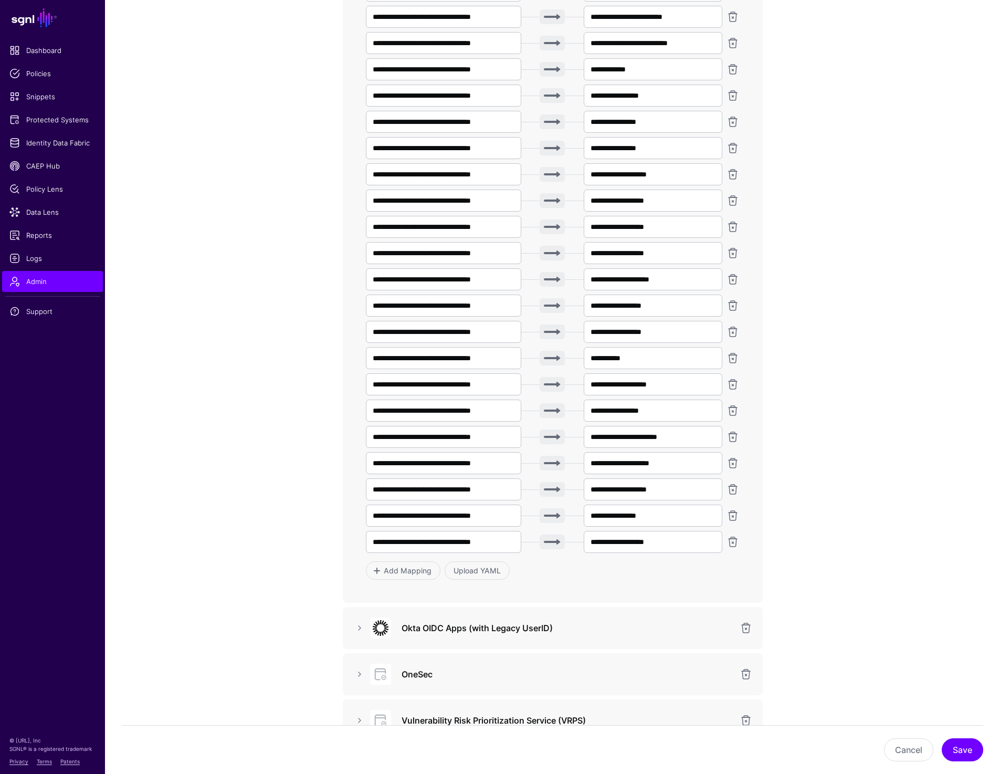
scroll to position [1981, 0]
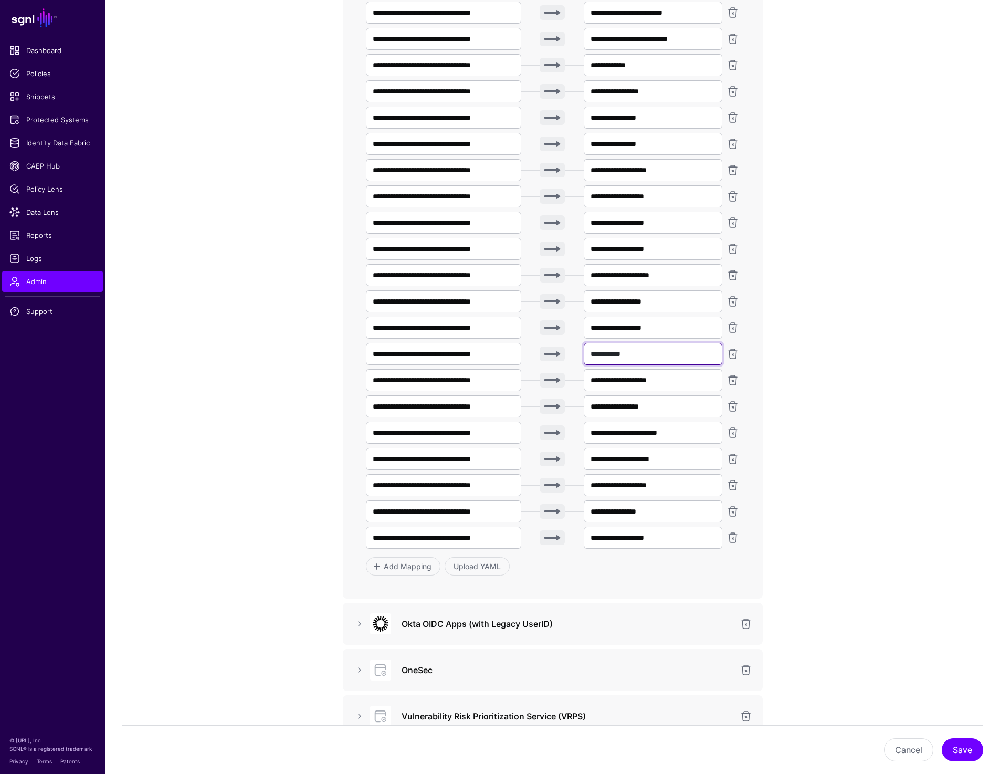
click at [638, 361] on input "**********" at bounding box center [653, 354] width 139 height 22
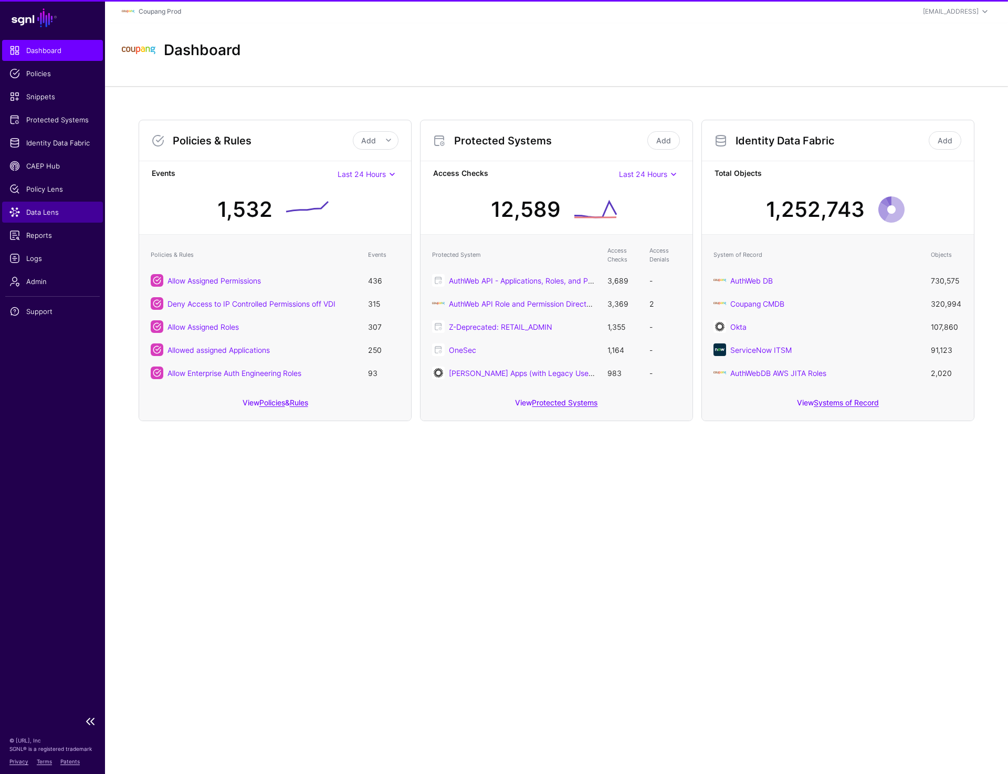
click at [37, 213] on span "Data Lens" at bounding box center [52, 212] width 86 height 11
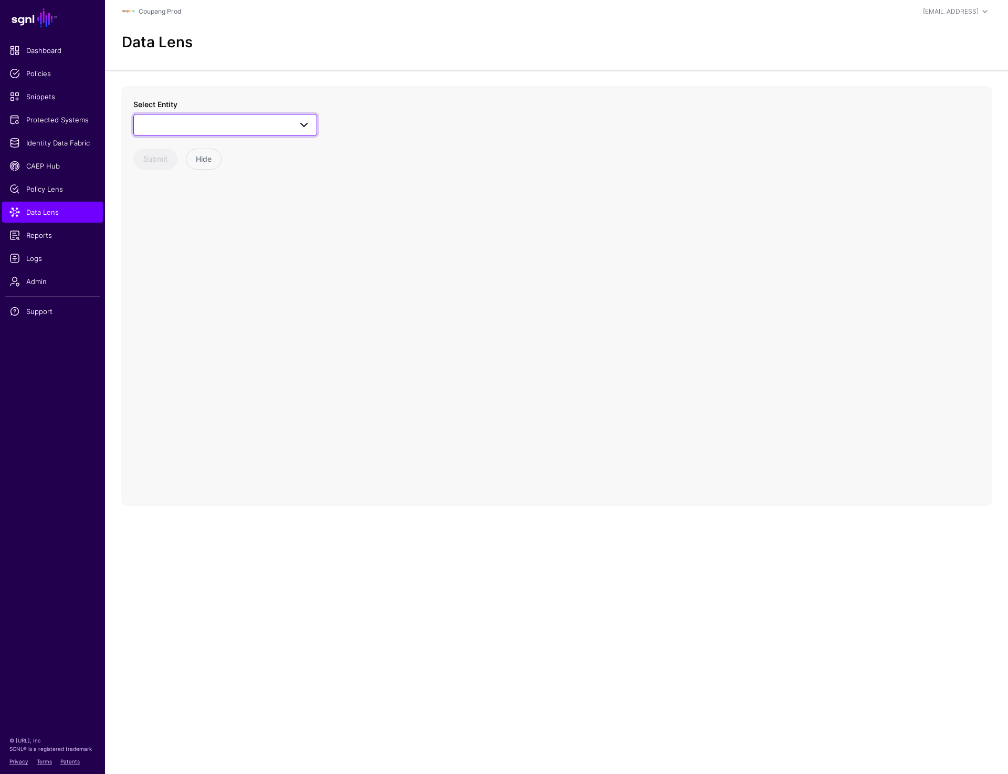
click at [211, 120] on span at bounding box center [225, 125] width 170 height 13
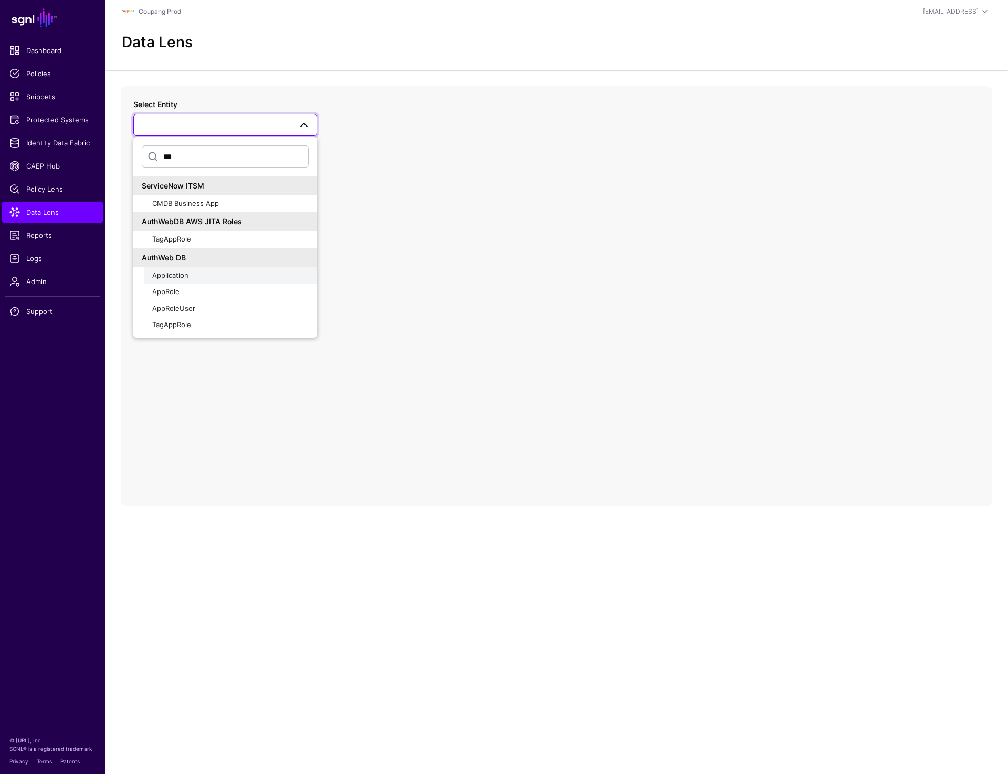
type input "***"
click at [186, 277] on span "Application" at bounding box center [170, 275] width 36 height 8
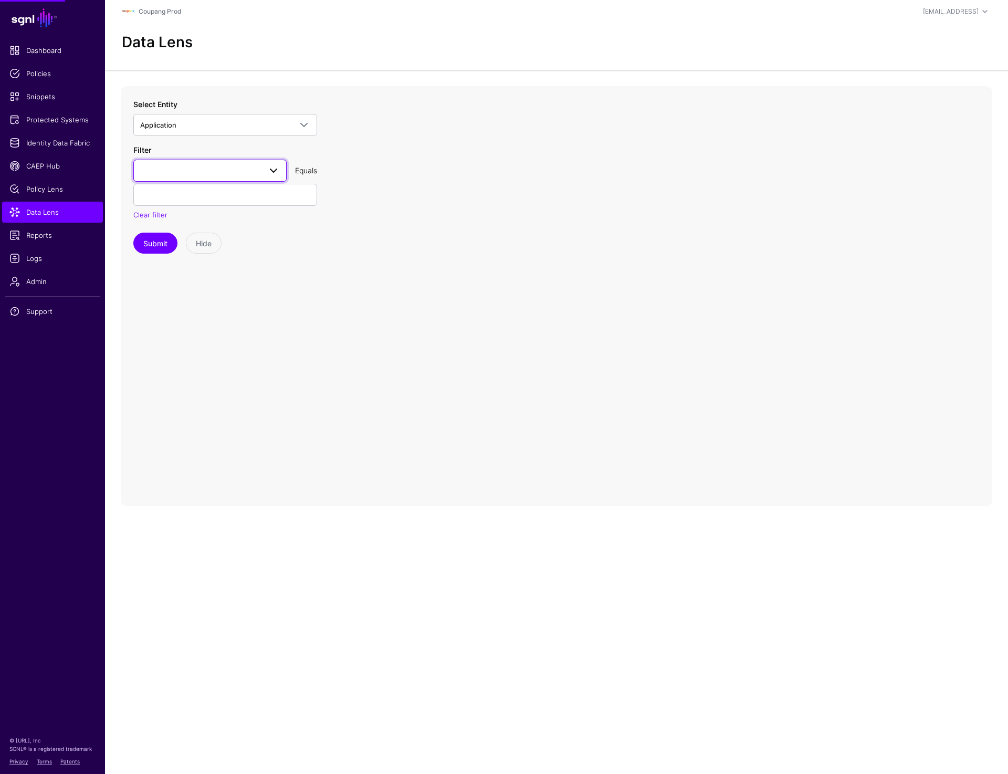
click at [193, 162] on link at bounding box center [209, 171] width 153 height 22
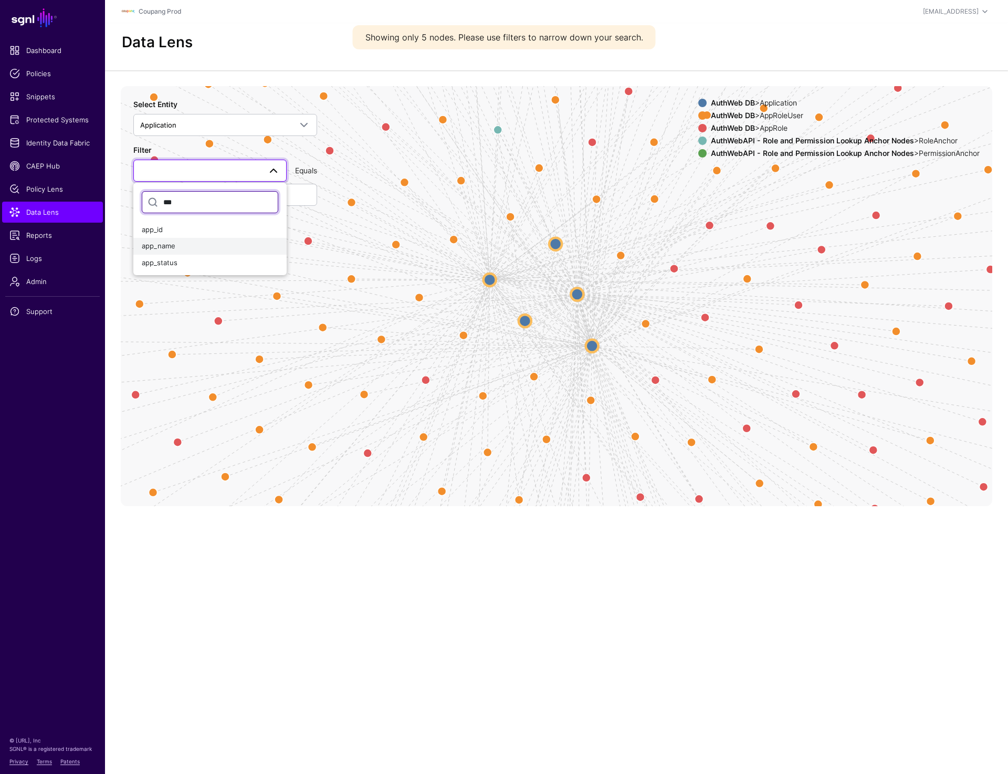
type input "***"
click at [172, 241] on div "app_name" at bounding box center [210, 246] width 137 height 11
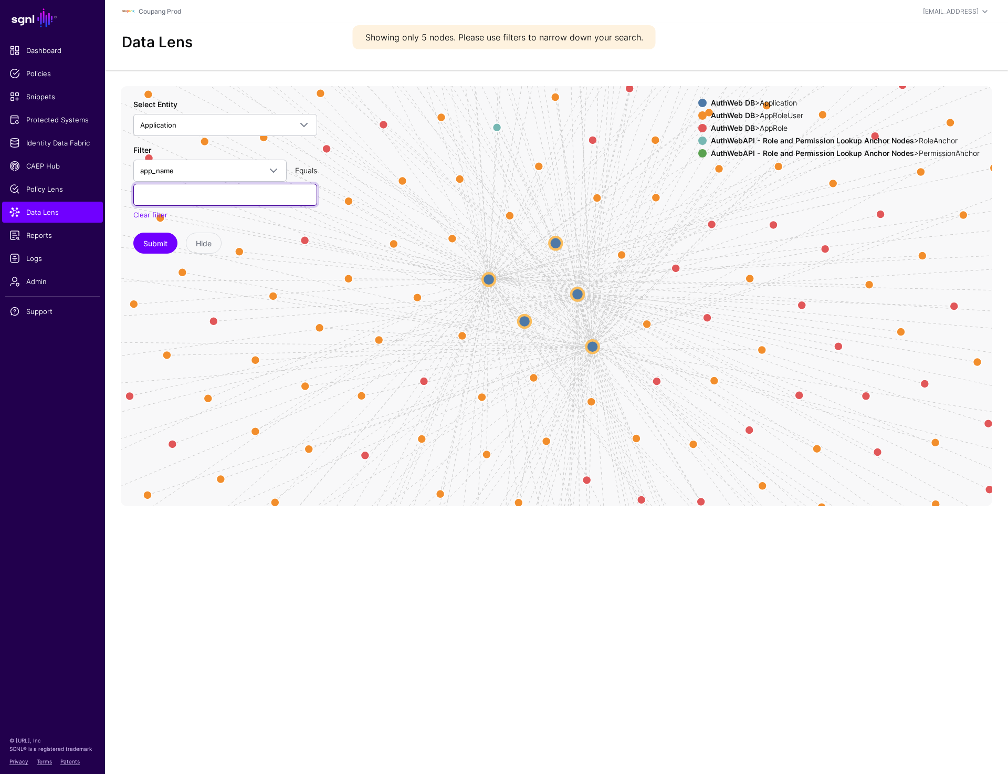
click at [174, 194] on input "text" at bounding box center [225, 195] width 184 height 22
paste input "**********"
click at [156, 235] on button "Submit" at bounding box center [155, 243] width 44 height 21
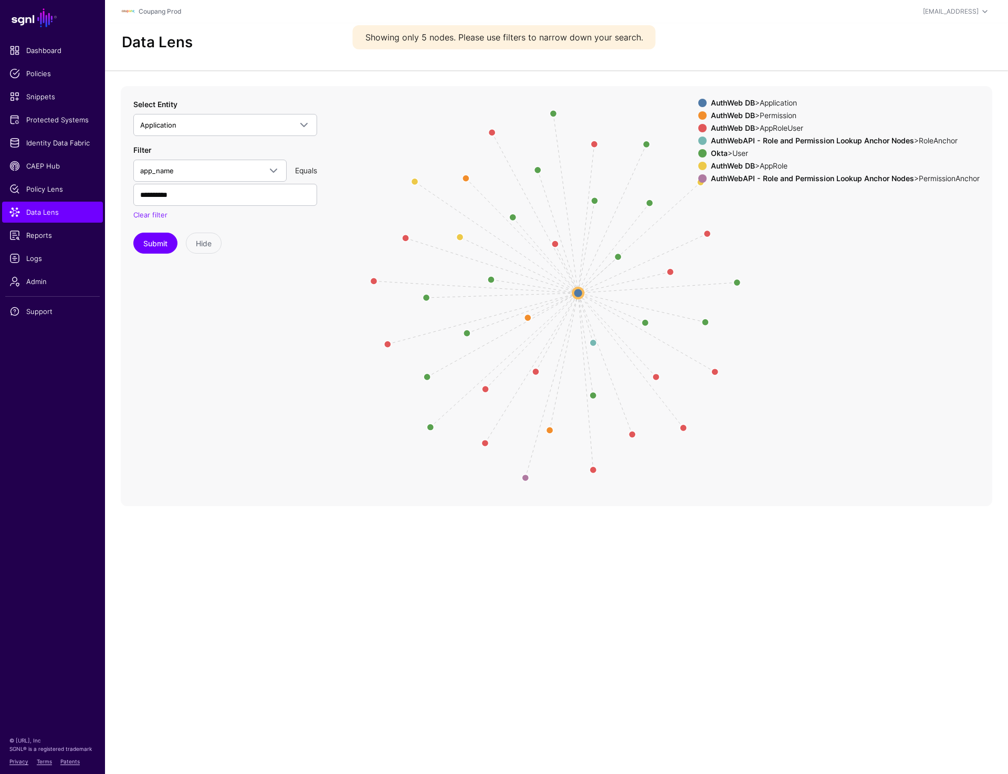
click at [578, 293] on circle at bounding box center [578, 293] width 11 height 11
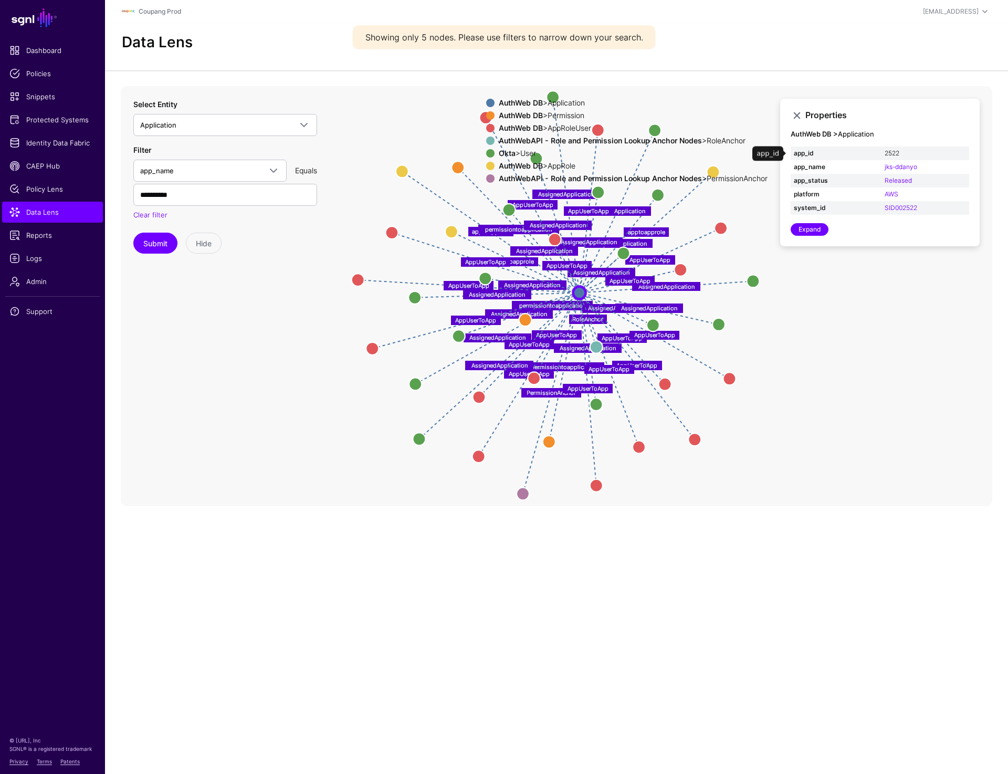
click at [893, 153] on link "2522" at bounding box center [892, 153] width 15 height 8
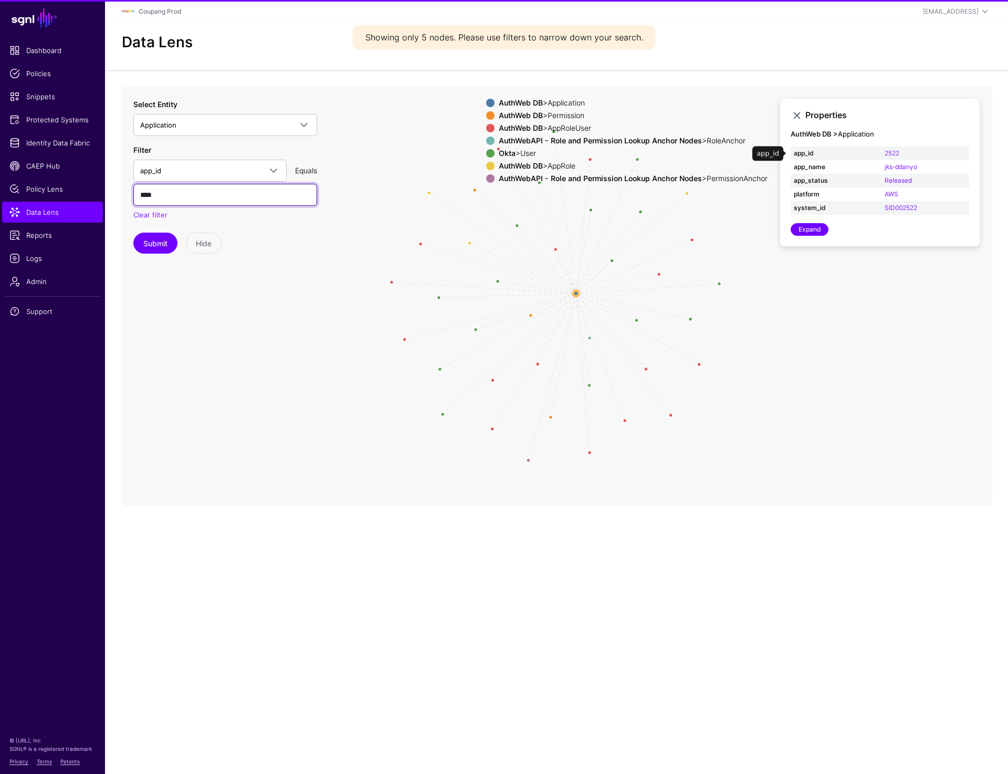
click at [220, 194] on input "****" at bounding box center [225, 195] width 184 height 22
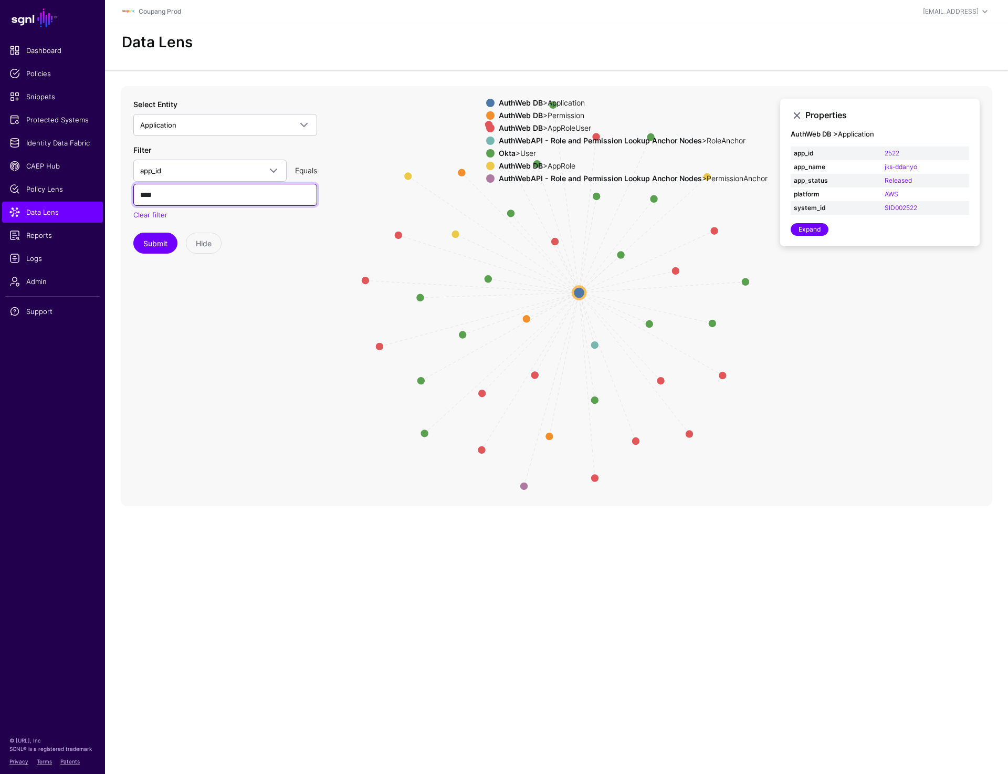
type input "**********"
click at [579, 292] on circle at bounding box center [579, 292] width 13 height 13
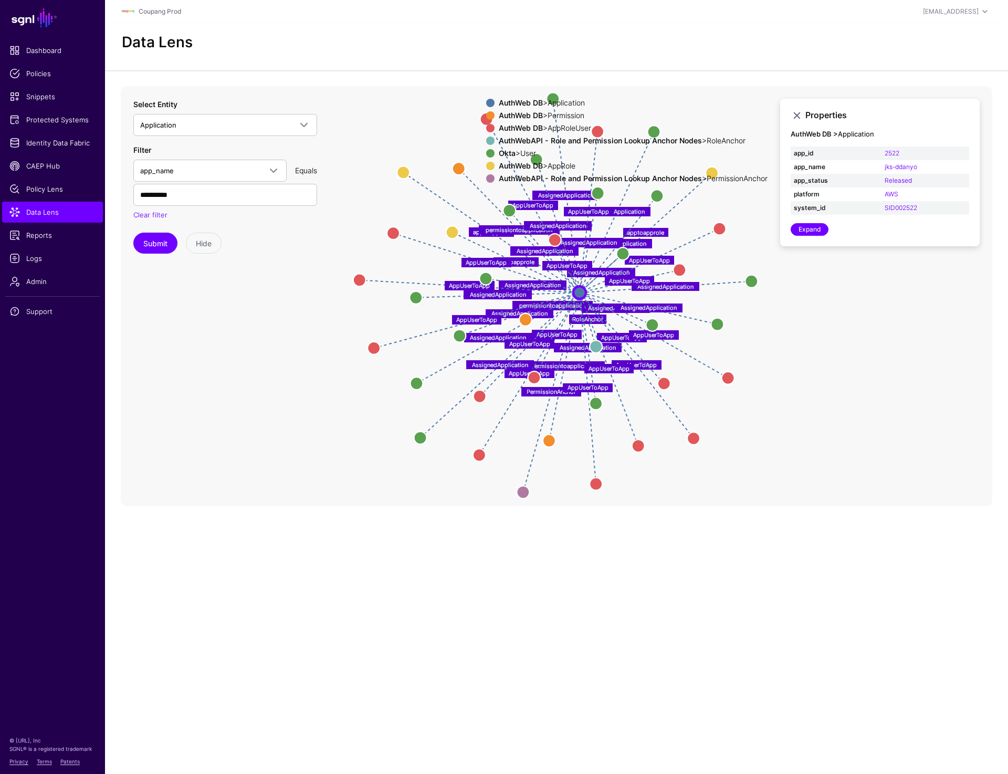
click at [575, 287] on circle at bounding box center [580, 292] width 13 height 13
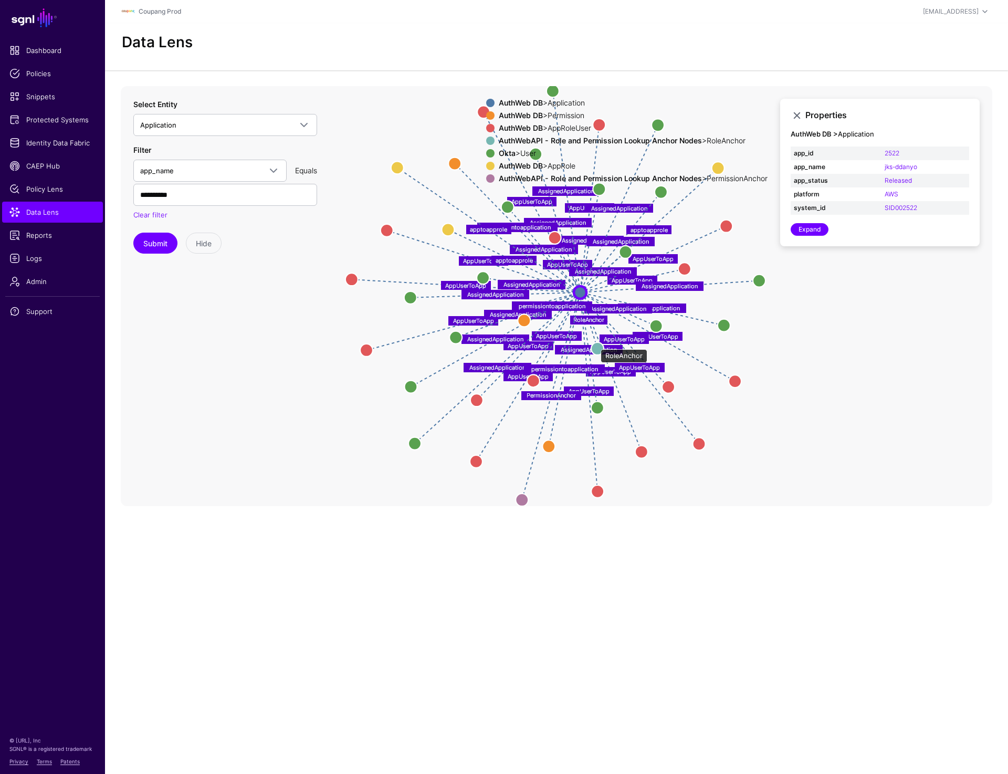
click at [596, 344] on circle at bounding box center [597, 348] width 13 height 13
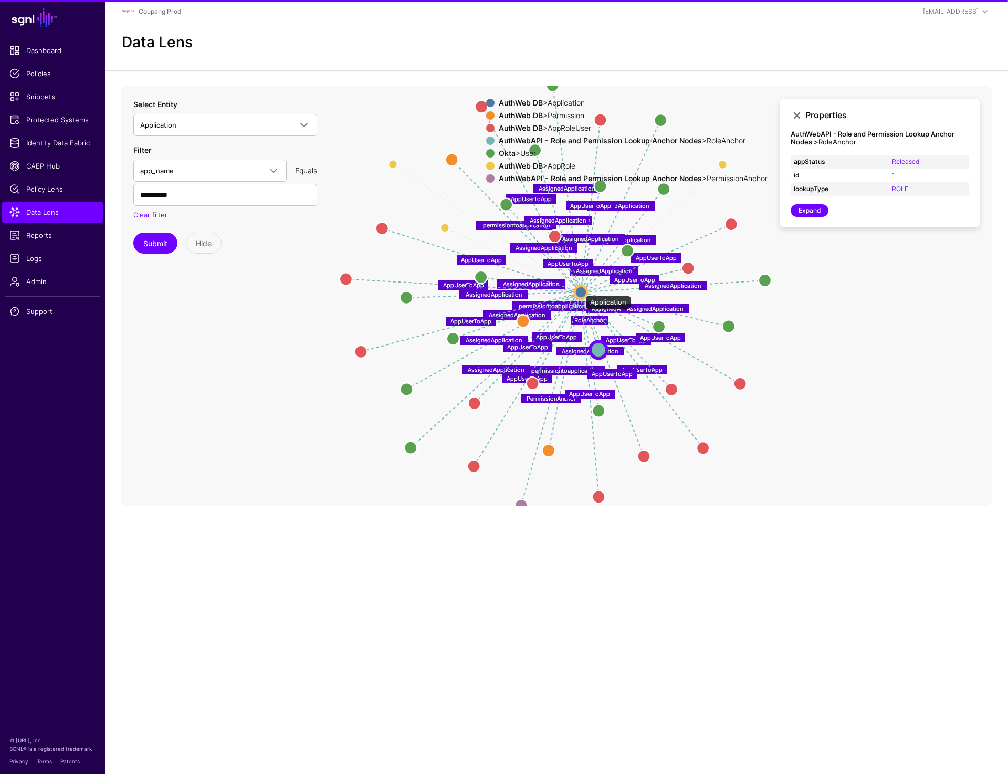
click at [580, 290] on circle at bounding box center [581, 292] width 13 height 13
